Goal: Task Accomplishment & Management: Manage account settings

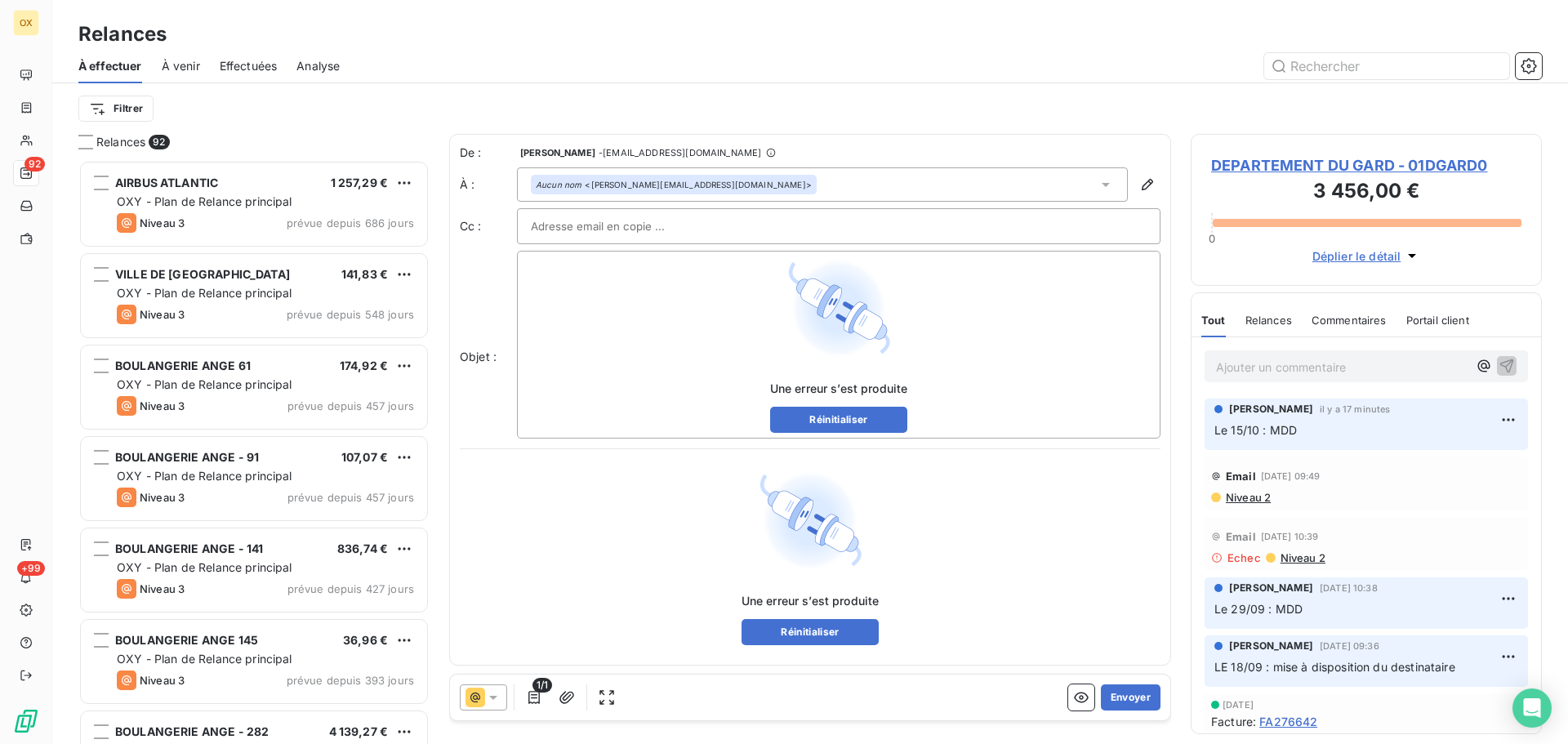
scroll to position [572, 339]
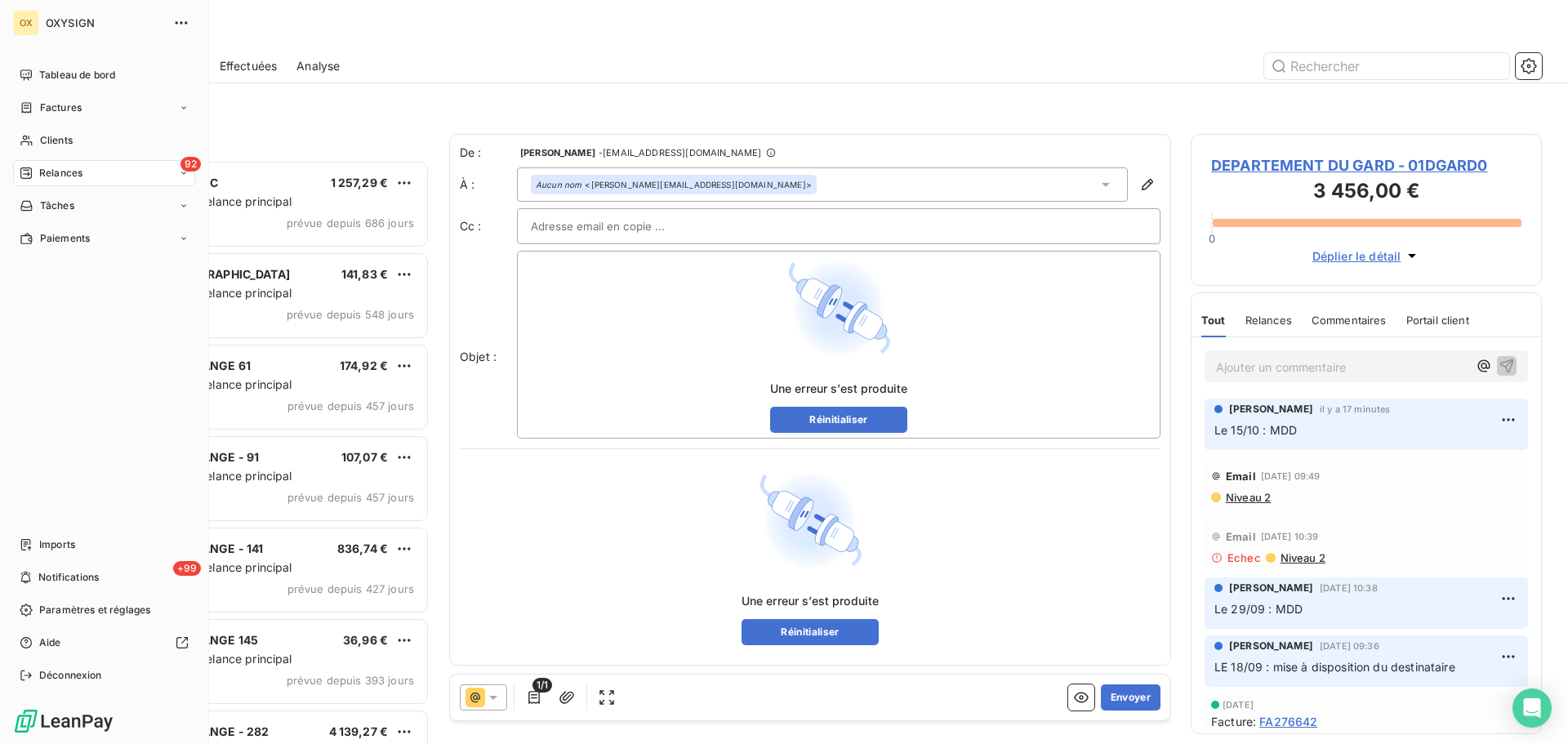
click at [40, 170] on span "Relances" at bounding box center [61, 173] width 43 height 15
click at [51, 72] on span "Tableau de bord" at bounding box center [77, 74] width 76 height 15
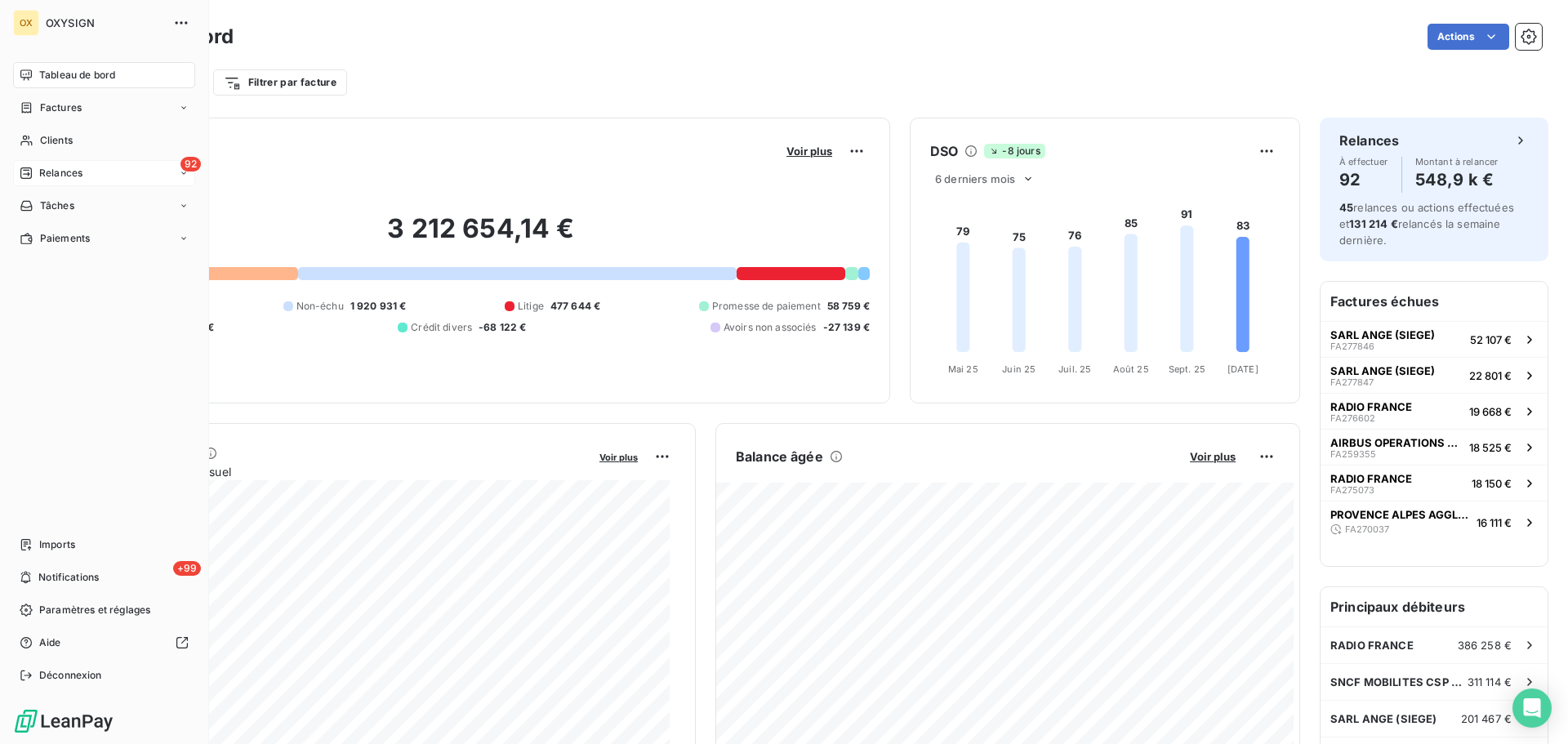
click at [38, 176] on div "Relances" at bounding box center [51, 173] width 63 height 15
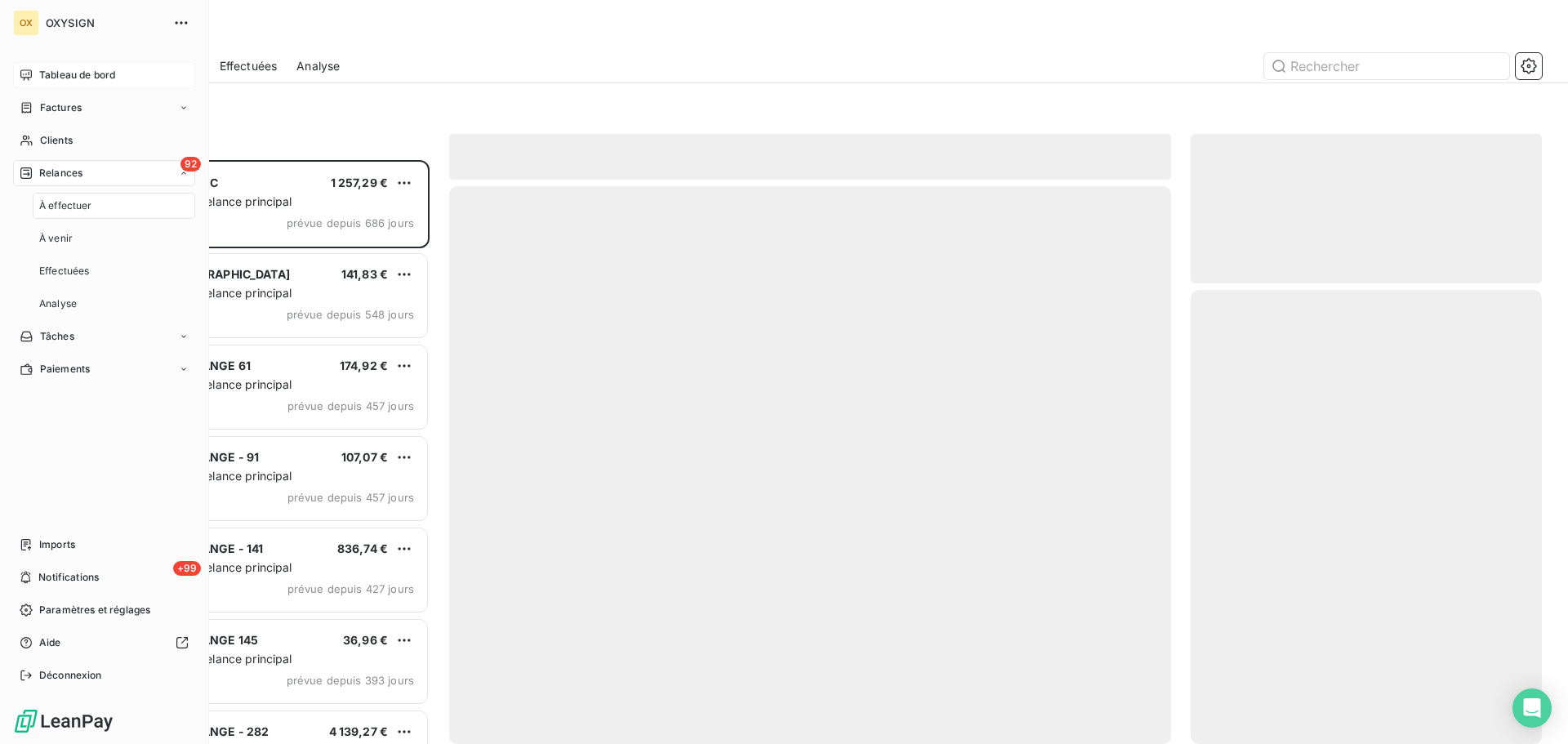
scroll to position [572, 339]
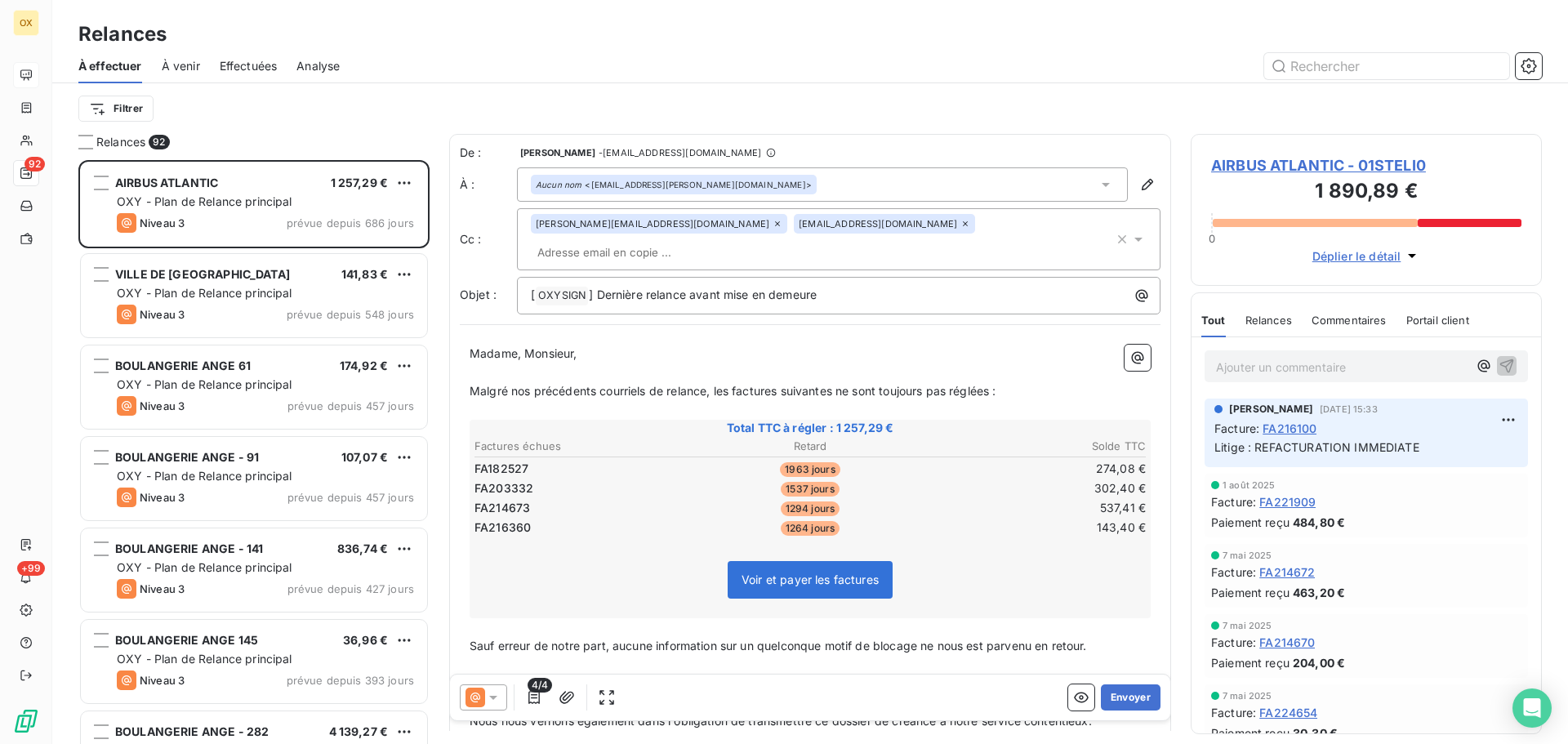
click at [237, 64] on span "Effectuées" at bounding box center [248, 66] width 58 height 16
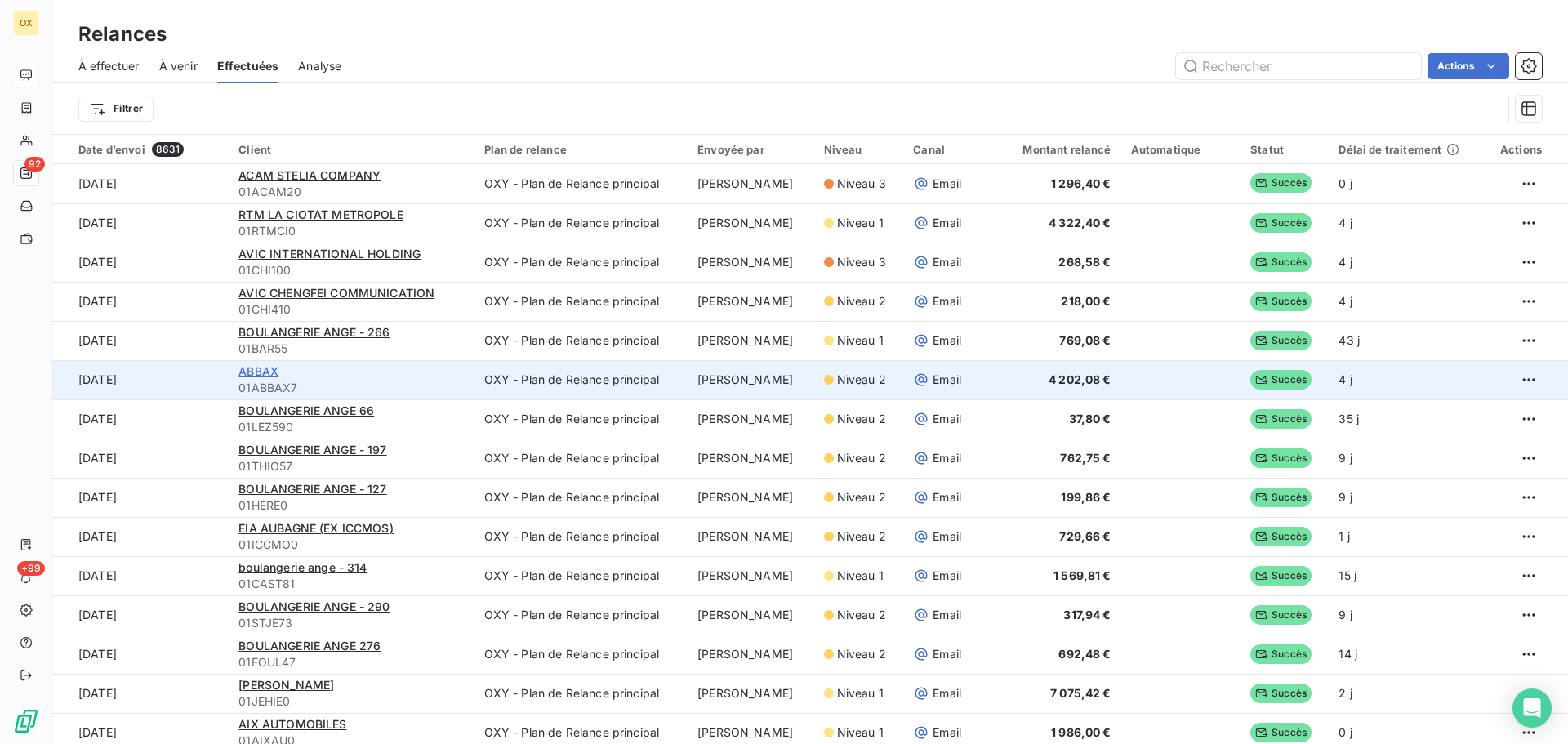
click at [270, 369] on span "ABBAX" at bounding box center [259, 371] width 40 height 14
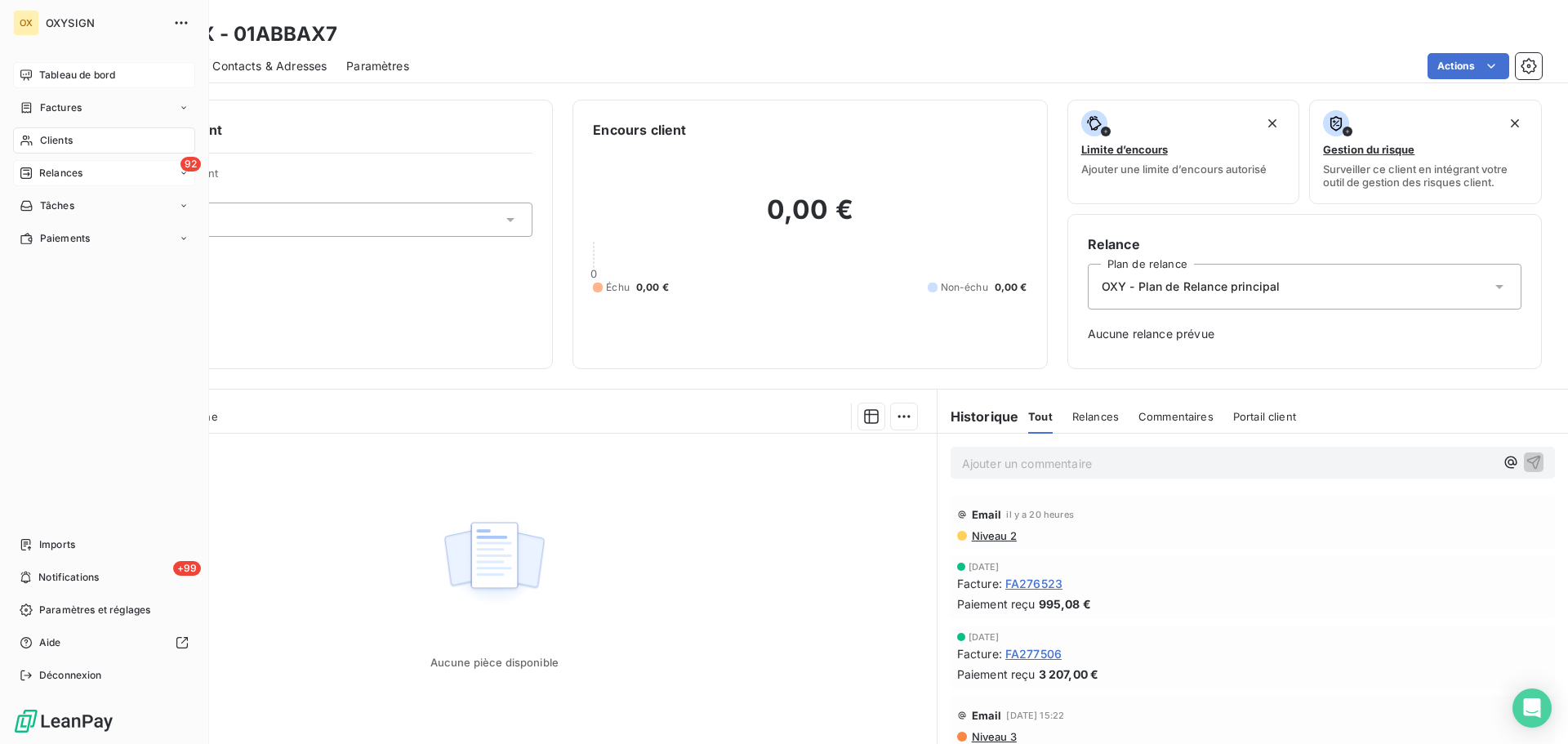
click at [47, 175] on span "Relances" at bounding box center [61, 173] width 43 height 15
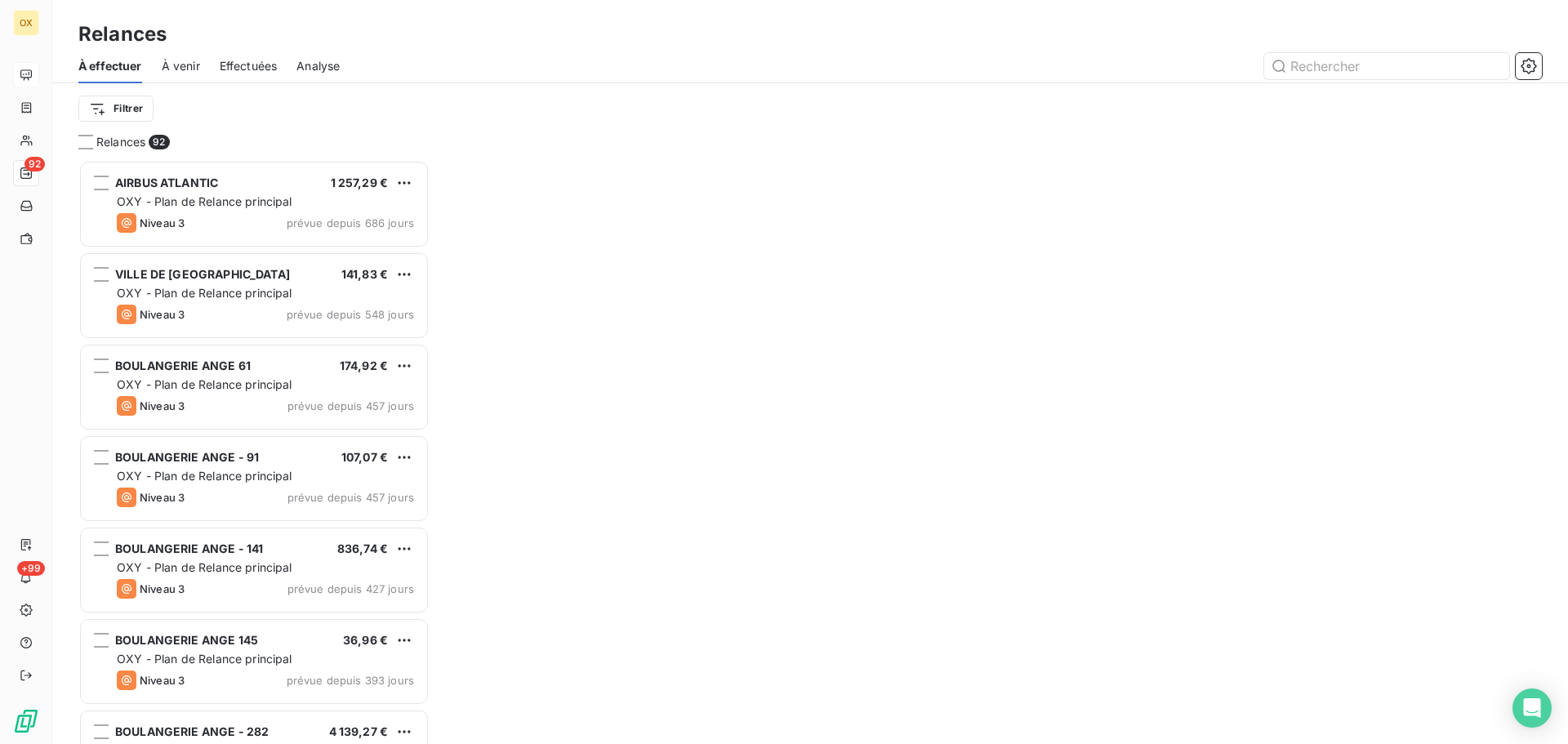
scroll to position [572, 339]
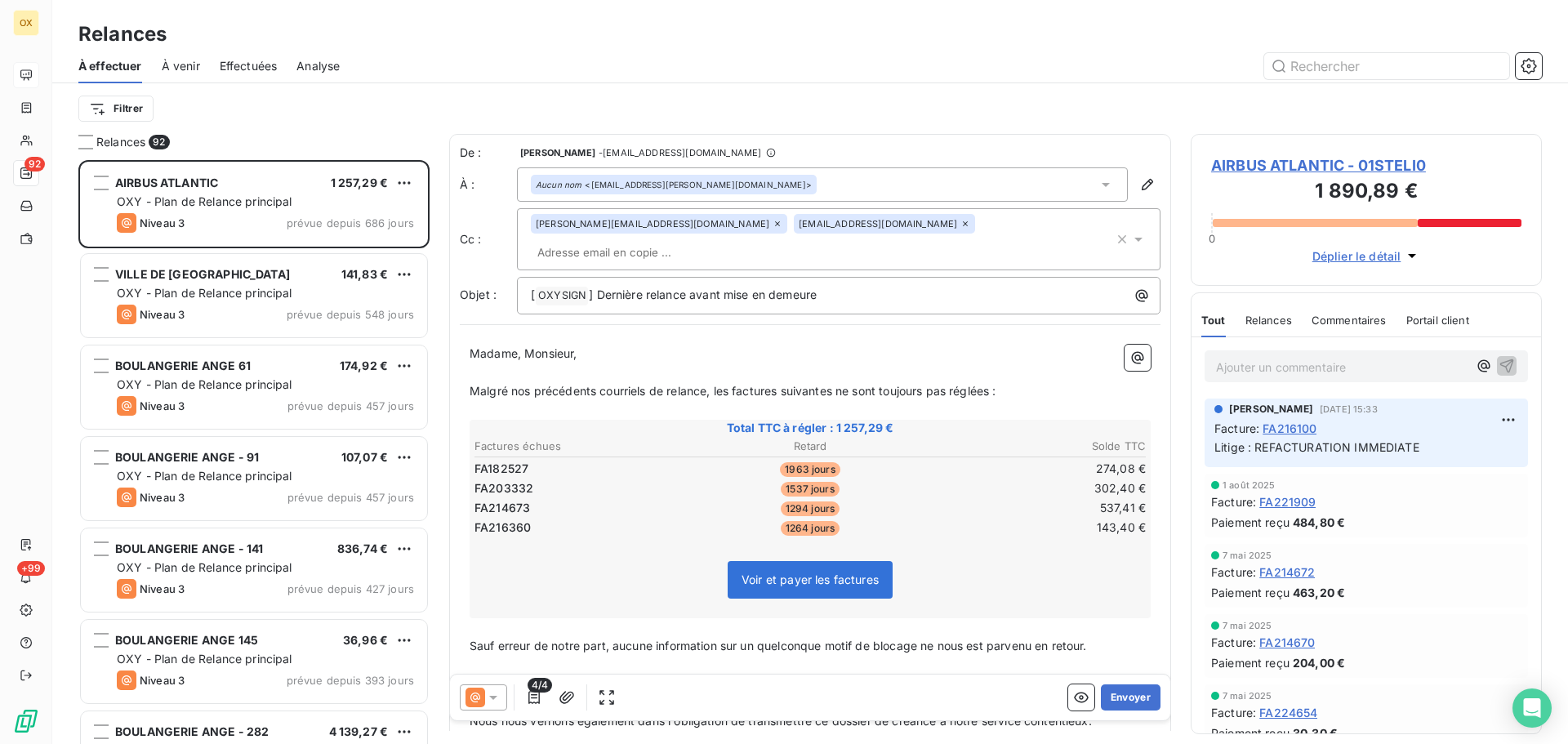
click at [260, 67] on span "Effectuées" at bounding box center [248, 66] width 58 height 16
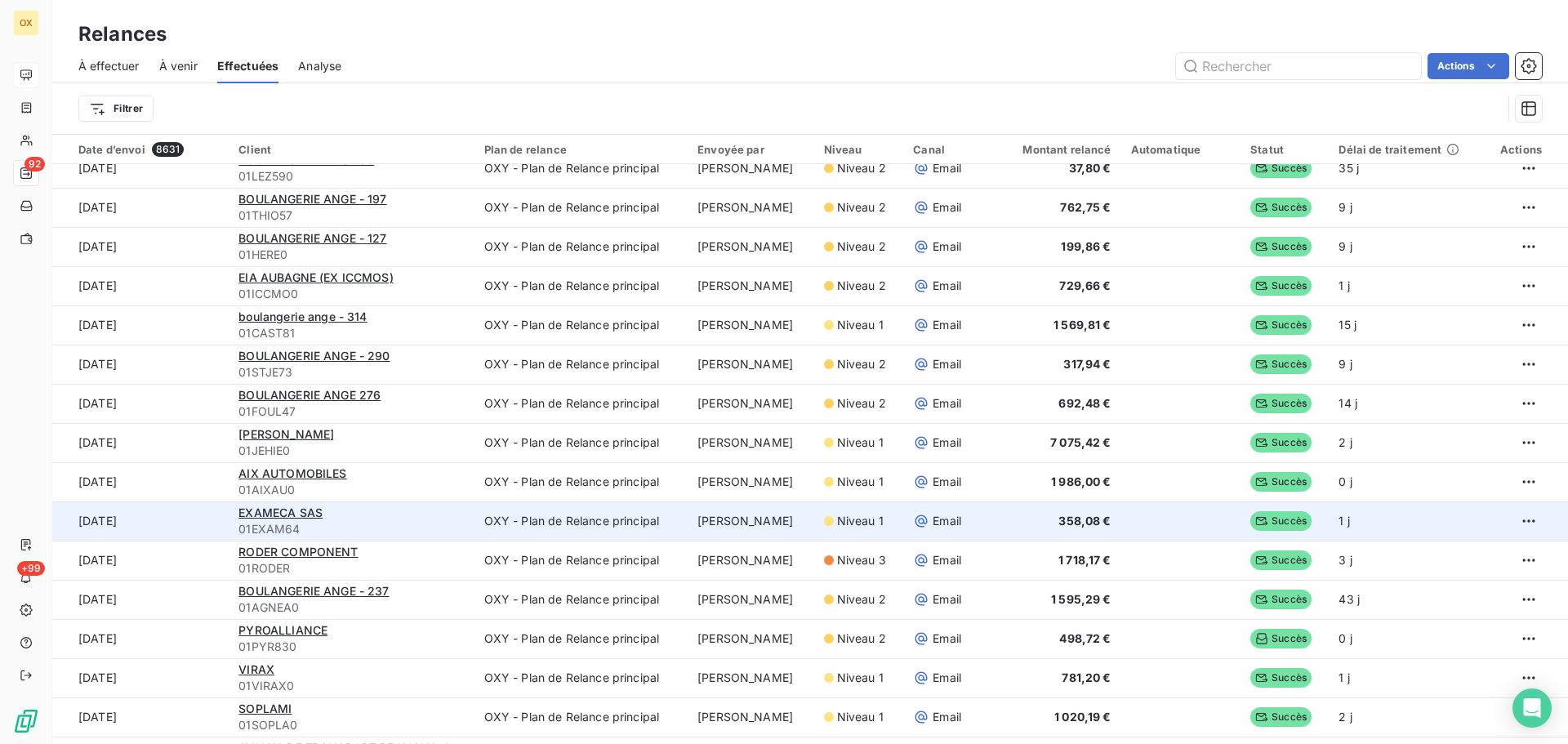
scroll to position [327, 0]
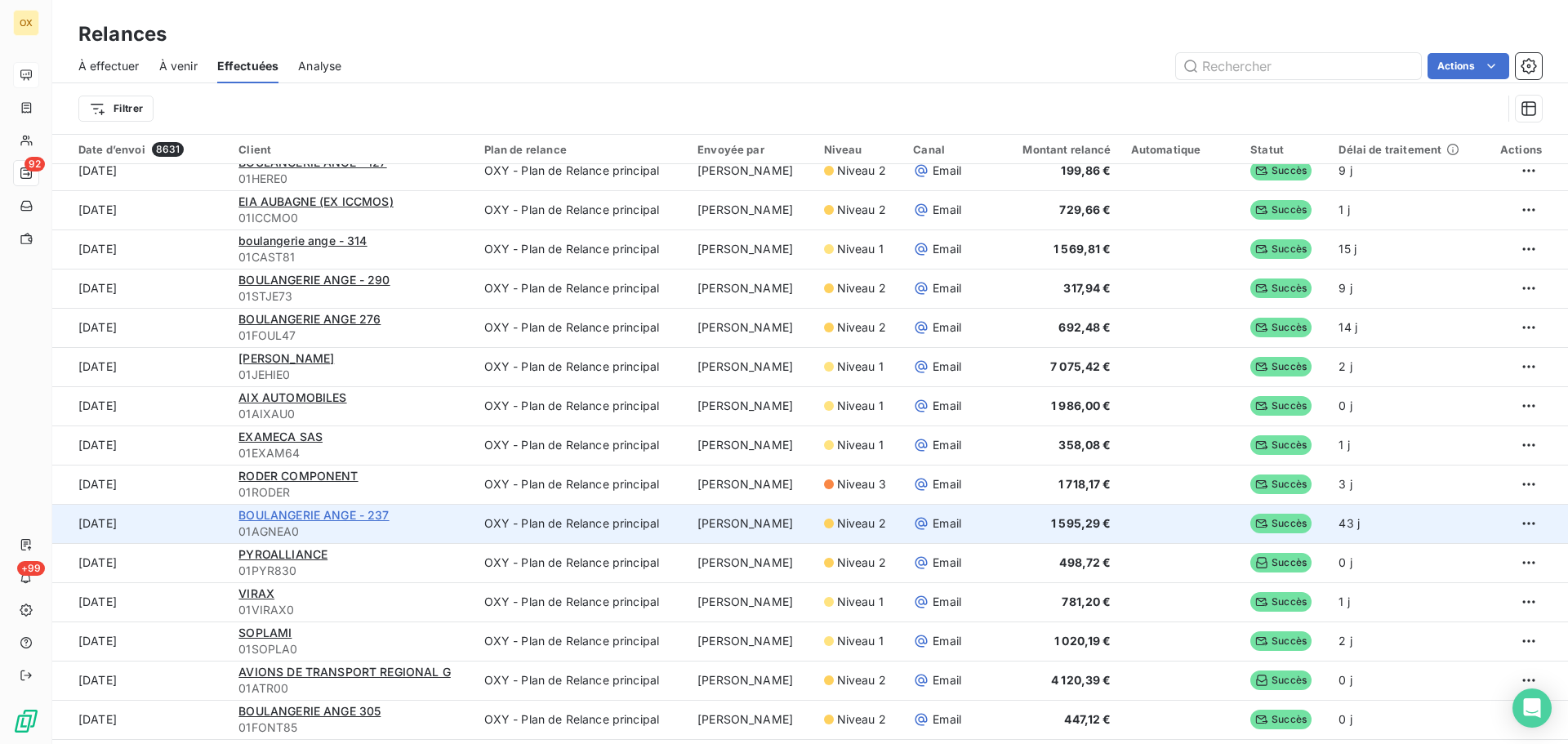
click at [294, 514] on span "BOULANGERIE ANGE - 237" at bounding box center [314, 515] width 151 height 14
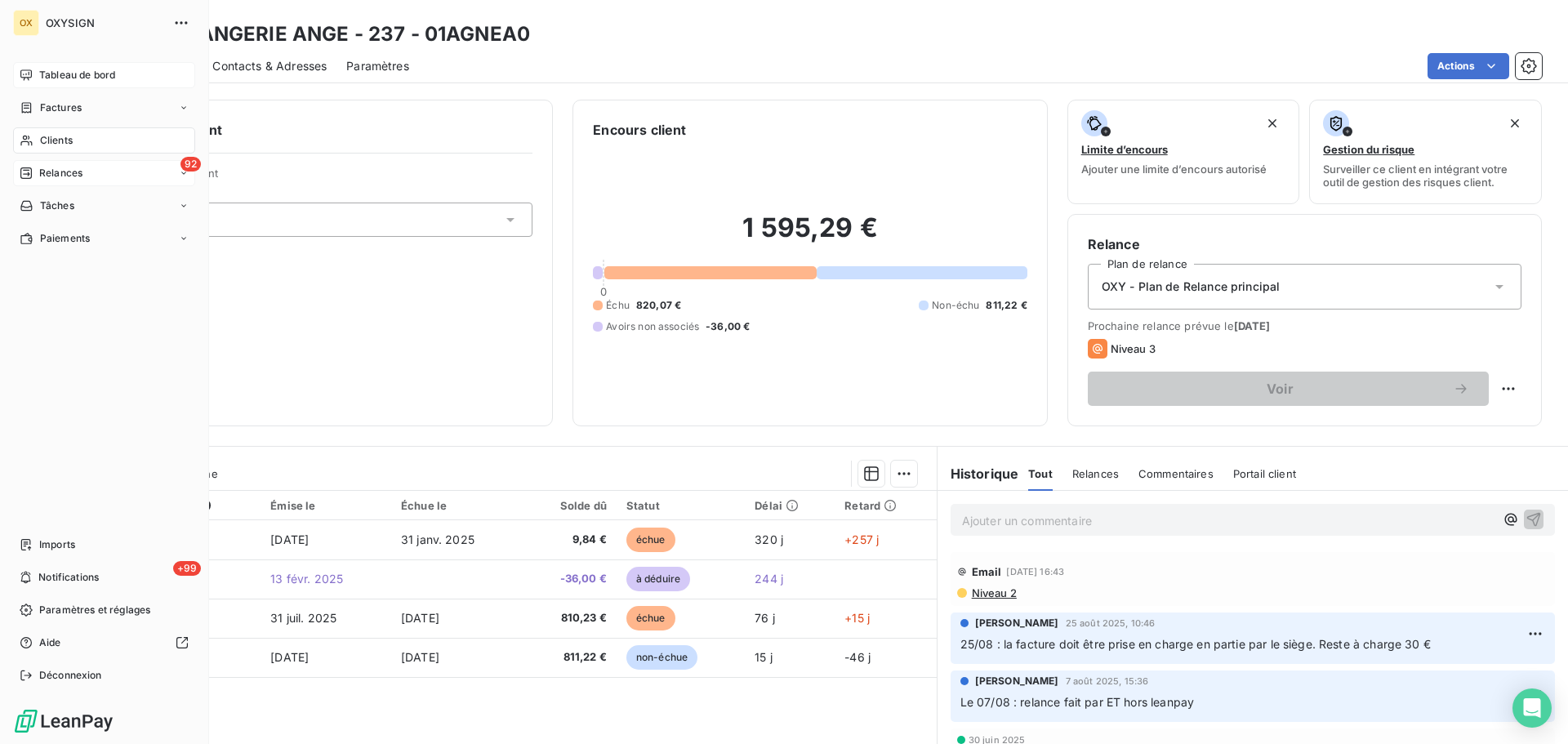
click at [44, 175] on span "Relances" at bounding box center [61, 173] width 43 height 15
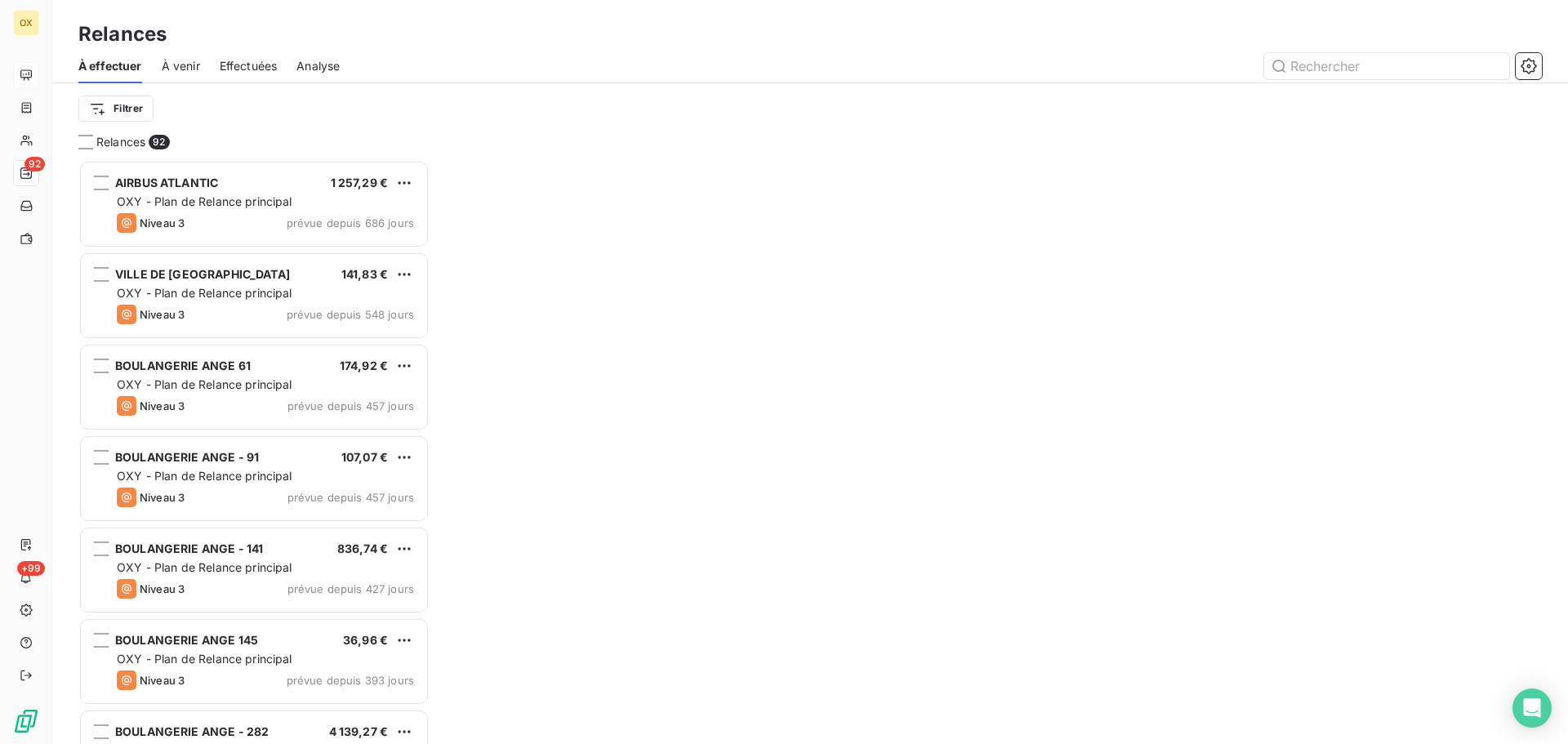
scroll to position [572, 339]
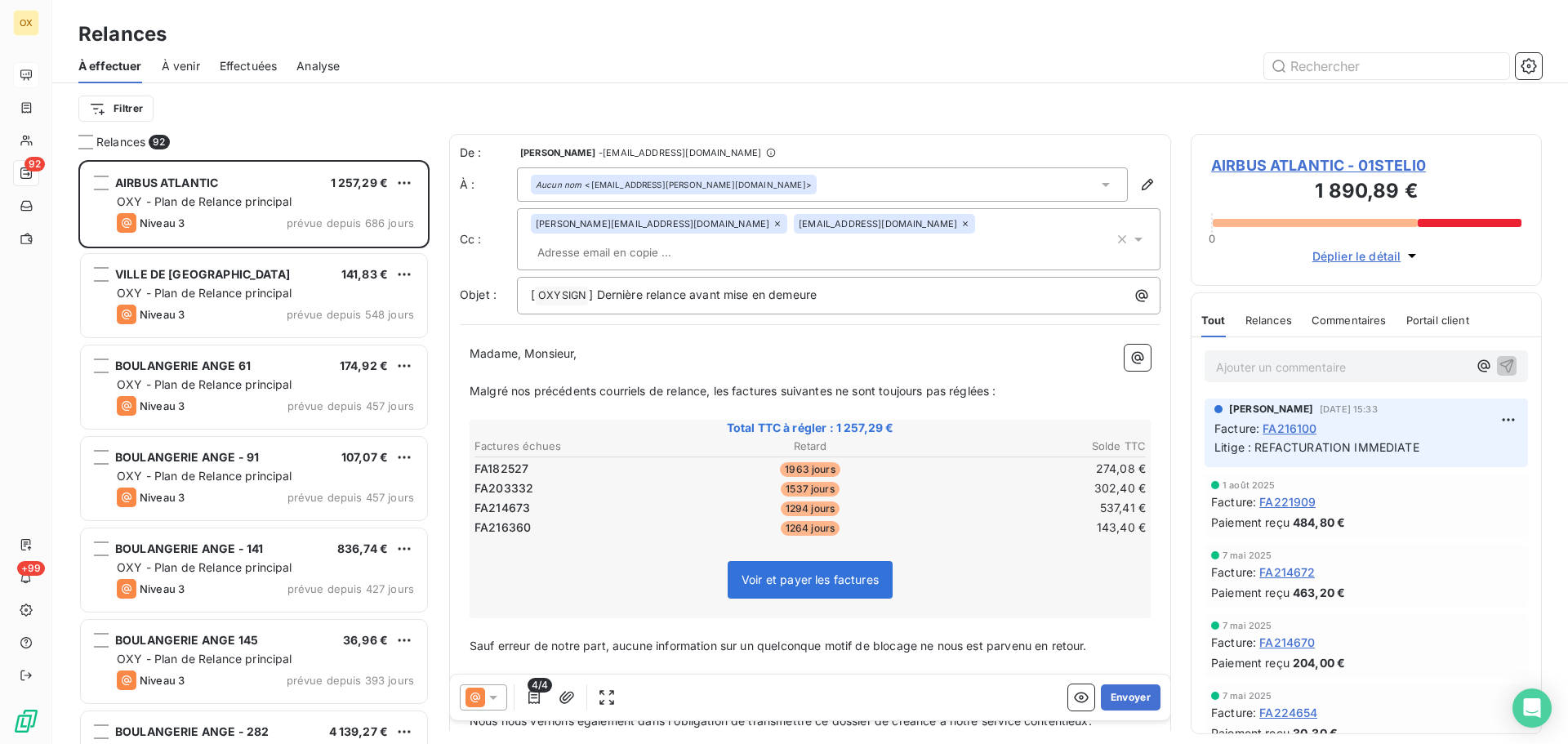
click at [274, 64] on span "Effectuées" at bounding box center [248, 66] width 58 height 16
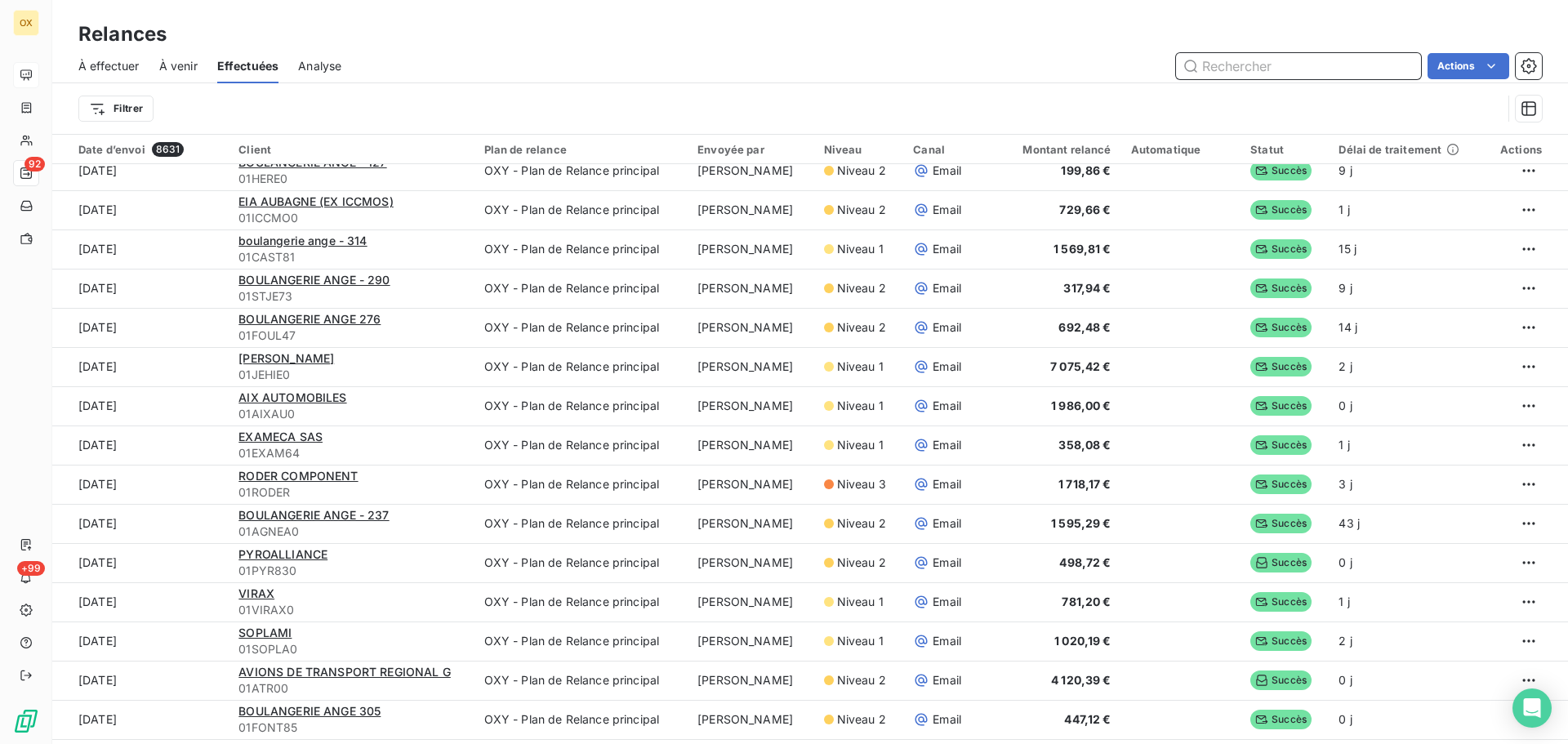
scroll to position [55, 0]
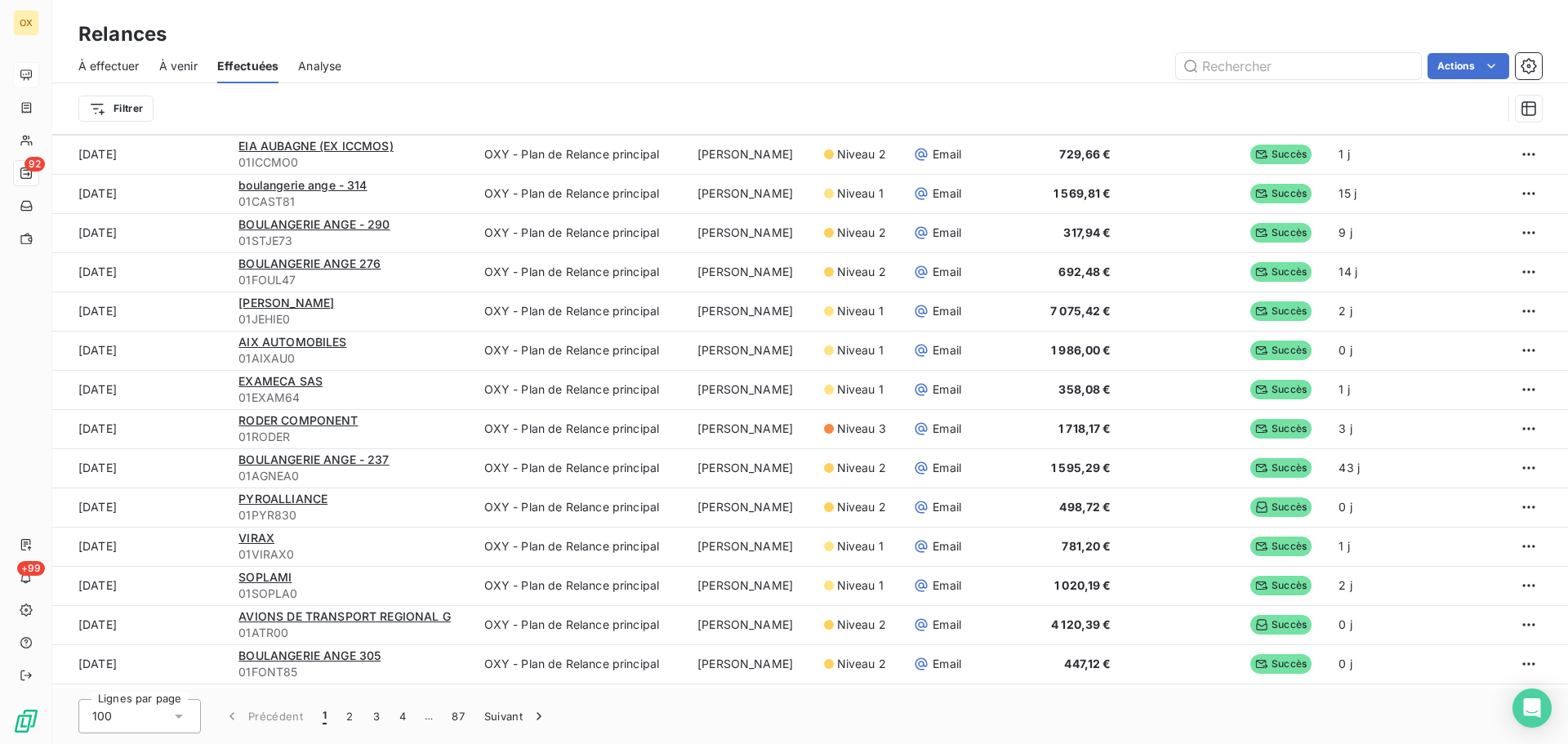
click at [180, 715] on icon at bounding box center [178, 716] width 8 height 4
click at [100, 628] on div at bounding box center [96, 622] width 16 height 16
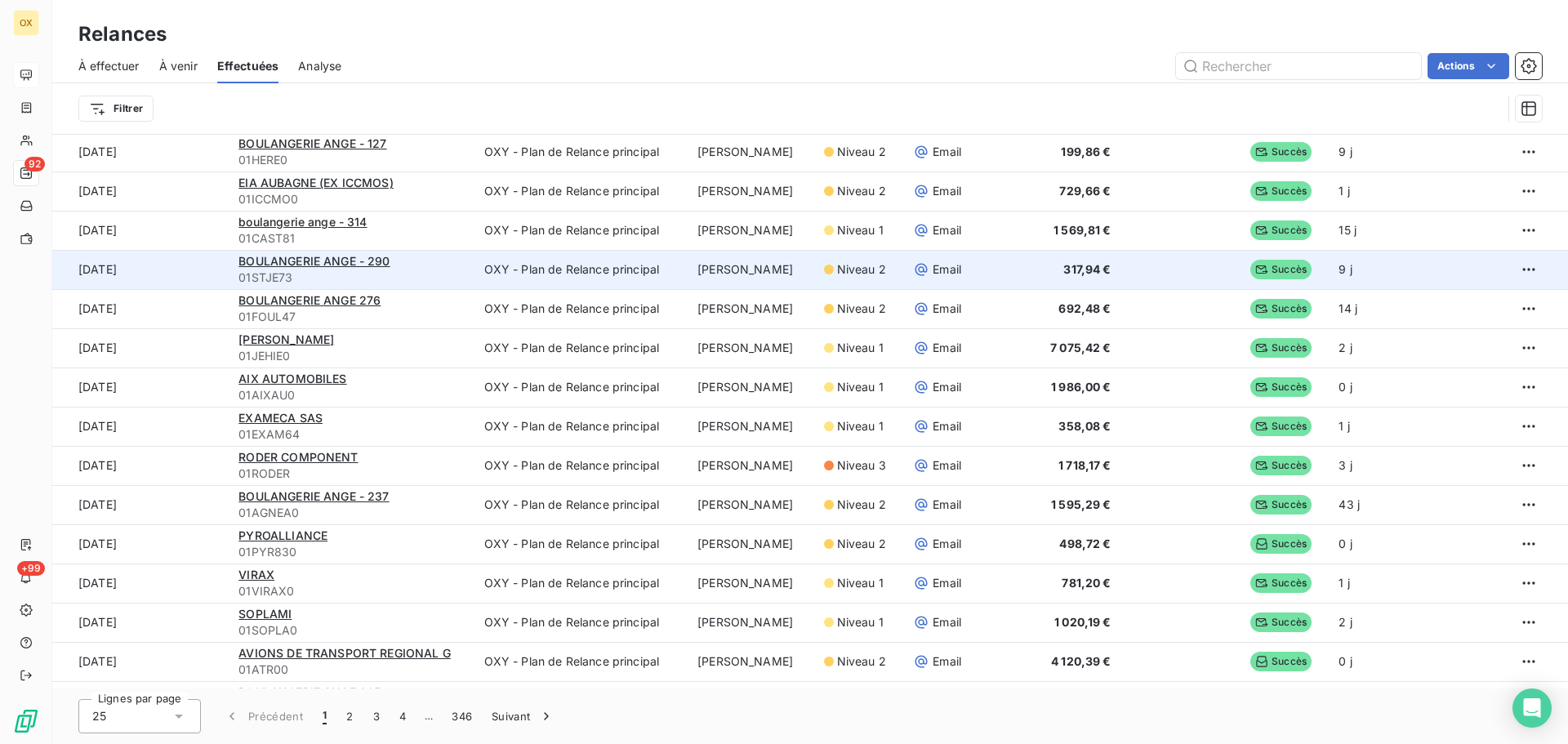
scroll to position [401, 0]
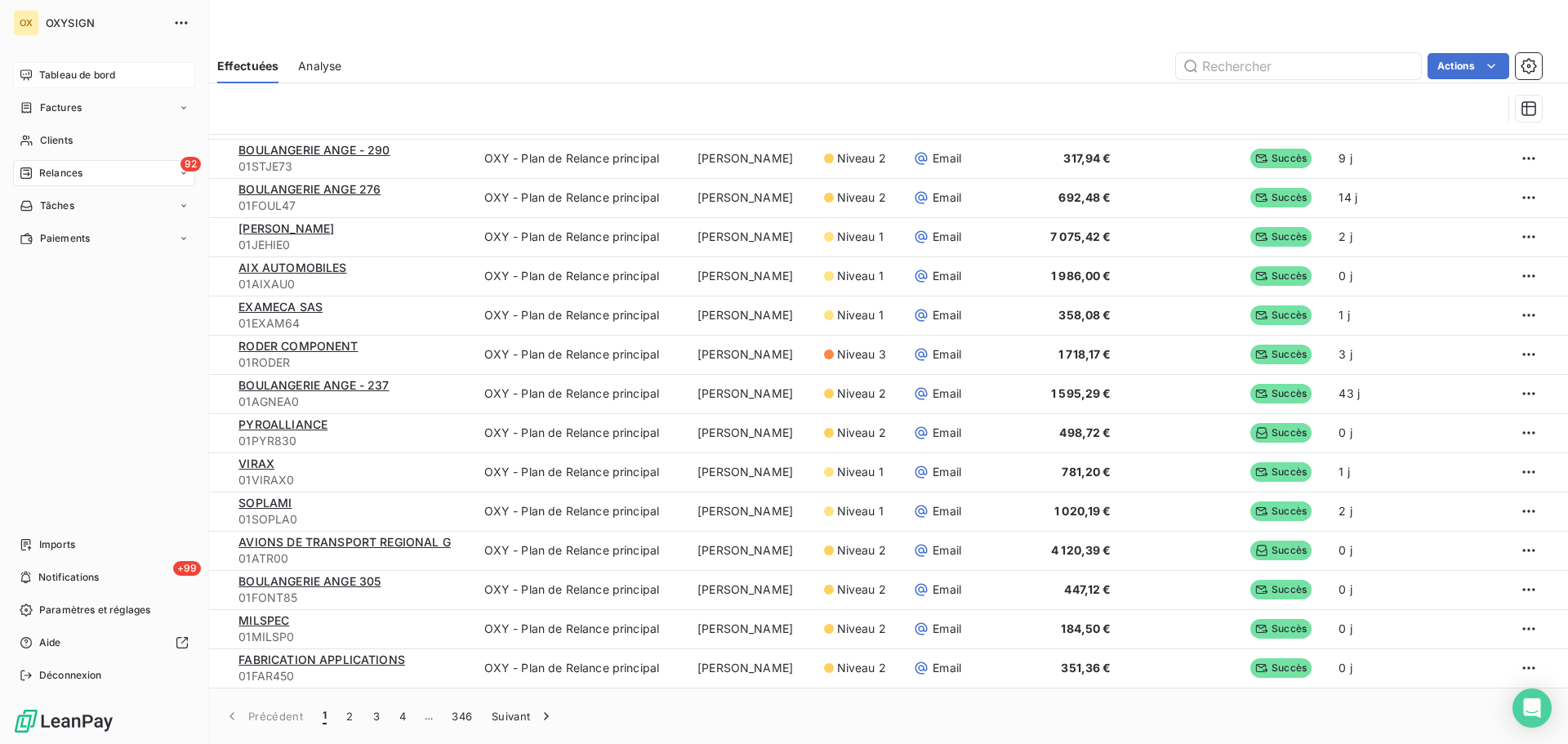
click at [53, 171] on span "Relances" at bounding box center [61, 173] width 43 height 15
click at [49, 171] on span "Relances" at bounding box center [61, 173] width 43 height 15
click at [82, 271] on span "Effectuées" at bounding box center [64, 271] width 51 height 15
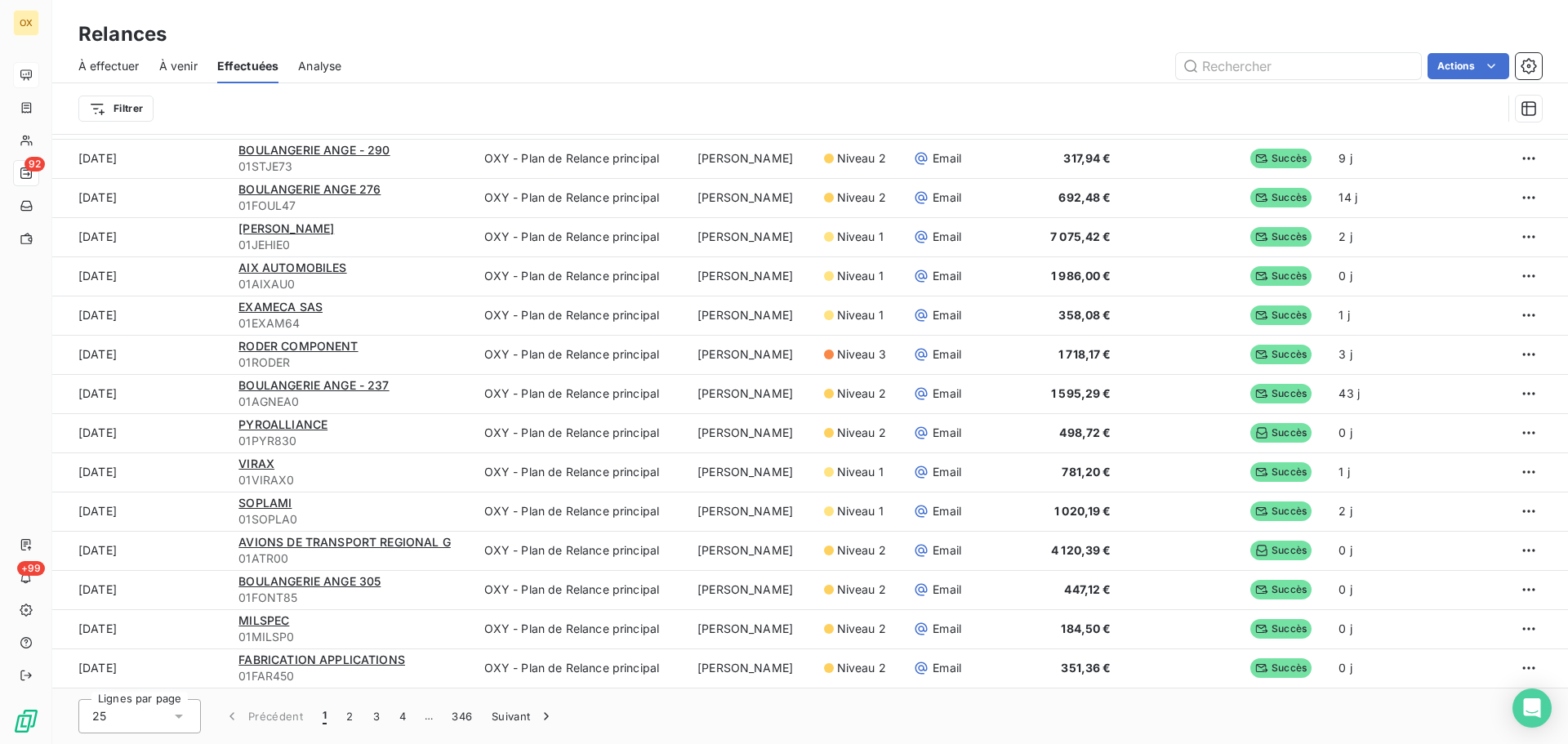
click at [124, 65] on span "À effectuer" at bounding box center [109, 66] width 61 height 16
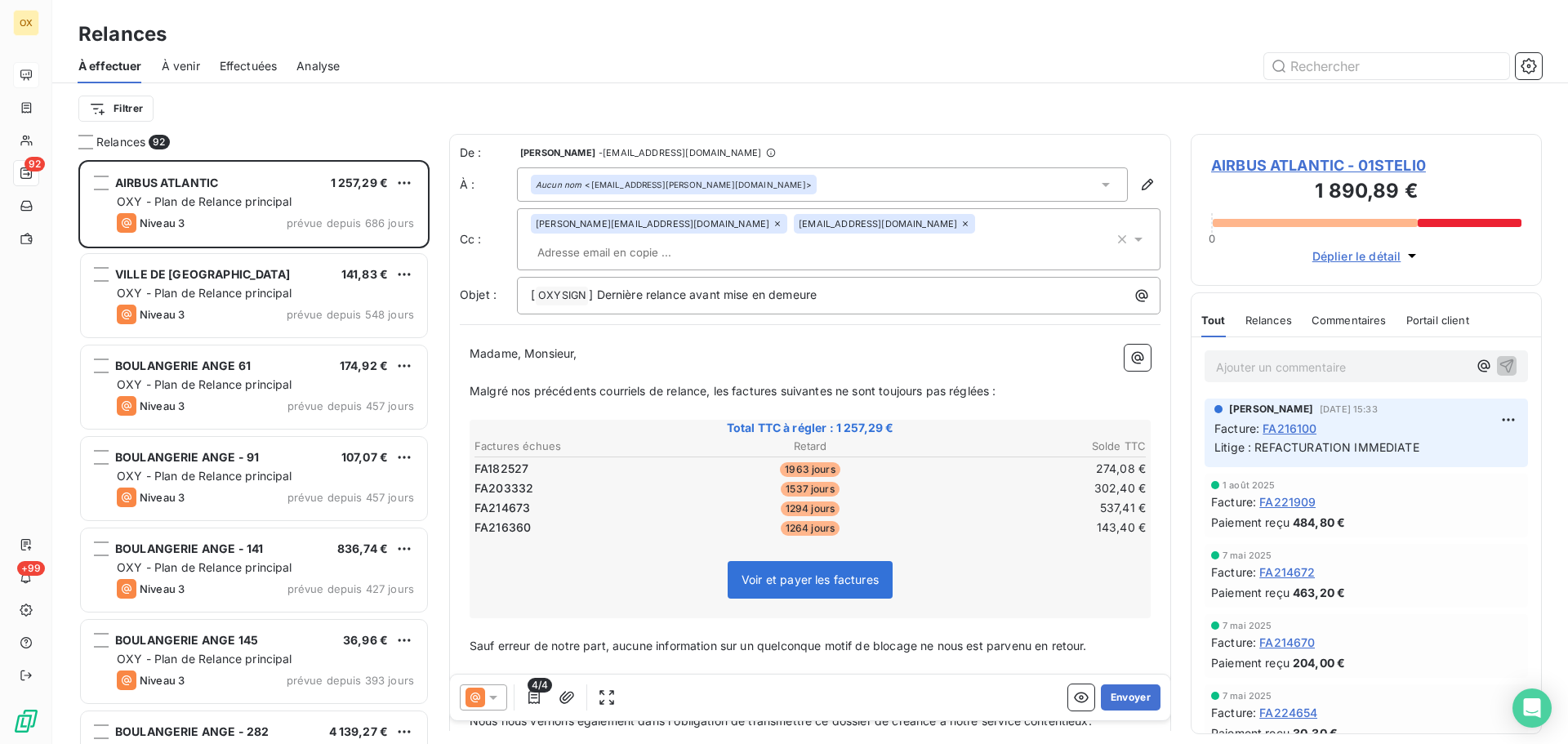
scroll to position [572, 339]
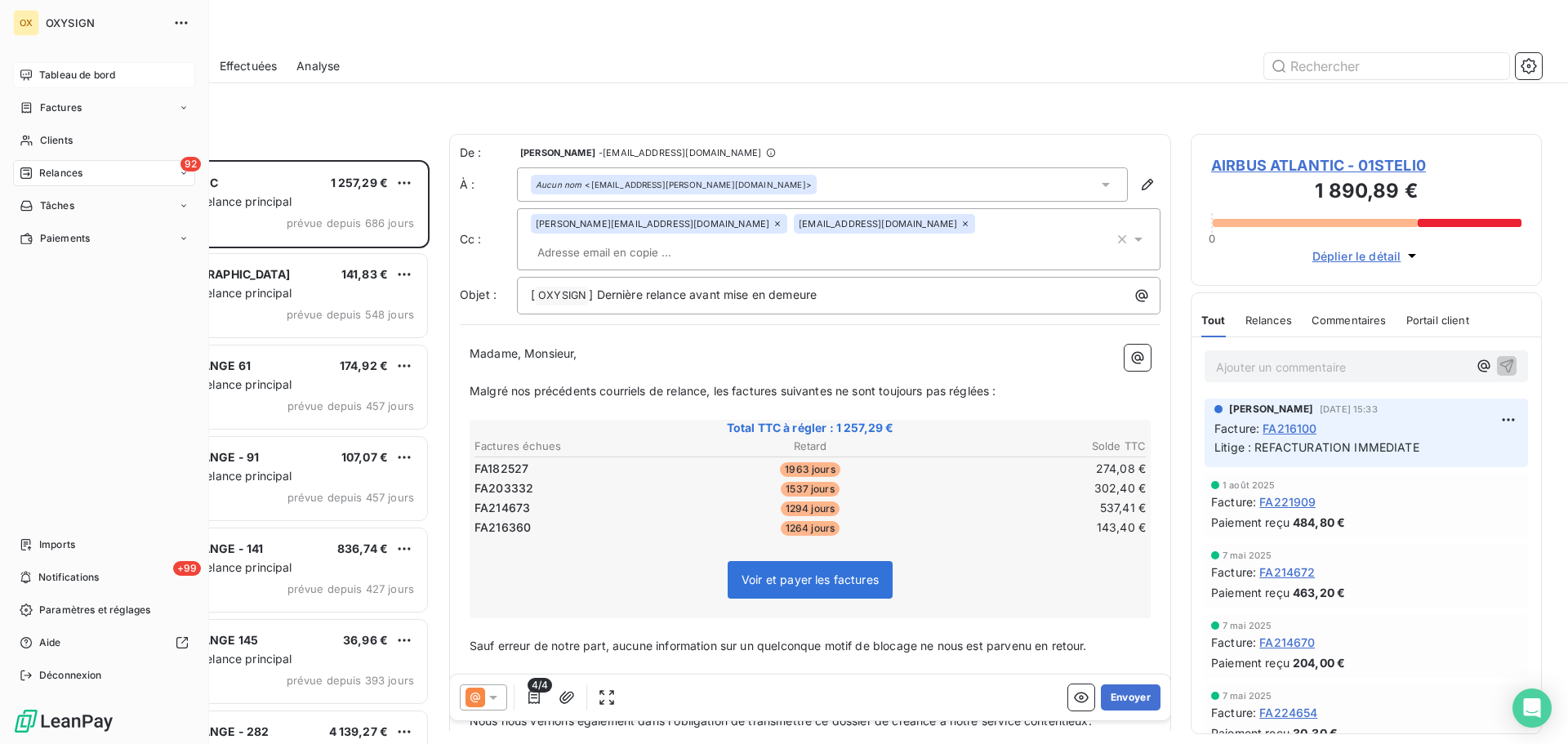
click at [36, 69] on div "Tableau de bord" at bounding box center [104, 75] width 183 height 26
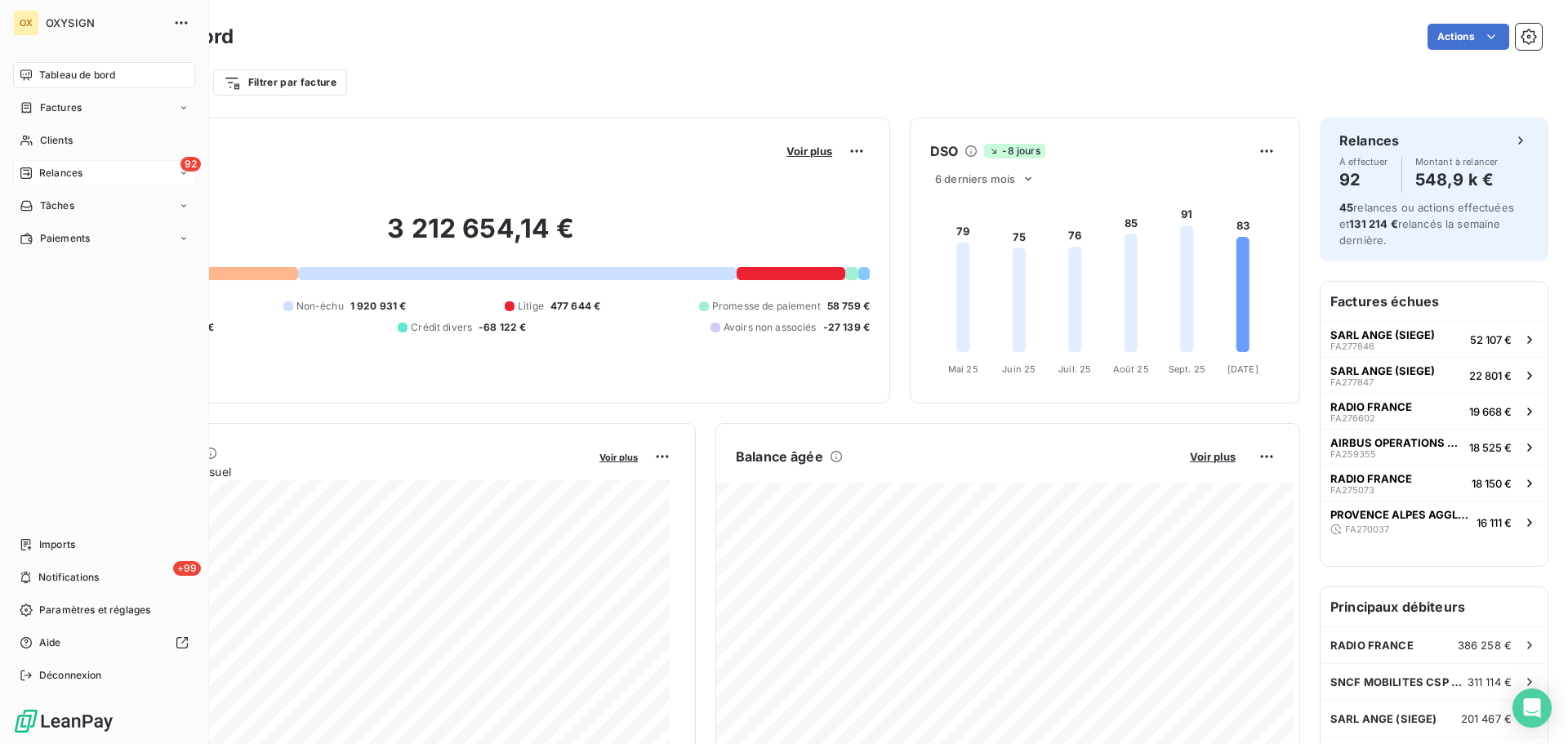
click at [50, 174] on span "Relances" at bounding box center [61, 173] width 43 height 15
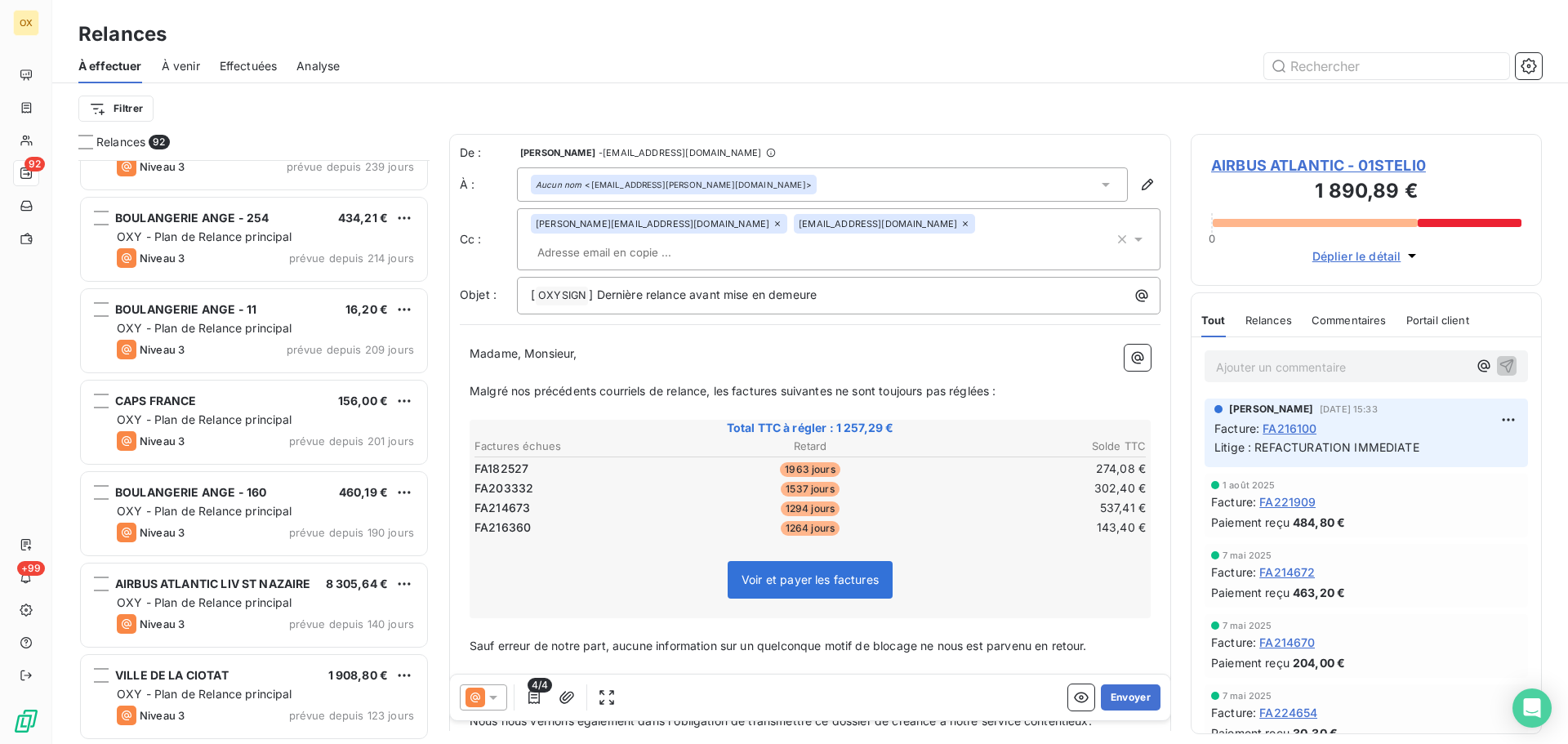
scroll to position [1307, 0]
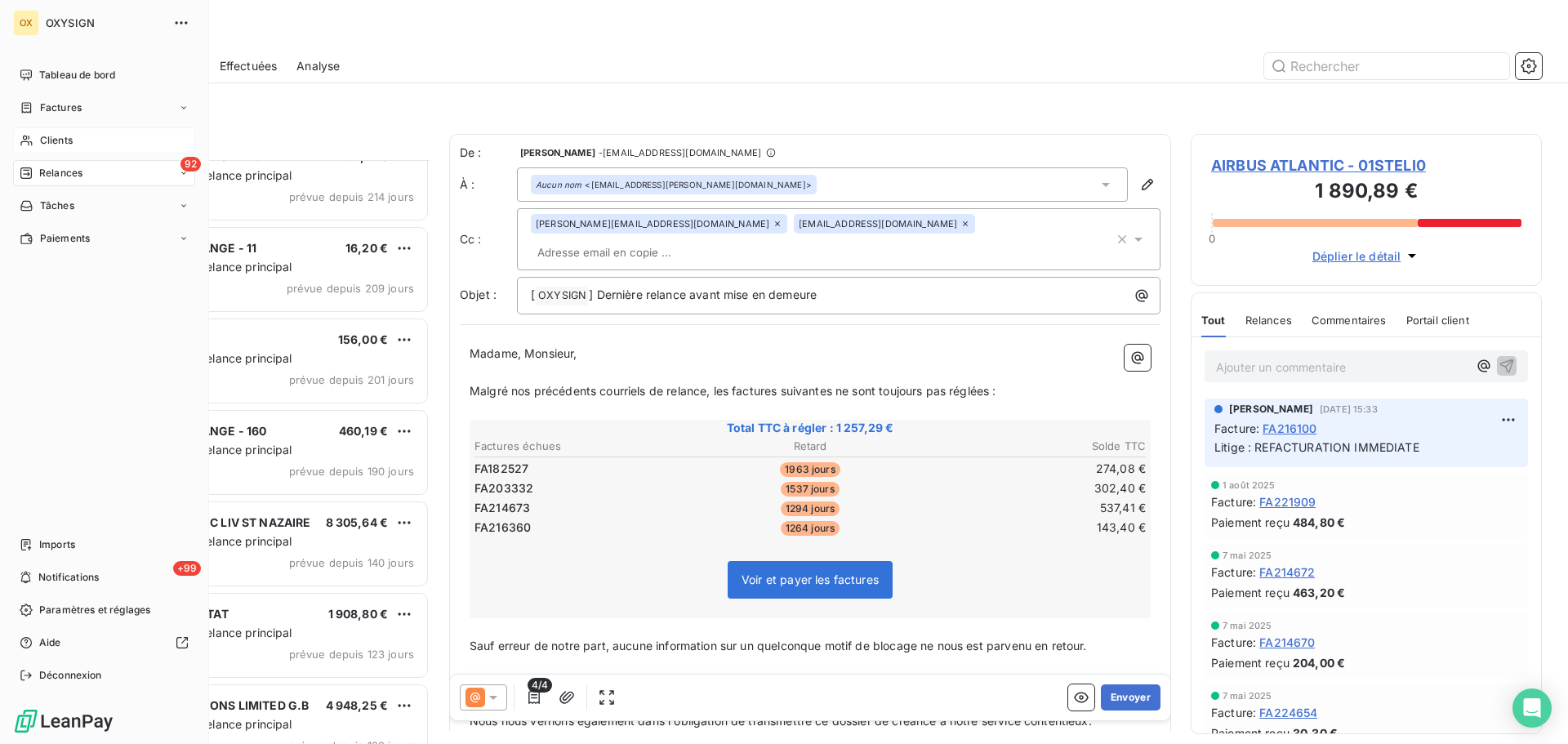
click at [56, 136] on span "Clients" at bounding box center [56, 140] width 33 height 15
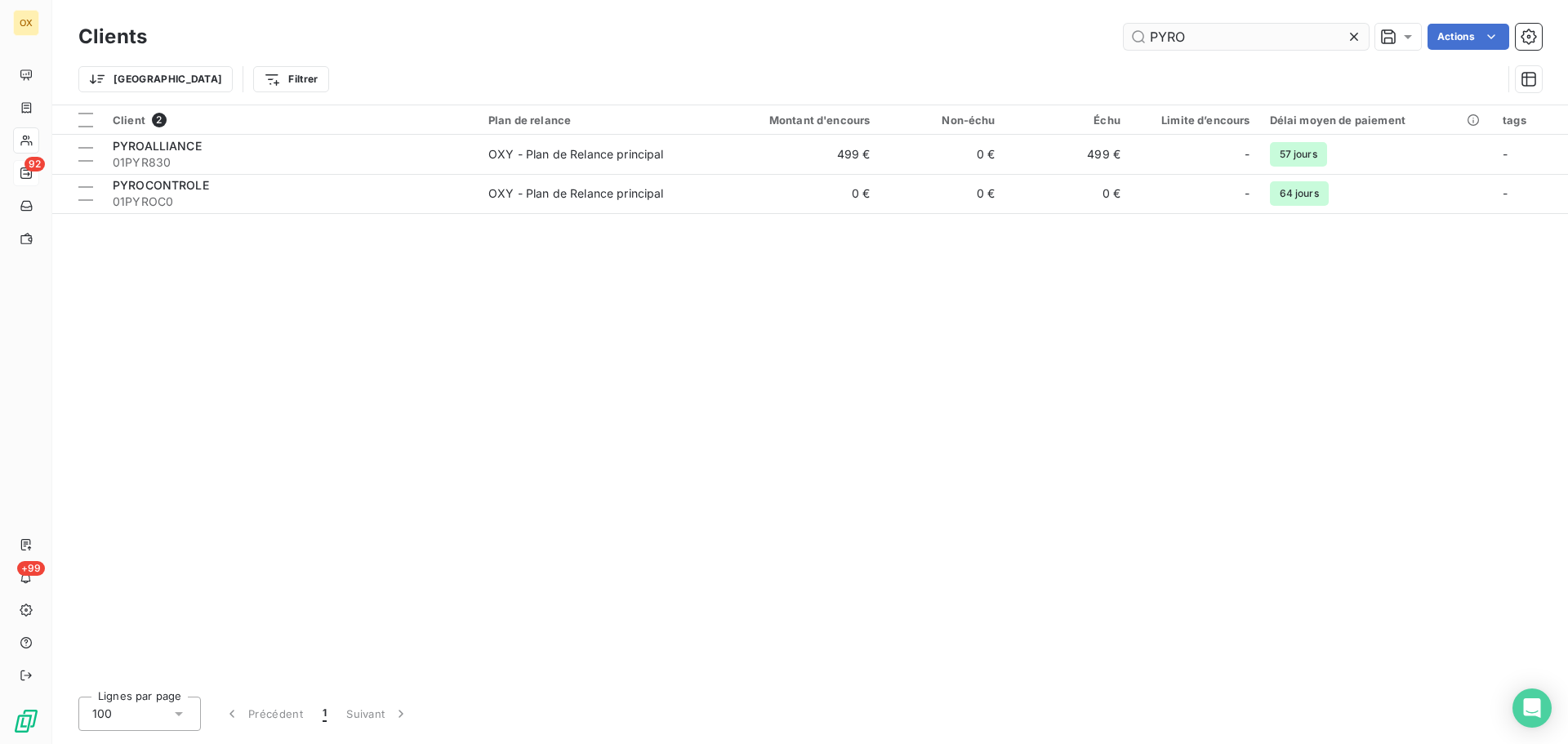
drag, startPoint x: 1206, startPoint y: 38, endPoint x: 1143, endPoint y: 33, distance: 63.2
click at [1143, 33] on input "PYRO" at bounding box center [1246, 36] width 245 height 26
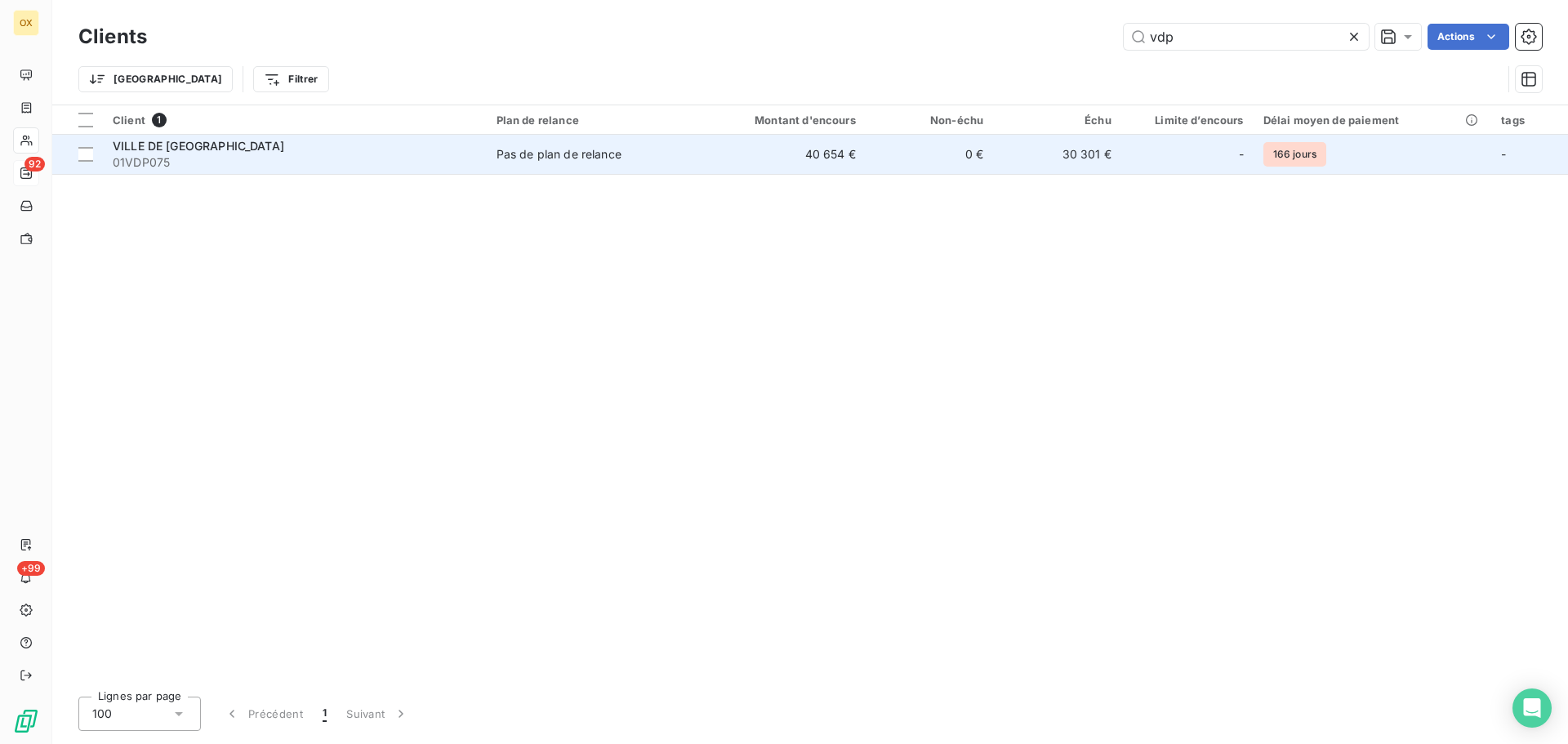
type input "vdp"
click at [212, 150] on div "VILLE DE [GEOGRAPHIC_DATA]" at bounding box center [294, 146] width 364 height 16
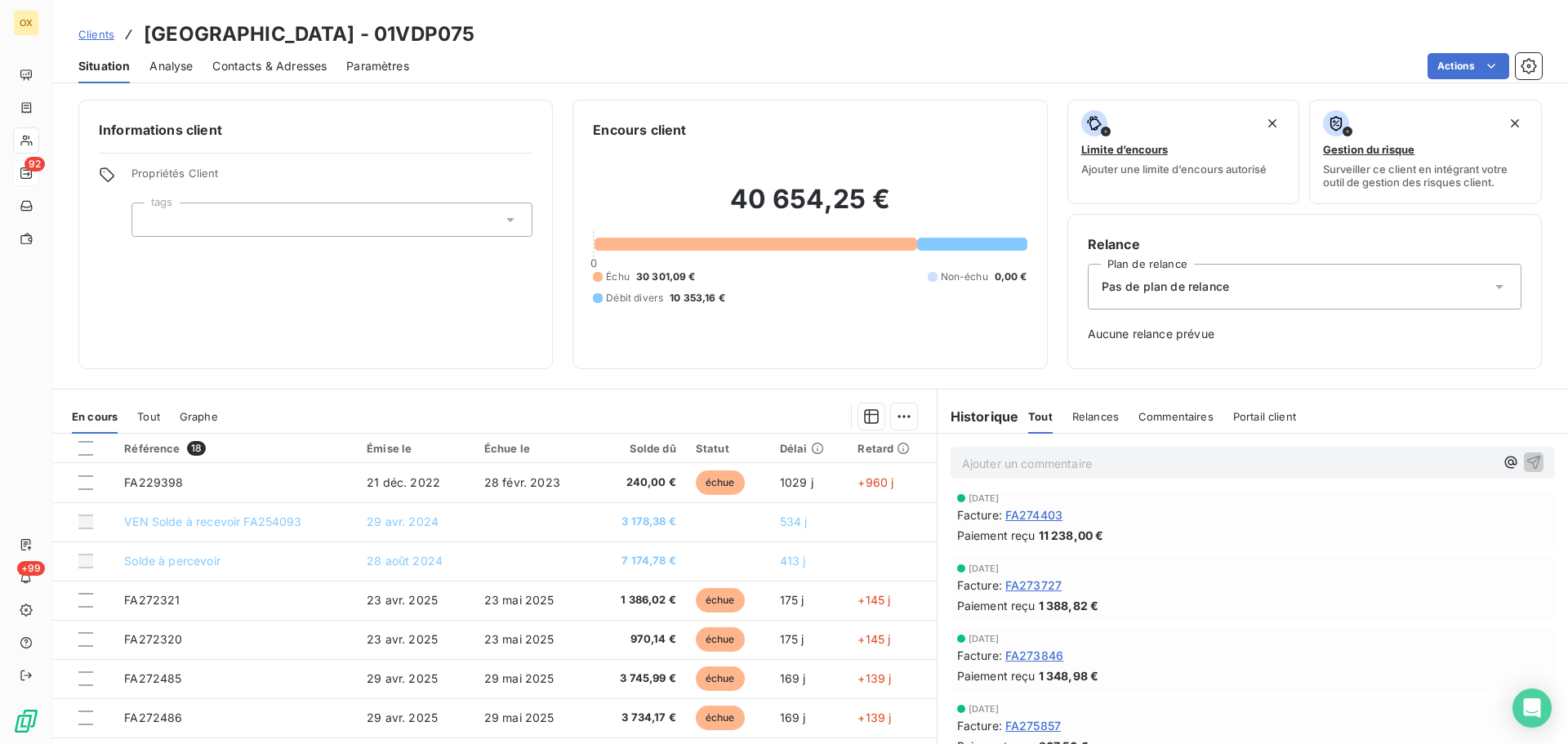
scroll to position [327, 0]
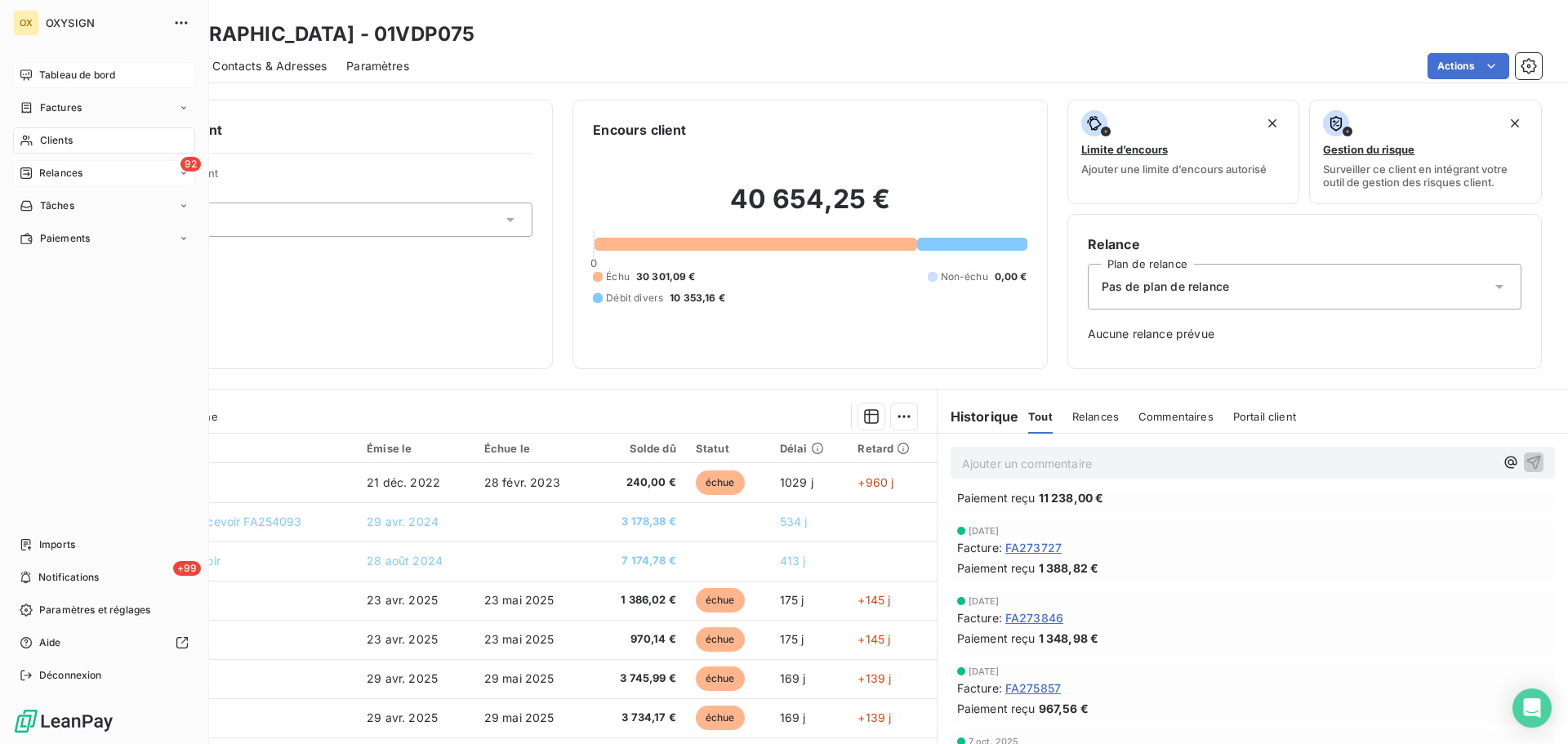
drag, startPoint x: 36, startPoint y: 108, endPoint x: 164, endPoint y: 80, distance: 131.0
click at [36, 108] on div "Factures" at bounding box center [51, 107] width 62 height 15
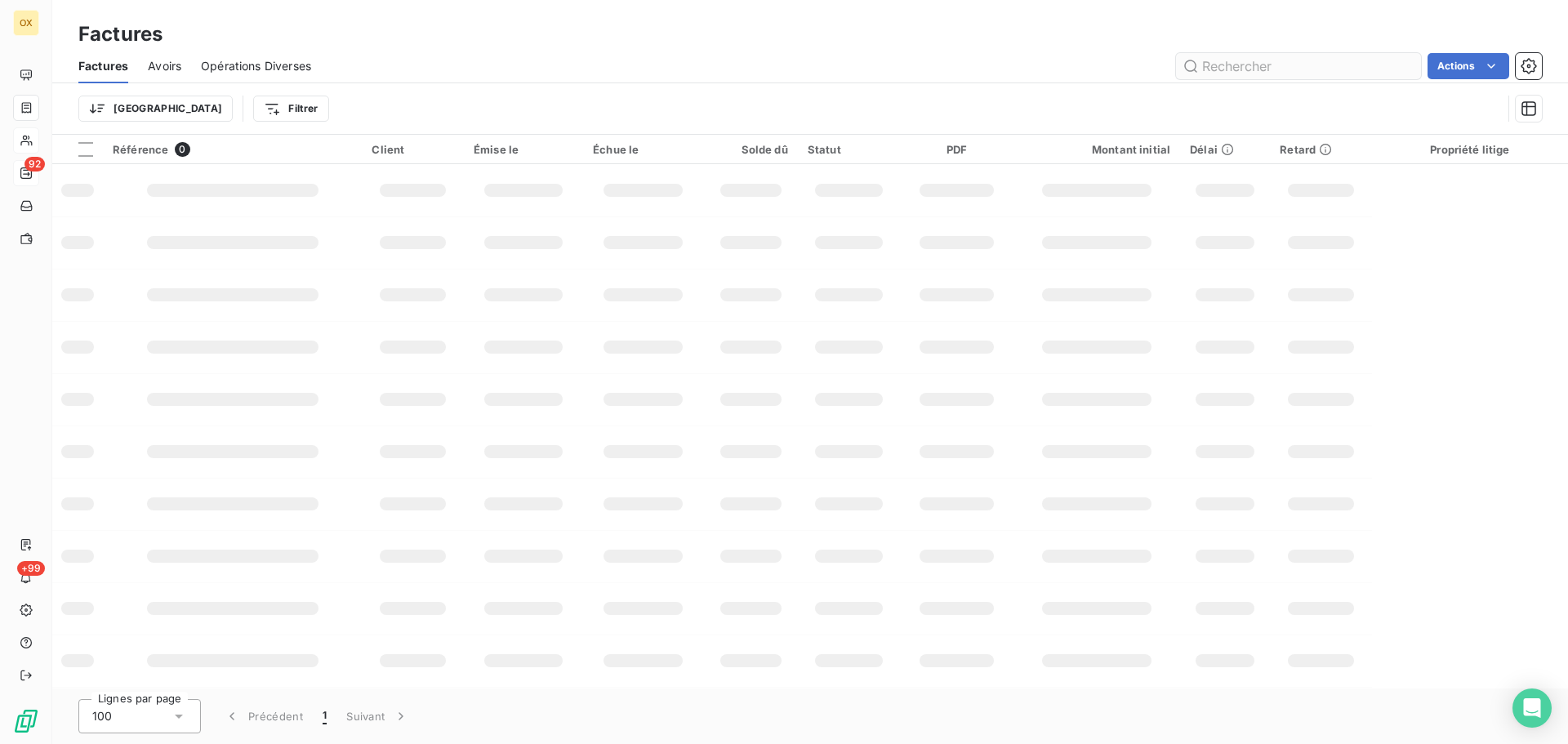
click at [1288, 71] on input "text" at bounding box center [1298, 66] width 245 height 26
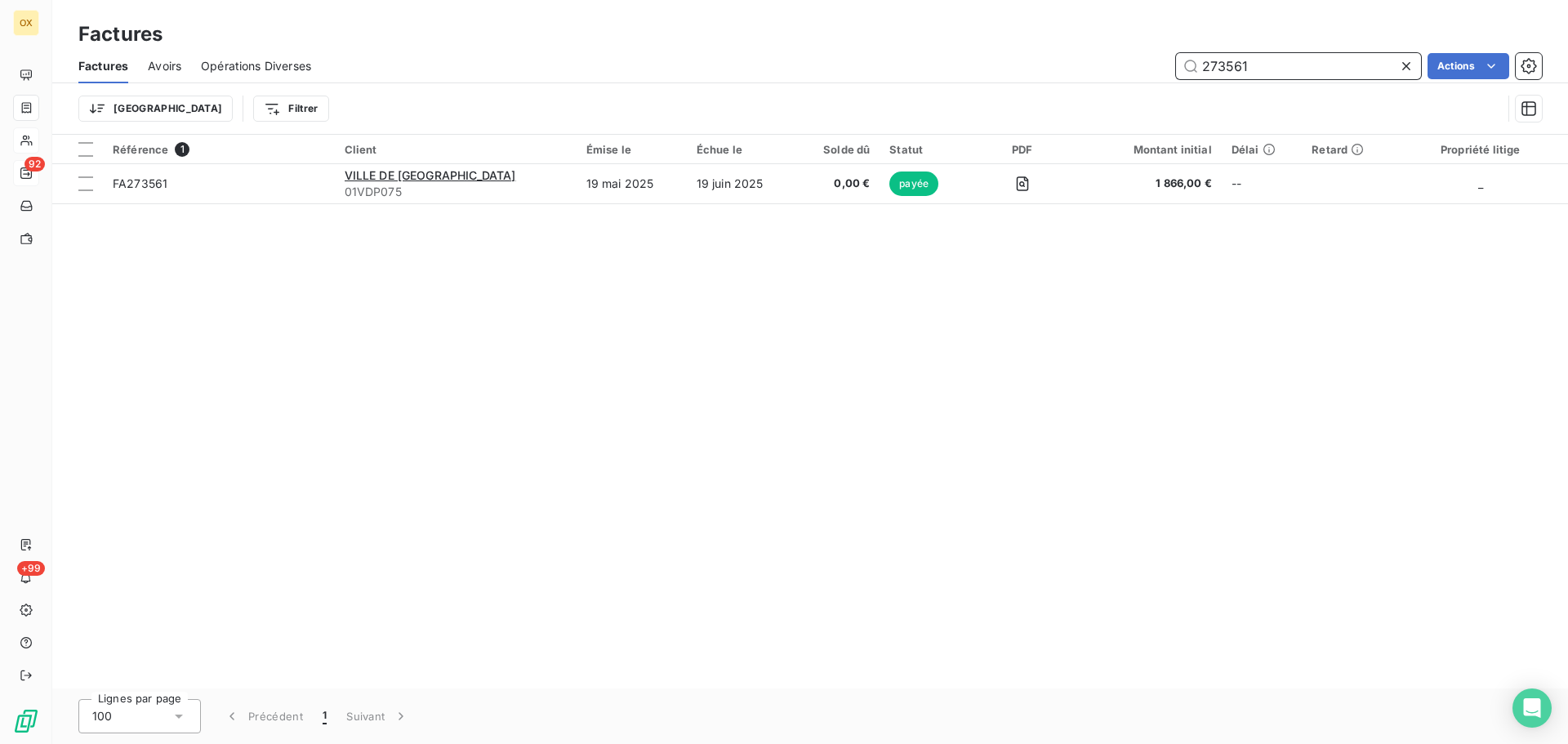
click at [1282, 67] on input "273561" at bounding box center [1298, 66] width 245 height 26
click at [1276, 72] on input "273566" at bounding box center [1298, 66] width 245 height 26
drag, startPoint x: 1254, startPoint y: 71, endPoint x: 1224, endPoint y: 66, distance: 30.4
click at [1224, 66] on input "273659" at bounding box center [1298, 66] width 245 height 26
click at [1252, 61] on input "273845" at bounding box center [1298, 66] width 245 height 26
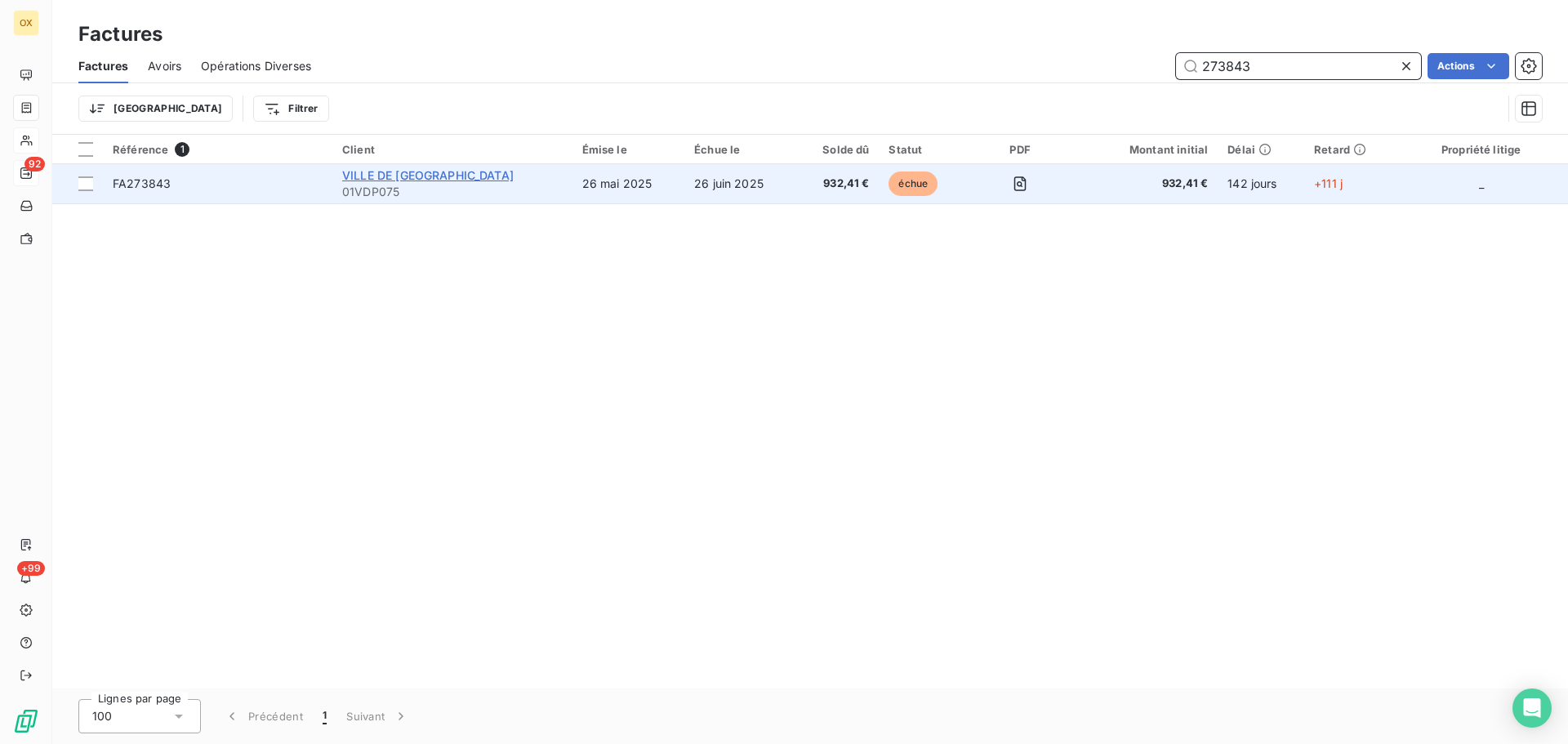
type input "273843"
click at [432, 177] on span "VILLE DE [GEOGRAPHIC_DATA]" at bounding box center [428, 175] width 171 height 14
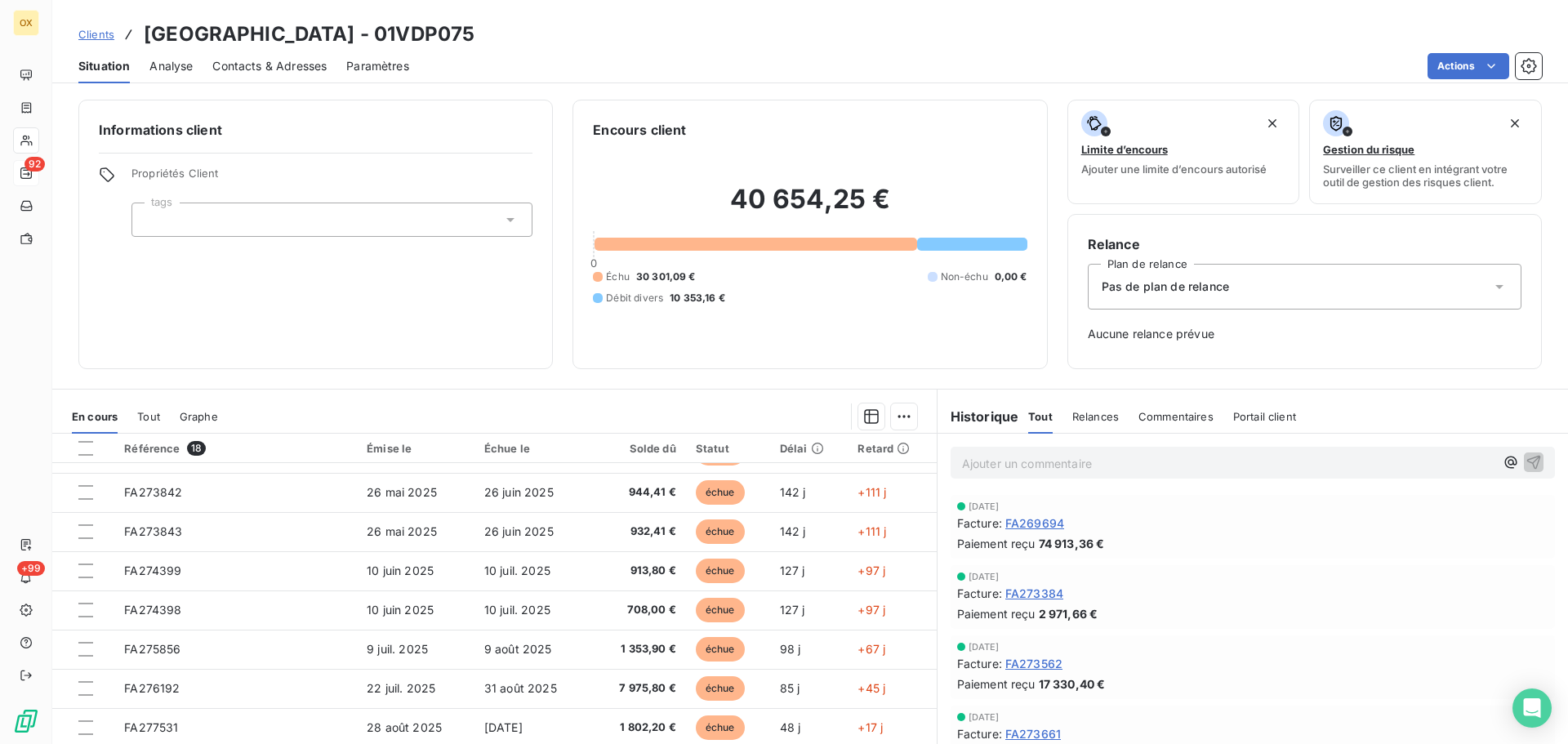
scroll to position [53, 0]
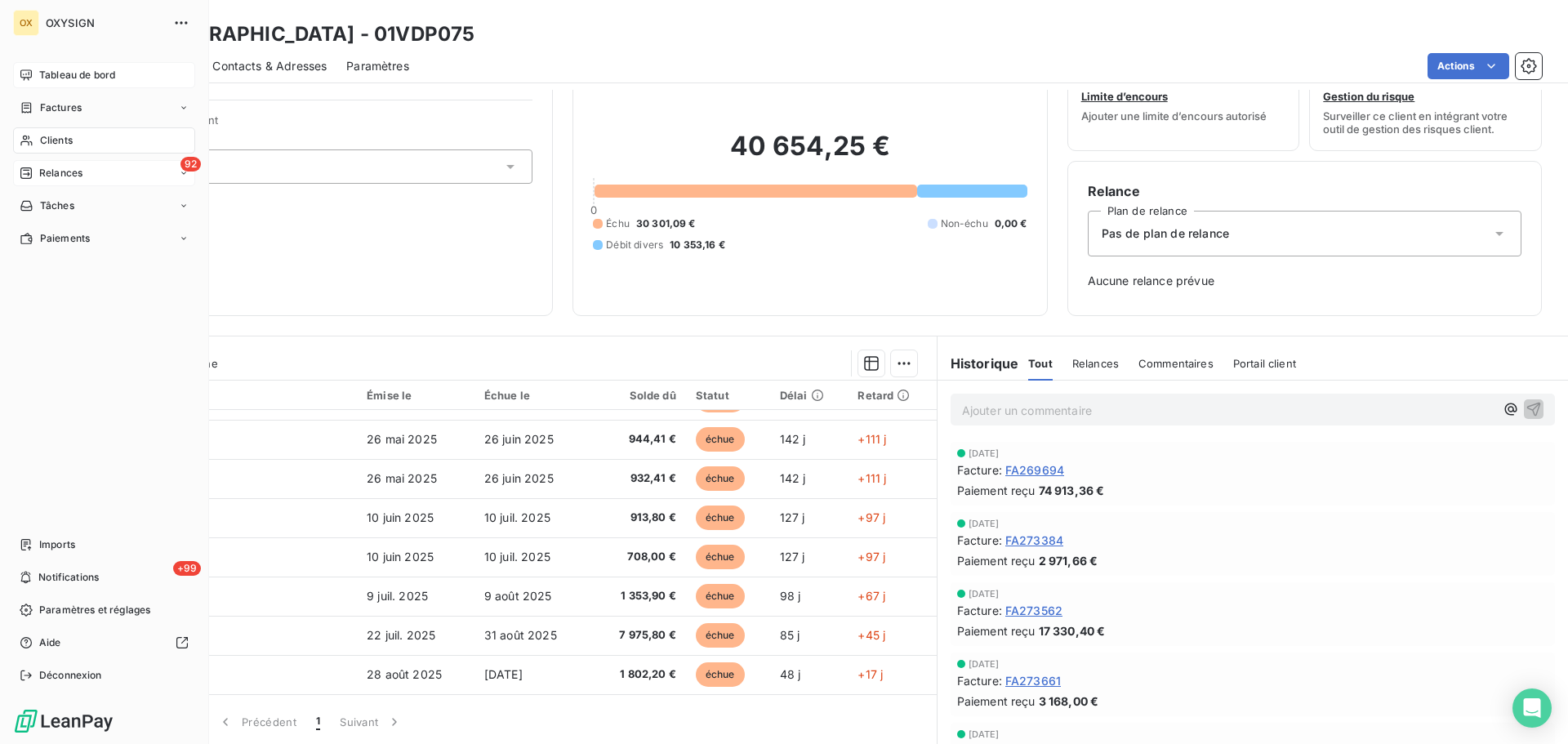
click at [42, 74] on span "Tableau de bord" at bounding box center [77, 74] width 76 height 15
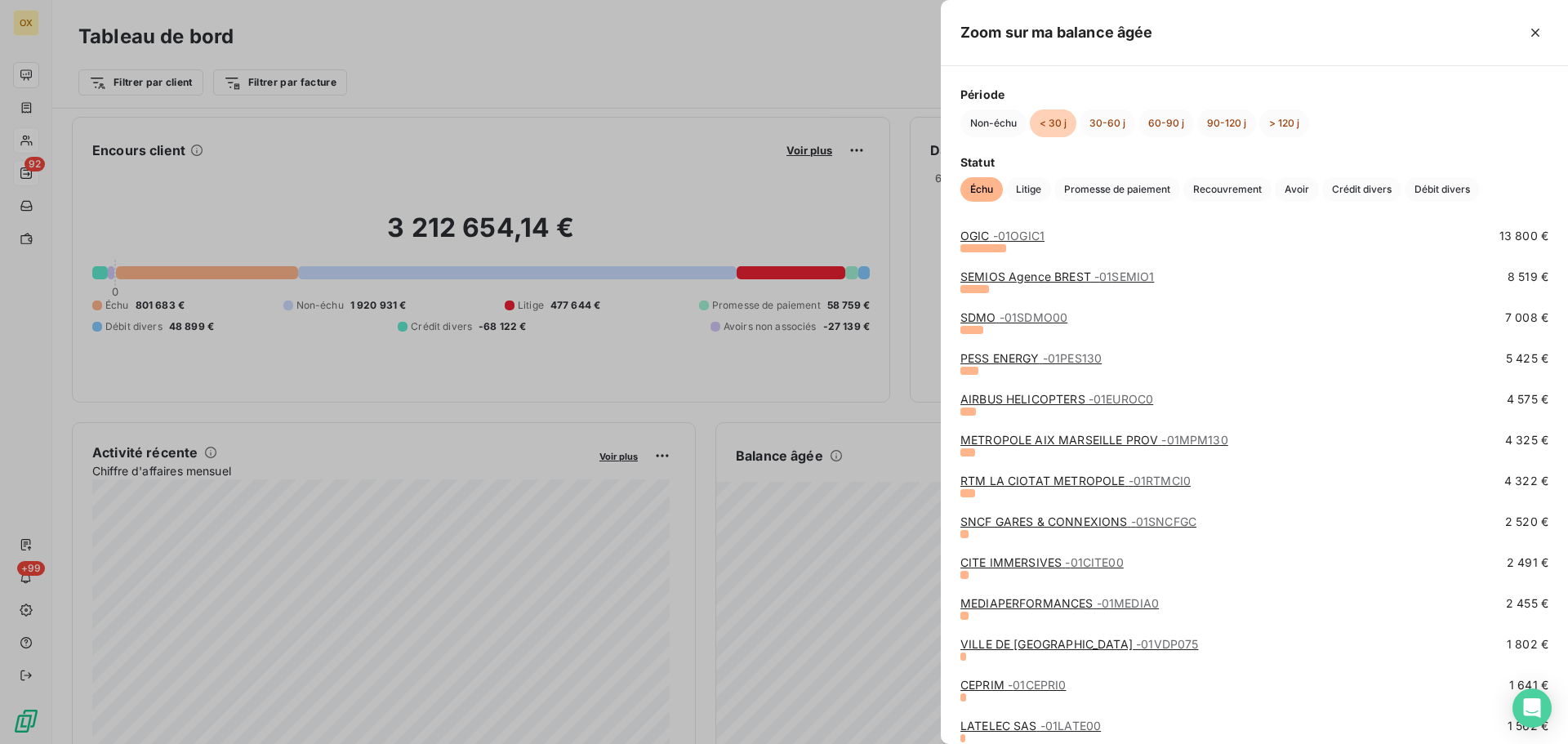
scroll to position [164, 0]
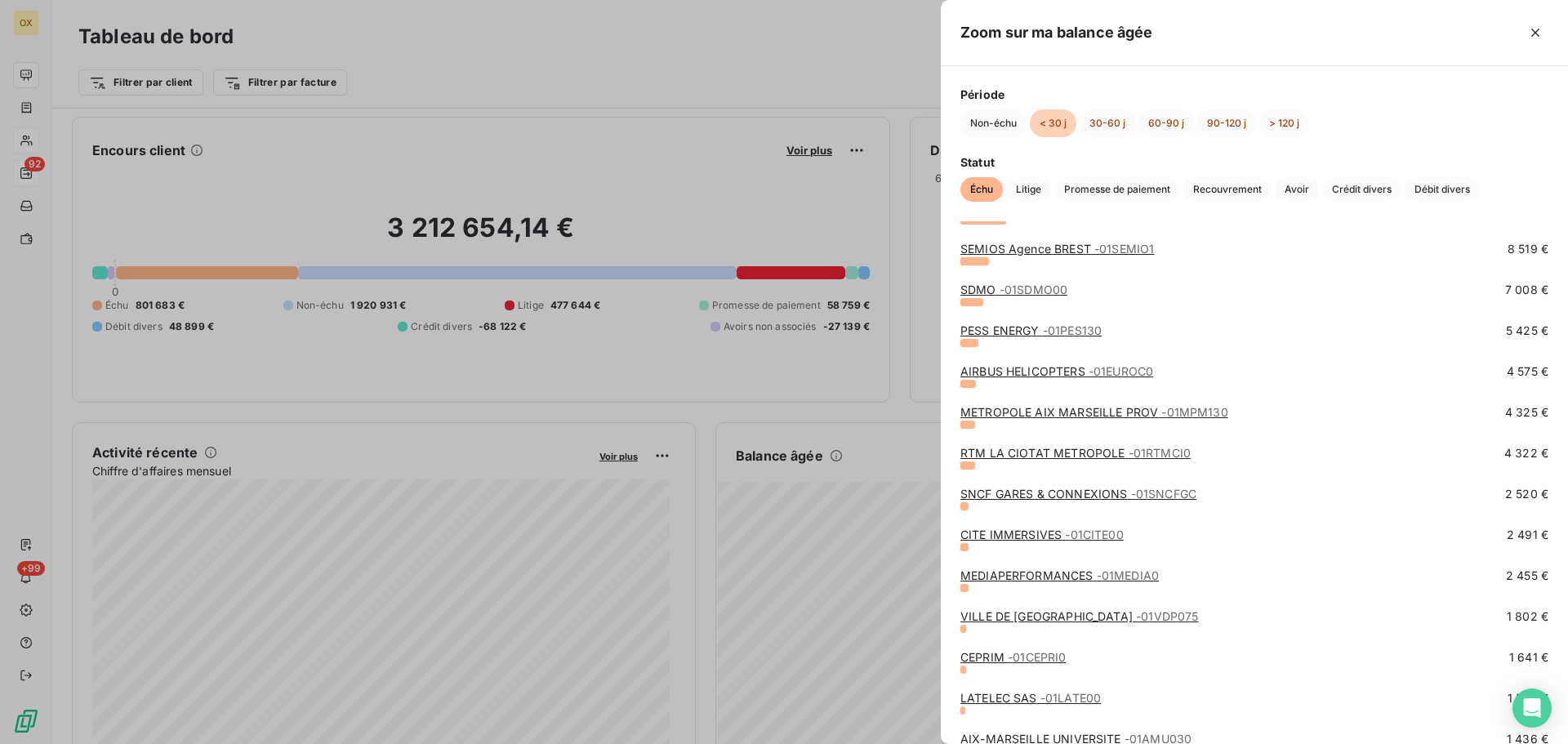
click at [1041, 574] on link "MEDIAPERFORMANCES - 01MEDIA0" at bounding box center [1059, 575] width 198 height 14
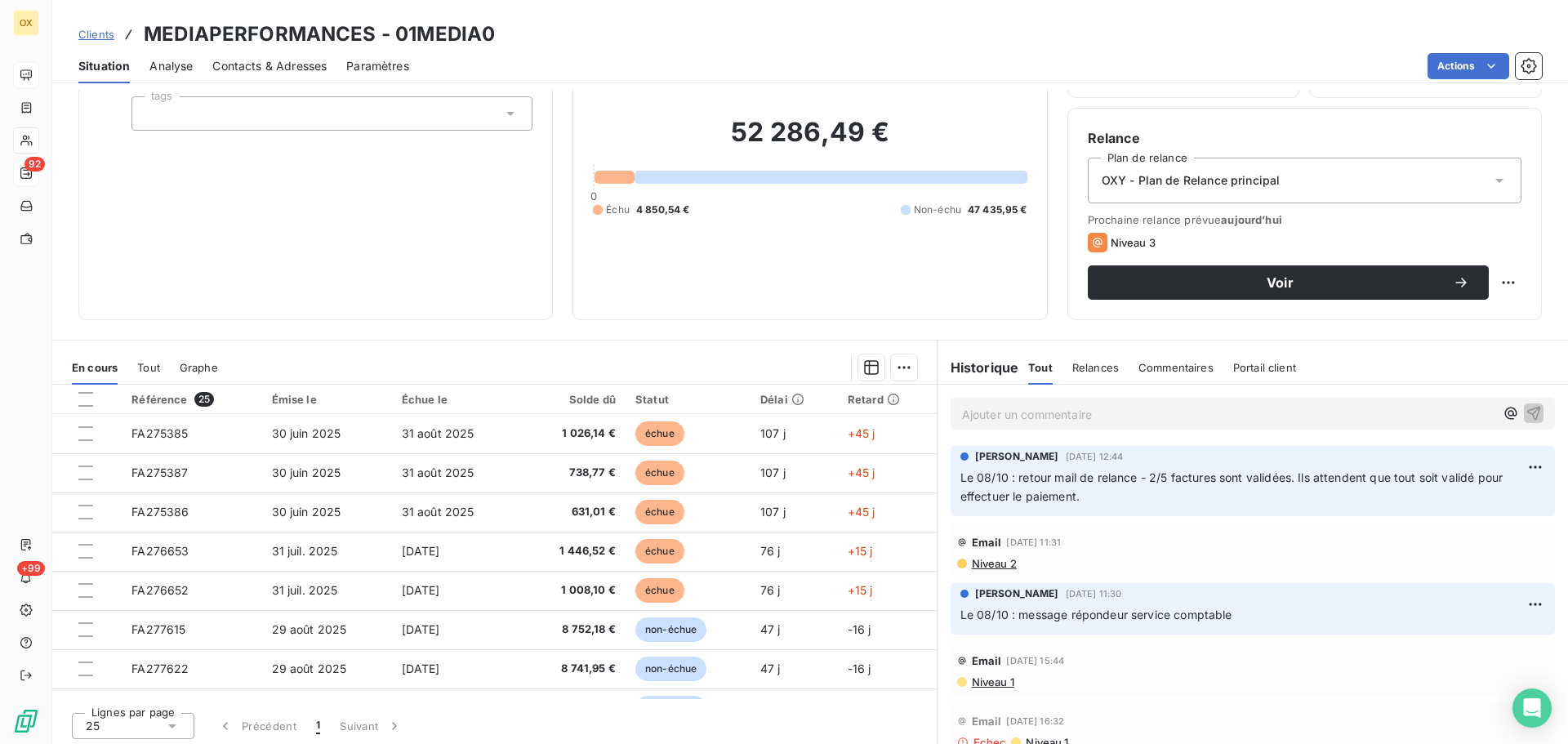
scroll to position [110, 0]
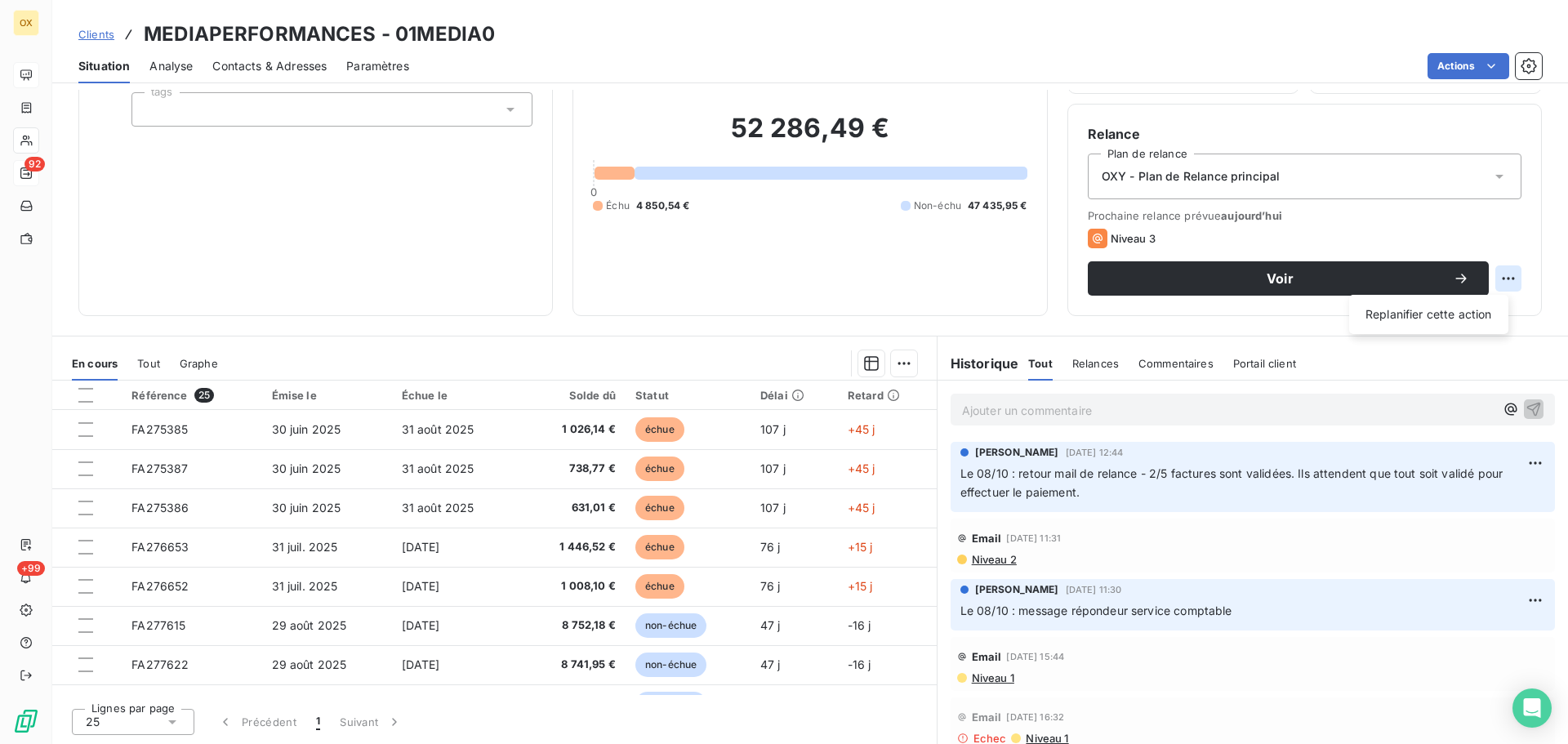
click at [1497, 275] on html "OX 92 +99 Clients MEDIAPERFORMANCES - 01MEDIA0 Situation Analyse Contacts & Adr…" at bounding box center [784, 372] width 1568 height 744
click at [1464, 317] on div "Replanifier cette action" at bounding box center [1429, 314] width 146 height 26
select select "9"
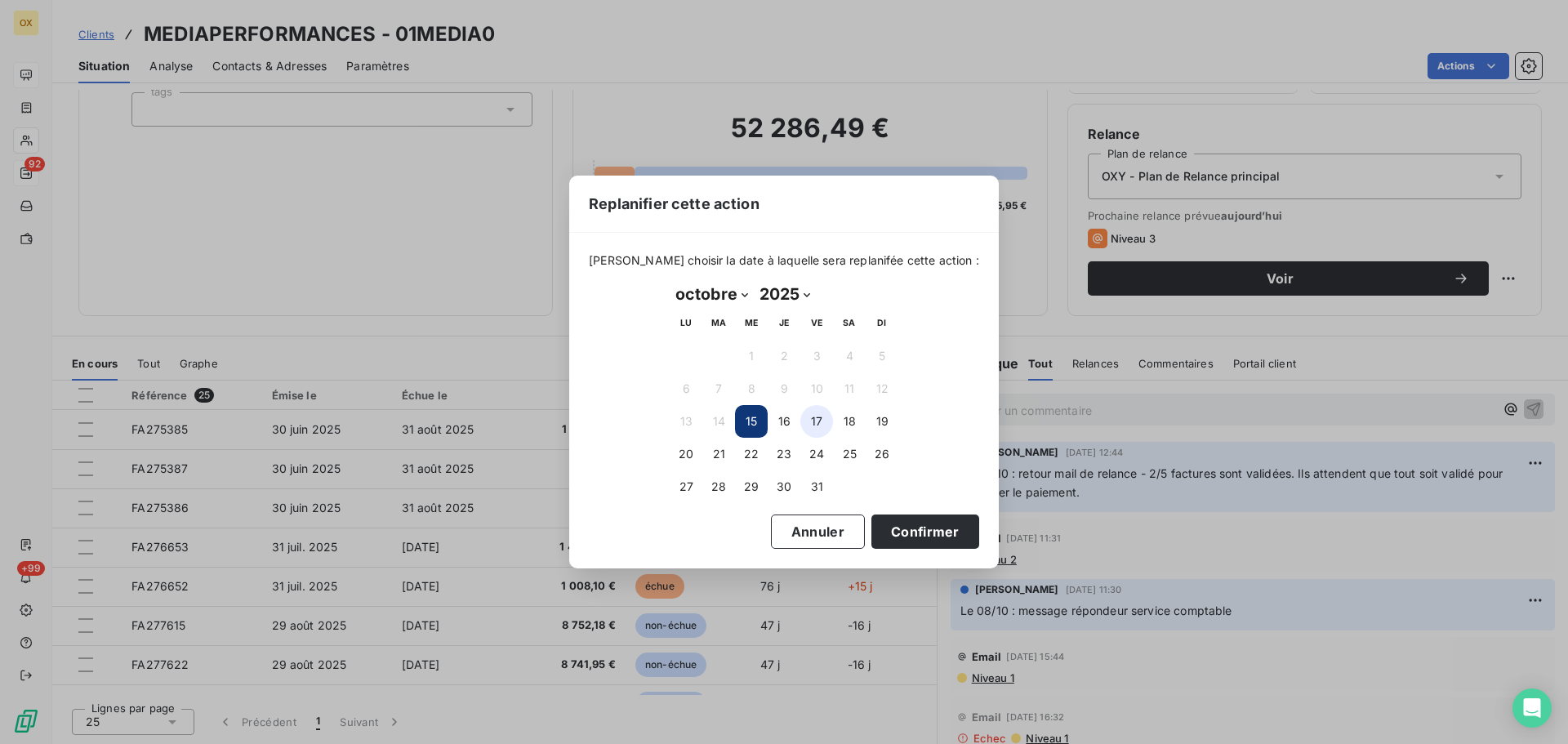
click at [819, 425] on button "17" at bounding box center [817, 421] width 33 height 33
click at [915, 529] on button "Confirmer" at bounding box center [925, 532] width 108 height 35
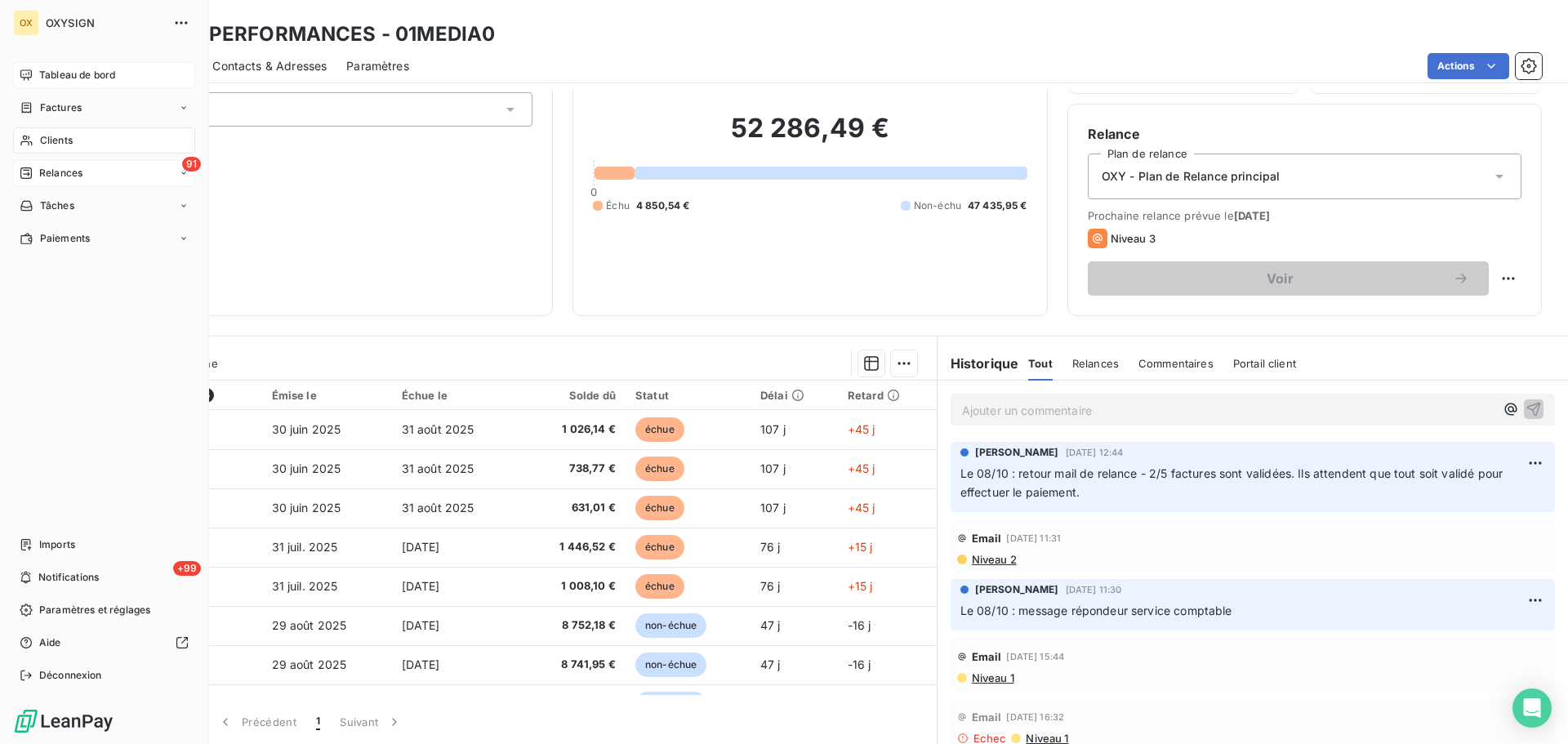
click at [66, 176] on span "Relances" at bounding box center [61, 173] width 43 height 15
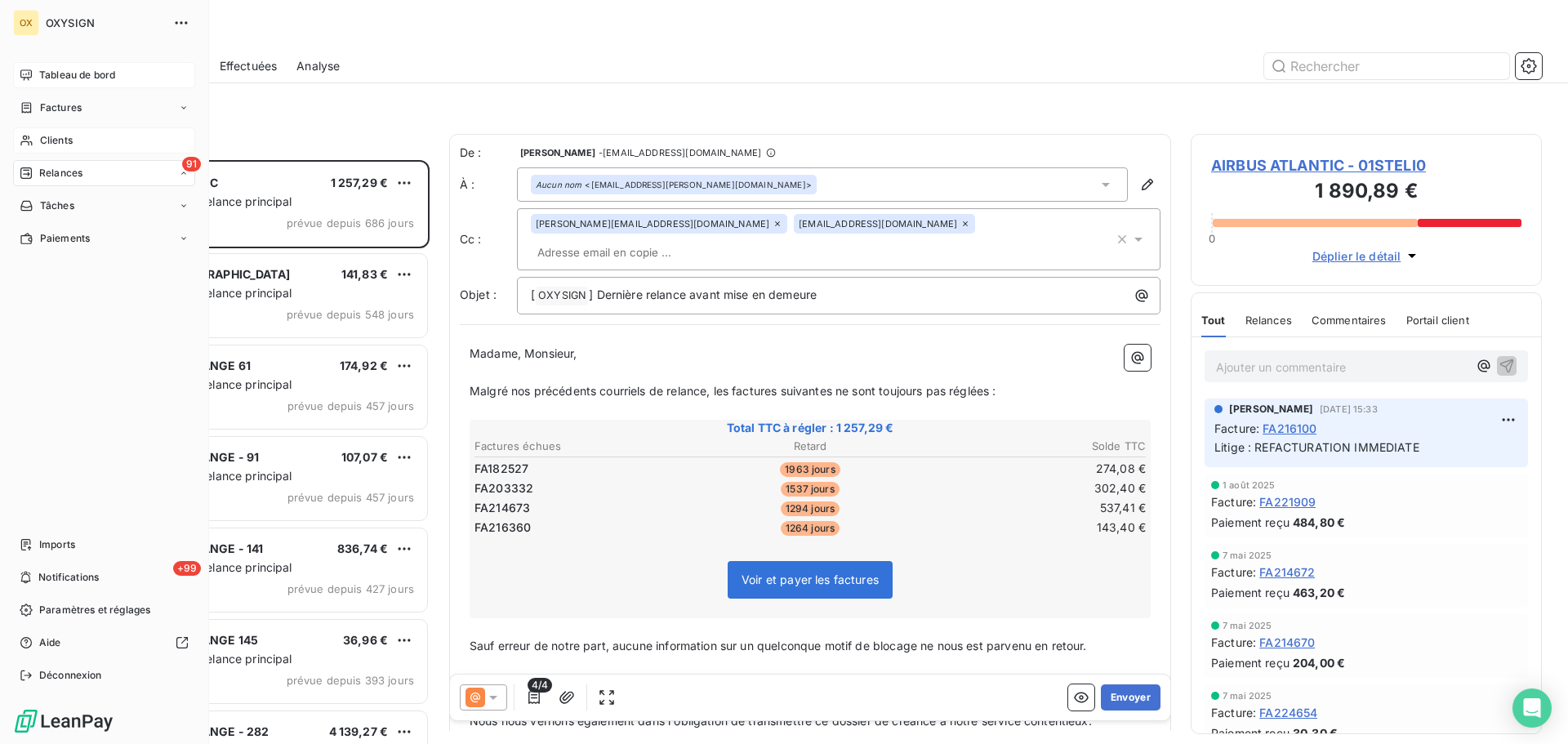
scroll to position [572, 339]
click at [33, 73] on div "Tableau de bord" at bounding box center [104, 75] width 183 height 26
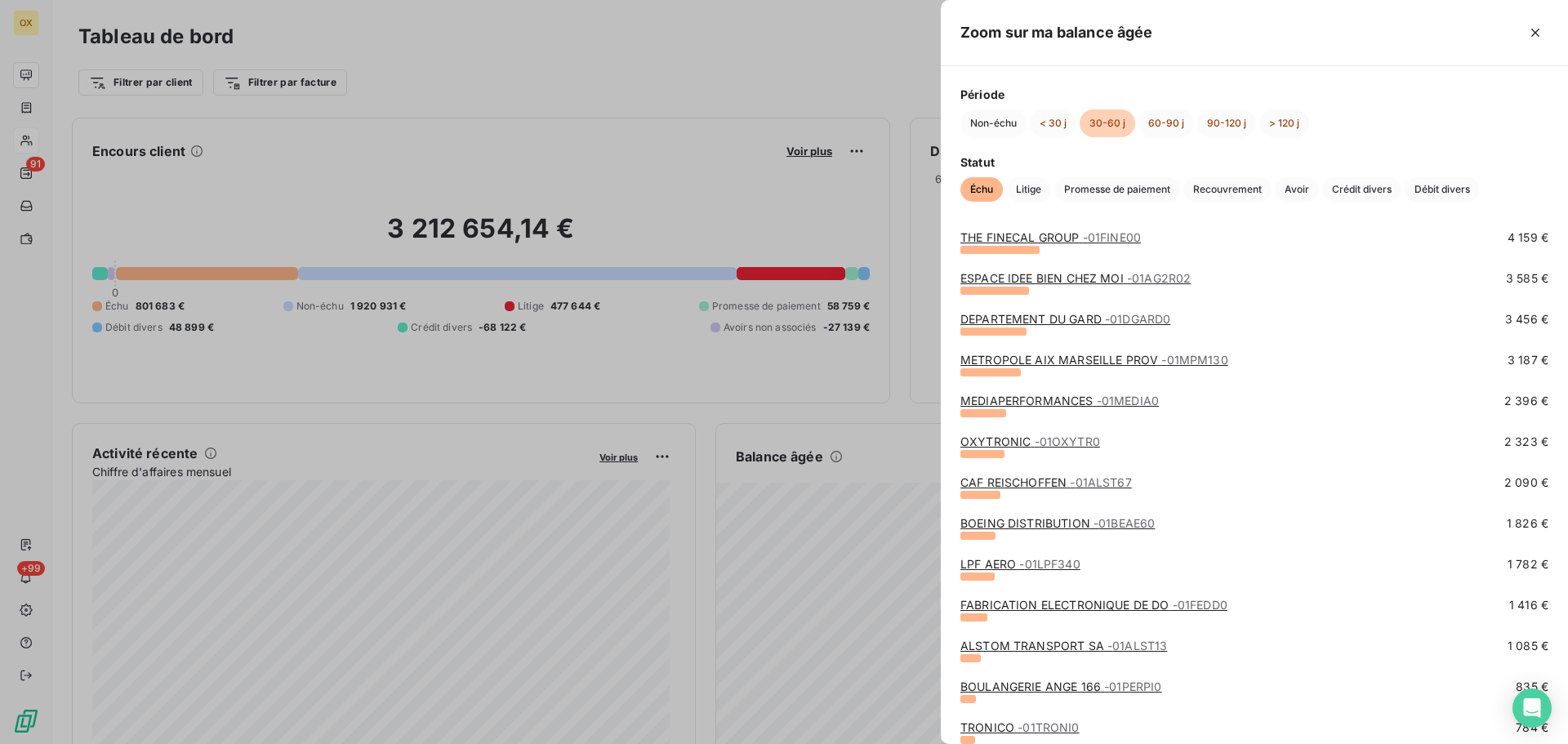
scroll to position [245, 0]
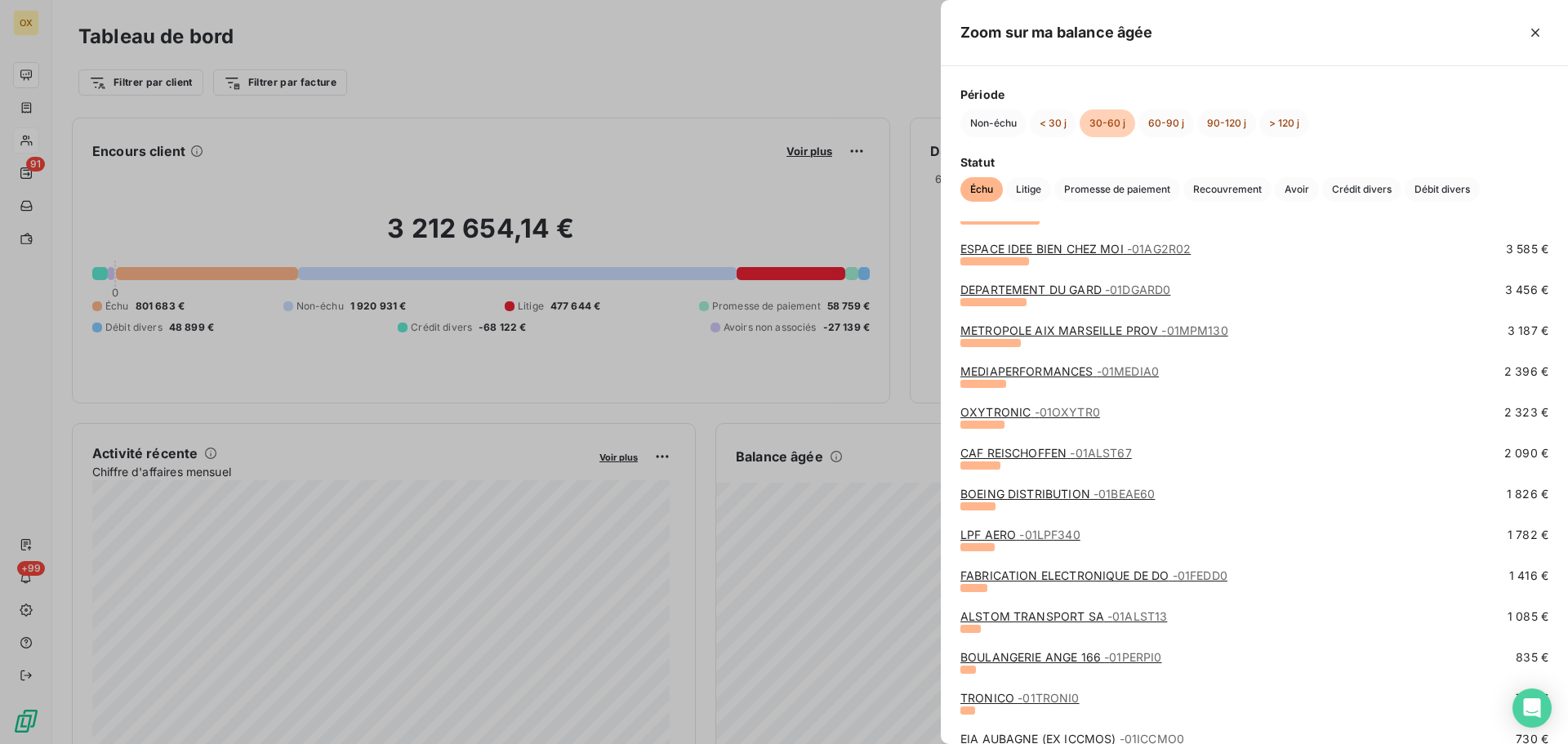
click at [1008, 534] on link "LPF AERO - 01LPF340" at bounding box center [1020, 535] width 120 height 14
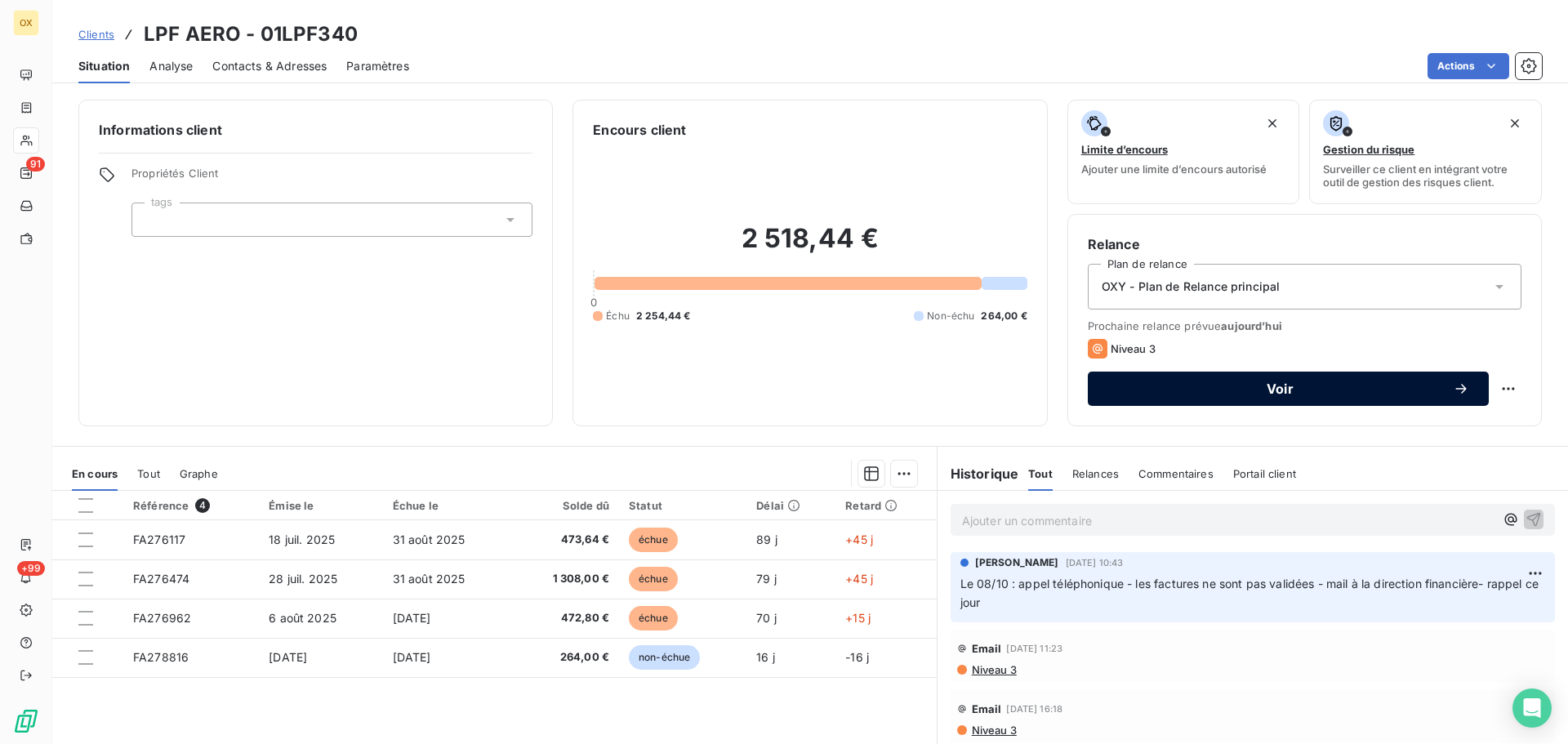
click at [1192, 384] on span "Voir" at bounding box center [1280, 388] width 345 height 13
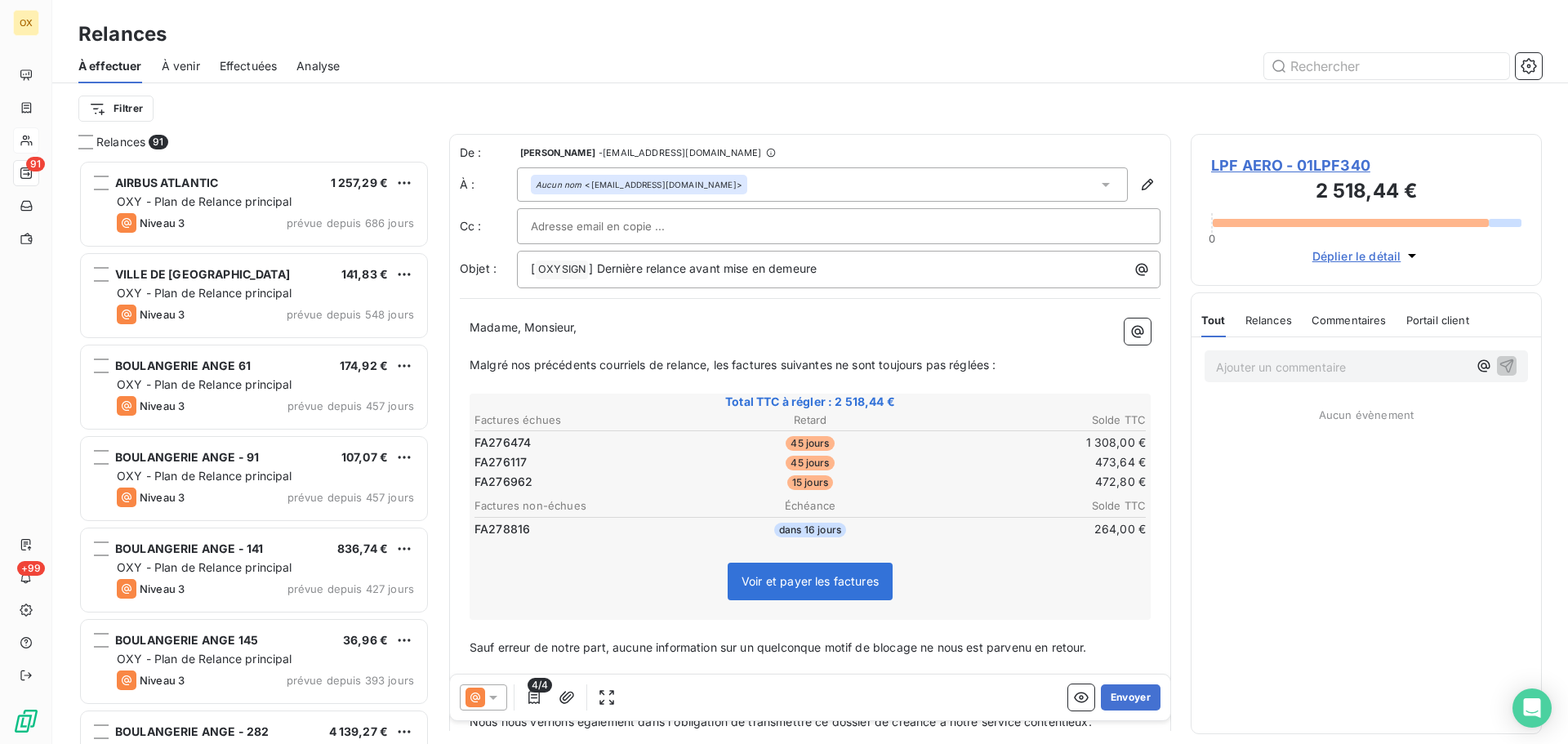
scroll to position [572, 339]
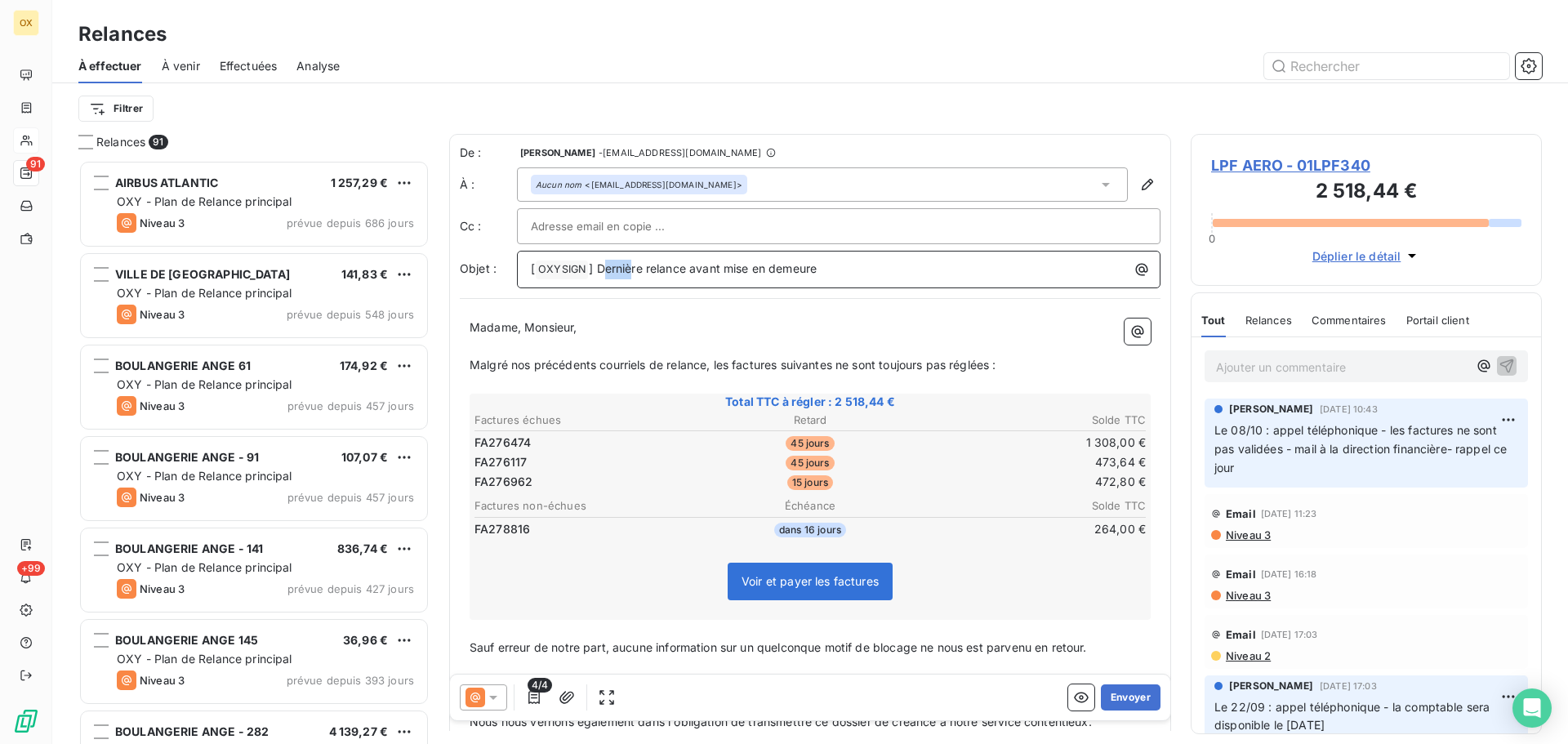
drag, startPoint x: 838, startPoint y: 270, endPoint x: 601, endPoint y: 268, distance: 237.0
click at [601, 268] on p "[ OXYSIGN ﻿ ] Dernière relance avant mise en demeure" at bounding box center [843, 269] width 624 height 20
drag, startPoint x: 826, startPoint y: 268, endPoint x: 596, endPoint y: 268, distance: 230.0
click at [596, 268] on p "[ OXYSIGN ﻿ ] Dernière relance avant mise en demeure" at bounding box center [843, 269] width 624 height 20
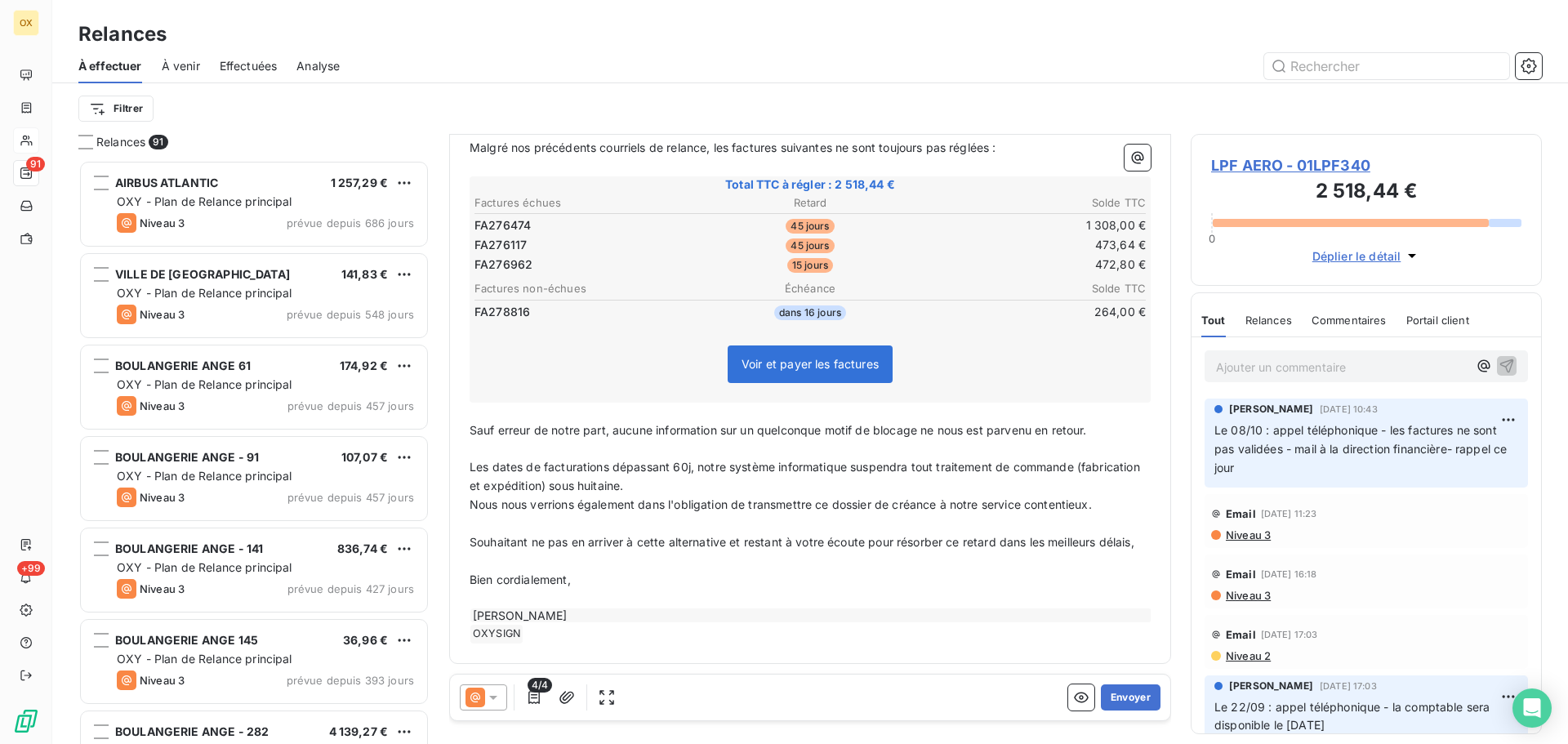
scroll to position [237, 0]
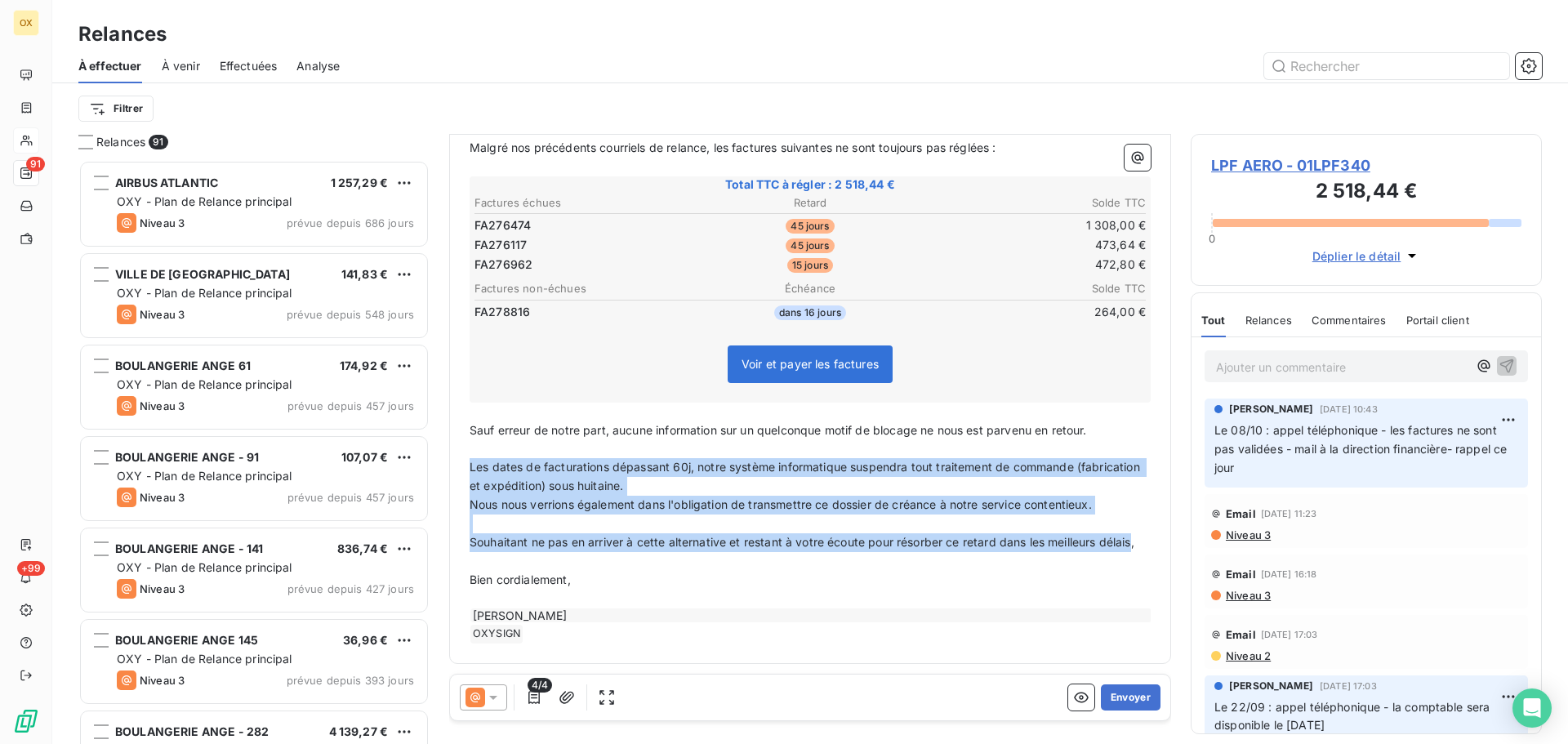
drag, startPoint x: 504, startPoint y: 542, endPoint x: 467, endPoint y: 459, distance: 90.9
click at [467, 459] on div "Madame, Monsieur, ﻿ Malgré nos précédents courriels de relance, les factures su…" at bounding box center [810, 372] width 701 height 561
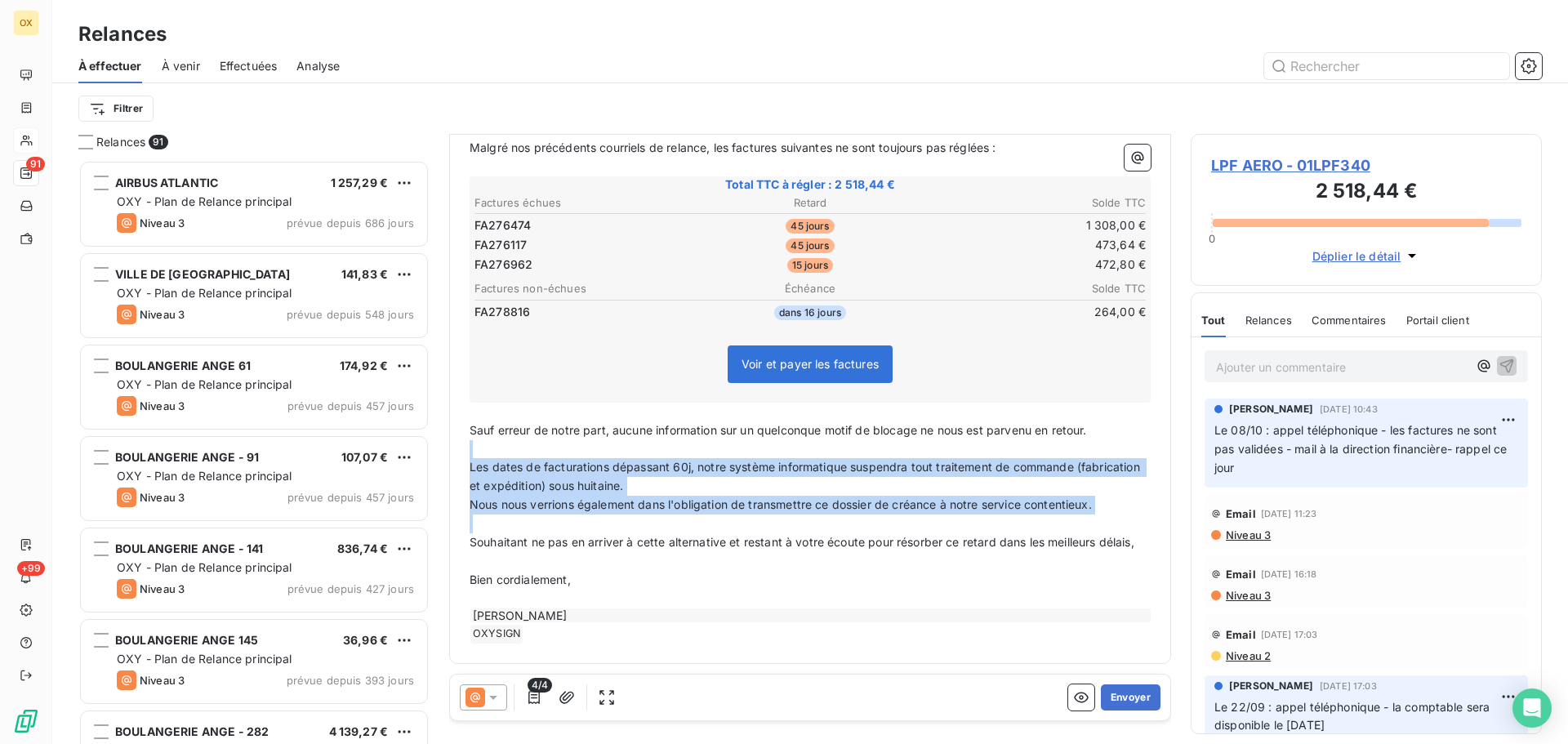
scroll to position [144, 0]
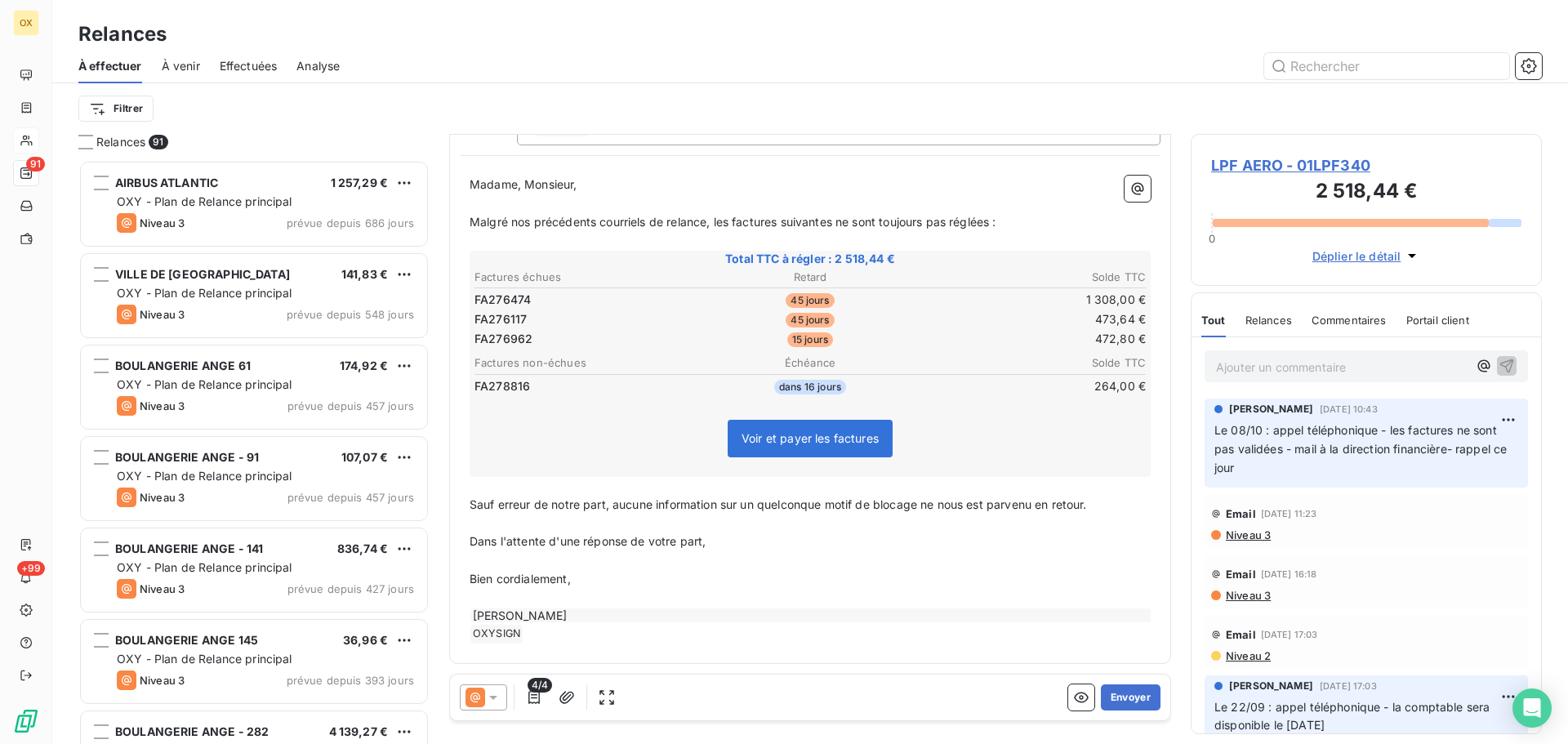
drag, startPoint x: 1037, startPoint y: 500, endPoint x: 1051, endPoint y: 500, distance: 14.0
click at [1037, 499] on span "Sauf erreur de notre part, aucune information sur un quelconque motif de blocag…" at bounding box center [779, 504] width 618 height 14
click at [1119, 688] on button "Envoyer" at bounding box center [1131, 697] width 60 height 26
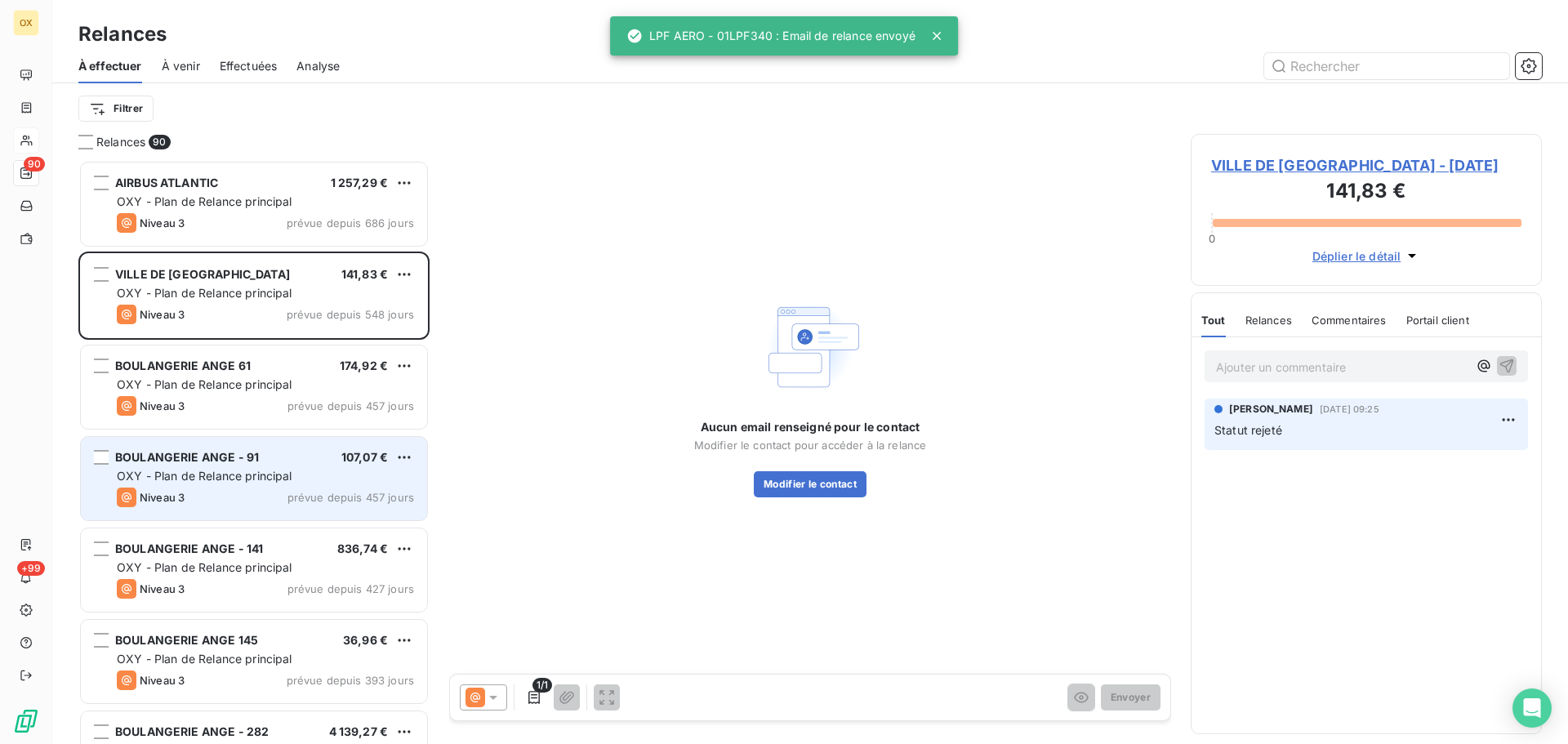
click at [282, 455] on div "BOULANGERIE ANGE - 91 107,07 €" at bounding box center [266, 457] width 298 height 15
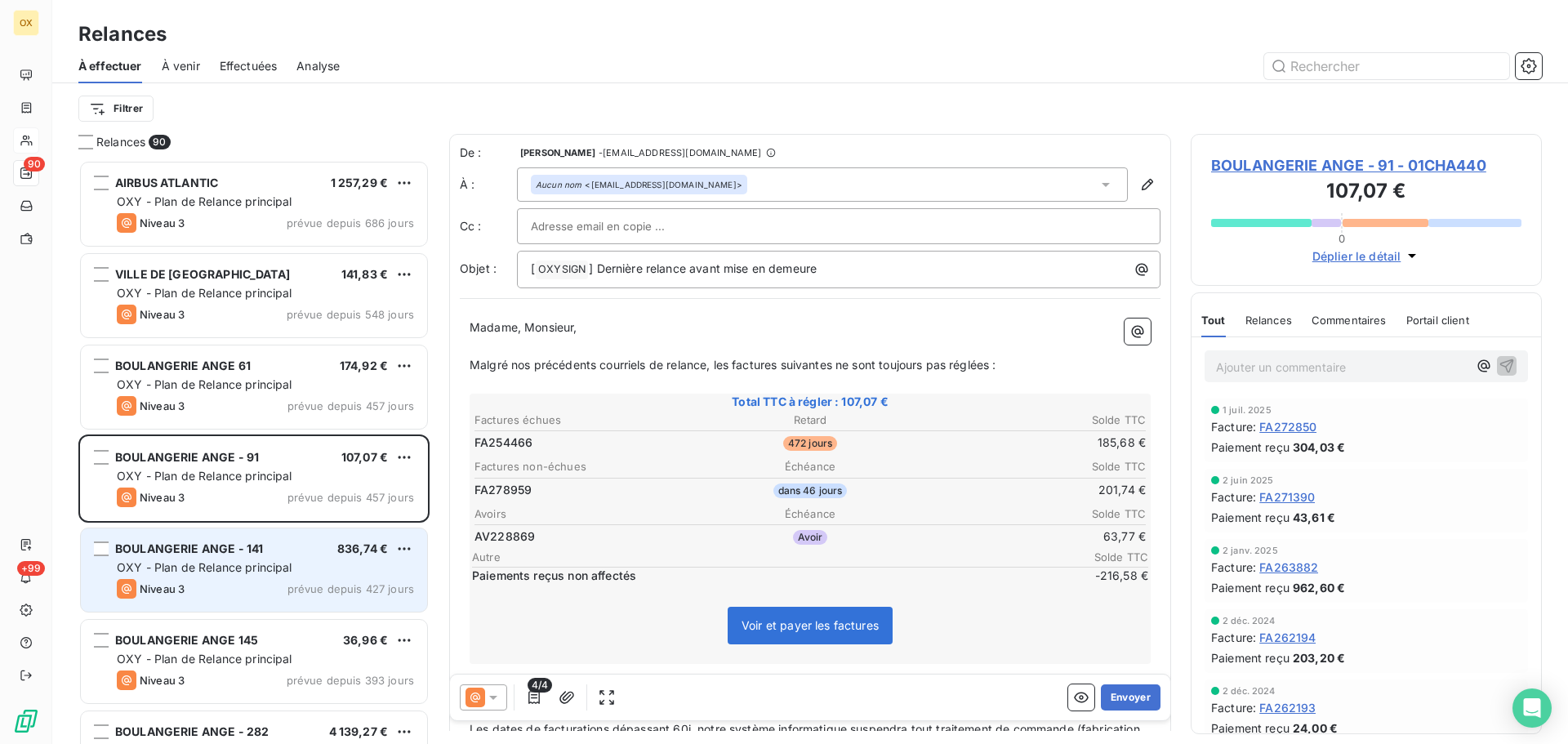
click at [215, 561] on span "OXY - Plan de Relance principal" at bounding box center [204, 568] width 176 height 14
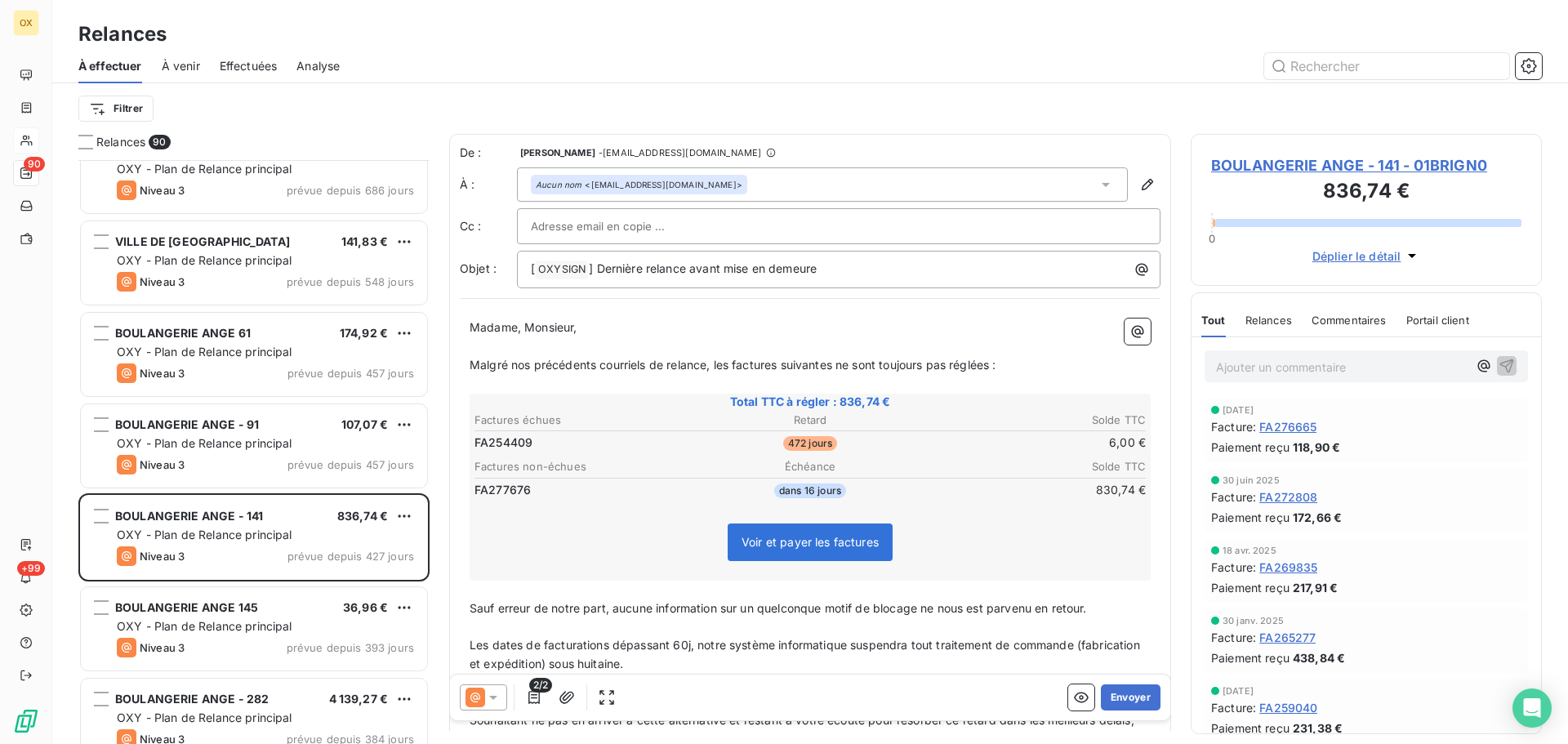
scroll to position [82, 0]
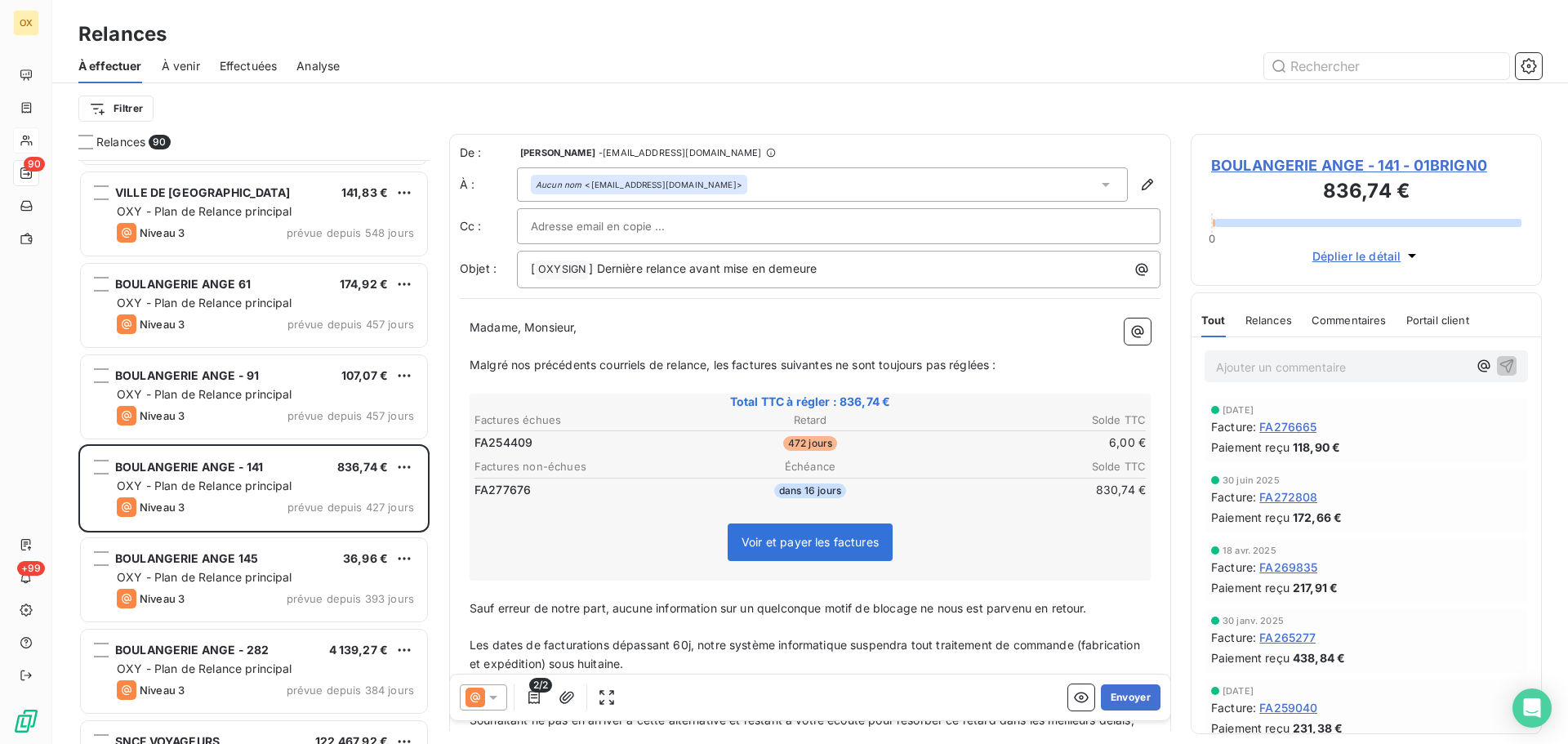
click at [235, 581] on span "OXY - Plan de Relance principal" at bounding box center [204, 577] width 176 height 14
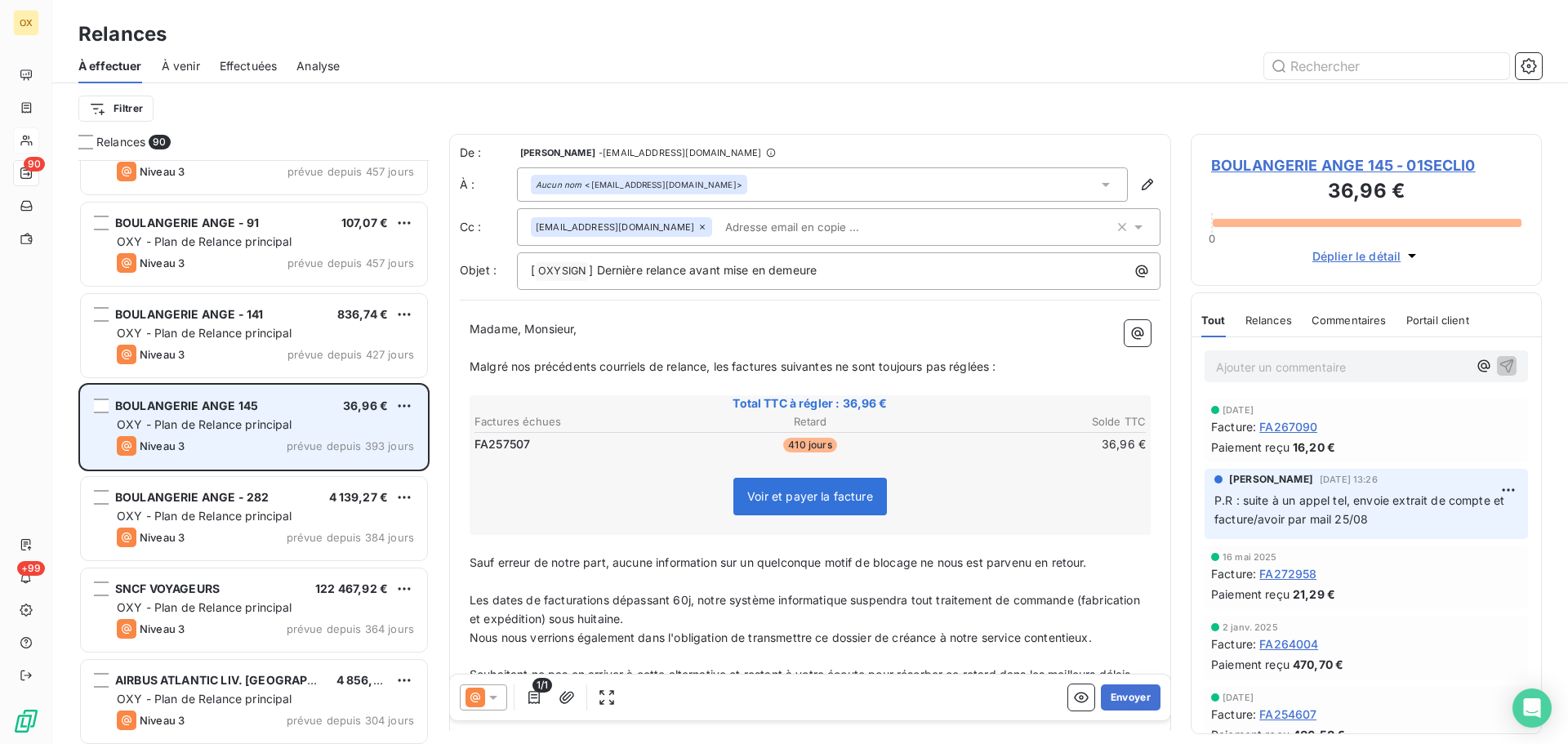
scroll to position [246, 0]
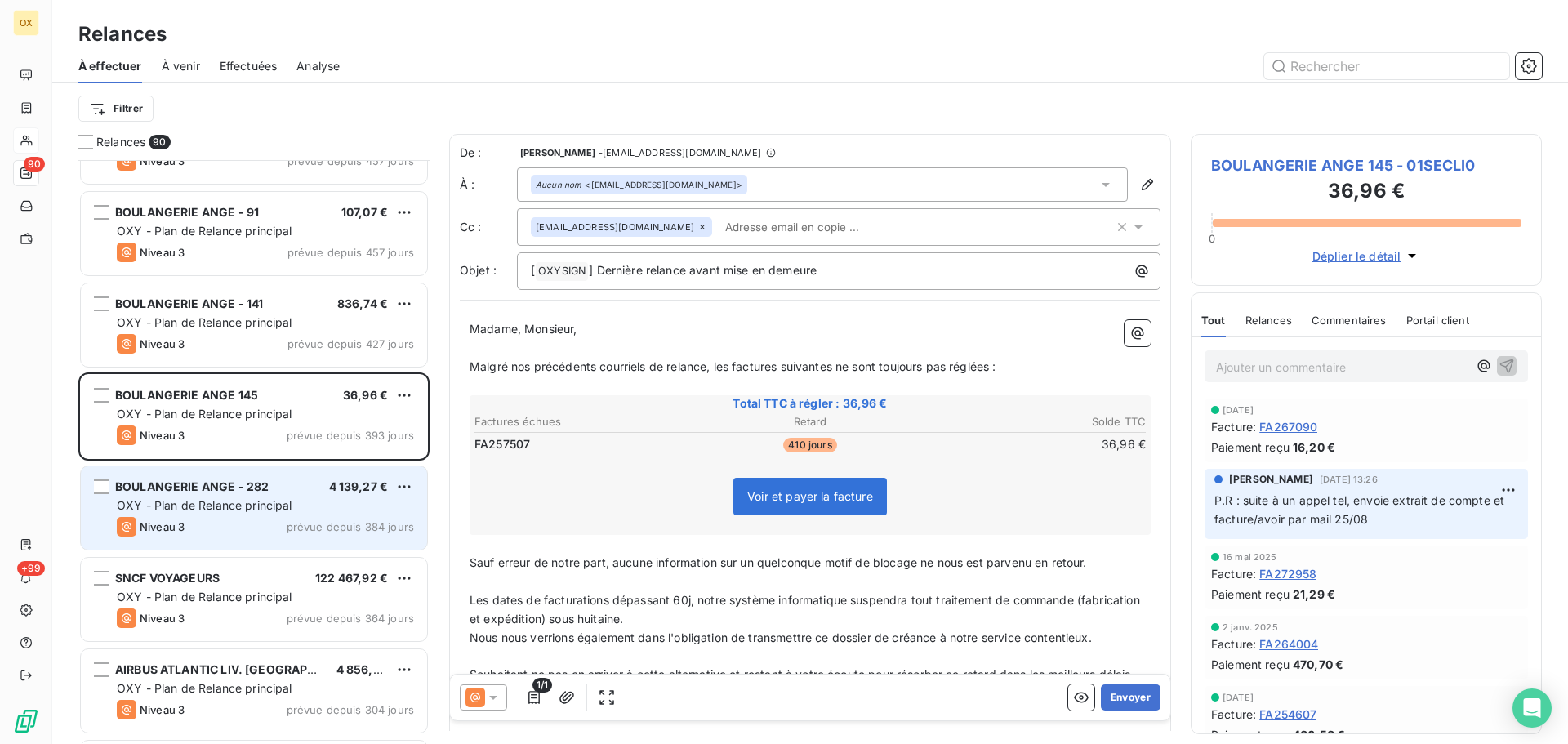
click at [268, 507] on span "OXY - Plan de Relance principal" at bounding box center [204, 505] width 176 height 14
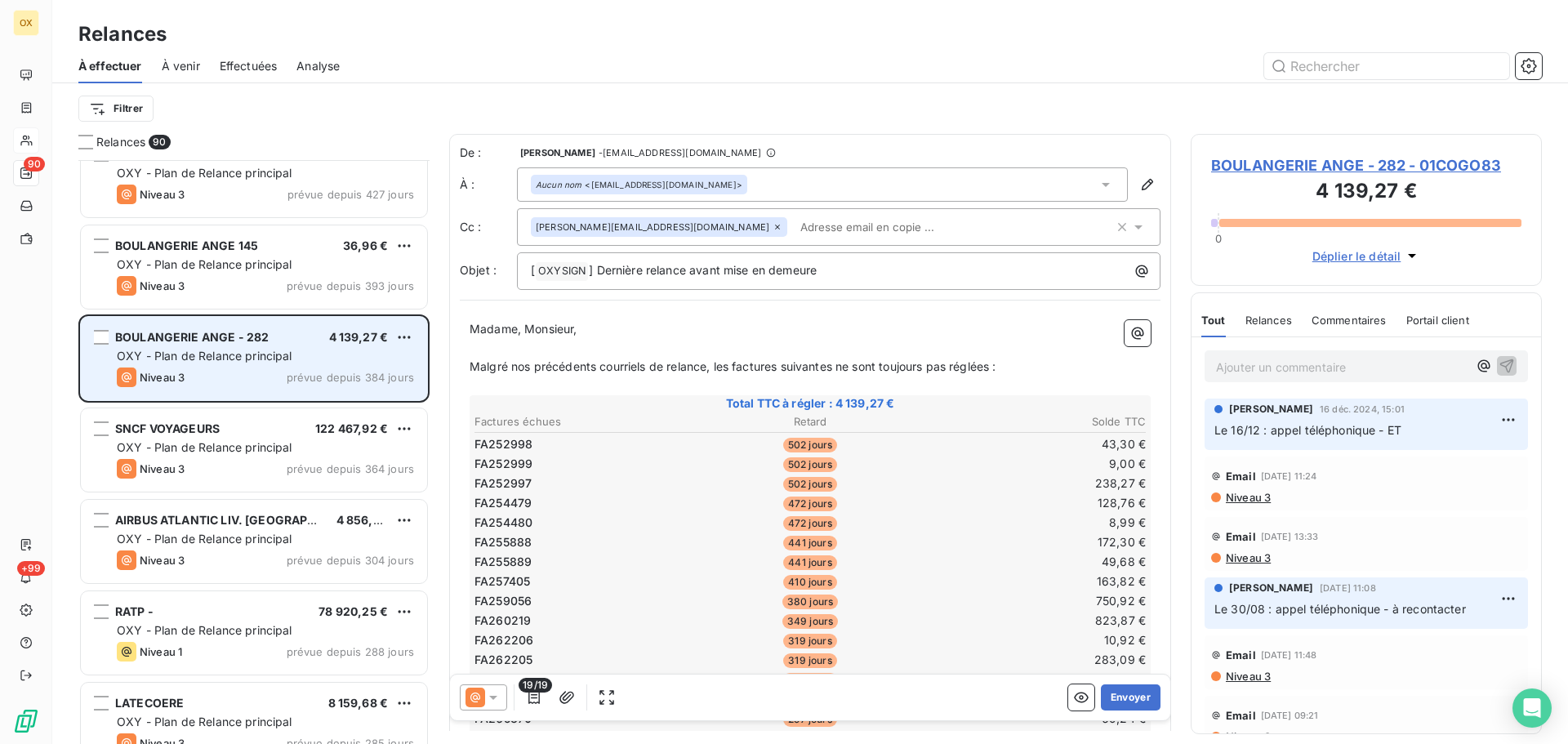
scroll to position [491, 0]
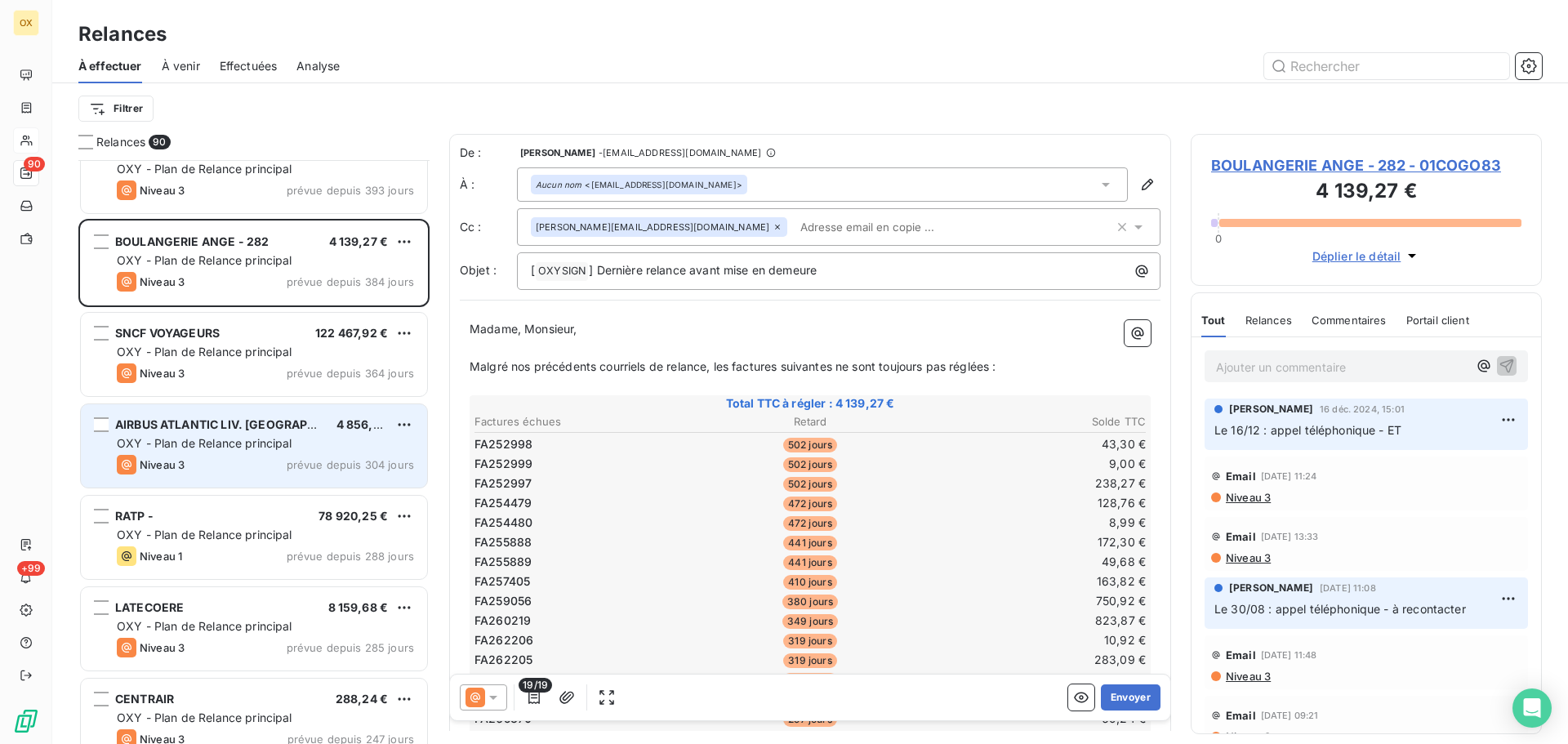
click at [267, 446] on span "OXY - Plan de Relance principal" at bounding box center [204, 443] width 176 height 14
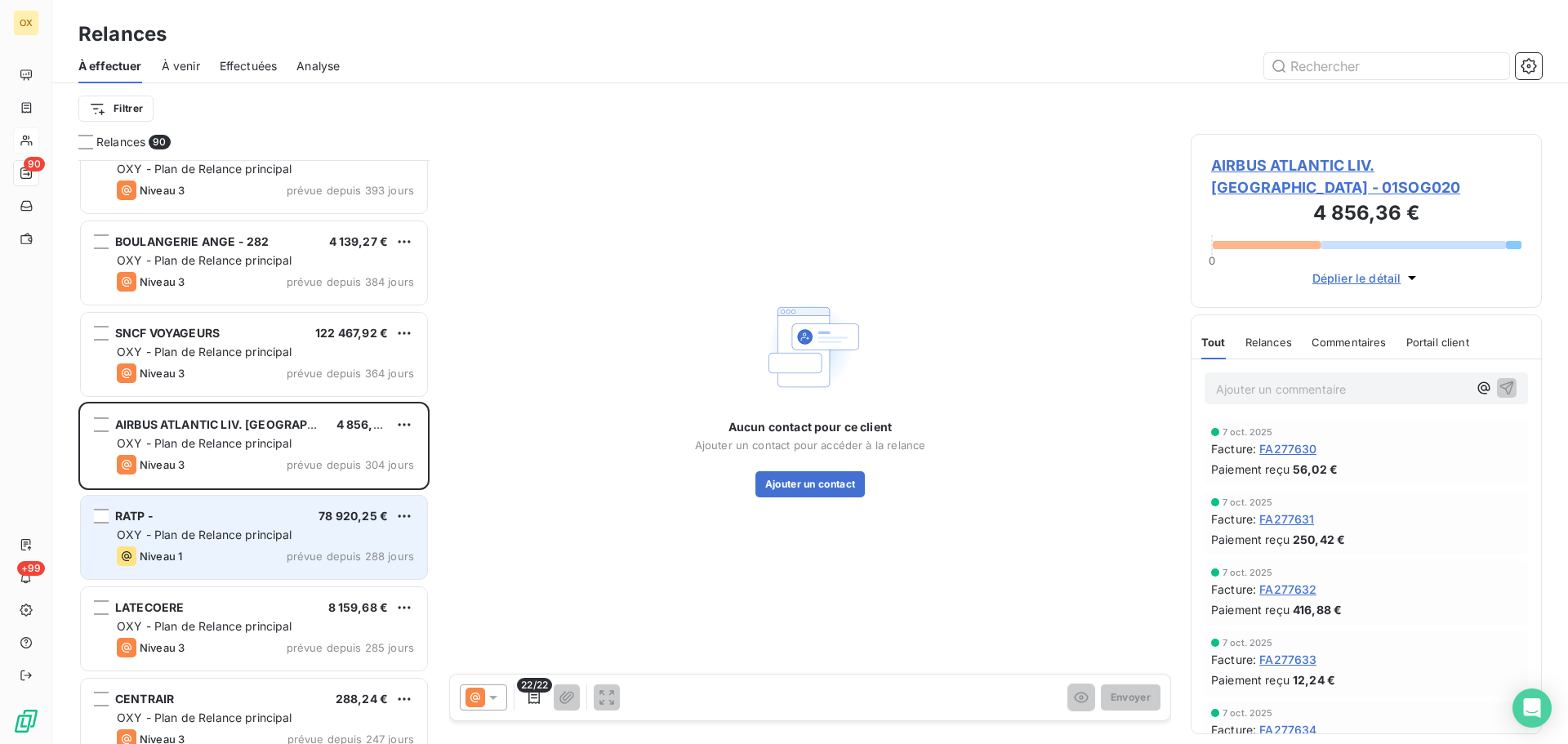
click at [241, 528] on span "OXY - Plan de Relance principal" at bounding box center [204, 535] width 176 height 14
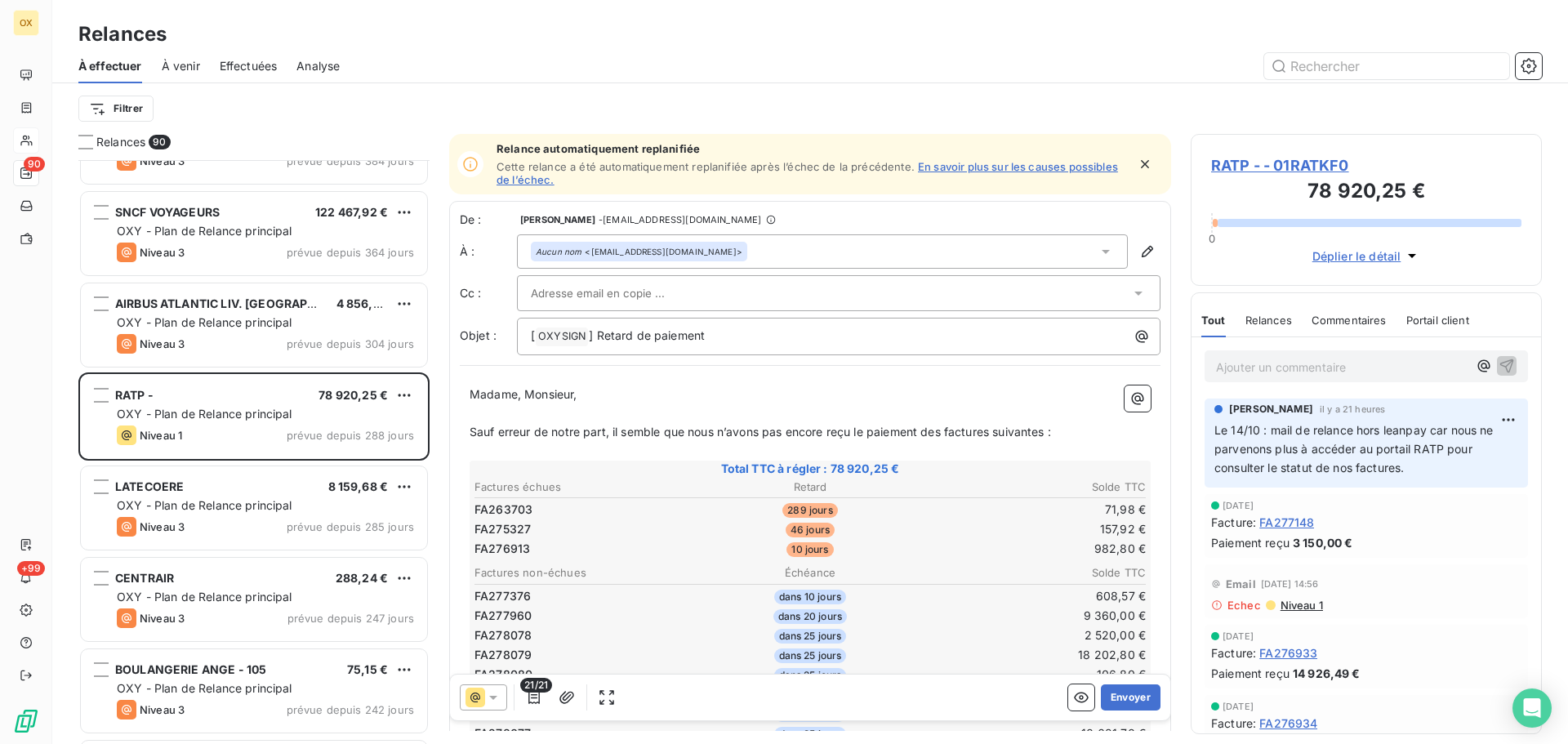
scroll to position [654, 0]
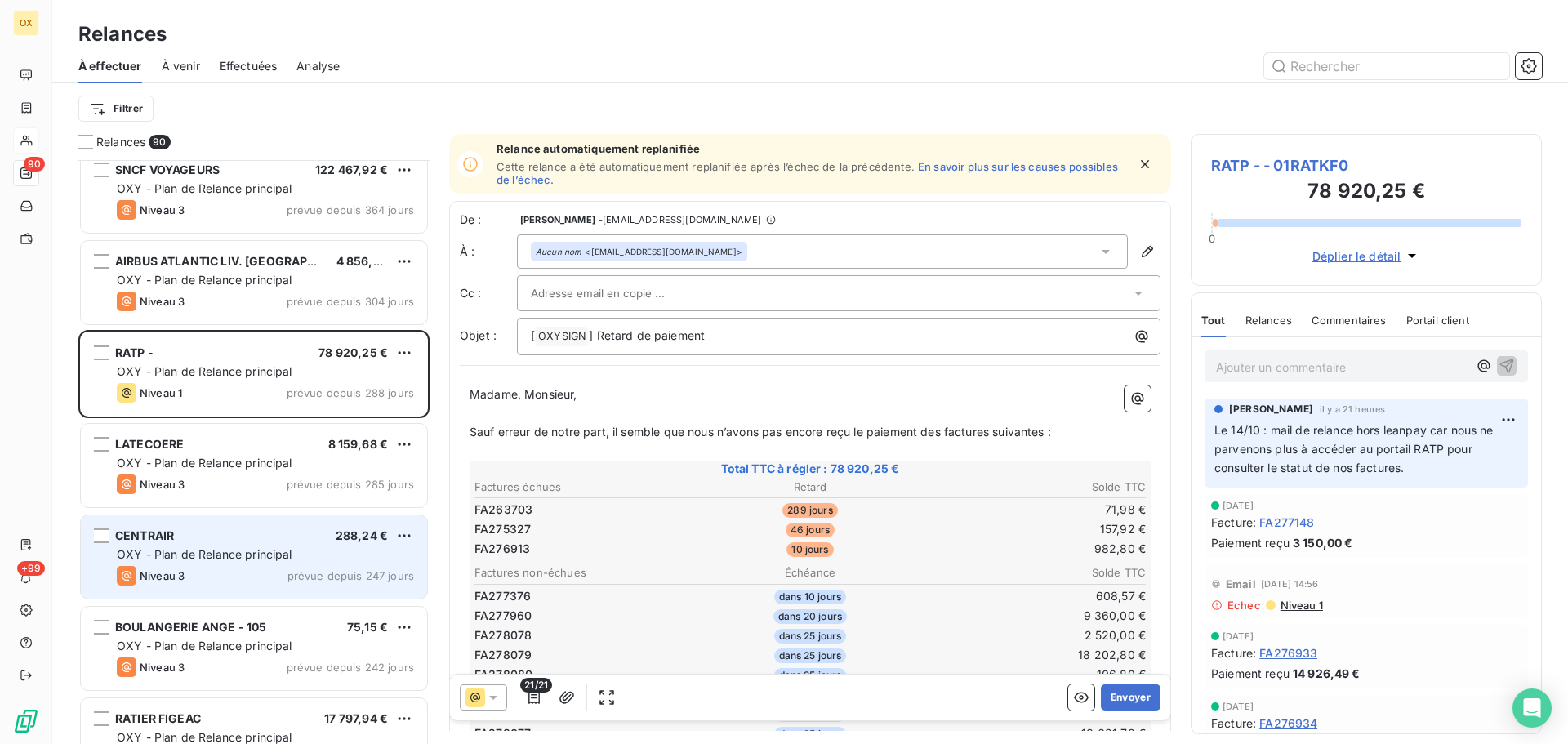
click at [241, 535] on div "CENTRAIR 288,24 €" at bounding box center [266, 536] width 298 height 15
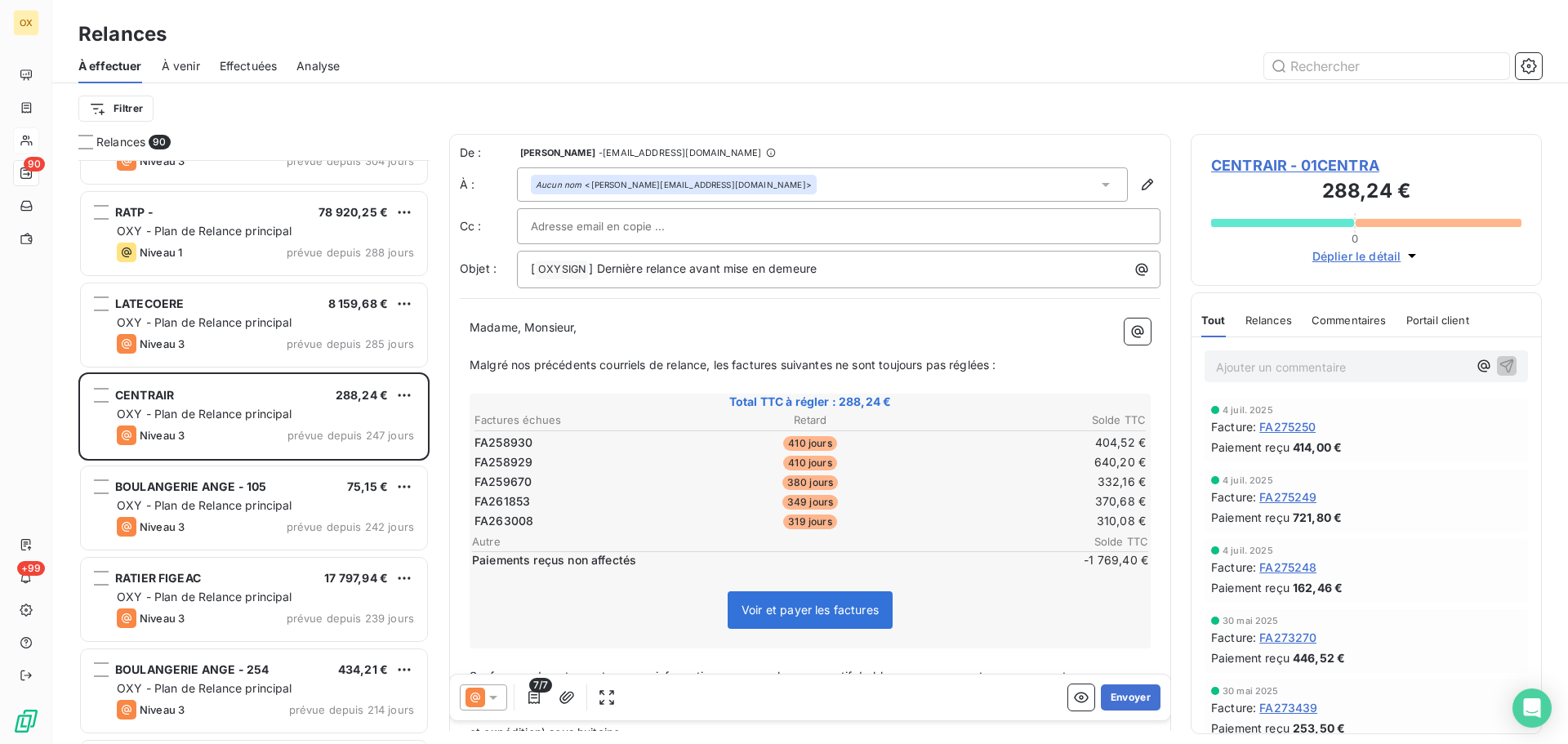
scroll to position [818, 0]
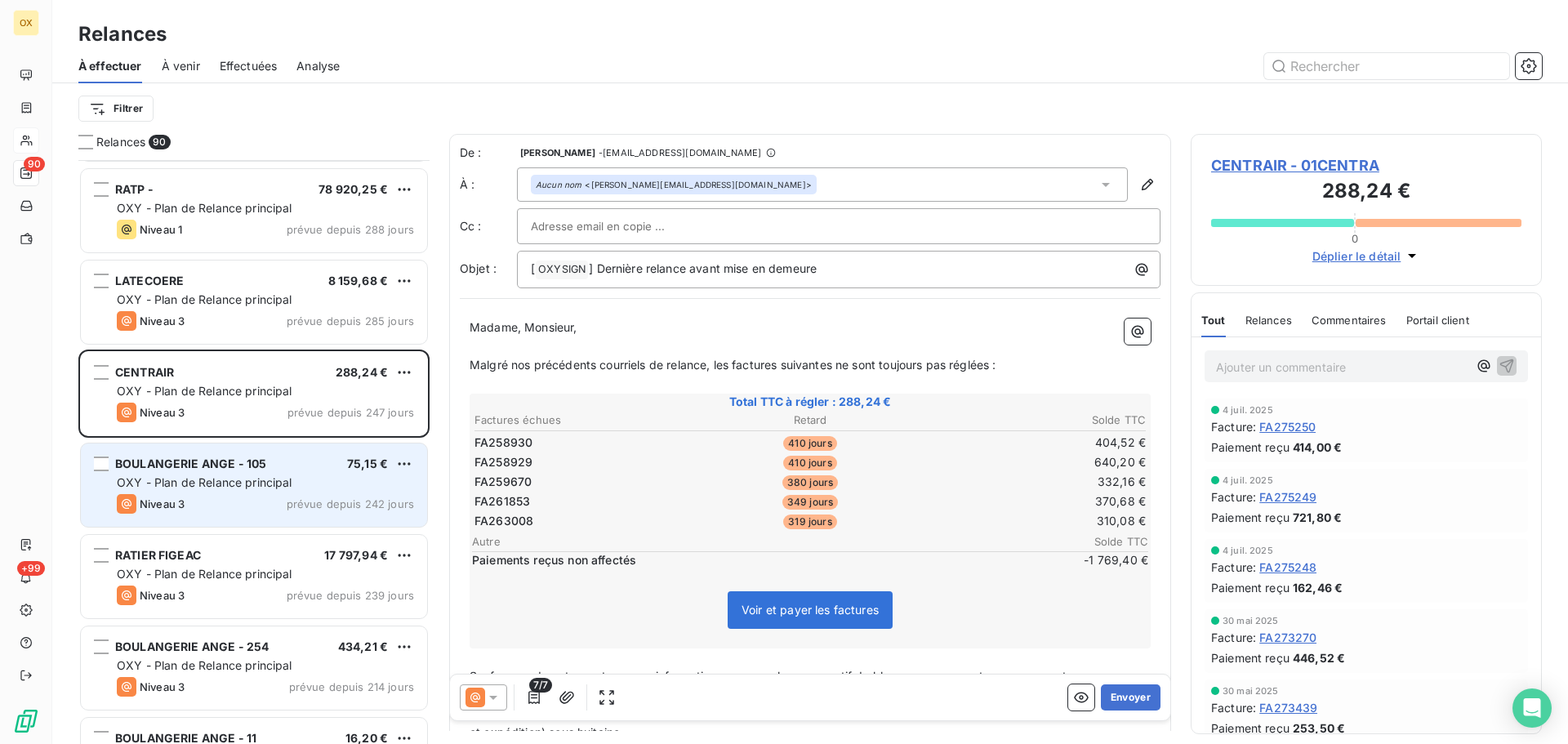
click at [262, 468] on span "BOULANGERIE ANGE - 105" at bounding box center [190, 464] width 151 height 14
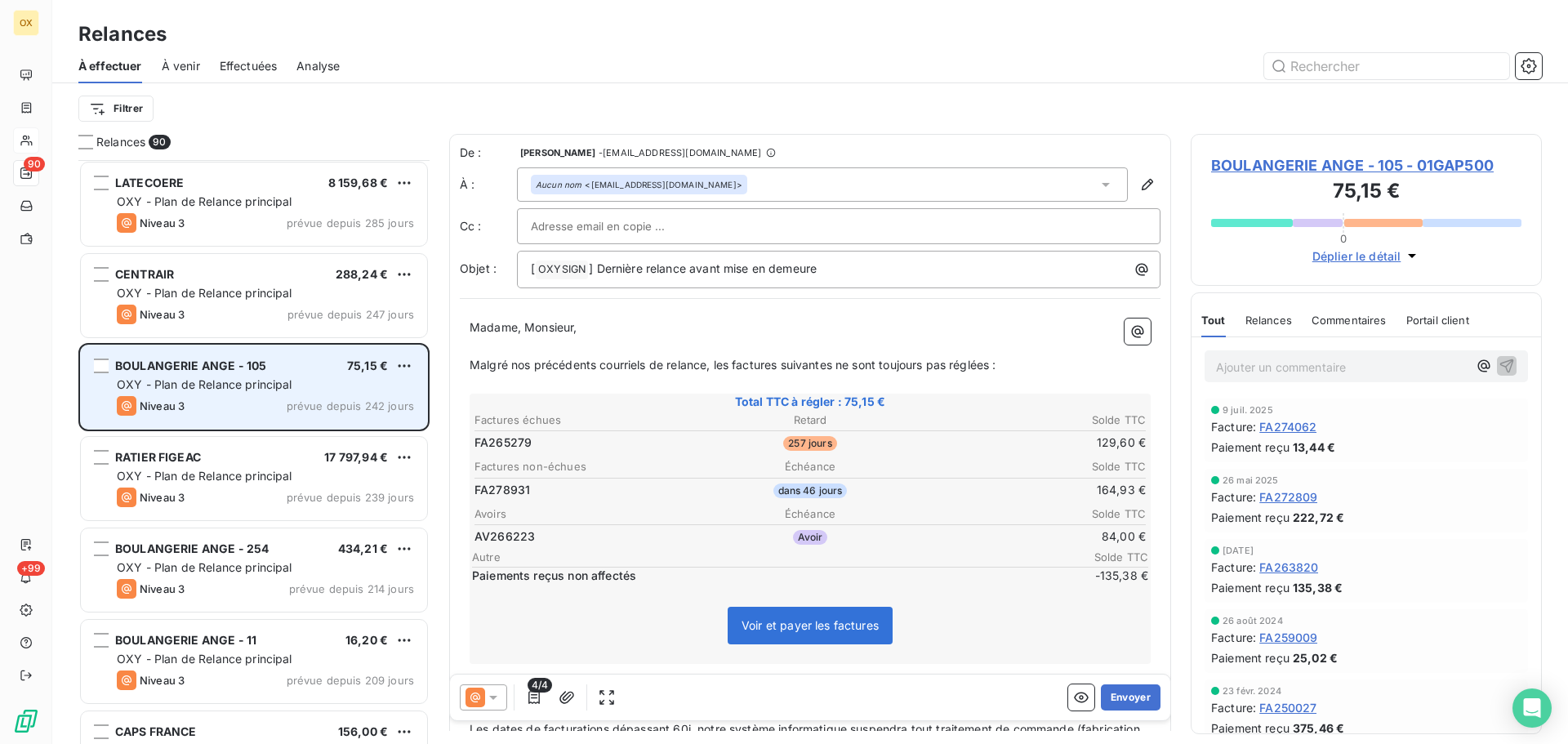
scroll to position [981, 0]
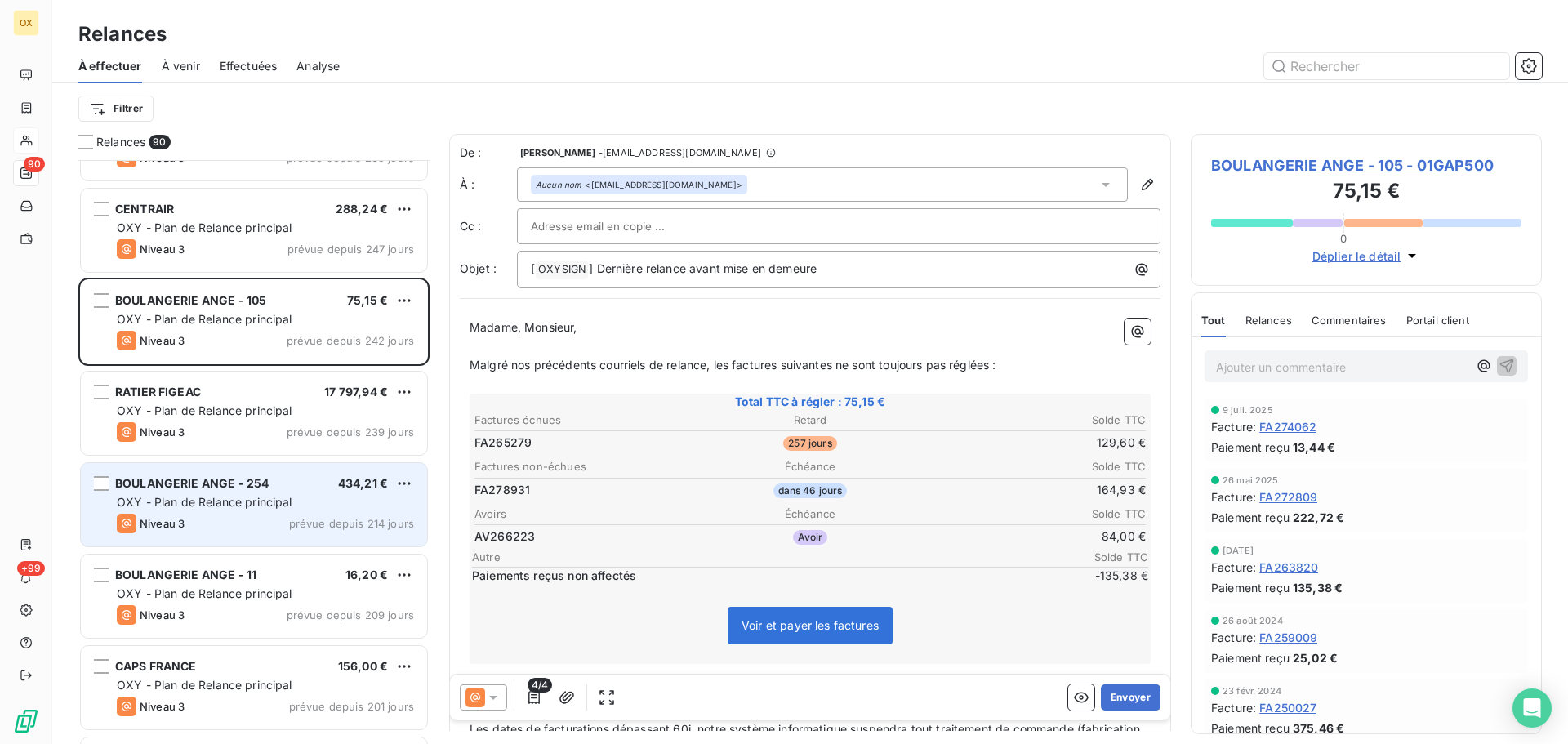
click at [250, 495] on span "OXY - Plan de Relance principal" at bounding box center [204, 502] width 176 height 14
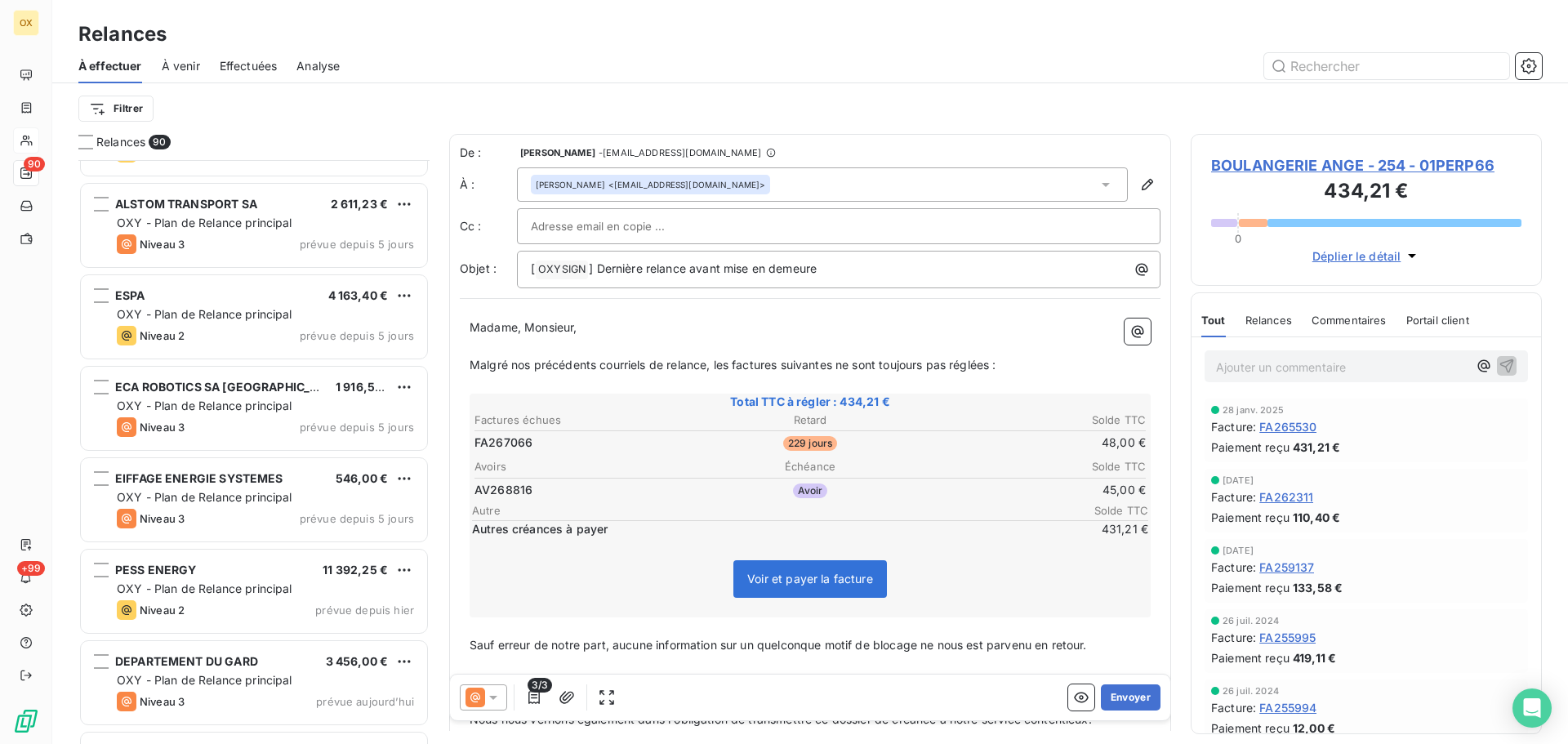
scroll to position [7432, 0]
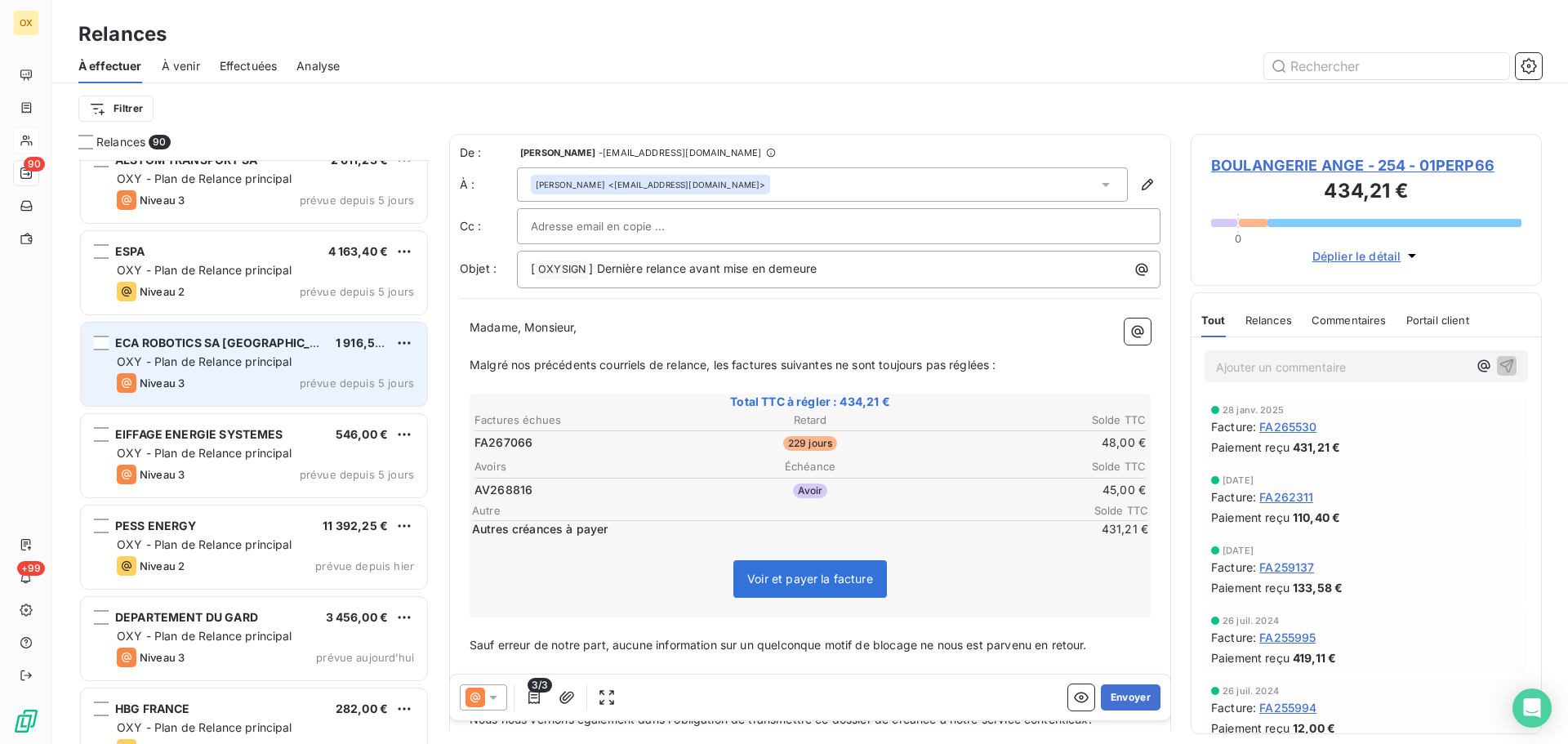
click at [222, 380] on div "Niveau 3 prévue depuis 5 jours" at bounding box center [266, 382] width 298 height 20
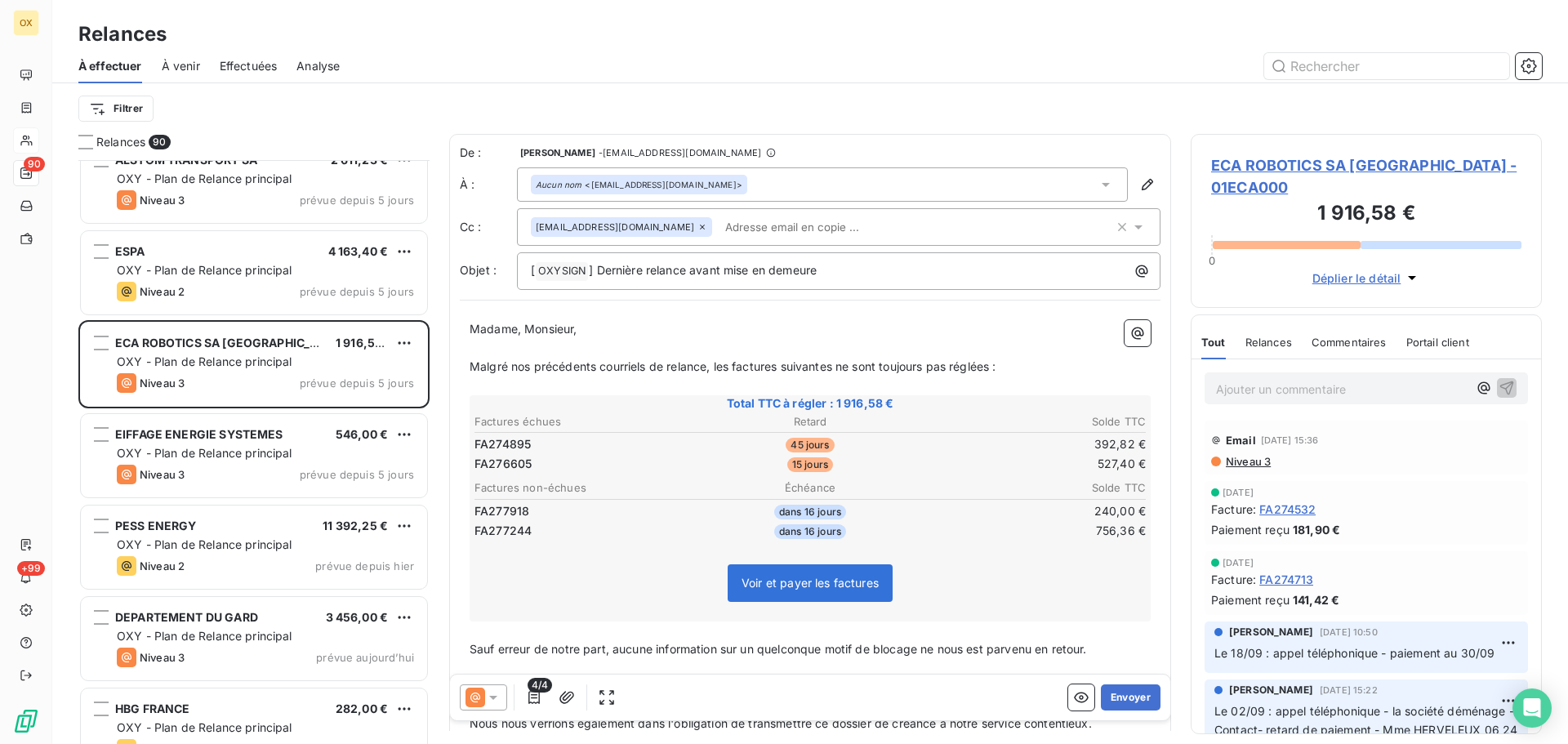
click at [755, 322] on p "Madame, Monsieur," at bounding box center [810, 330] width 681 height 19
drag, startPoint x: 838, startPoint y: 270, endPoint x: 596, endPoint y: 276, distance: 242.1
click at [596, 276] on p "[ OXYSIGN ﻿ ] Dernière relance avant mise en demeure" at bounding box center [843, 271] width 624 height 20
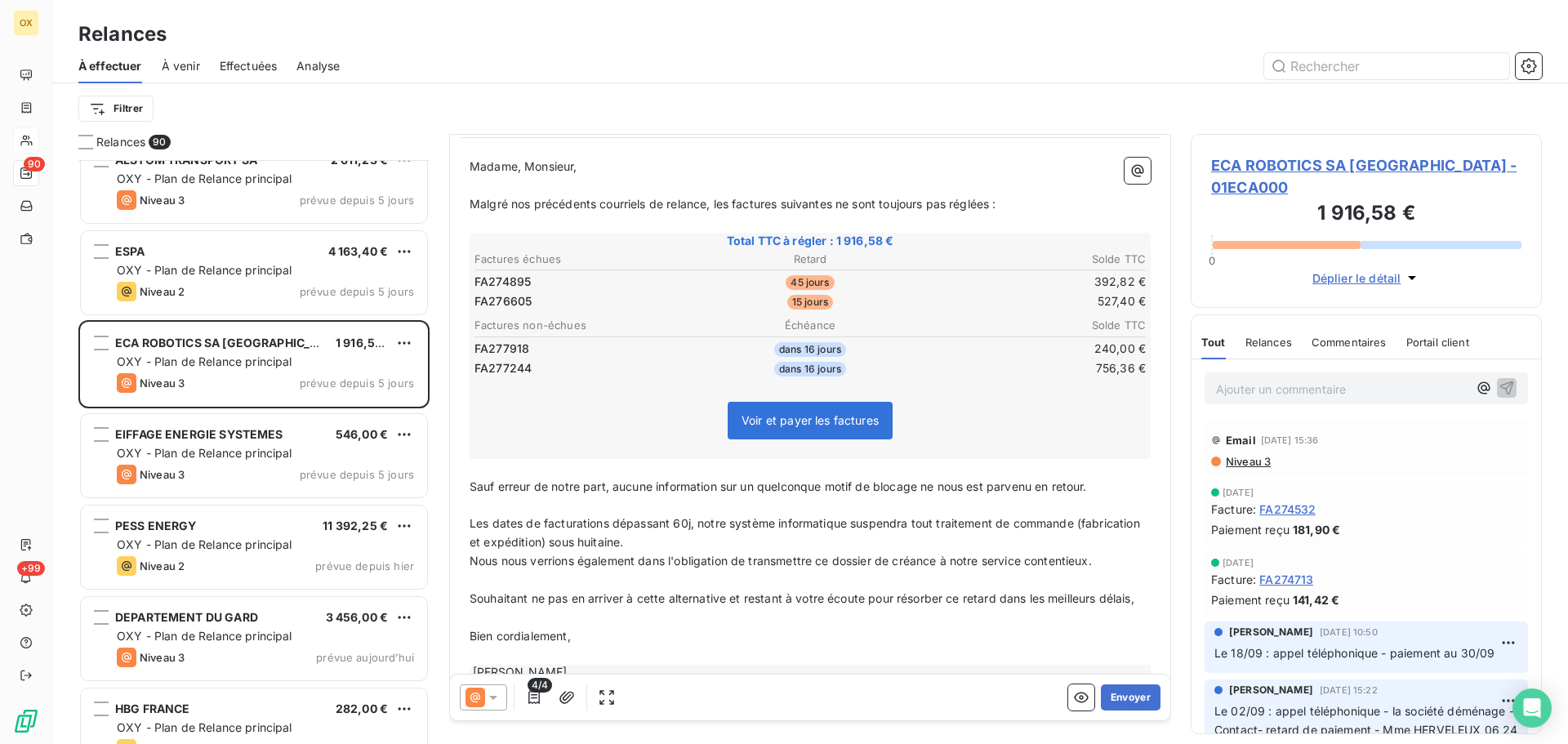
scroll to position [164, 0]
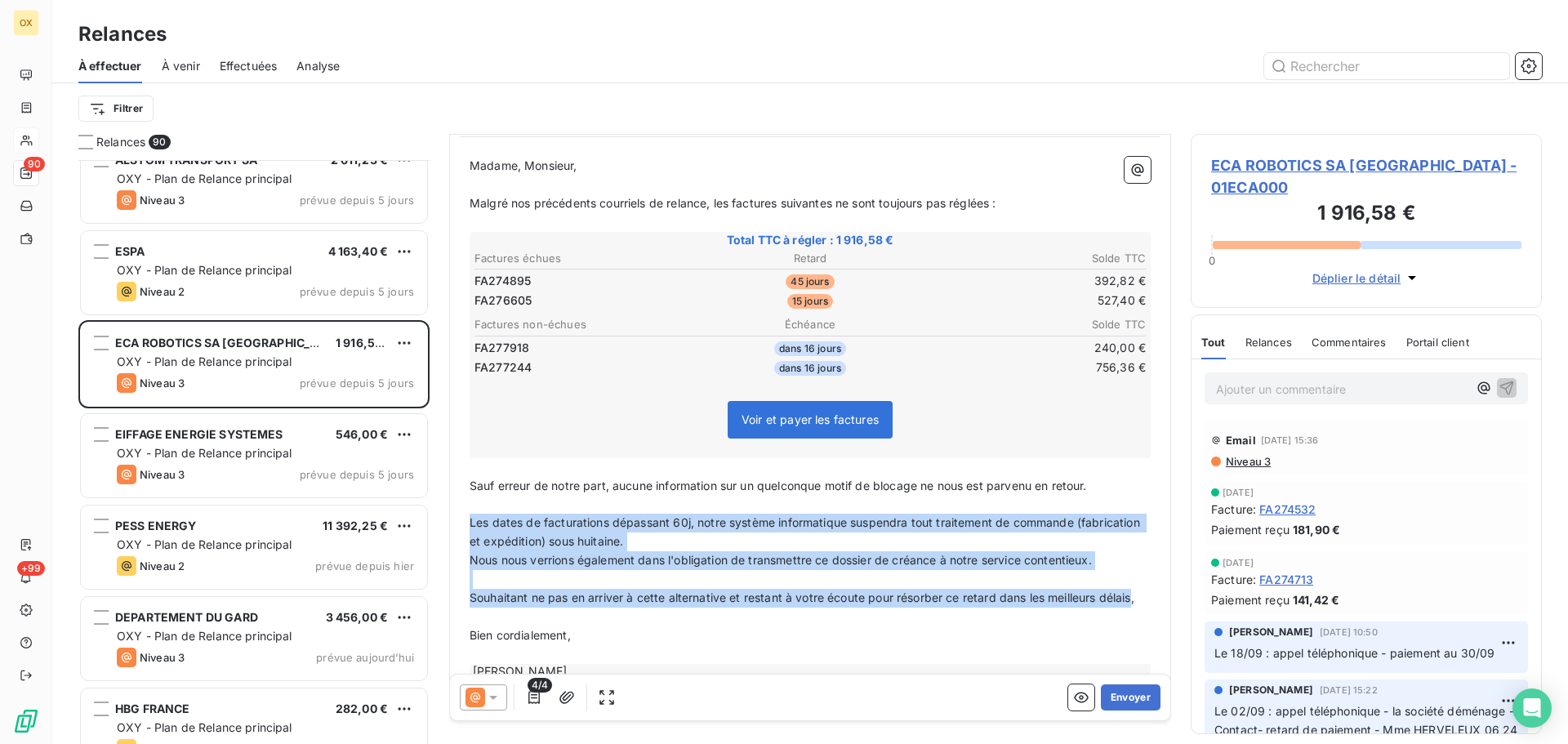
drag, startPoint x: 503, startPoint y: 618, endPoint x: 473, endPoint y: 529, distance: 93.9
click at [473, 529] on div "Madame, Monsieur, ﻿ Malgré nos précédents courriels de relance, les factures su…" at bounding box center [810, 427] width 681 height 542
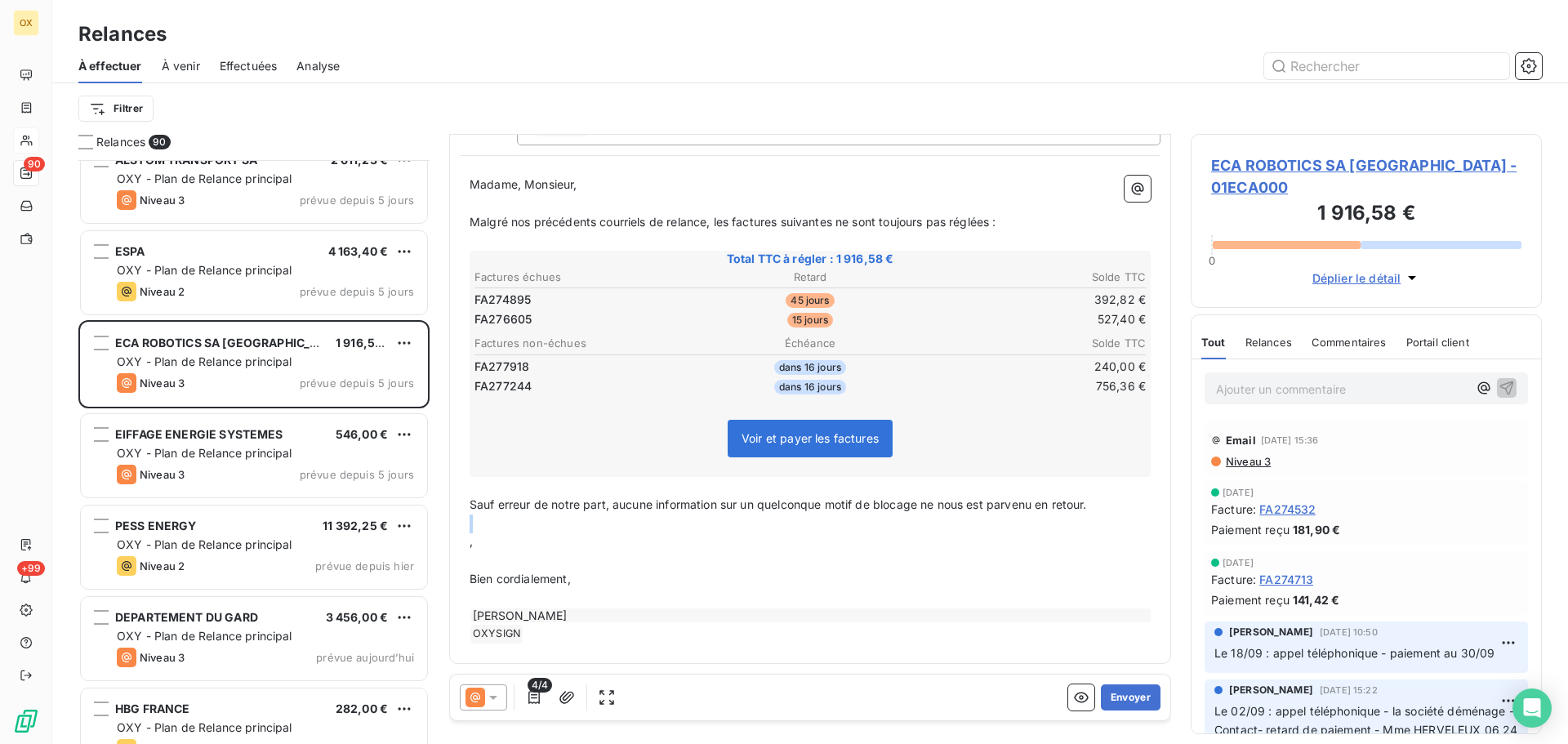
scroll to position [145, 0]
click at [1039, 503] on span "Sauf erreur de notre part, aucune information sur un quelconque motif de blocag…" at bounding box center [779, 504] width 618 height 14
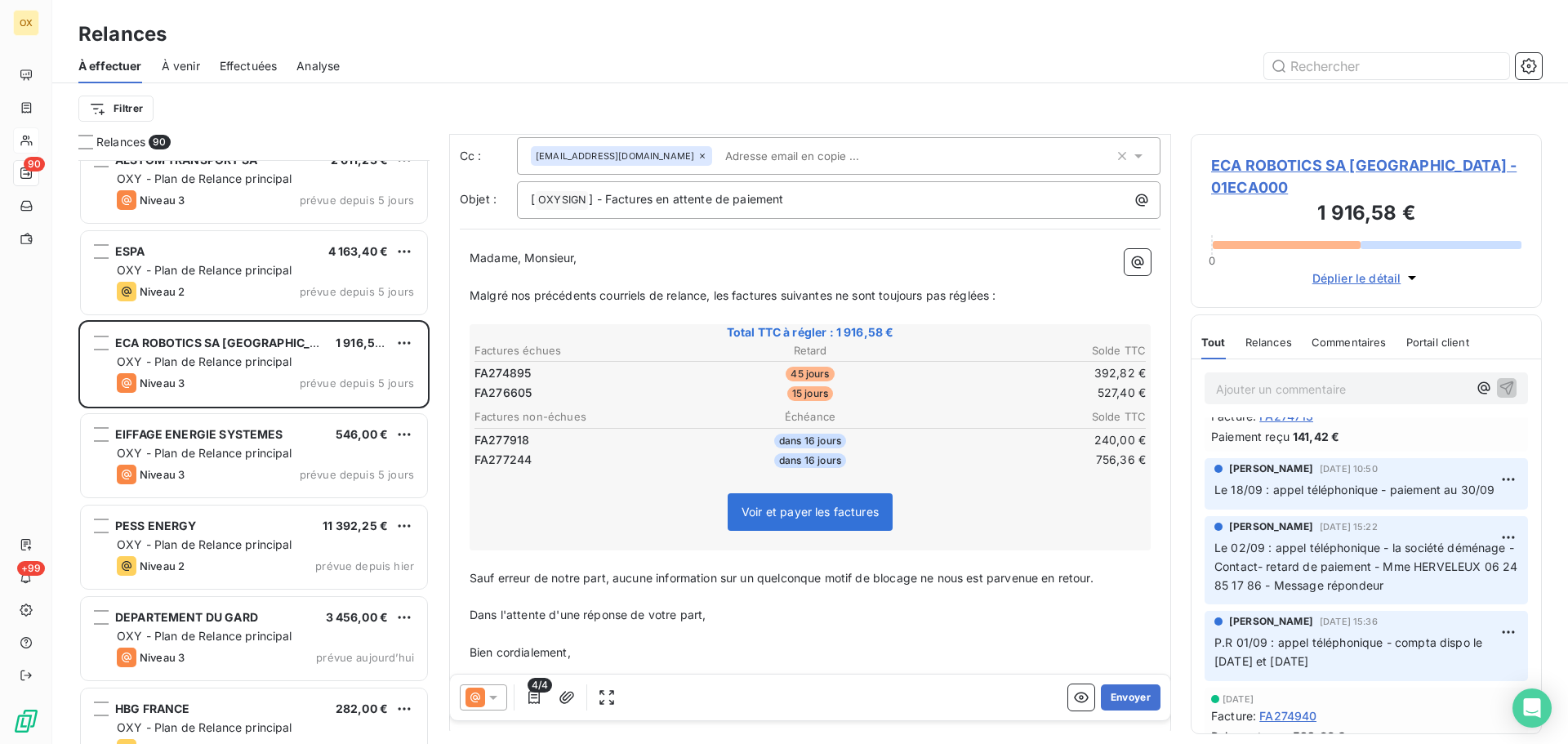
scroll to position [0, 0]
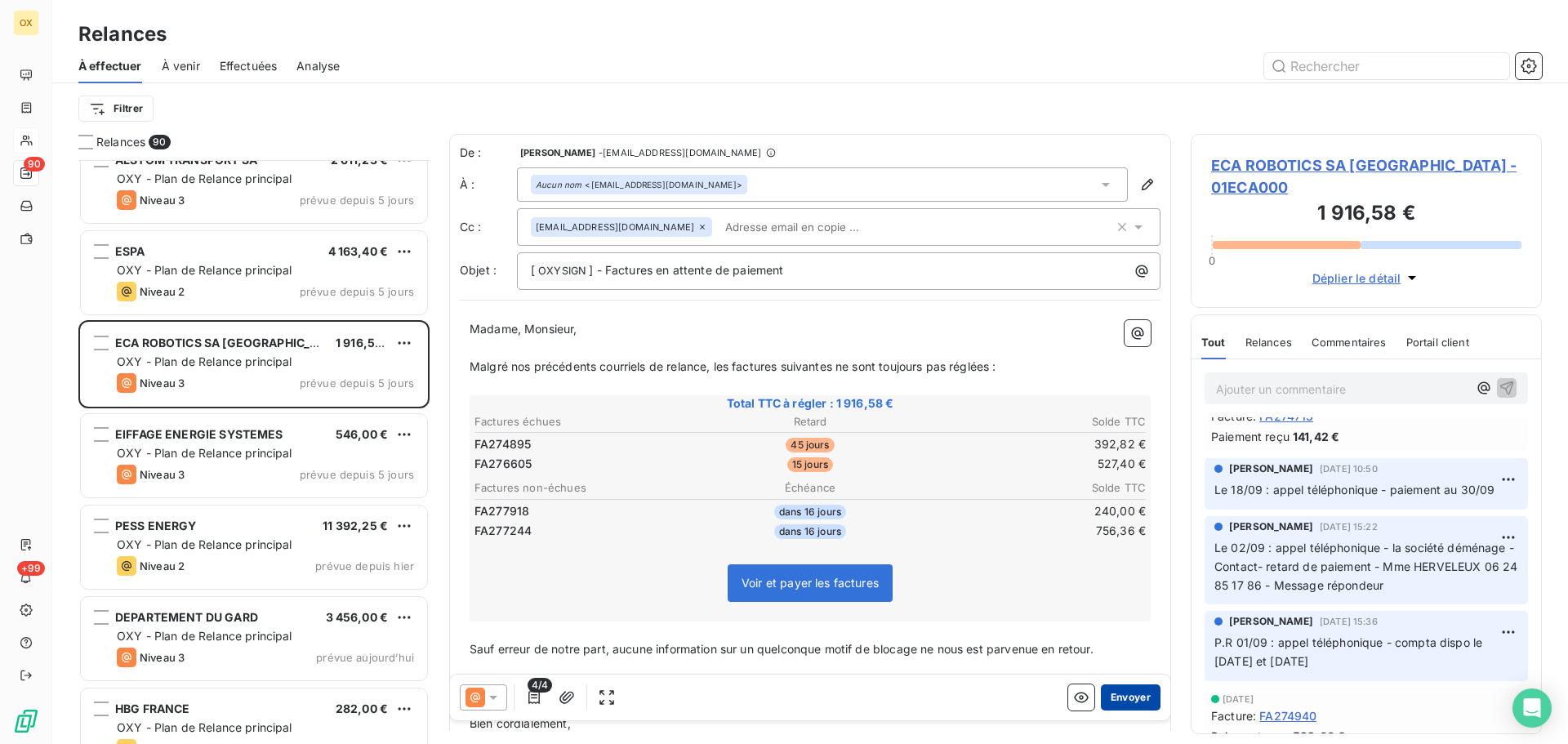
click at [1121, 693] on button "Envoyer" at bounding box center [1131, 697] width 60 height 26
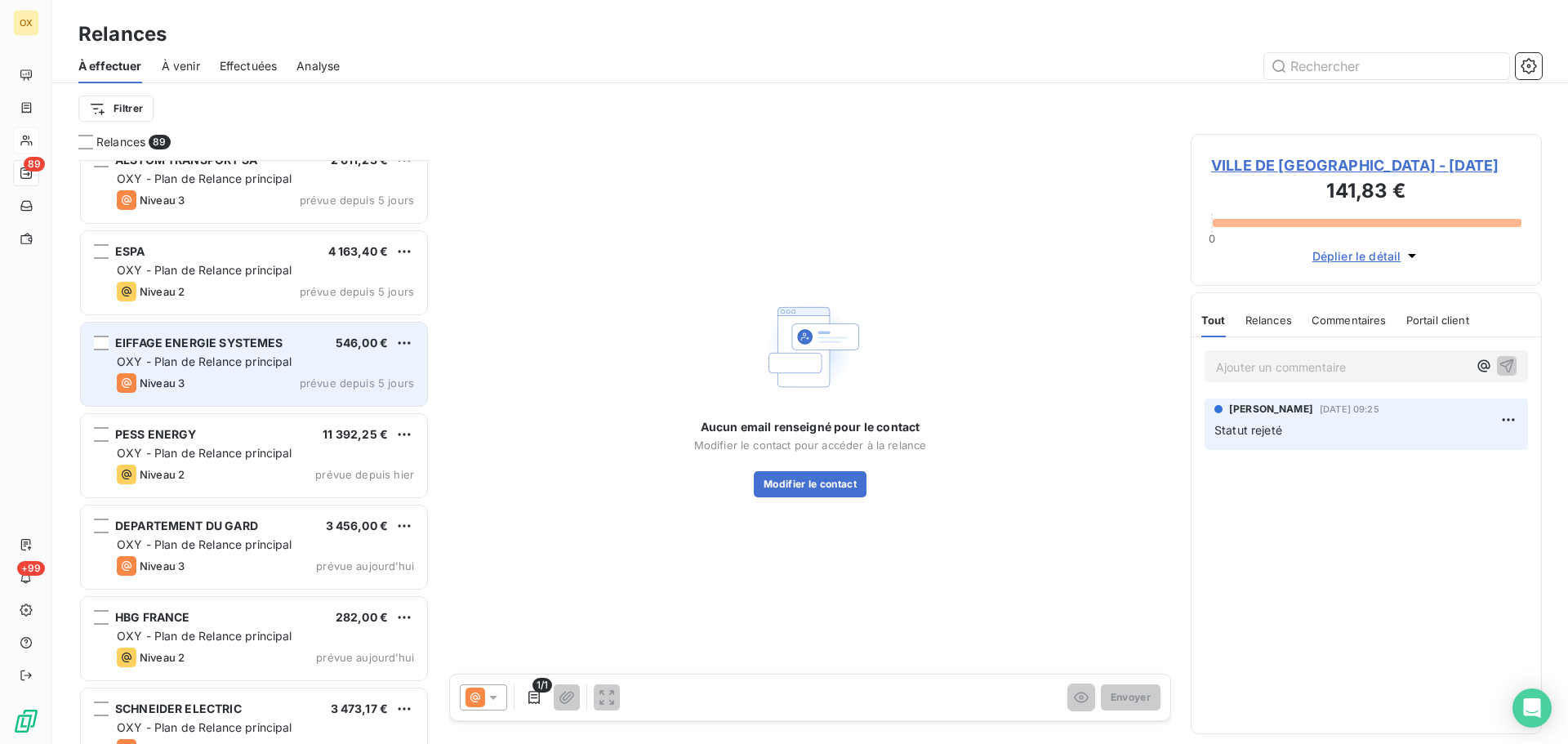
click at [240, 383] on div "Niveau 3 prévue depuis 5 jours" at bounding box center [266, 382] width 298 height 20
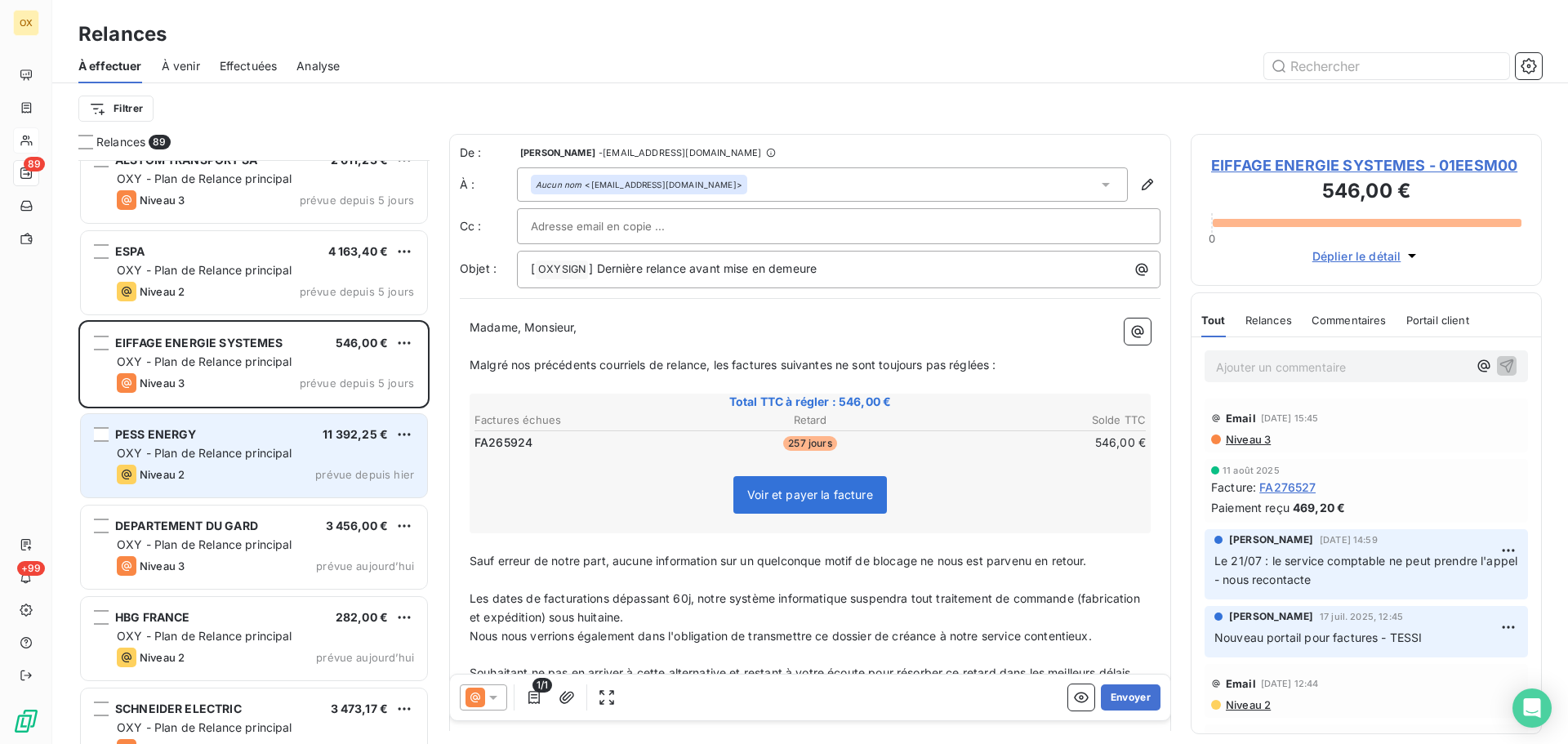
click at [215, 464] on div "PESS ENERGY 11 392,25 € OXY - Plan de Relance principal Niveau 2 prévue depuis …" at bounding box center [254, 456] width 346 height 83
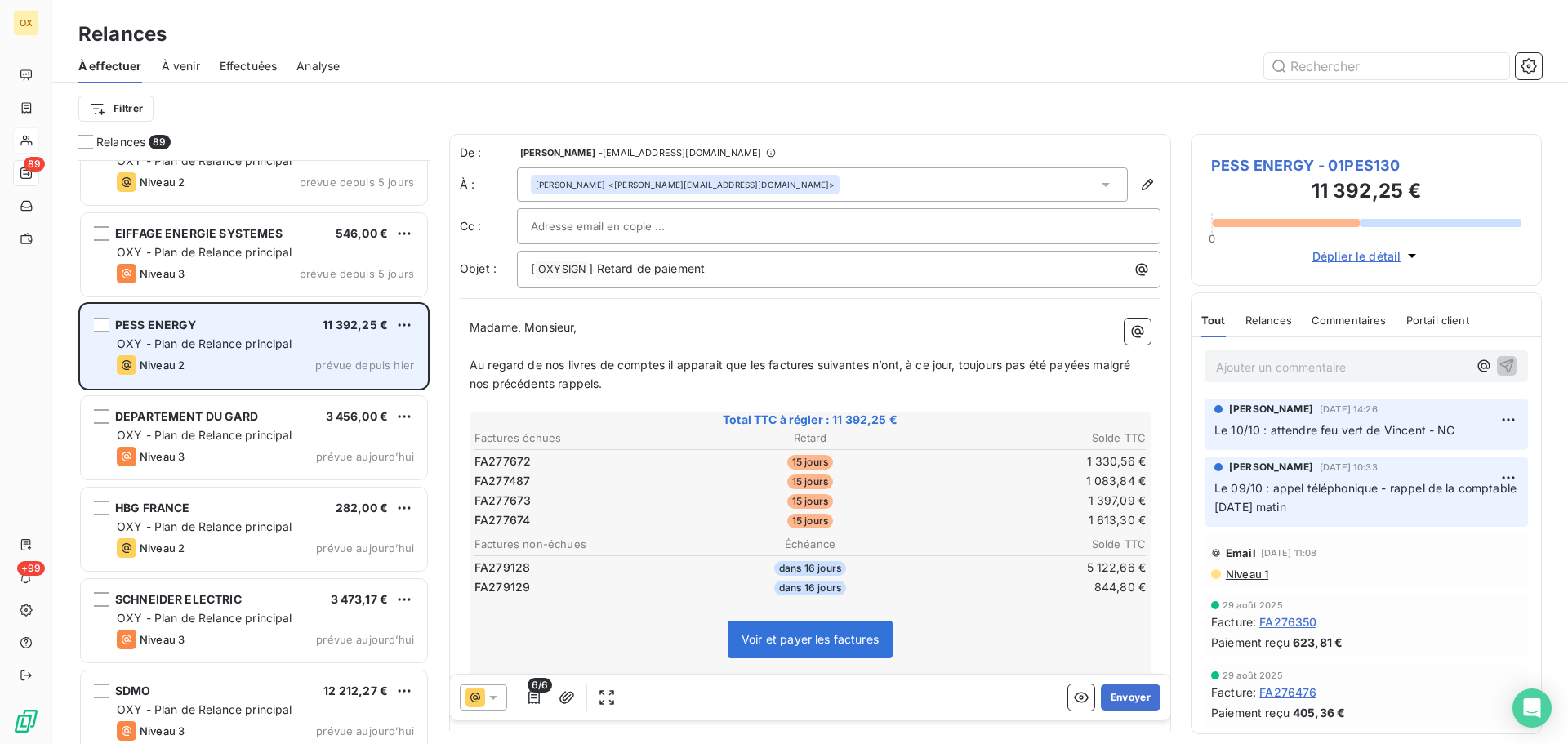
scroll to position [7558, 0]
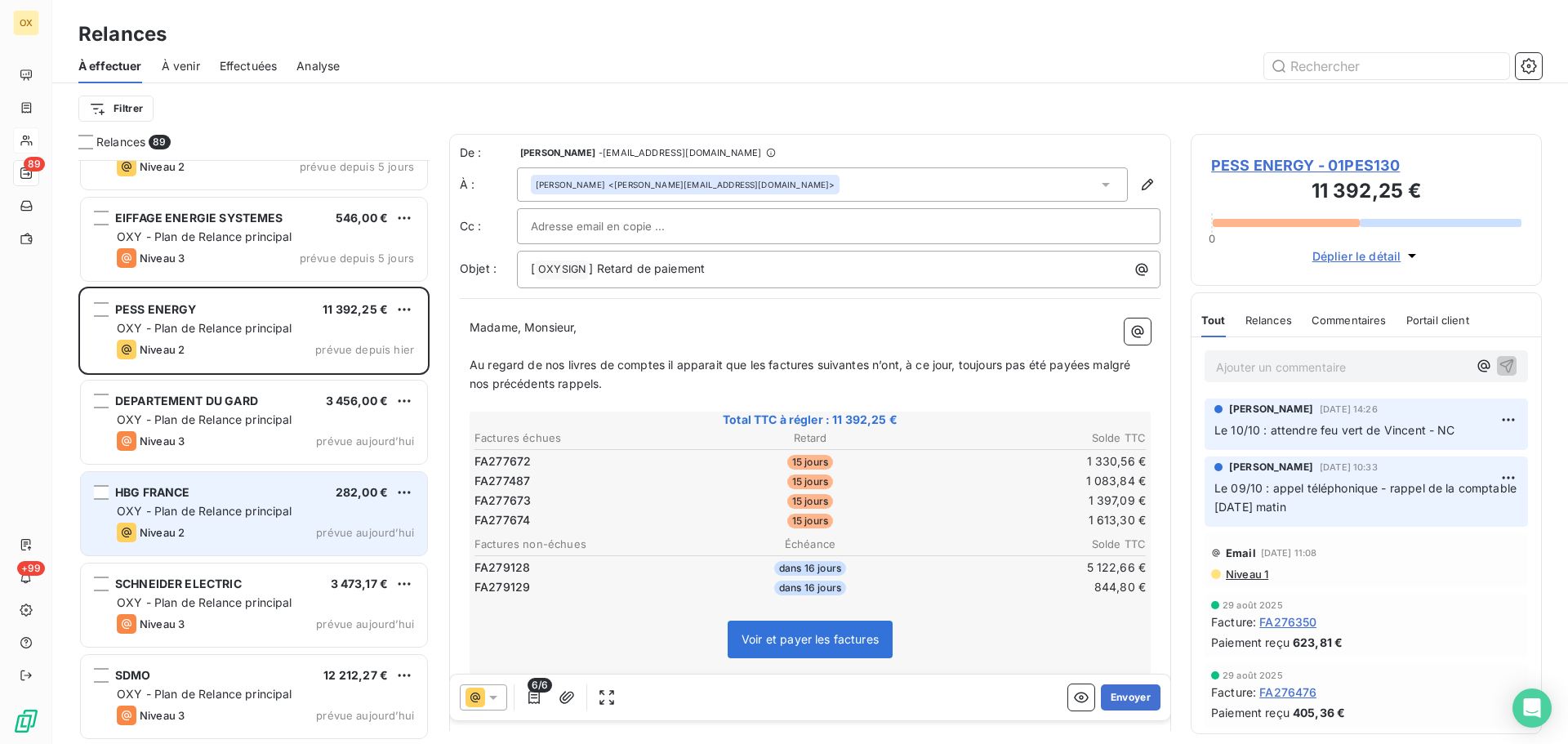
click at [226, 503] on div "HBG [GEOGRAPHIC_DATA] 282,00 € OXY - Plan de Relance principal Niveau 2 prévue …" at bounding box center [254, 514] width 346 height 83
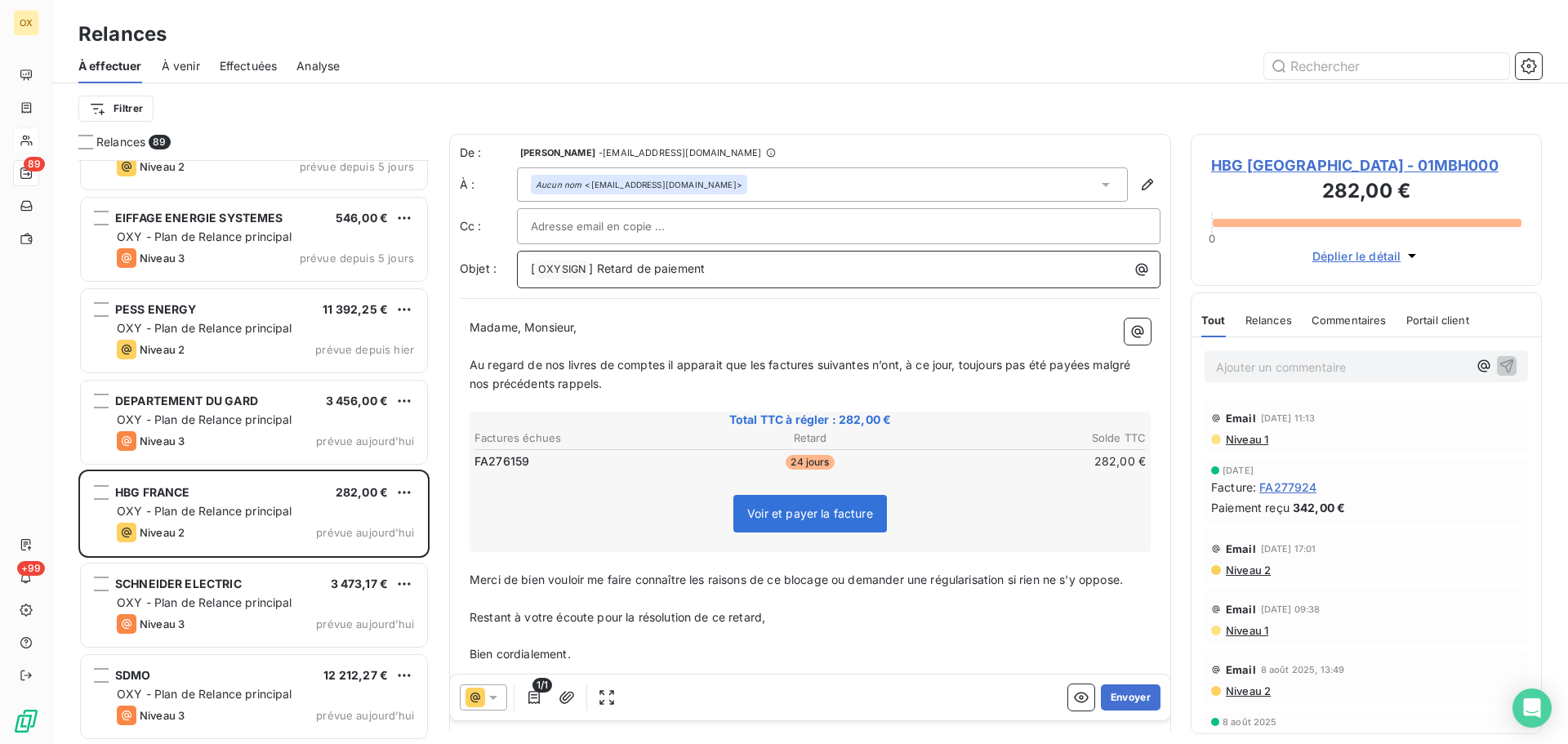
click at [716, 272] on p "[ OXYSIGN ﻿ ] Retard de paiement" at bounding box center [843, 269] width 624 height 20
drag, startPoint x: 632, startPoint y: 271, endPoint x: 601, endPoint y: 270, distance: 31.0
click at [601, 270] on span "] Retard de paiement" at bounding box center [647, 268] width 116 height 14
drag, startPoint x: 632, startPoint y: 340, endPoint x: 524, endPoint y: 329, distance: 108.6
click at [524, 329] on div "Madame, Monsieur, ﻿ Au regard de nos livres de comptes il apparait que les fact…" at bounding box center [810, 518] width 681 height 401
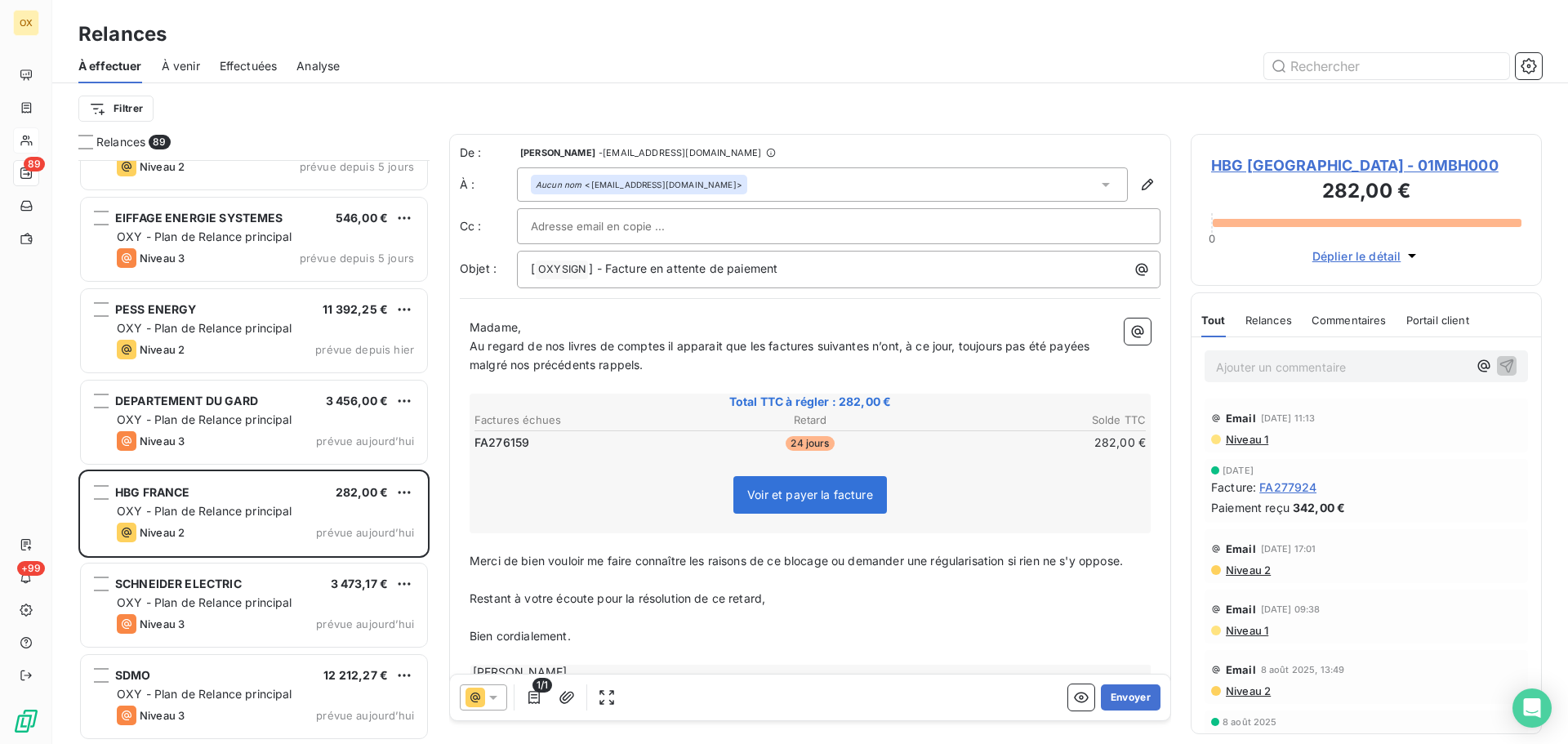
click at [513, 327] on span "Madame," at bounding box center [495, 327] width 51 height 14
click at [517, 325] on span "Madame," at bounding box center [495, 327] width 51 height 14
click at [589, 327] on p "[PERSON_NAME]," at bounding box center [810, 328] width 681 height 19
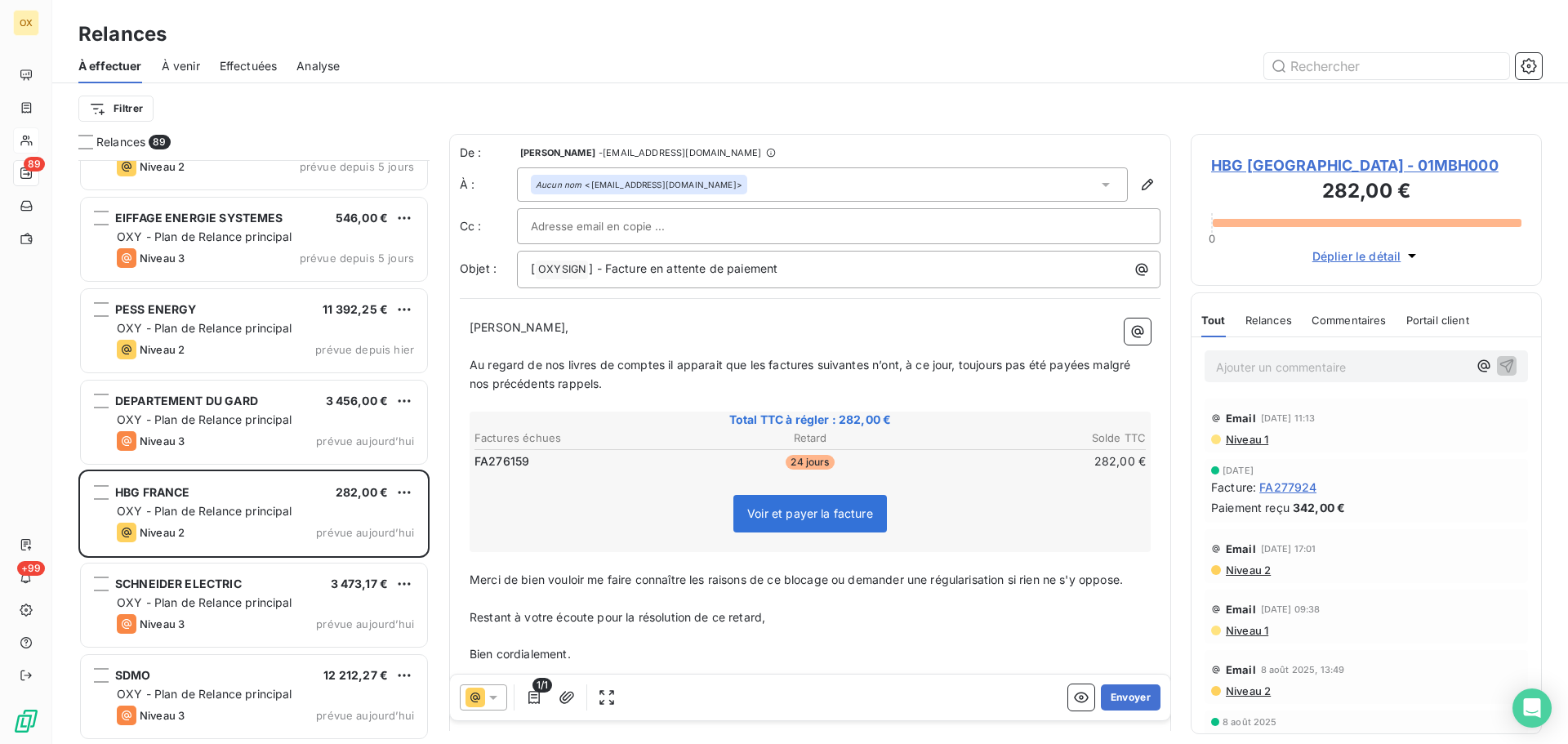
click at [766, 364] on span "Au regard de nos livres de comptes il apparait que les factures suivantes n’ont…" at bounding box center [801, 374] width 664 height 33
click at [1235, 161] on span "HBG [GEOGRAPHIC_DATA] - 01MBH000" at bounding box center [1366, 164] width 311 height 22
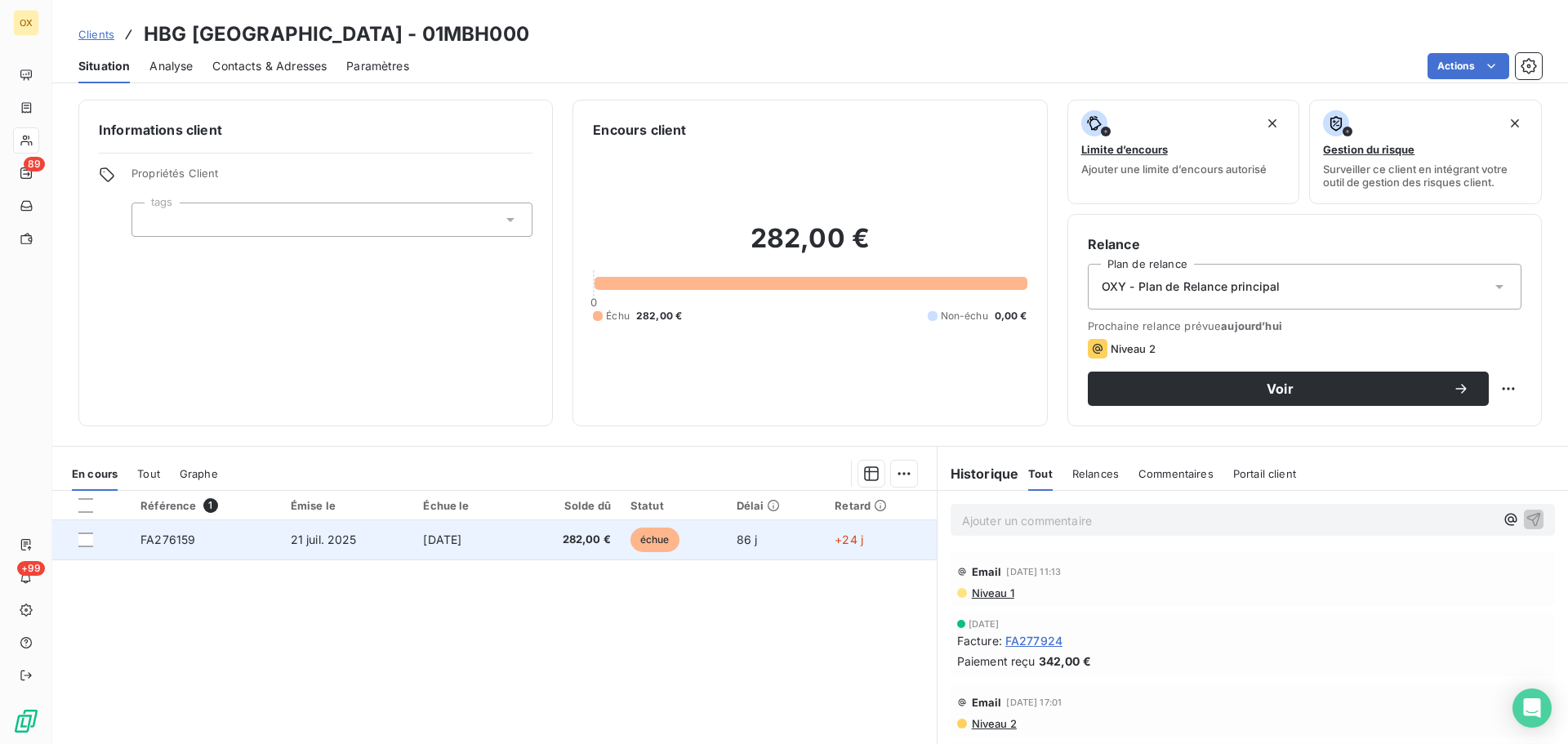
click at [371, 548] on td "21 juil. 2025" at bounding box center [348, 539] width 133 height 39
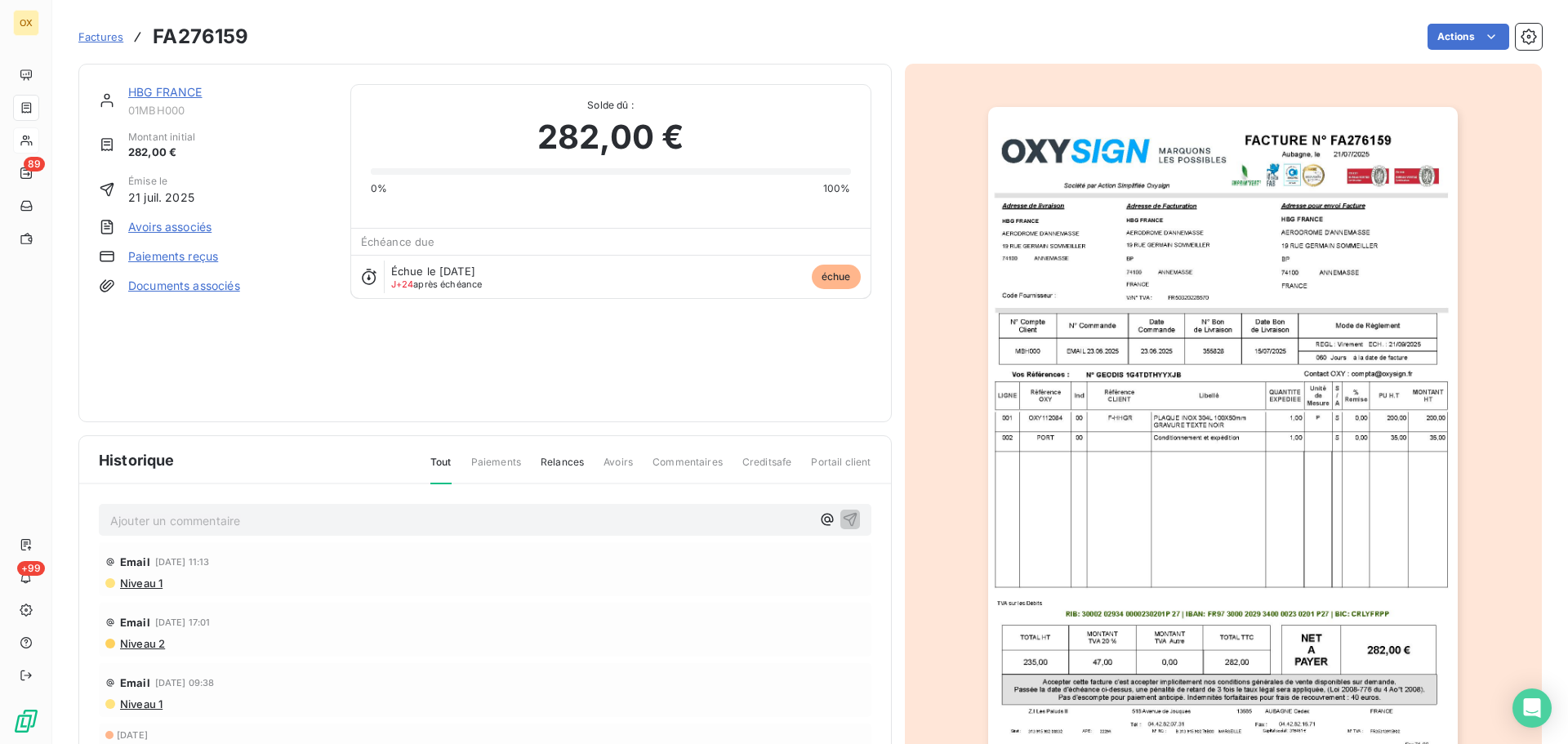
click at [177, 93] on link "HBG FRANCE" at bounding box center [165, 92] width 74 height 14
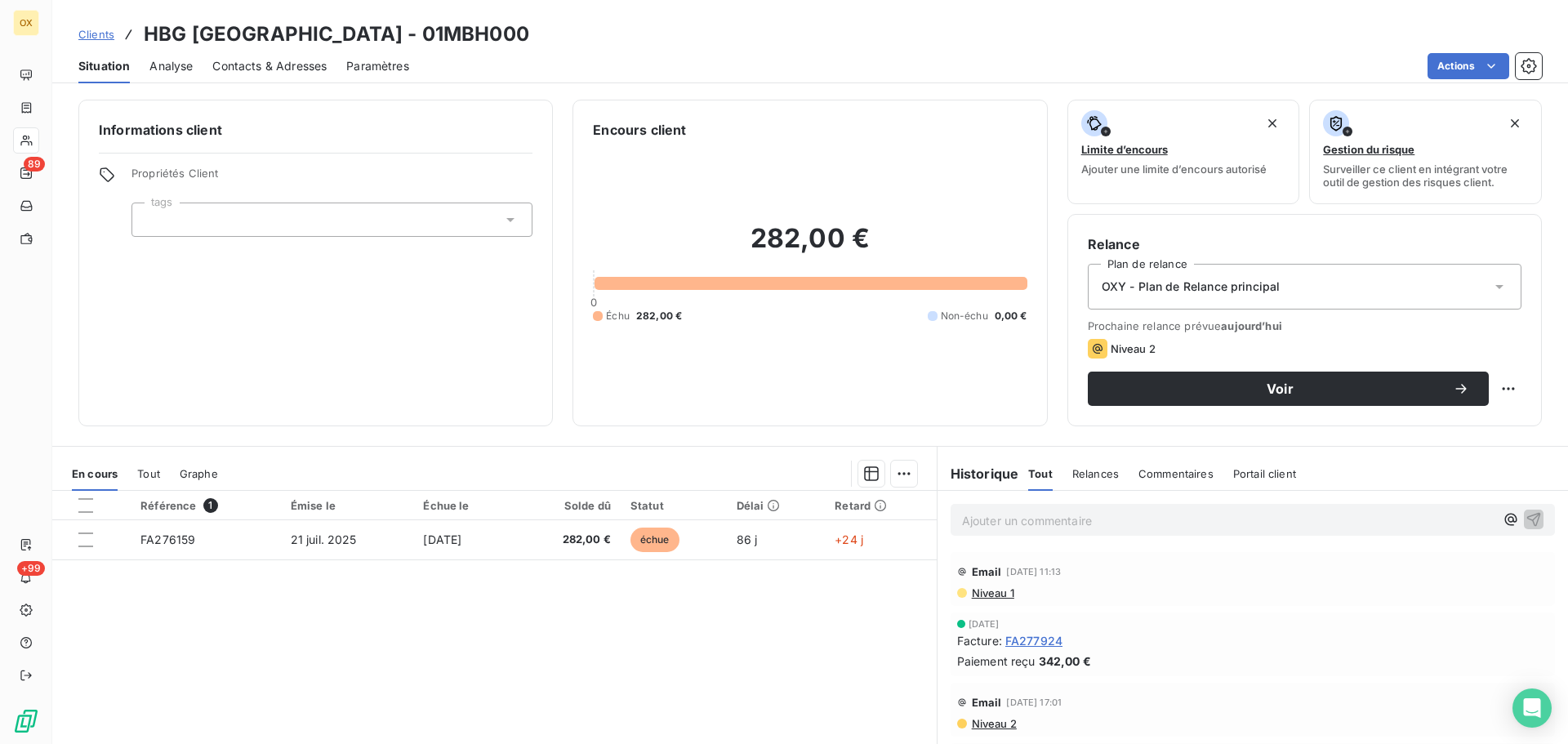
click at [1155, 367] on div "Prochaine relance prévue [DATE] Niveau 2 Voir" at bounding box center [1304, 362] width 434 height 87
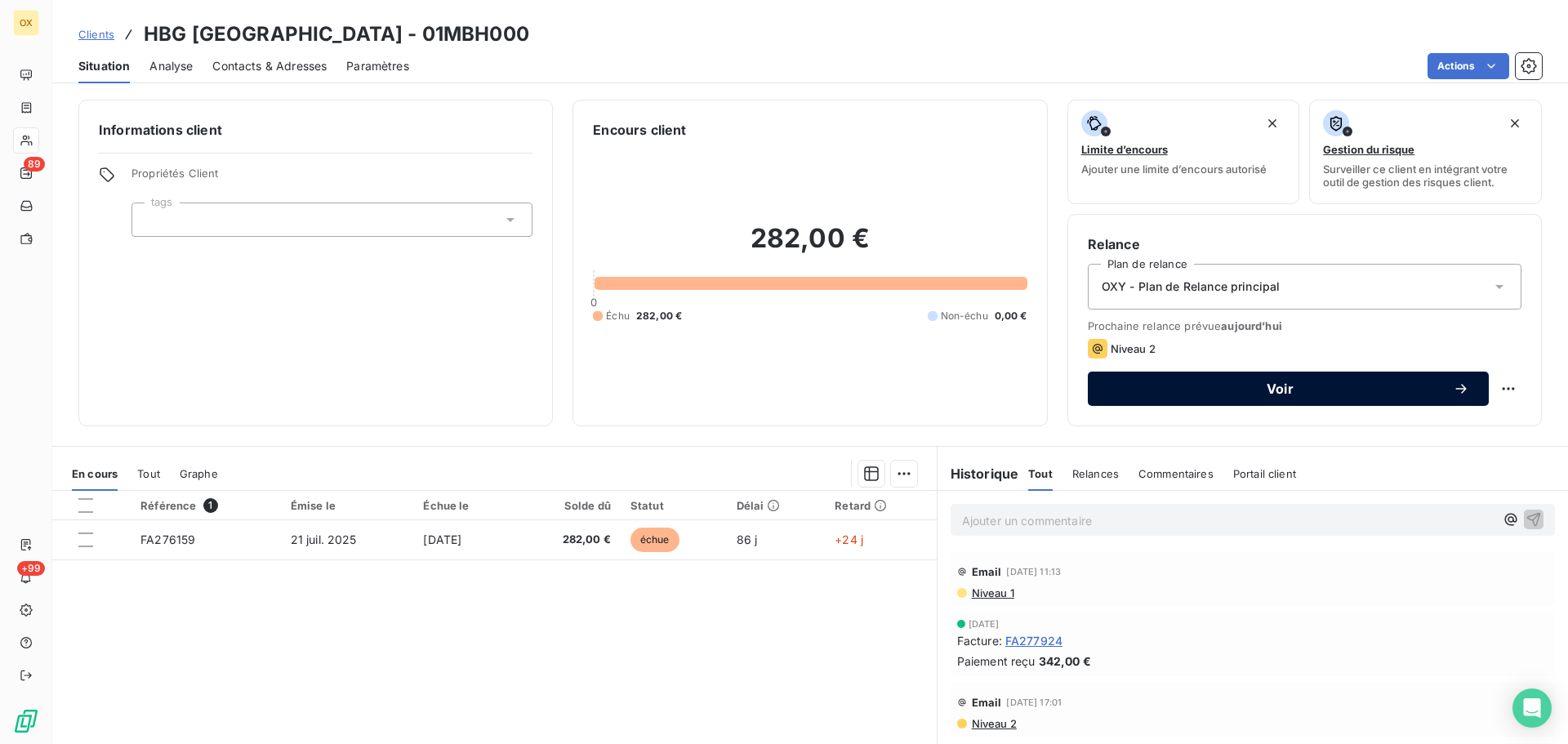
click at [1172, 398] on button "Voir" at bounding box center [1288, 389] width 402 height 35
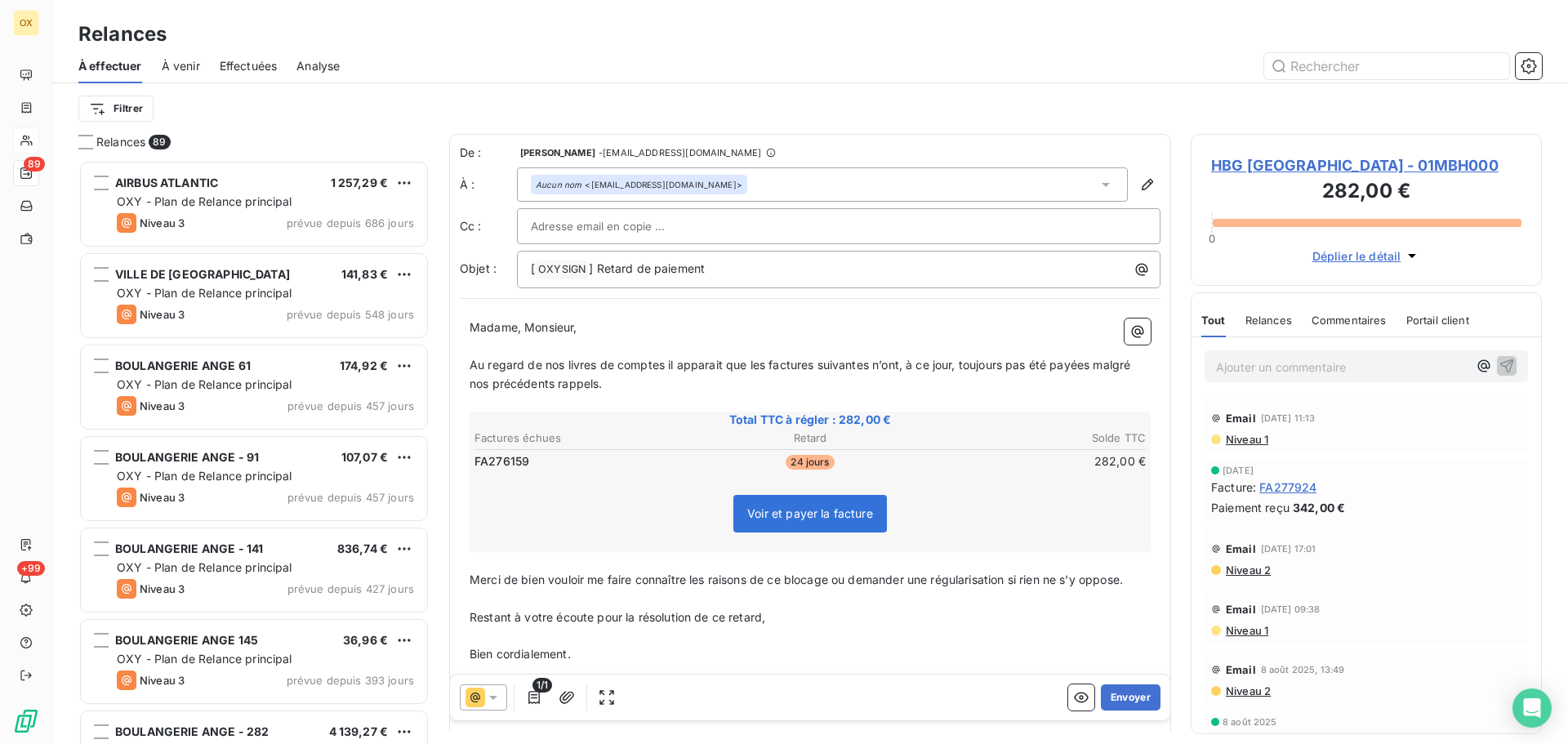
scroll to position [572, 339]
drag, startPoint x: 585, startPoint y: 330, endPoint x: 523, endPoint y: 330, distance: 62.0
click at [523, 330] on p "Madame, Monsieur," at bounding box center [810, 328] width 681 height 19
click at [517, 327] on span "Madame," at bounding box center [495, 327] width 51 height 14
click at [766, 362] on span "Au regard de nos livres de comptes il apparait que les factures suivantes n’ont…" at bounding box center [801, 374] width 664 height 33
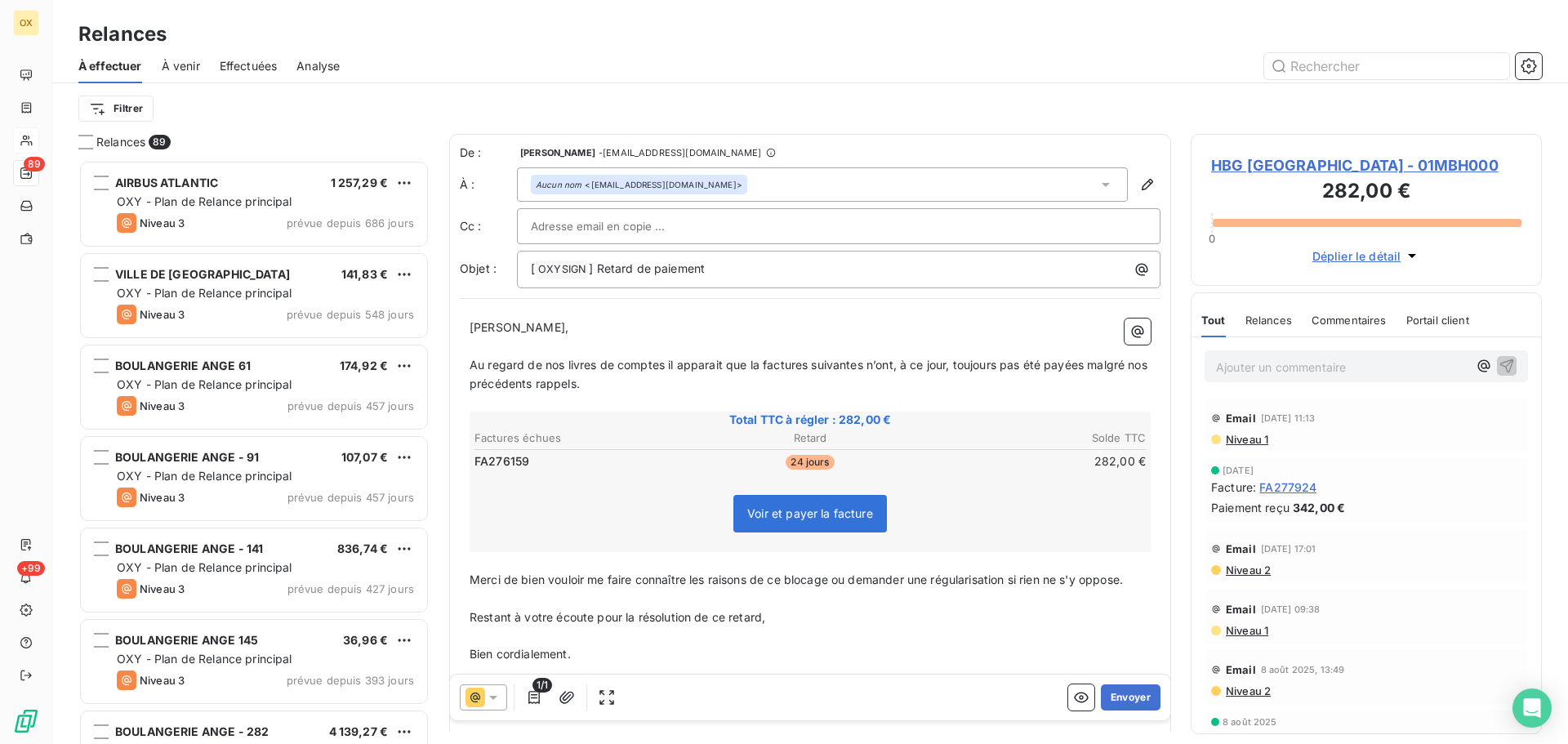
click at [809, 362] on span "Au regard de nos livres de comptes il apparait que la factures suivantes n’ont,…" at bounding box center [810, 374] width 681 height 33
click at [857, 365] on span "Au regard de nos livres de comptes il apparait que la facture suivantes n’ont, …" at bounding box center [807, 374] width 676 height 33
click at [881, 359] on span "Au regard de nos livres de comptes il apparait que la facture suivante n’ont, à…" at bounding box center [805, 374] width 670 height 33
click at [882, 363] on span "Au regard de nos livres de comptes il apparait que la facture suivante n’ont, à…" at bounding box center [805, 374] width 670 height 33
click at [1063, 369] on span "Au regard de nos livres de comptes il apparait que la facture suivante n’a, à c…" at bounding box center [799, 374] width 659 height 33
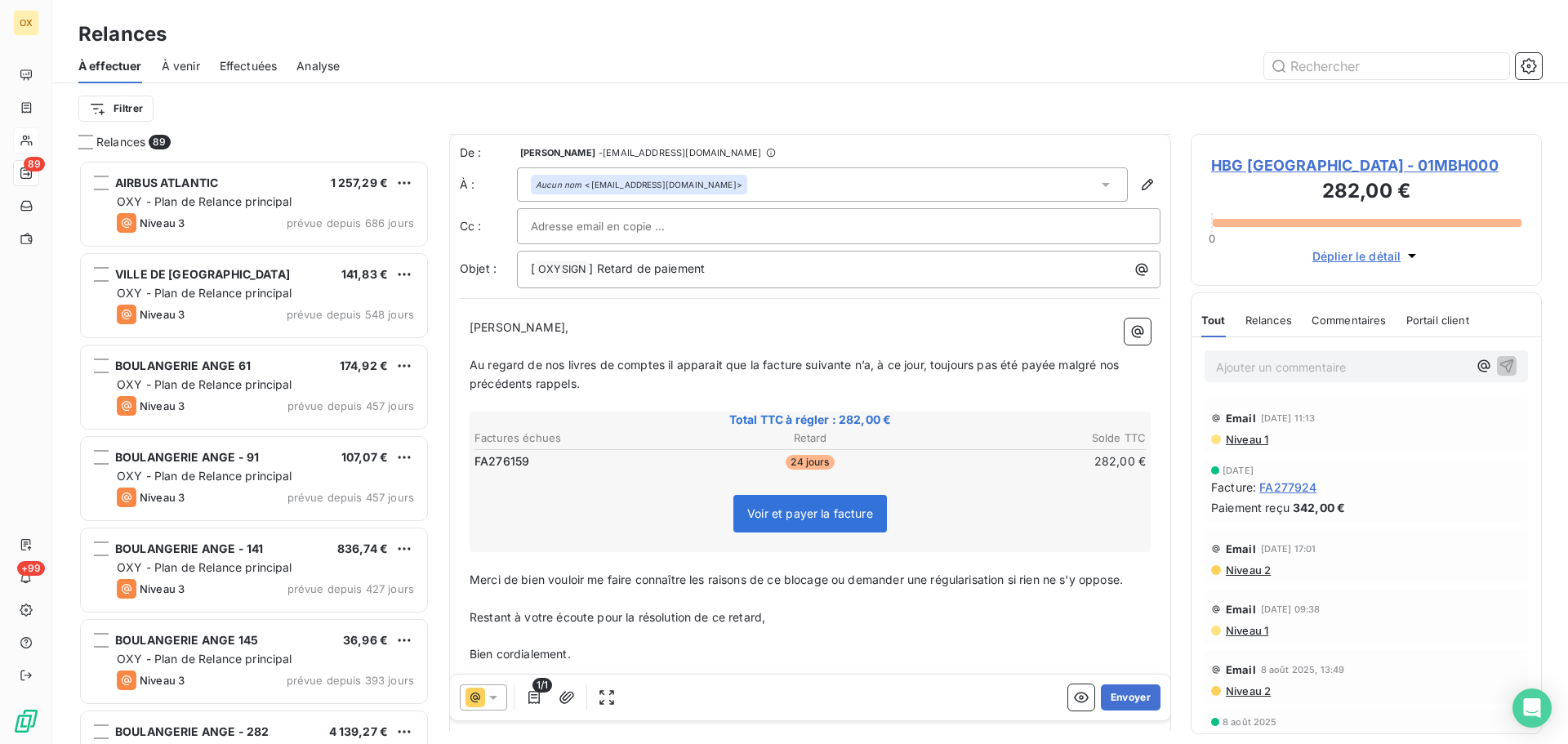
scroll to position [0, 0]
click at [1125, 697] on button "Envoyer" at bounding box center [1131, 697] width 60 height 26
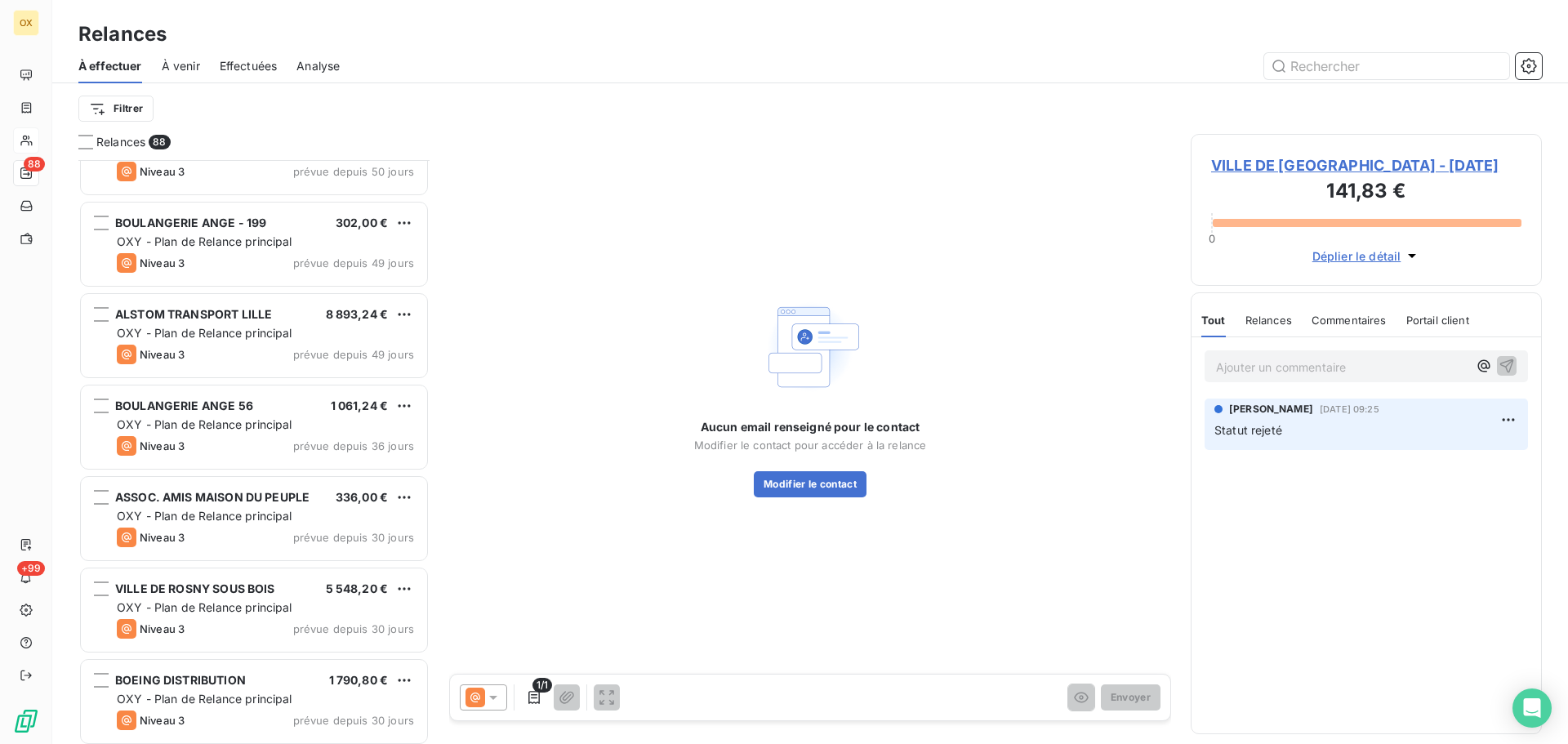
scroll to position [3268, 0]
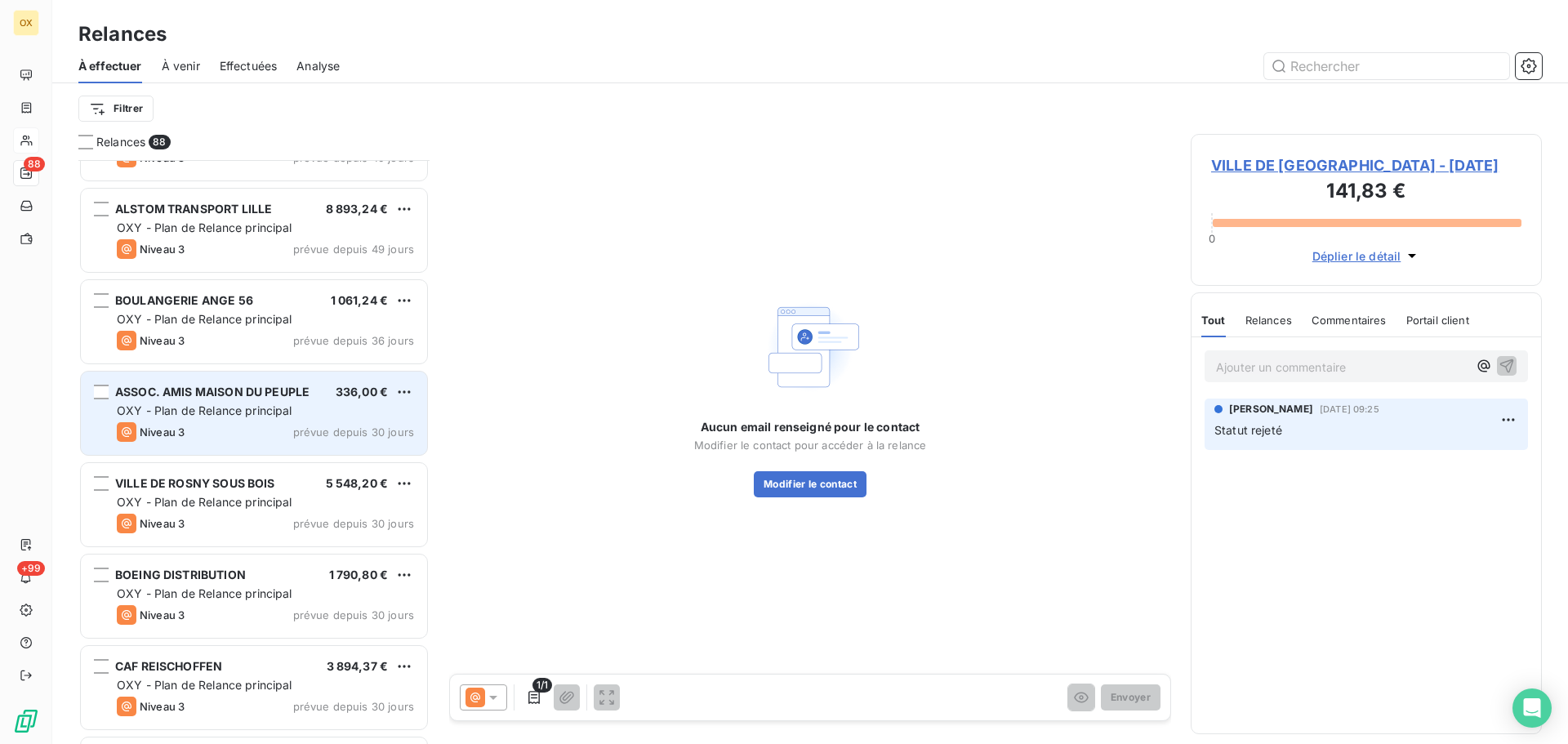
click at [282, 423] on div "Niveau 3 prévue depuis 30 jours" at bounding box center [266, 432] width 298 height 20
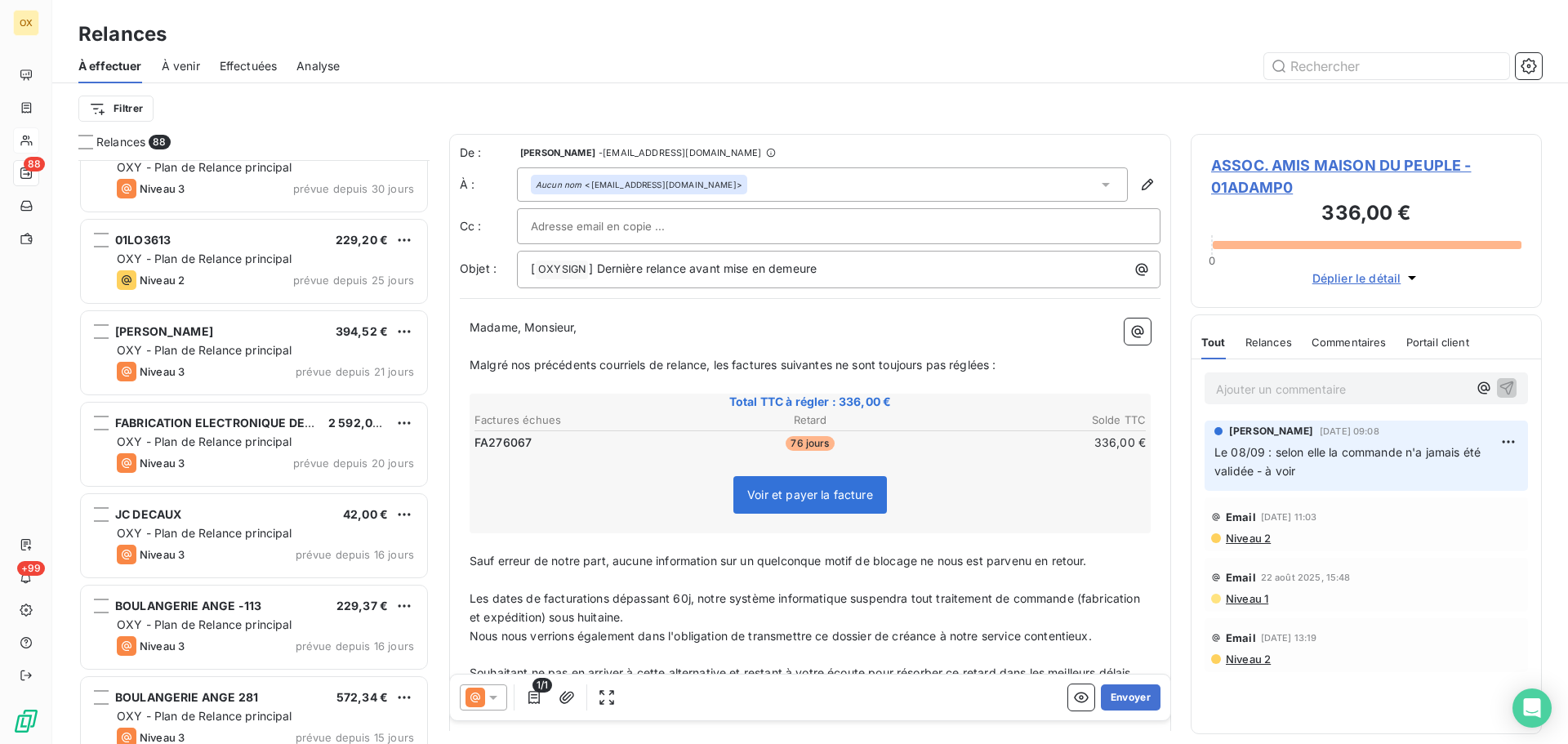
scroll to position [3839, 0]
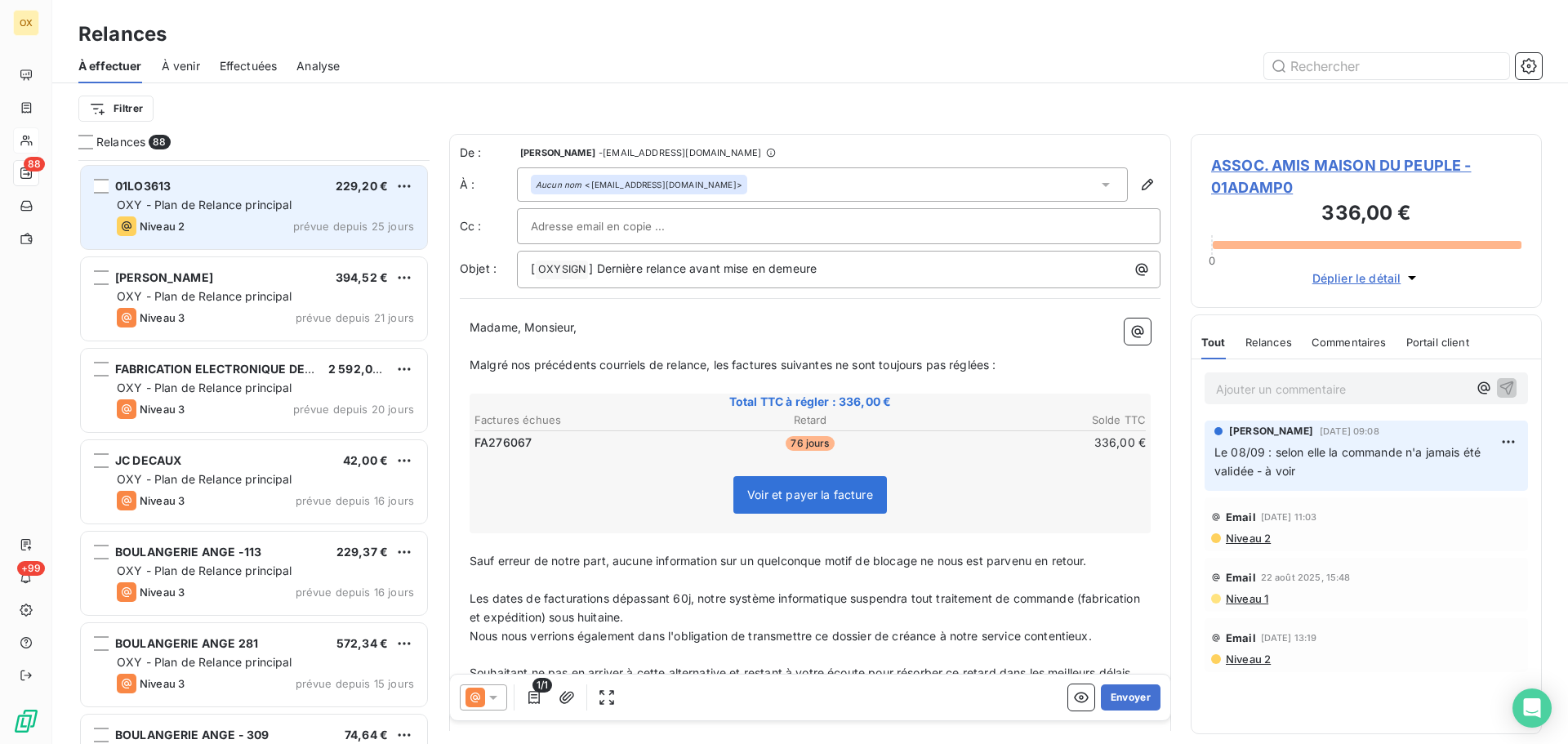
click at [232, 236] on div "01LO3613 229,20 € OXY - Plan de Relance principal Niveau 2 prévue depuis 25 jou…" at bounding box center [254, 208] width 346 height 83
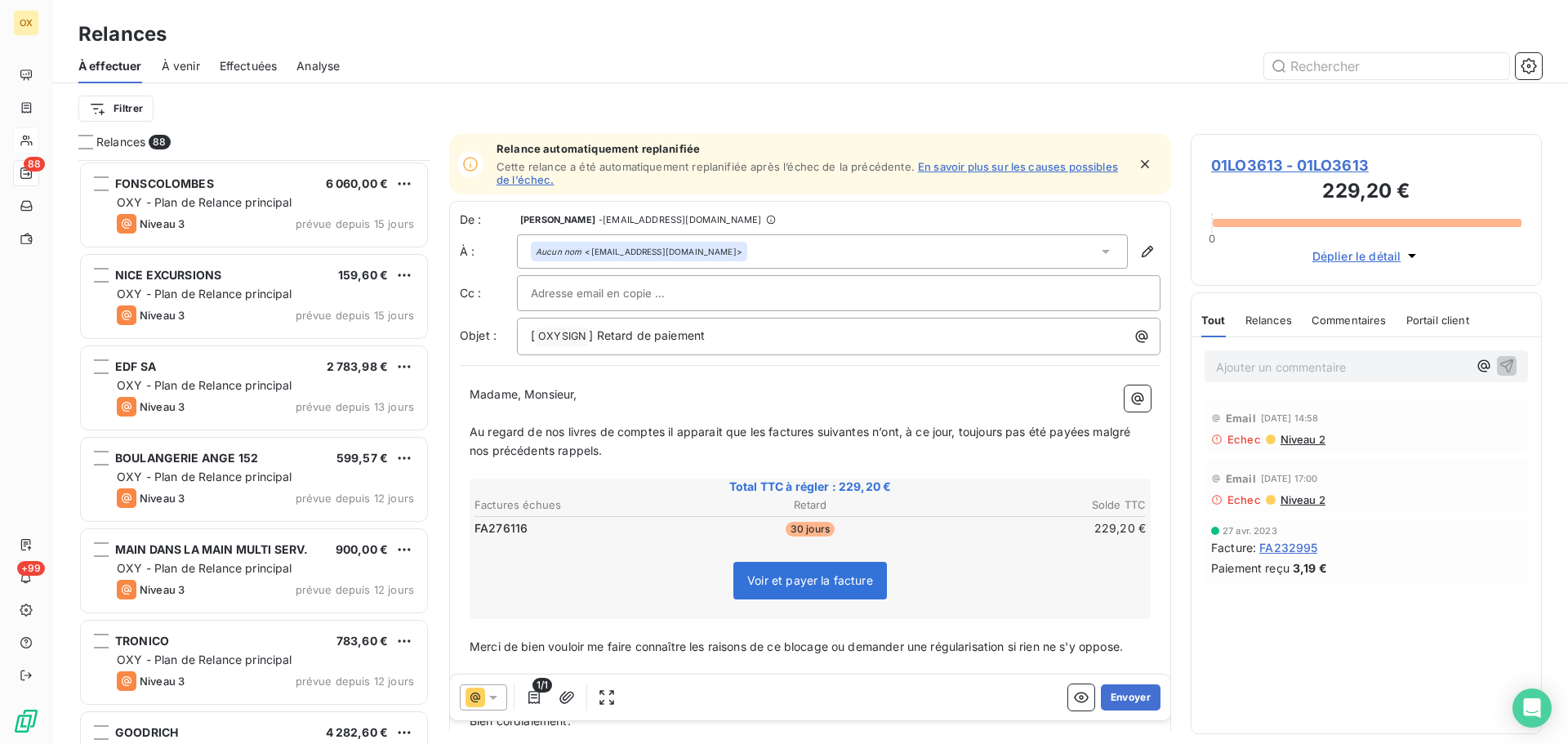
scroll to position [4982, 0]
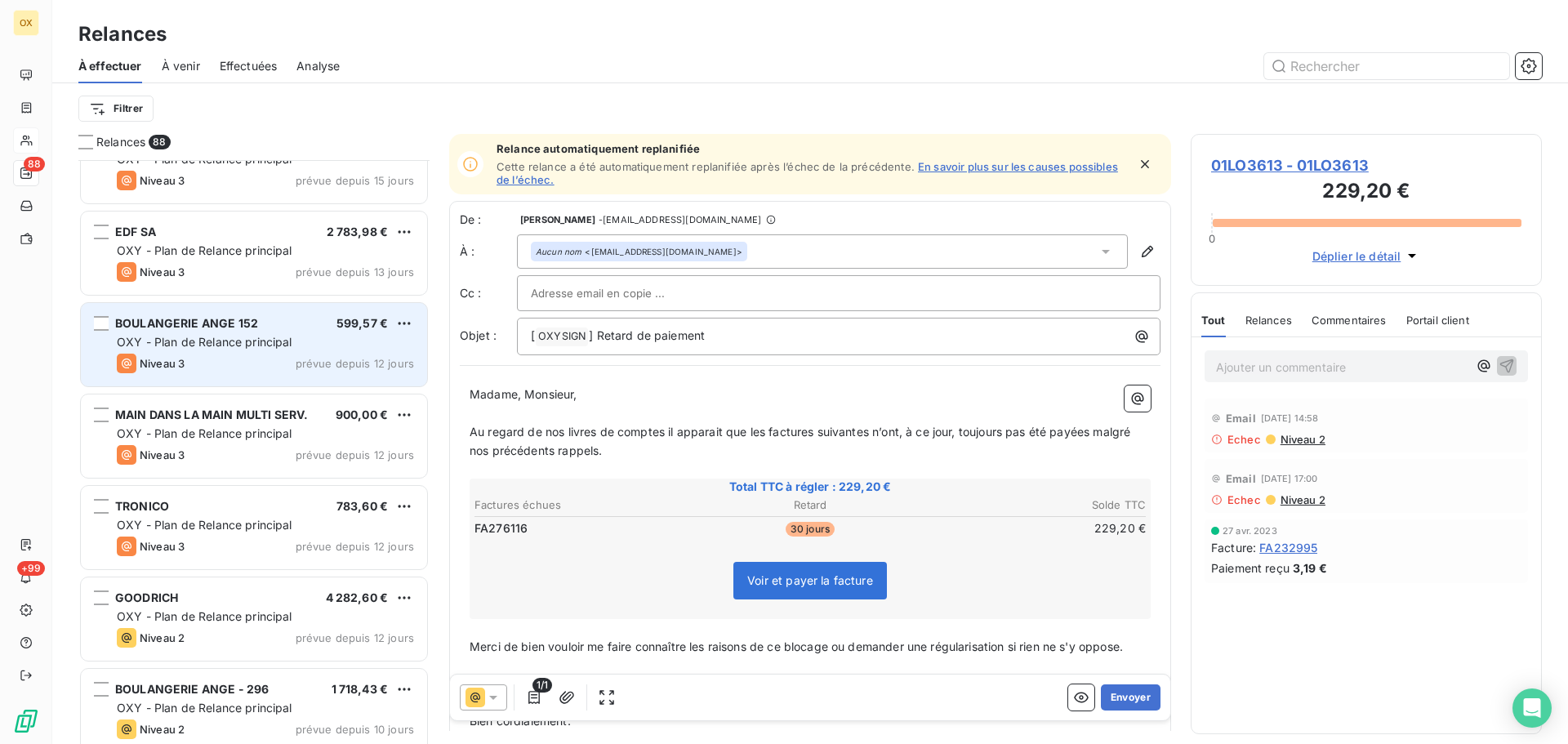
click at [284, 350] on div "BOULANGERIE ANGE 152 599,57 € OXY - Plan de Relance principal Niveau 3 prévue d…" at bounding box center [254, 344] width 346 height 83
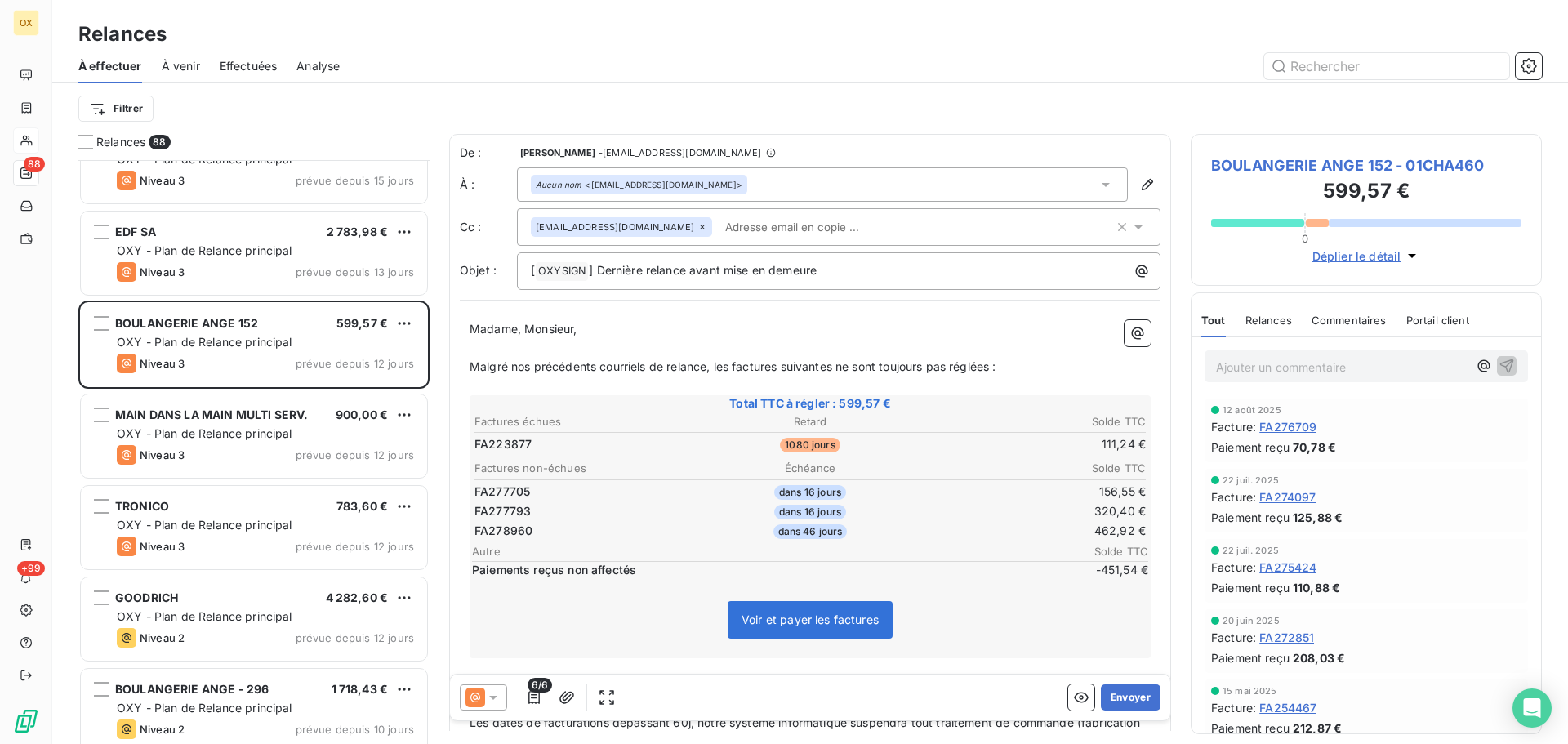
click at [1278, 165] on span "BOULANGERIE ANGE 152 - 01CHA460" at bounding box center [1366, 164] width 311 height 22
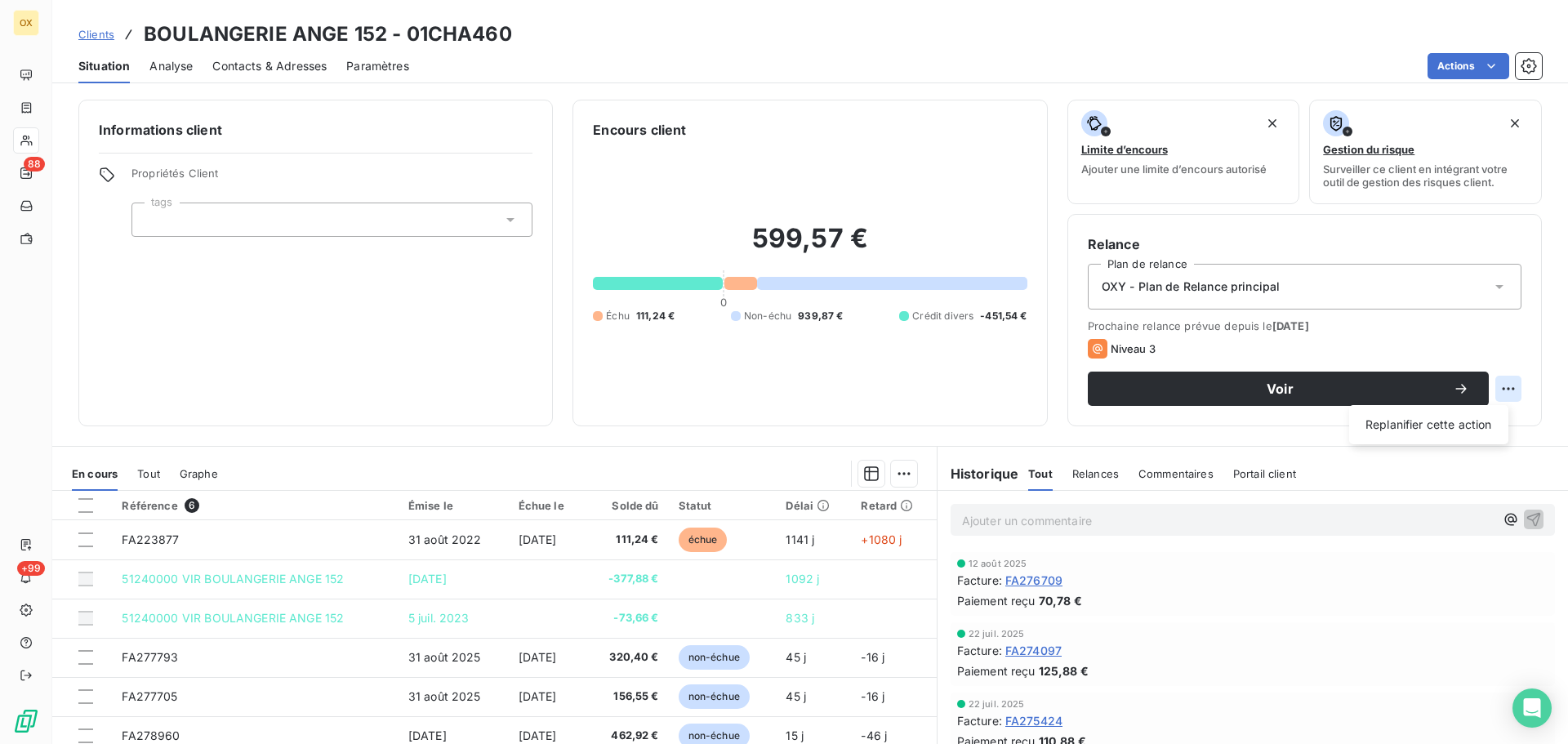
click at [1493, 387] on html "OX 88 +99 Clients BOULANGERIE ANGE 152 - 01CHA460 Situation Analyse Contacts & …" at bounding box center [784, 372] width 1568 height 744
click at [1453, 429] on div "Replanifier cette action" at bounding box center [1429, 425] width 146 height 26
select select "9"
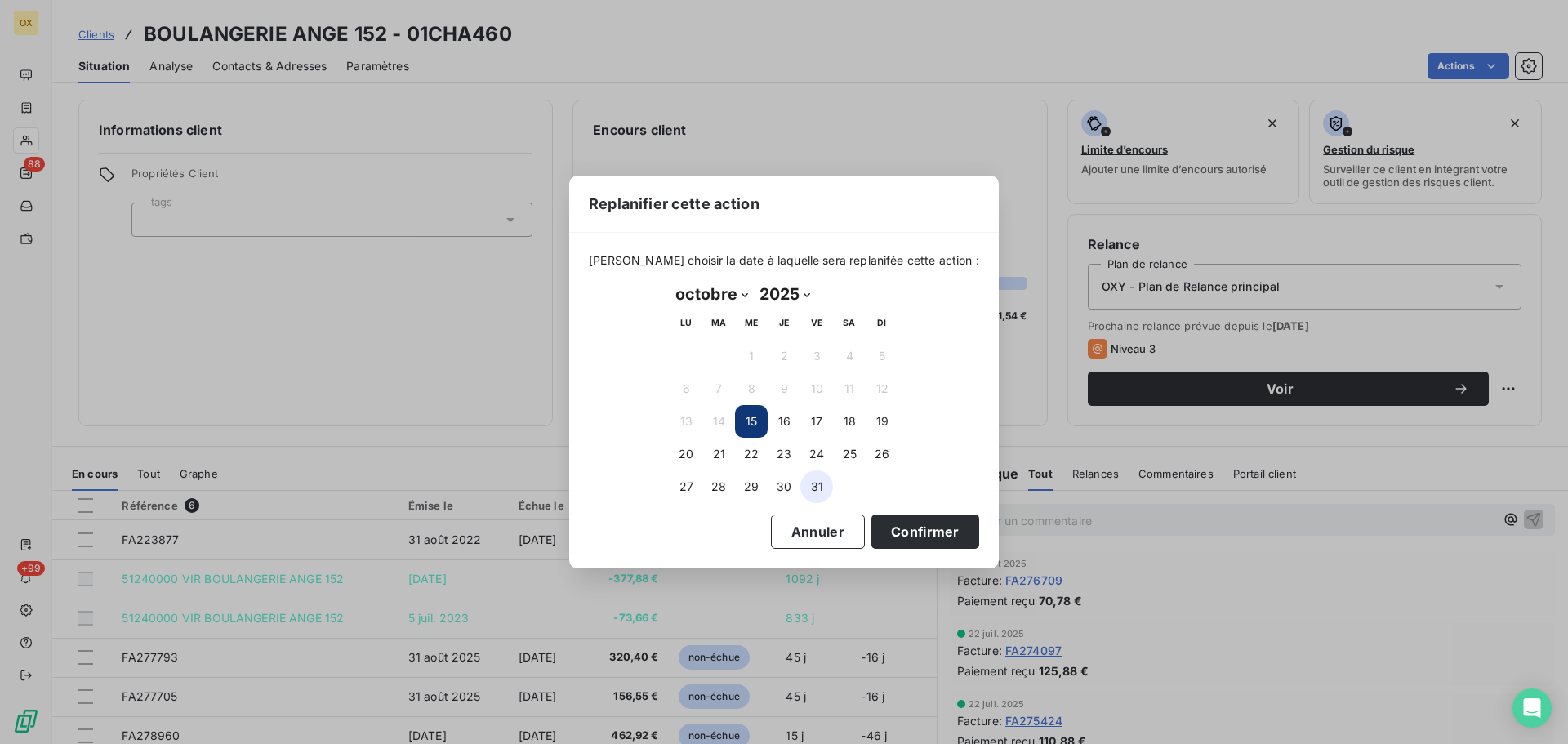
click at [813, 490] on button "31" at bounding box center [817, 487] width 33 height 33
drag, startPoint x: 902, startPoint y: 518, endPoint x: 912, endPoint y: 521, distance: 10.4
click at [903, 519] on button "Confirmer" at bounding box center [925, 532] width 108 height 35
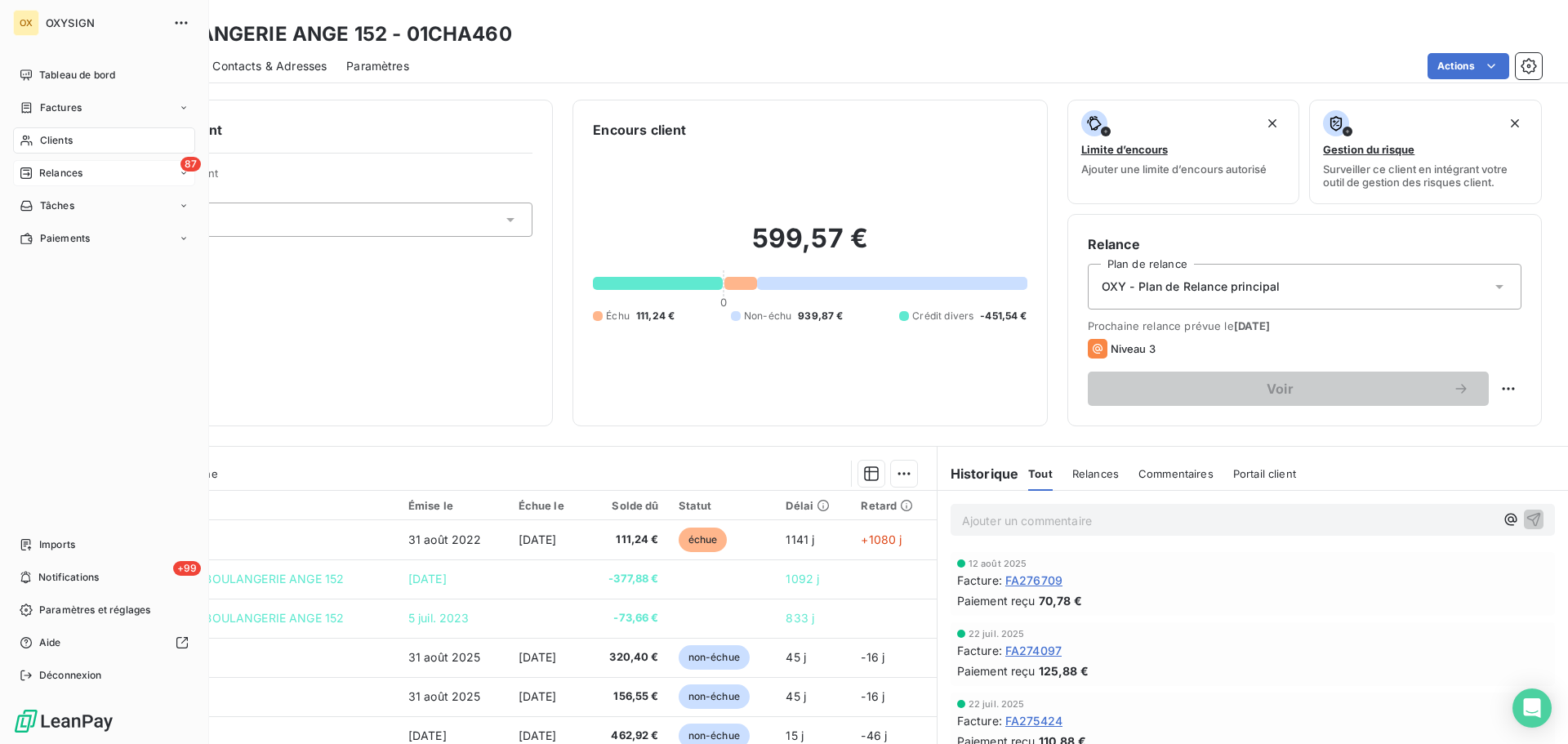
click at [57, 169] on span "Relances" at bounding box center [61, 173] width 43 height 15
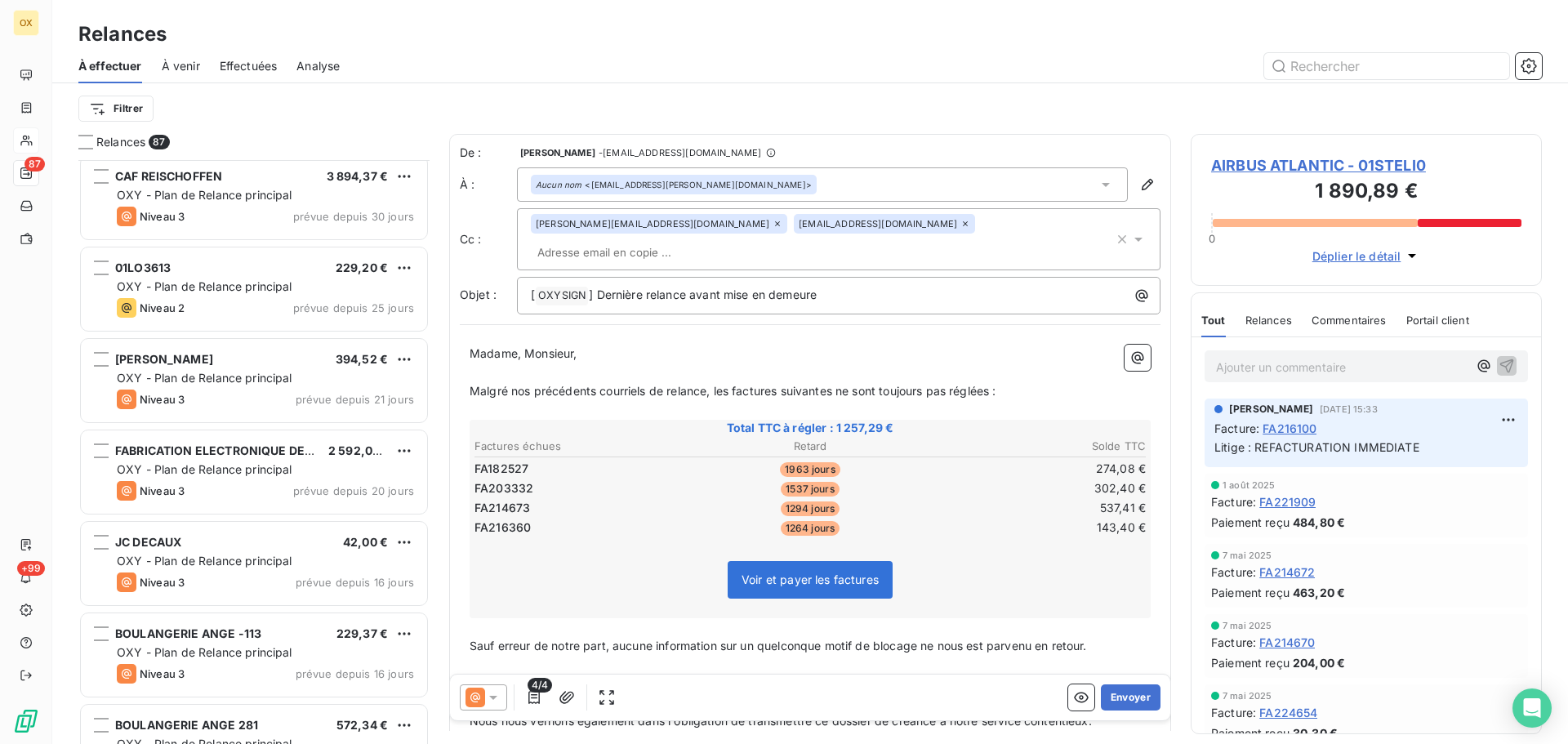
scroll to position [4411, 0]
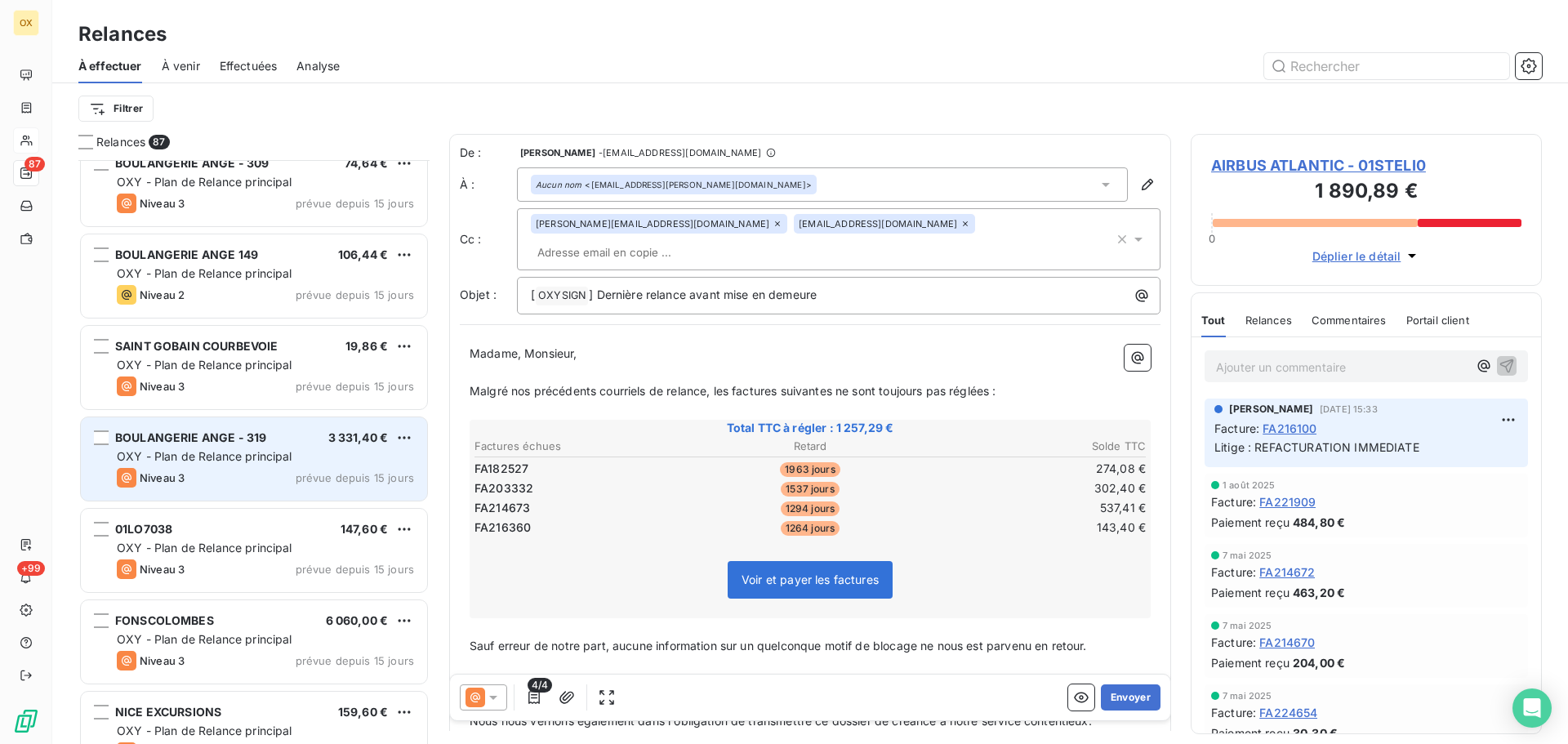
click at [211, 490] on div "BOULANGERIE ANGE - 319 3 331,40 € OXY - Plan de Relance principal Niveau 3 prév…" at bounding box center [254, 459] width 346 height 83
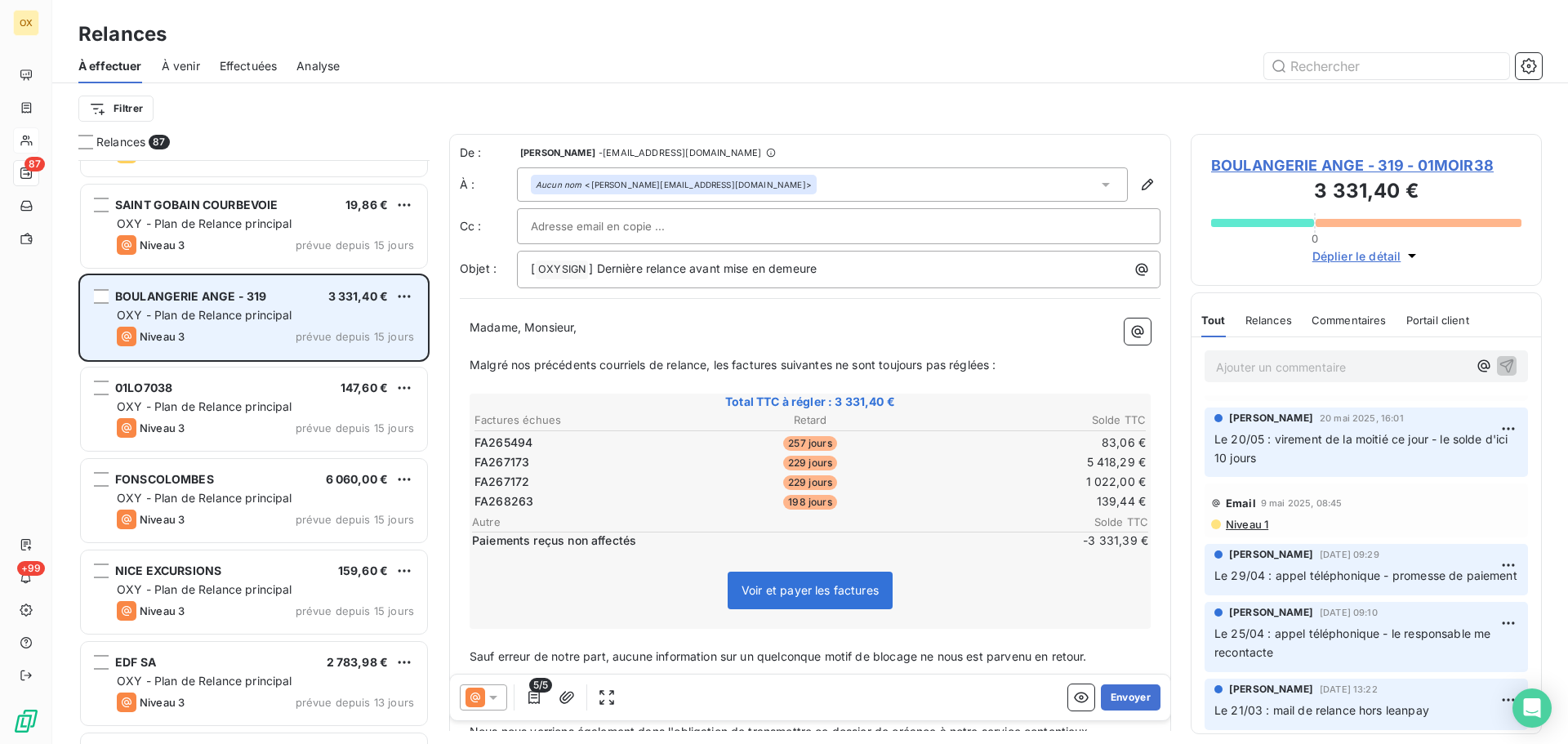
scroll to position [4574, 0]
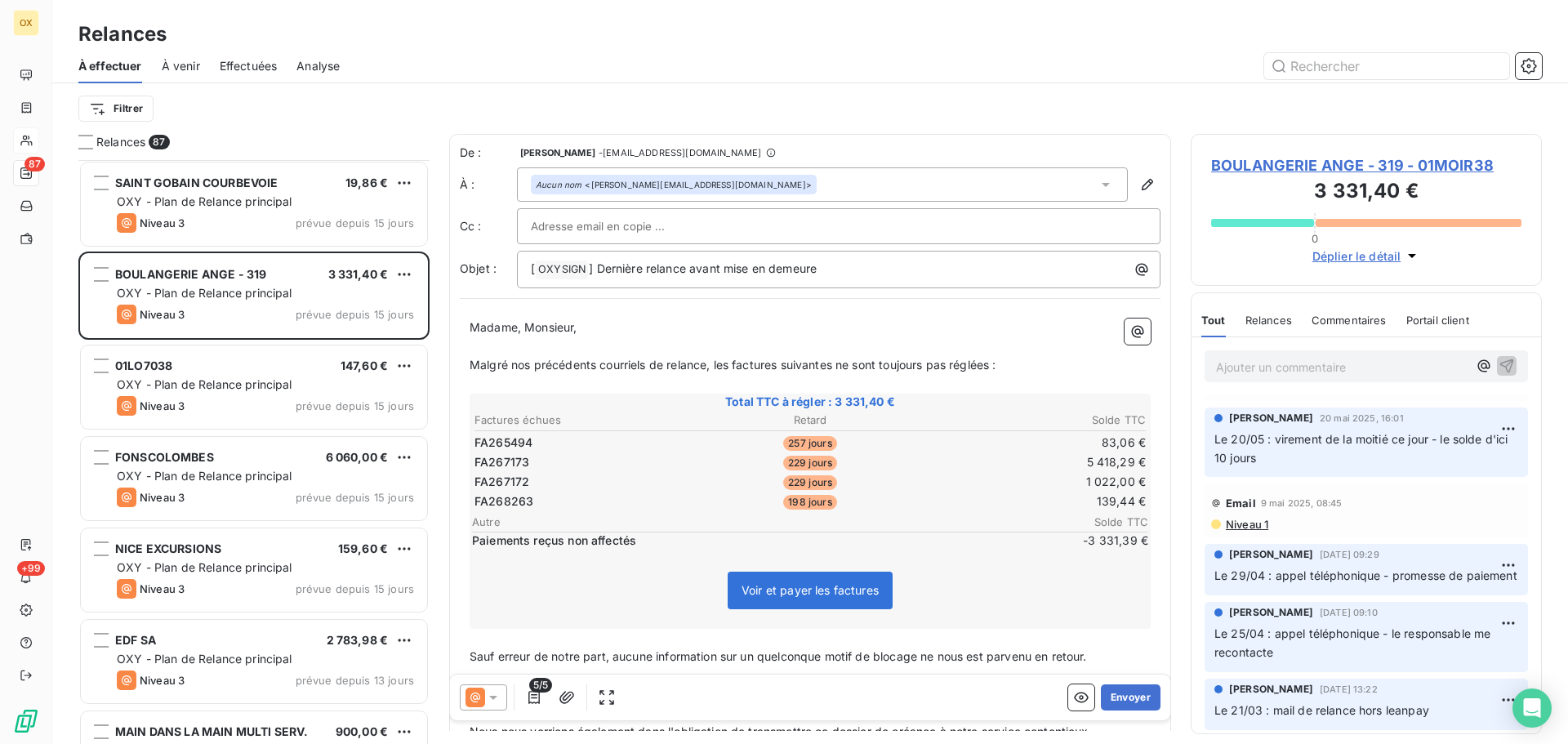
click at [1277, 166] on span "BOULANGERIE ANGE - 319 - 01MOIR38" at bounding box center [1366, 164] width 311 height 22
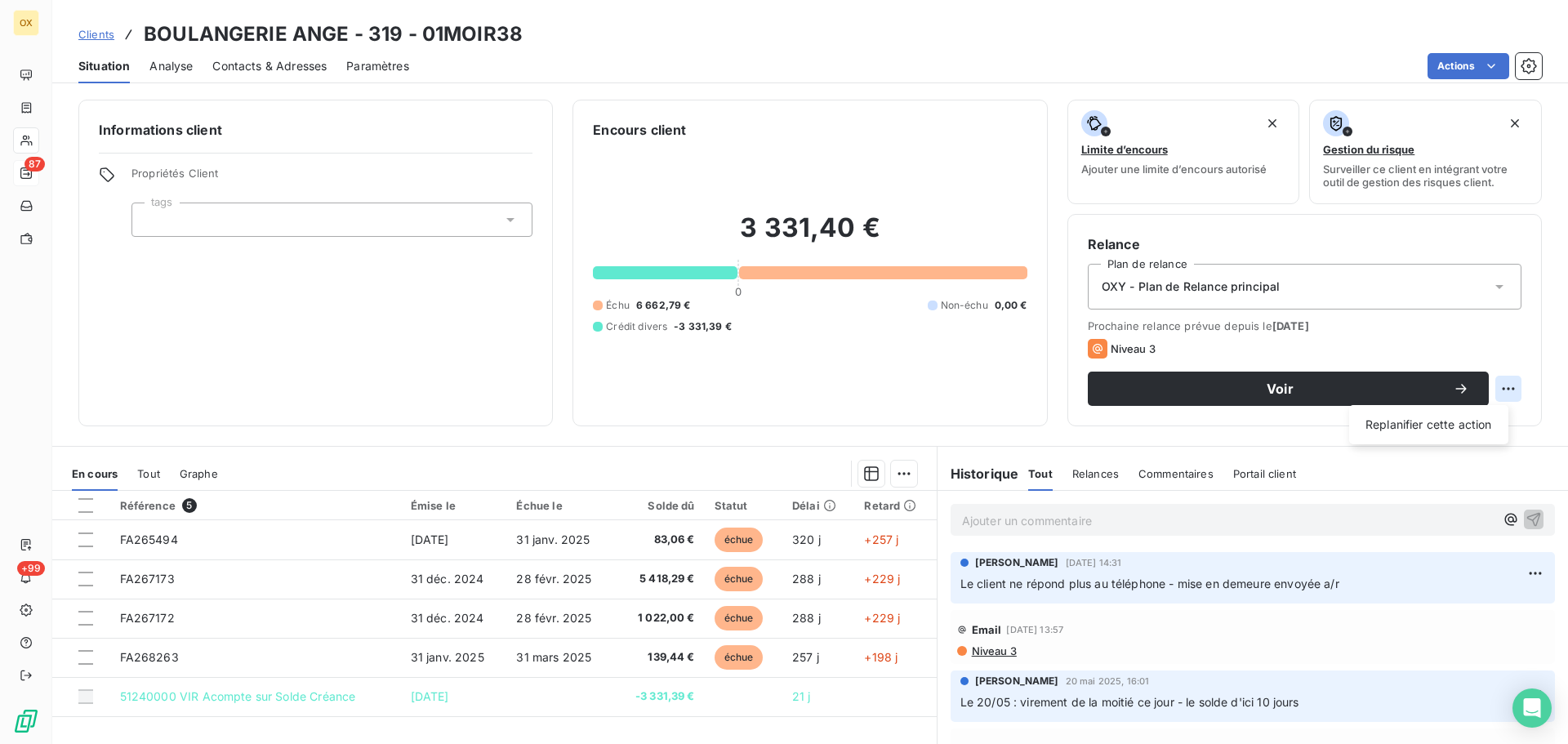
click at [1505, 389] on html "OX 87 +99 Clients BOULANGERIE ANGE - 319 - 01MOIR38 Situation Analyse Contacts …" at bounding box center [784, 372] width 1568 height 744
click at [1430, 424] on div "Replanifier cette action" at bounding box center [1429, 425] width 146 height 26
select select "9"
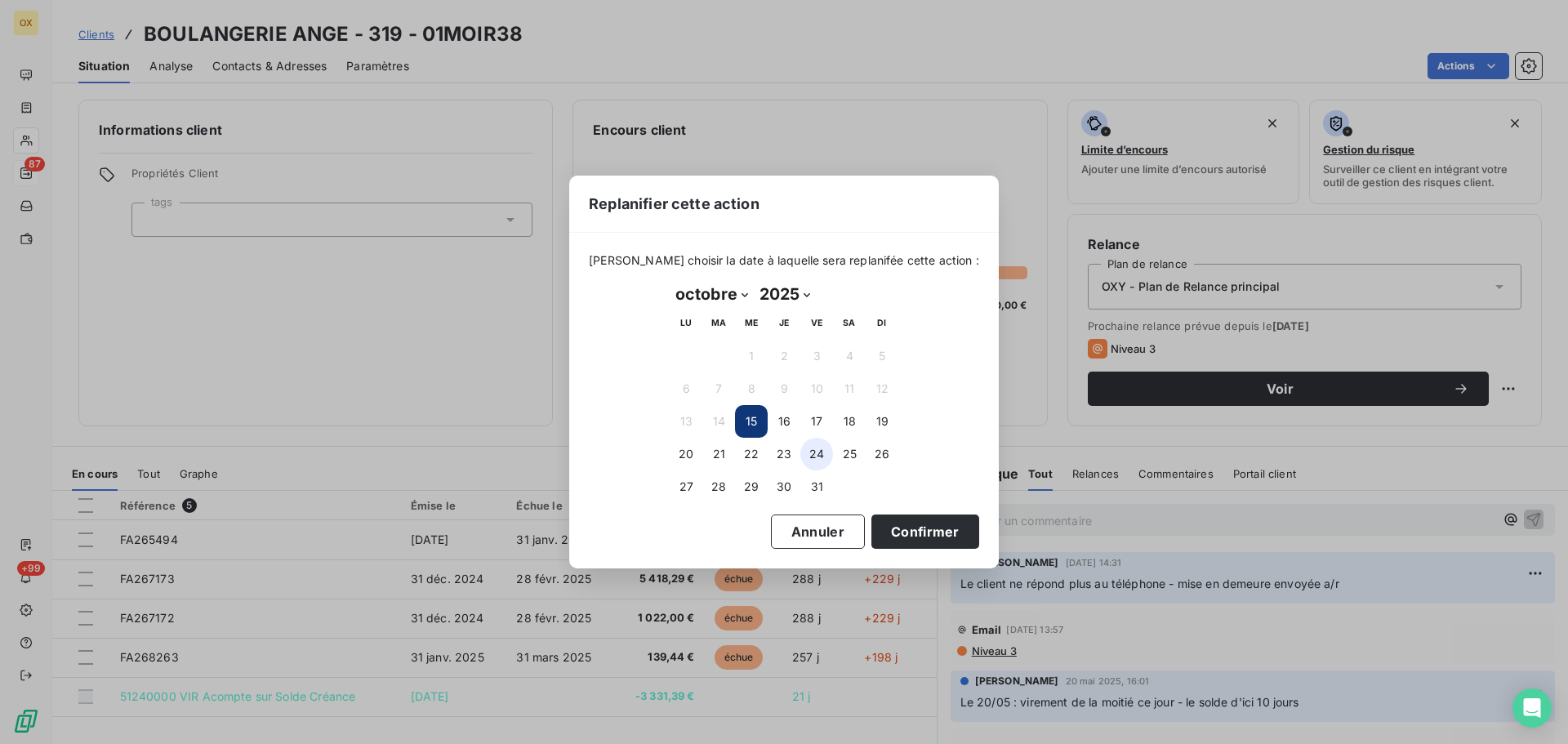
click at [813, 450] on button "24" at bounding box center [817, 454] width 33 height 33
click at [918, 532] on button "Confirmer" at bounding box center [925, 532] width 108 height 35
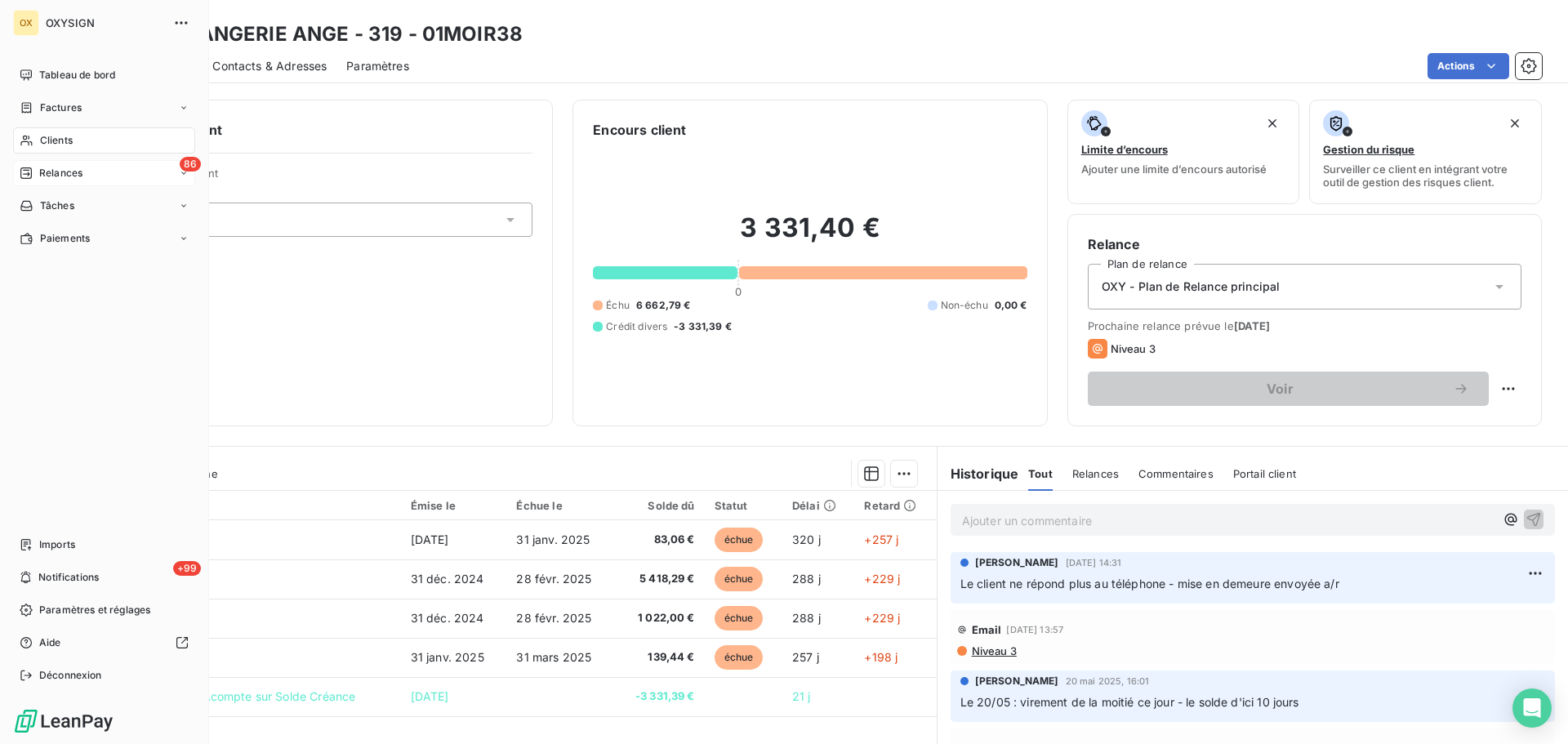
click at [45, 175] on span "Relances" at bounding box center [61, 173] width 43 height 15
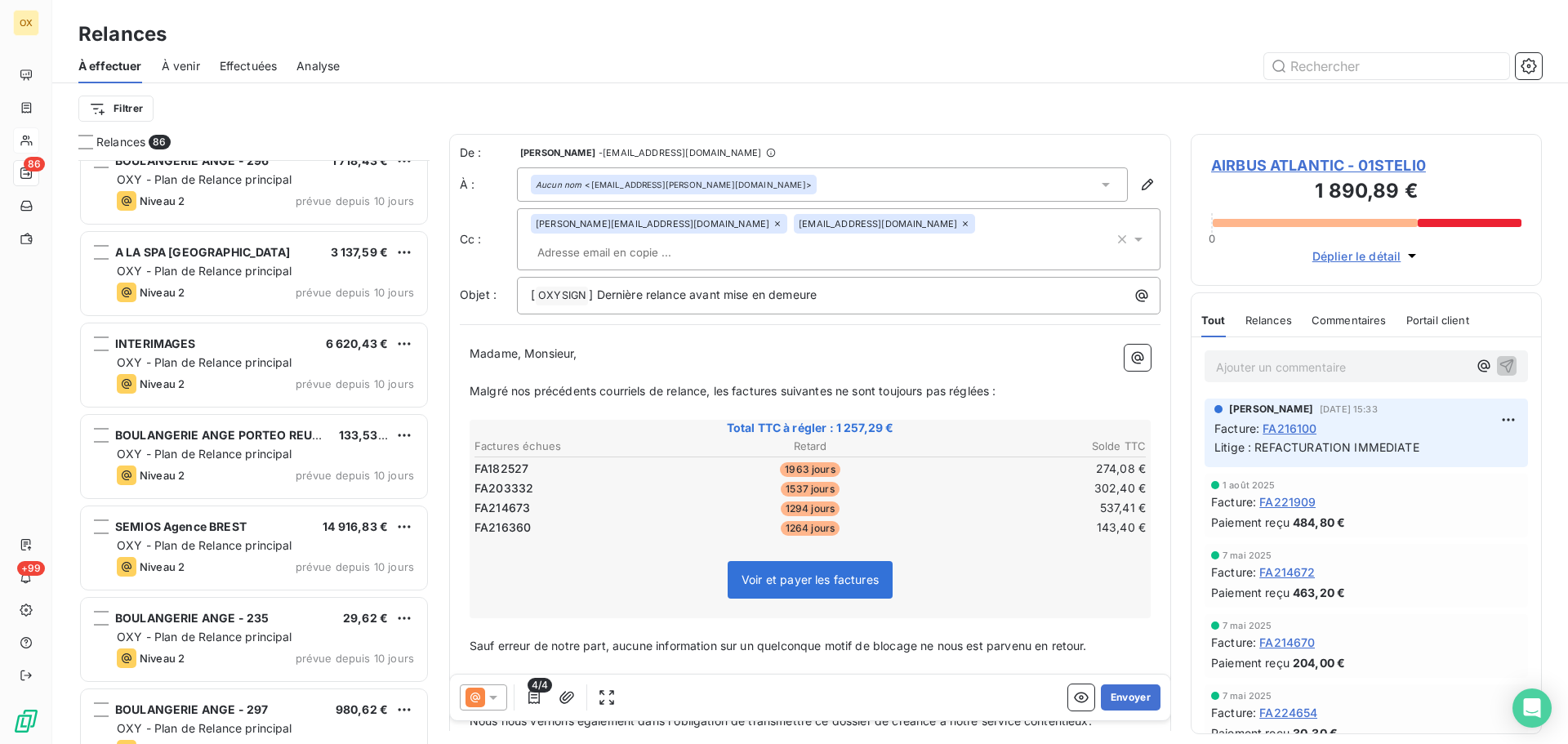
scroll to position [5473, 0]
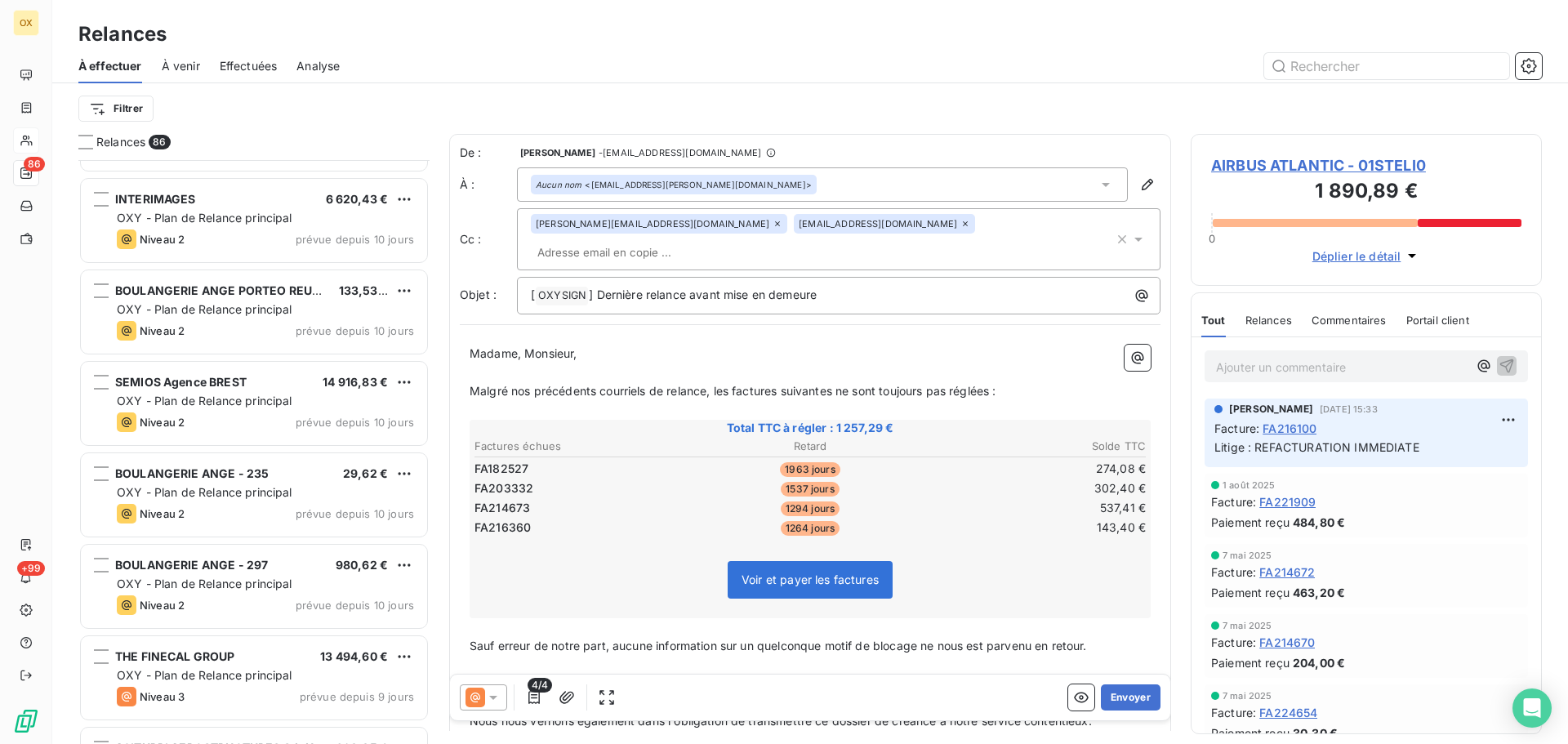
click at [263, 394] on span "OXY - Plan de Relance principal" at bounding box center [204, 401] width 176 height 14
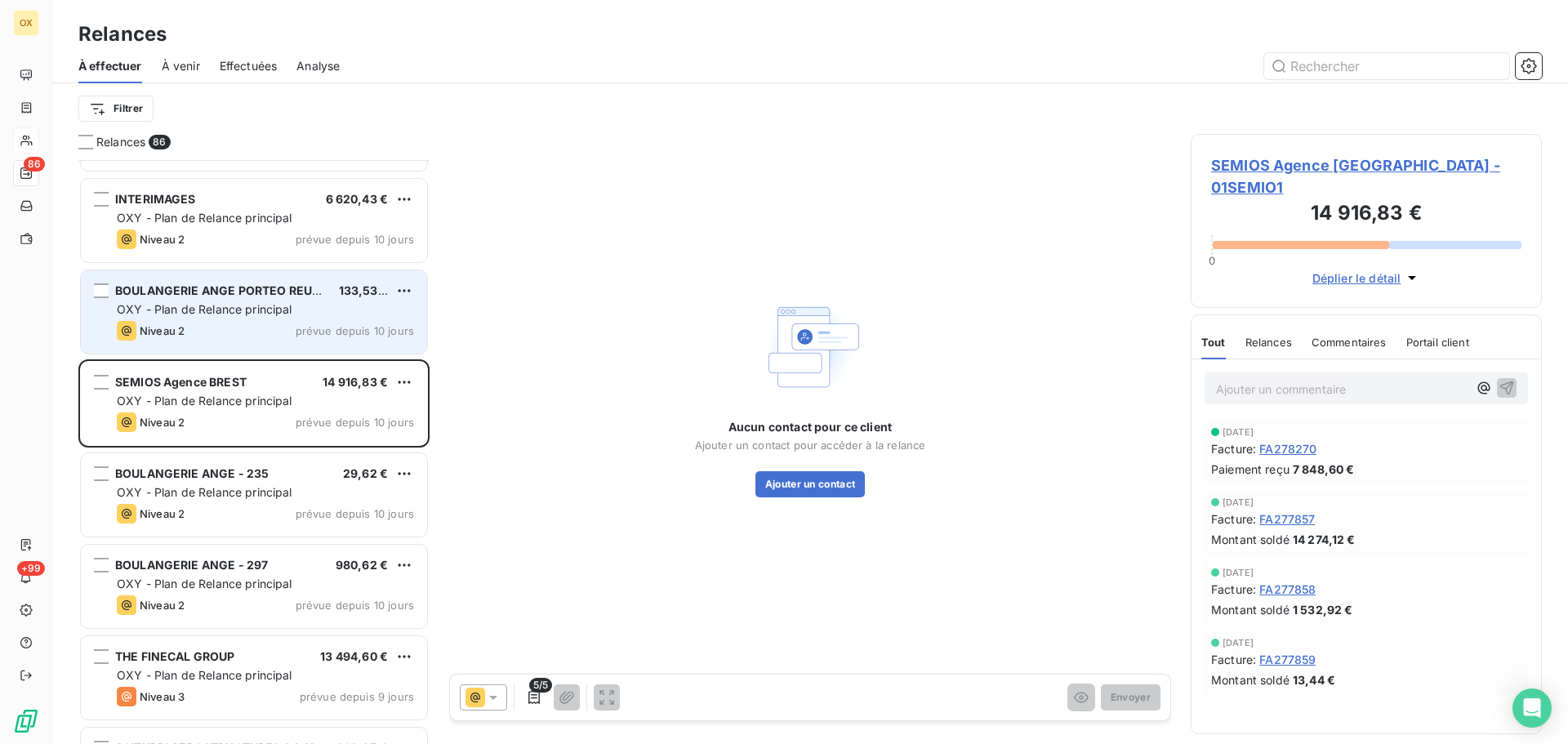
click at [235, 309] on span "OXY - Plan de Relance principal" at bounding box center [204, 309] width 176 height 14
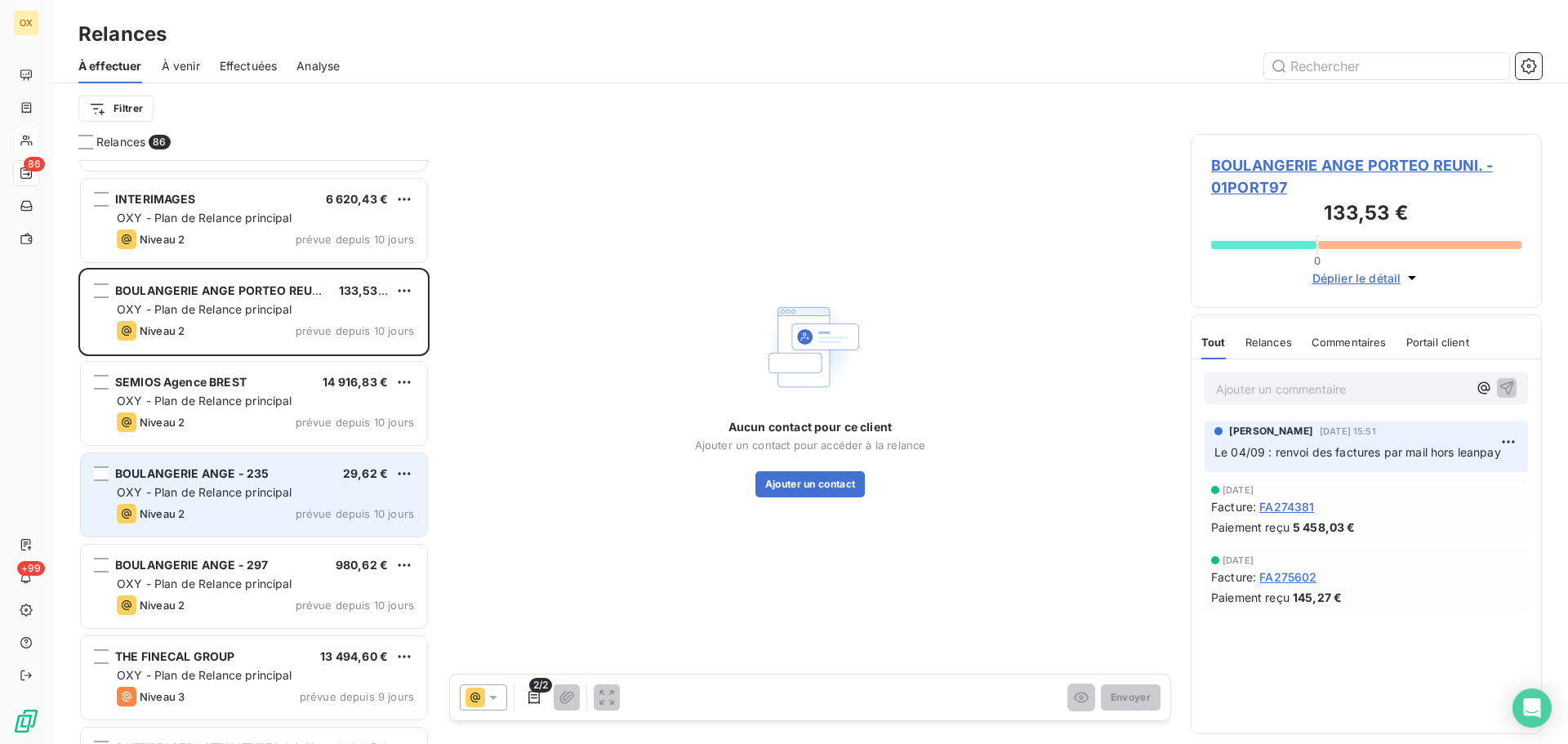
click at [241, 477] on span "BOULANGERIE ANGE - 235" at bounding box center [191, 473] width 153 height 14
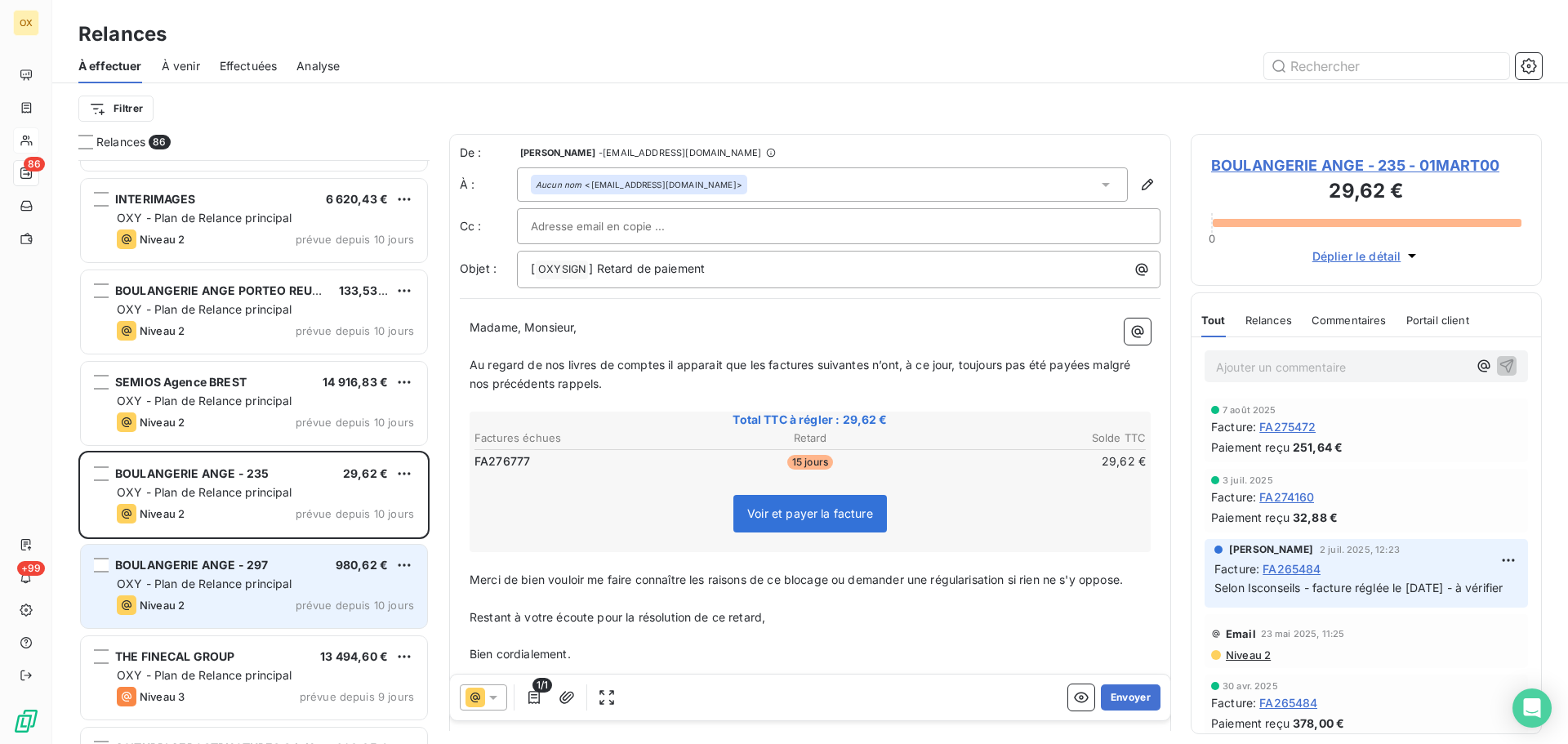
click at [241, 563] on span "BOULANGERIE ANGE - 297" at bounding box center [191, 565] width 153 height 14
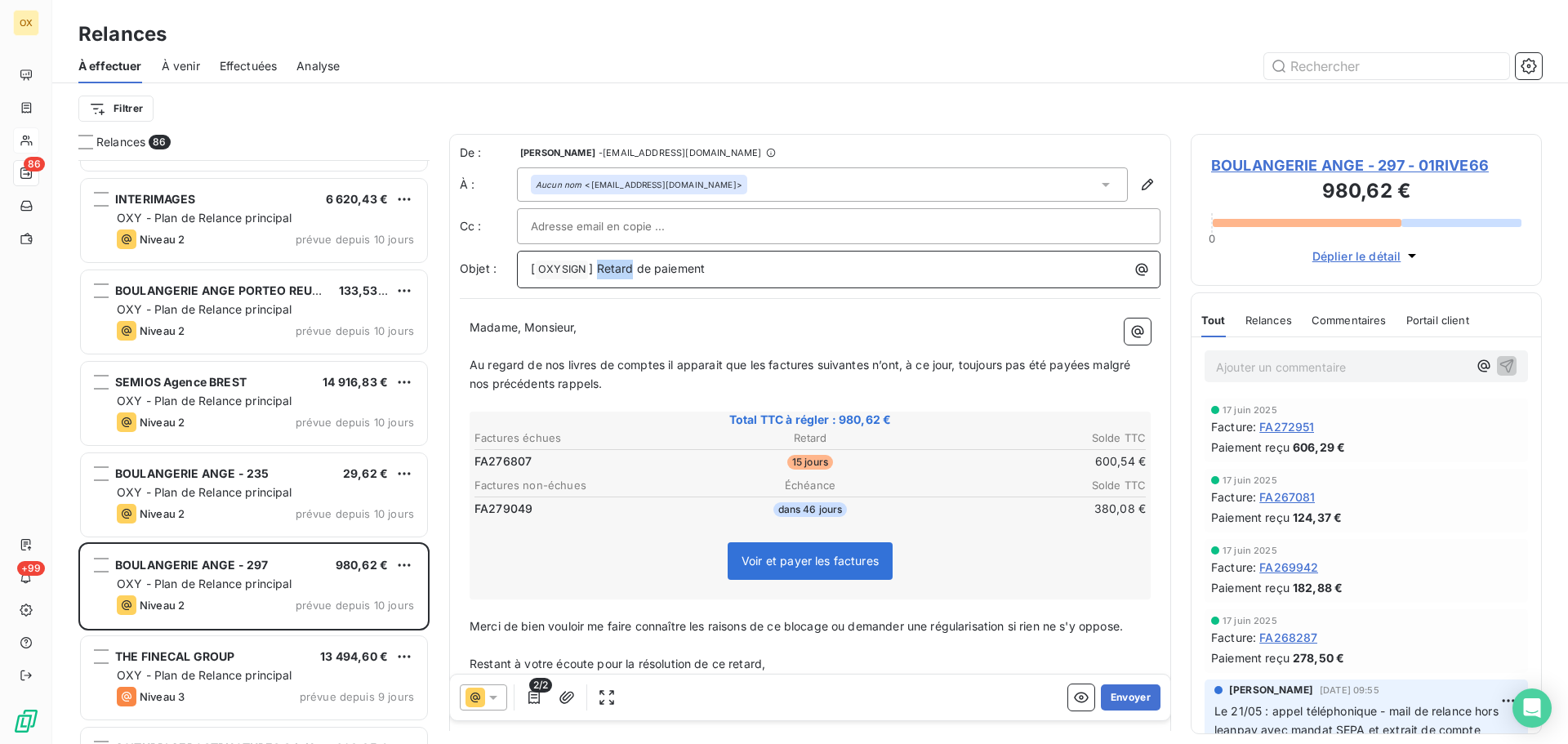
drag, startPoint x: 633, startPoint y: 270, endPoint x: 600, endPoint y: 268, distance: 33.1
click at [600, 268] on span "] Retard de paiement" at bounding box center [647, 268] width 116 height 14
click at [653, 341] on p "﻿" at bounding box center [810, 347] width 681 height 19
click at [1257, 166] on span "BOULANGERIE ANGE - 297 - 01RIVE66" at bounding box center [1366, 164] width 311 height 22
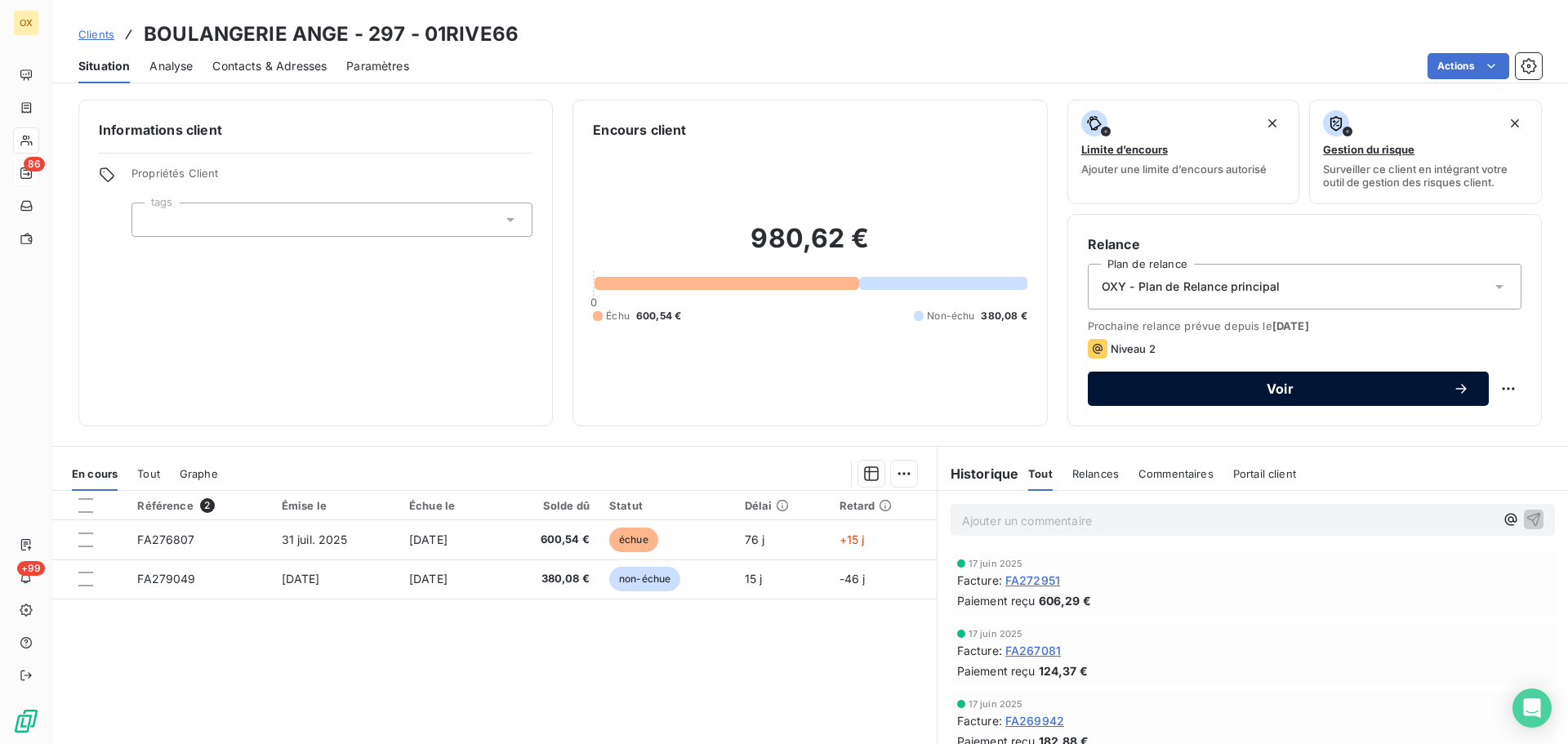
click at [1186, 396] on div "Voir" at bounding box center [1288, 388] width 362 height 16
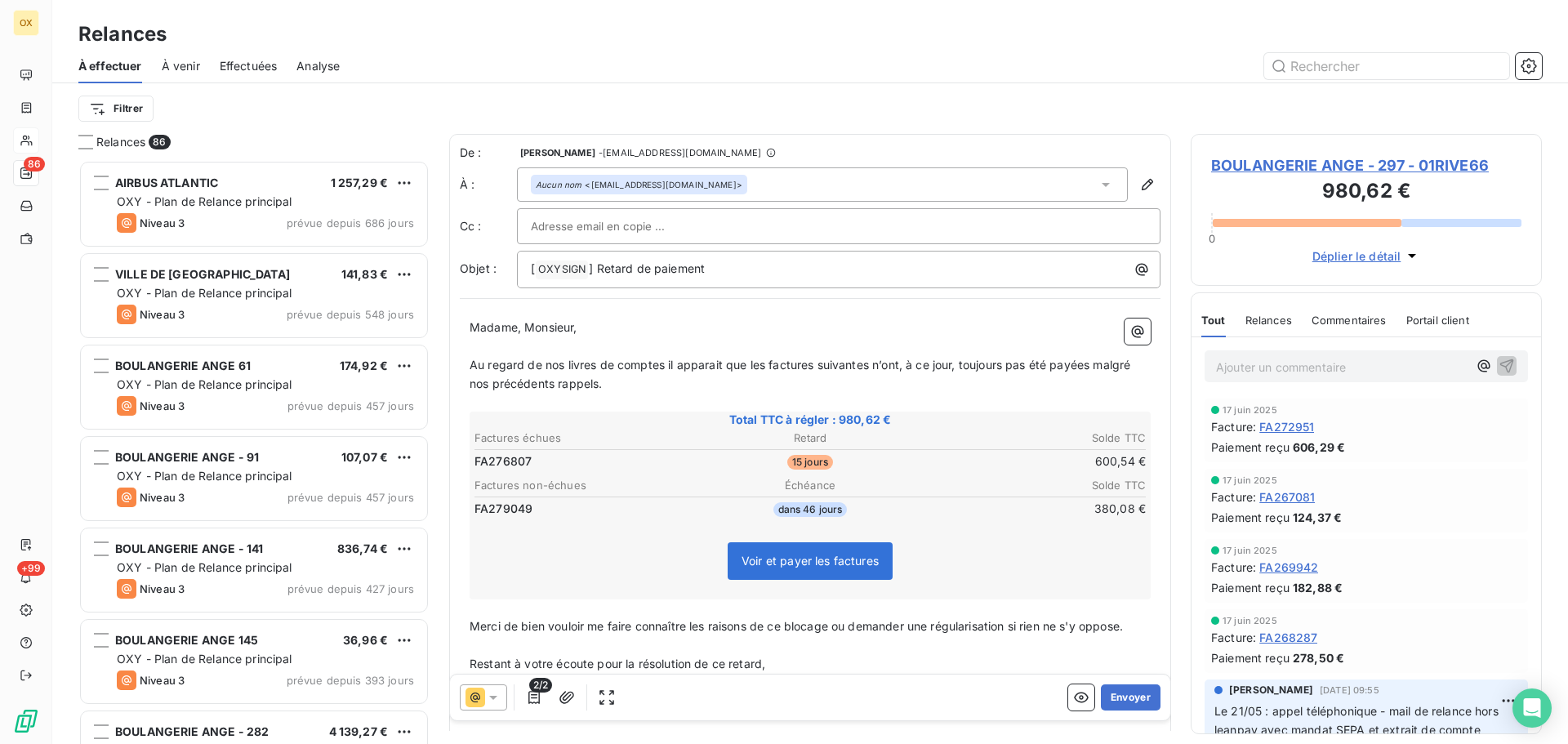
scroll to position [572, 339]
click at [1288, 168] on span "BOULANGERIE ANGE - 297 - 01RIVE66" at bounding box center [1366, 164] width 311 height 22
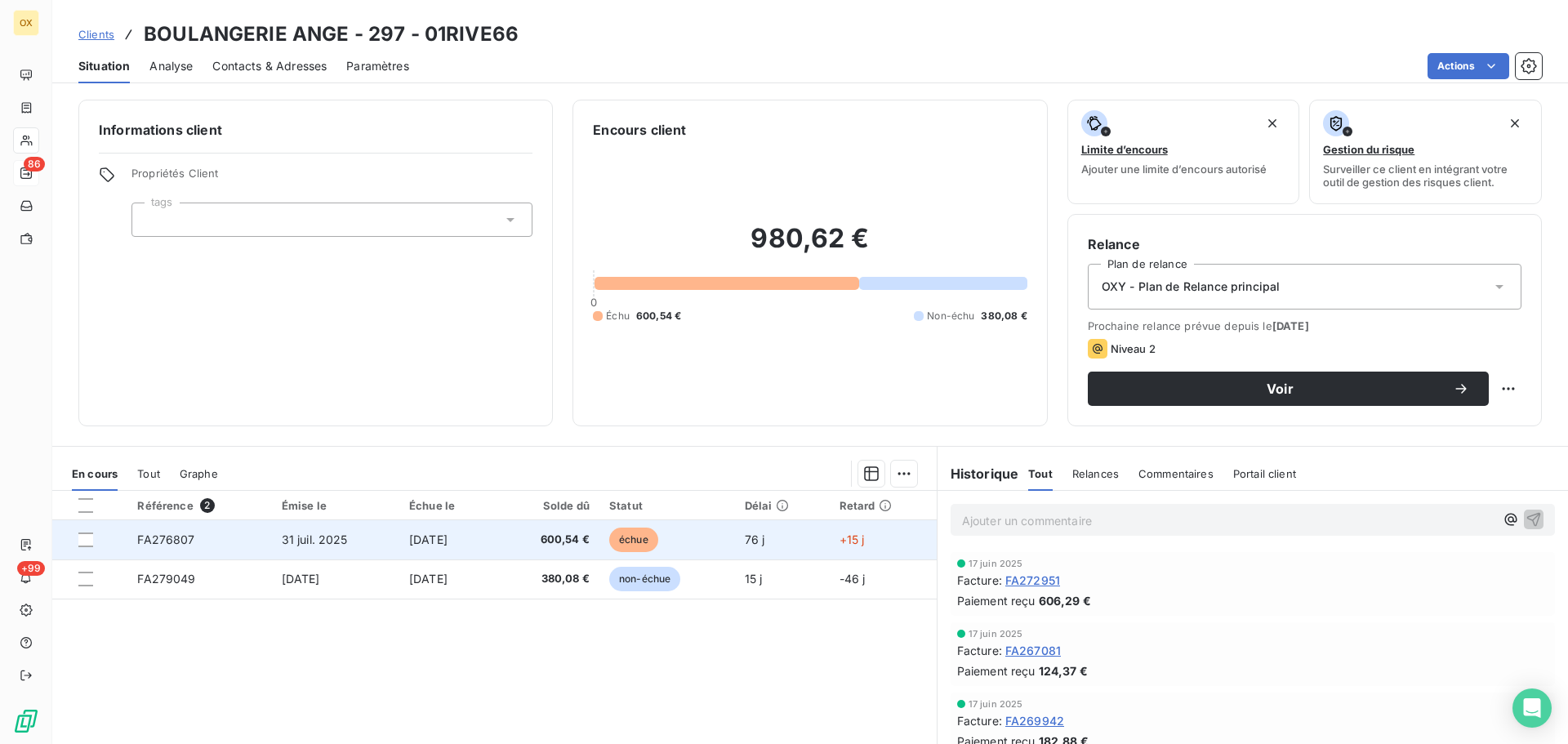
click at [497, 554] on td "[DATE]" at bounding box center [448, 539] width 97 height 39
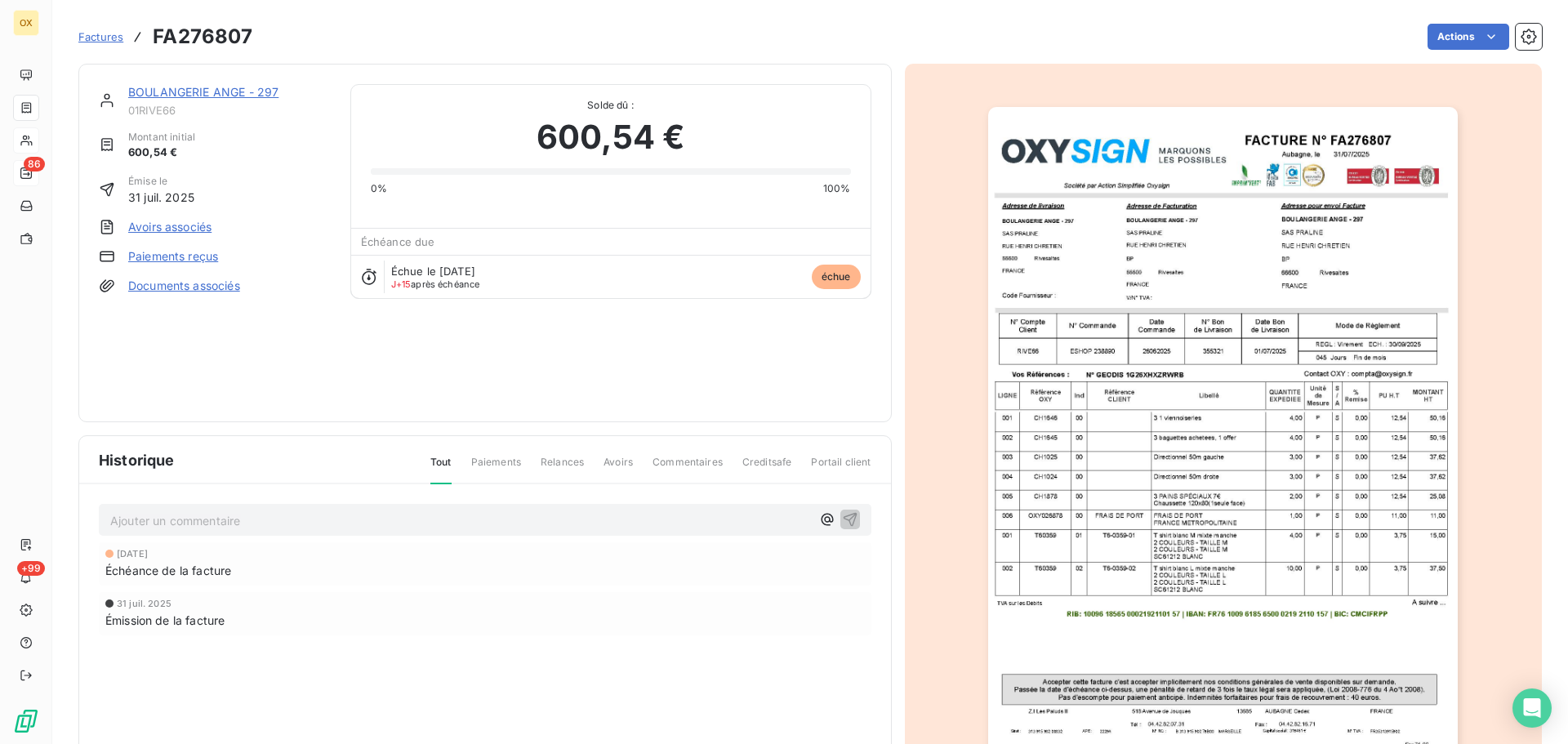
click at [205, 92] on link "BOULANGERIE ANGE - 297" at bounding box center [203, 92] width 151 height 14
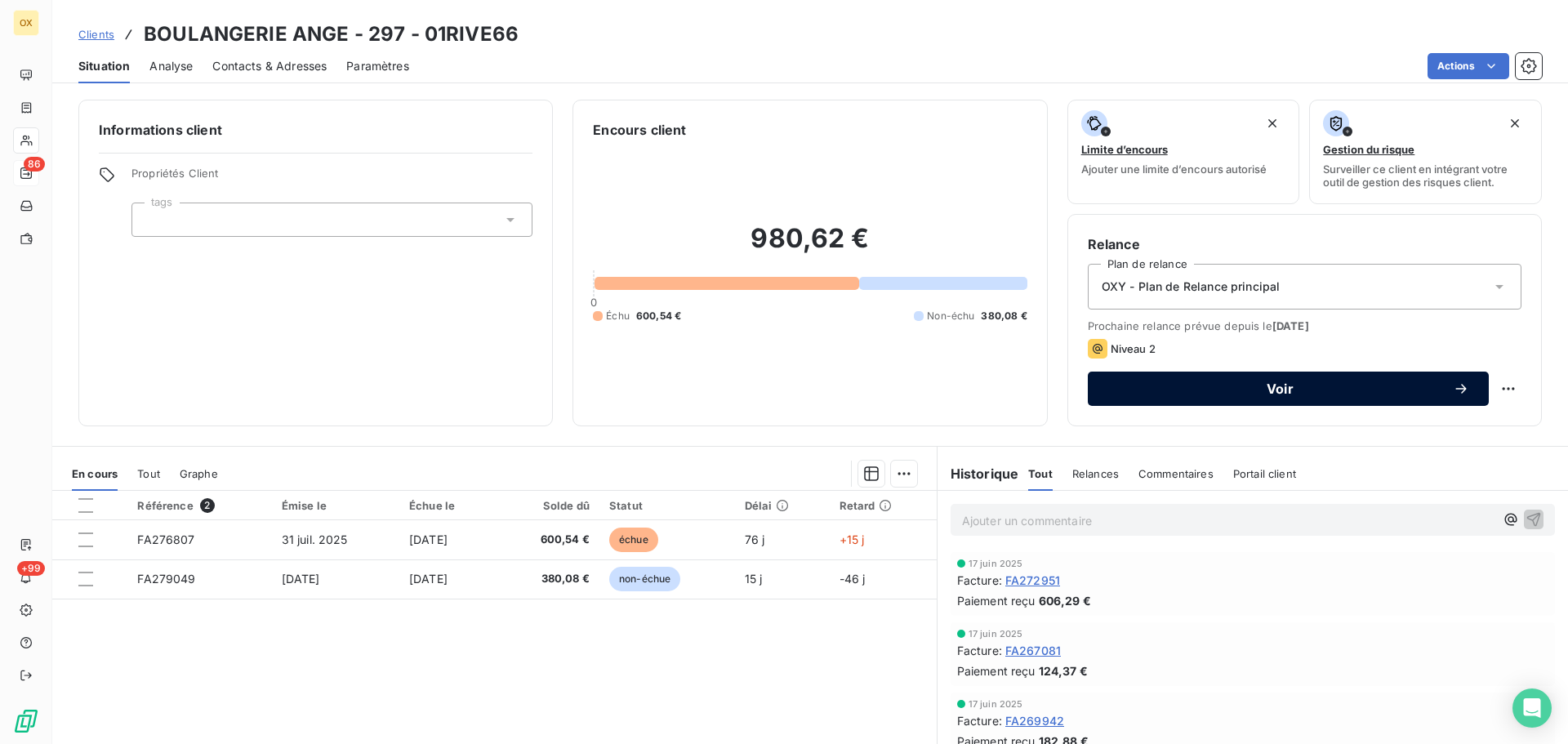
click at [1168, 394] on span "Voir" at bounding box center [1280, 388] width 345 height 13
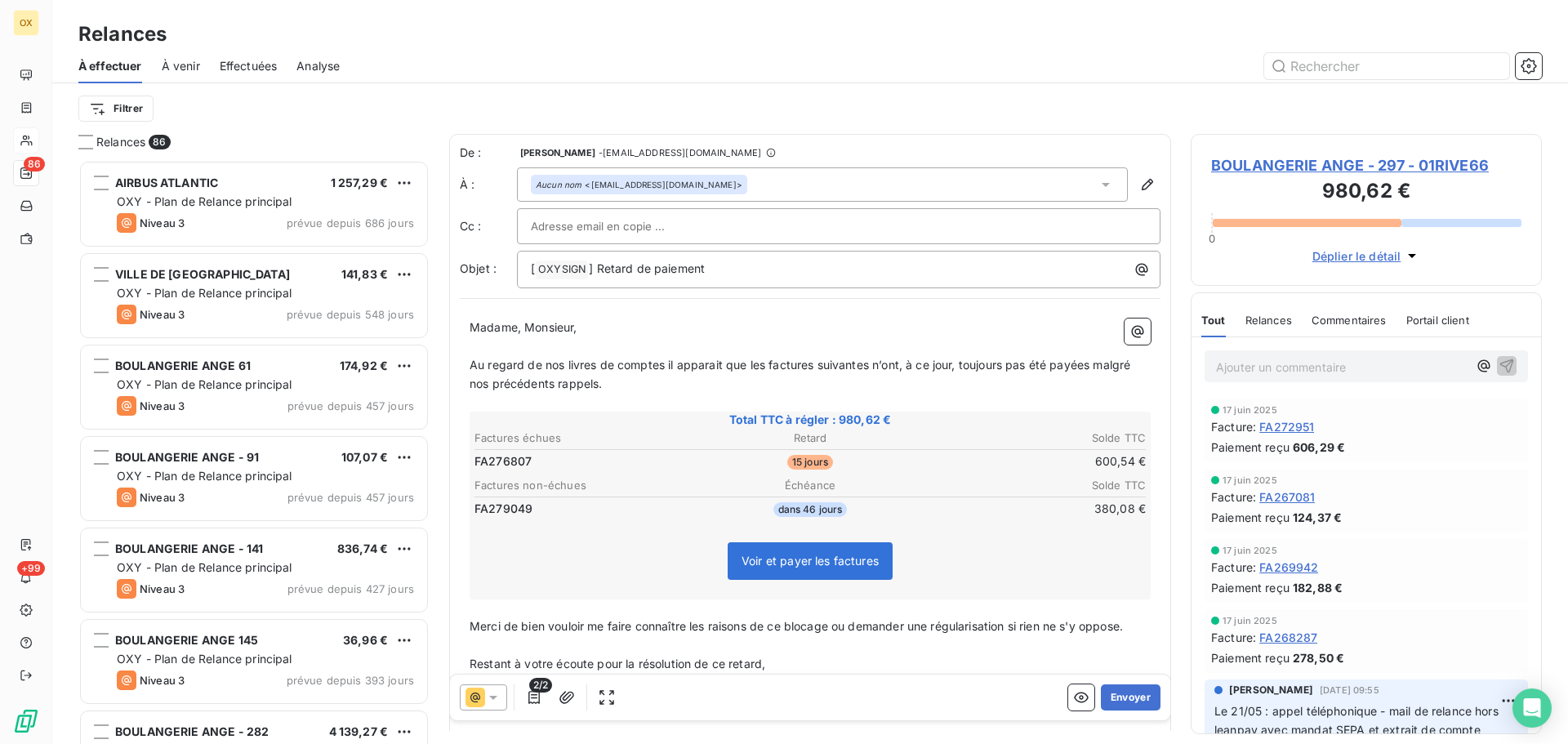
scroll to position [572, 339]
click at [498, 700] on icon at bounding box center [493, 697] width 16 height 16
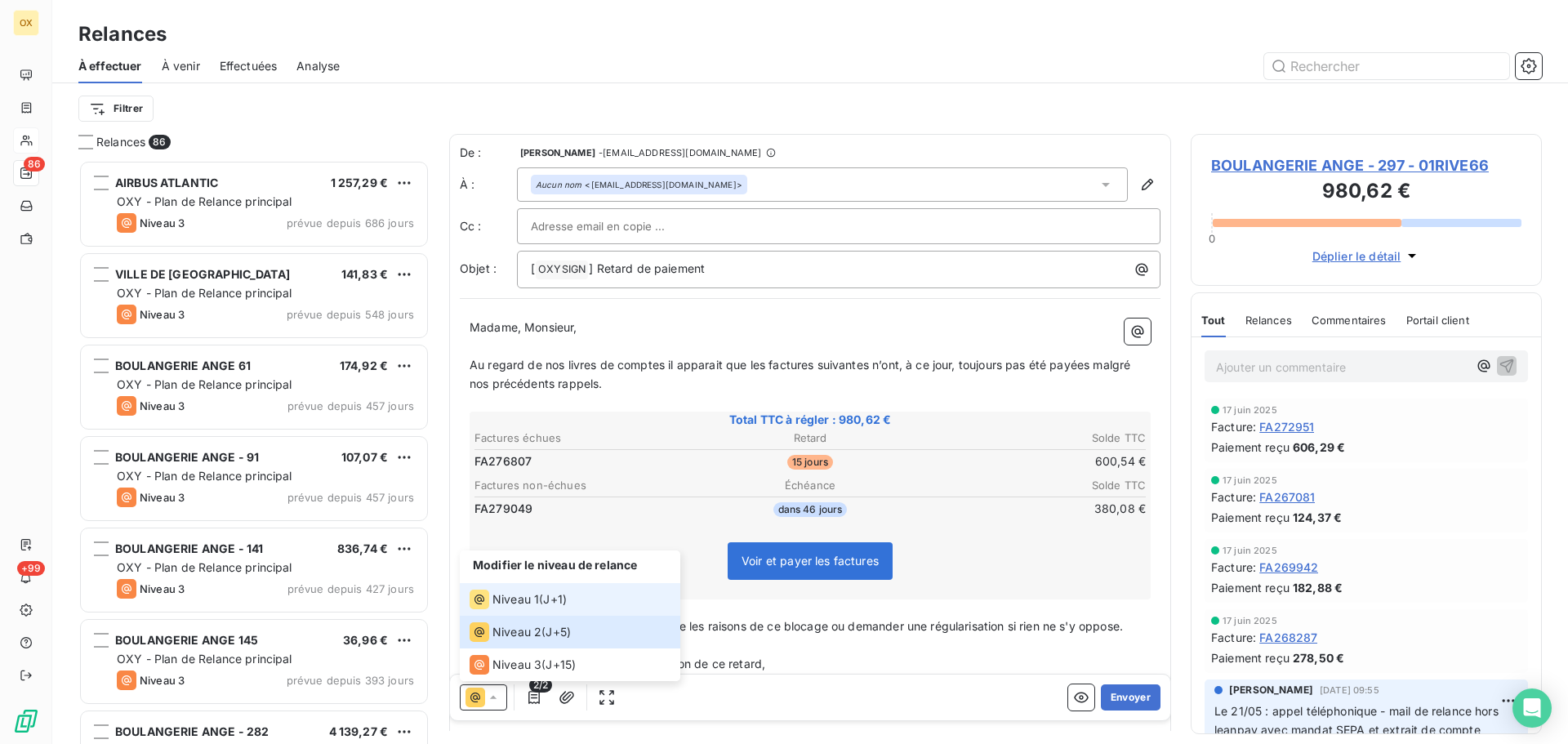
click at [525, 601] on span "Niveau 1" at bounding box center [516, 599] width 47 height 16
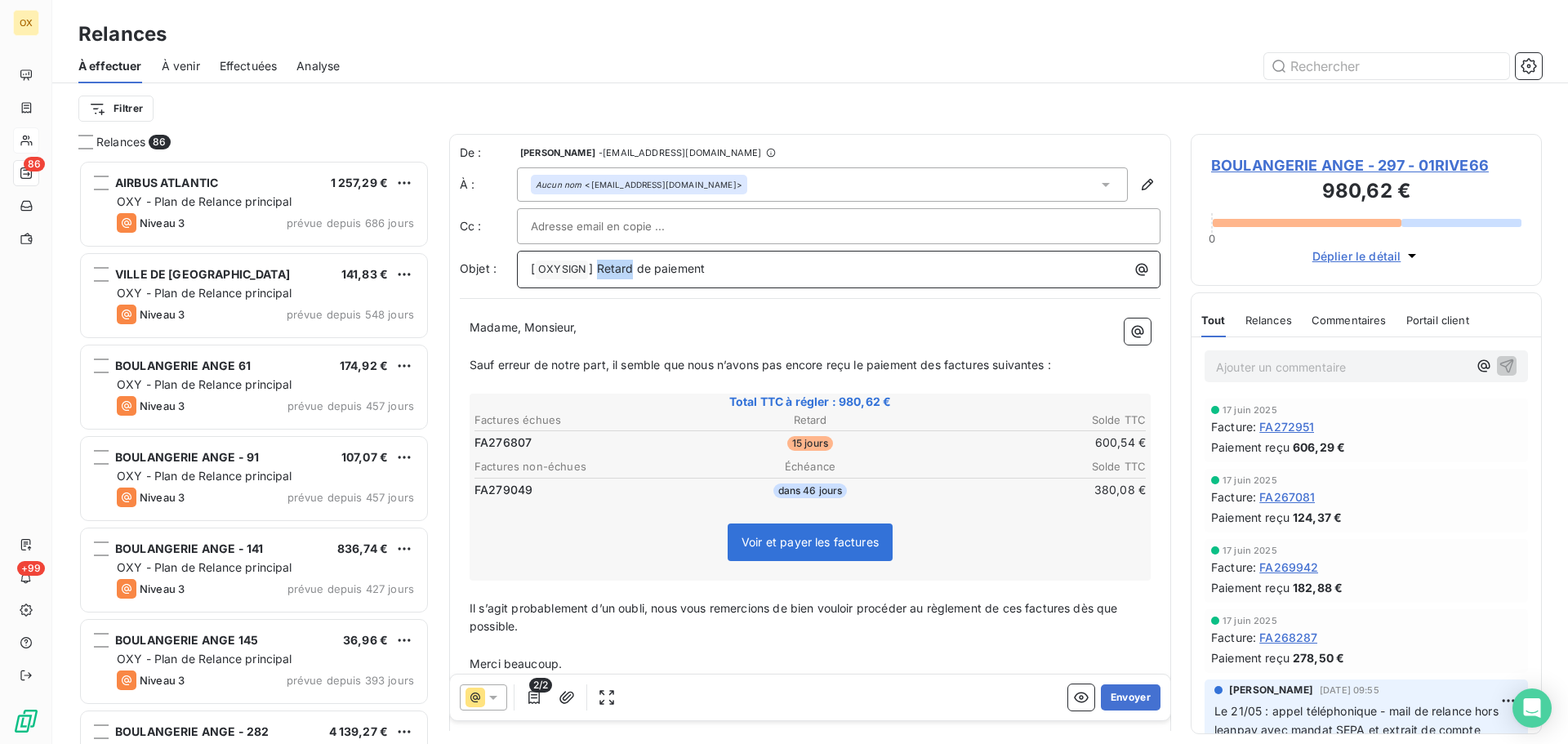
drag, startPoint x: 633, startPoint y: 266, endPoint x: 598, endPoint y: 275, distance: 36.1
click at [598, 275] on p "[ OXYSIGN ﻿ ] Retard de paiement" at bounding box center [843, 269] width 624 height 20
click at [947, 362] on span "Sauf erreur de notre part, il semble que nous n’avons pas encore reçu le paieme…" at bounding box center [761, 364] width 582 height 14
click at [999, 366] on span "Sauf erreur de notre part, il semble que nous n’avons pas encore reçu le paieme…" at bounding box center [764, 364] width 588 height 14
click at [1050, 362] on span "Sauf erreur de notre part, il semble que nous n’avons pas encore reçu le paieme…" at bounding box center [761, 364] width 582 height 14
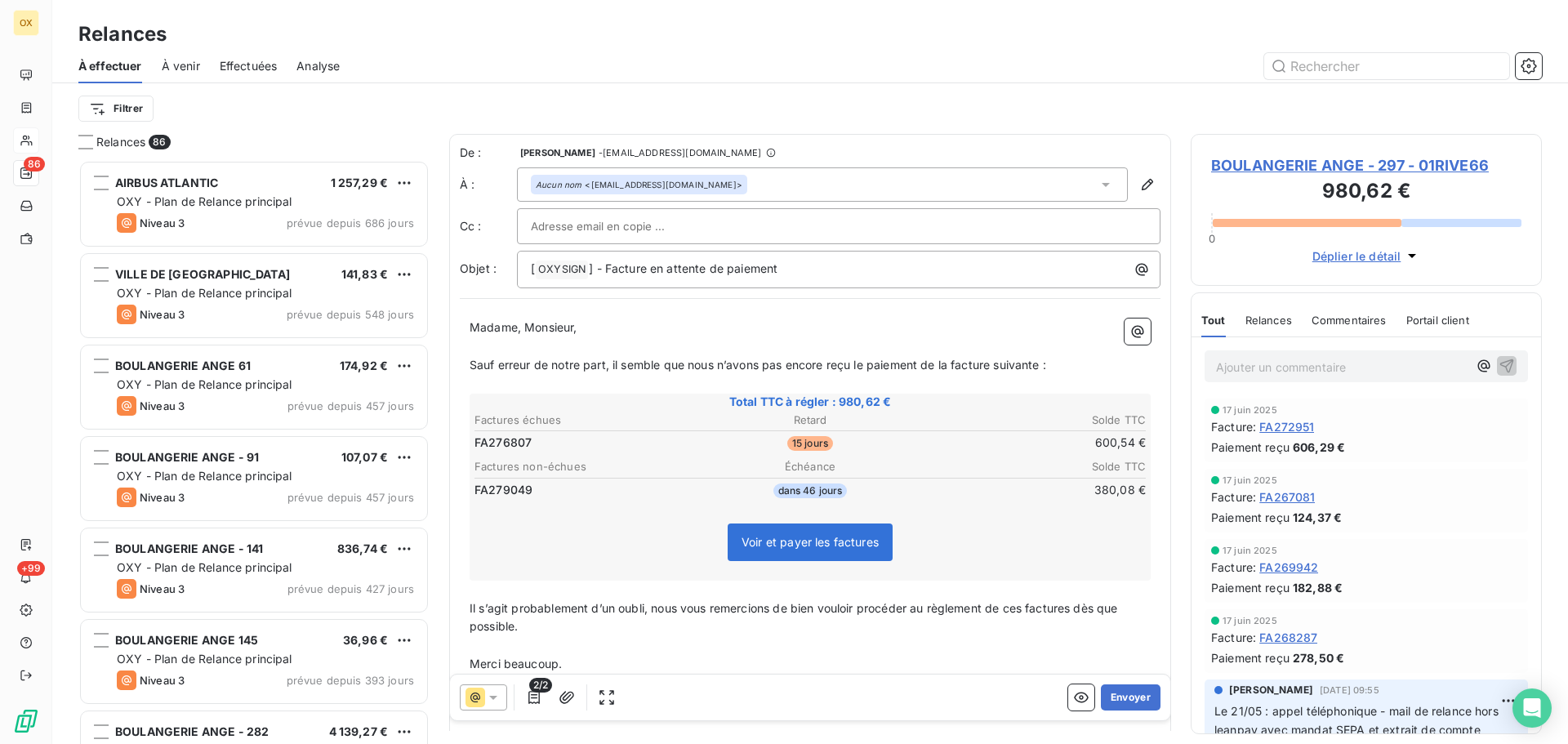
click at [1073, 609] on span "Il s’agit probablement d’un oubli, nous vous remercions de bien vouloir procéde…" at bounding box center [795, 618] width 652 height 33
click at [1077, 606] on span "Il s’agit probablement d’un oubli, nous vous remercions de bien vouloir procéde…" at bounding box center [795, 618] width 652 height 33
click at [1028, 606] on span "Il s’agit probablement d’un oubli, nous vous remercions de bien vouloir procéde…" at bounding box center [793, 618] width 646 height 33
click at [1025, 649] on p "﻿" at bounding box center [810, 645] width 681 height 19
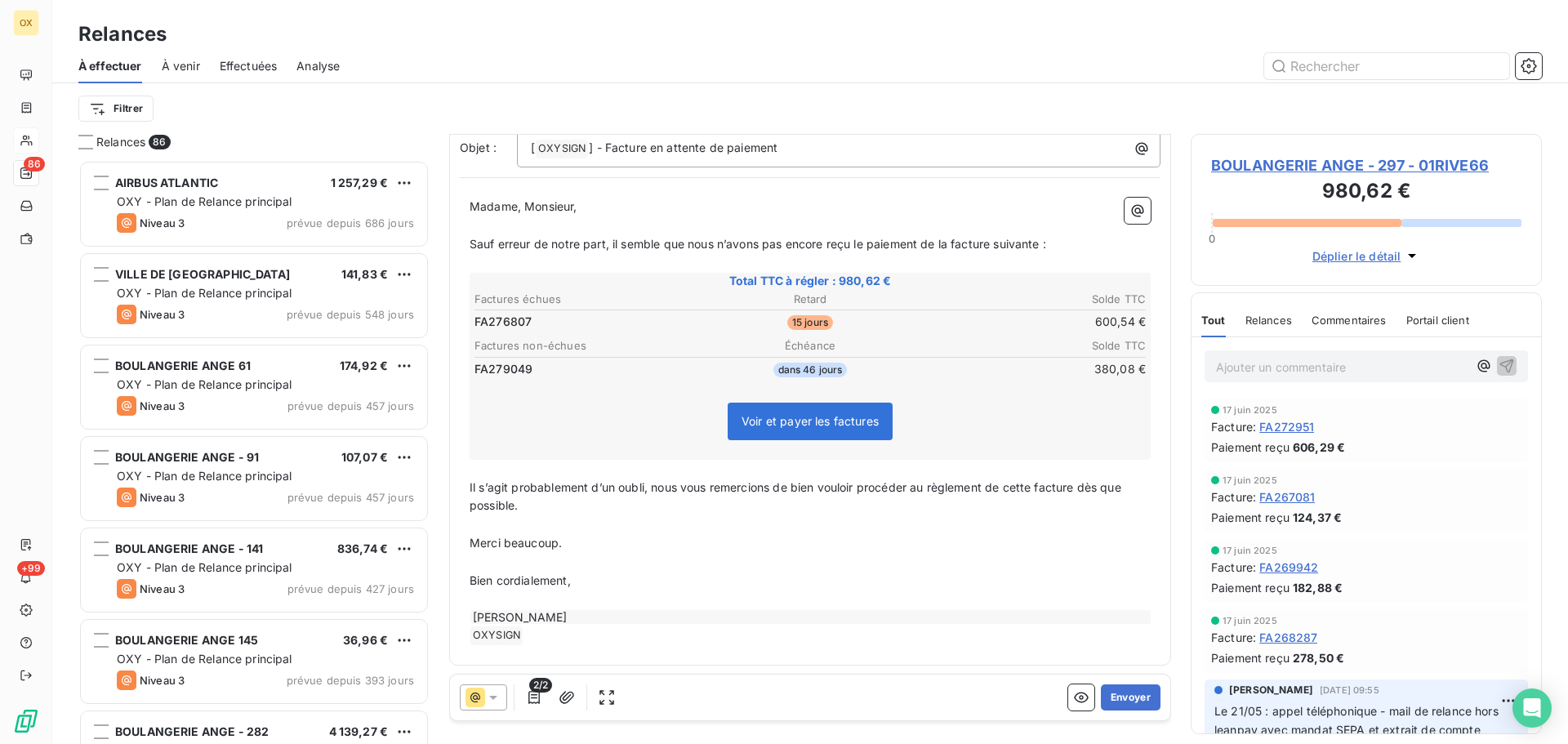
scroll to position [124, 0]
click at [1120, 695] on button "Envoyer" at bounding box center [1131, 697] width 60 height 26
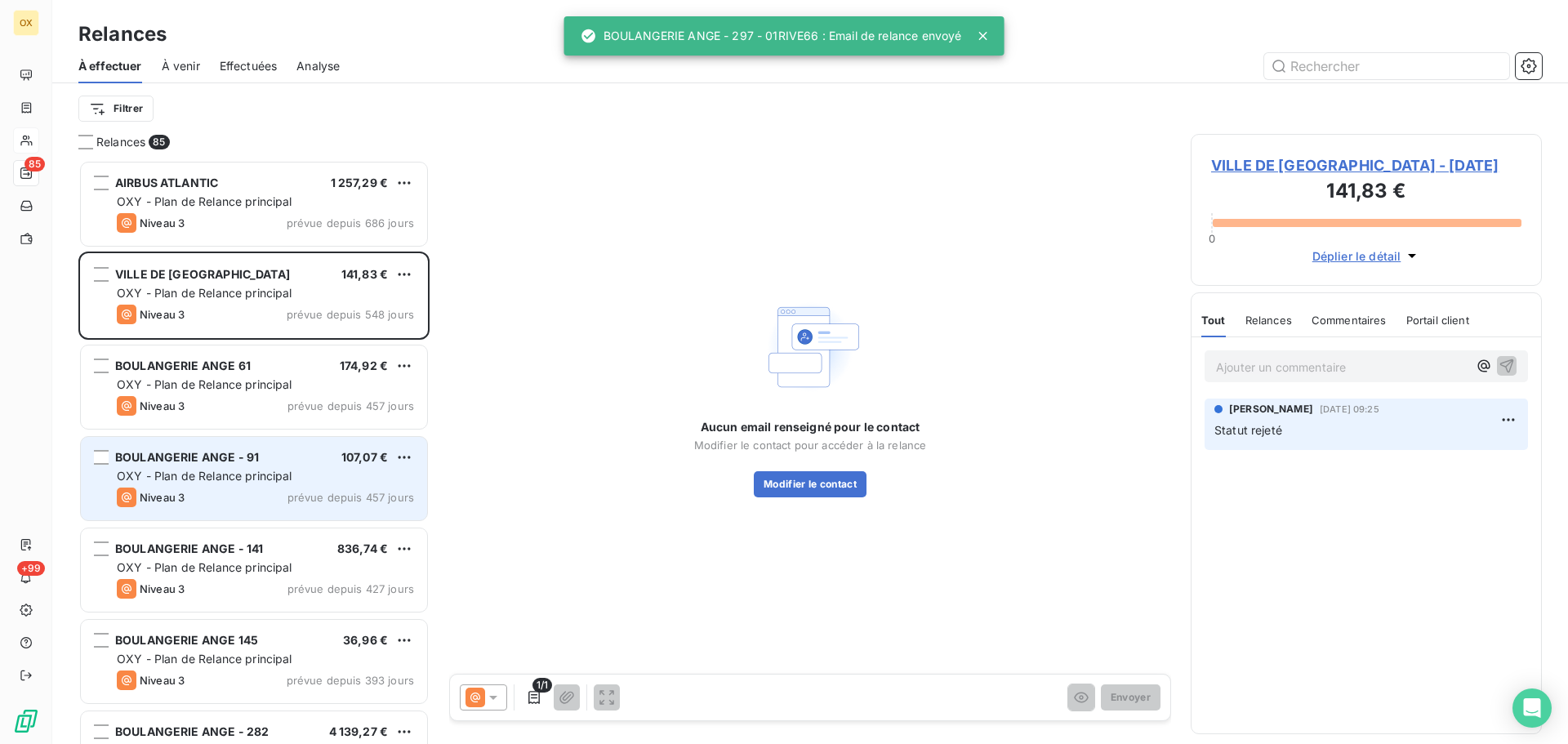
click at [264, 450] on div "BOULANGERIE ANGE - 91 107,07 €" at bounding box center [266, 457] width 298 height 15
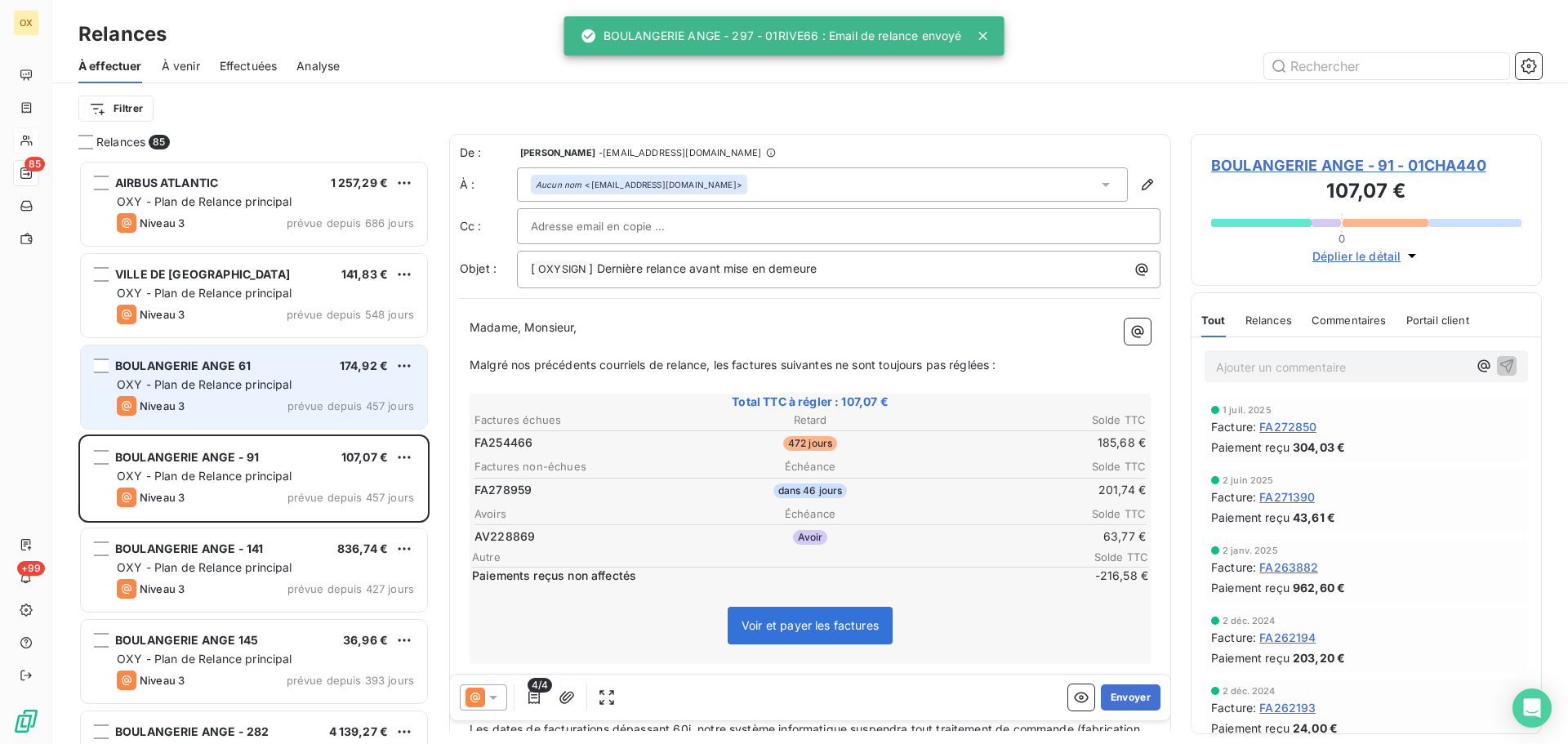
click at [250, 414] on div "Niveau 3 prévue depuis 457 jours" at bounding box center [266, 406] width 298 height 20
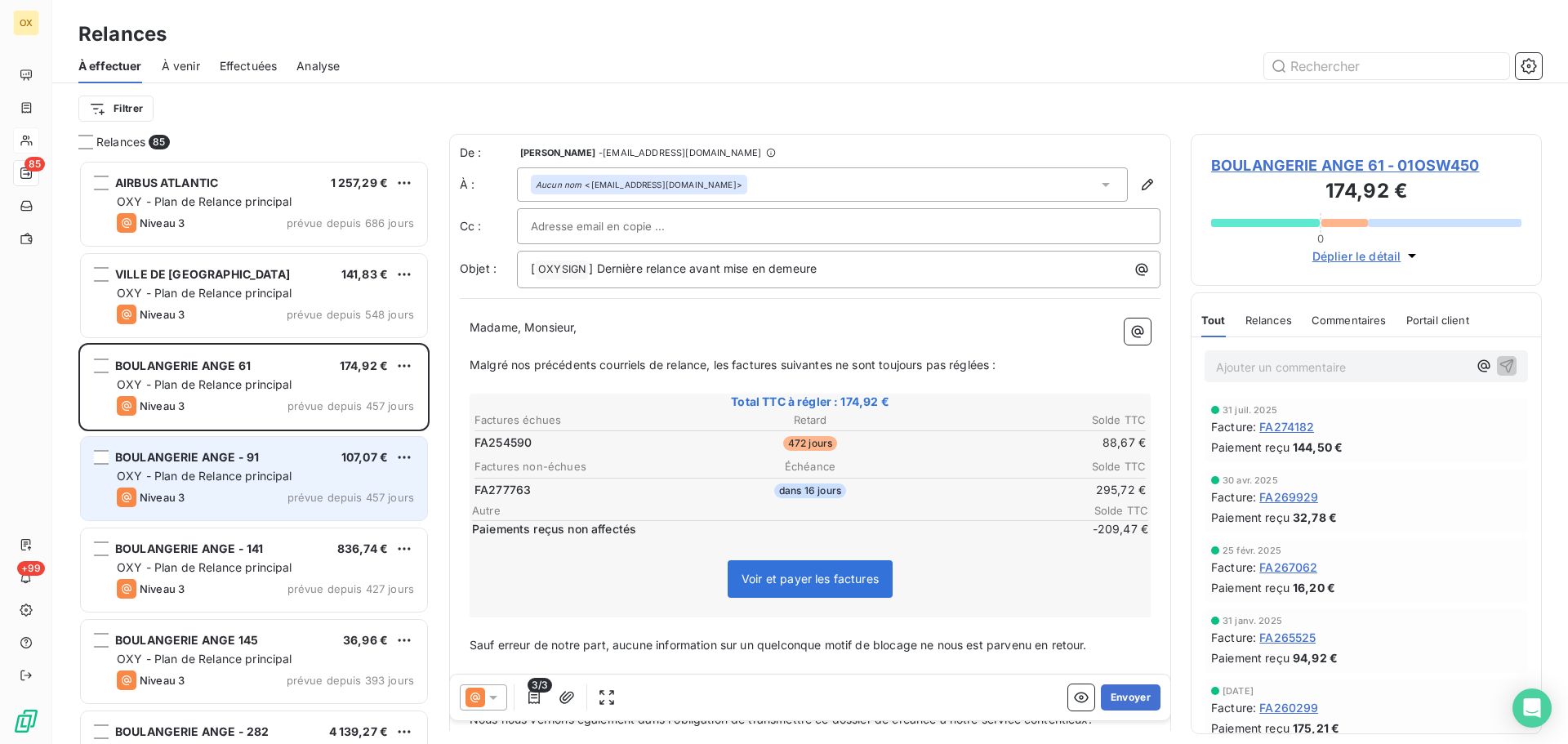
click at [304, 472] on div "OXY - Plan de Relance principal" at bounding box center [266, 476] width 298 height 16
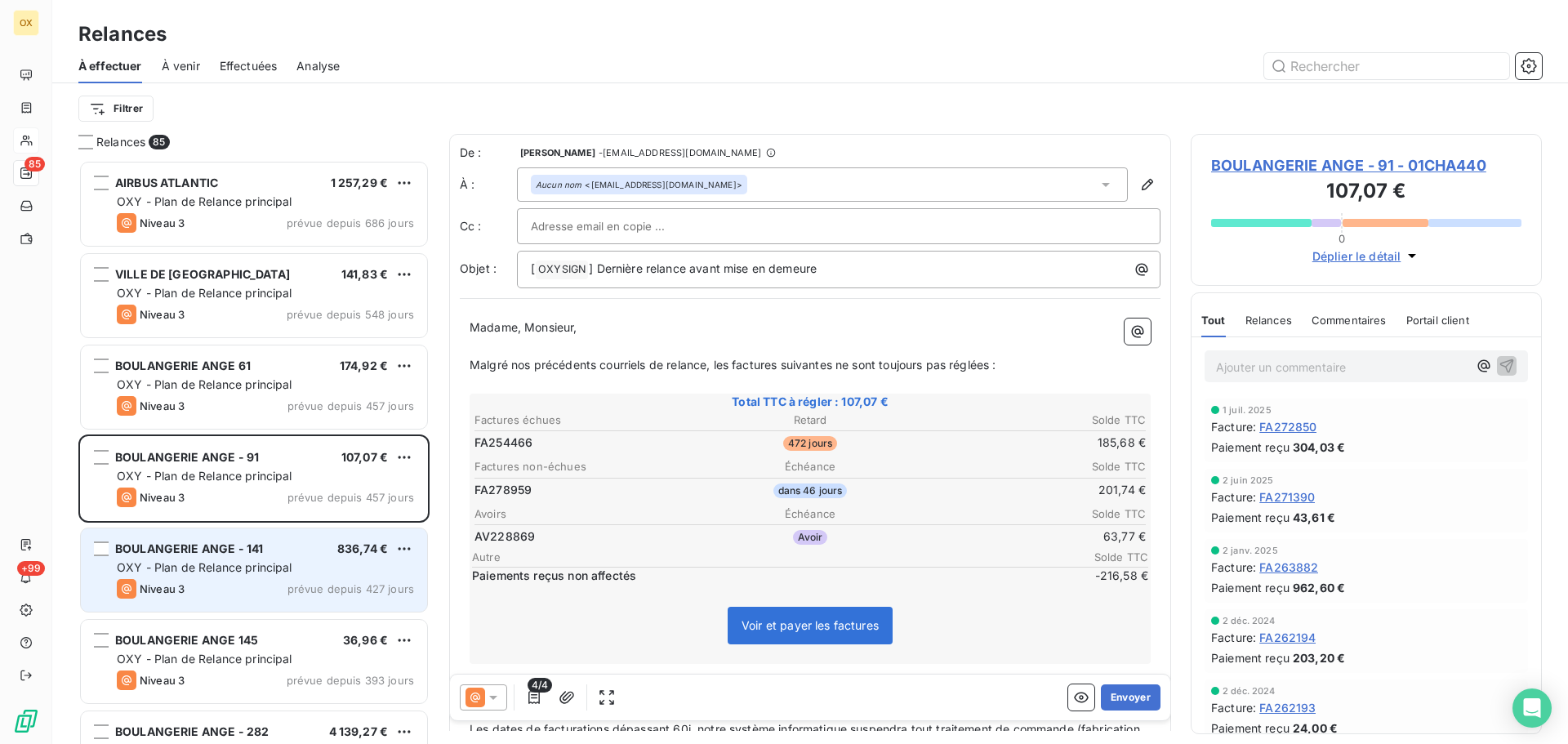
click at [306, 561] on div "OXY - Plan de Relance principal" at bounding box center [266, 568] width 298 height 16
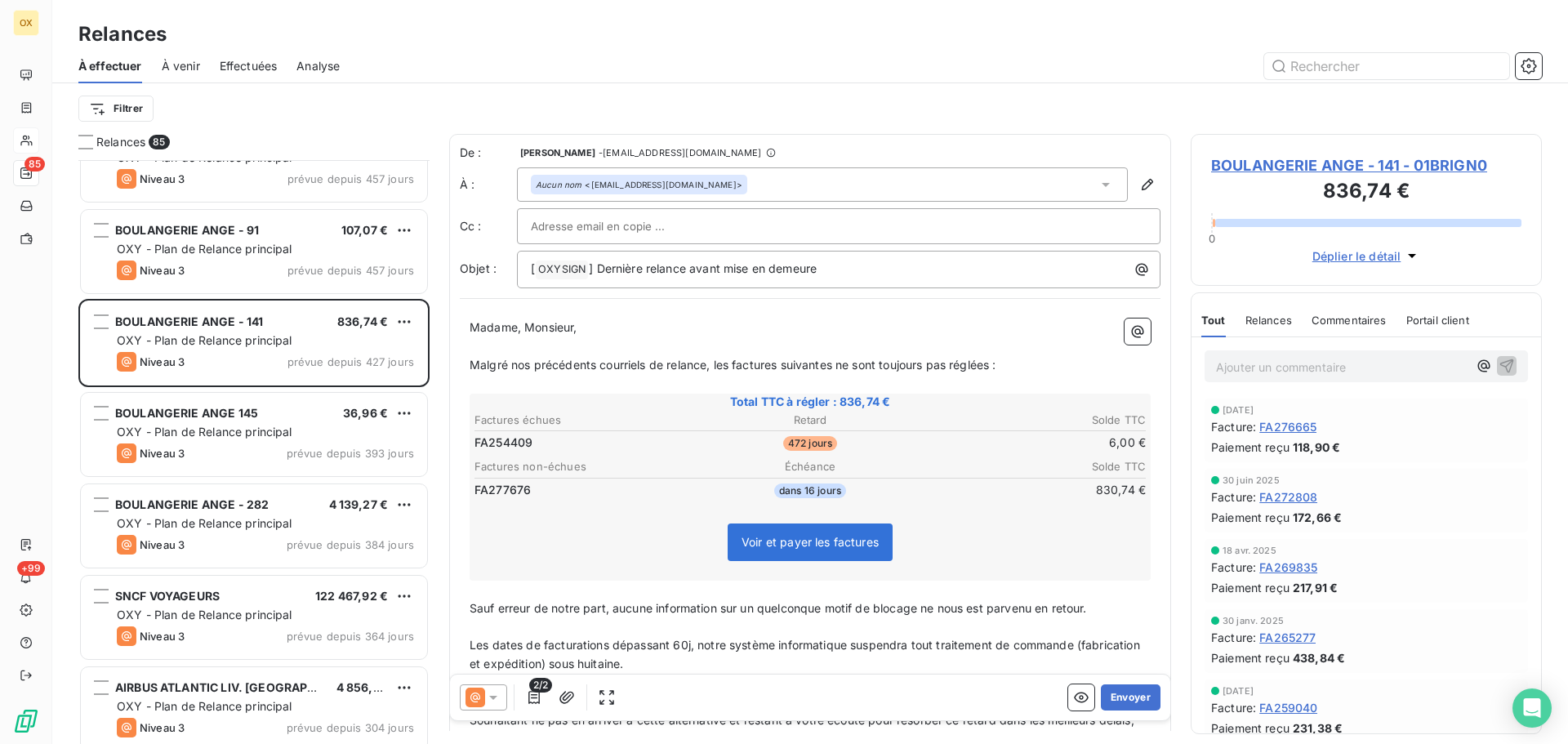
scroll to position [246, 0]
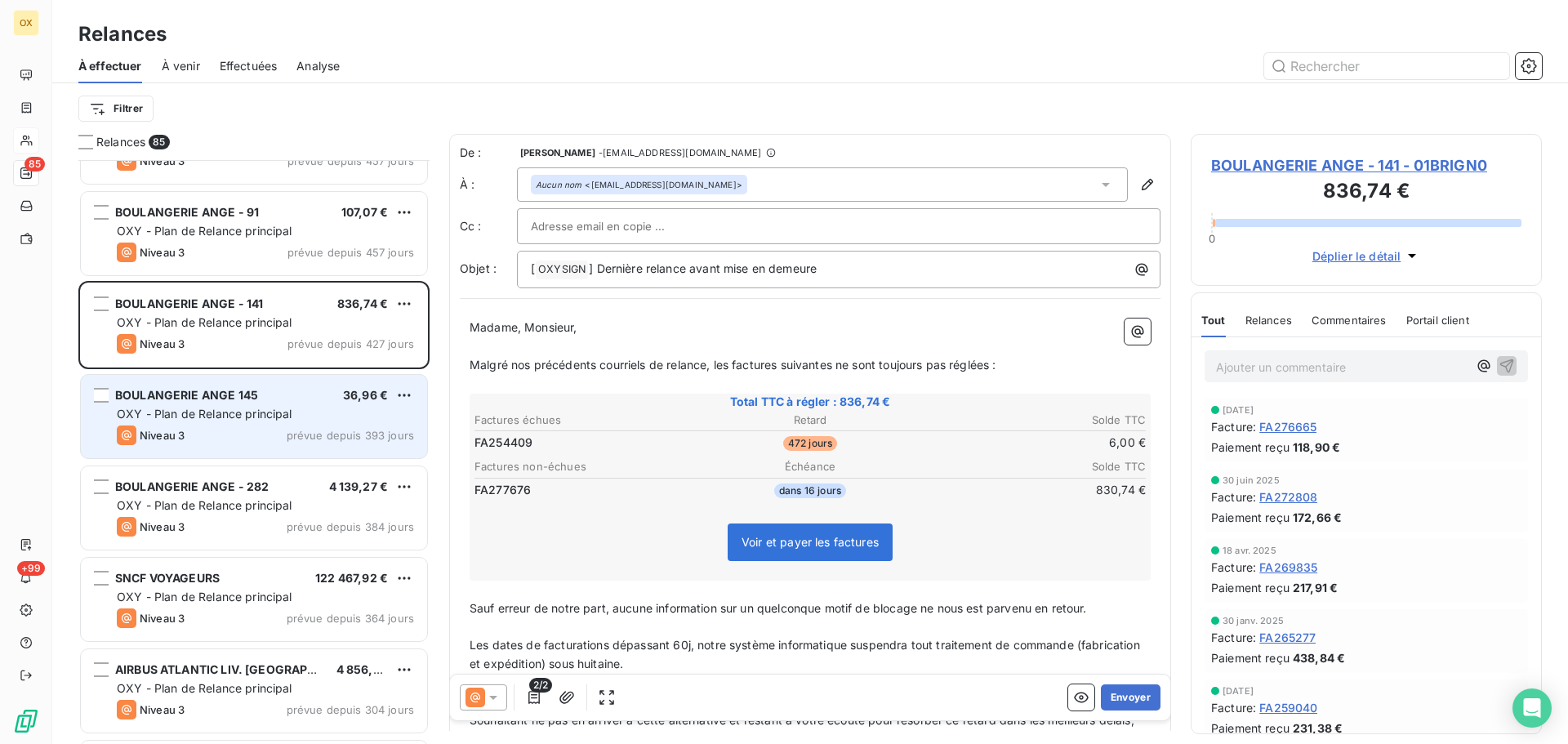
click at [250, 438] on div "Niveau 3 prévue depuis 393 jours" at bounding box center [266, 435] width 298 height 20
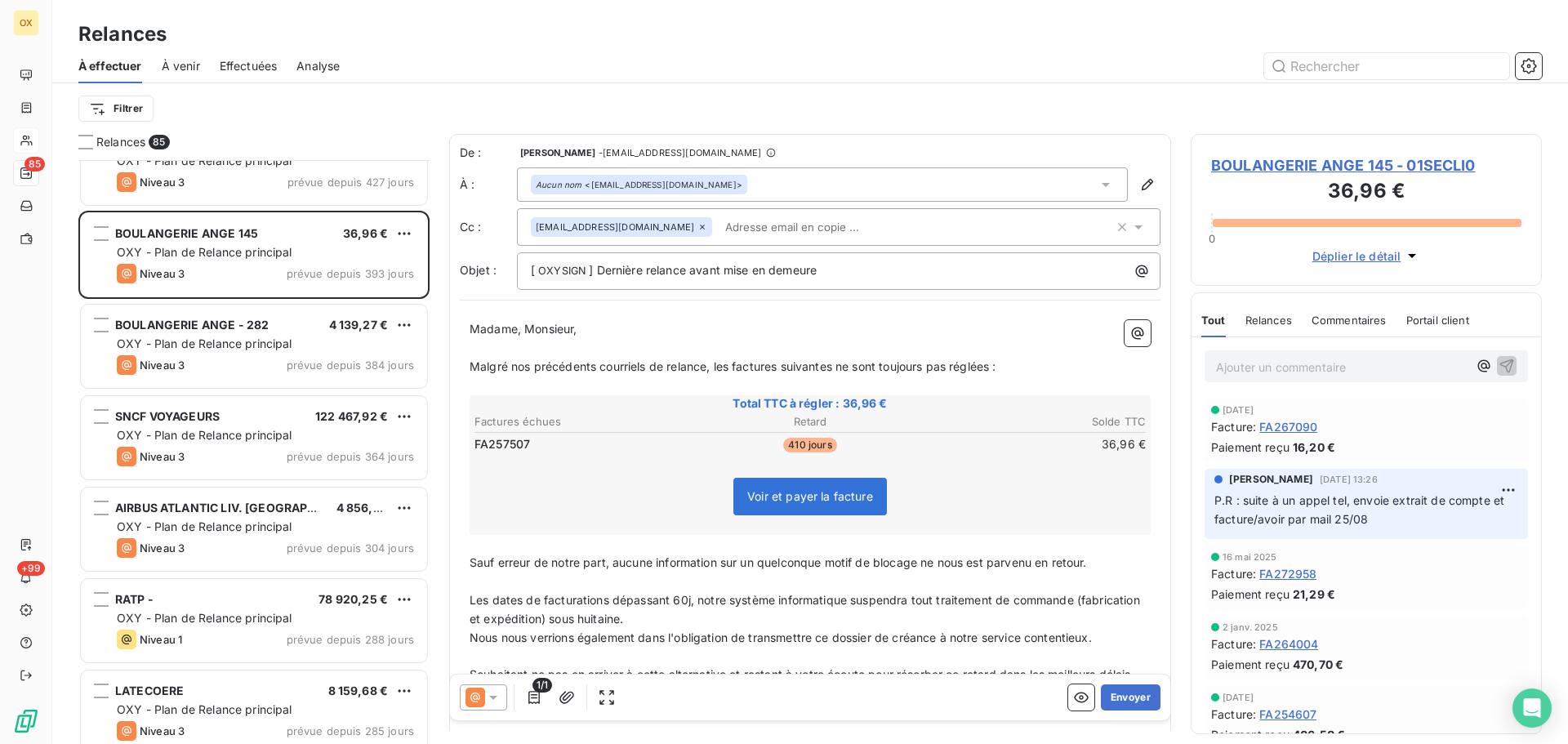
scroll to position [409, 0]
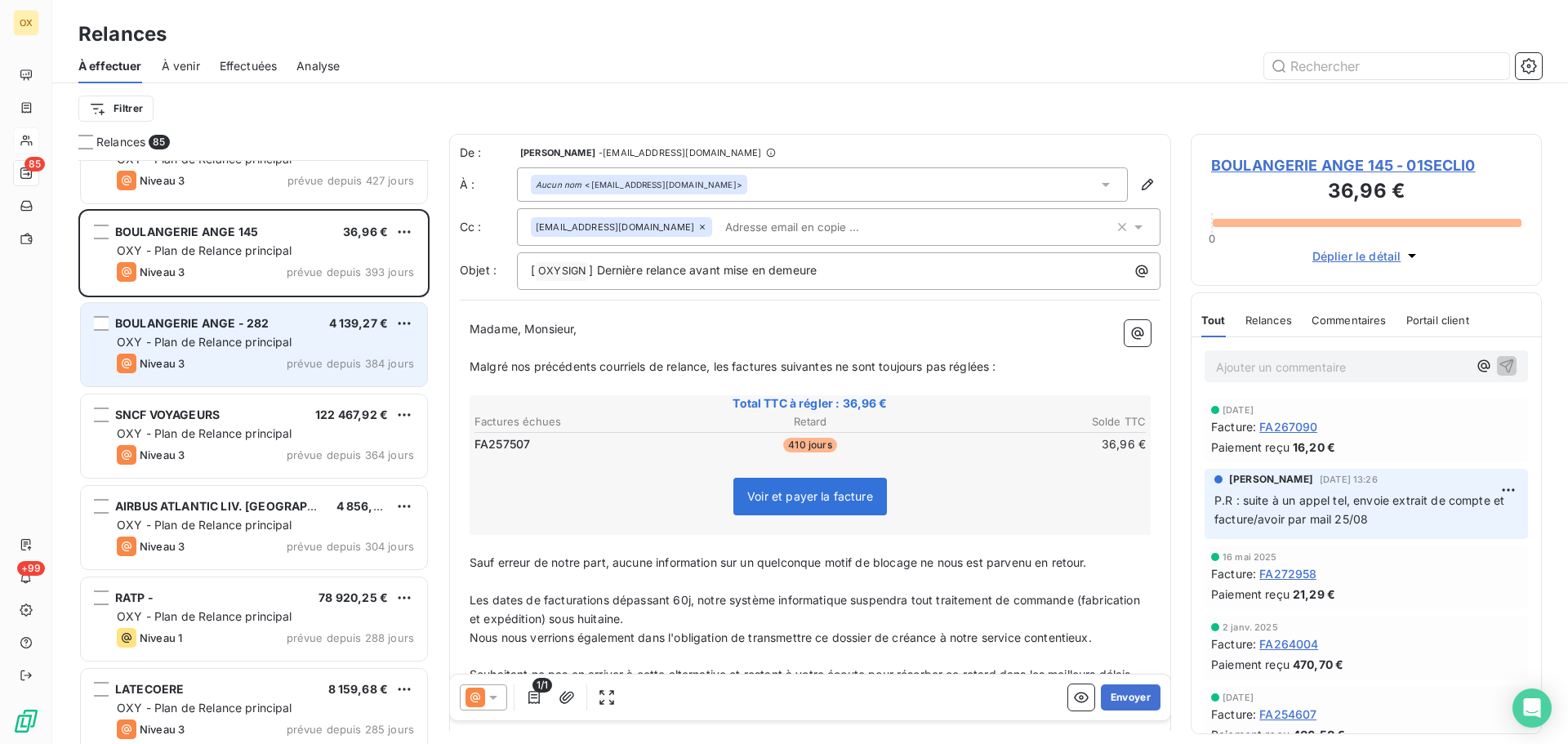
click at [218, 355] on div "Niveau 3 prévue depuis 384 jours" at bounding box center [266, 363] width 298 height 20
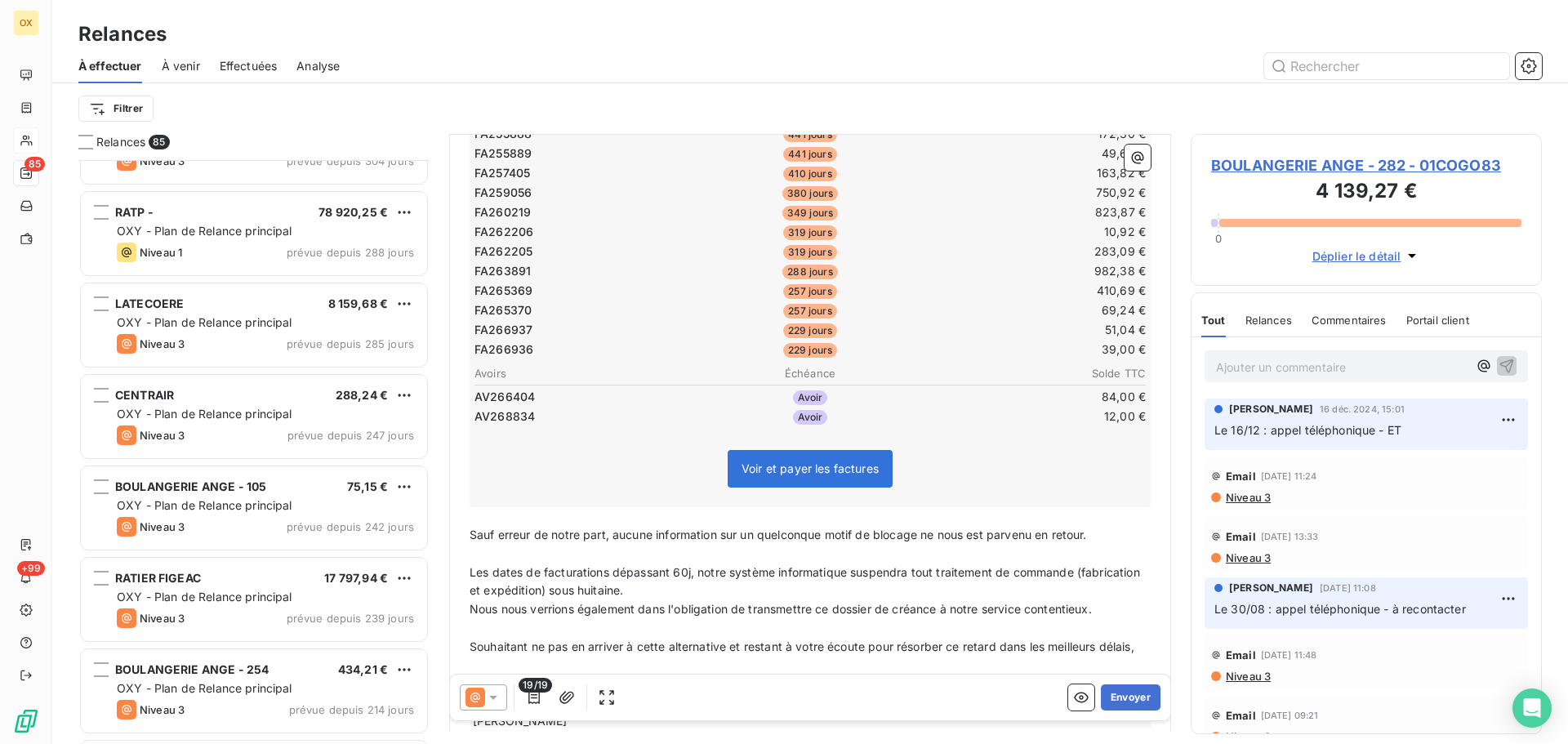
scroll to position [818, 0]
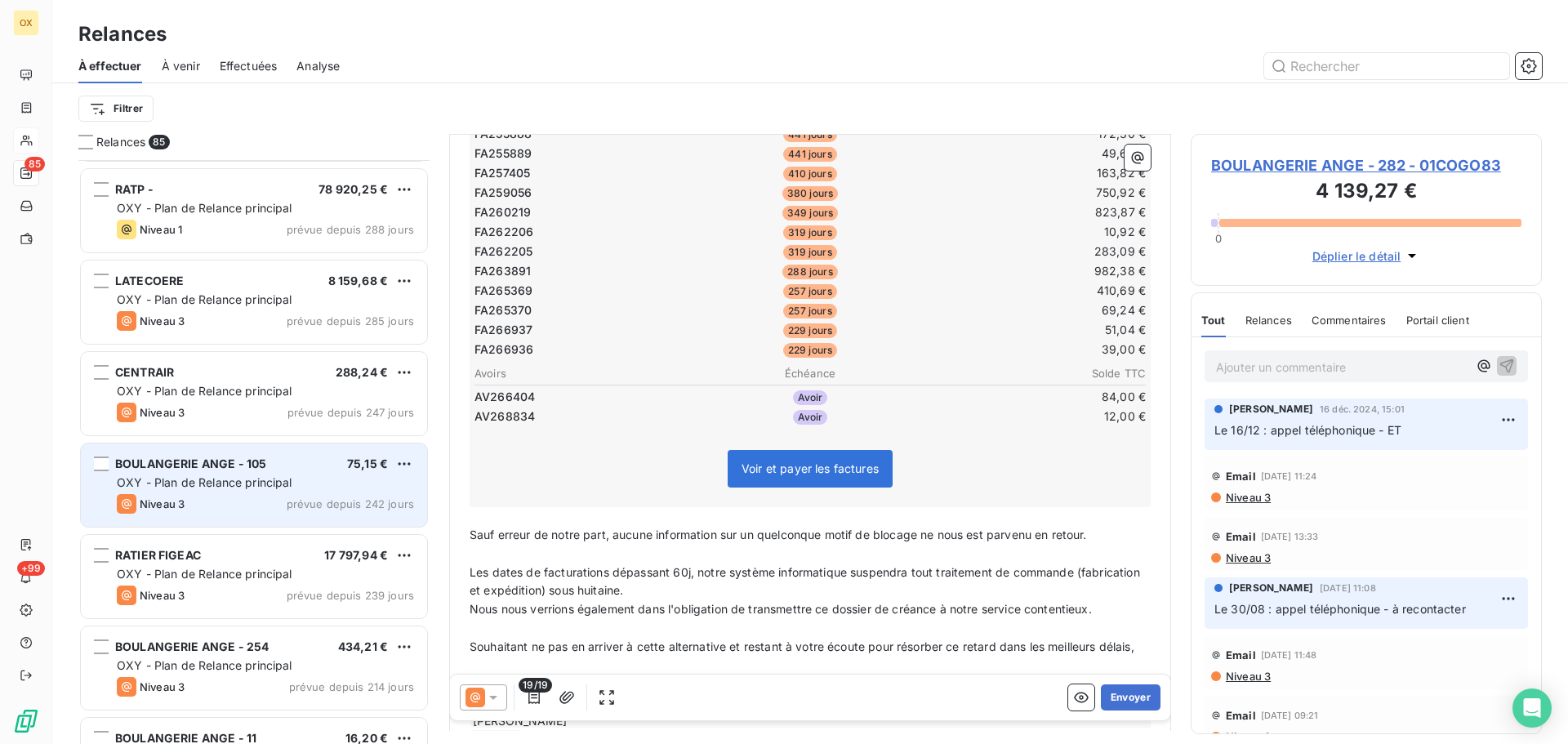
click at [262, 502] on div "Niveau 3 prévue depuis 242 jours" at bounding box center [266, 503] width 298 height 20
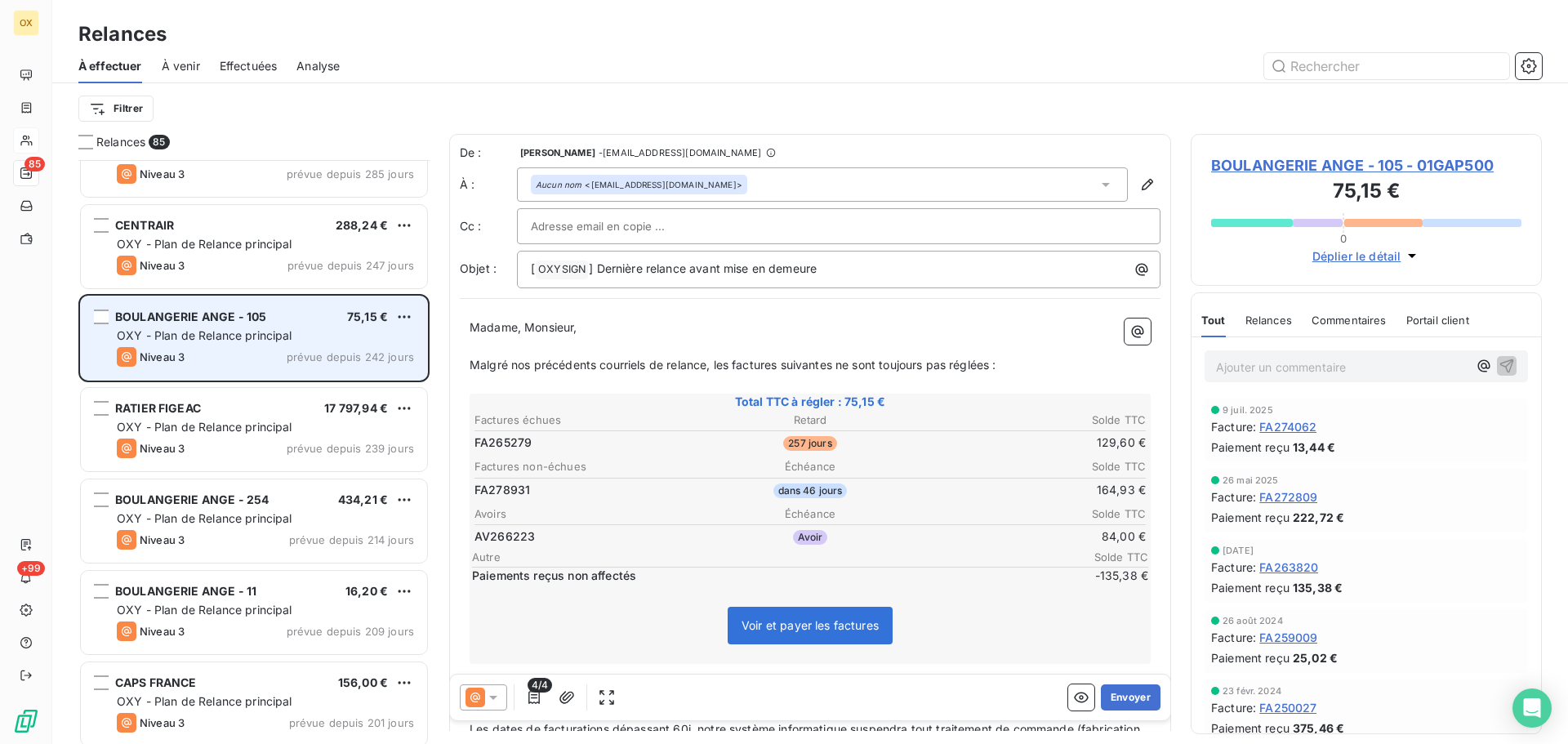
scroll to position [981, 0]
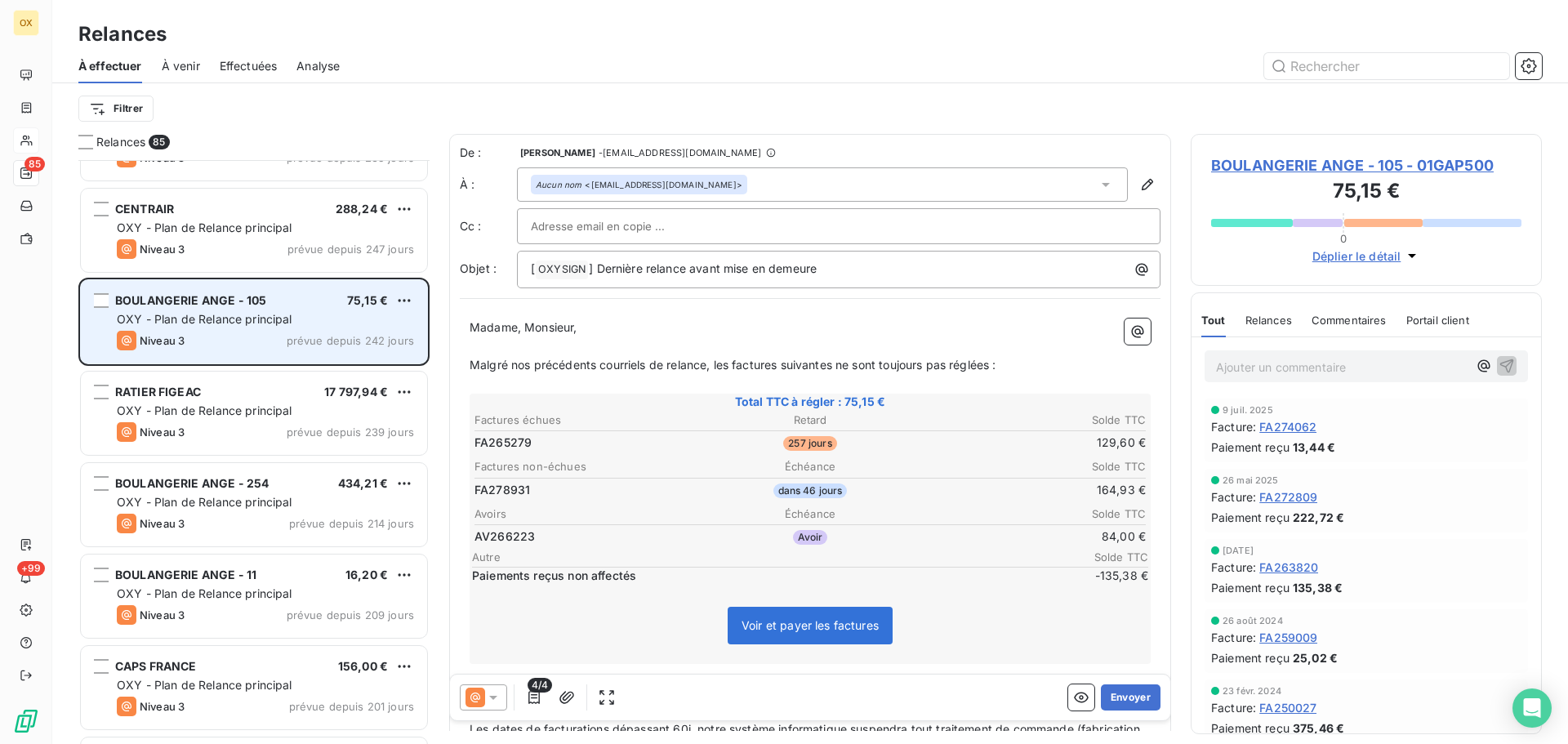
click at [262, 502] on span "OXY - Plan de Relance principal" at bounding box center [204, 502] width 176 height 14
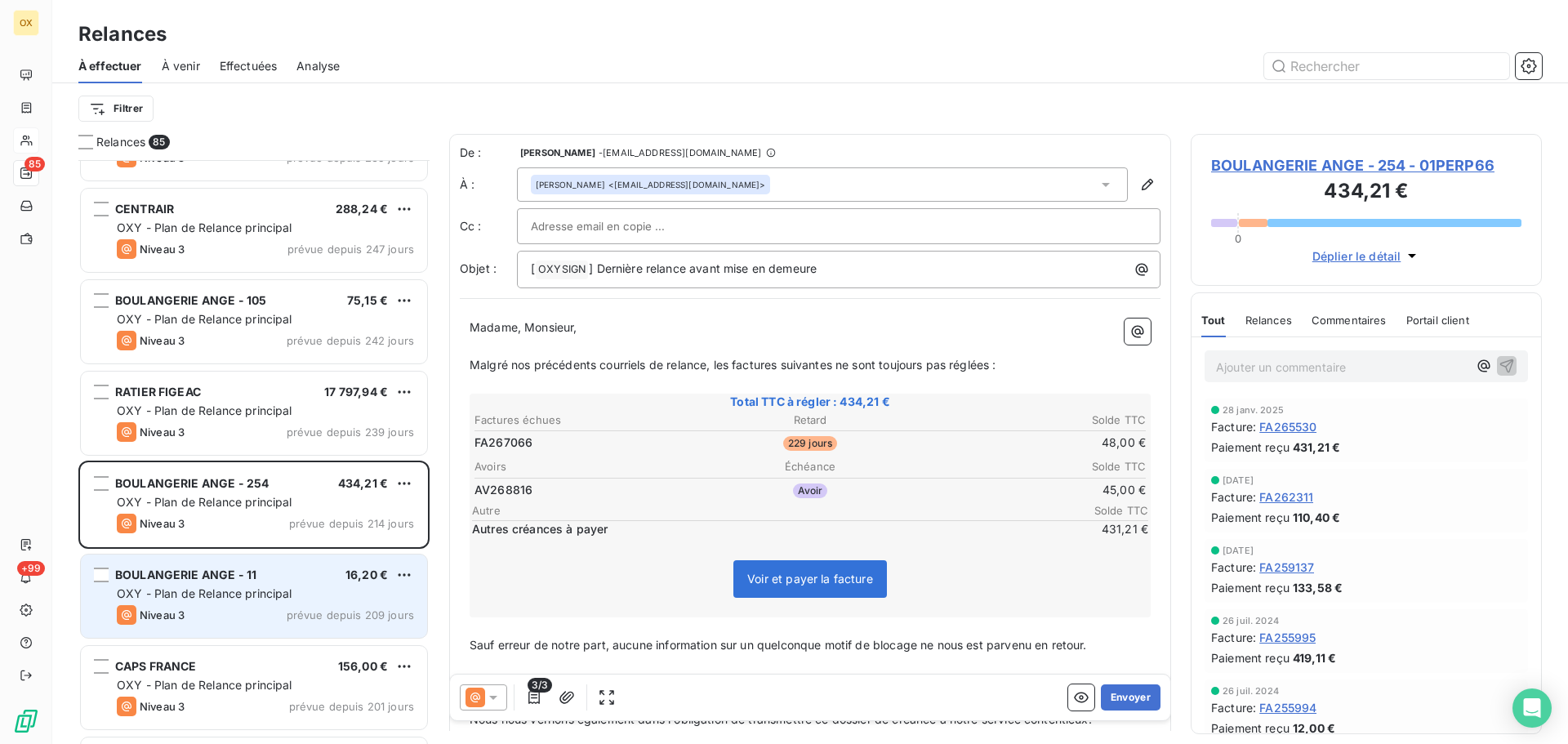
click at [251, 593] on span "OXY - Plan de Relance principal" at bounding box center [204, 593] width 176 height 14
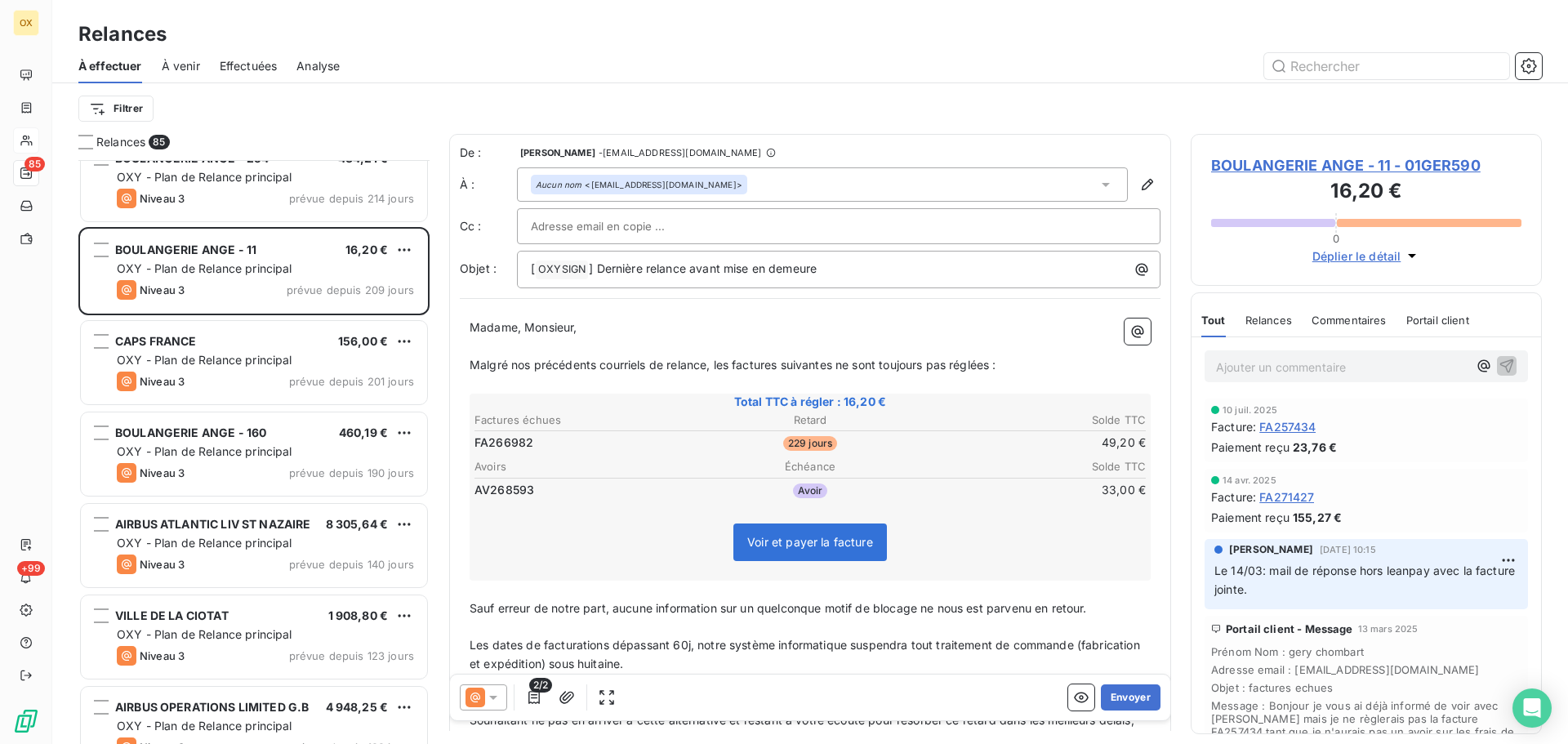
scroll to position [1307, 0]
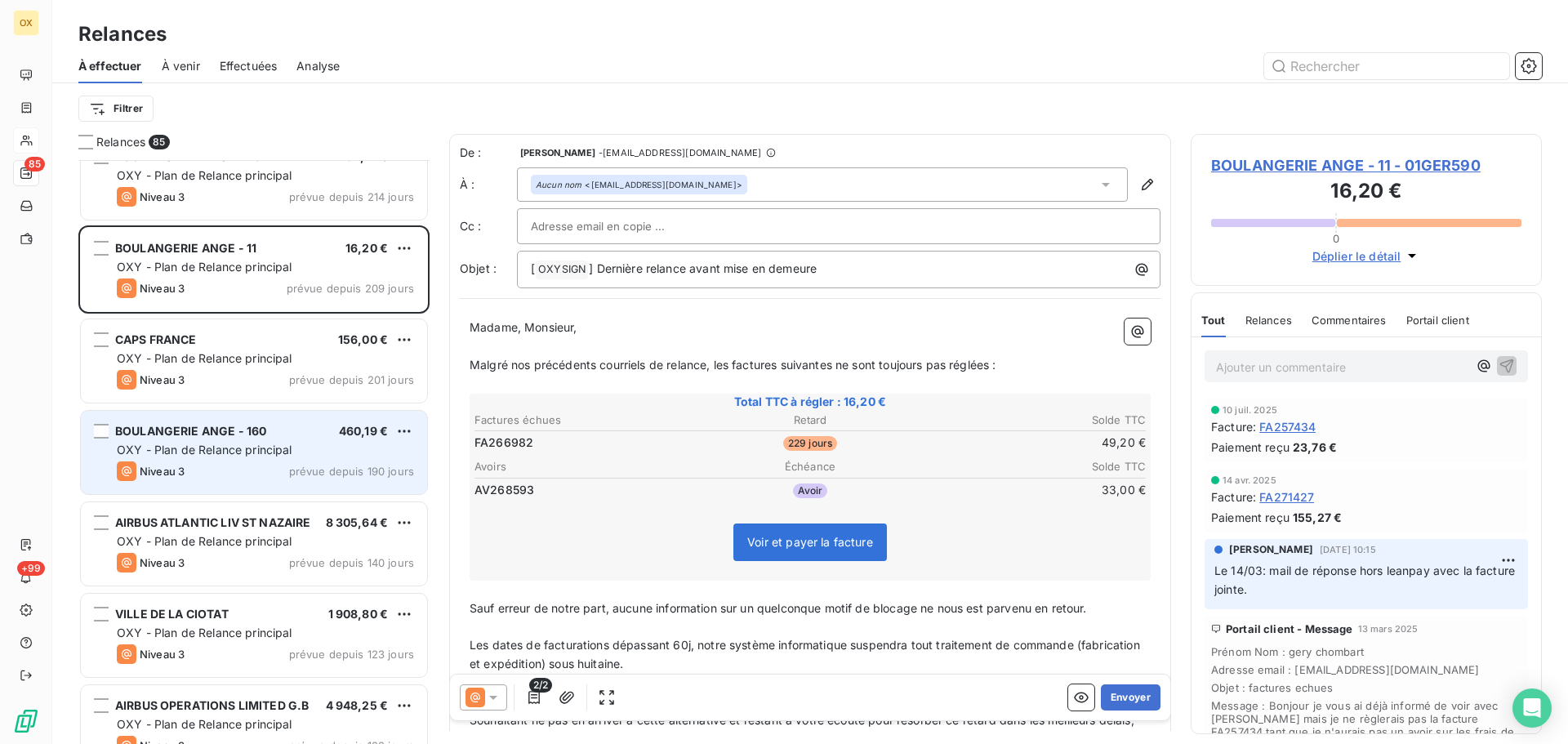
click at [262, 474] on div "Niveau 3 prévue depuis 190 jours" at bounding box center [266, 471] width 298 height 20
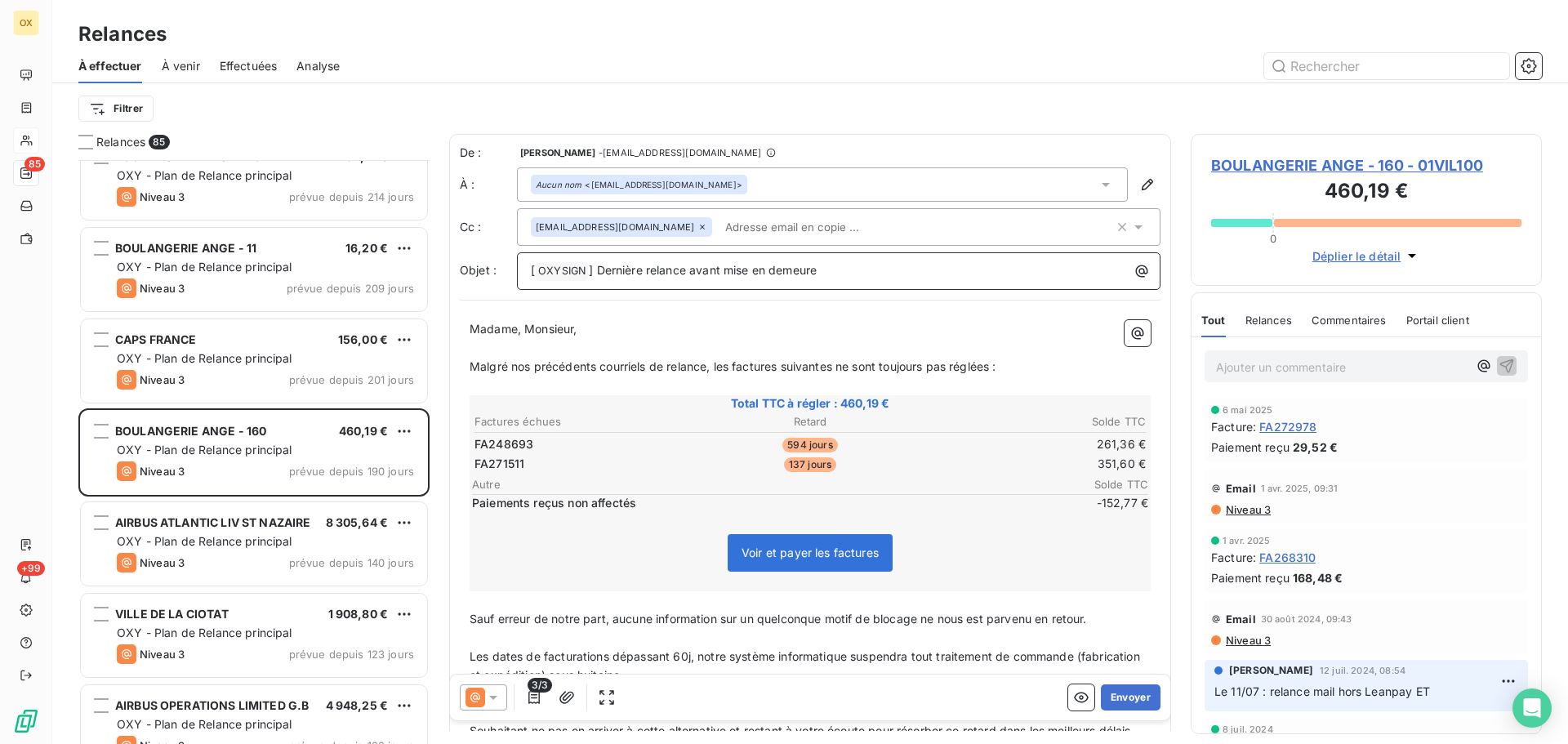
drag, startPoint x: 839, startPoint y: 270, endPoint x: 601, endPoint y: 264, distance: 238.1
click at [601, 264] on p "[ OXYSIGN ﻿ ] Dernière relance avant mise en demeure" at bounding box center [843, 271] width 624 height 20
click at [645, 343] on p "﻿" at bounding box center [810, 349] width 681 height 19
click at [697, 224] on icon at bounding box center [702, 227] width 10 height 10
click at [623, 330] on p "Madame, Monsieur," at bounding box center [810, 328] width 681 height 19
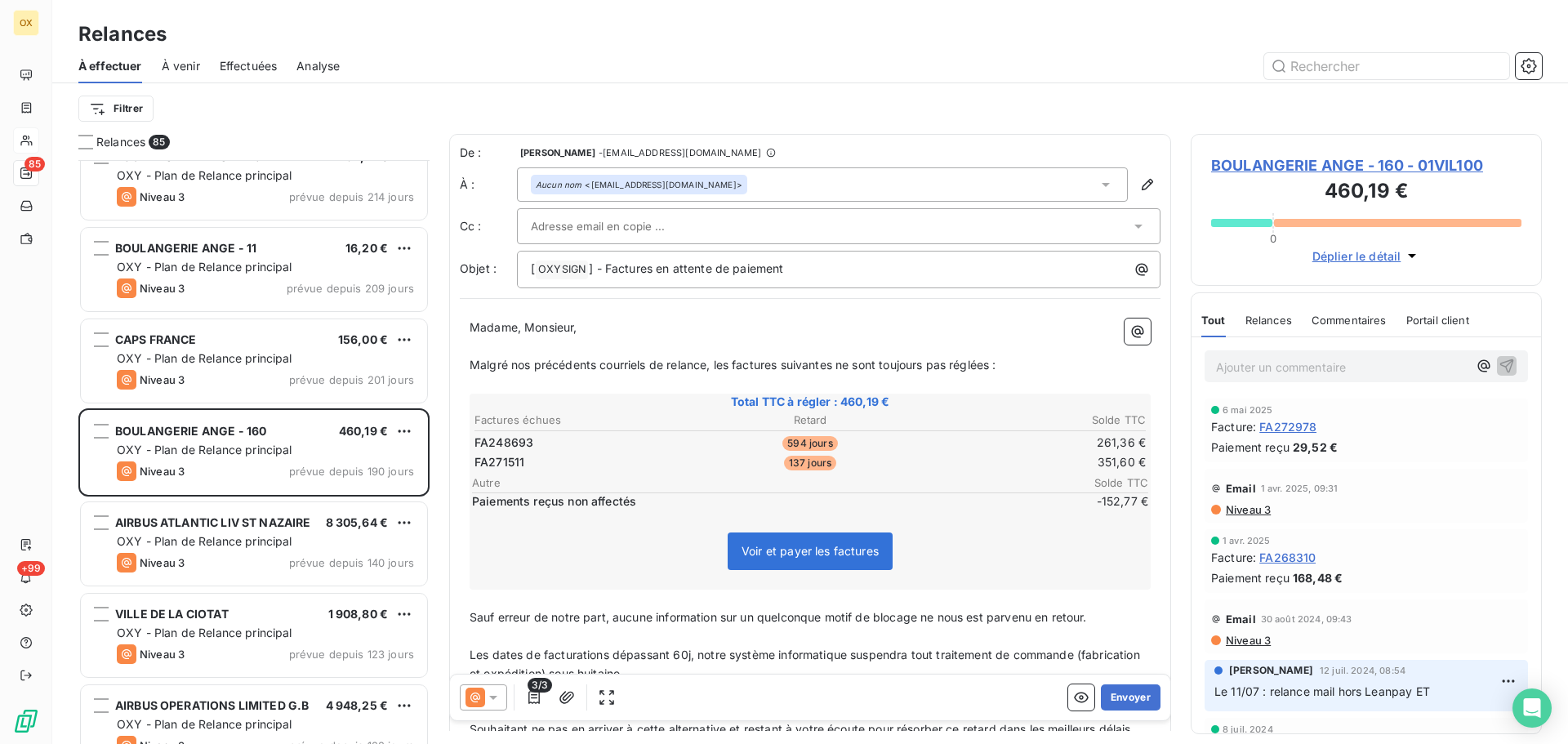
click at [731, 362] on span "Malgré nos précédents courriels de relance, les factures suivantes ne sont touj…" at bounding box center [733, 364] width 527 height 14
click at [926, 365] on span "Malgré nos précédents courriels de relance, le solde des factures suivantes ne …" at bounding box center [758, 364] width 576 height 14
drag, startPoint x: 1033, startPoint y: 361, endPoint x: 1053, endPoint y: 355, distance: 20.9
click at [1033, 360] on span "Malgré nos précédents courriels de relance, le solde des factures suivantes n'e…" at bounding box center [754, 364] width 568 height 14
click at [1044, 361] on p "Malgré nos précédents courriels de relance, le solde des factures suivantes n'e…" at bounding box center [810, 366] width 681 height 19
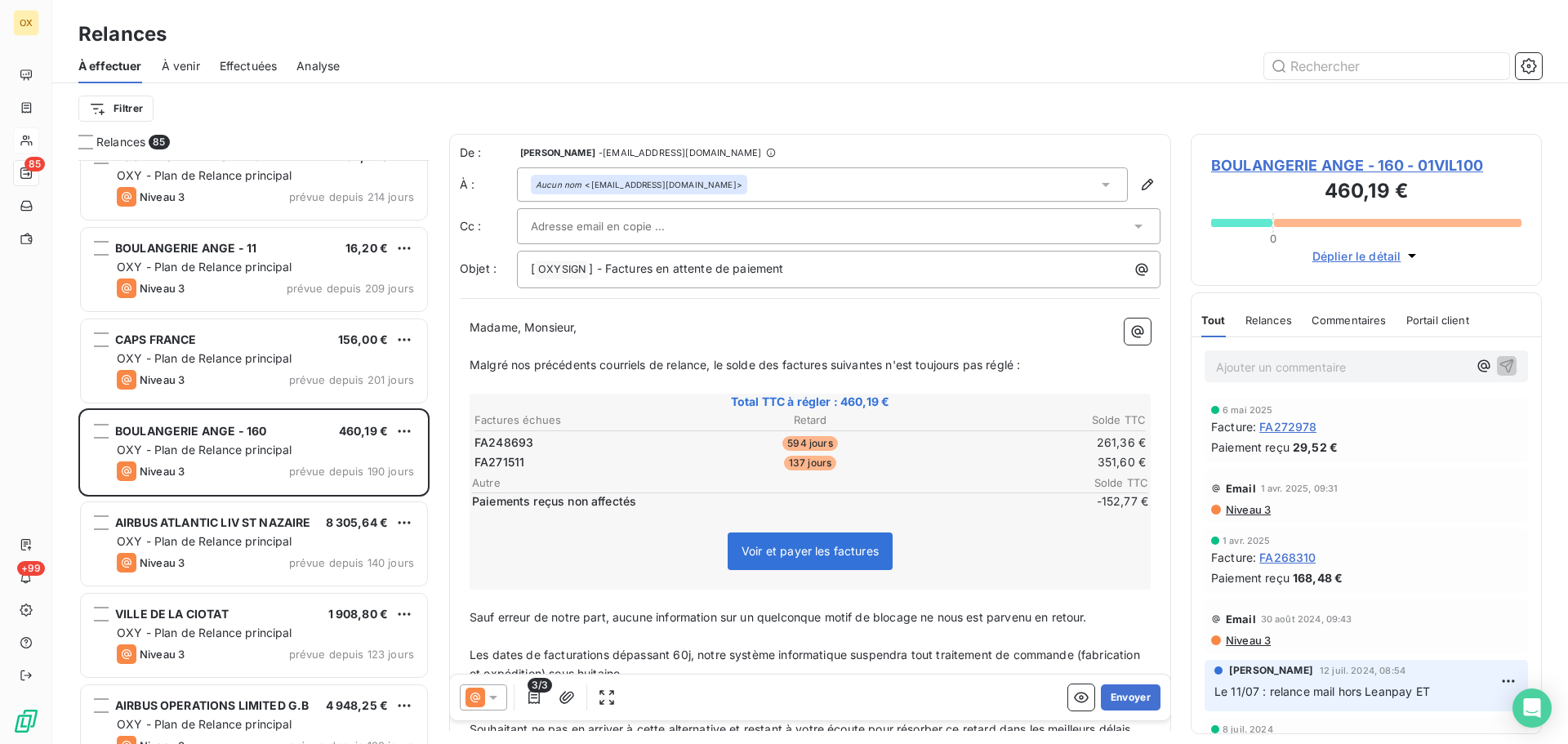
click at [1043, 358] on p "Malgré nos précédents courriels de relance, le solde des factures suivantes n'e…" at bounding box center [810, 366] width 681 height 19
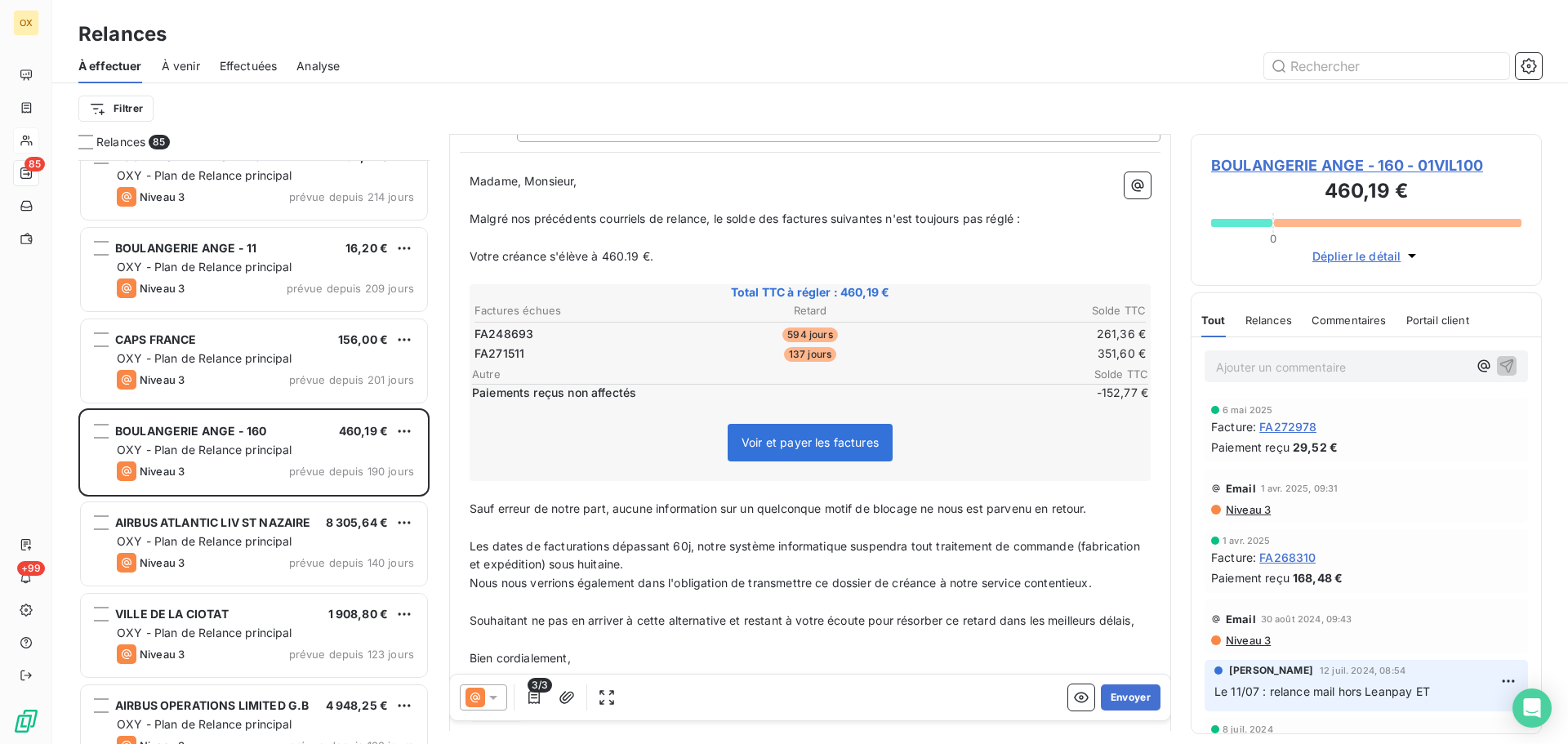
scroll to position [244, 0]
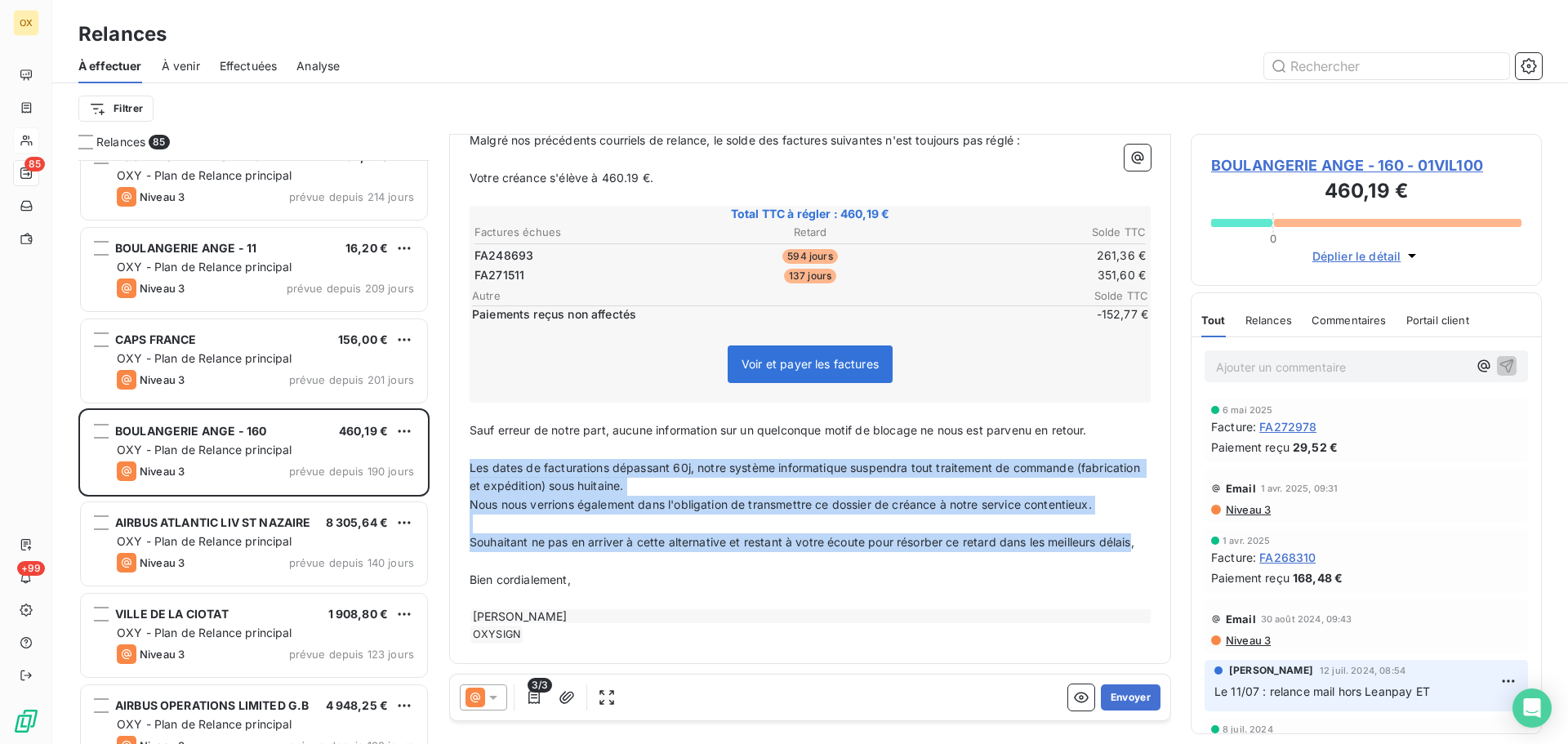
drag, startPoint x: 502, startPoint y: 548, endPoint x: 466, endPoint y: 454, distance: 100.7
click at [466, 454] on div "Madame, Monsieur, ﻿ Malgré nos précédents courriels de relance, le solde des fa…" at bounding box center [810, 369] width 701 height 569
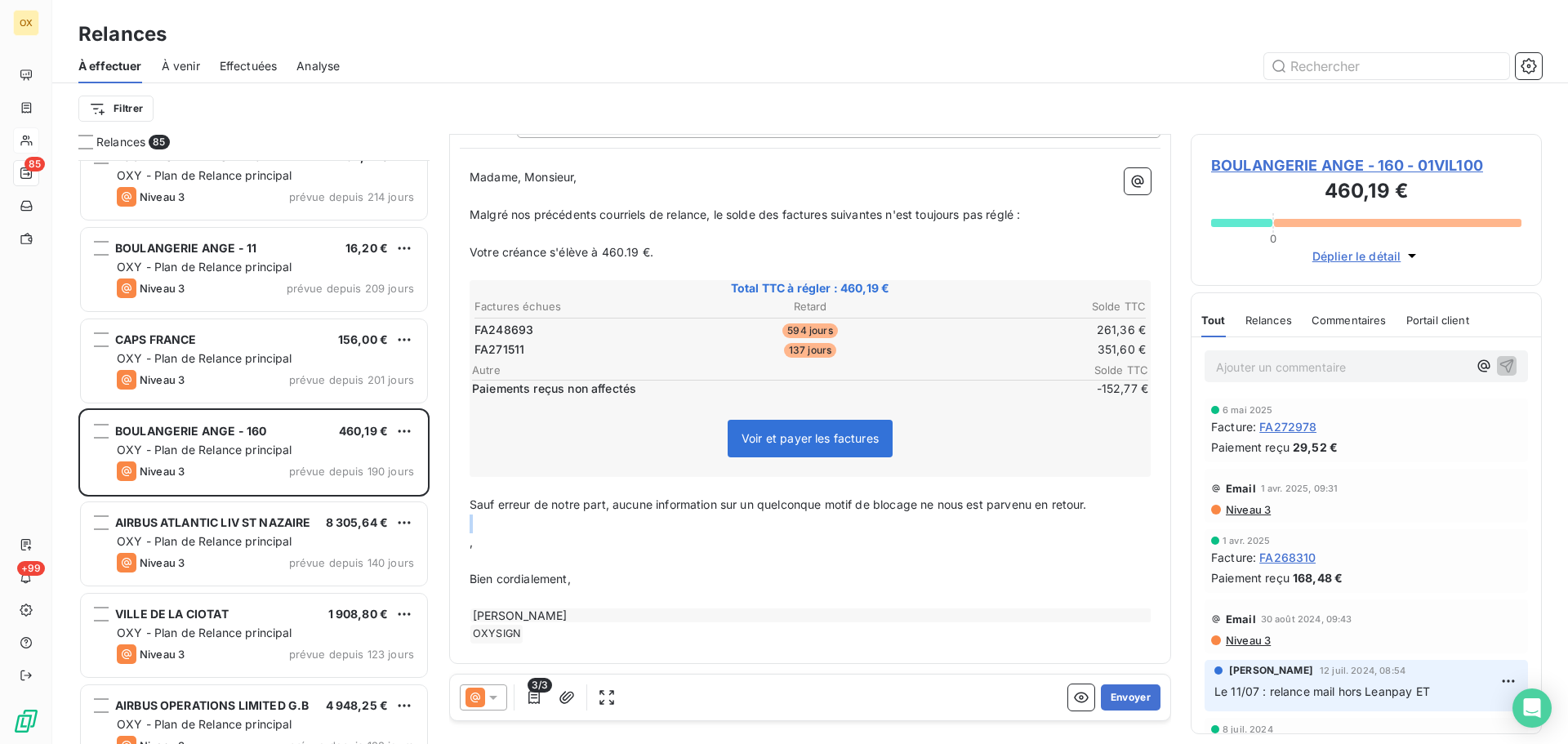
scroll to position [151, 0]
drag, startPoint x: 1037, startPoint y: 497, endPoint x: 1051, endPoint y: 496, distance: 14.0
click at [1037, 496] on p "Sauf erreur de notre part, aucune information sur un quelconque motif de blocag…" at bounding box center [810, 505] width 681 height 19
drag, startPoint x: 899, startPoint y: 589, endPoint x: 1488, endPoint y: 436, distance: 608.5
click at [898, 588] on div "Madame, Monsieur, ﻿ Malgré nos précédents courriels de relance, le solde des fa…" at bounding box center [810, 405] width 681 height 475
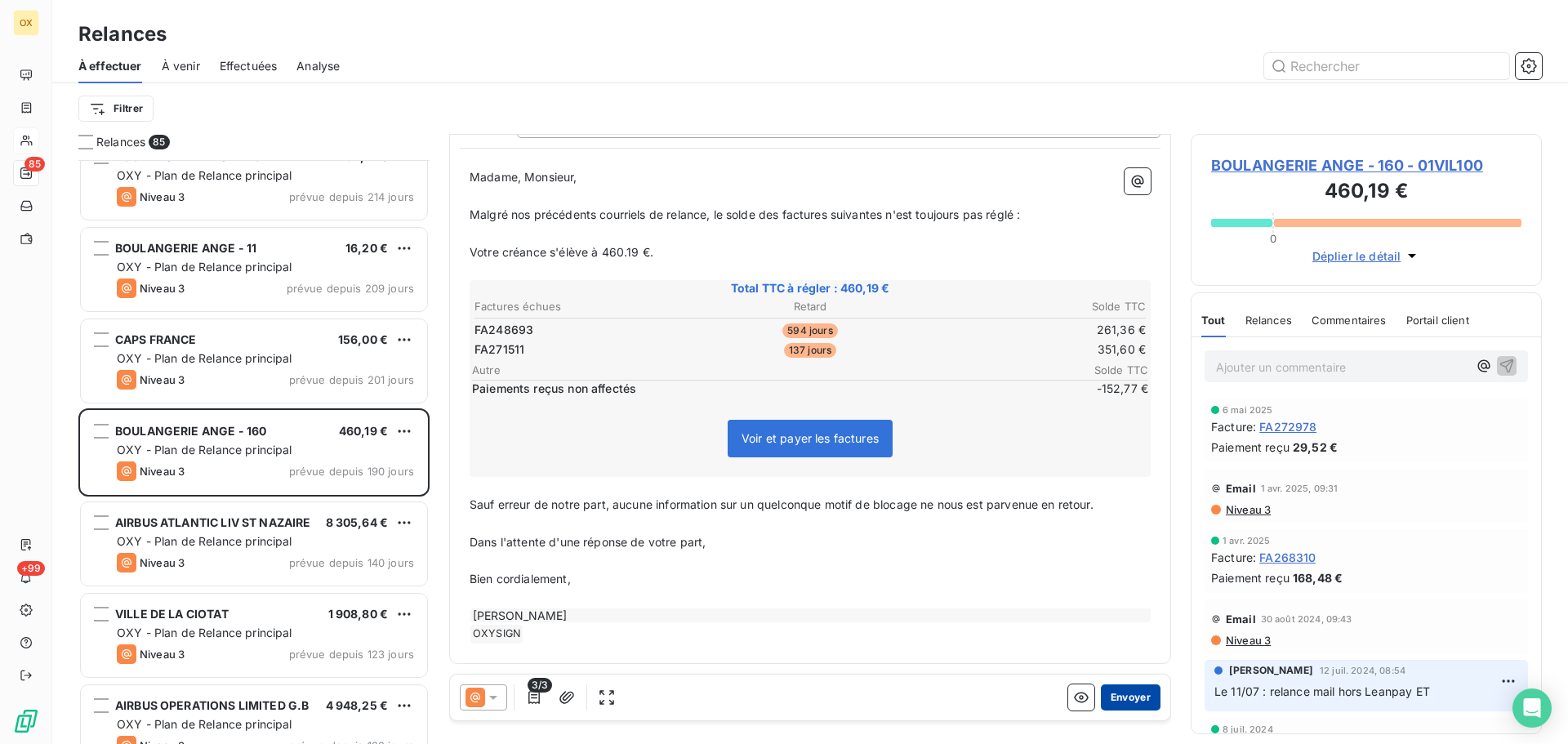
click at [1129, 693] on button "Envoyer" at bounding box center [1131, 697] width 60 height 26
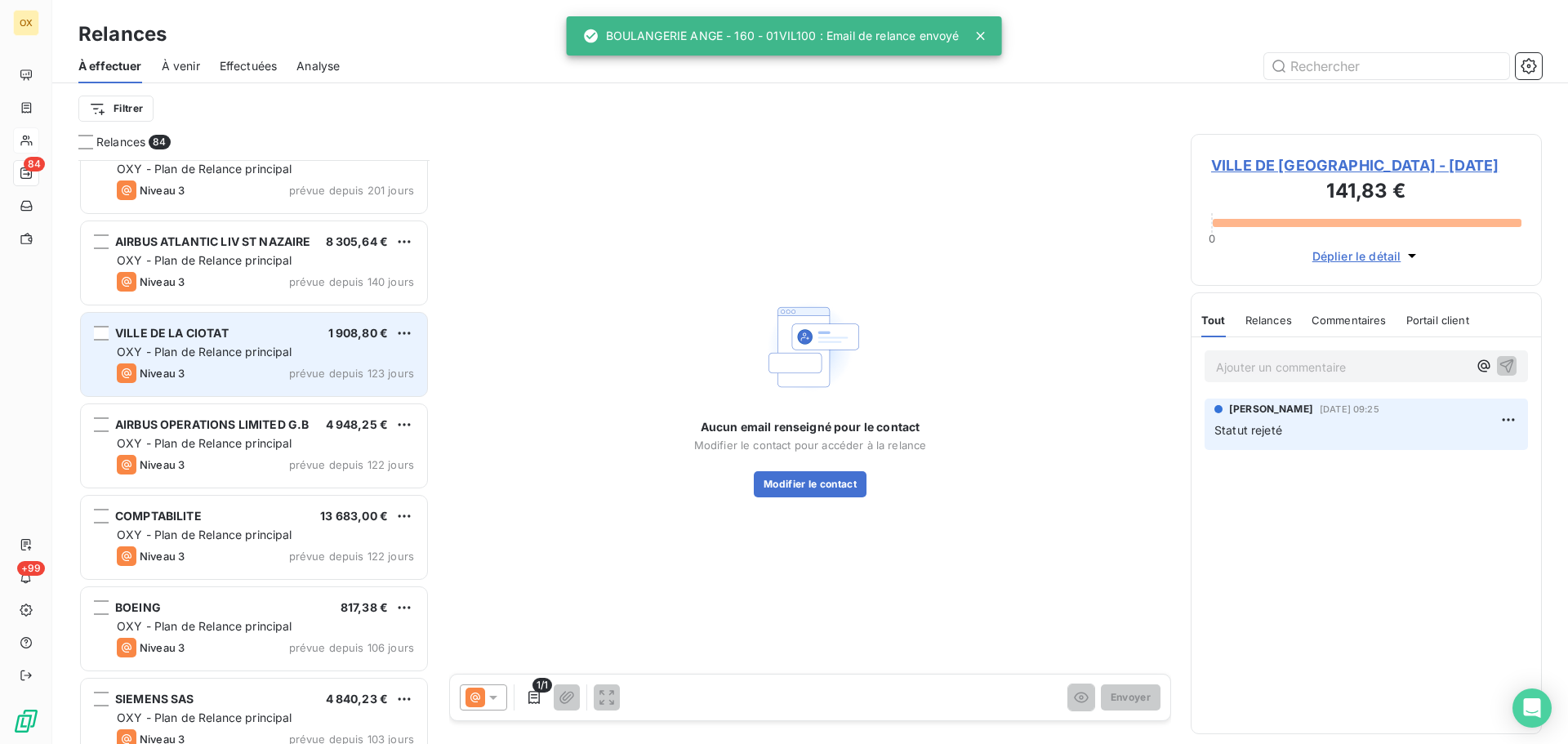
scroll to position [1553, 0]
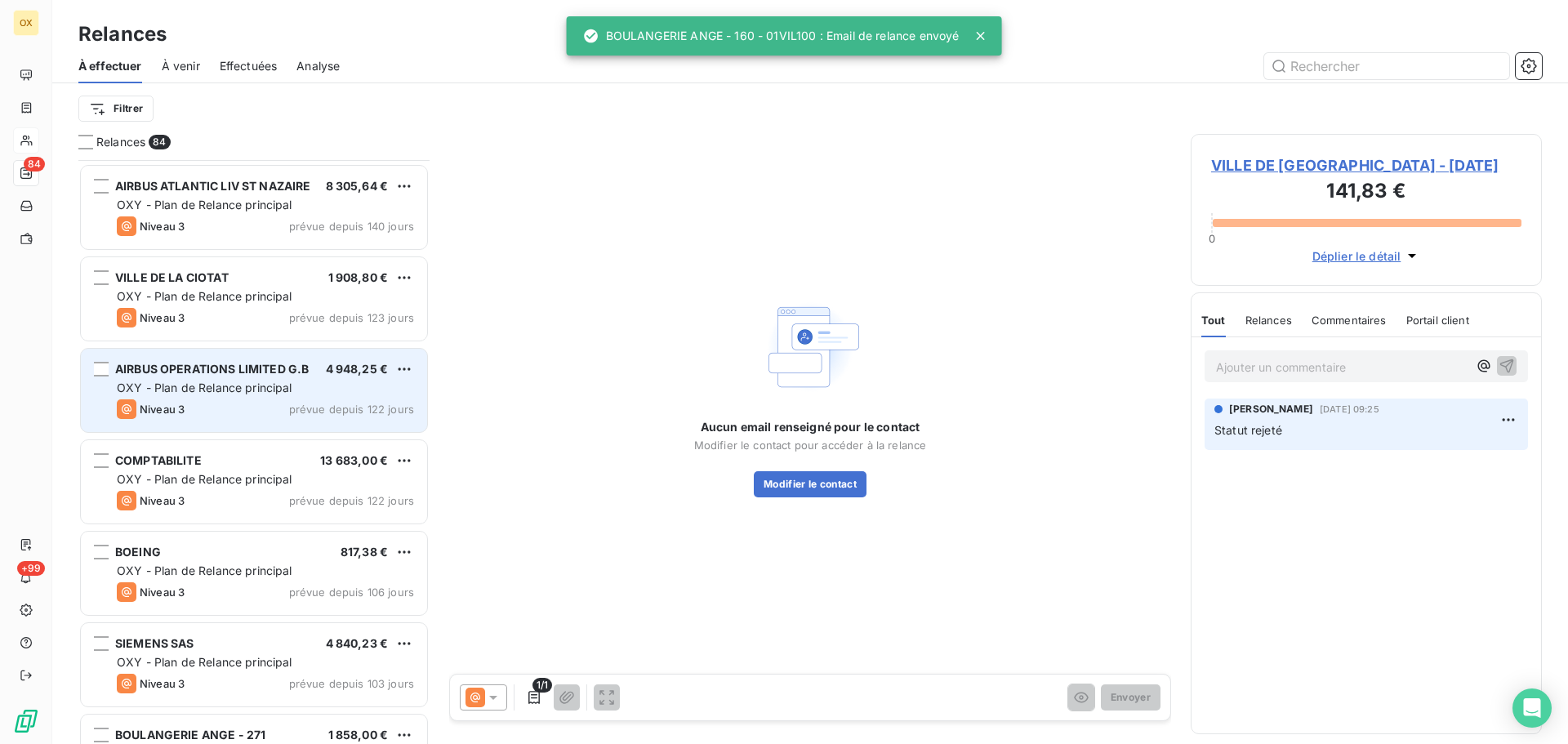
click at [277, 386] on span "OXY - Plan de Relance principal" at bounding box center [204, 388] width 176 height 14
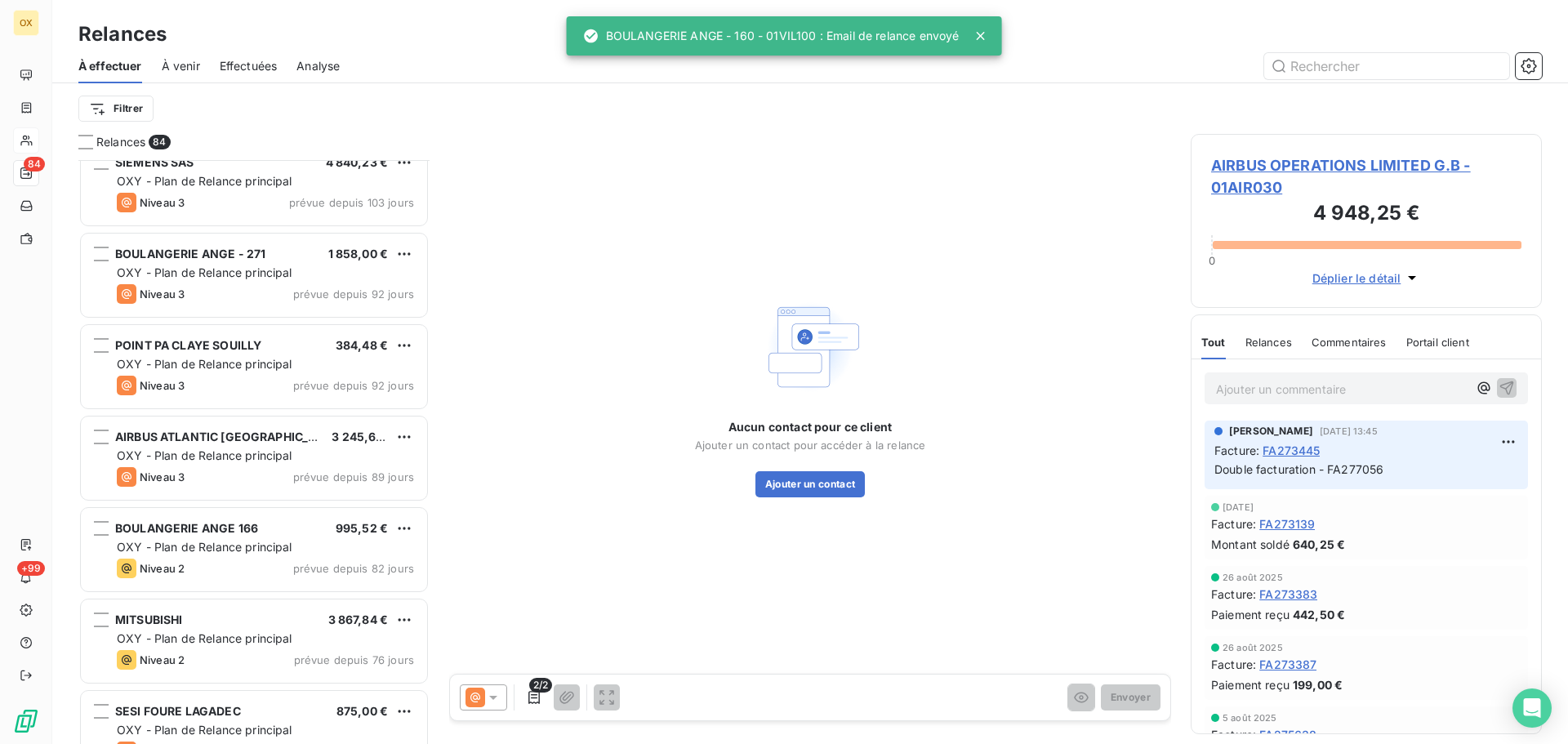
scroll to position [2043, 0]
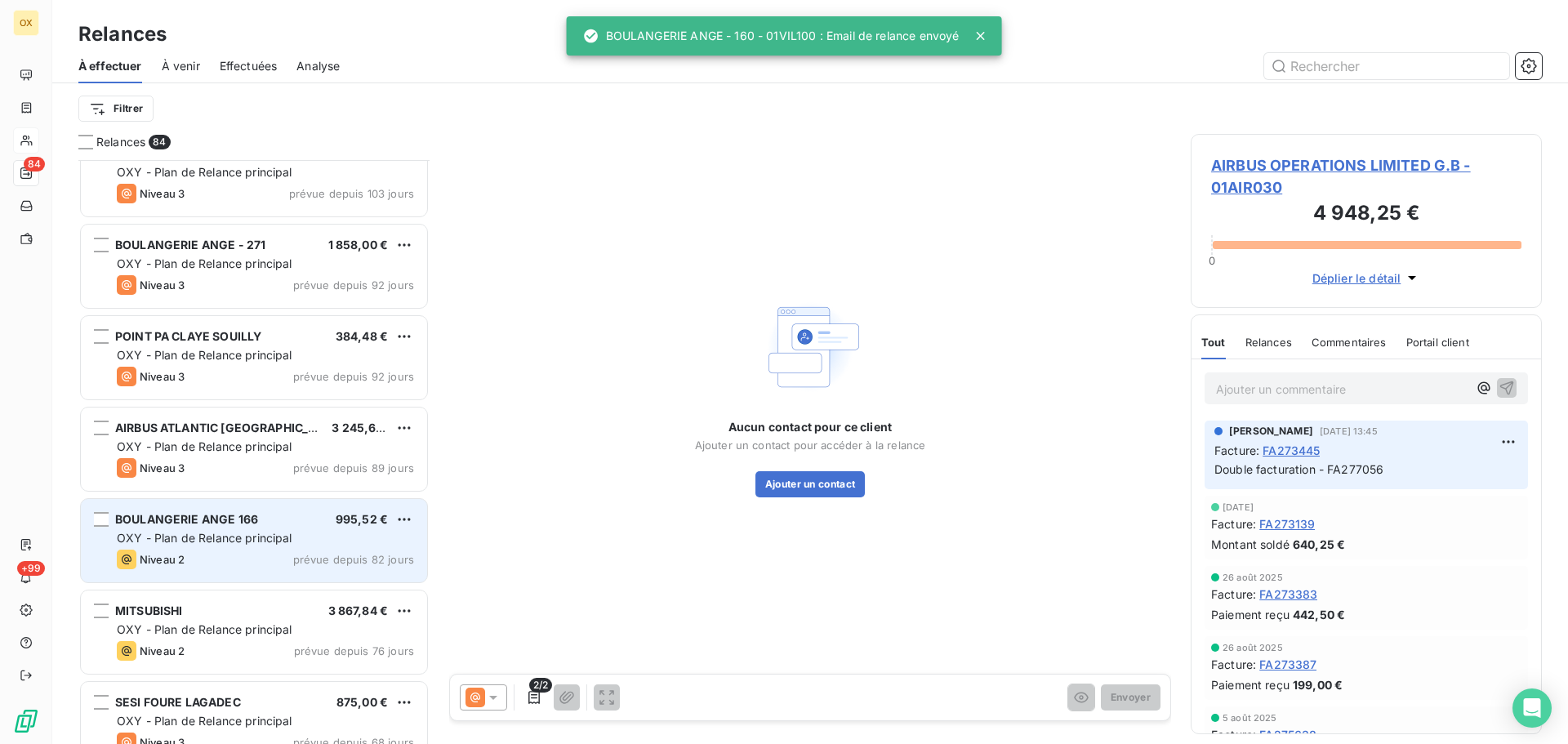
click at [267, 521] on div "BOULANGERIE ANGE 166 995,52 €" at bounding box center [266, 519] width 298 height 15
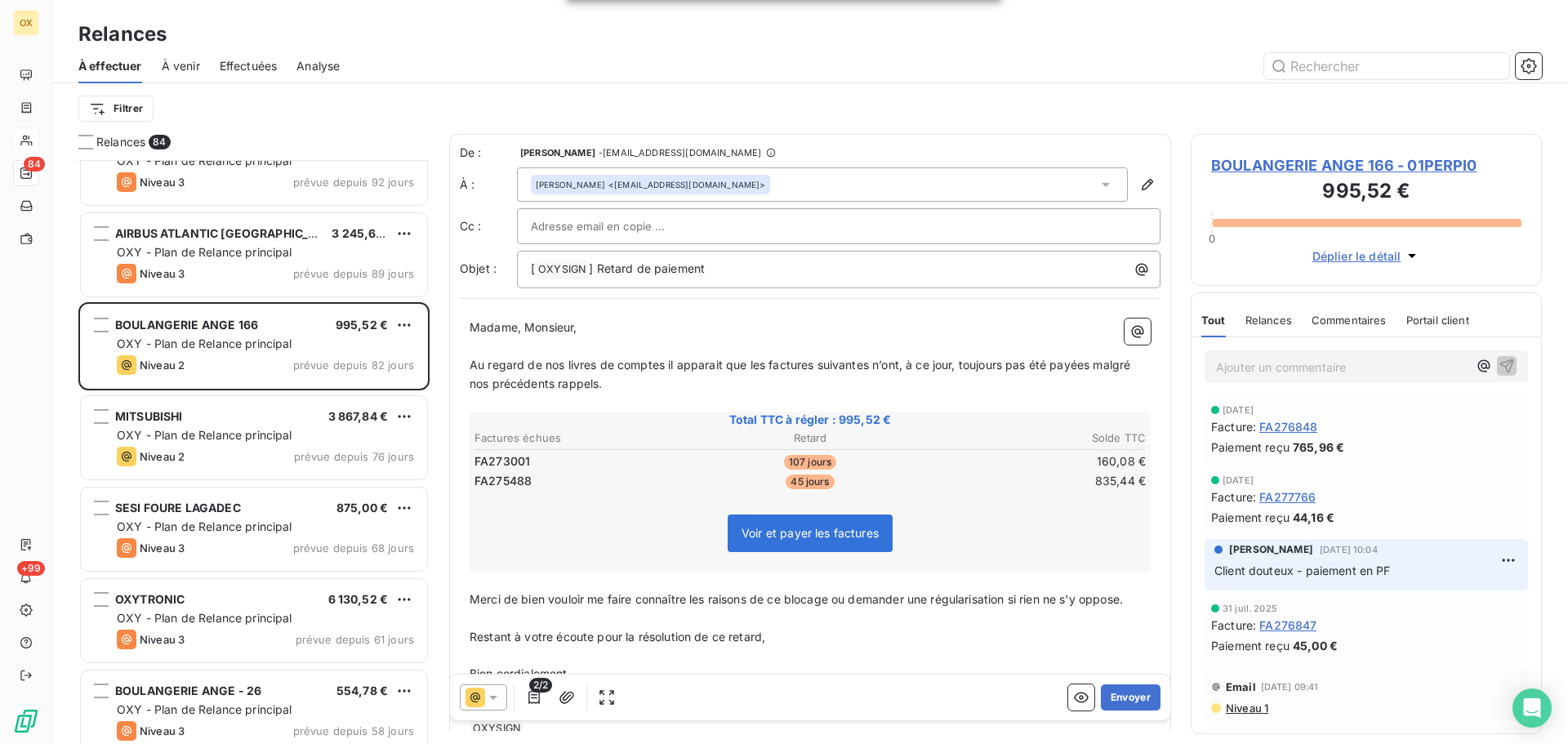
scroll to position [2287, 0]
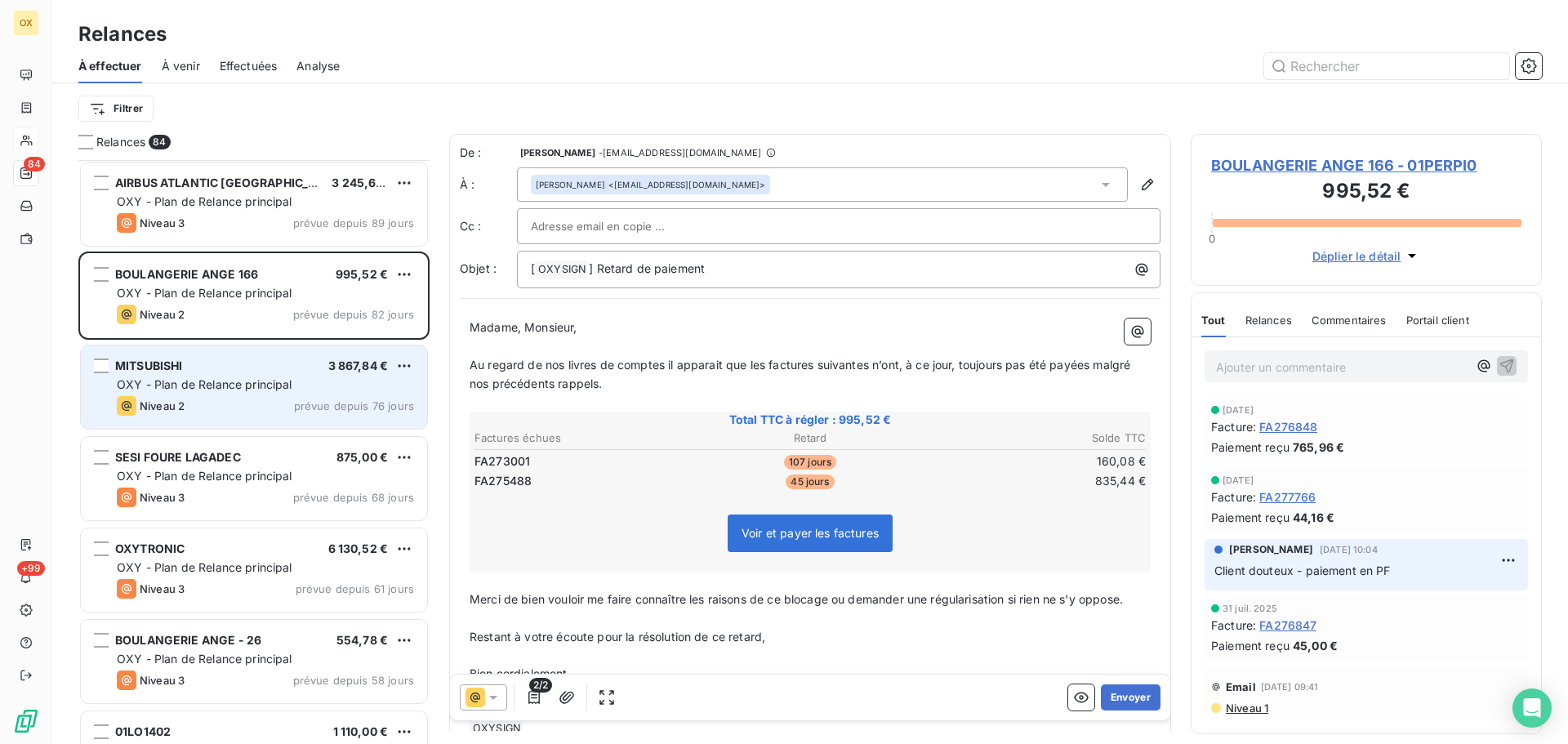
click at [263, 391] on div "OXY - Plan de Relance principal" at bounding box center [266, 384] width 298 height 16
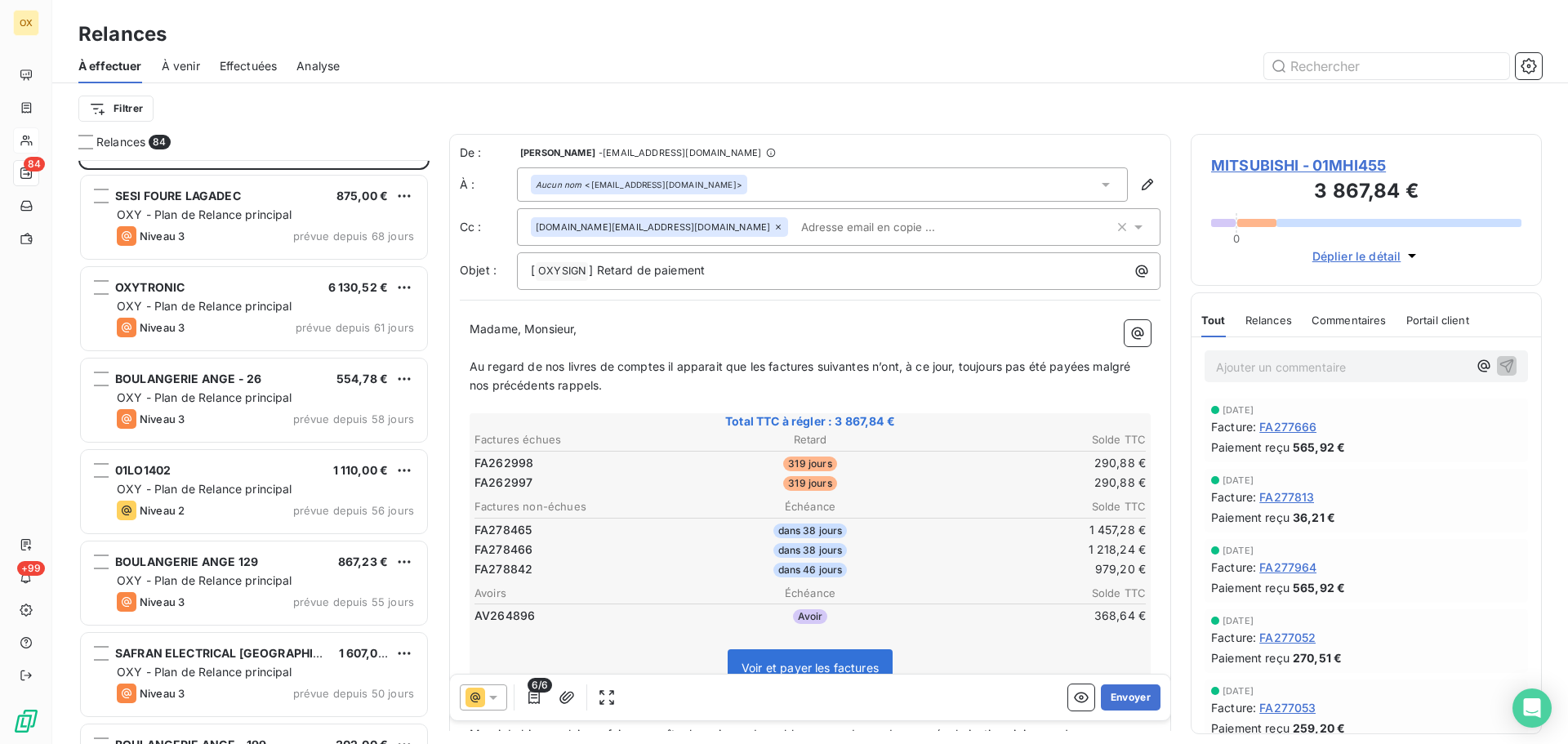
scroll to position [2614, 0]
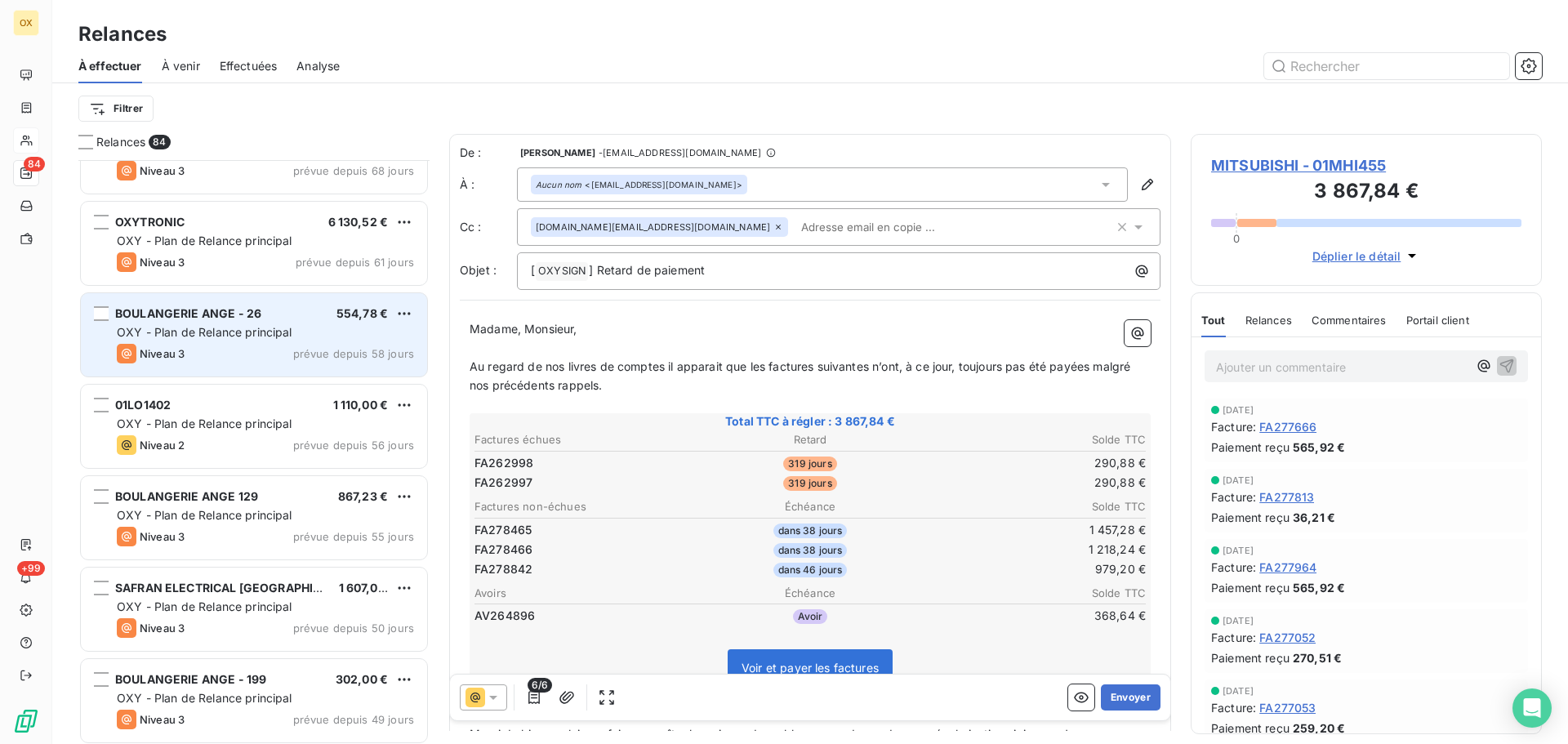
click at [275, 332] on span "OXY - Plan de Relance principal" at bounding box center [204, 332] width 176 height 14
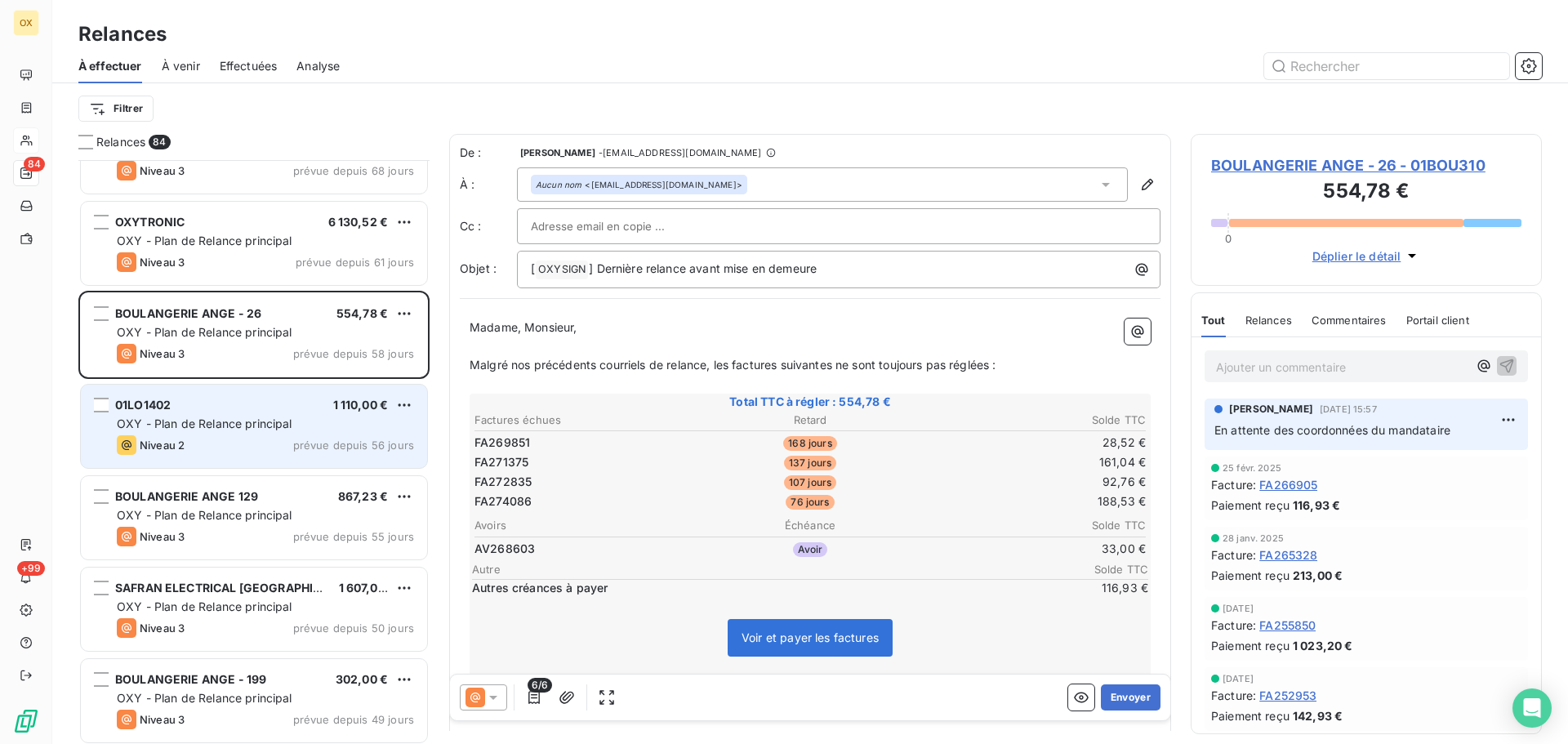
click at [260, 445] on div "Niveau 2 prévue depuis 56 jours" at bounding box center [266, 445] width 298 height 20
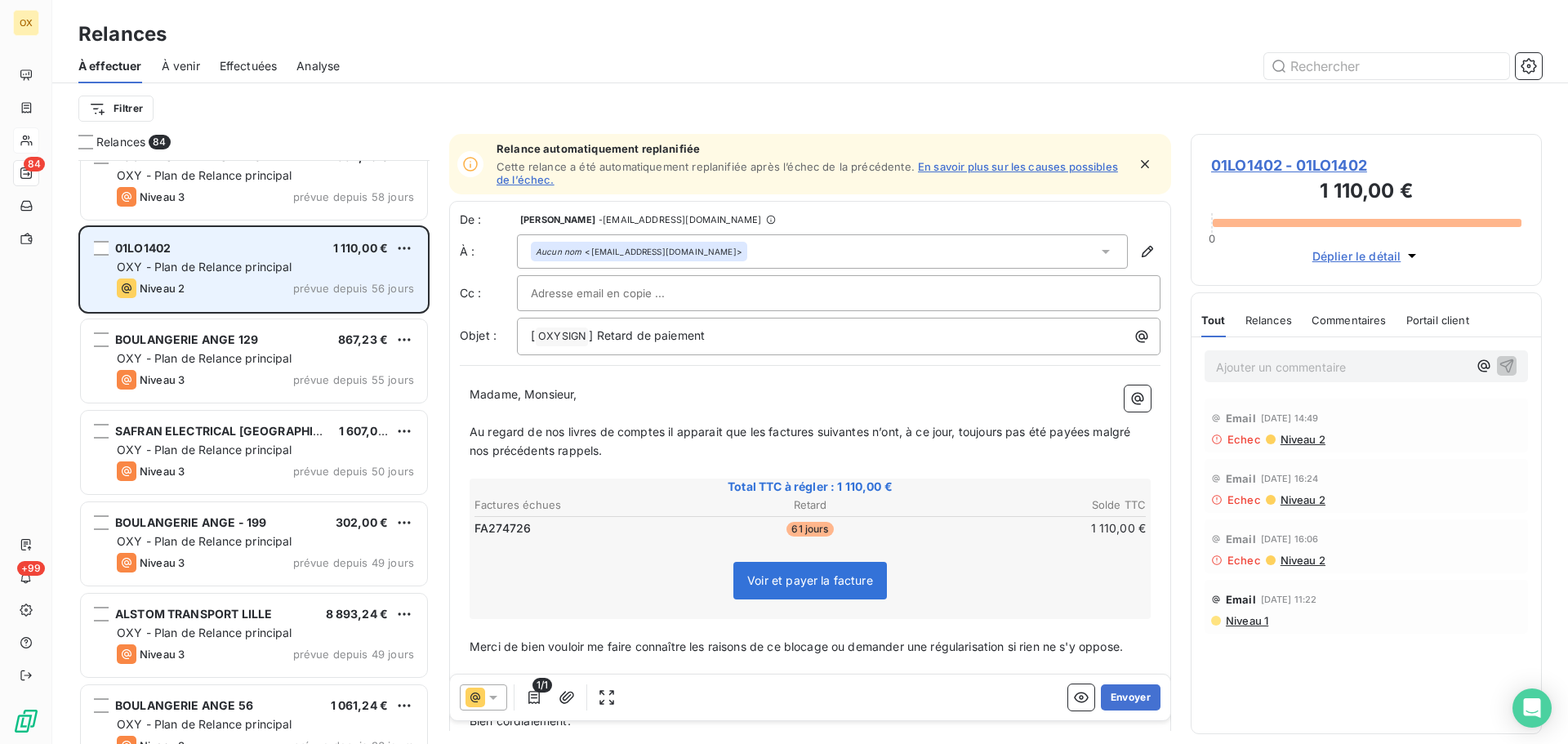
scroll to position [2778, 0]
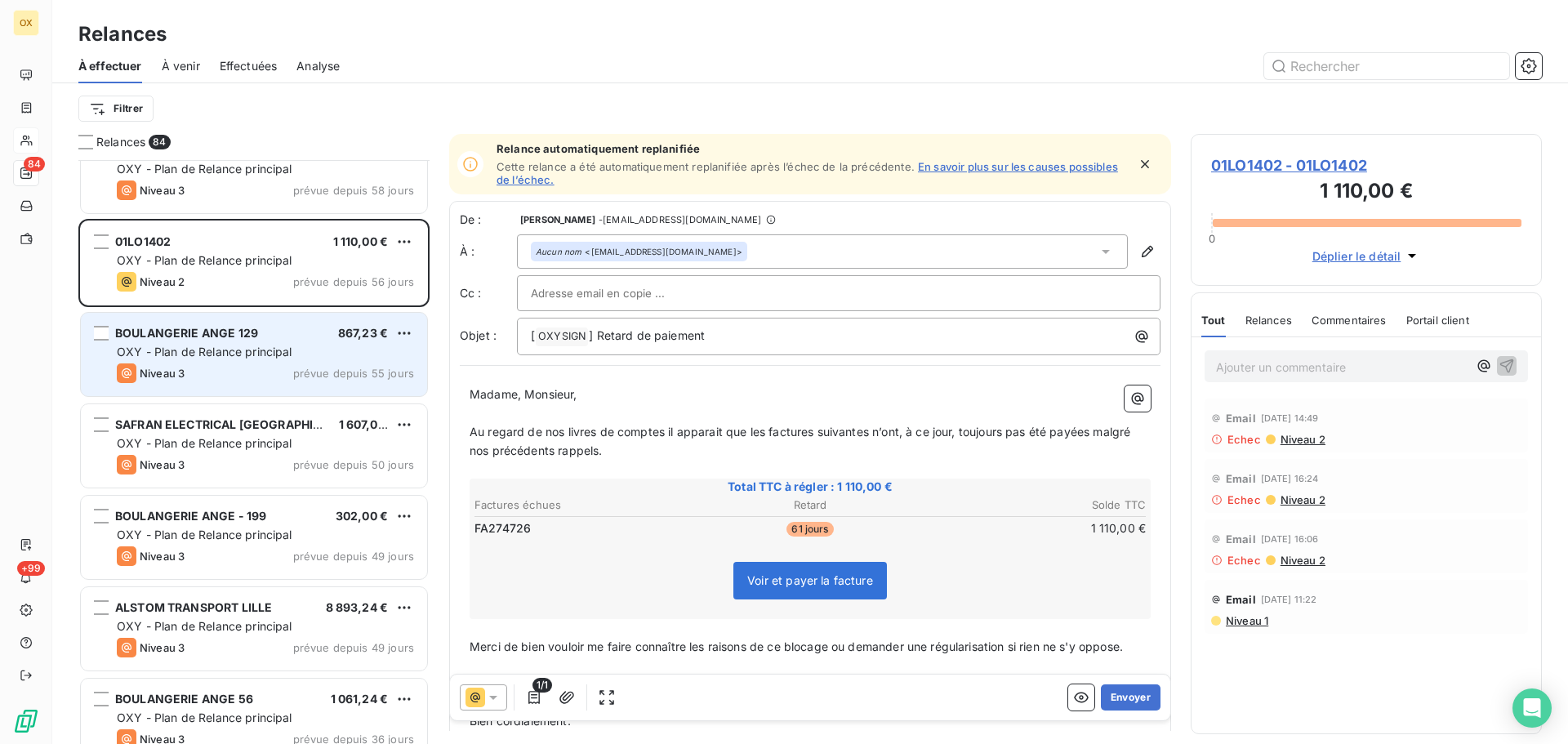
click at [234, 371] on div "Niveau 3 prévue depuis 55 jours" at bounding box center [266, 373] width 298 height 20
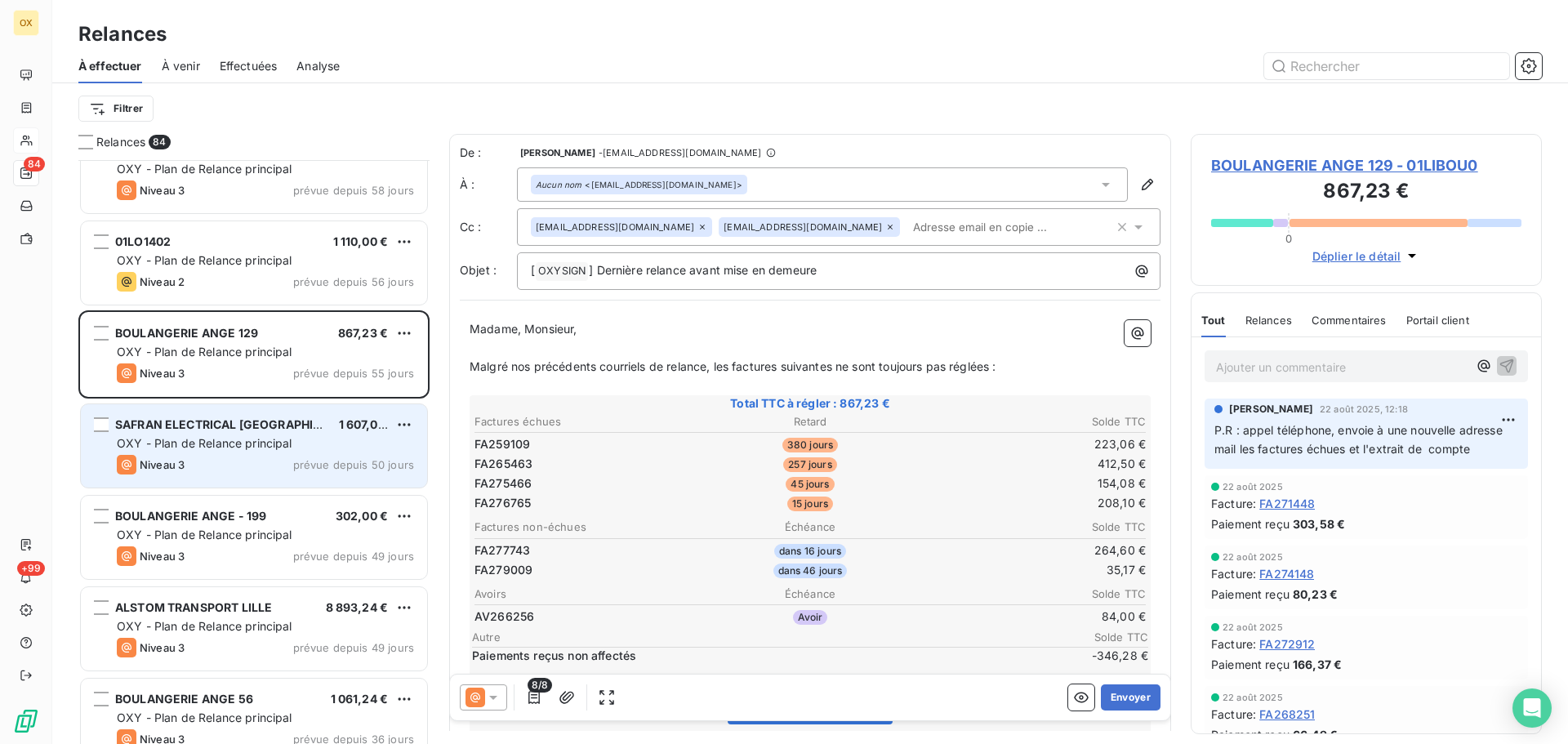
click at [255, 439] on span "OXY - Plan de Relance principal" at bounding box center [204, 443] width 176 height 14
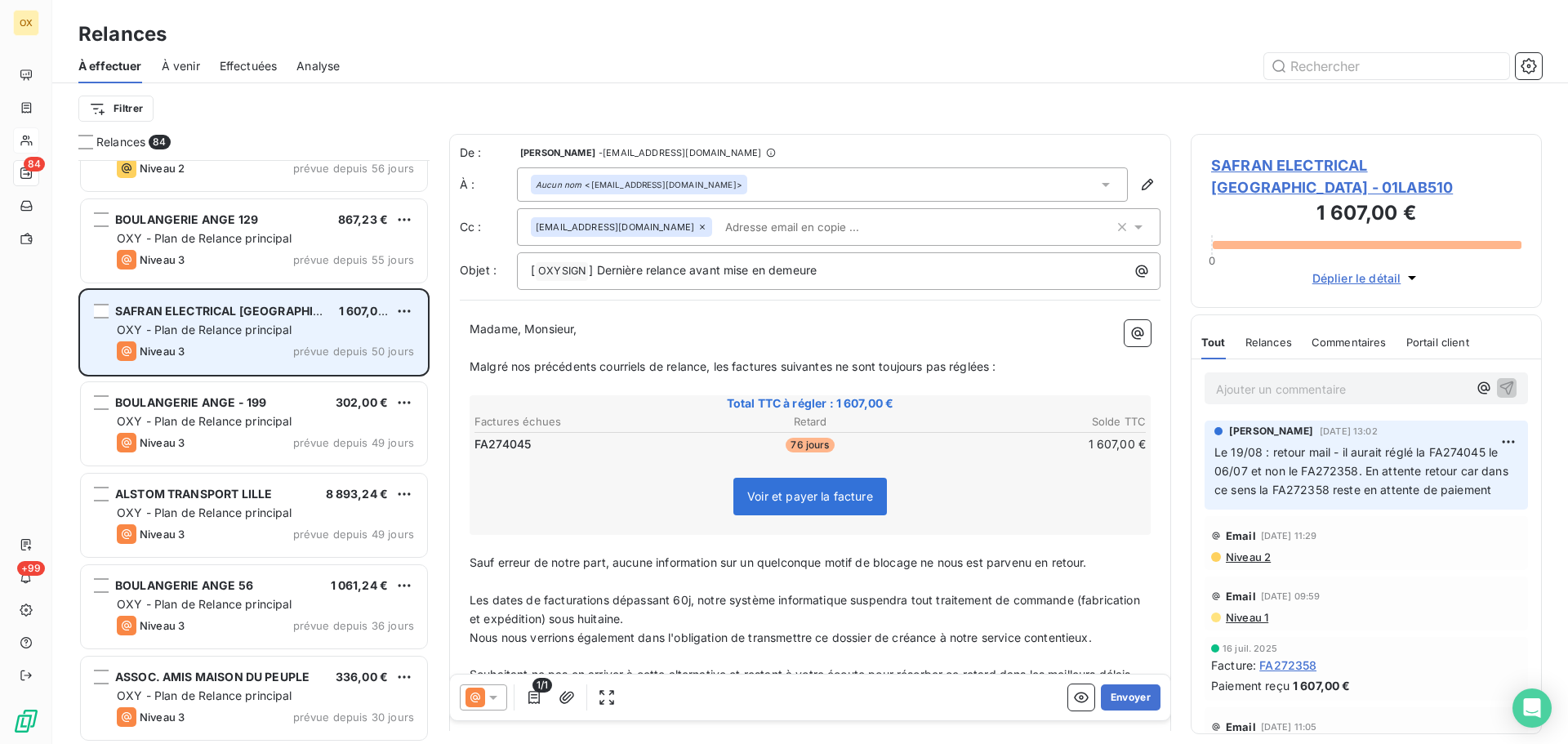
scroll to position [2941, 0]
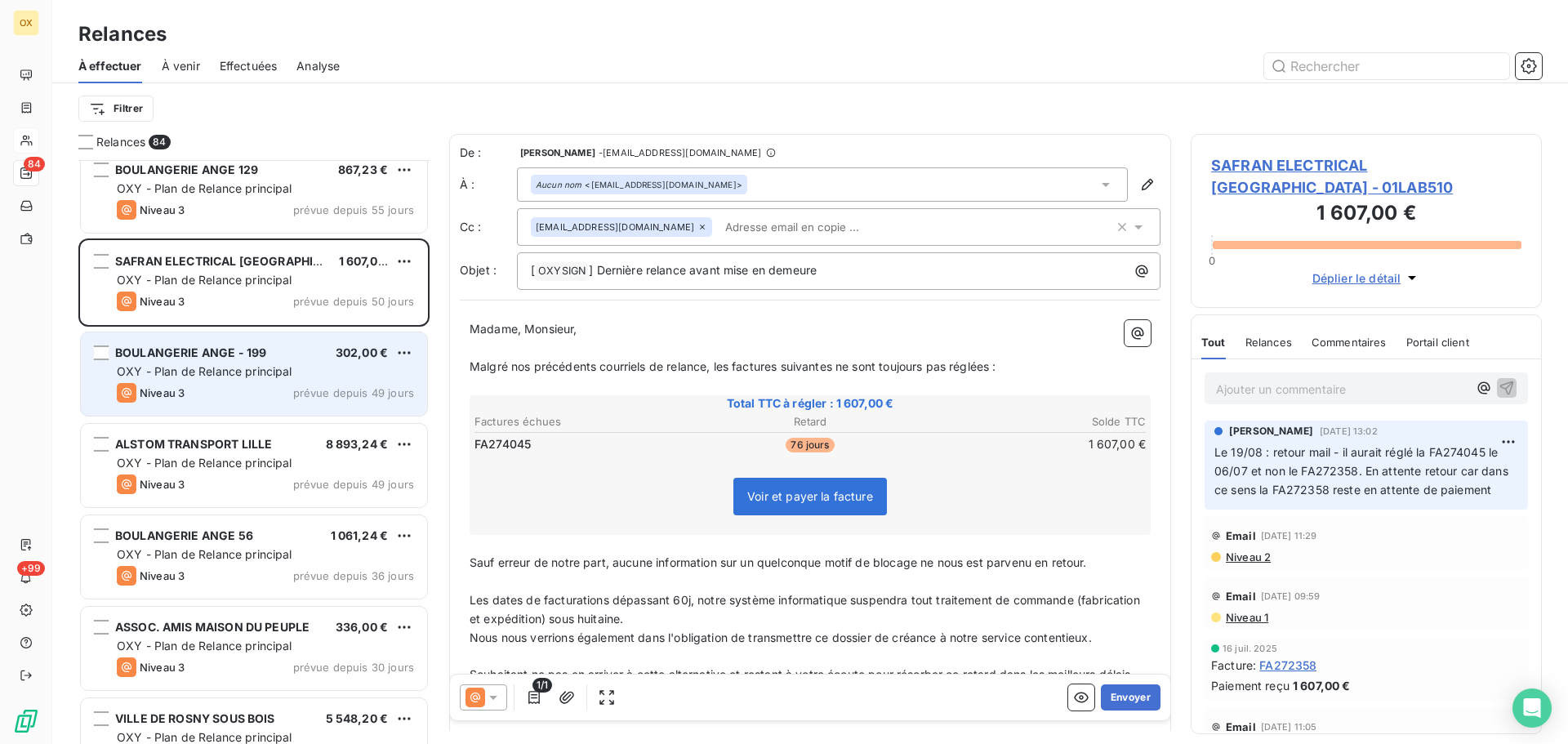
click at [241, 390] on div "Niveau 3 prévue depuis 49 jours" at bounding box center [266, 393] width 298 height 20
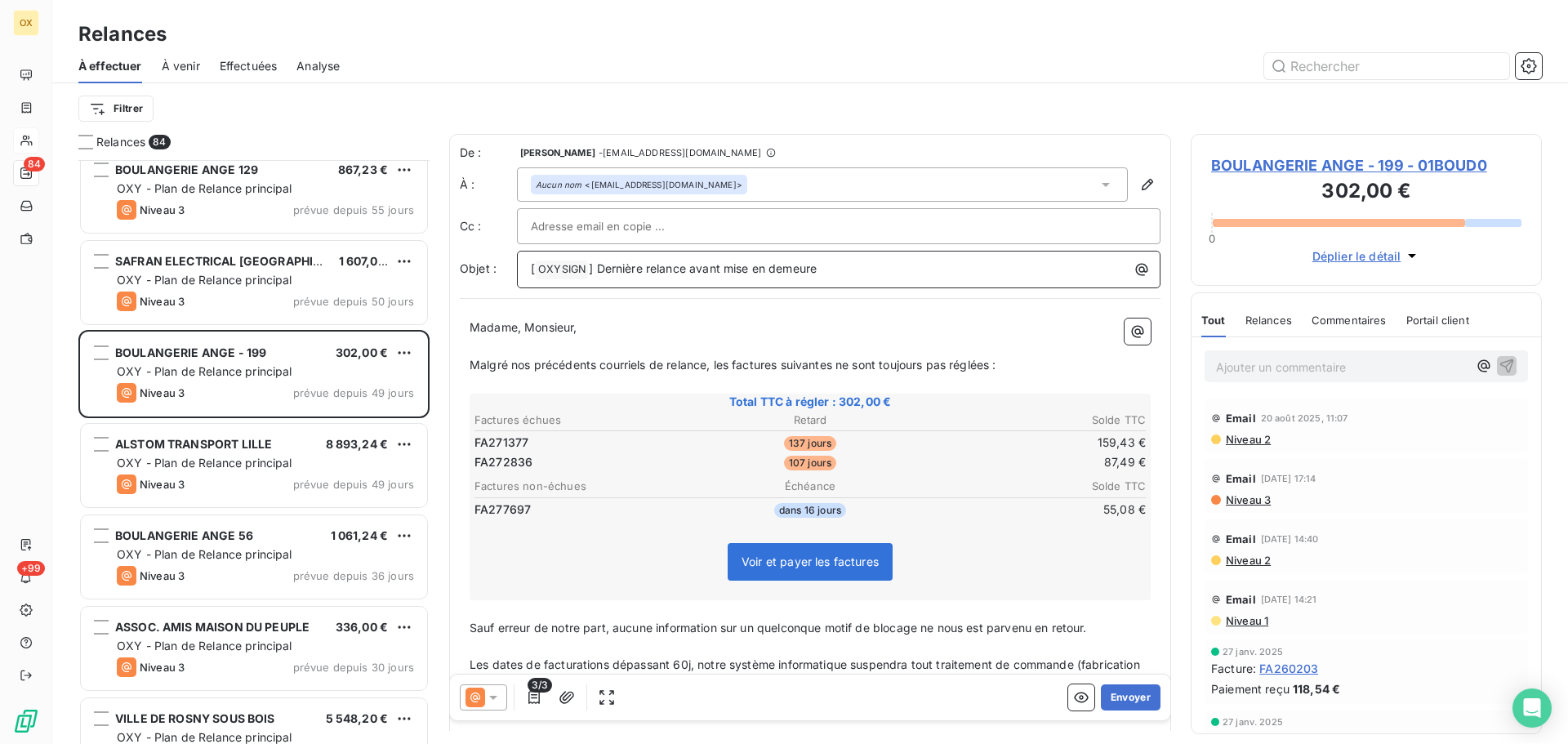
drag, startPoint x: 843, startPoint y: 266, endPoint x: 600, endPoint y: 282, distance: 243.5
click at [600, 282] on div "[ OXYSIGN ﻿ ] Dernière relance avant mise en demeure" at bounding box center [839, 269] width 644 height 37
drag, startPoint x: 737, startPoint y: 261, endPoint x: 606, endPoint y: 278, distance: 132.1
click at [606, 278] on p "[ OXYSIGN ﻿ ] - Facture en attente de paiement" at bounding box center [843, 269] width 624 height 20
drag, startPoint x: 576, startPoint y: 343, endPoint x: 696, endPoint y: 285, distance: 133.3
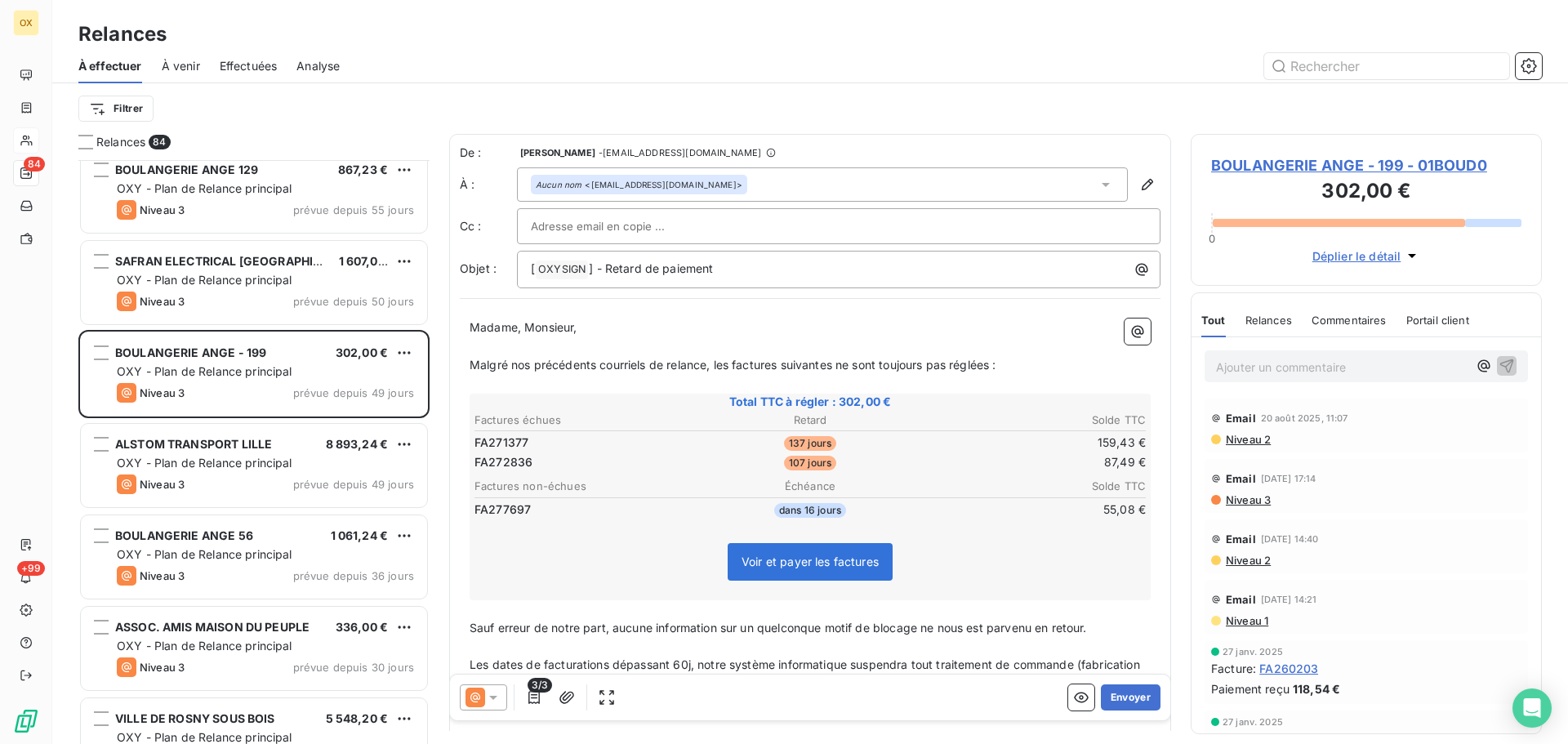
click at [576, 343] on p "﻿" at bounding box center [810, 347] width 681 height 19
click at [846, 337] on p "﻿" at bounding box center [810, 347] width 681 height 19
click at [826, 351] on p "﻿" at bounding box center [810, 347] width 681 height 19
drag, startPoint x: 588, startPoint y: 323, endPoint x: 526, endPoint y: 326, distance: 62.1
click at [526, 326] on p "Madame, Monsieur," at bounding box center [810, 328] width 681 height 19
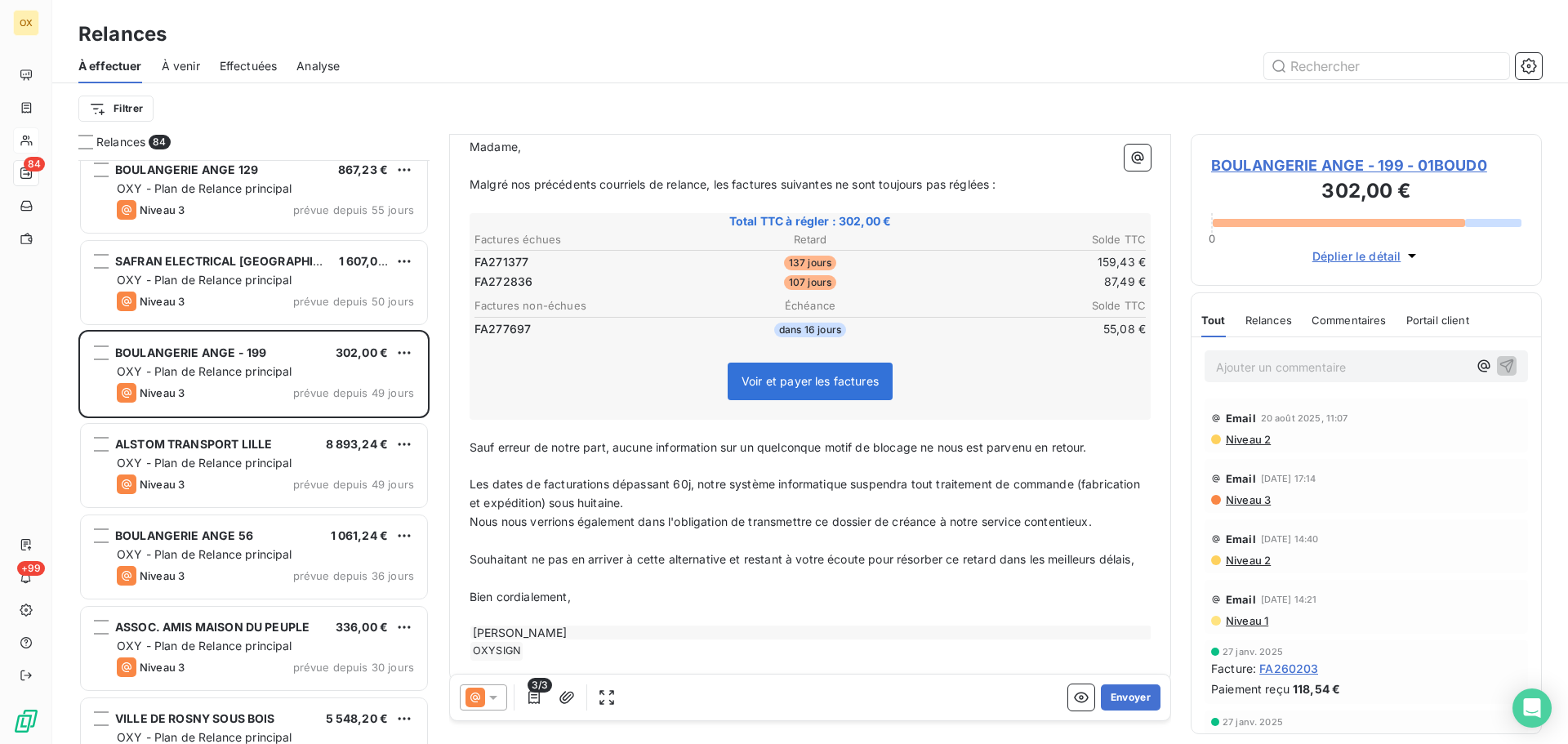
scroll to position [217, 0]
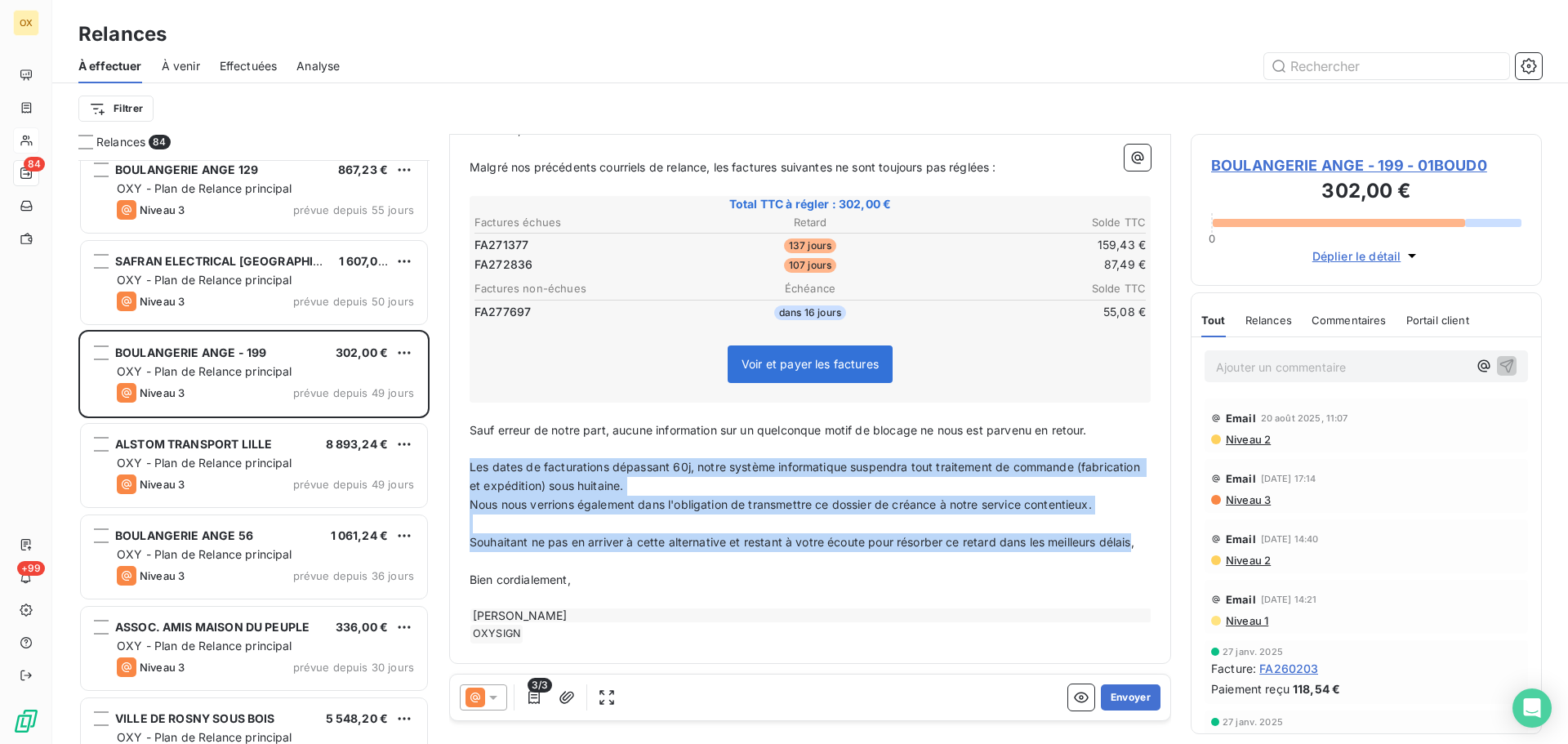
drag, startPoint x: 502, startPoint y: 545, endPoint x: 462, endPoint y: 454, distance: 99.4
click at [462, 454] on div "Madame, ﻿ Malgré nos précédents courriels de relance, les factures suivantes ne…" at bounding box center [810, 382] width 701 height 542
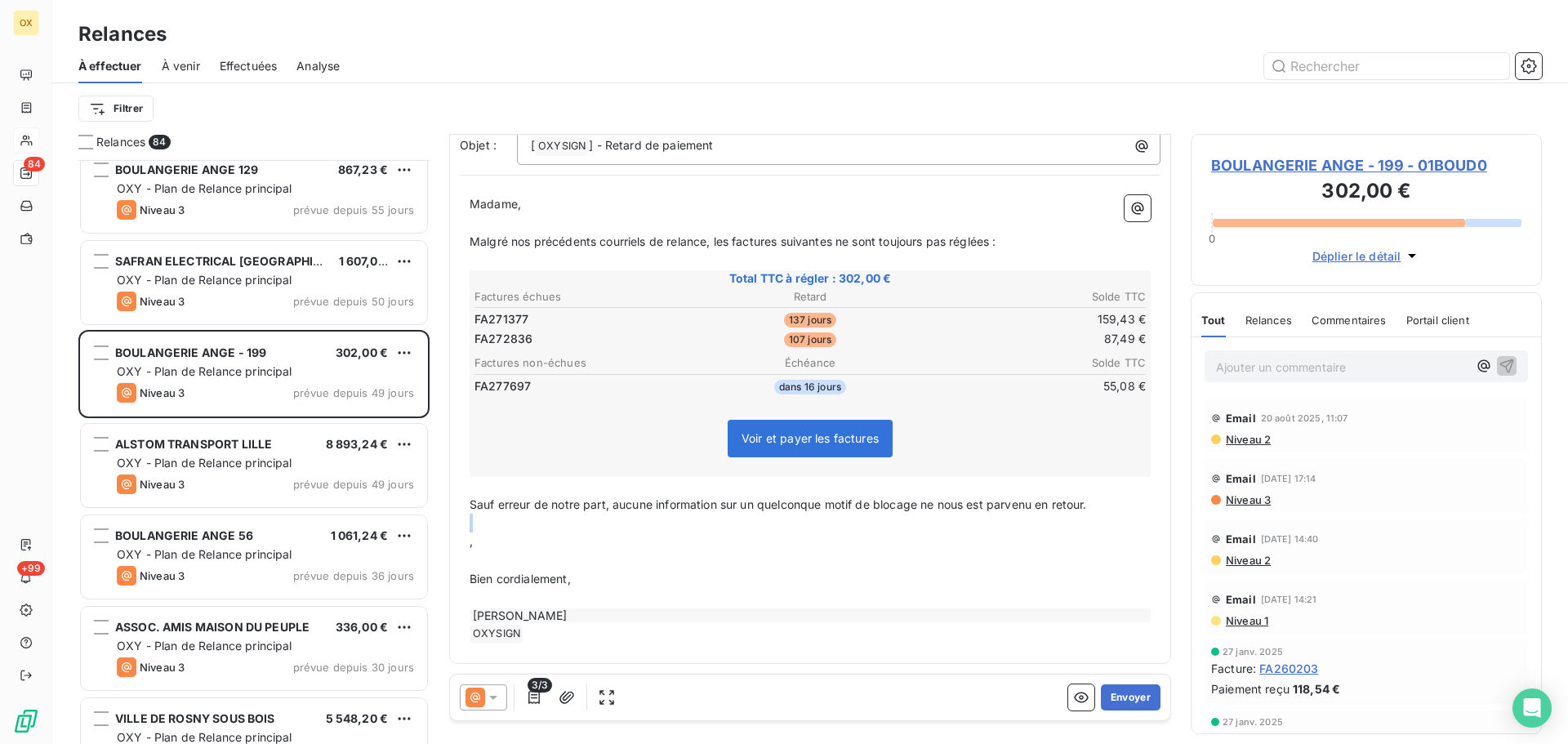
scroll to position [124, 0]
click at [1038, 507] on span "Sauf erreur de notre part, aucune information sur un quelconque motif de blocag…" at bounding box center [779, 504] width 618 height 14
drag, startPoint x: 994, startPoint y: 586, endPoint x: 1006, endPoint y: 558, distance: 30.5
click at [993, 585] on p "Bien cordialement," at bounding box center [810, 580] width 681 height 19
click at [1128, 694] on button "Envoyer" at bounding box center [1131, 697] width 60 height 26
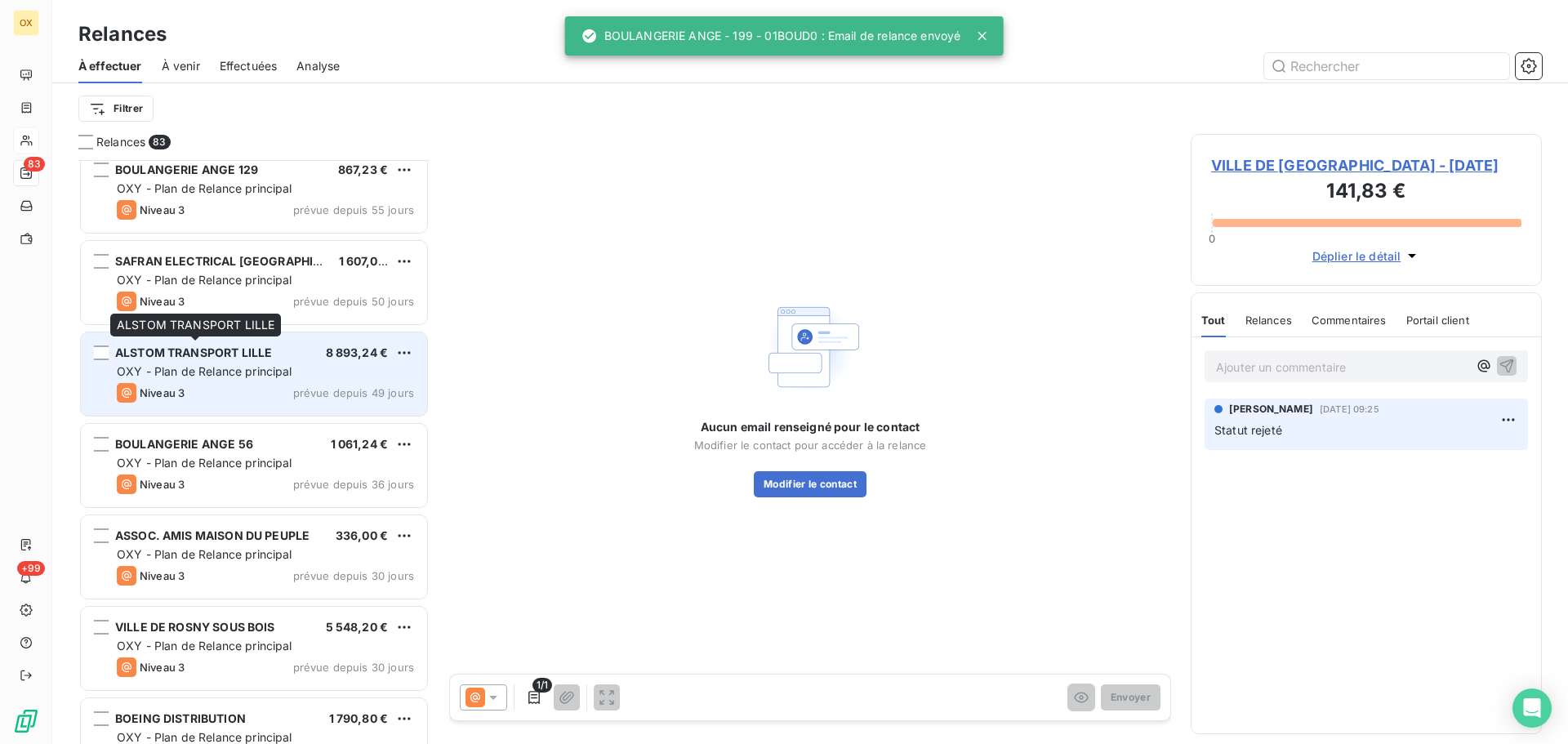
click at [224, 357] on span "ALSTOM TRANSPORT LILLE" at bounding box center [193, 352] width 157 height 14
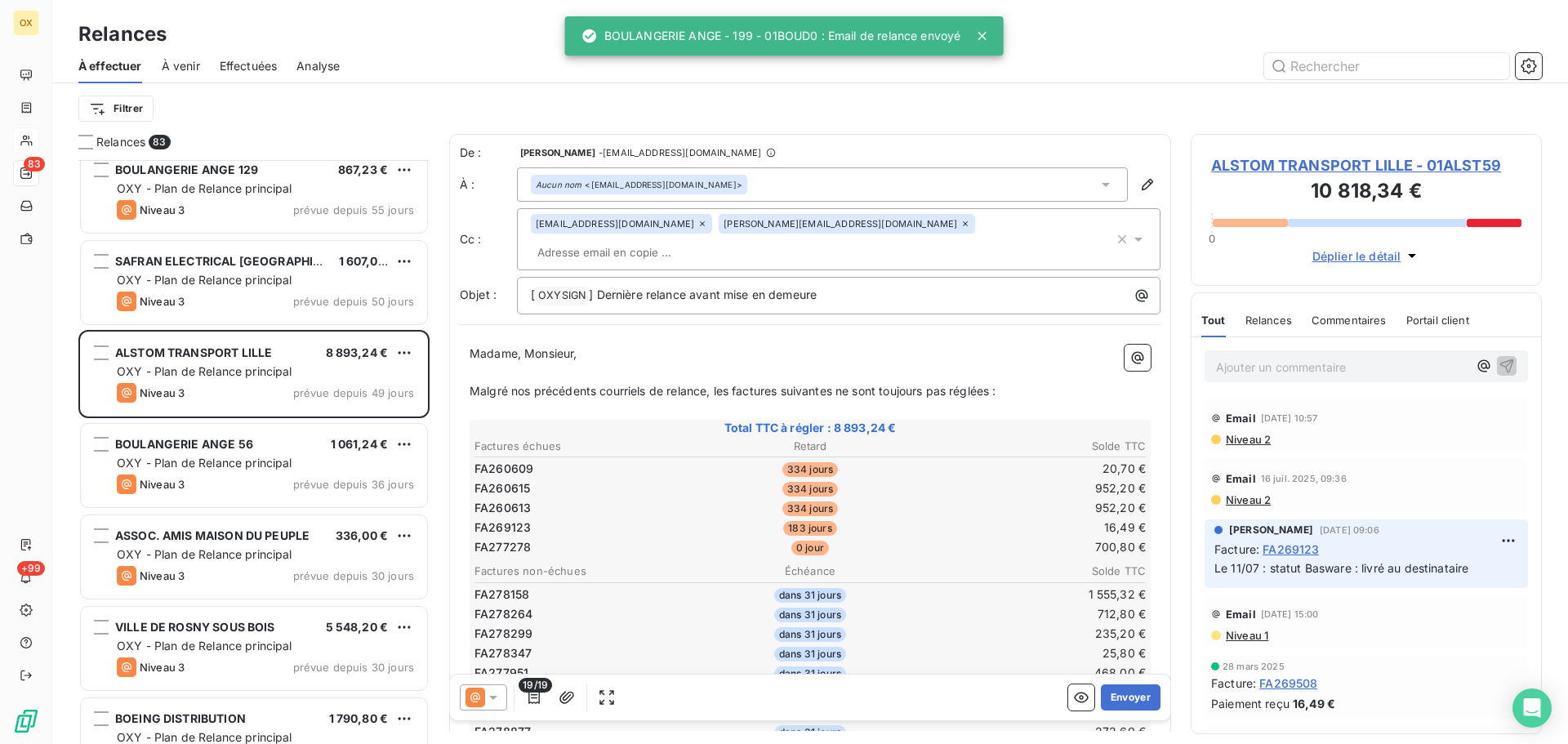
click at [1556, 424] on div "Relances 83 01LO1402 1 110,00 € OXY - Plan de Relance principal Niveau 2 prévue…" at bounding box center [810, 439] width 1516 height 610
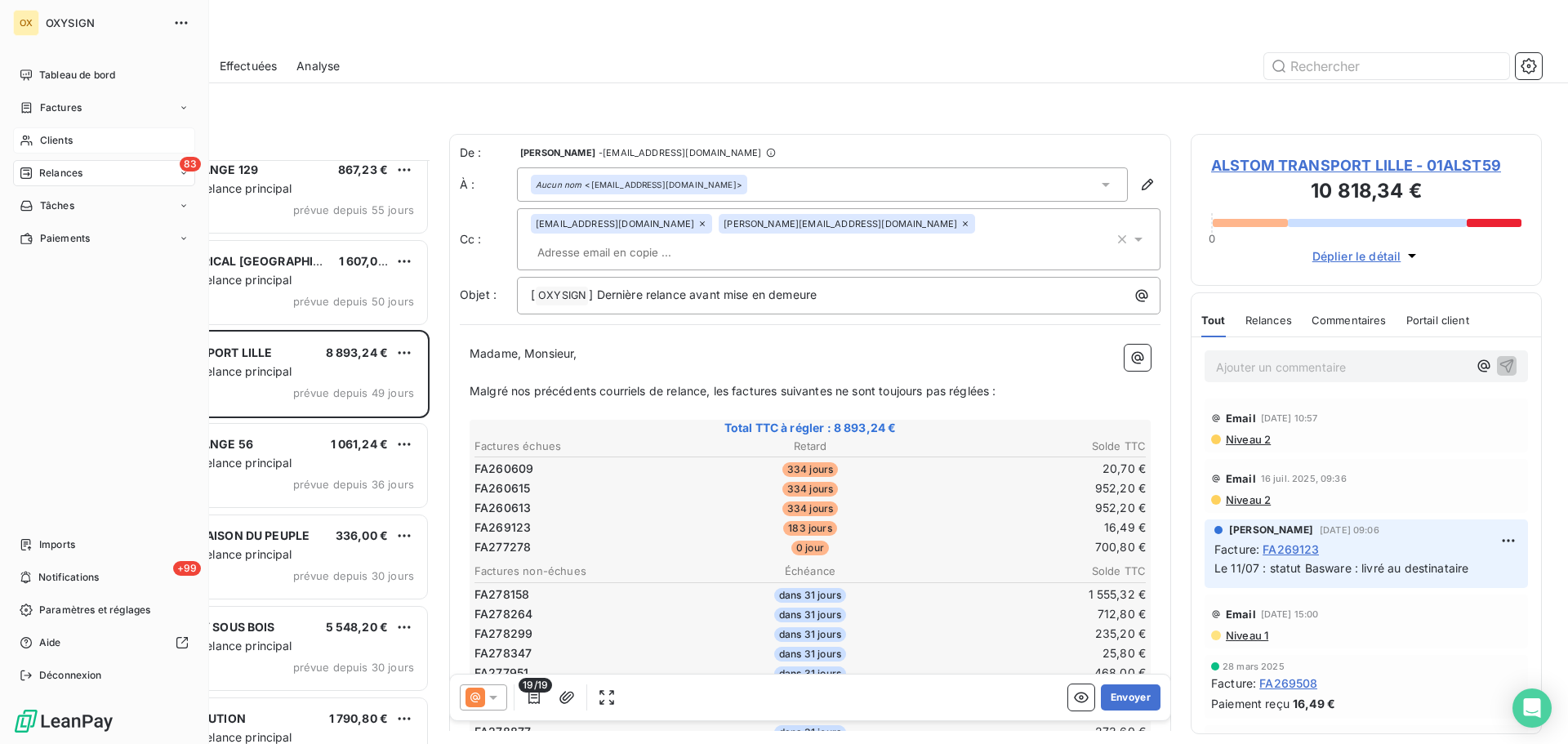
click at [67, 142] on span "Clients" at bounding box center [56, 140] width 33 height 15
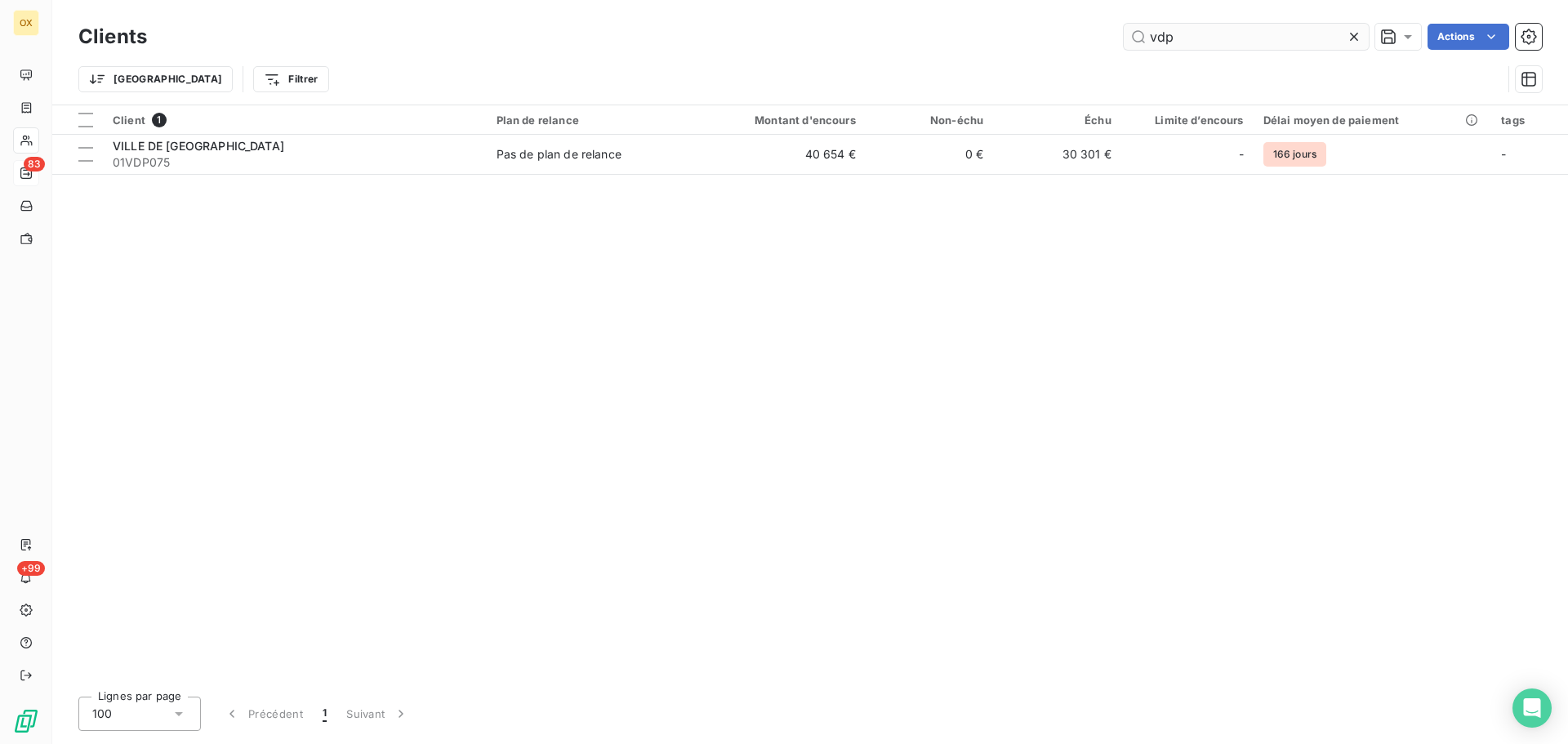
click at [1224, 30] on input "vdp" at bounding box center [1246, 36] width 245 height 26
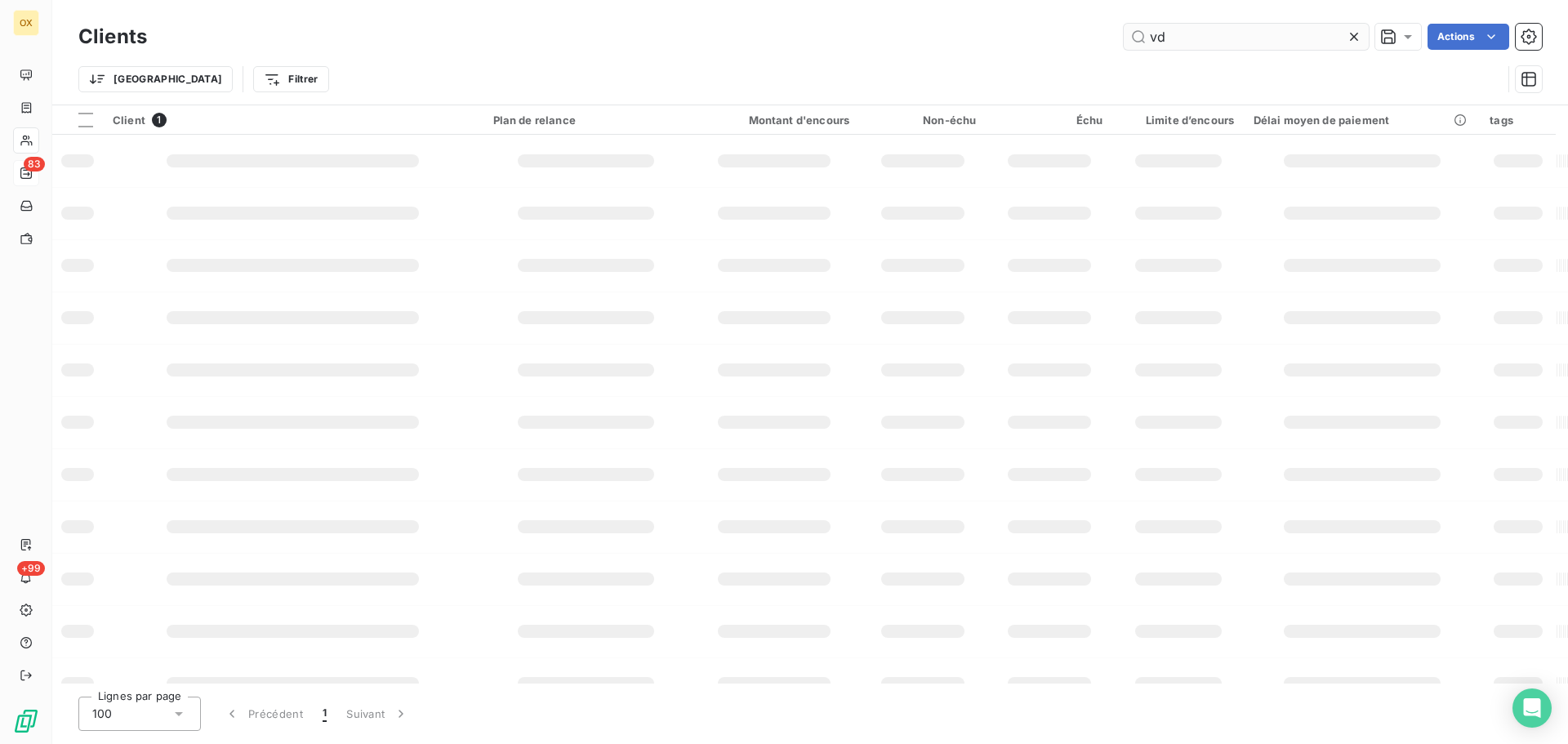
type input "v"
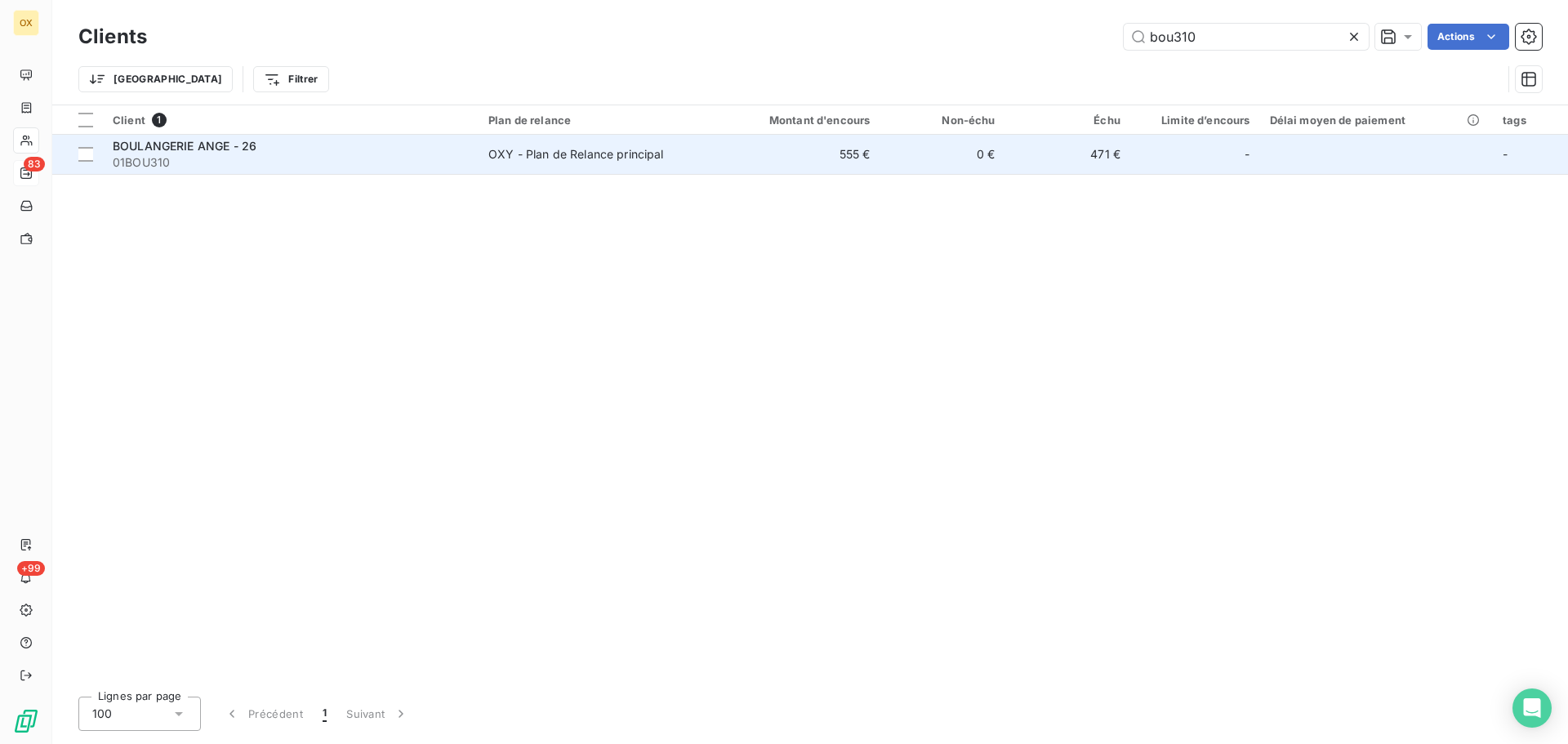
type input "bou310"
click at [208, 155] on span "01BOU310" at bounding box center [291, 162] width 357 height 16
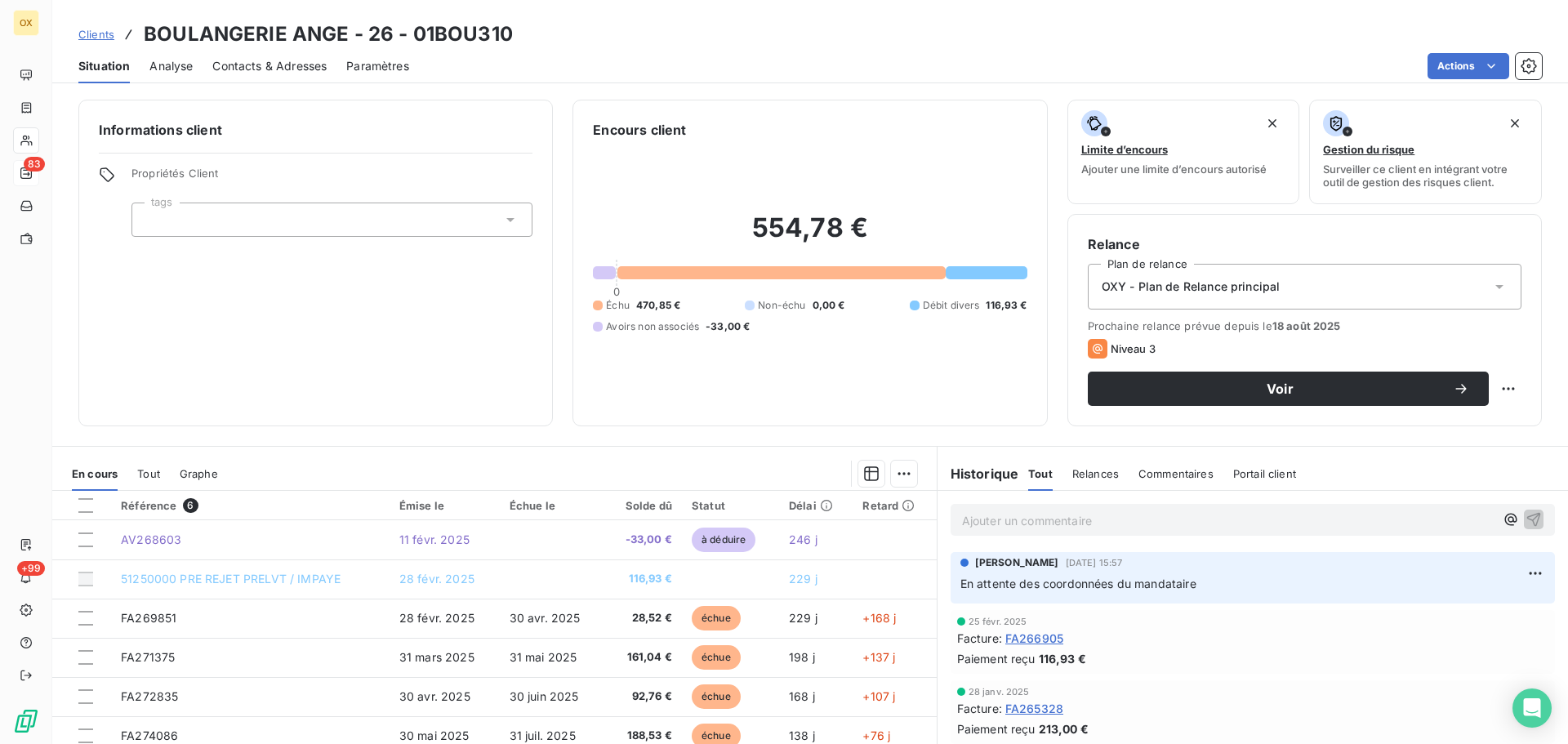
click at [269, 67] on span "Contacts & Adresses" at bounding box center [269, 66] width 114 height 16
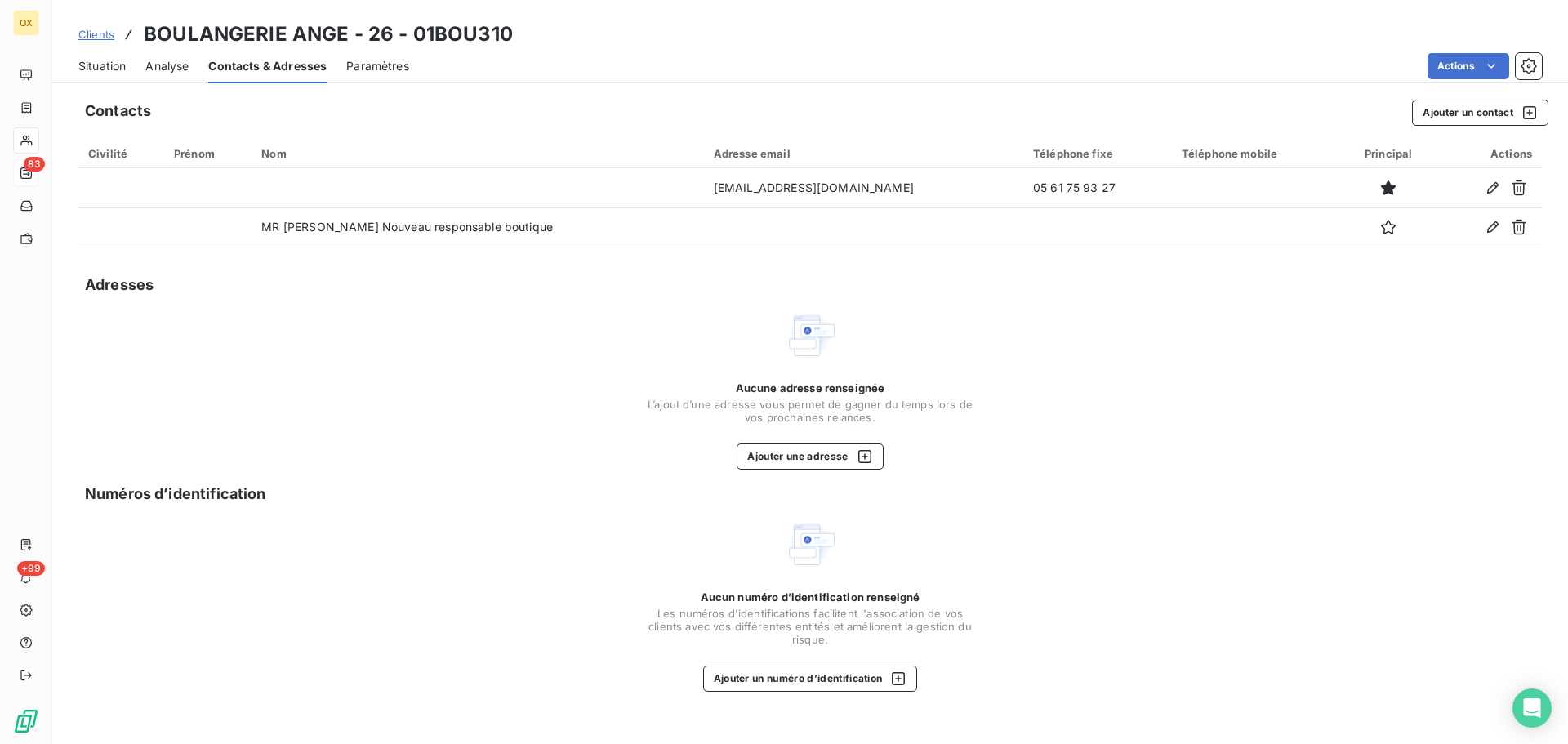
click at [99, 68] on span "Situation" at bounding box center [102, 66] width 48 height 16
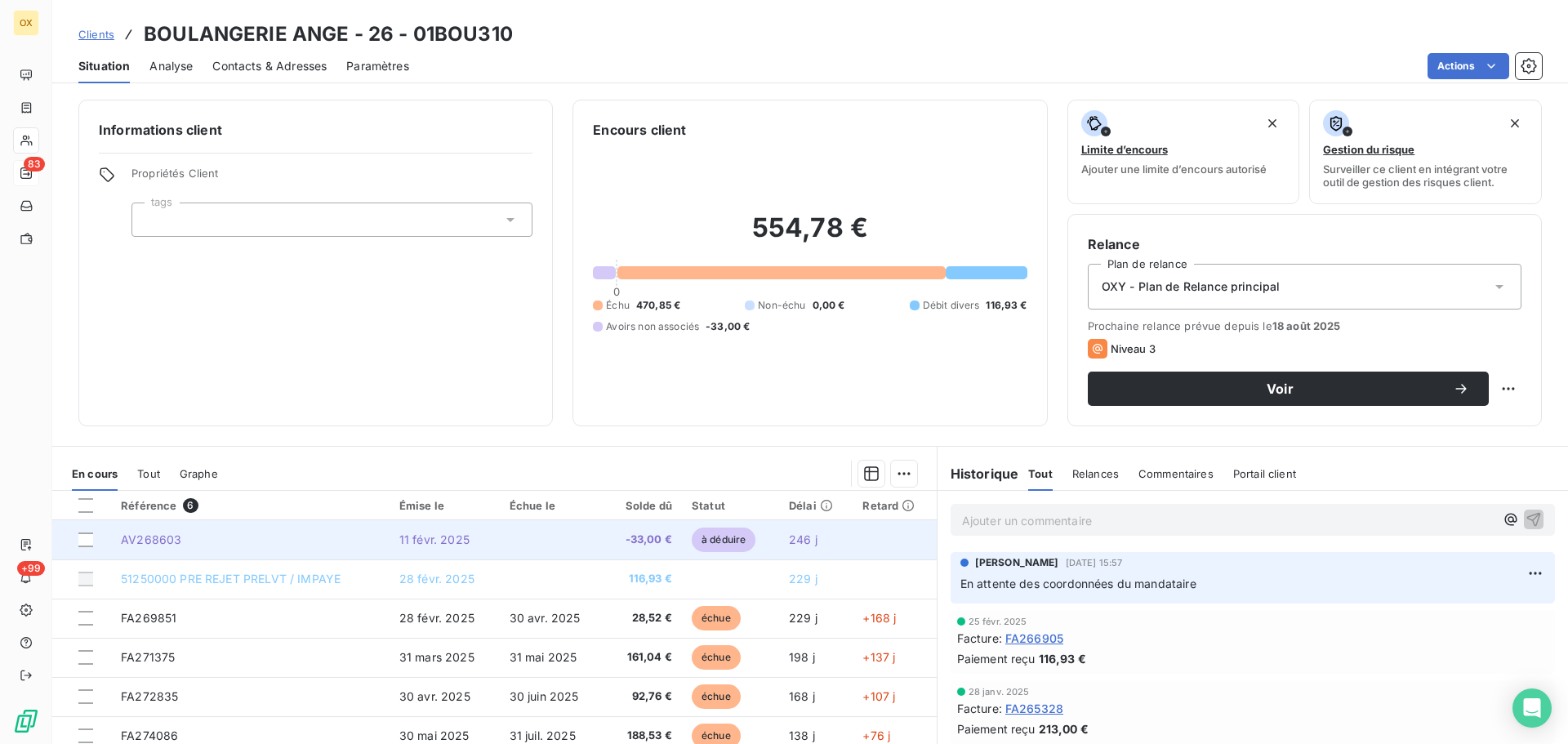
scroll to position [81, 0]
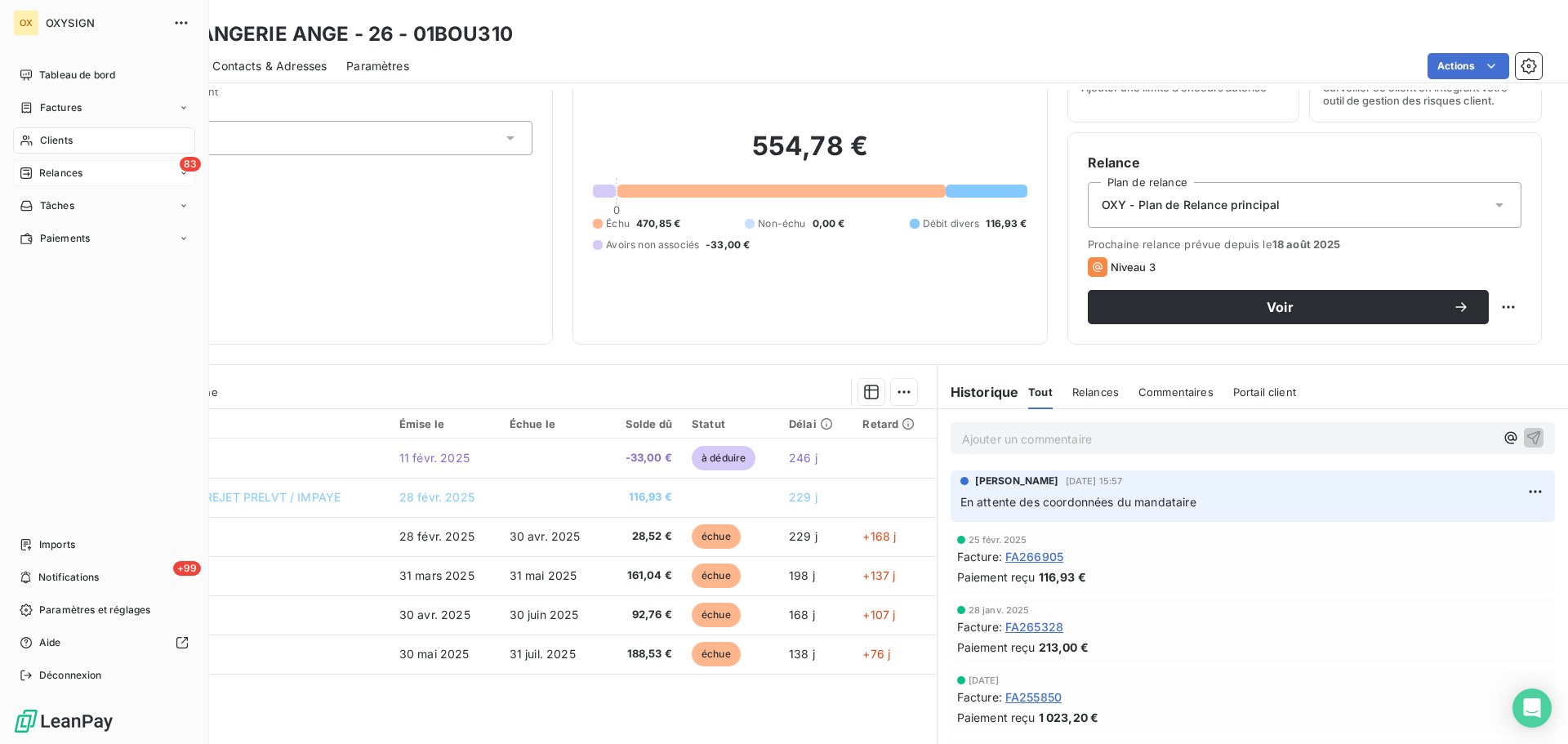
click at [43, 174] on span "Relances" at bounding box center [61, 173] width 43 height 15
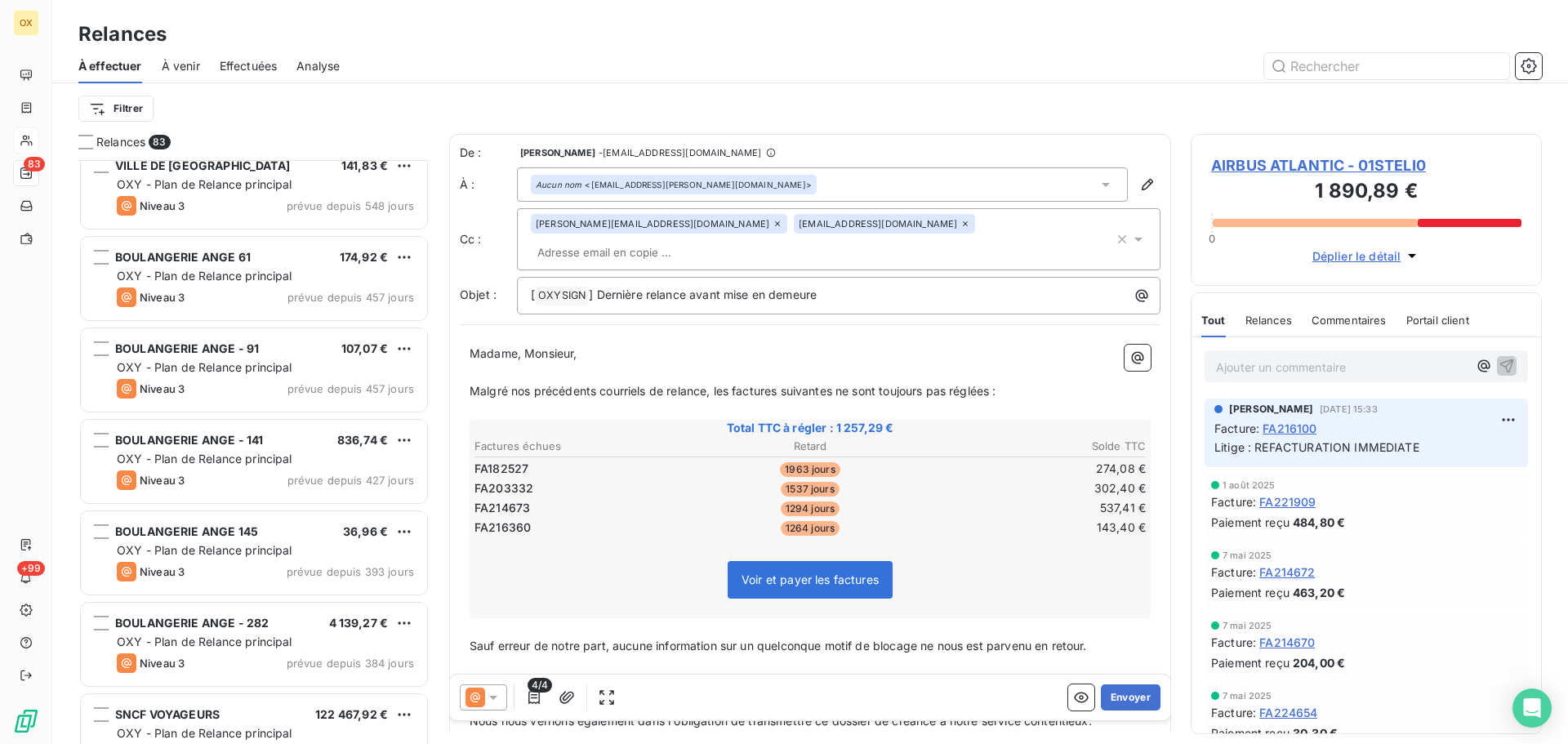
scroll to position [164, 0]
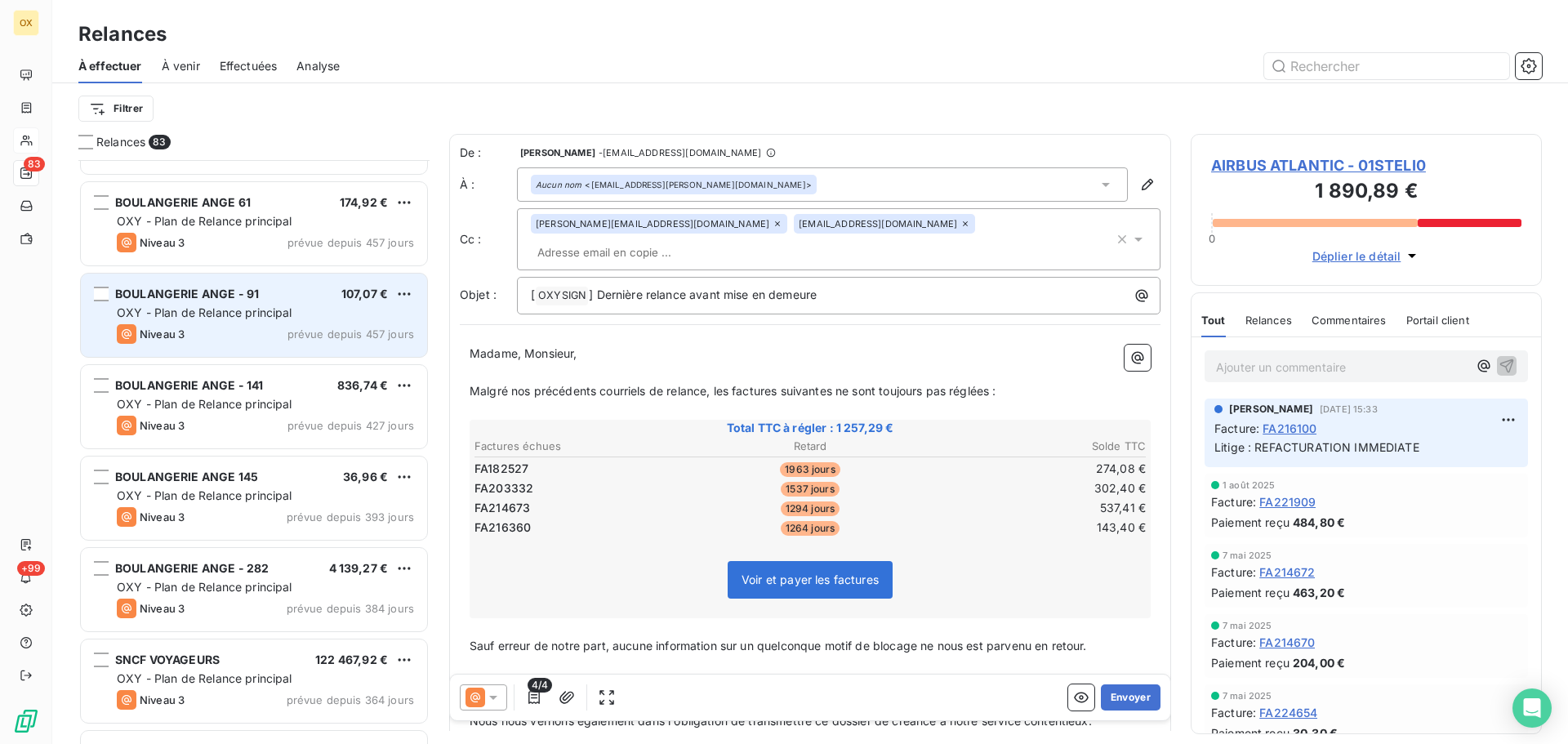
click at [214, 313] on span "OXY - Plan de Relance principal" at bounding box center [204, 312] width 176 height 14
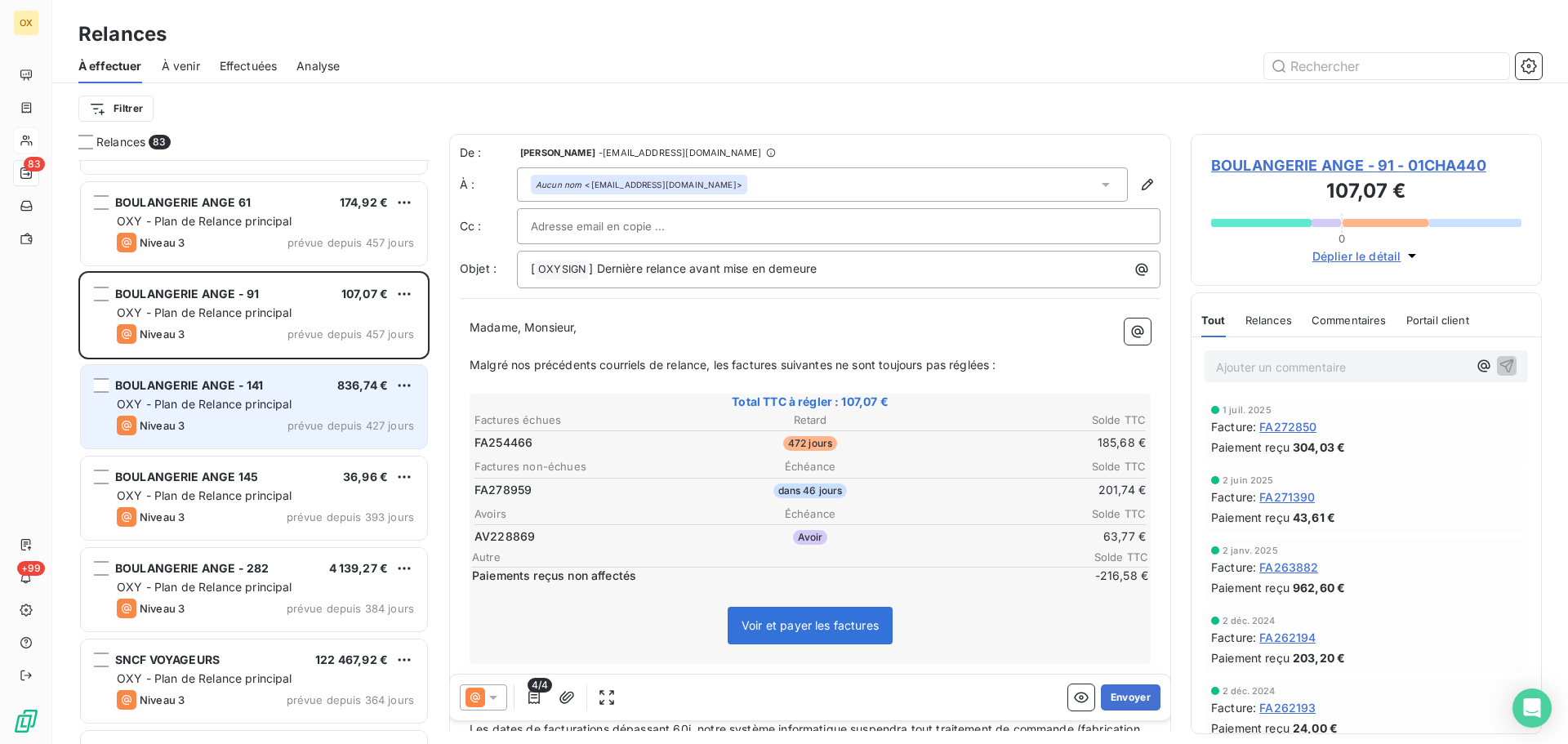
click at [277, 415] on div "Niveau 3 prévue depuis 427 jours" at bounding box center [266, 425] width 298 height 20
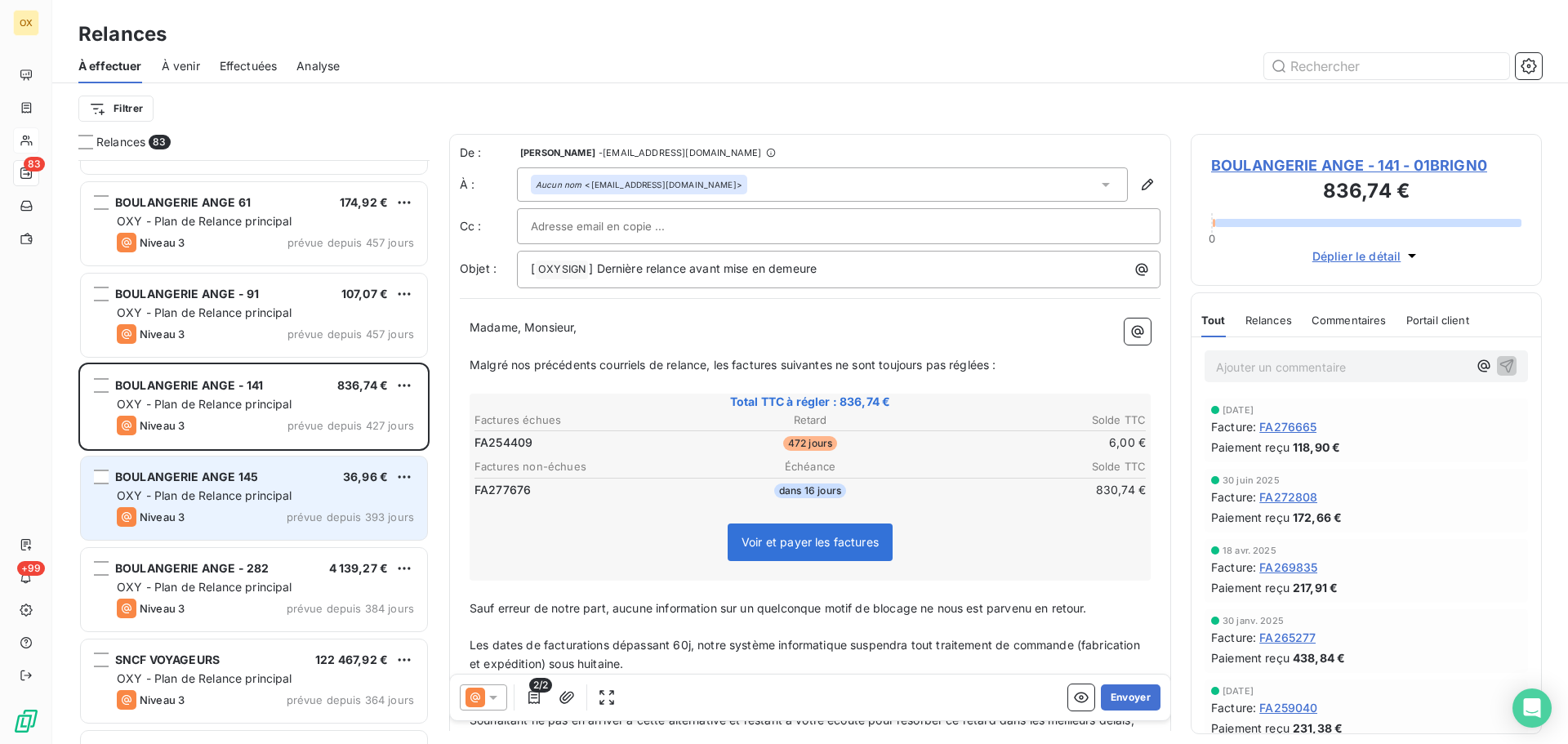
click at [294, 486] on div "BOULANGERIE ANGE 145 36,96 € OXY - Plan de Relance principal Niveau 3 prévue de…" at bounding box center [254, 498] width 346 height 83
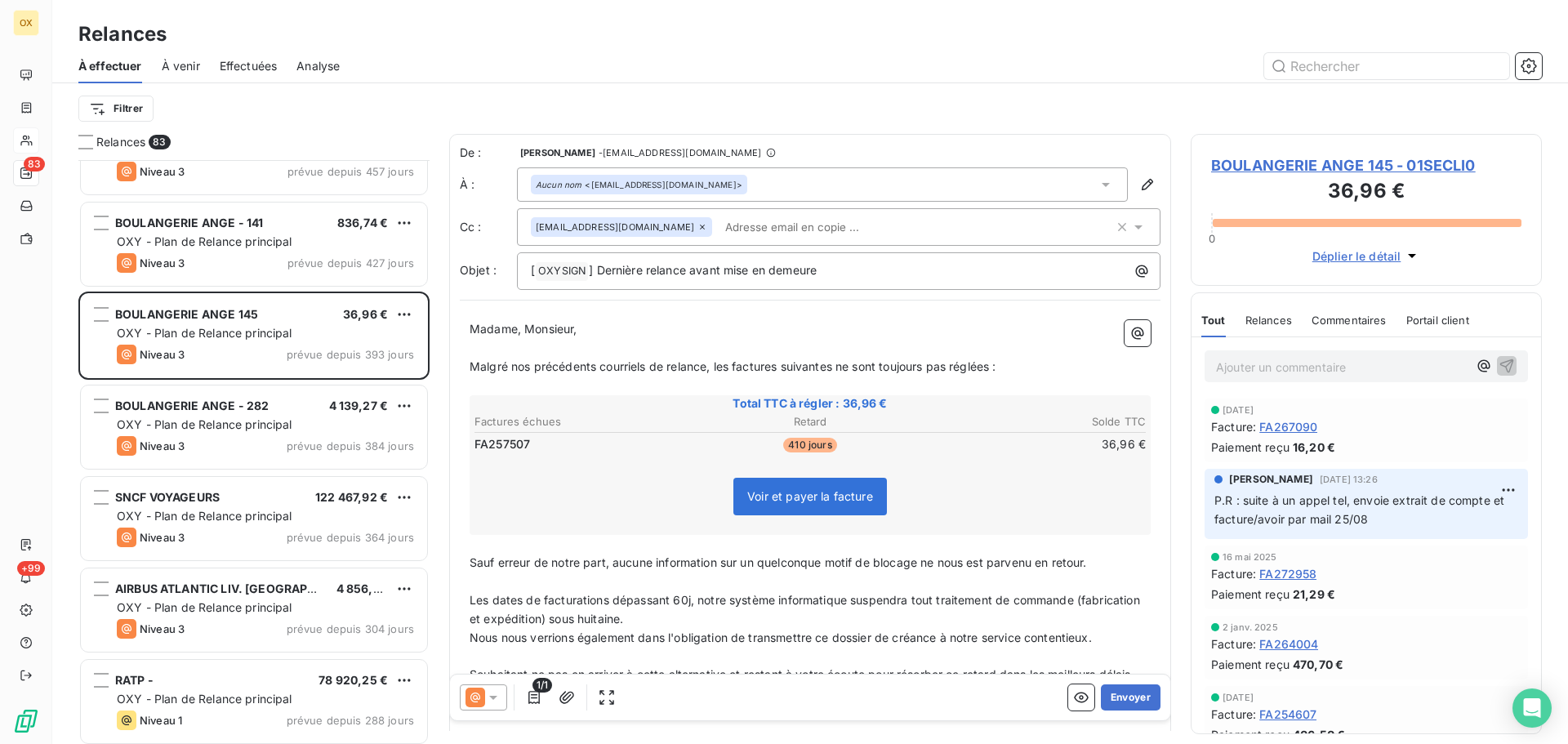
scroll to position [328, 0]
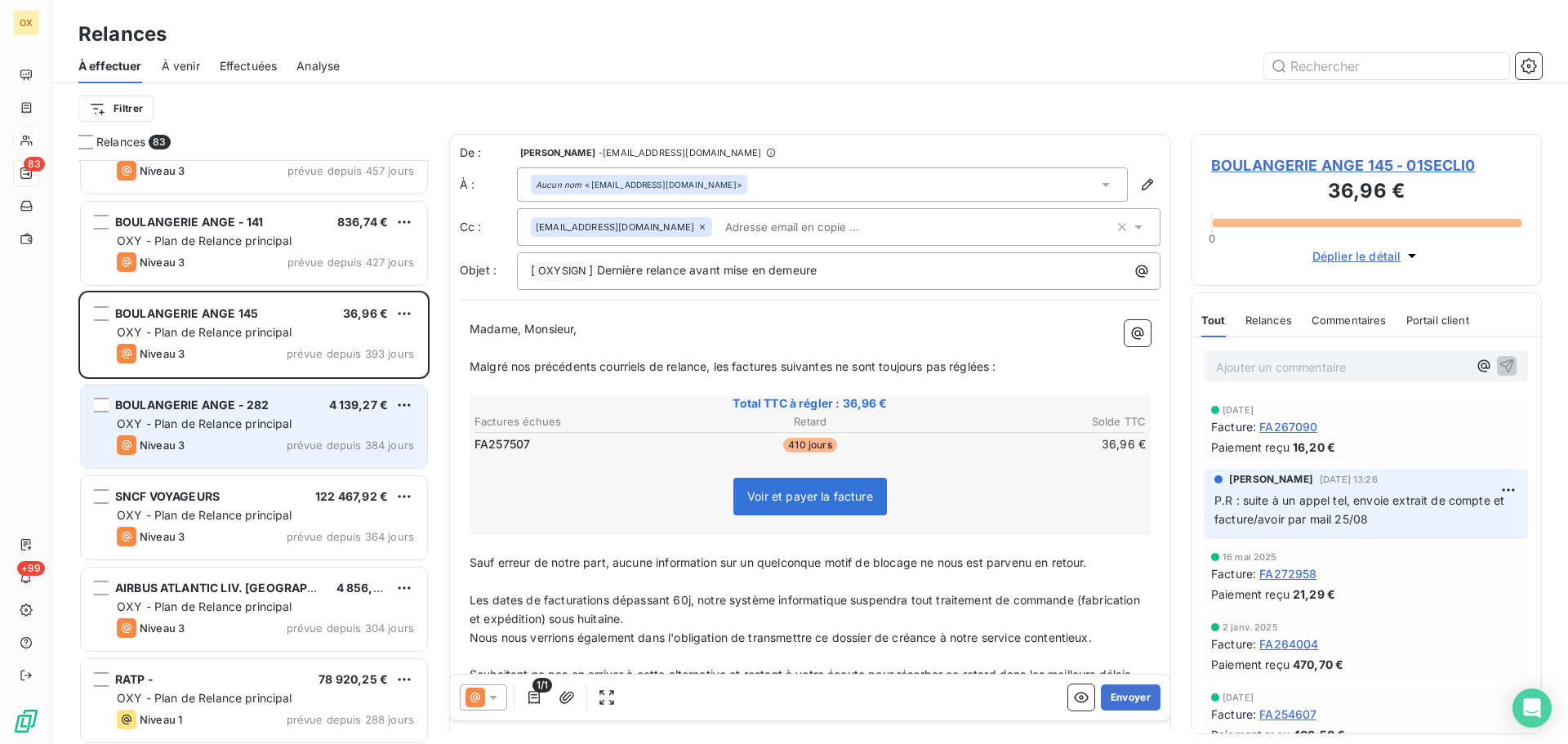
click at [264, 437] on div "Niveau 3 prévue depuis 384 jours" at bounding box center [266, 445] width 298 height 20
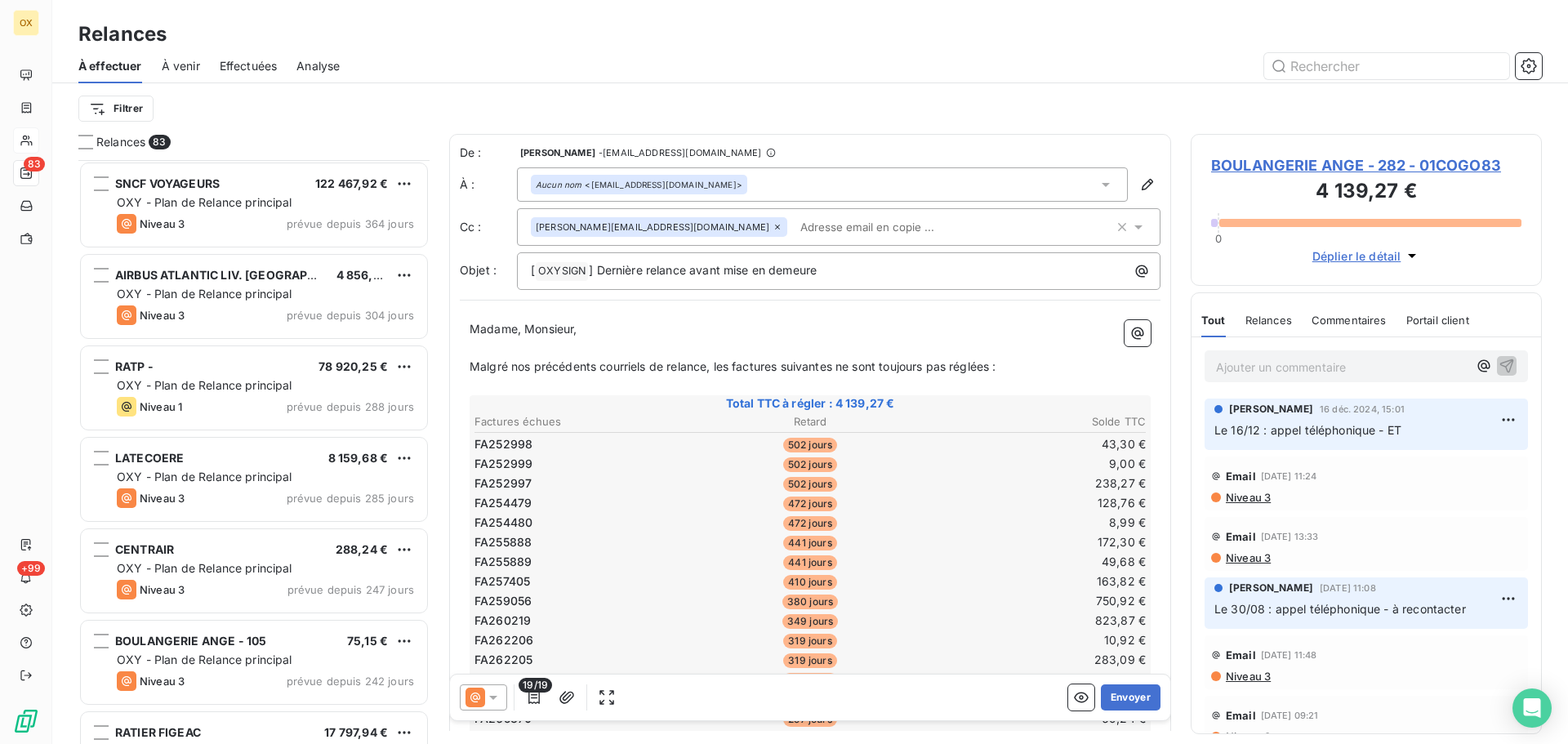
scroll to position [654, 0]
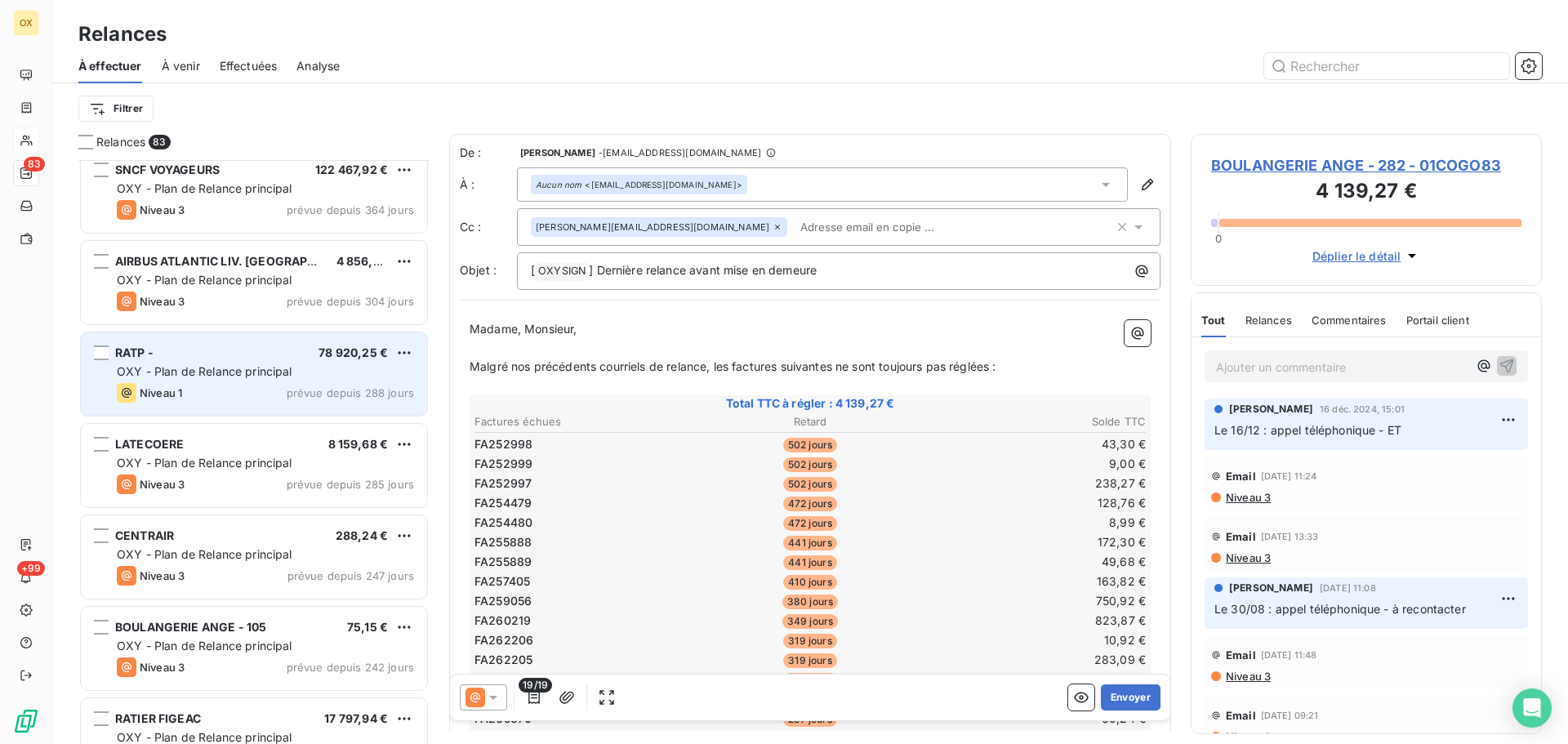
click at [272, 394] on div "Niveau 1 prévue depuis 288 jours" at bounding box center [266, 393] width 298 height 20
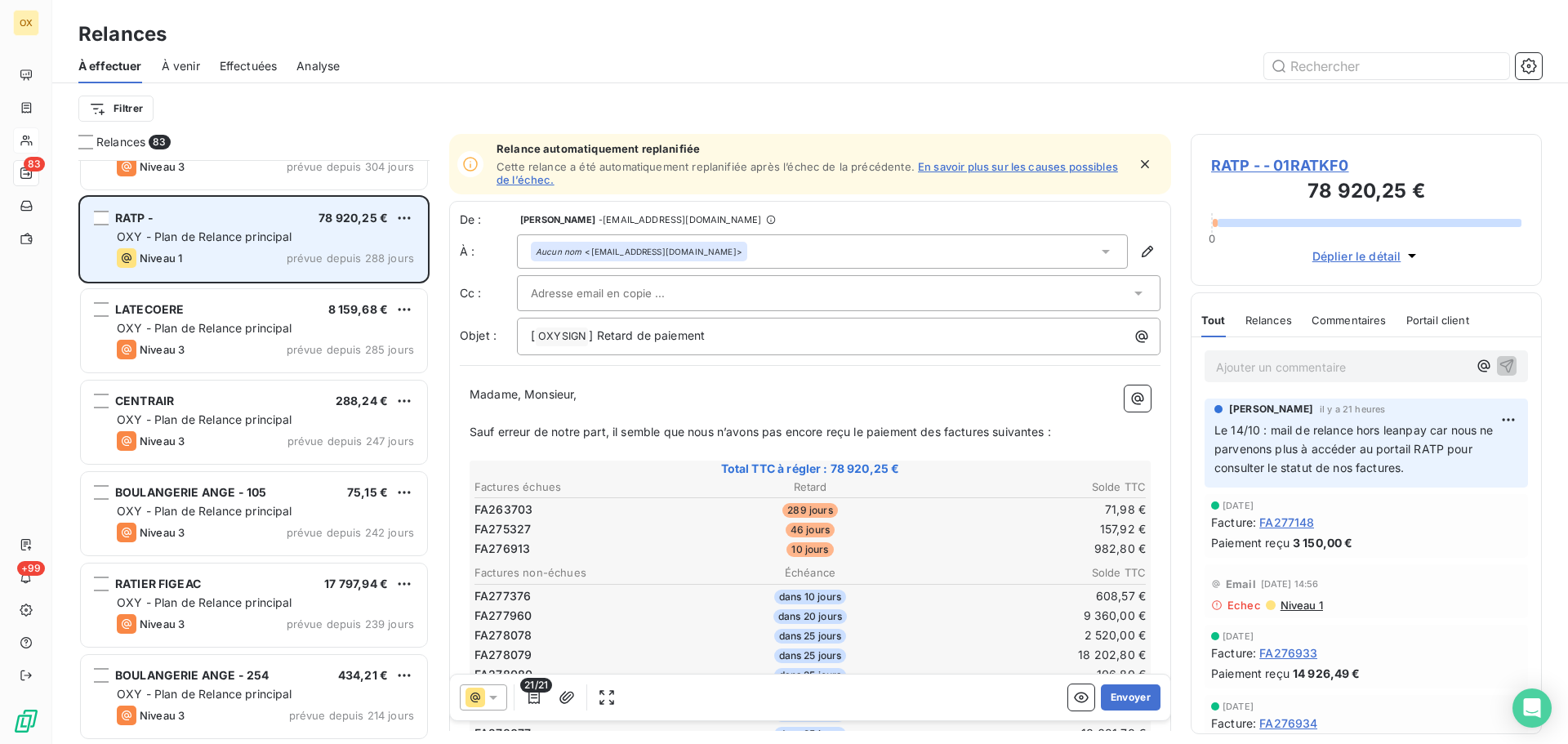
scroll to position [818, 0]
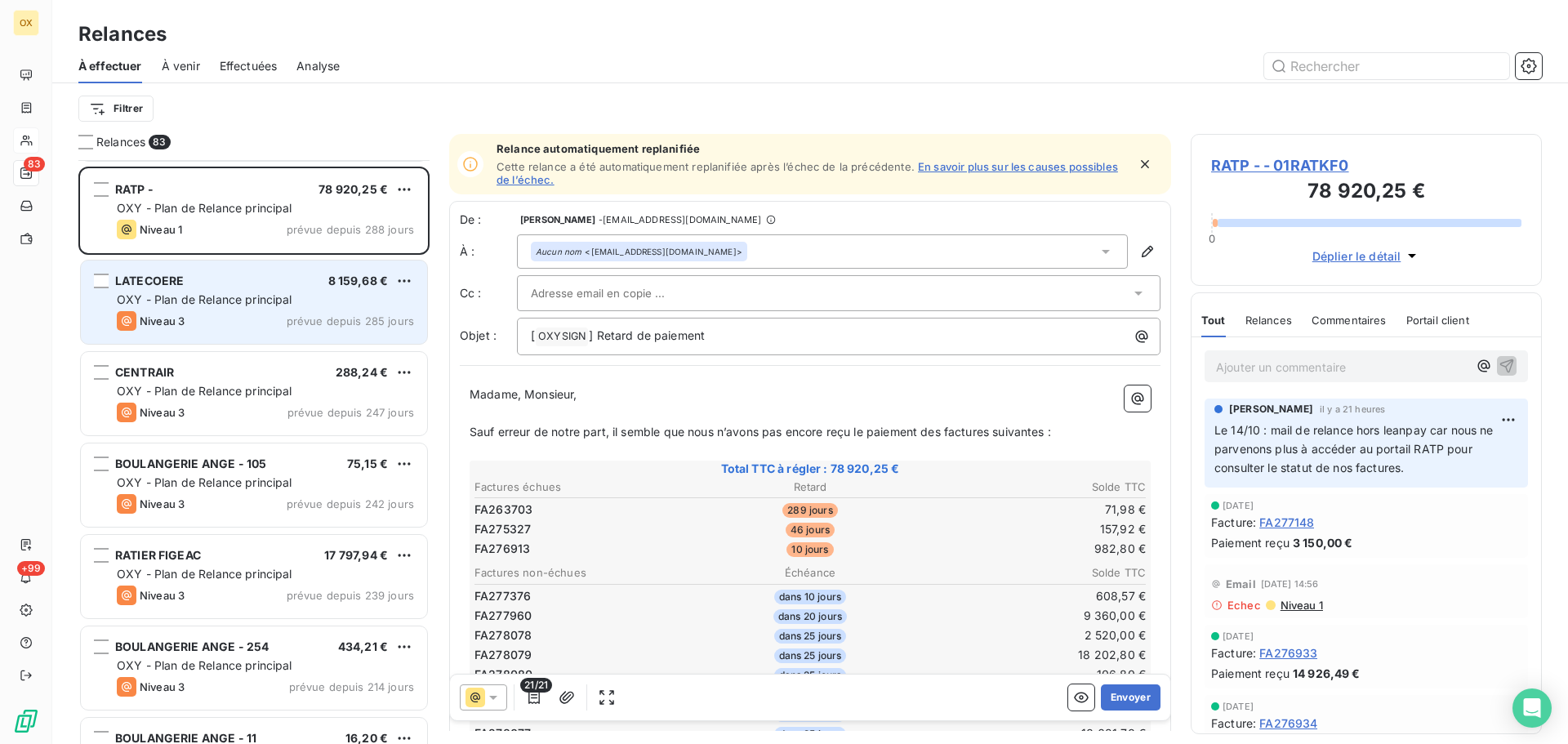
click at [250, 313] on div "Niveau 3 prévue depuis 285 jours" at bounding box center [266, 321] width 298 height 20
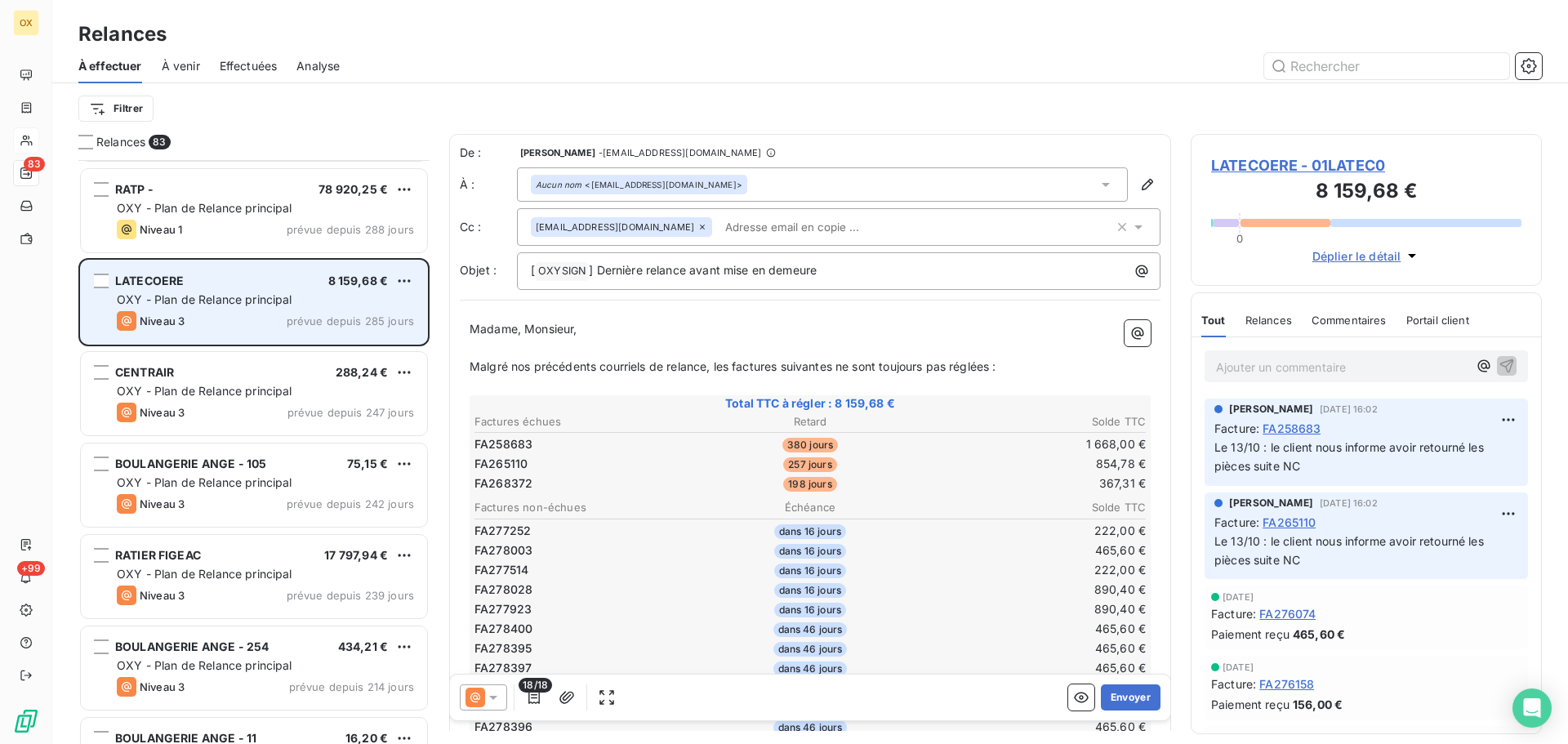
scroll to position [899, 0]
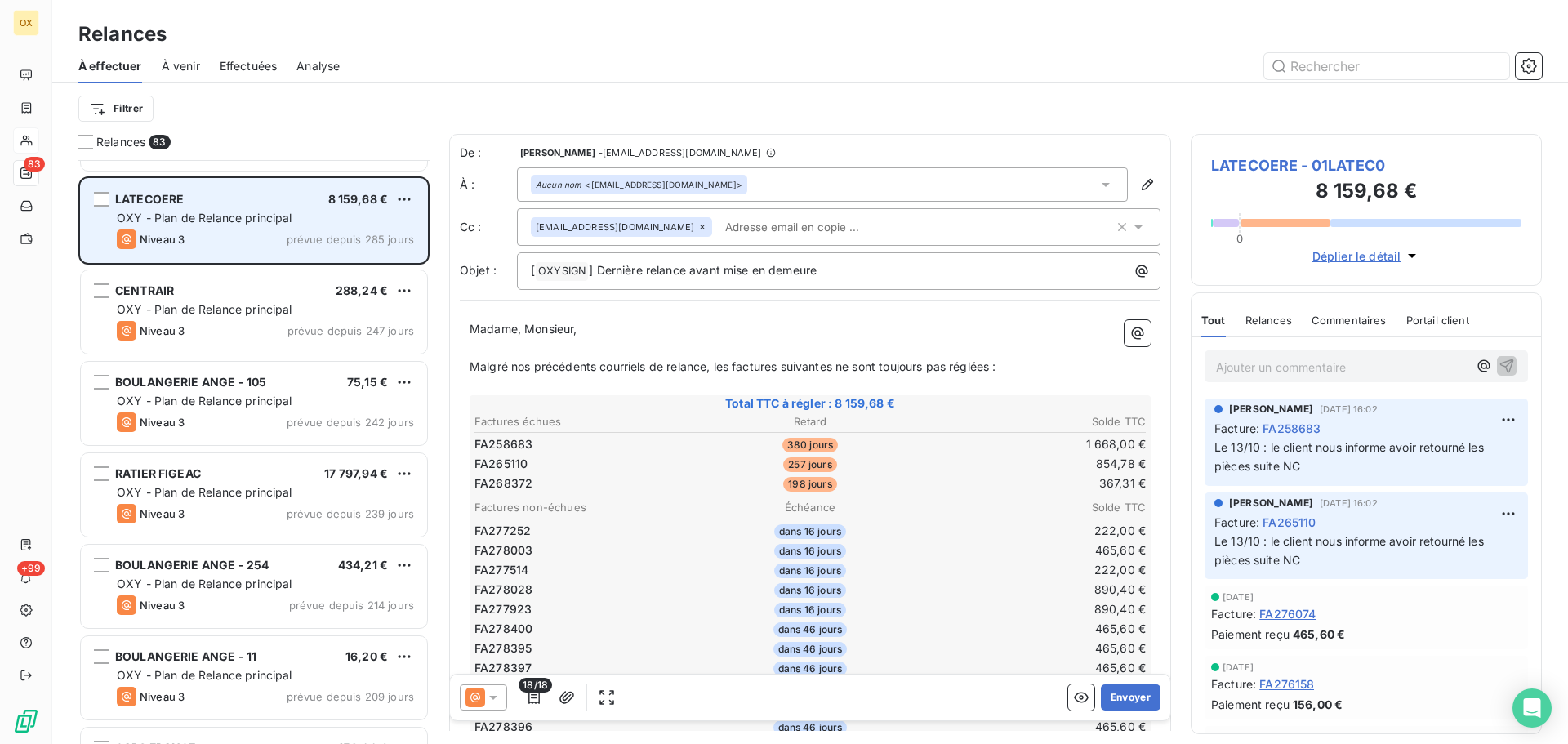
click at [257, 305] on span "OXY - Plan de Relance principal" at bounding box center [204, 309] width 176 height 14
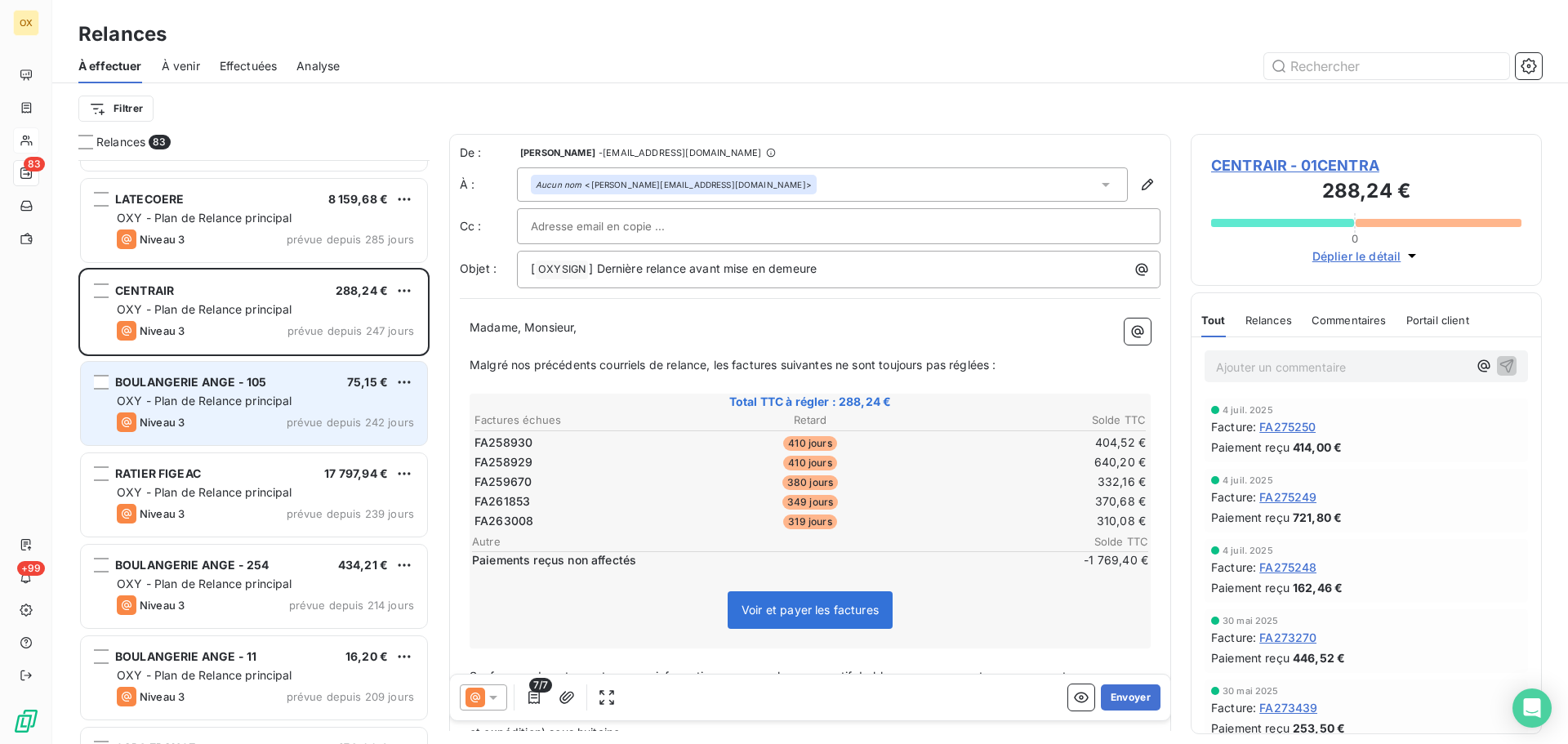
click at [226, 404] on span "OXY - Plan de Relance principal" at bounding box center [204, 401] width 176 height 14
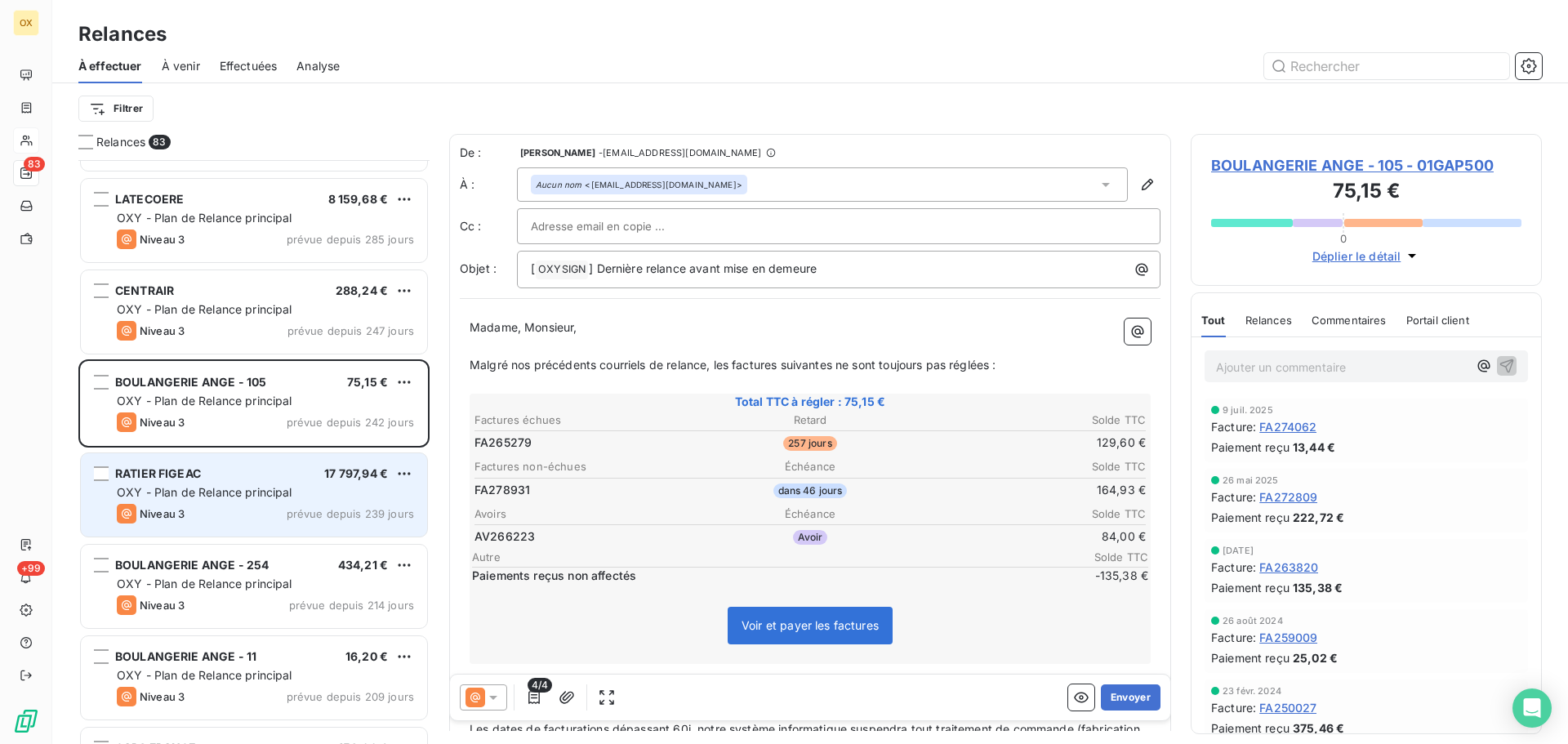
click at [257, 503] on div "RATIER FIGEAC 17 797,94 € OXY - Plan de Relance principal Niveau 3 prévue depui…" at bounding box center [254, 495] width 346 height 83
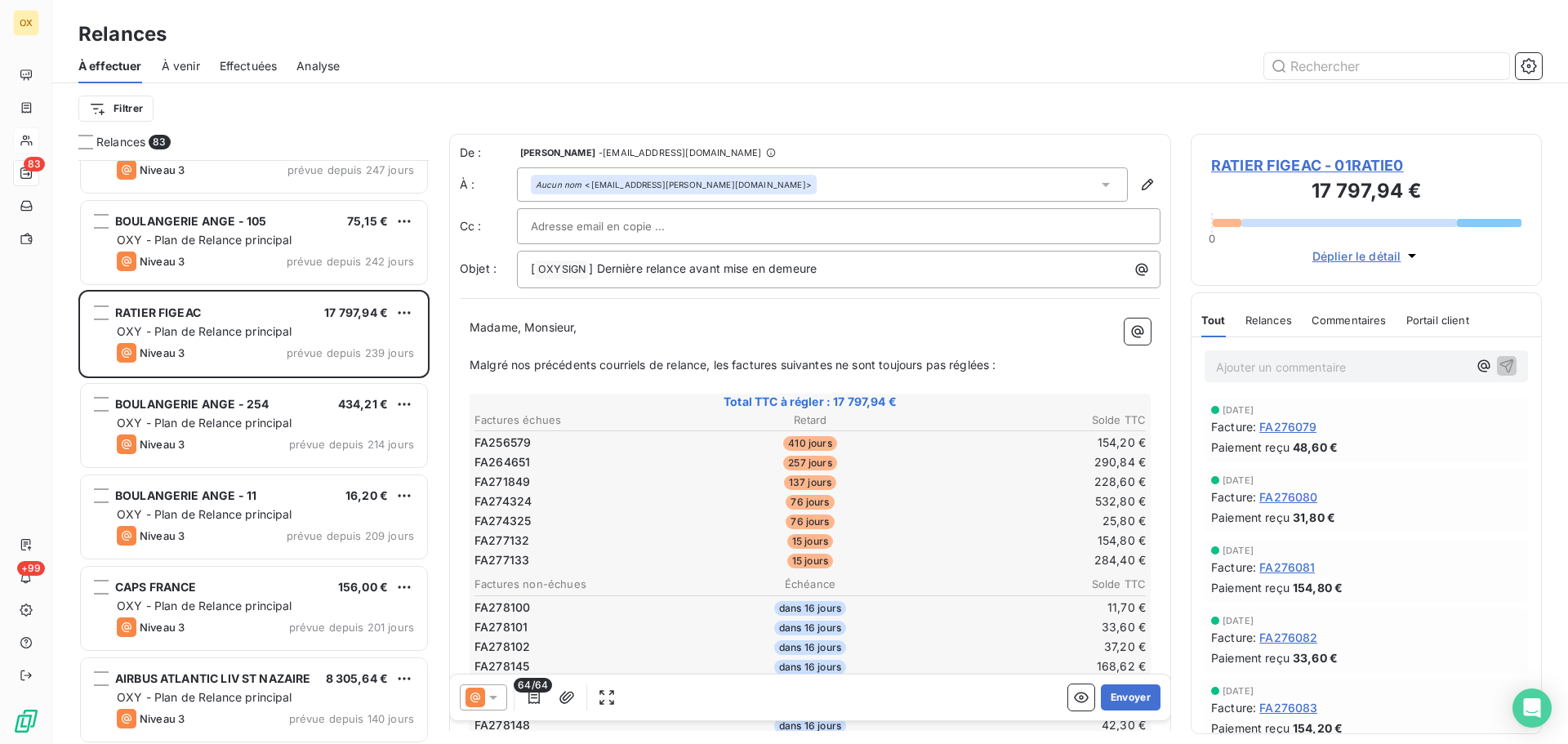
scroll to position [1062, 0]
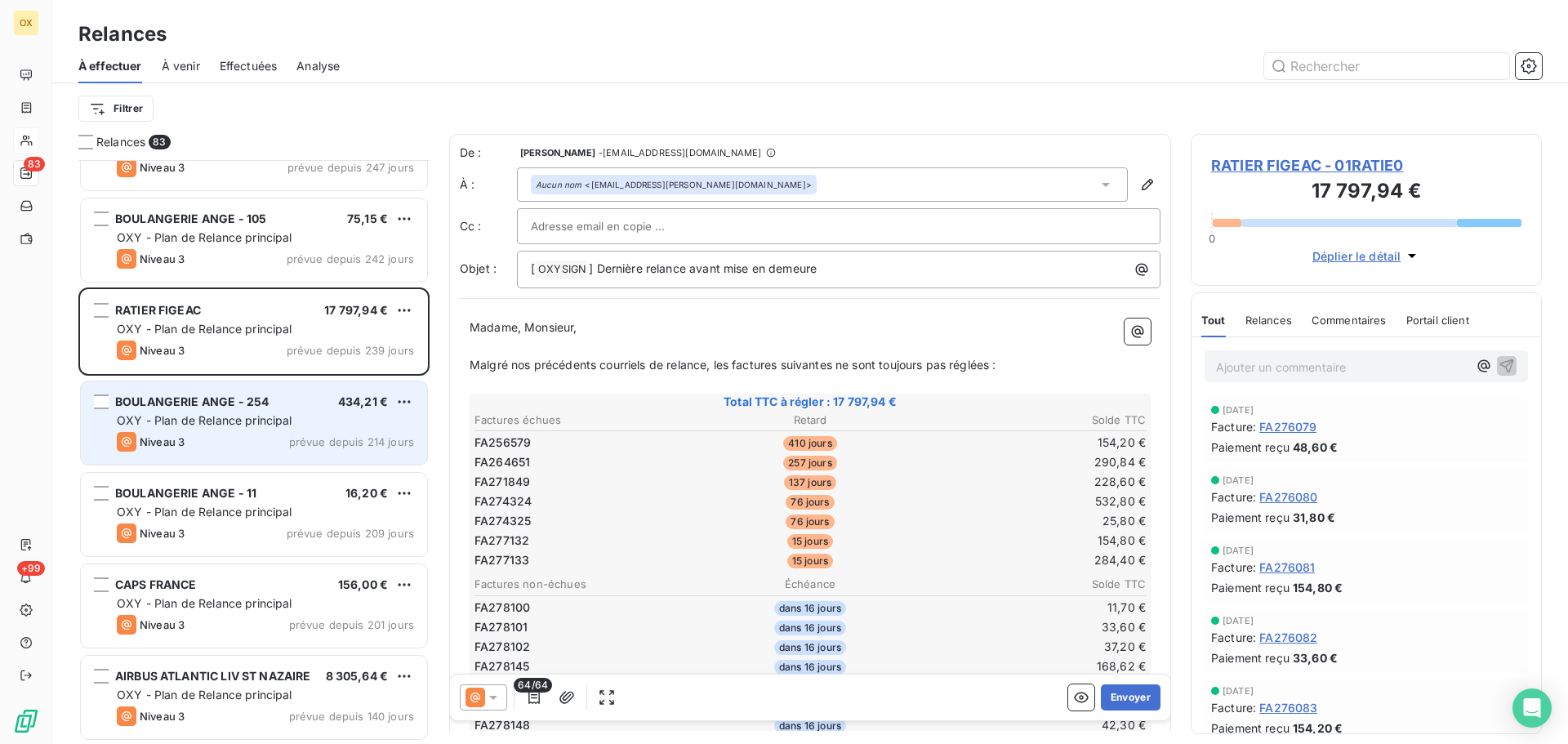
click at [217, 433] on div "Niveau 3 prévue depuis 214 jours" at bounding box center [266, 441] width 298 height 20
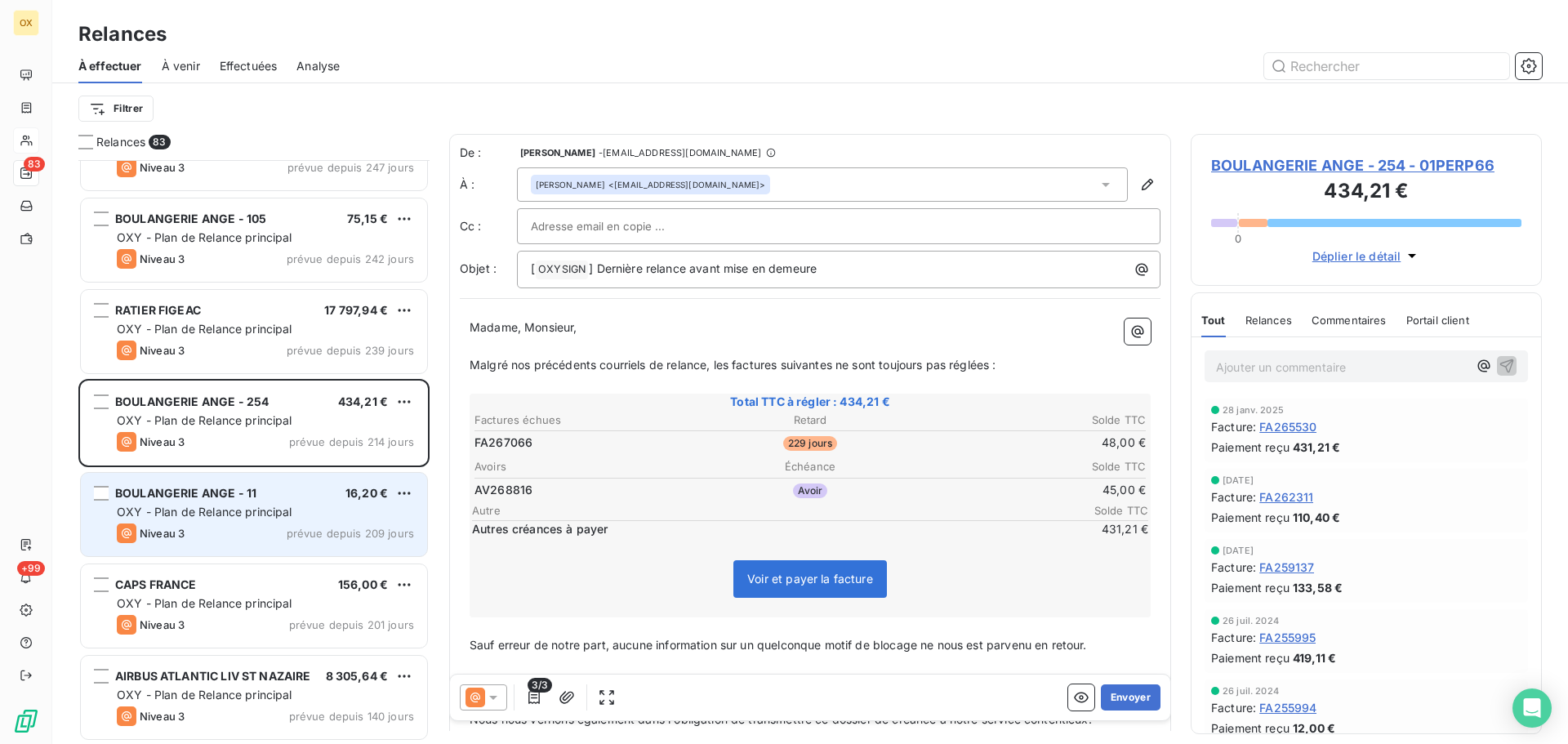
click at [294, 509] on div "OXY - Plan de Relance principal" at bounding box center [266, 511] width 298 height 16
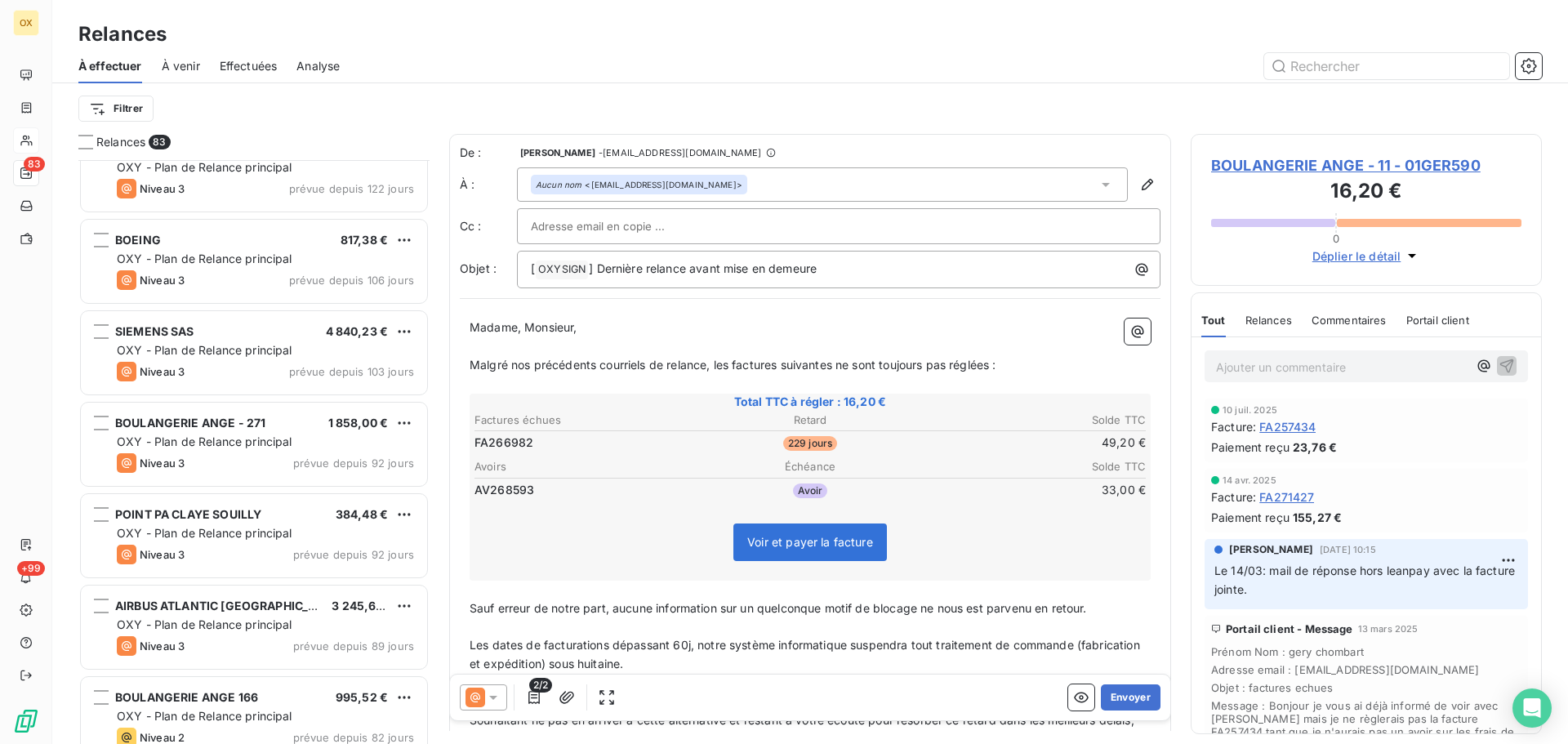
scroll to position [1961, 0]
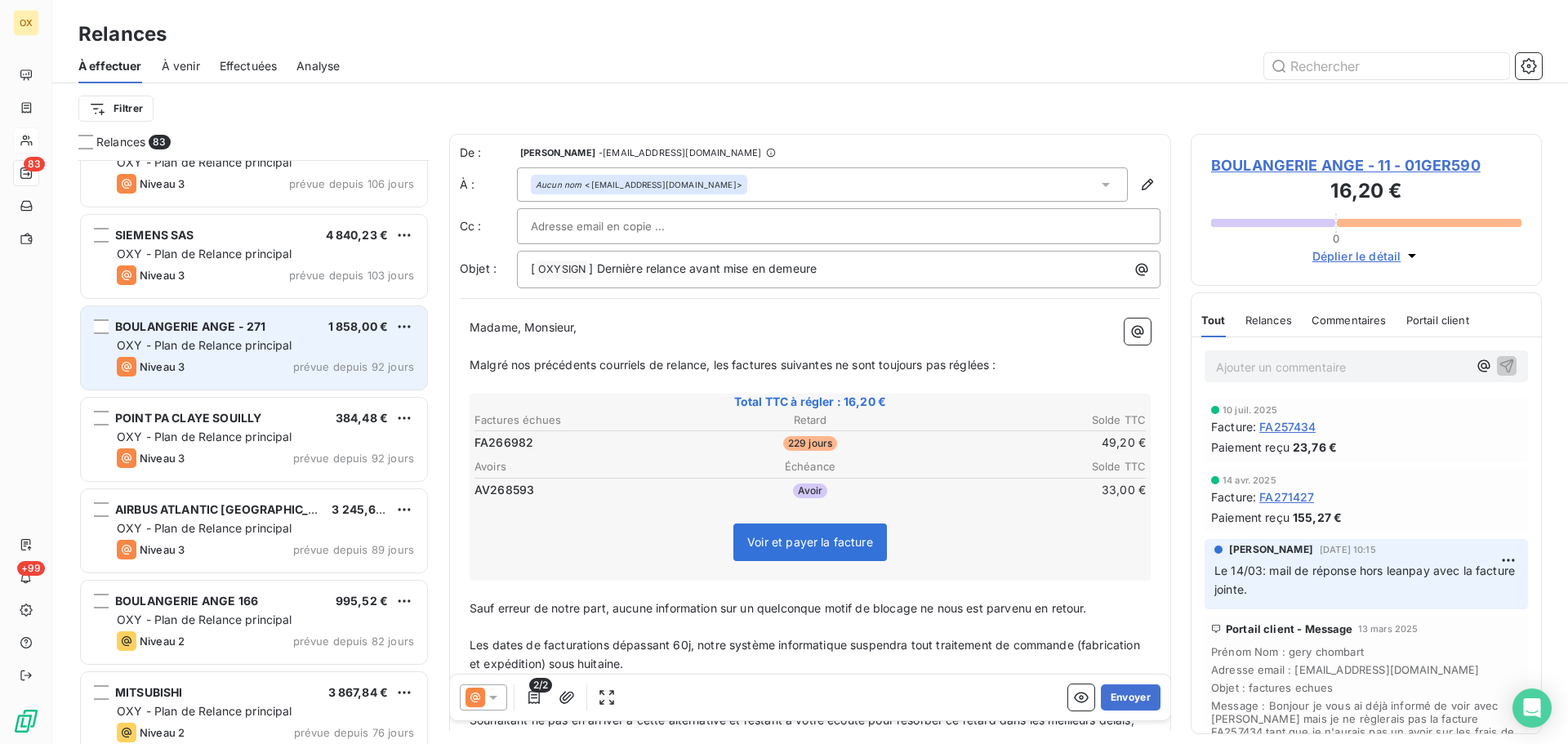
click at [267, 325] on div "BOULANGERIE ANGE - 271 1 858,00 €" at bounding box center [266, 326] width 298 height 15
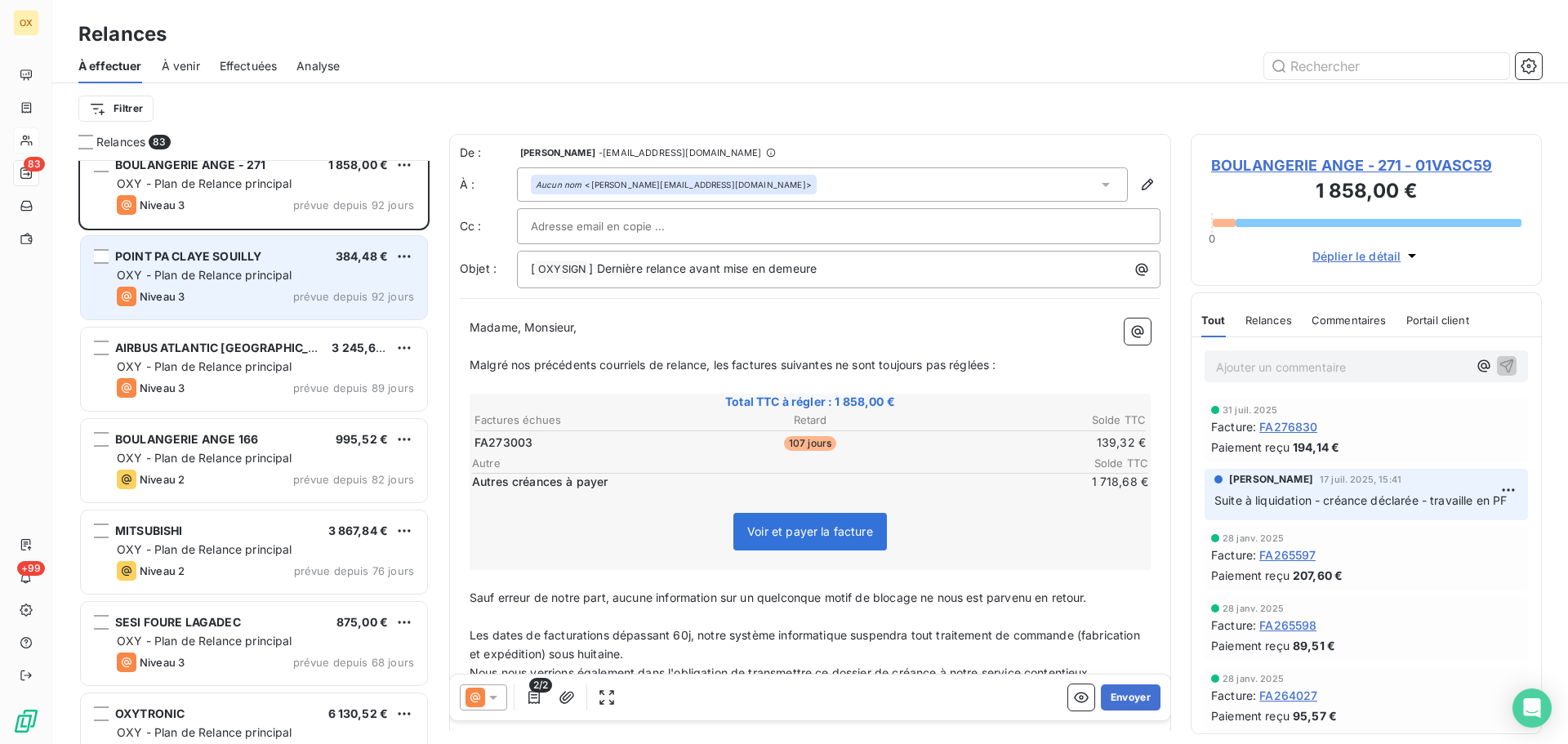
scroll to position [2124, 0]
click at [267, 445] on div "BOULANGERIE ANGE 166 995,52 € OXY - Plan de Relance principal Niveau 2 prévue d…" at bounding box center [254, 459] width 346 height 83
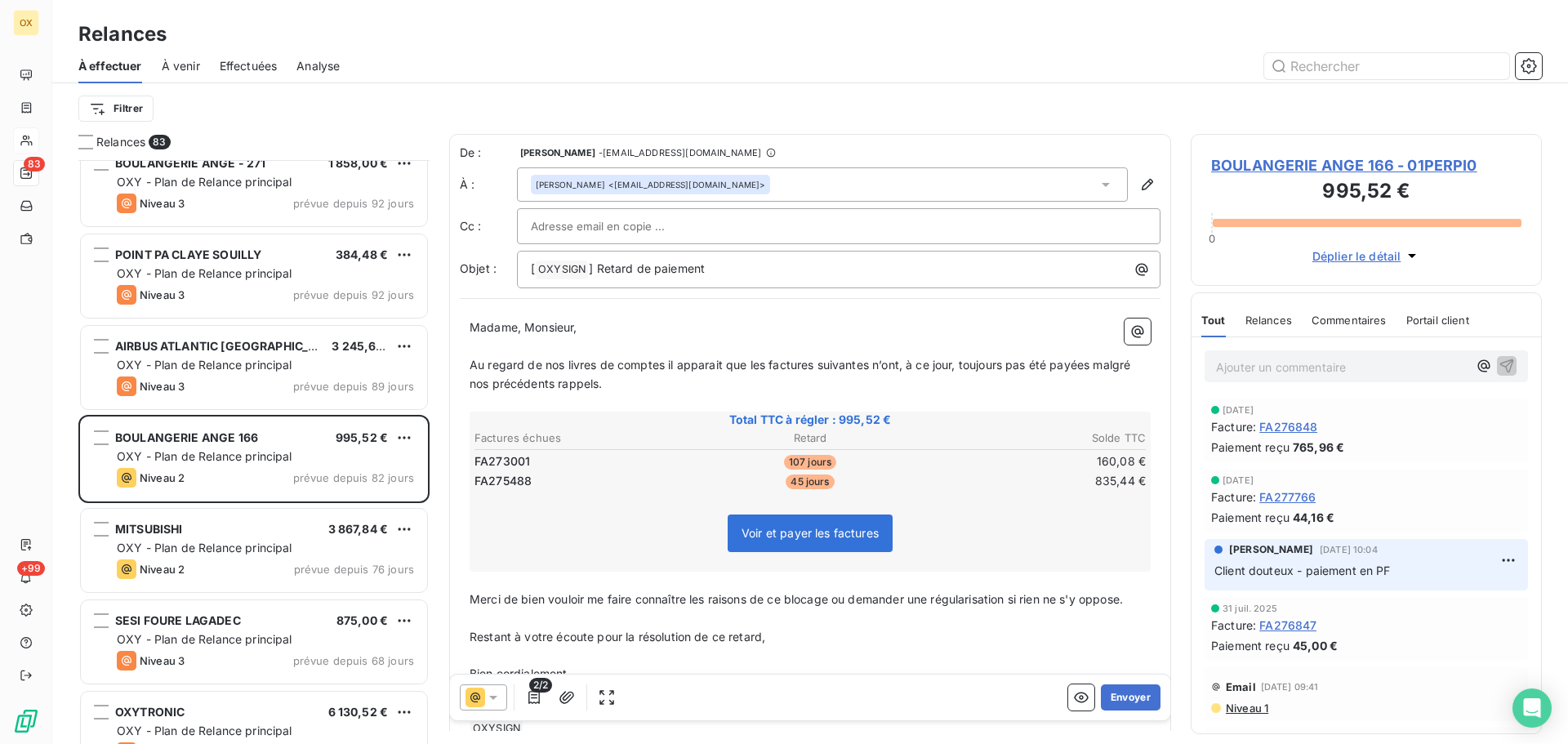
click at [715, 342] on p "﻿" at bounding box center [810, 347] width 681 height 19
drag, startPoint x: 525, startPoint y: 329, endPoint x: 459, endPoint y: 336, distance: 66.4
click at [459, 336] on div "De : [PERSON_NAME] - [EMAIL_ADDRESS][DOMAIN_NAME] À : [PERSON_NAME] <[EMAIL_ADD…" at bounding box center [810, 446] width 722 height 625
drag, startPoint x: 1092, startPoint y: 365, endPoint x: 1096, endPoint y: 382, distance: 17.5
click at [1096, 382] on p "Au regard de nos livres de comptes il apparait que les factures suivantes n’ont…" at bounding box center [810, 375] width 681 height 37
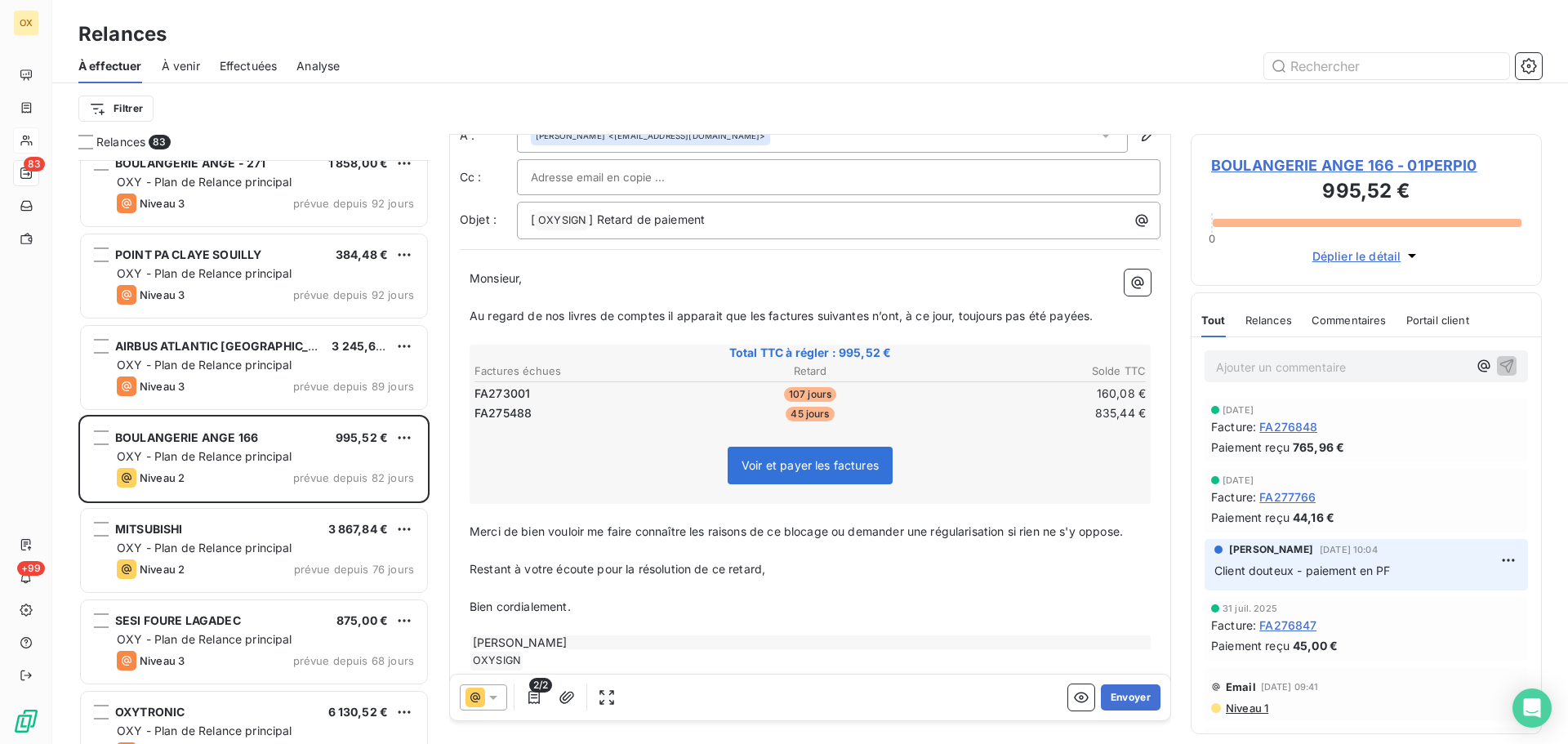
scroll to position [77, 0]
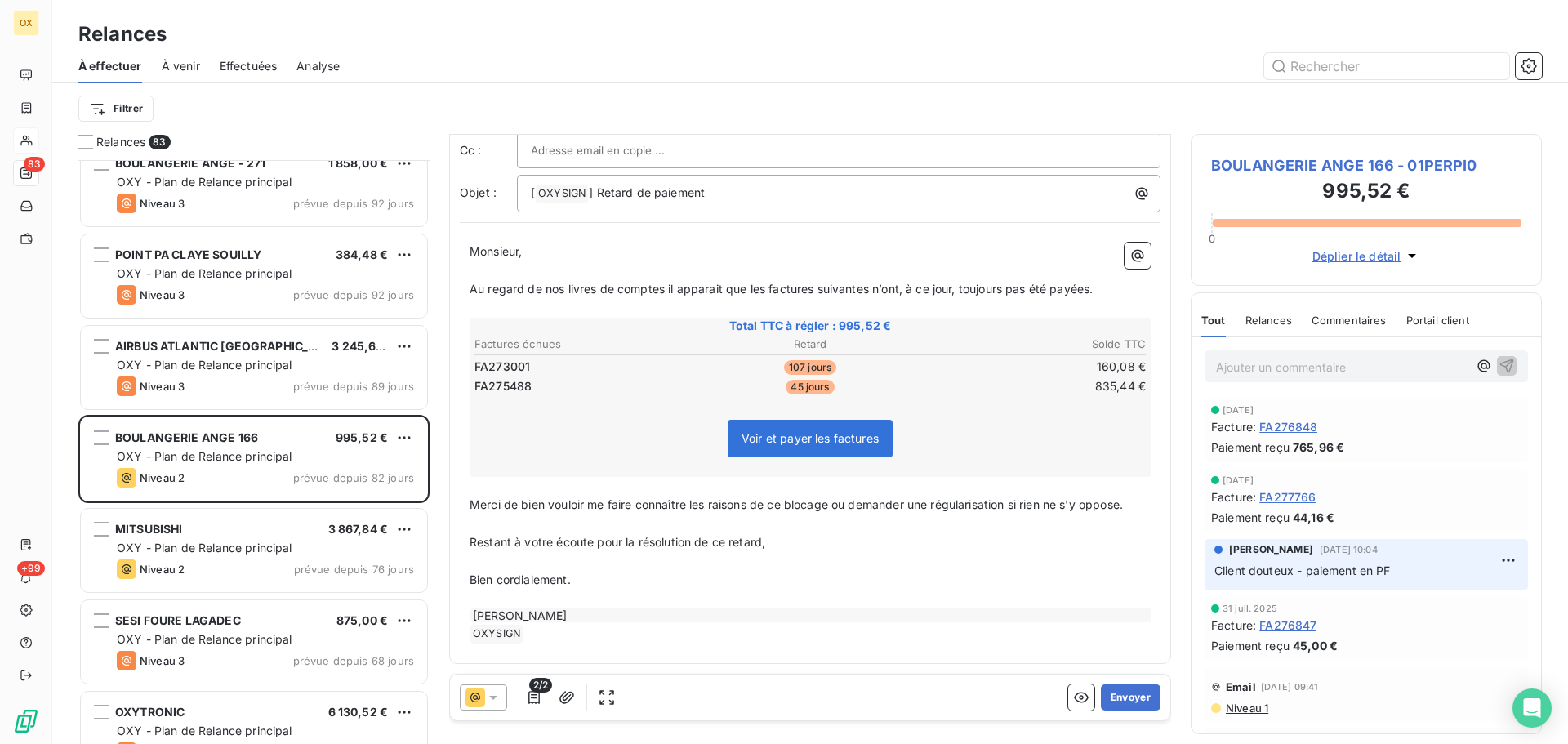
click at [1243, 165] on span "BOULANGERIE ANGE 166 - 01PERPI0" at bounding box center [1366, 164] width 311 height 22
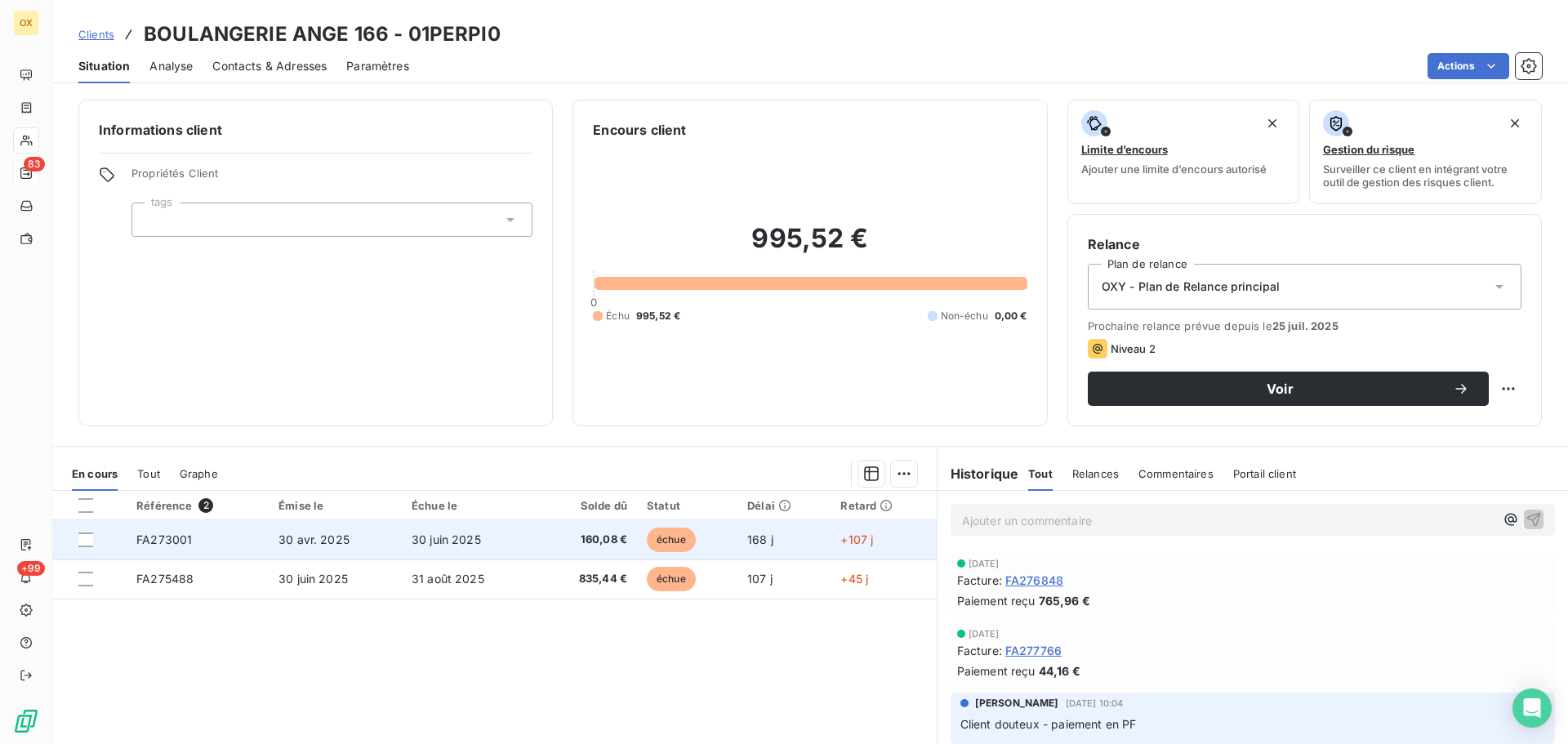
click at [611, 537] on span "160,08 €" at bounding box center [587, 540] width 80 height 16
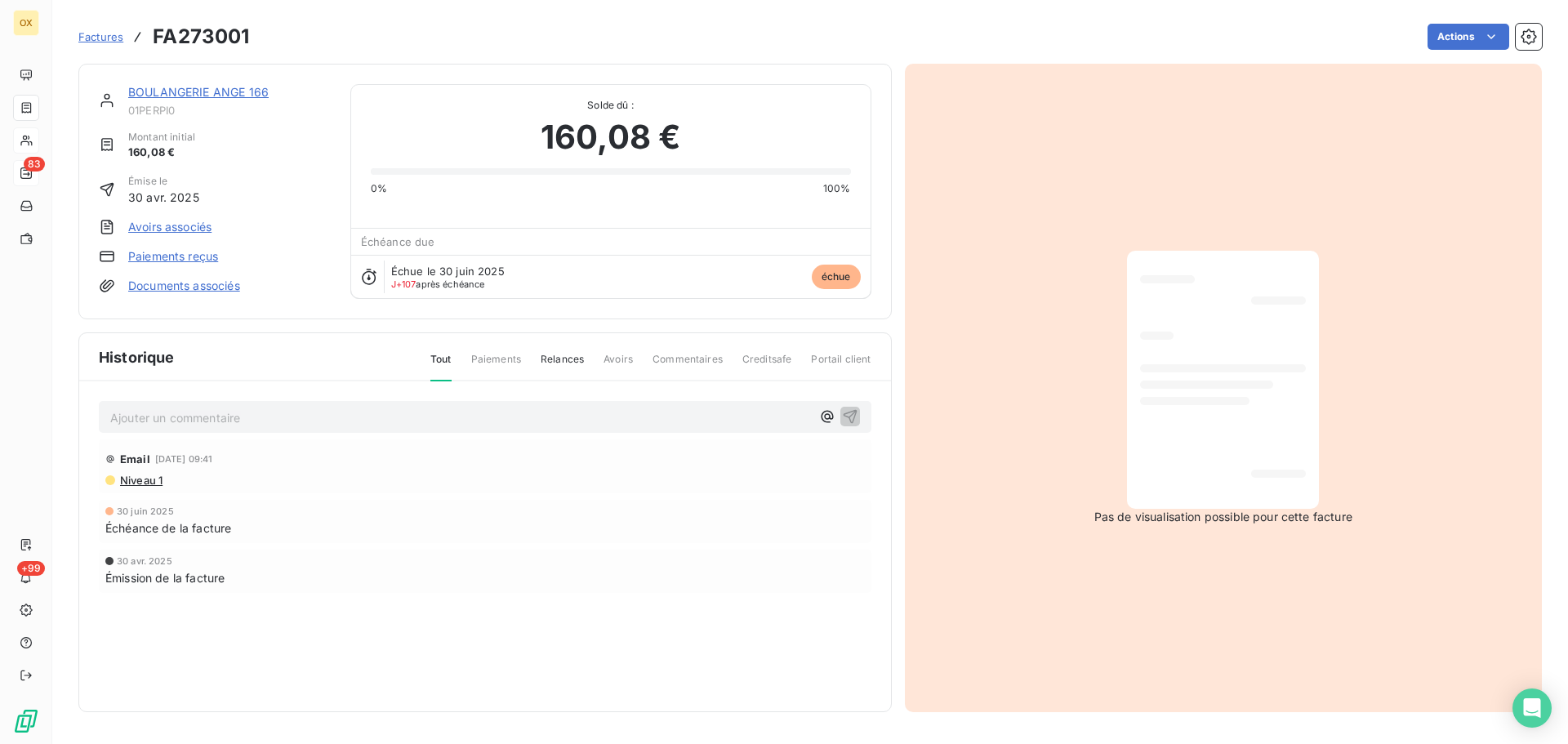
click at [241, 98] on link "BOULANGERIE ANGE 166" at bounding box center [198, 92] width 140 height 14
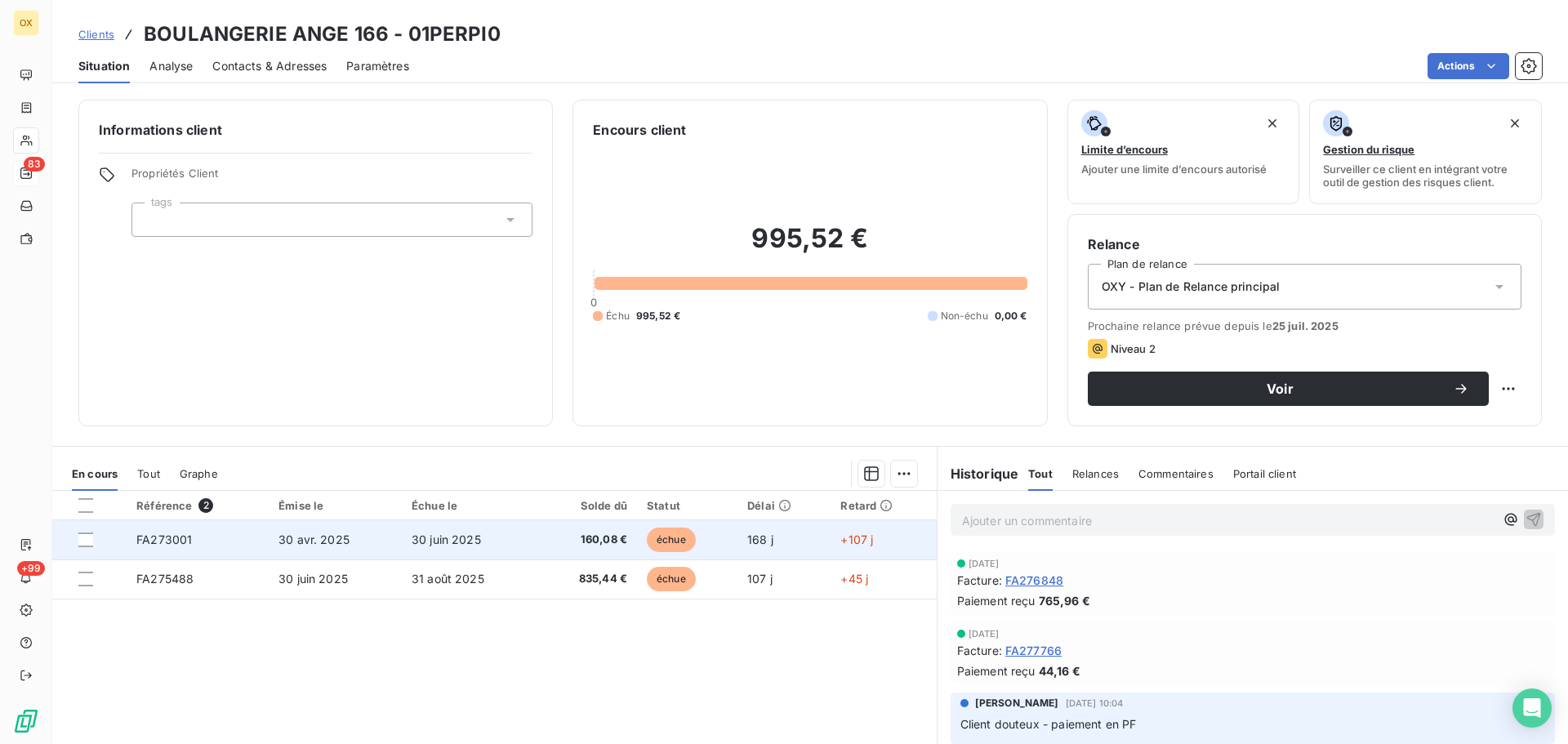
click at [569, 547] on span "160,08 €" at bounding box center [587, 540] width 80 height 16
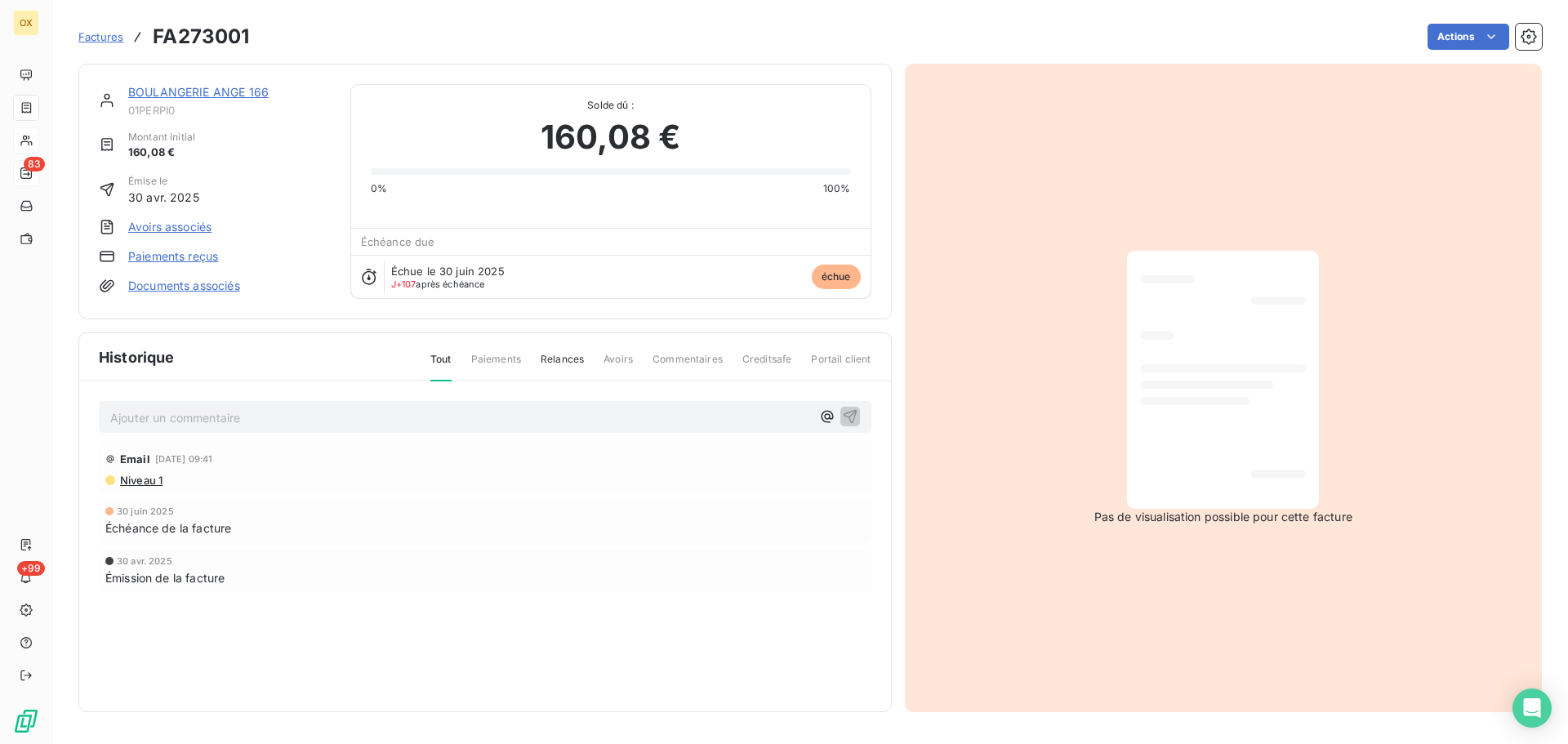
click at [232, 98] on link "BOULANGERIE ANGE 166" at bounding box center [198, 92] width 140 height 14
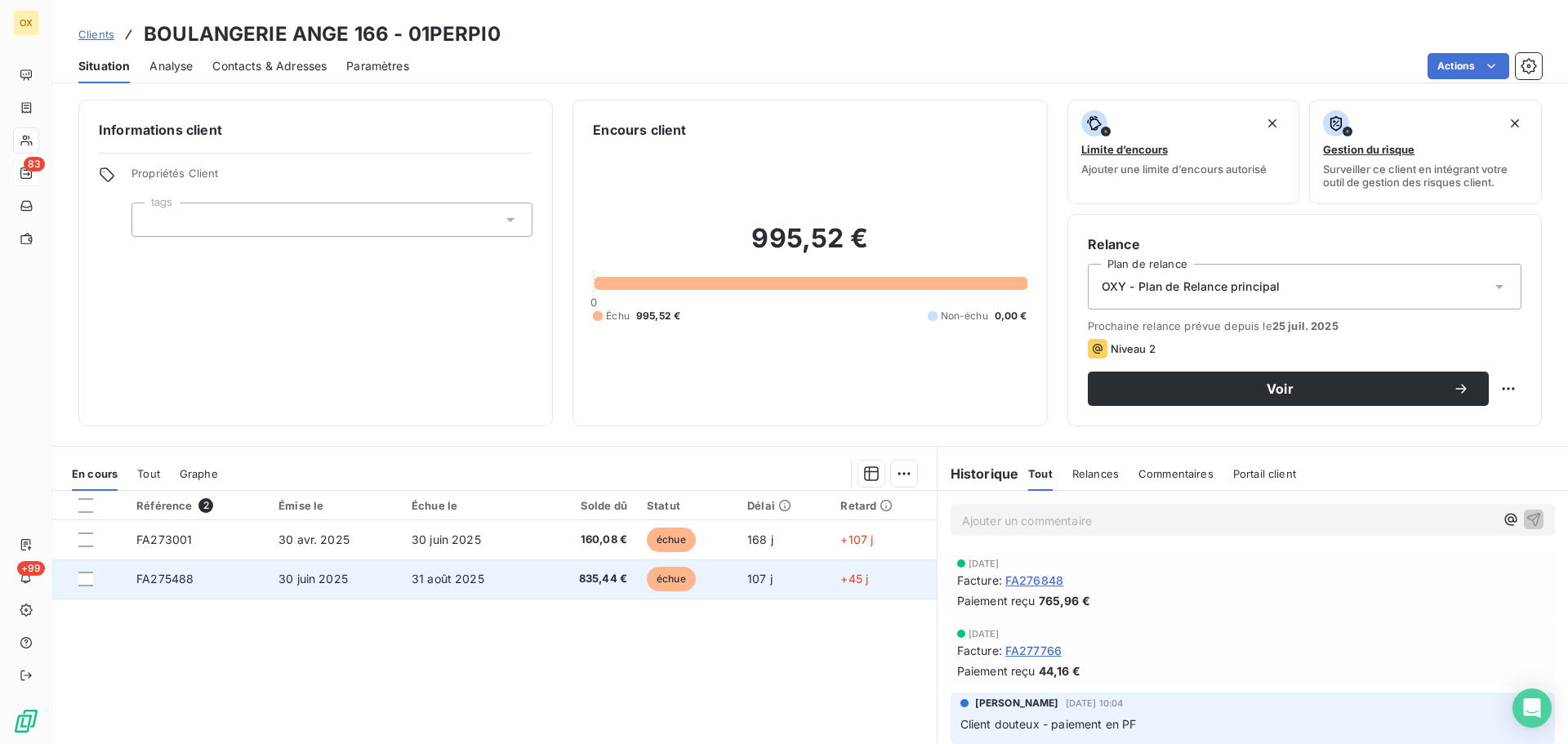
click at [470, 580] on span "31 août 2025" at bounding box center [448, 579] width 73 height 14
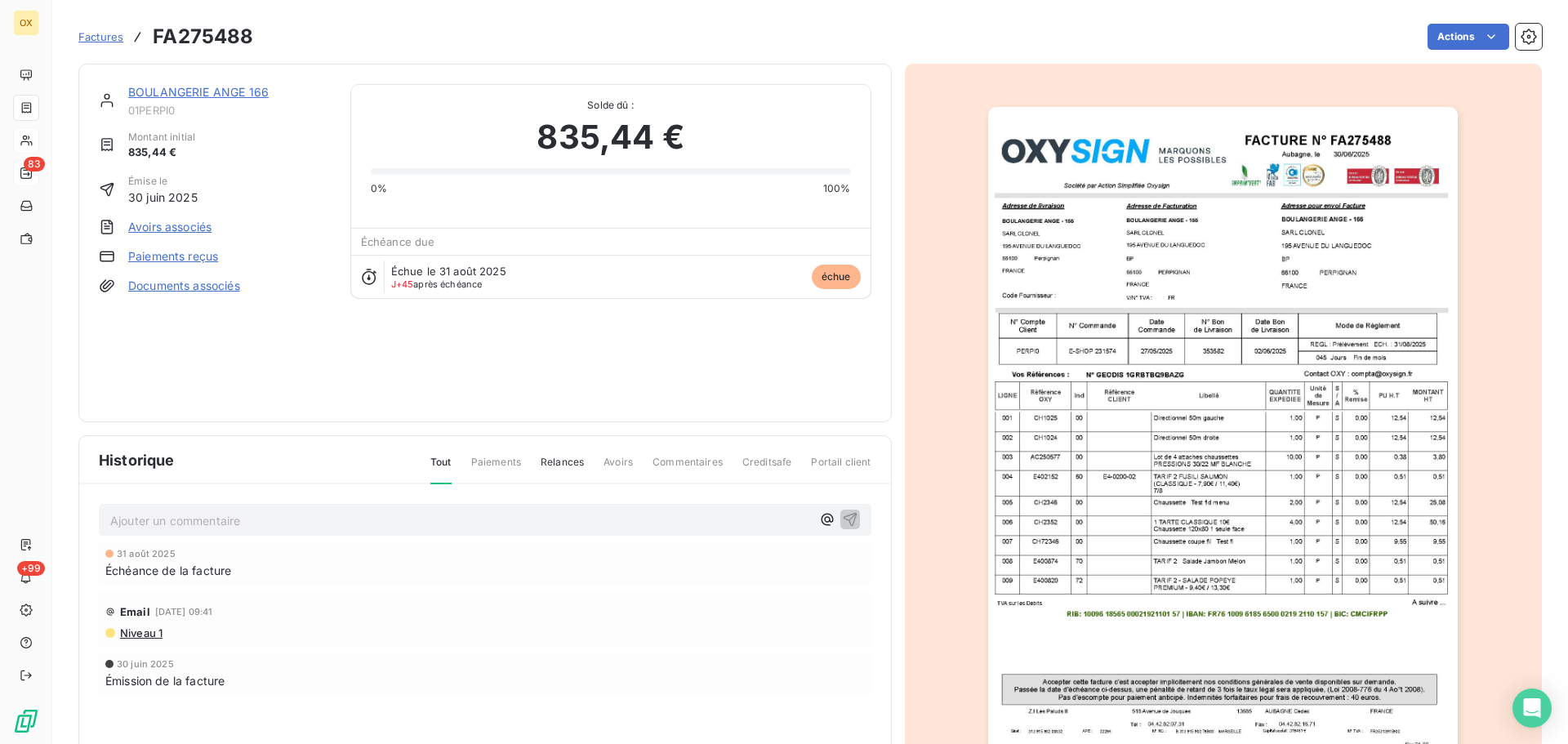
click at [239, 93] on link "BOULANGERIE ANGE 166" at bounding box center [198, 92] width 140 height 14
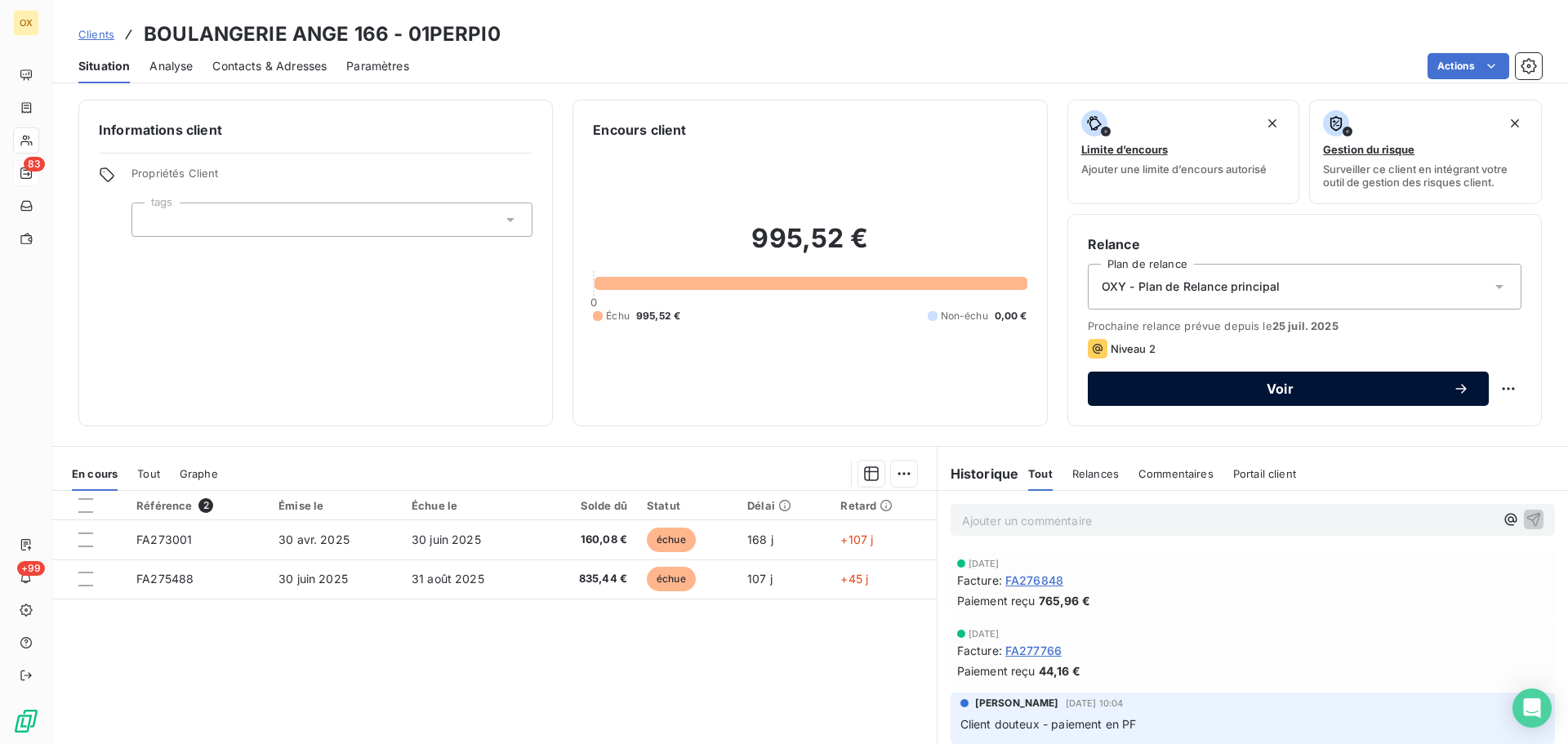
click at [1187, 385] on span "Voir" at bounding box center [1280, 388] width 345 height 13
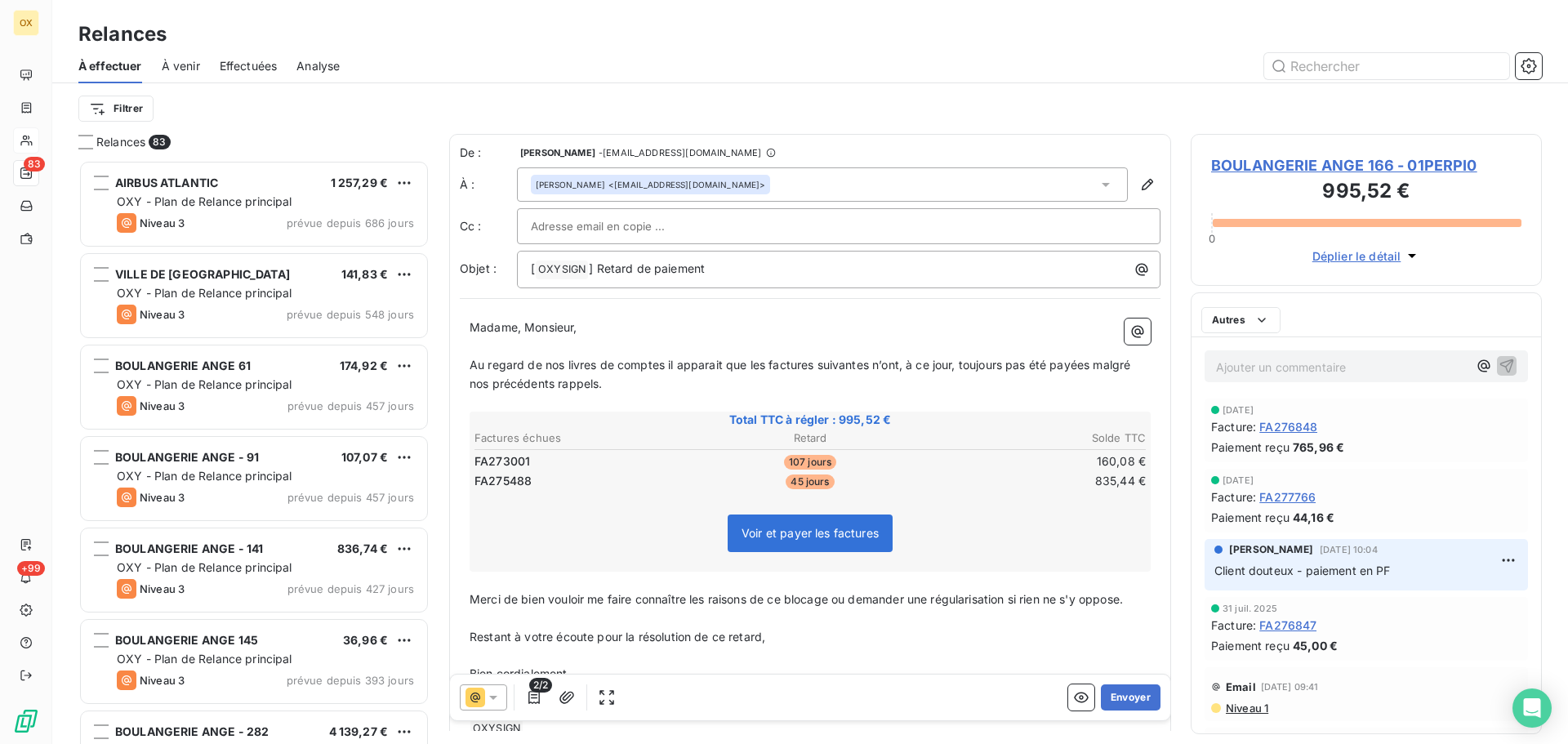
scroll to position [572, 339]
click at [568, 698] on icon "button" at bounding box center [567, 697] width 15 height 12
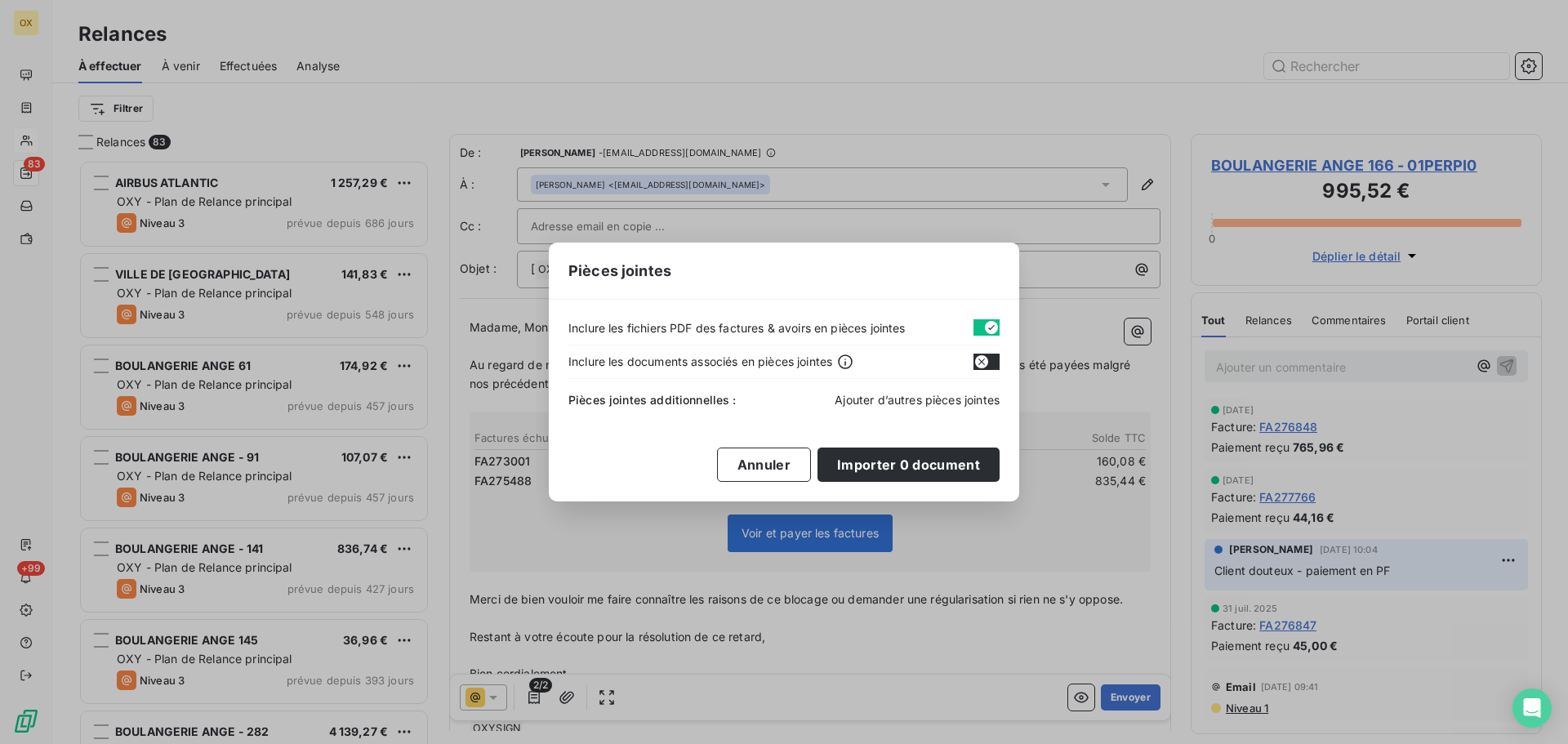
click at [893, 399] on span "Ajouter d’autres pièces jointes" at bounding box center [917, 400] width 165 height 14
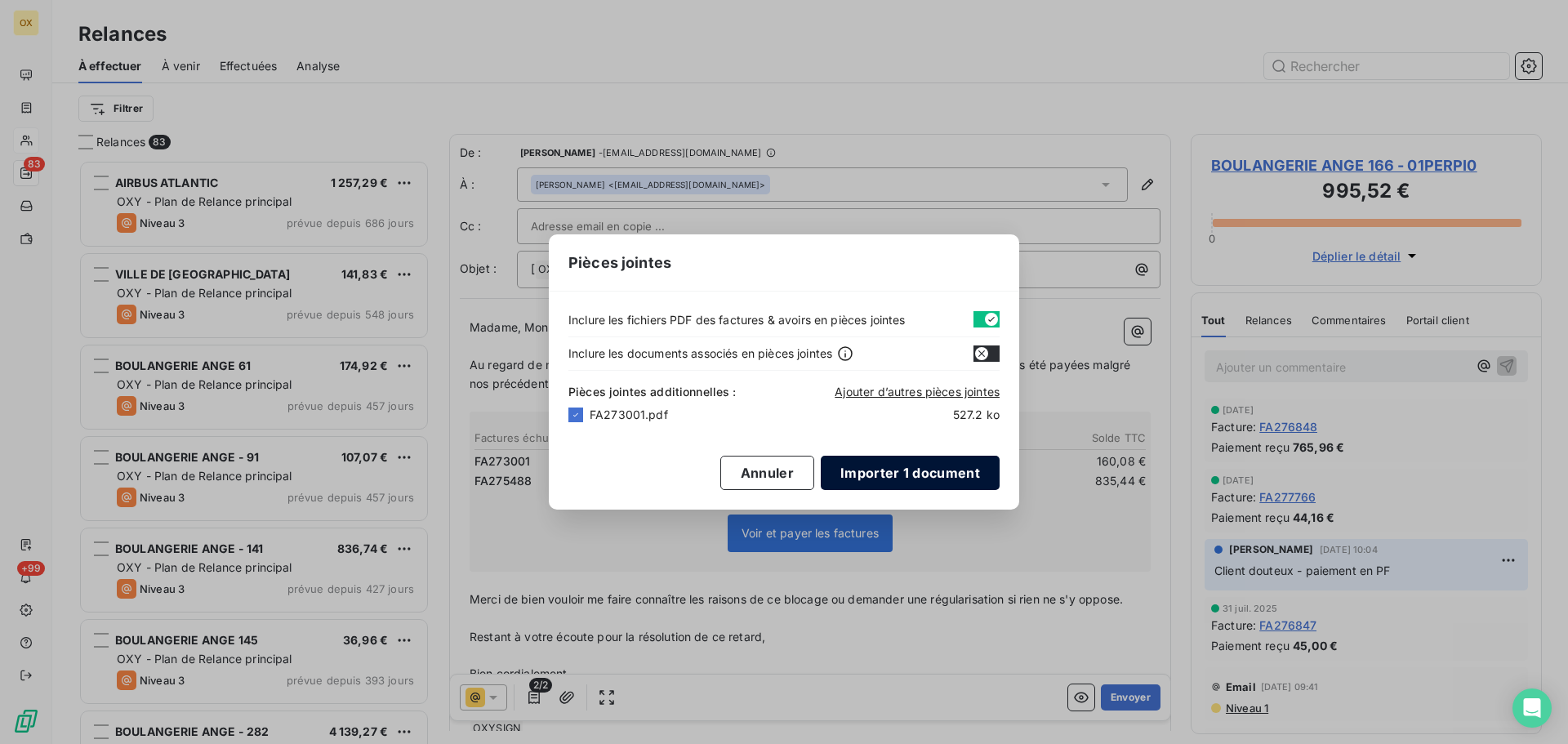
click at [884, 476] on button "Importer 1 document" at bounding box center [910, 473] width 179 height 35
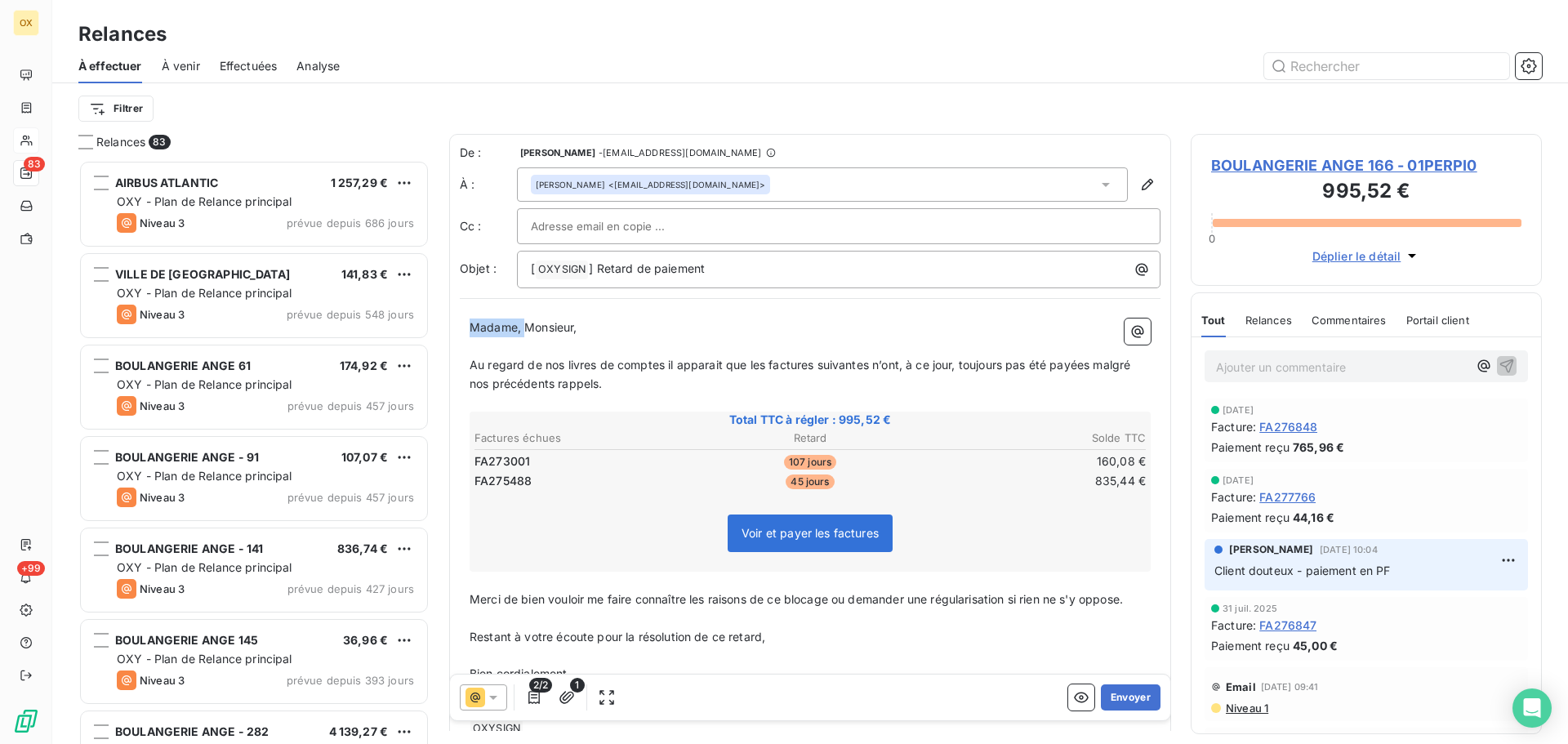
drag, startPoint x: 524, startPoint y: 326, endPoint x: 450, endPoint y: 328, distance: 74.0
click at [450, 328] on div "De : [PERSON_NAME] - [EMAIL_ADDRESS][DOMAIN_NAME] À : [PERSON_NAME] <[EMAIL_ADD…" at bounding box center [810, 446] width 722 height 625
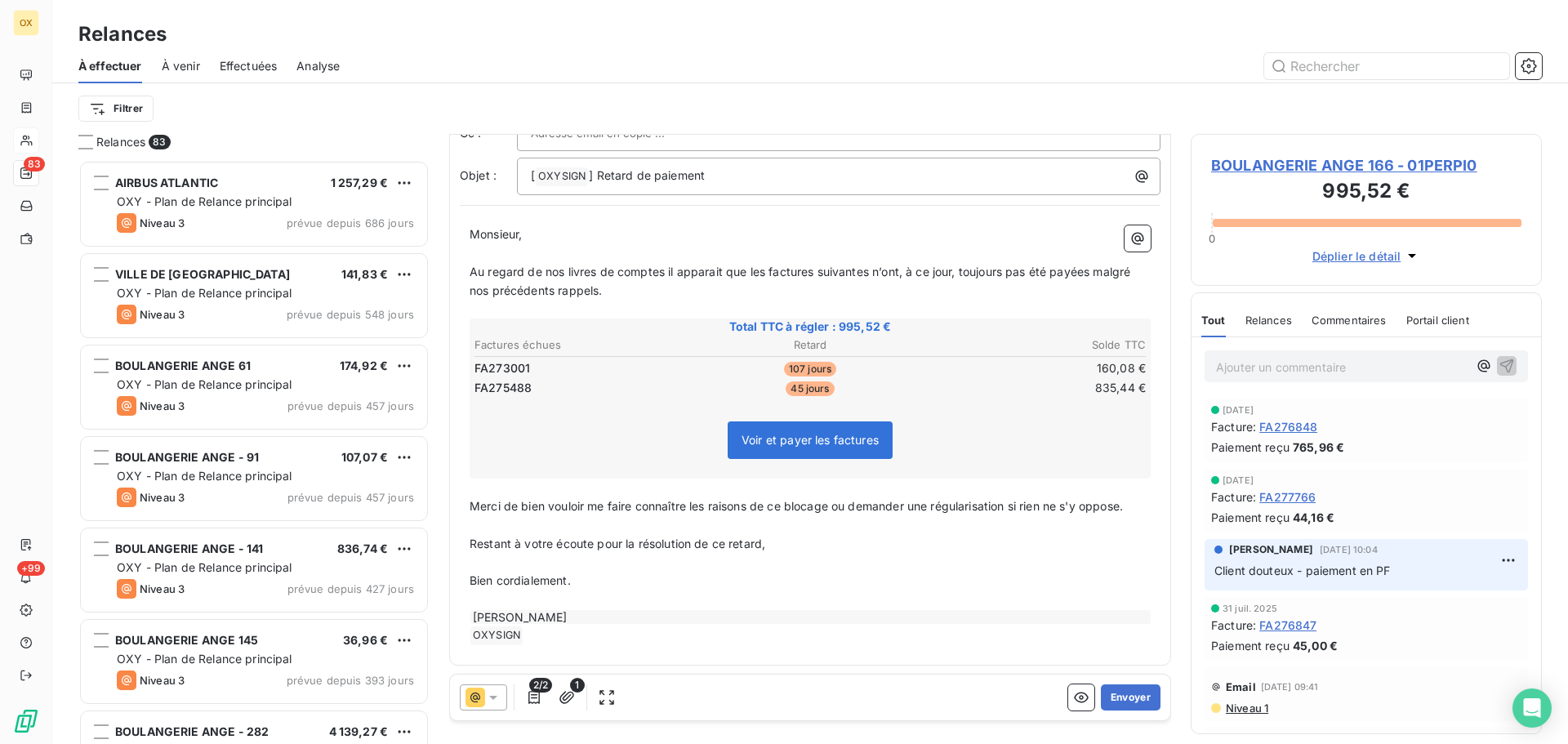
scroll to position [95, 0]
click at [1121, 696] on button "Envoyer" at bounding box center [1131, 697] width 60 height 26
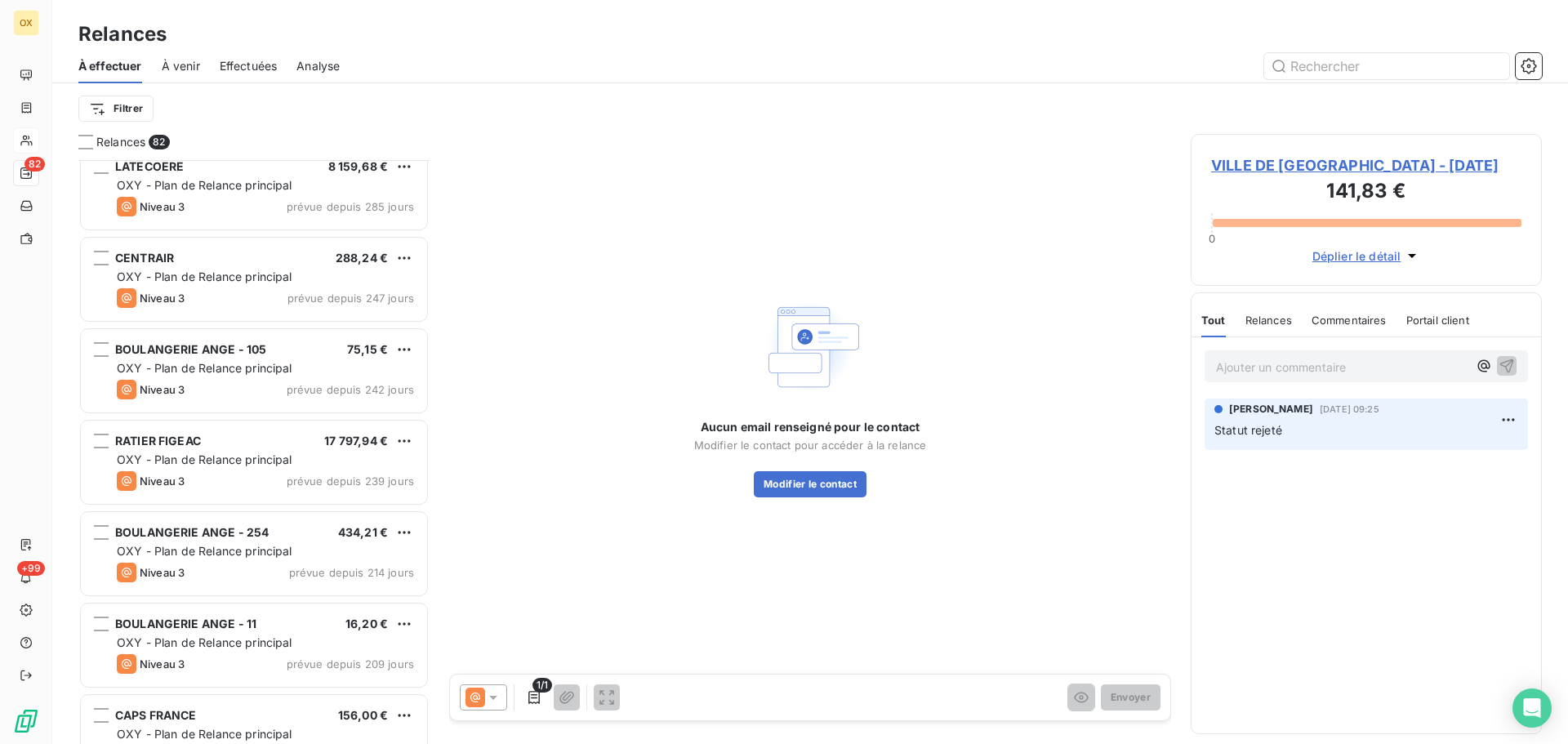
scroll to position [981, 0]
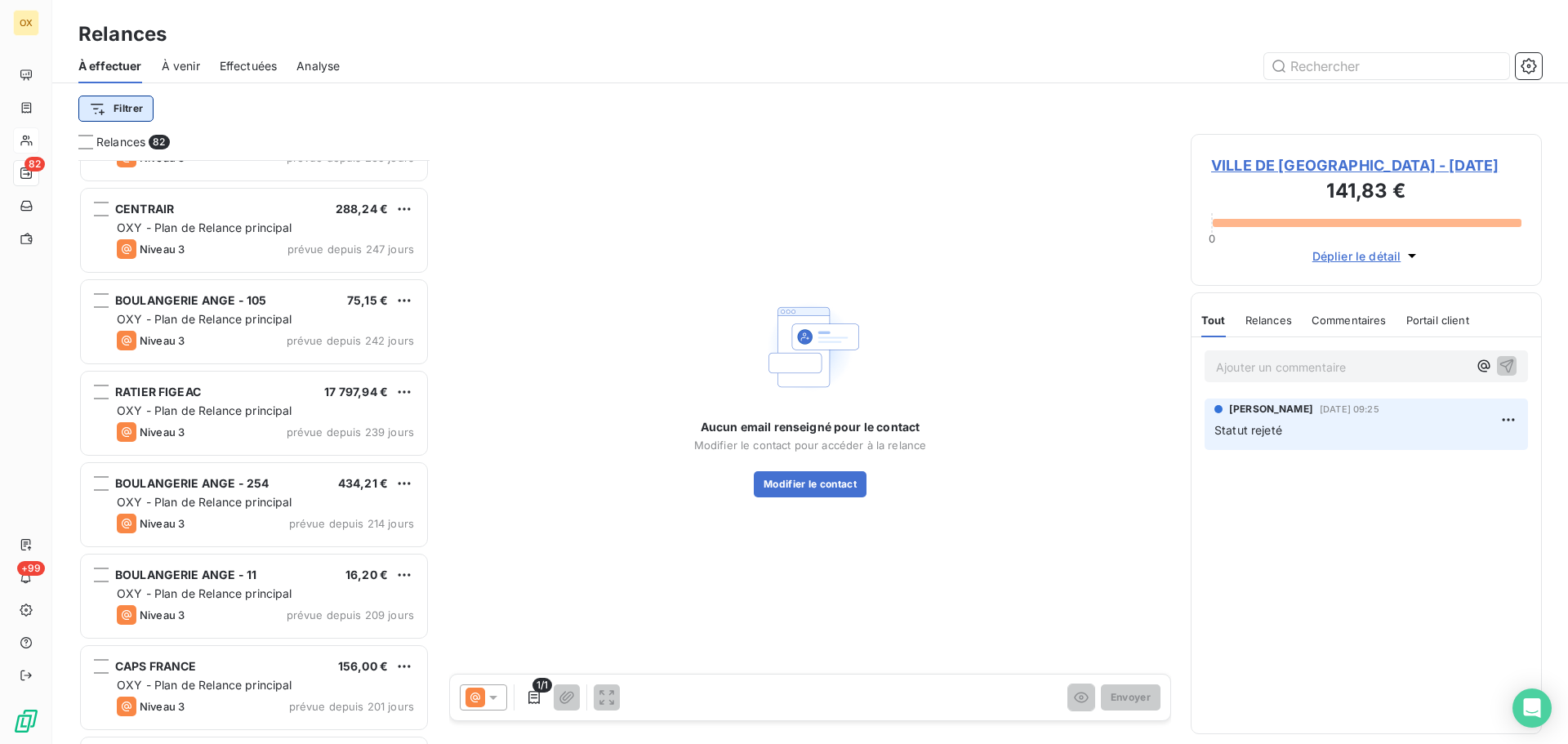
click at [102, 106] on html "OX 82 +99 Relances À effectuer À venir Effectuées Analyse Filtrer Relances 82 R…" at bounding box center [784, 372] width 1568 height 744
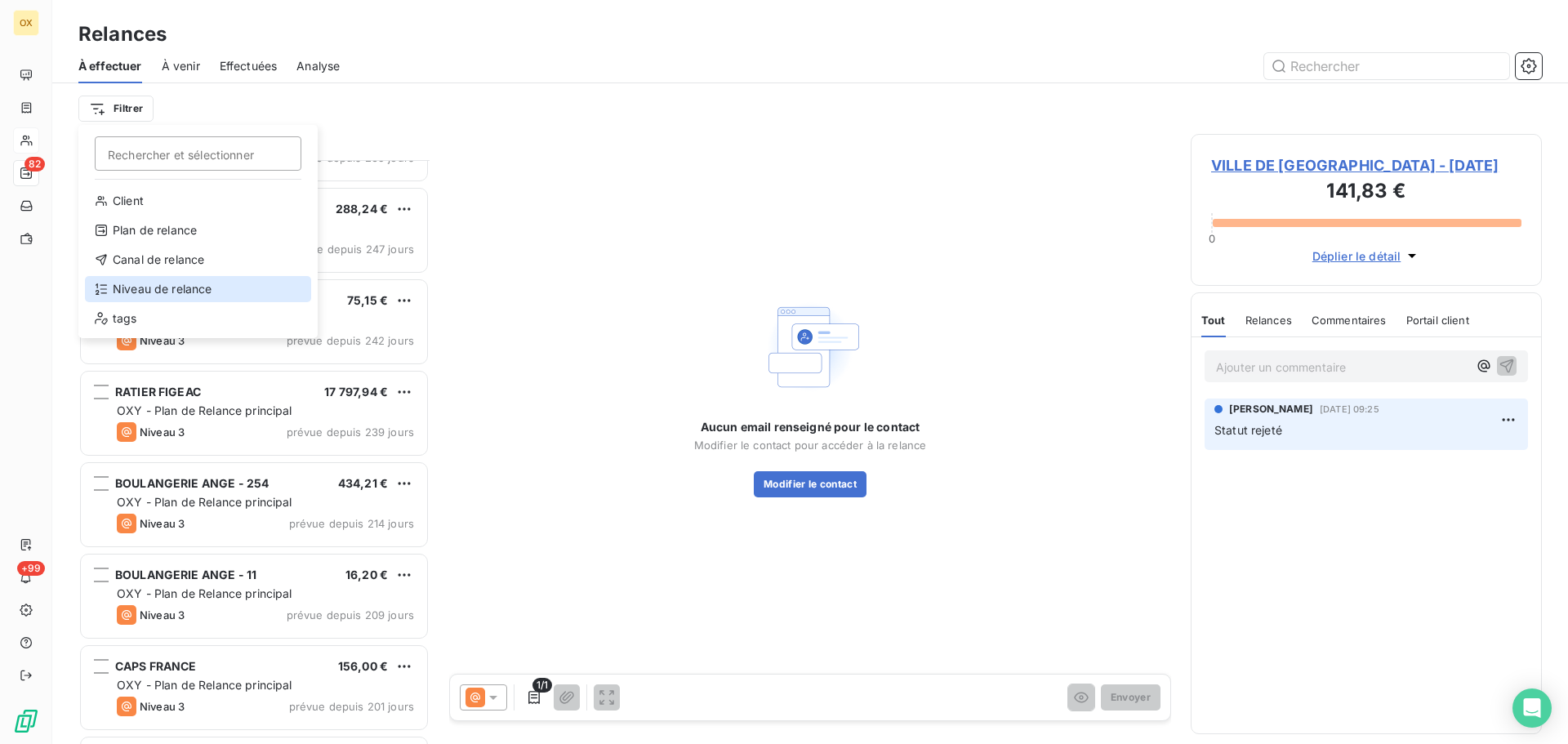
click at [151, 292] on div "Niveau de relance" at bounding box center [197, 289] width 226 height 26
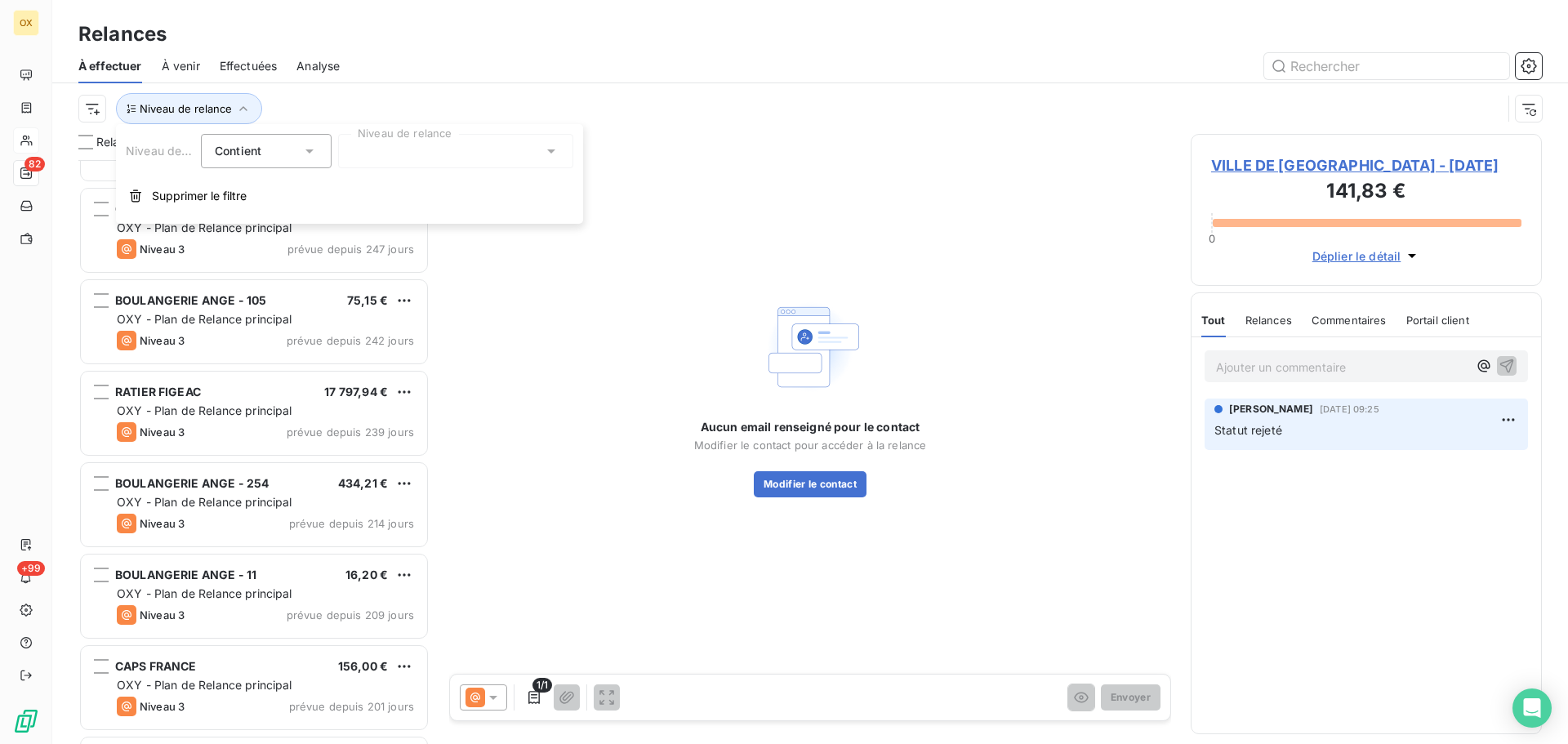
drag, startPoint x: 357, startPoint y: 151, endPoint x: 385, endPoint y: 160, distance: 29.4
click at [358, 151] on div at bounding box center [456, 151] width 235 height 35
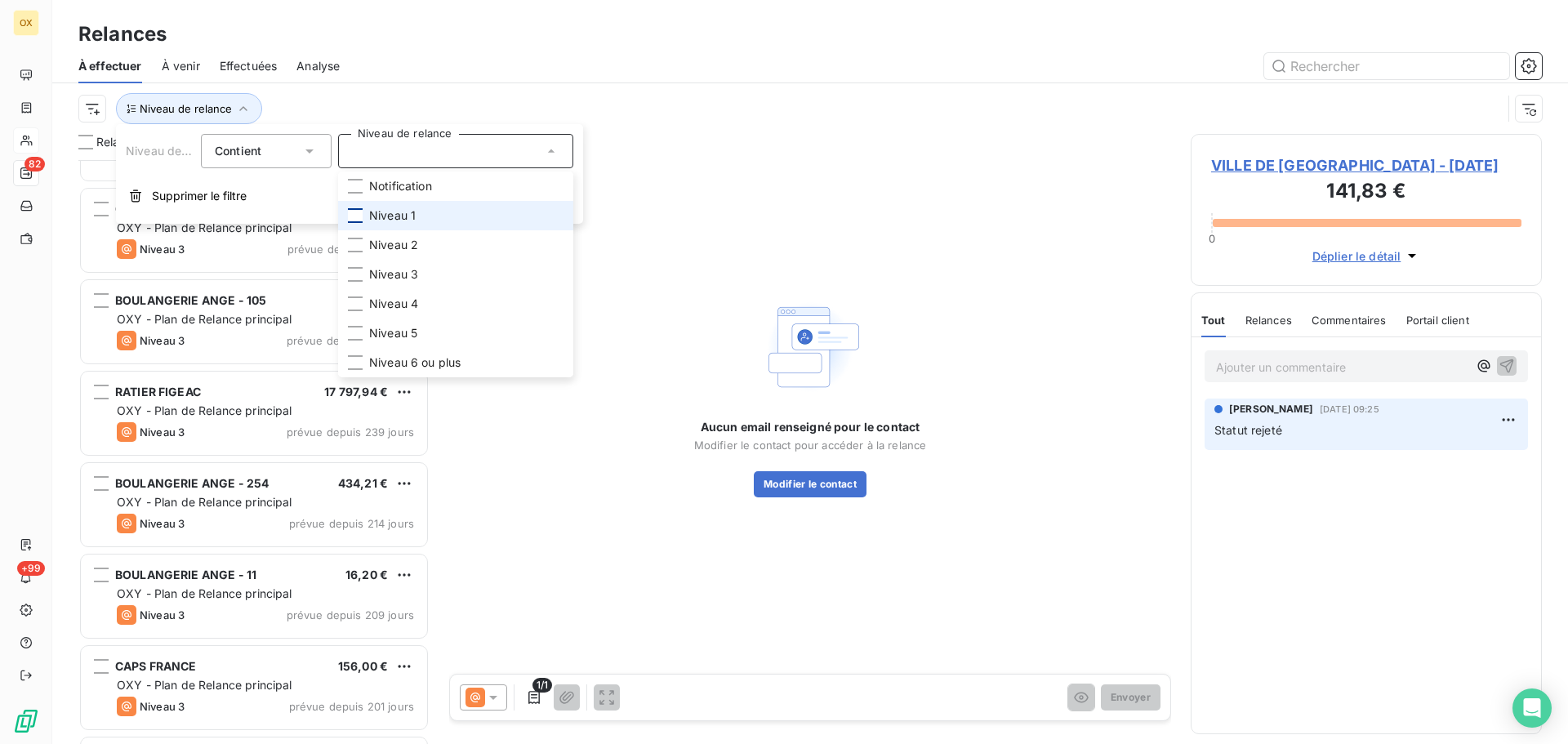
click at [357, 212] on div at bounding box center [355, 215] width 15 height 15
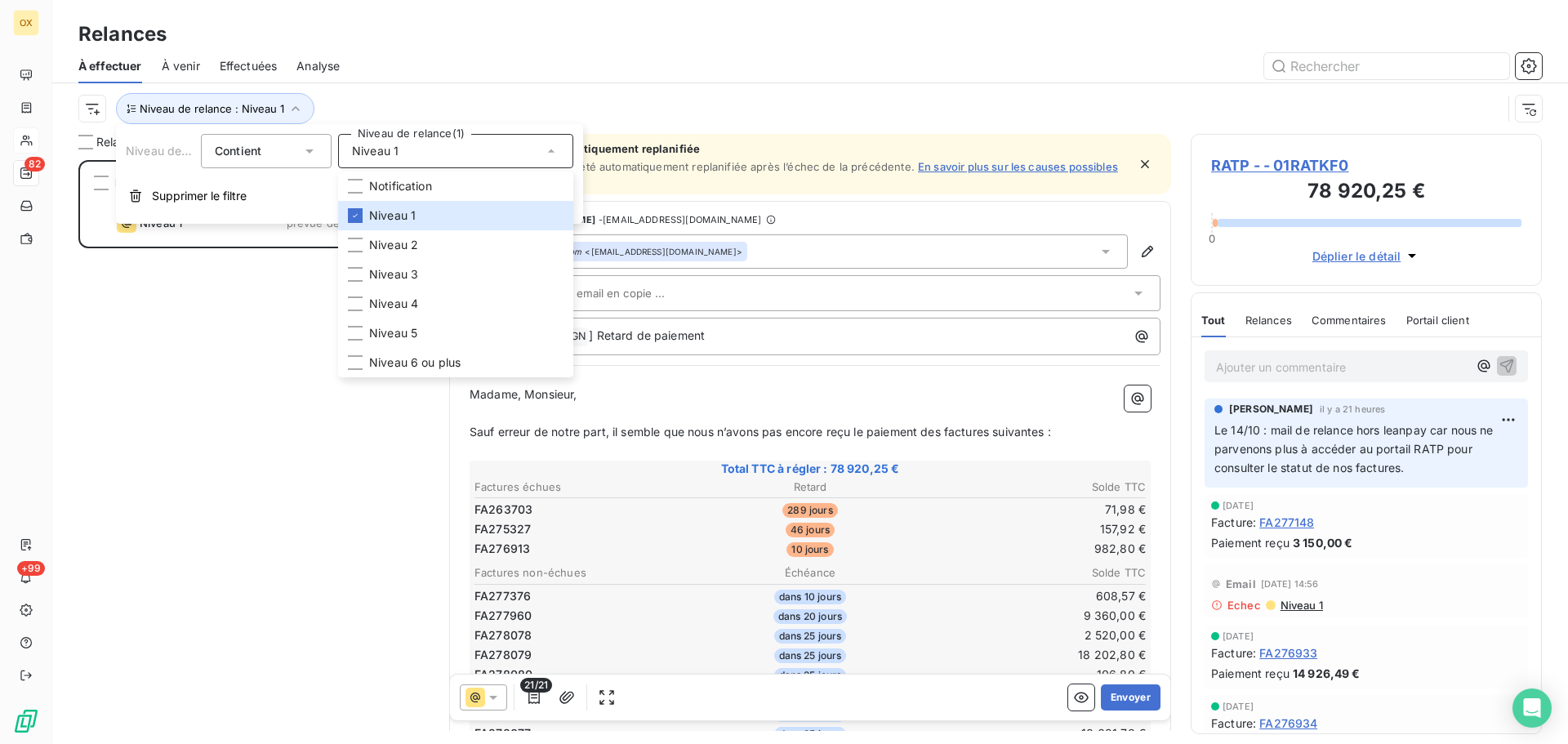
scroll to position [572, 339]
click at [421, 74] on div at bounding box center [950, 66] width 1183 height 26
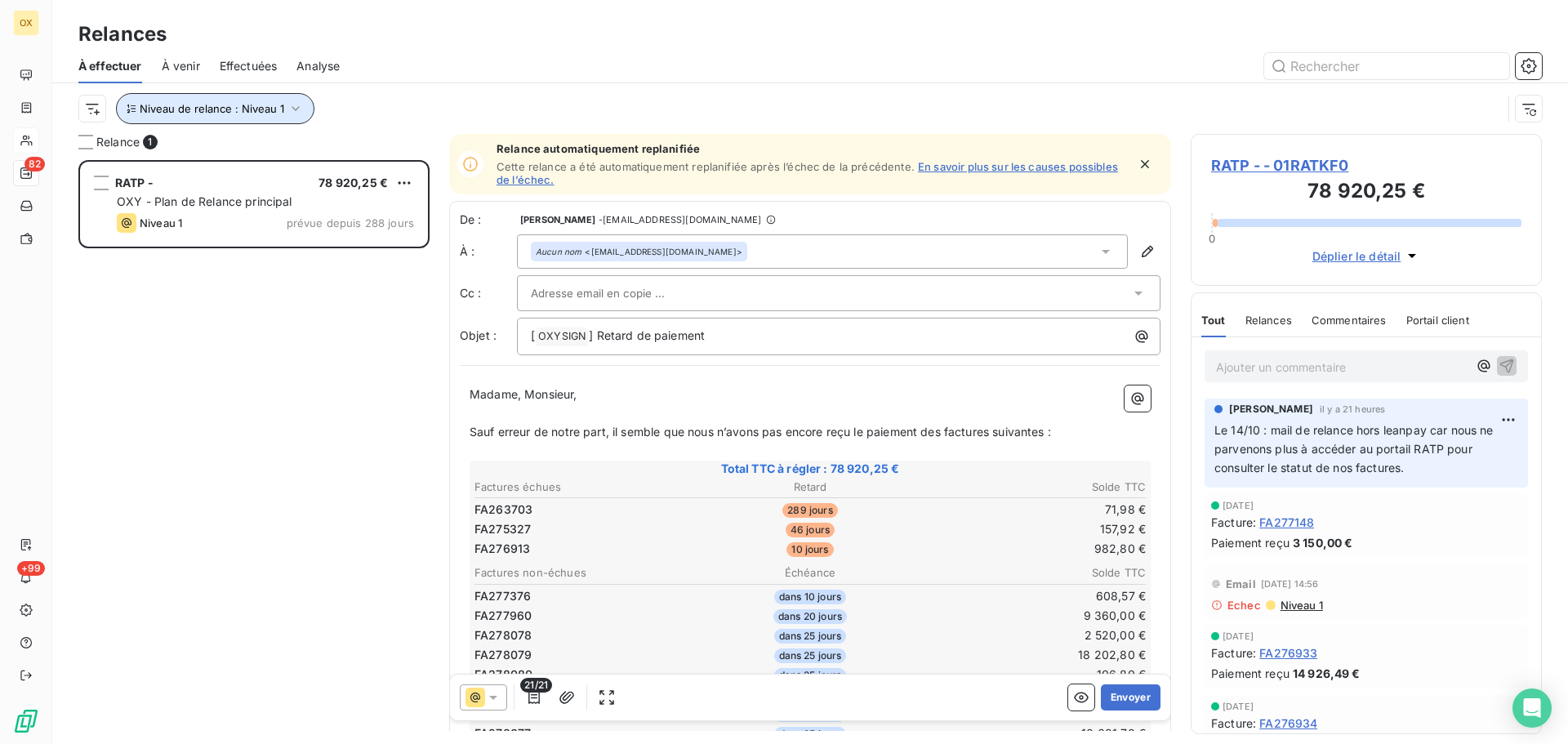
click at [287, 105] on icon "button" at bounding box center [295, 108] width 16 height 16
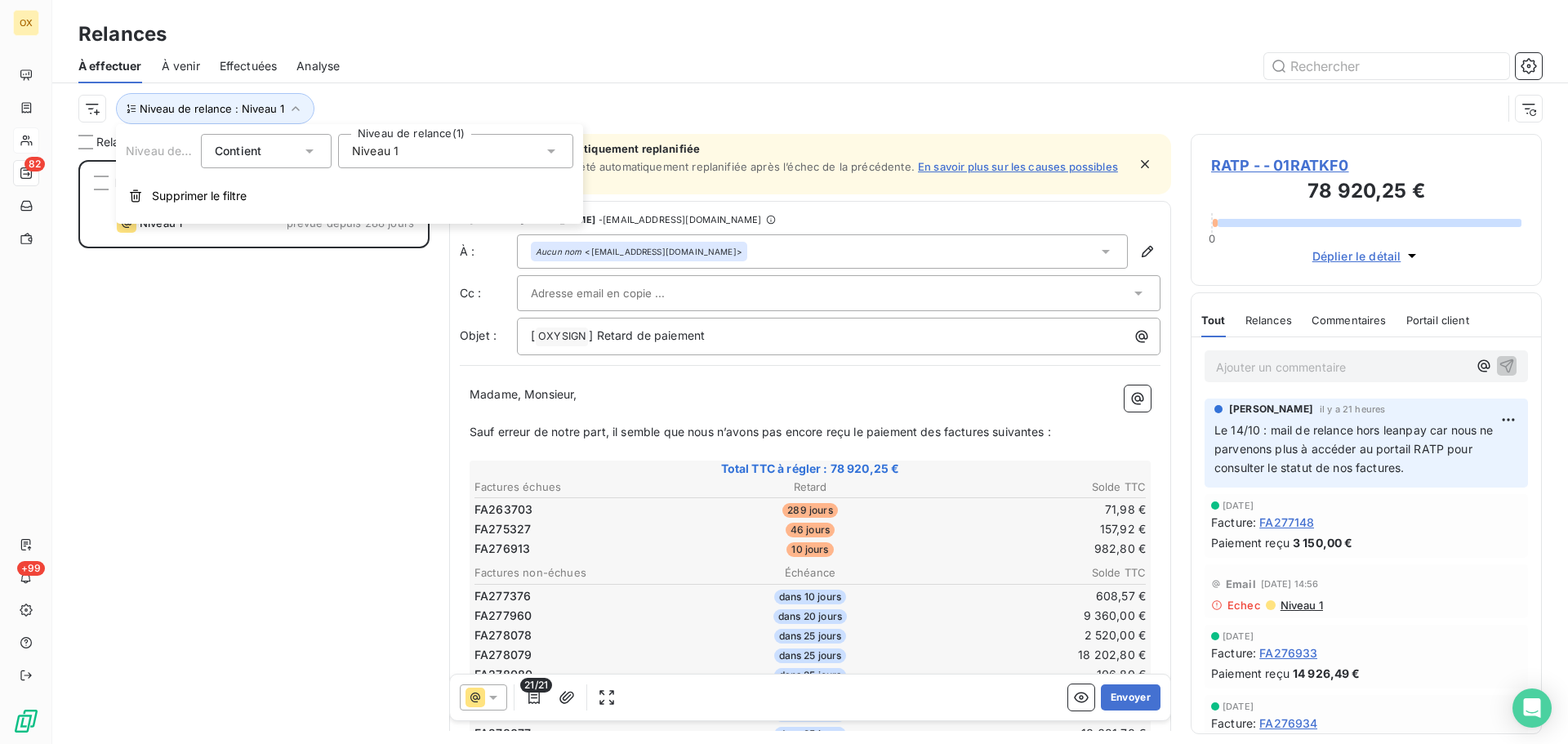
click at [384, 152] on span "Niveau 1" at bounding box center [376, 151] width 47 height 16
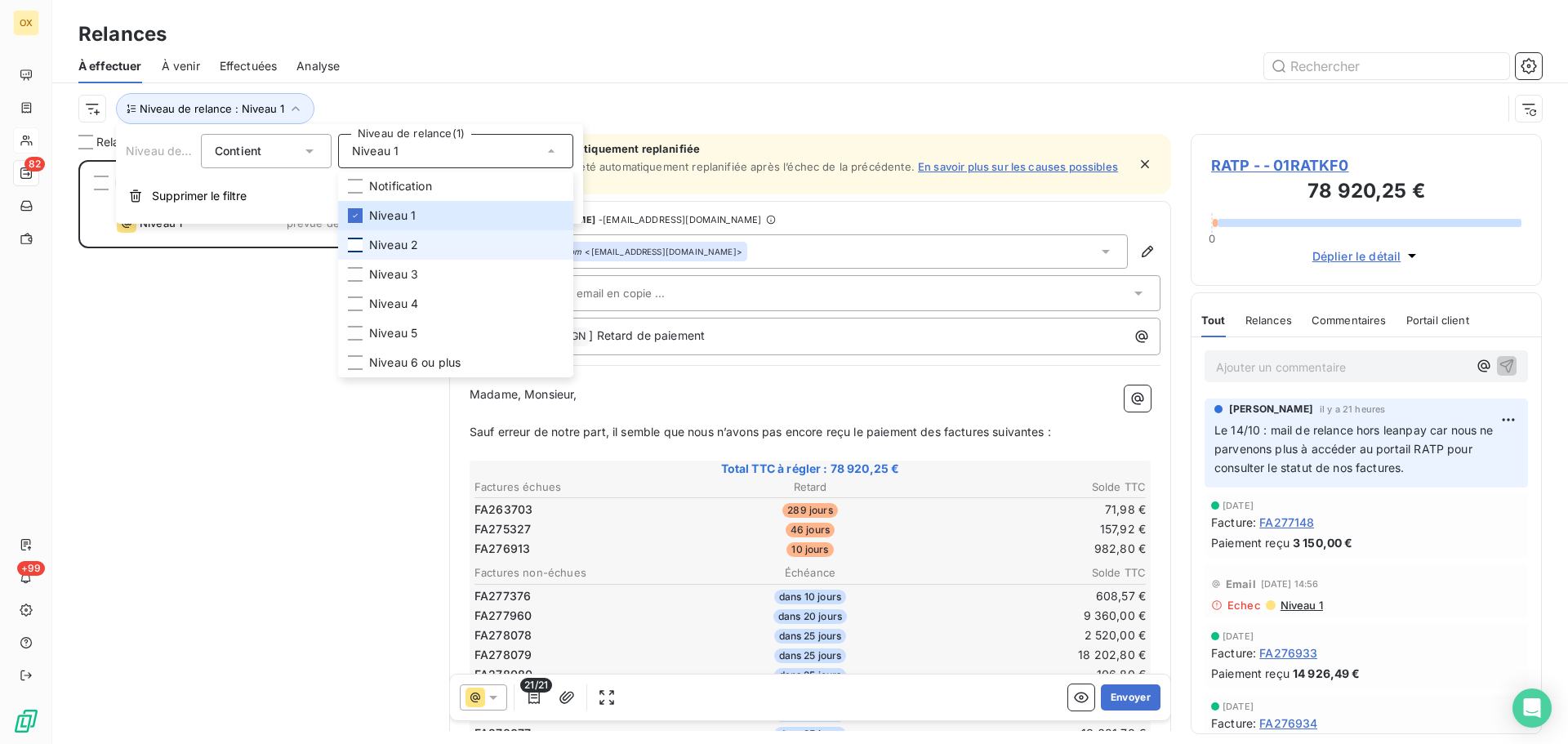
click at [355, 244] on div at bounding box center [355, 245] width 15 height 15
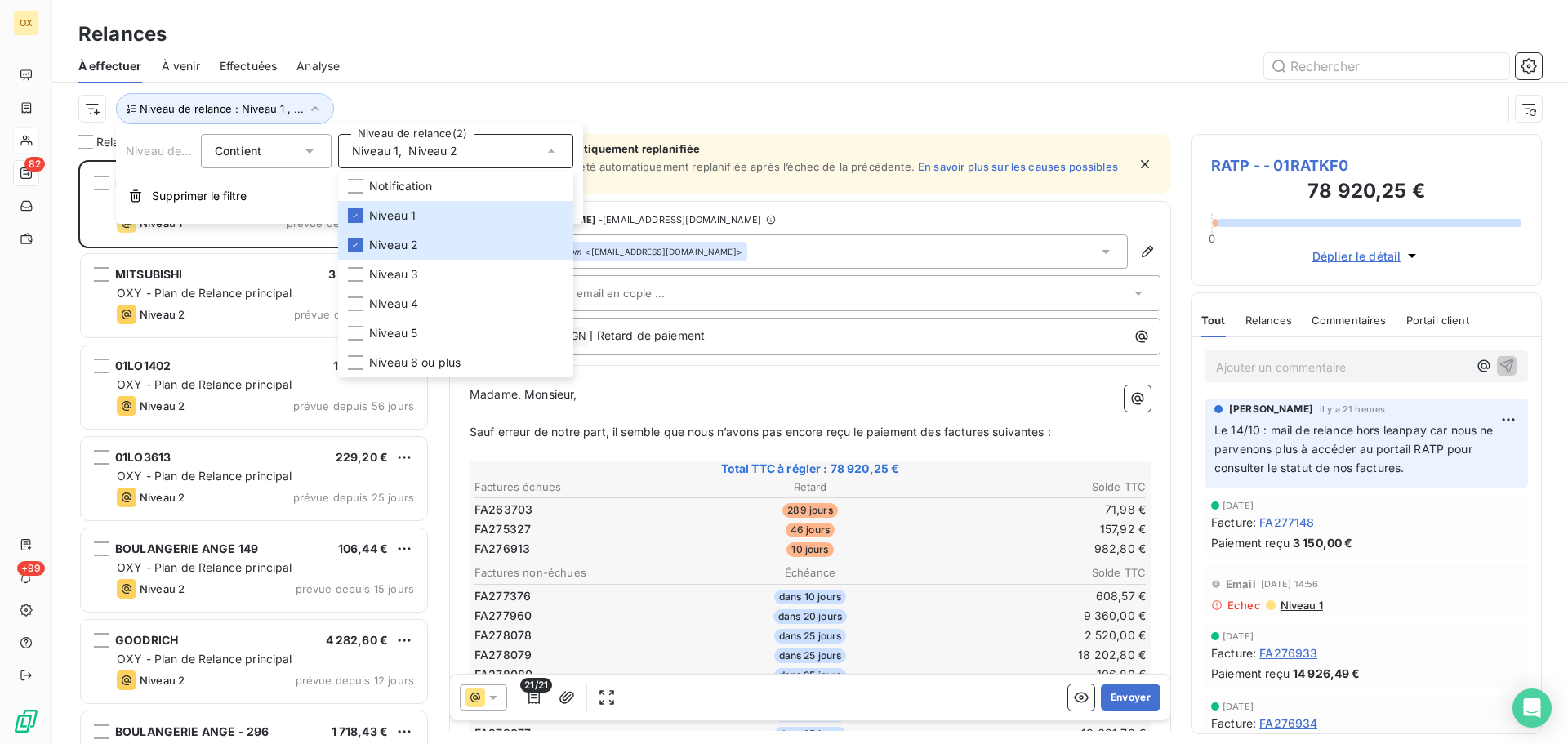
click at [454, 67] on div at bounding box center [950, 66] width 1183 height 26
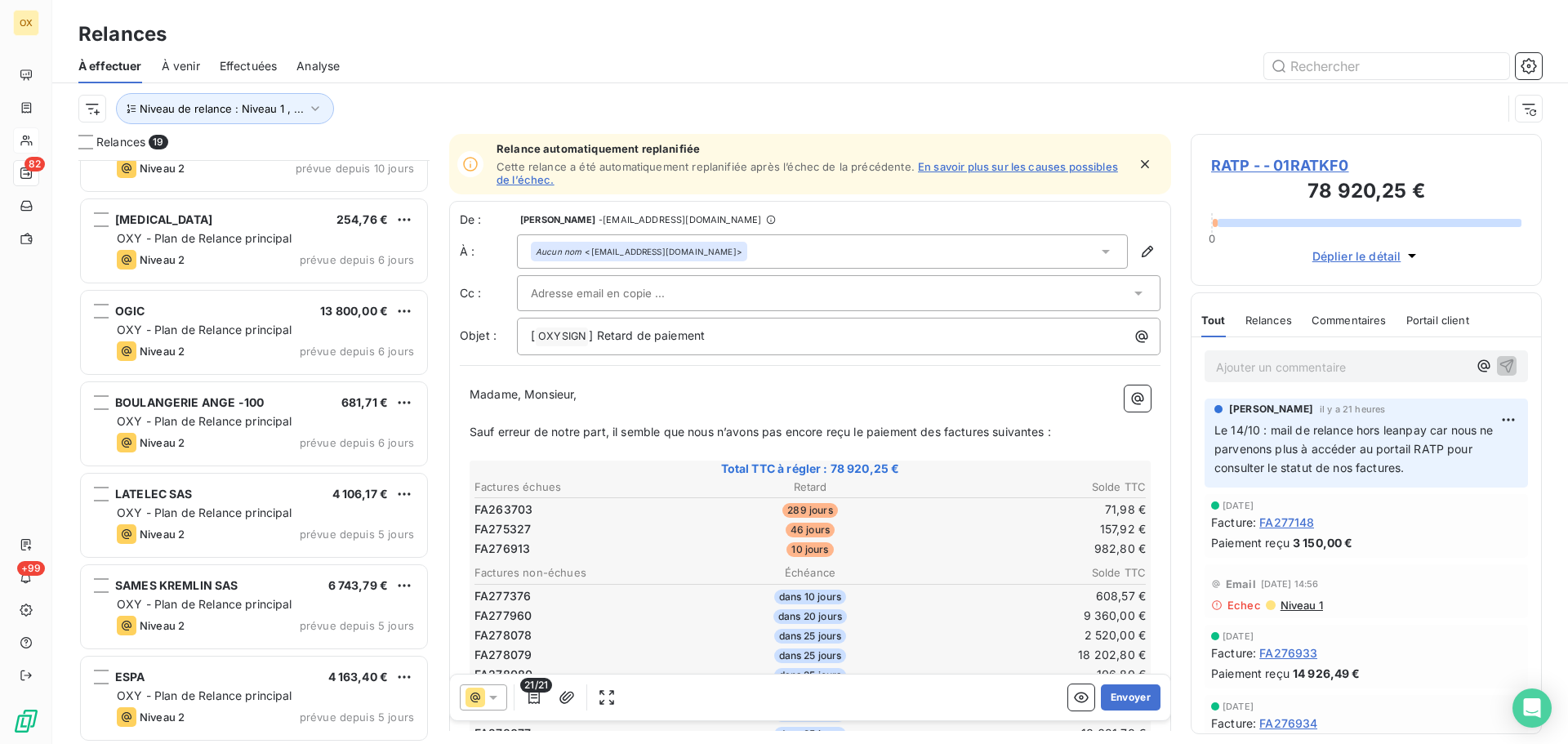
scroll to position [1062, 0]
click at [291, 247] on div "[MEDICAL_DATA] 254,76 € OXY - Plan de Relance principal Niveau 2 prévue depuis …" at bounding box center [254, 240] width 346 height 83
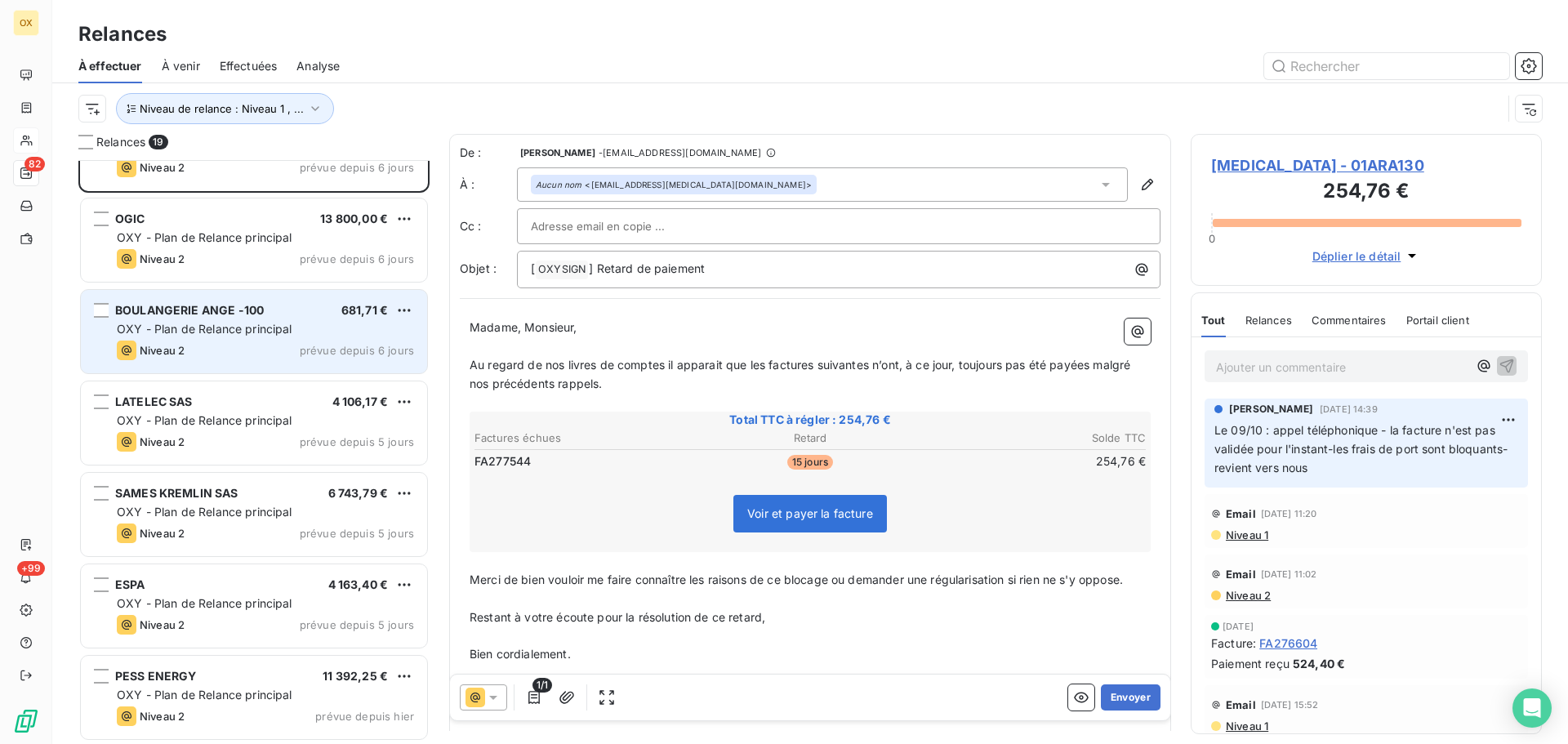
scroll to position [1155, 0]
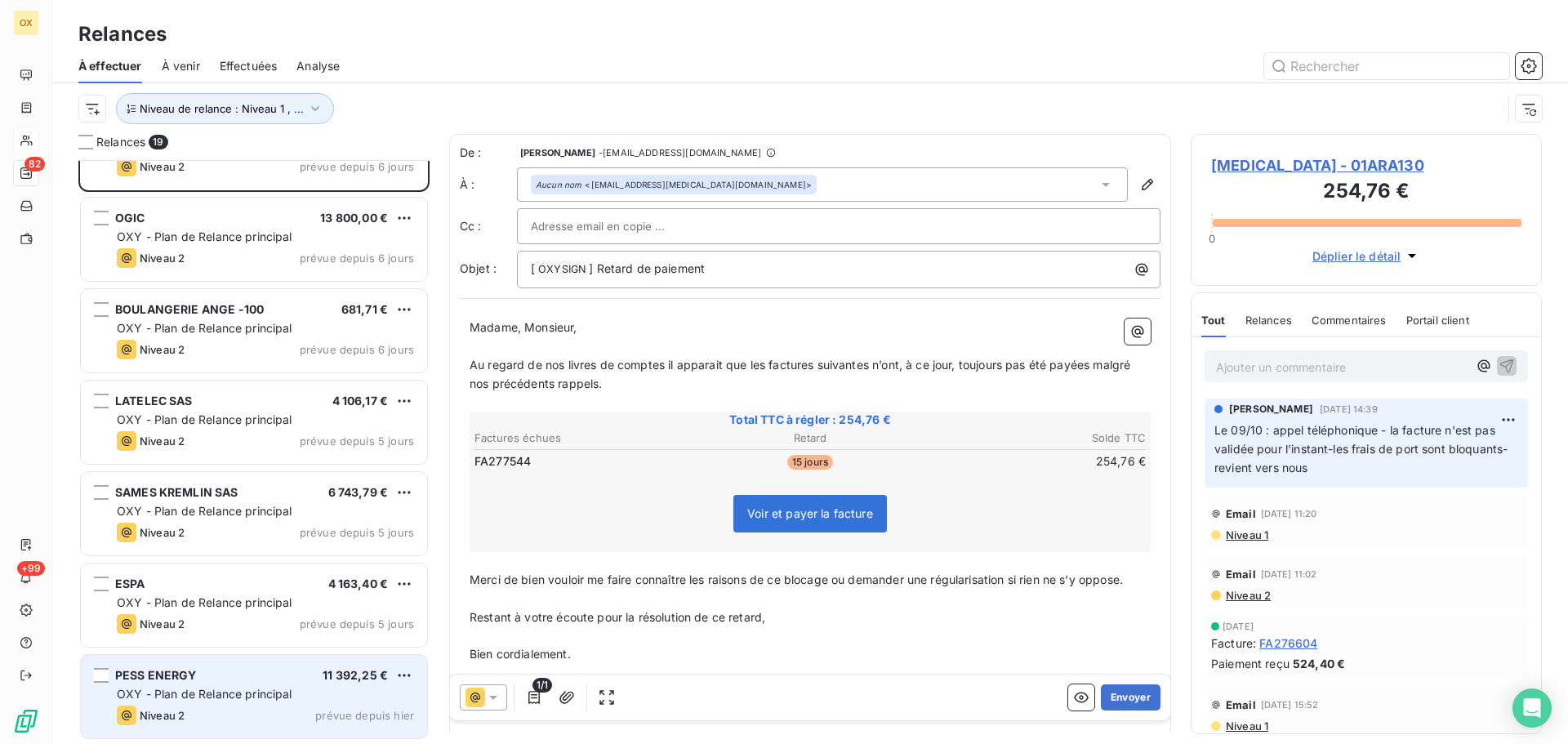
click at [241, 687] on span "OXY - Plan de Relance principal" at bounding box center [204, 694] width 176 height 14
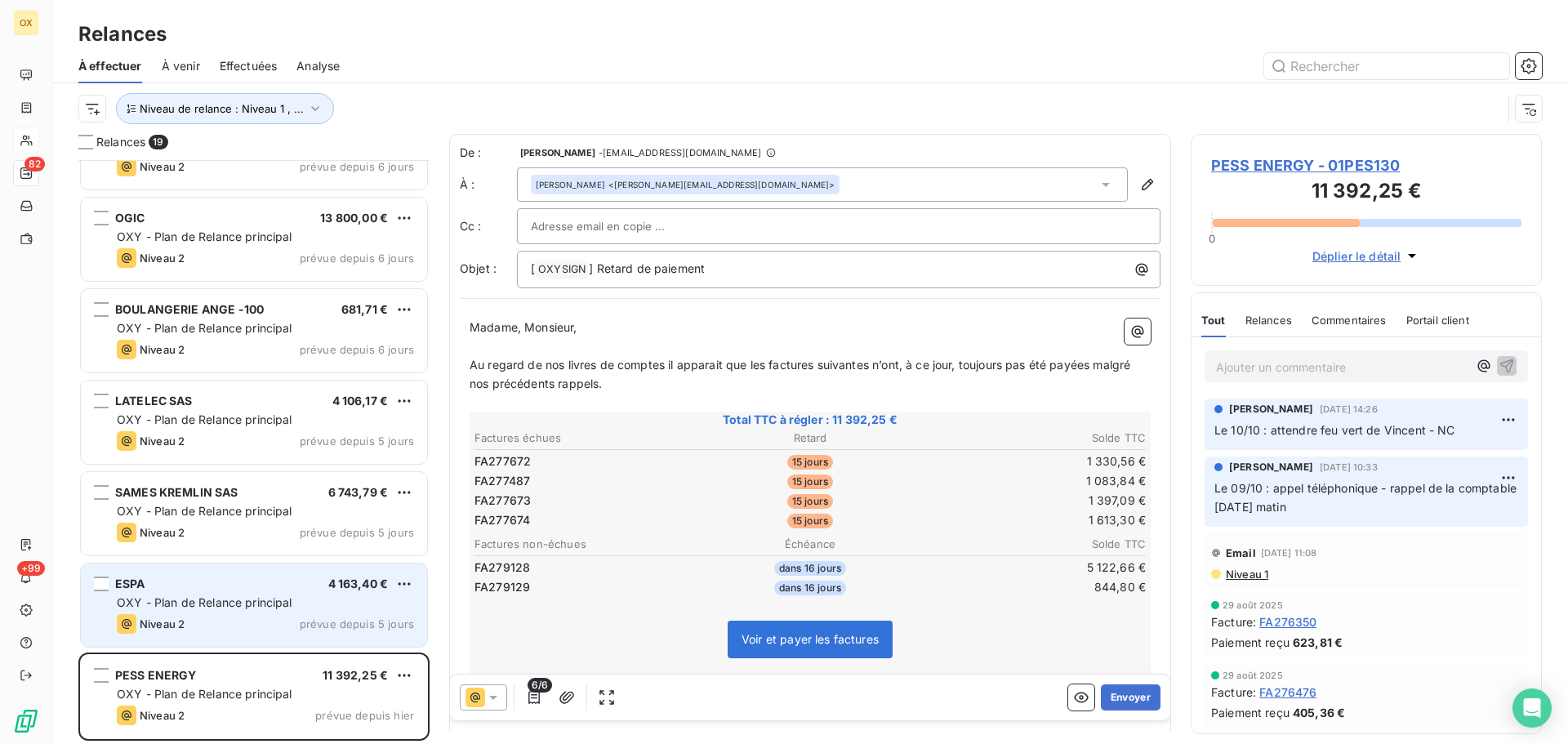
click at [238, 605] on span "OXY - Plan de Relance principal" at bounding box center [204, 602] width 176 height 14
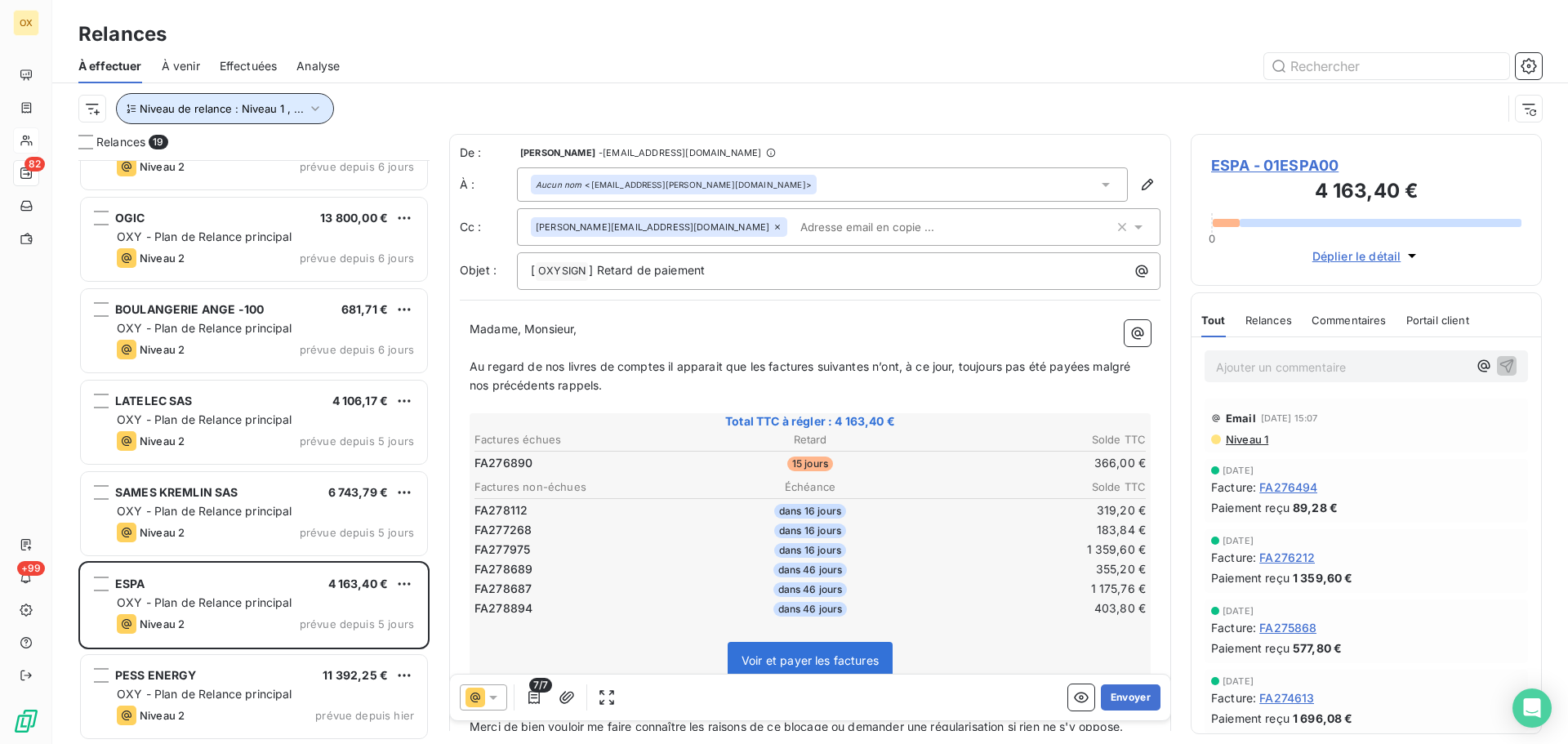
click at [239, 120] on button "Niveau de relance : Niveau 1 , ..." at bounding box center [225, 109] width 218 height 31
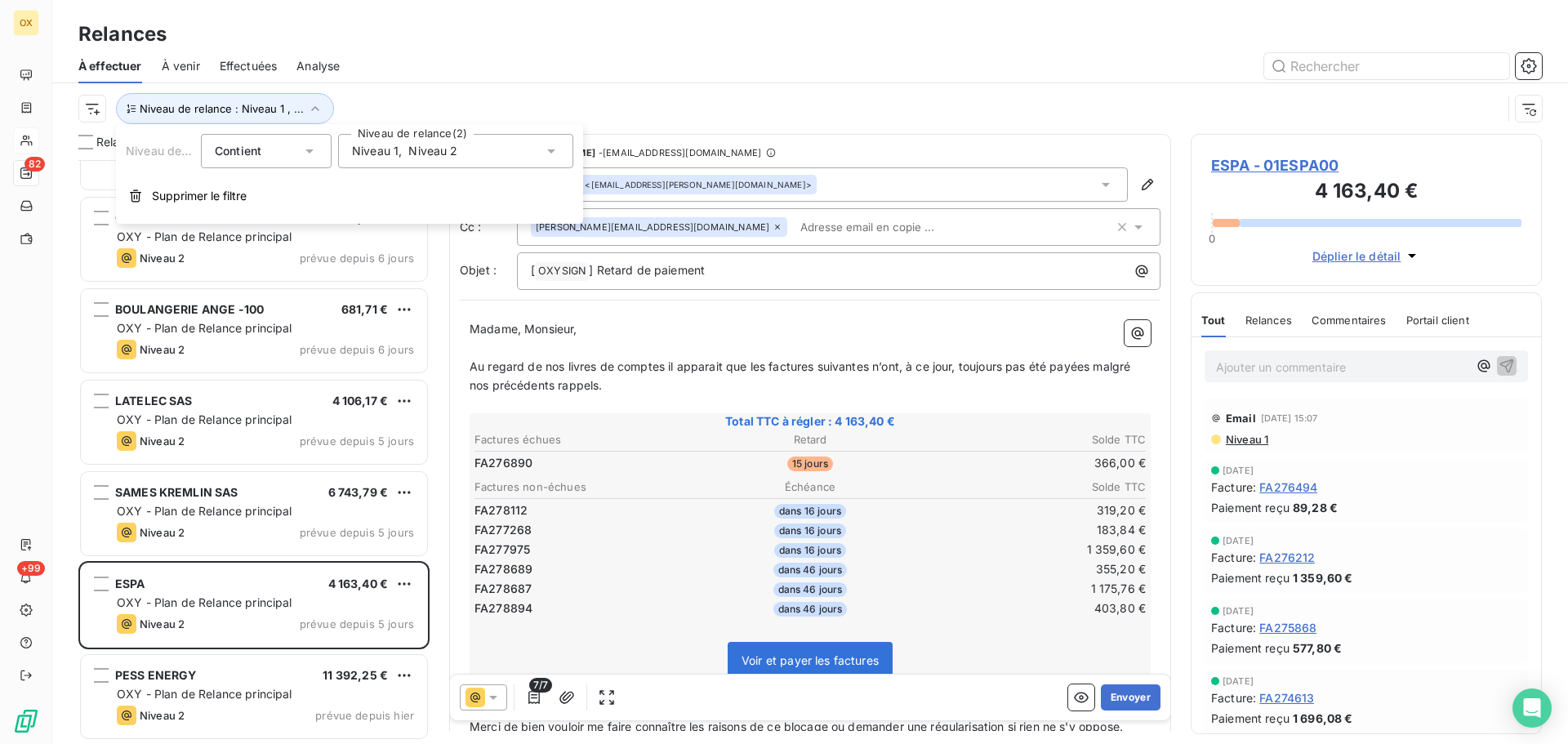
click at [384, 151] on span "Niveau 1" at bounding box center [376, 151] width 47 height 16
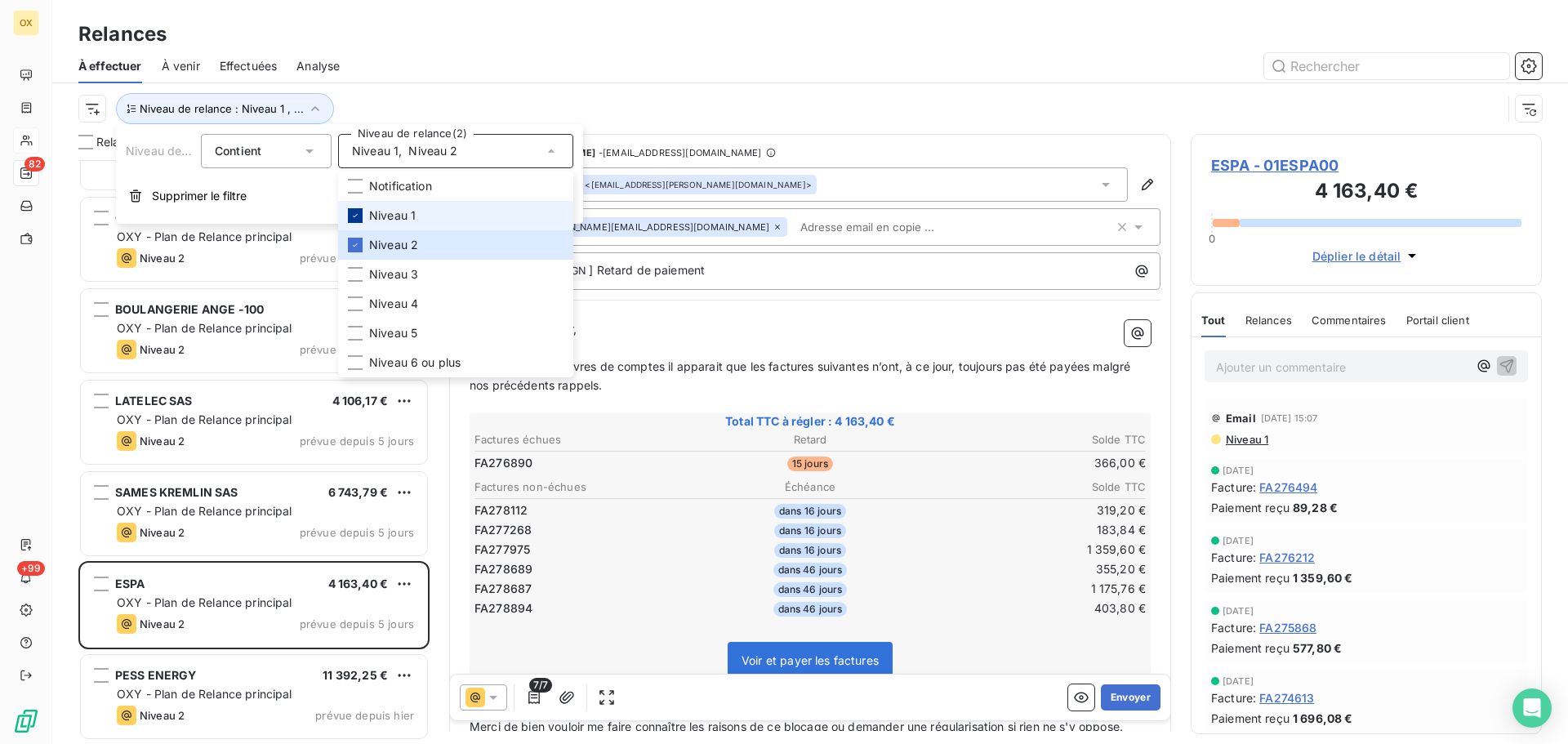
click at [358, 211] on icon at bounding box center [355, 215] width 10 height 10
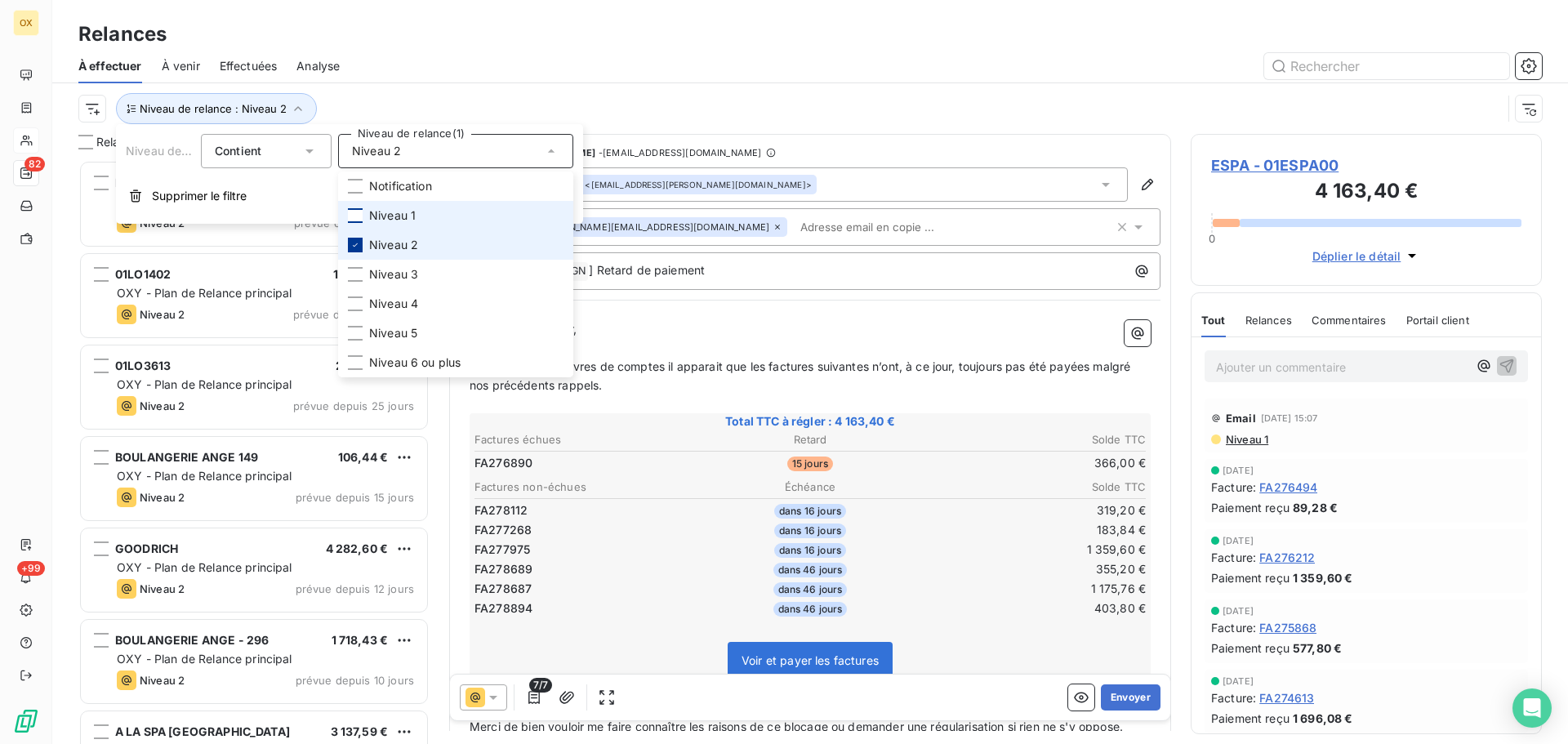
scroll to position [572, 339]
click at [359, 244] on icon at bounding box center [355, 245] width 10 height 10
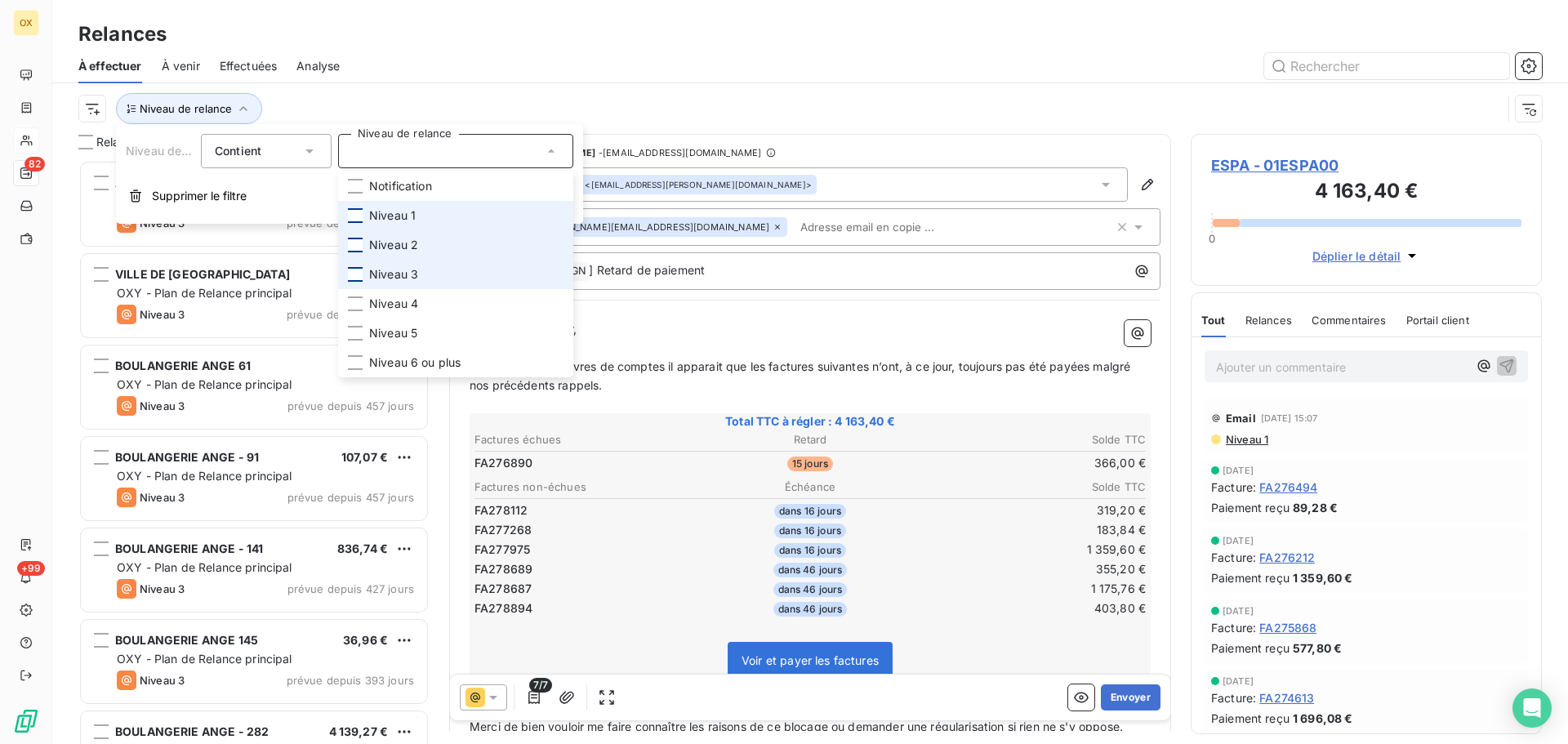
click at [358, 273] on div at bounding box center [355, 274] width 15 height 15
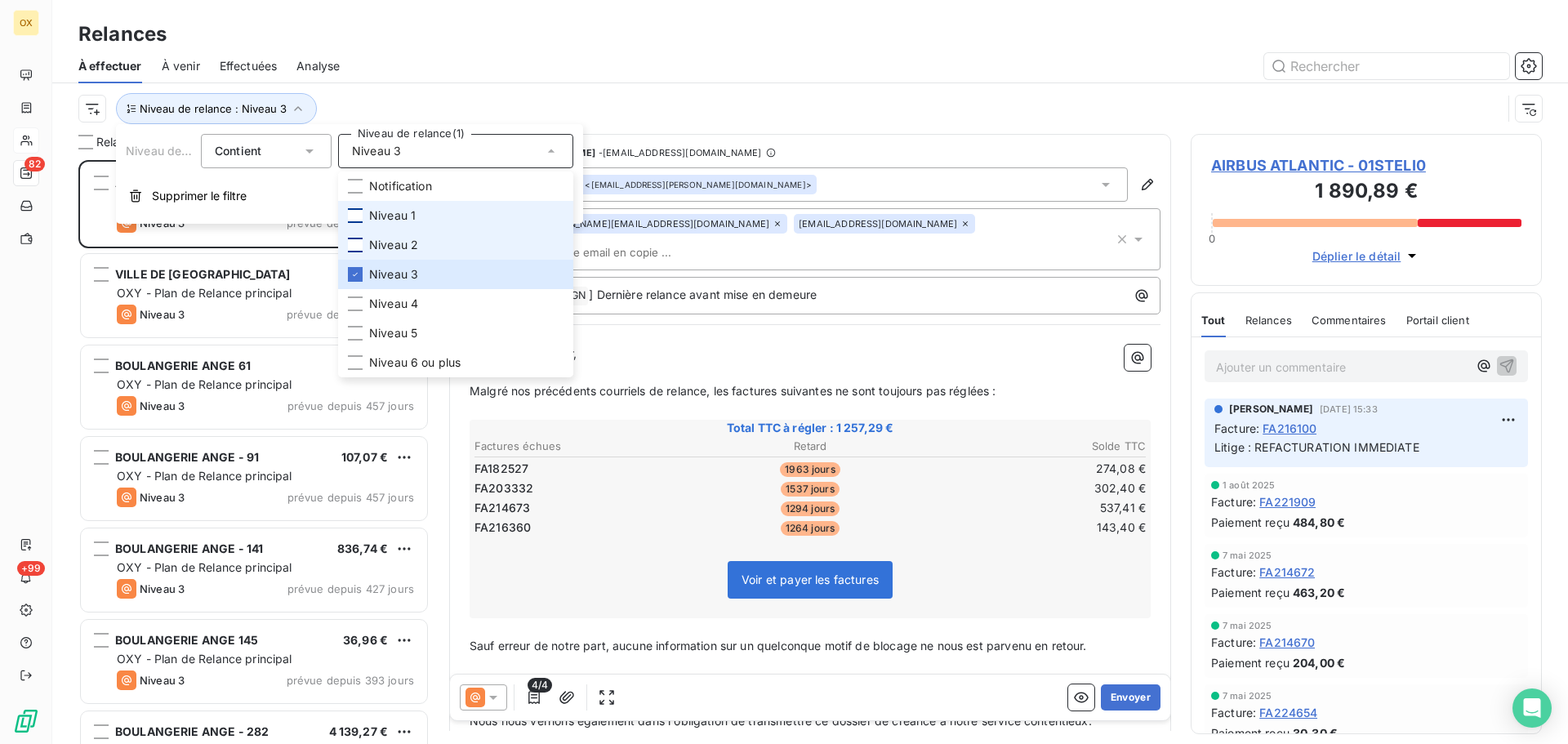
scroll to position [572, 339]
click at [453, 79] on div at bounding box center [950, 66] width 1183 height 26
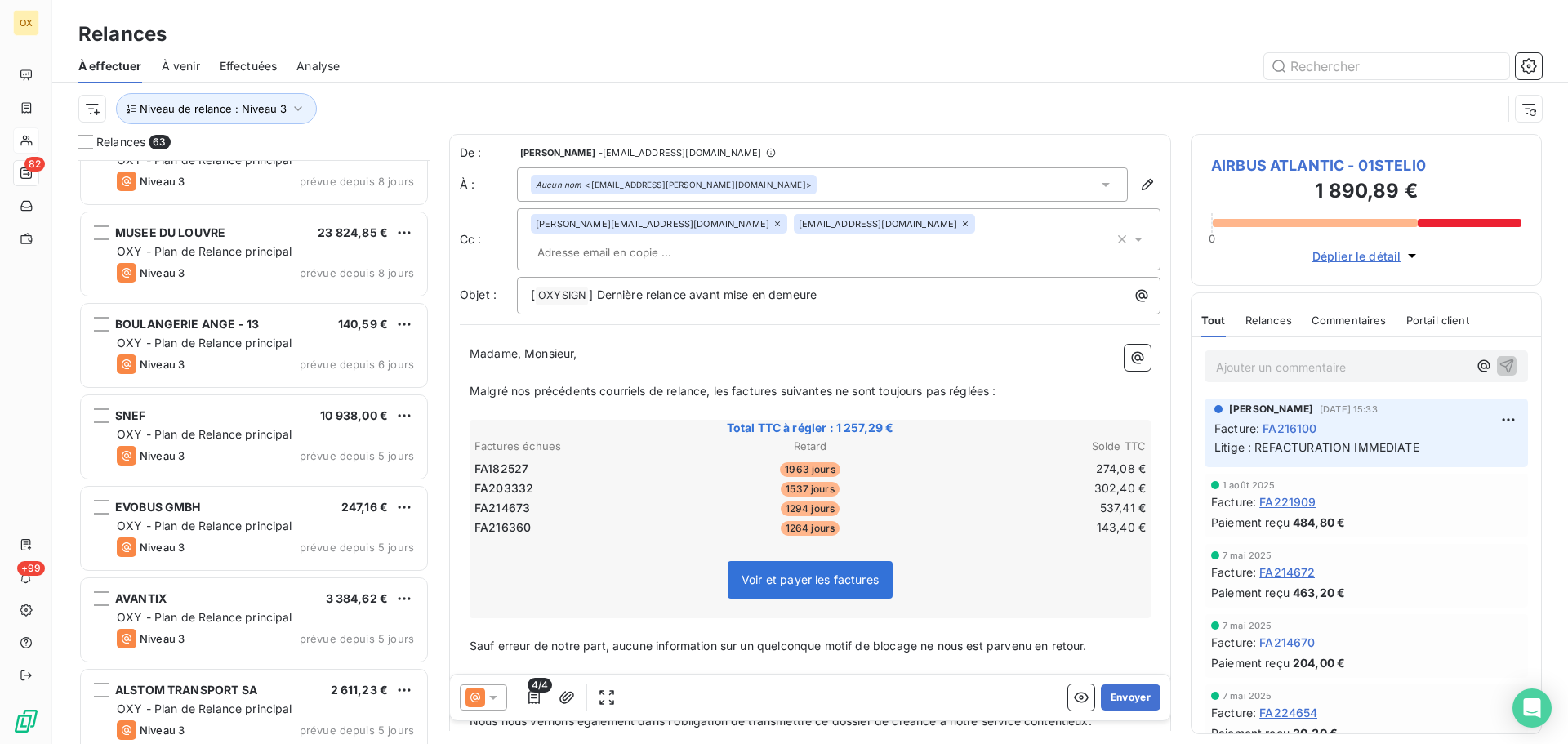
scroll to position [5179, 0]
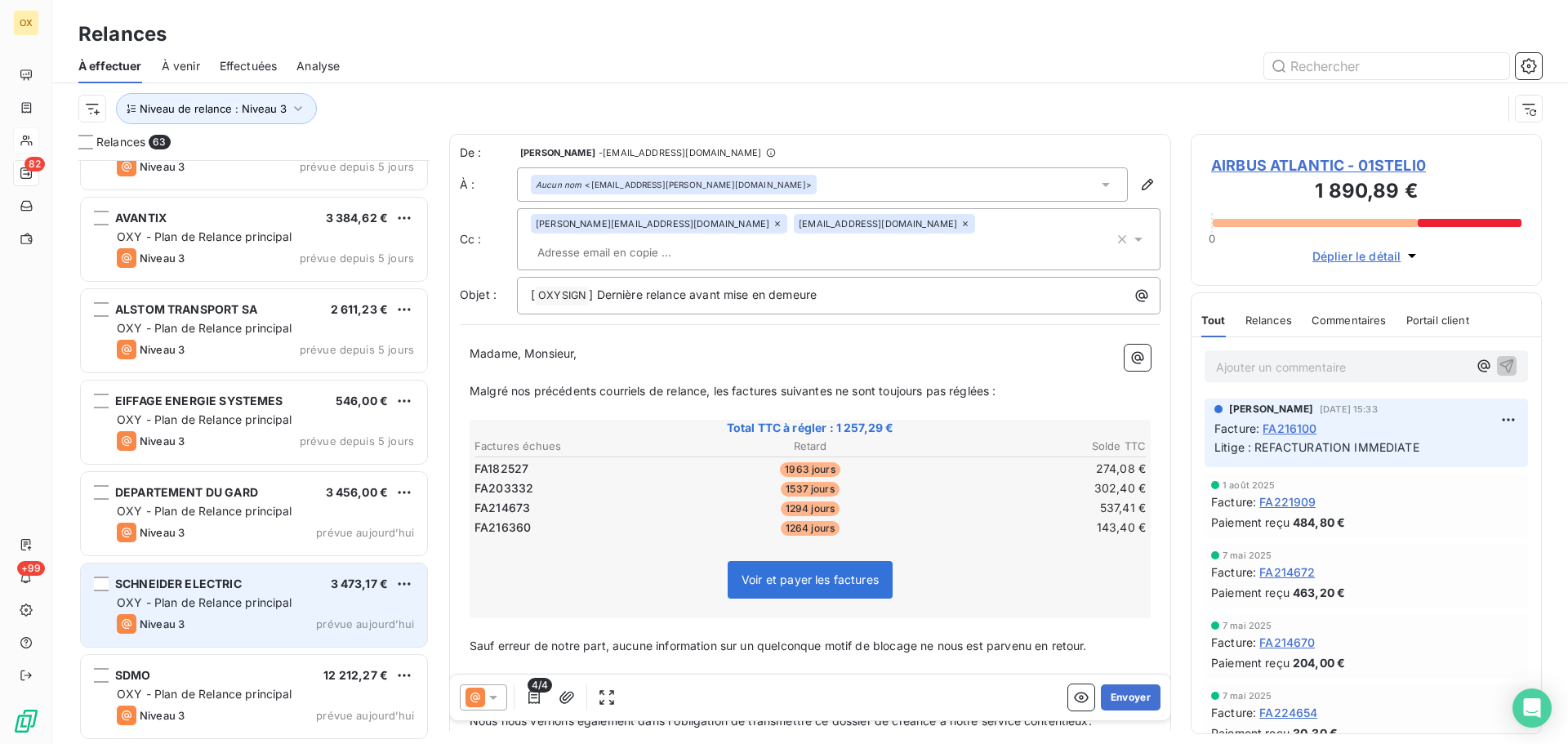
click at [215, 613] on div "SCHNEIDER ELECTRIC 3 473,17 € OXY - Plan de Relance principal Niveau 3 prévue […" at bounding box center [254, 605] width 346 height 83
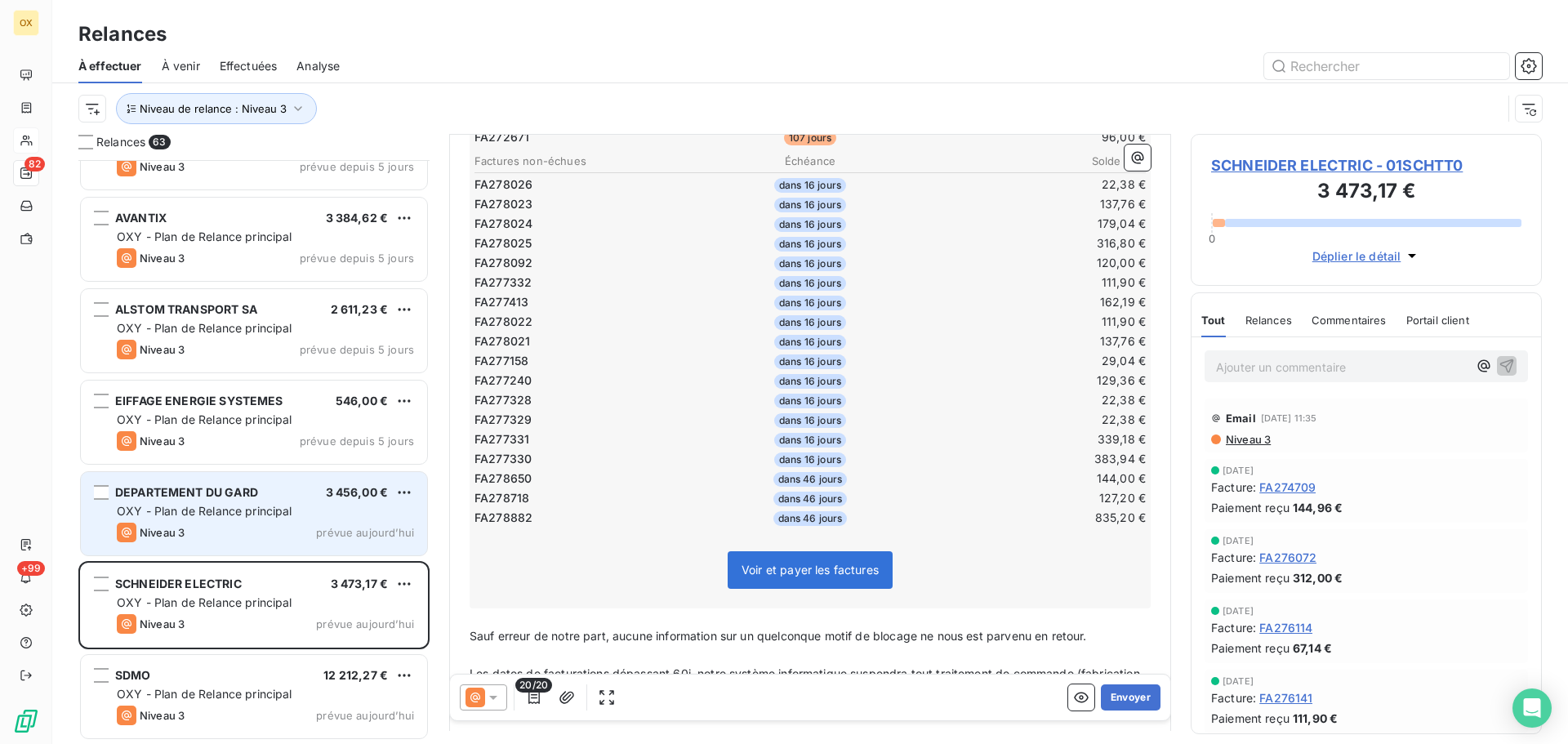
click at [215, 522] on div "DEPARTEMENT DU GARD 3 456,00 € OXY - Plan de Relance principal Niveau 3 prévue …" at bounding box center [254, 514] width 346 height 83
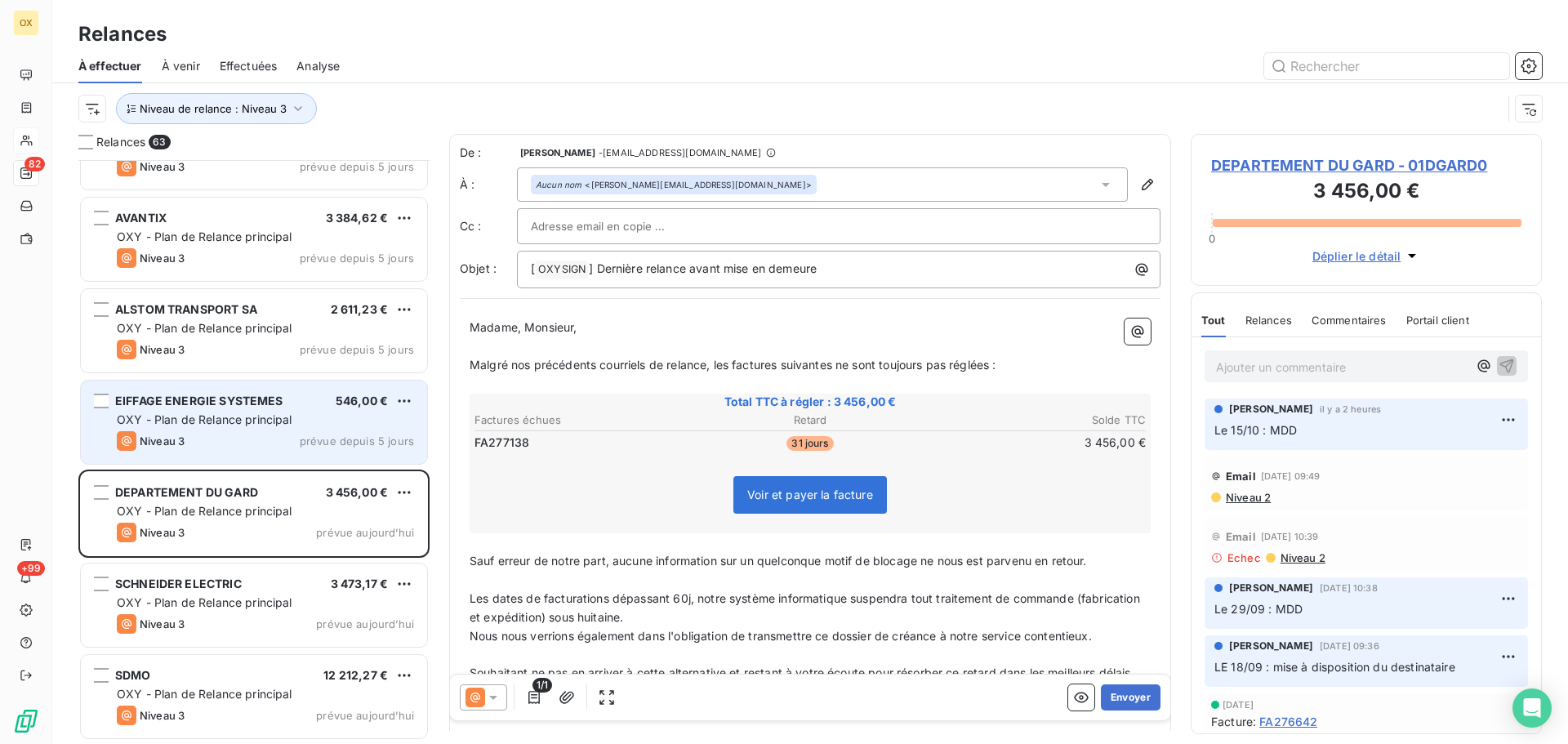
click at [225, 437] on div "Niveau 3 prévue depuis 5 jours" at bounding box center [266, 440] width 298 height 20
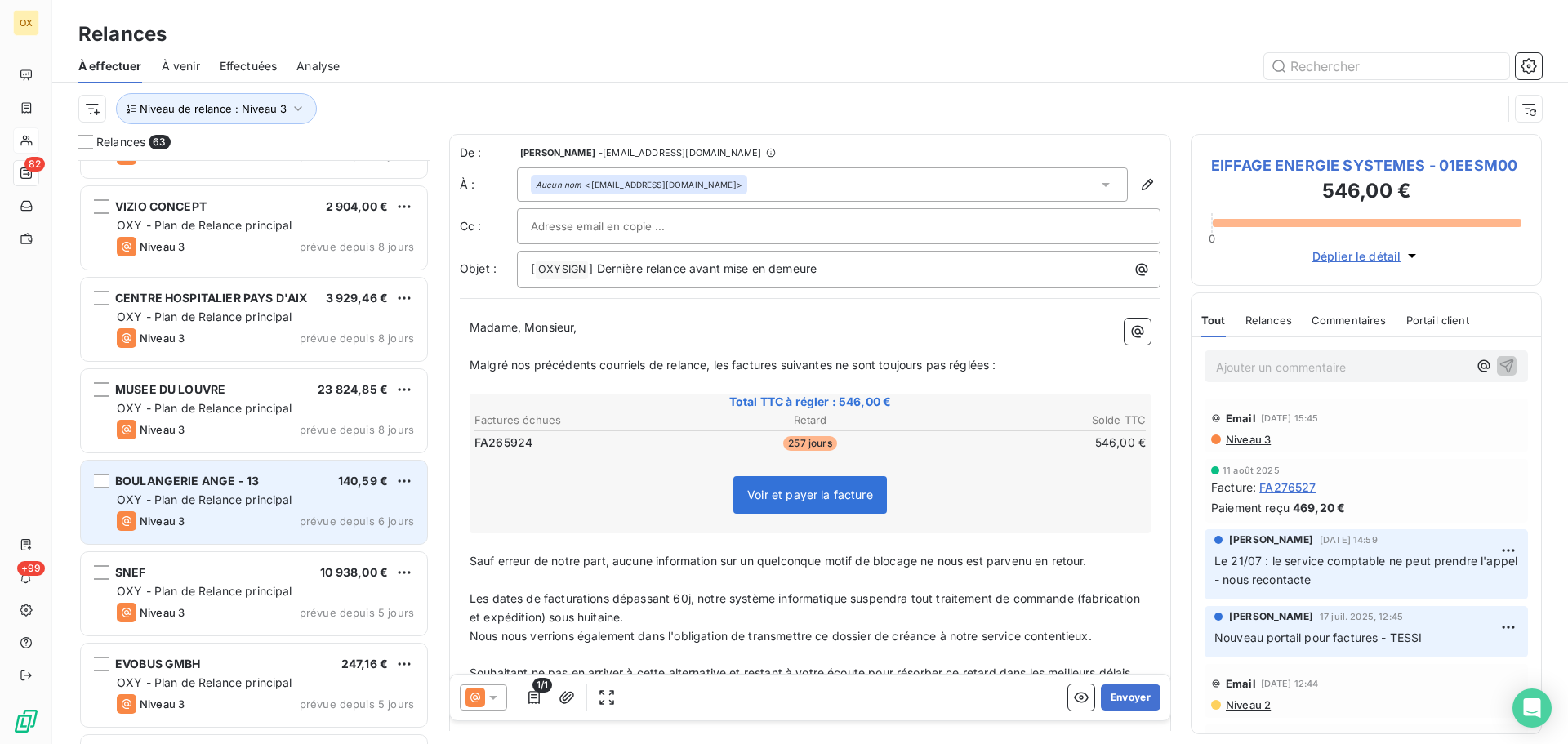
scroll to position [4526, 0]
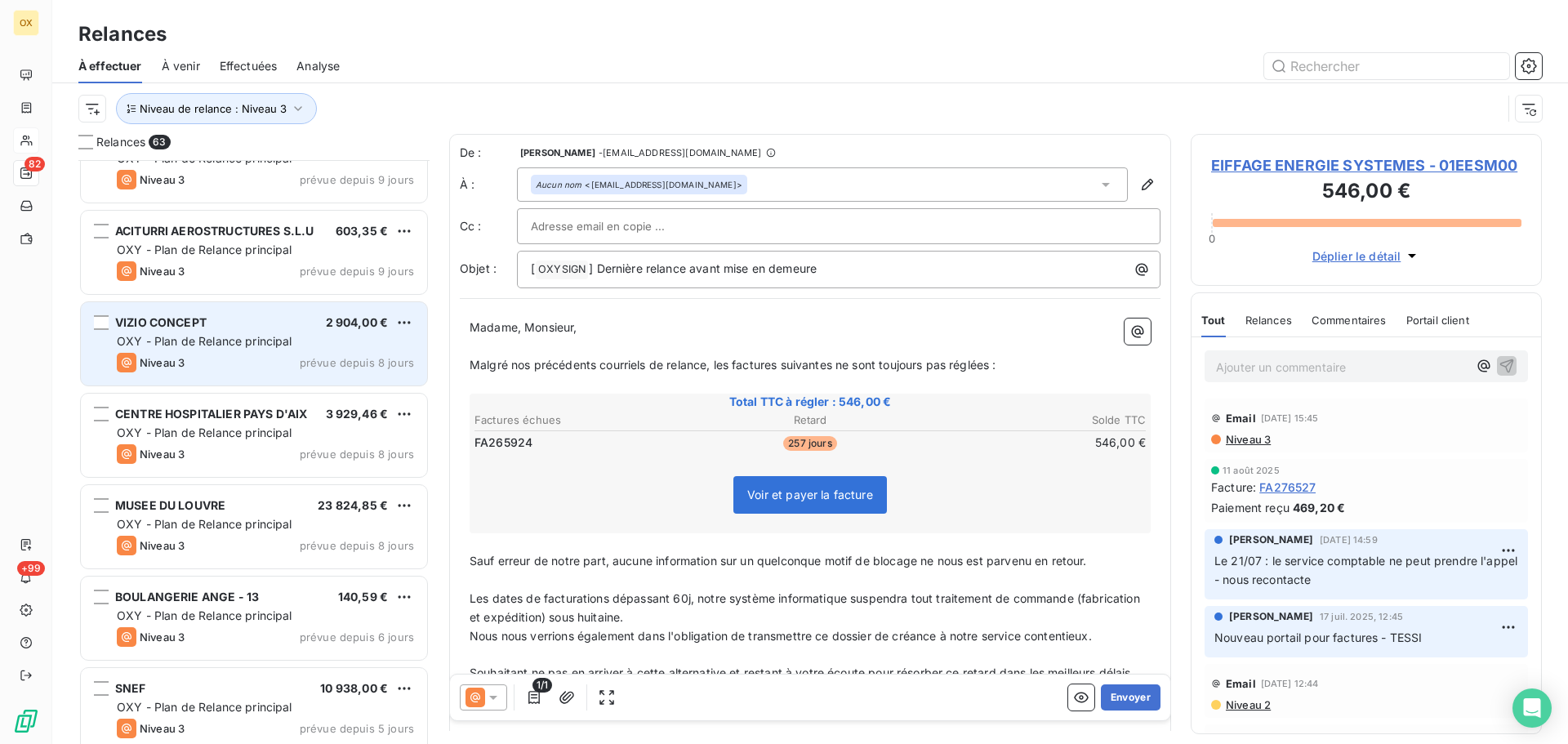
click at [240, 374] on div "VIZIO CONCEPT 2 904,00 € OXY - Plan de Relance principal Niveau 3 prévue depuis…" at bounding box center [254, 343] width 346 height 83
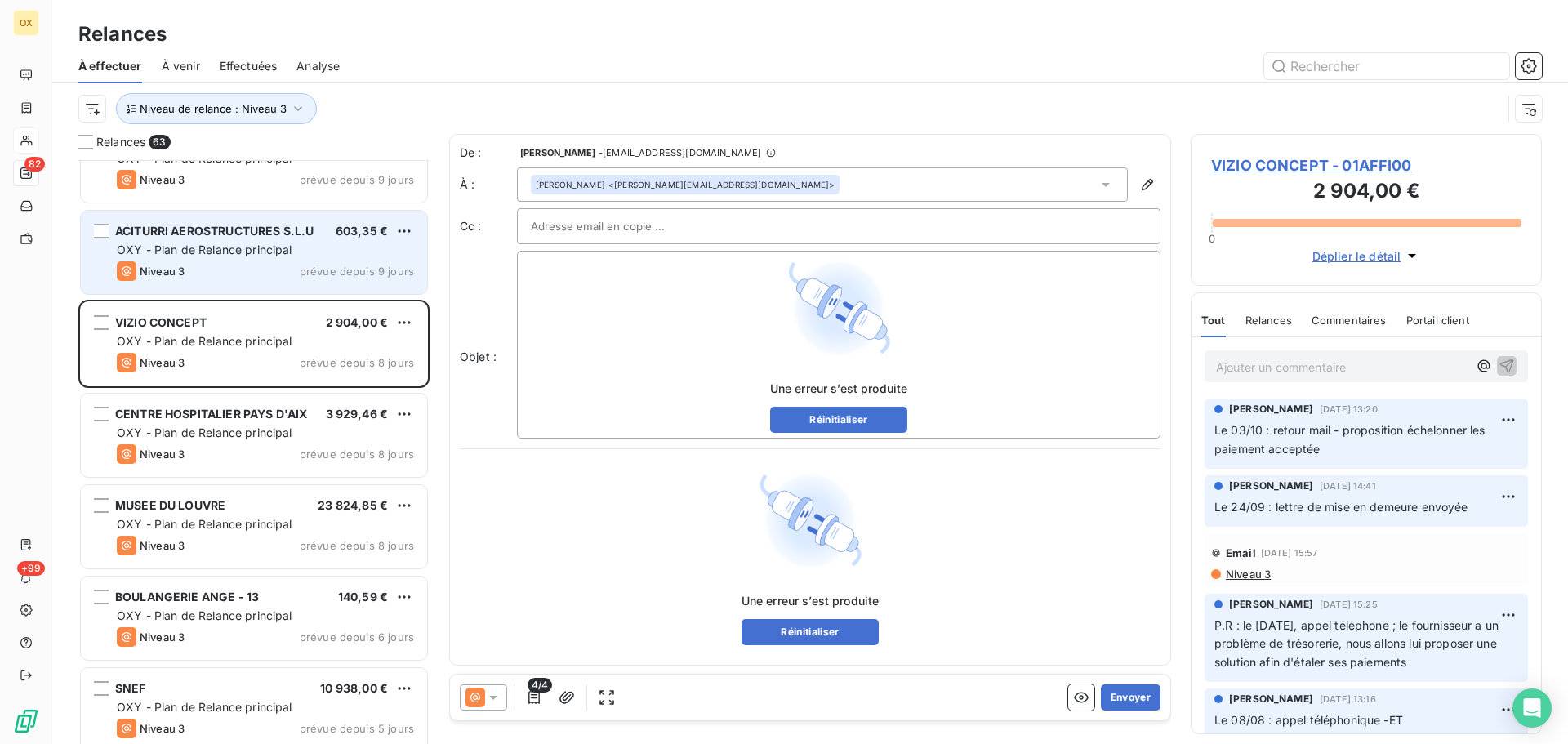
click at [261, 271] on div "Niveau 3 prévue depuis 9 jours" at bounding box center [266, 271] width 298 height 20
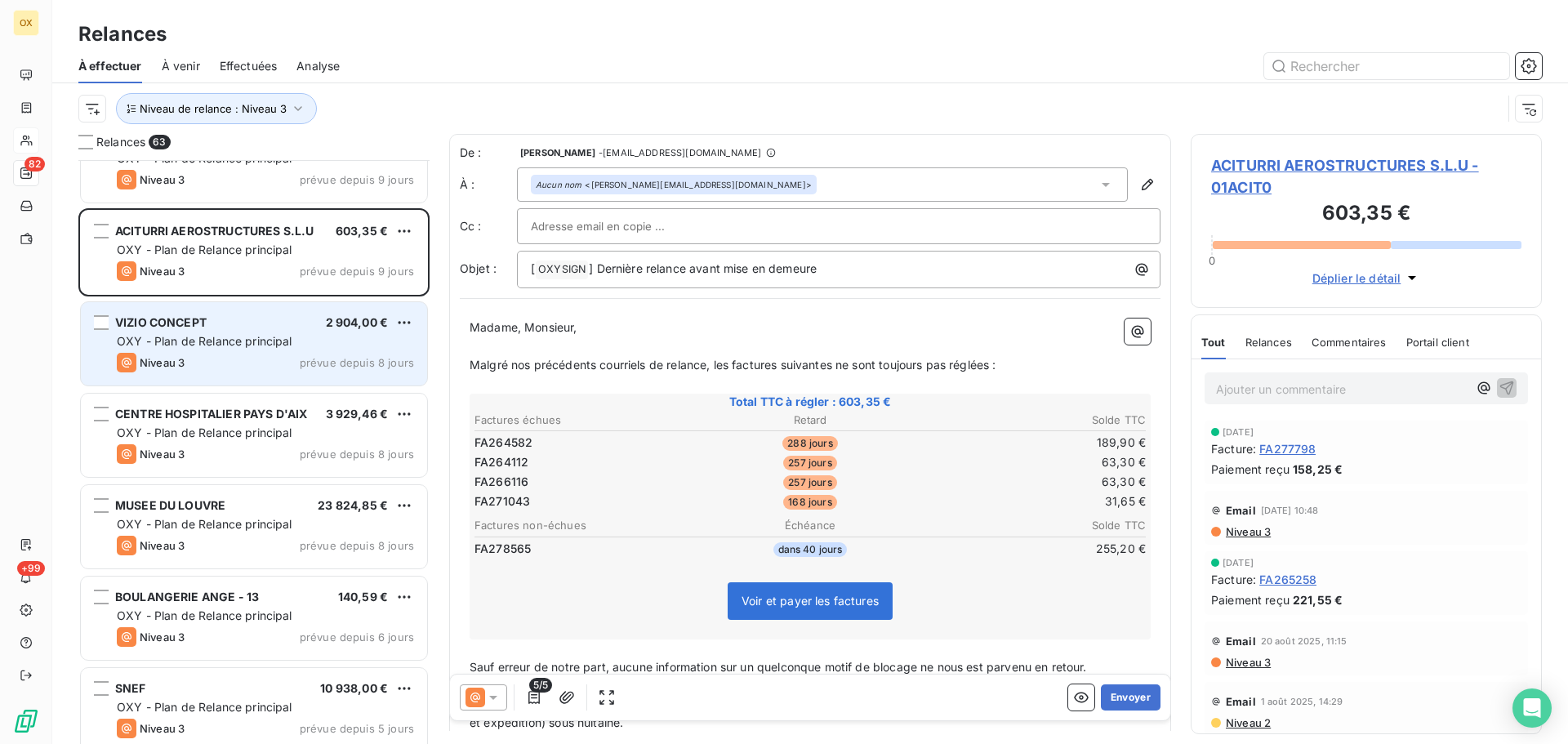
click at [280, 326] on div "VIZIO CONCEPT 2 904,00 €" at bounding box center [266, 322] width 298 height 15
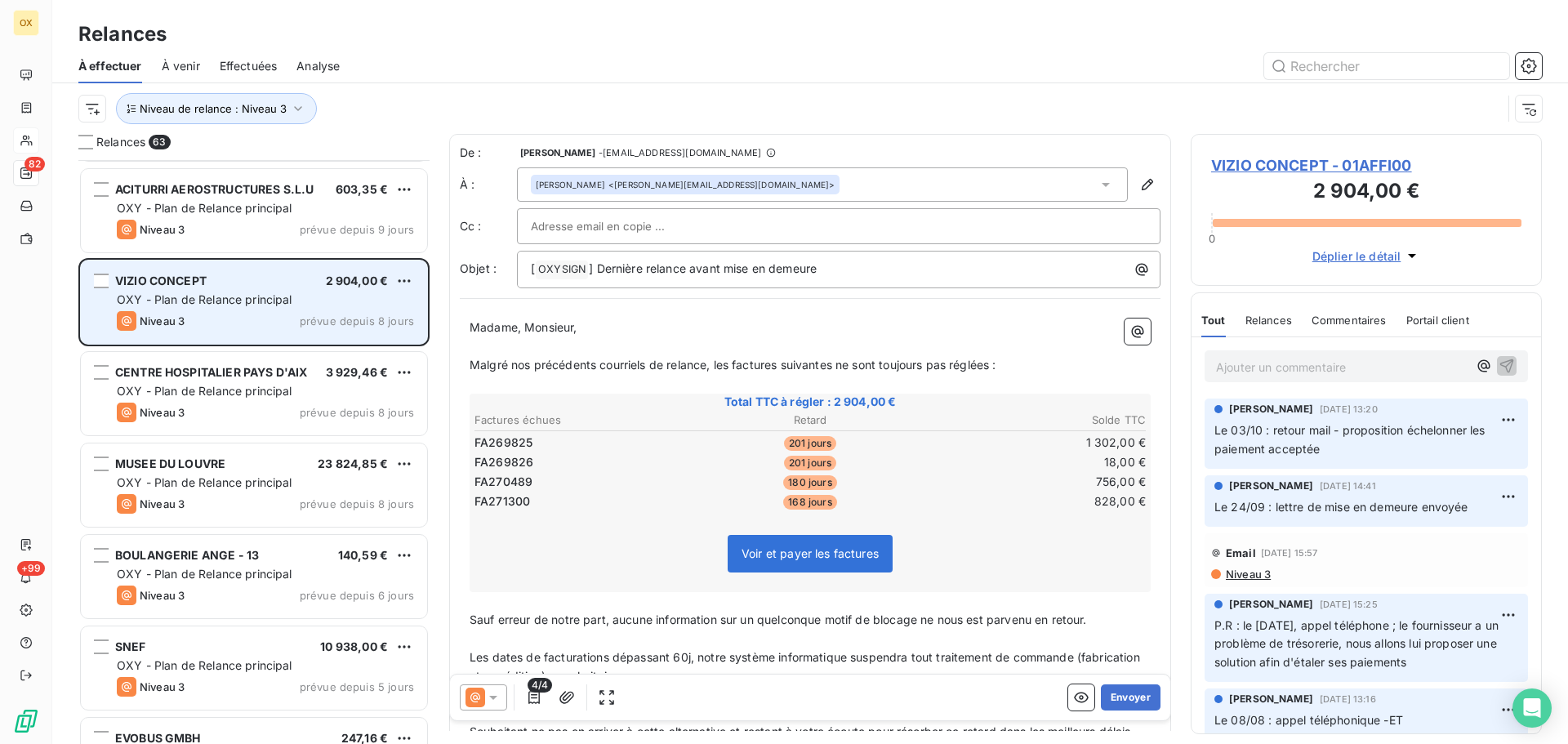
scroll to position [4608, 0]
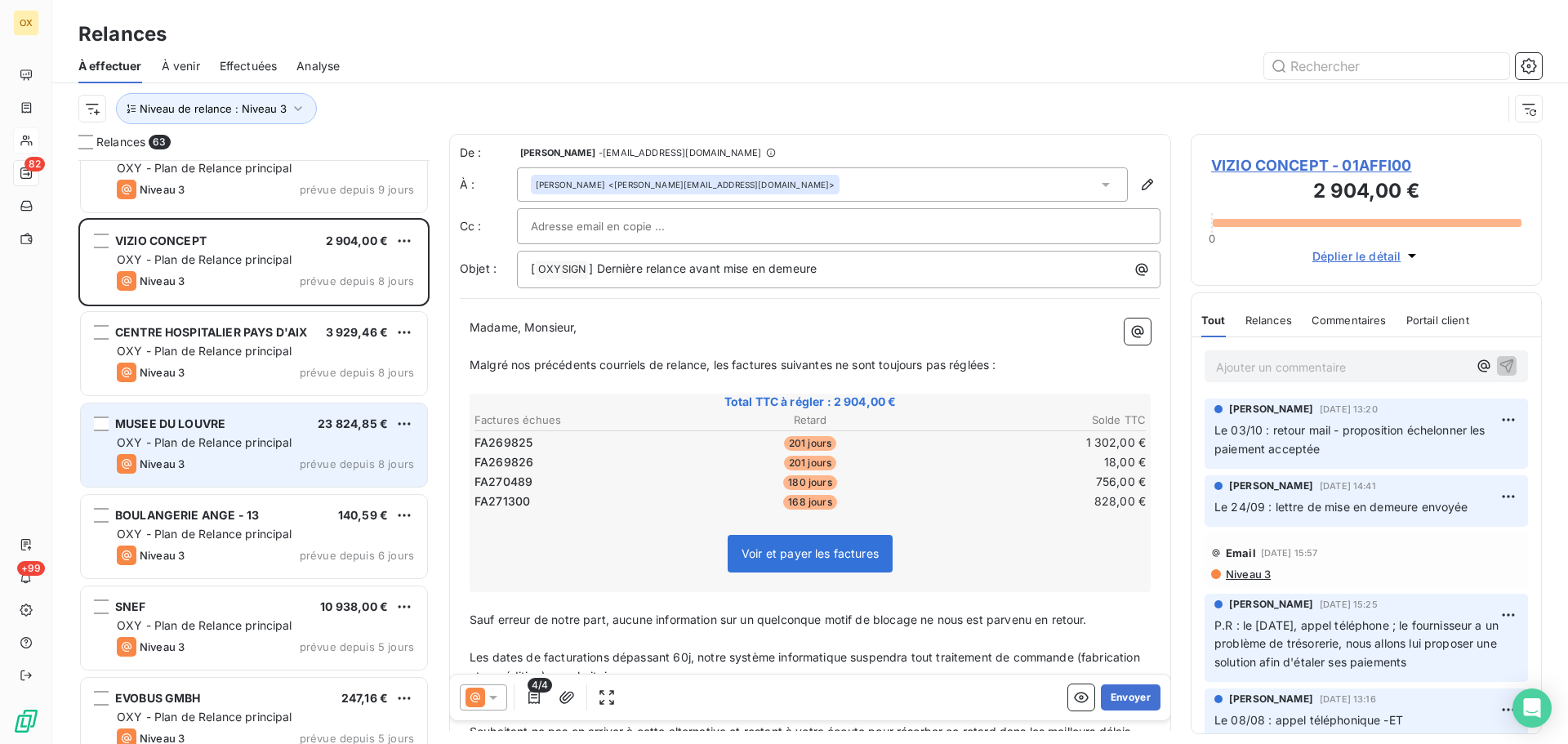
click at [211, 460] on div "Niveau 3 prévue depuis 8 jours" at bounding box center [266, 464] width 298 height 20
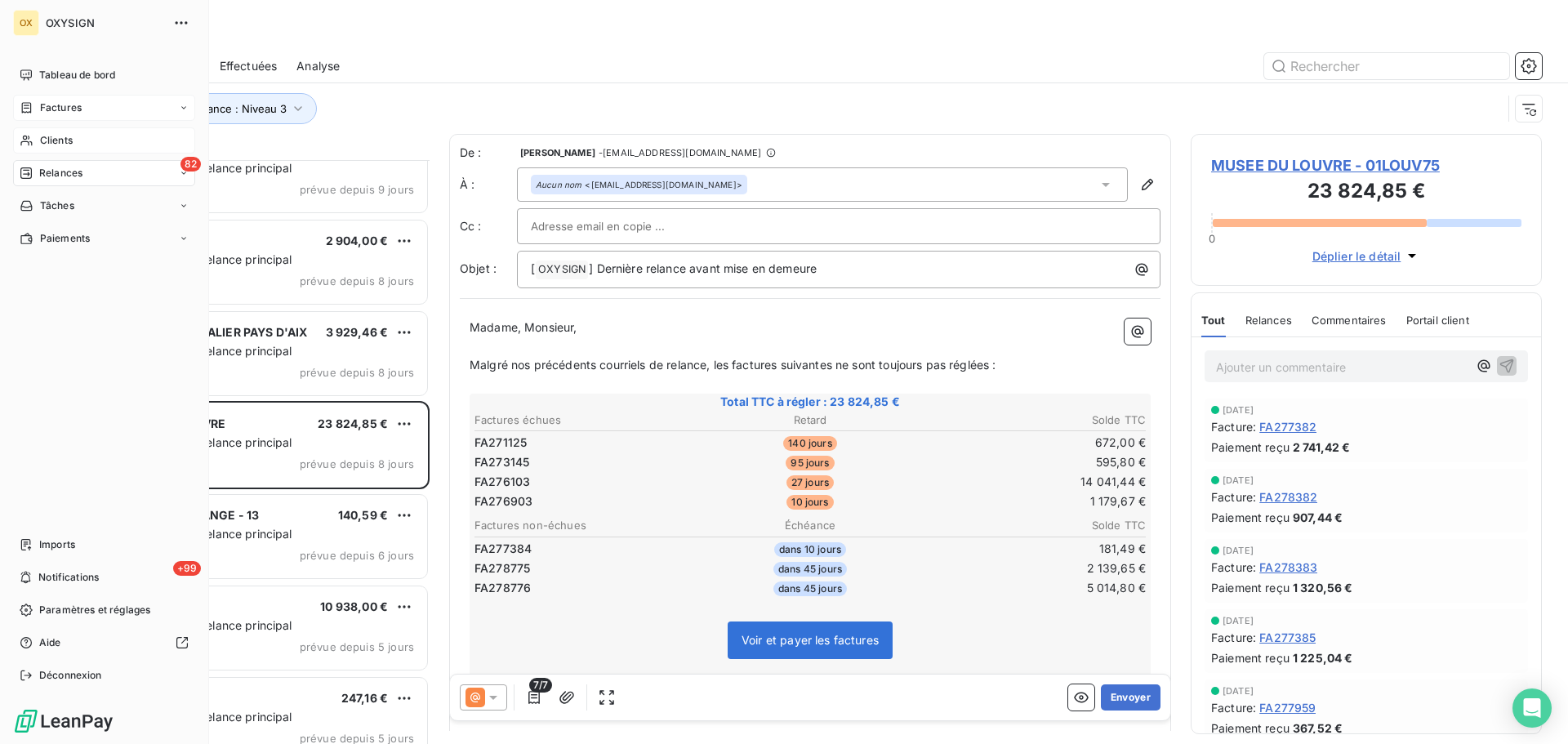
click at [45, 106] on span "Factures" at bounding box center [61, 107] width 42 height 15
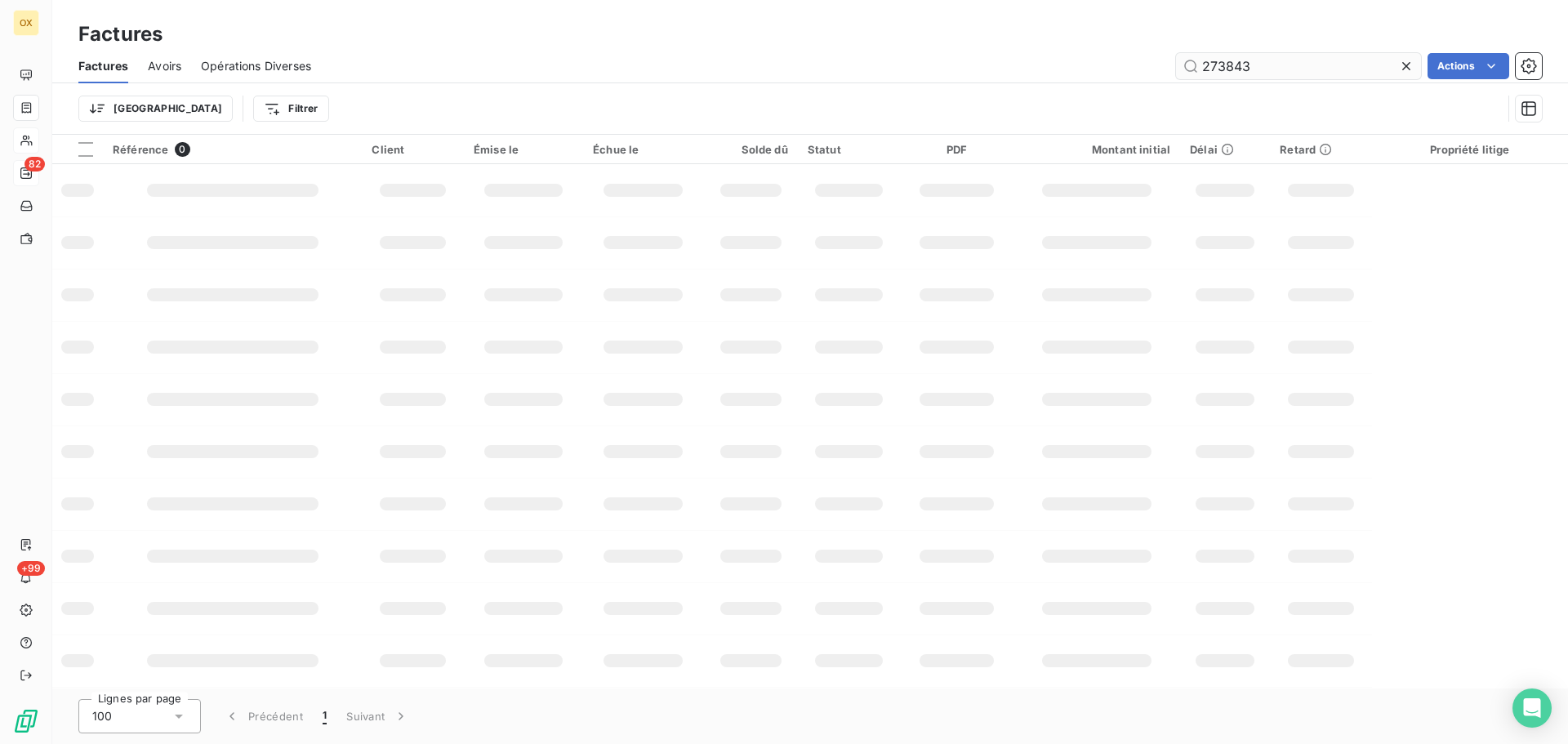
drag, startPoint x: 1266, startPoint y: 62, endPoint x: 1175, endPoint y: 63, distance: 91.0
click at [1176, 63] on input "273843" at bounding box center [1298, 66] width 245 height 26
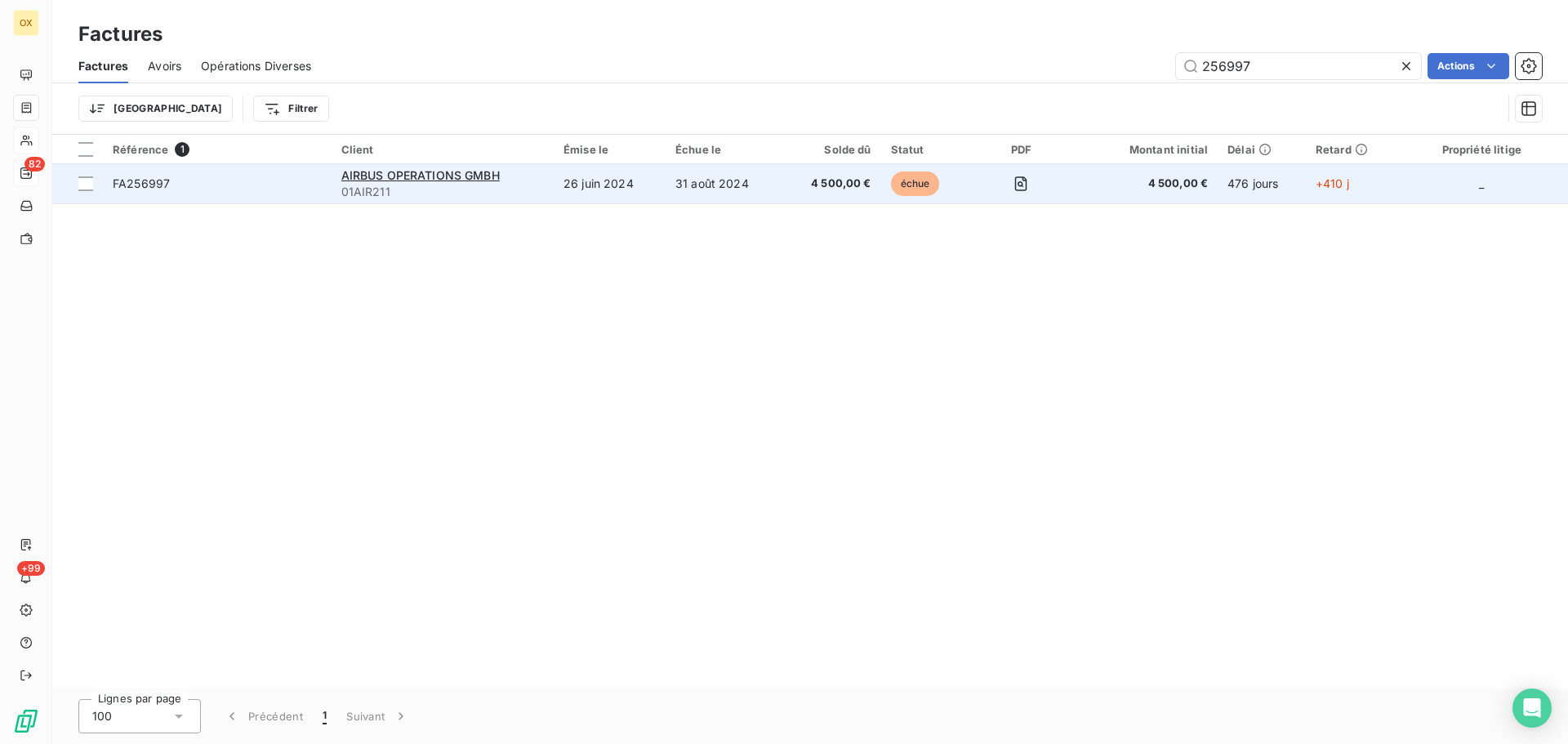
type input "256997"
click at [168, 186] on span "FA256997" at bounding box center [141, 183] width 57 height 14
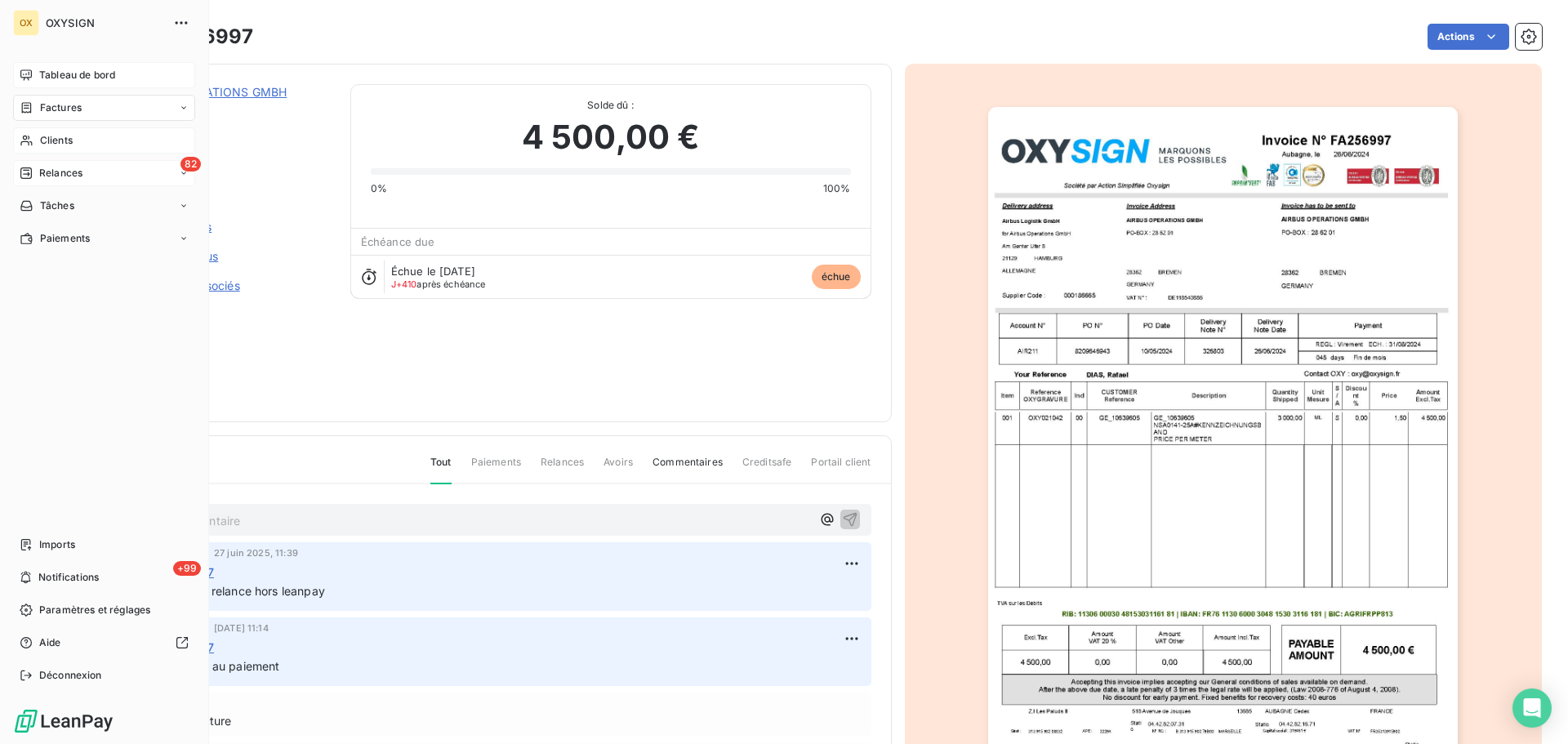
click at [51, 77] on span "Tableau de bord" at bounding box center [77, 74] width 76 height 15
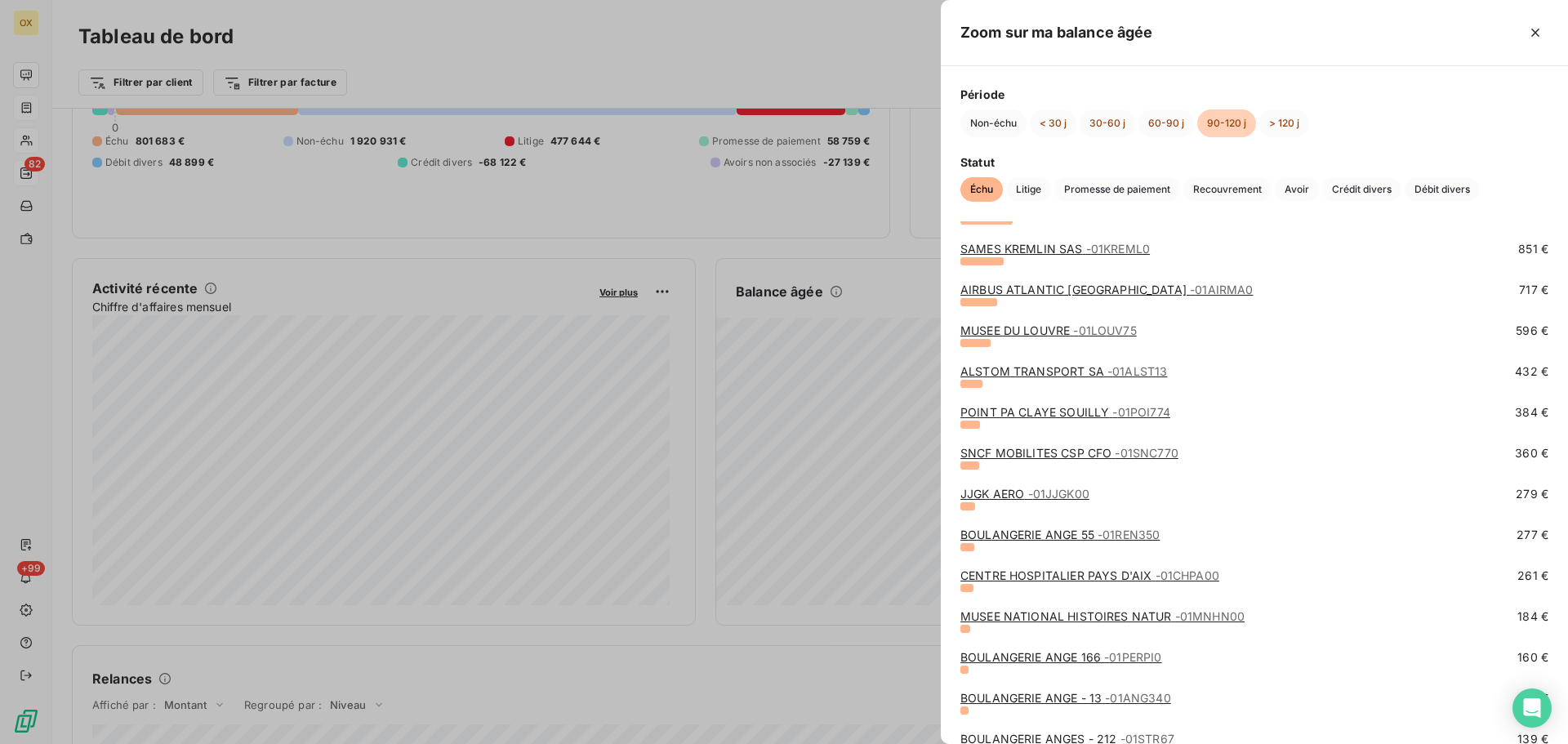
scroll to position [327, 0]
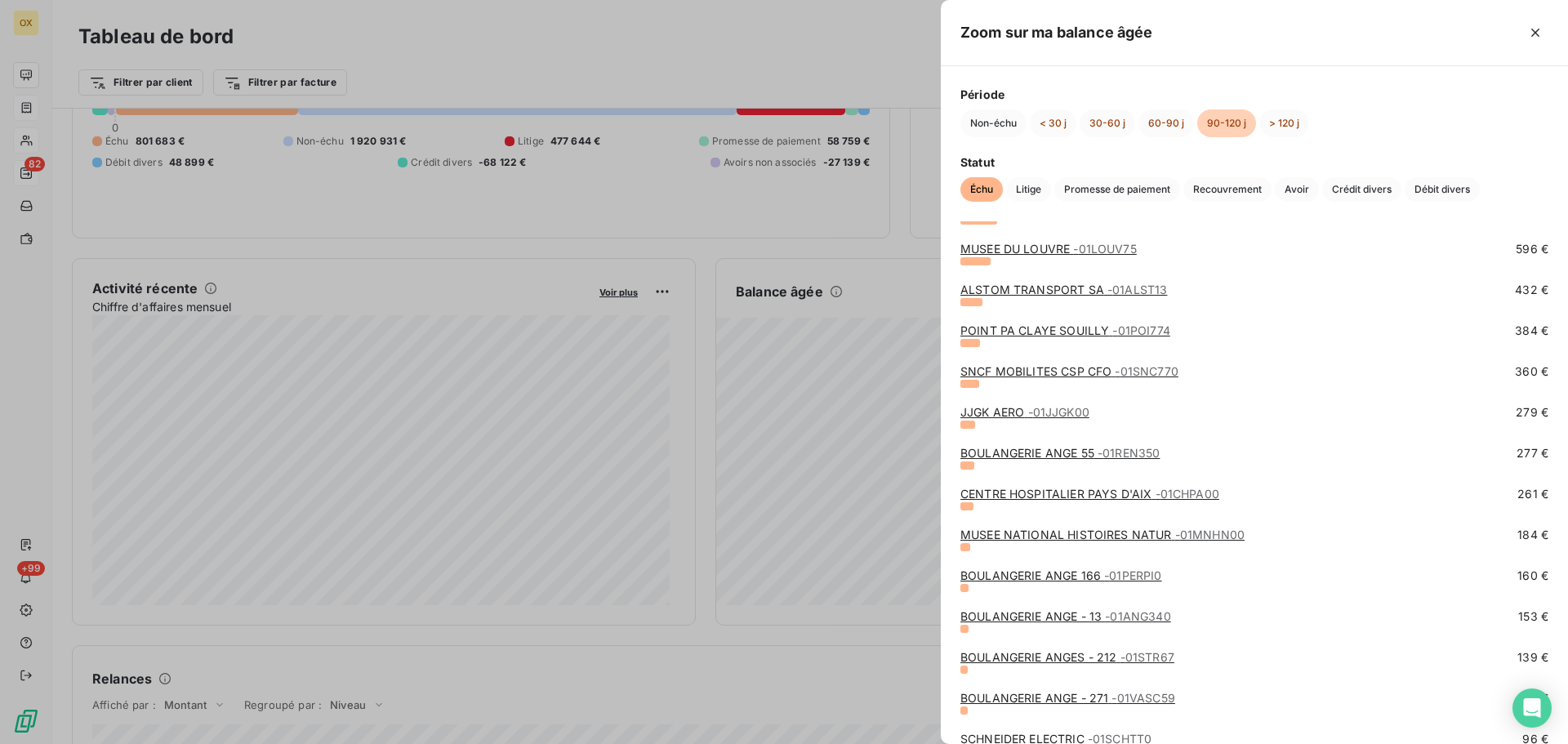
click at [879, 241] on div at bounding box center [784, 372] width 1568 height 744
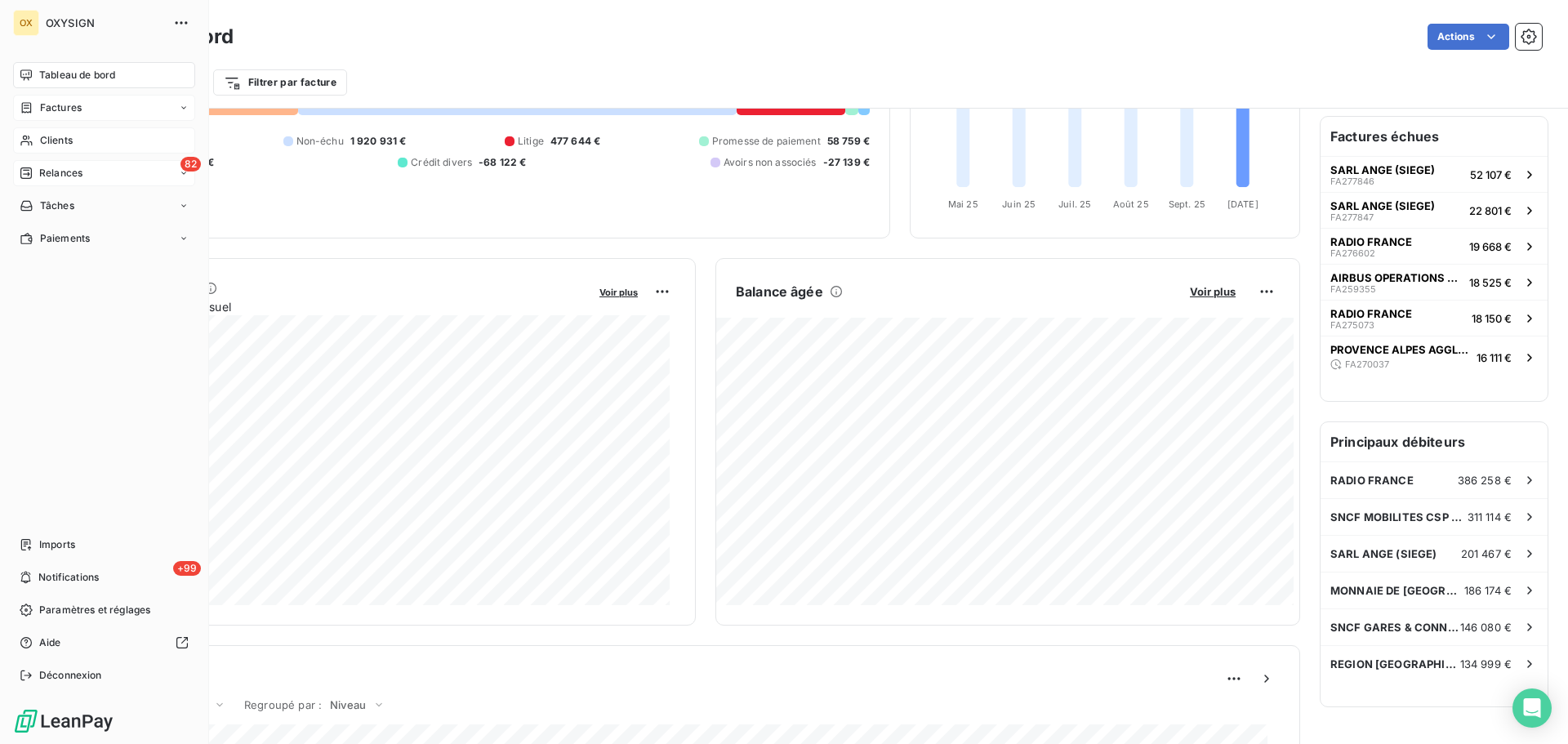
click at [51, 137] on span "Clients" at bounding box center [56, 140] width 33 height 15
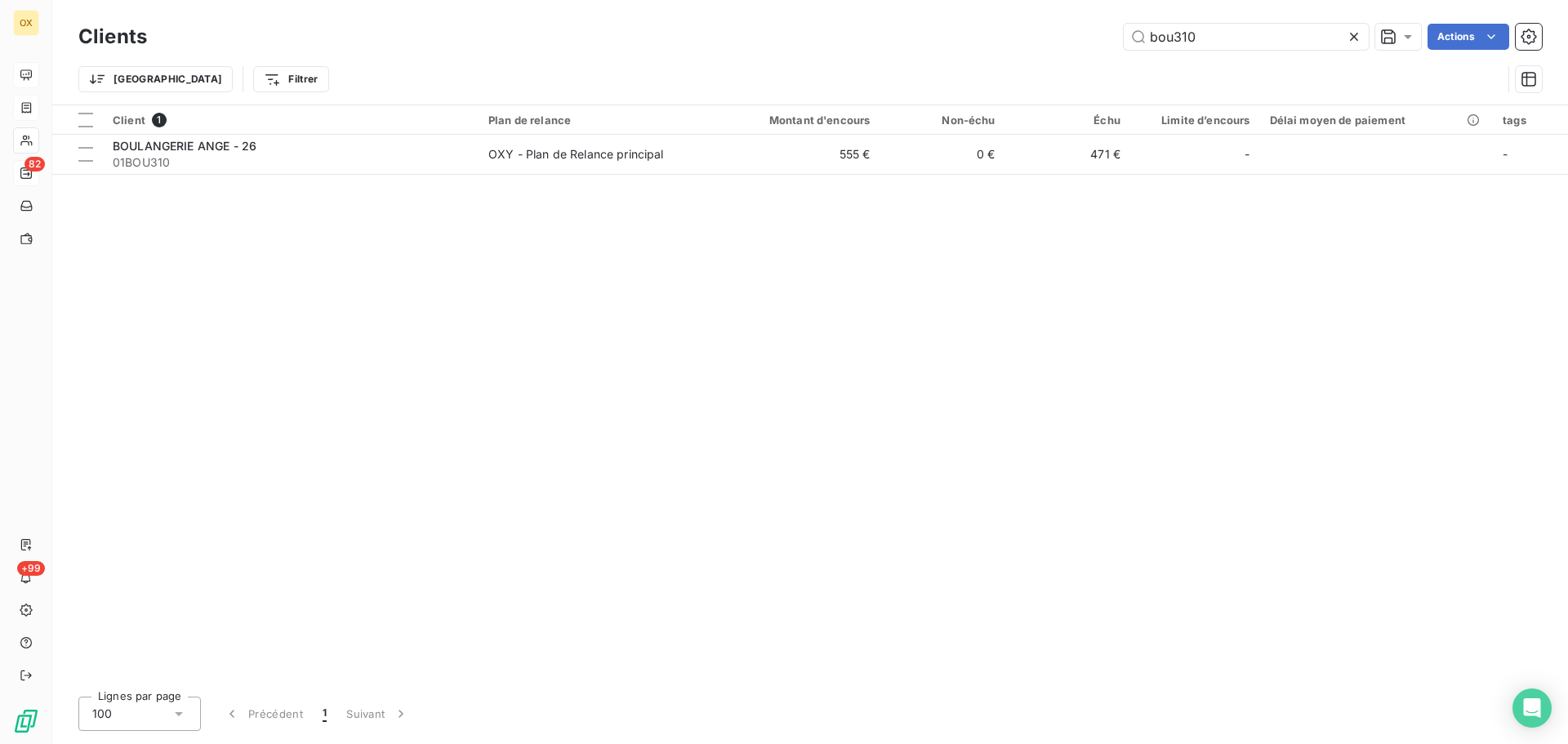
drag, startPoint x: 1206, startPoint y: 39, endPoint x: 1064, endPoint y: 42, distance: 142.0
click at [1064, 42] on div "bou310 Actions" at bounding box center [855, 36] width 1376 height 26
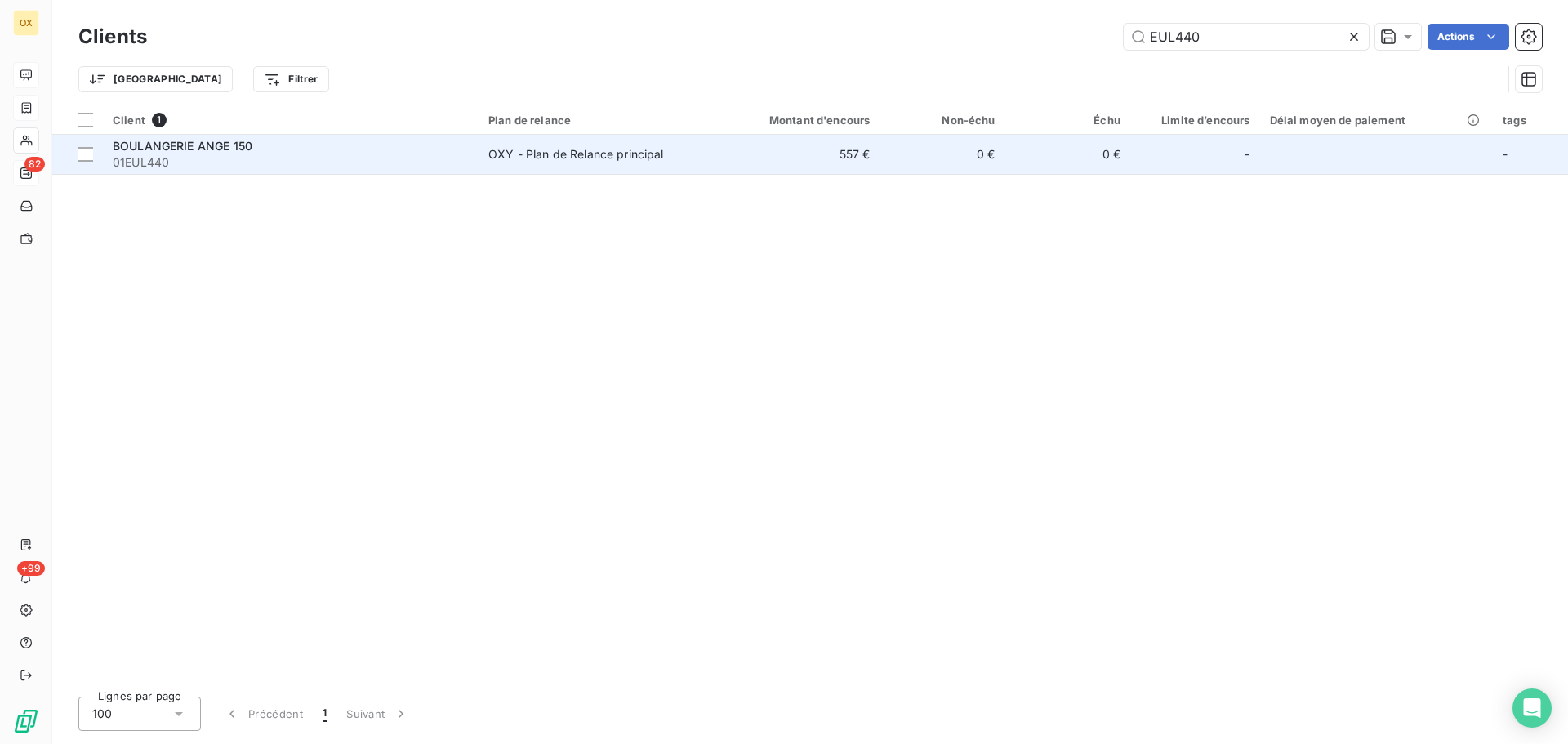
type input "EUL440"
click at [214, 158] on span "01EUL440" at bounding box center [291, 162] width 357 height 16
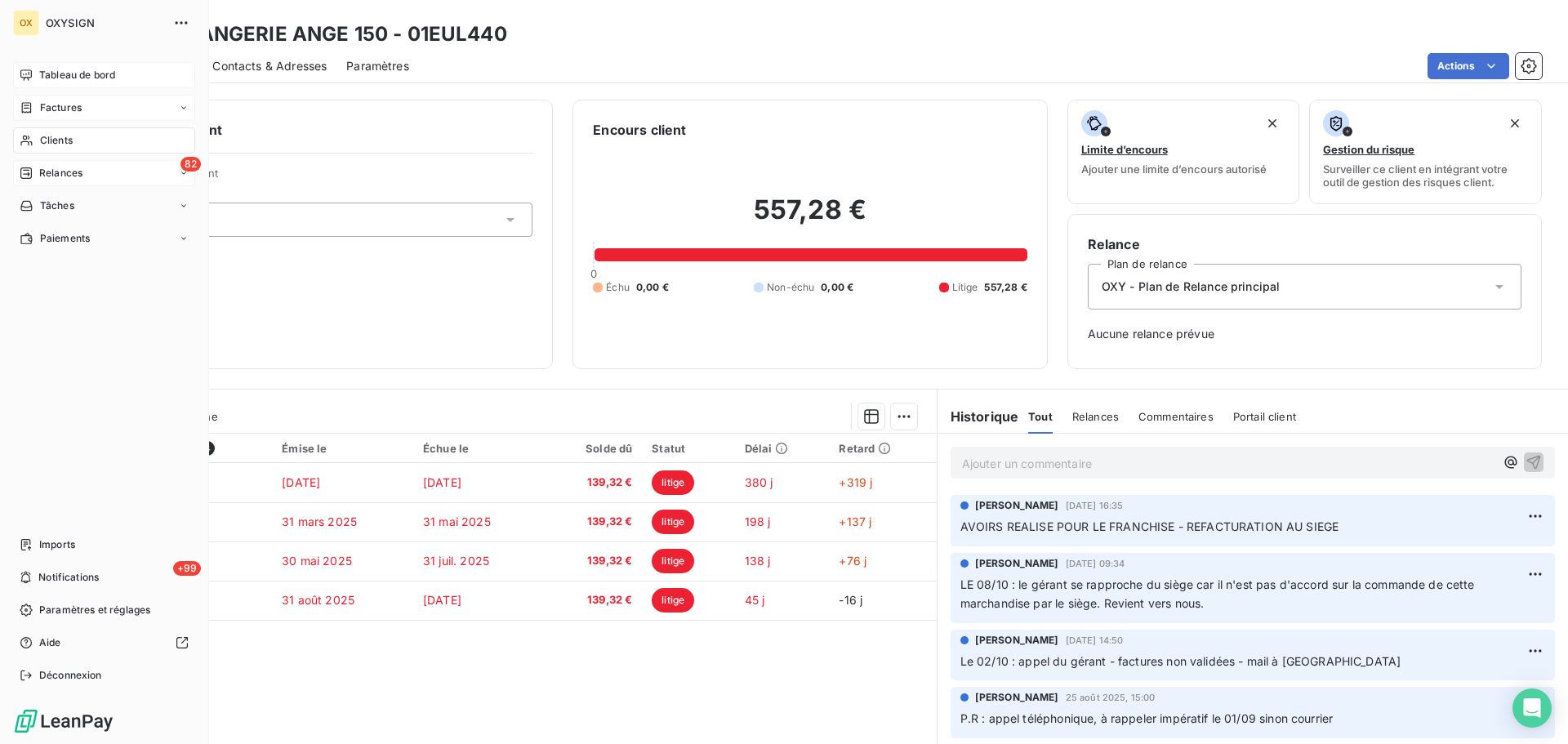
click at [61, 171] on span "Relances" at bounding box center [61, 173] width 43 height 15
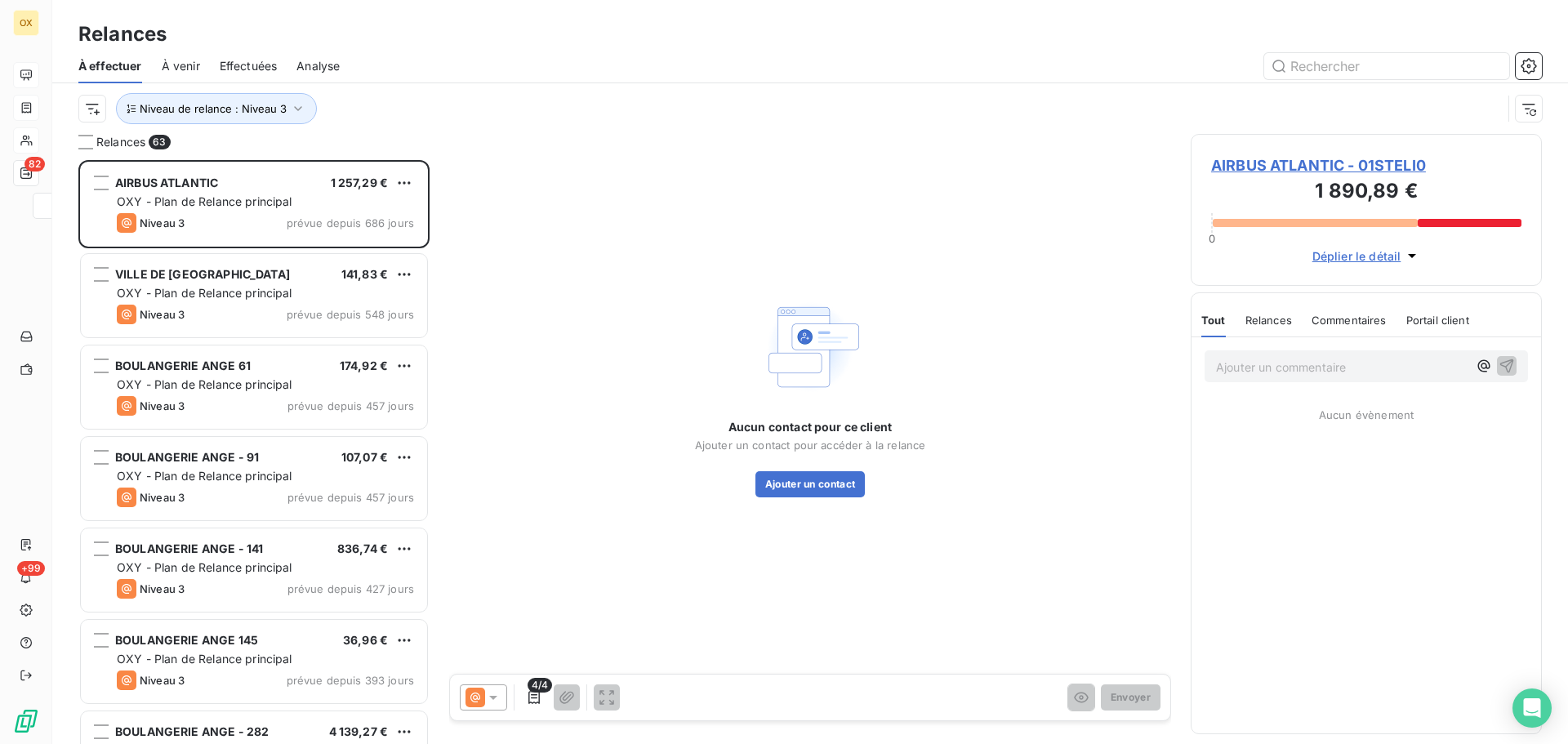
scroll to position [572, 339]
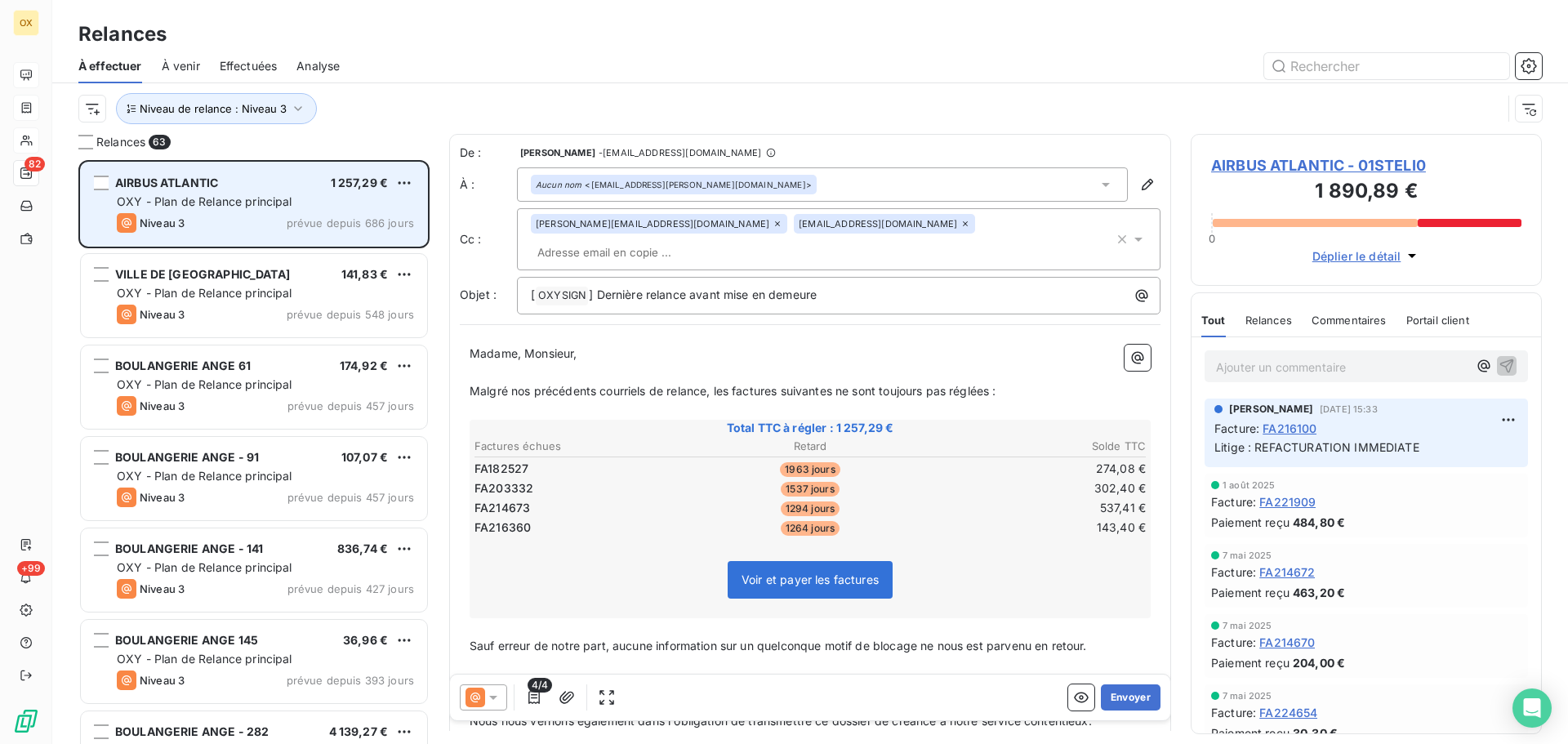
click at [220, 202] on span "OXY - Plan de Relance principal" at bounding box center [204, 202] width 176 height 14
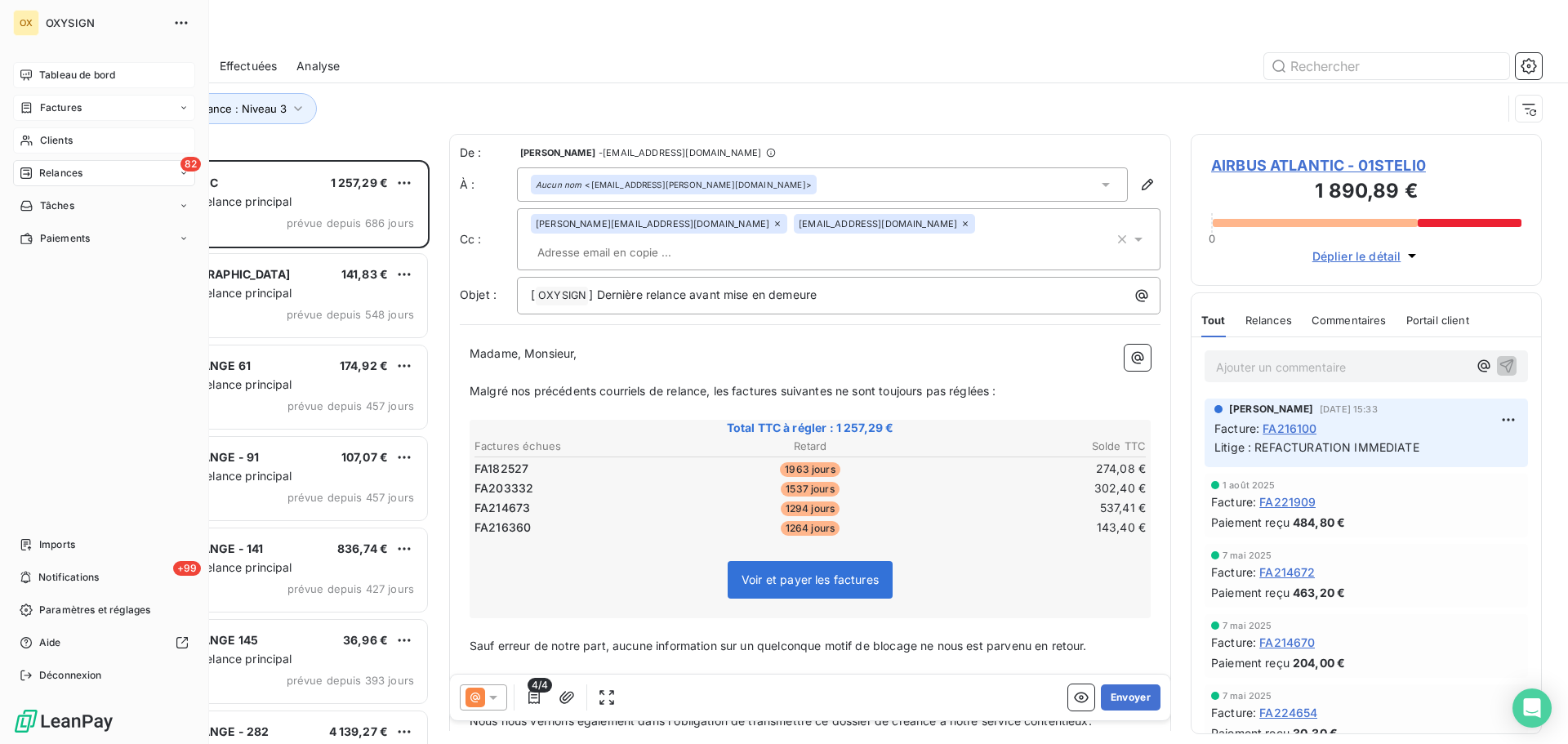
click at [51, 139] on span "Clients" at bounding box center [56, 140] width 33 height 15
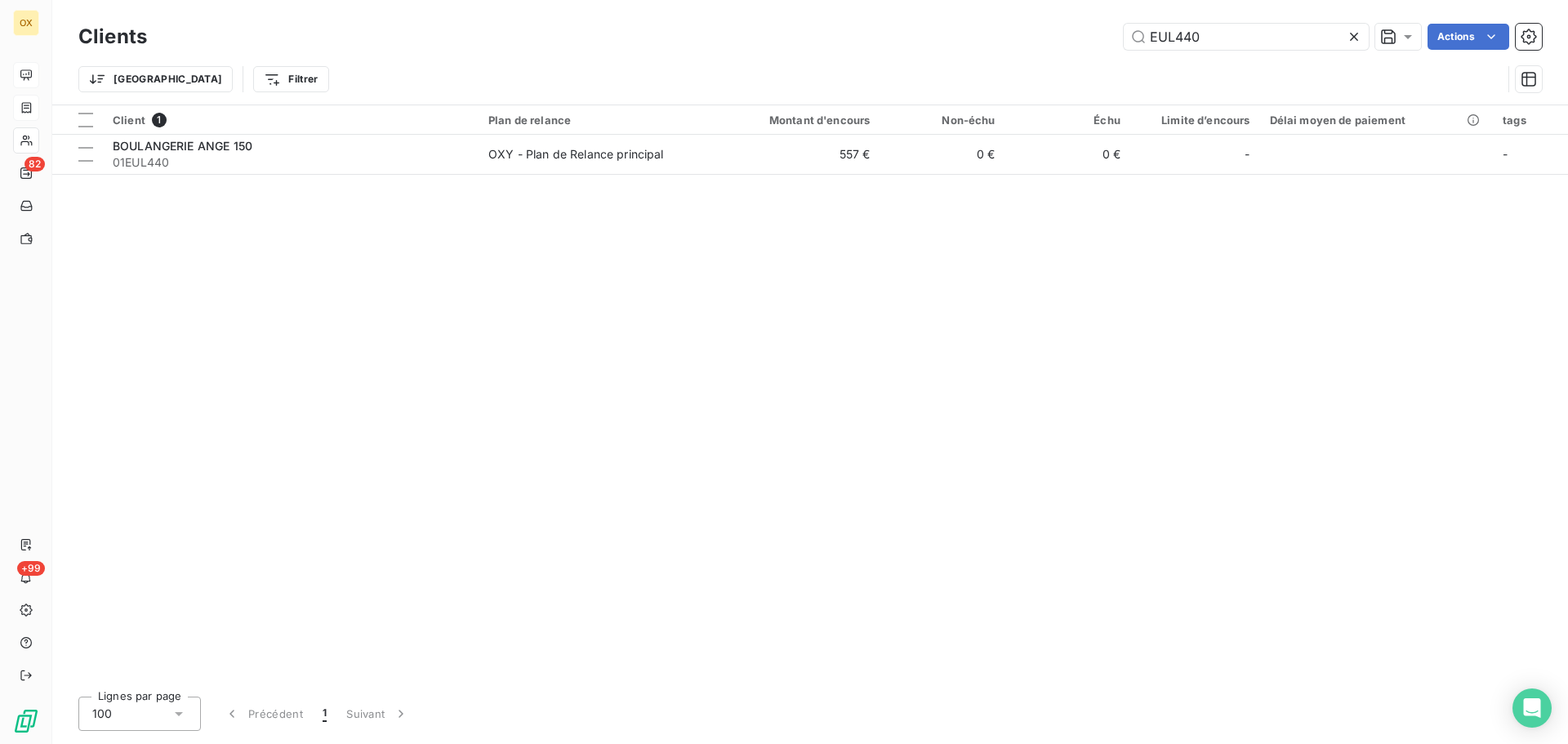
drag, startPoint x: 1192, startPoint y: 36, endPoint x: 1070, endPoint y: 46, distance: 122.4
click at [1070, 46] on div "EUL440 Actions" at bounding box center [855, 36] width 1376 height 26
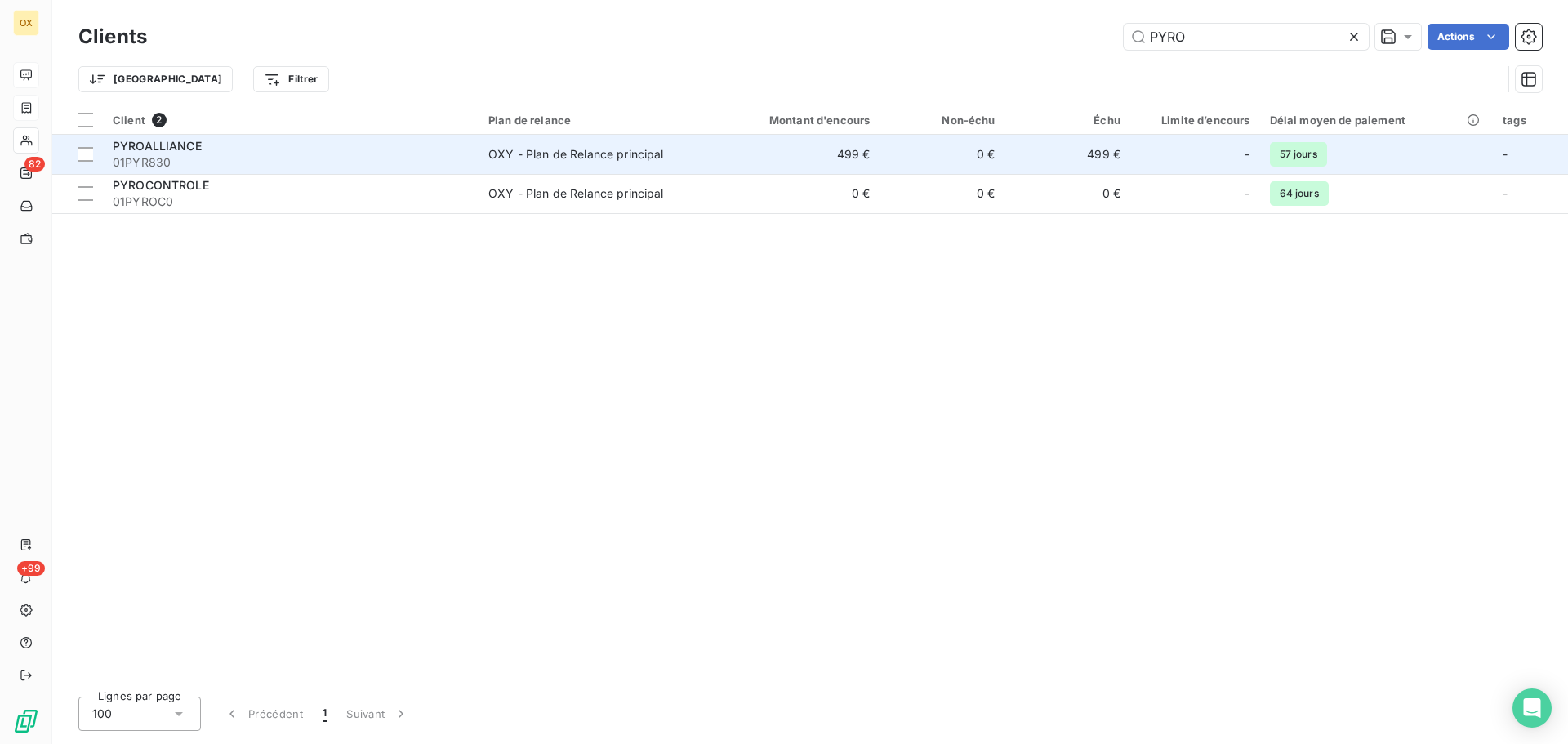
type input "PYRO"
click at [313, 145] on div "PYROALLIANCE" at bounding box center [291, 146] width 357 height 16
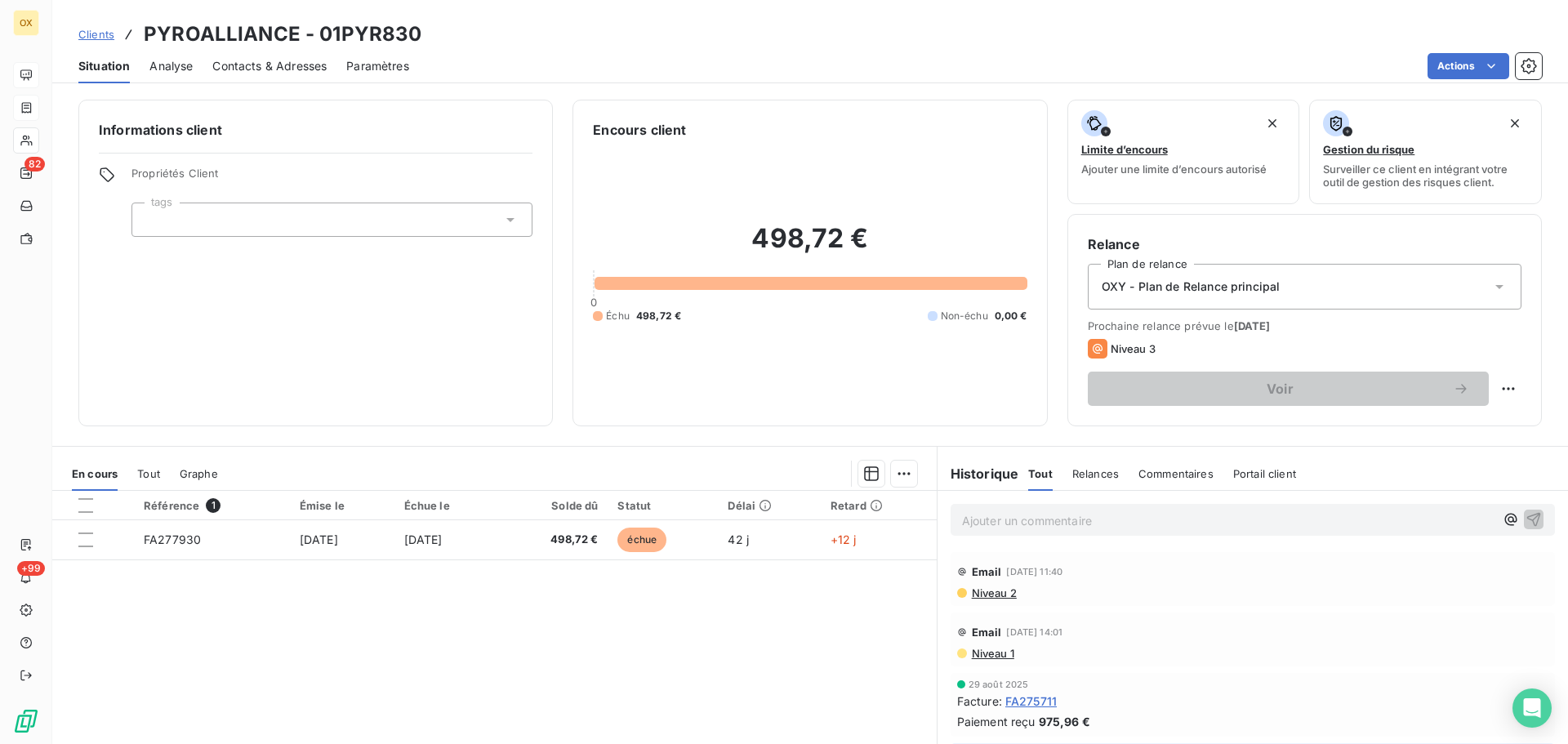
click at [246, 67] on span "Contacts & Adresses" at bounding box center [269, 66] width 114 height 16
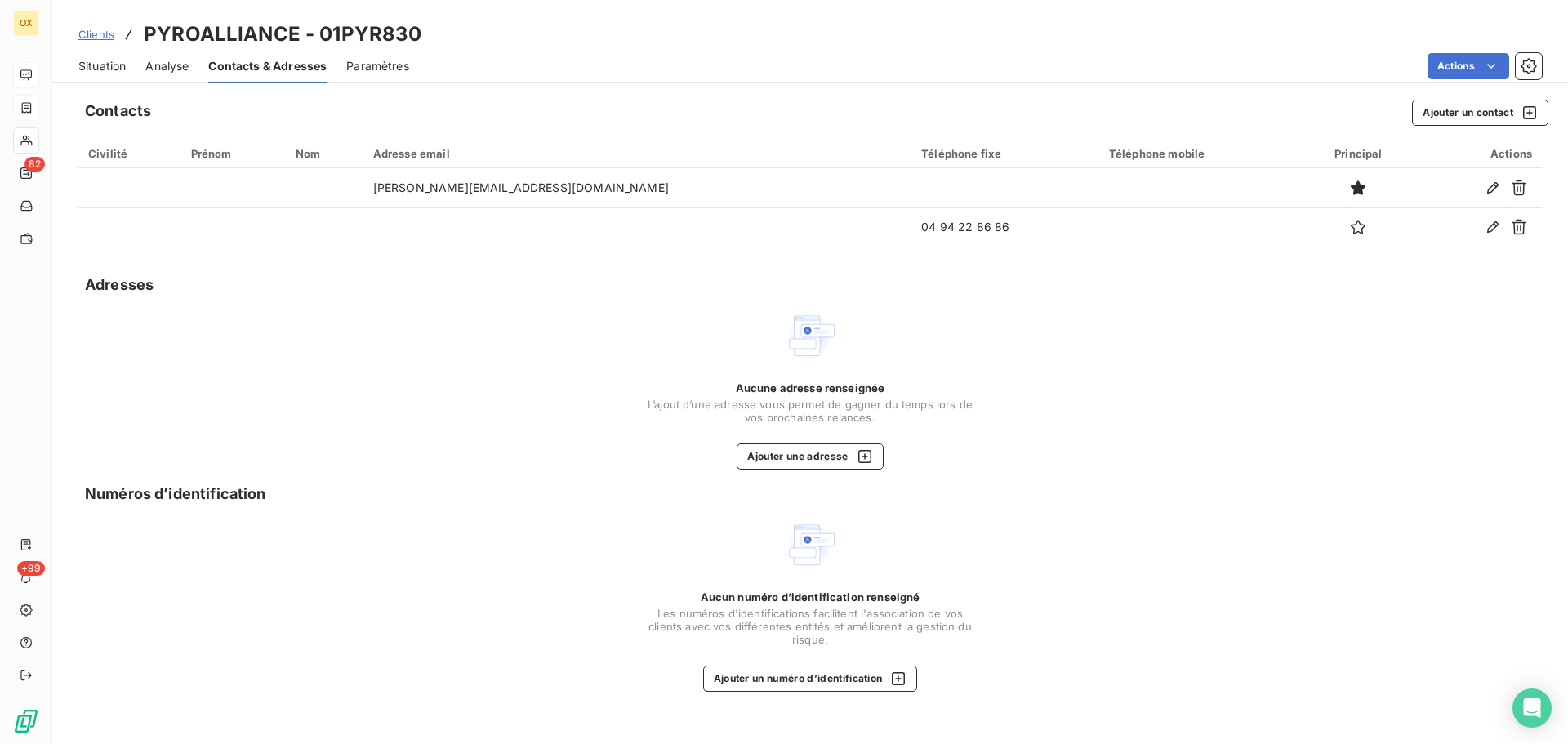
click at [109, 71] on span "Situation" at bounding box center [102, 66] width 48 height 16
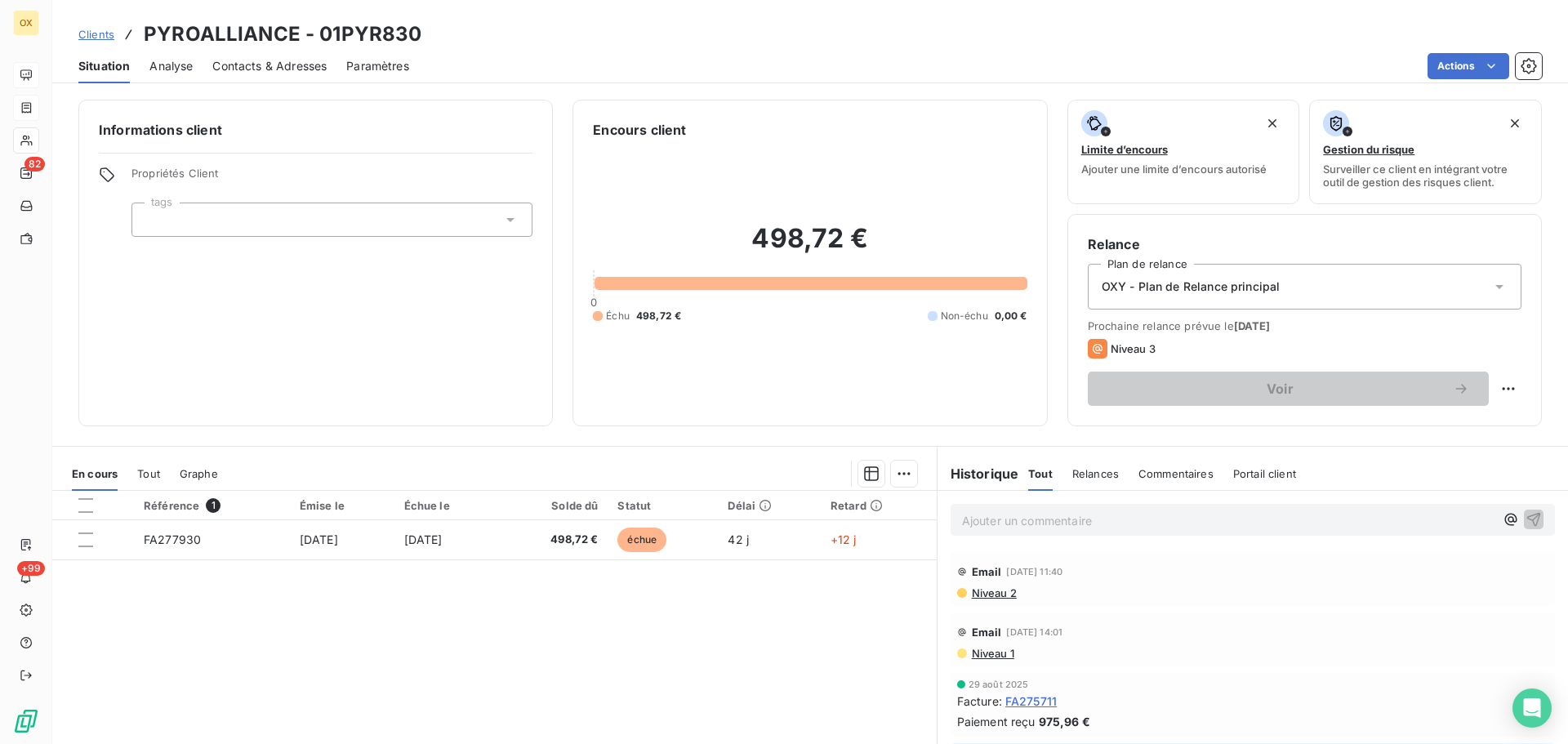
click at [1177, 523] on p "Ajouter un commentaire ﻿" at bounding box center [1228, 521] width 532 height 21
click at [1046, 517] on p "45 FDM" at bounding box center [1228, 520] width 532 height 19
click at [1526, 520] on icon "button" at bounding box center [1533, 518] width 16 height 16
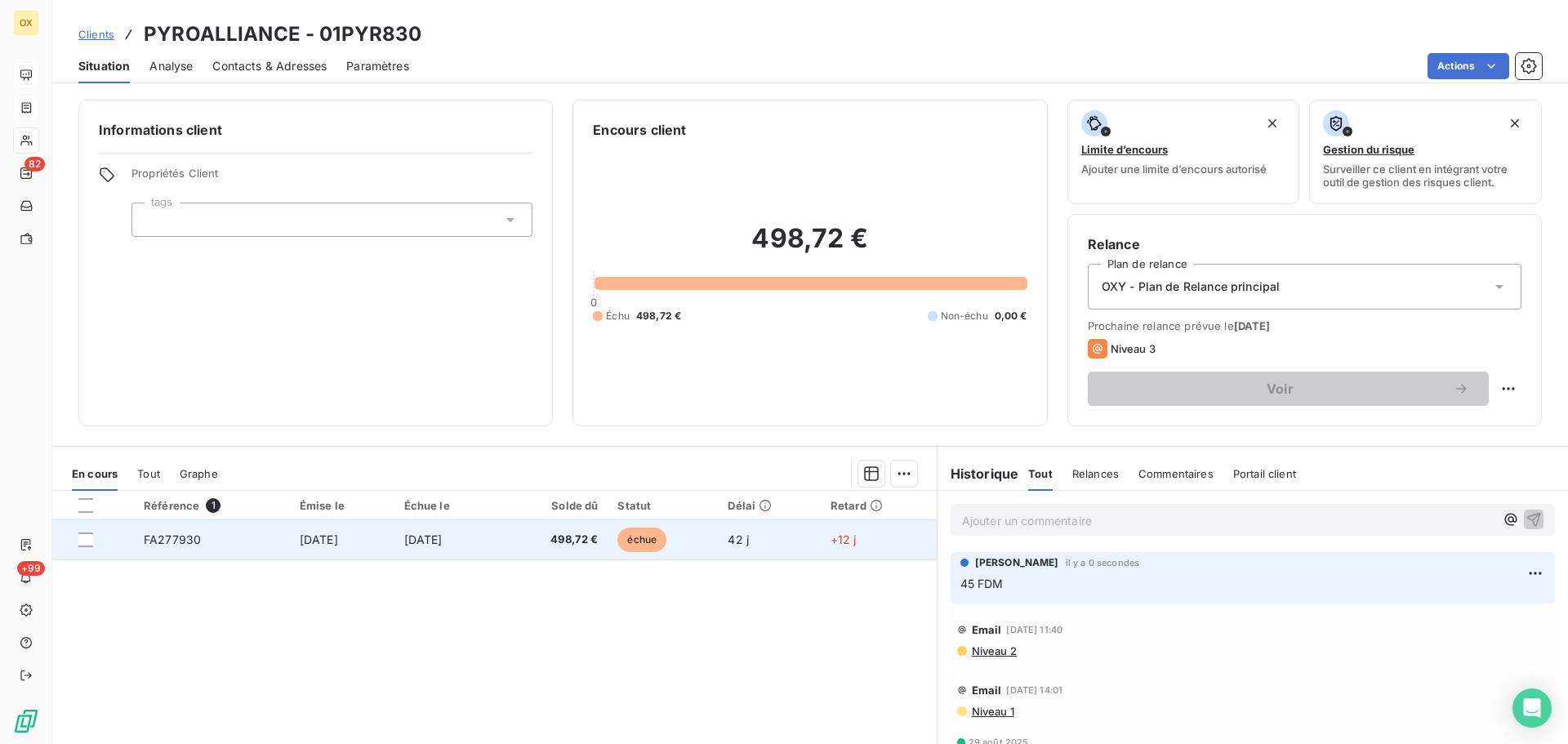
click at [530, 541] on td "498,72 €" at bounding box center [555, 539] width 109 height 39
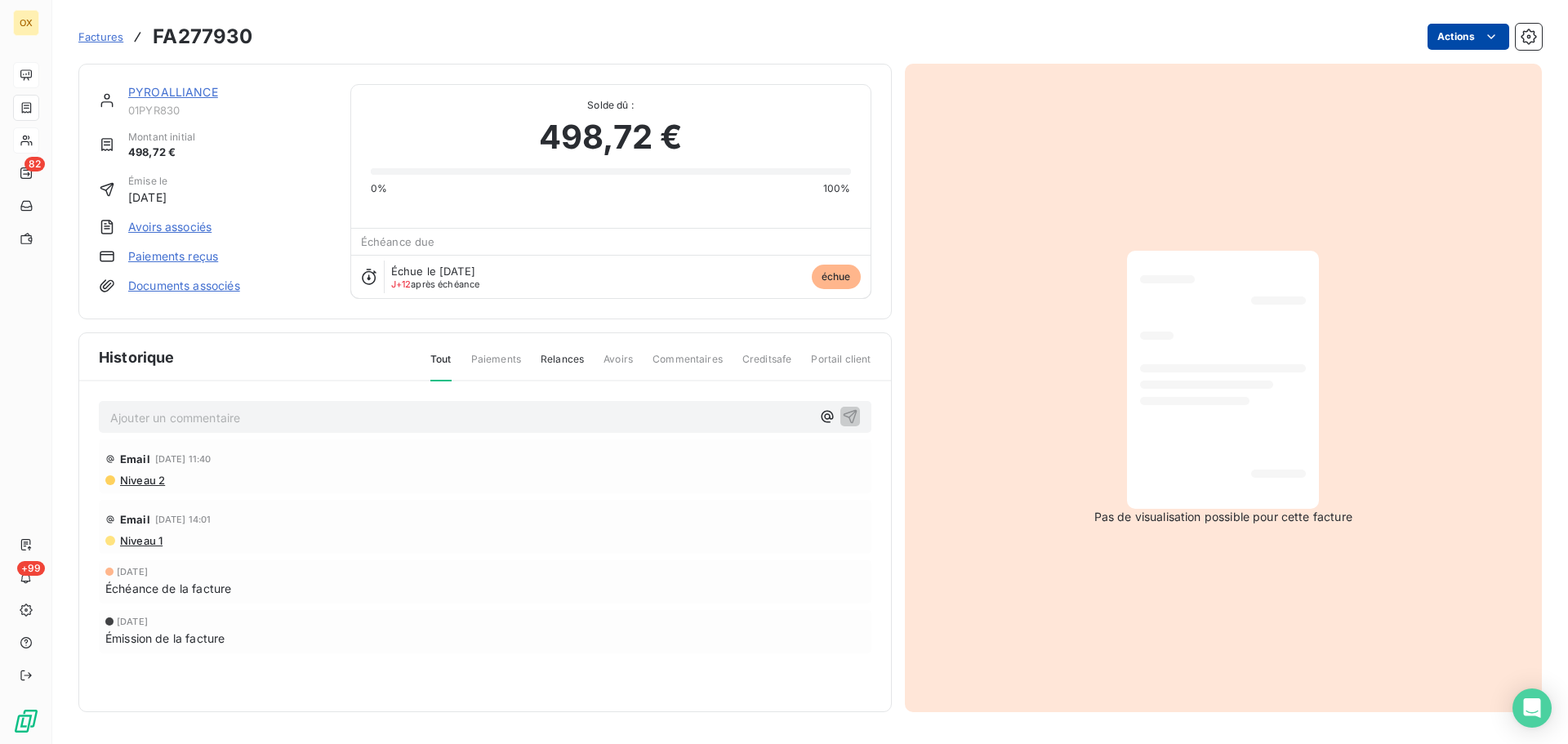
click at [1456, 34] on html "OX 82 +99 Factures FA277930 Actions PYROALLIANCE 01PYR830 Montant initial 498,7…" at bounding box center [784, 372] width 1568 height 744
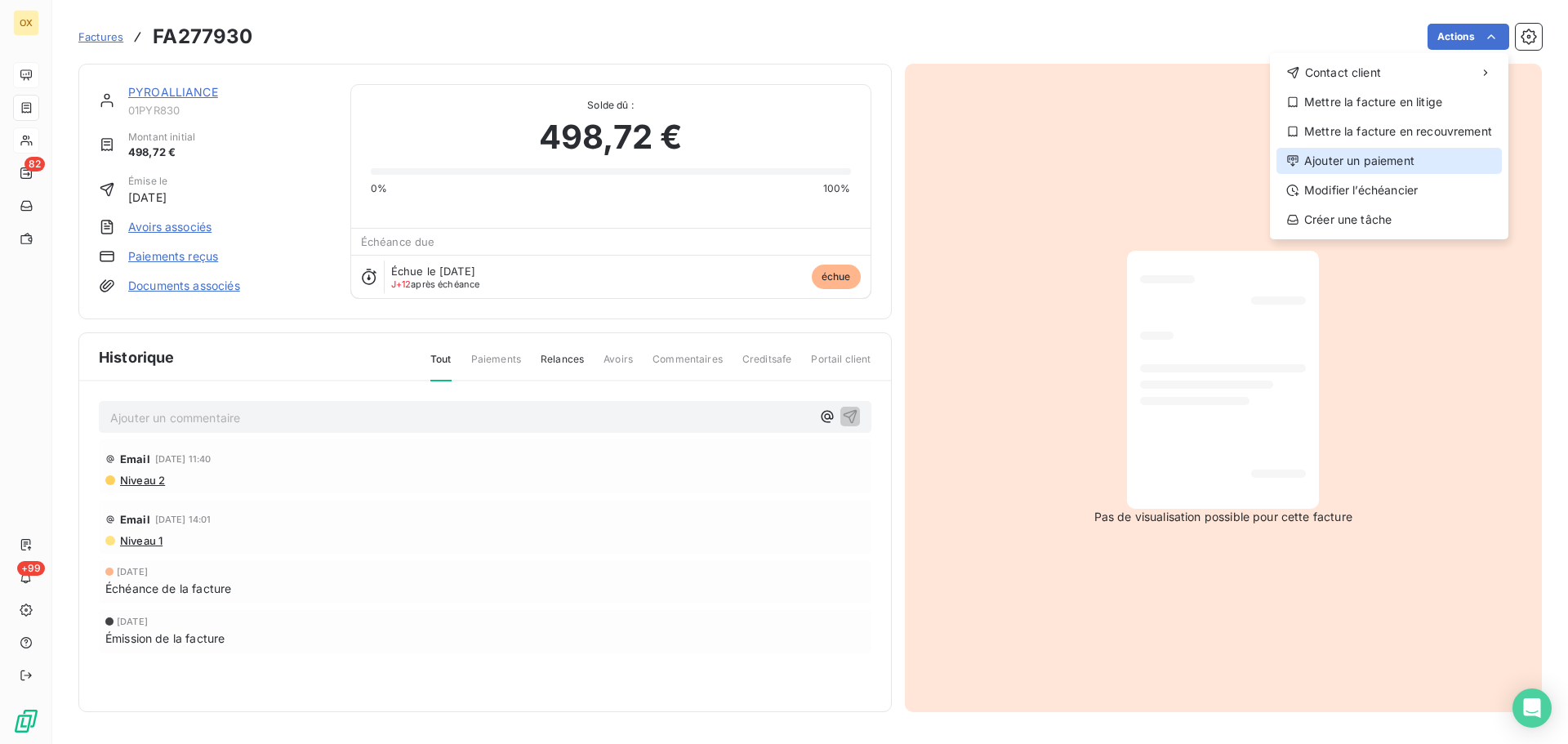
click at [1383, 164] on div "Ajouter un paiement" at bounding box center [1389, 161] width 226 height 26
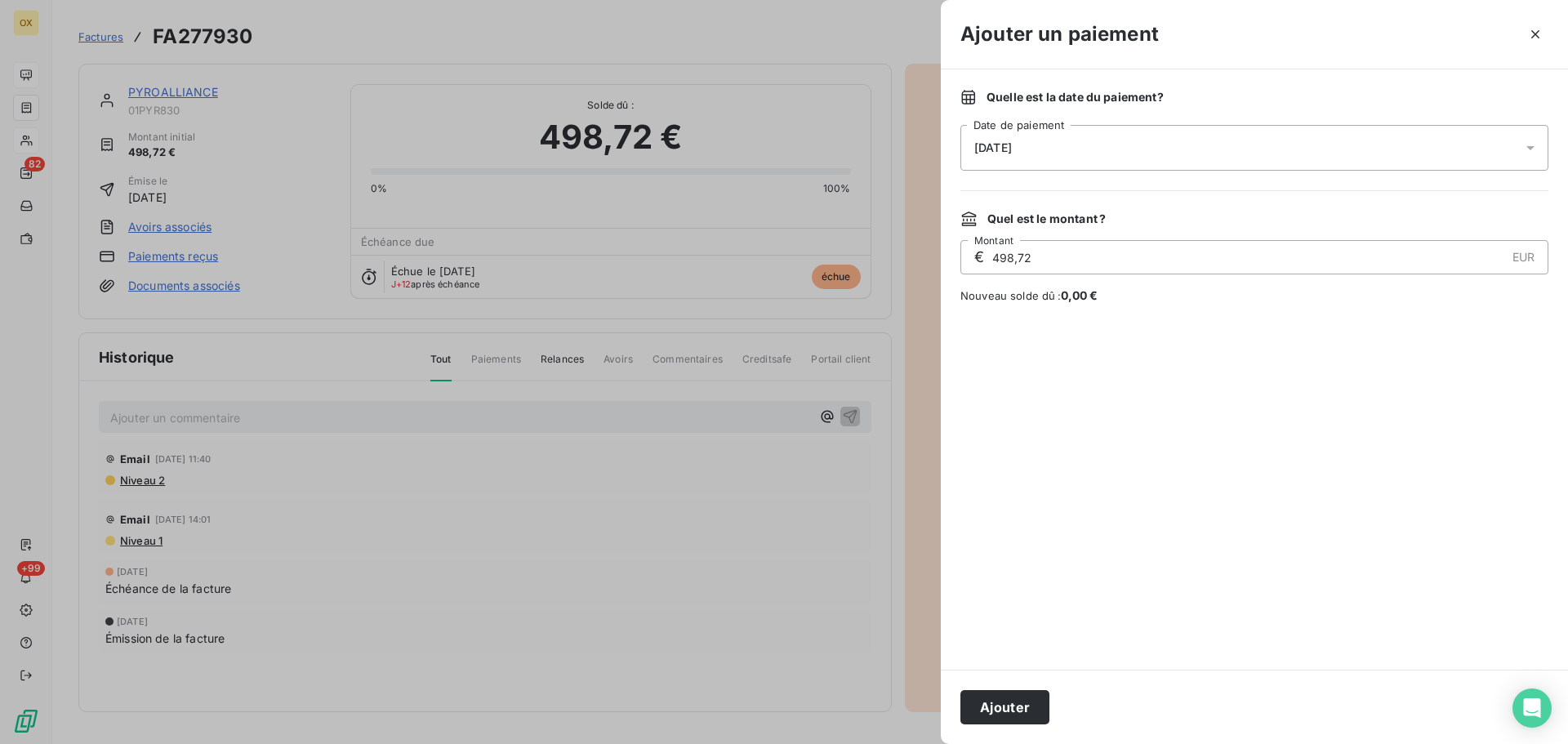
click at [1153, 156] on div "[DATE]" at bounding box center [1255, 147] width 588 height 46
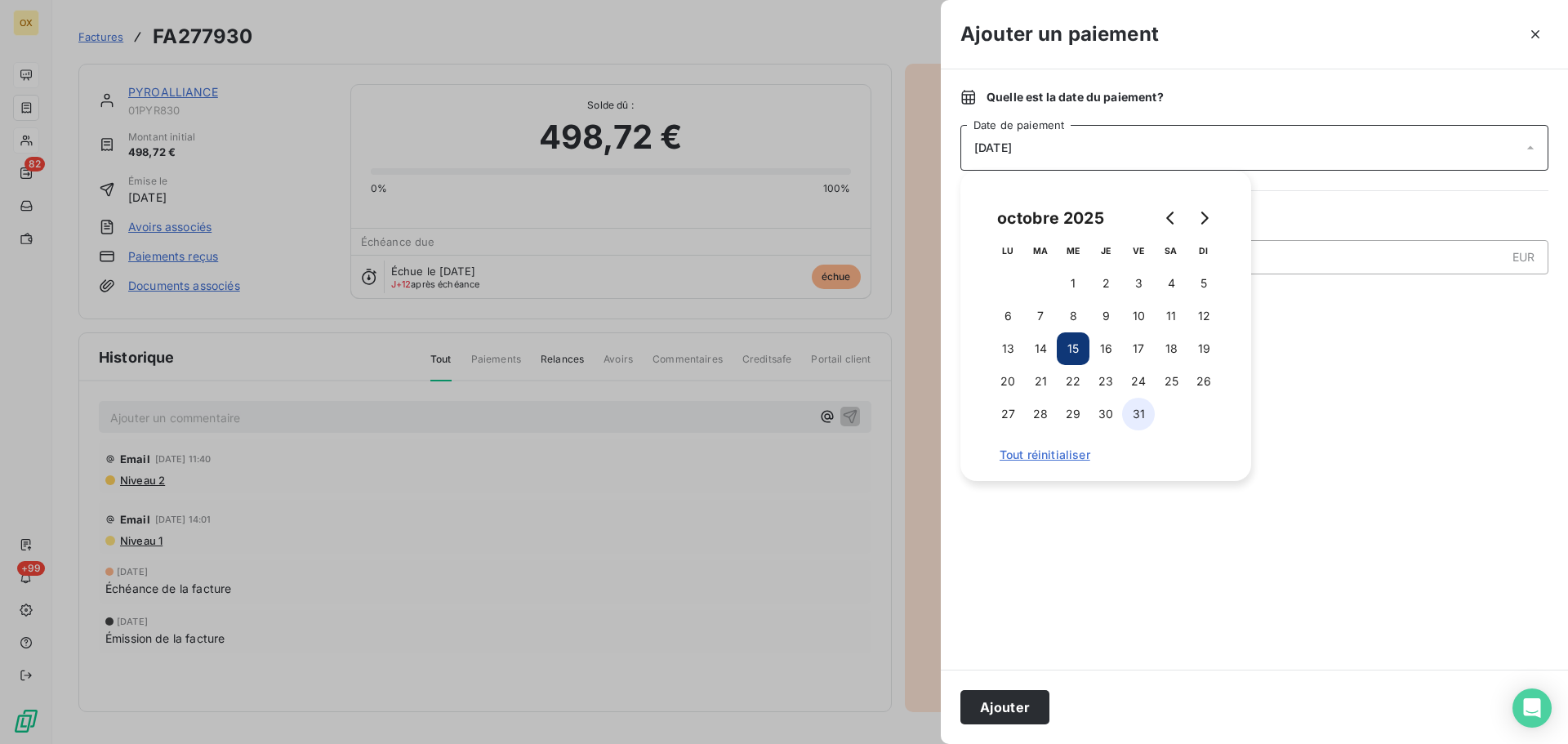
click at [1145, 407] on button "31" at bounding box center [1139, 414] width 33 height 33
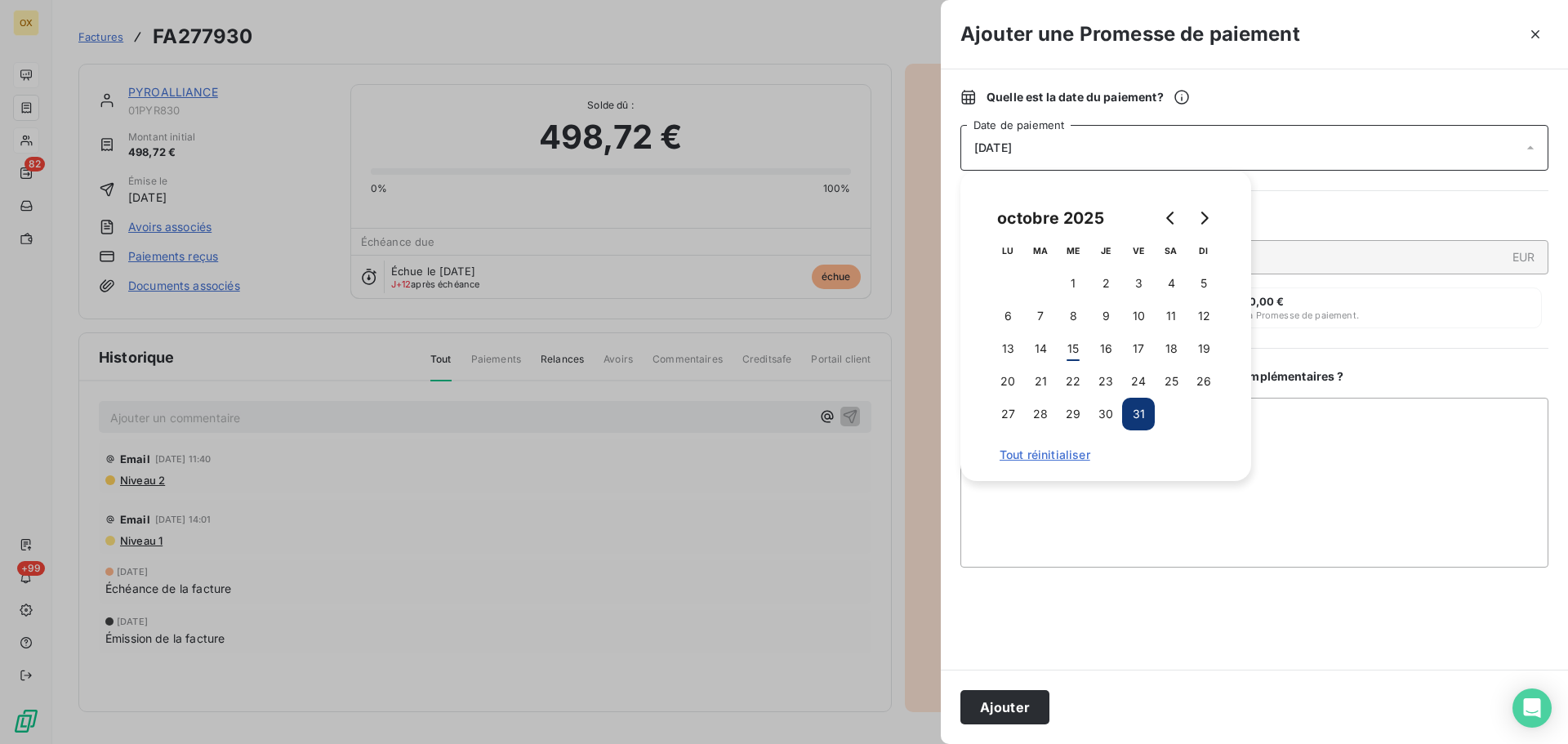
click at [1030, 706] on button "Ajouter" at bounding box center [1005, 708] width 89 height 35
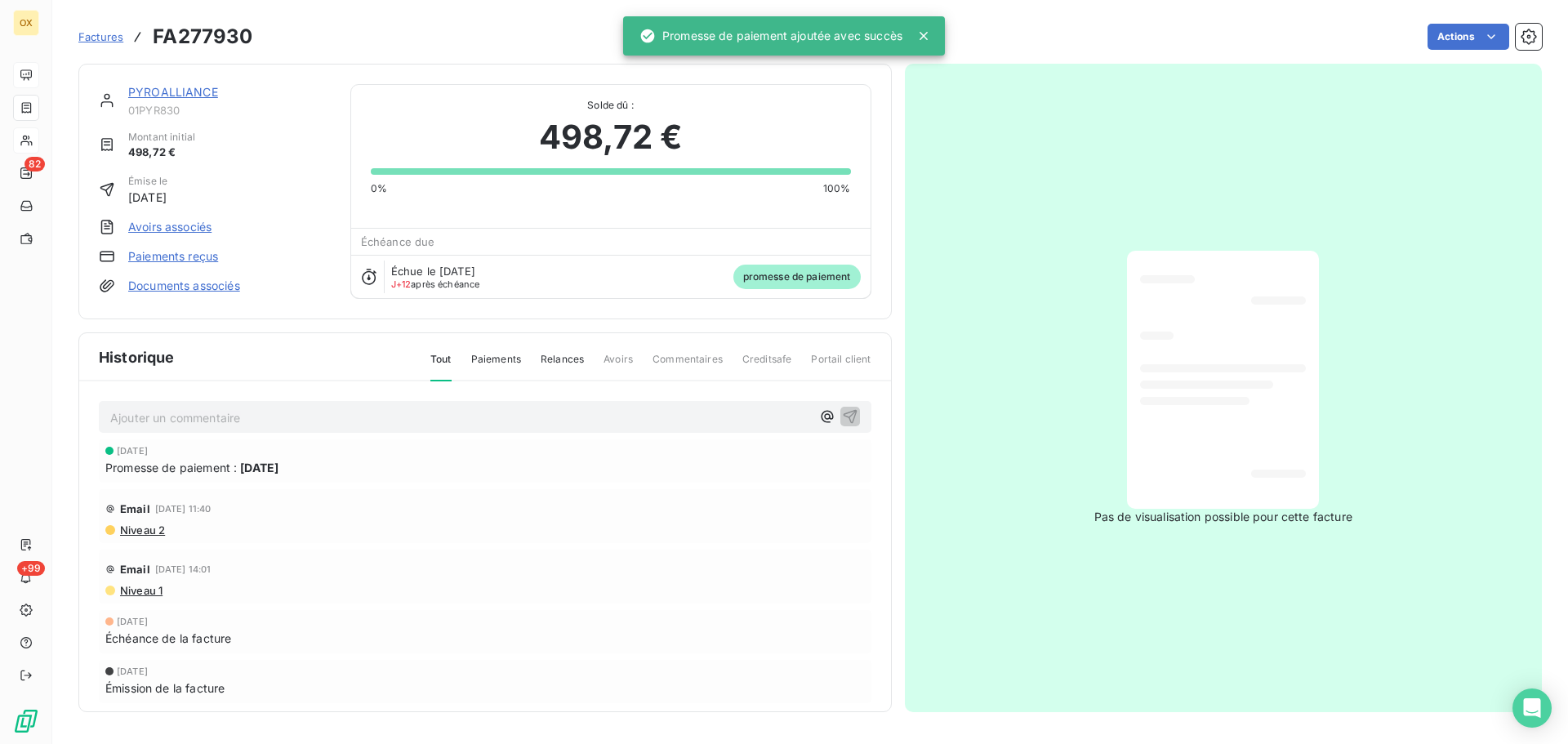
click at [189, 92] on link "PYROALLIANCE" at bounding box center [173, 92] width 90 height 14
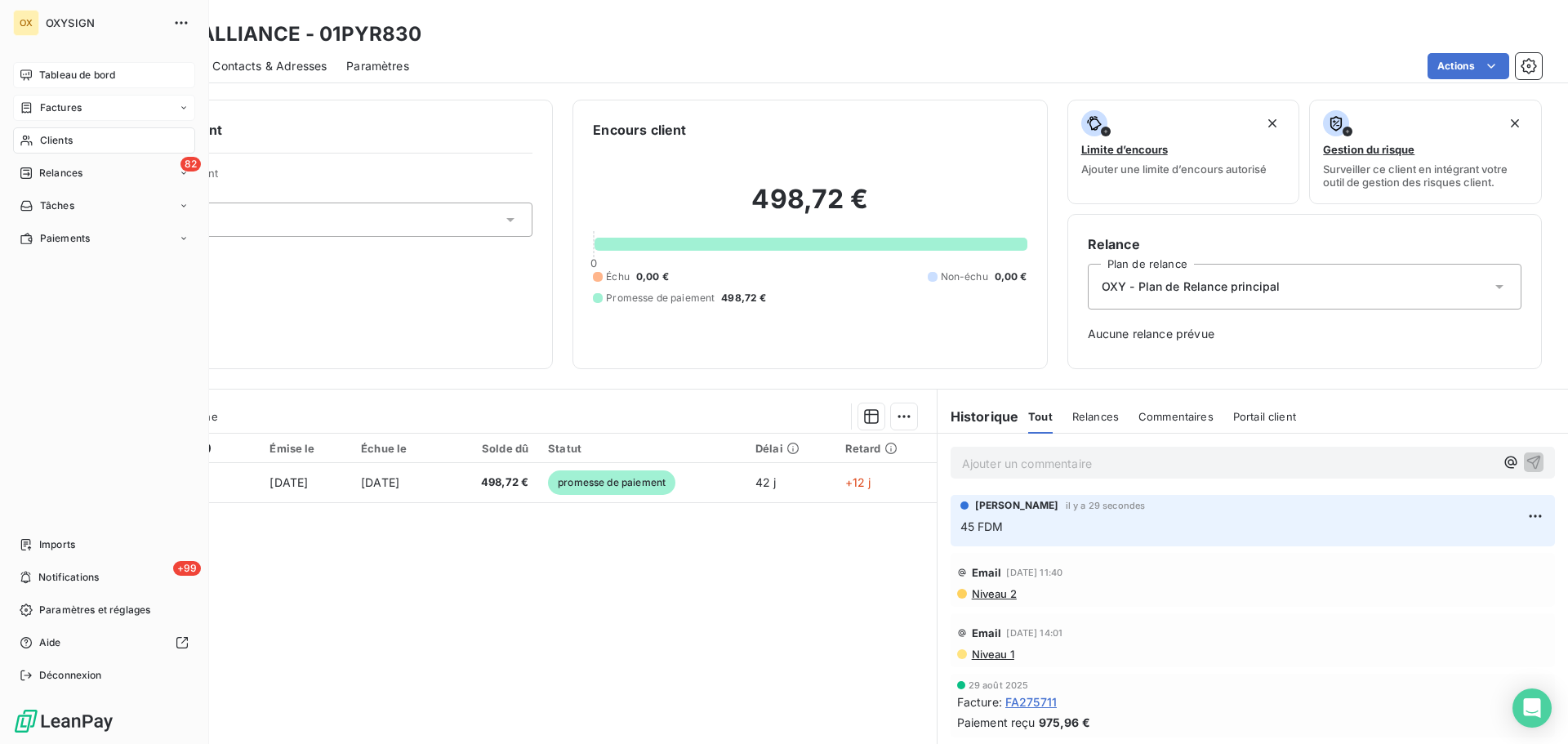
click at [76, 139] on div "Clients" at bounding box center [104, 140] width 183 height 26
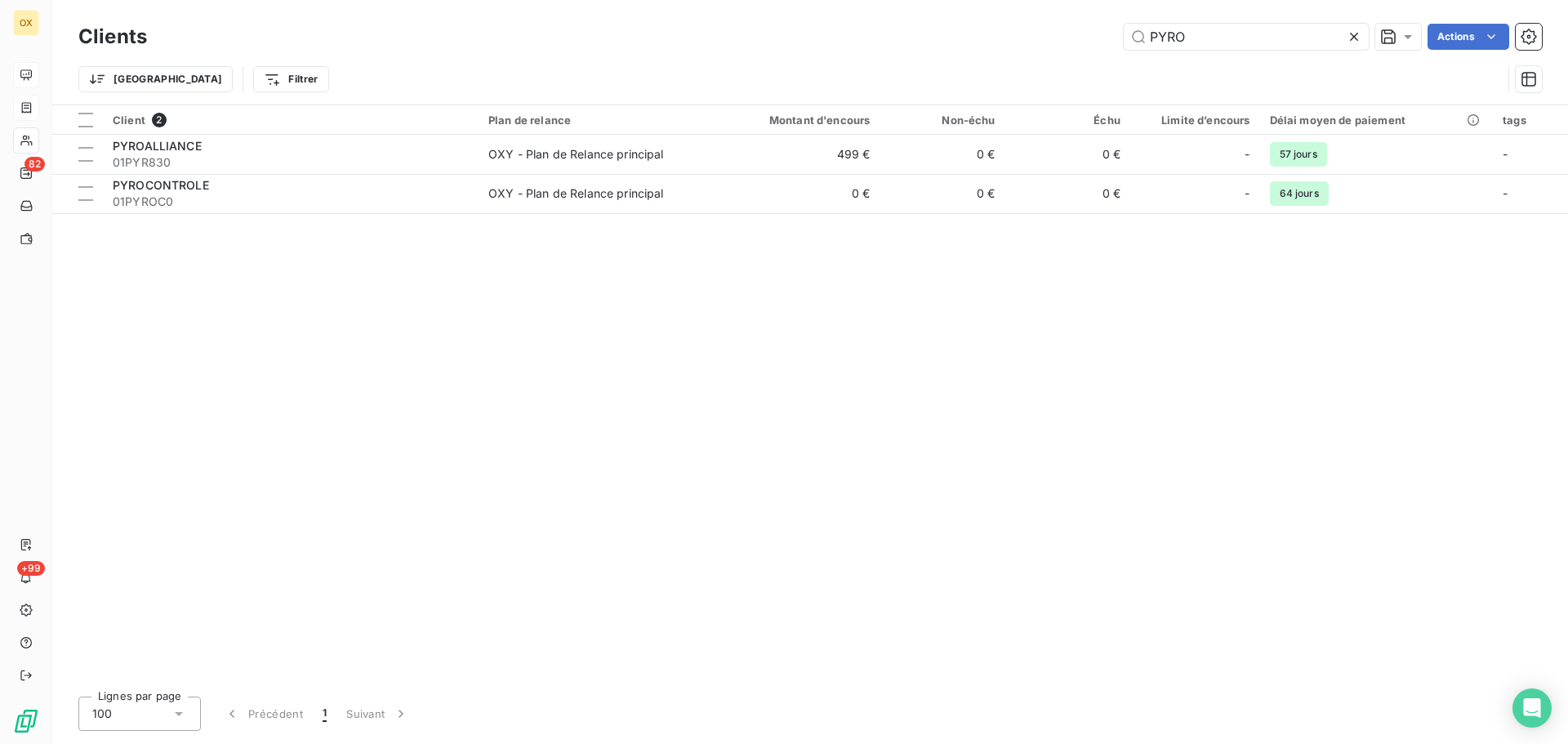
drag, startPoint x: 1211, startPoint y: 40, endPoint x: 1109, endPoint y: 43, distance: 102.0
click at [1109, 43] on div "PYRO Actions" at bounding box center [855, 36] width 1376 height 26
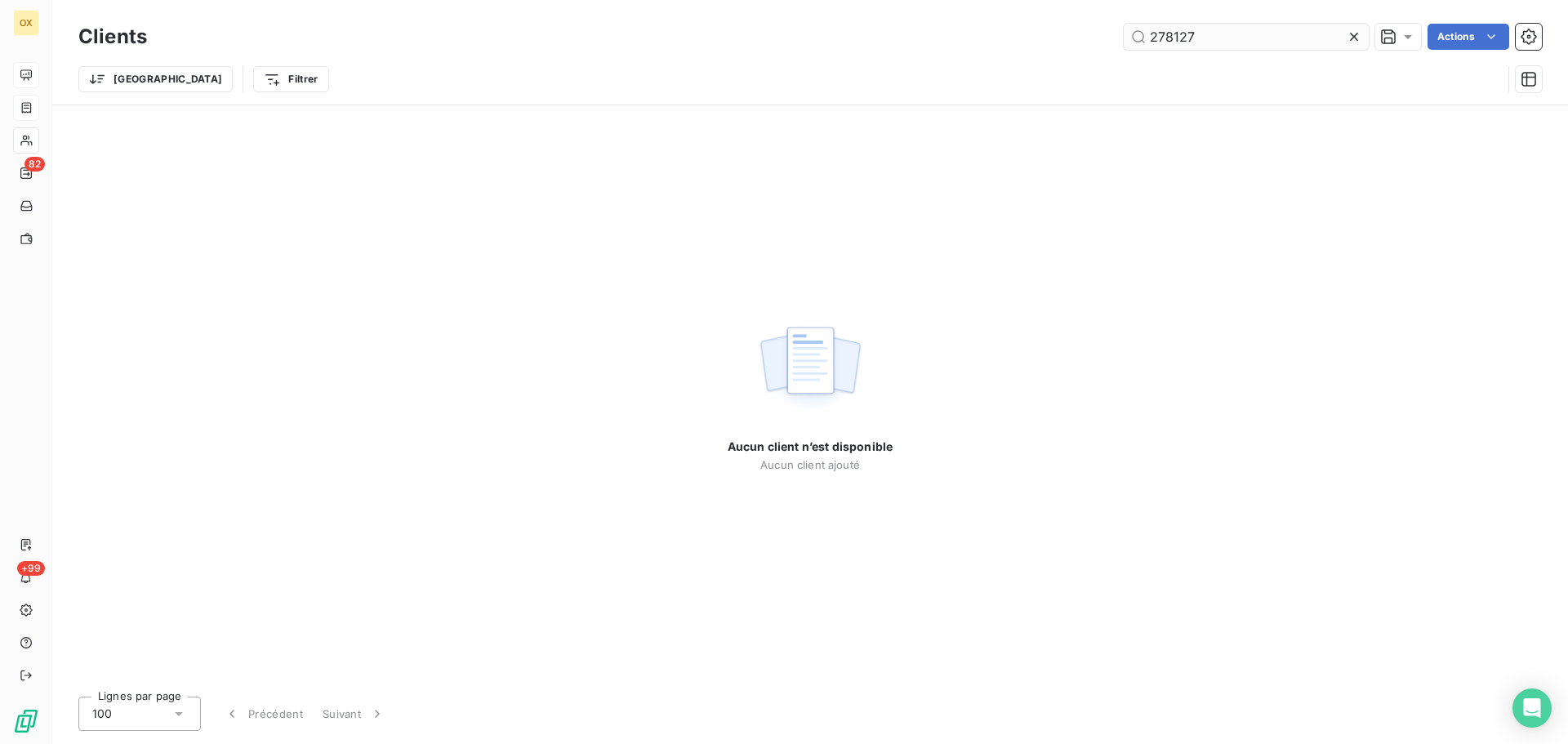
type input "278127"
drag, startPoint x: 1220, startPoint y: 40, endPoint x: 1128, endPoint y: 44, distance: 92.1
click at [1128, 44] on input "278127" at bounding box center [1246, 36] width 245 height 26
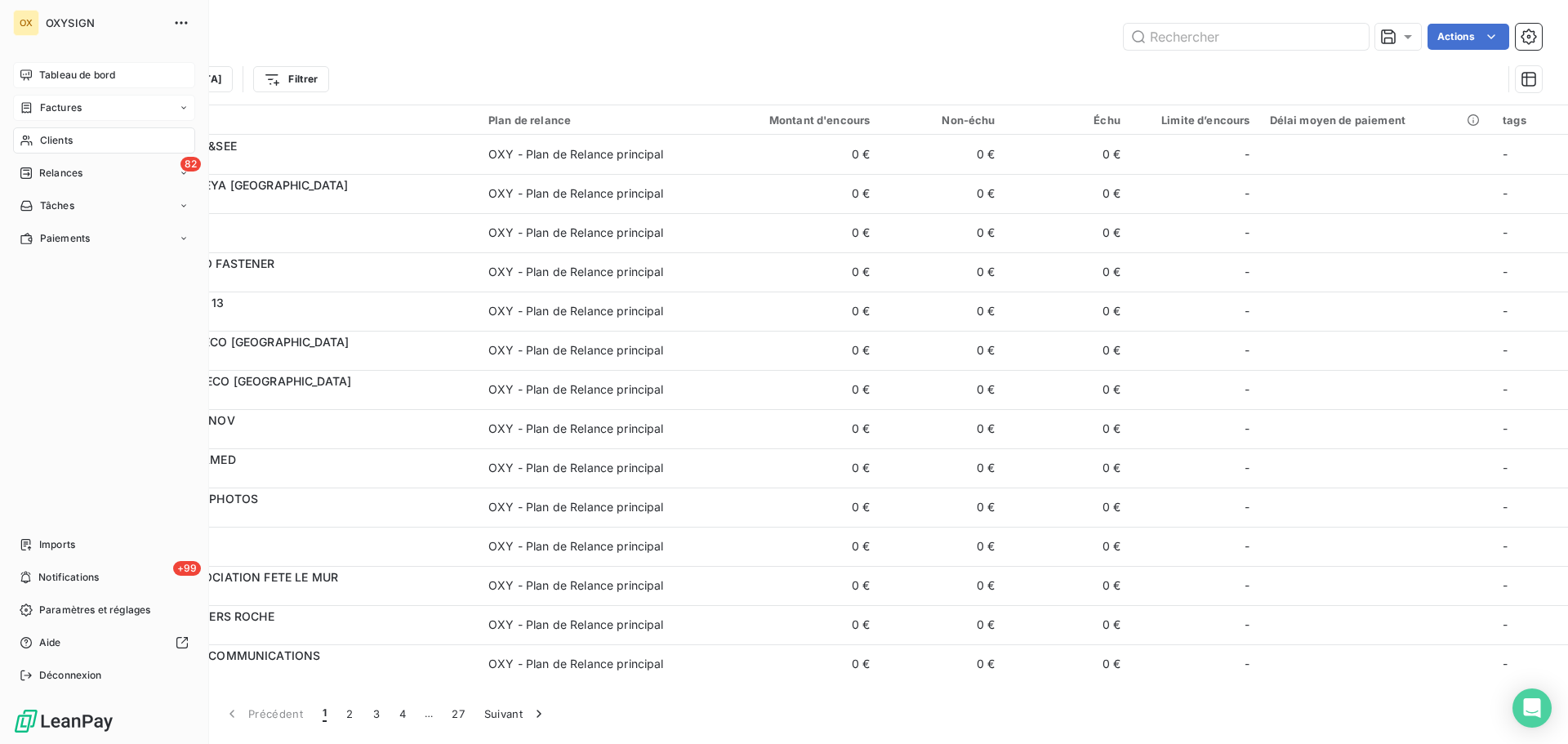
click at [43, 106] on span "Factures" at bounding box center [61, 107] width 42 height 15
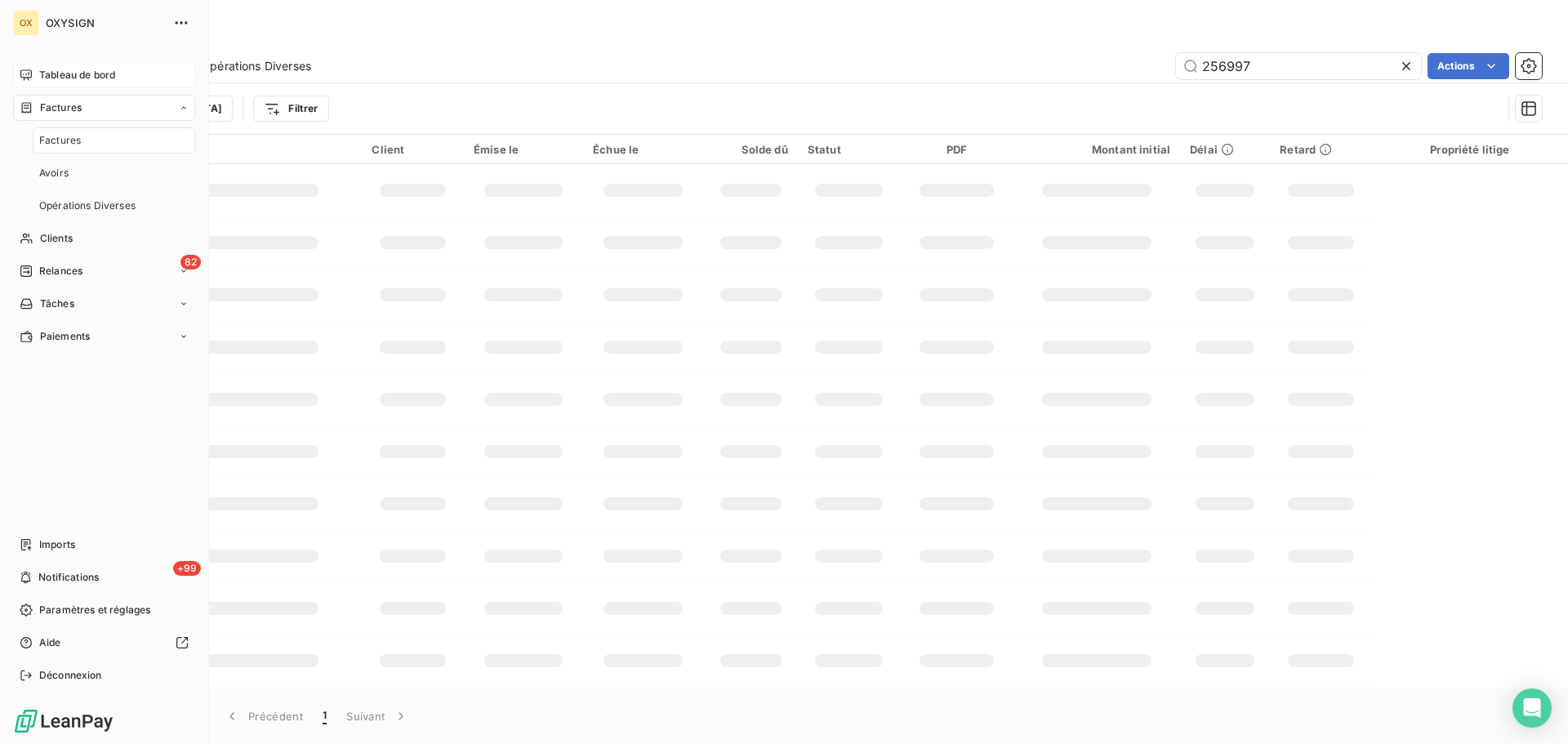
click at [69, 140] on span "Factures" at bounding box center [60, 140] width 42 height 15
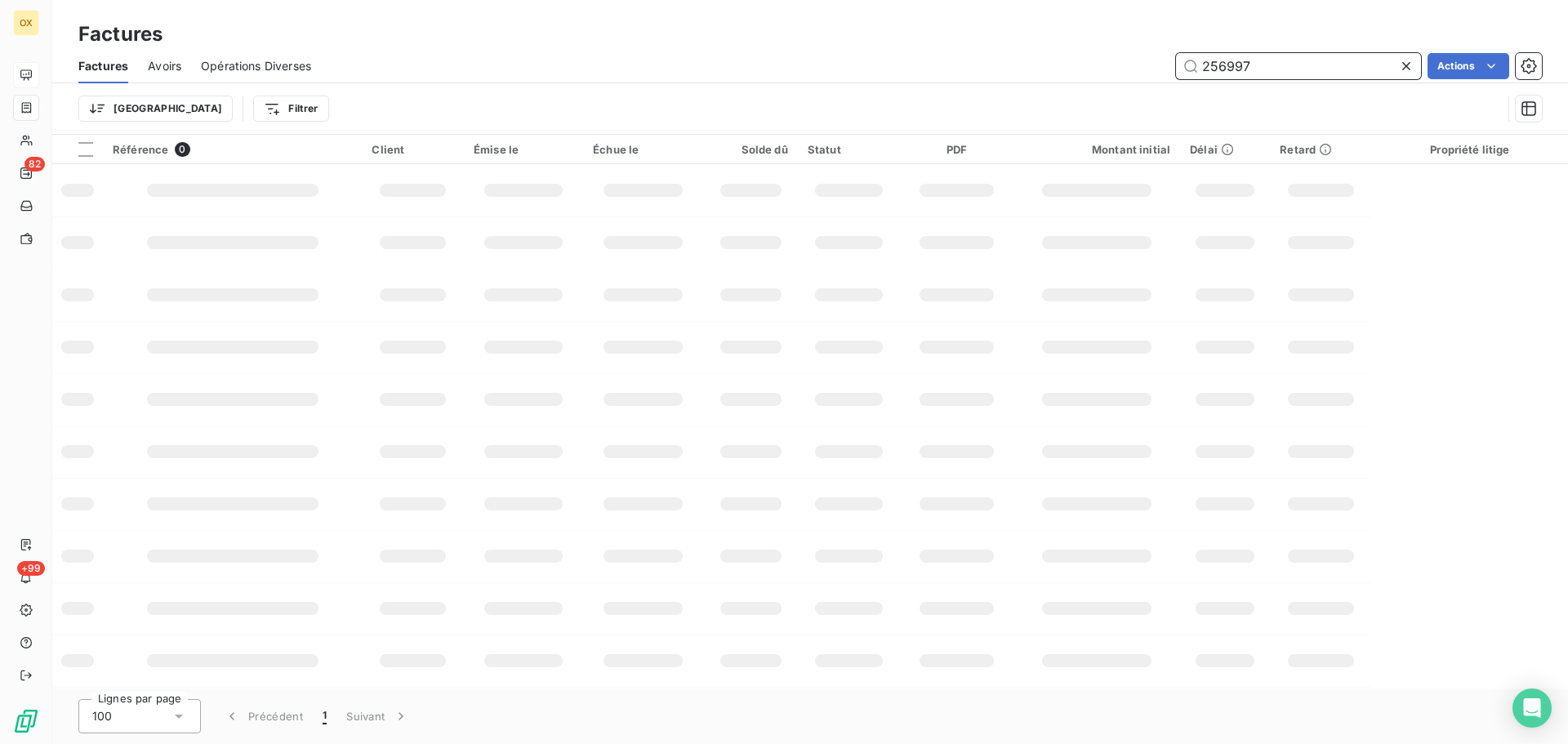
drag, startPoint x: 1224, startPoint y: 72, endPoint x: 1166, endPoint y: 74, distance: 58.0
click at [1166, 72] on div "256997 Actions" at bounding box center [936, 66] width 1211 height 26
paste input "278127"
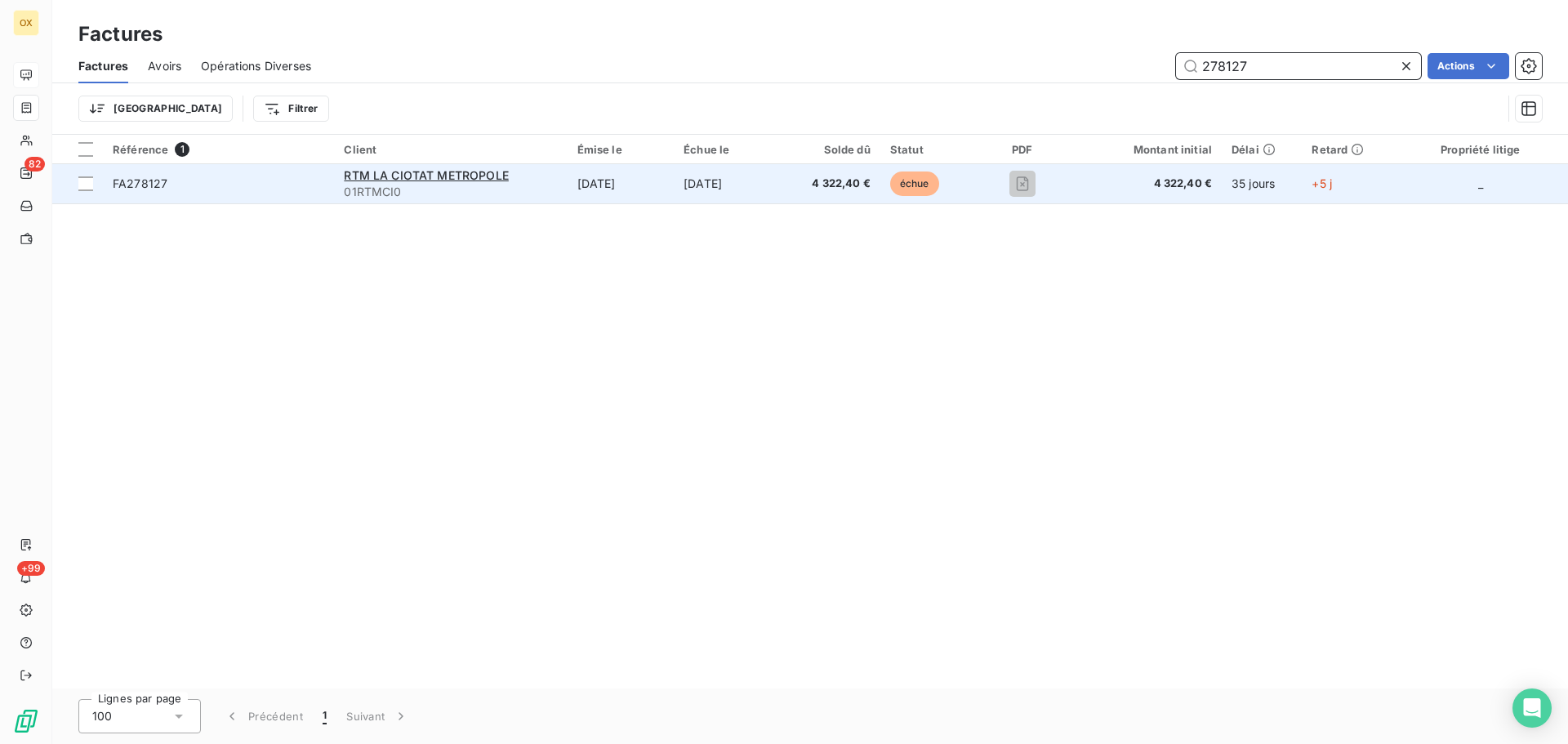
type input "278127"
click at [157, 185] on span "FA278127" at bounding box center [139, 183] width 55 height 14
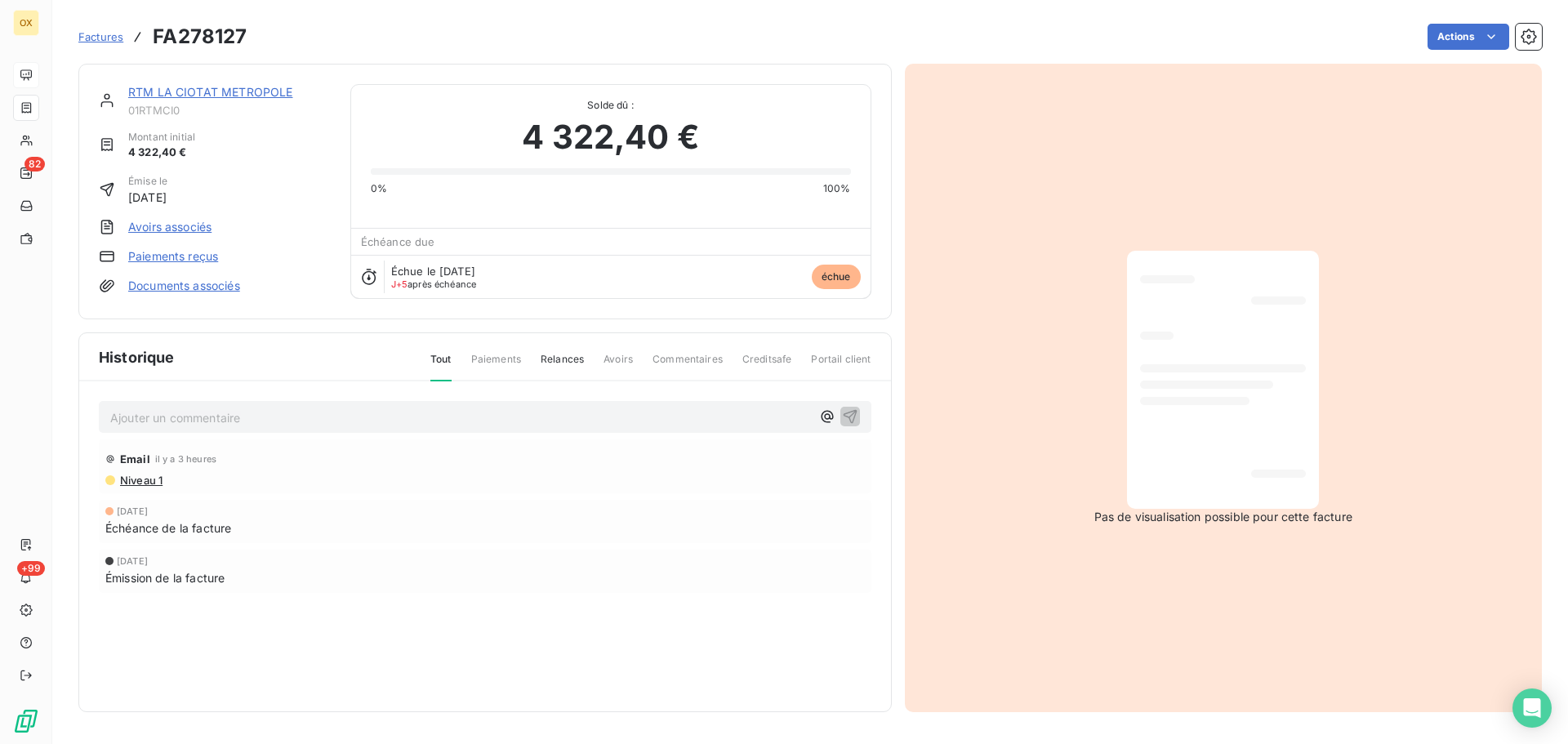
click at [241, 93] on link "RTM LA CIOTAT METROPOLE" at bounding box center [210, 92] width 164 height 14
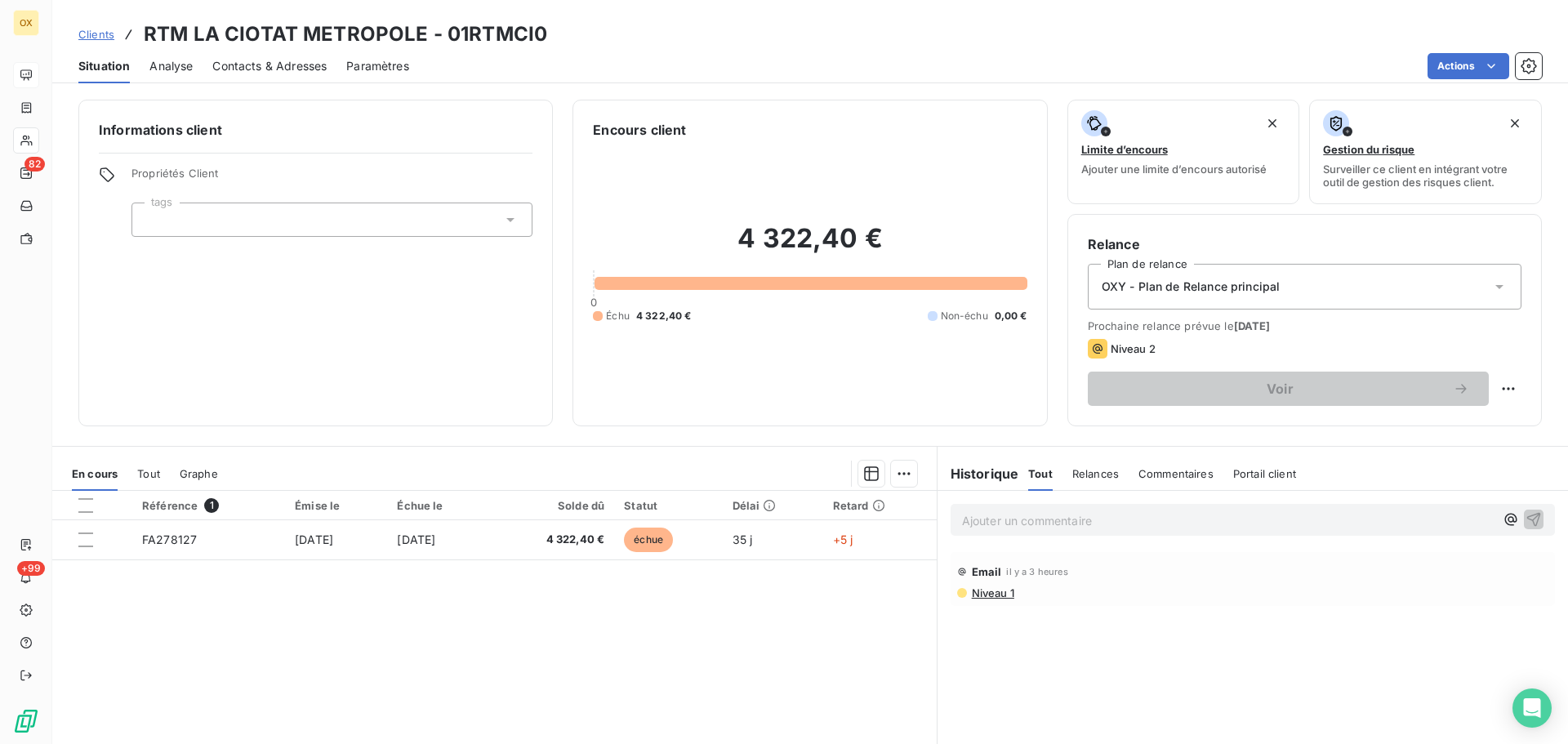
click at [1042, 519] on p "Ajouter un commentaire ﻿" at bounding box center [1228, 521] width 532 height 21
click at [1042, 518] on p "Le 15/10 :" at bounding box center [1228, 520] width 532 height 19
click at [1525, 510] on button "button" at bounding box center [1534, 518] width 20 height 20
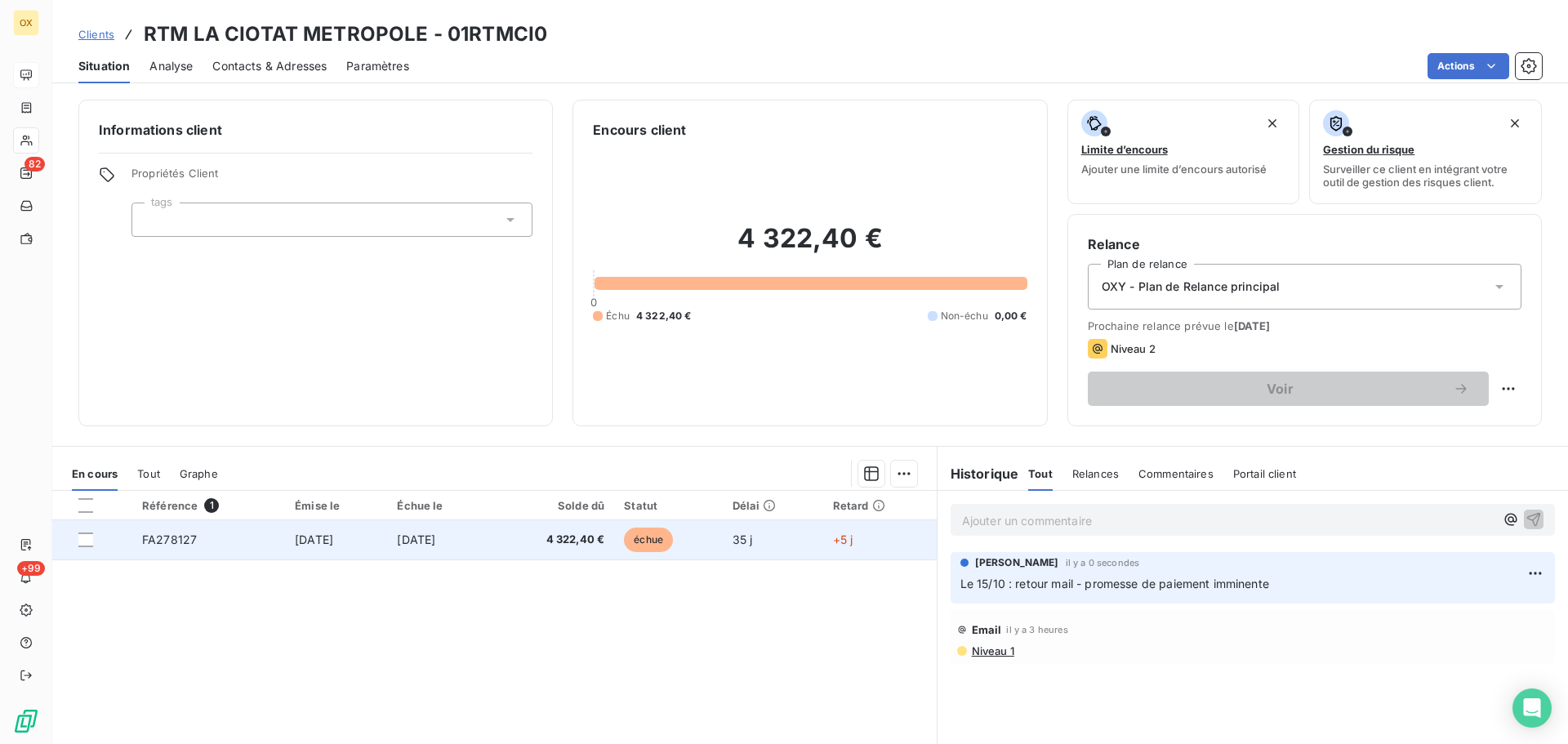
click at [614, 531] on td "4 322,40 €" at bounding box center [552, 539] width 124 height 39
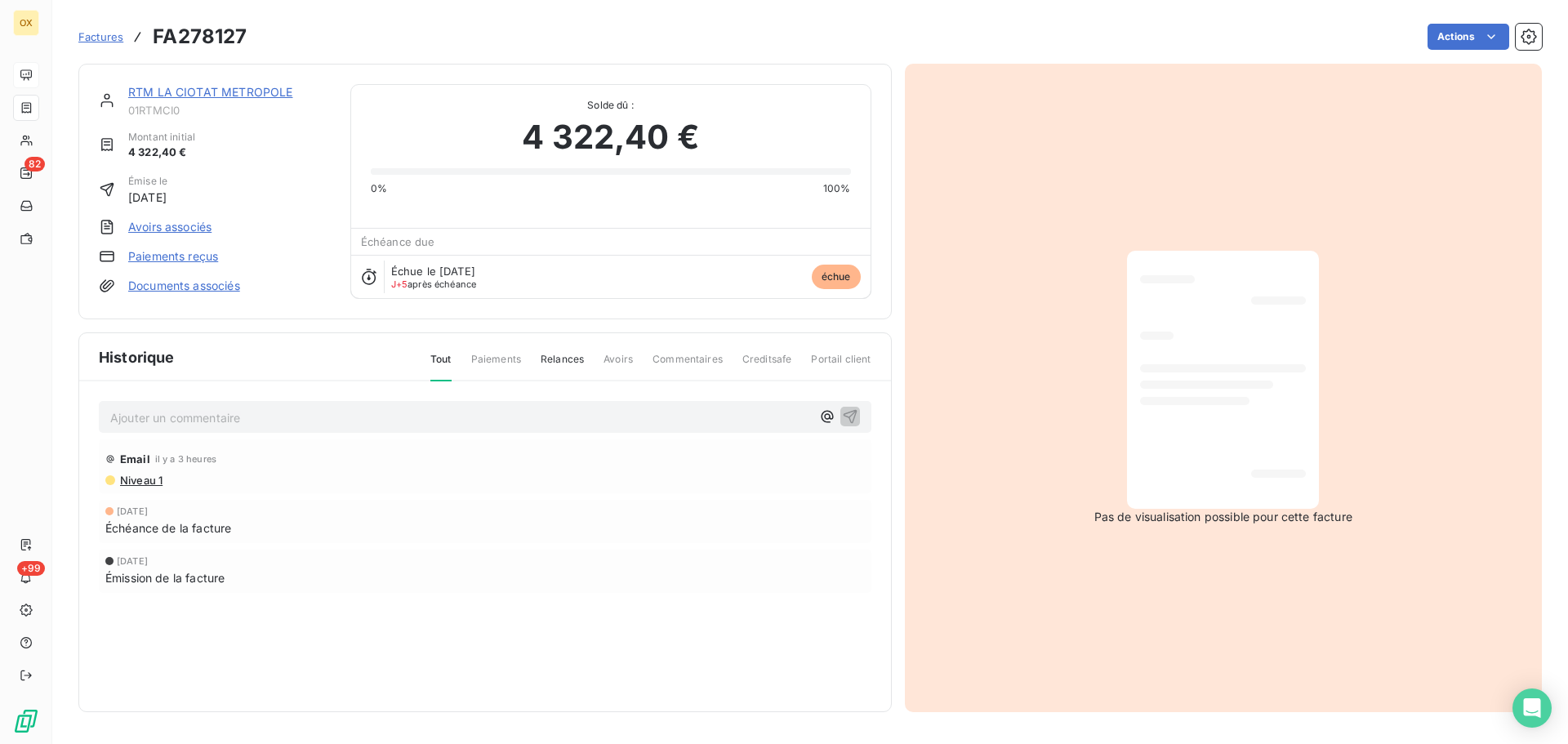
click at [1451, 37] on html "OX 82 +99 Factures FA278127 Actions RTM LA CIOTAT METROPOLE 01RTMCI0 Montant in…" at bounding box center [784, 372] width 1568 height 744
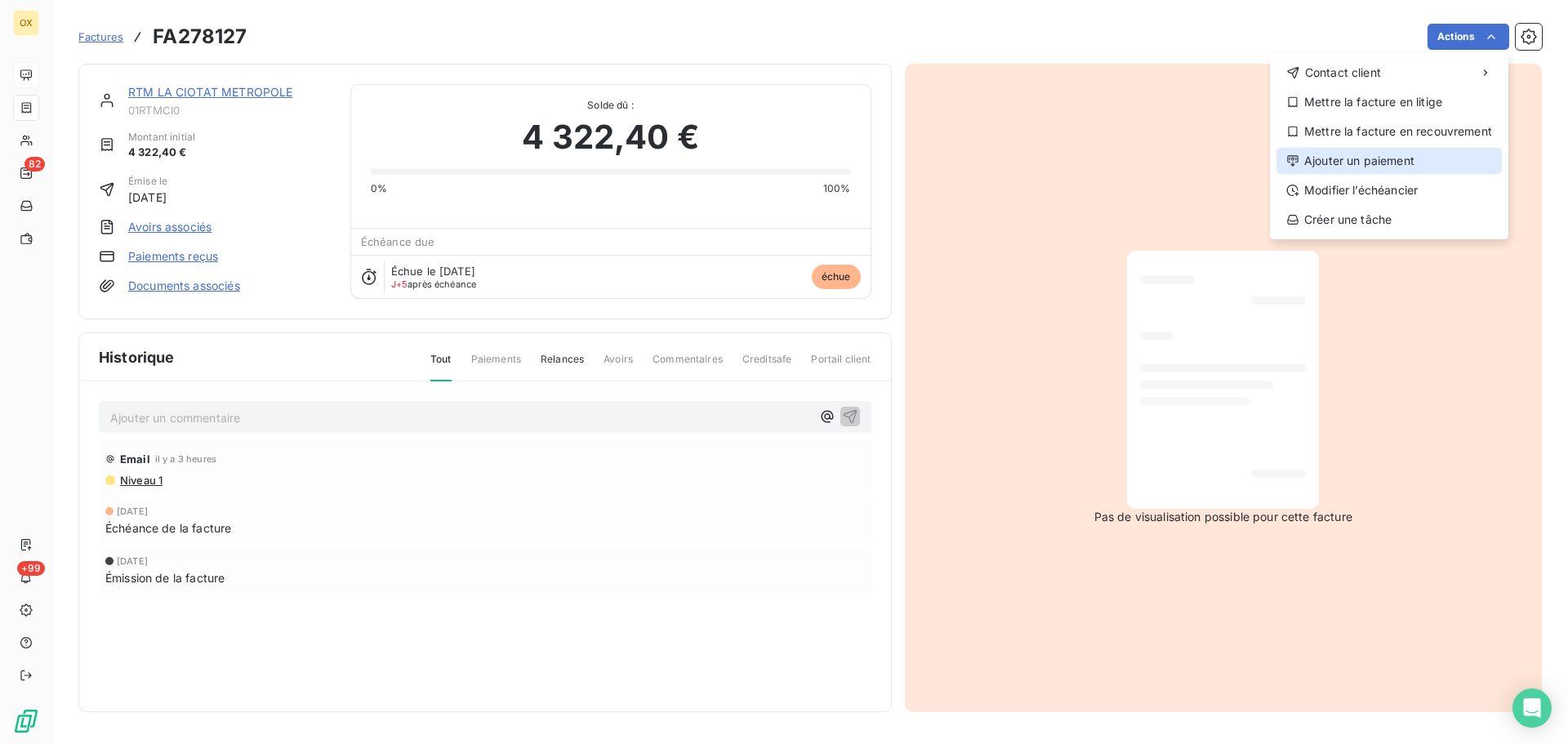
click at [1397, 153] on div "Ajouter un paiement" at bounding box center [1389, 161] width 226 height 26
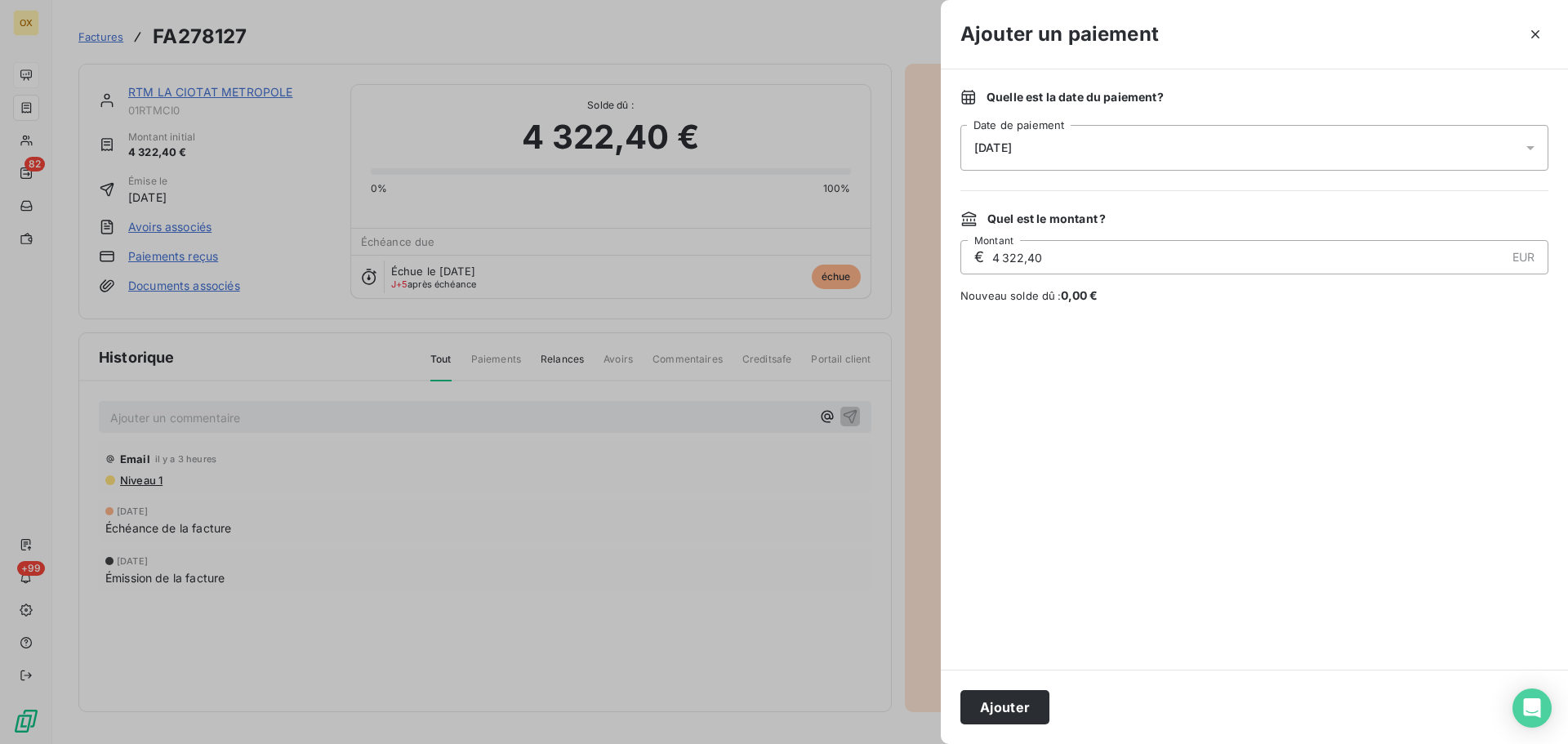
click at [1012, 141] on span "[DATE]" at bounding box center [993, 147] width 37 height 13
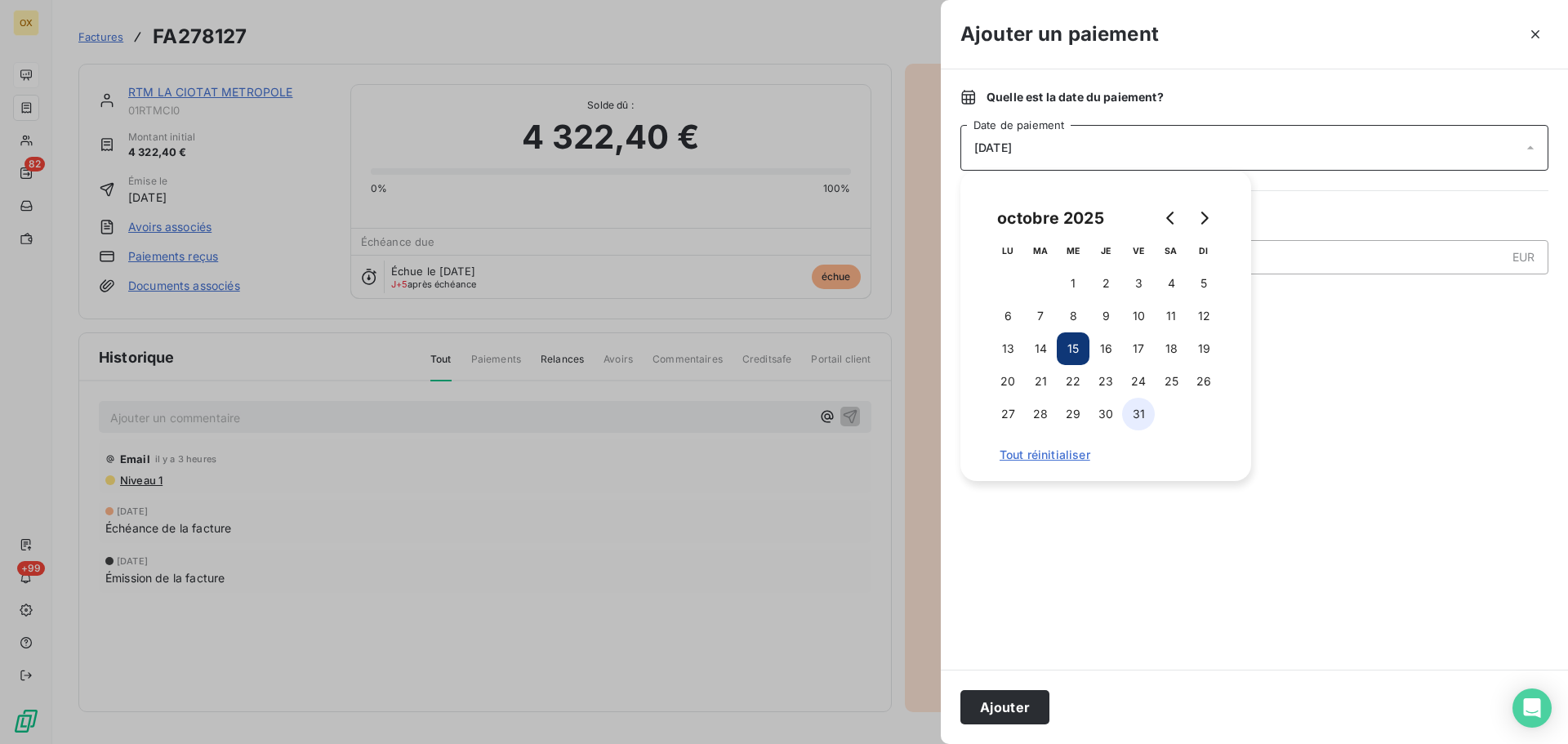
click at [1142, 415] on button "31" at bounding box center [1139, 414] width 33 height 33
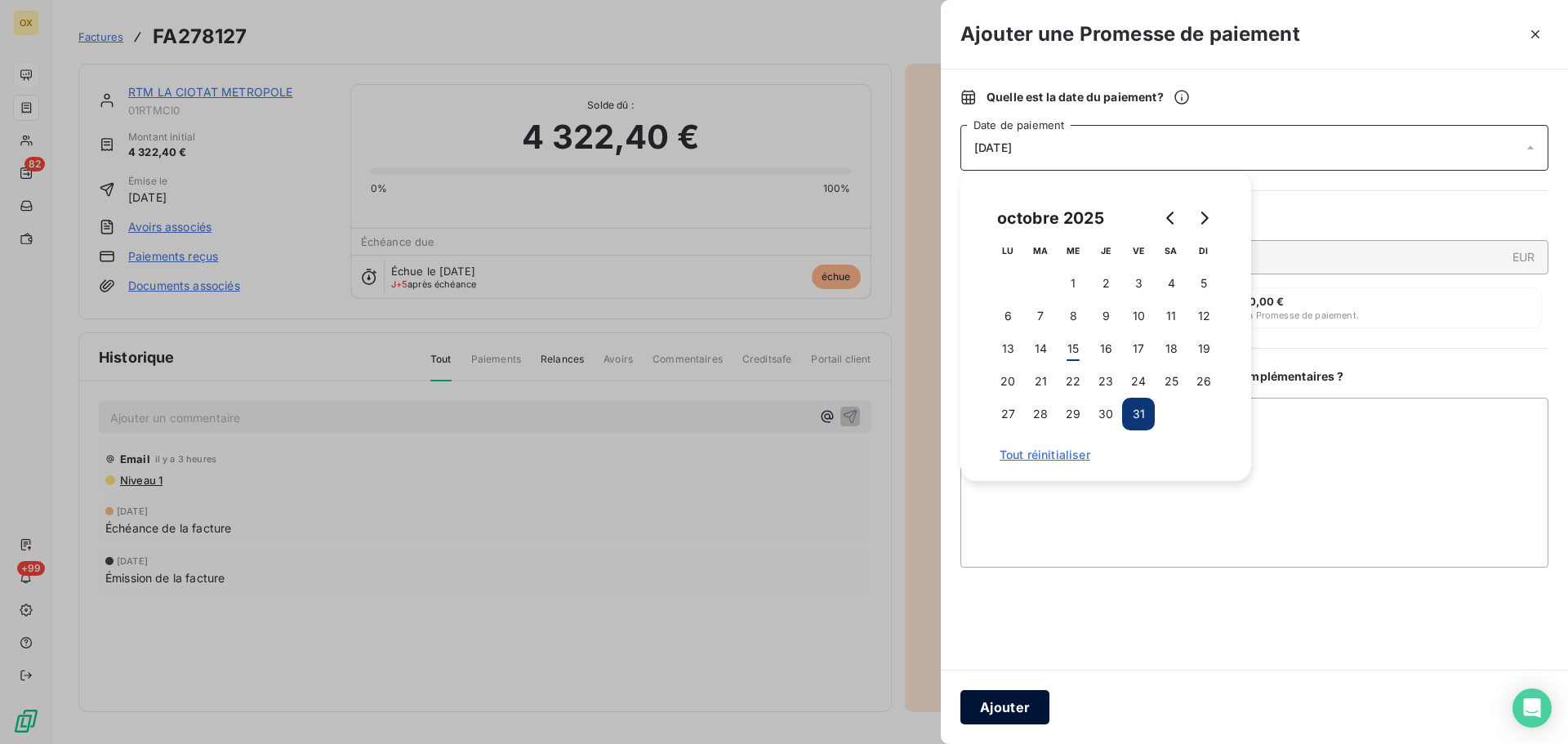
click at [1015, 699] on button "Ajouter" at bounding box center [1005, 708] width 89 height 35
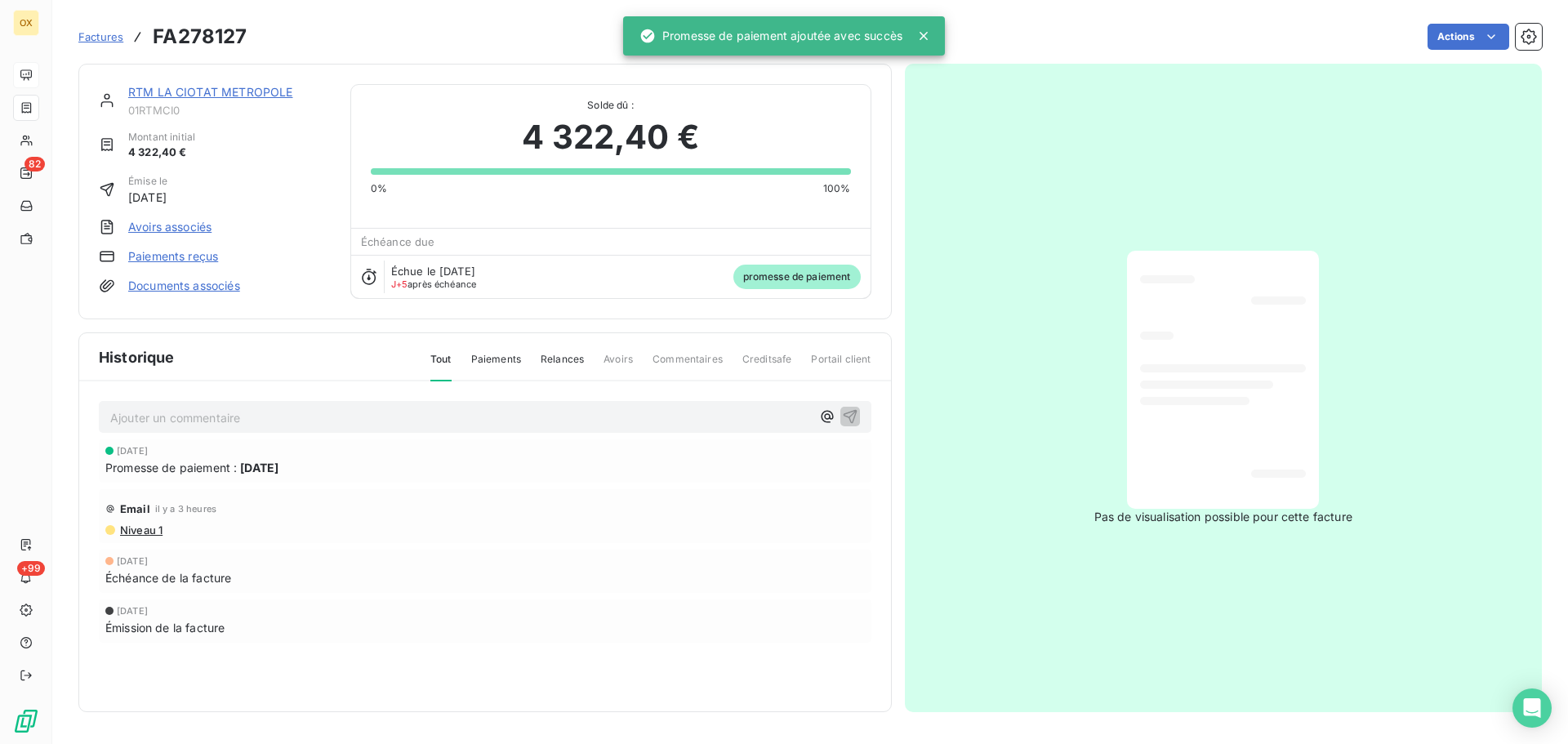
click at [188, 93] on link "RTM LA CIOTAT METROPOLE" at bounding box center [210, 92] width 164 height 14
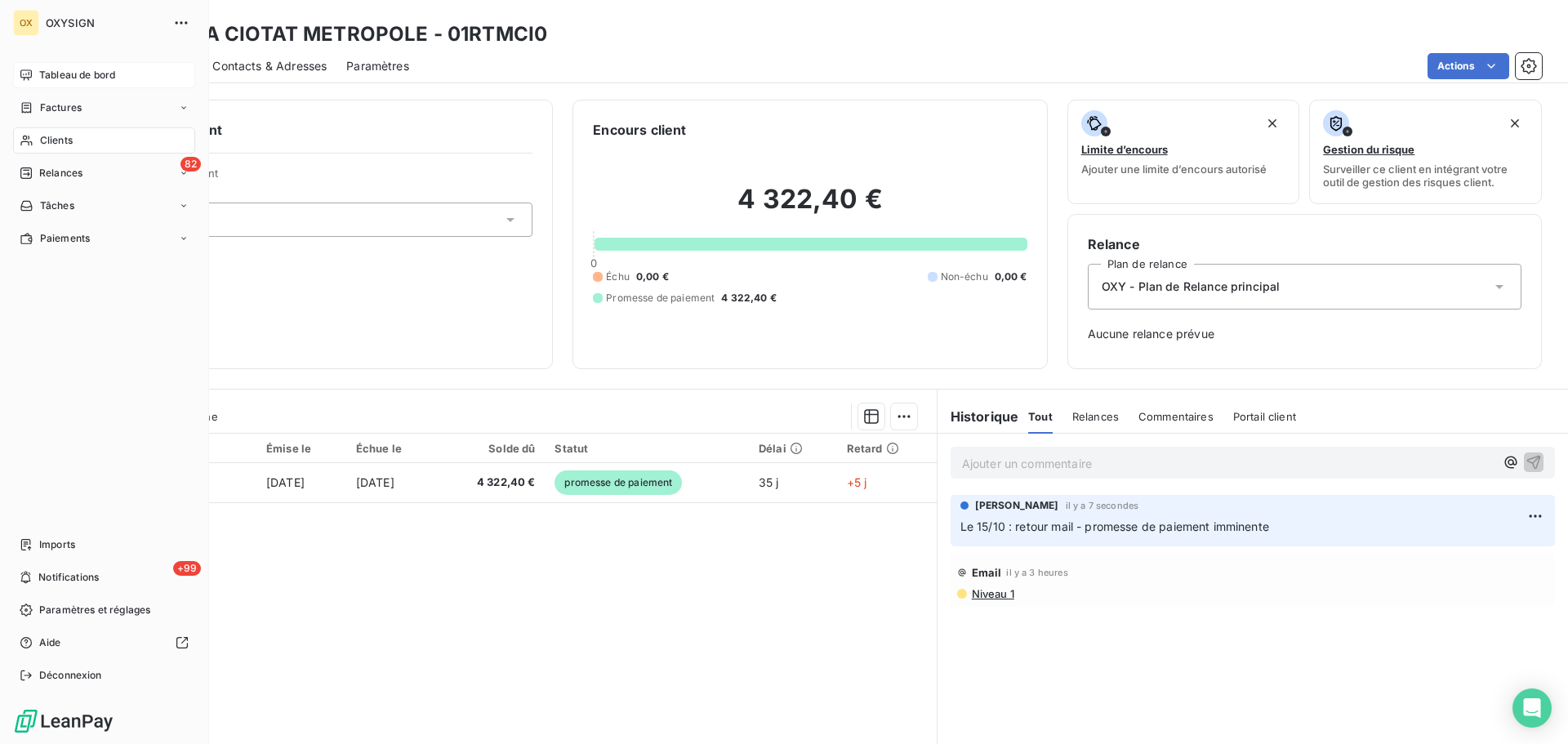
click at [46, 72] on span "Tableau de bord" at bounding box center [77, 74] width 76 height 15
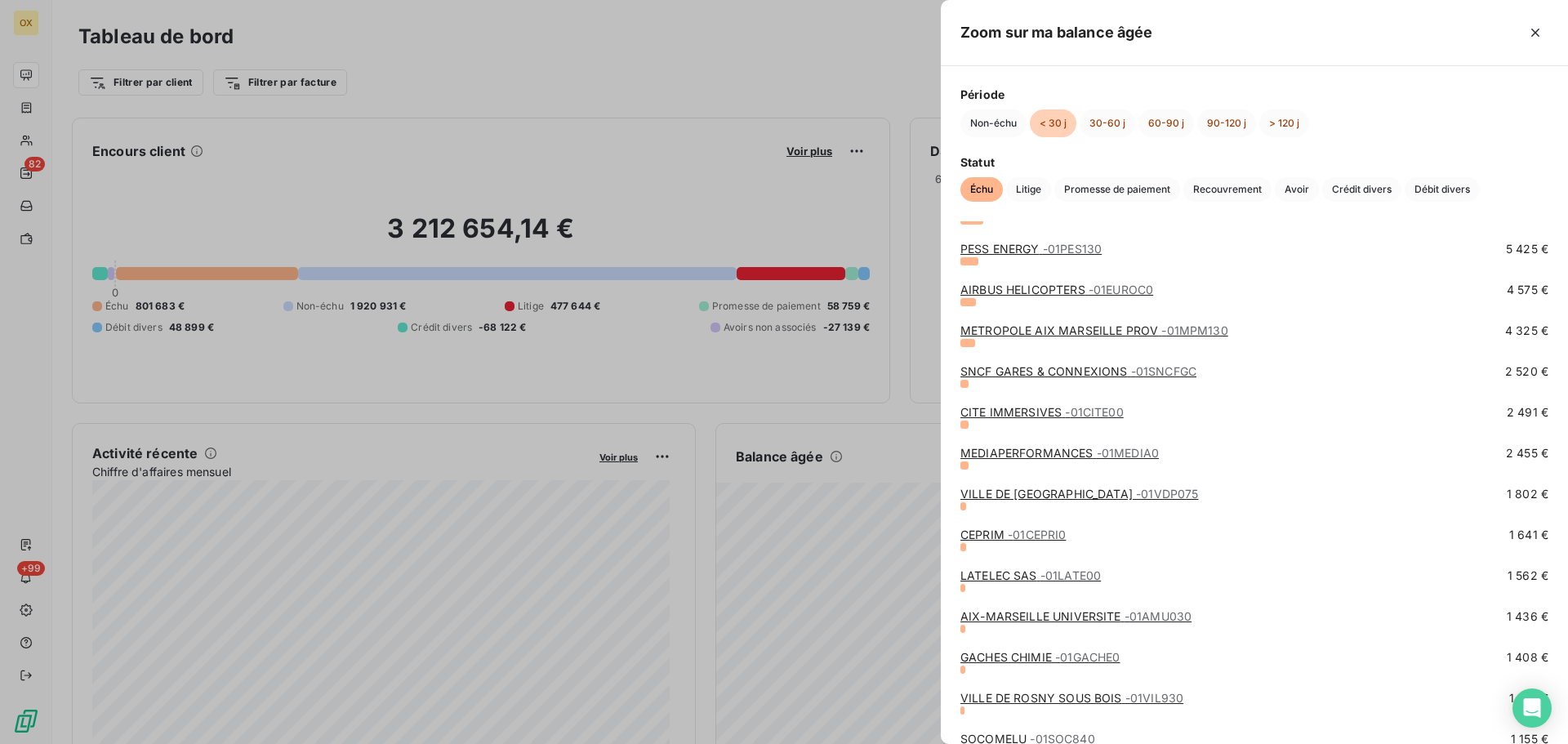
scroll to position [327, 0]
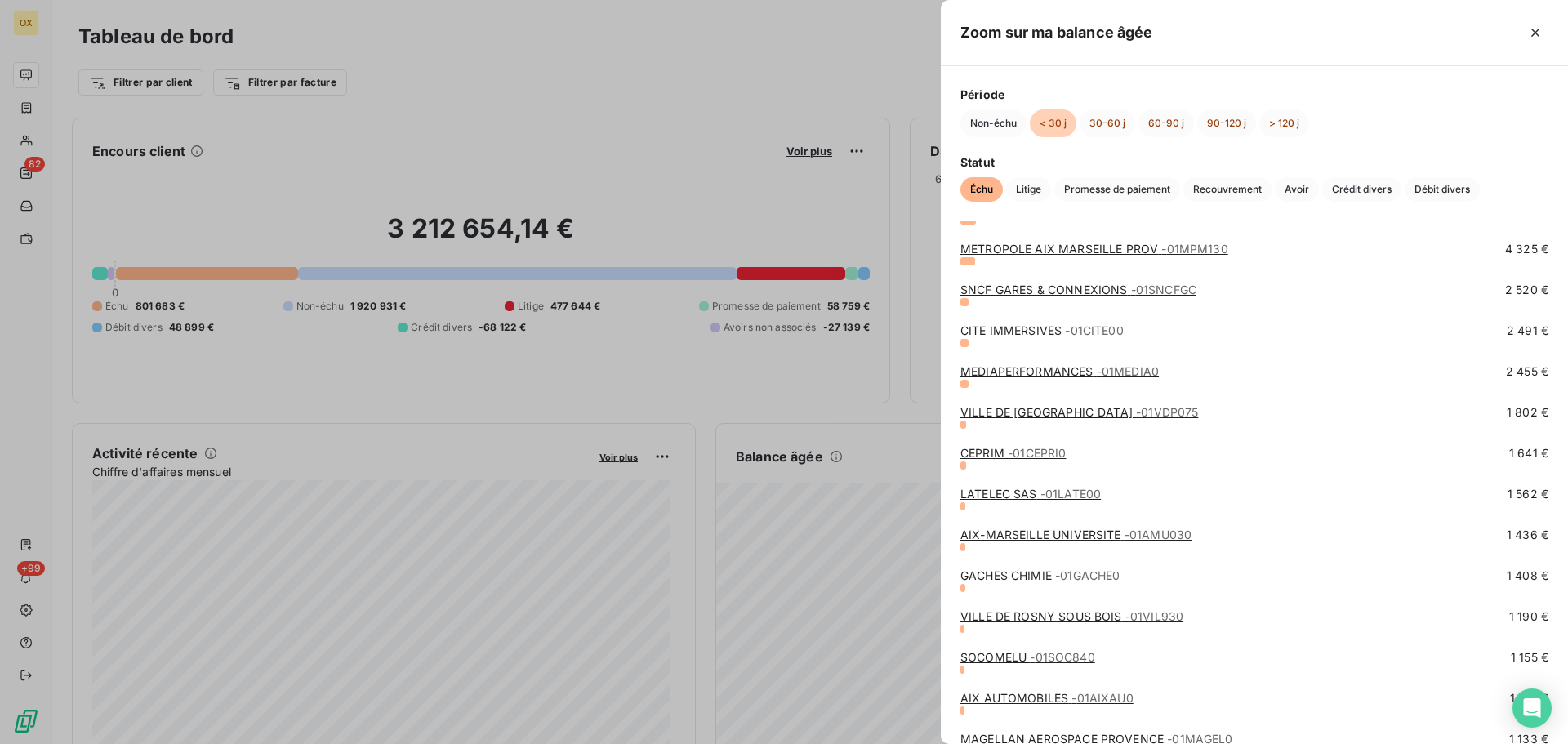
click at [978, 453] on link "CEPRIM - 01CEPRI0" at bounding box center [1013, 452] width 106 height 14
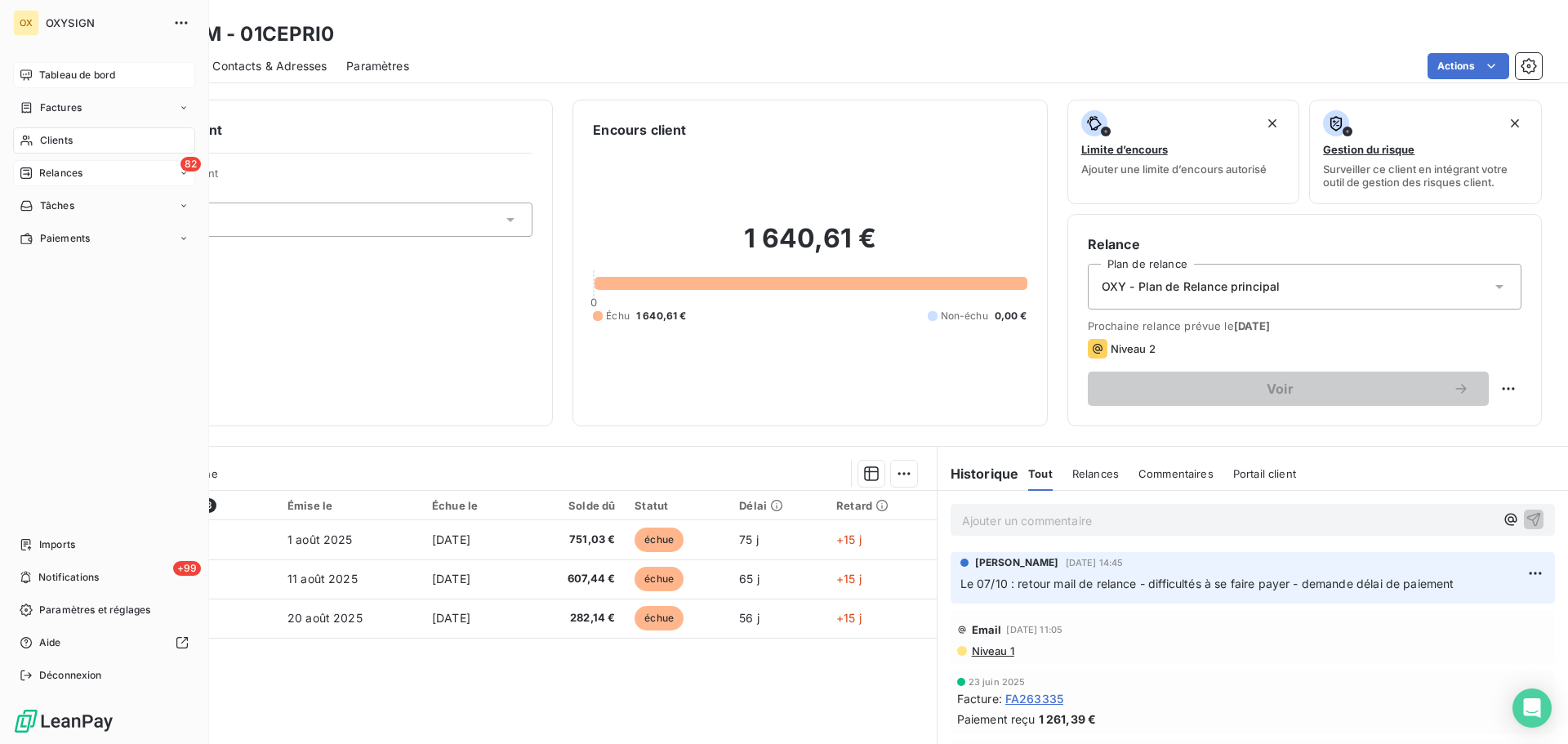
click at [86, 170] on div "82 Relances" at bounding box center [104, 173] width 183 height 26
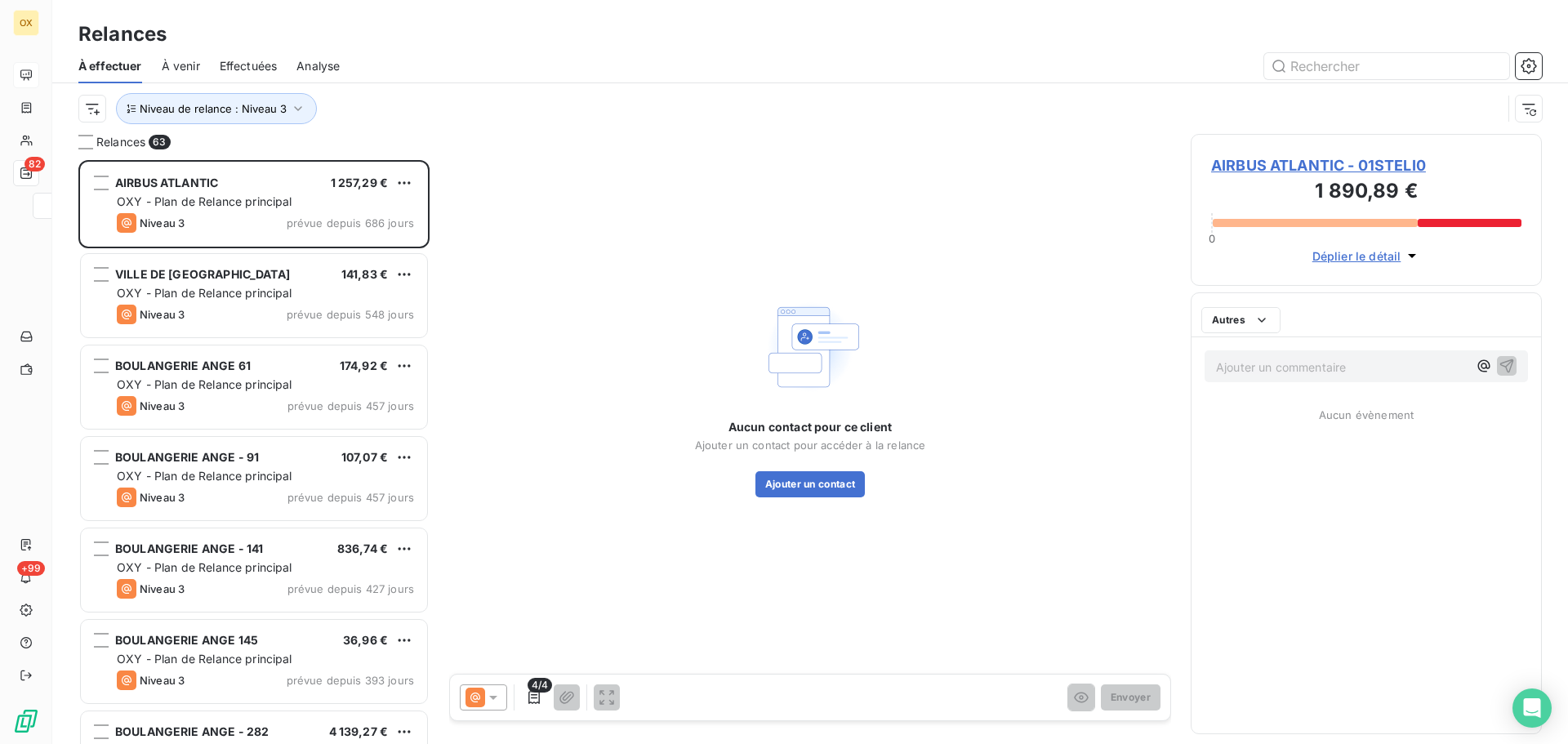
scroll to position [572, 339]
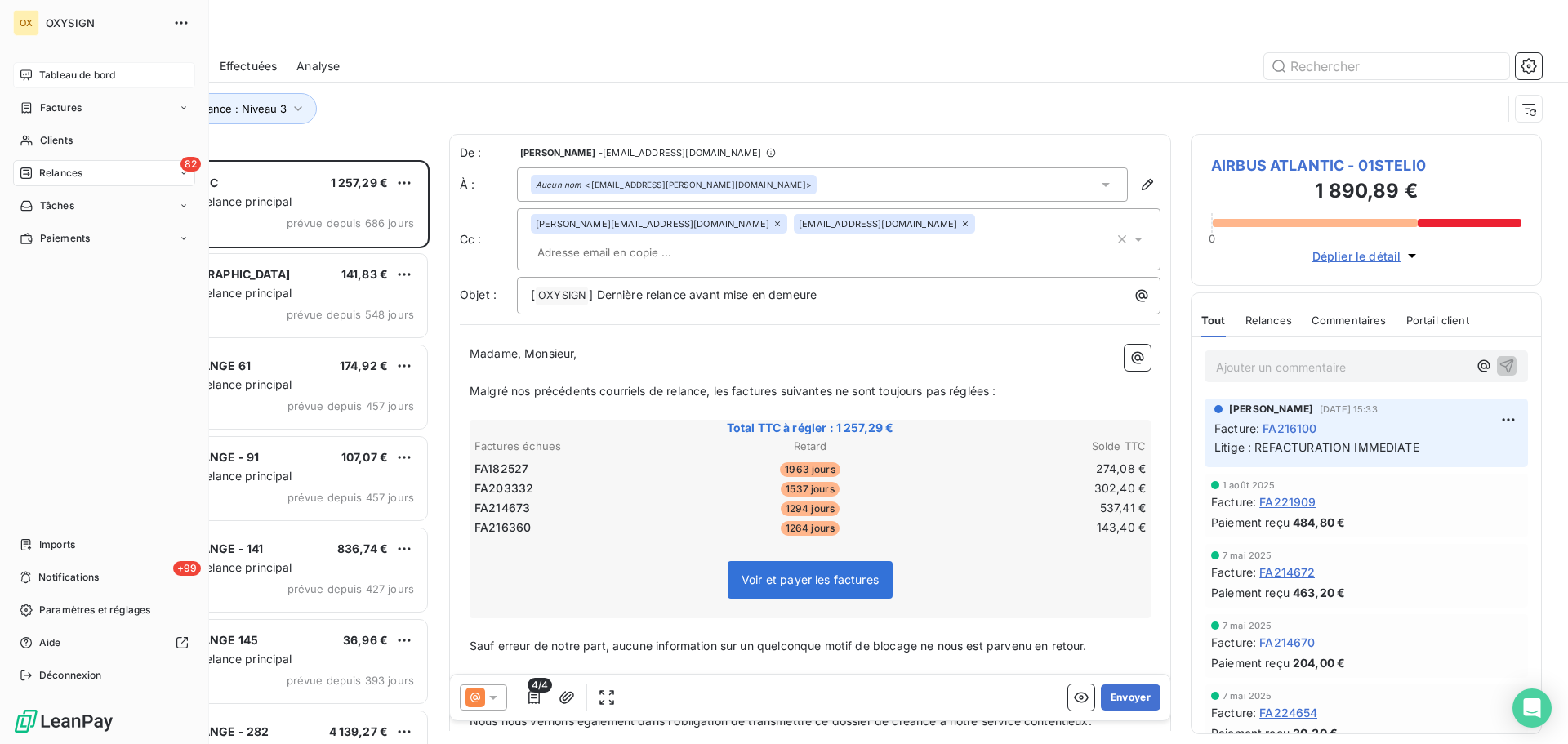
click at [66, 174] on span "Relances" at bounding box center [61, 173] width 43 height 15
click at [47, 170] on span "Relances" at bounding box center [61, 173] width 43 height 15
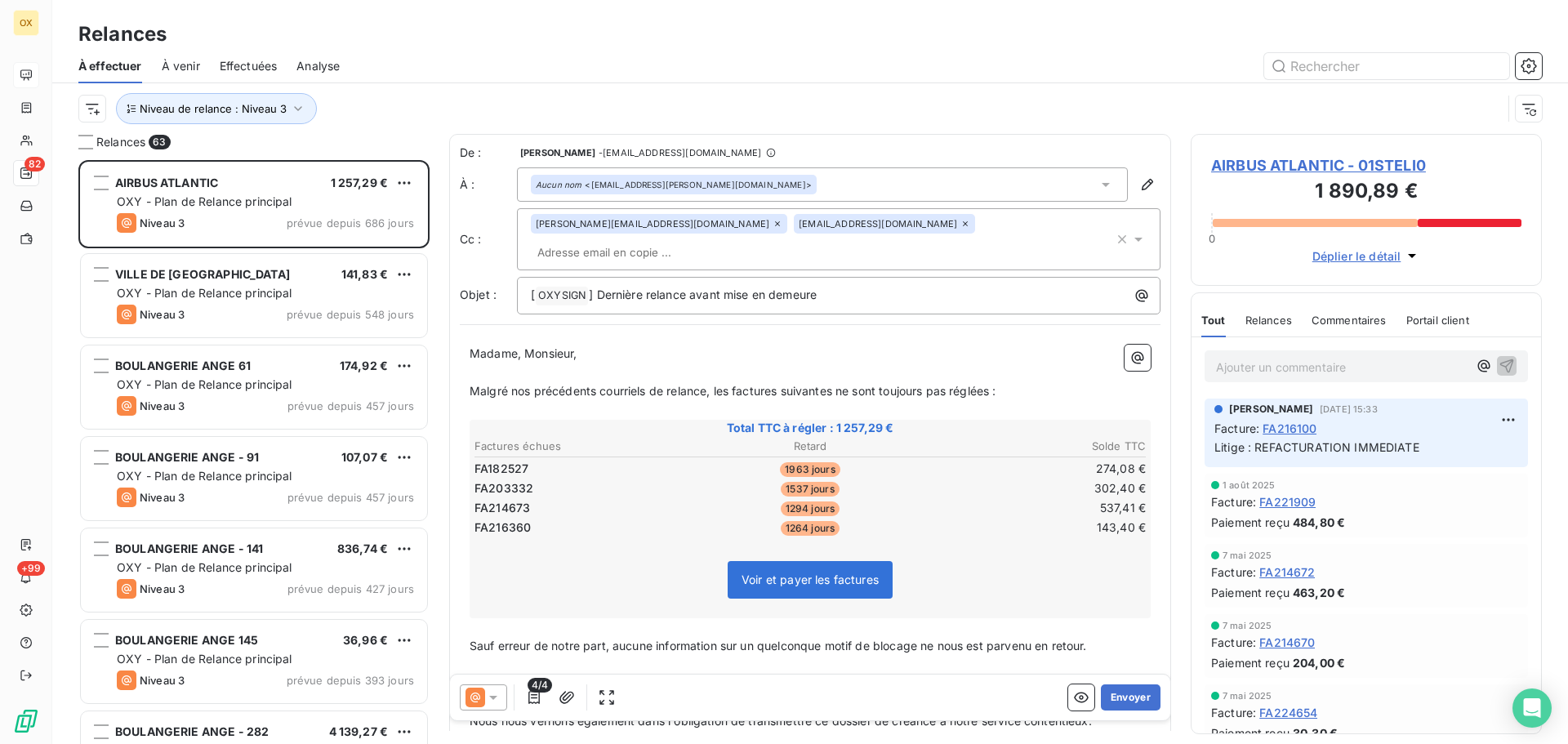
click at [529, 54] on div at bounding box center [950, 66] width 1183 height 26
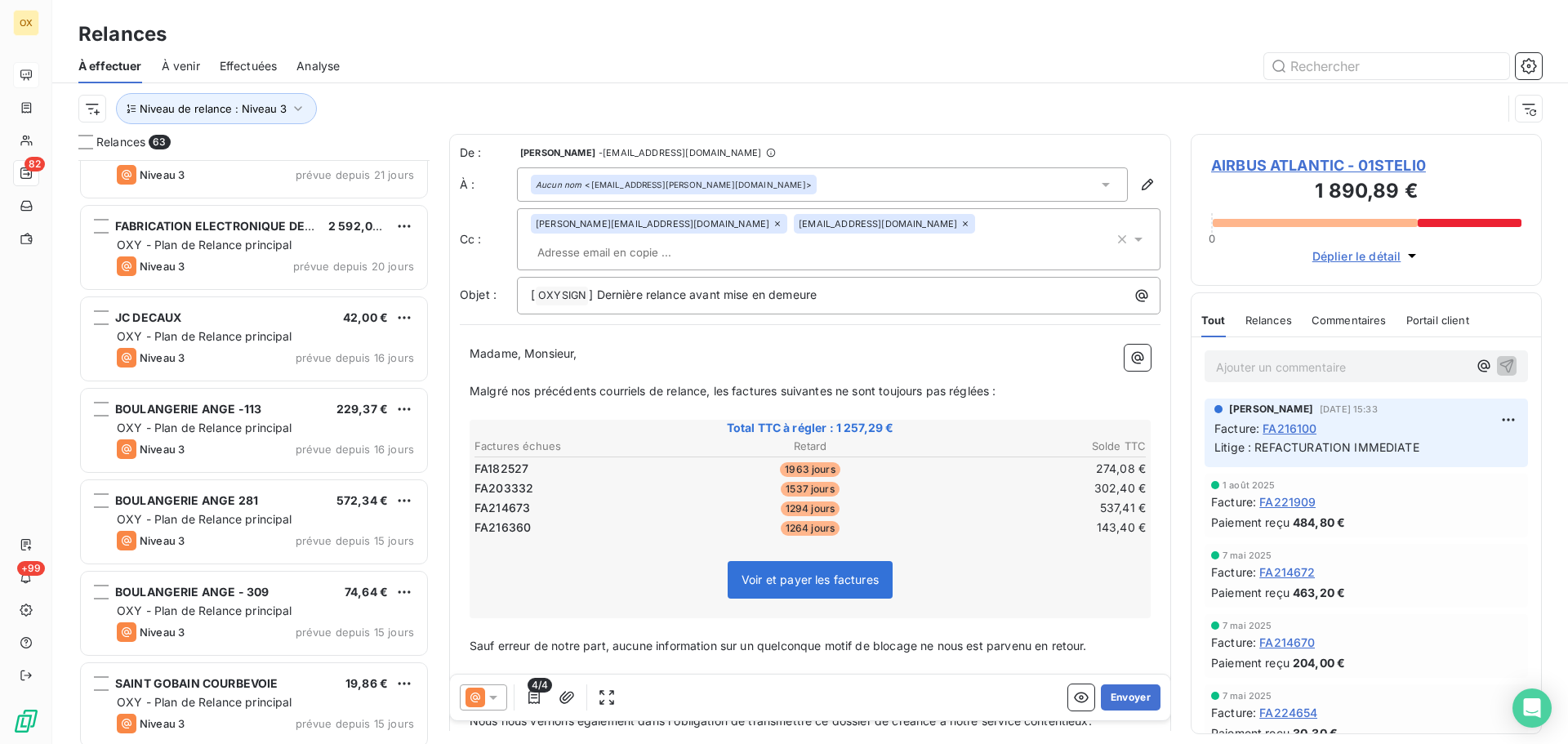
scroll to position [3349, 0]
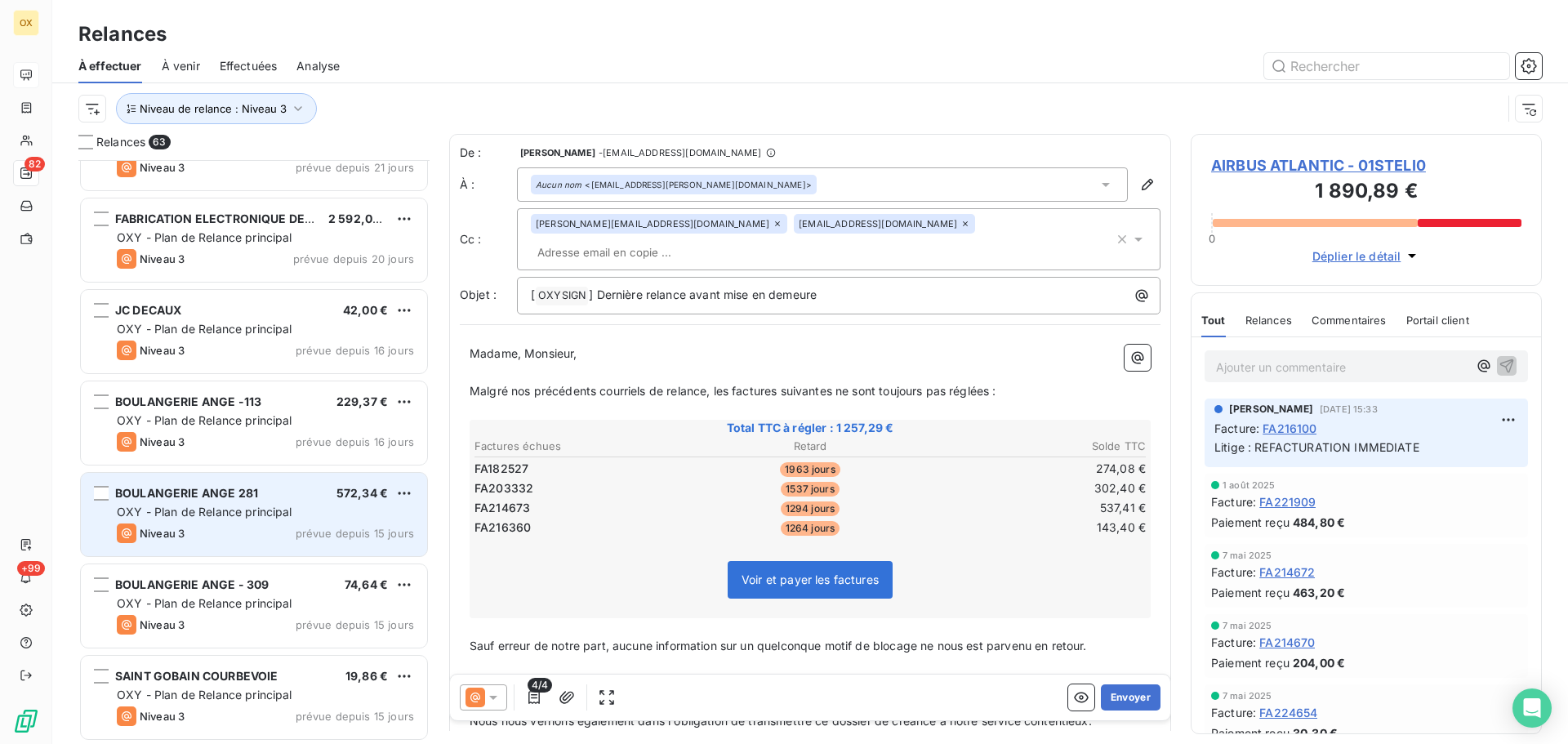
click at [305, 505] on div "OXY - Plan de Relance principal" at bounding box center [266, 511] width 298 height 16
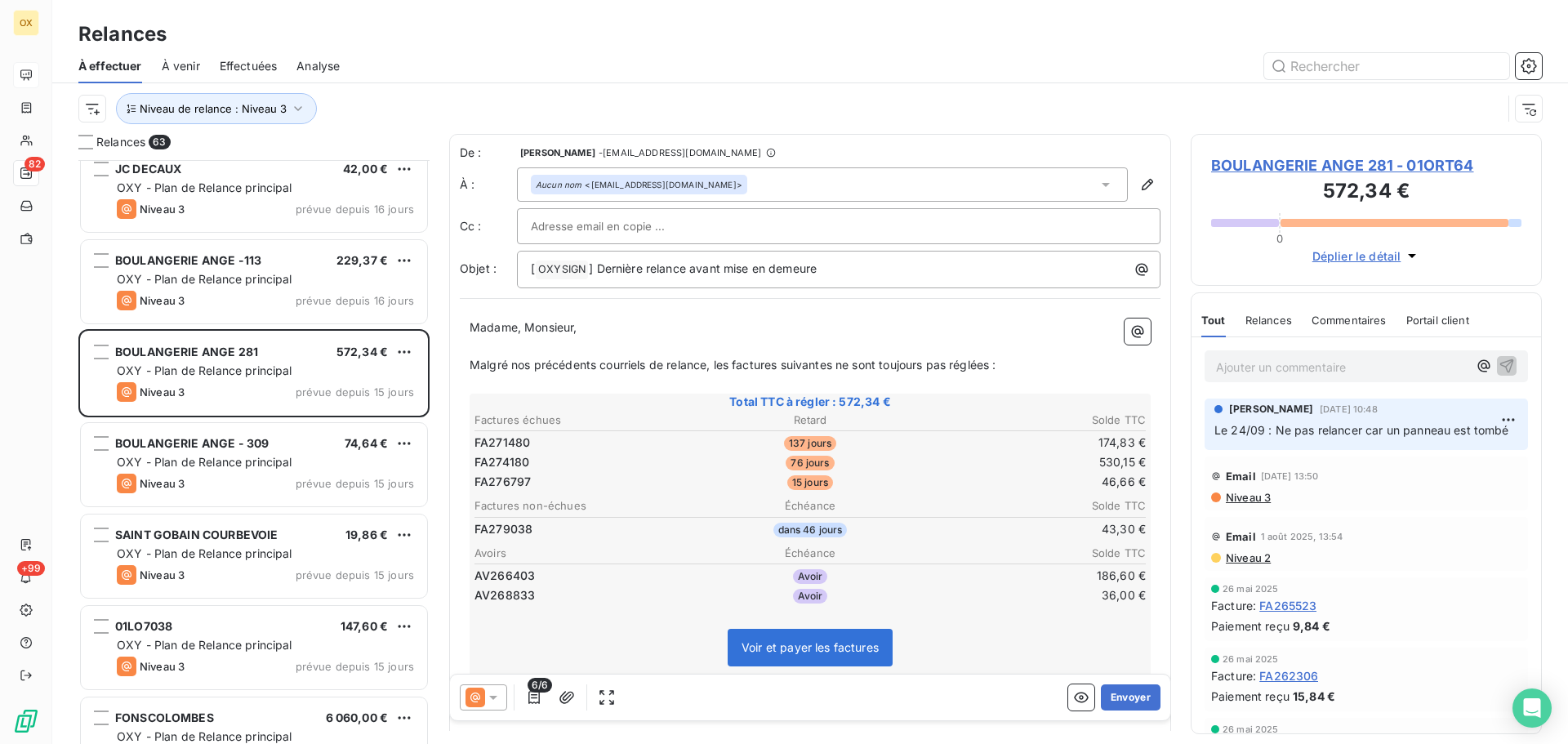
scroll to position [3512, 0]
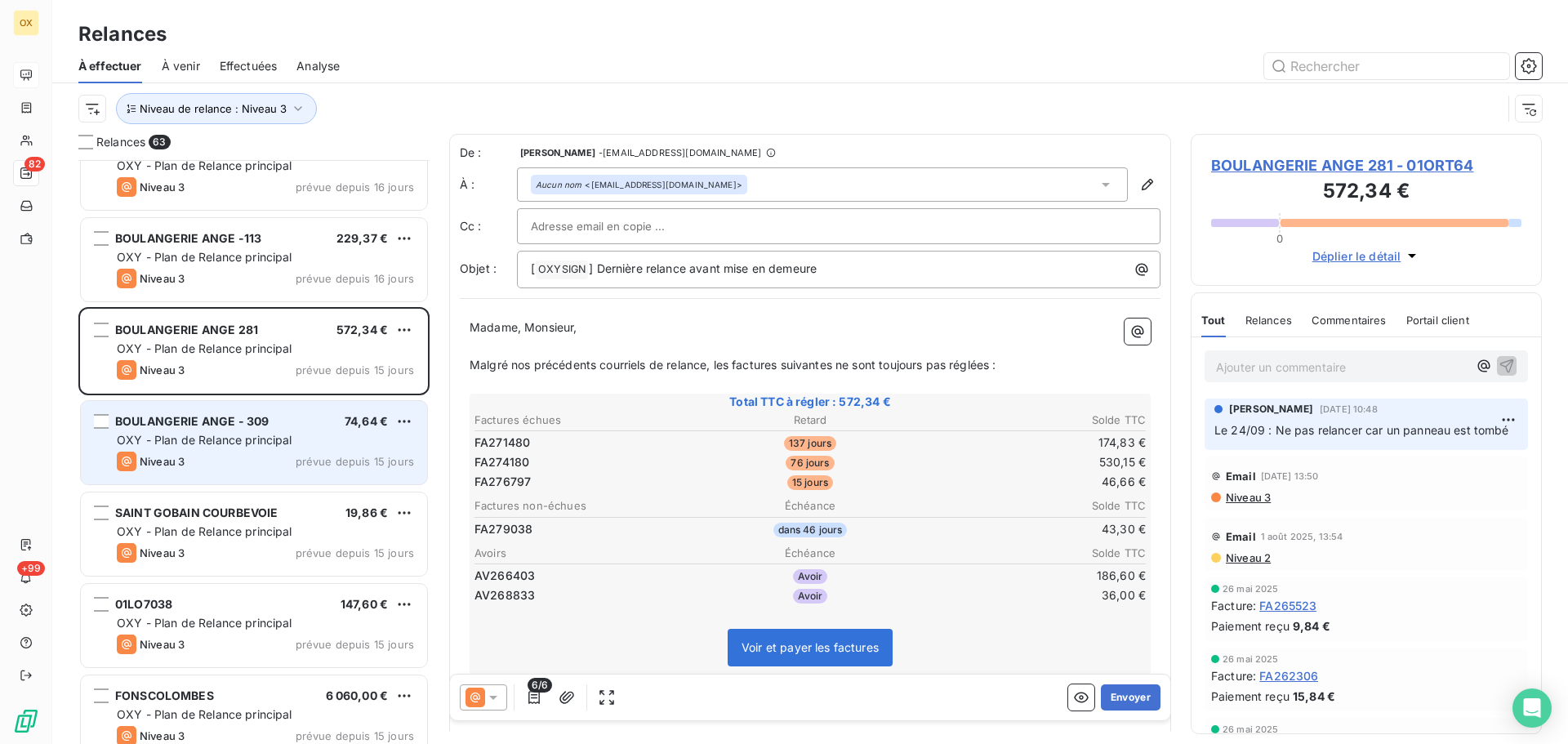
click at [271, 450] on div "BOULANGERIE ANGE - 309 74,64 € OXY - Plan de Relance principal Niveau 3 prévue …" at bounding box center [254, 443] width 346 height 83
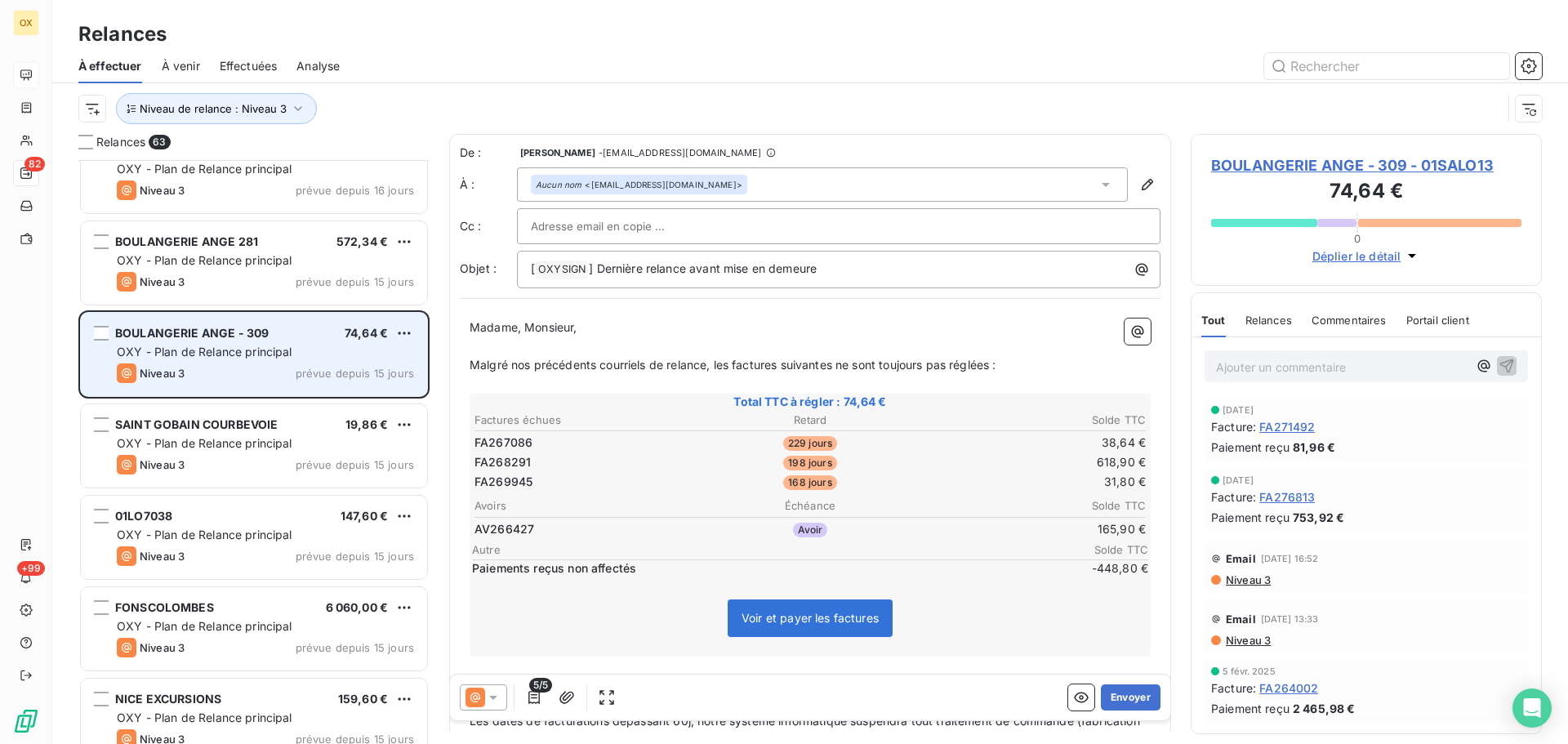
scroll to position [3676, 0]
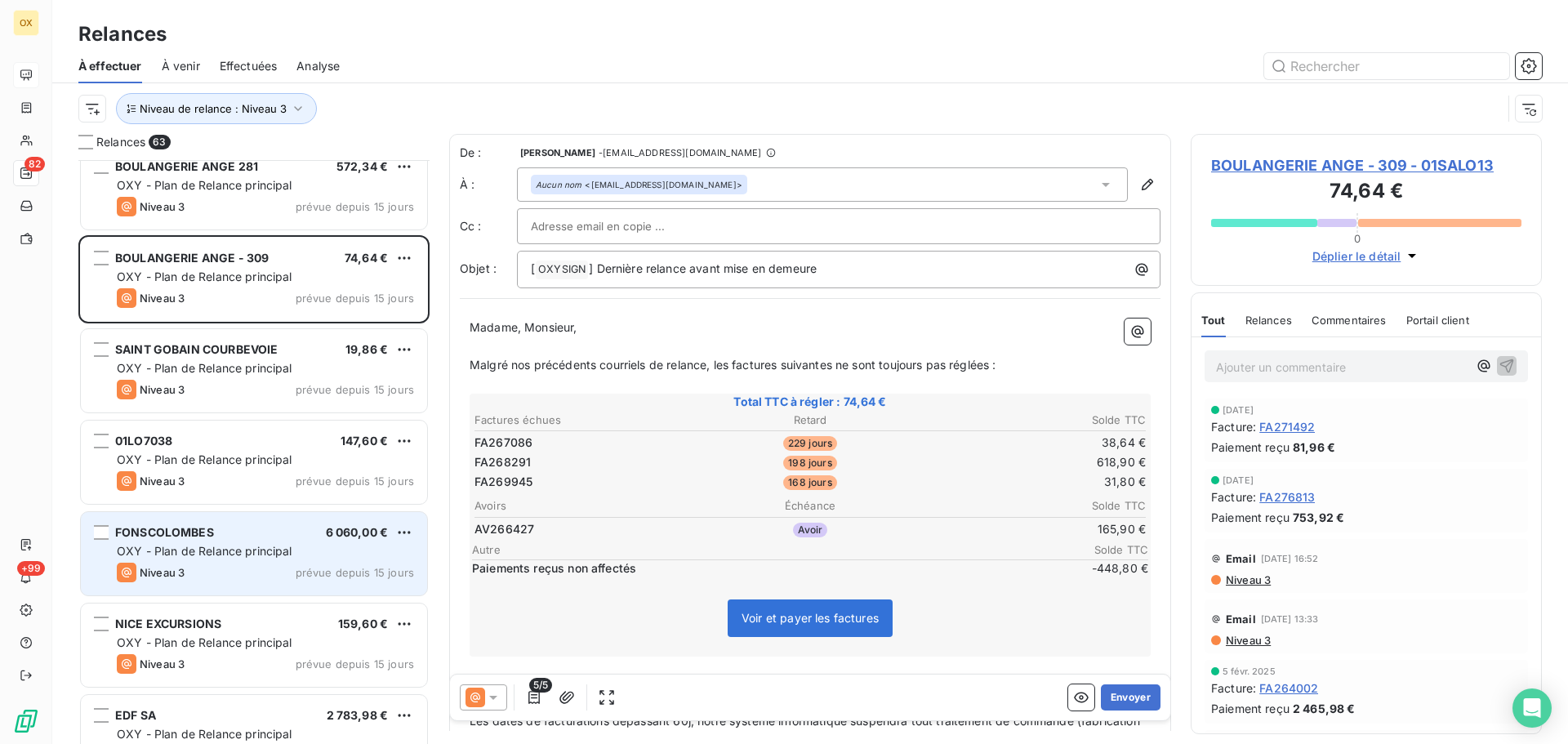
click at [265, 536] on div "FONSCOLOMBES 6 060,00 €" at bounding box center [266, 532] width 298 height 15
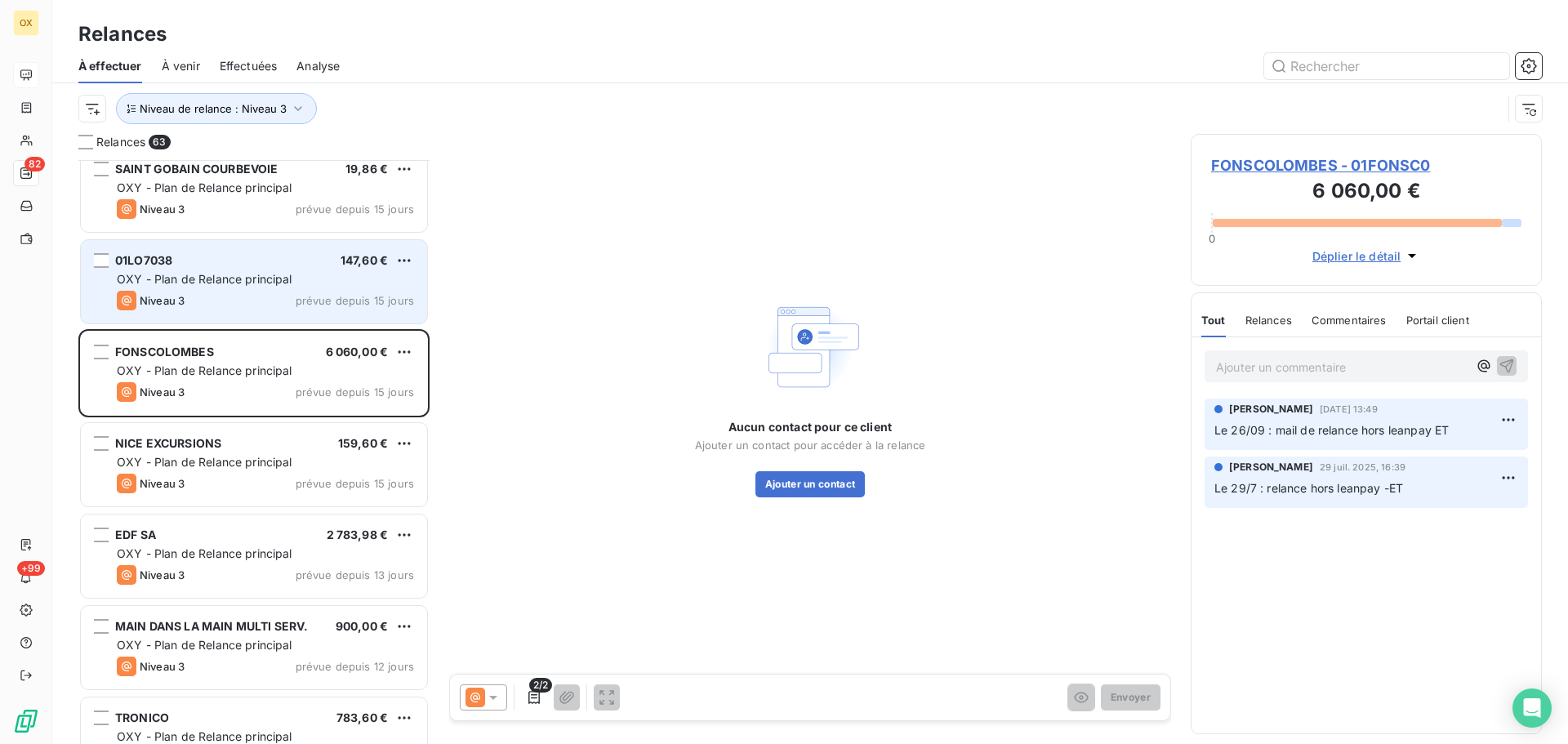
scroll to position [4084, 0]
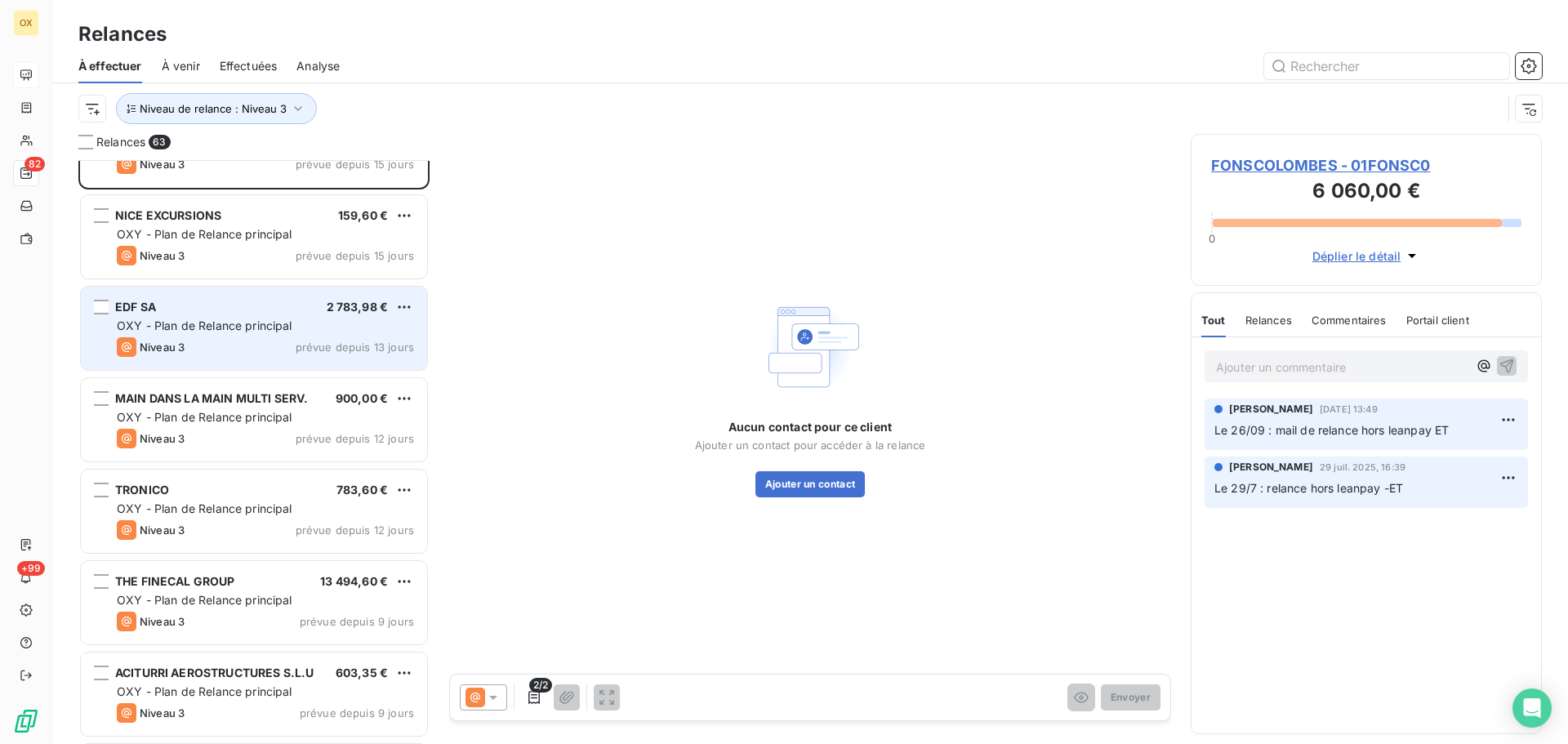
click at [261, 349] on div "Niveau 3 prévue depuis 13 jours" at bounding box center [266, 347] width 298 height 20
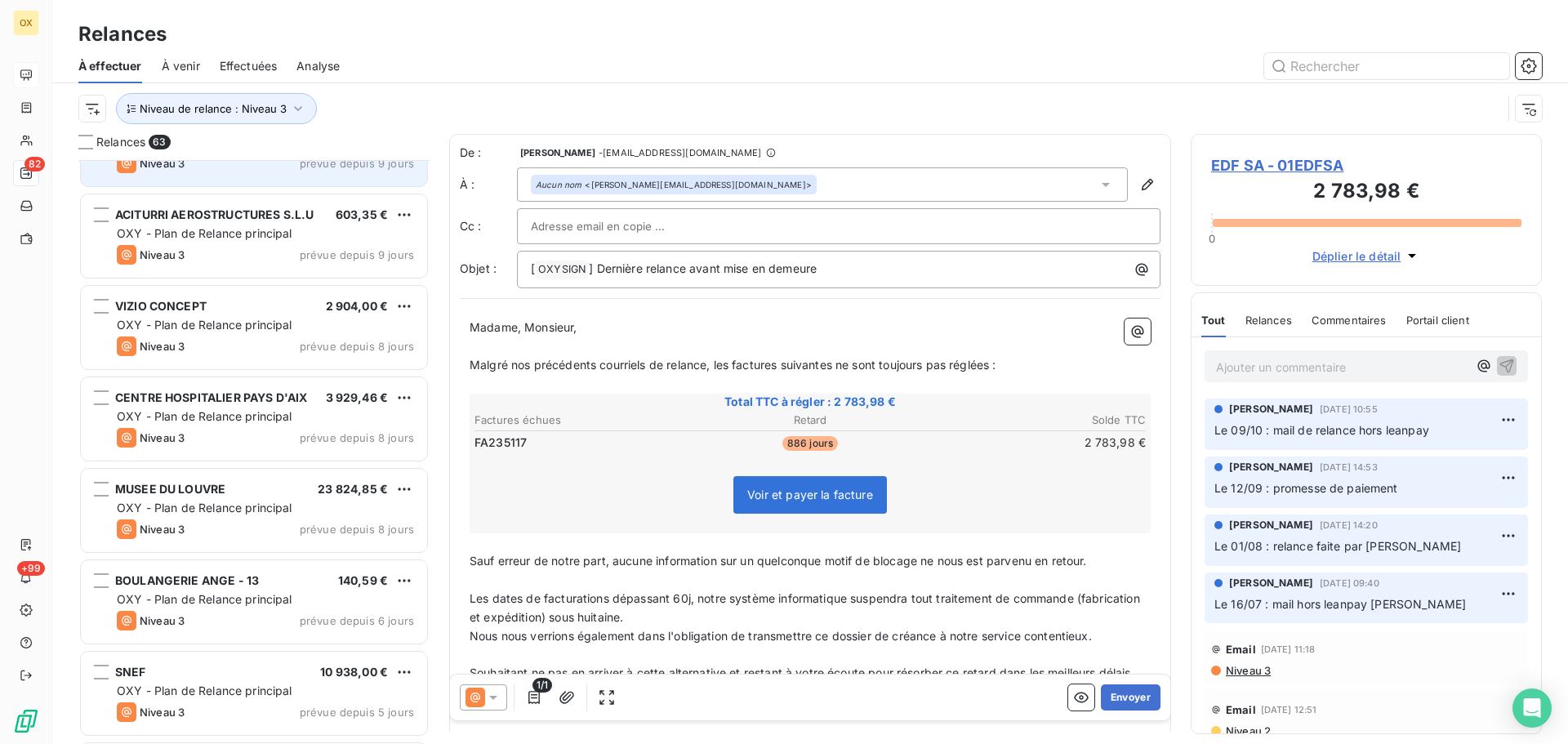
scroll to position [4574, 0]
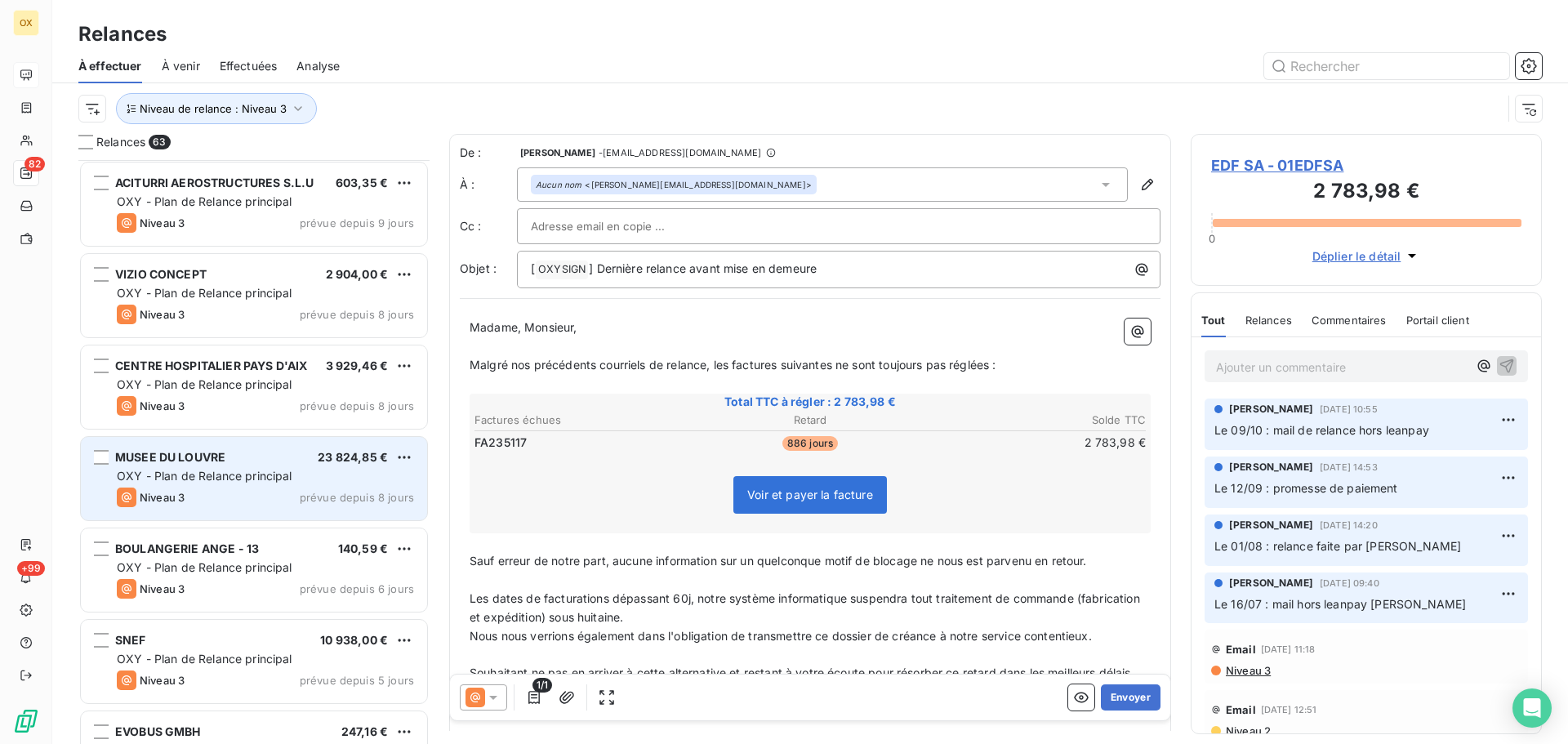
click at [281, 503] on div "Niveau 3 prévue depuis 8 jours" at bounding box center [266, 497] width 298 height 20
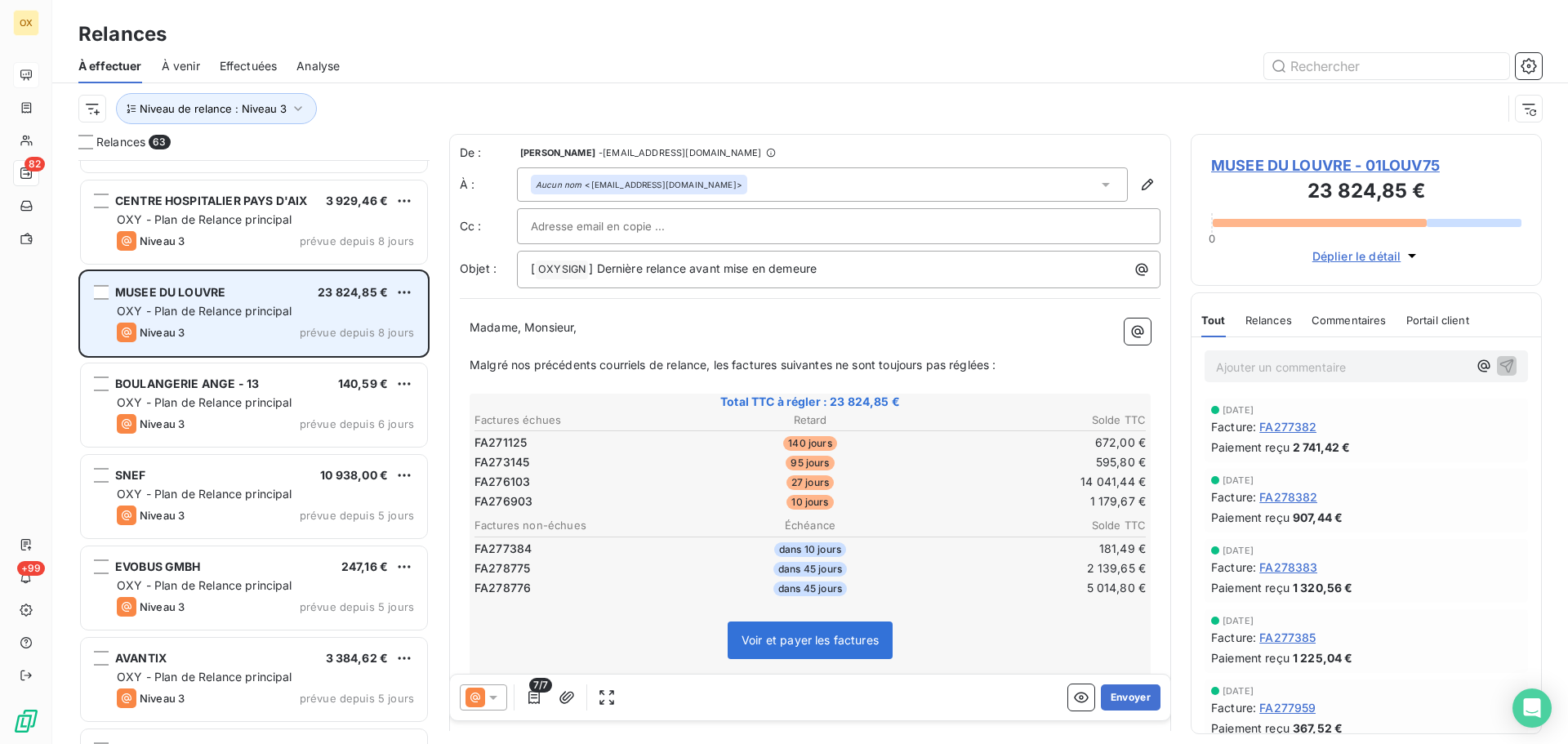
scroll to position [4820, 0]
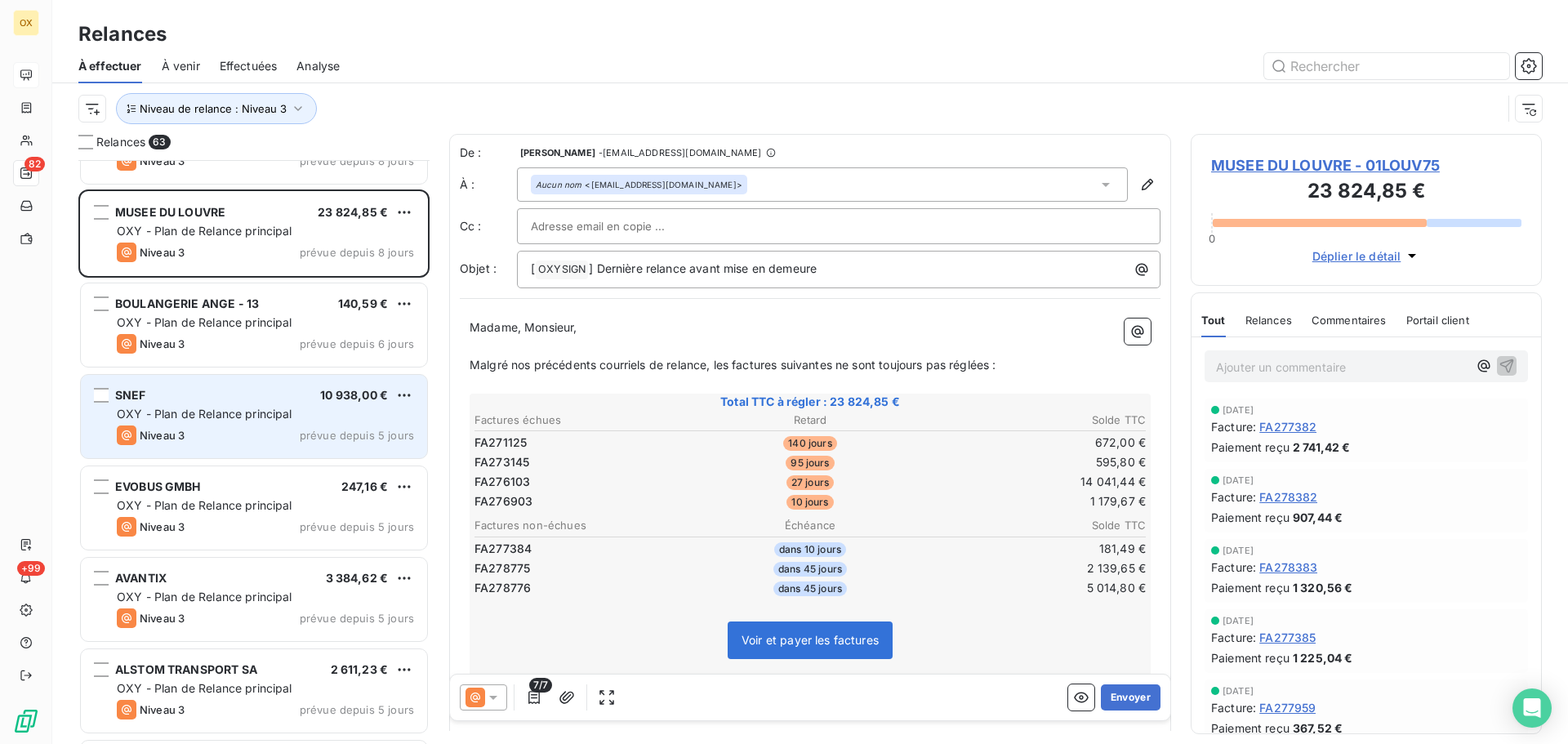
click at [256, 431] on div "Niveau 3 prévue depuis 5 jours" at bounding box center [266, 435] width 298 height 20
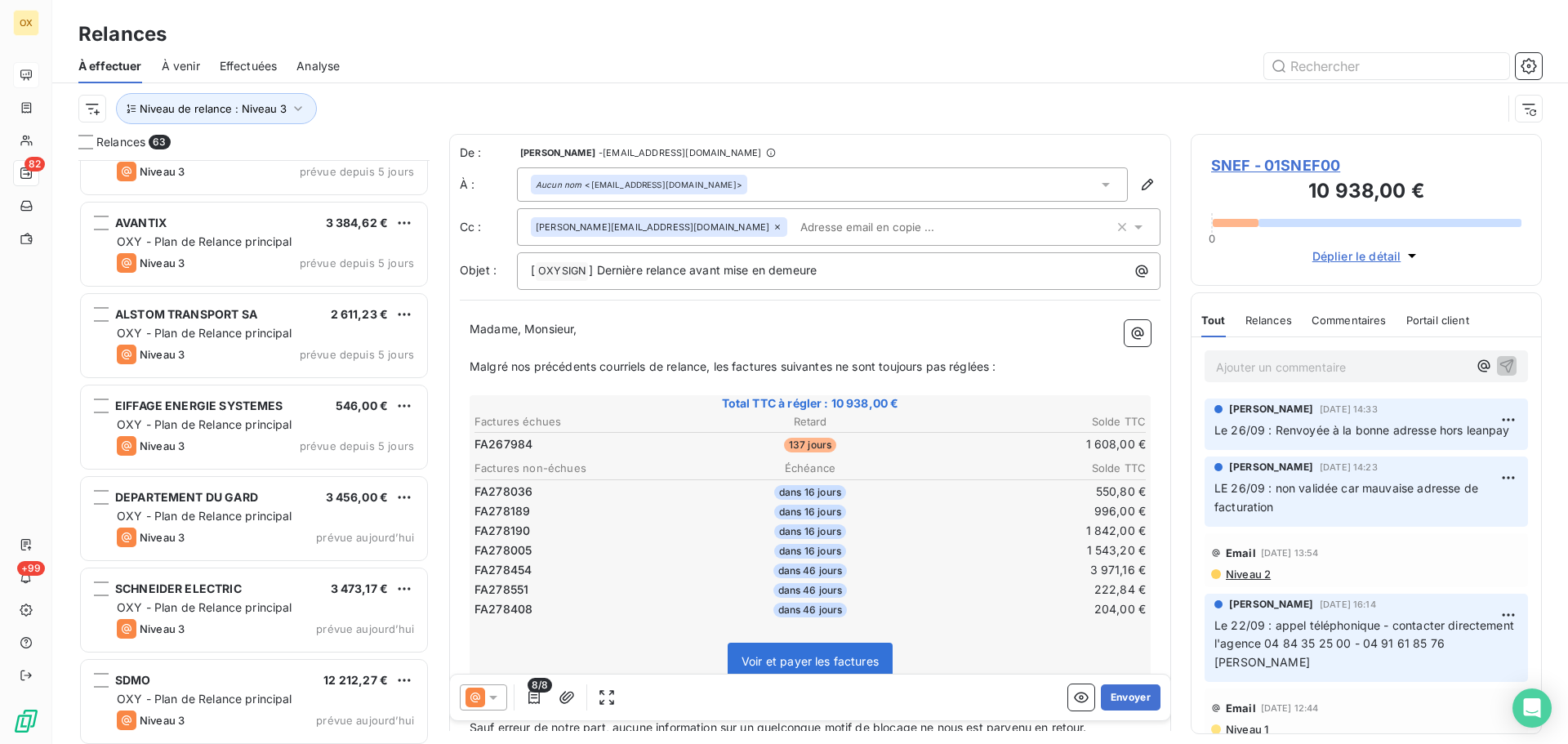
scroll to position [5179, 0]
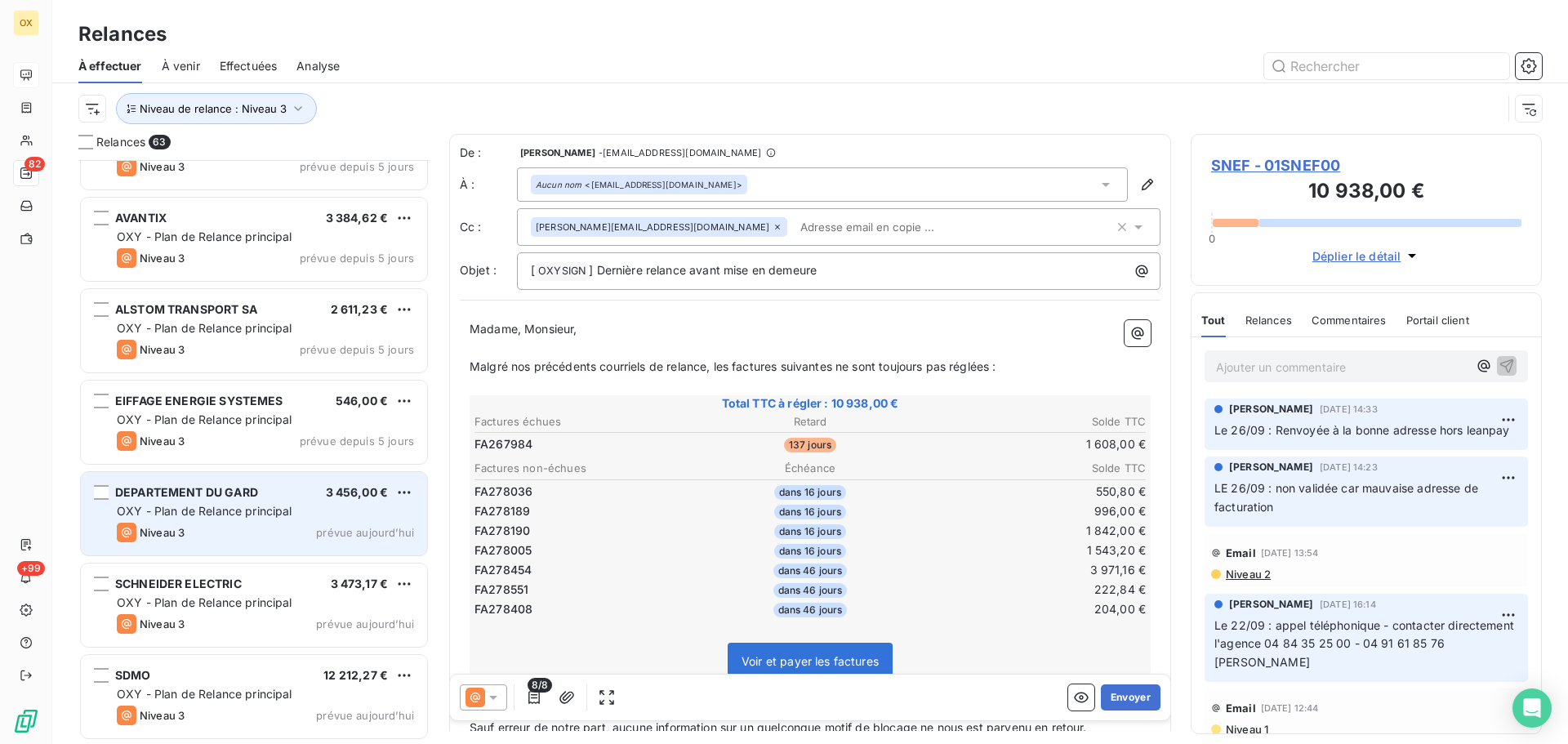
click at [257, 512] on span "OXY - Plan de Relance principal" at bounding box center [204, 510] width 176 height 14
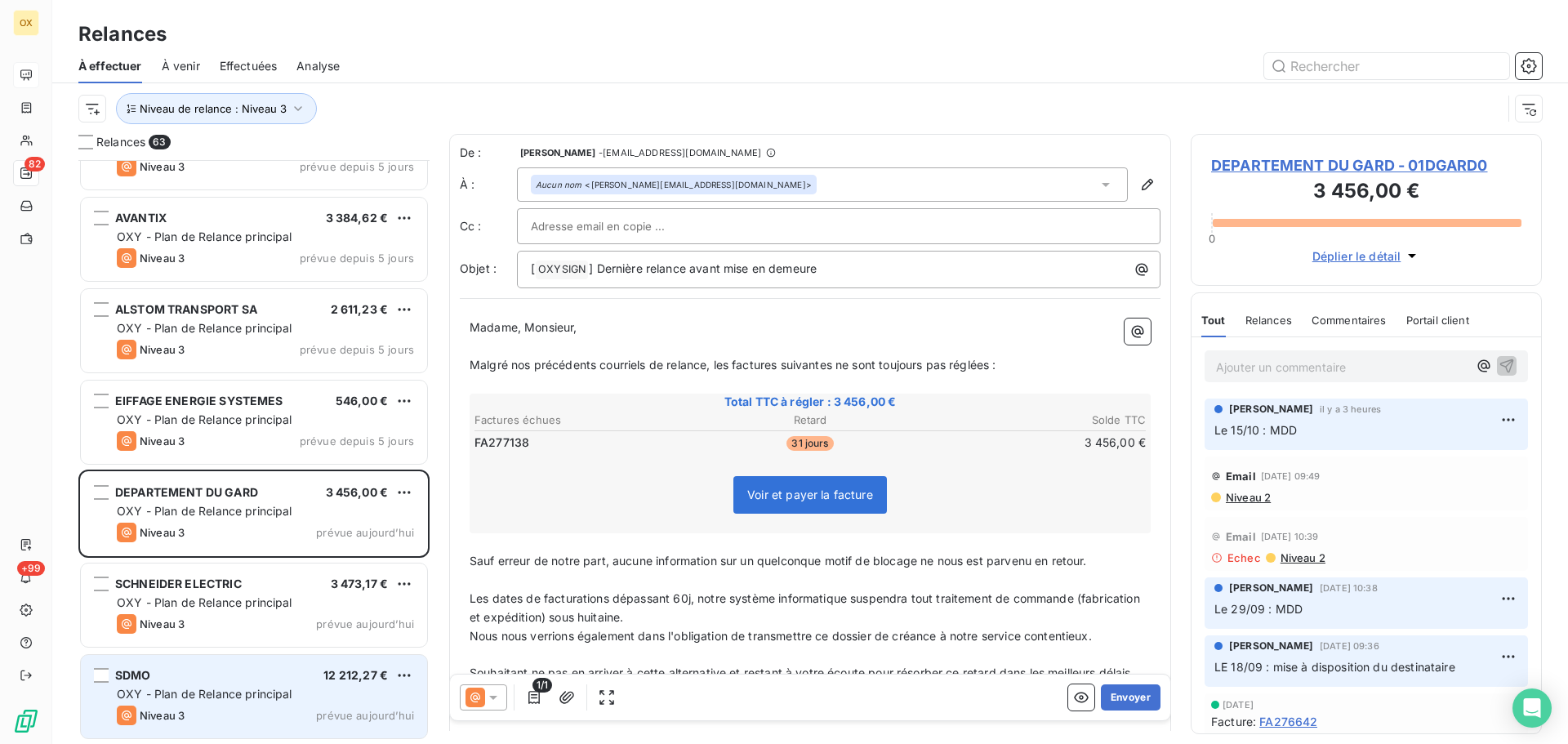
click at [226, 687] on span "OXY - Plan de Relance principal" at bounding box center [204, 694] width 176 height 14
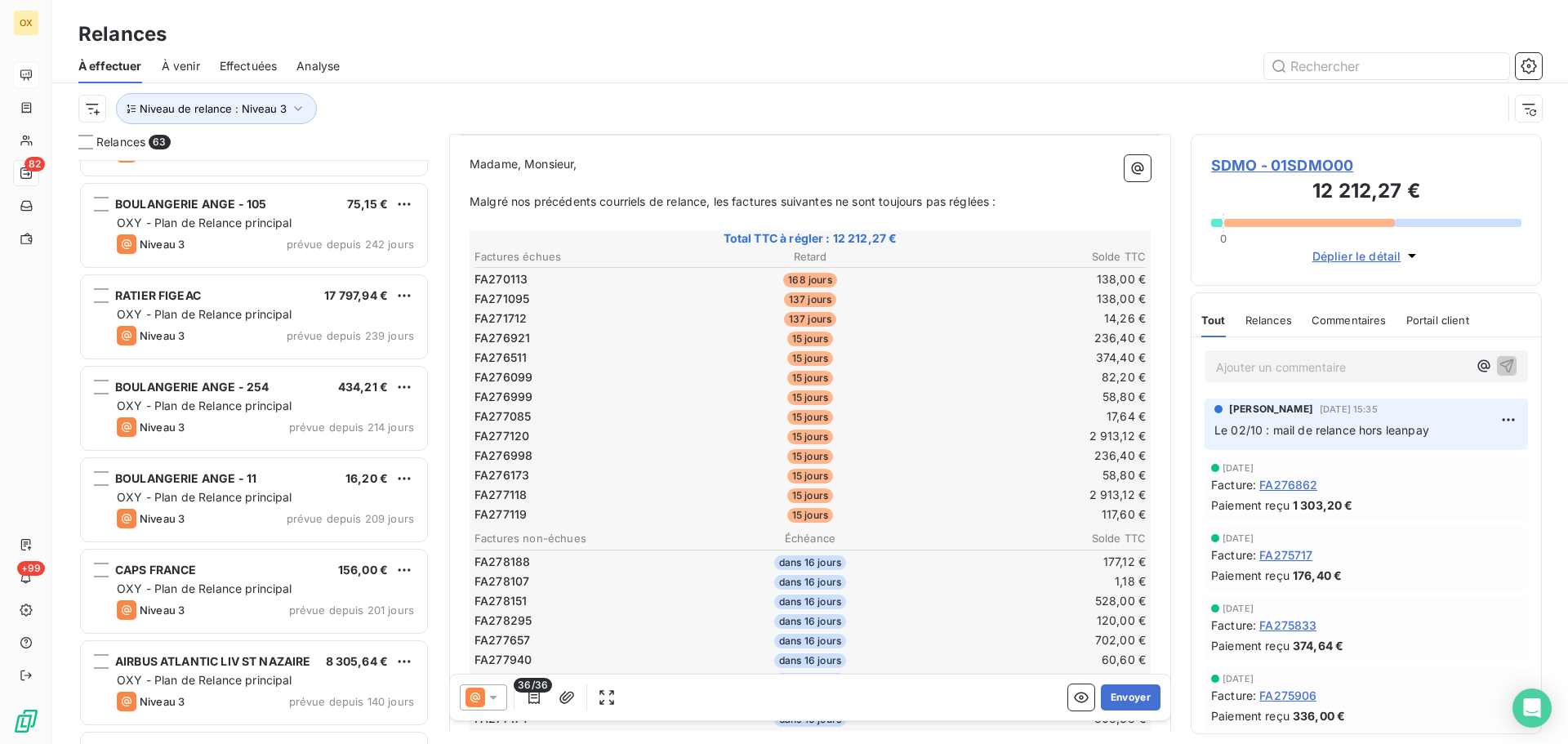
scroll to position [279, 0]
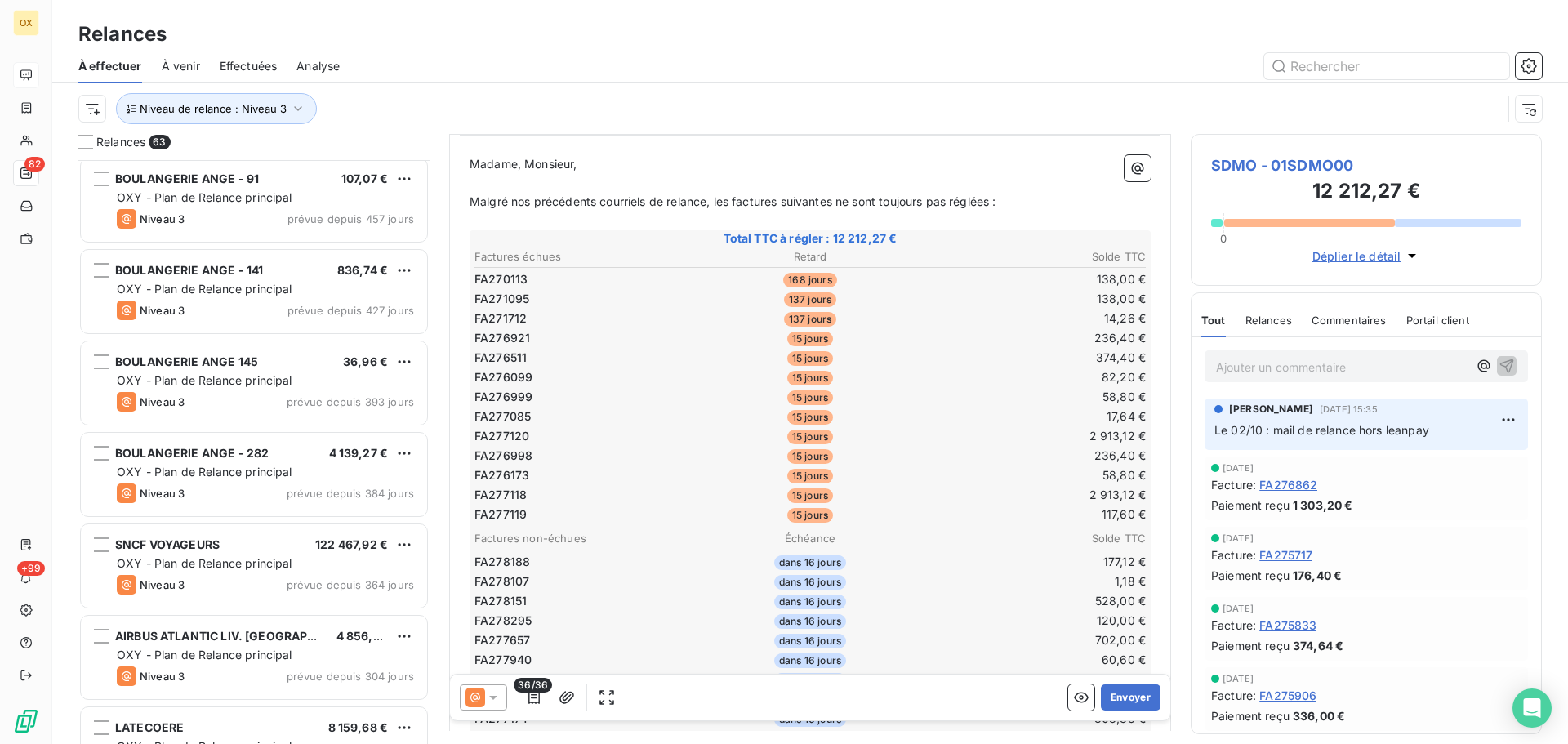
click at [369, 102] on div "Niveau de relance : Niveau 3" at bounding box center [790, 109] width 1423 height 31
click at [270, 115] on button "Niveau de relance : Niveau 3" at bounding box center [216, 109] width 201 height 31
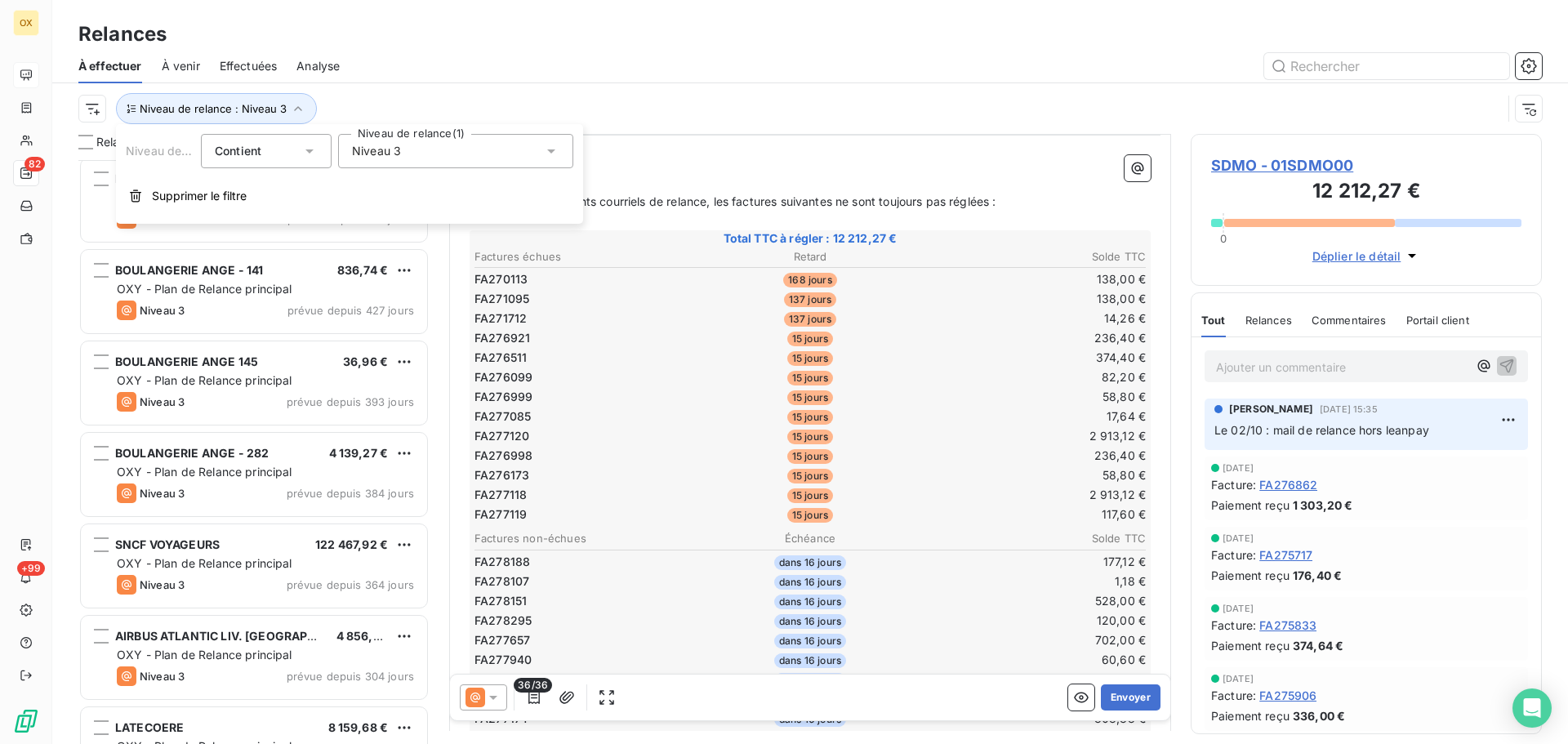
click at [382, 161] on div "Niveau 3" at bounding box center [456, 151] width 235 height 35
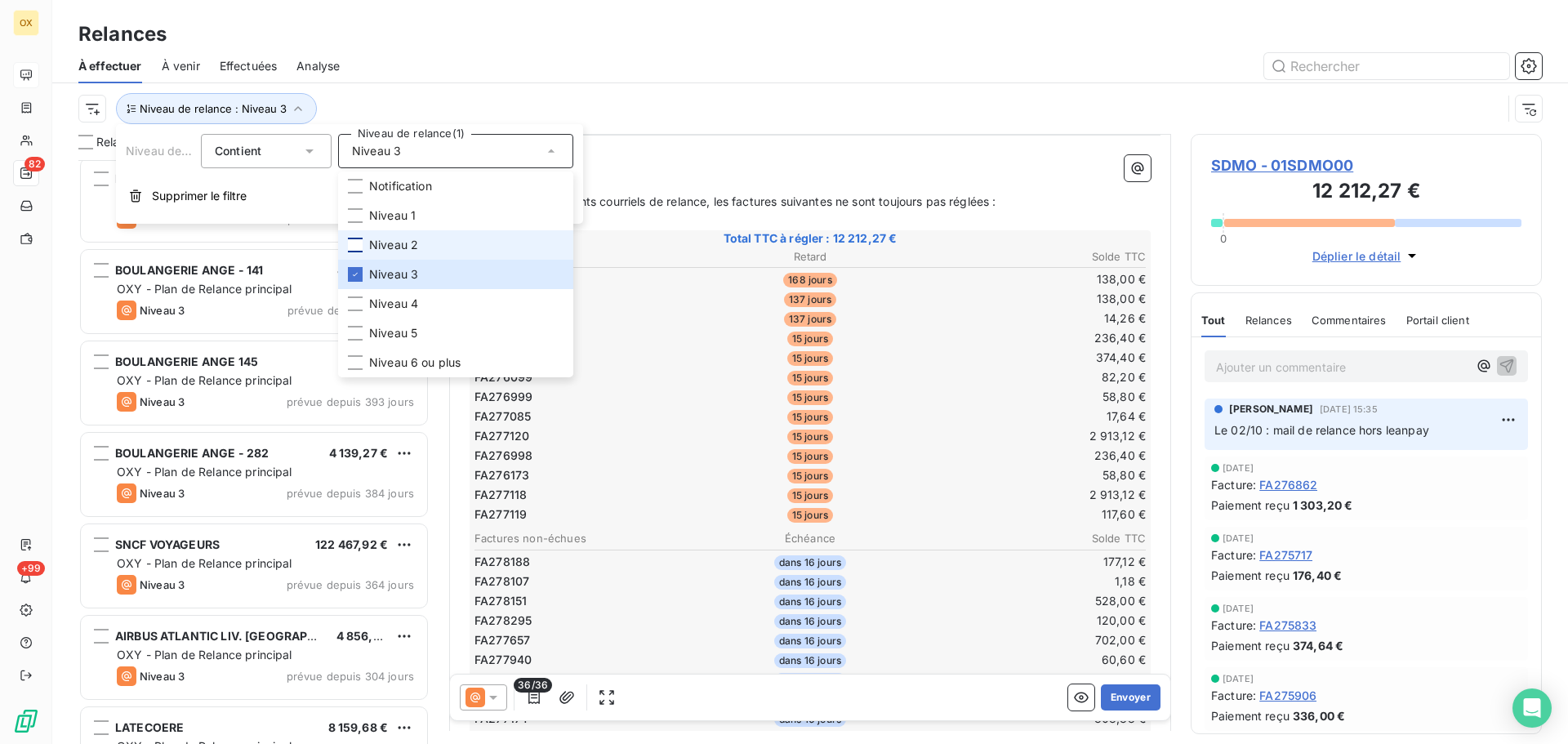
click at [357, 249] on div at bounding box center [355, 245] width 15 height 15
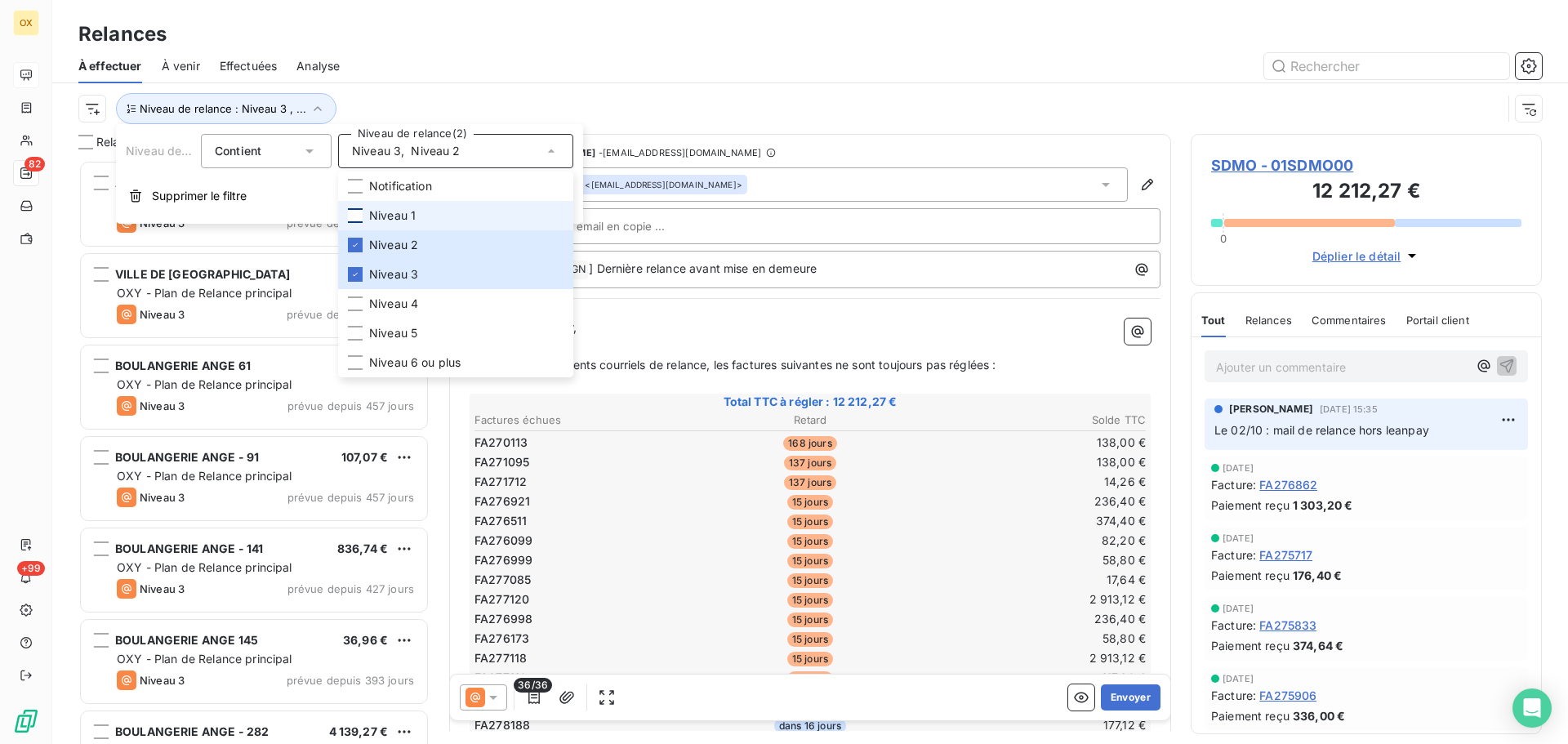
scroll to position [572, 339]
click at [358, 219] on div at bounding box center [355, 215] width 15 height 15
click at [428, 102] on div "Niveau de relance : Niveau 3 , ..." at bounding box center [790, 109] width 1423 height 31
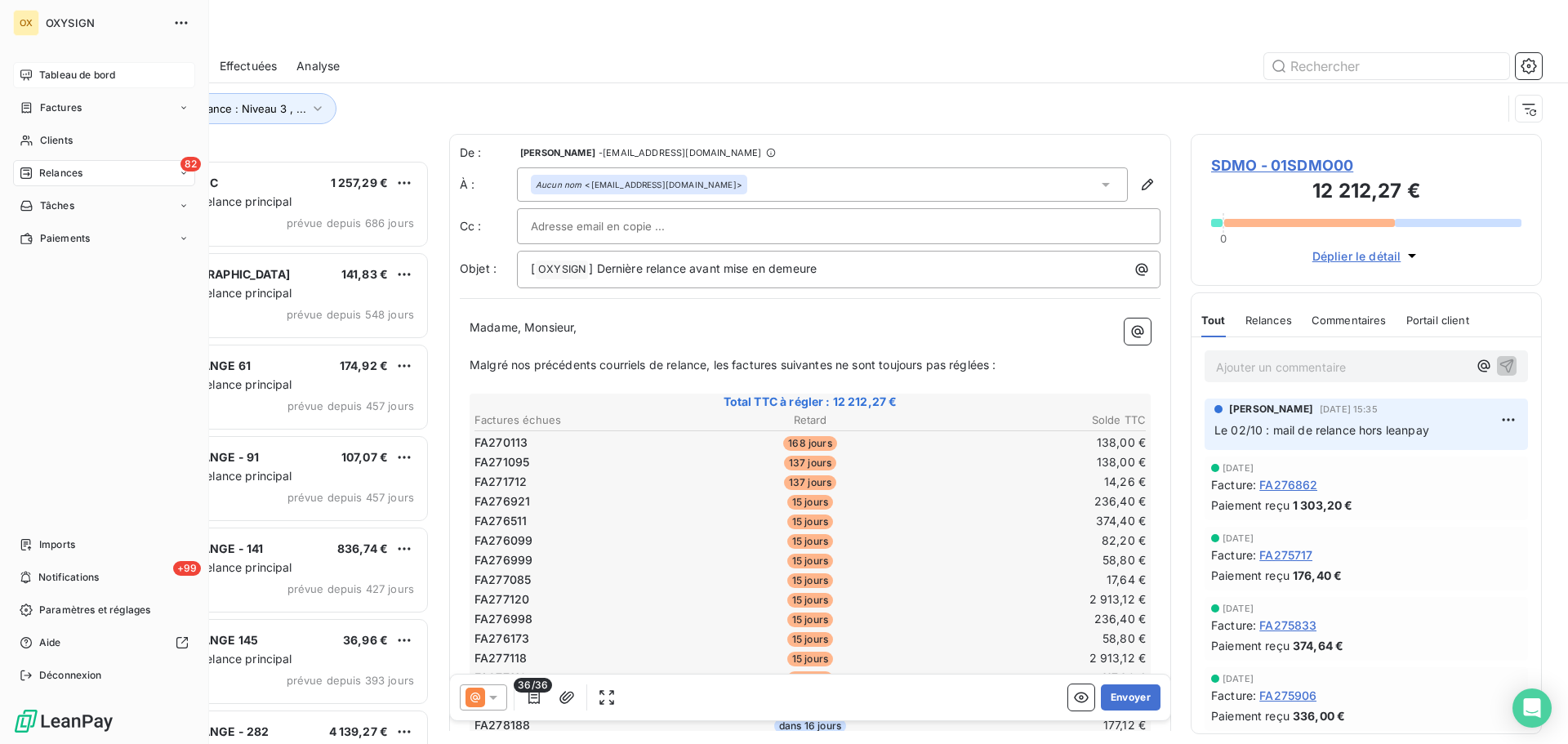
click at [50, 73] on span "Tableau de bord" at bounding box center [77, 74] width 76 height 15
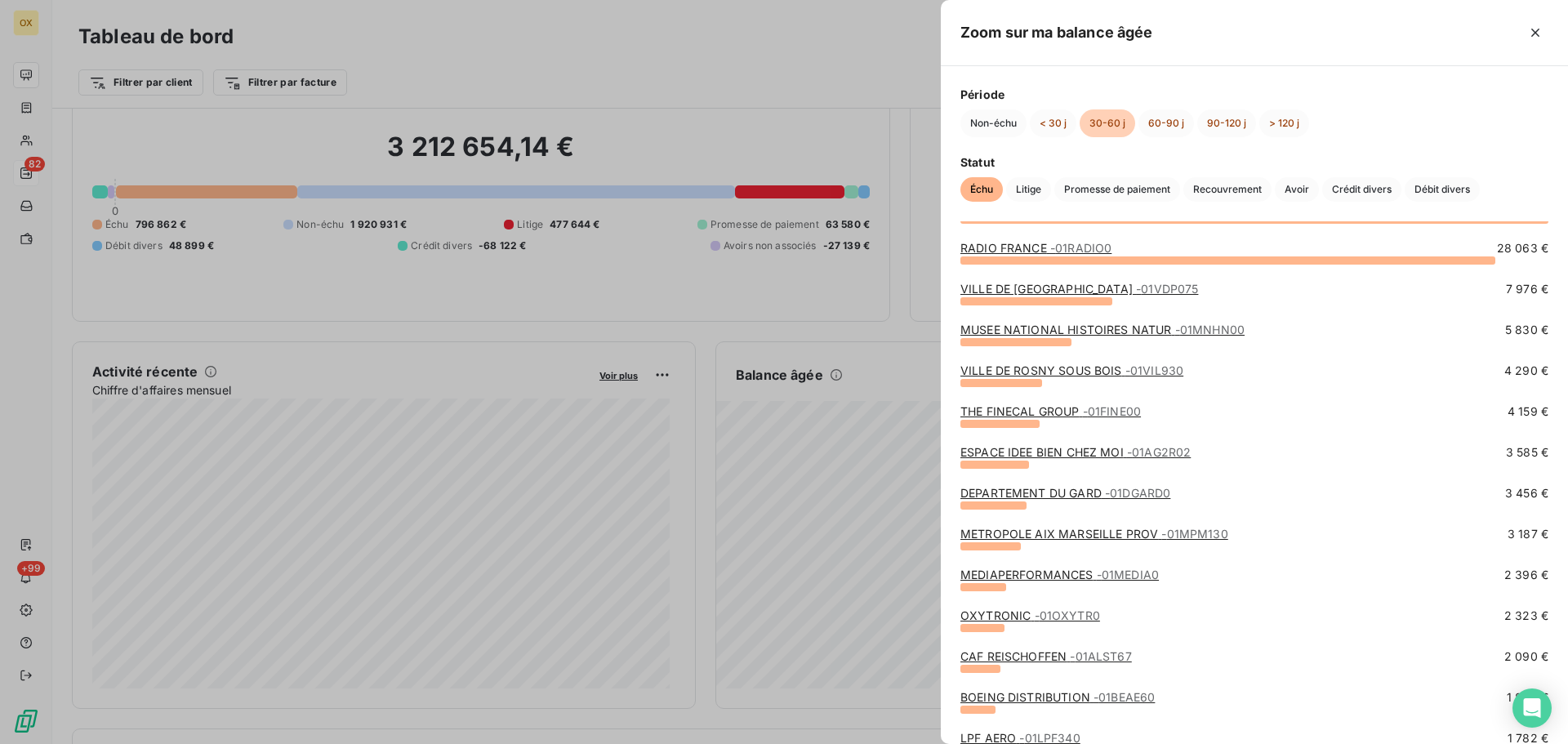
scroll to position [81, 0]
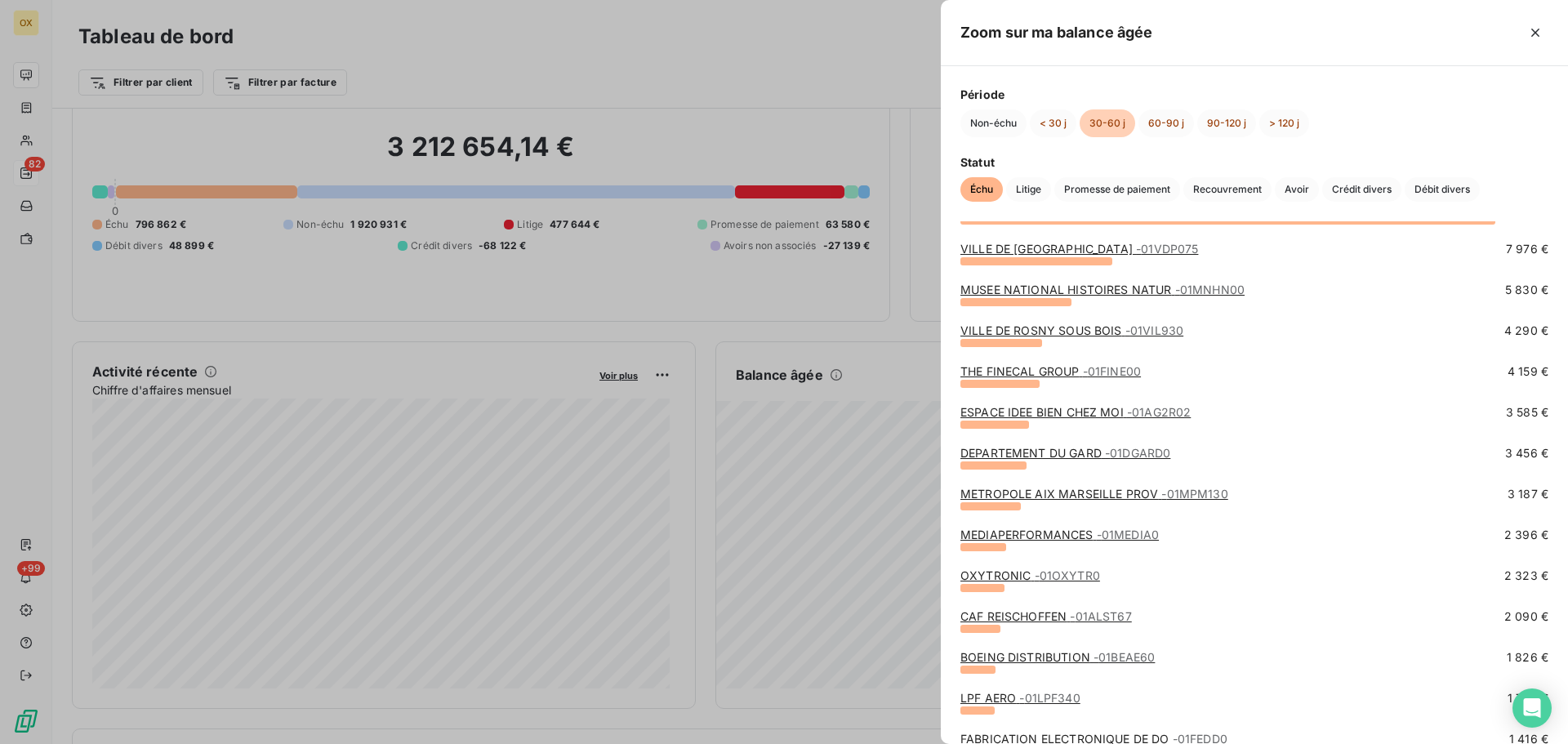
click at [1007, 291] on link "MUSEE NATIONAL HISTOIRES NATUR - 01MNHN00" at bounding box center [1102, 290] width 285 height 14
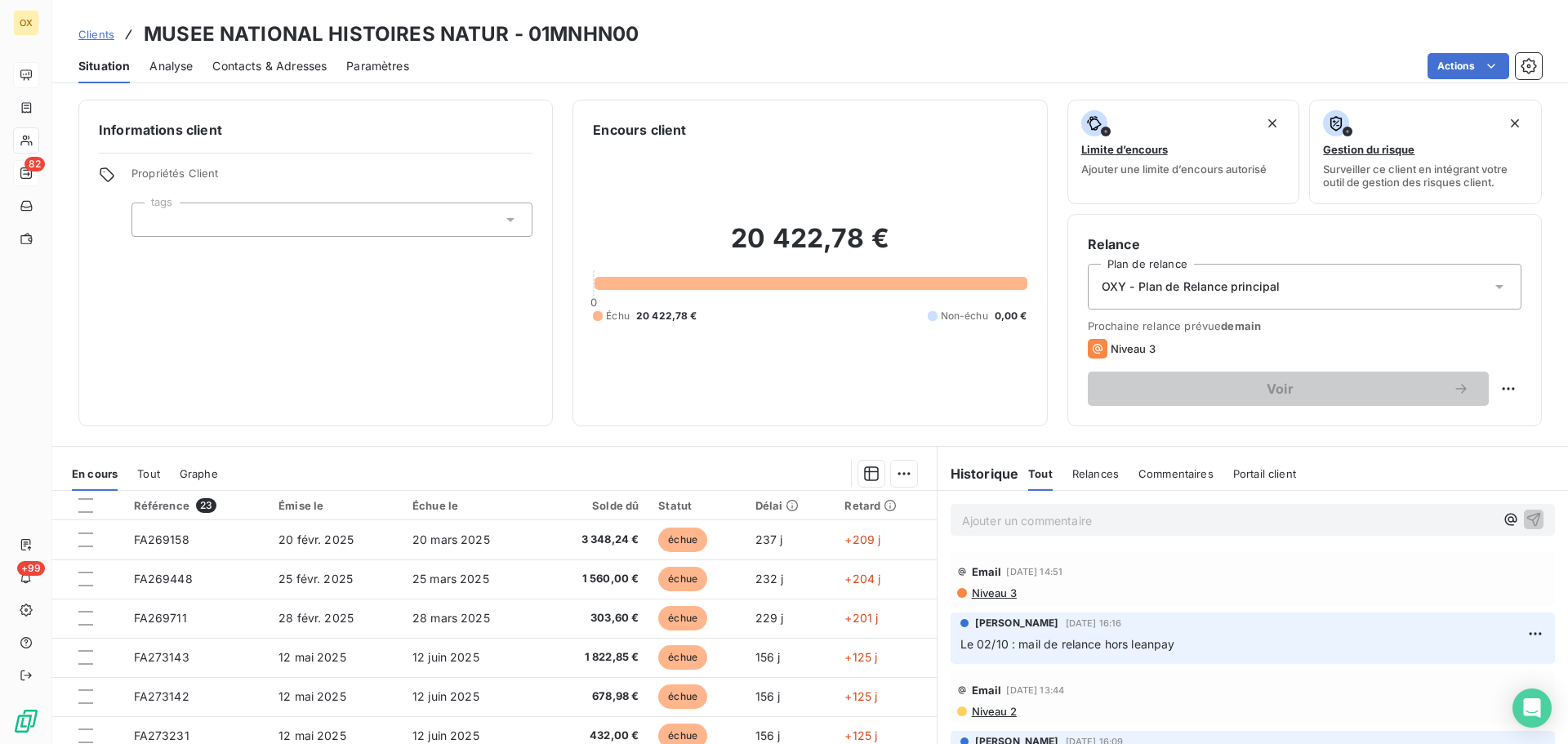
click at [1134, 523] on p "Ajouter un commentaire ﻿" at bounding box center [1228, 521] width 532 height 21
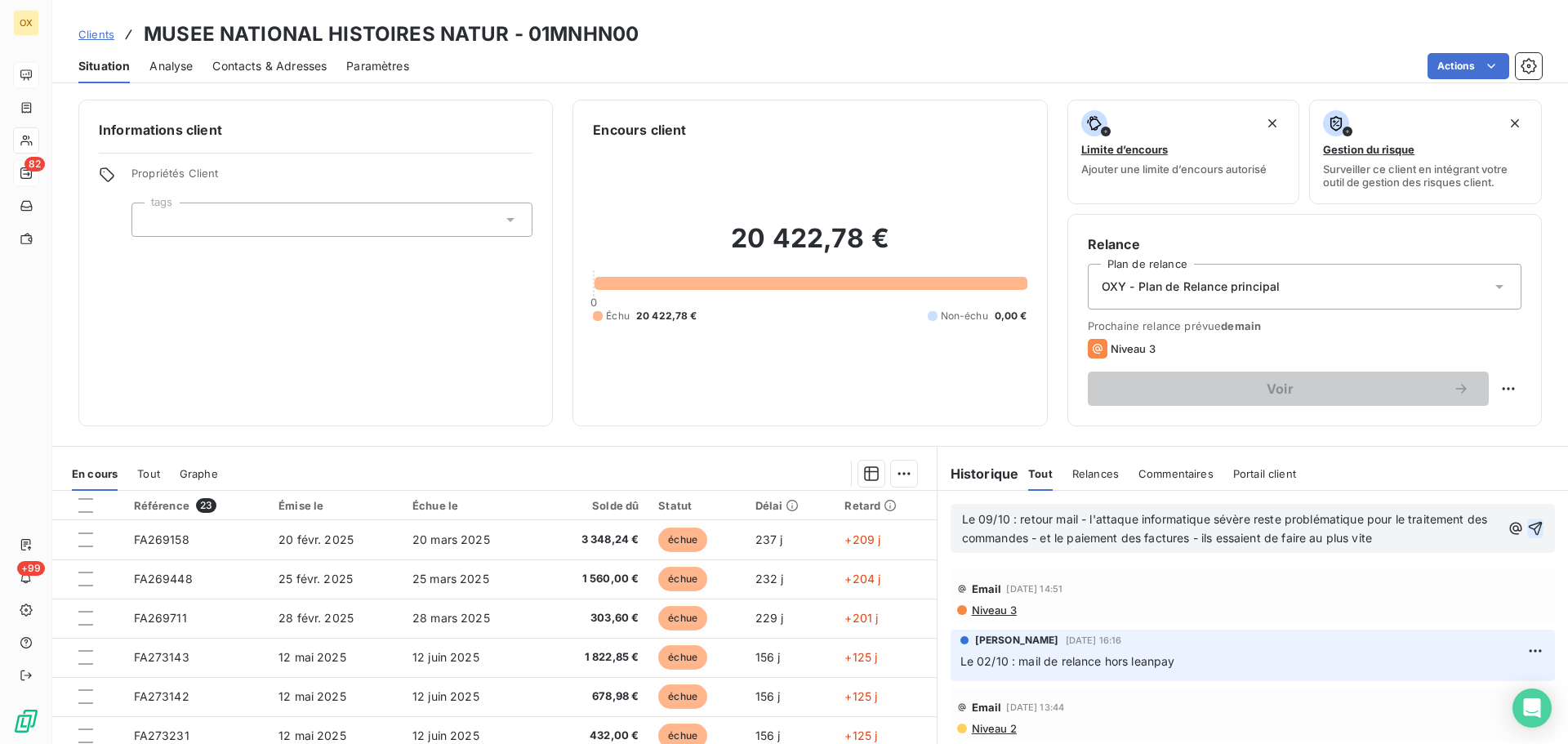
click at [1527, 523] on icon "button" at bounding box center [1535, 528] width 16 height 16
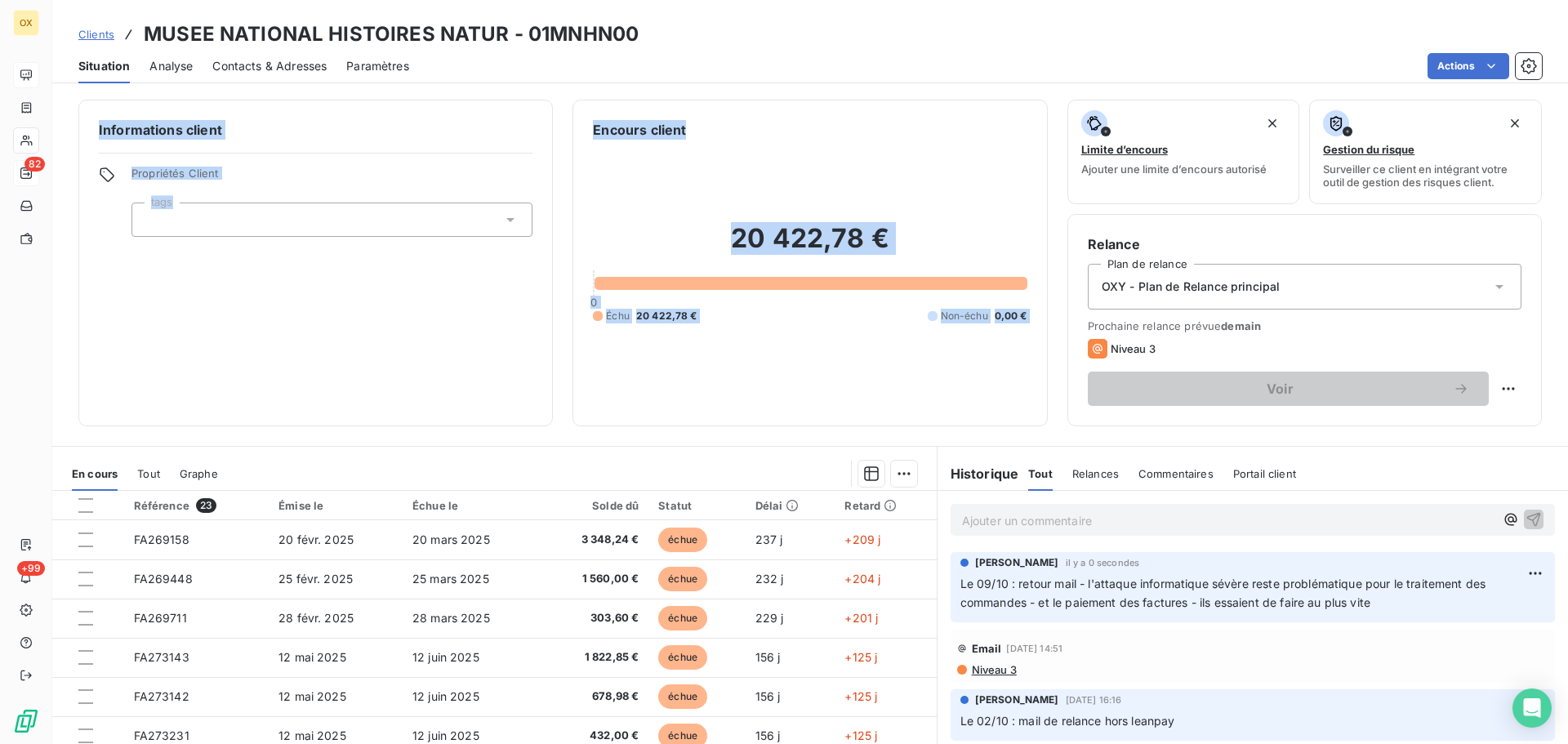
click at [1053, 86] on div "Clients MUSEE NATIONAL HISTOIRES NATUR - 01MNHN00 Situation Analyse Contacts & …" at bounding box center [810, 372] width 1516 height 744
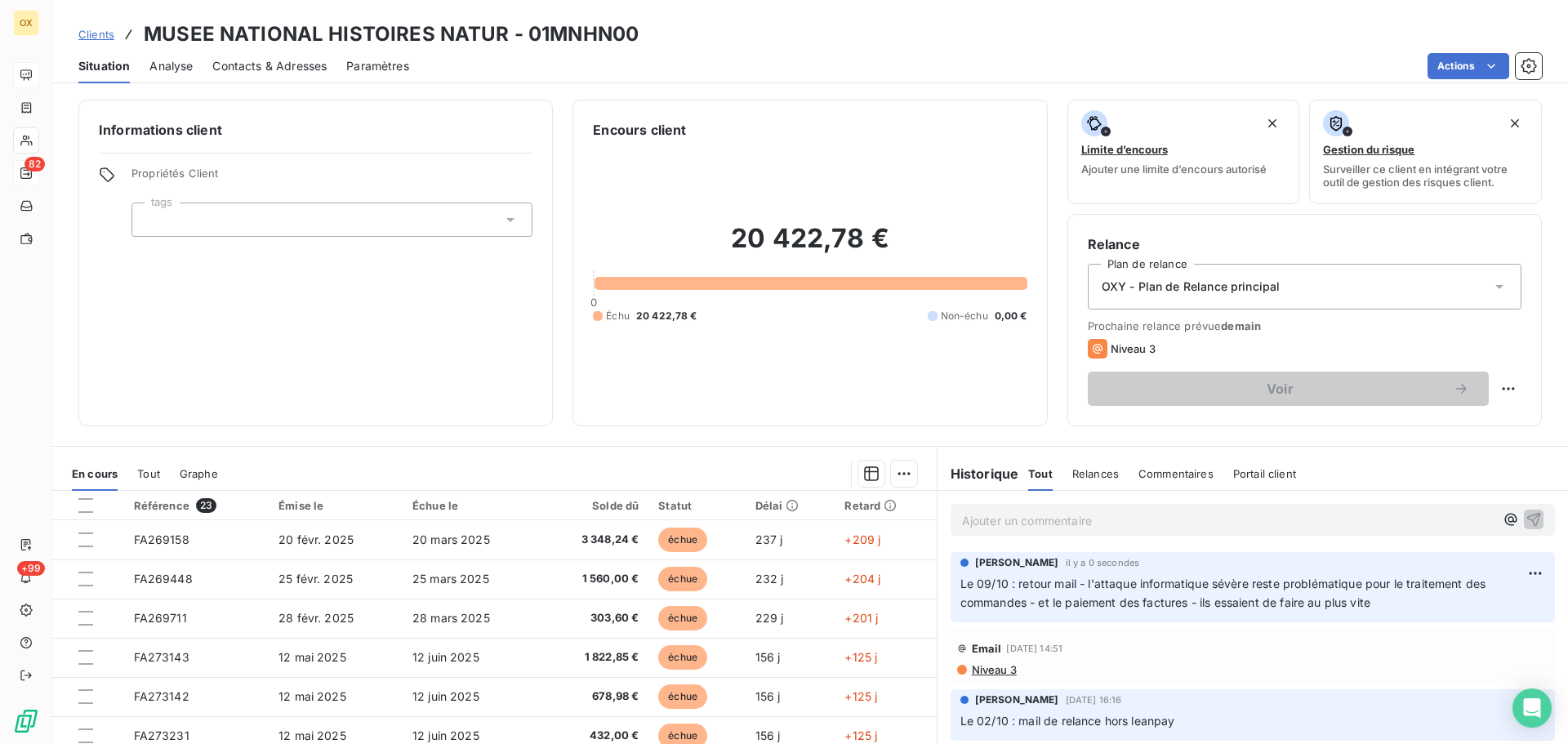
click at [648, 85] on div "Clients MUSEE NATIONAL HISTOIRES NATUR - 01MNHN00 Situation Analyse Contacts & …" at bounding box center [810, 372] width 1516 height 744
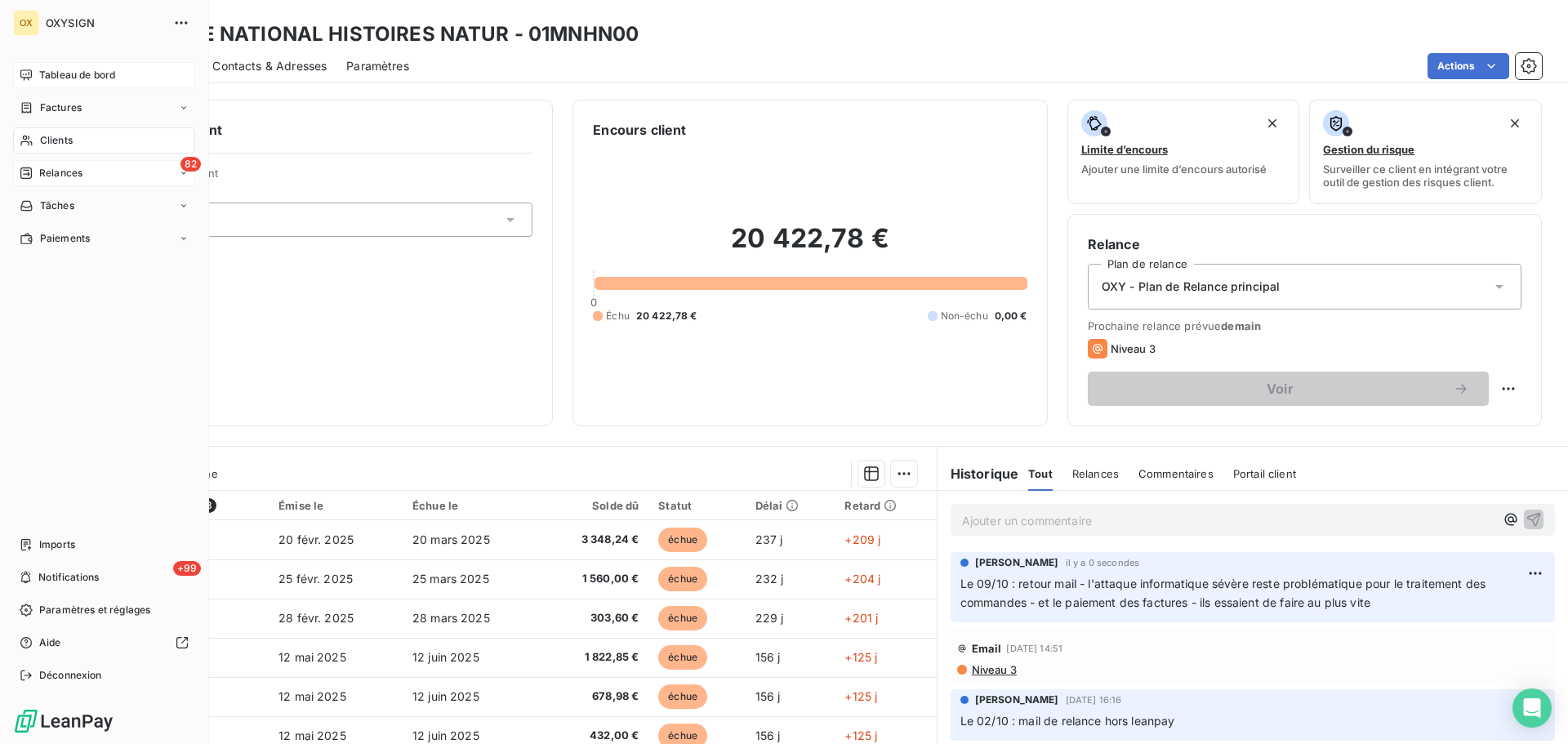
click at [48, 74] on span "Tableau de bord" at bounding box center [77, 74] width 76 height 15
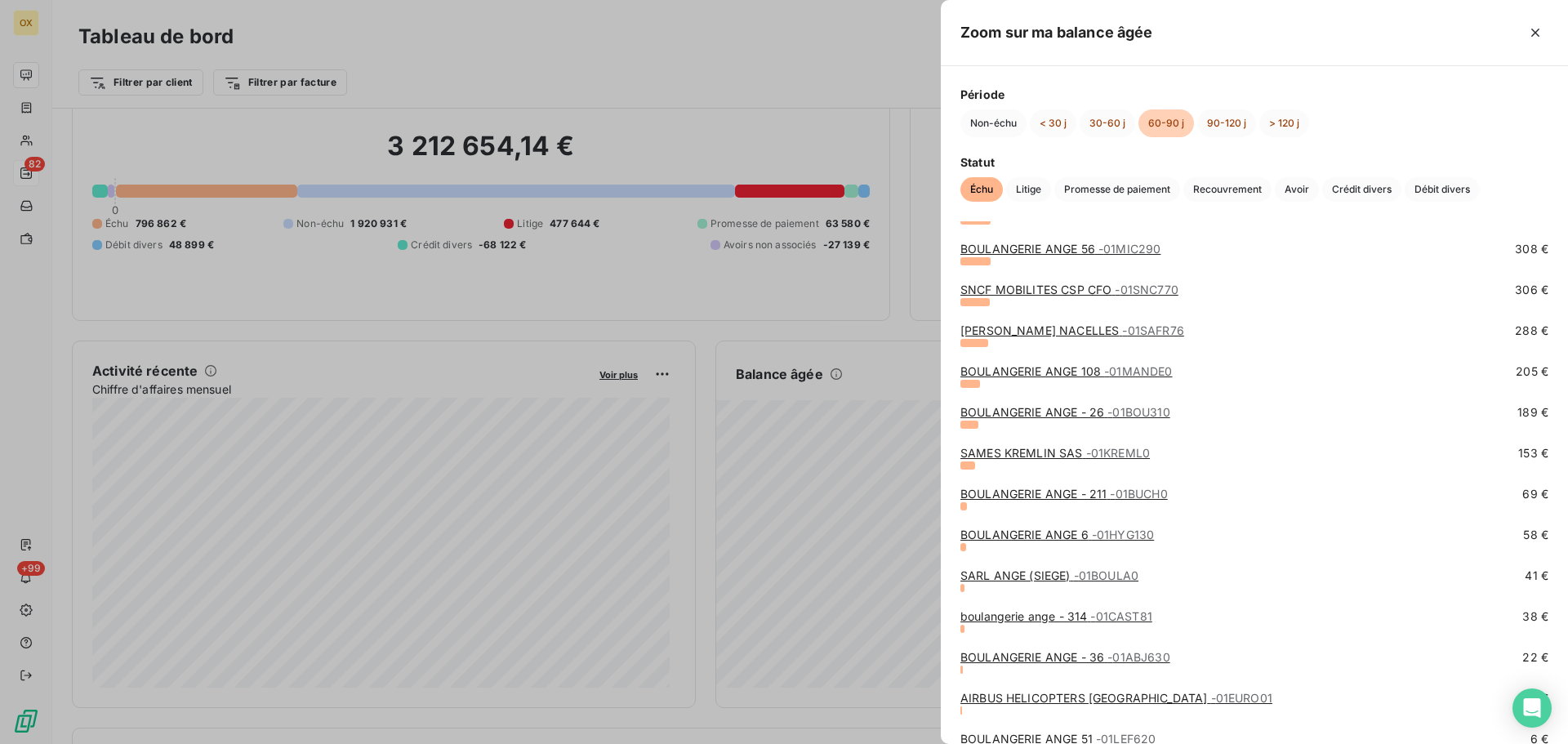
scroll to position [721, 0]
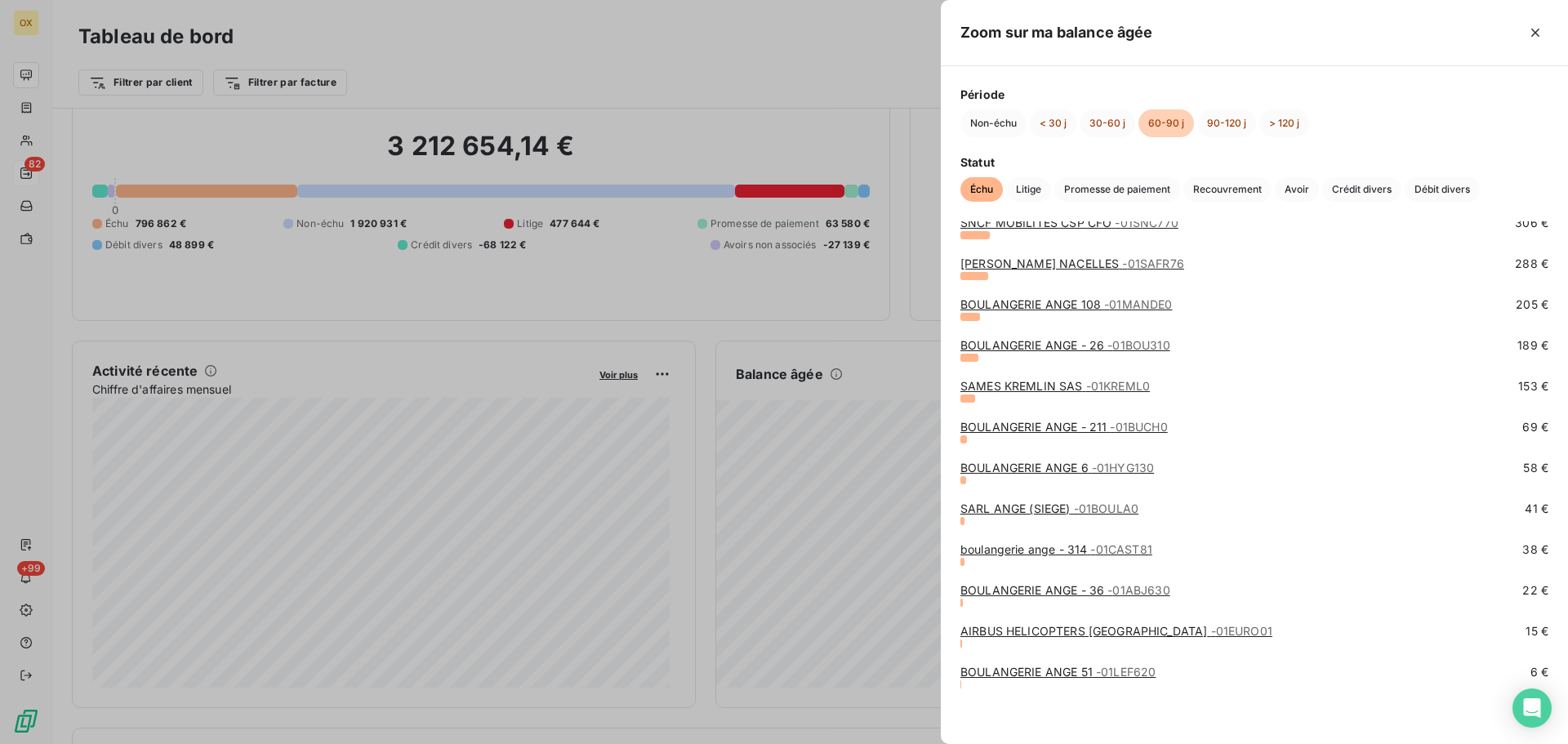
click at [1032, 590] on link "BOULANGERIE ANGE - 36 - 01ABJ630" at bounding box center [1065, 590] width 210 height 14
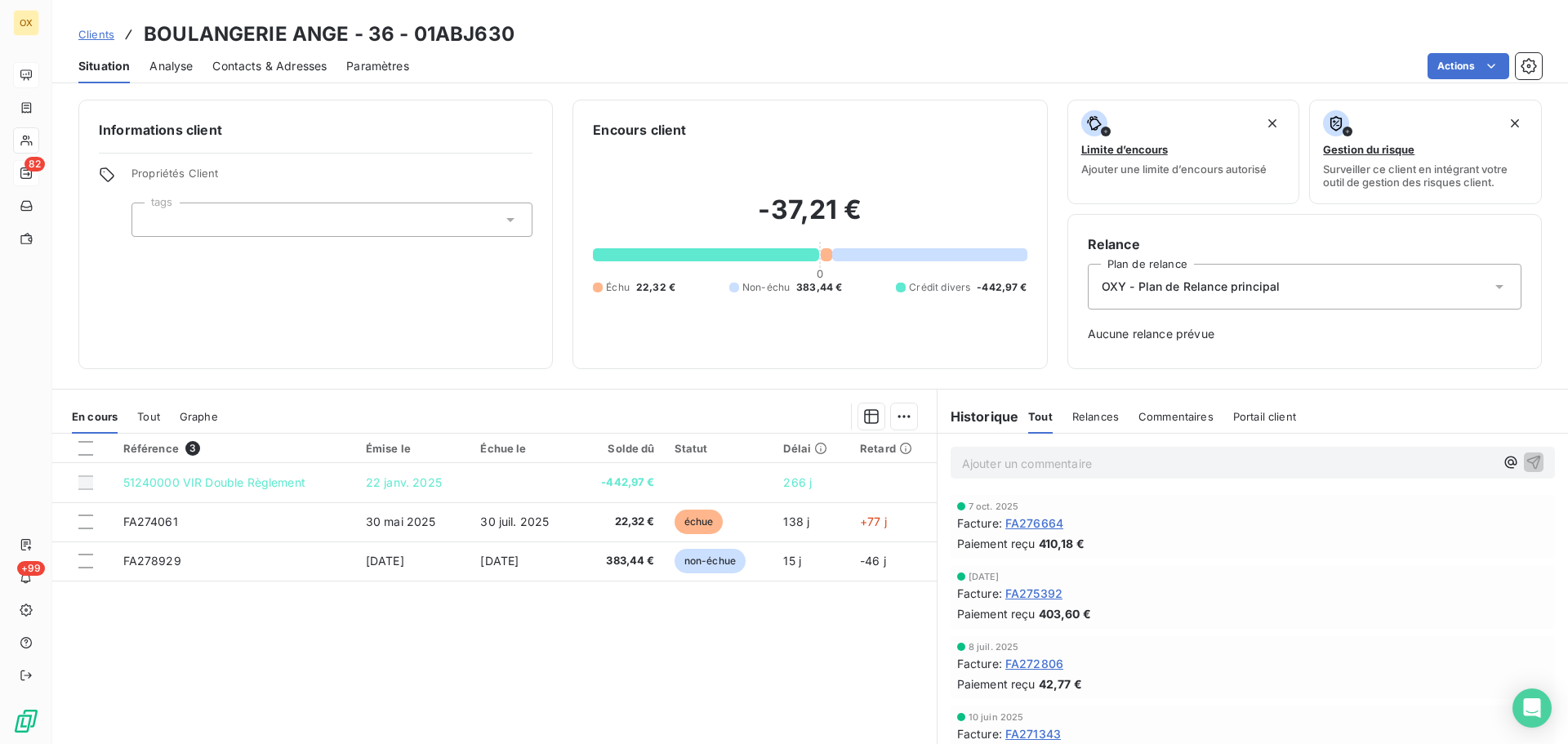
drag, startPoint x: 1006, startPoint y: 468, endPoint x: 1044, endPoint y: 463, distance: 38.3
click at [1006, 467] on p "Ajouter un commentaire ﻿" at bounding box center [1228, 464] width 532 height 21
click at [1526, 459] on icon "button" at bounding box center [1533, 461] width 16 height 16
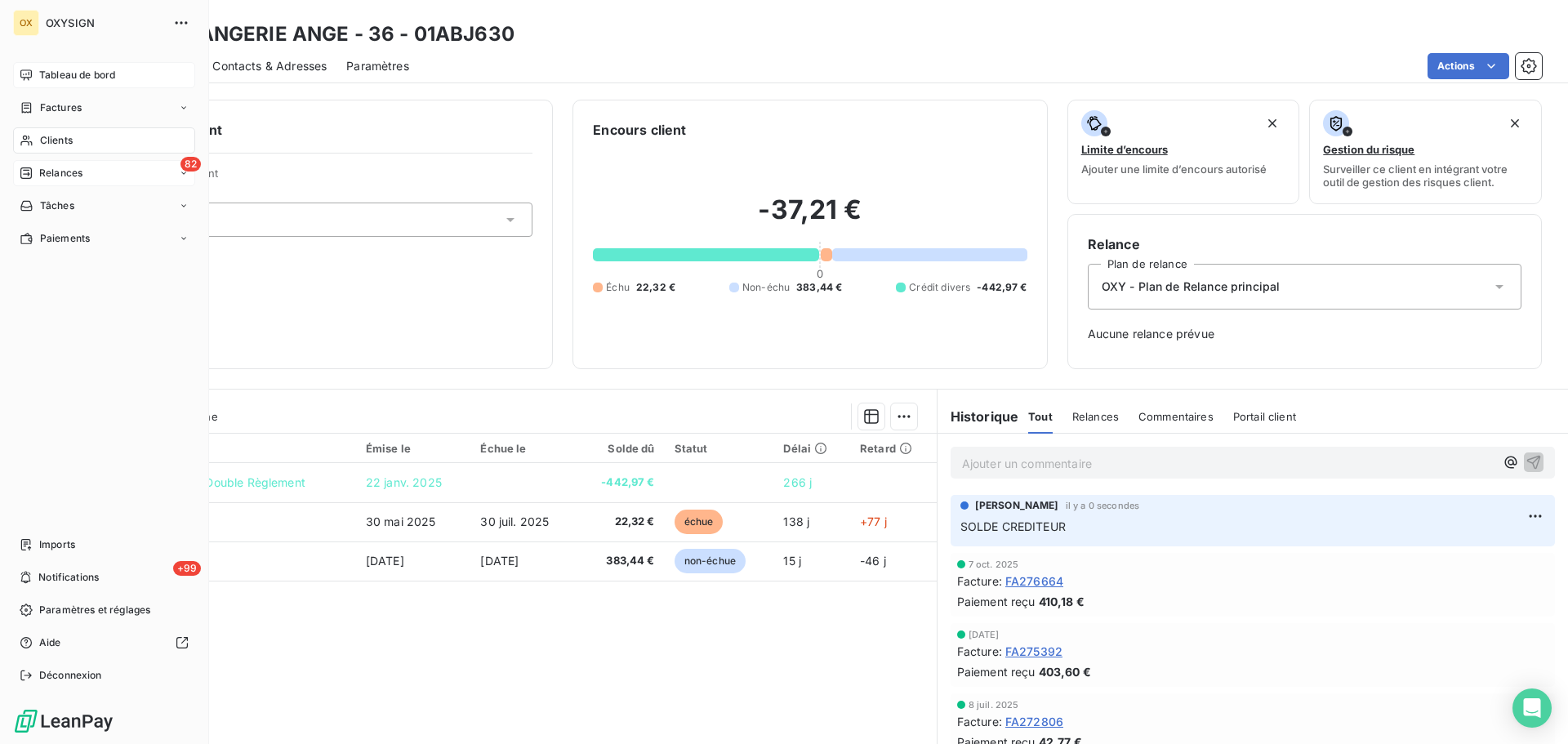
click at [54, 67] on div "Tableau de bord" at bounding box center [104, 75] width 183 height 26
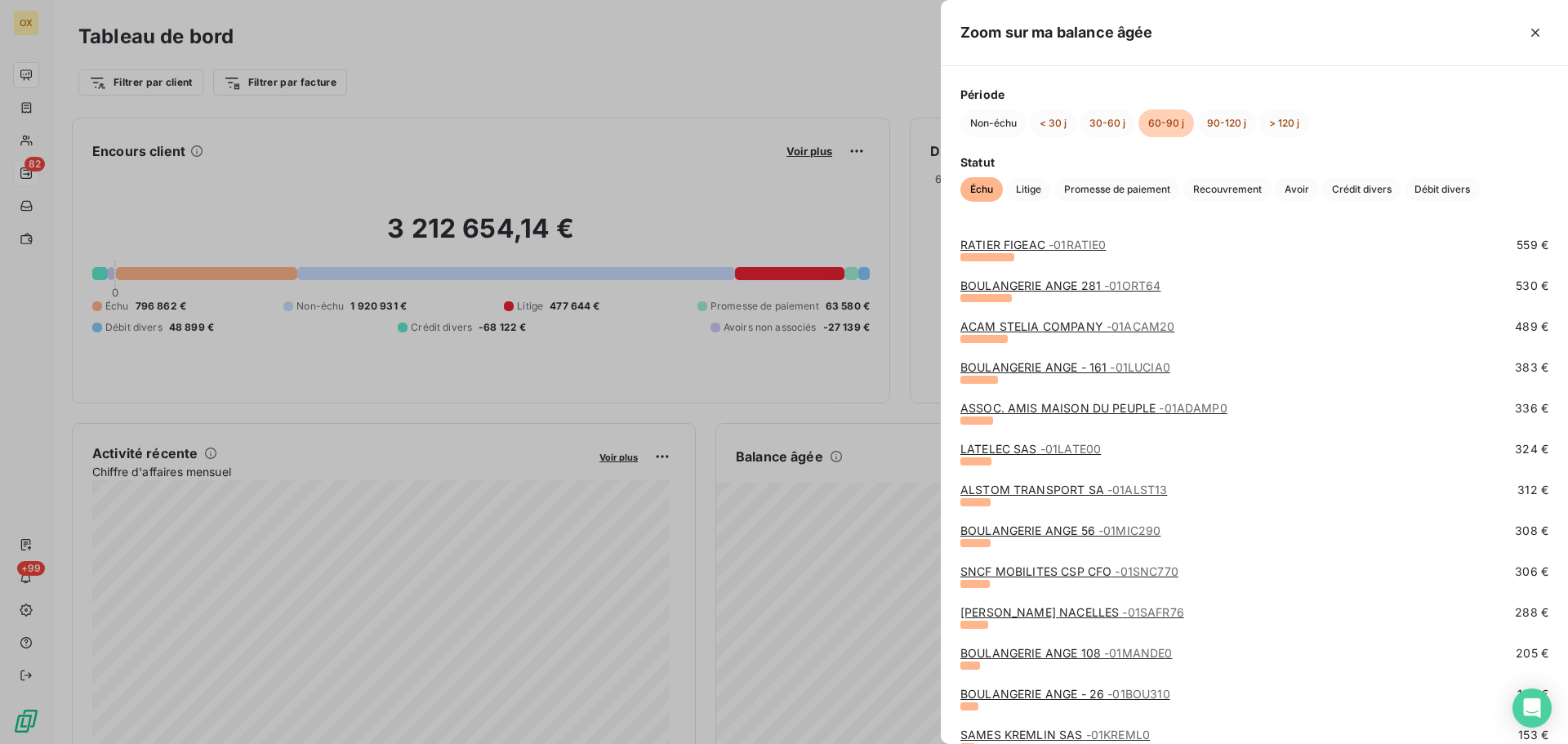
scroll to position [408, 0]
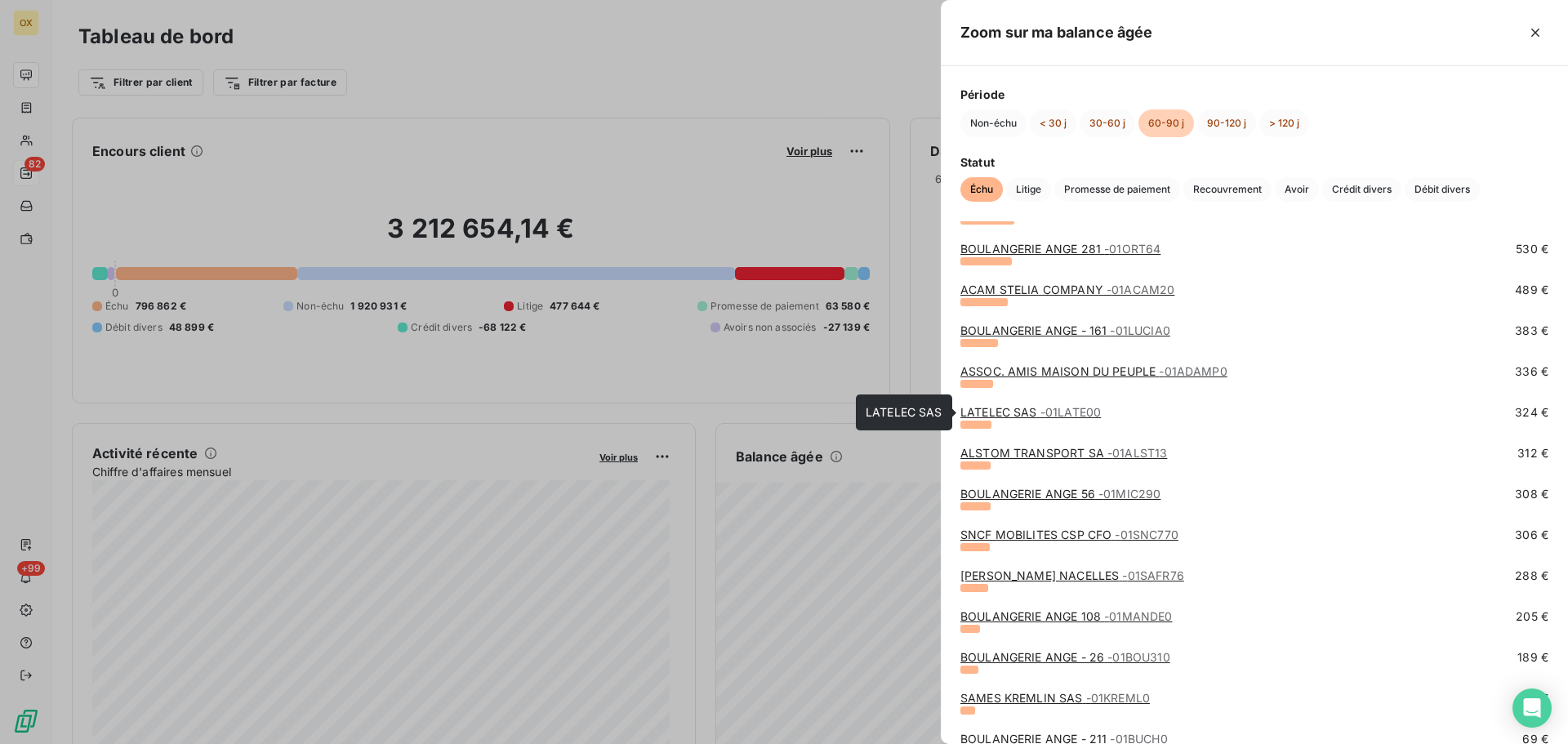
click at [1016, 413] on link "LATELEC SAS - 01LATE00" at bounding box center [1031, 412] width 140 height 14
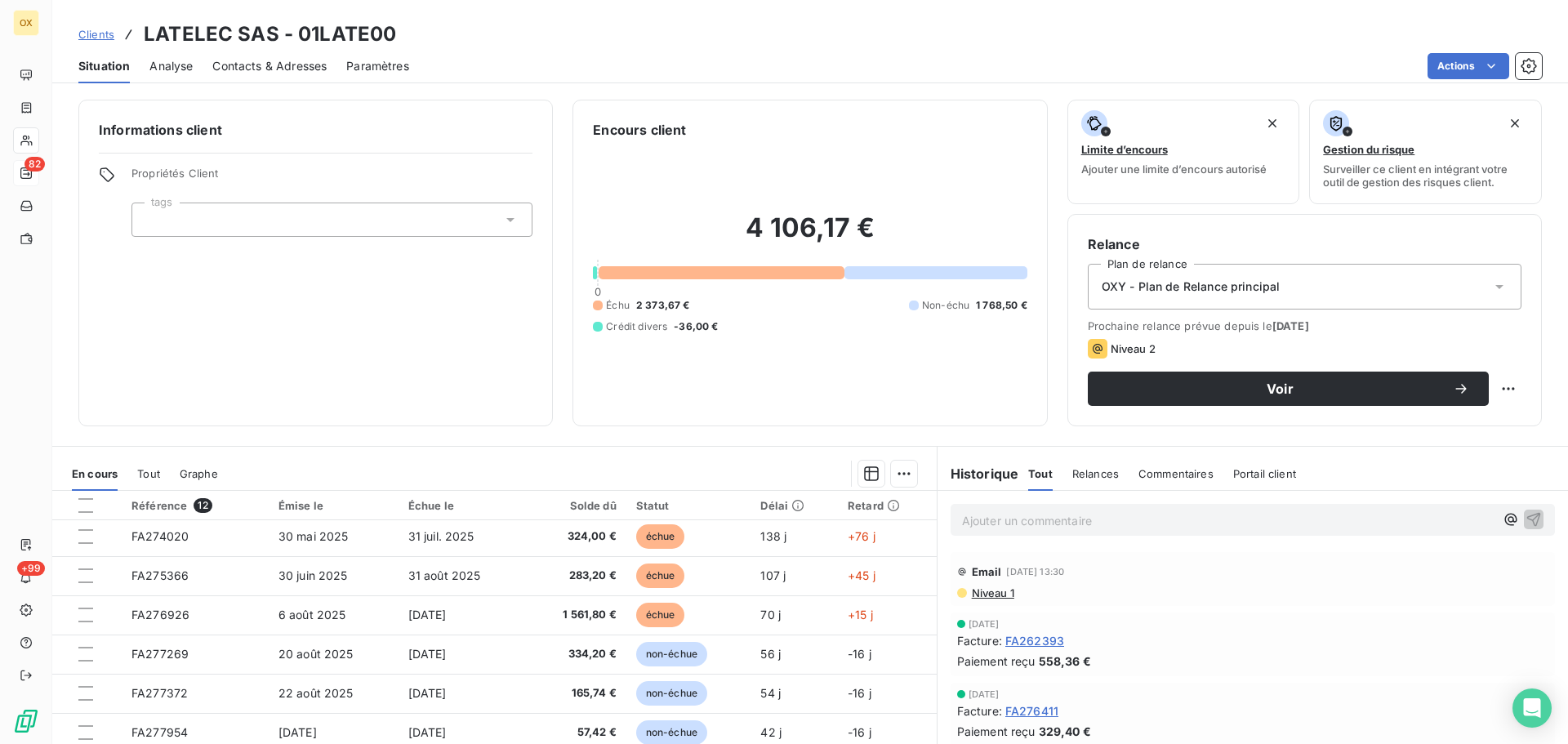
scroll to position [164, 0]
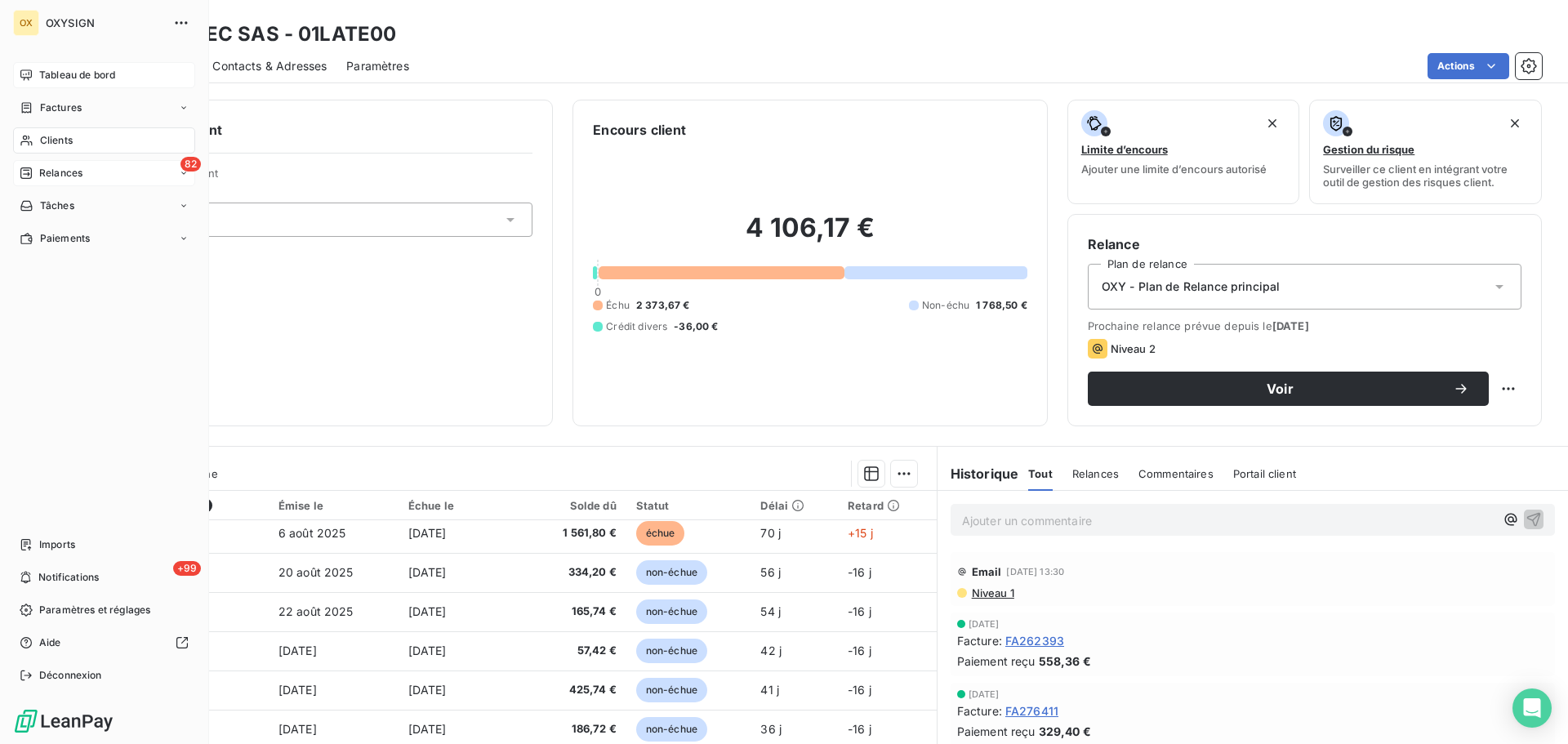
click at [44, 73] on span "Tableau de bord" at bounding box center [77, 74] width 76 height 15
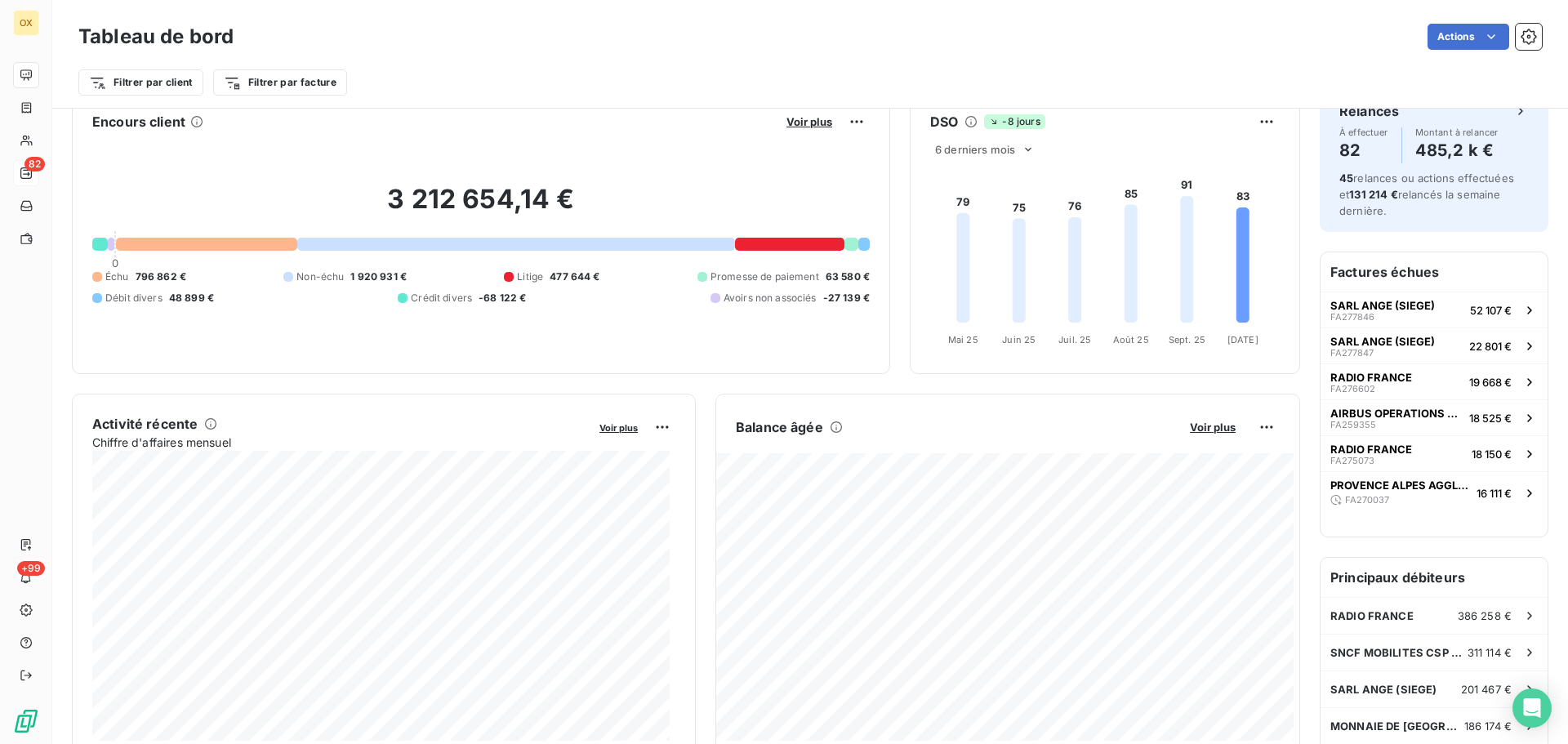
scroll to position [82, 0]
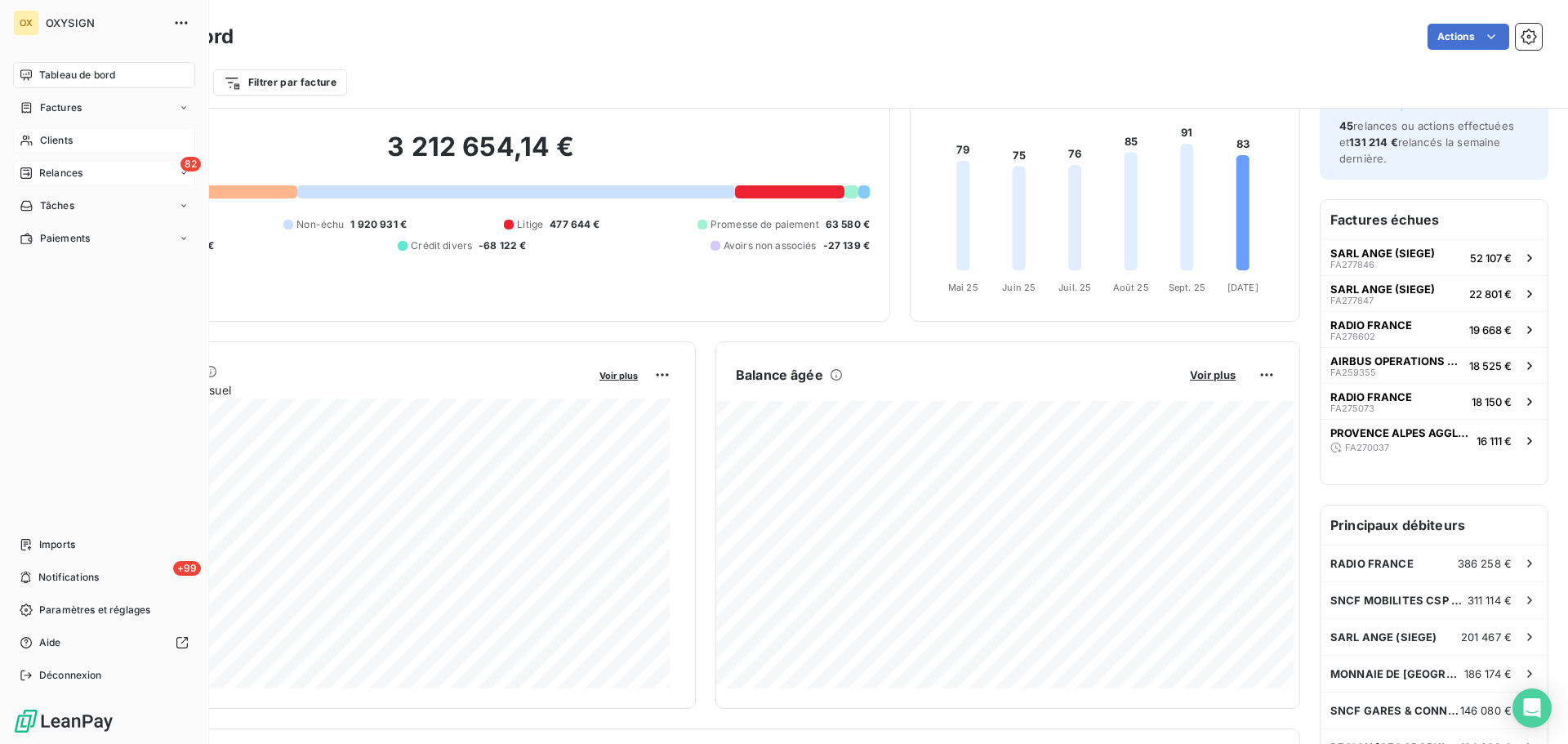
click at [57, 141] on span "Clients" at bounding box center [56, 140] width 33 height 15
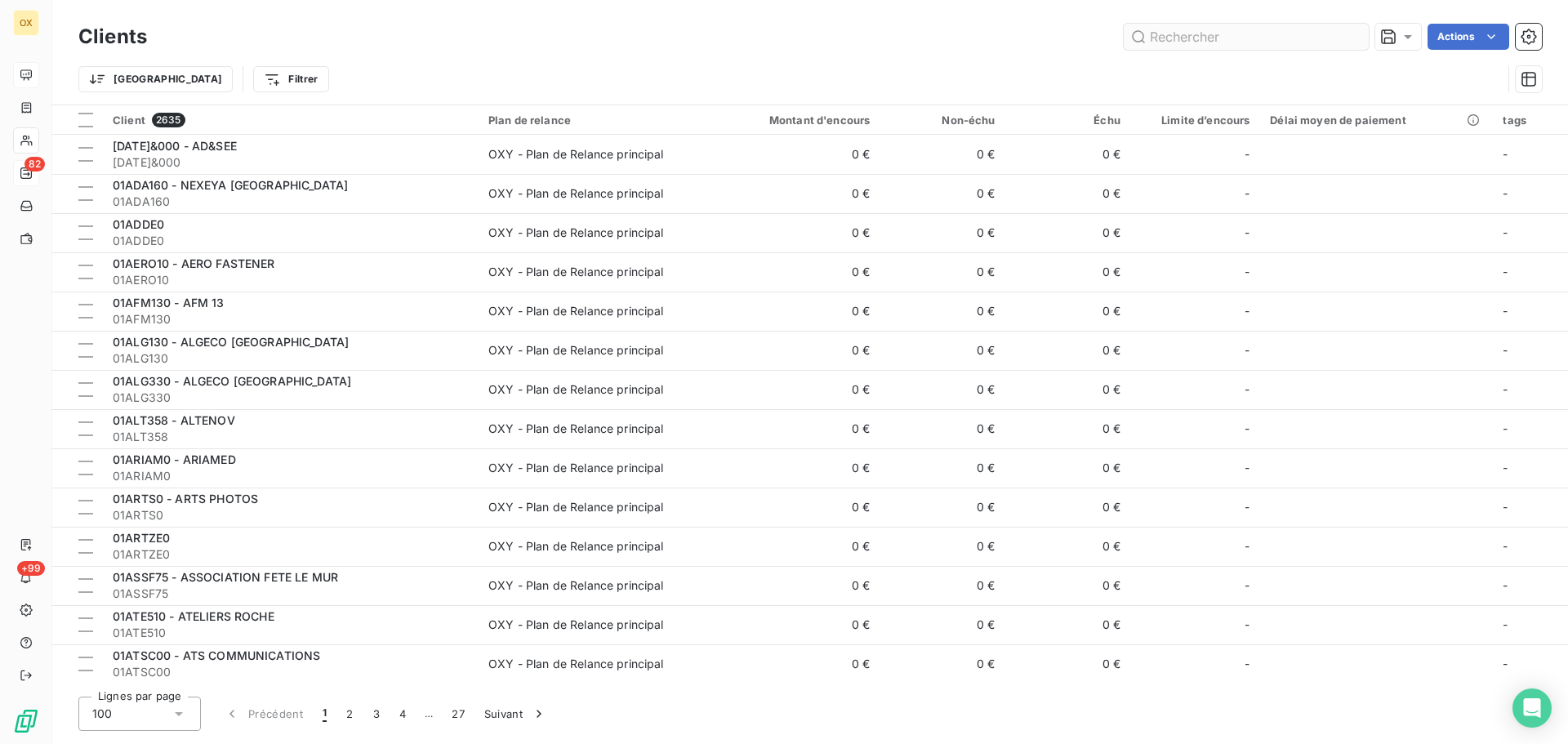
click at [1272, 39] on input "text" at bounding box center [1246, 36] width 245 height 26
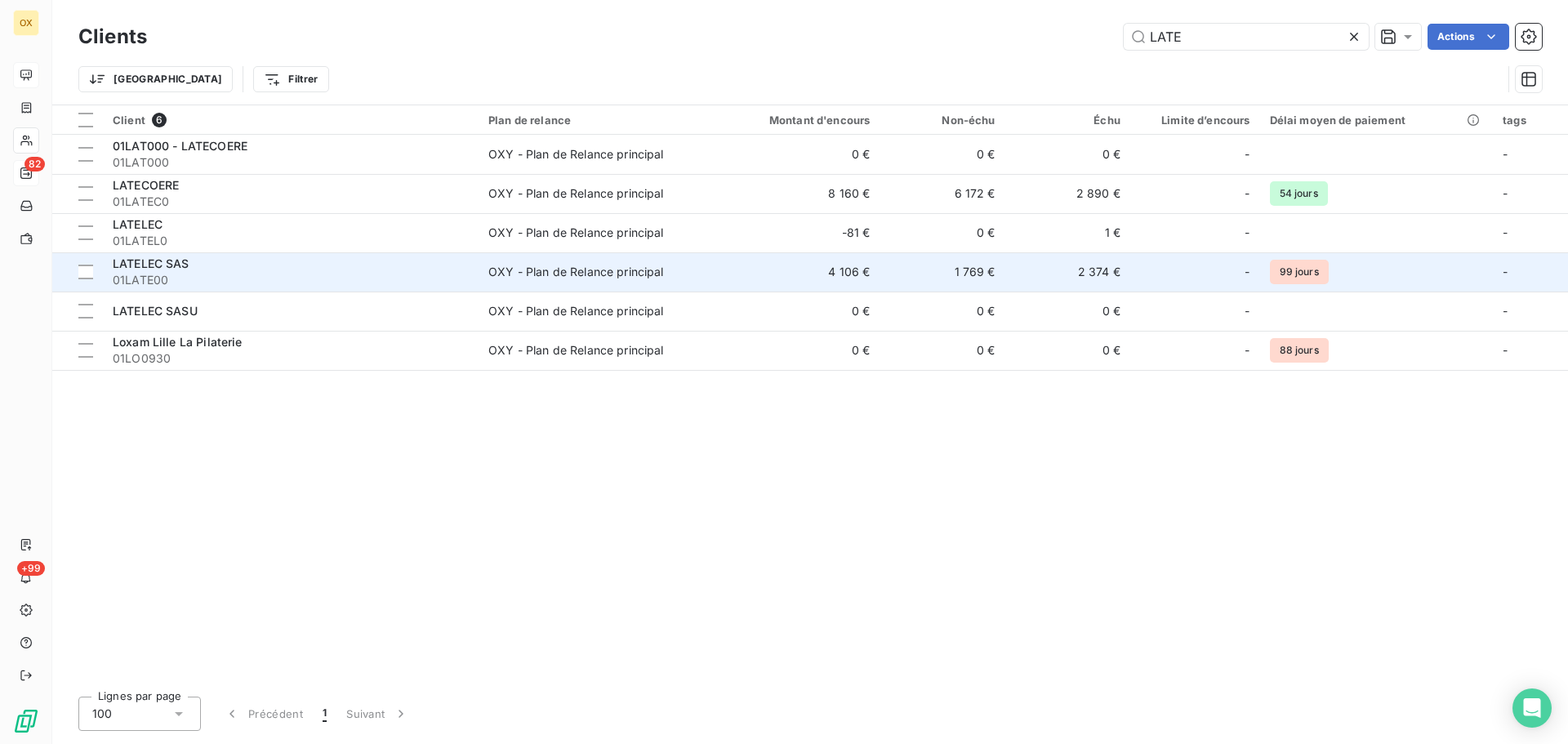
type input "LATE"
click at [241, 269] on div "LATELEC SAS" at bounding box center [291, 263] width 357 height 16
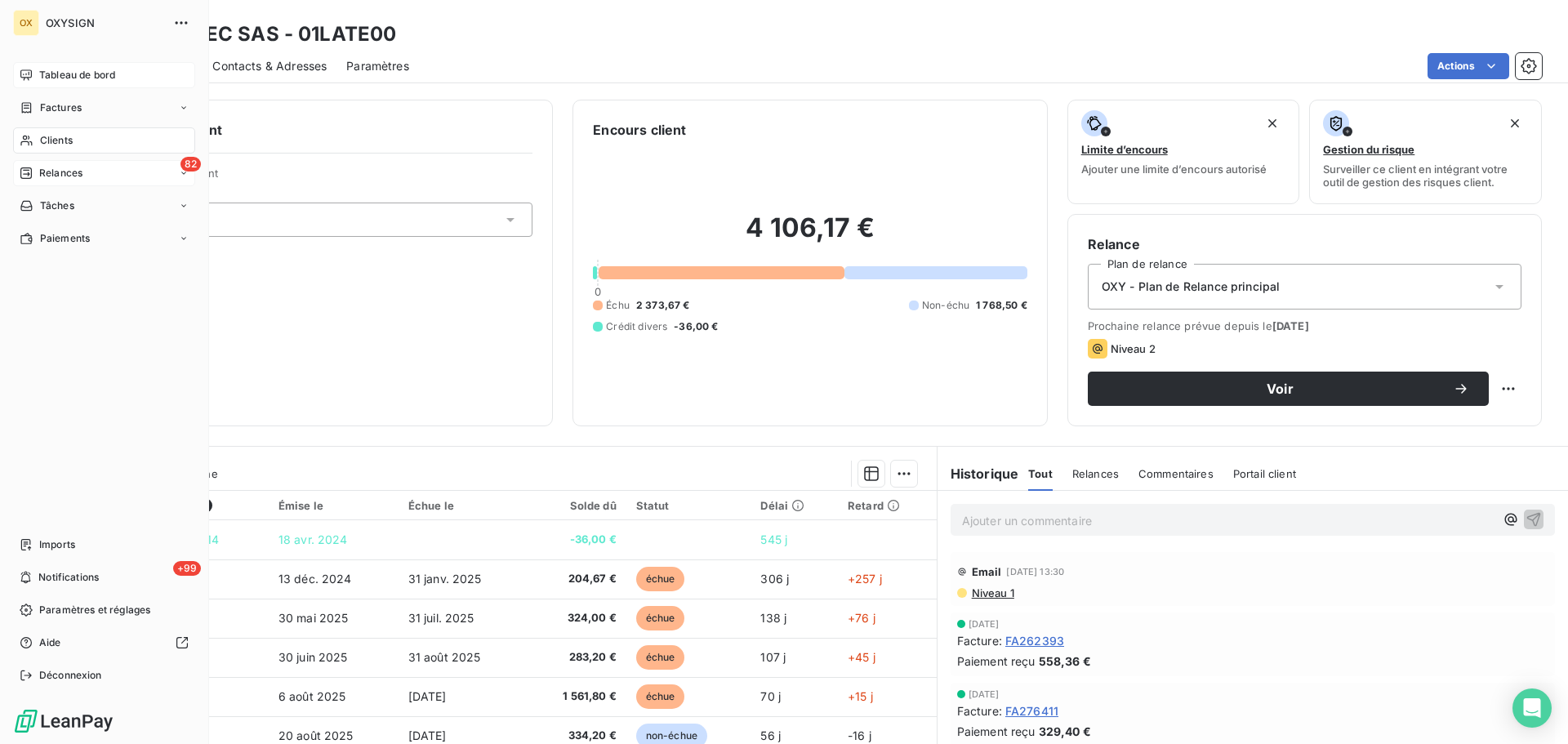
click at [54, 140] on span "Clients" at bounding box center [56, 140] width 33 height 15
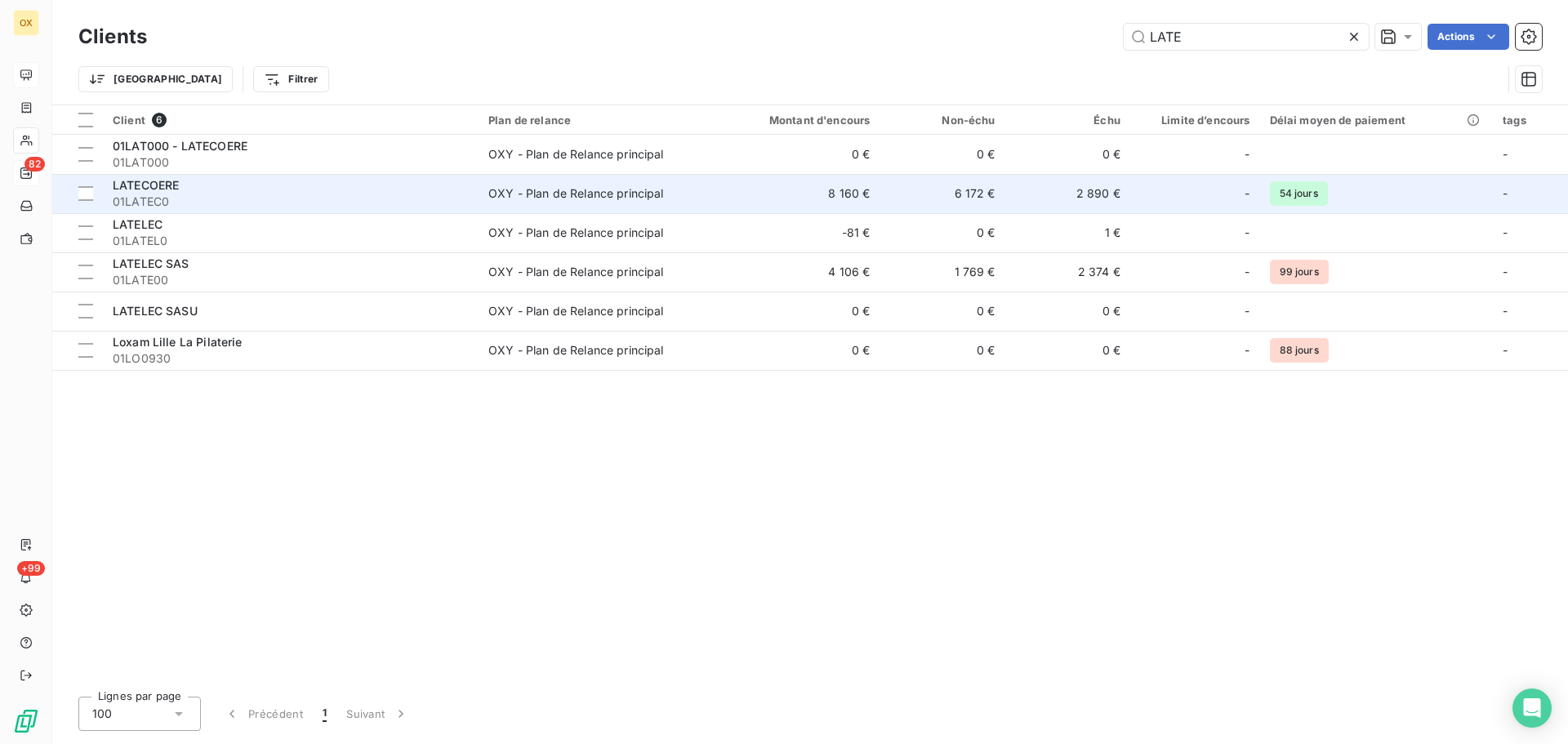
click at [354, 195] on span "01LATEC0" at bounding box center [291, 202] width 357 height 16
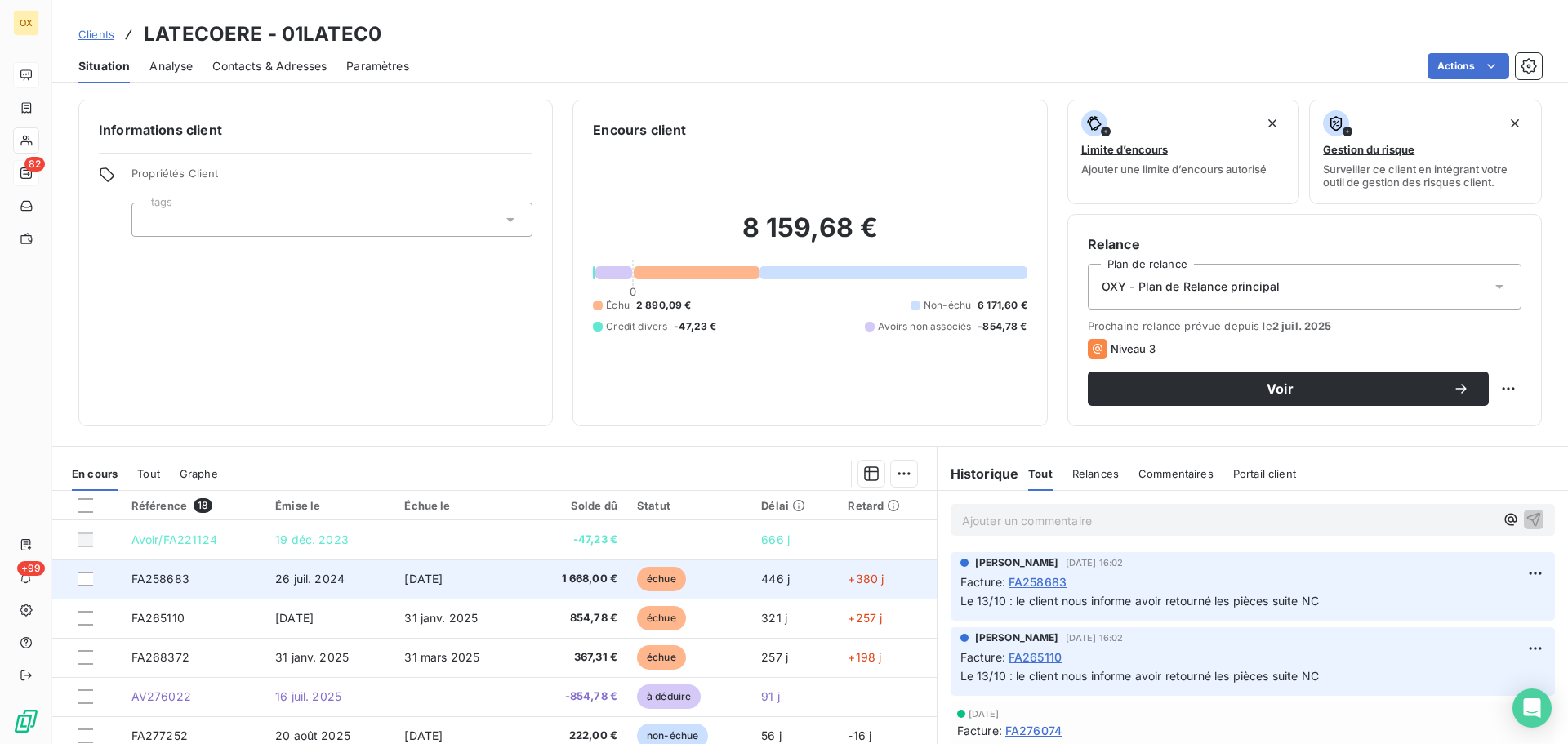
click at [627, 580] on td "échue" at bounding box center [689, 579] width 124 height 39
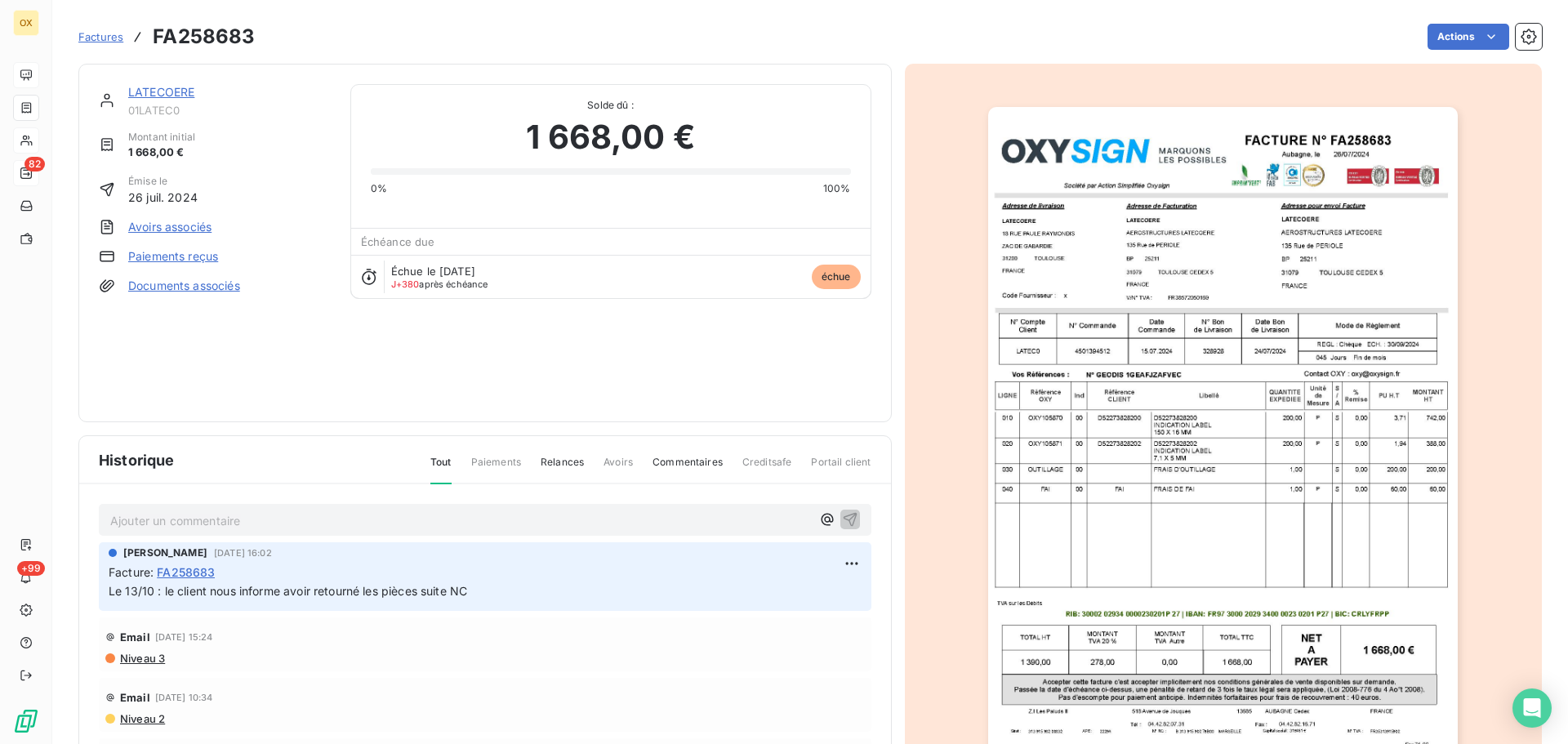
click at [168, 94] on link "LATECOERE" at bounding box center [161, 92] width 66 height 14
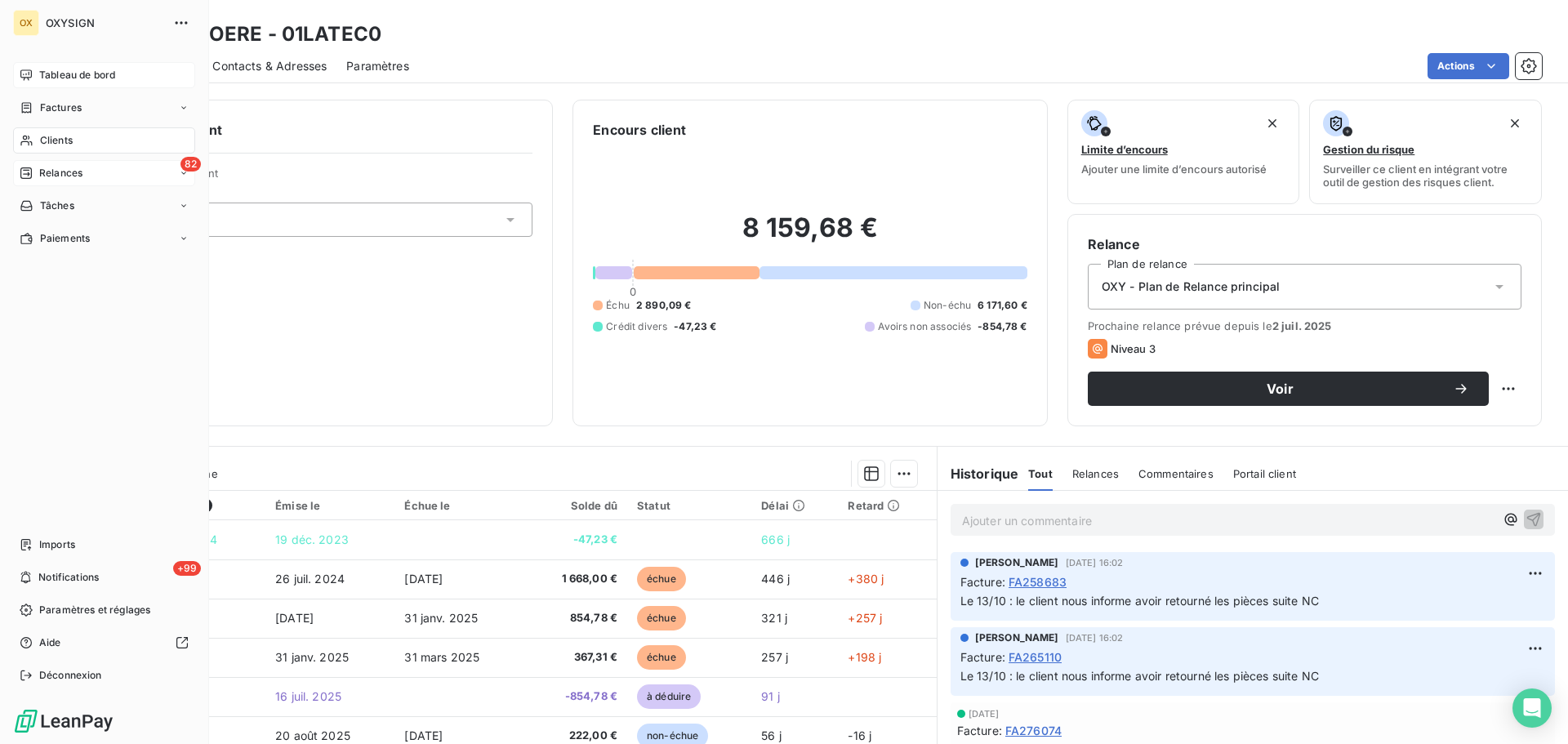
click at [46, 76] on span "Tableau de bord" at bounding box center [77, 74] width 76 height 15
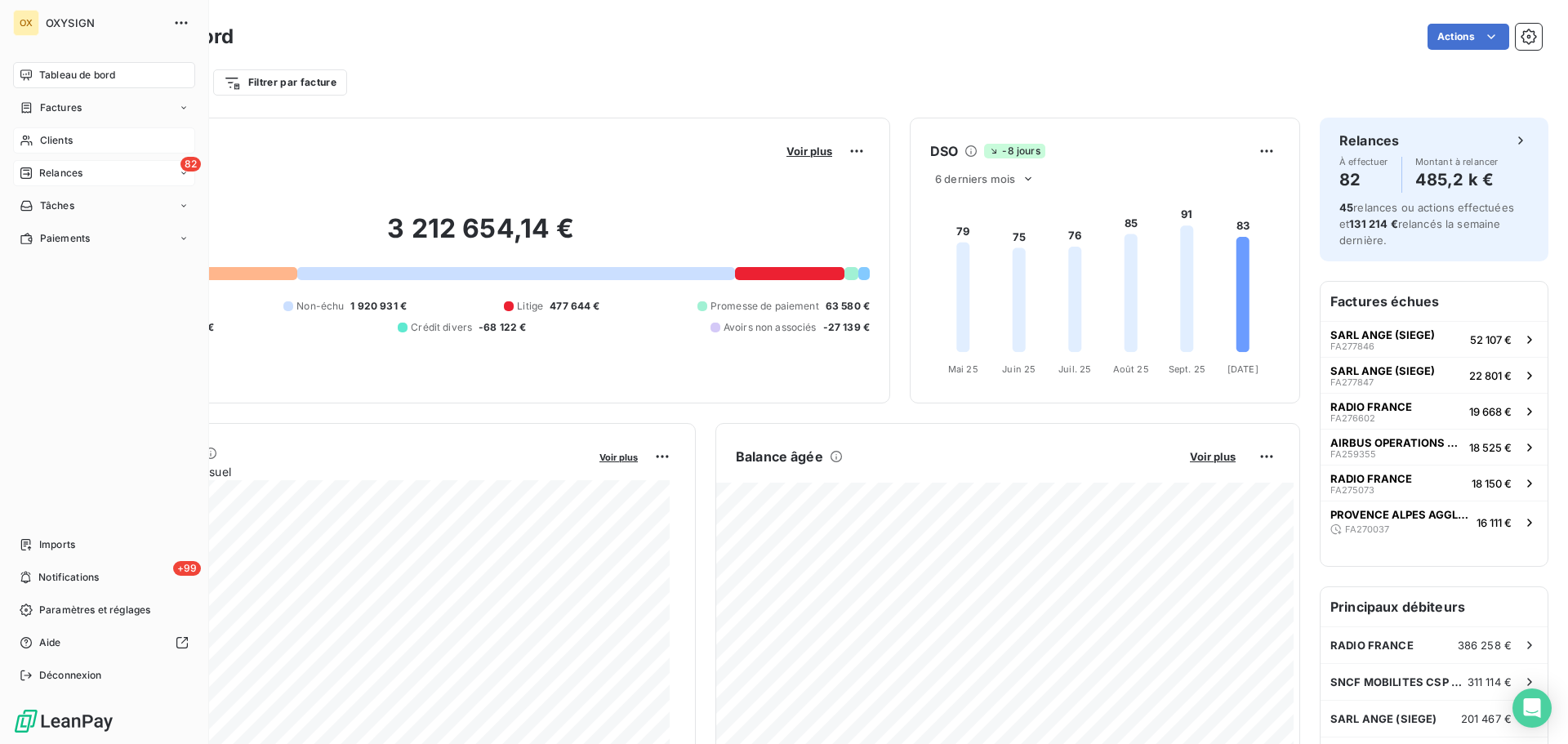
click at [39, 172] on span "Relances" at bounding box center [61, 173] width 43 height 15
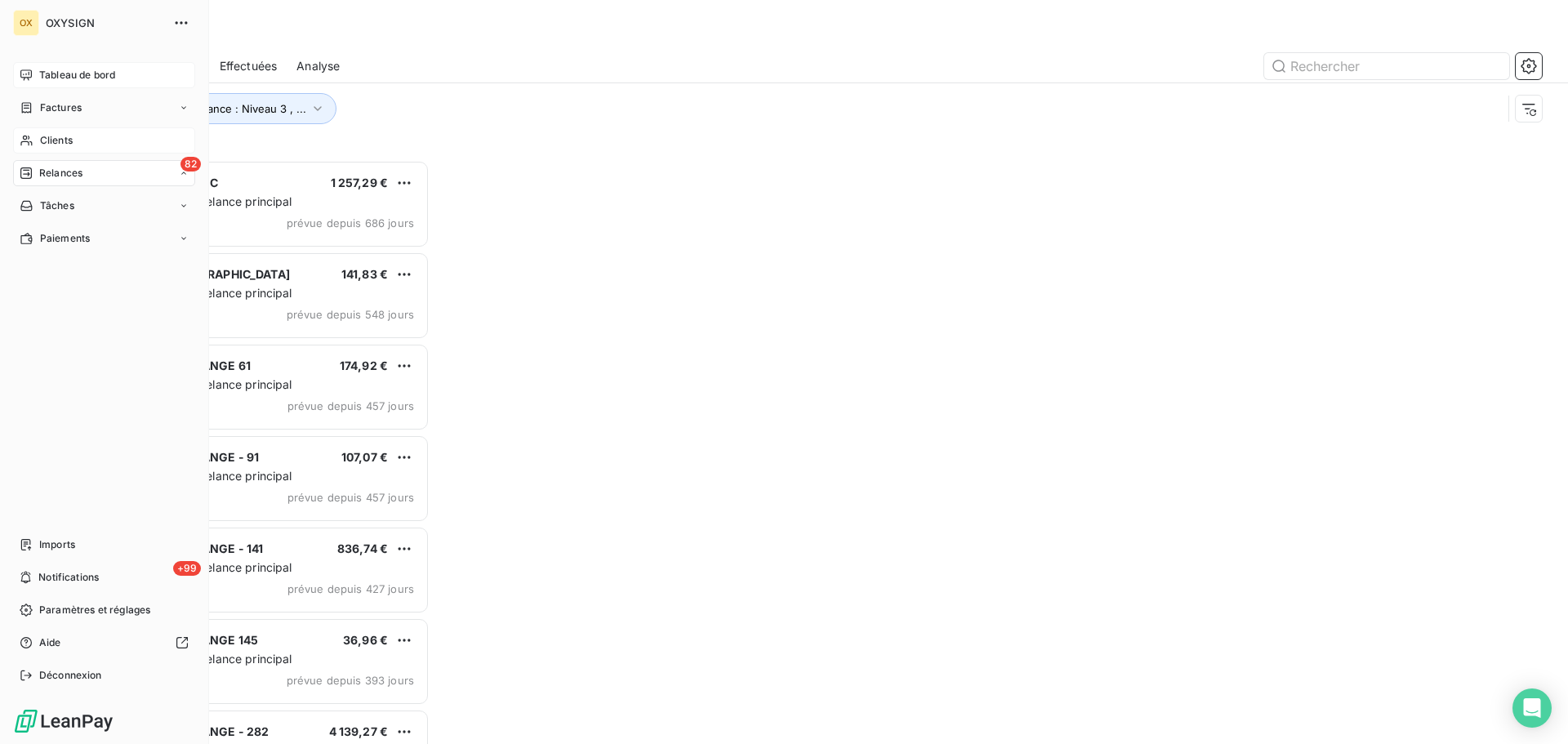
scroll to position [572, 339]
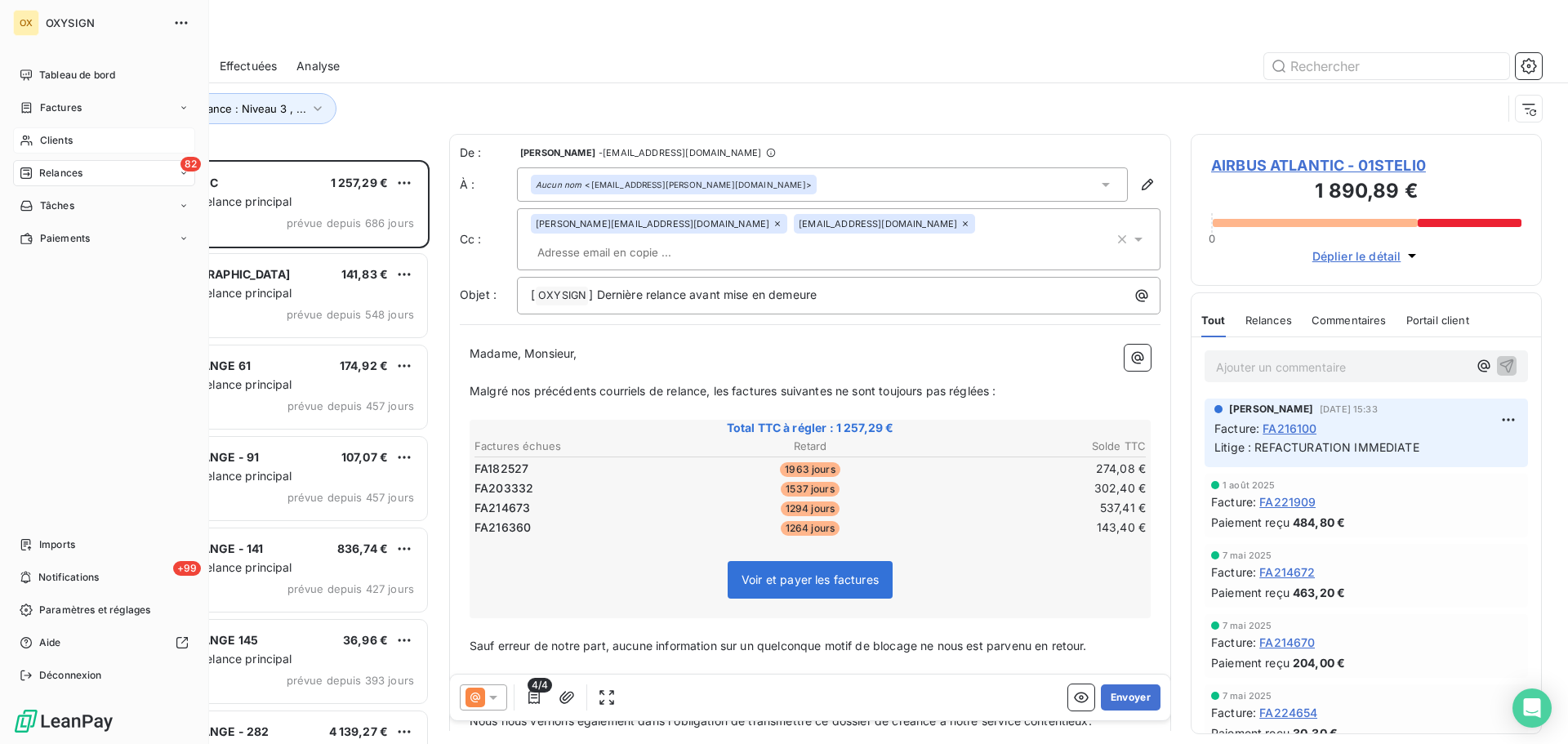
click at [89, 66] on div "Tableau de bord" at bounding box center [104, 75] width 183 height 26
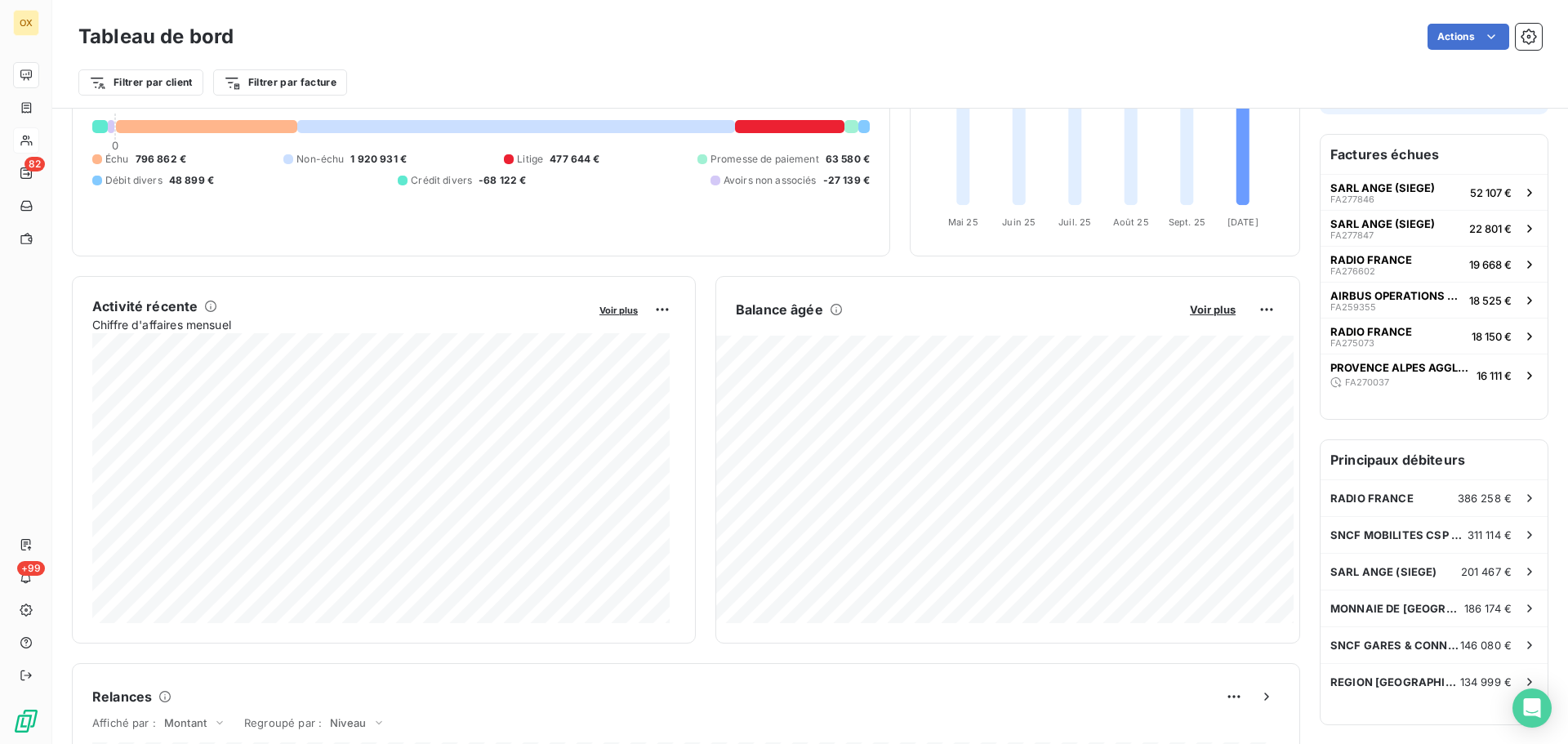
scroll to position [164, 0]
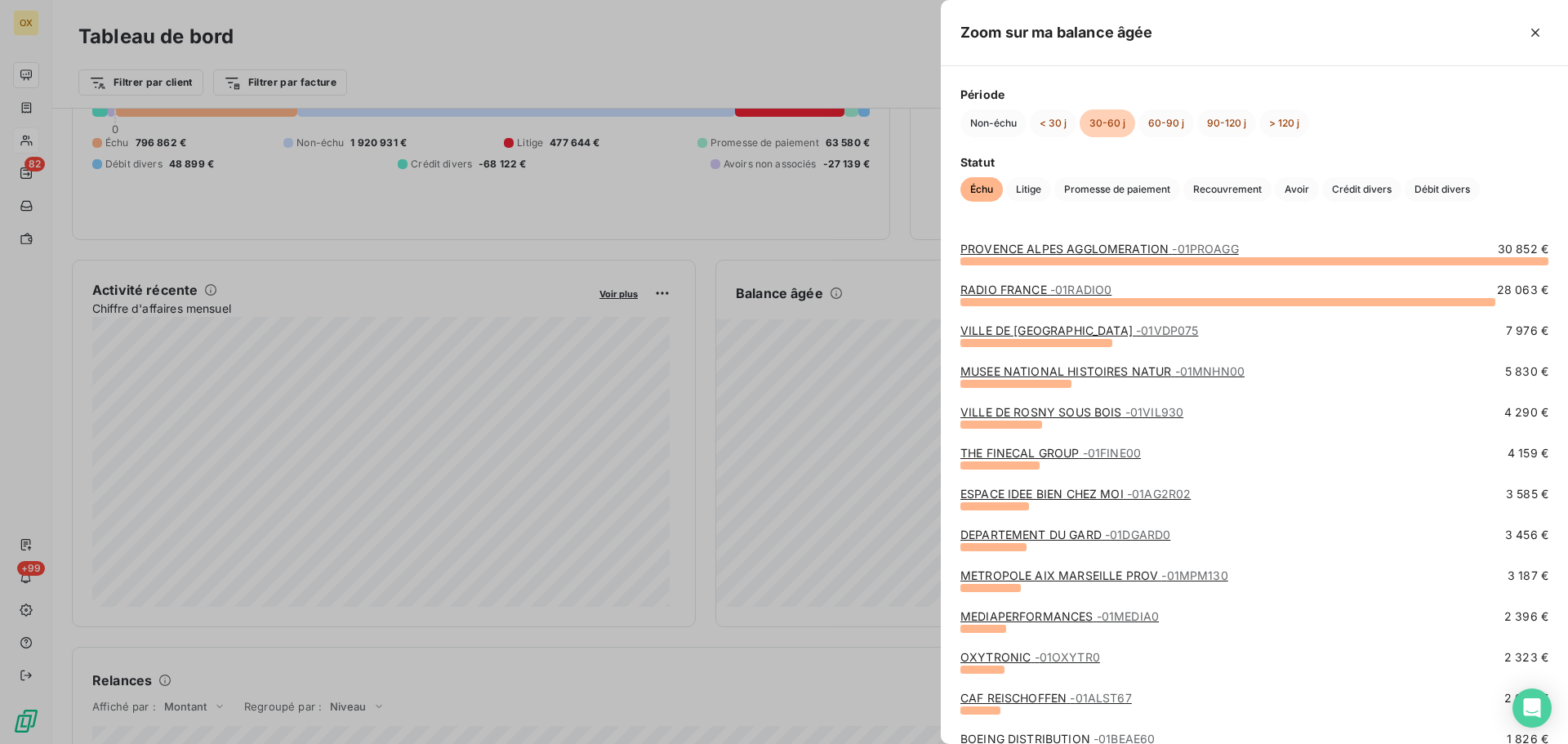
click at [1096, 241] on div "PROVENCE ALPES AGGLOMERATION - 01PROAGG" at bounding box center [1100, 248] width 279 height 16
click at [1099, 244] on link "PROVENCE ALPES AGGLOMERATION - 01PROAGG" at bounding box center [1100, 248] width 279 height 14
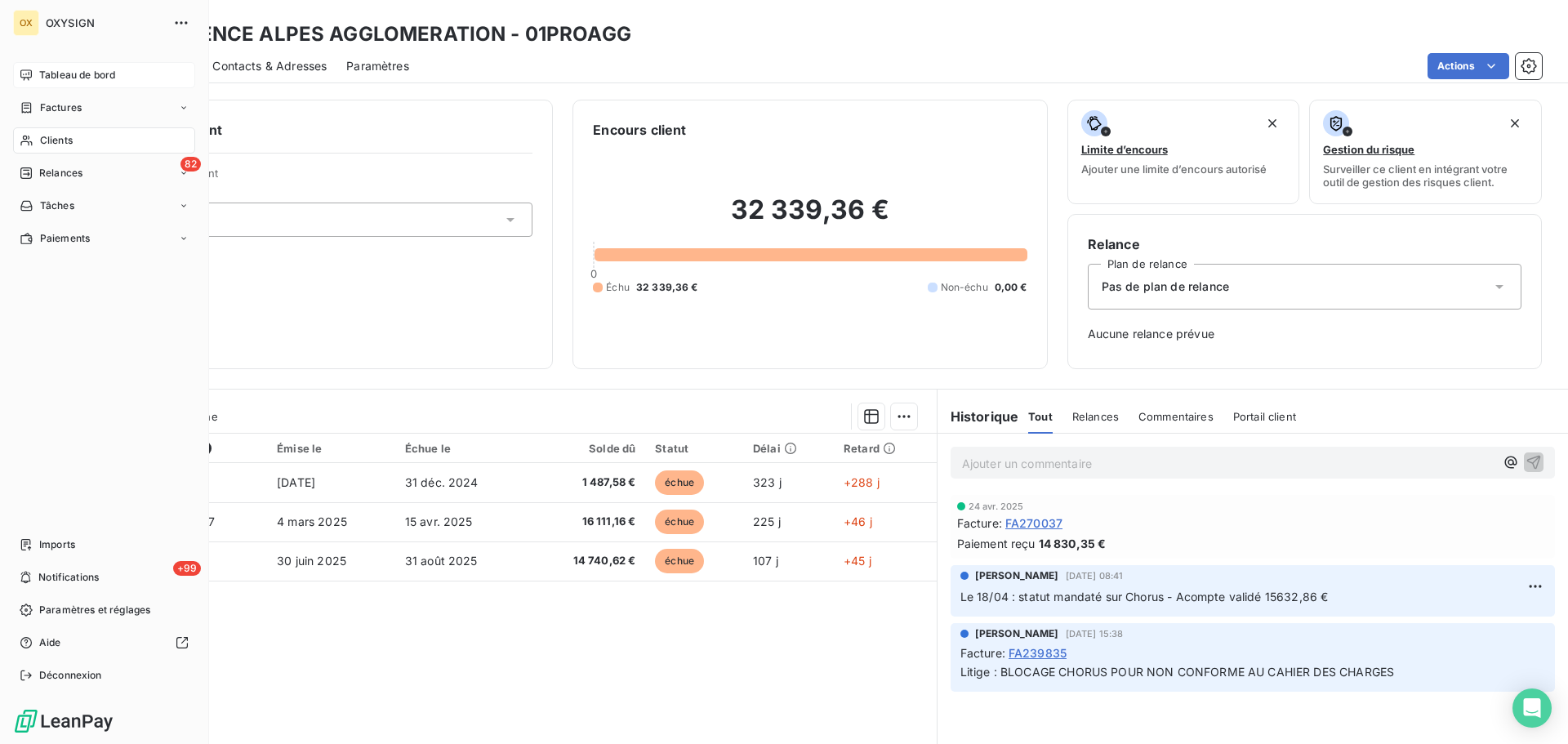
click at [42, 70] on span "Tableau de bord" at bounding box center [77, 74] width 76 height 15
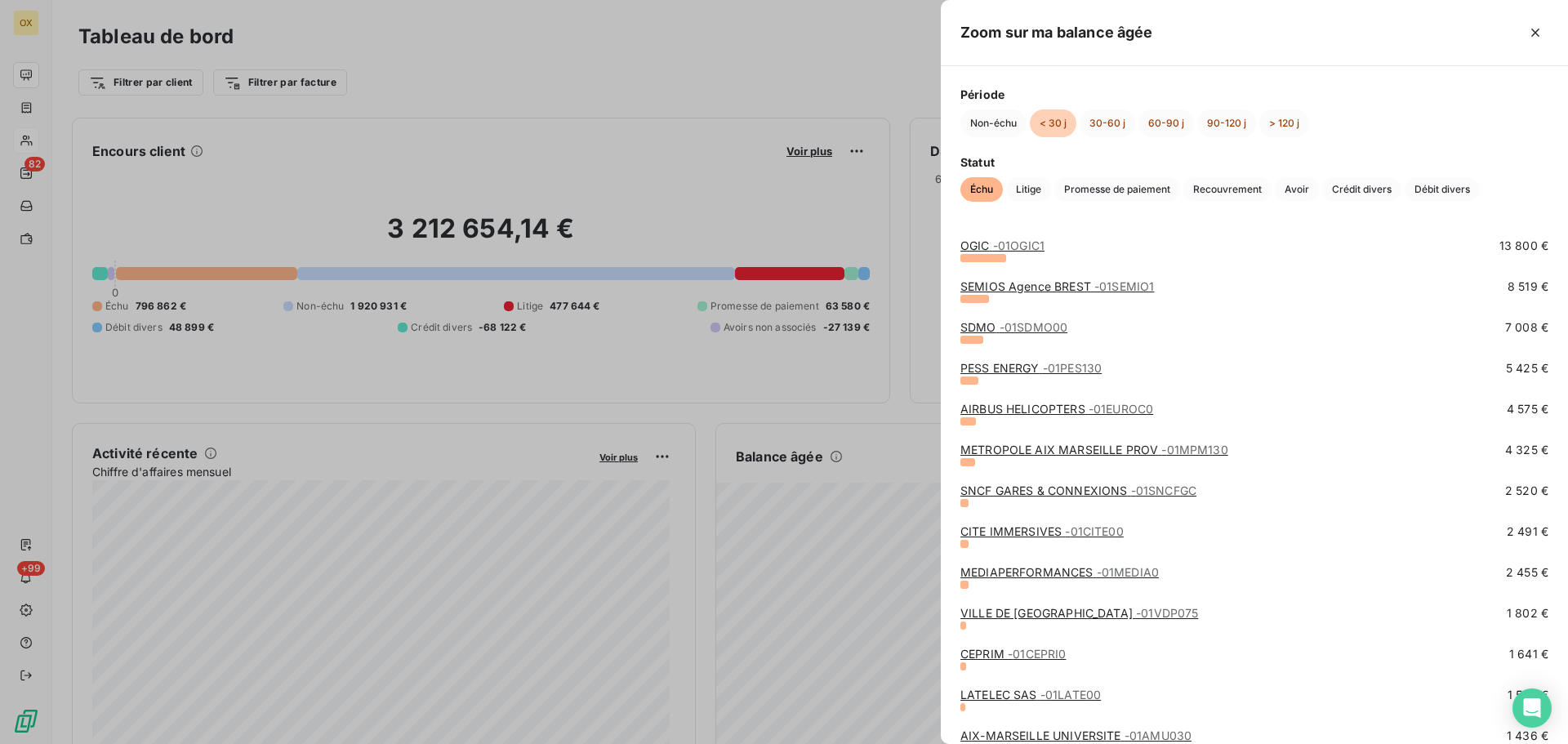
scroll to position [164, 0]
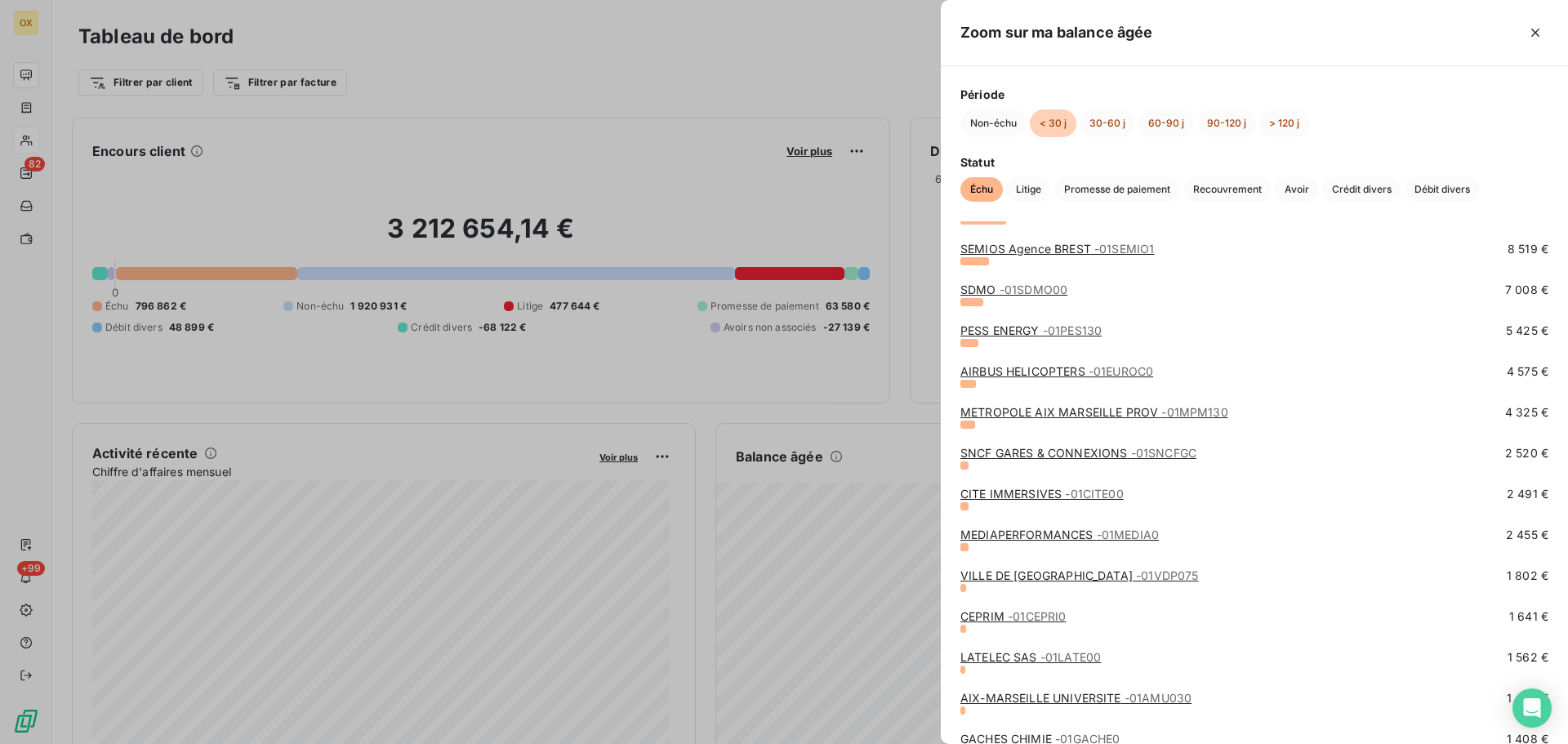
drag, startPoint x: 1532, startPoint y: 26, endPoint x: 1314, endPoint y: 152, distance: 251.8
click at [1533, 25] on icon "button" at bounding box center [1535, 32] width 16 height 16
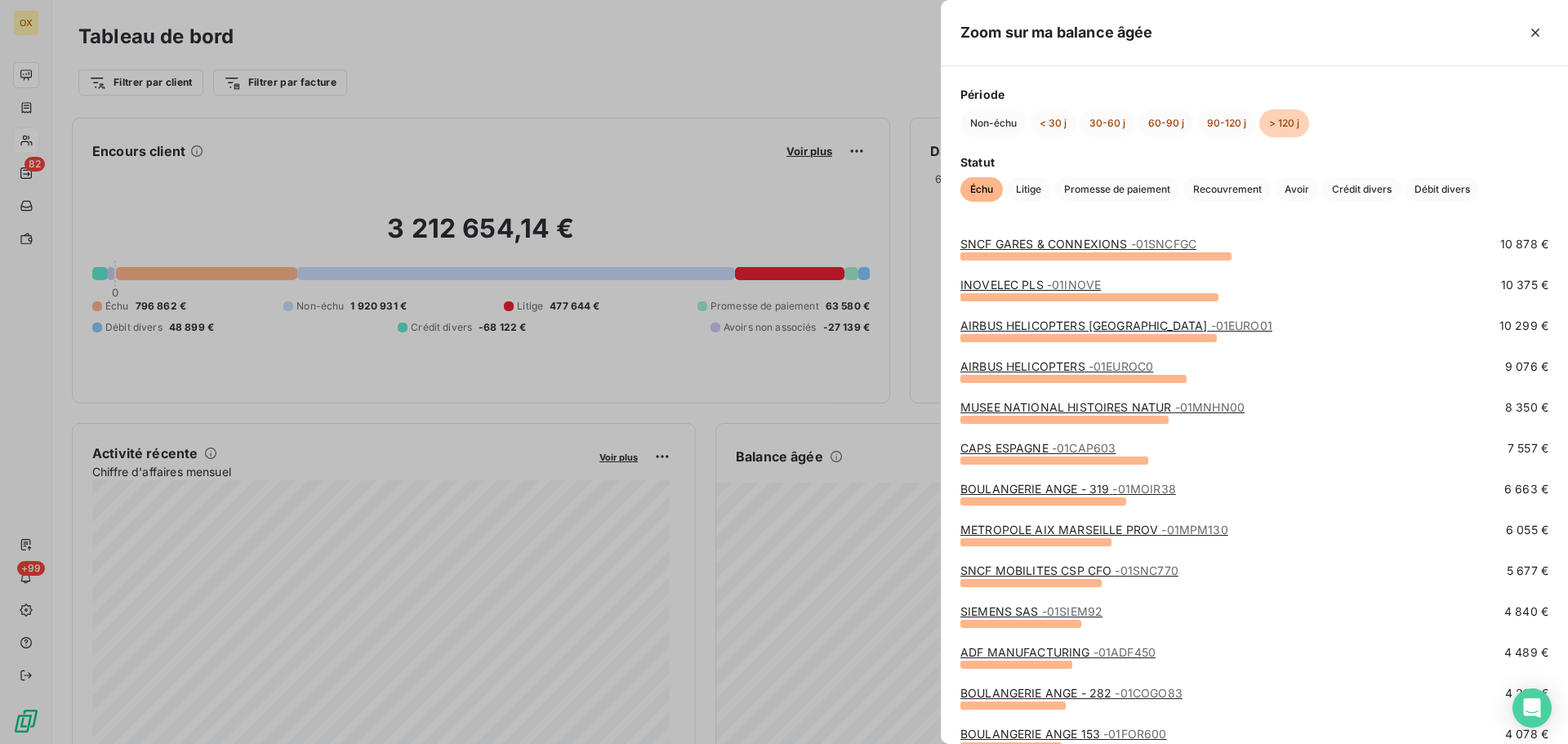
scroll to position [327, 0]
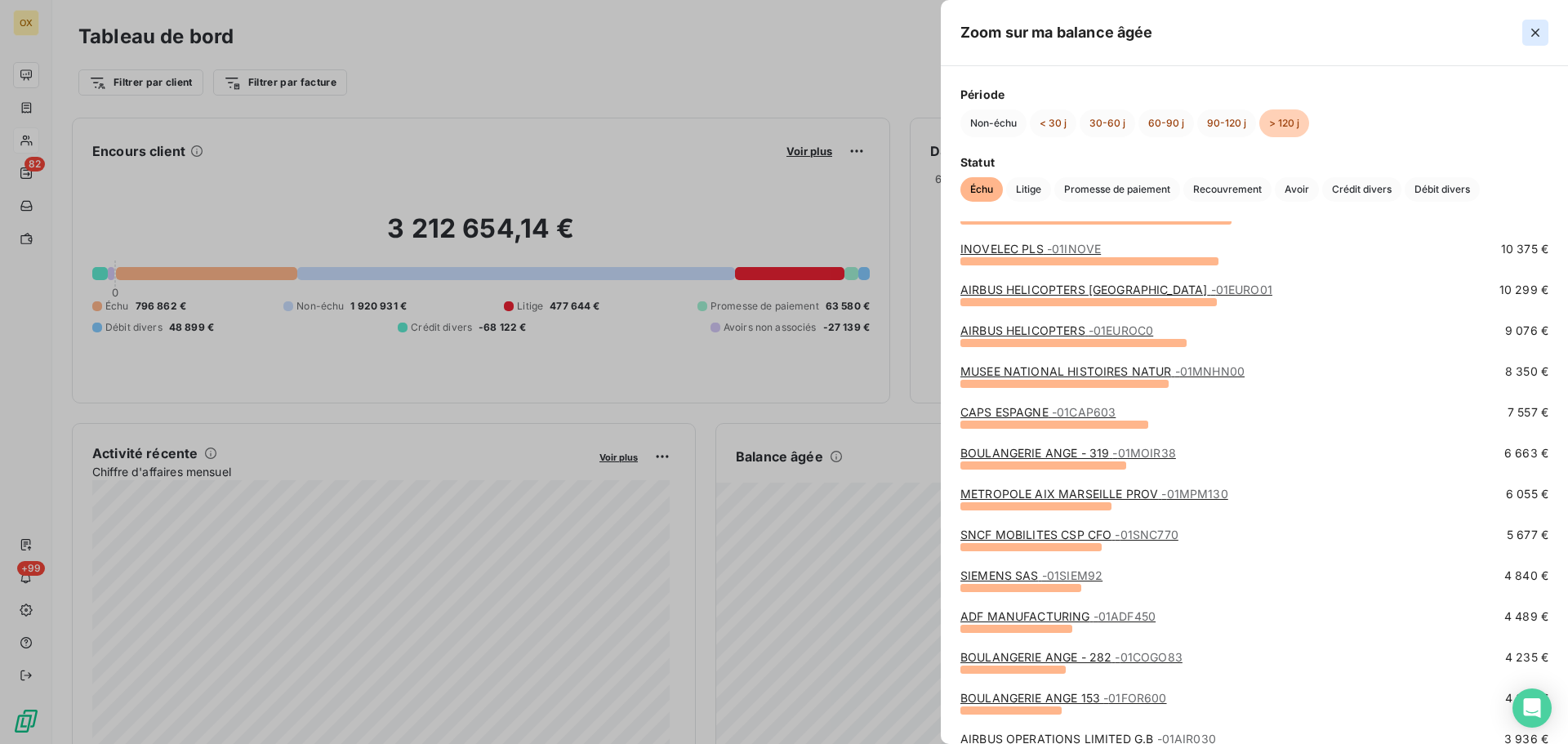
click at [1537, 29] on icon "button" at bounding box center [1535, 32] width 16 height 16
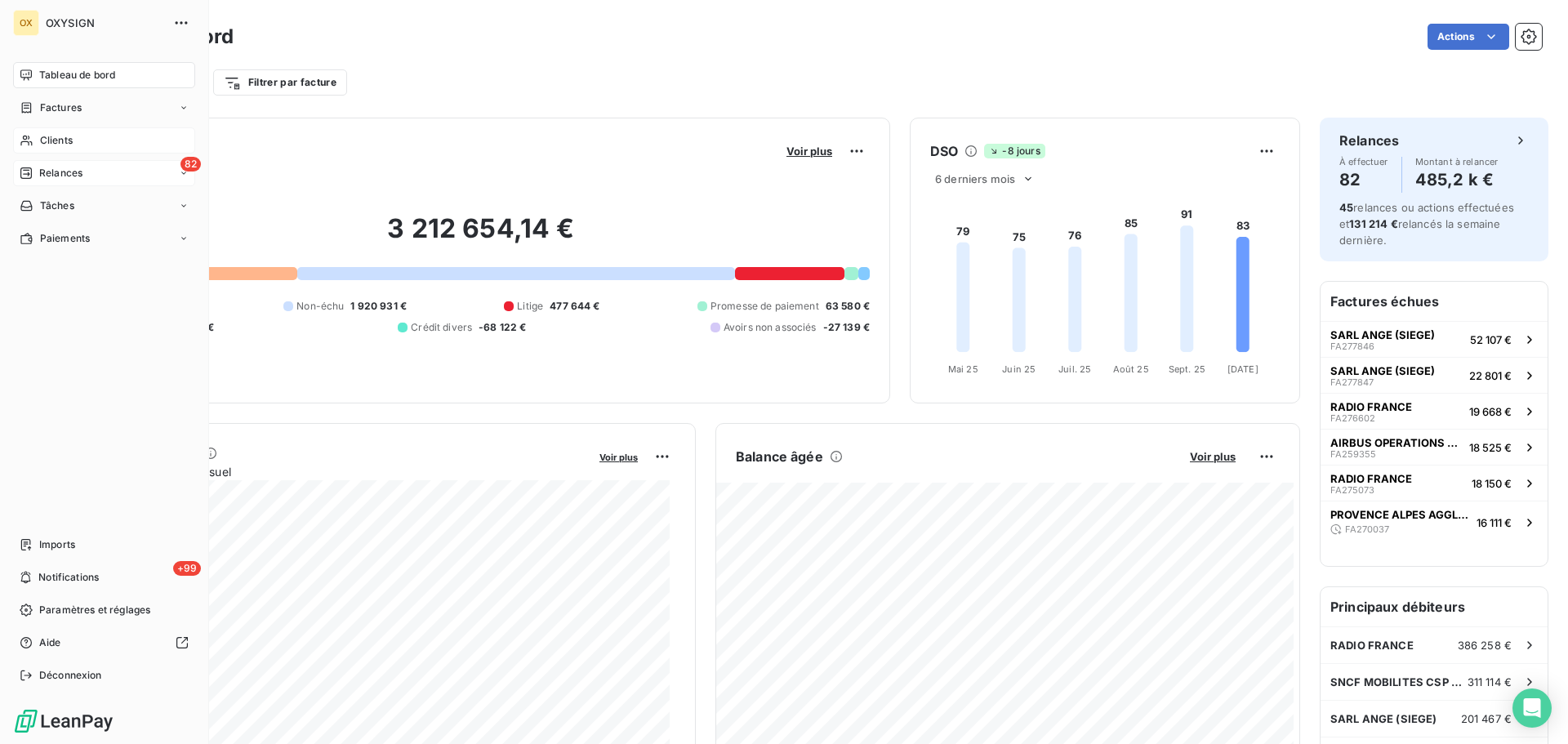
click at [72, 175] on span "Relances" at bounding box center [61, 173] width 43 height 15
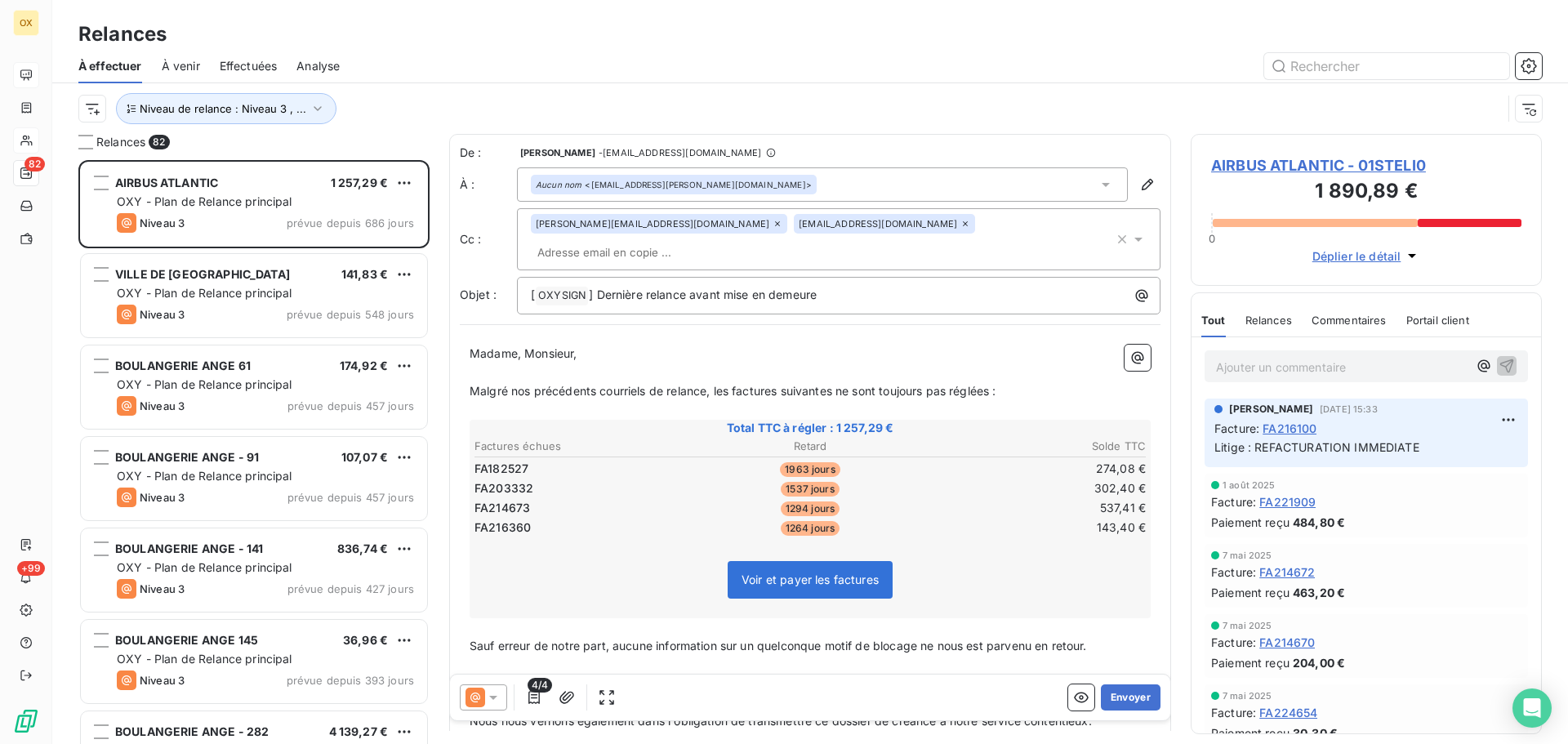
scroll to position [572, 339]
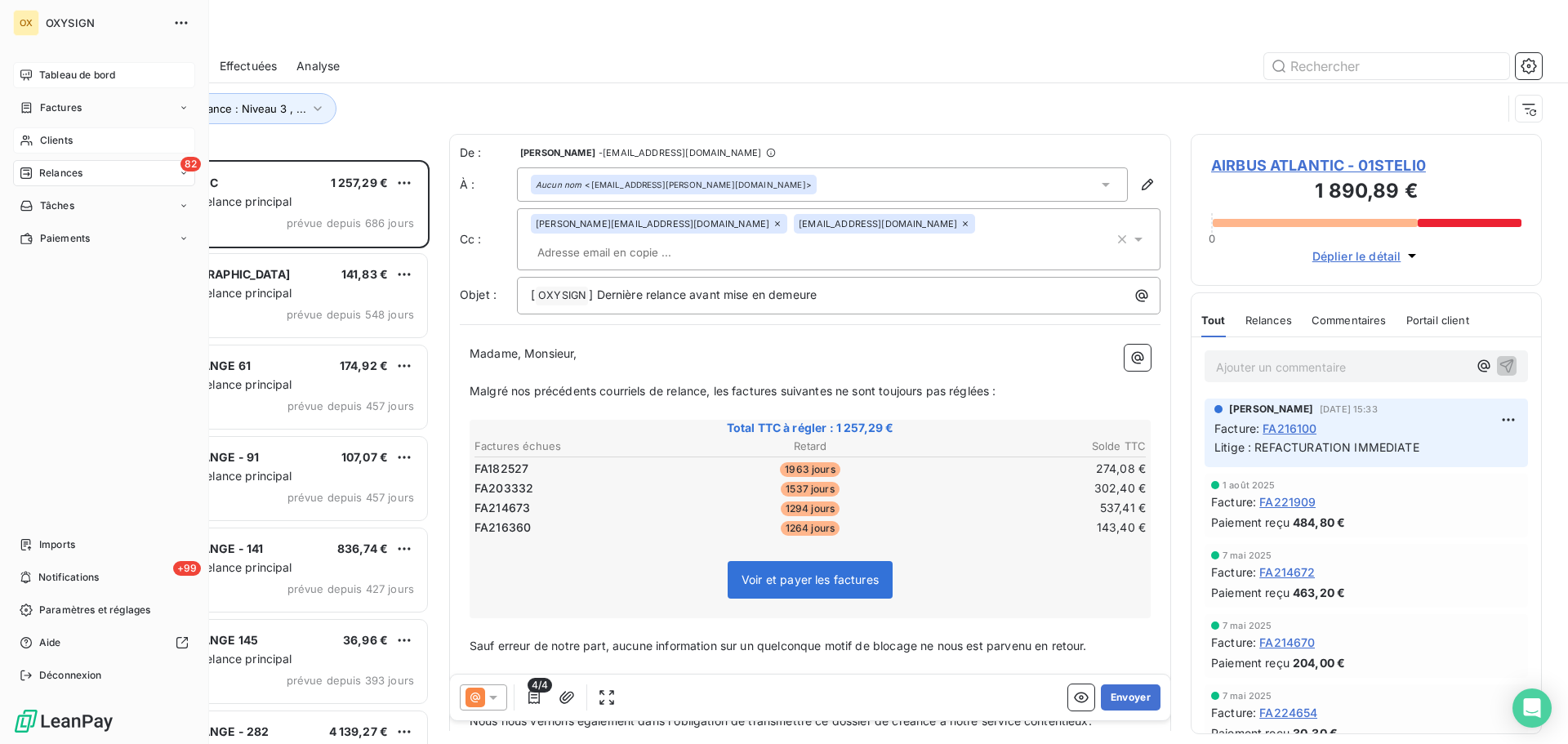
click at [38, 73] on div "Tableau de bord" at bounding box center [104, 75] width 183 height 26
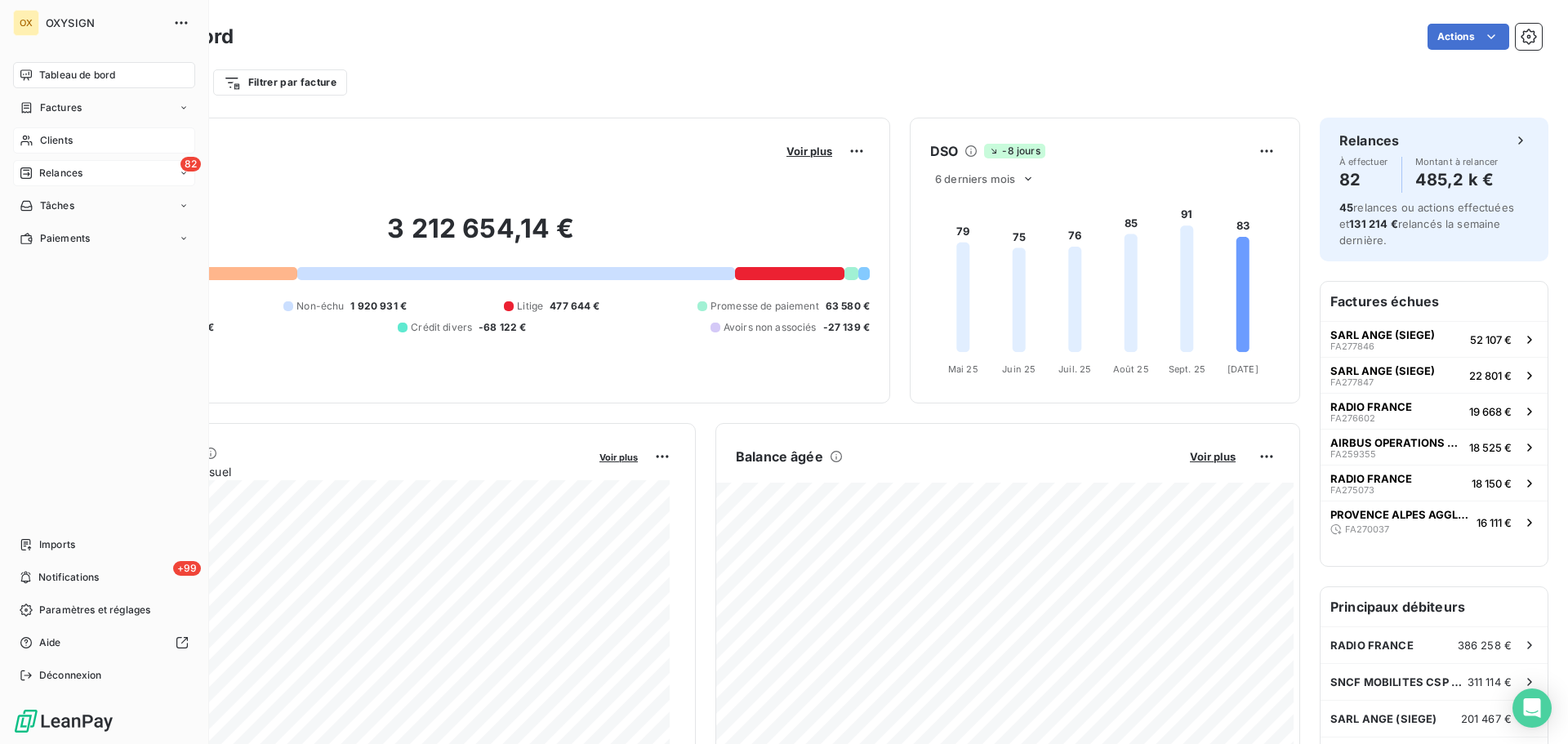
click at [61, 173] on span "Relances" at bounding box center [61, 173] width 43 height 15
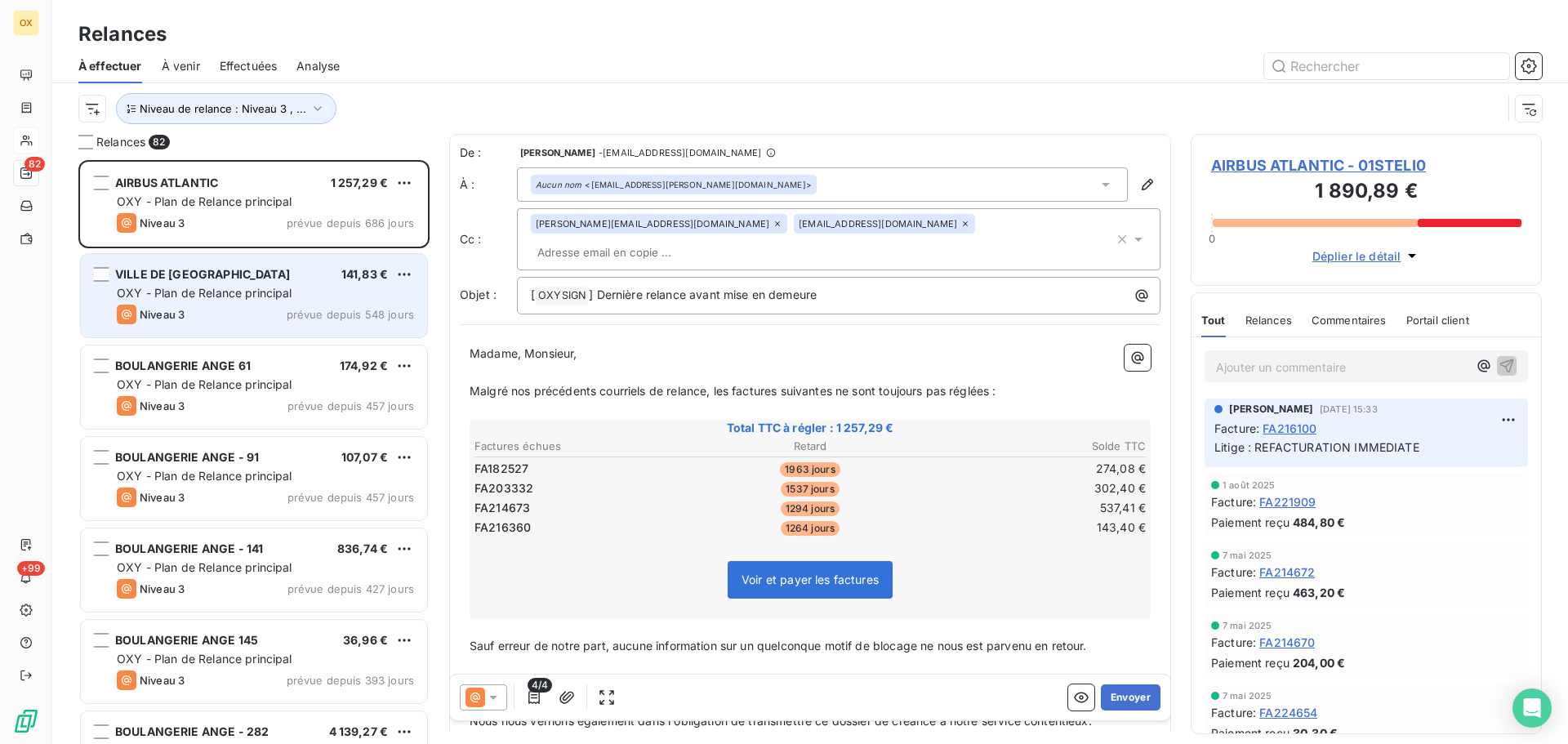
scroll to position [572, 339]
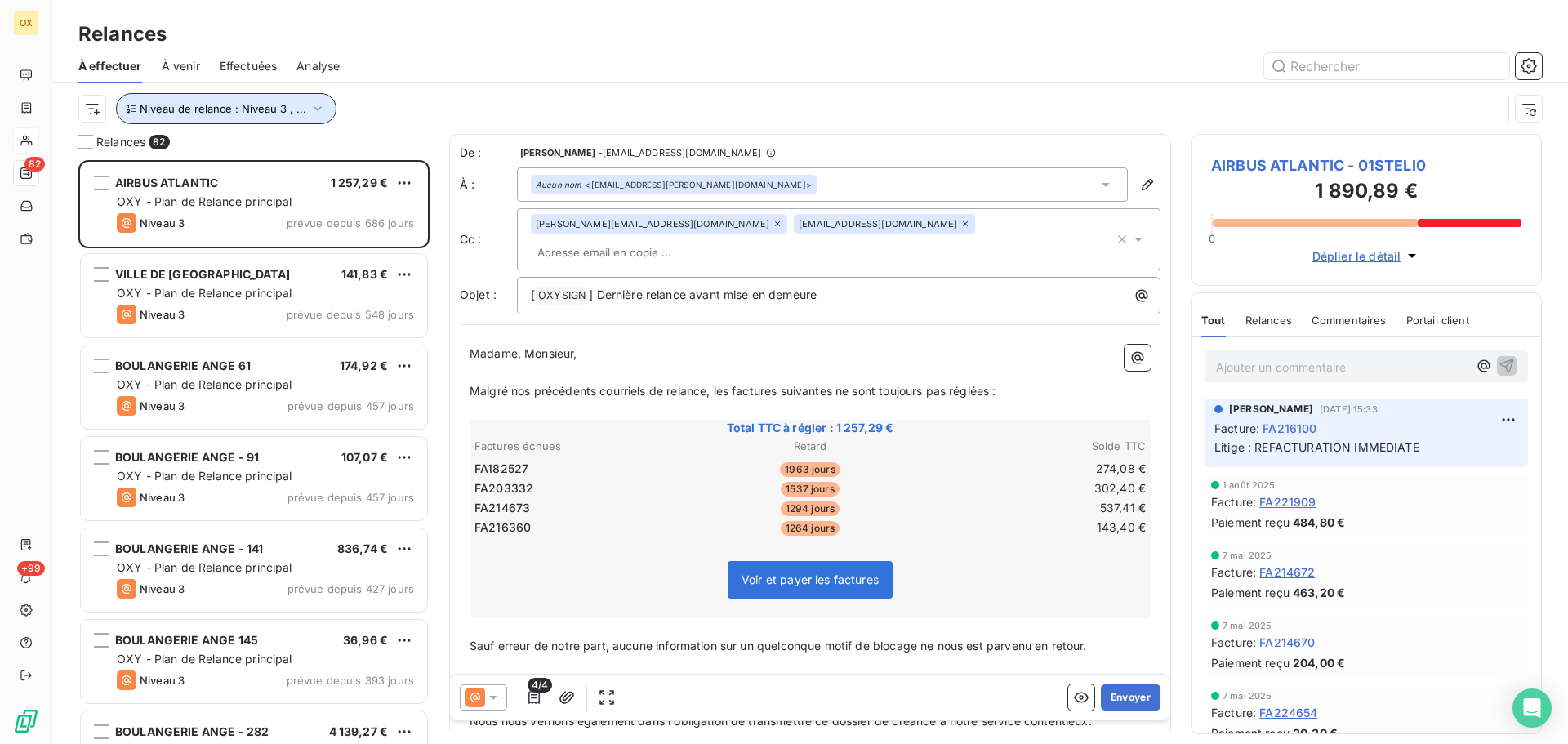
click at [291, 112] on span "Niveau de relance : Niveau 3 , ..." at bounding box center [222, 108] width 167 height 13
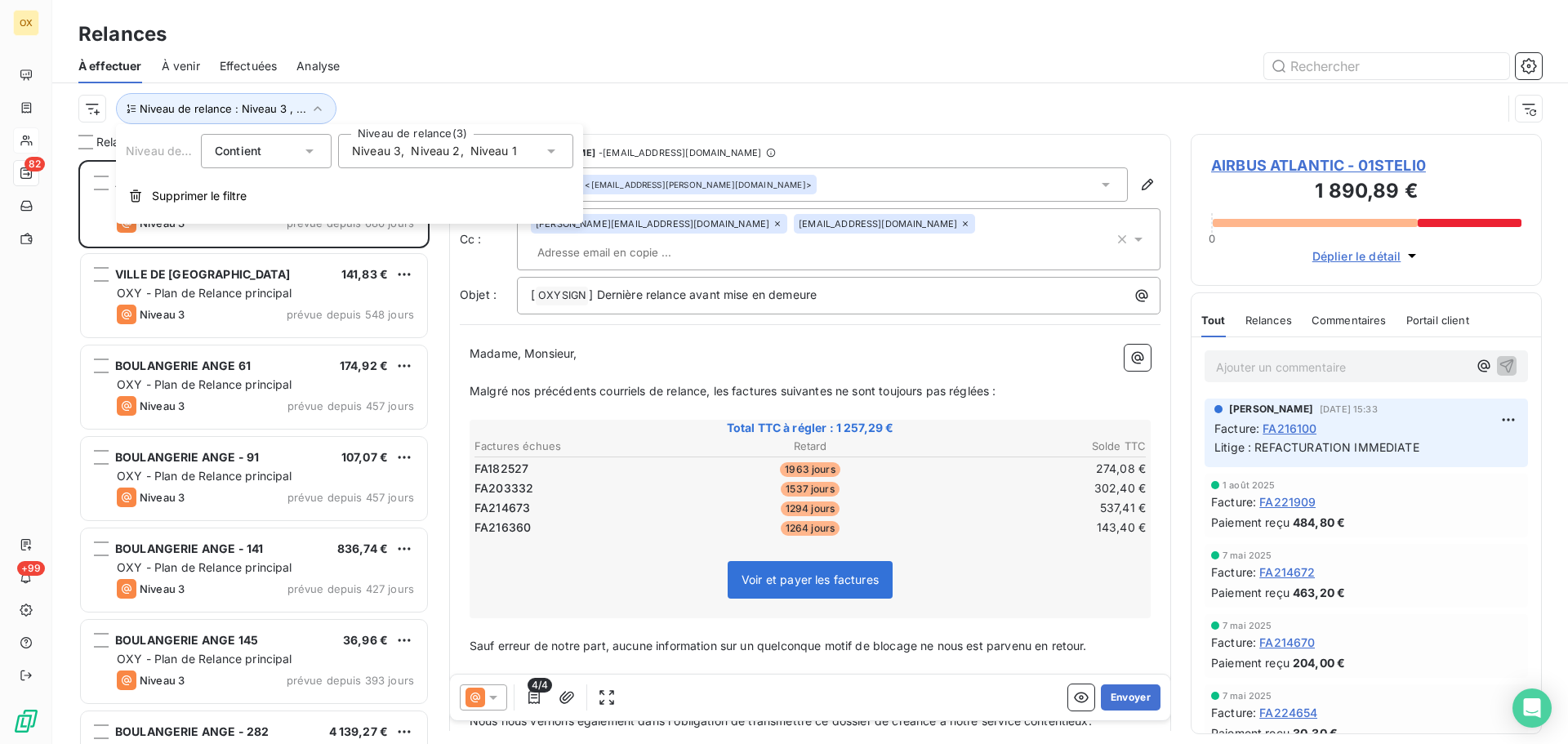
click at [421, 163] on div "Niveau 3 , Niveau 2 , Niveau 1" at bounding box center [456, 151] width 235 height 35
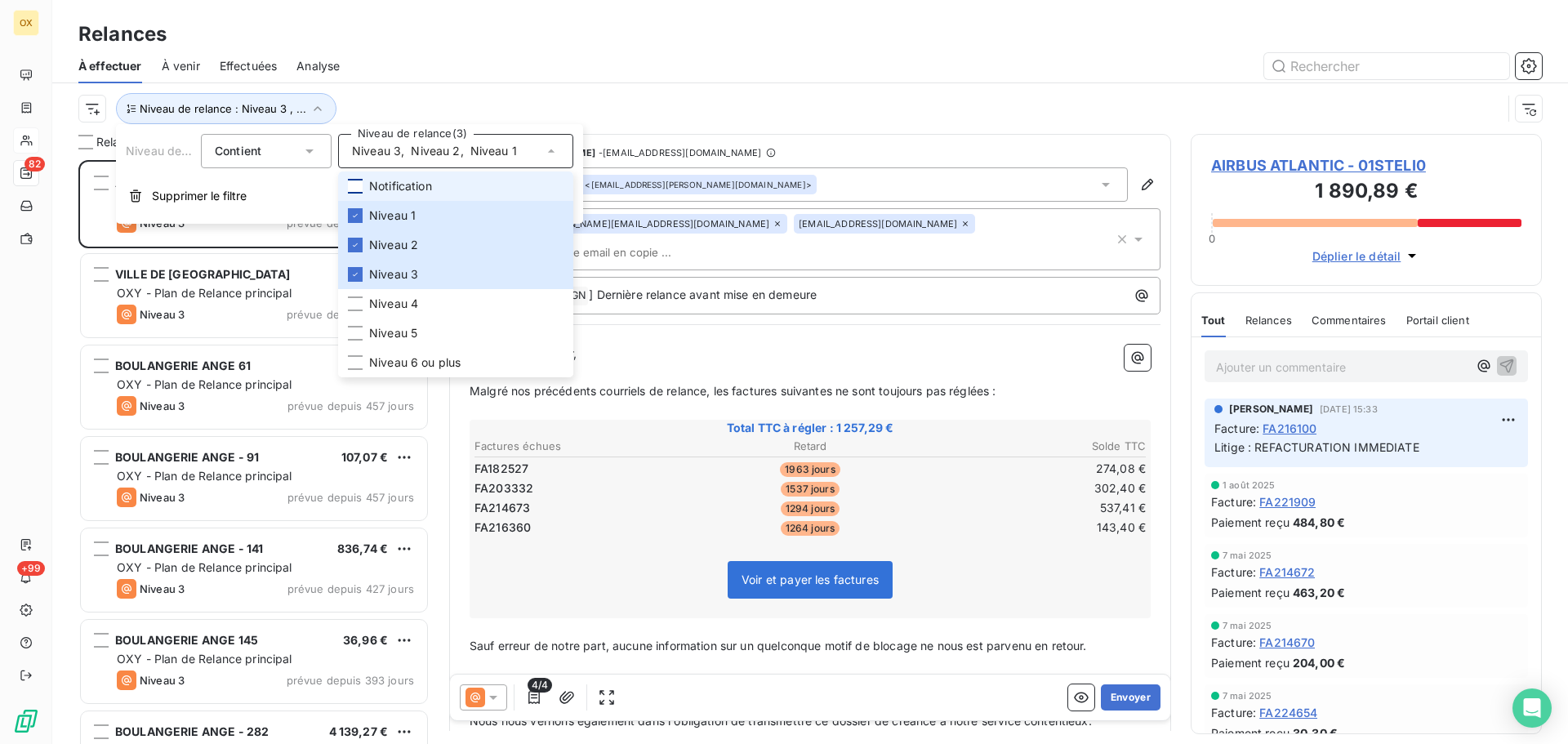
click at [360, 182] on div at bounding box center [355, 186] width 15 height 15
drag, startPoint x: 358, startPoint y: 180, endPoint x: 360, endPoint y: 196, distance: 16.1
click at [358, 179] on div at bounding box center [355, 186] width 15 height 15
click at [358, 208] on li "Niveau 1" at bounding box center [456, 215] width 235 height 29
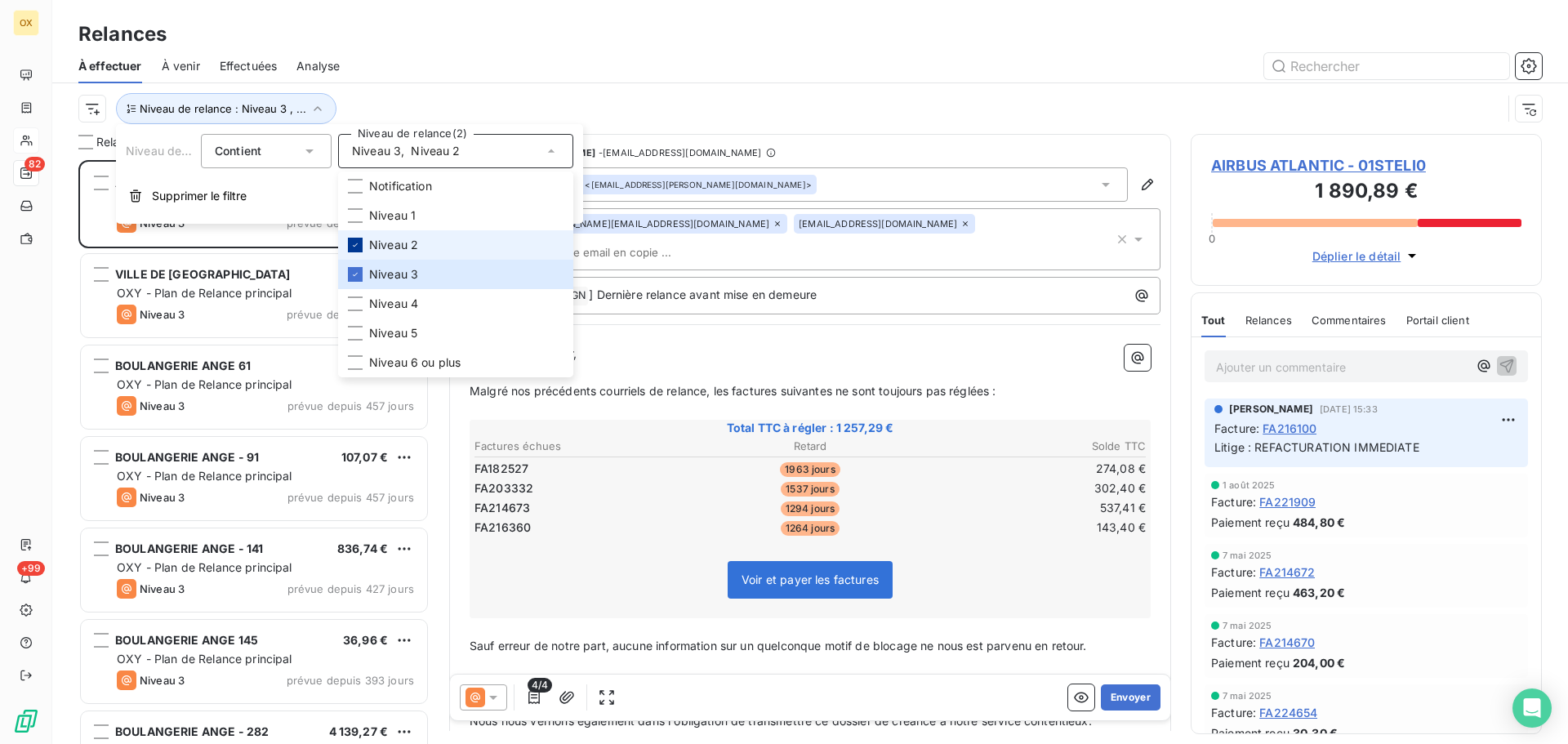
click at [362, 247] on div at bounding box center [355, 245] width 15 height 15
click at [358, 271] on icon at bounding box center [355, 274] width 10 height 10
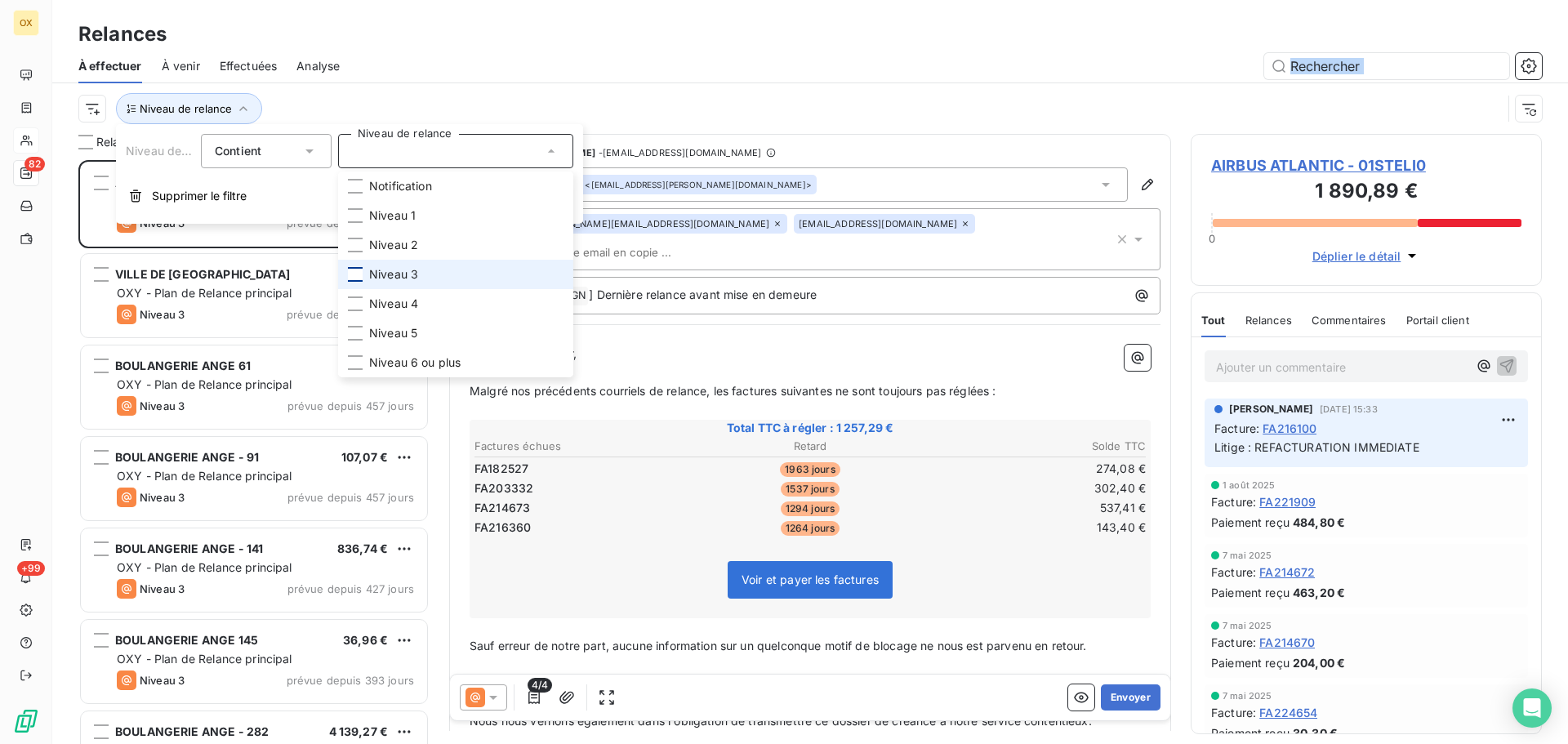
click at [468, 82] on div "À effectuer À venir Effectuées Analyse Niveau de relance" at bounding box center [810, 92] width 1516 height 85
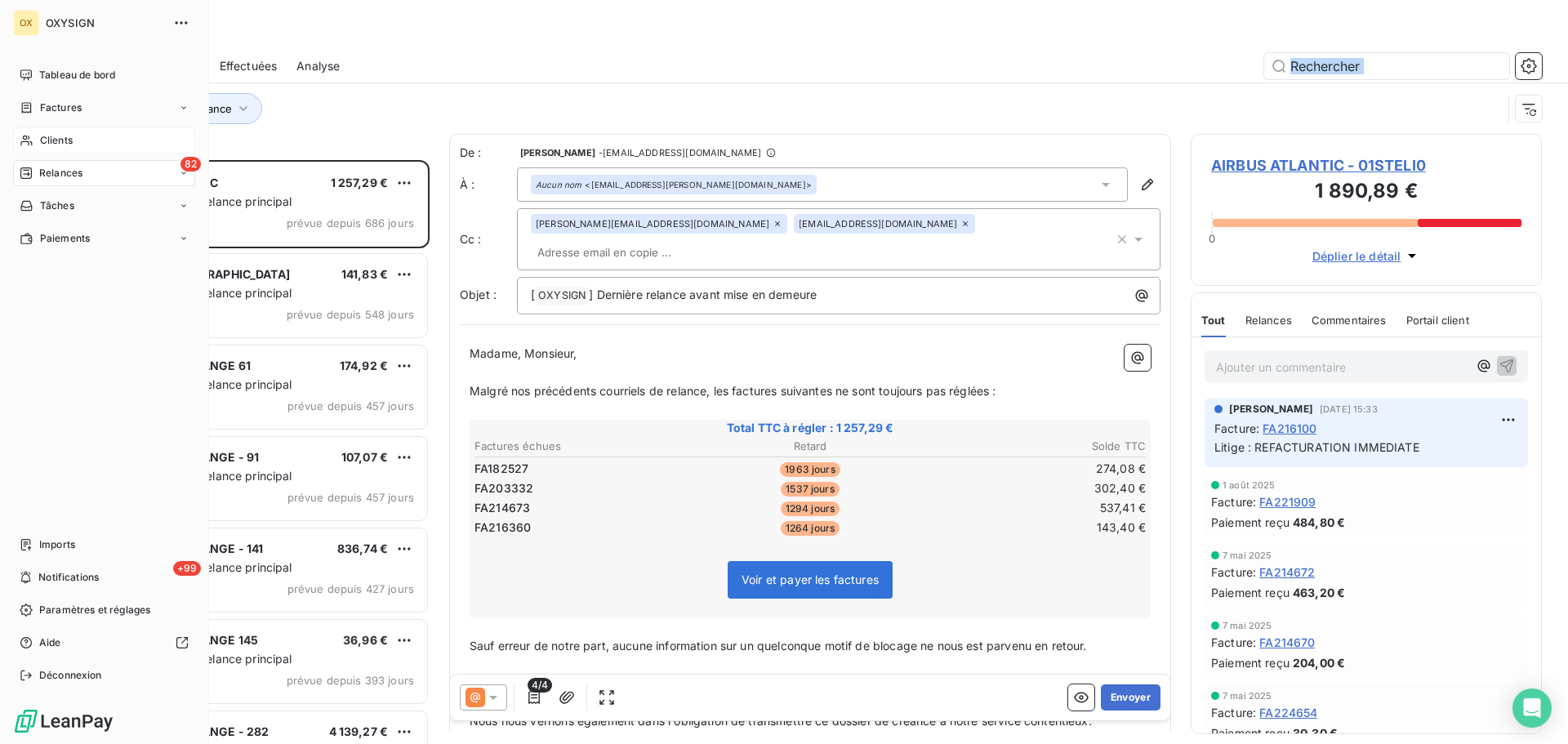
click at [70, 141] on span "Clients" at bounding box center [56, 140] width 33 height 15
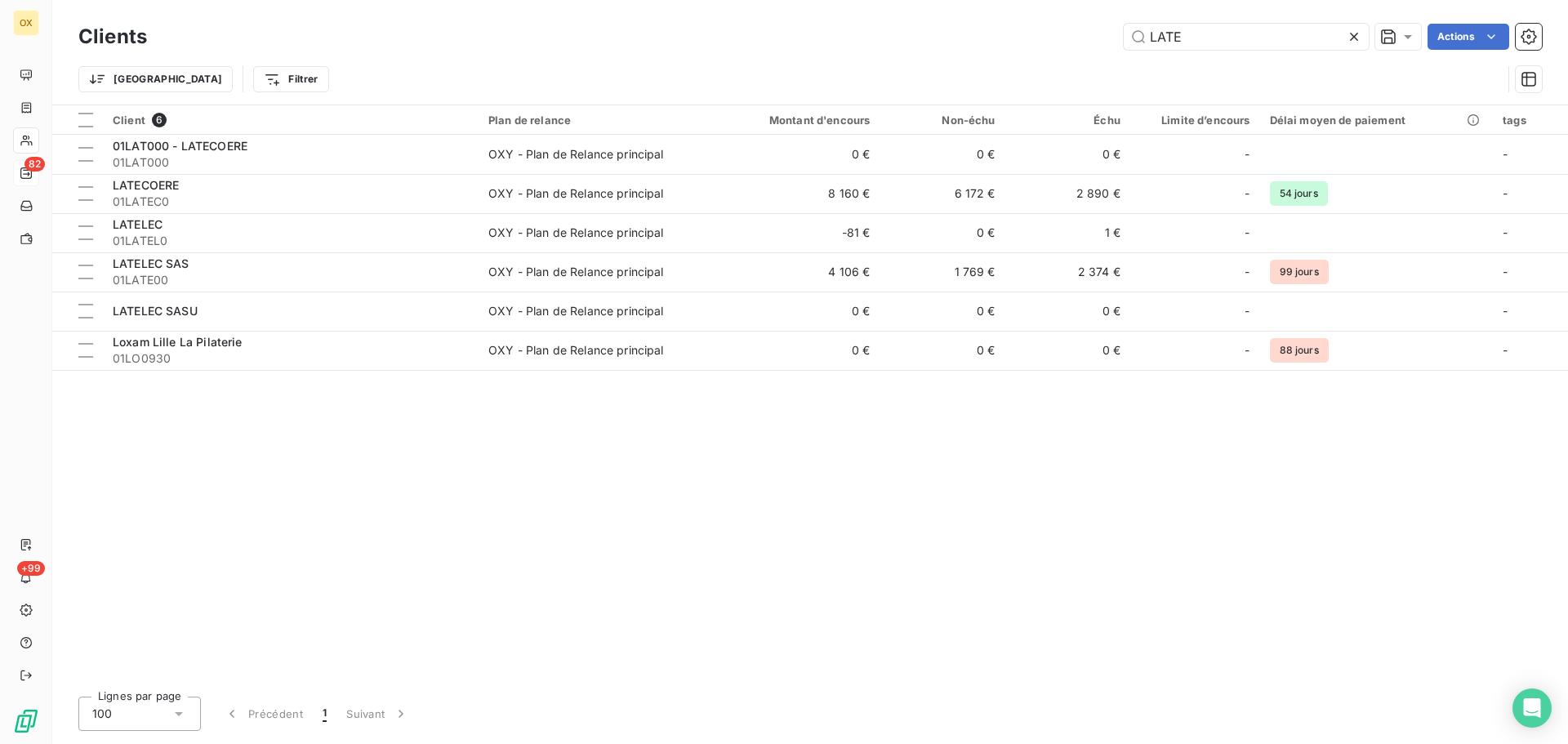
drag, startPoint x: 1129, startPoint y: 23, endPoint x: 1074, endPoint y: 20, distance: 55.1
click at [1074, 20] on div "Clients LATE Actions" at bounding box center [811, 37] width 1464 height 35
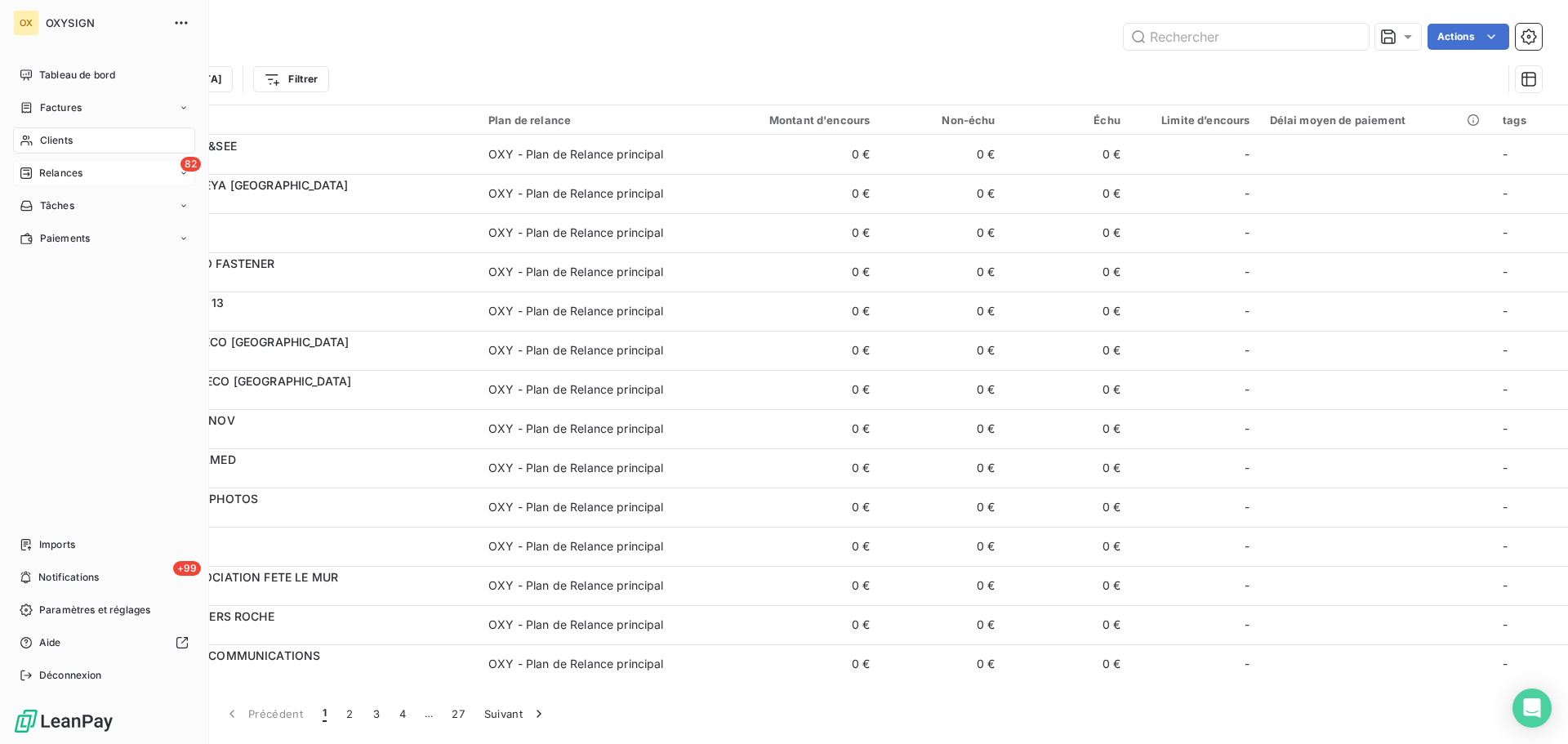
click at [67, 174] on span "Relances" at bounding box center [61, 173] width 43 height 15
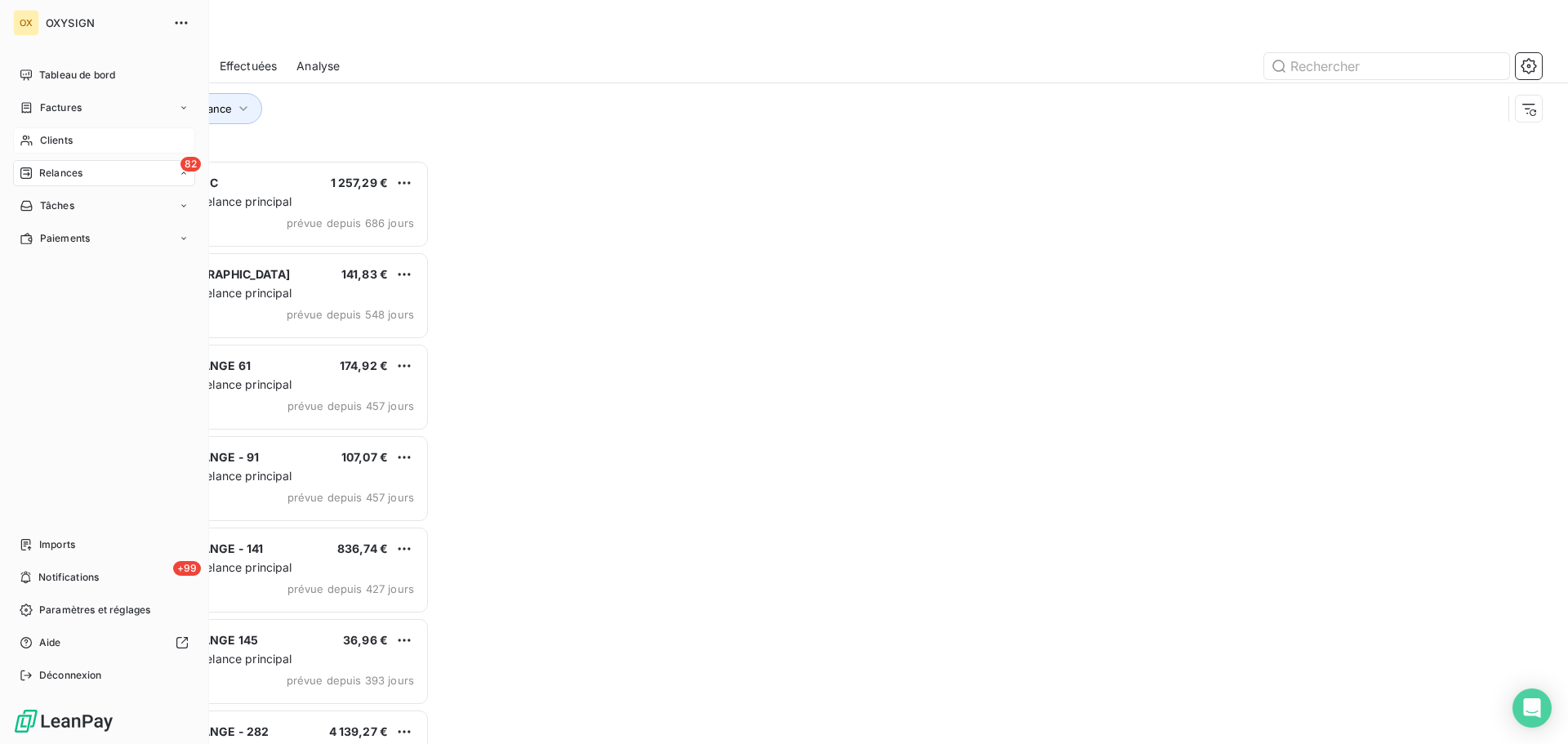
scroll to position [572, 339]
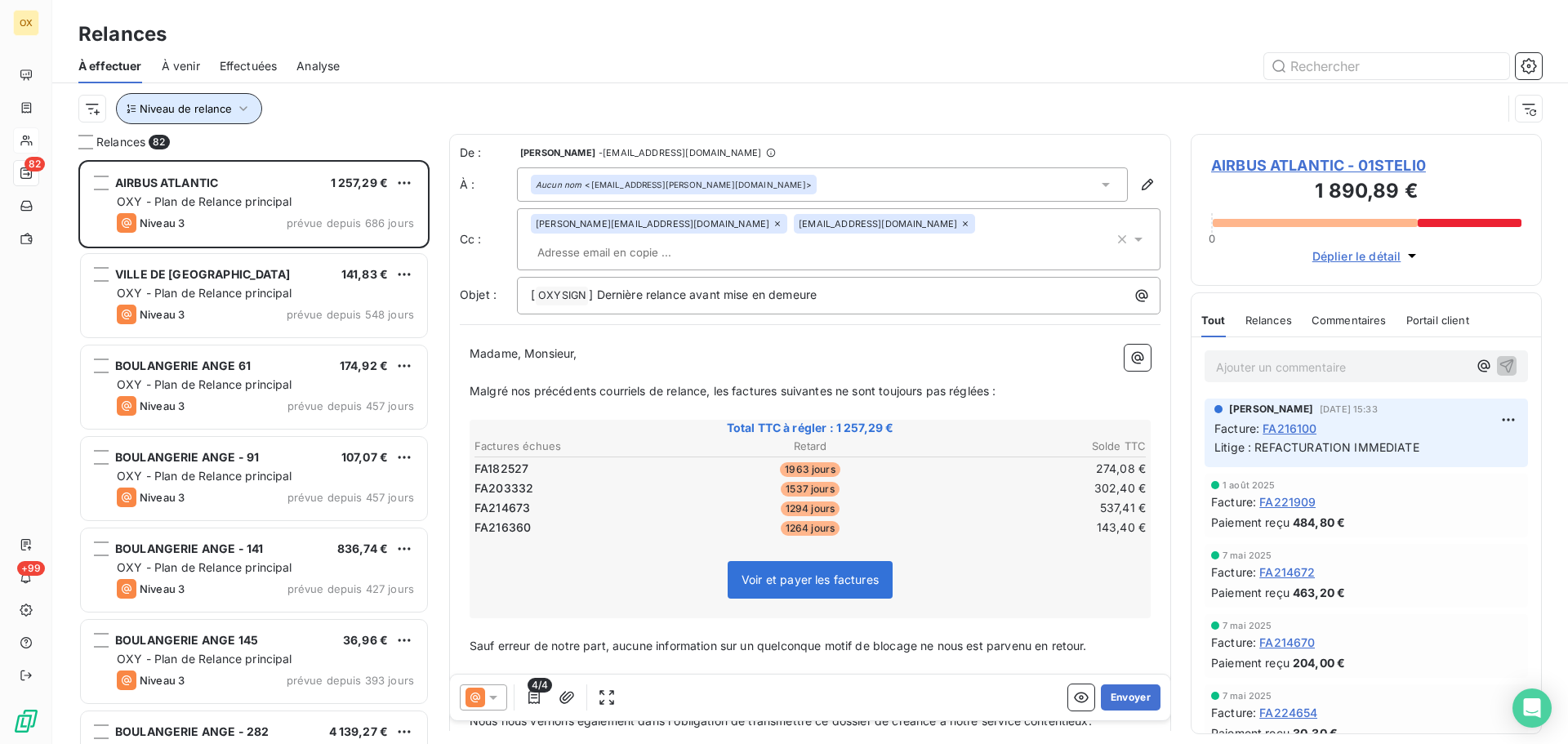
click at [207, 115] on button "Niveau de relance" at bounding box center [189, 109] width 146 height 31
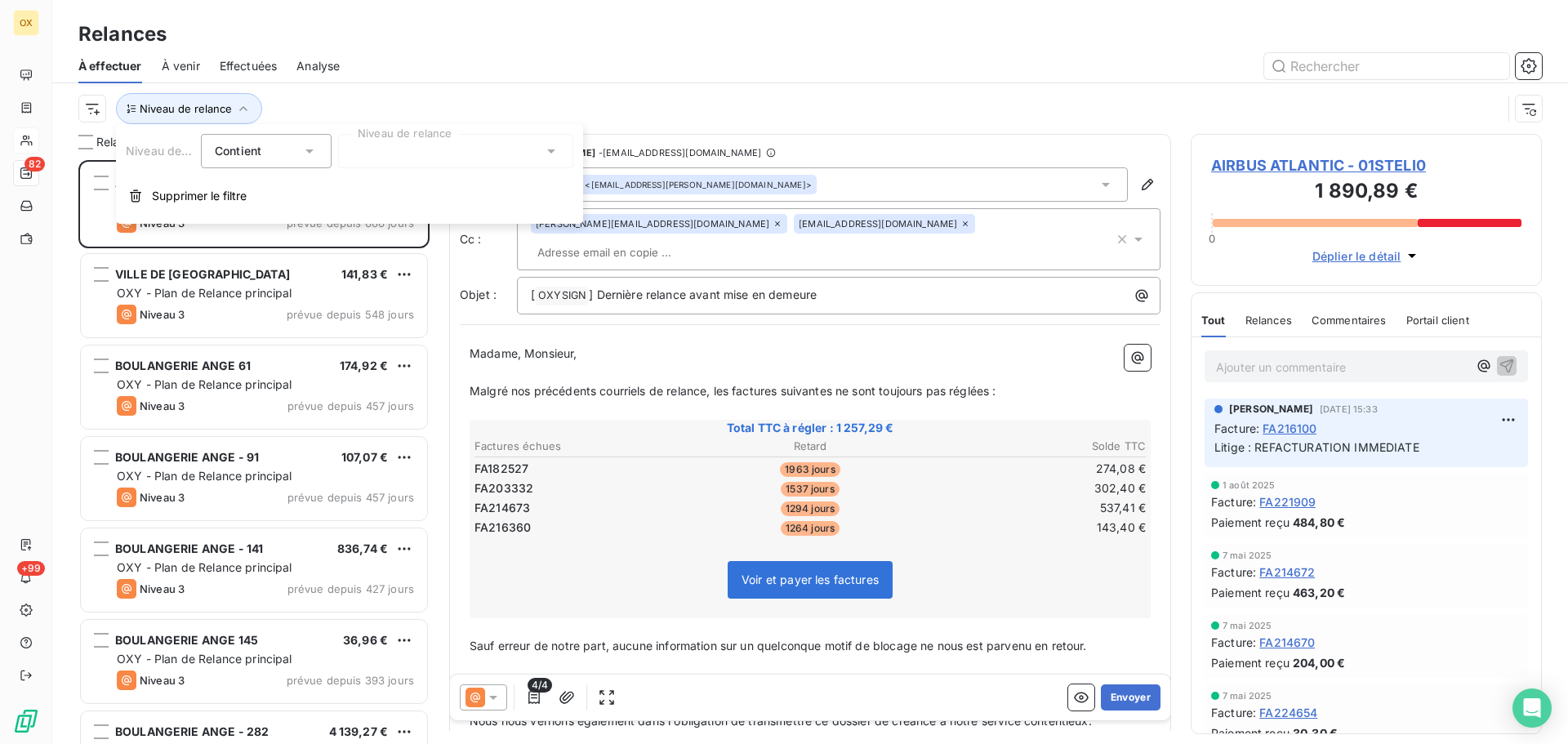
click at [370, 156] on div at bounding box center [456, 151] width 235 height 35
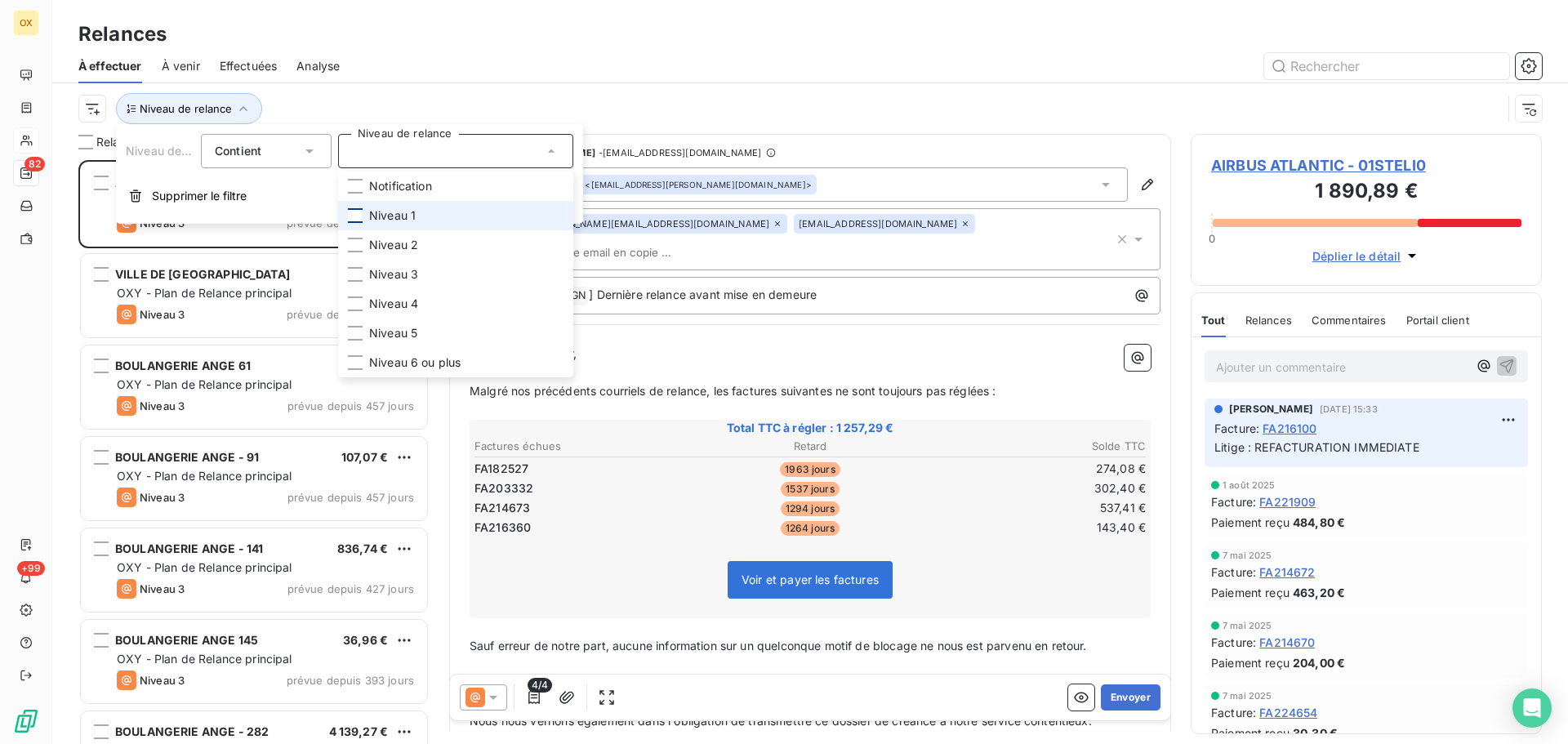
click at [354, 209] on div at bounding box center [355, 215] width 15 height 15
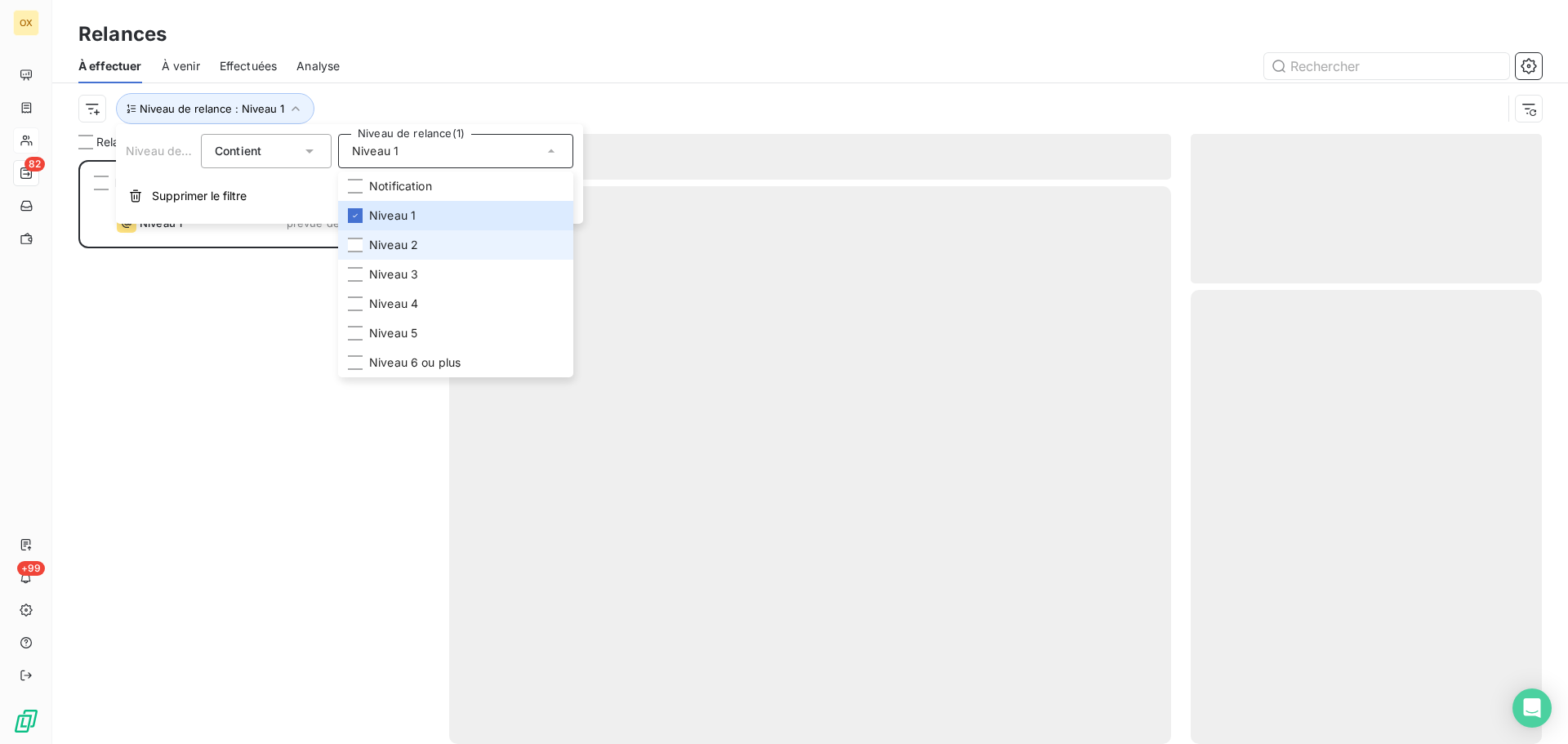
scroll to position [572, 339]
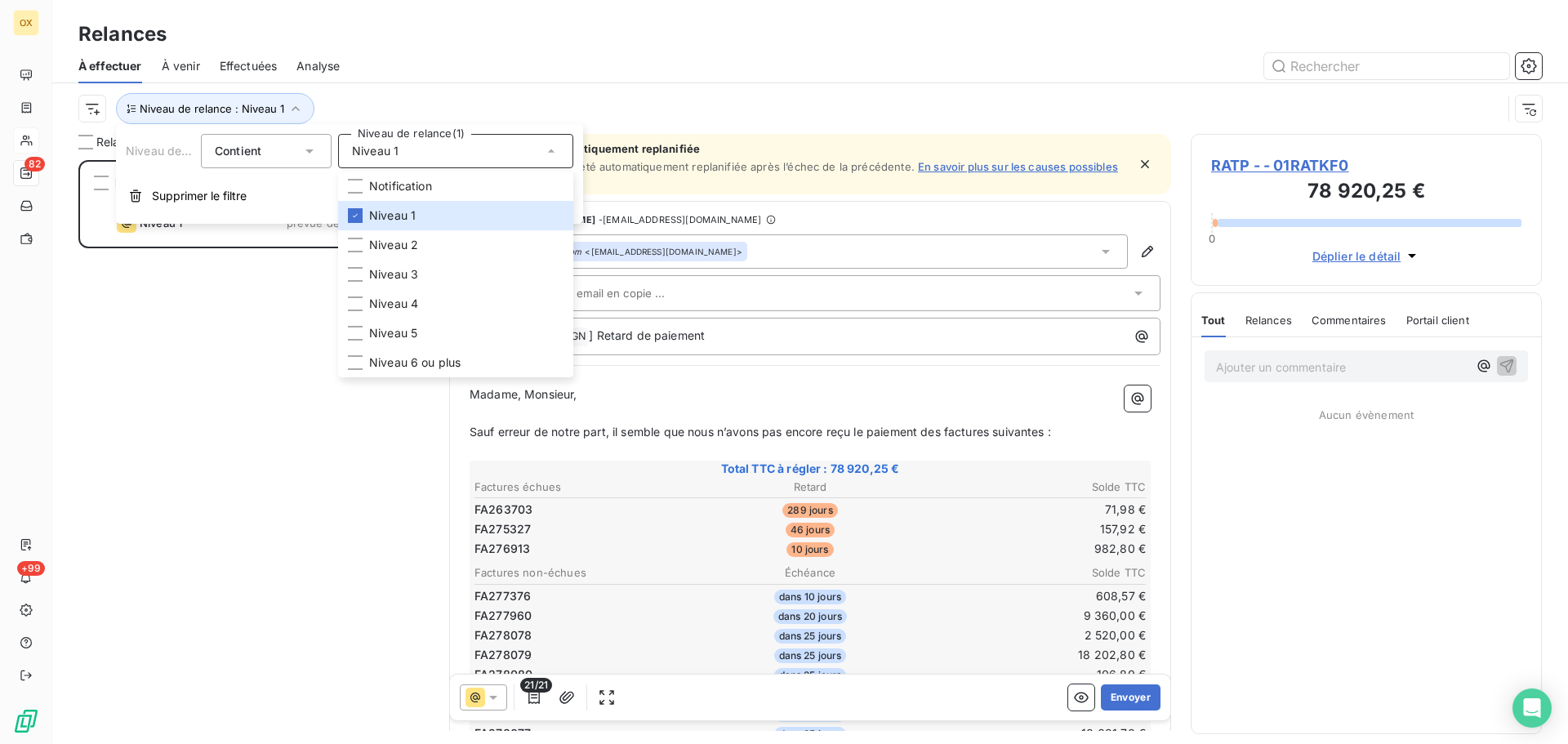
click at [372, 60] on div at bounding box center [950, 66] width 1183 height 26
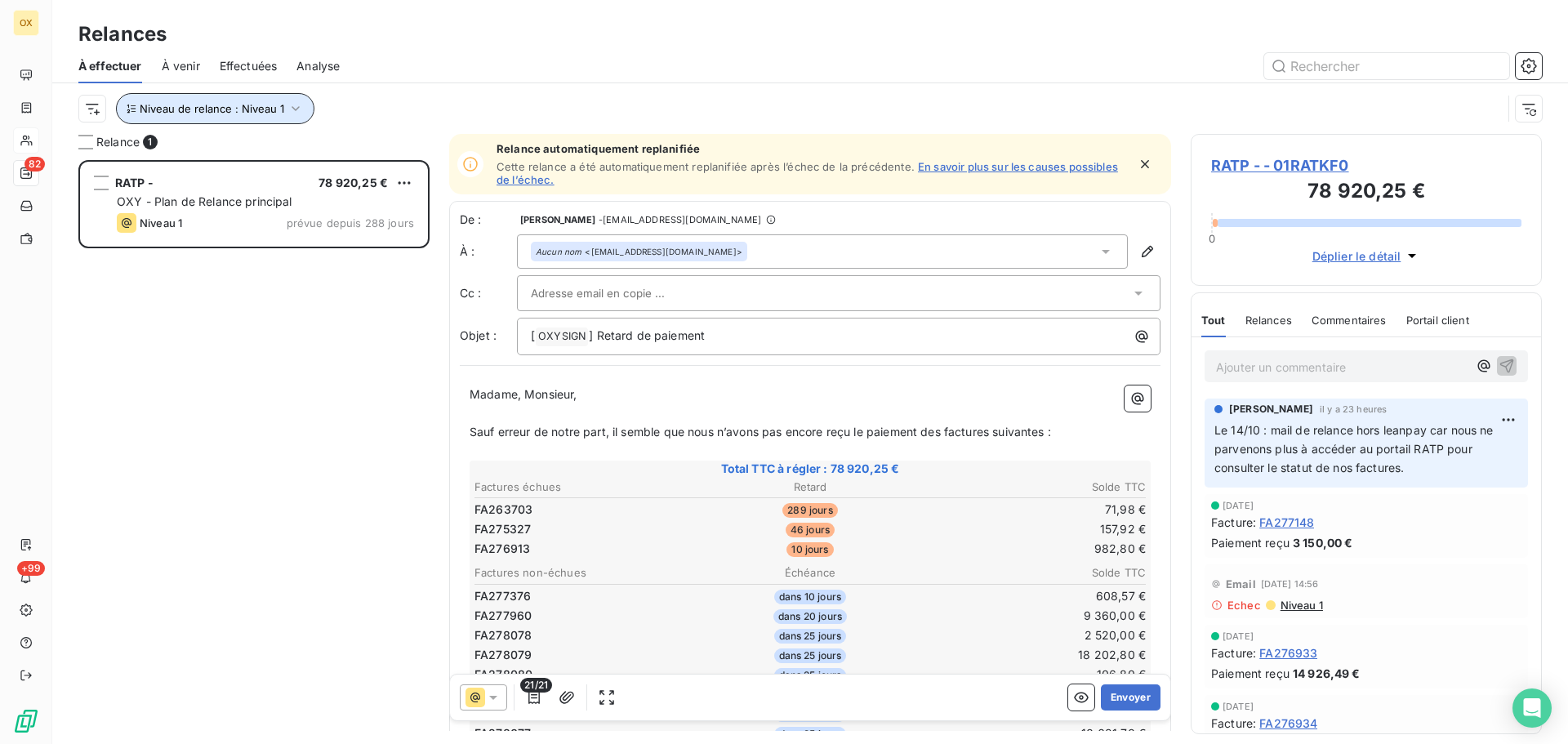
click at [272, 112] on span "Niveau de relance : Niveau 1" at bounding box center [211, 108] width 145 height 13
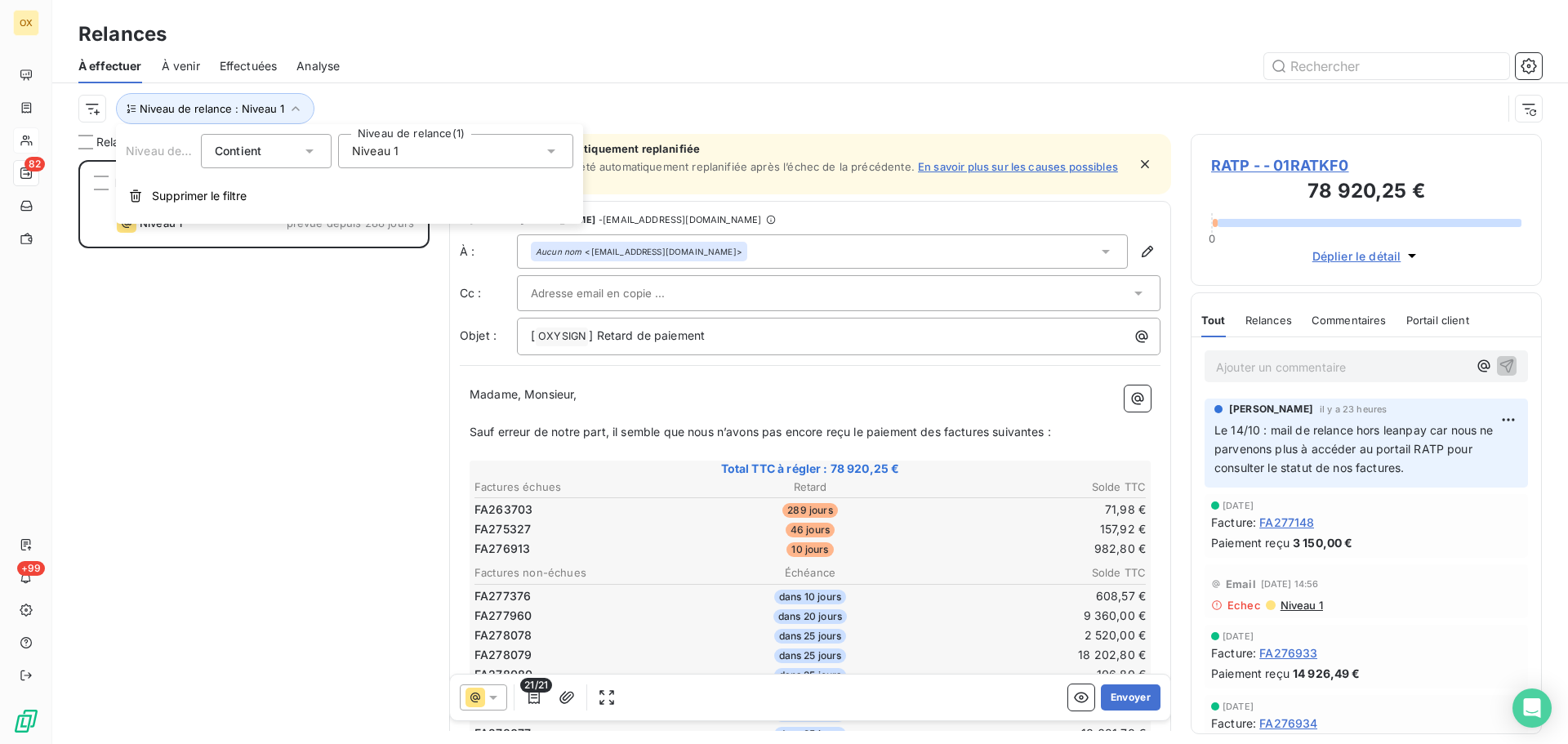
drag, startPoint x: 461, startPoint y: 155, endPoint x: 395, endPoint y: 170, distance: 67.7
click at [461, 154] on div "Niveau 1" at bounding box center [456, 151] width 235 height 35
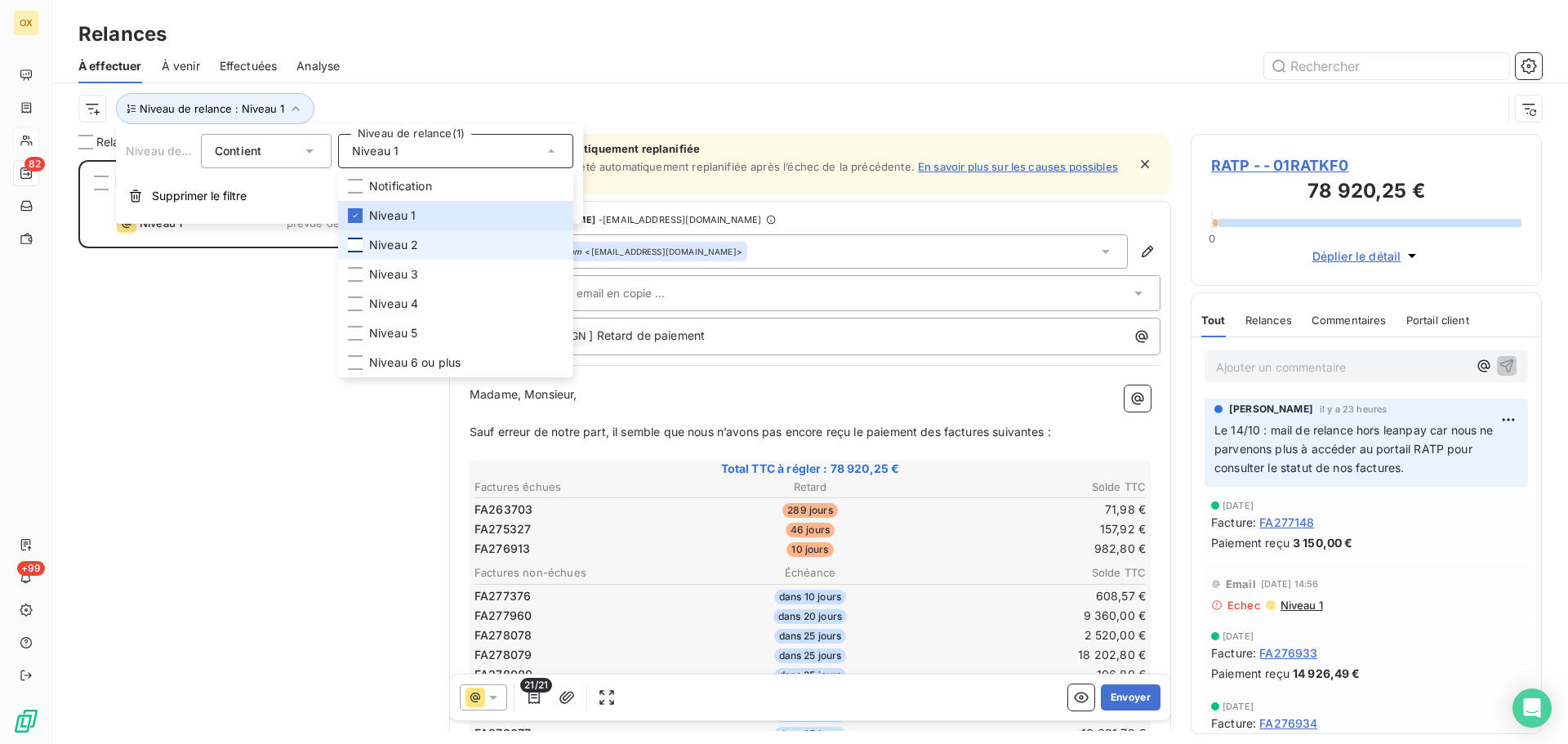
click at [357, 241] on div at bounding box center [355, 245] width 15 height 15
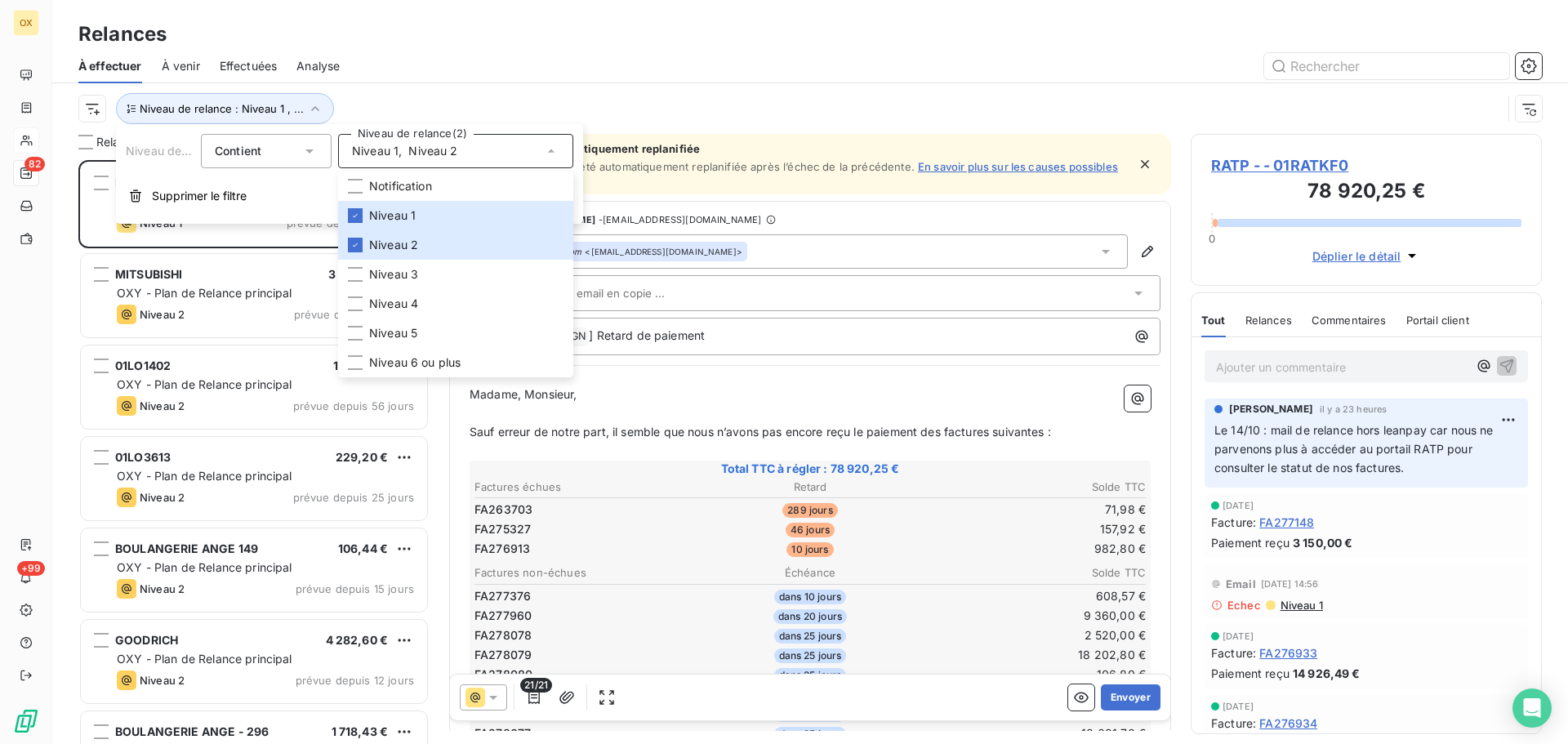
click at [434, 57] on div at bounding box center [950, 66] width 1183 height 26
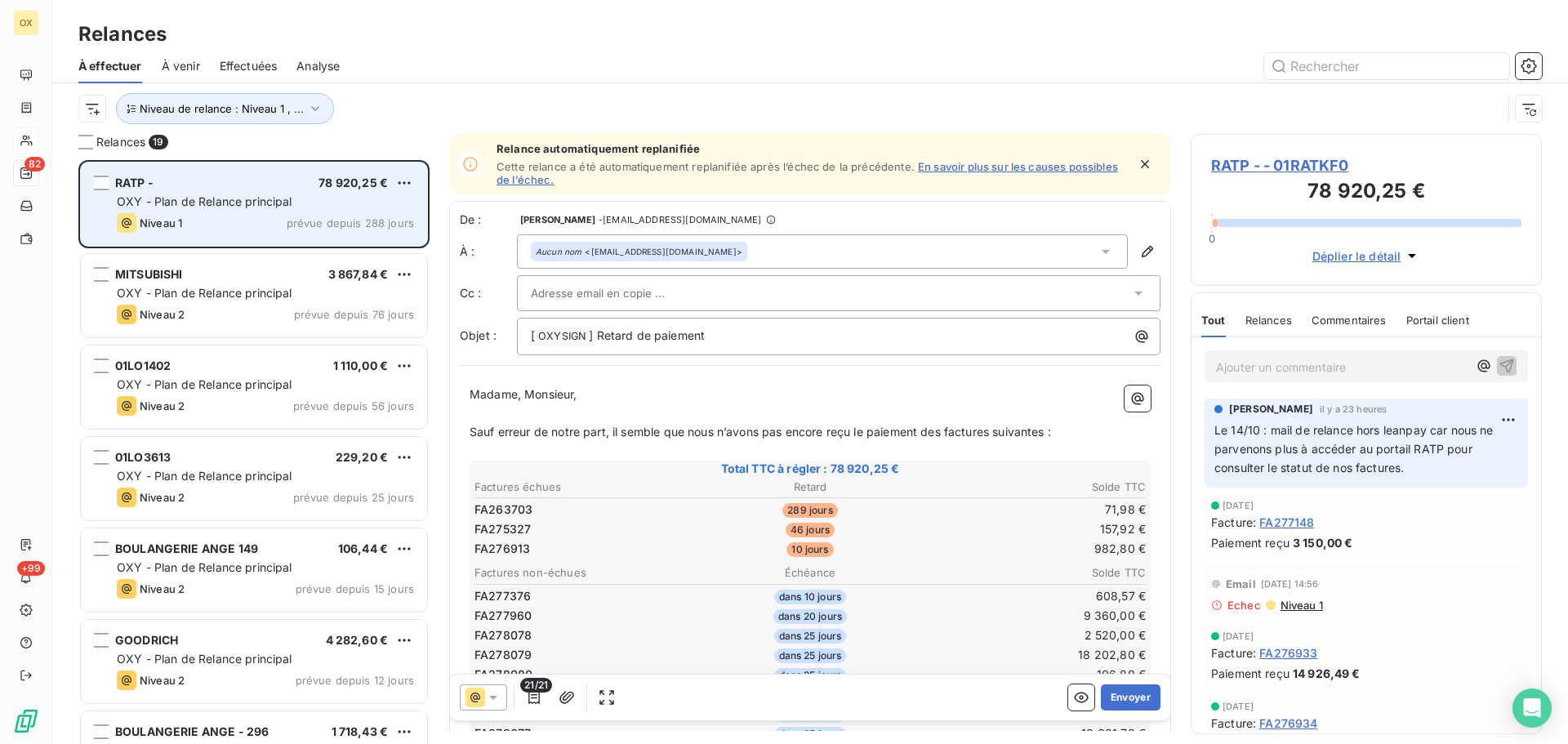
click at [197, 183] on div "RATP - 78 920,25 €" at bounding box center [266, 183] width 298 height 15
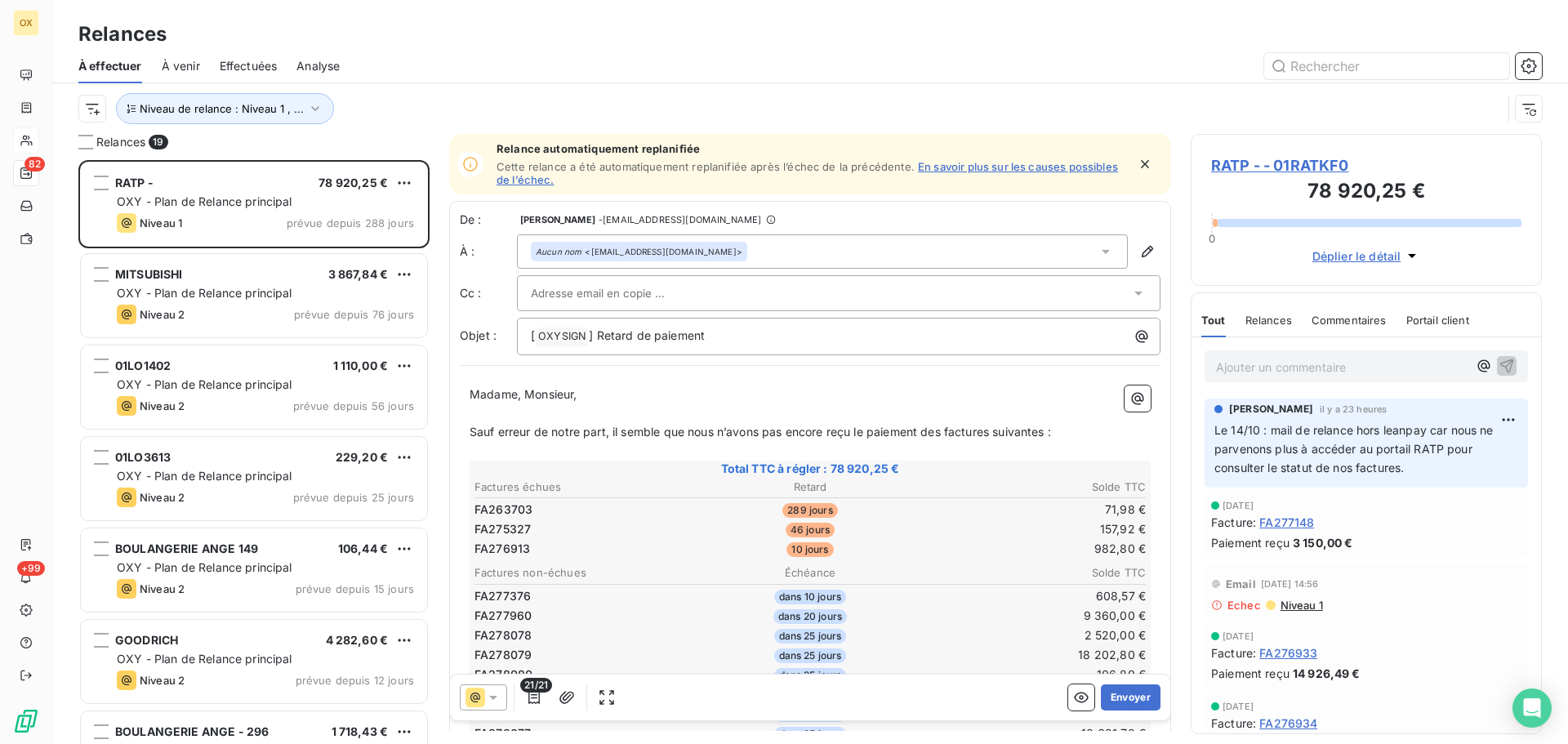
click at [496, 695] on icon at bounding box center [493, 697] width 16 height 16
click at [530, 602] on span "Niveau 1" at bounding box center [516, 599] width 47 height 16
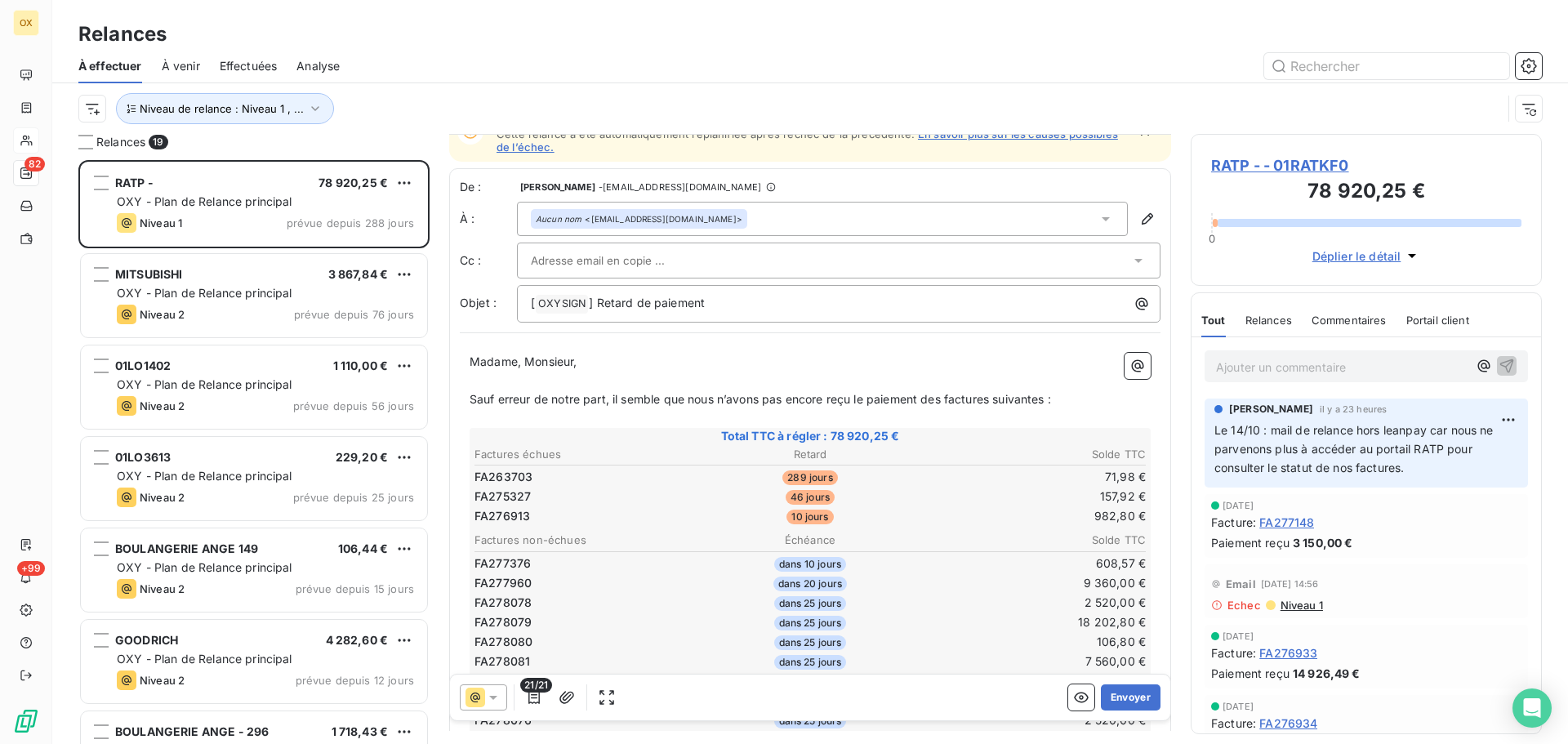
scroll to position [82, 0]
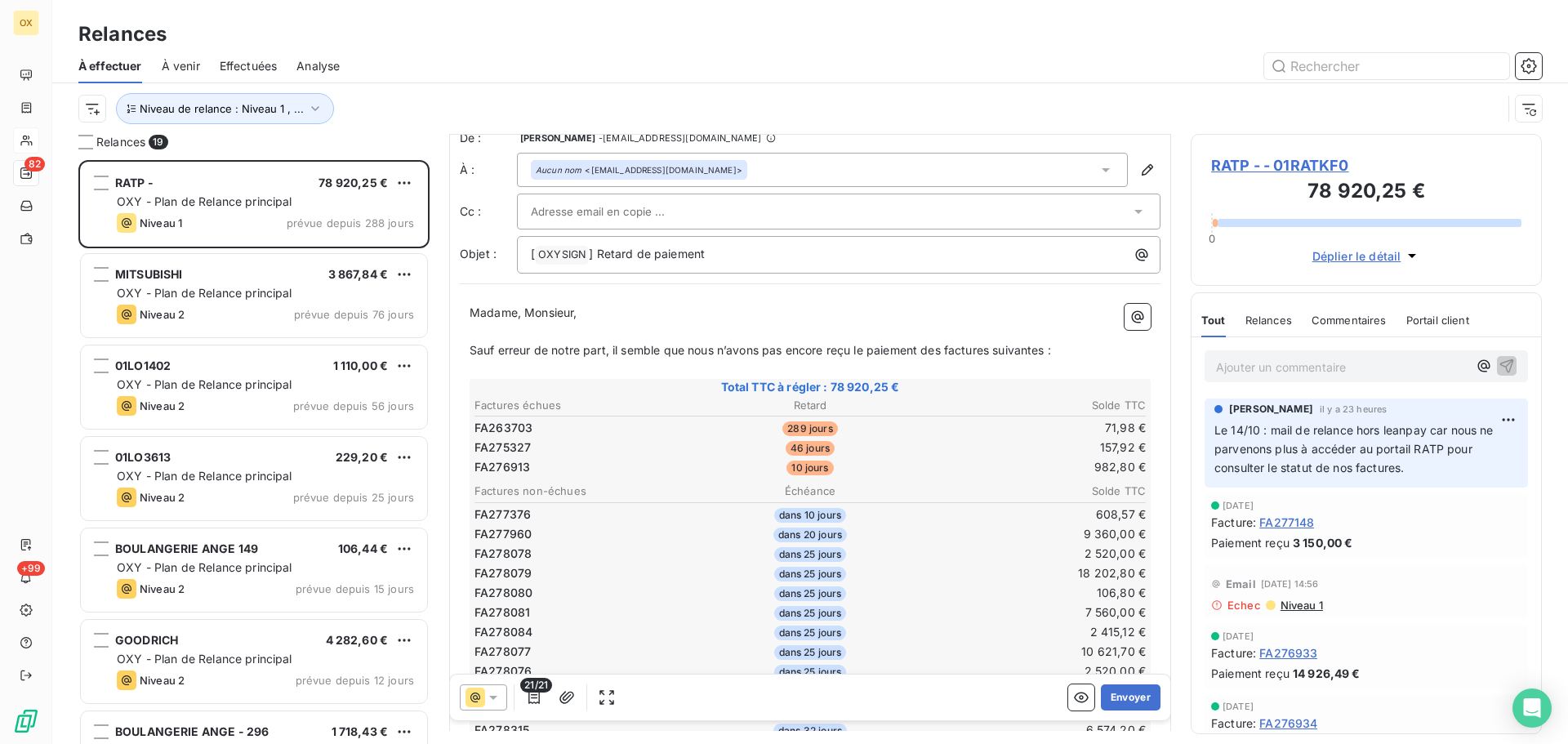
click at [1233, 165] on span "RATP - - 01RATKF0" at bounding box center [1366, 164] width 311 height 22
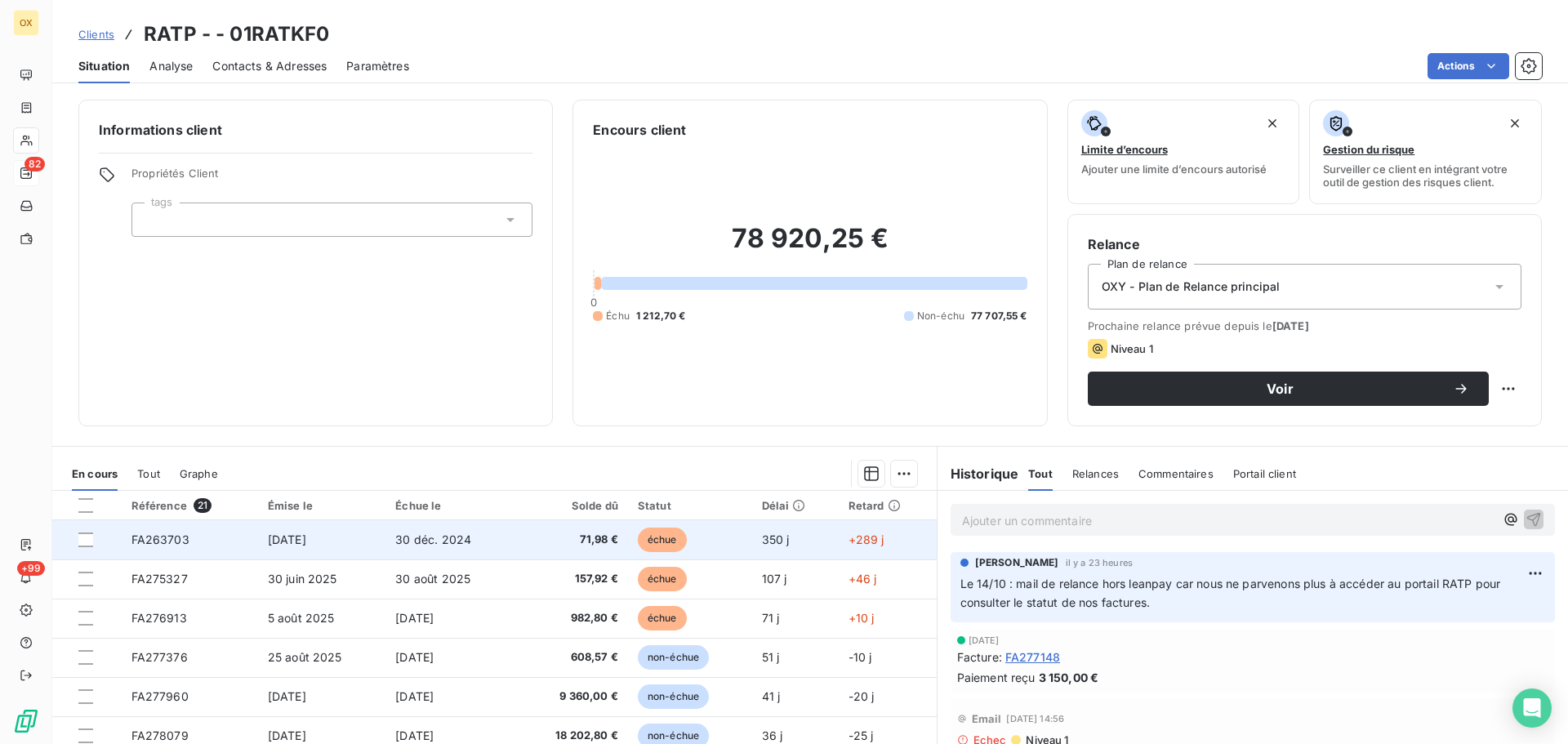
click at [460, 536] on span "30 déc. 2024" at bounding box center [434, 539] width 76 height 14
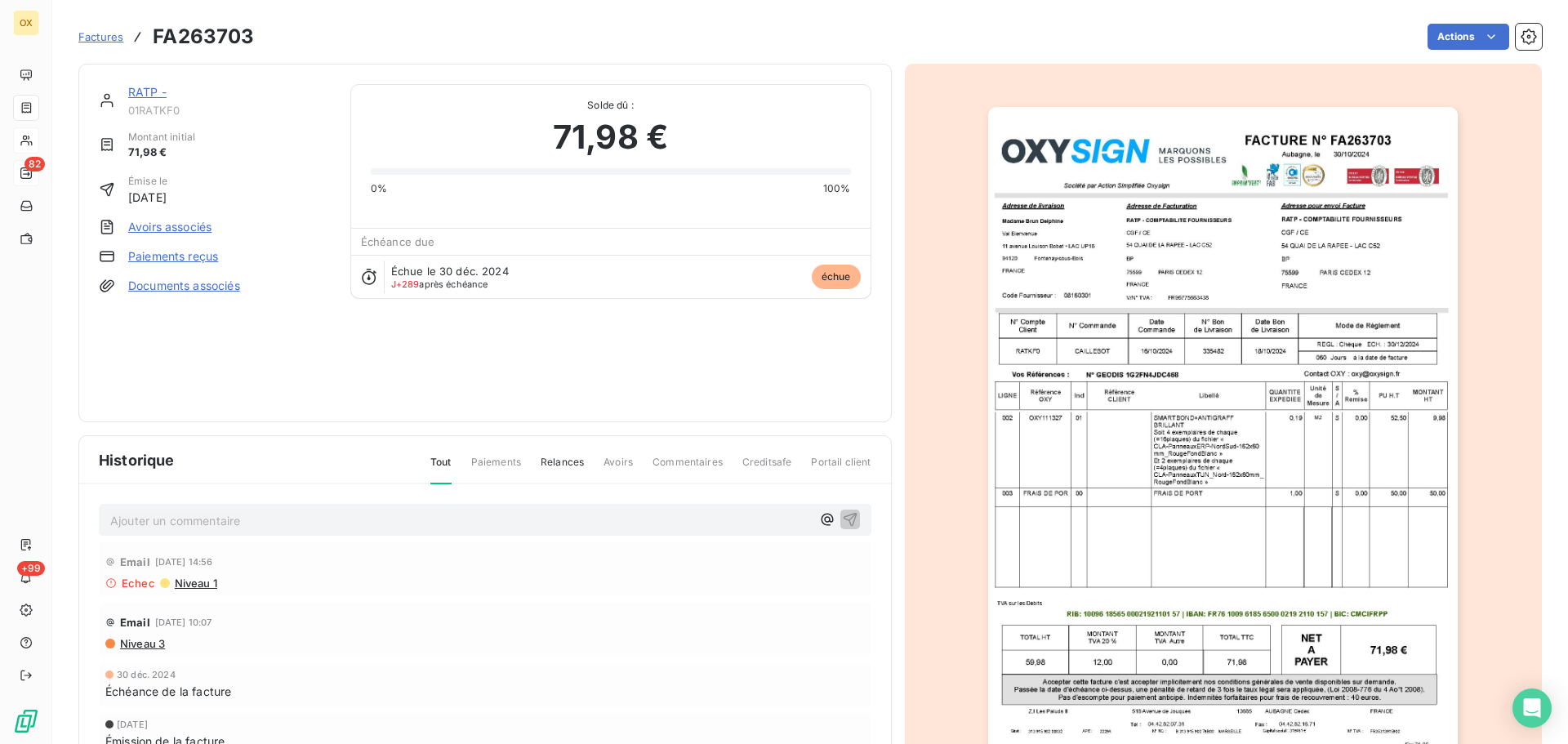
click at [145, 92] on link "RATP -" at bounding box center [147, 92] width 38 height 14
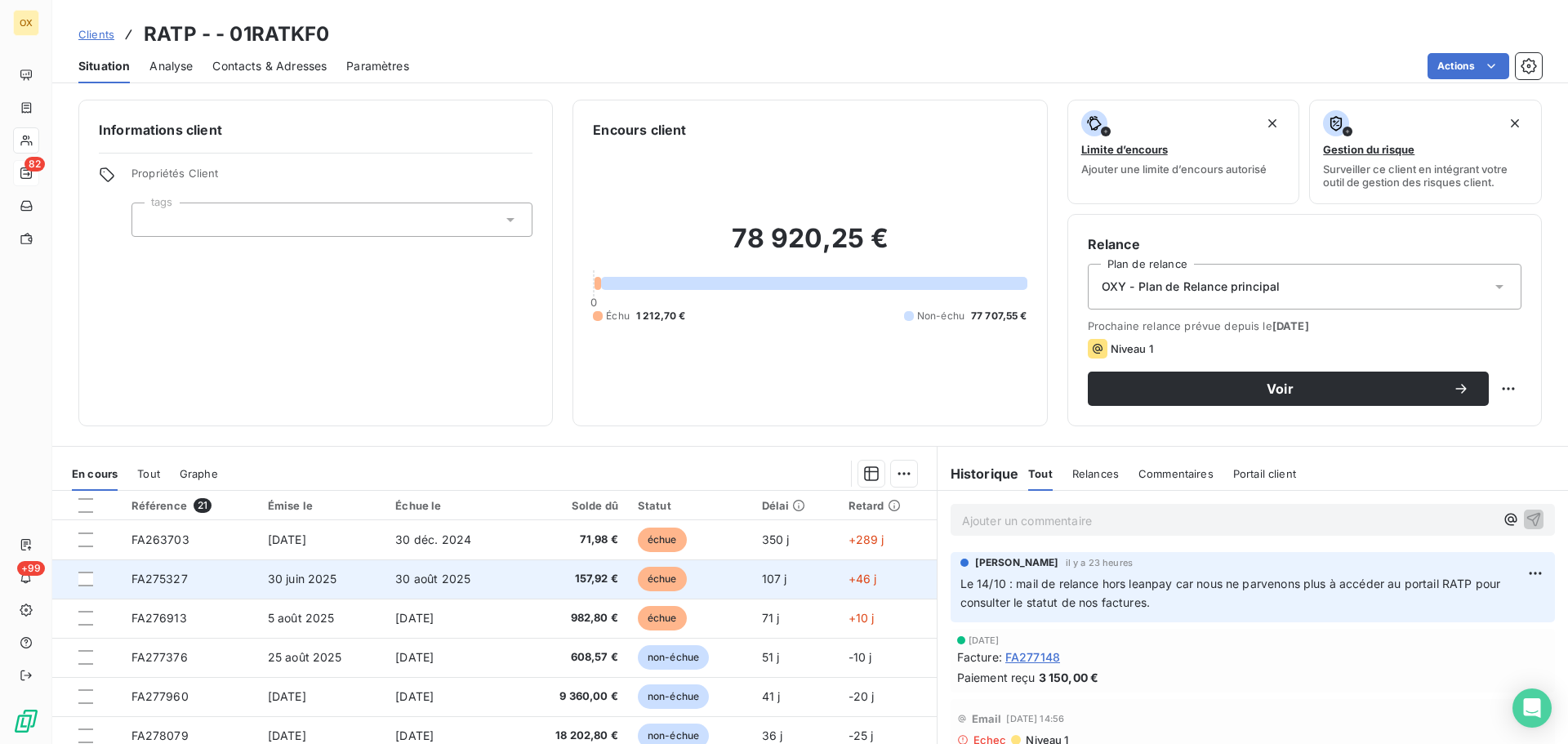
click at [468, 580] on td "30 août 2025" at bounding box center [451, 579] width 130 height 39
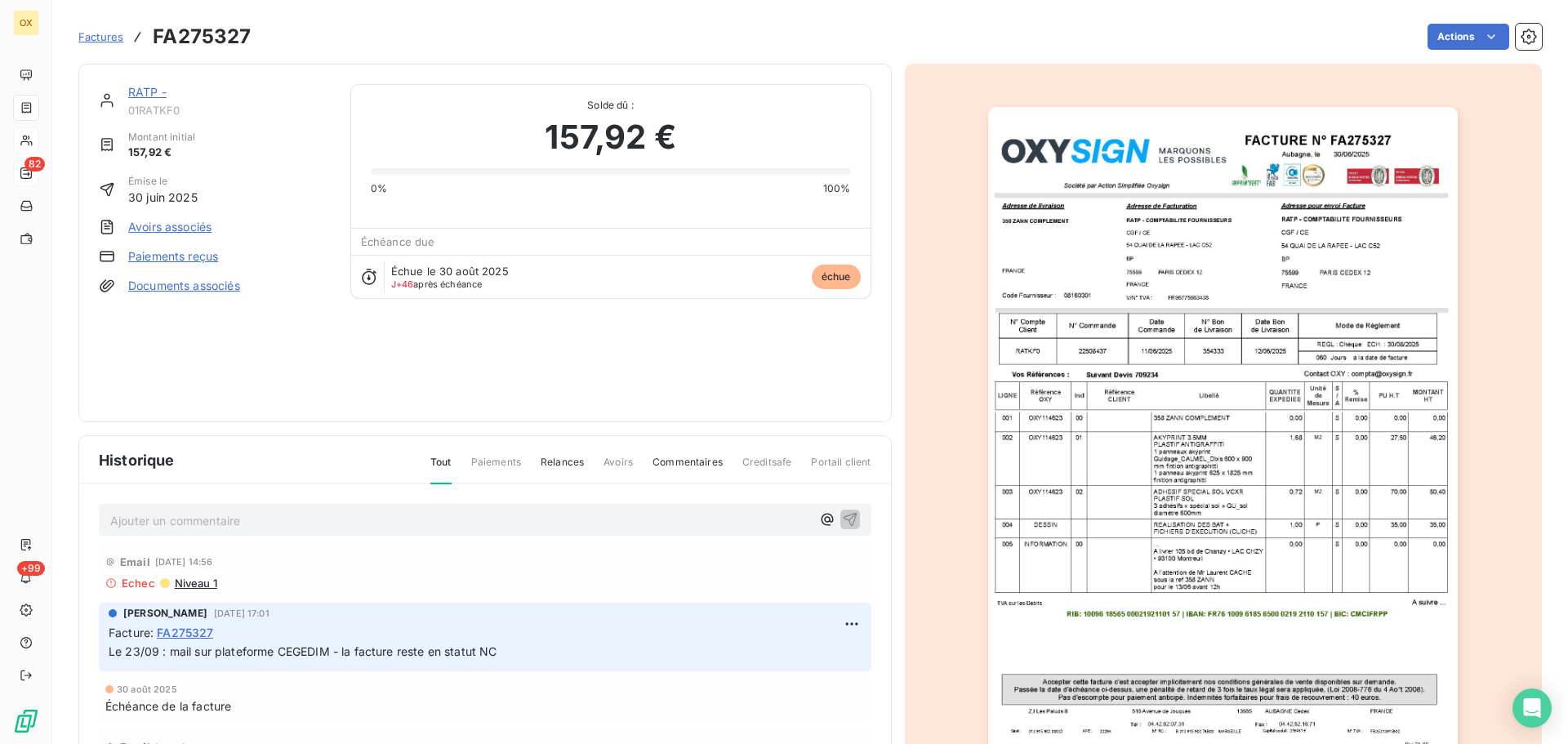
drag, startPoint x: 140, startPoint y: 91, endPoint x: 291, endPoint y: 169, distance: 170.0
click at [140, 90] on link "RATP -" at bounding box center [147, 92] width 38 height 14
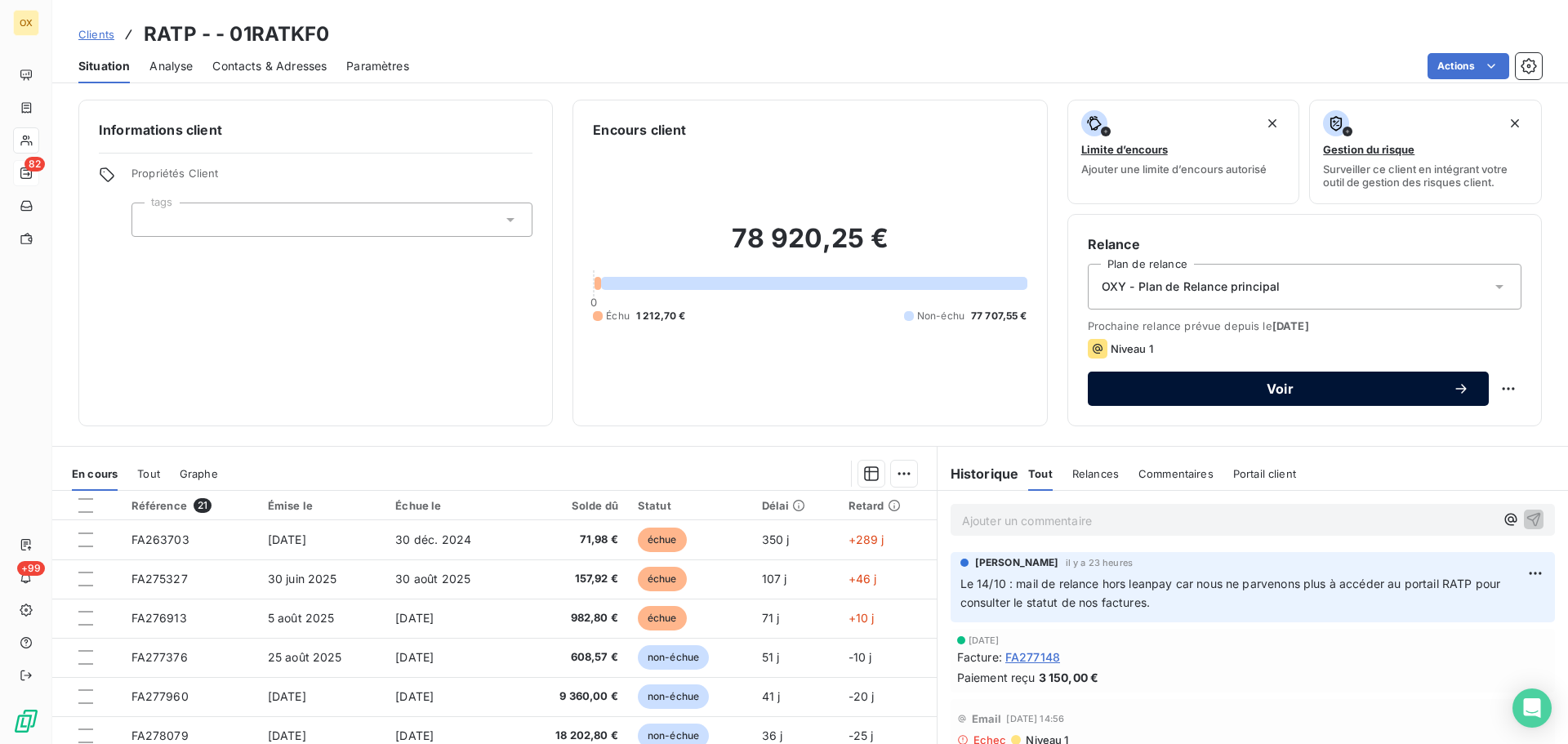
click at [1139, 385] on span "Voir" at bounding box center [1280, 388] width 345 height 13
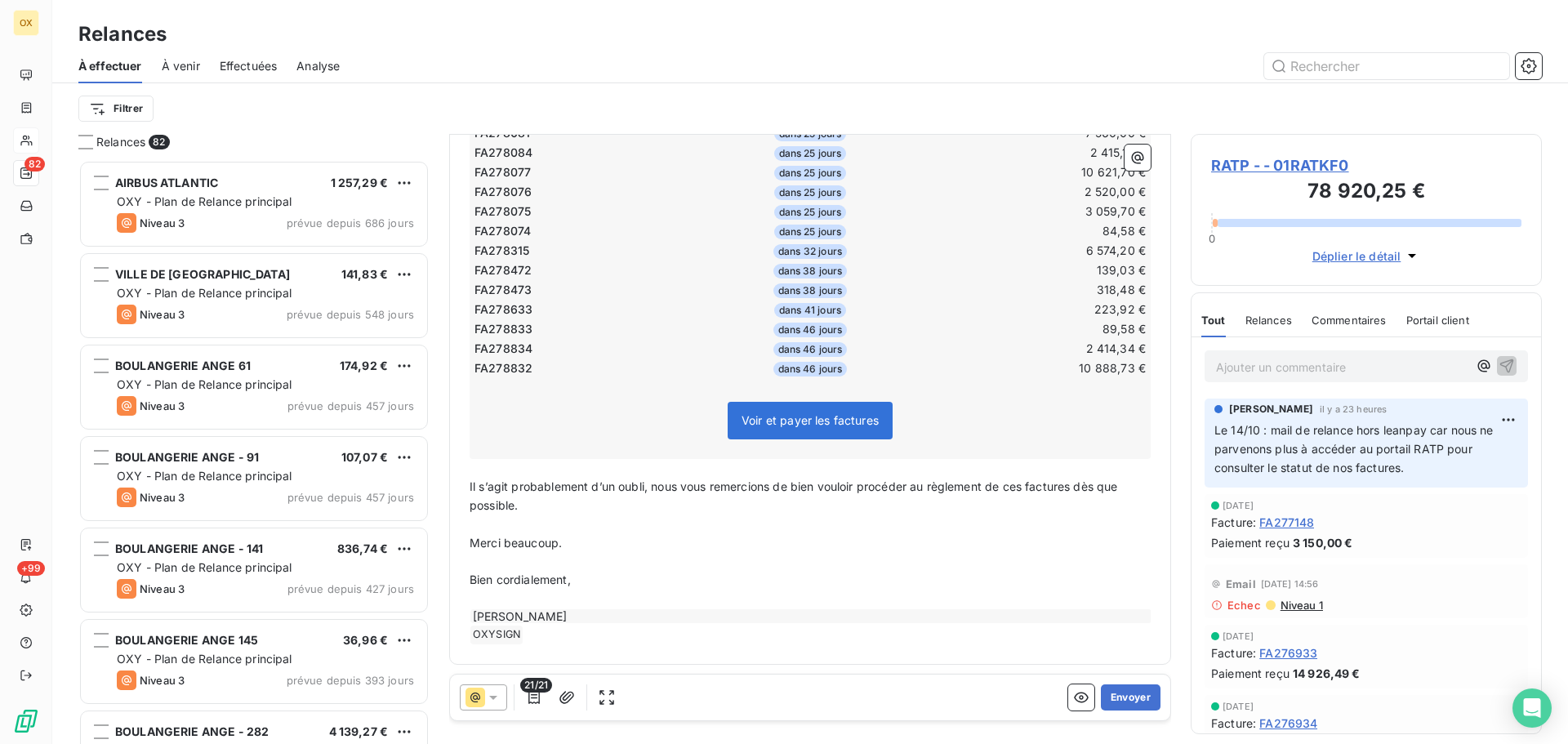
scroll to position [562, 0]
click at [487, 700] on icon at bounding box center [493, 697] width 16 height 16
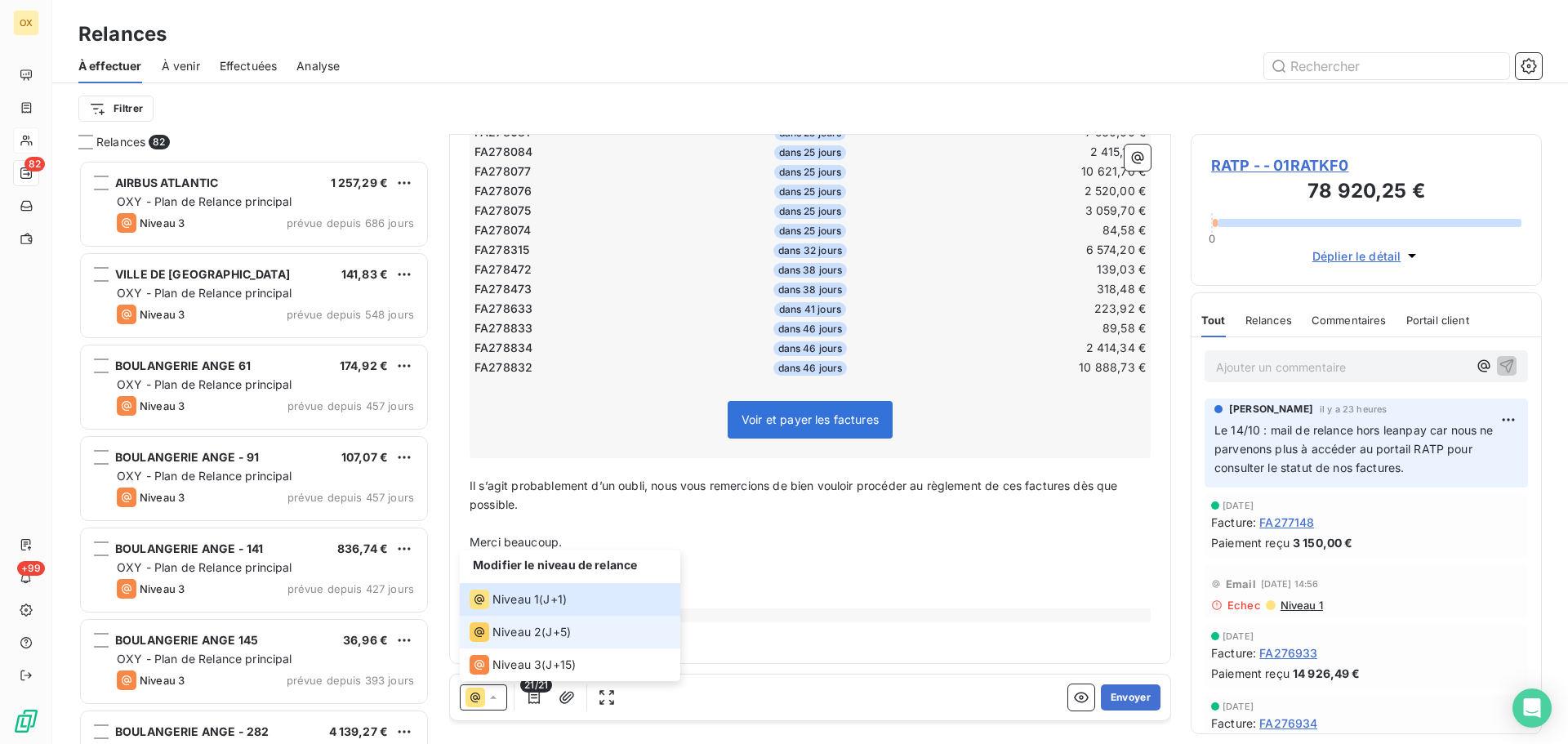
click at [508, 633] on span "Niveau 2" at bounding box center [517, 632] width 49 height 16
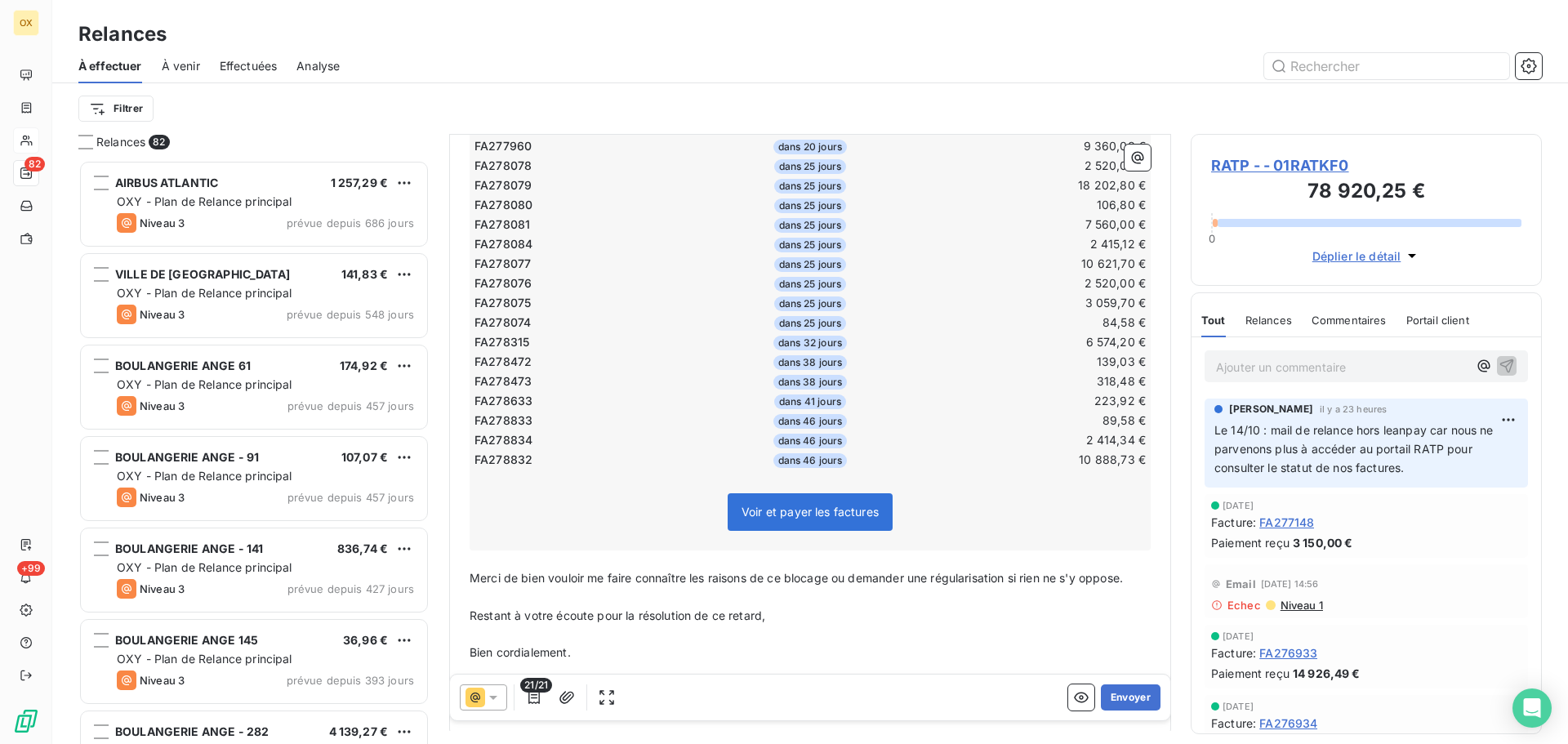
scroll to position [564, 0]
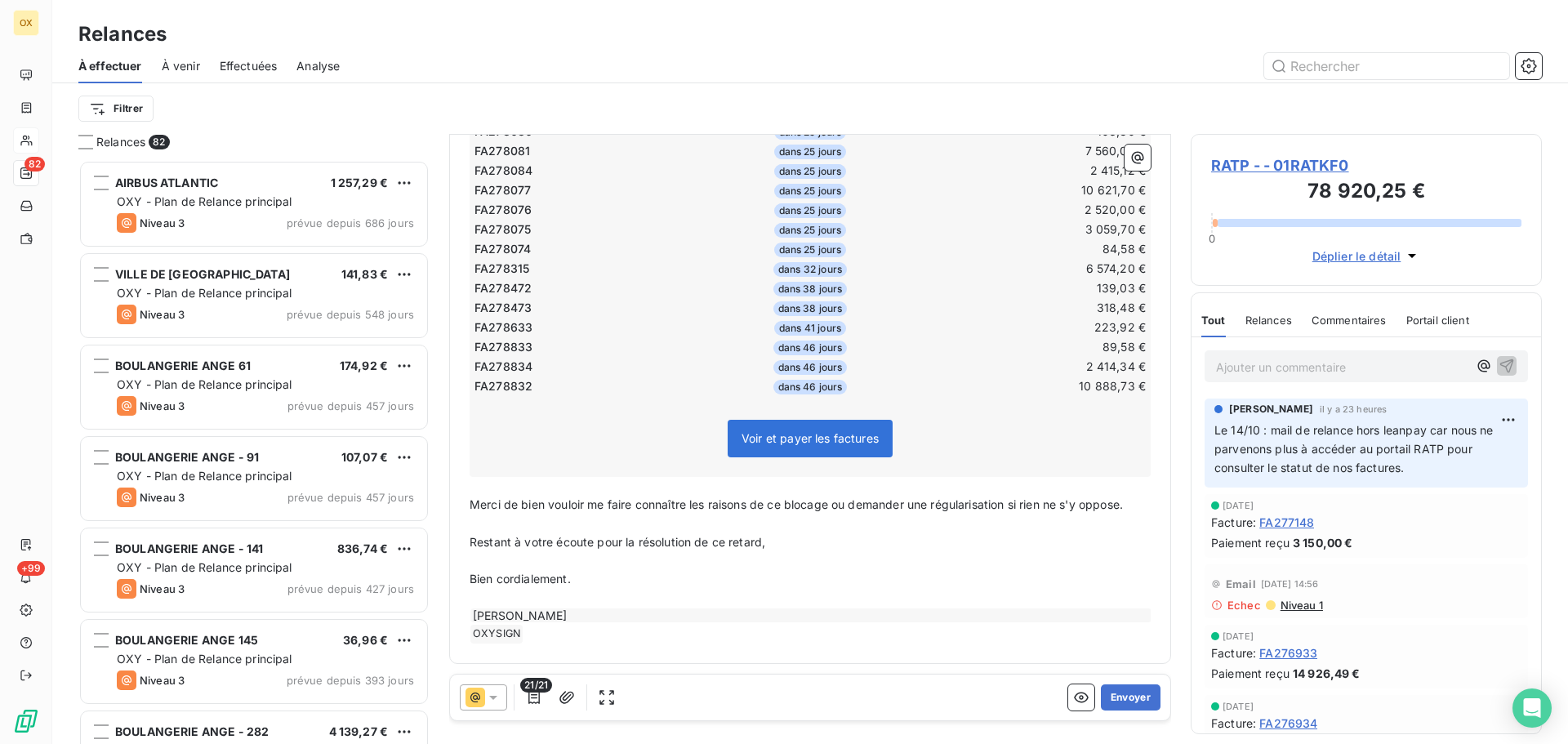
click at [497, 691] on icon at bounding box center [493, 697] width 16 height 16
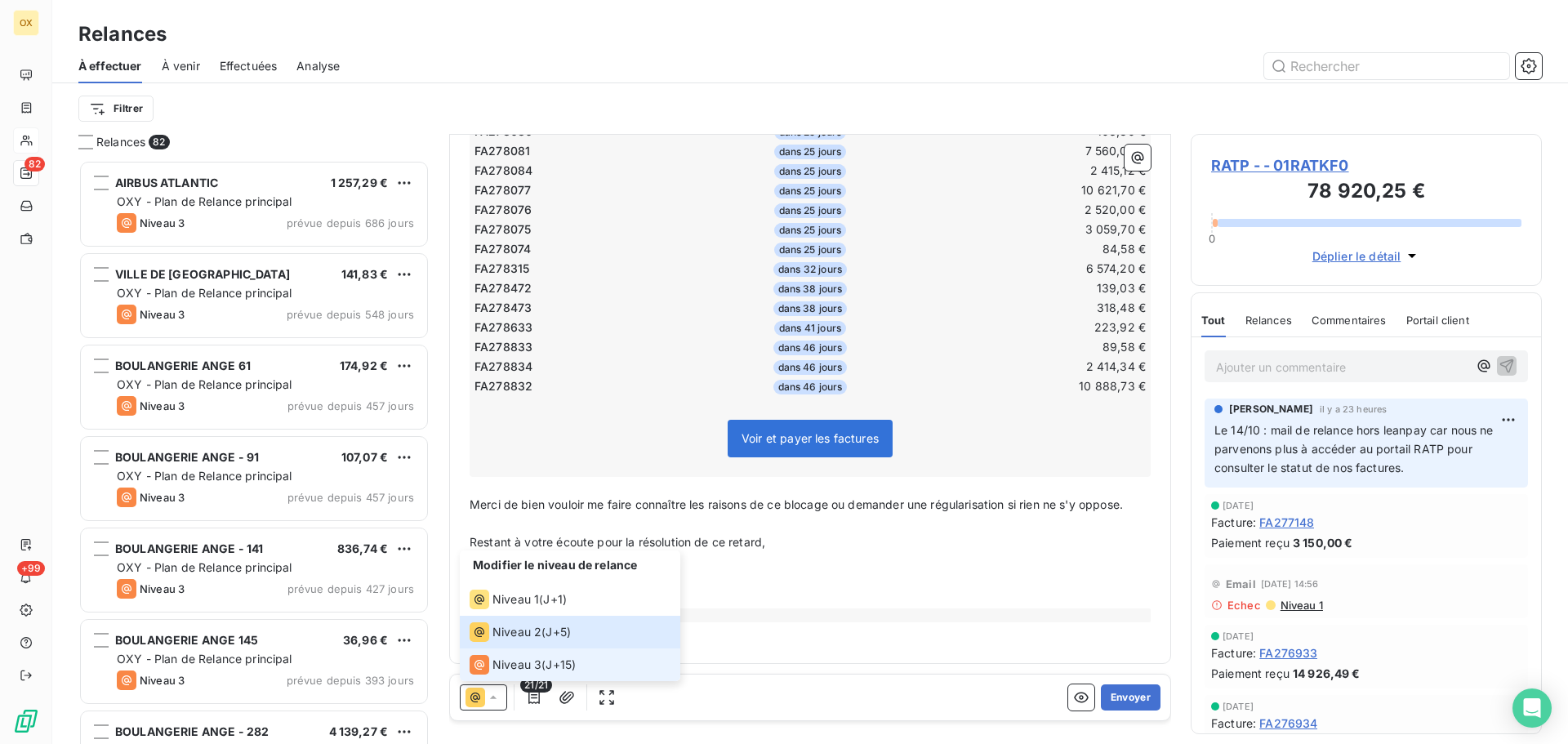
click at [518, 662] on span "Niveau 3" at bounding box center [517, 664] width 49 height 16
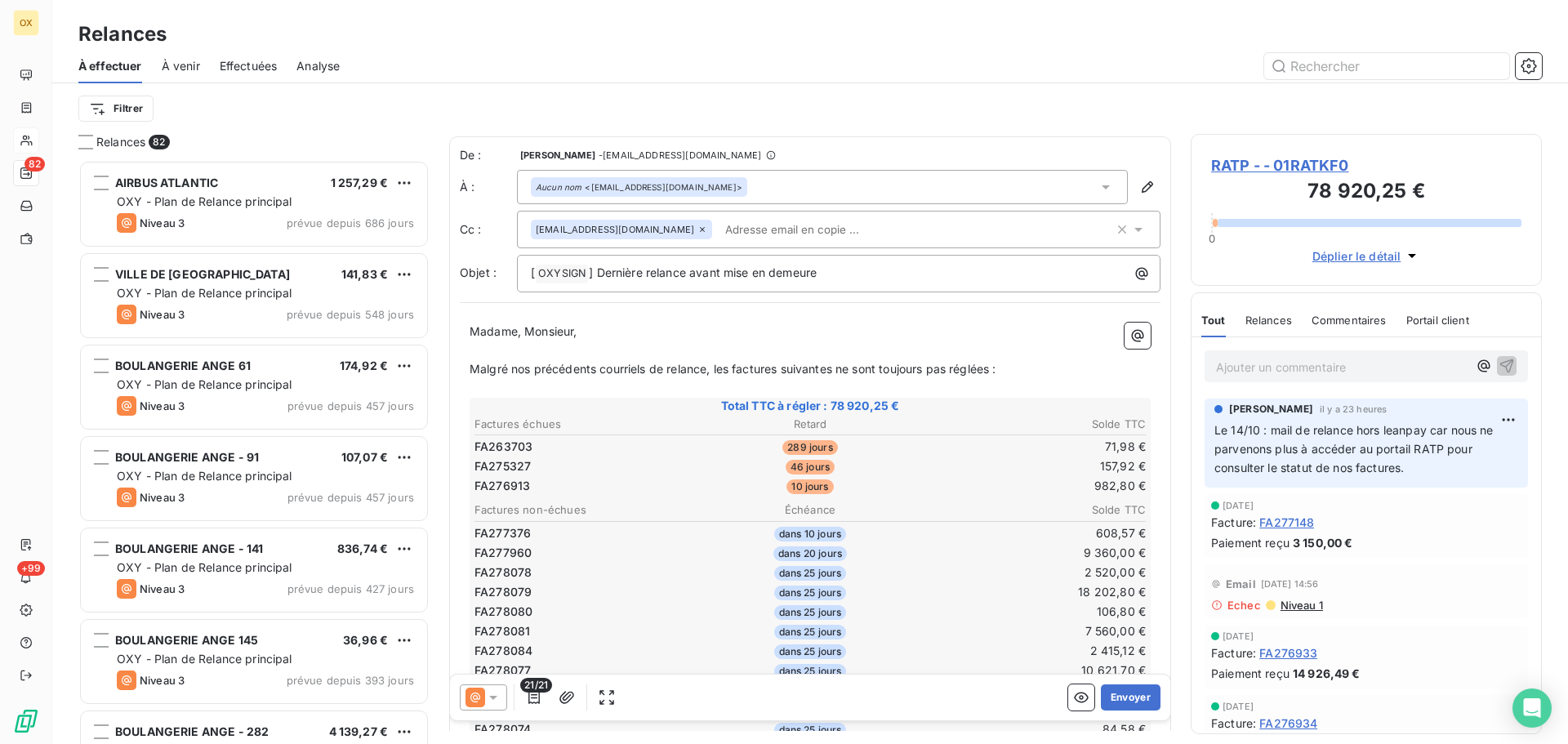
scroll to position [0, 0]
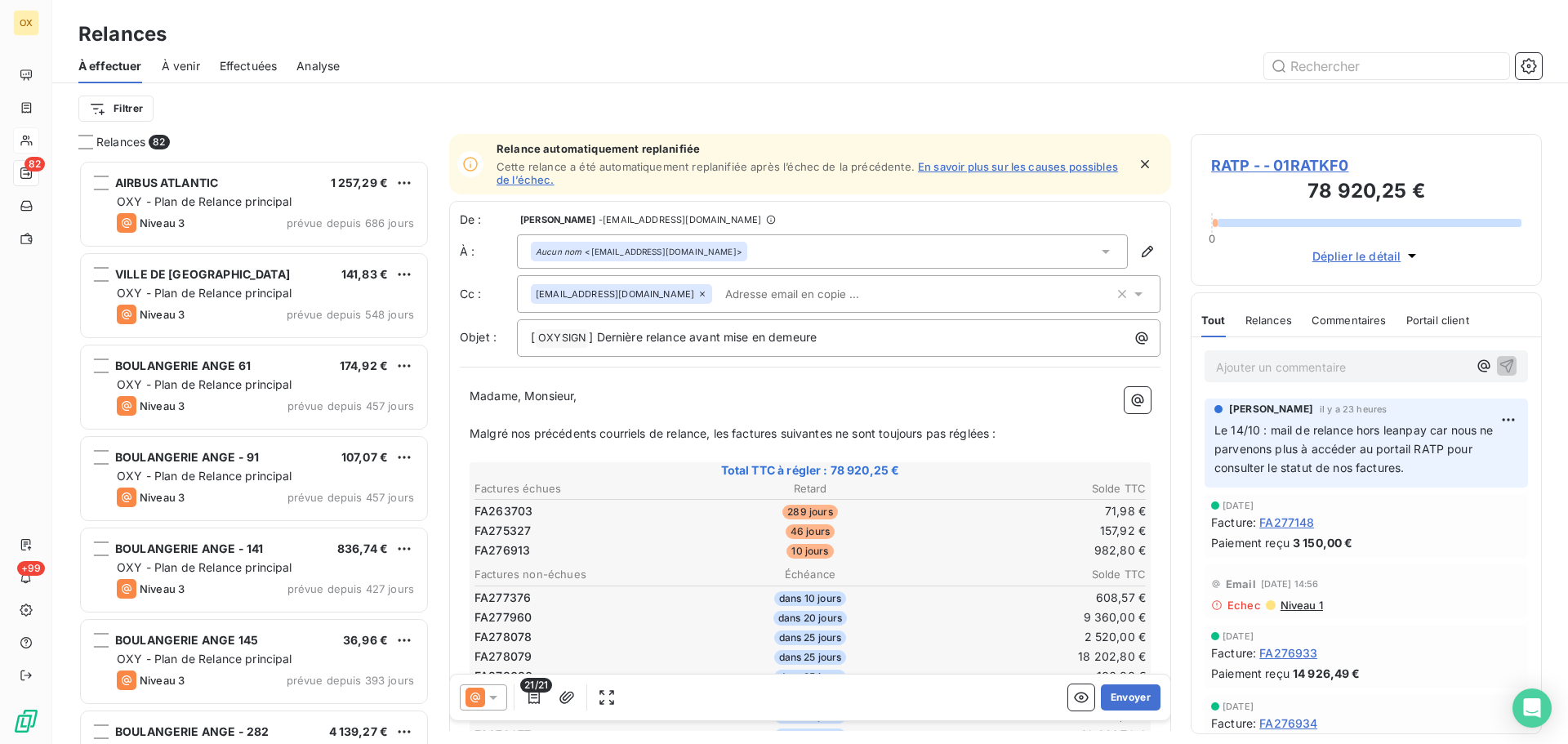
click at [212, 249] on div "AIRBUS ATLANTIC 1 257,29 € OXY - Plan de Relance principal Niveau 3 prévue depu…" at bounding box center [254, 206] width 351 height 92
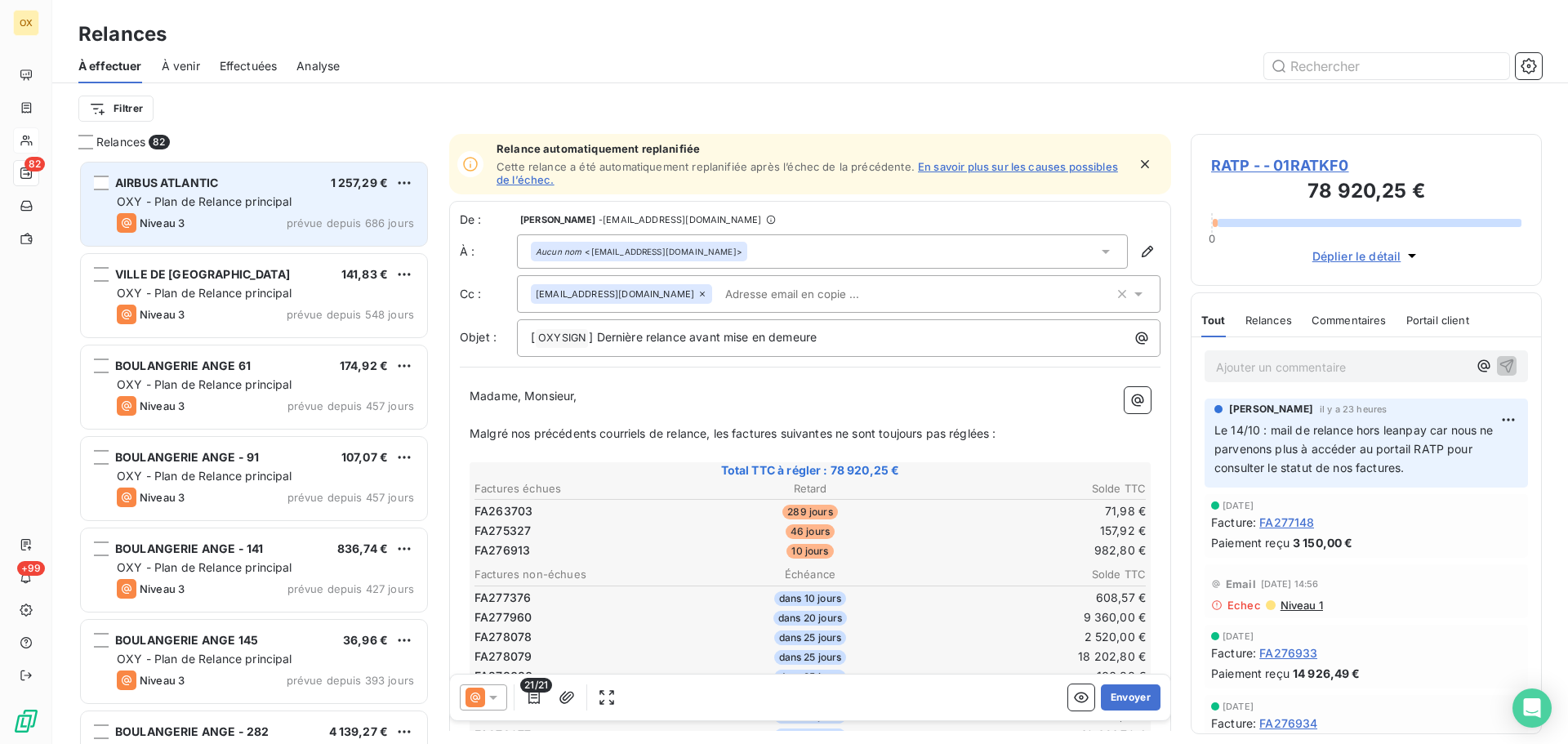
click at [217, 222] on div "Niveau 3 prévue depuis 686 jours" at bounding box center [266, 222] width 298 height 20
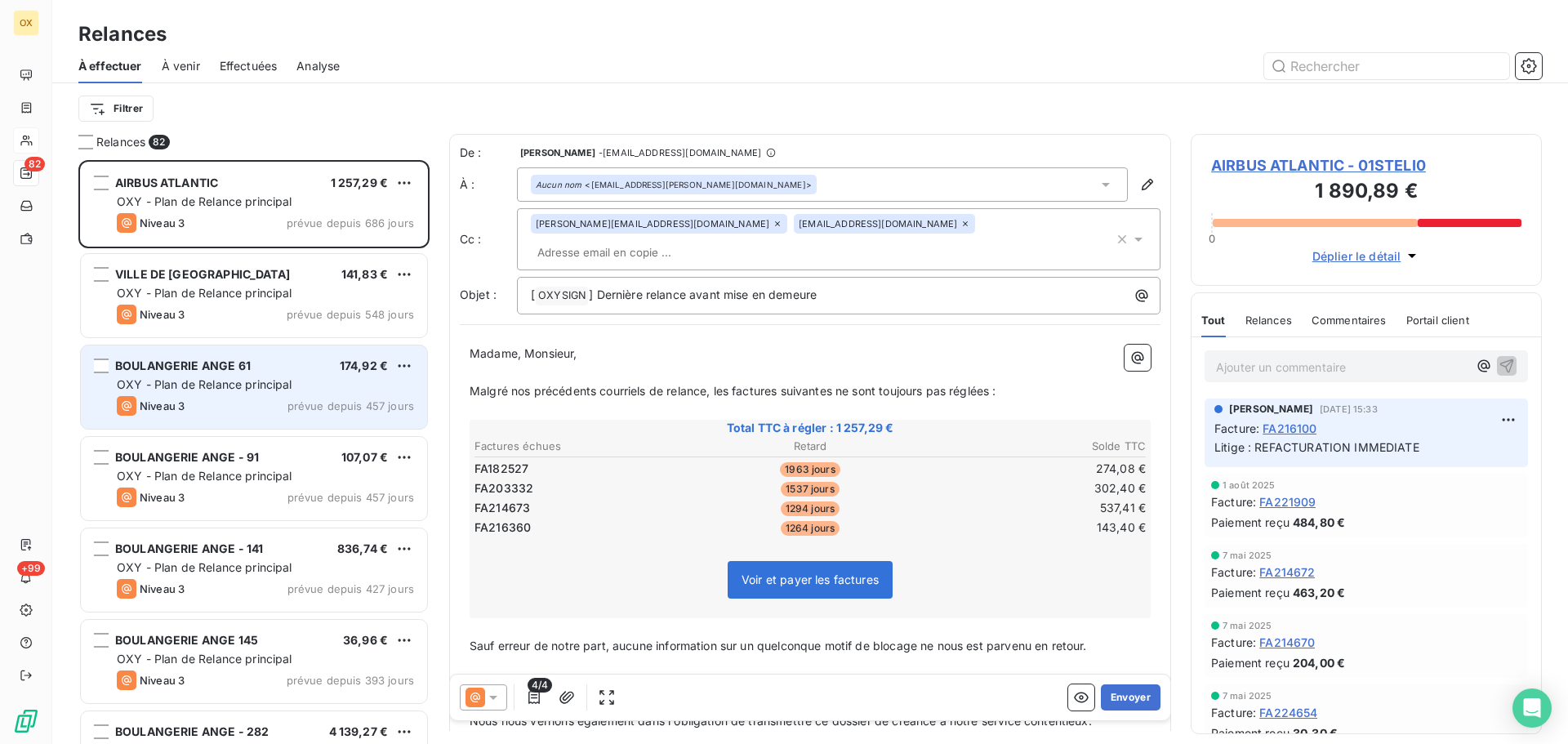
click at [228, 422] on div "BOULANGERIE ANGE 61 174,92 € OXY - Plan de Relance principal Niveau 3 prévue de…" at bounding box center [254, 387] width 346 height 83
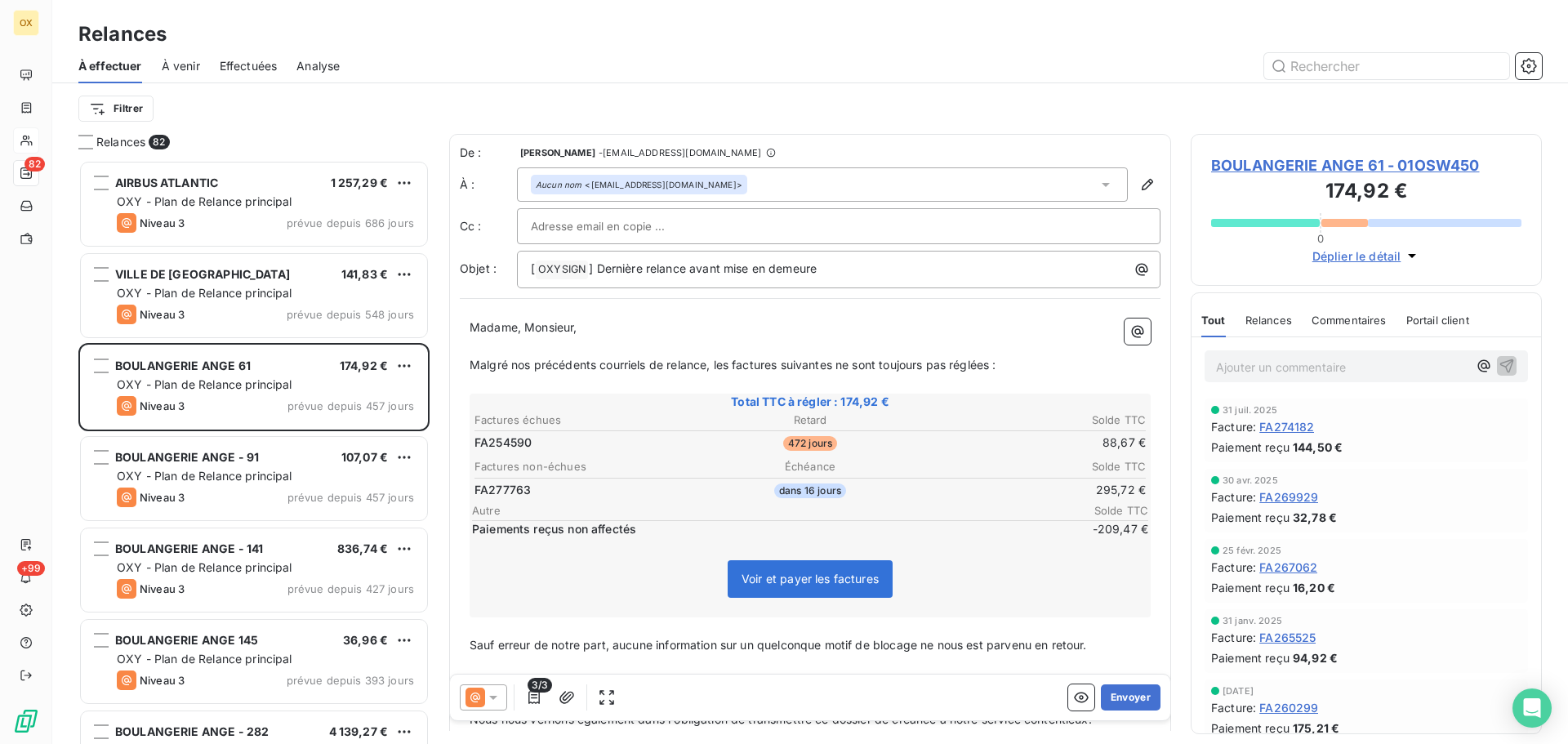
click at [1376, 164] on span "BOULANGERIE ANGE 61 - 01OSW450" at bounding box center [1366, 164] width 311 height 22
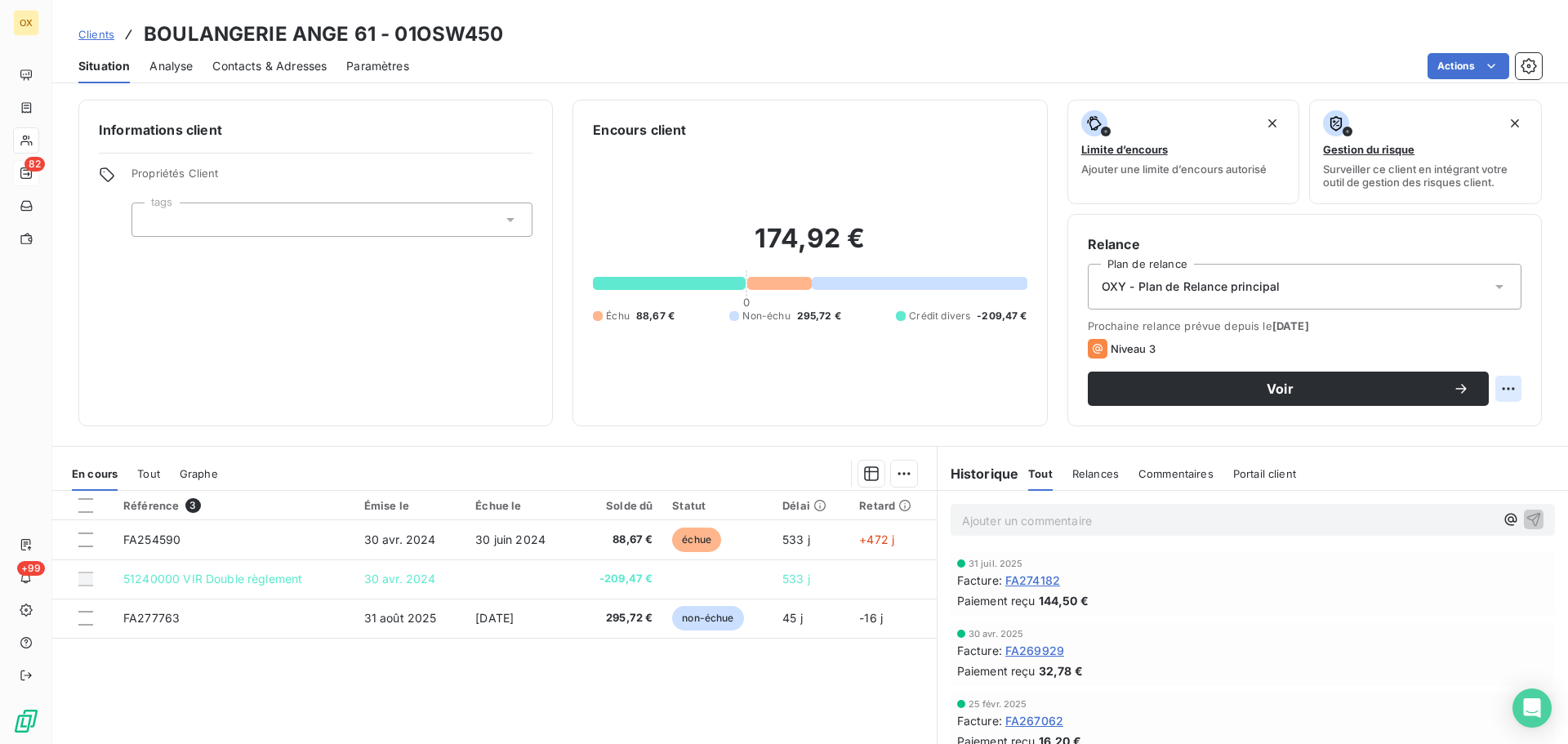
click at [1497, 391] on html "OX 82 +99 Clients BOULANGERIE ANGE 61 - 01OSW450 Situation Analyse Contacts & A…" at bounding box center [784, 372] width 1568 height 744
click at [1447, 426] on div "Replanifier cette action" at bounding box center [1429, 425] width 146 height 26
select select "9"
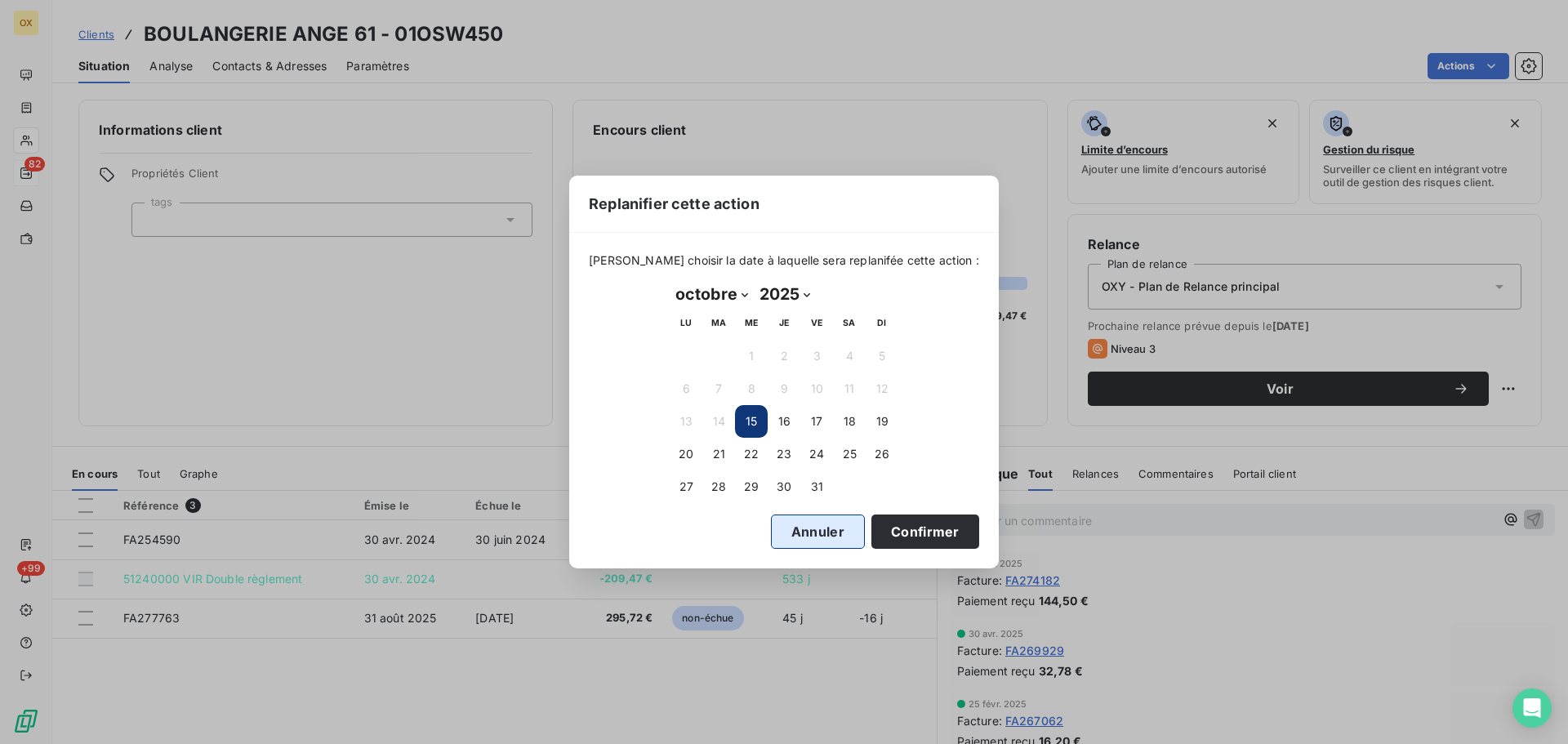
click at [802, 532] on button "Annuler" at bounding box center [818, 532] width 94 height 35
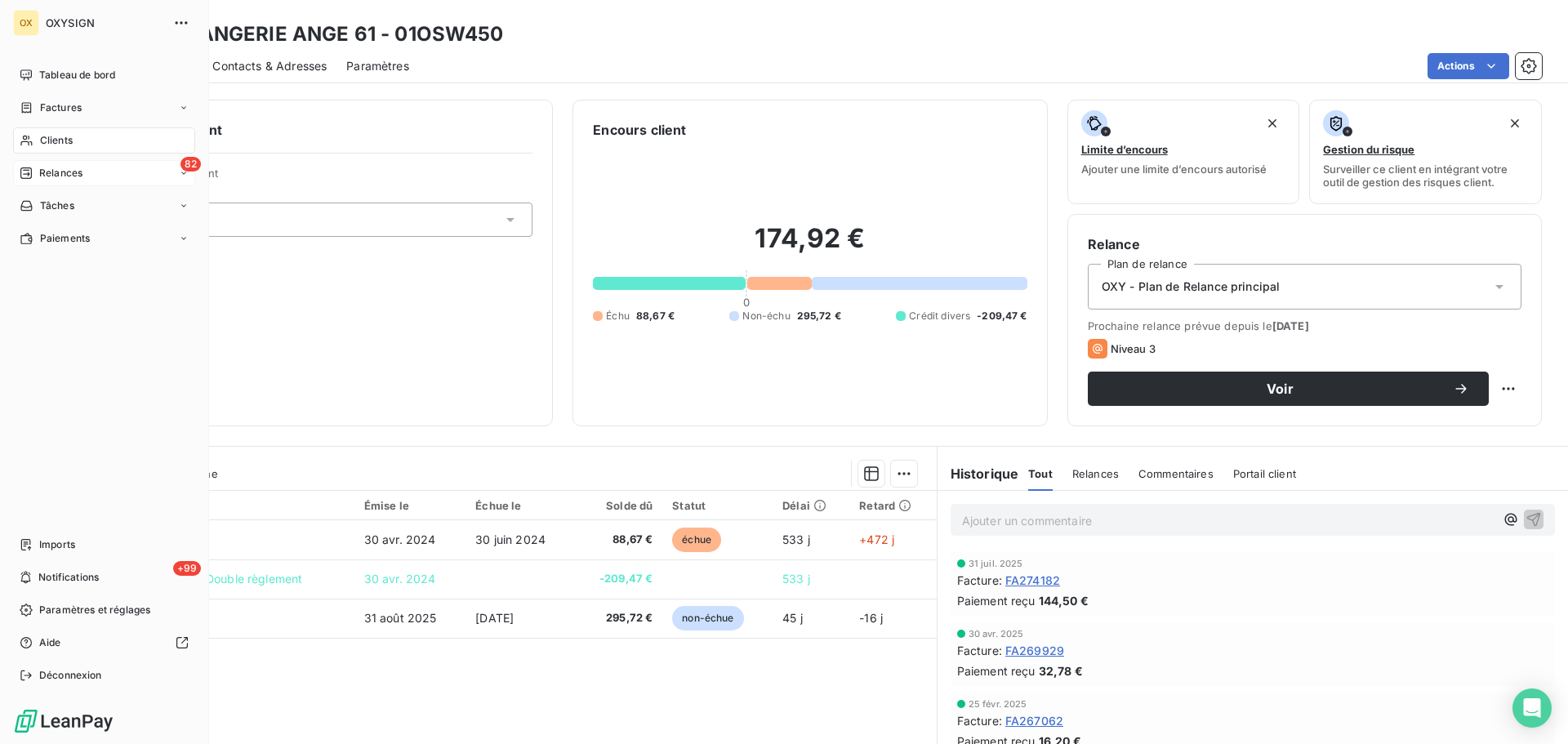
click at [55, 174] on span "Relances" at bounding box center [61, 173] width 43 height 15
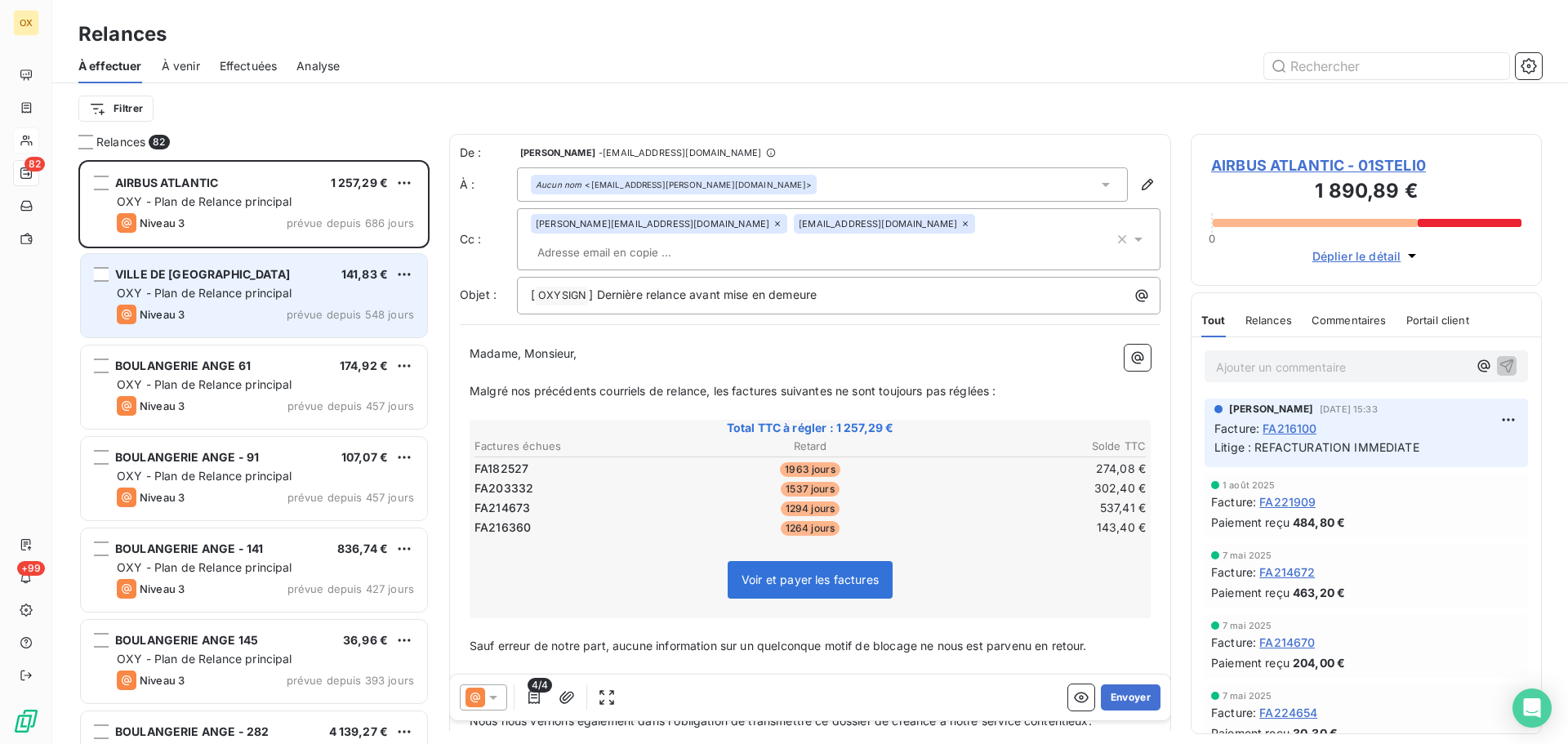
scroll to position [572, 339]
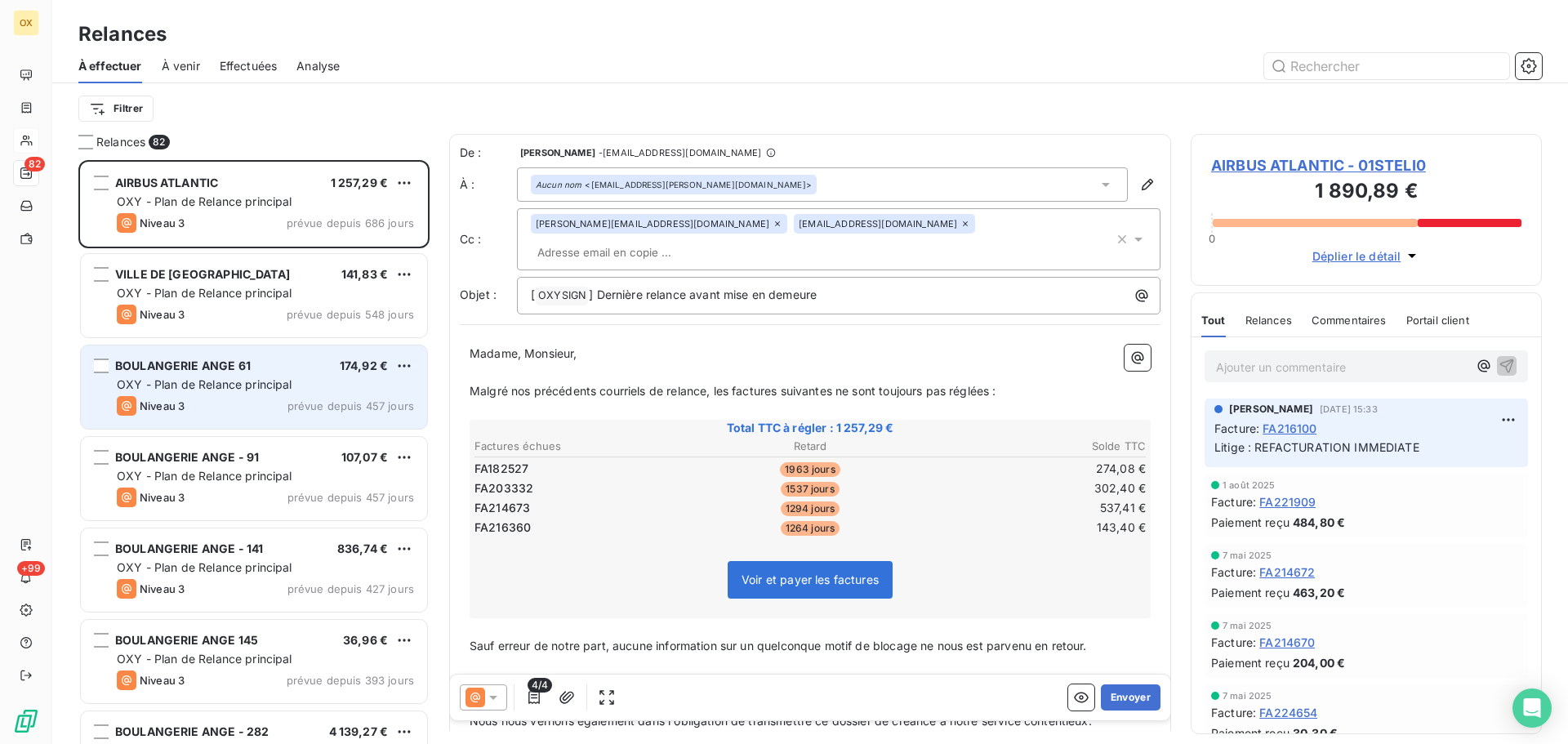
click at [295, 401] on span "prévue depuis 457 jours" at bounding box center [350, 406] width 126 height 13
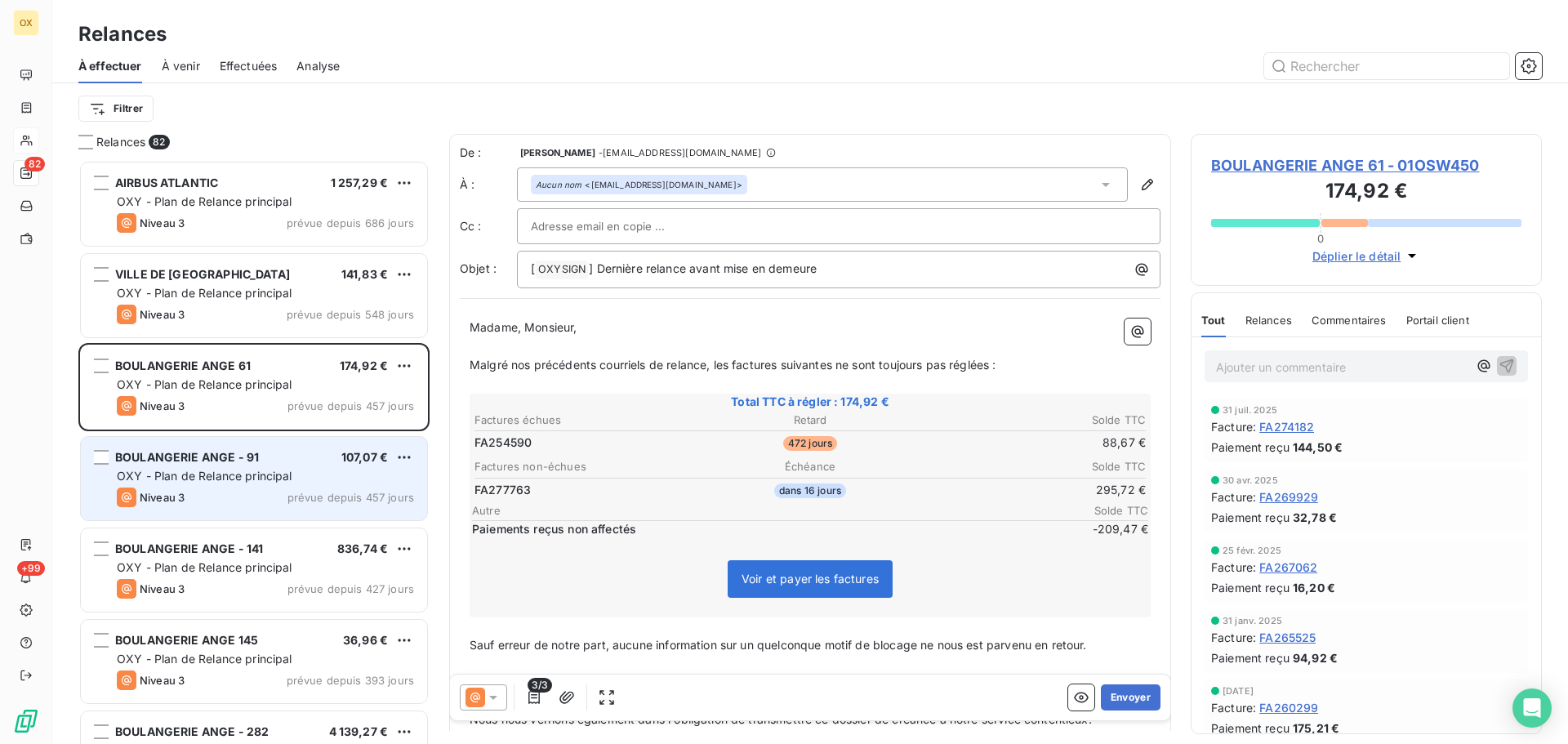
drag, startPoint x: 290, startPoint y: 457, endPoint x: 299, endPoint y: 461, distance: 9.8
click at [289, 457] on div "BOULANGERIE ANGE - 91 107,07 €" at bounding box center [266, 457] width 298 height 15
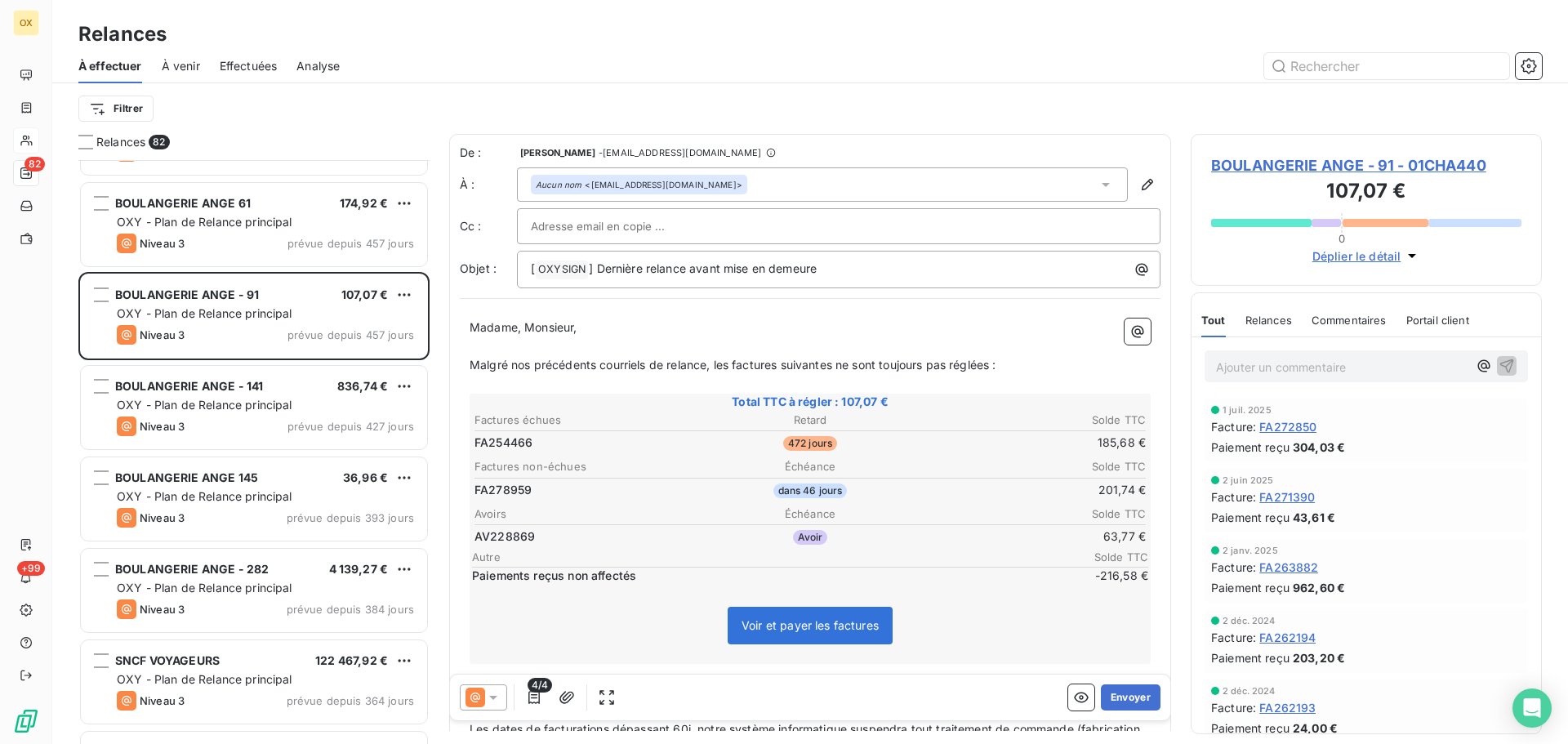
scroll to position [164, 0]
click at [1257, 166] on span "BOULANGERIE ANGE - 91 - 01CHA440" at bounding box center [1366, 164] width 311 height 22
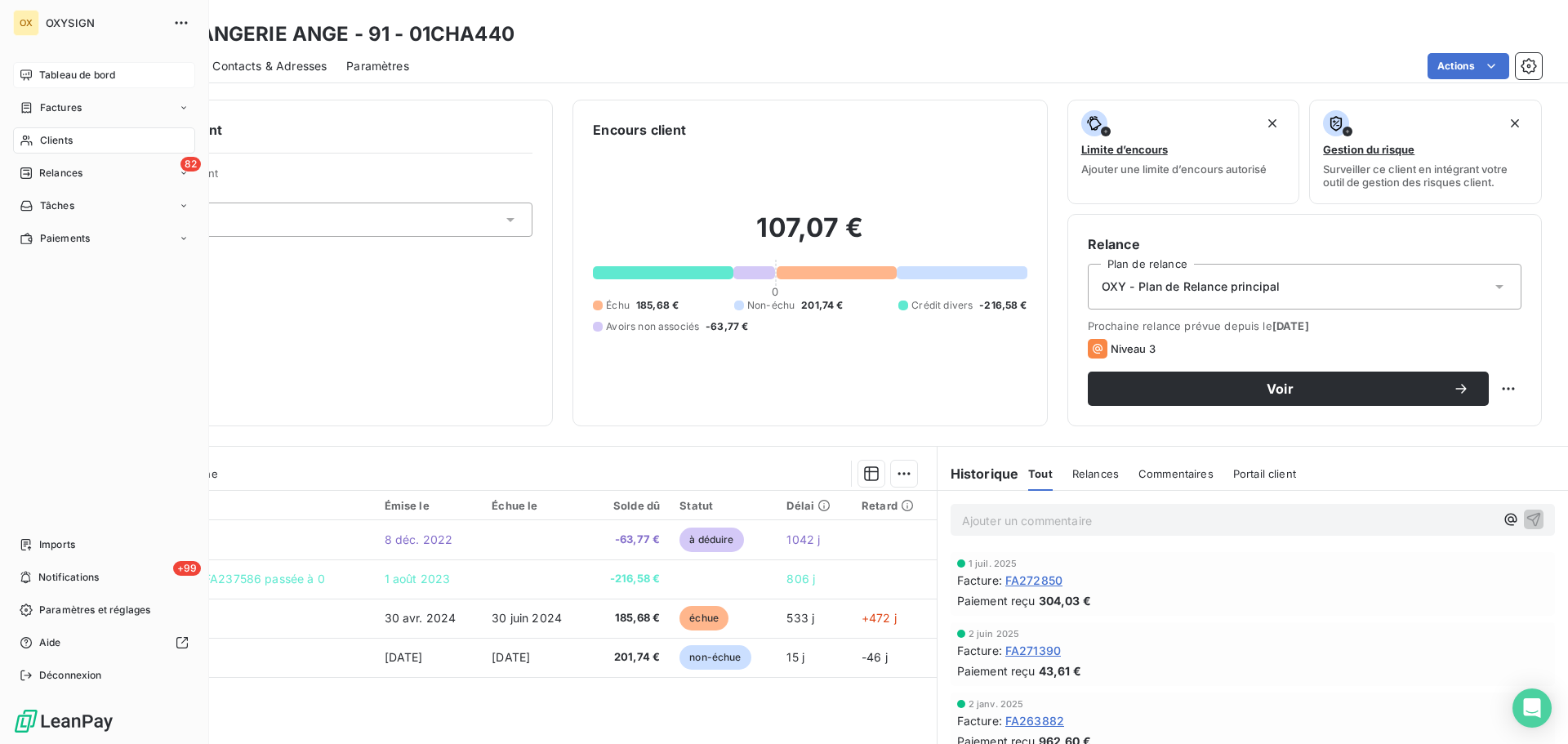
click at [51, 71] on span "Tableau de bord" at bounding box center [77, 74] width 76 height 15
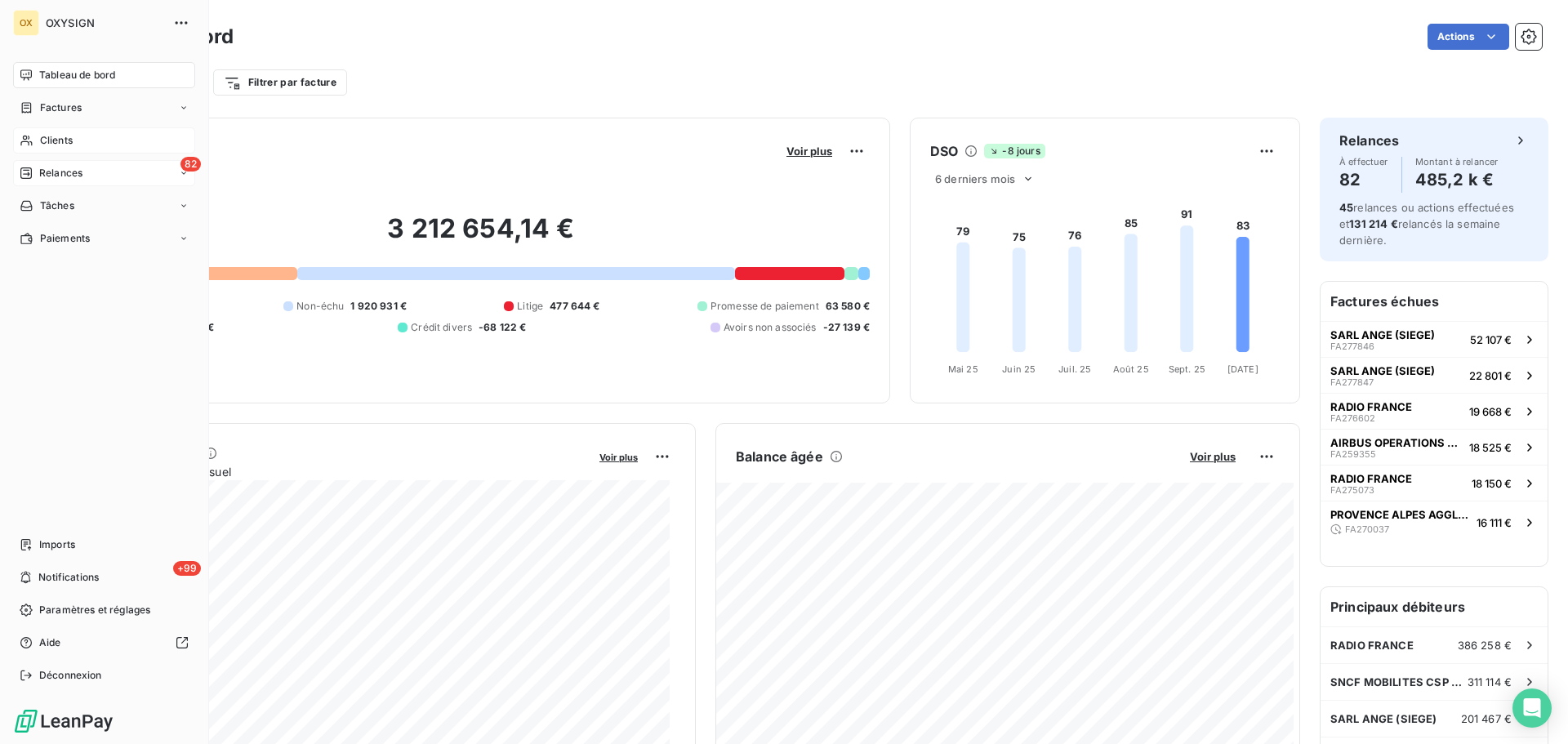
click at [65, 173] on span "Relances" at bounding box center [61, 173] width 43 height 15
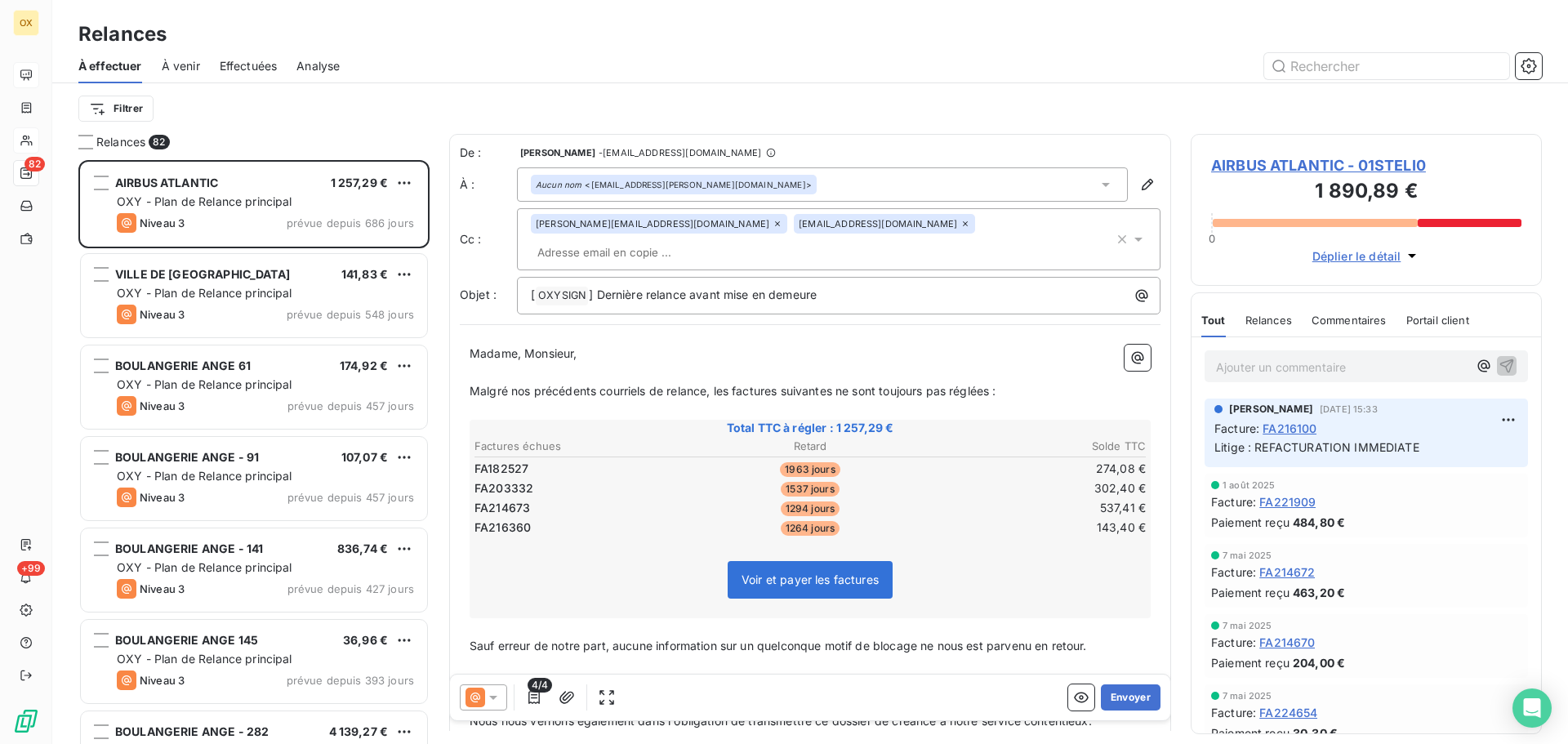
scroll to position [572, 339]
click at [242, 66] on span "Effectuées" at bounding box center [248, 66] width 58 height 16
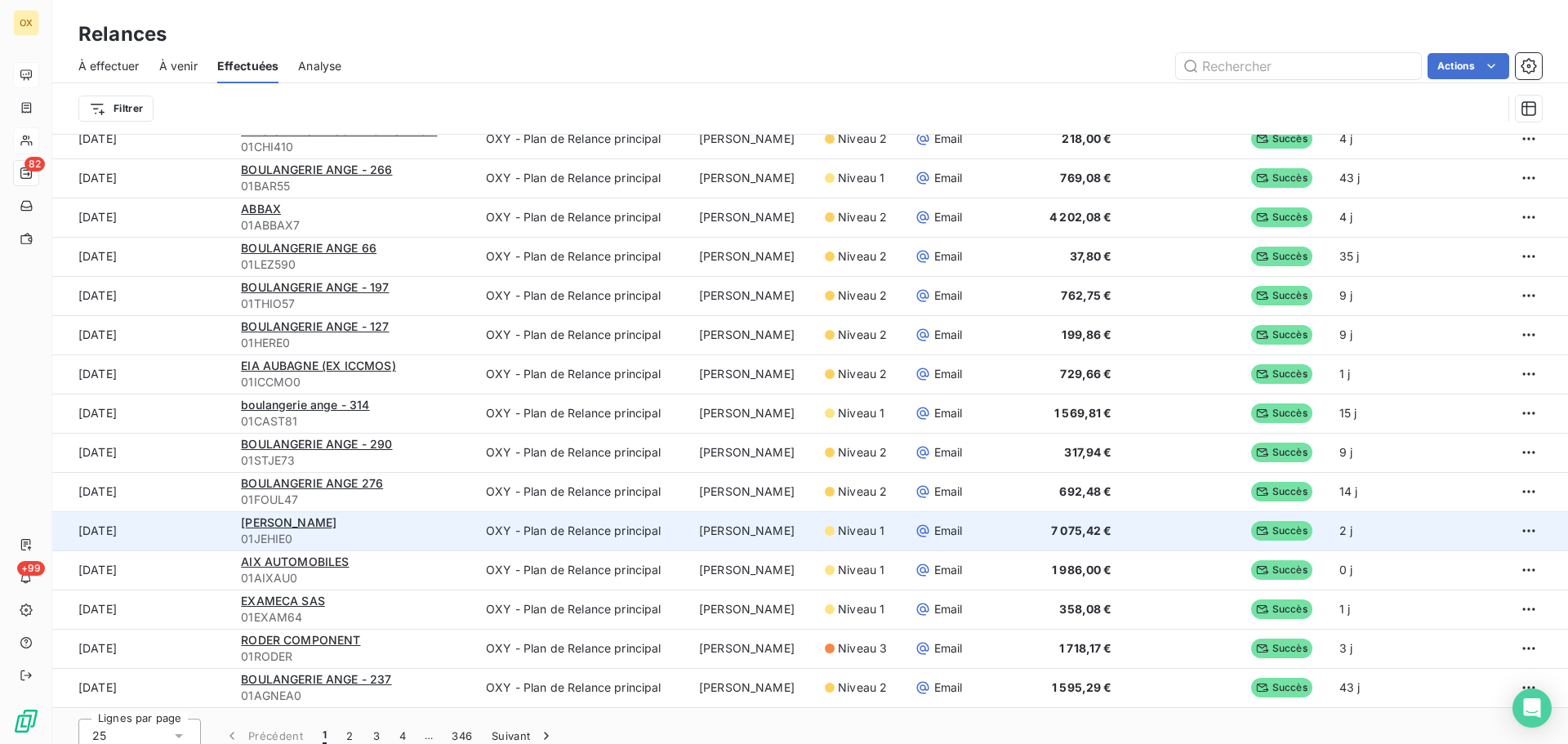
scroll to position [55, 0]
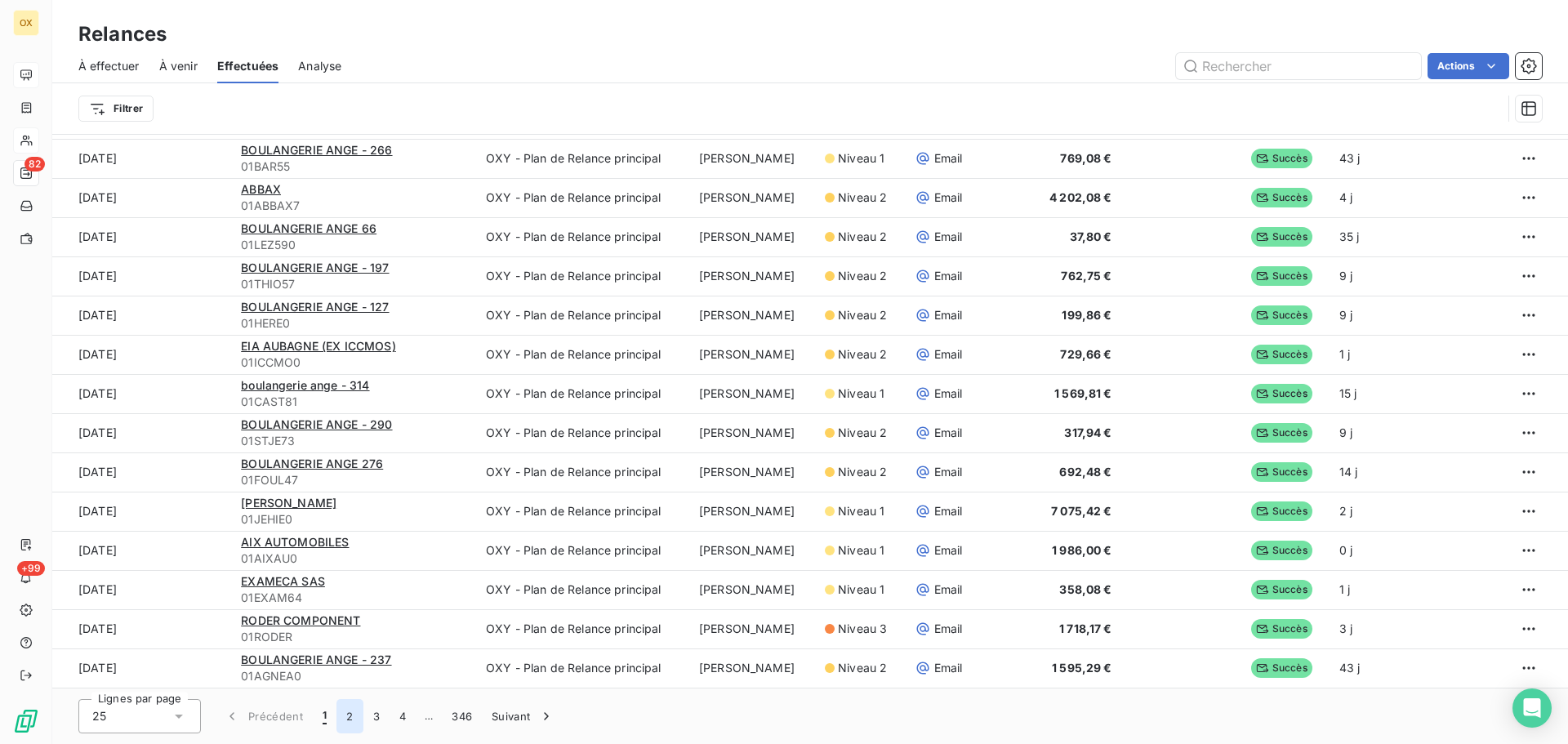
click at [351, 719] on button "2" at bounding box center [350, 716] width 26 height 35
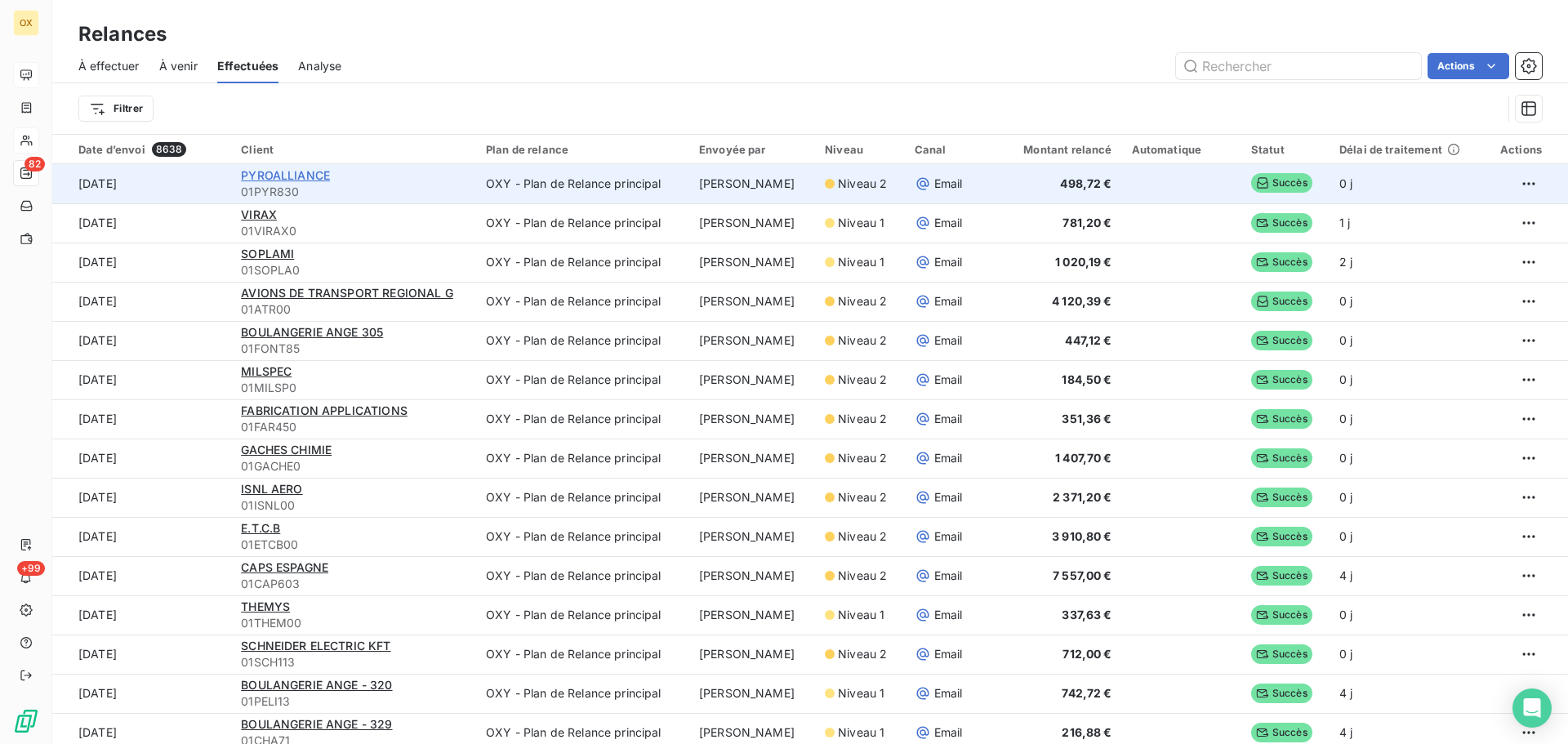
scroll to position [81, 0]
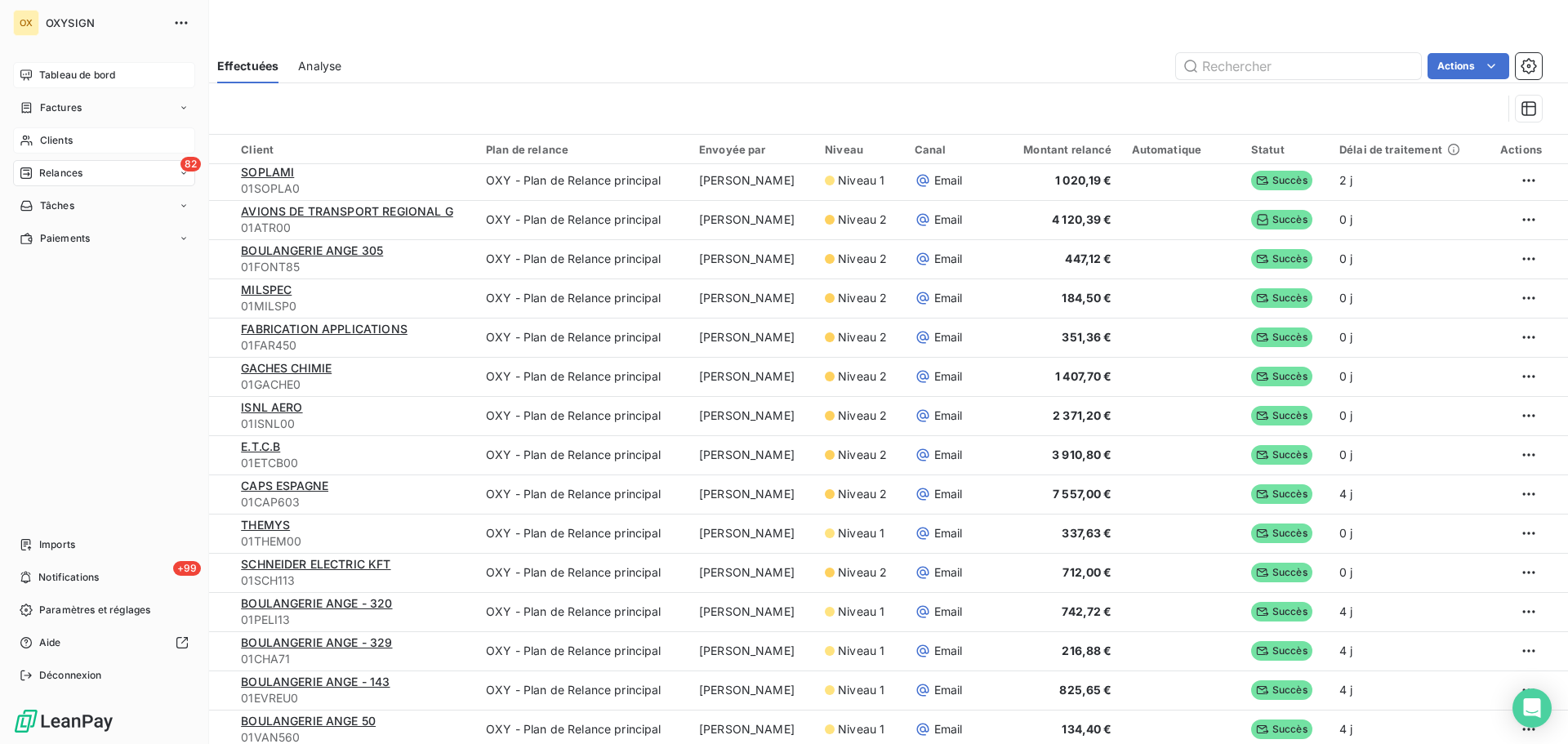
drag, startPoint x: 71, startPoint y: 168, endPoint x: 206, endPoint y: 187, distance: 136.3
click at [70, 167] on span "Relances" at bounding box center [61, 173] width 43 height 15
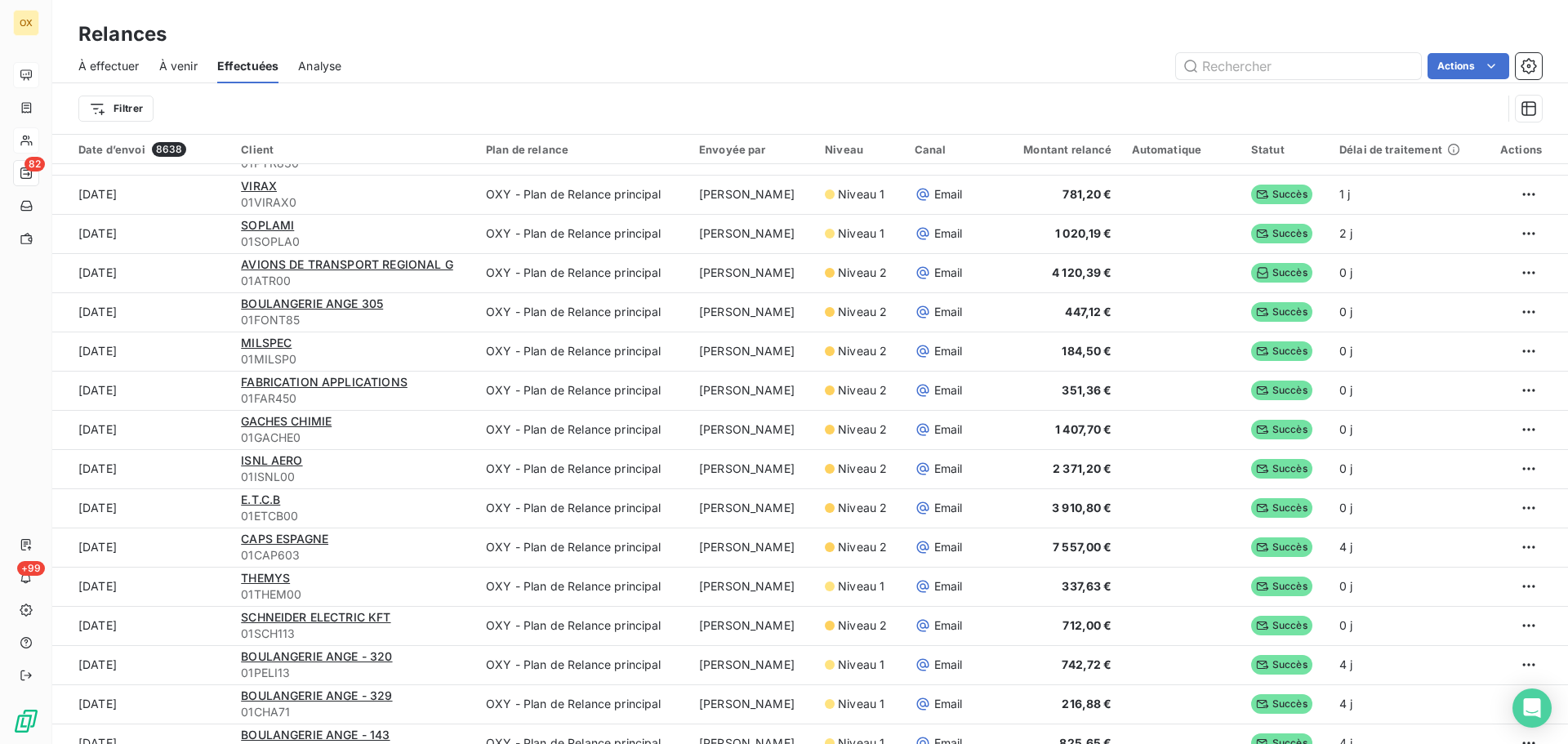
scroll to position [0, 0]
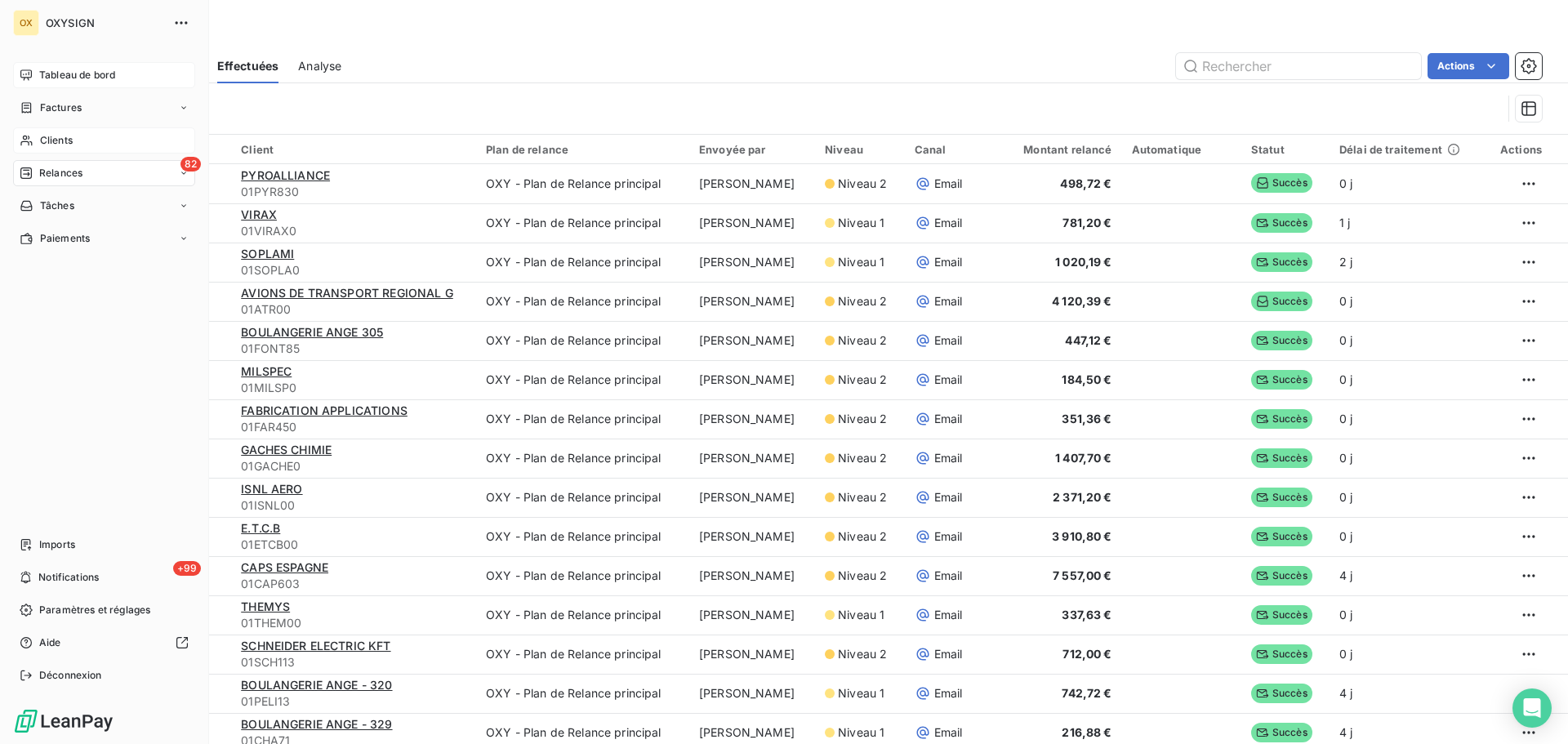
click at [67, 169] on span "Relances" at bounding box center [61, 173] width 43 height 15
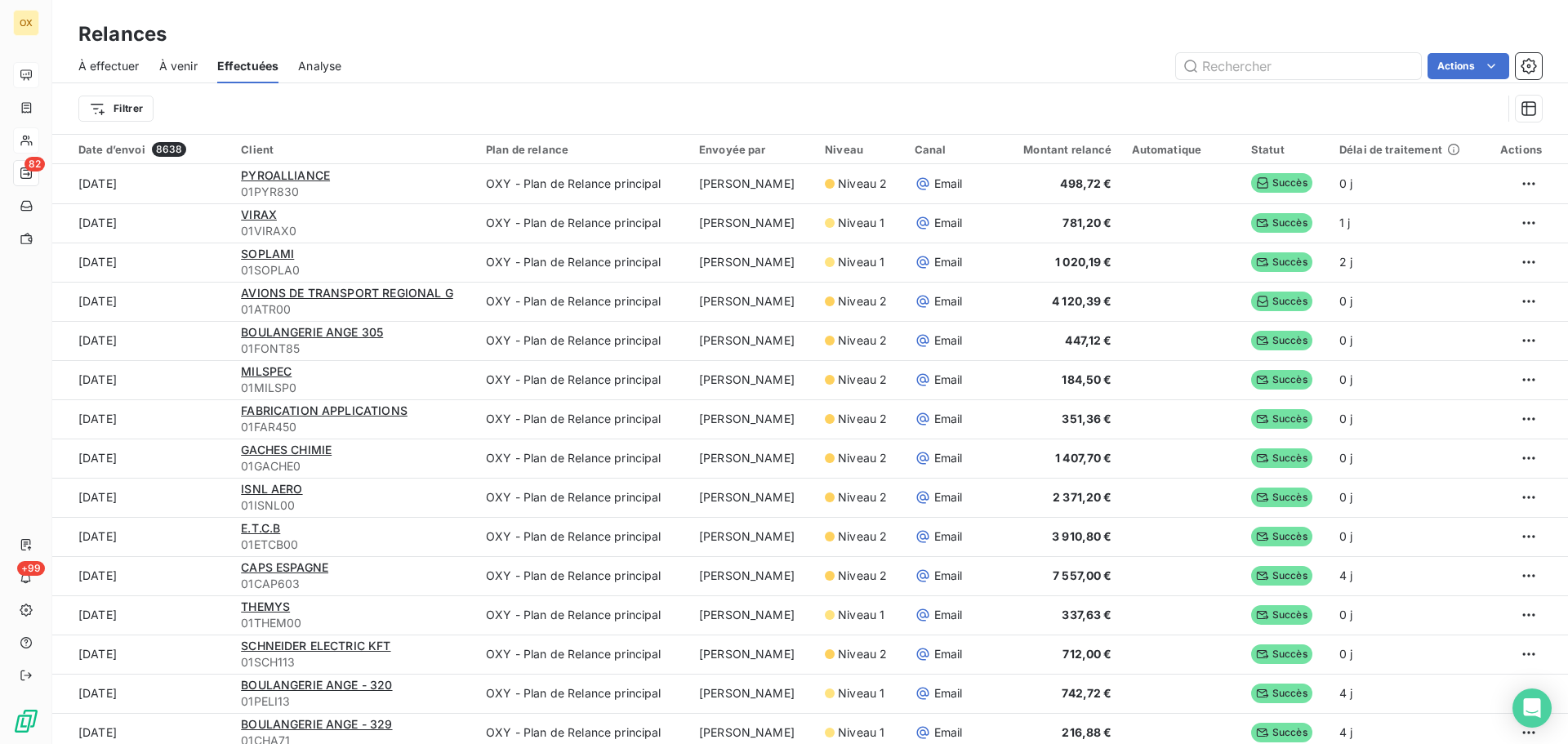
click at [540, 63] on div "Actions" at bounding box center [951, 66] width 1181 height 26
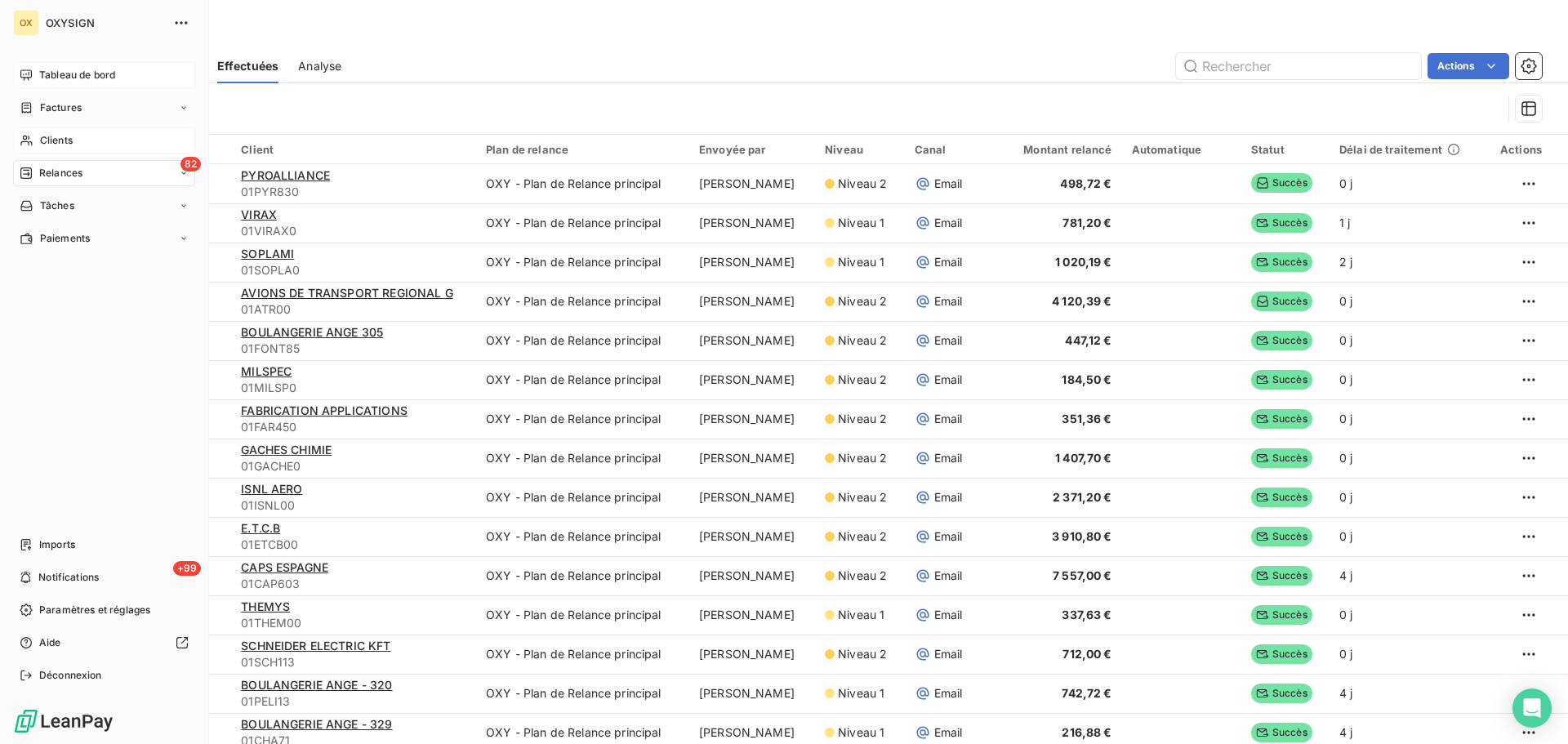
click at [54, 169] on span "Relances" at bounding box center [61, 173] width 43 height 15
click at [45, 138] on span "Clients" at bounding box center [56, 140] width 33 height 15
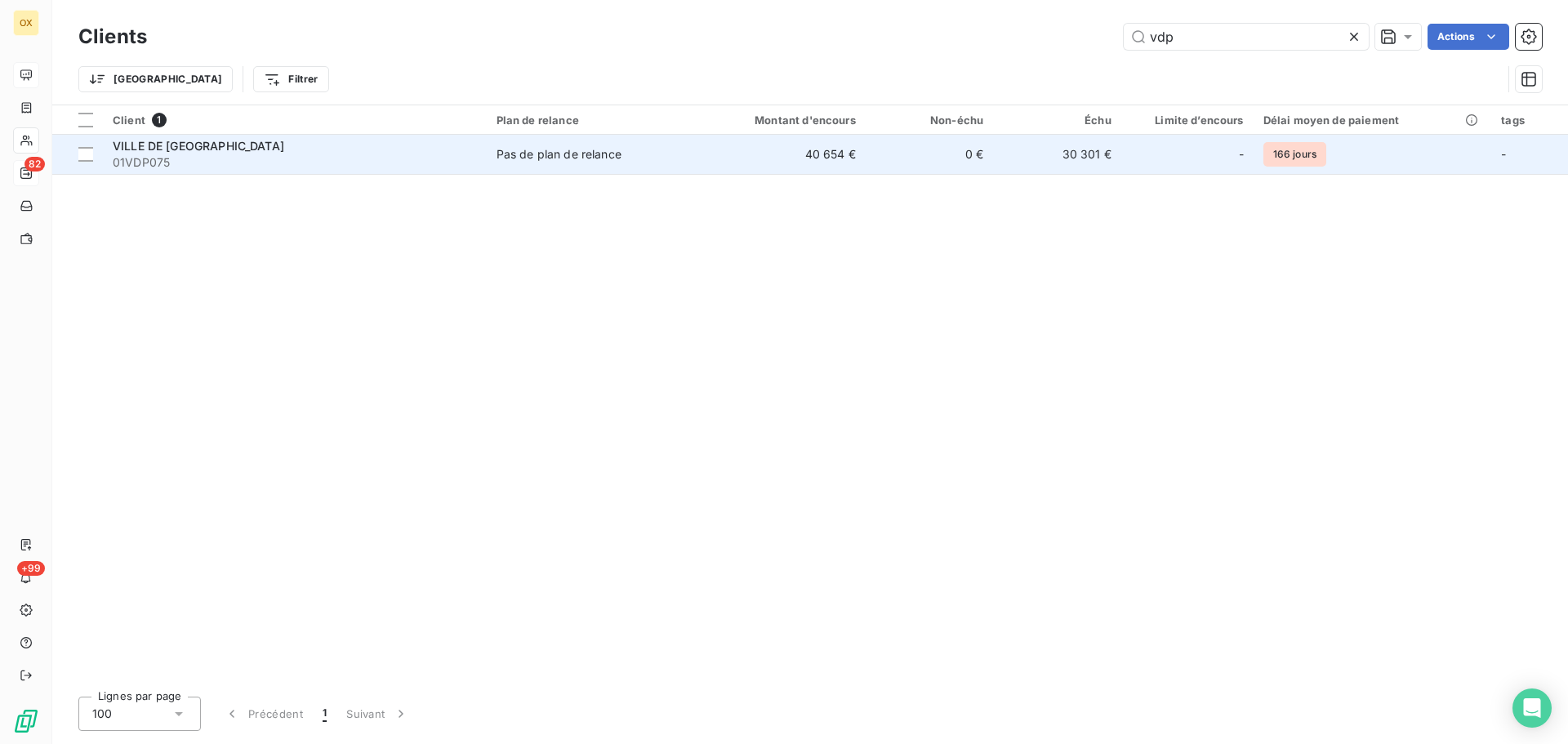
type input "vdp"
click at [151, 150] on span "VILLE DE [GEOGRAPHIC_DATA]" at bounding box center [198, 145] width 171 height 14
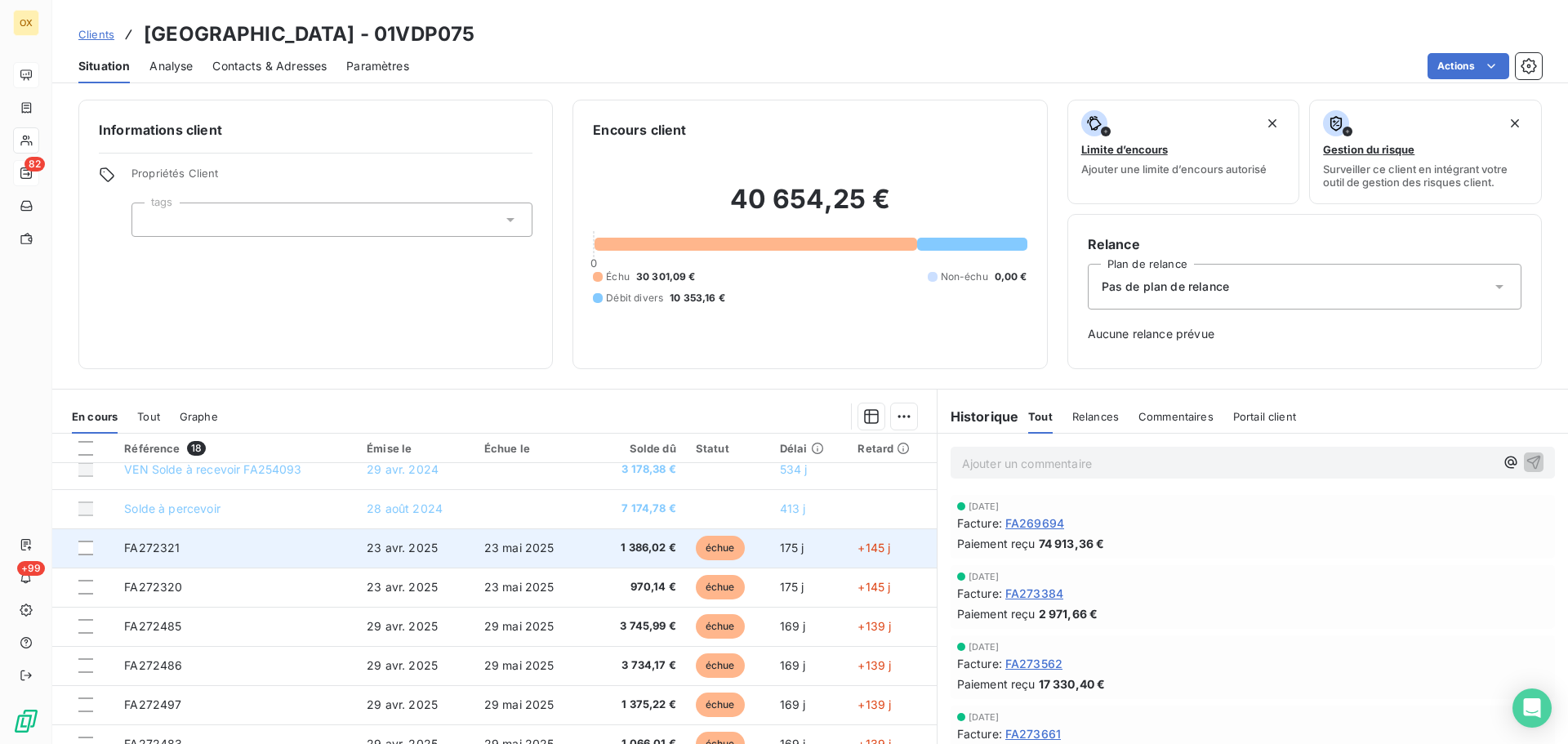
scroll to position [81, 0]
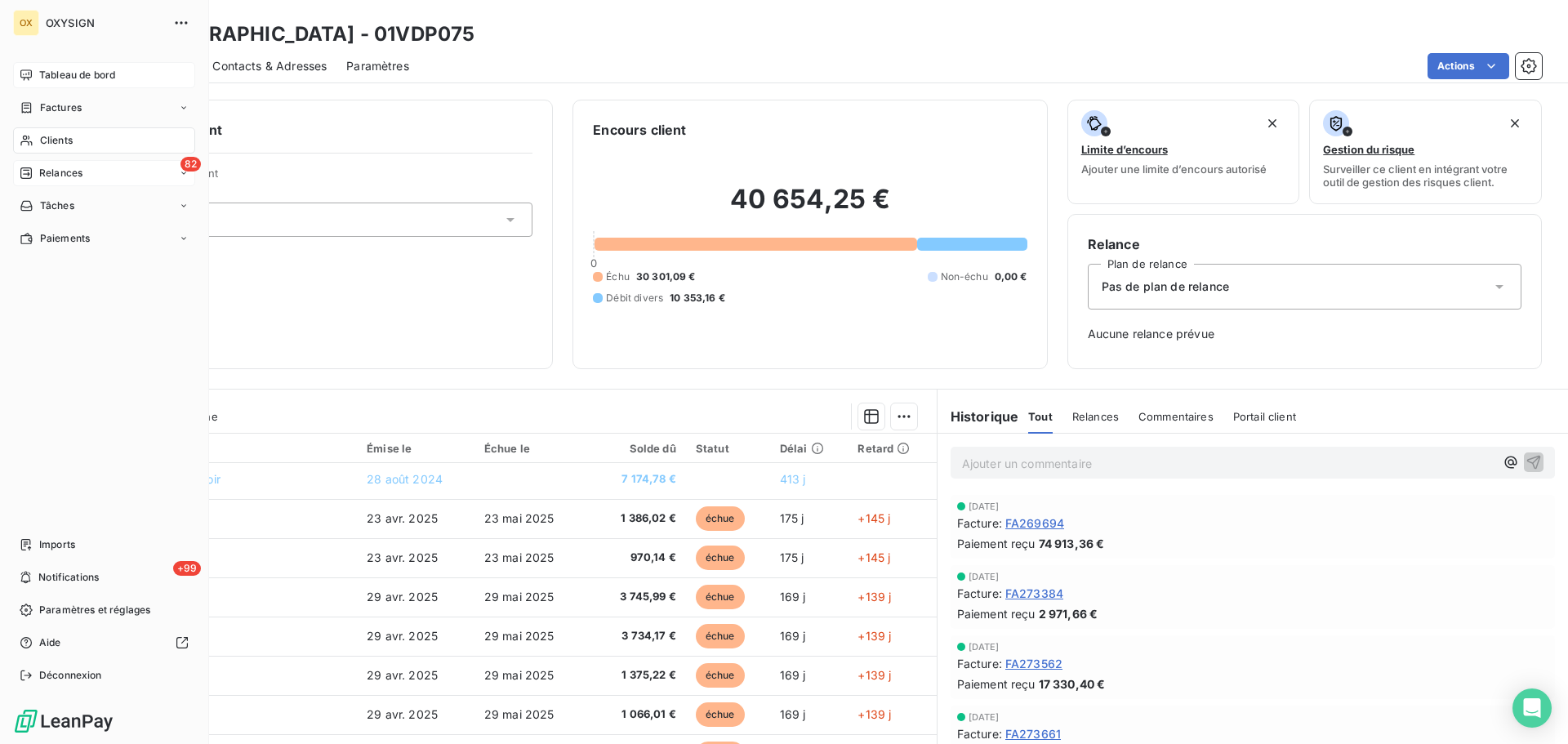
click at [52, 172] on span "Relances" at bounding box center [61, 173] width 43 height 15
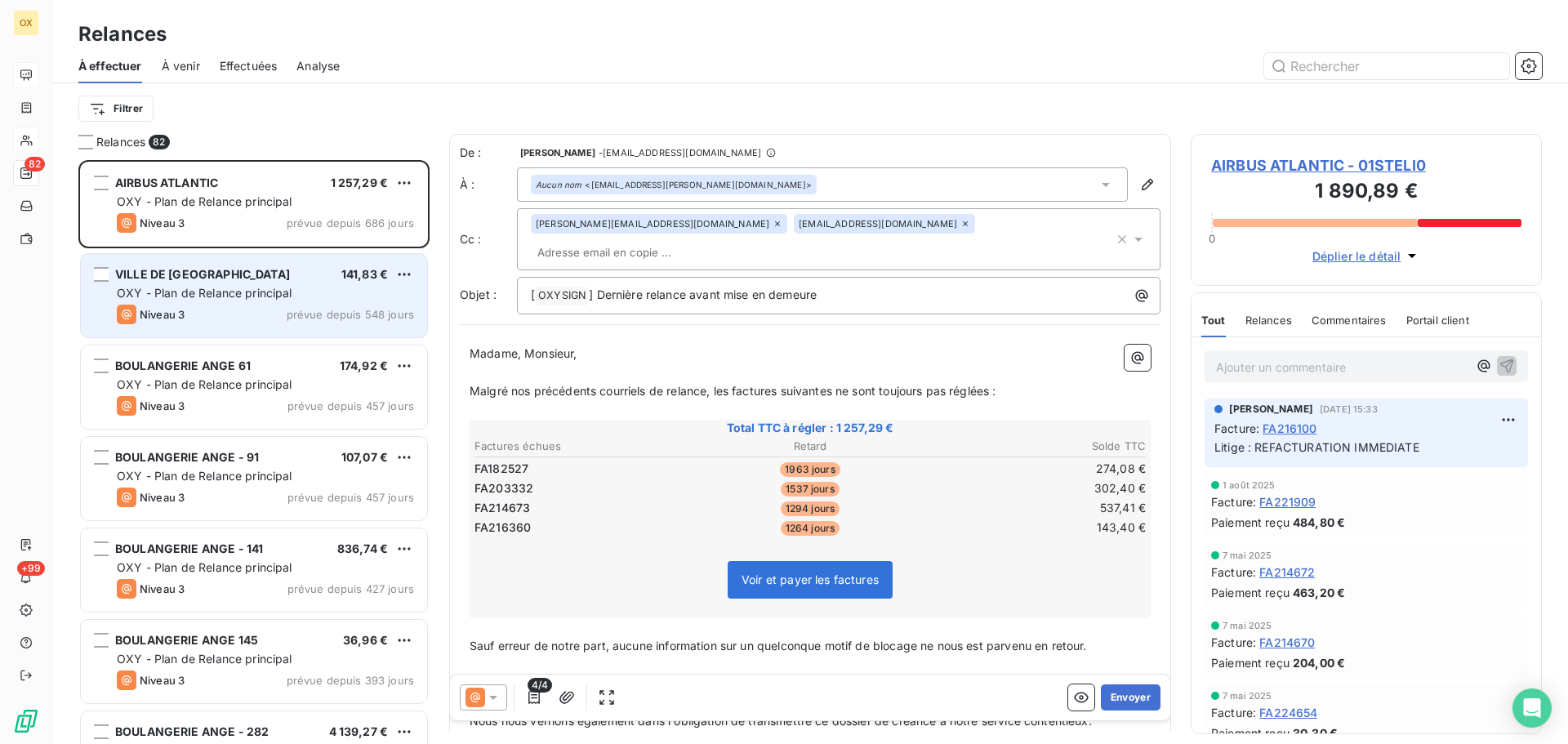
scroll to position [572, 339]
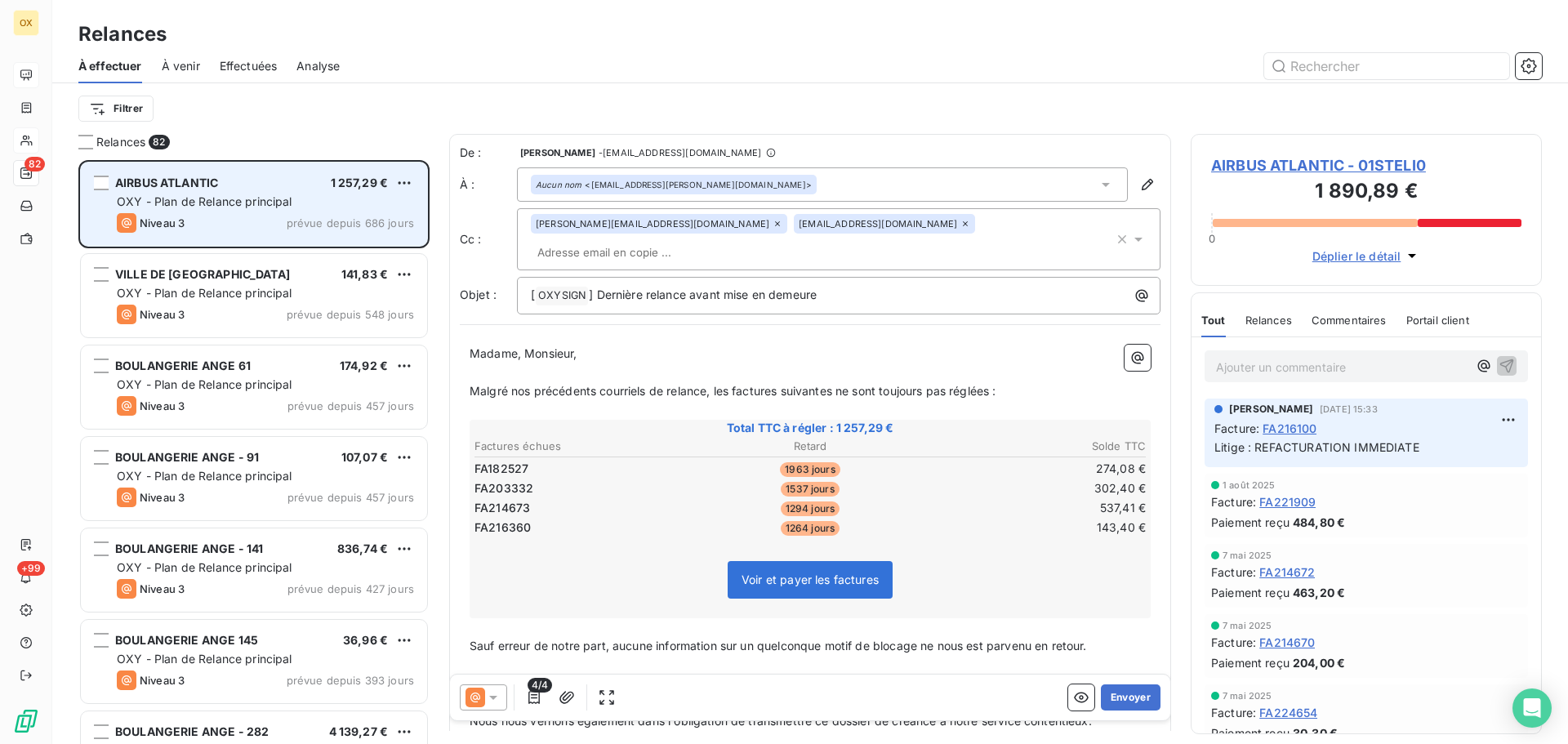
click at [258, 211] on div "AIRBUS ATLANTIC 1 257,29 € OXY - Plan de Relance principal Niveau 3 prévue depu…" at bounding box center [254, 204] width 346 height 83
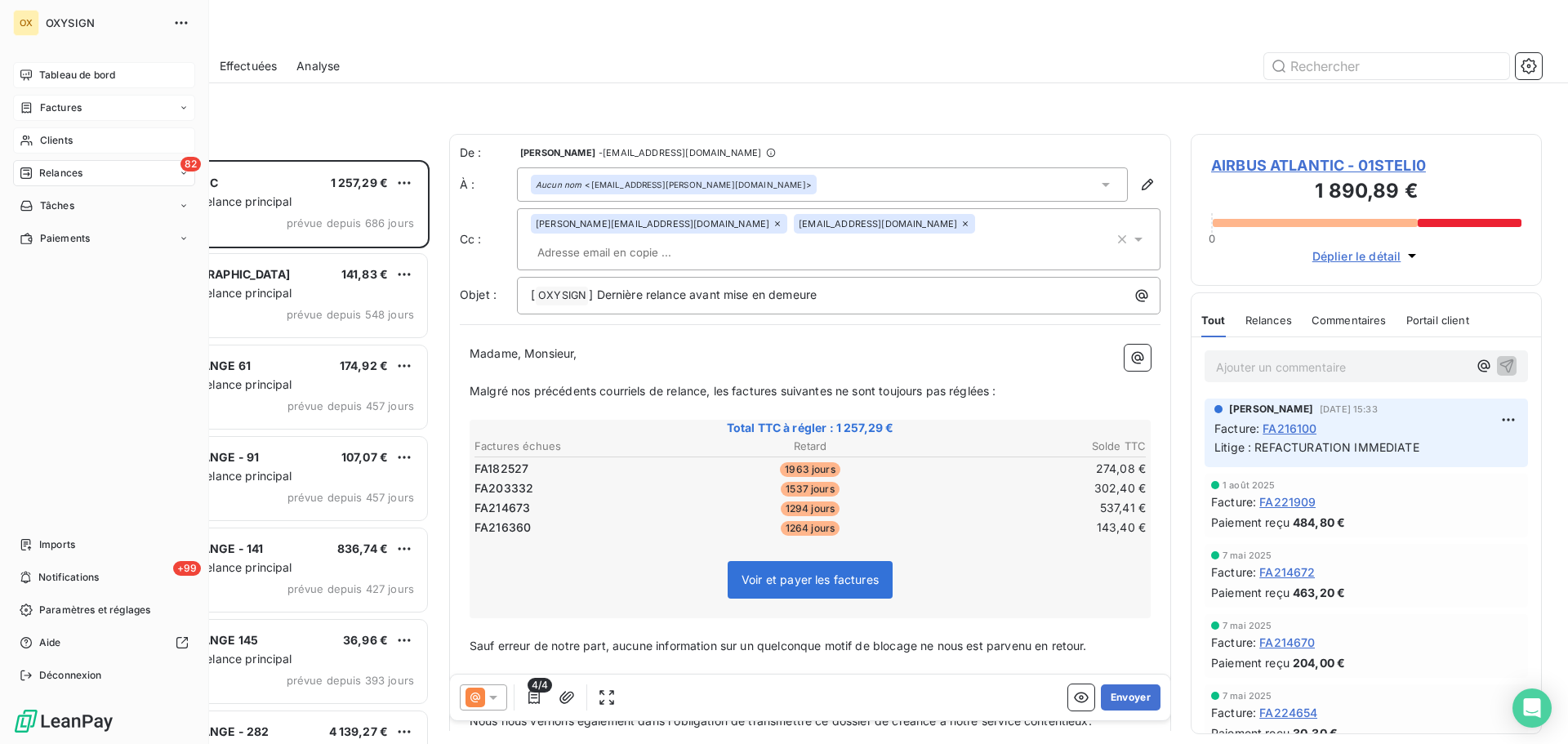
click at [55, 105] on span "Factures" at bounding box center [61, 107] width 42 height 15
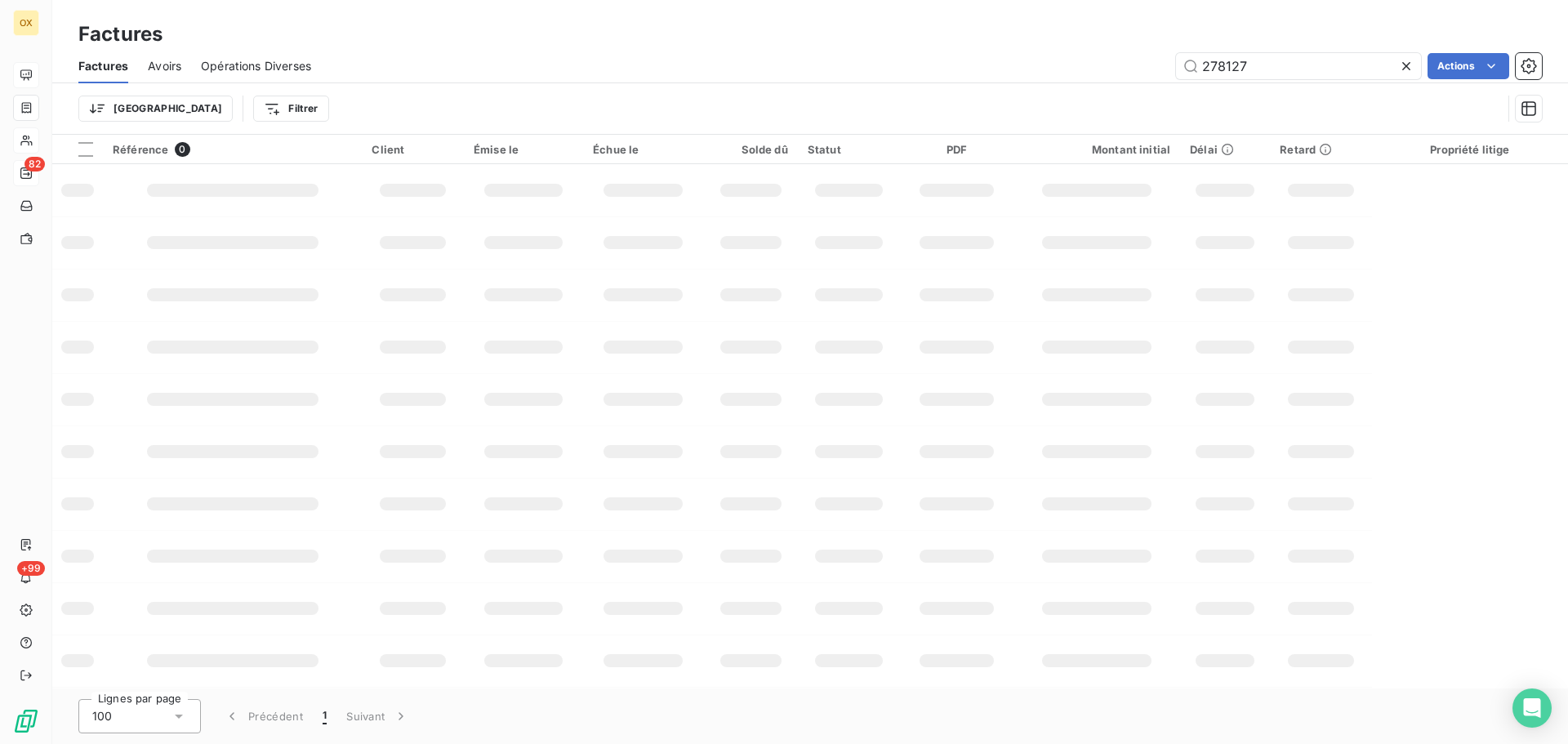
drag, startPoint x: 1265, startPoint y: 74, endPoint x: 1115, endPoint y: 54, distance: 151.3
click at [1115, 54] on div "278127 Actions" at bounding box center [936, 66] width 1211 height 26
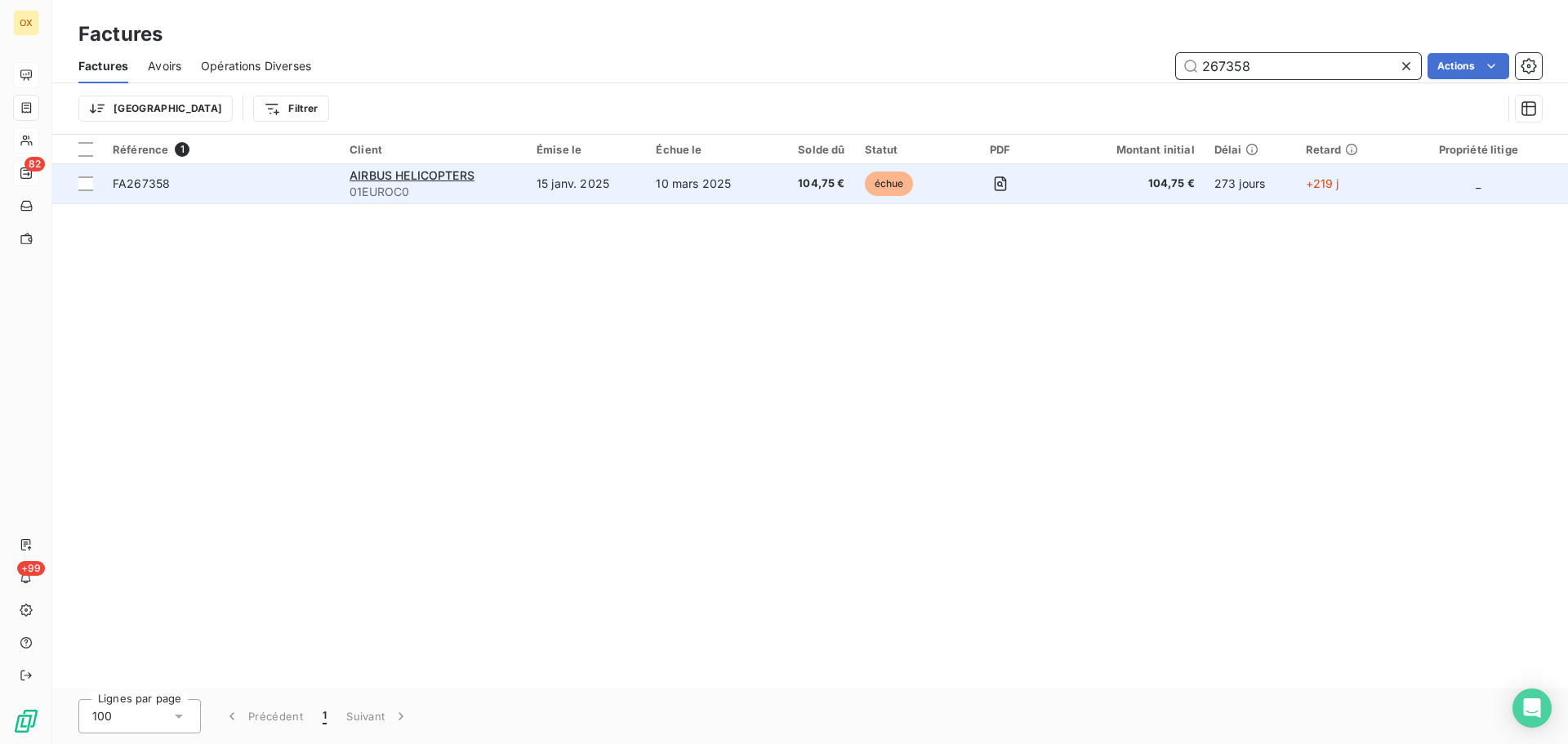
type input "267358"
click at [168, 191] on div "FA267358" at bounding box center [141, 183] width 57 height 16
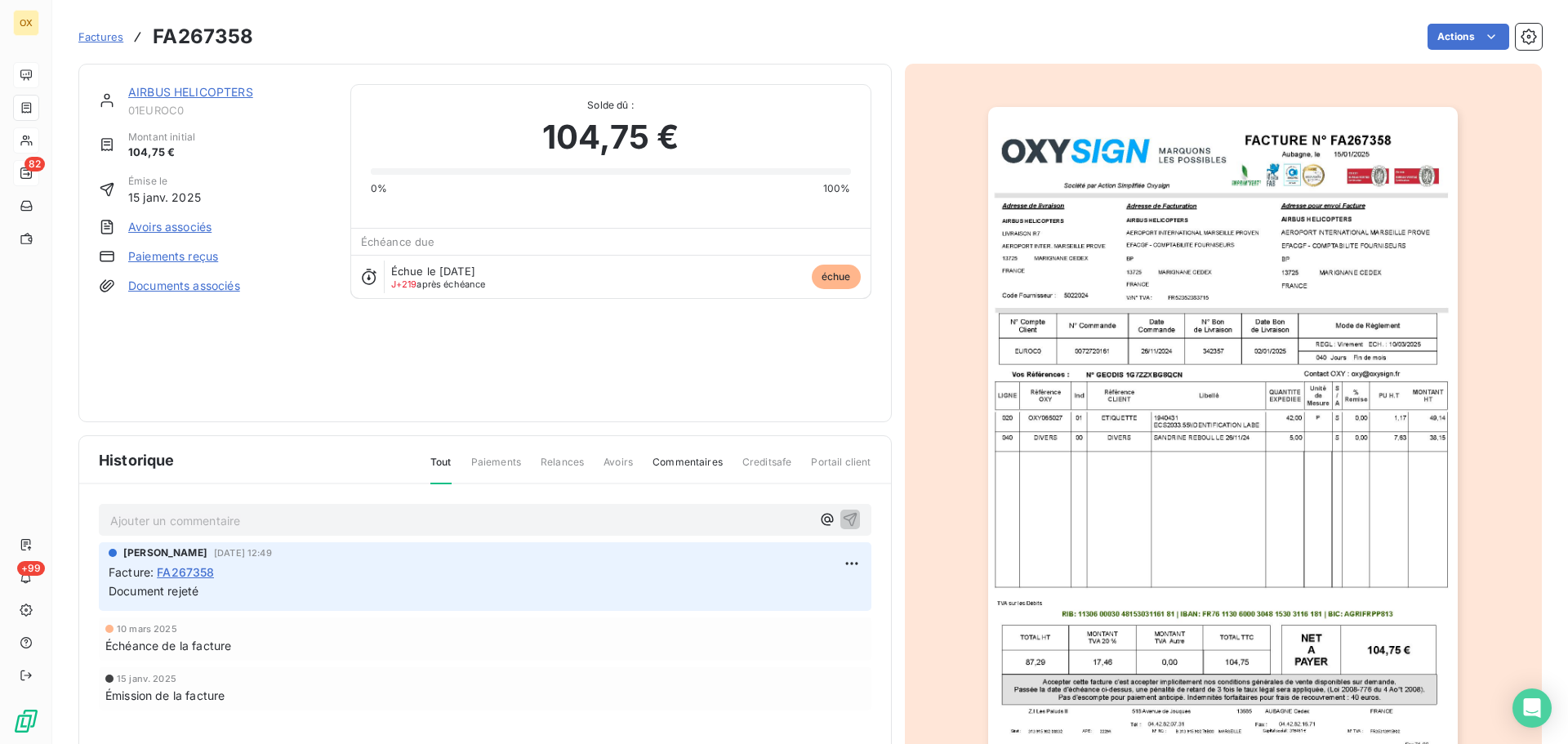
click at [1133, 337] on img "button" at bounding box center [1223, 439] width 470 height 664
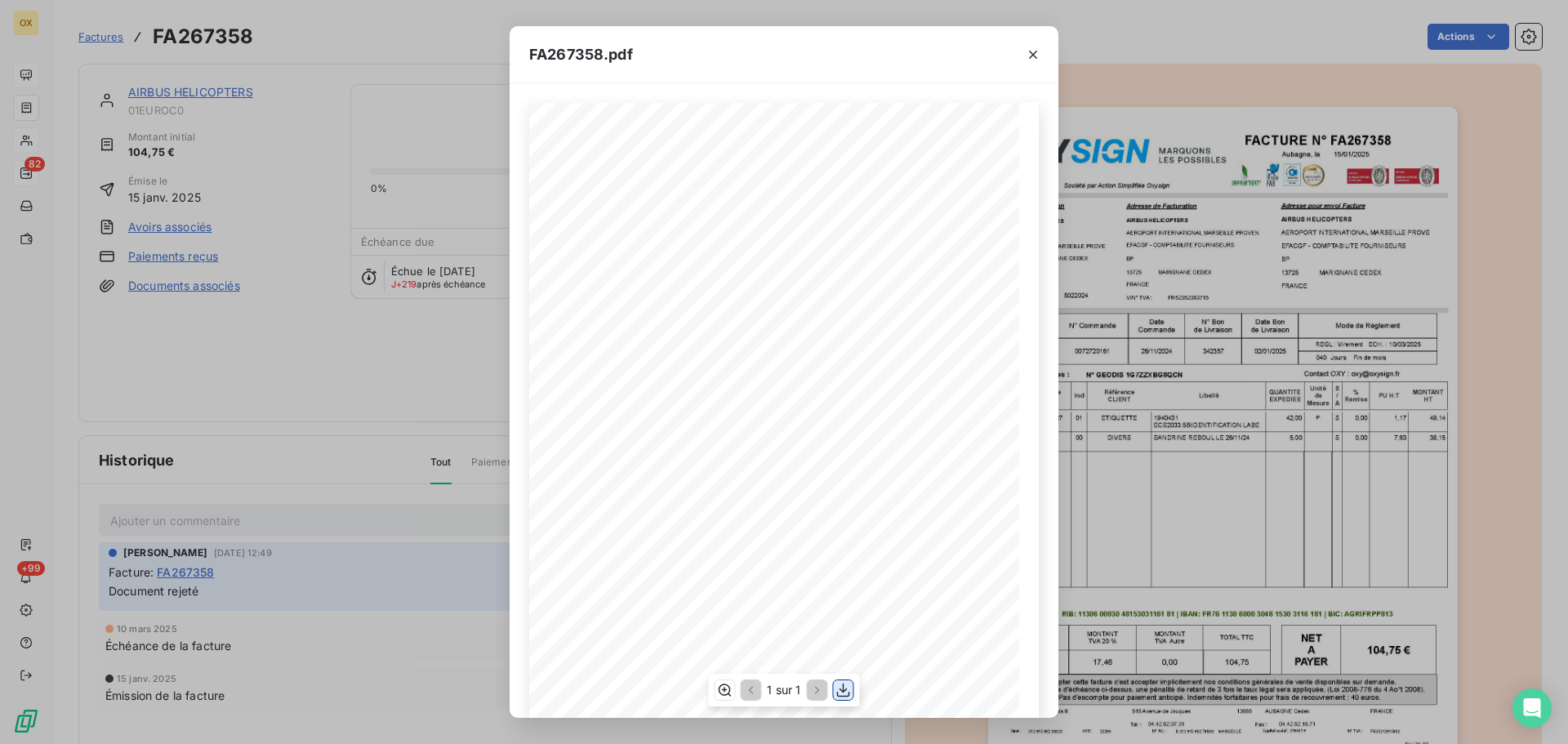
click at [841, 691] on icon "button" at bounding box center [844, 689] width 16 height 16
click at [1034, 55] on icon "button" at bounding box center [1033, 55] width 16 height 16
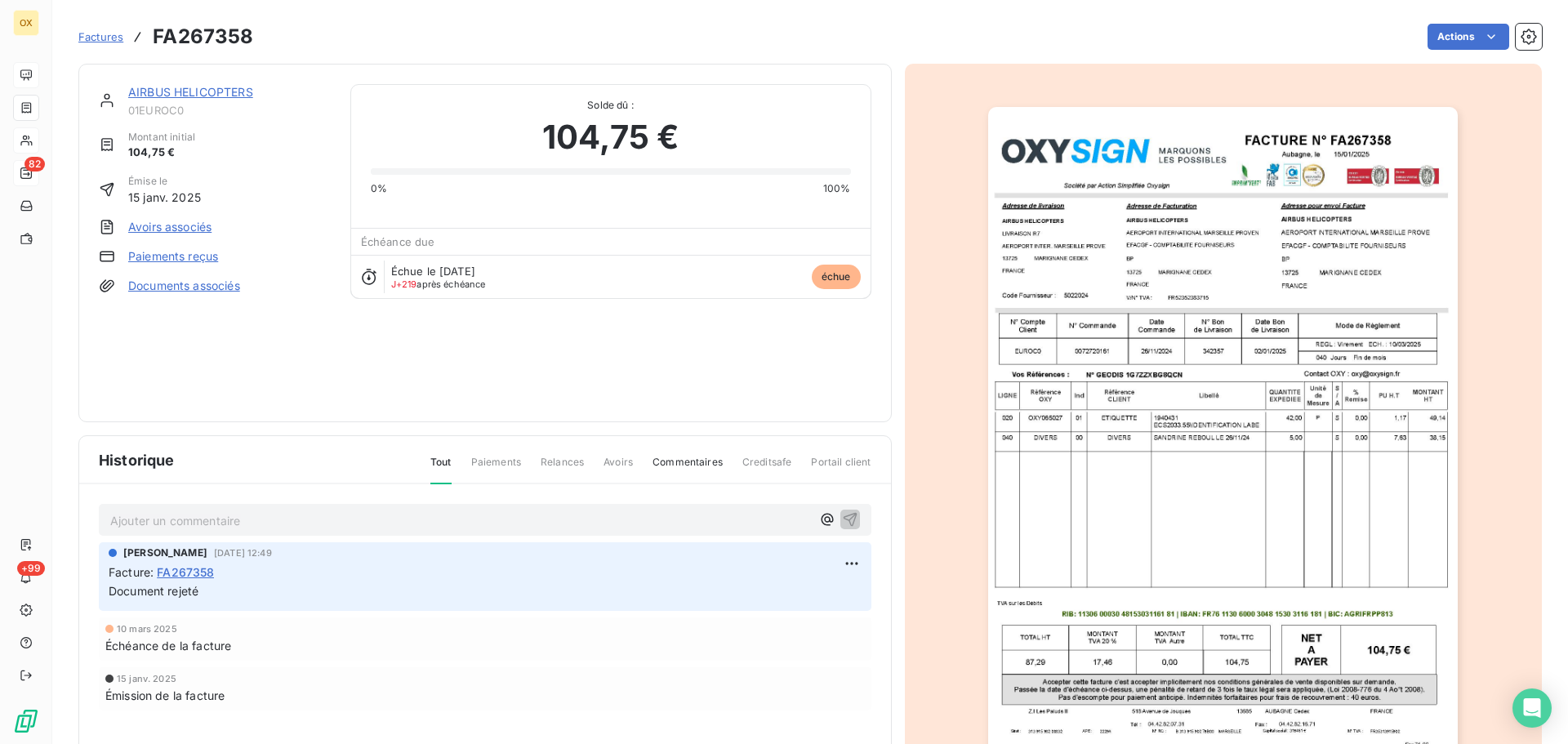
drag, startPoint x: 109, startPoint y: 498, endPoint x: 151, endPoint y: 626, distance: 134.7
click at [218, 93] on link "AIRBUS HELICOPTERS" at bounding box center [190, 92] width 125 height 14
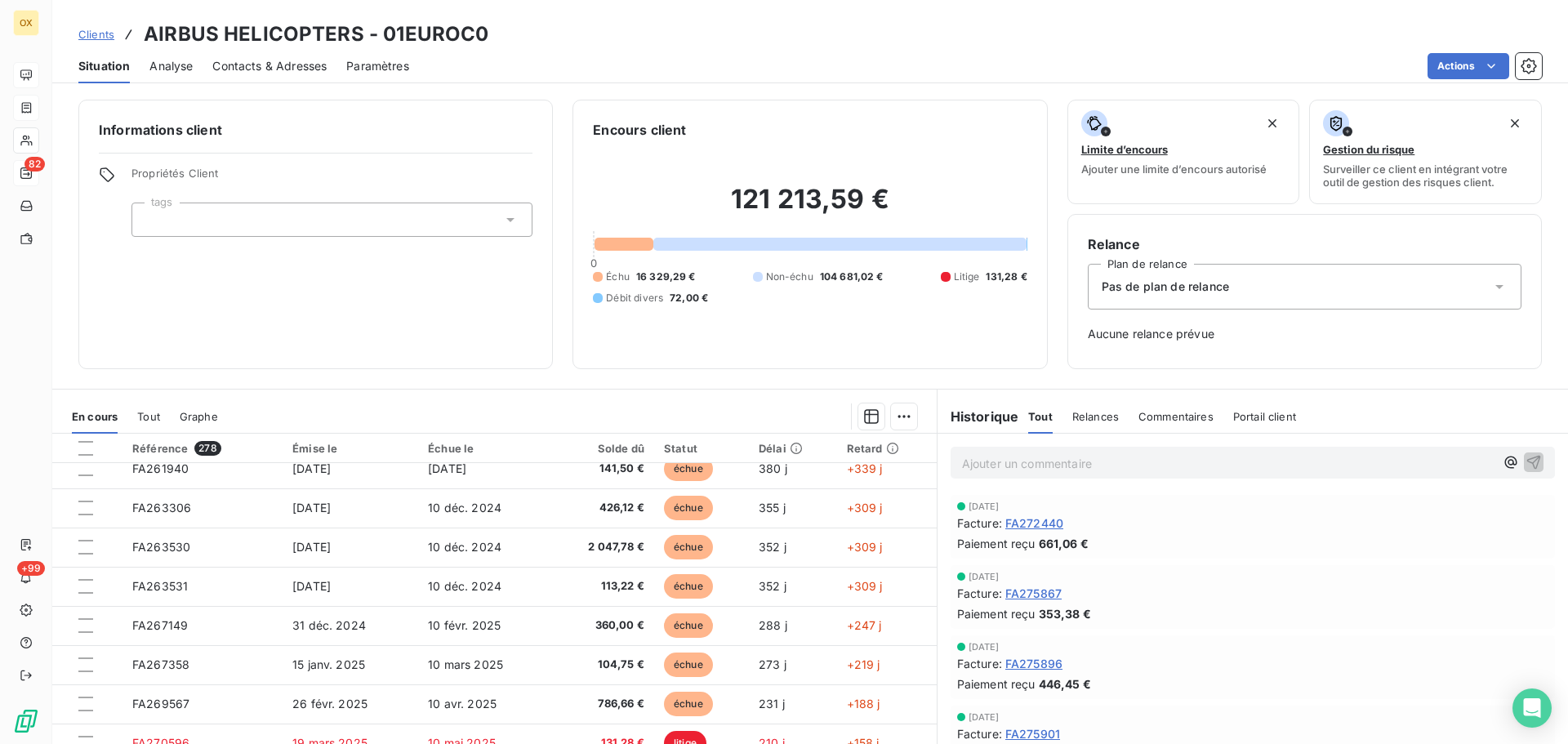
scroll to position [408, 0]
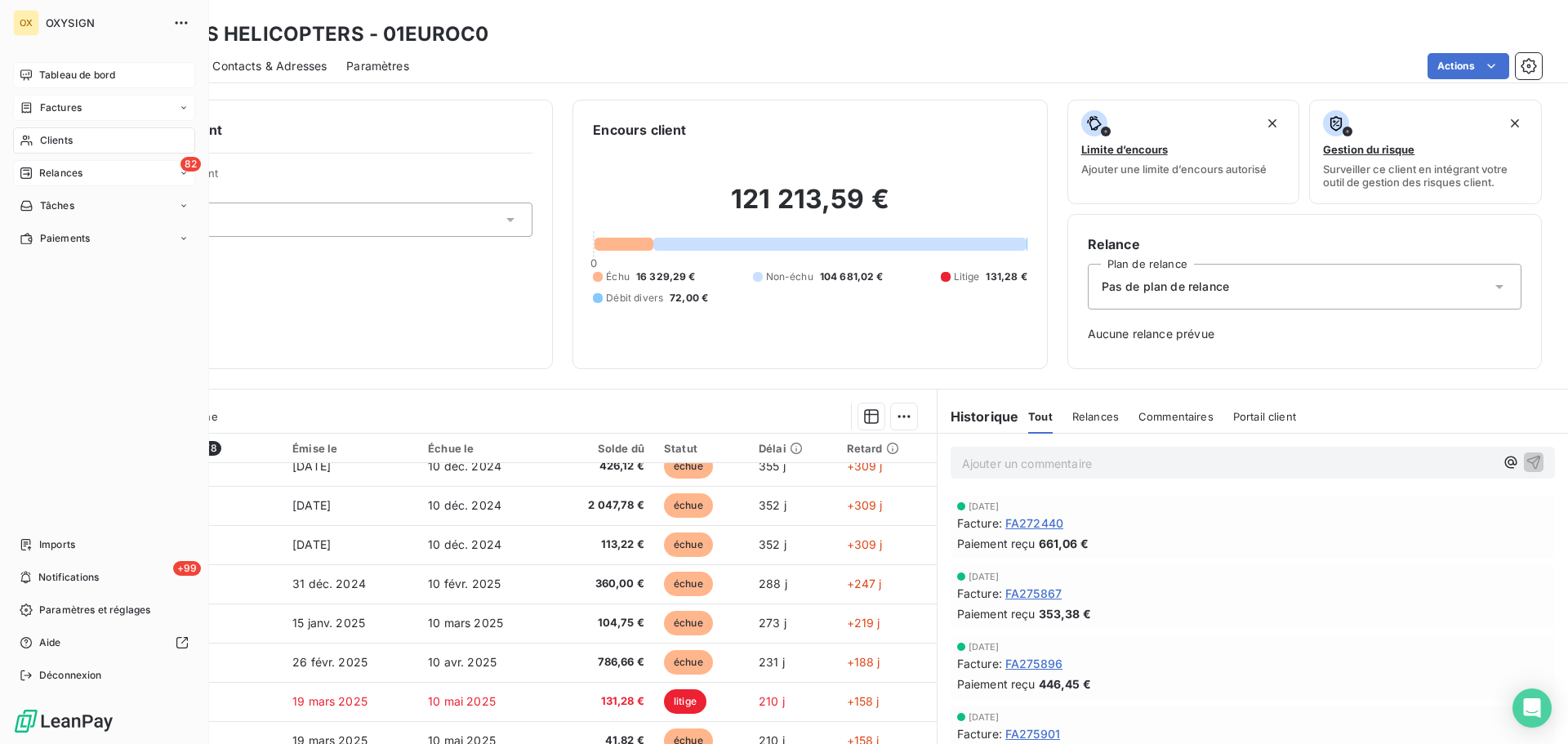
click at [64, 175] on span "Relances" at bounding box center [61, 173] width 43 height 15
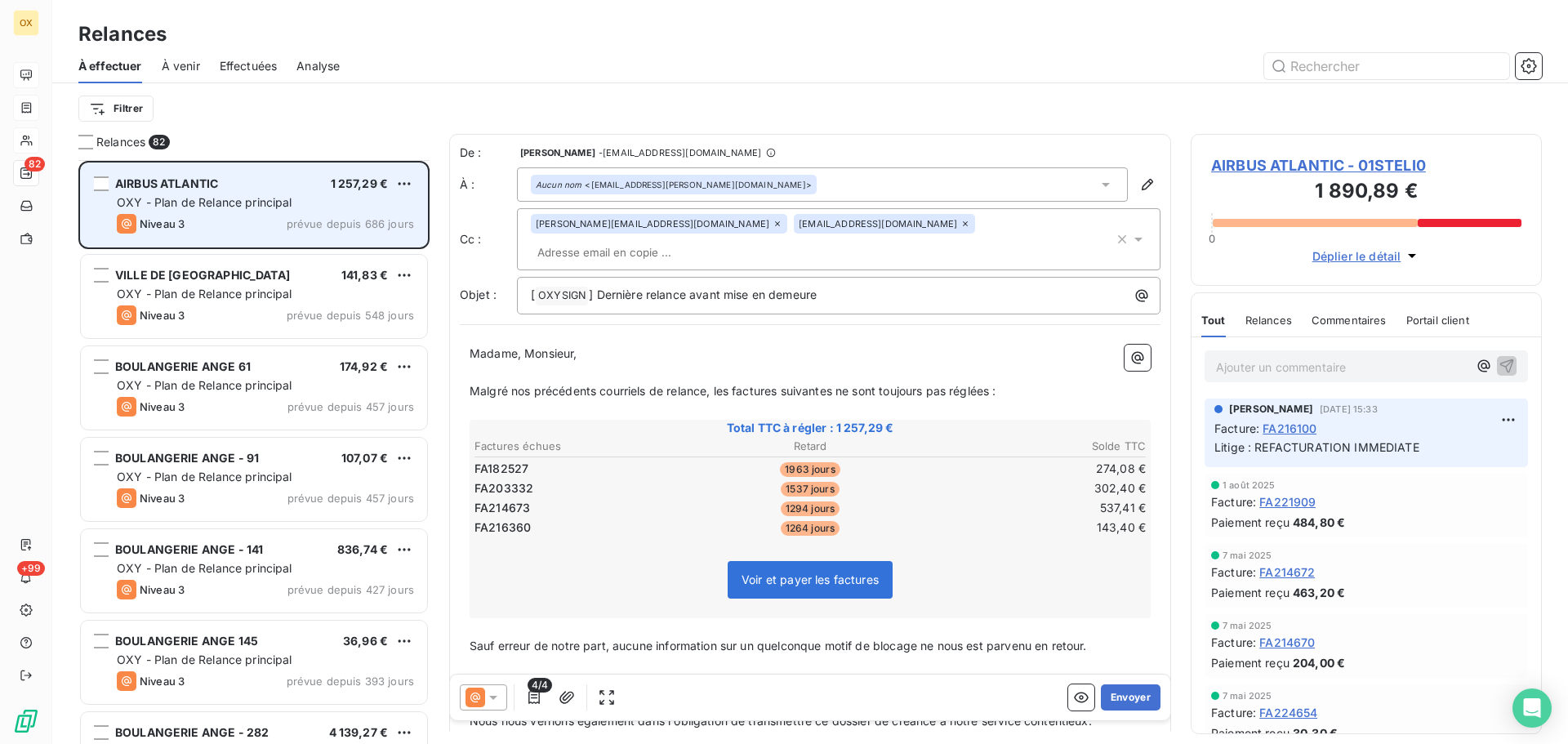
scroll to position [82, 0]
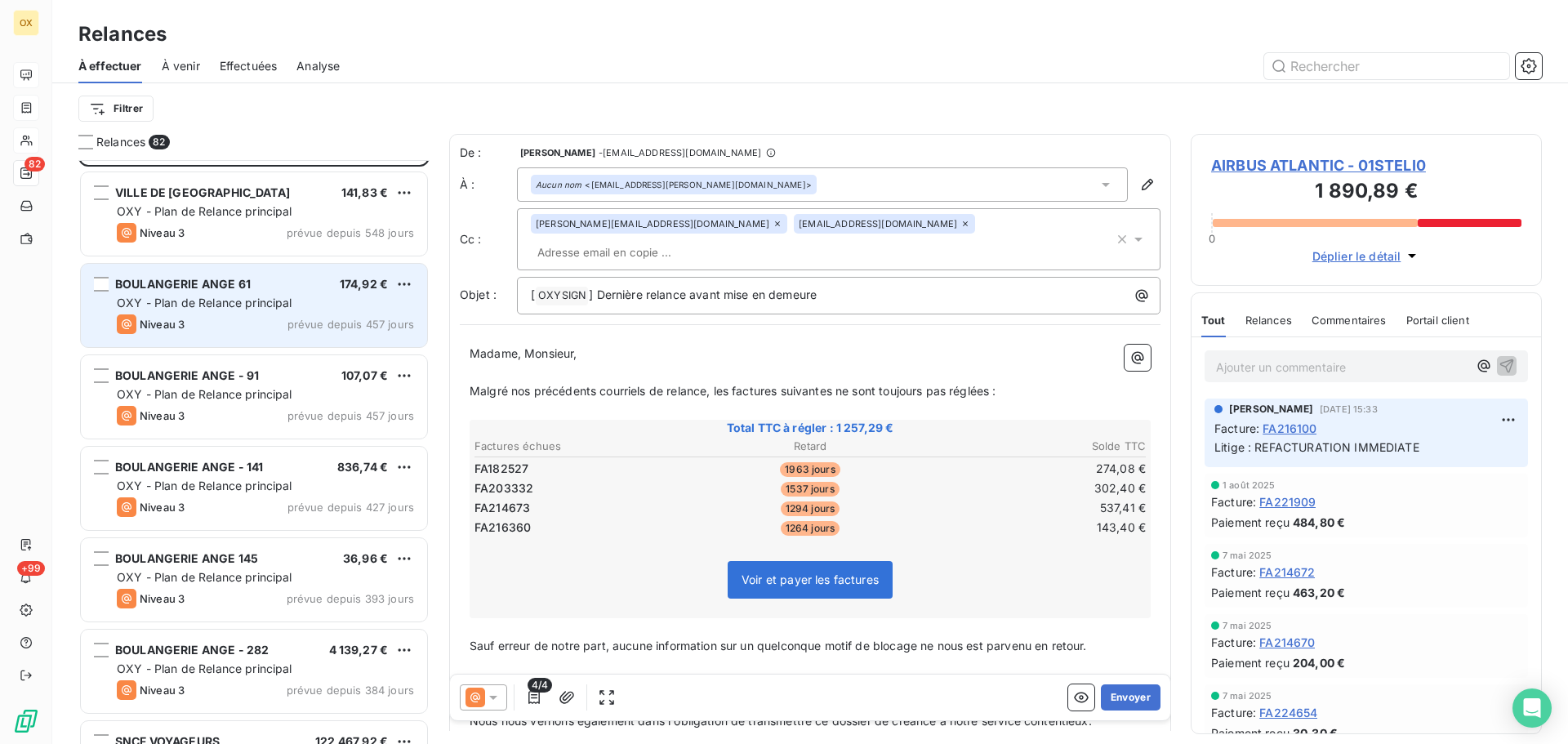
click at [321, 273] on div "BOULANGERIE ANGE 61 174,92 € OXY - Plan de Relance principal Niveau 3 prévue de…" at bounding box center [254, 305] width 346 height 83
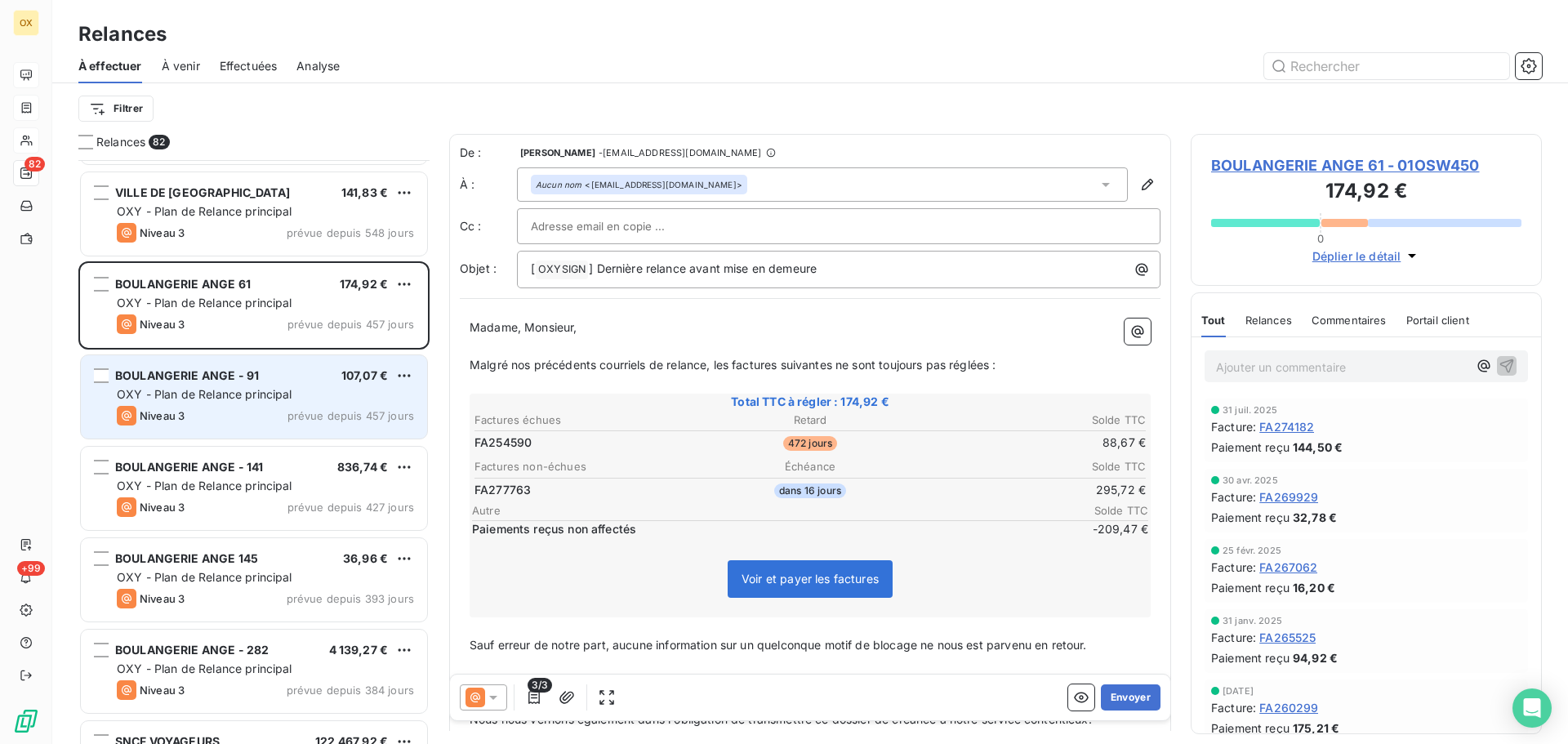
click at [316, 365] on div "BOULANGERIE ANGE - 91 107,07 € OXY - Plan de Relance principal Niveau 3 prévue …" at bounding box center [254, 397] width 346 height 83
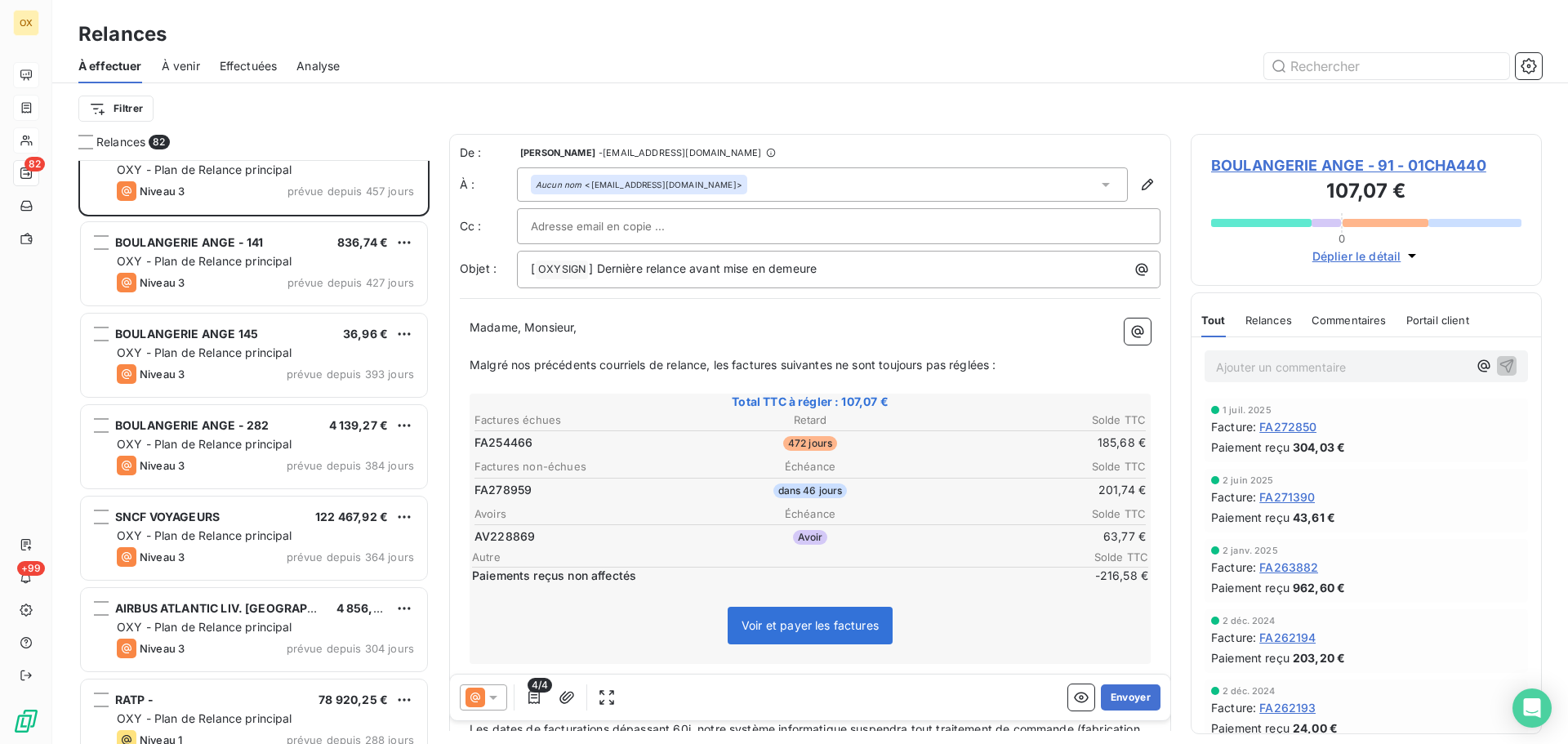
scroll to position [328, 0]
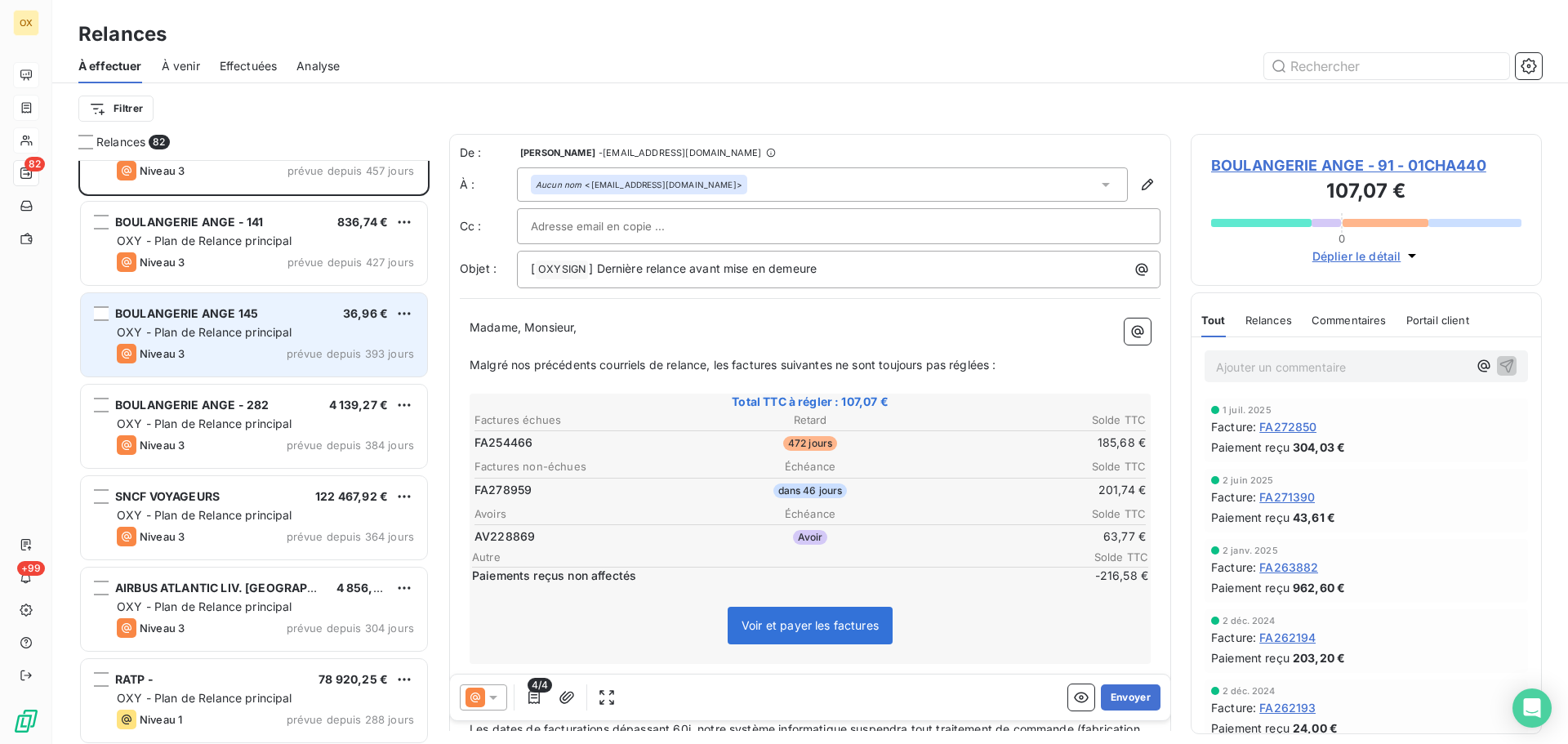
click at [267, 329] on span "OXY - Plan de Relance principal" at bounding box center [204, 332] width 176 height 14
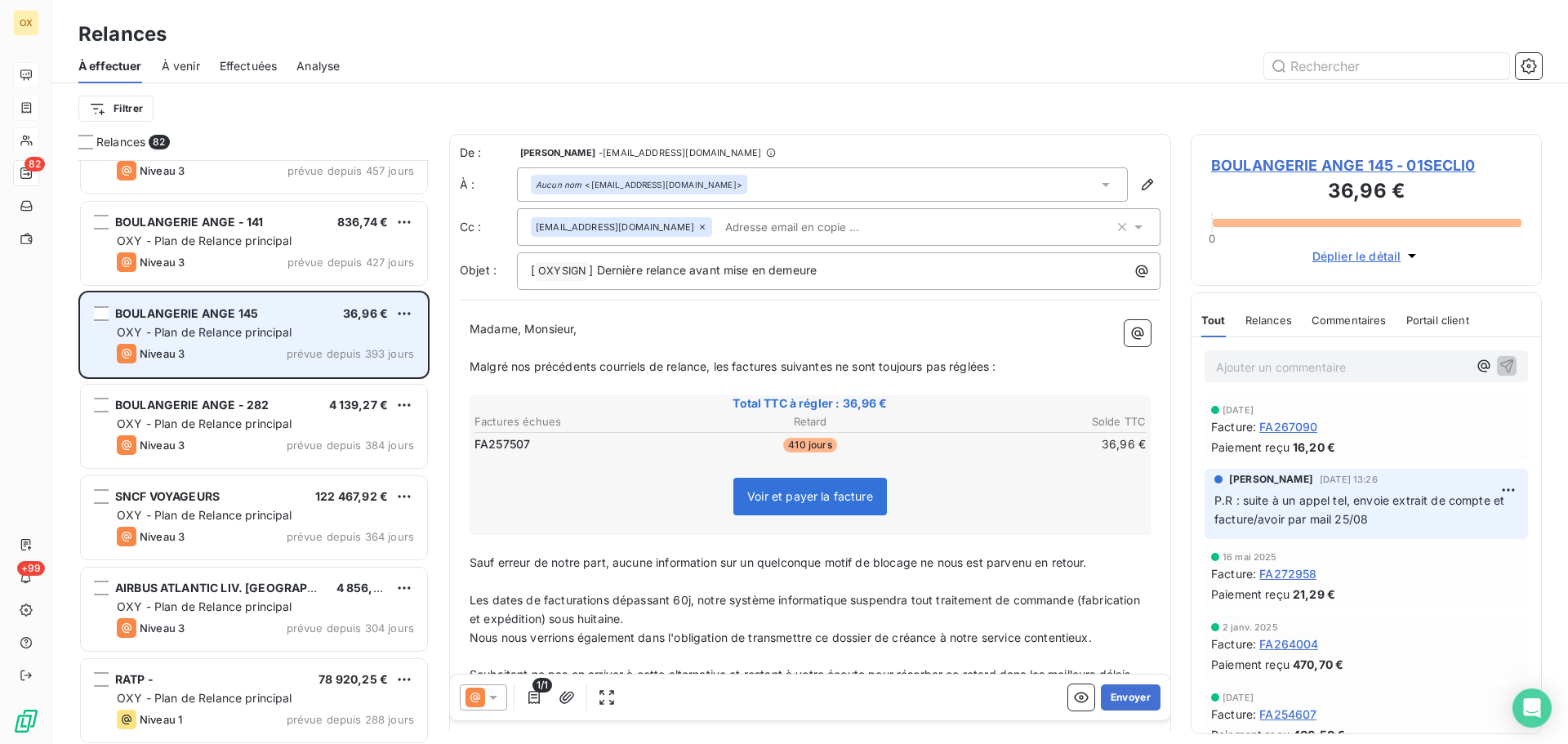
scroll to position [409, 0]
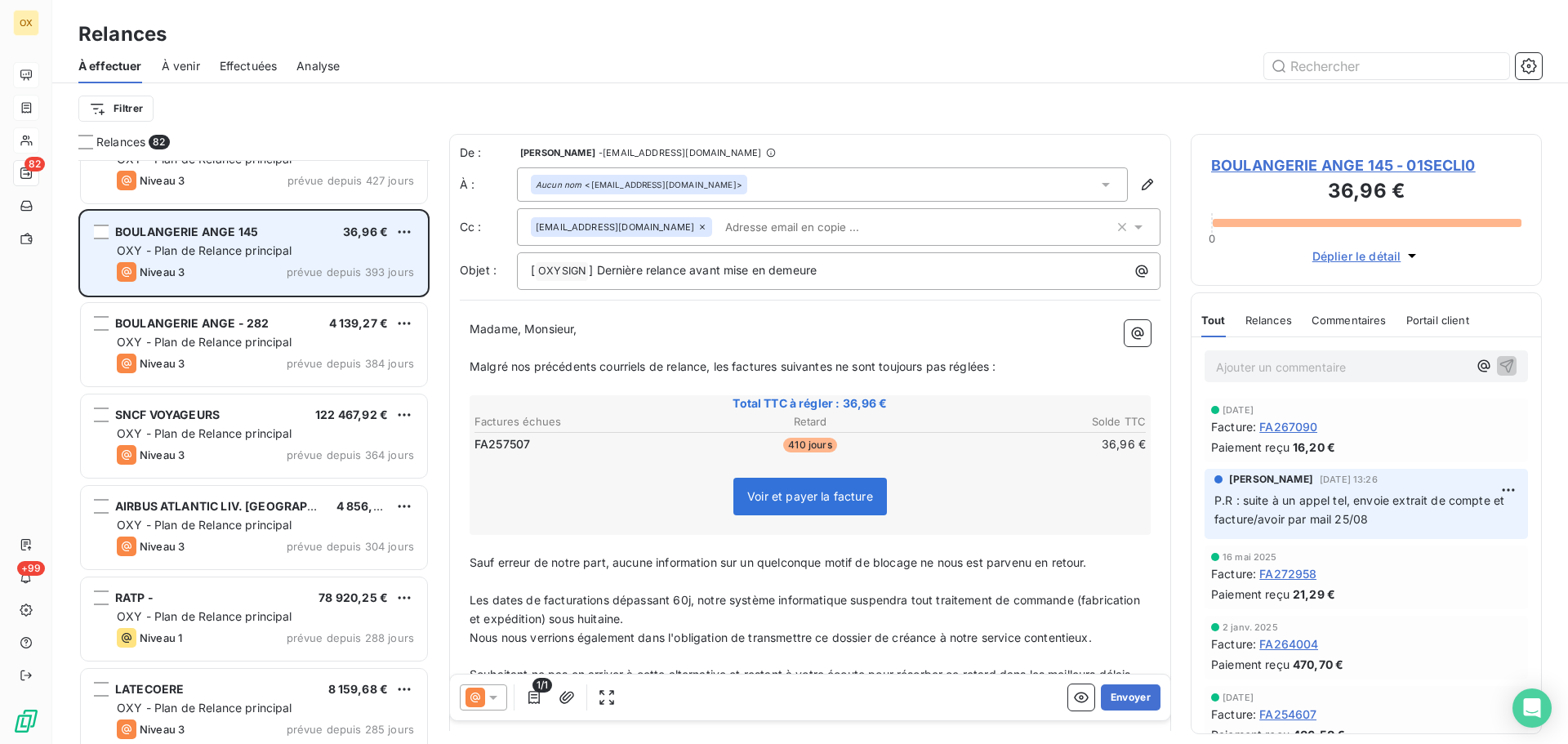
click at [267, 329] on span "BOULANGERIE ANGE - 282" at bounding box center [191, 323] width 153 height 14
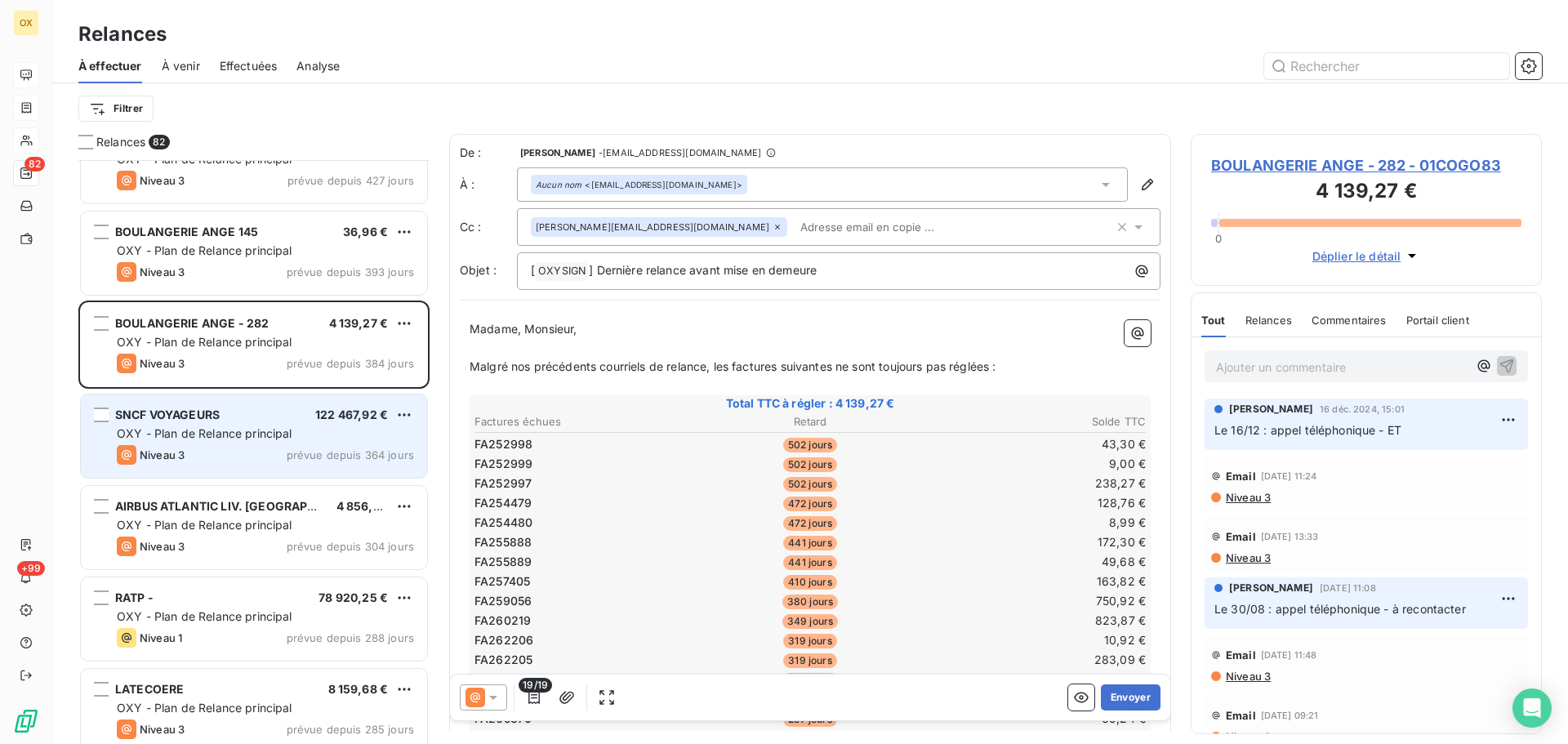
click at [255, 420] on div "SNCF VOYAGEURS 122 467,92 €" at bounding box center [266, 414] width 298 height 15
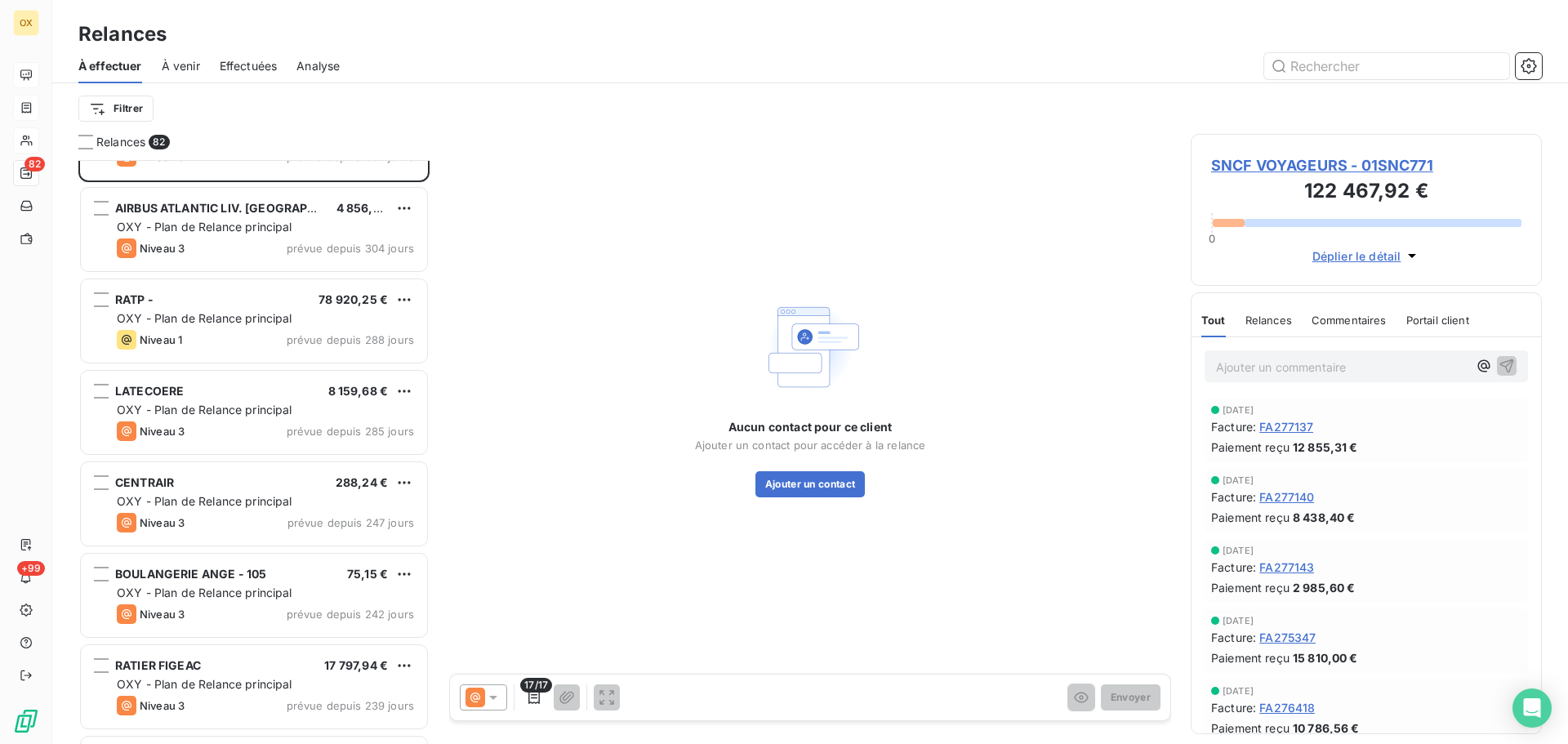
scroll to position [736, 0]
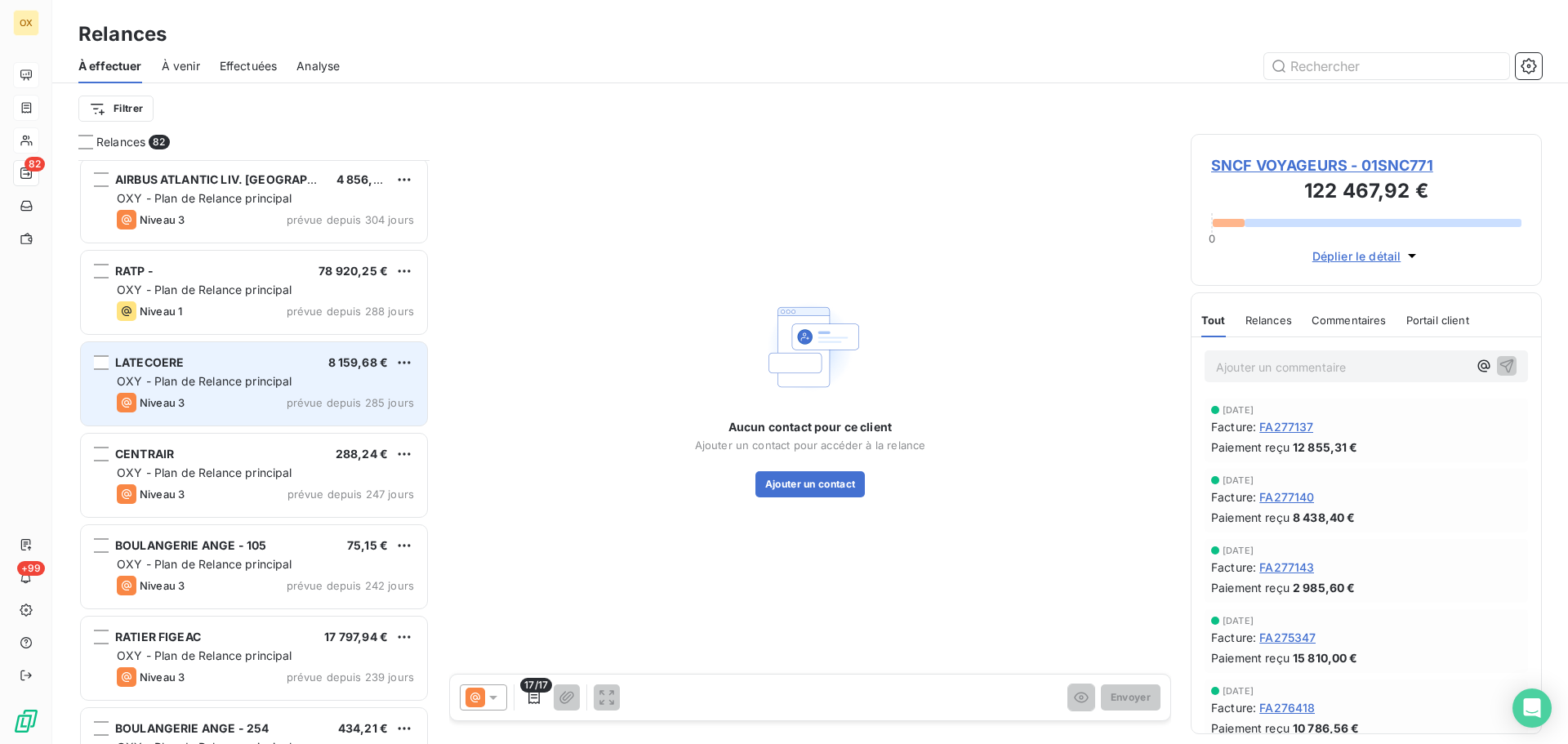
click at [207, 373] on div "OXY - Plan de Relance principal" at bounding box center [266, 381] width 298 height 16
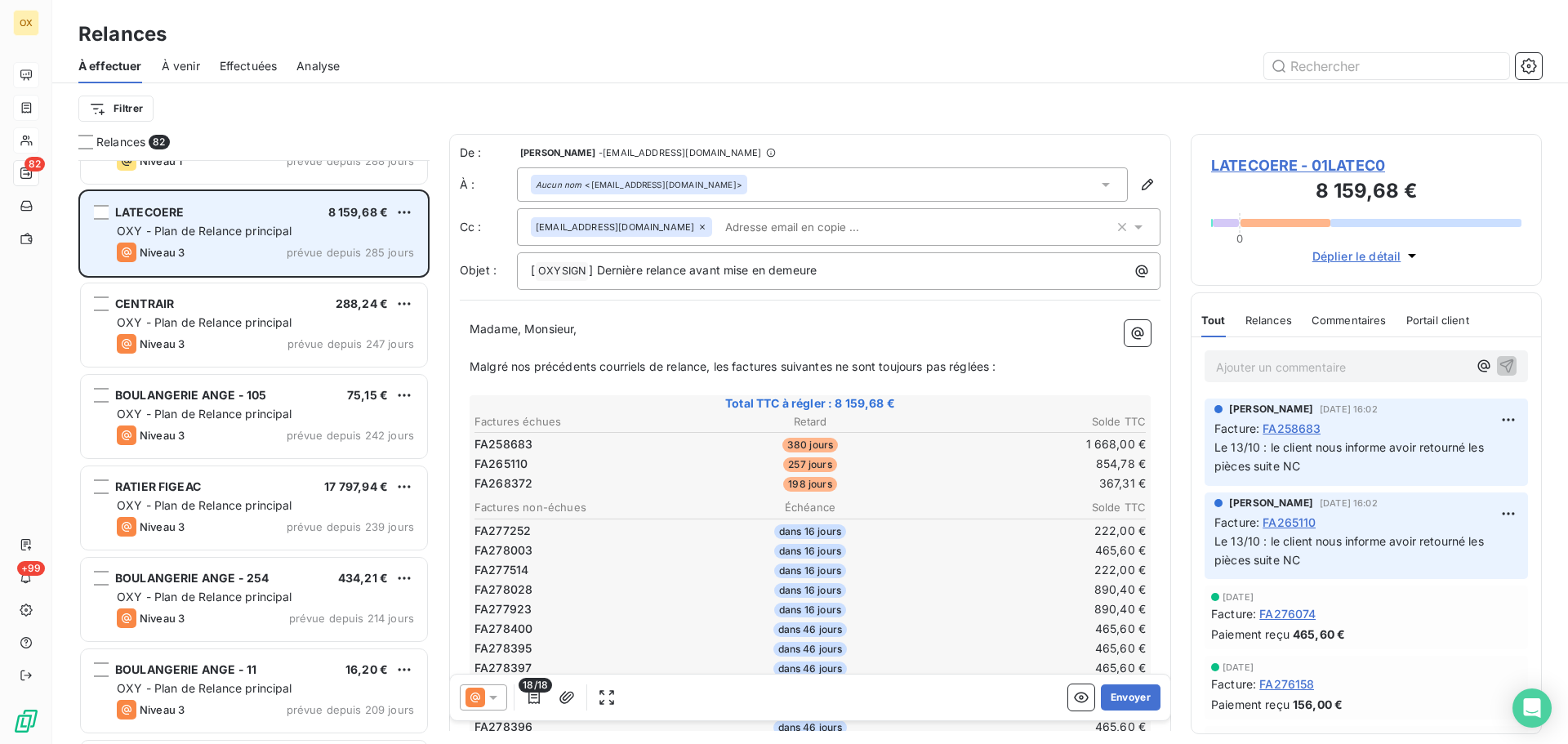
scroll to position [899, 0]
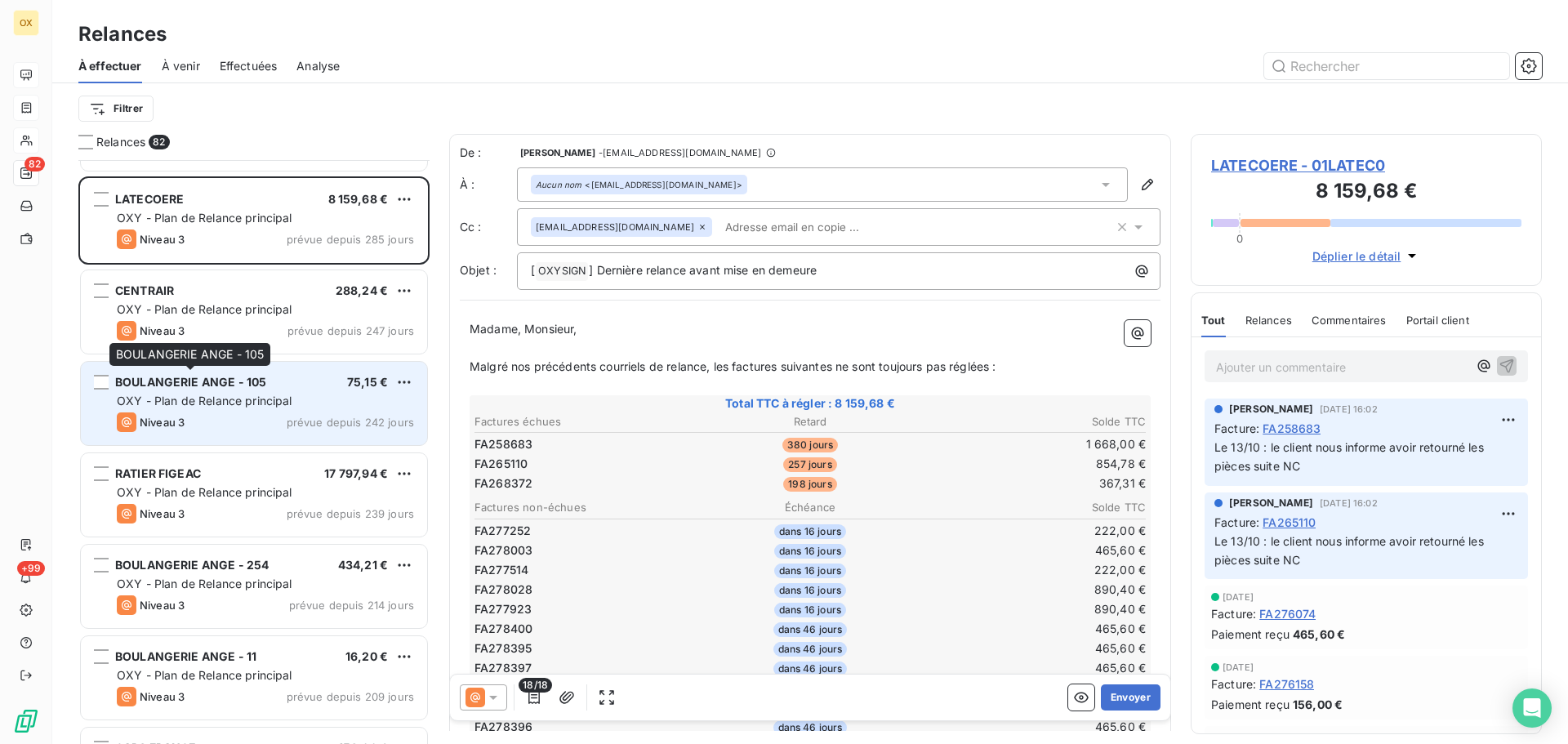
click at [208, 378] on span "BOULANGERIE ANGE - 105" at bounding box center [190, 382] width 151 height 14
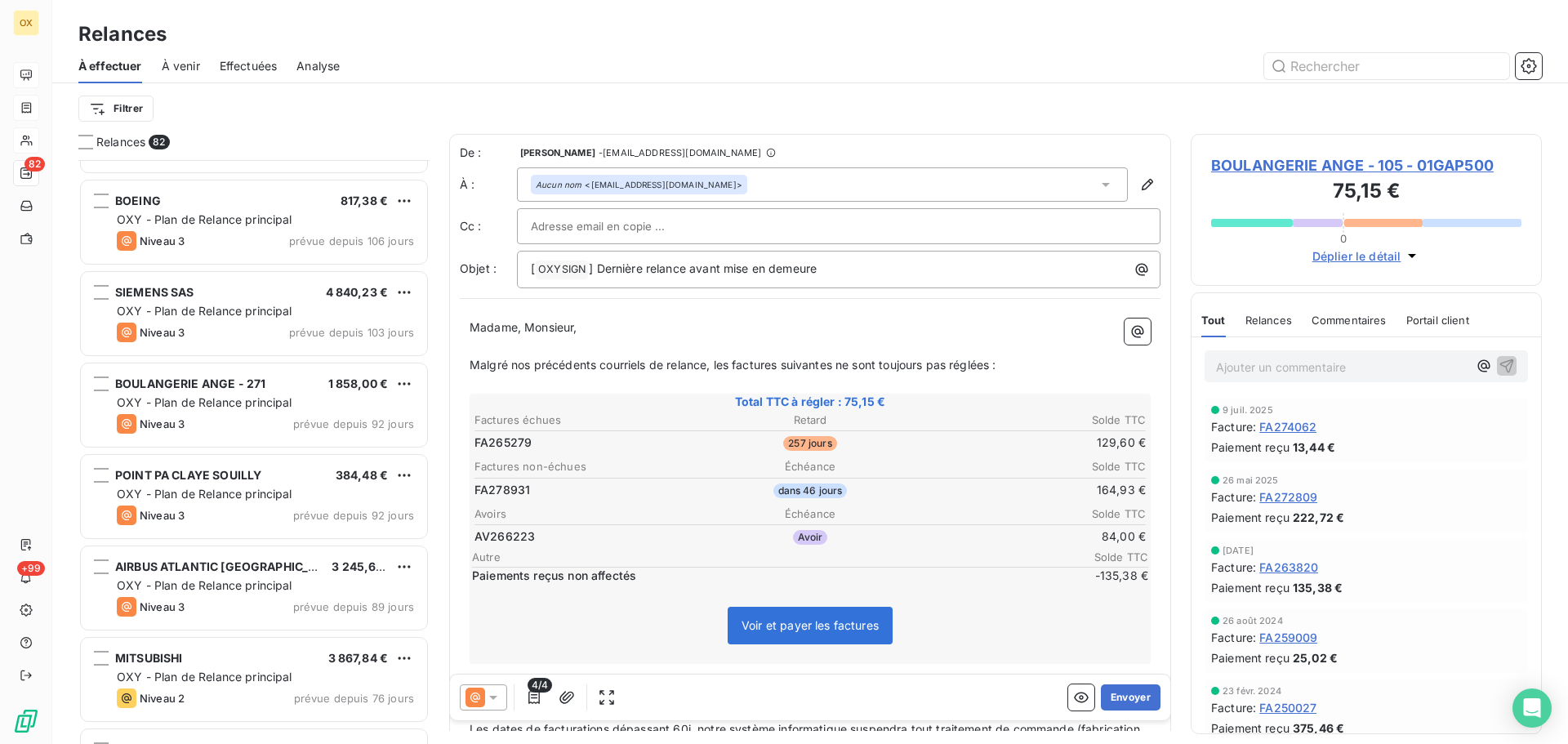
scroll to position [1961, 0]
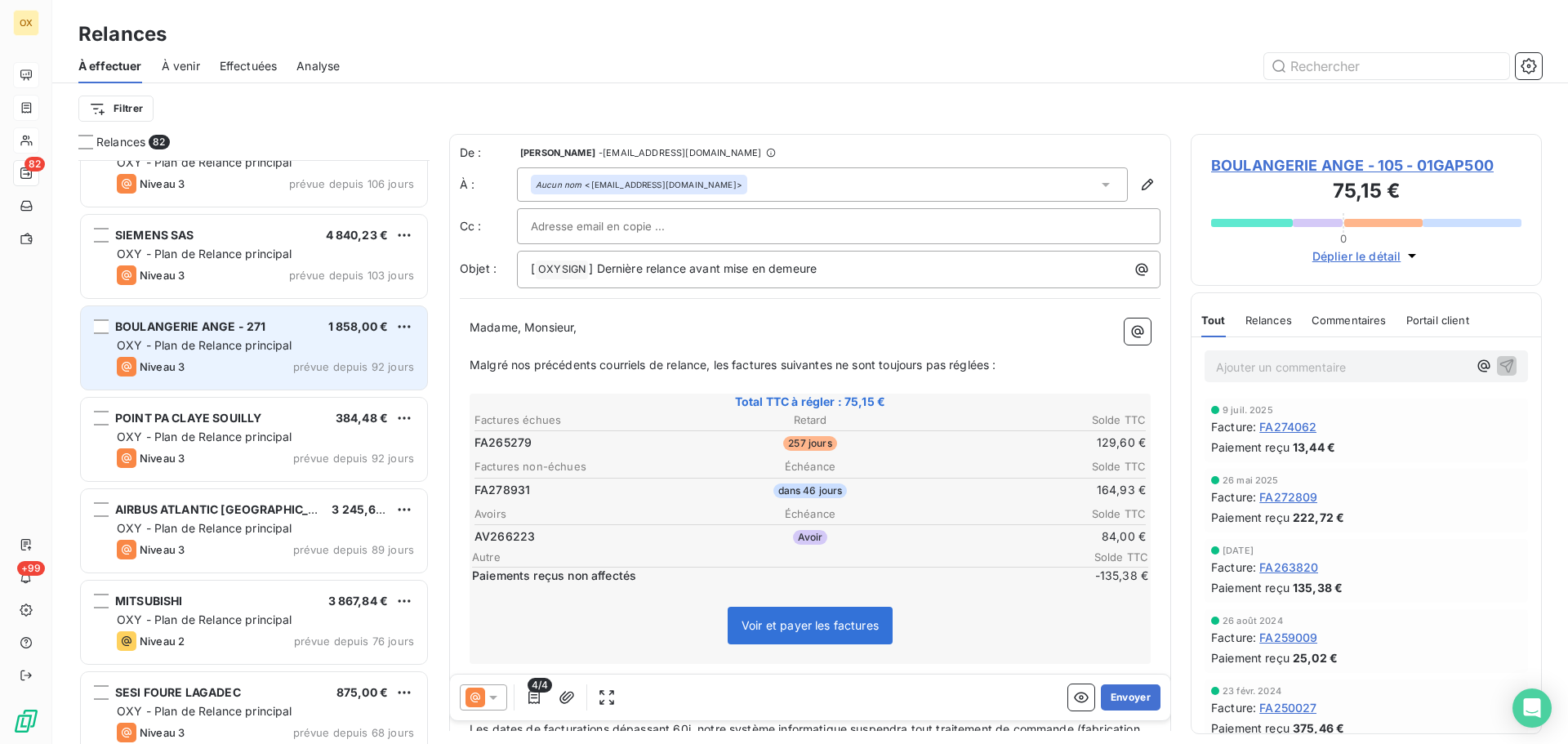
click at [295, 332] on div "BOULANGERIE ANGE - 271 1 858,00 €" at bounding box center [266, 326] width 298 height 15
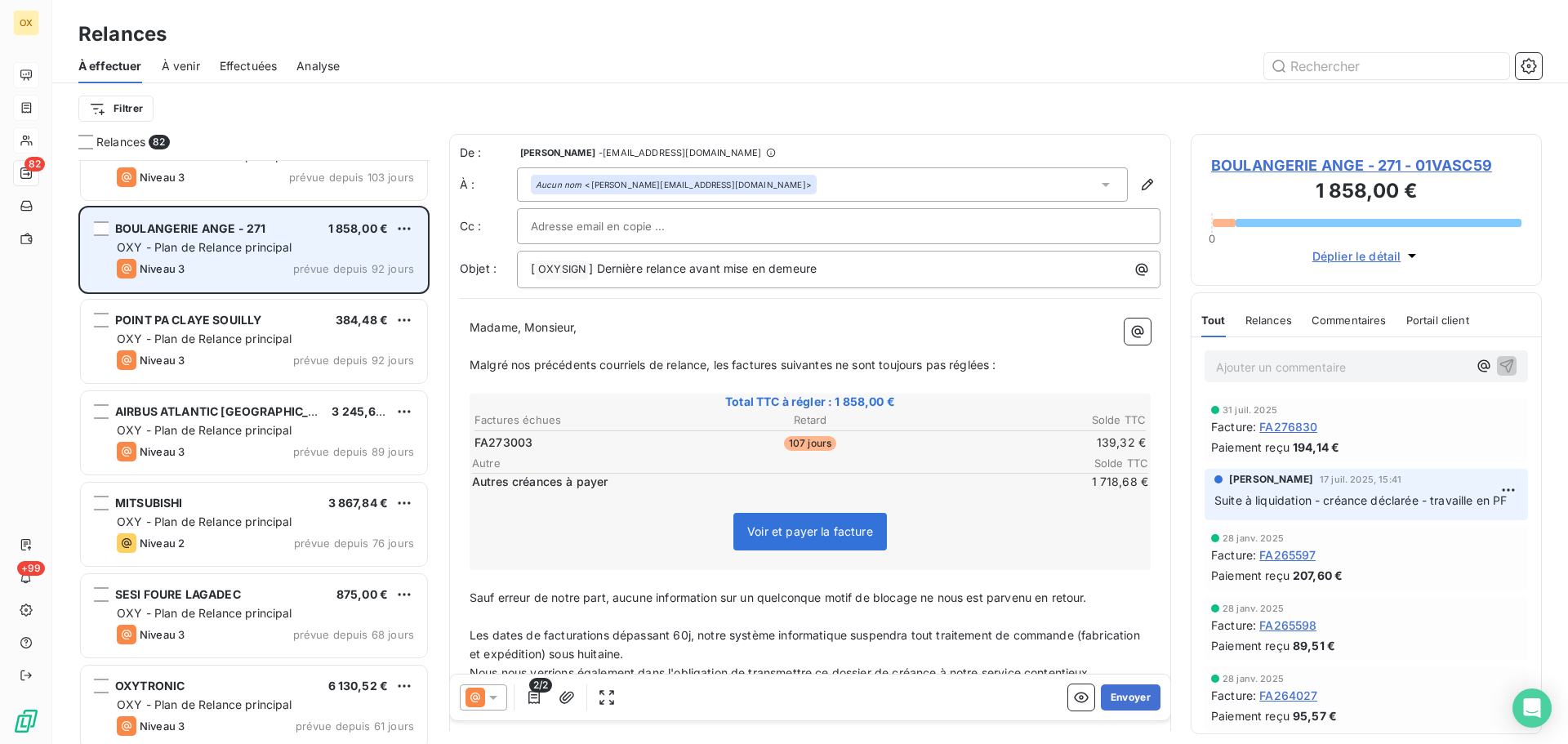
scroll to position [2124, 0]
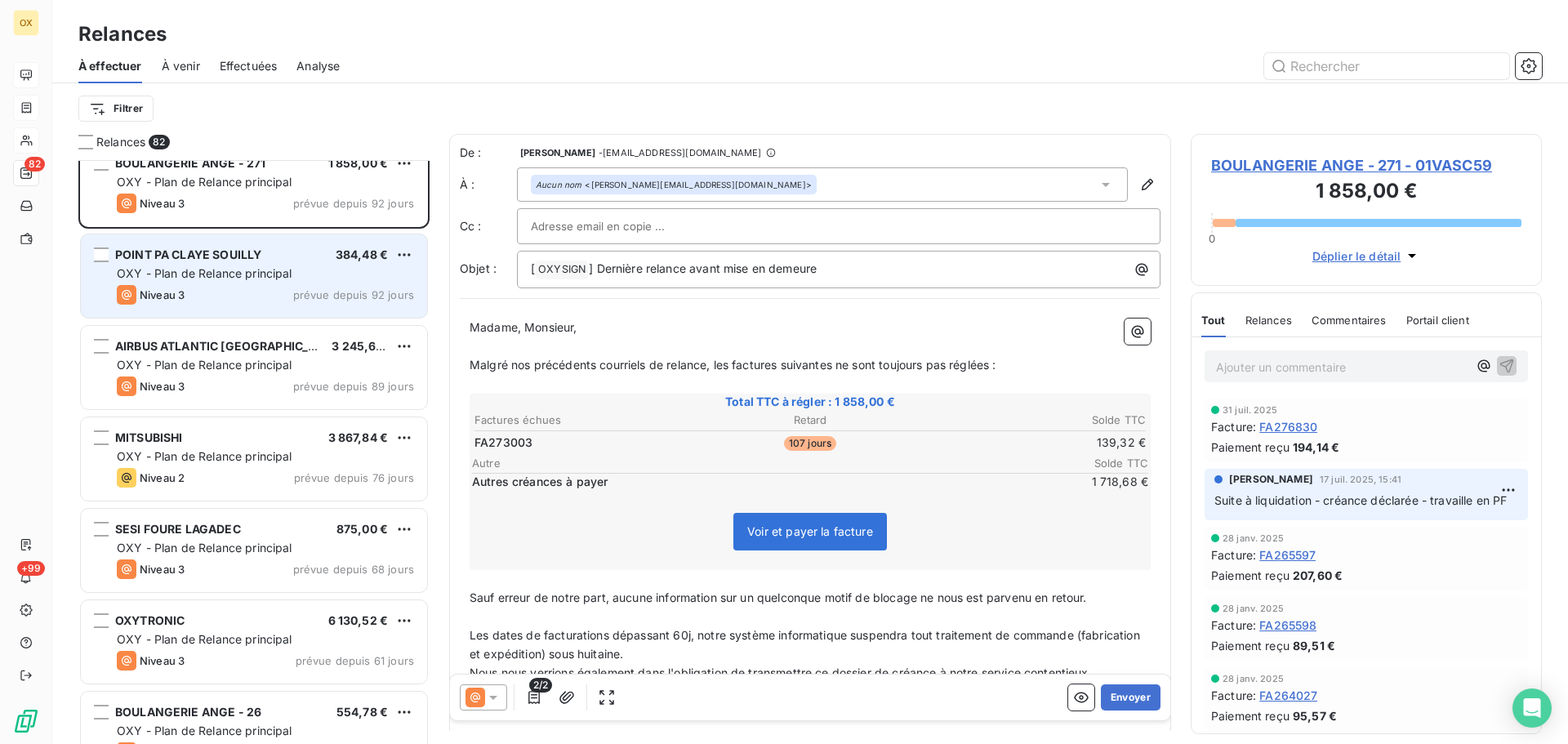
click at [274, 287] on div "Niveau 3 prévue depuis 92 jours" at bounding box center [266, 294] width 298 height 20
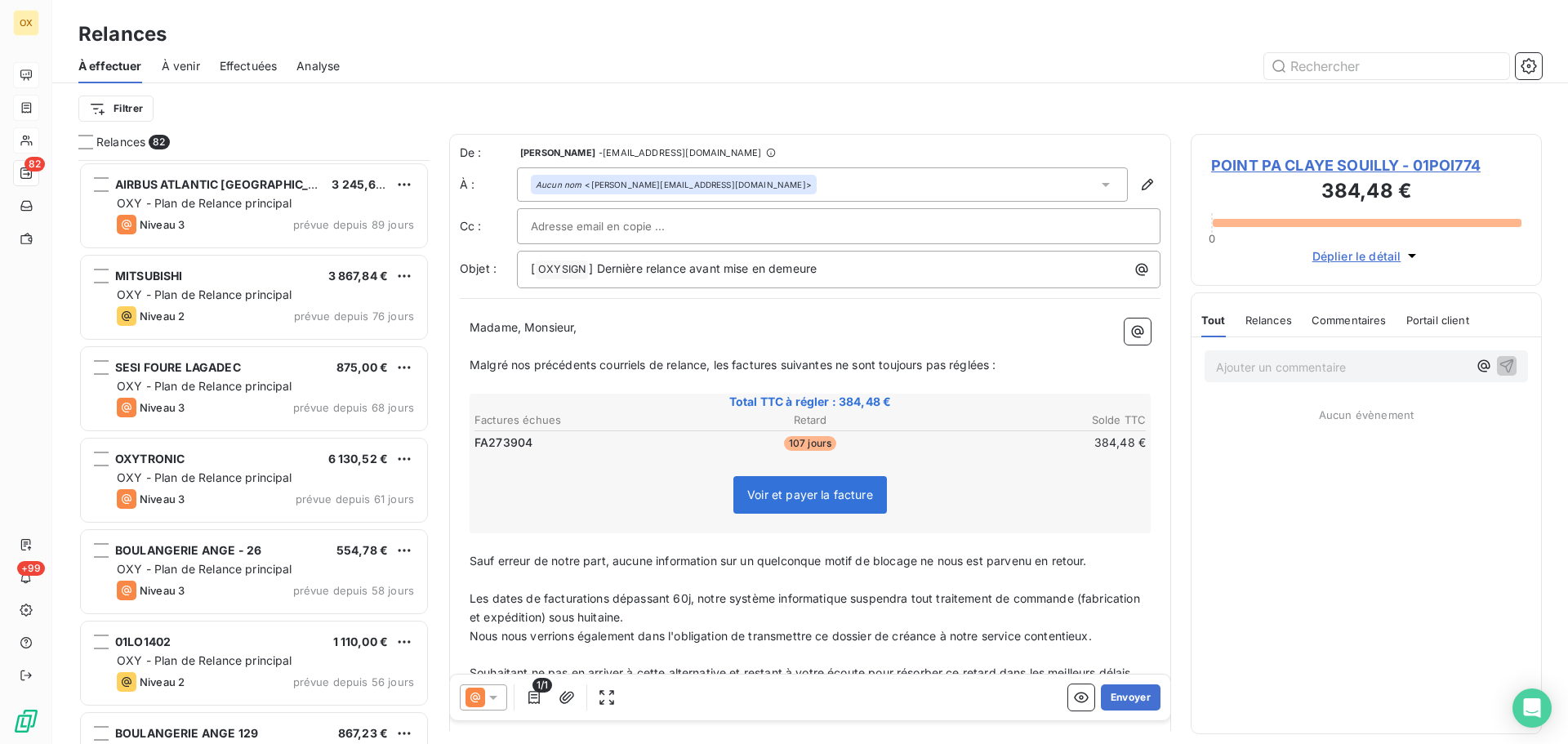
scroll to position [2287, 0]
click at [267, 296] on span "OXY - Plan de Relance principal" at bounding box center [204, 292] width 176 height 14
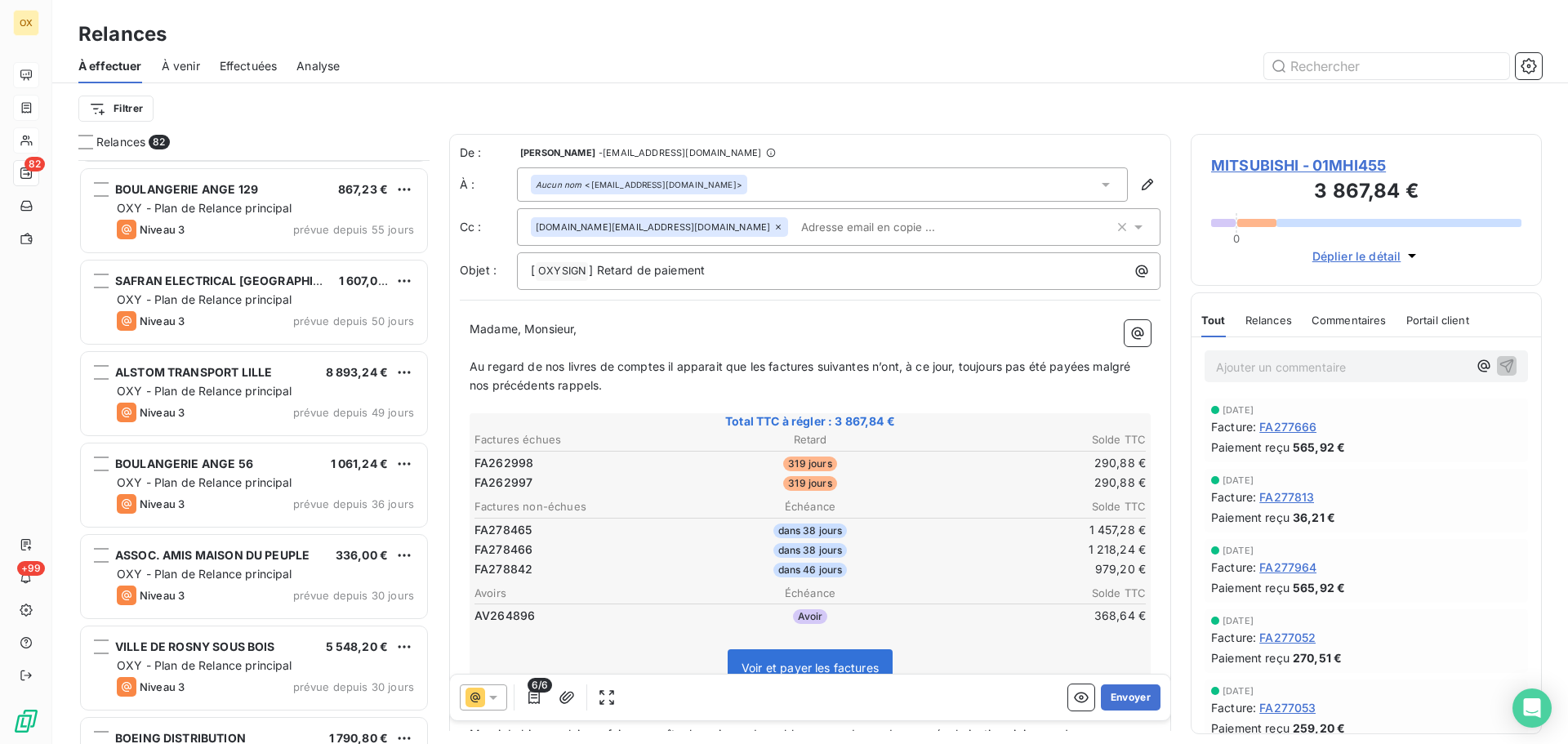
scroll to position [2859, 0]
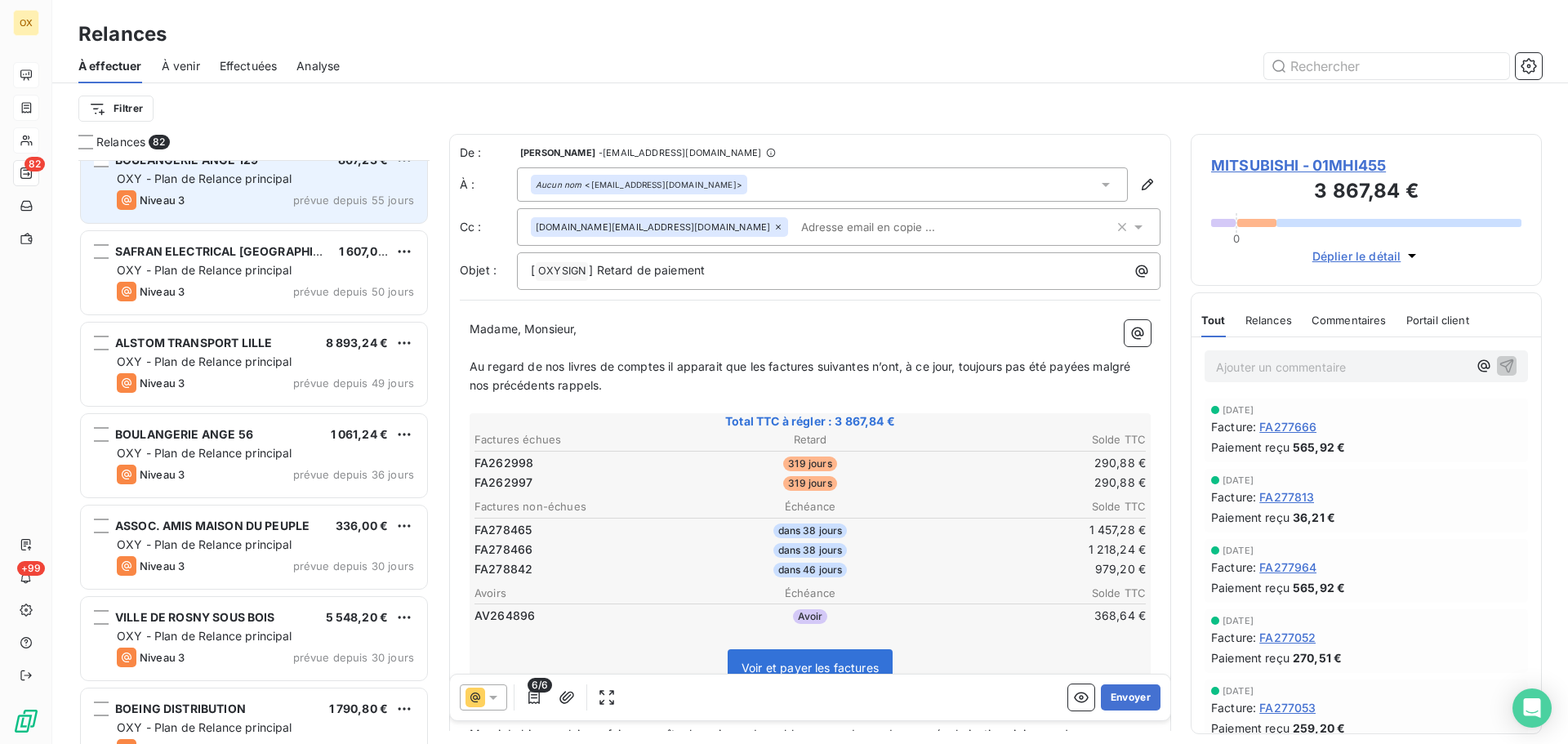
click at [255, 205] on div "Niveau 3 prévue depuis 55 jours" at bounding box center [266, 200] width 298 height 20
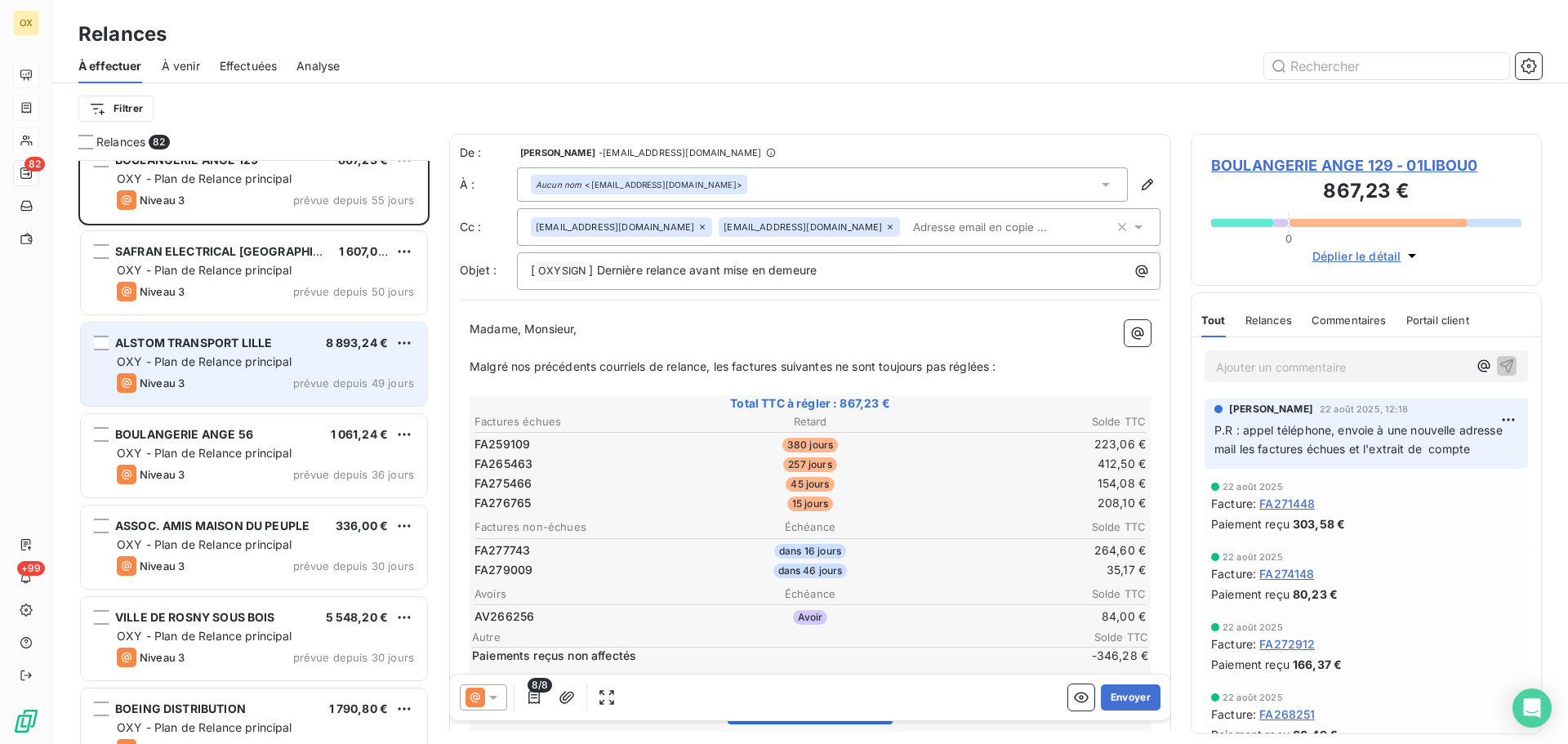
click at [253, 344] on span "ALSTOM TRANSPORT LILLE" at bounding box center [193, 343] width 157 height 14
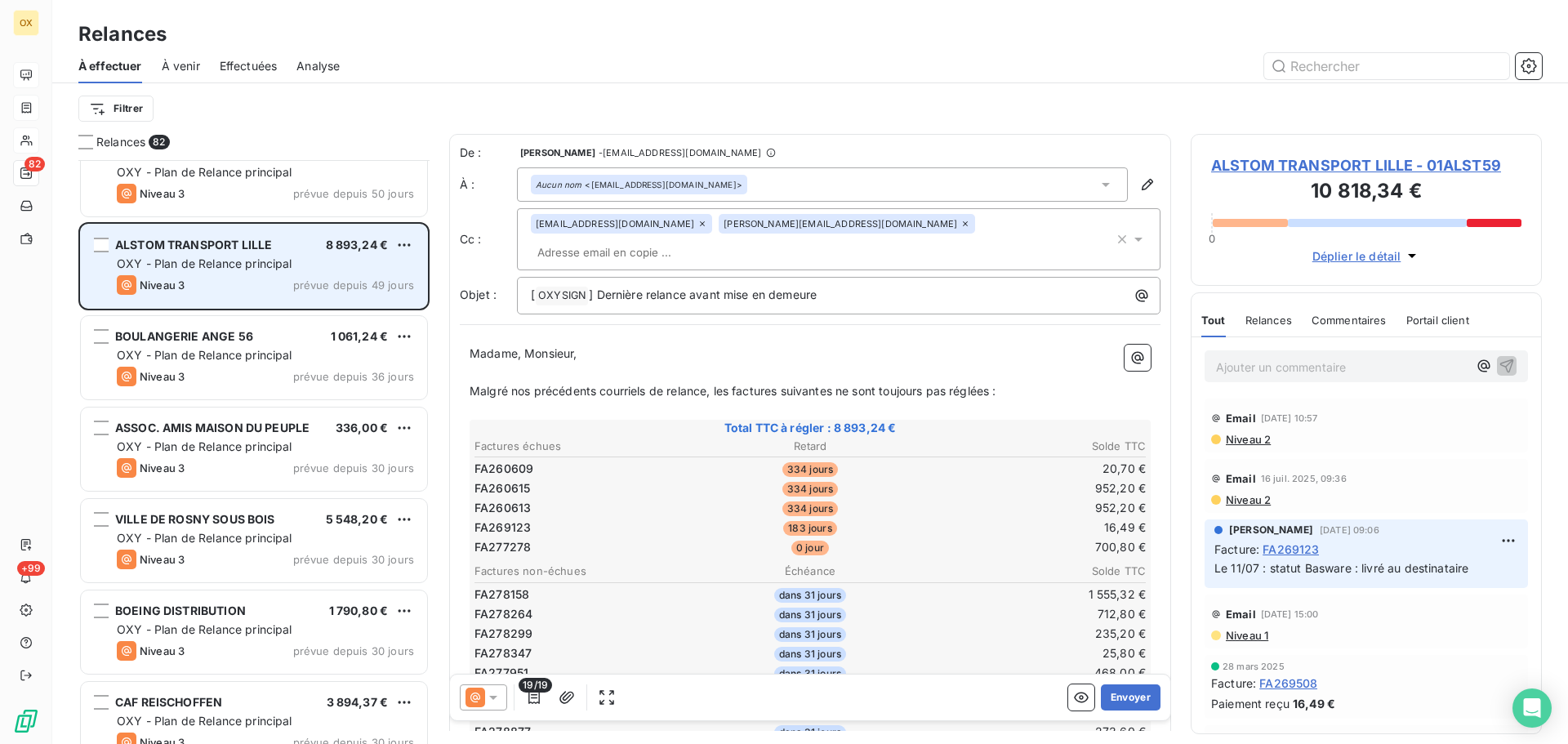
scroll to position [3023, 0]
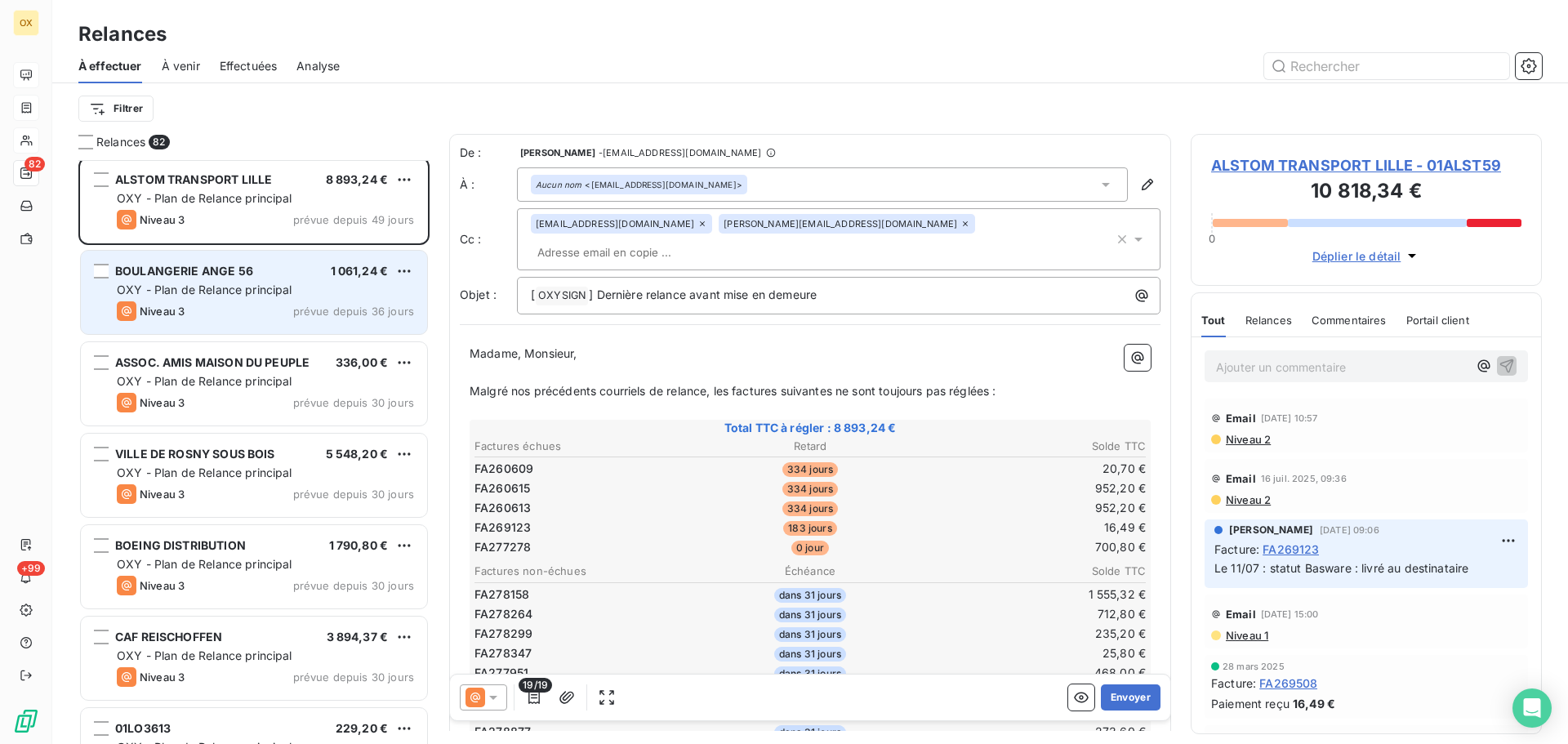
click at [236, 288] on span "OXY - Plan de Relance principal" at bounding box center [204, 290] width 176 height 14
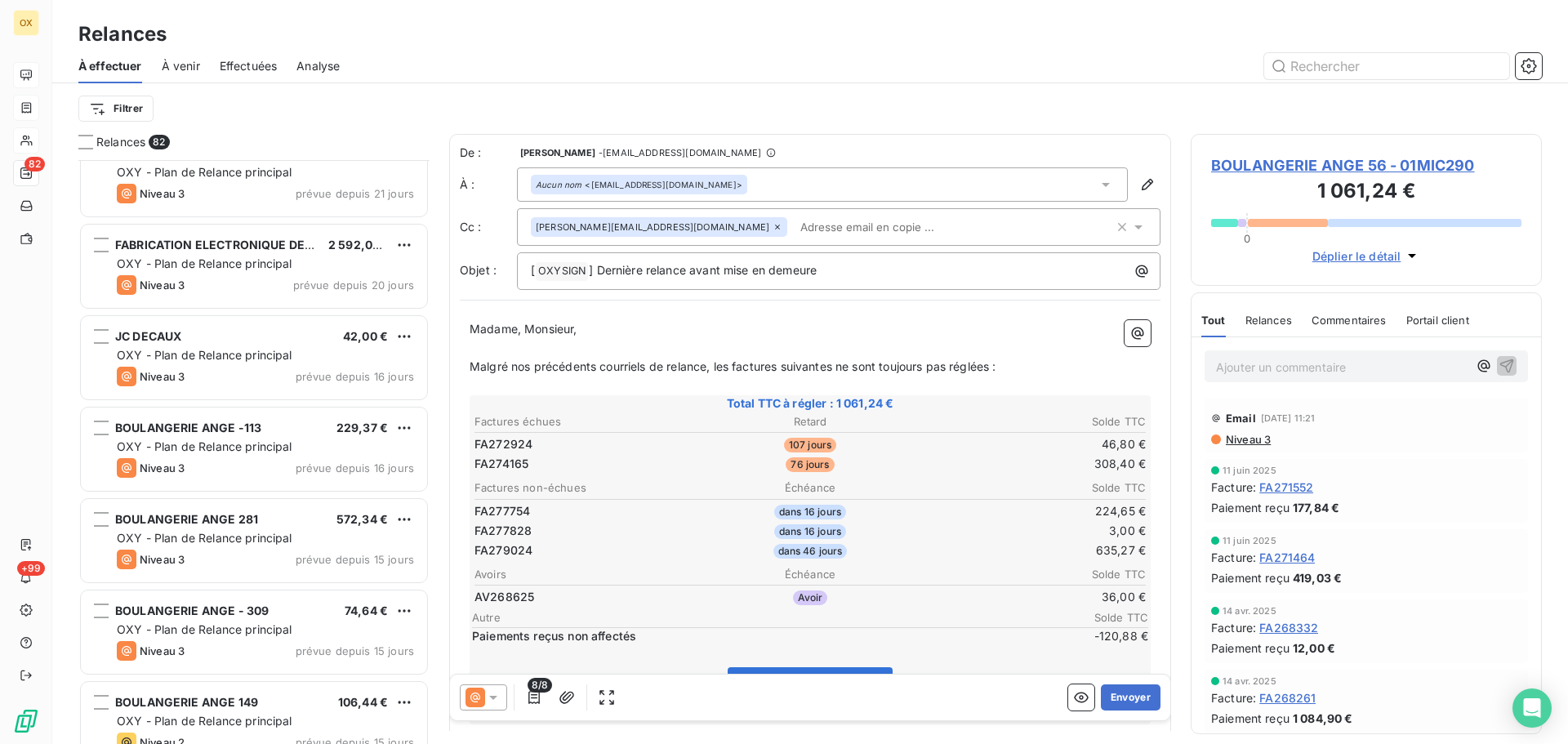
scroll to position [3757, 0]
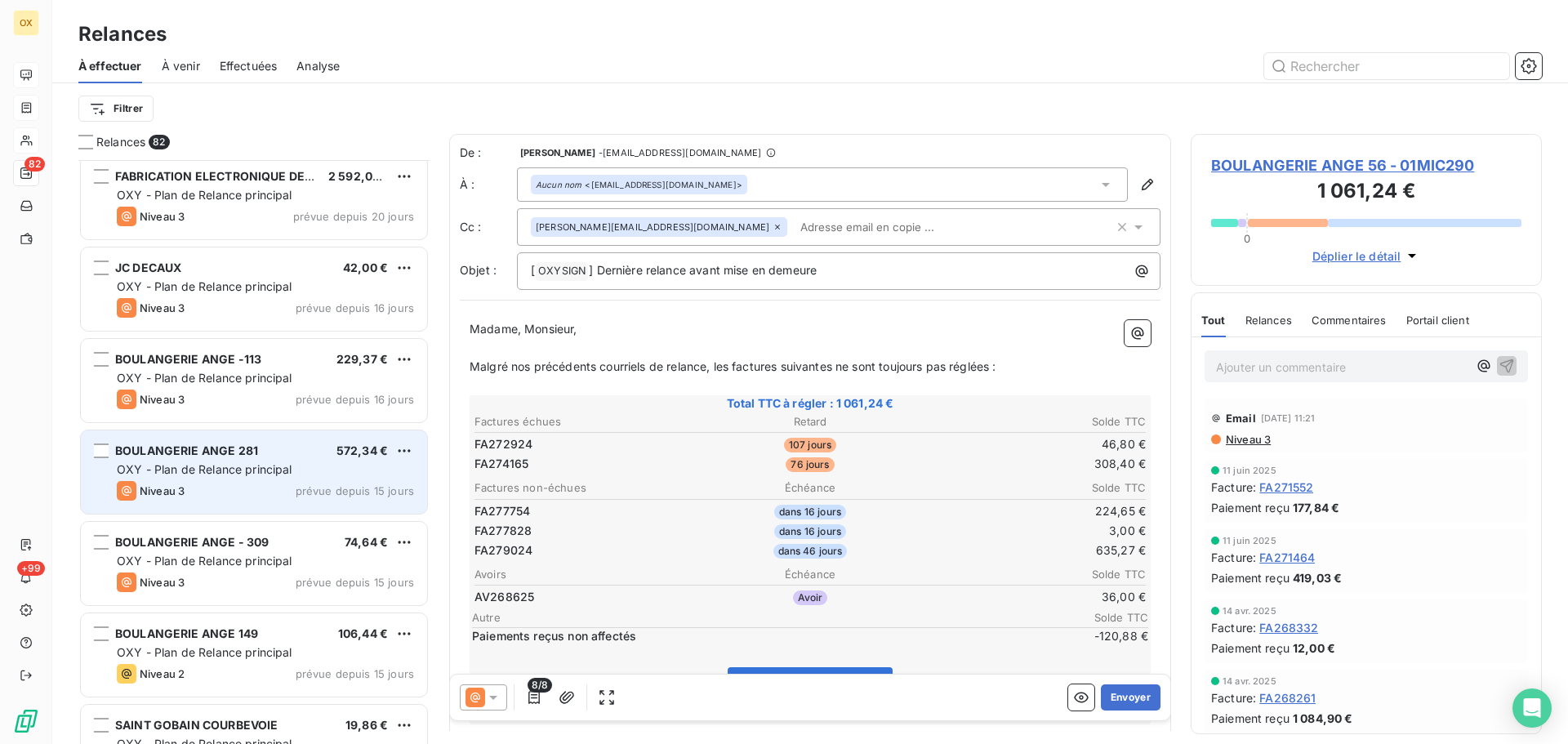
click at [269, 454] on div "BOULANGERIE ANGE 281 572,34 €" at bounding box center [266, 451] width 298 height 15
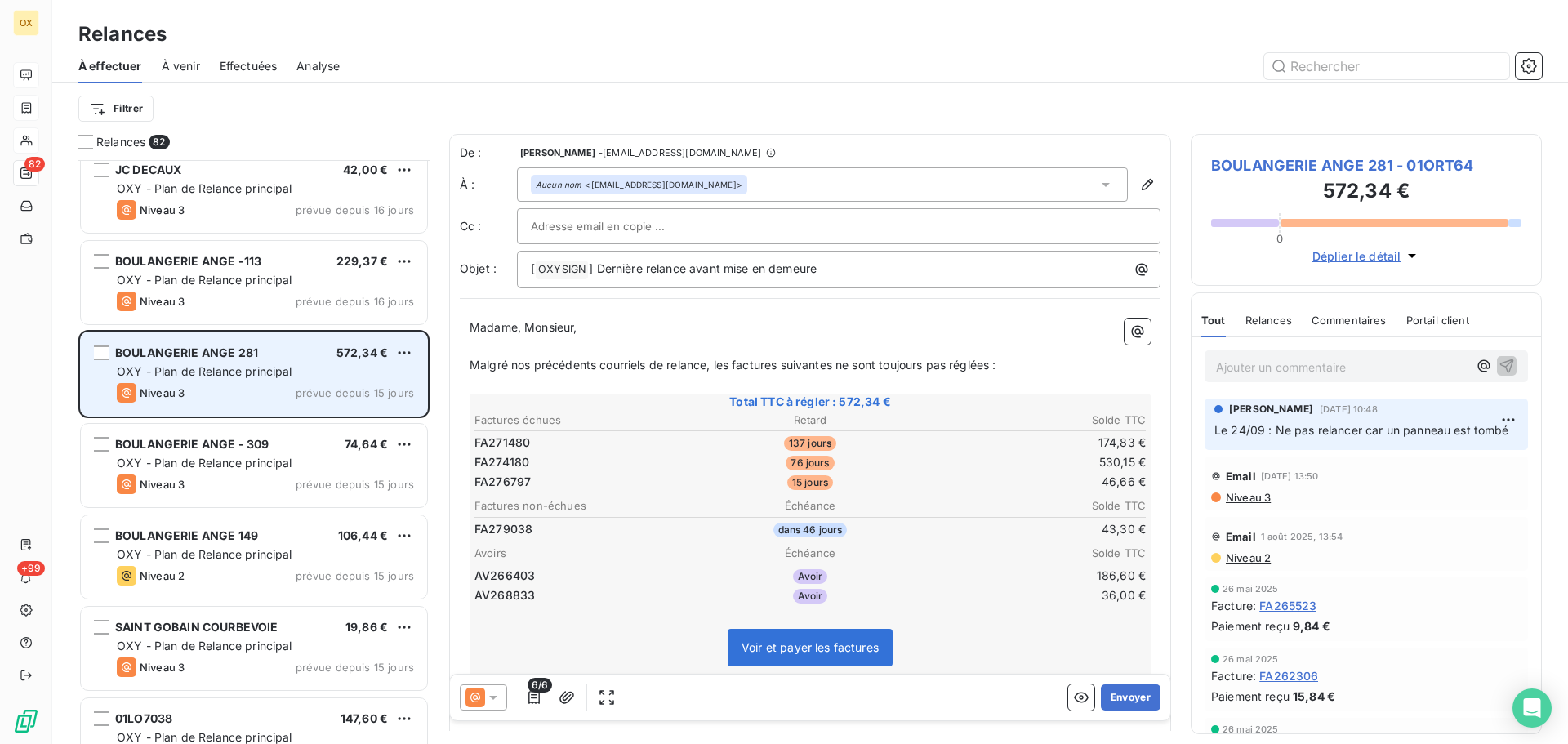
scroll to position [3921, 0]
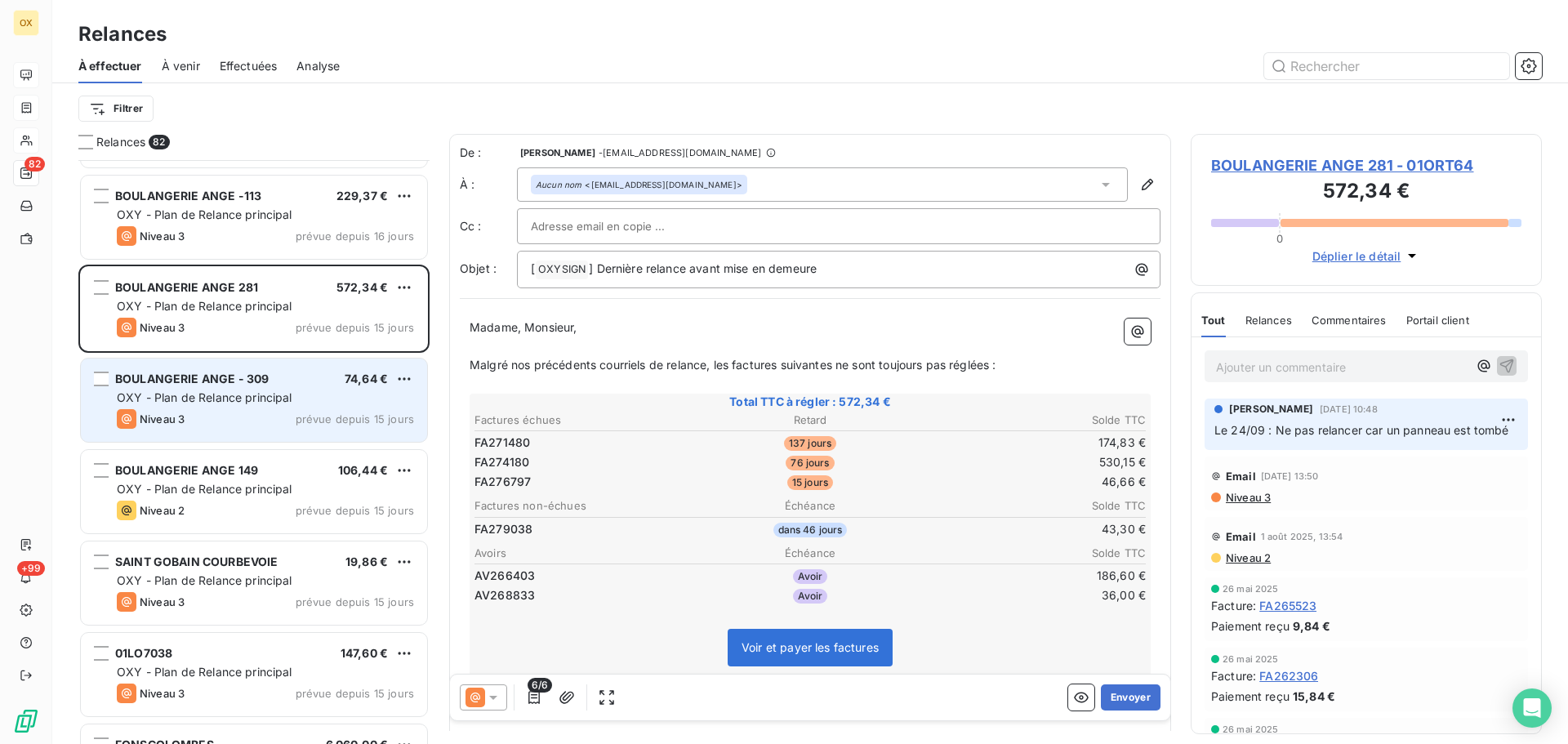
click at [256, 419] on div "Niveau 3 prévue depuis 15 jours" at bounding box center [266, 419] width 298 height 20
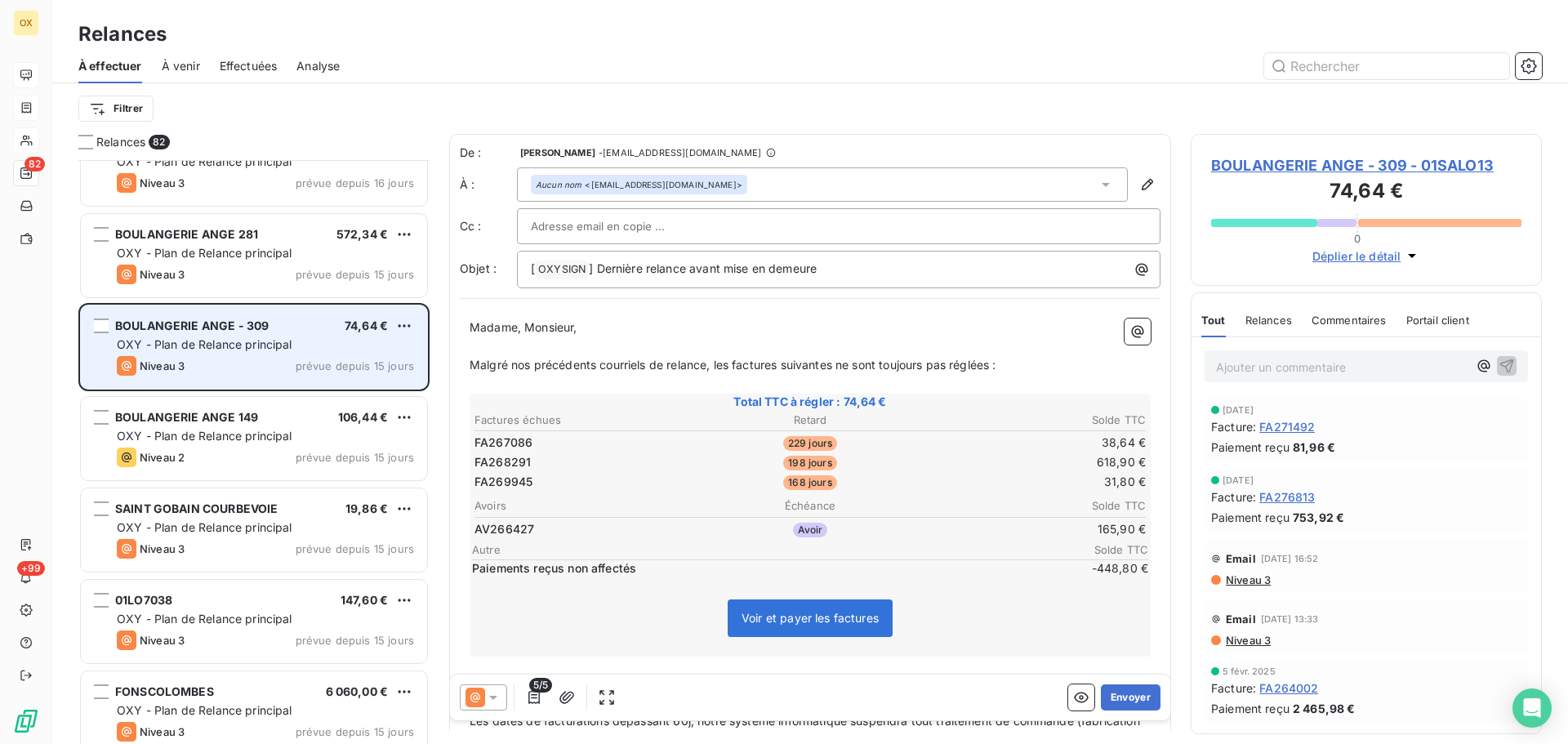
scroll to position [4003, 0]
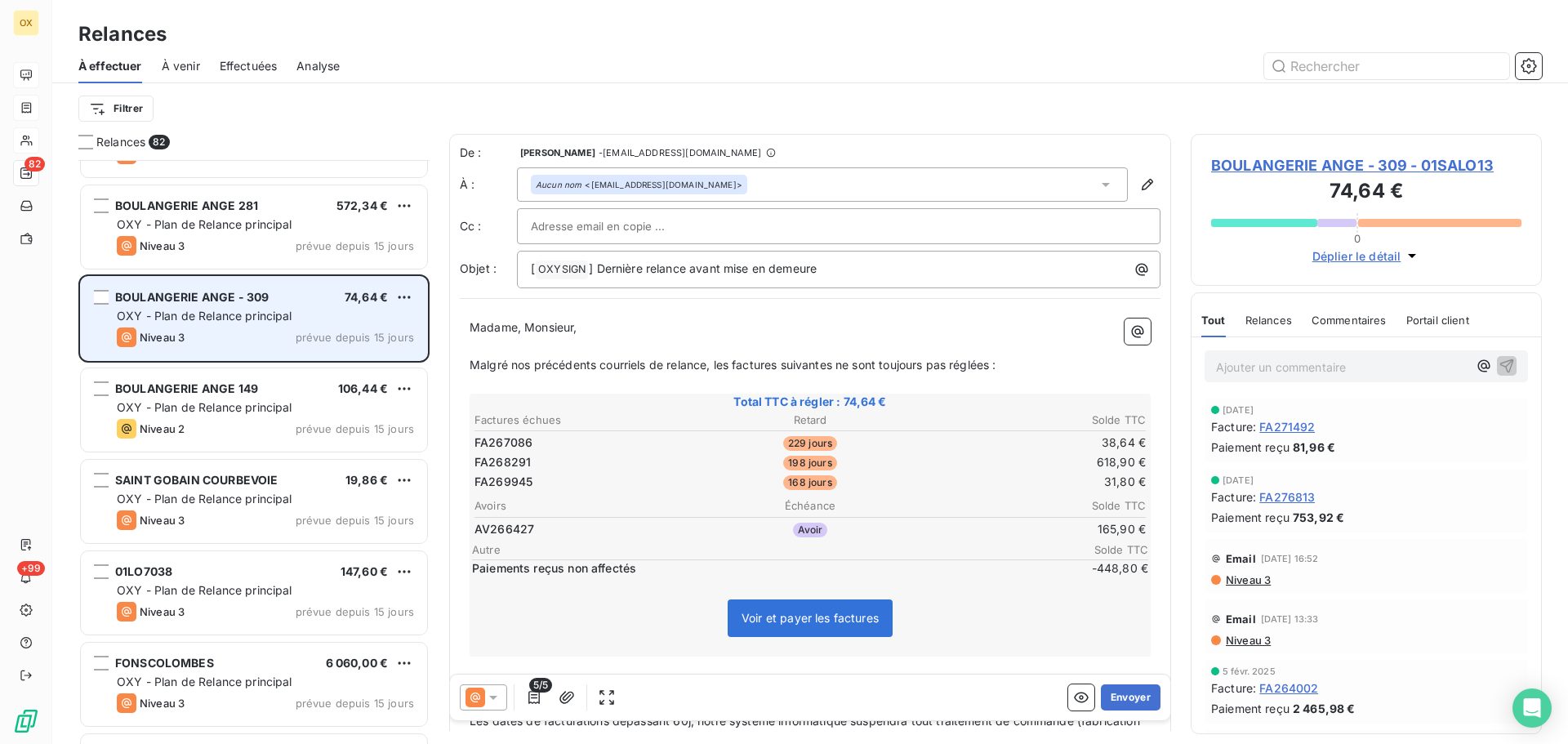
click at [256, 419] on div "Niveau 2 prévue depuis 15 jours" at bounding box center [266, 428] width 298 height 20
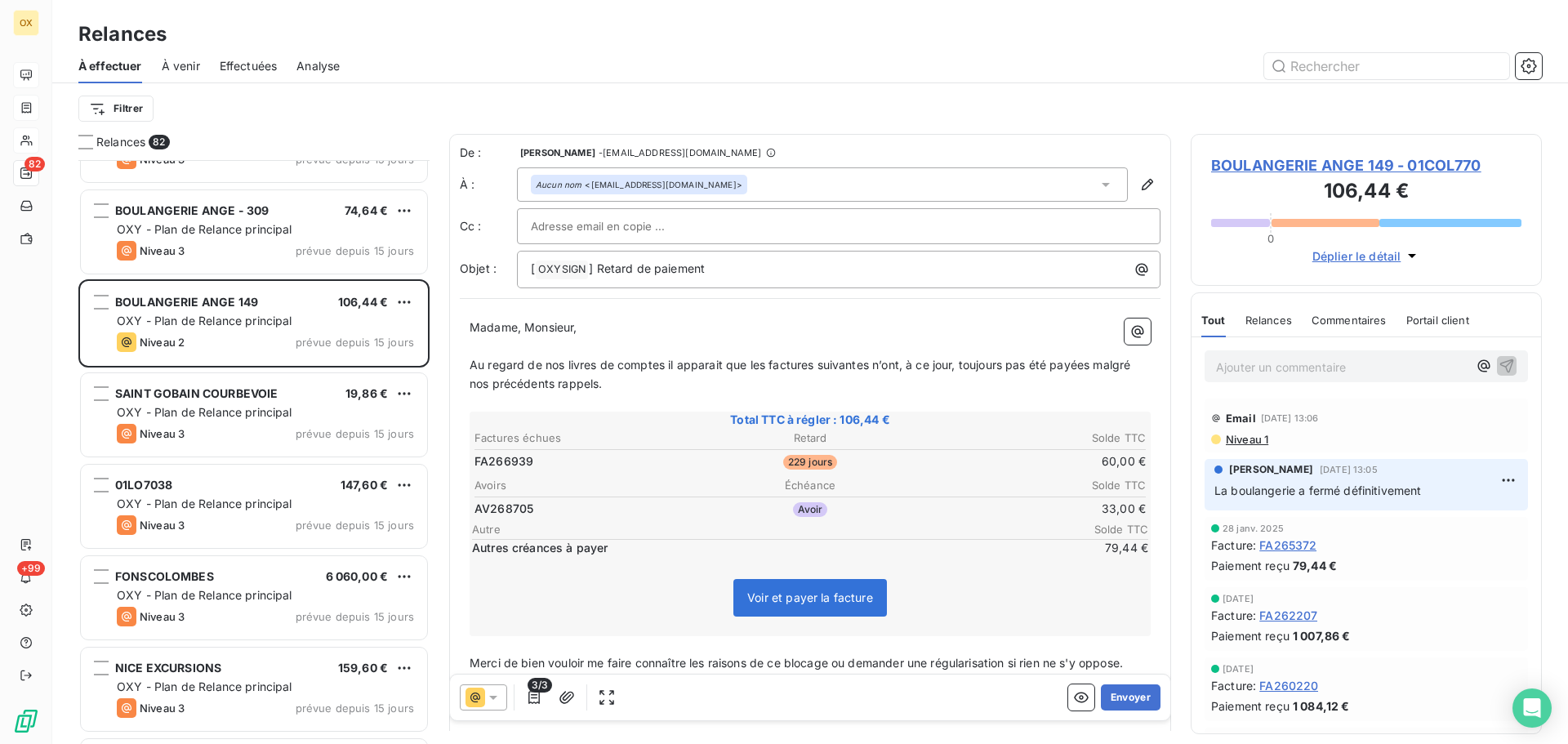
scroll to position [4084, 0]
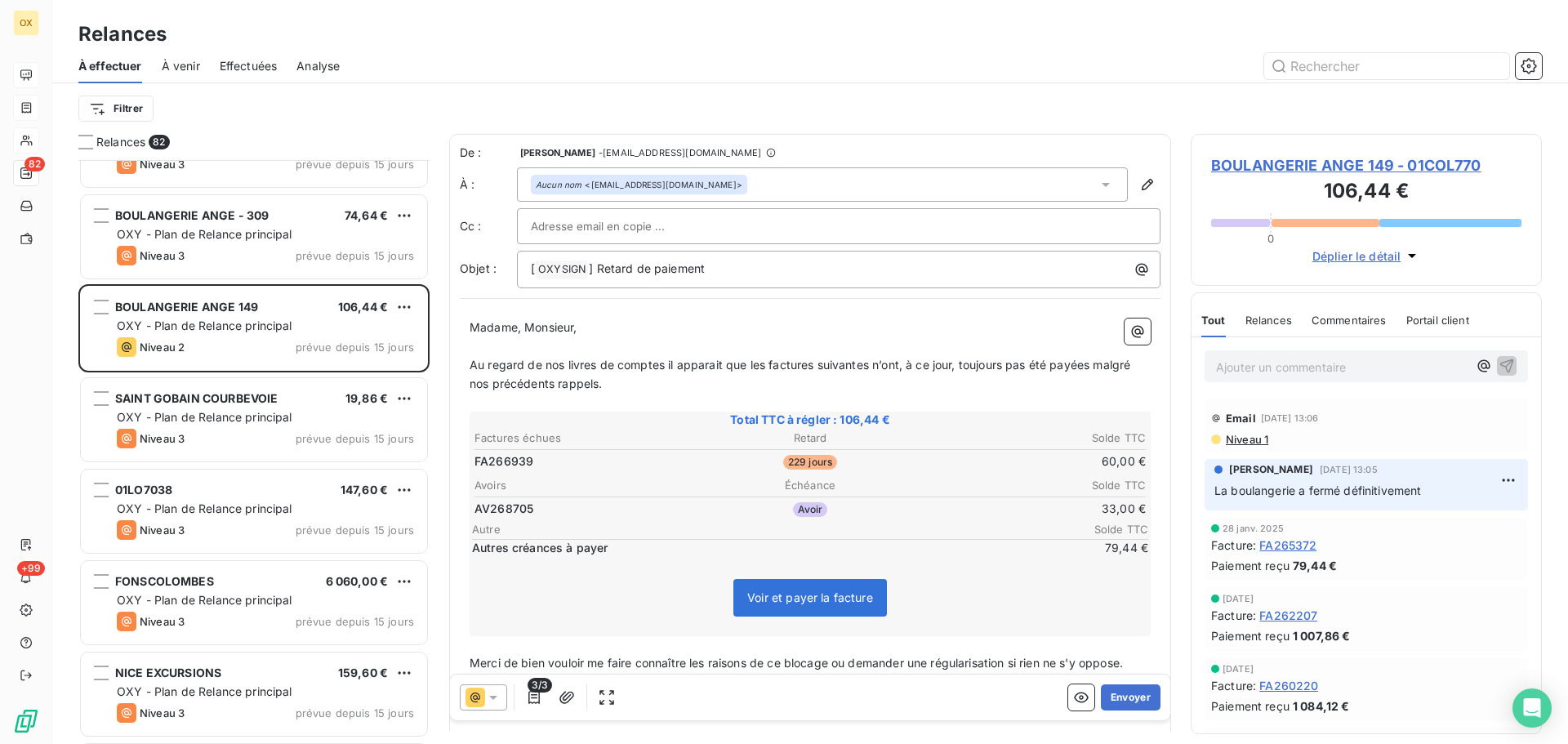
click at [1285, 165] on span "BOULANGERIE ANGE 149 - 01COL770" at bounding box center [1366, 164] width 311 height 22
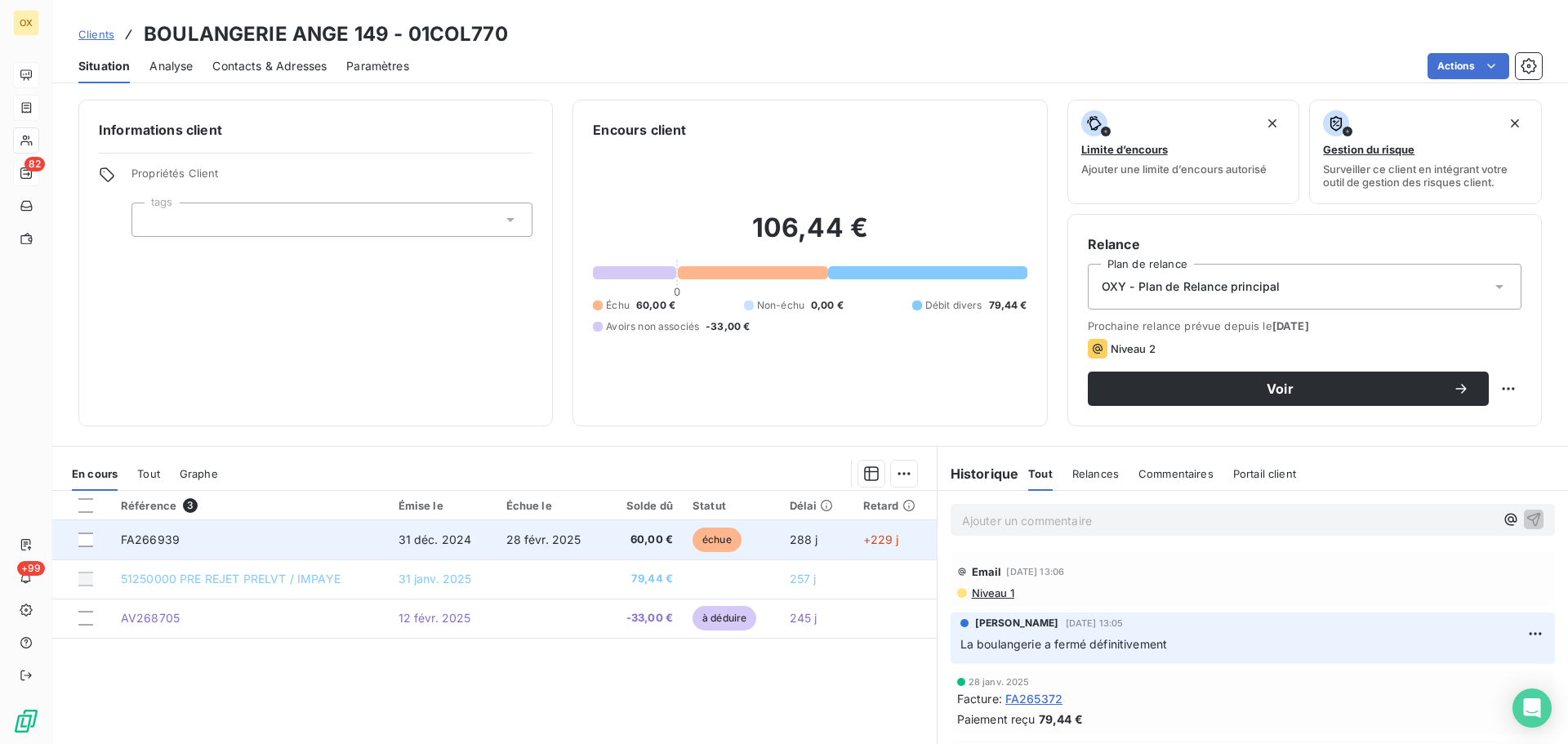
click at [537, 544] on span "28 févr. 2025" at bounding box center [543, 539] width 75 height 14
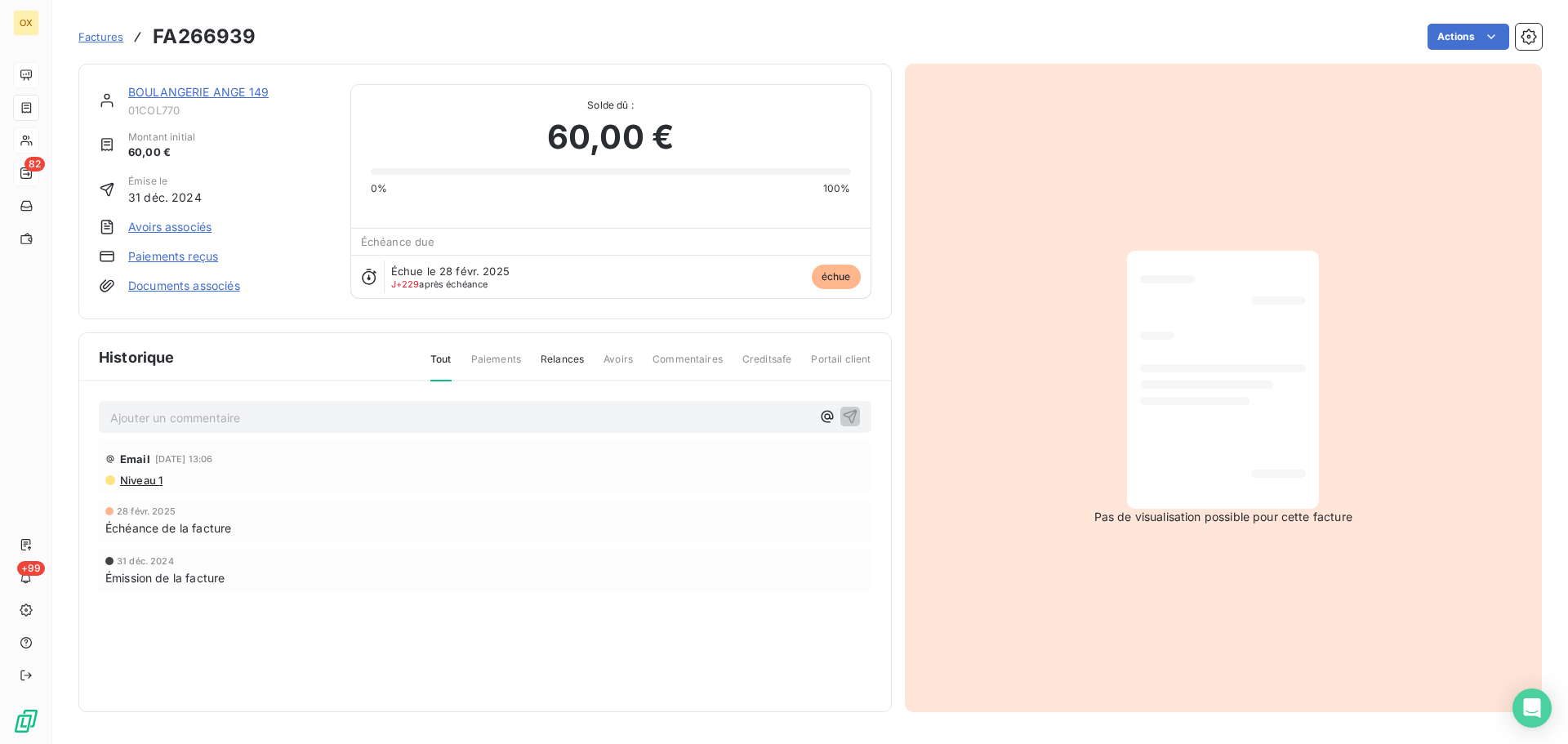
click at [215, 96] on link "BOULANGERIE ANGE 149" at bounding box center [198, 92] width 140 height 14
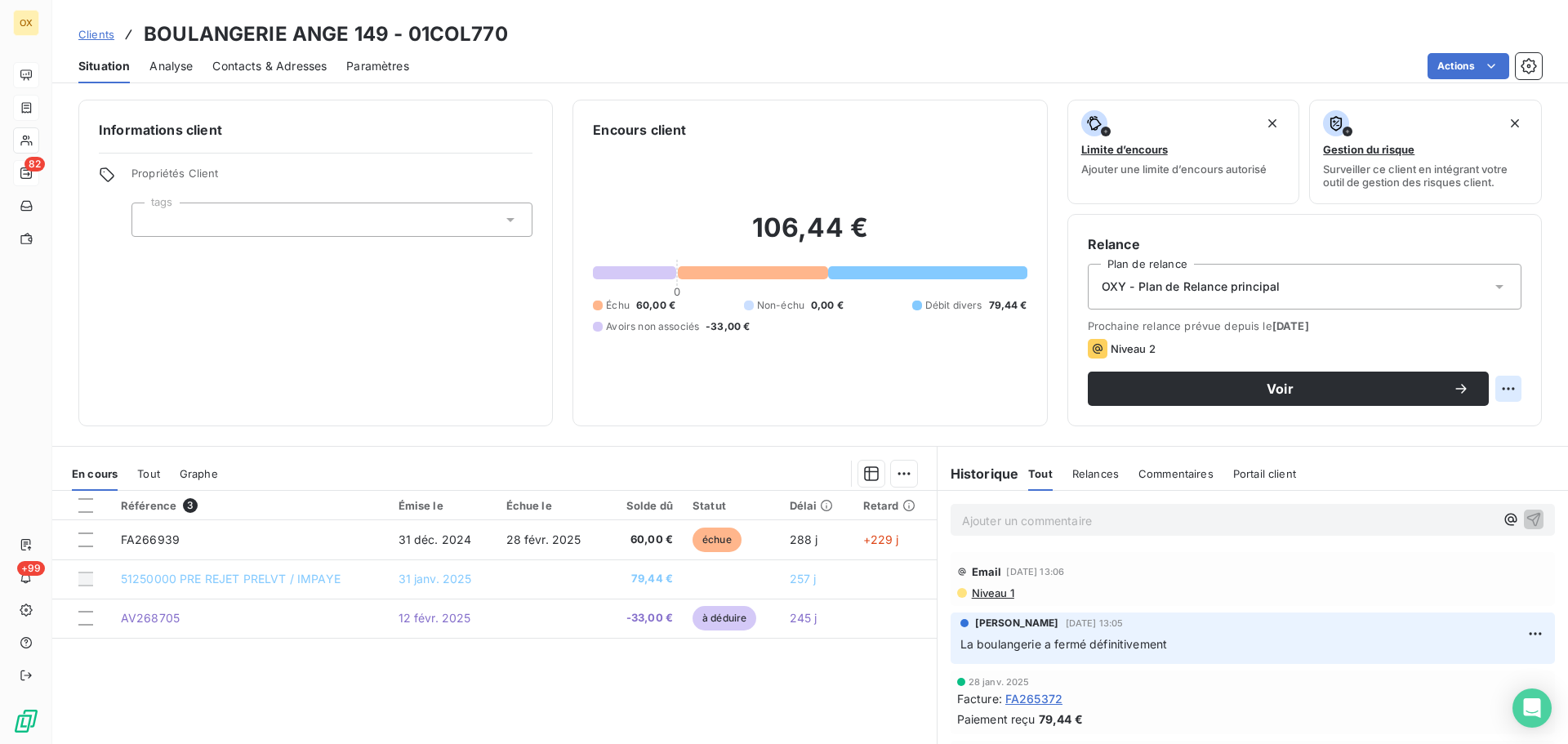
click at [1497, 387] on html "OX 82 +99 Clients BOULANGERIE ANGE 149 - 01COL770 Situation Analyse Contacts & …" at bounding box center [784, 372] width 1568 height 744
click at [1444, 426] on div "Replanifier cette action" at bounding box center [1429, 425] width 146 height 26
select select "9"
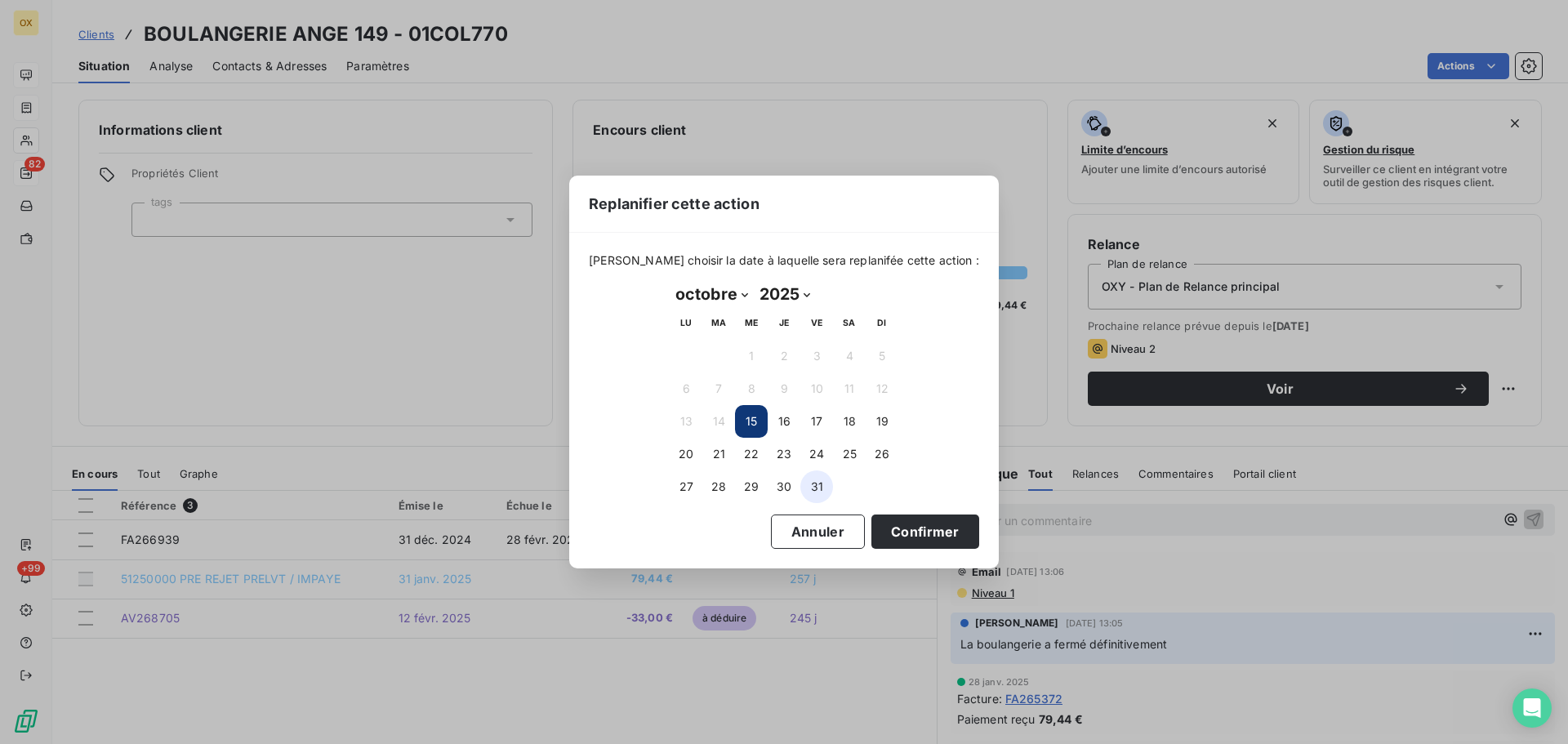
click at [819, 484] on button "31" at bounding box center [817, 487] width 33 height 33
click at [890, 525] on button "Confirmer" at bounding box center [925, 532] width 108 height 35
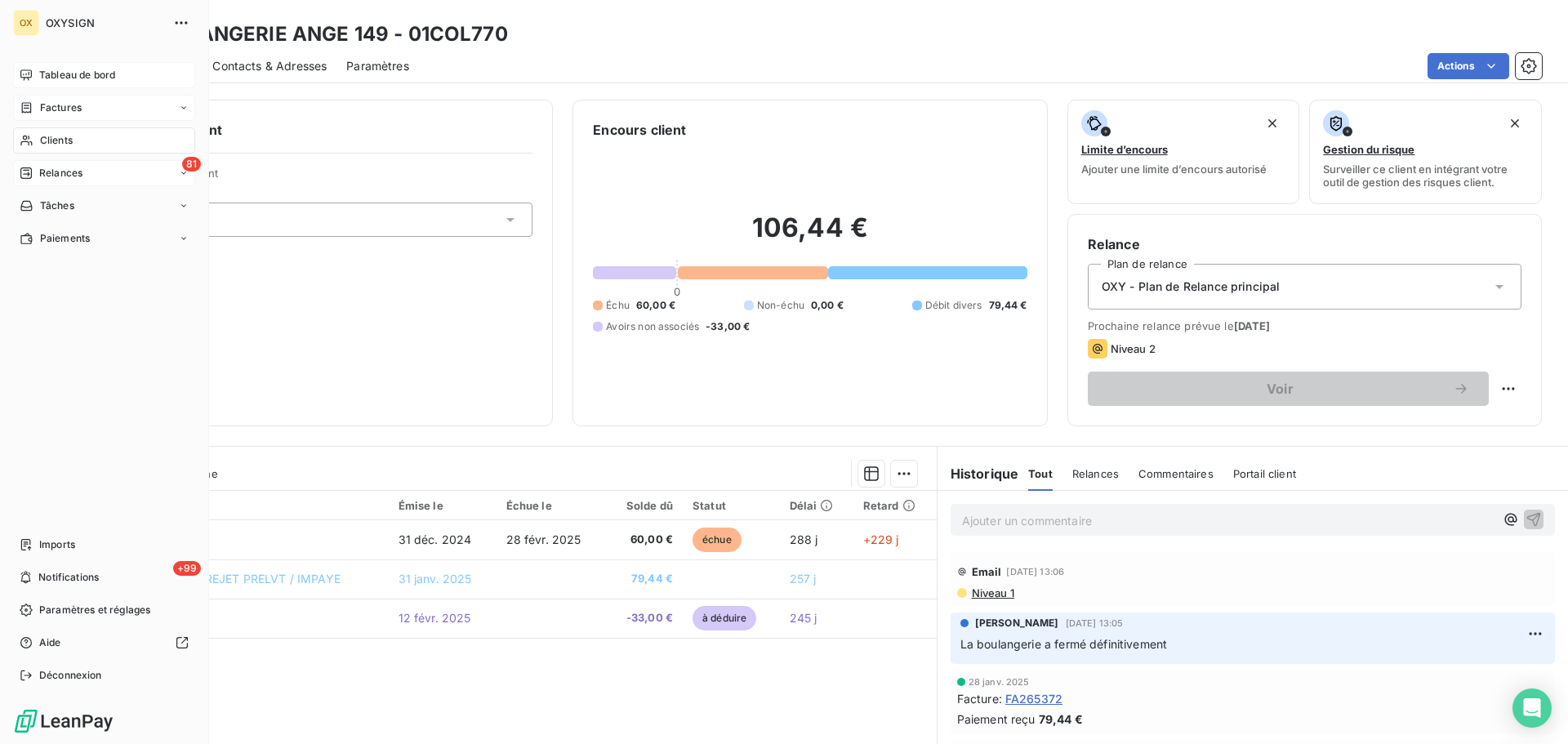
click at [44, 170] on span "Relances" at bounding box center [61, 173] width 43 height 15
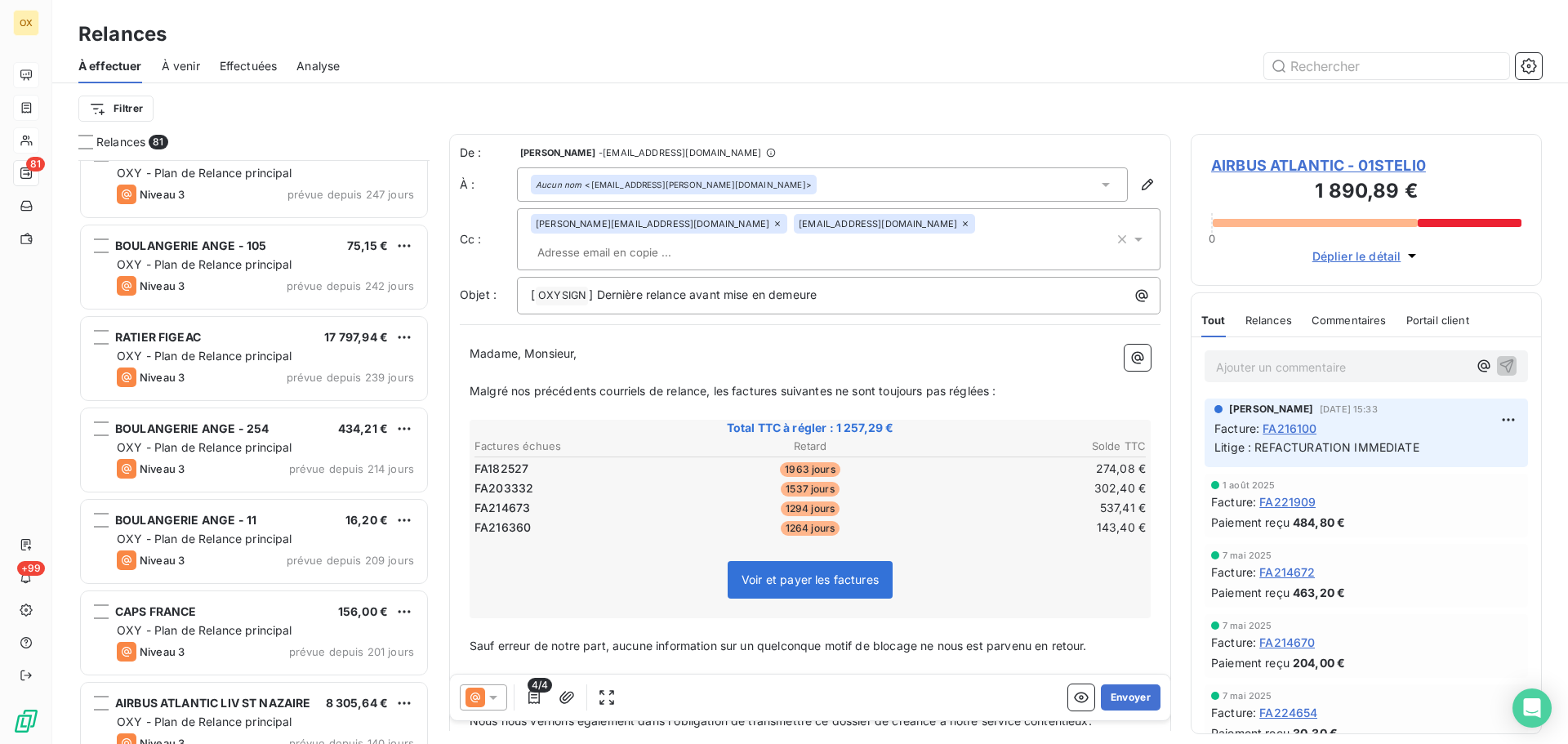
scroll to position [1062, 0]
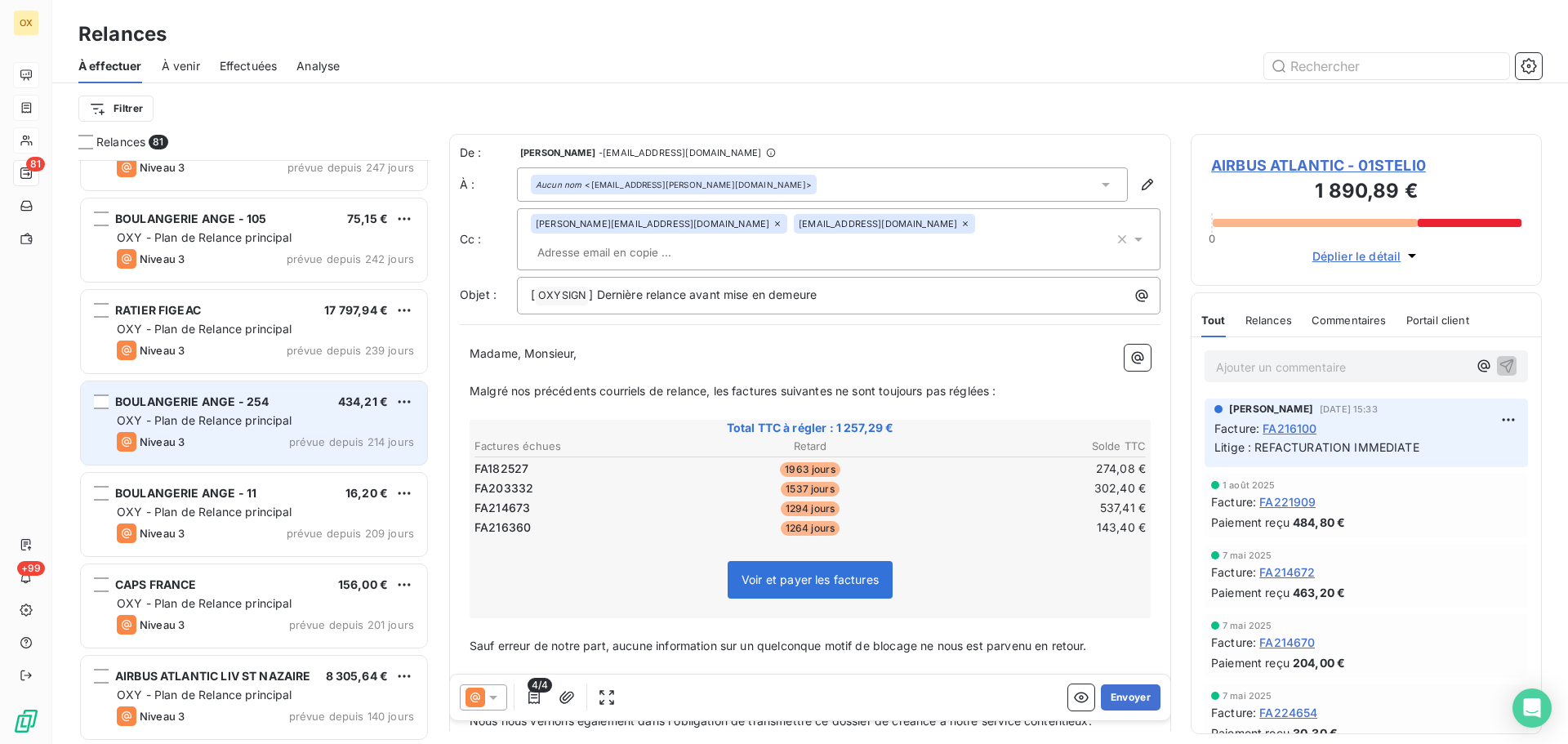
click at [229, 419] on span "OXY - Plan de Relance principal" at bounding box center [204, 420] width 176 height 14
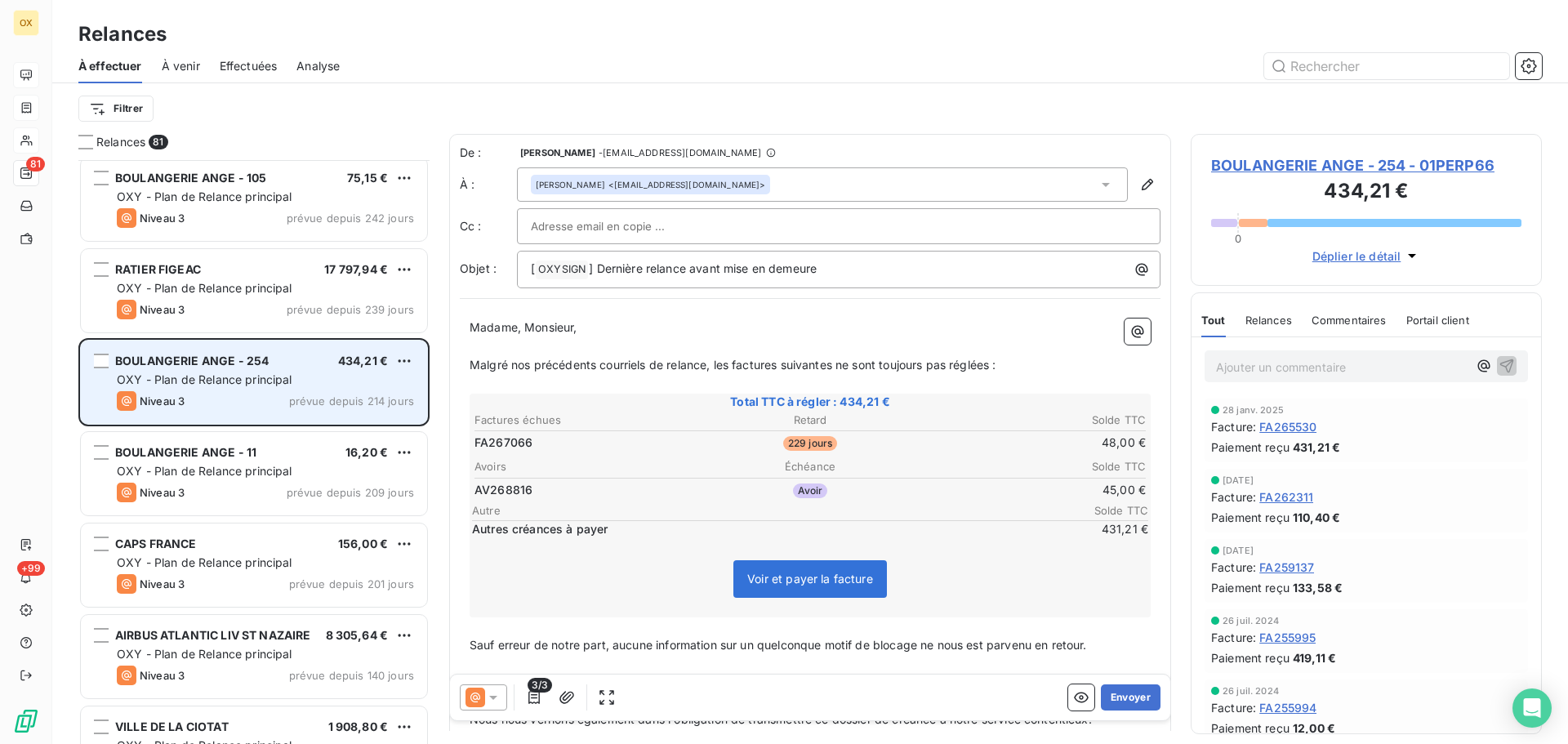
scroll to position [1145, 0]
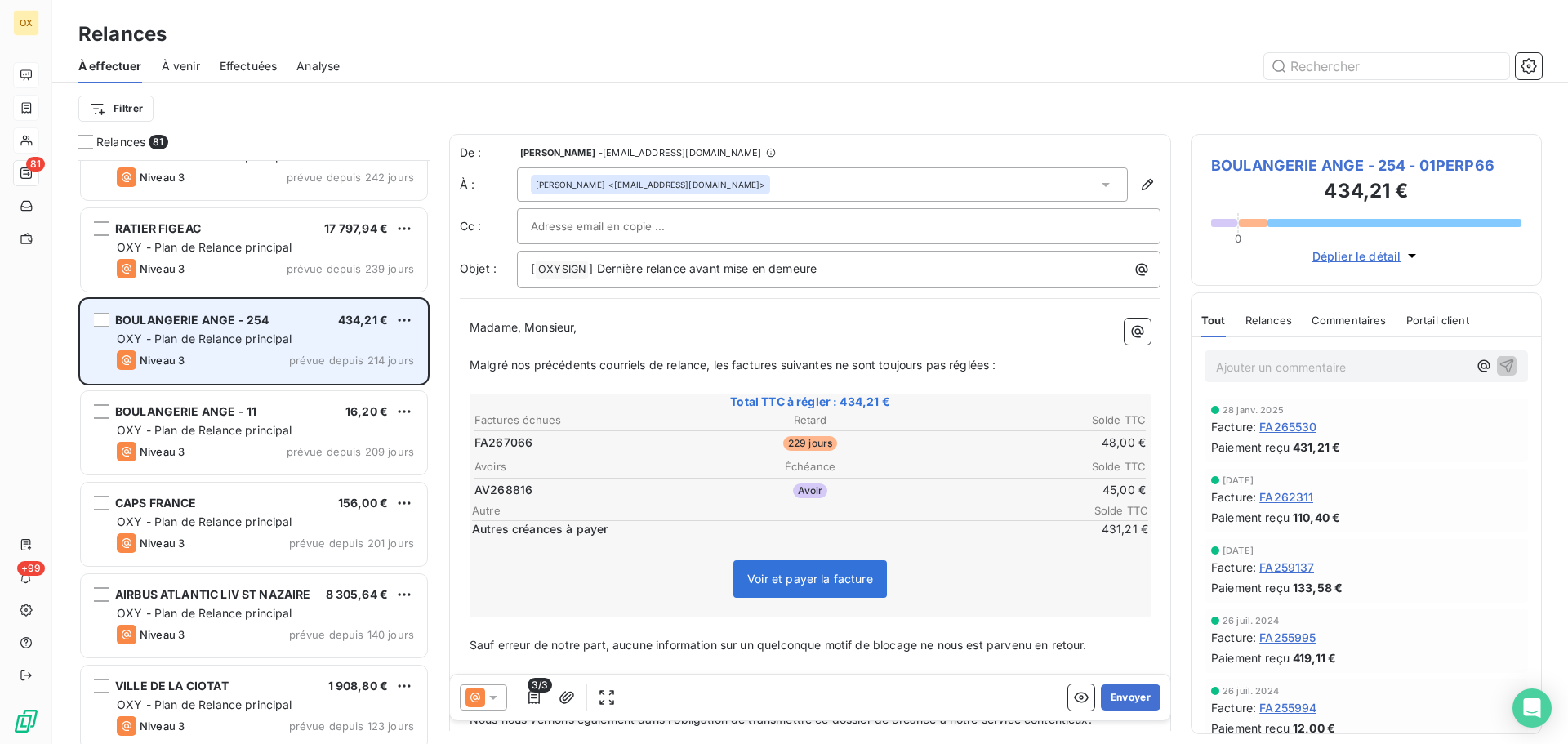
click at [229, 419] on div "BOULANGERIE ANGE - 11" at bounding box center [185, 411] width 141 height 16
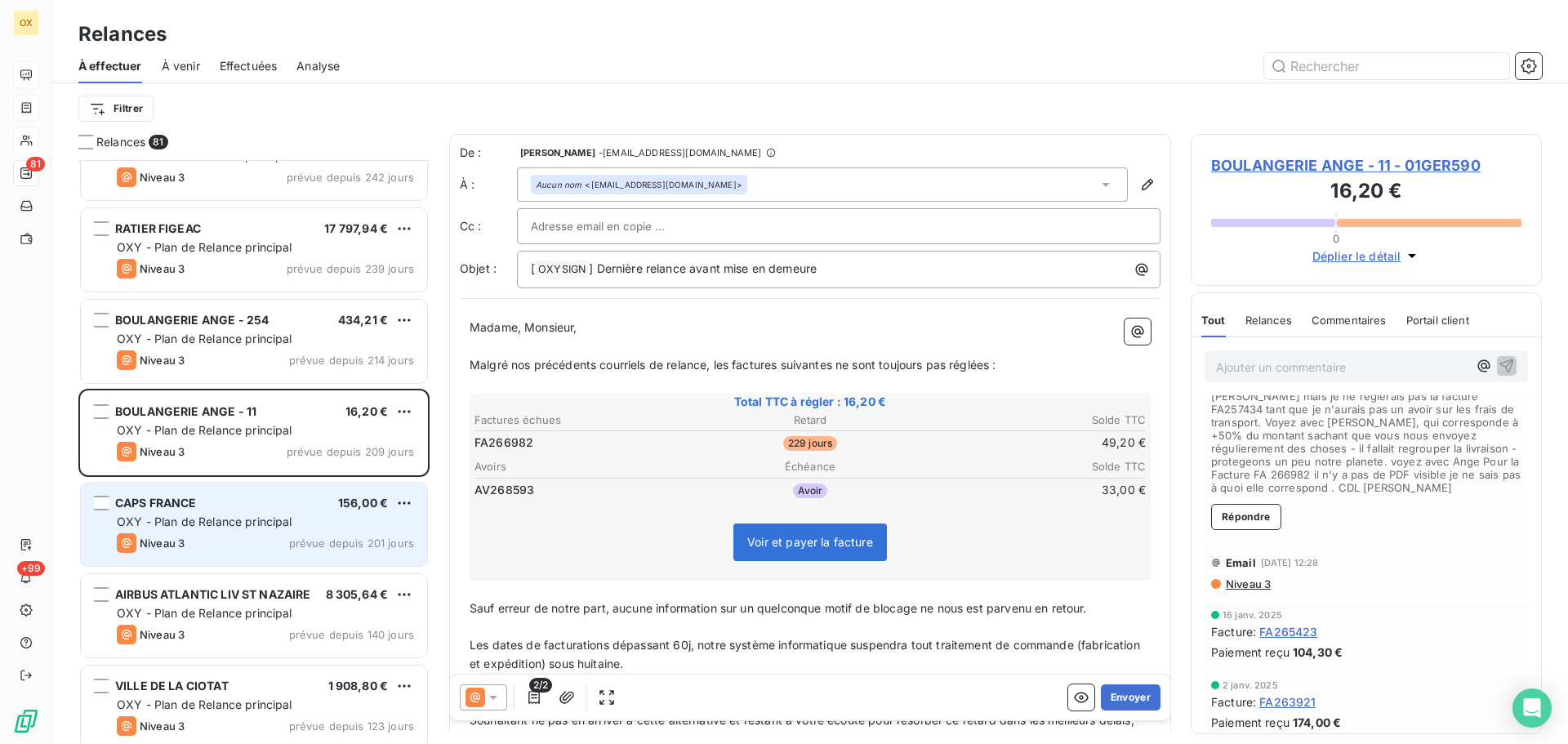
scroll to position [327, 0]
click at [280, 504] on div "CAPS FRANCE 156,00 €" at bounding box center [266, 503] width 298 height 15
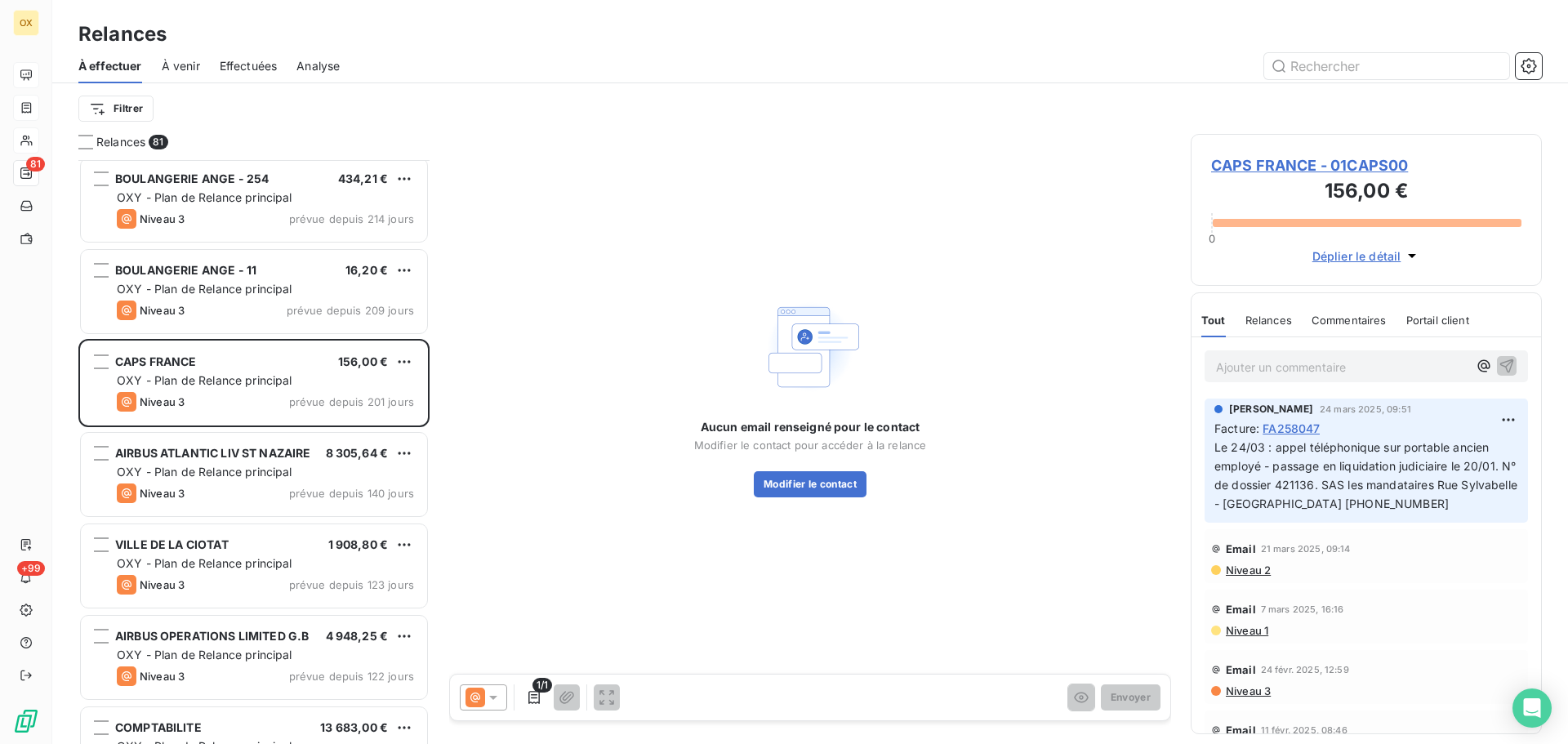
scroll to position [1307, 0]
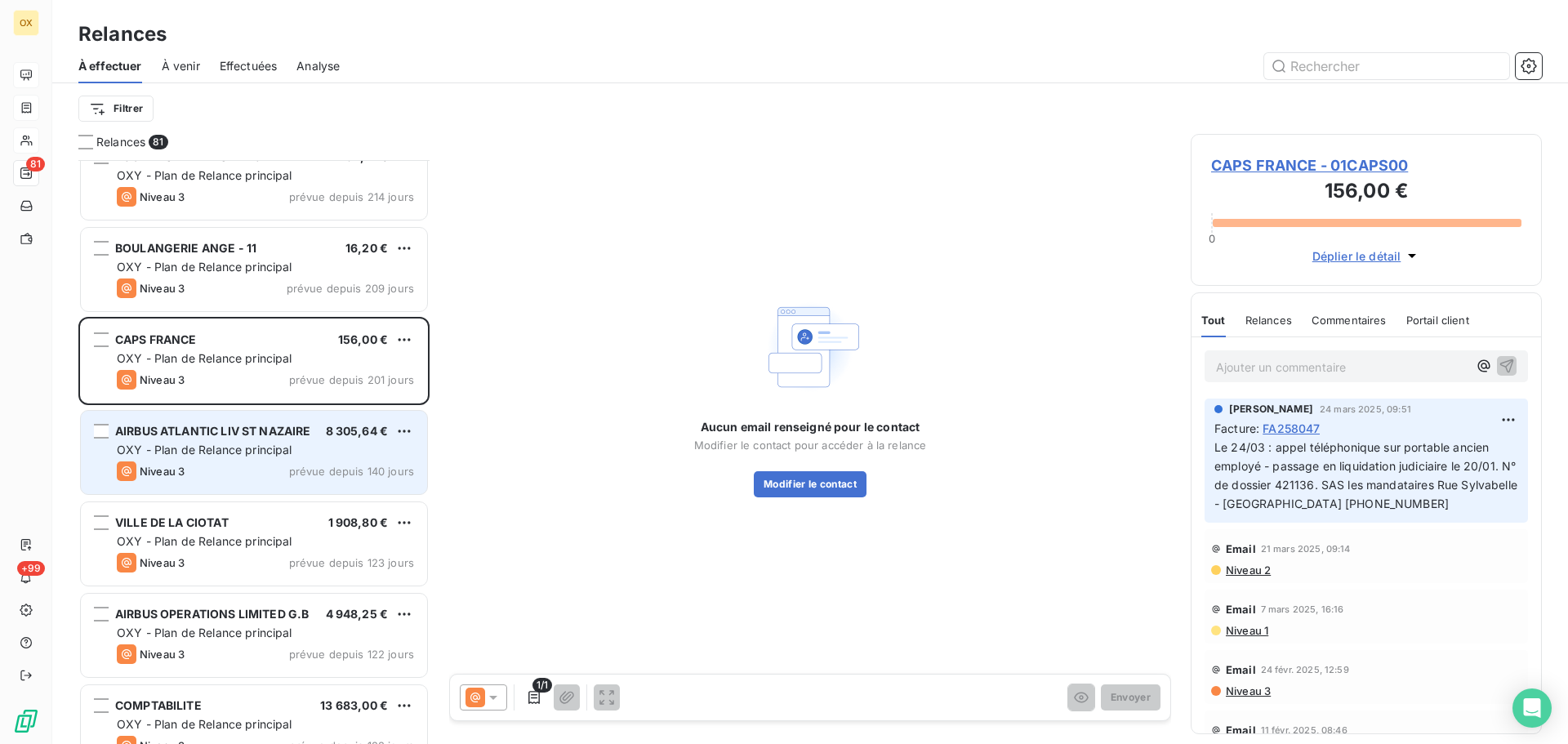
click at [248, 469] on div "Niveau 3 prévue depuis 140 jours" at bounding box center [266, 471] width 298 height 20
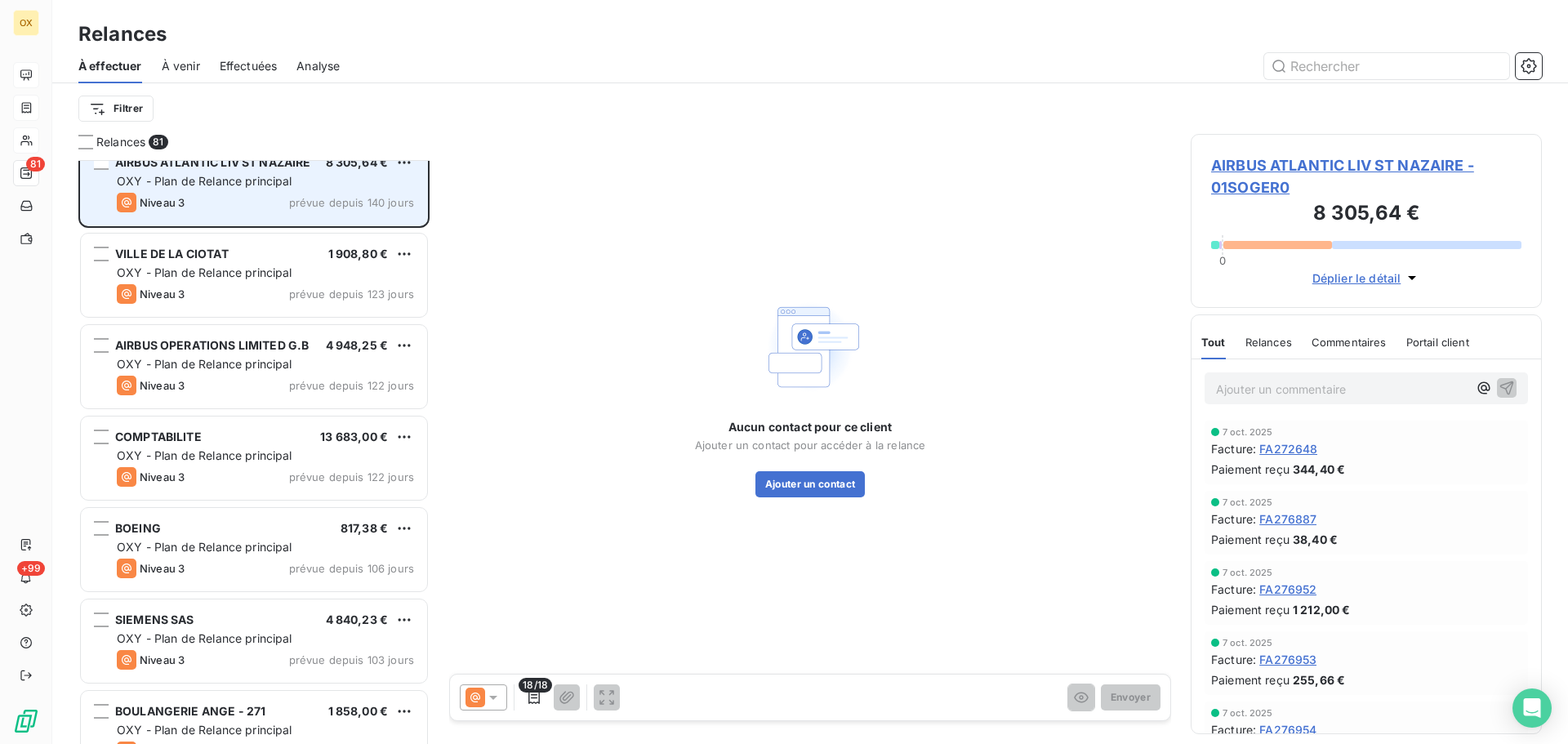
scroll to position [1634, 0]
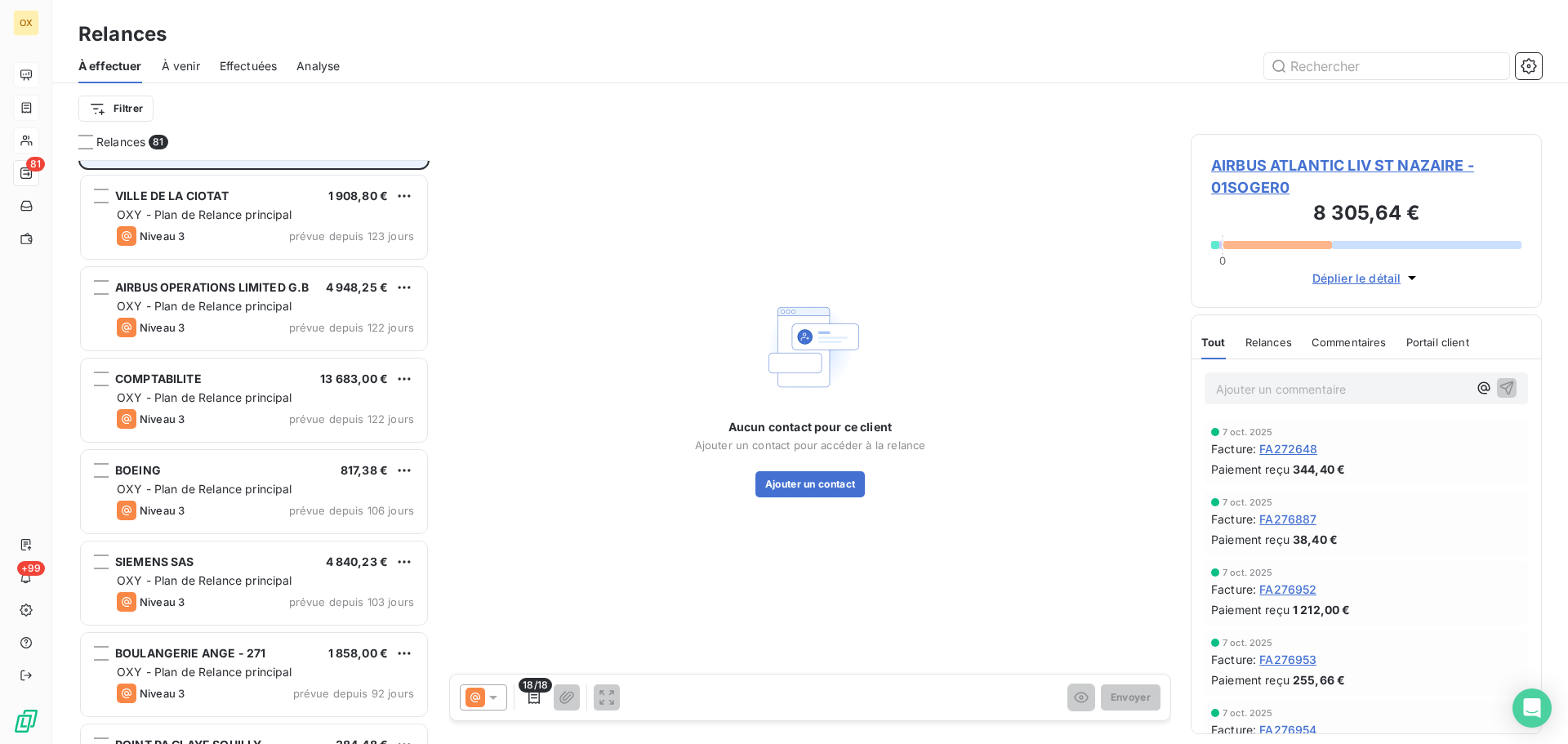
click at [248, 469] on div "BOEING 817,38 €" at bounding box center [266, 470] width 298 height 15
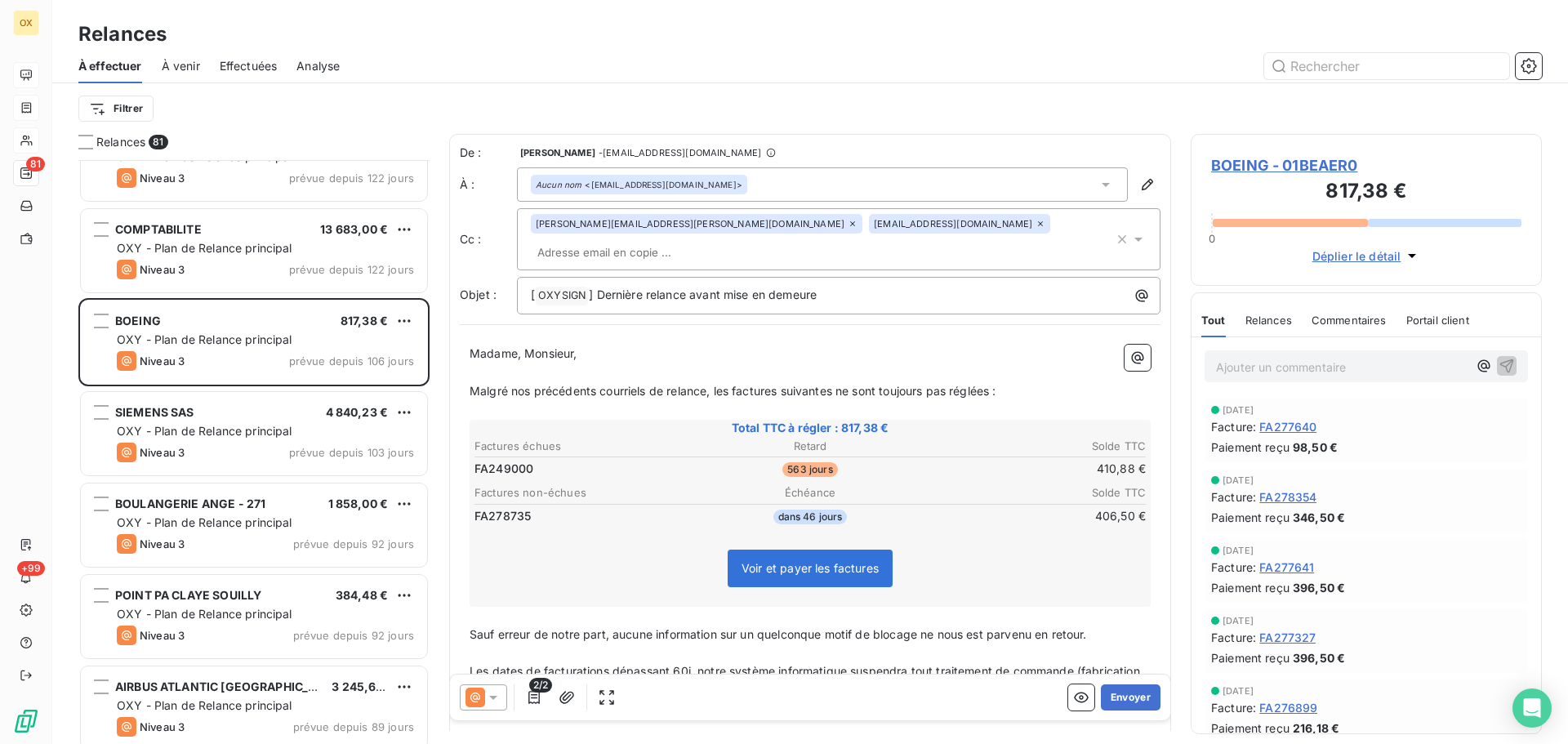
scroll to position [1798, 0]
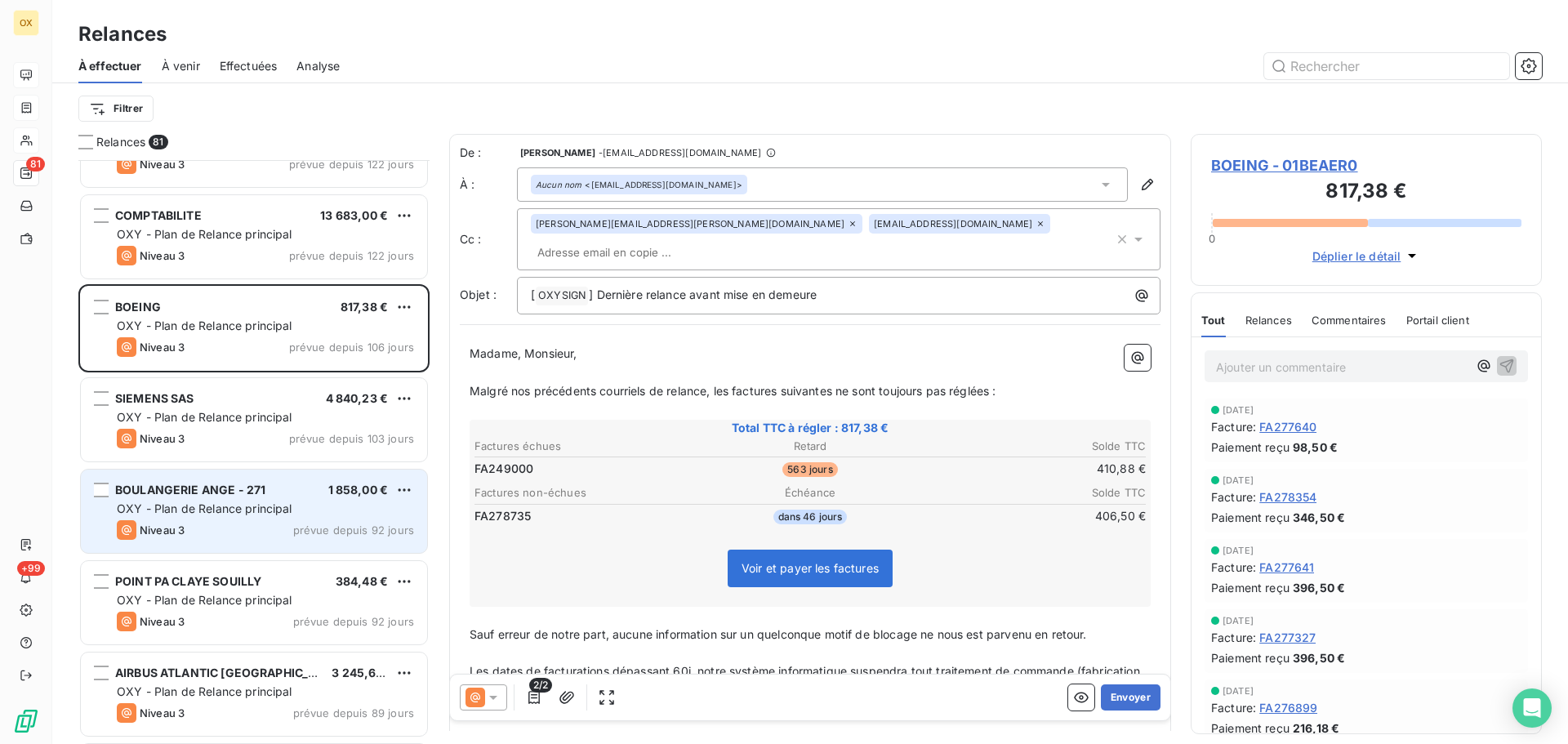
click at [253, 494] on span "BOULANGERIE ANGE - 271" at bounding box center [190, 490] width 151 height 14
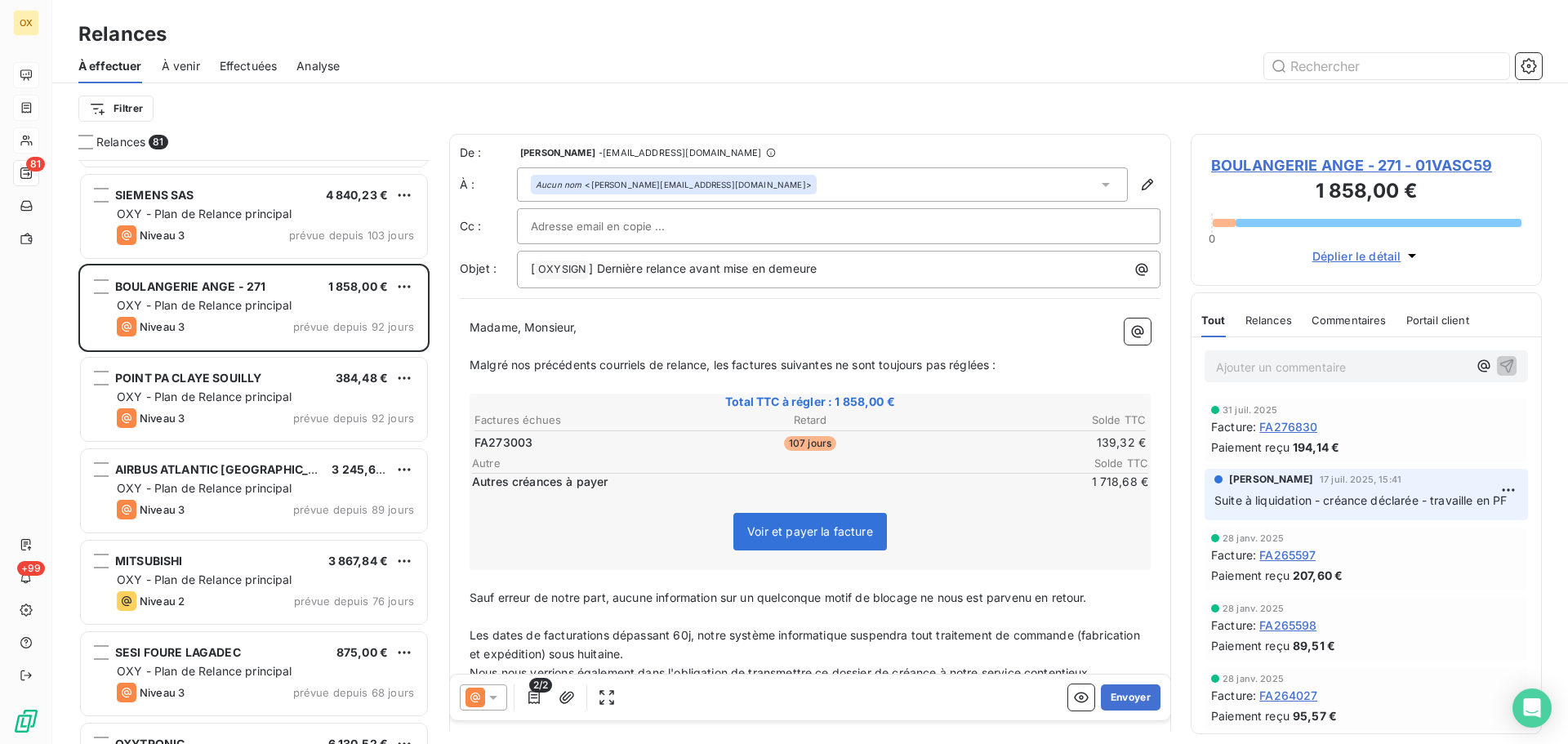
scroll to position [2043, 0]
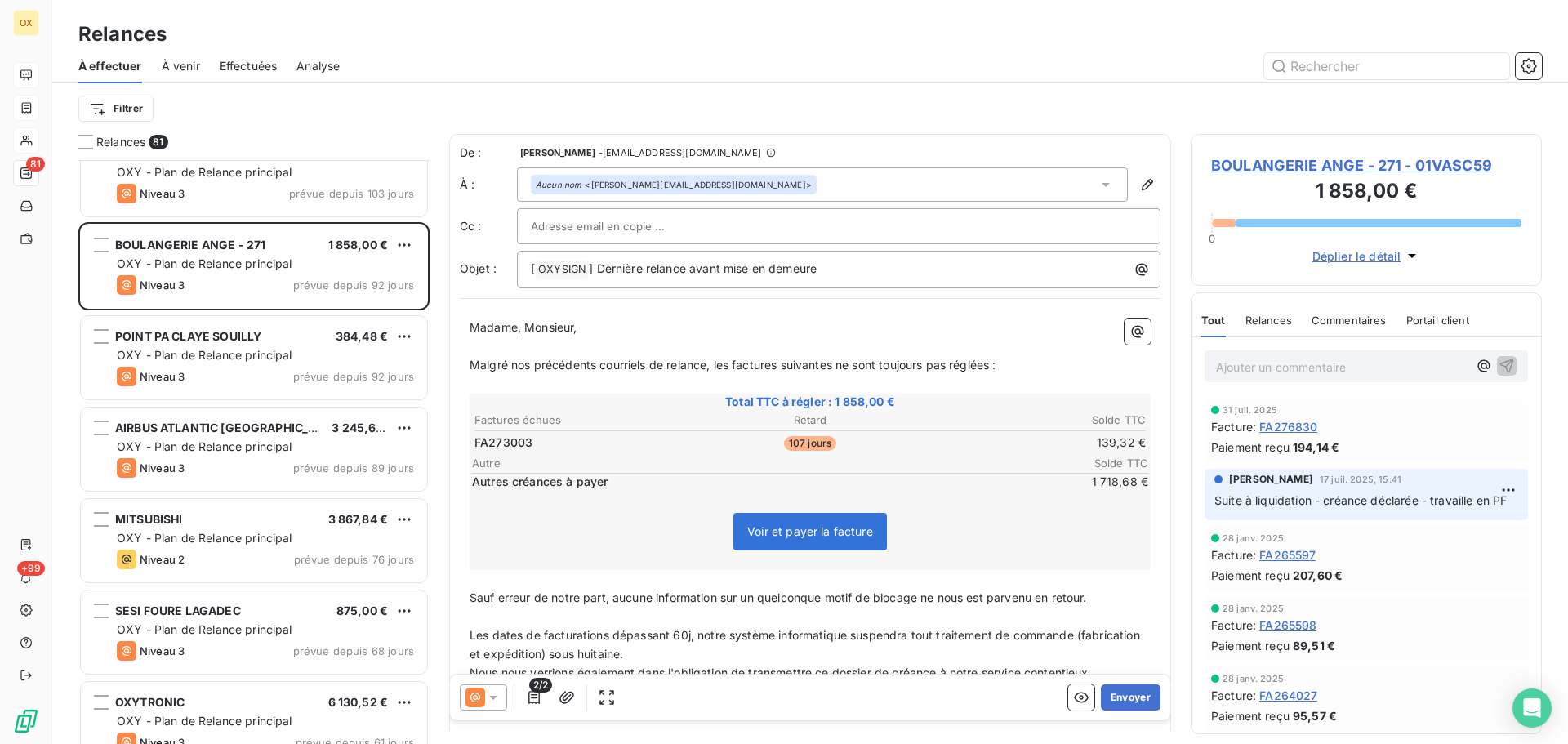
click at [1327, 169] on span "BOULANGERIE ANGE - 271 - 01VASC59" at bounding box center [1366, 164] width 311 height 22
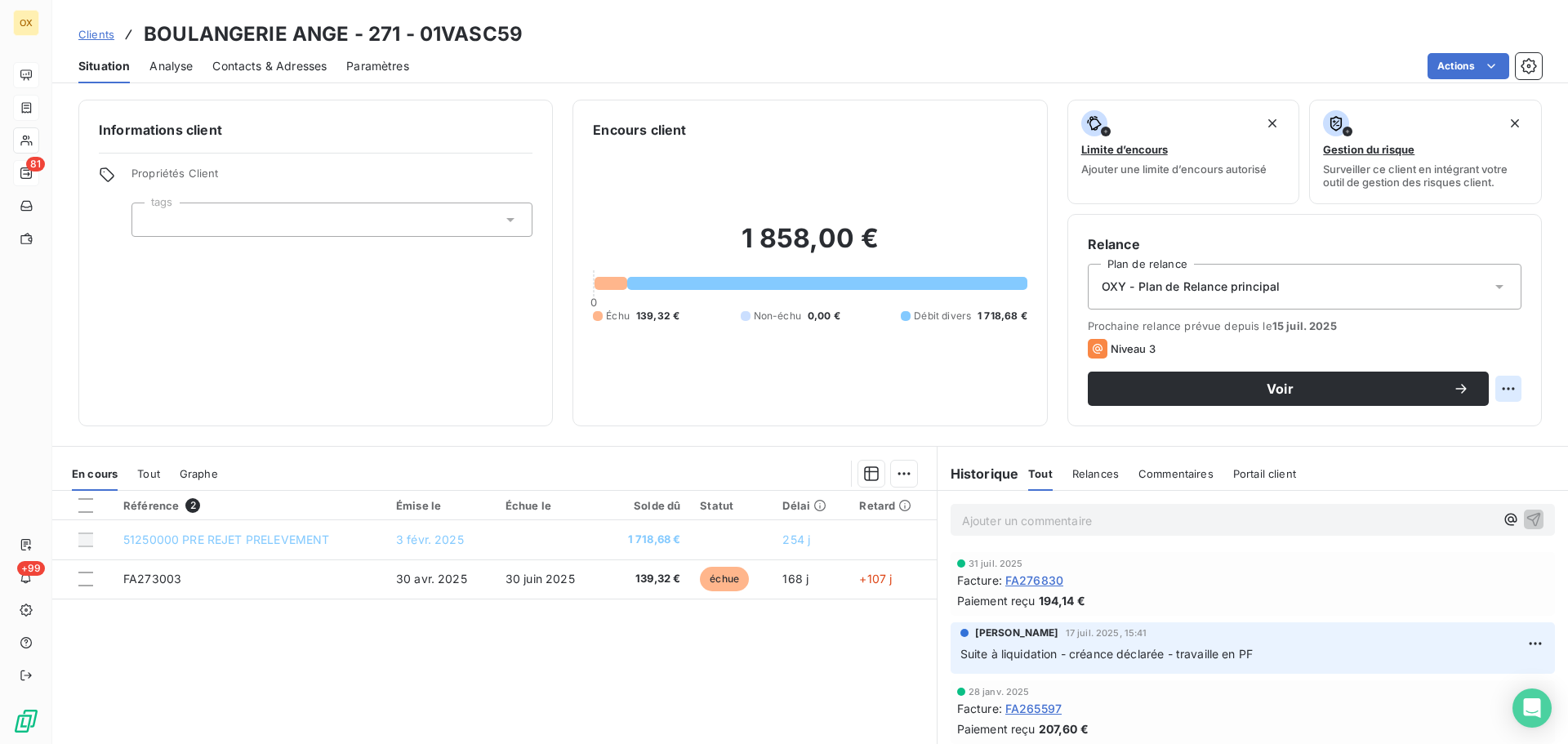
click at [1501, 387] on html "OX 81 +99 Clients BOULANGERIE ANGE - 271 - 01VASC59 Situation Analyse Contacts …" at bounding box center [784, 372] width 1568 height 744
click at [1449, 431] on div "Replanifier cette action" at bounding box center [1429, 425] width 146 height 26
select select "9"
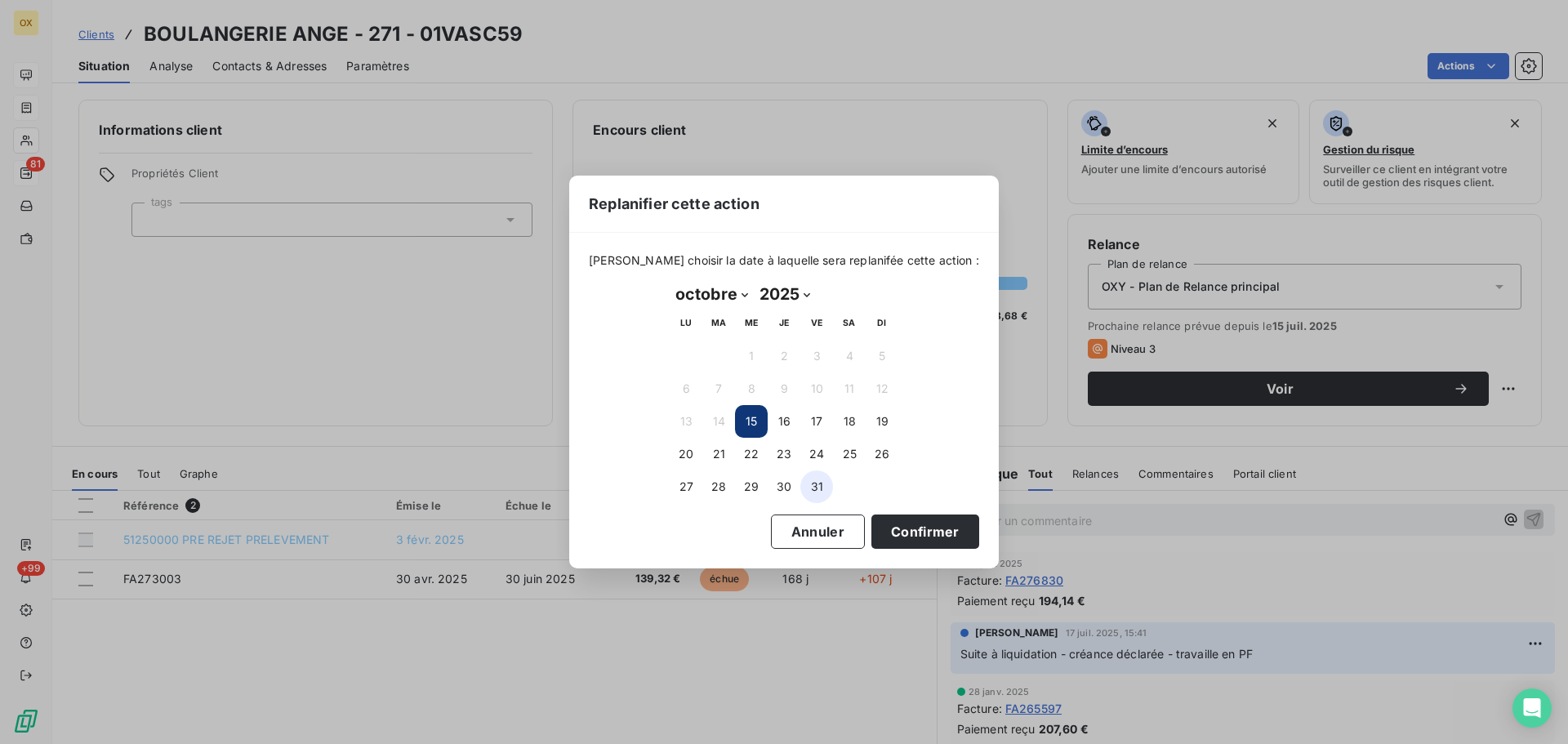
click at [824, 483] on button "31" at bounding box center [817, 487] width 33 height 33
drag, startPoint x: 894, startPoint y: 532, endPoint x: 904, endPoint y: 535, distance: 10.4
click at [894, 531] on button "Confirmer" at bounding box center [925, 532] width 108 height 35
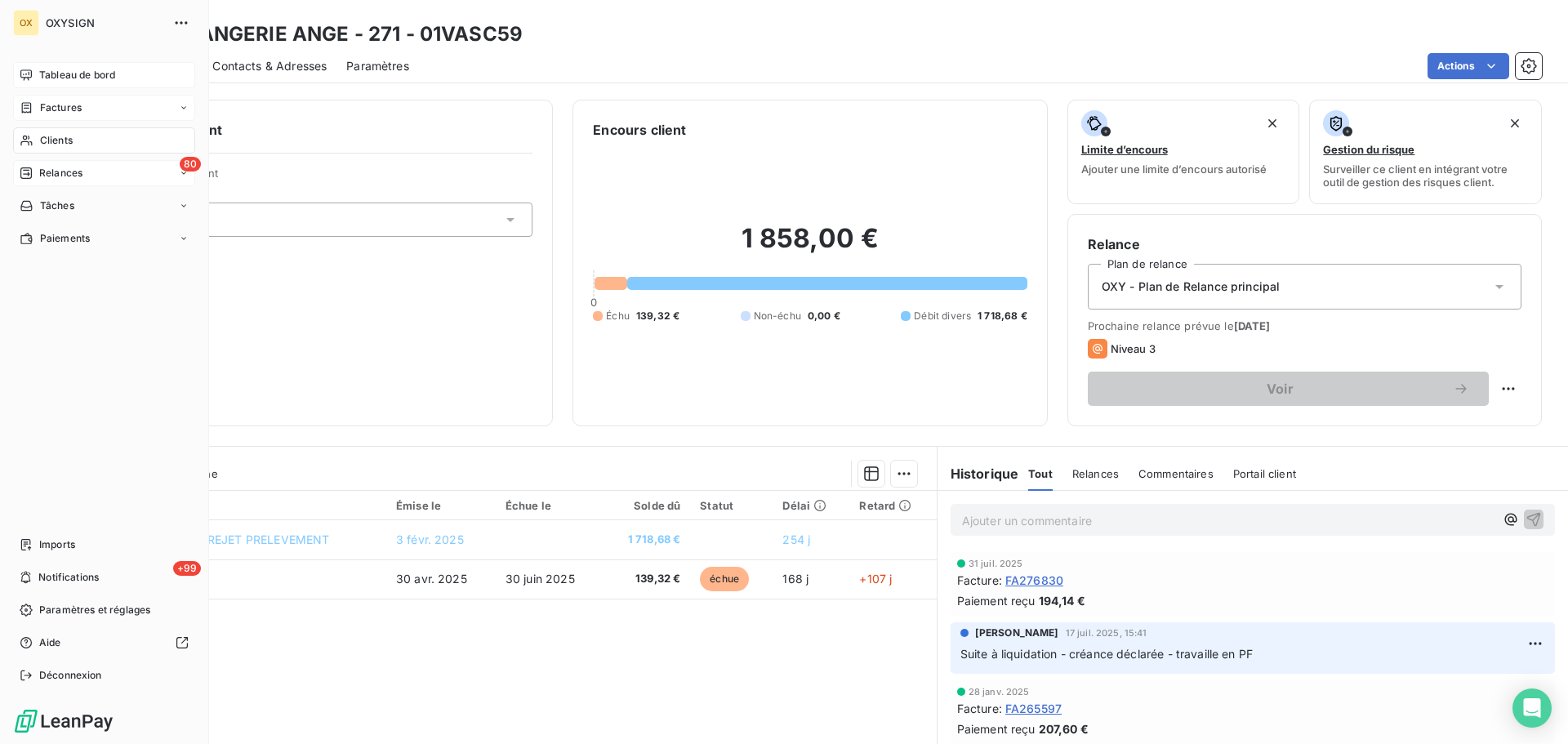
click at [42, 169] on span "Relances" at bounding box center [61, 173] width 43 height 15
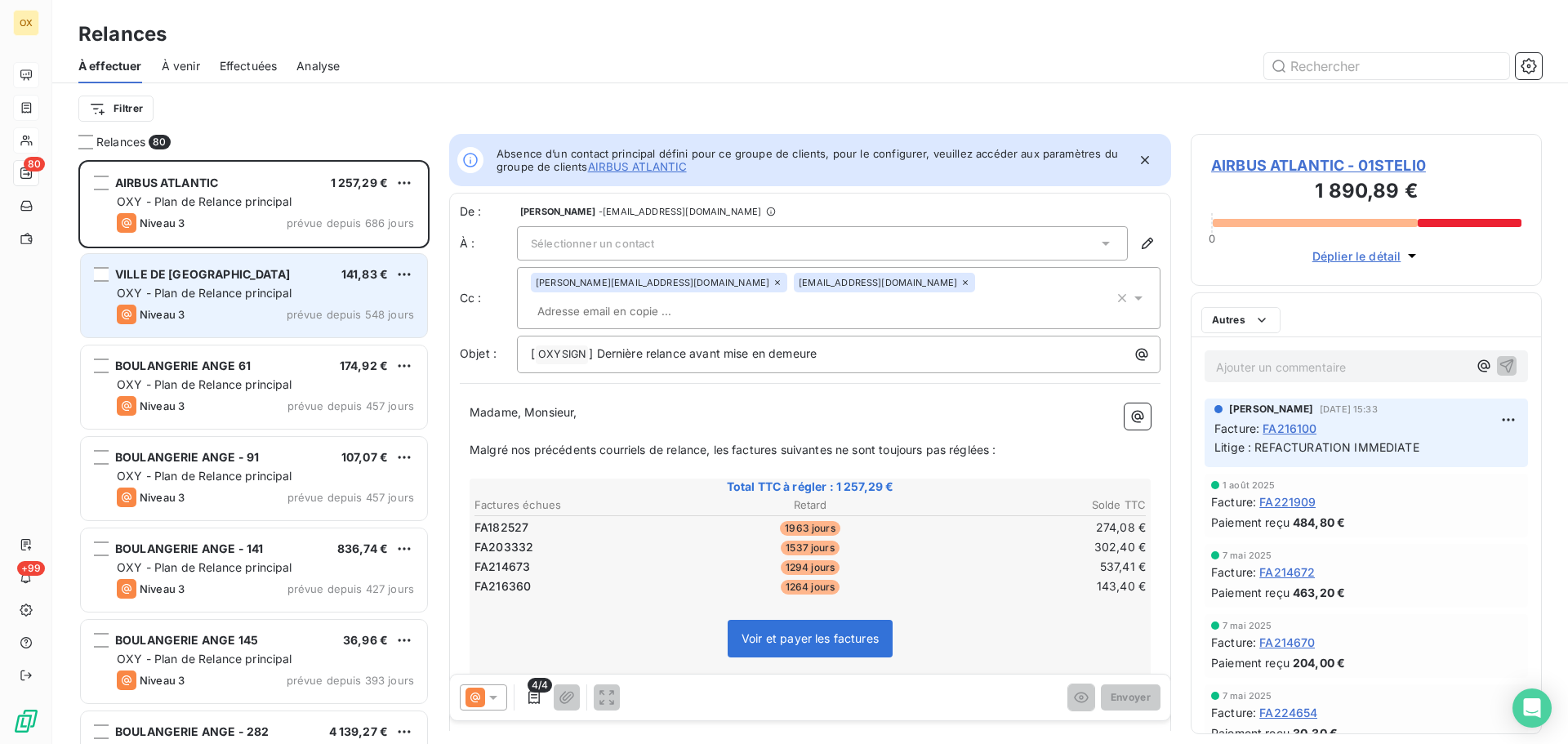
scroll to position [572, 339]
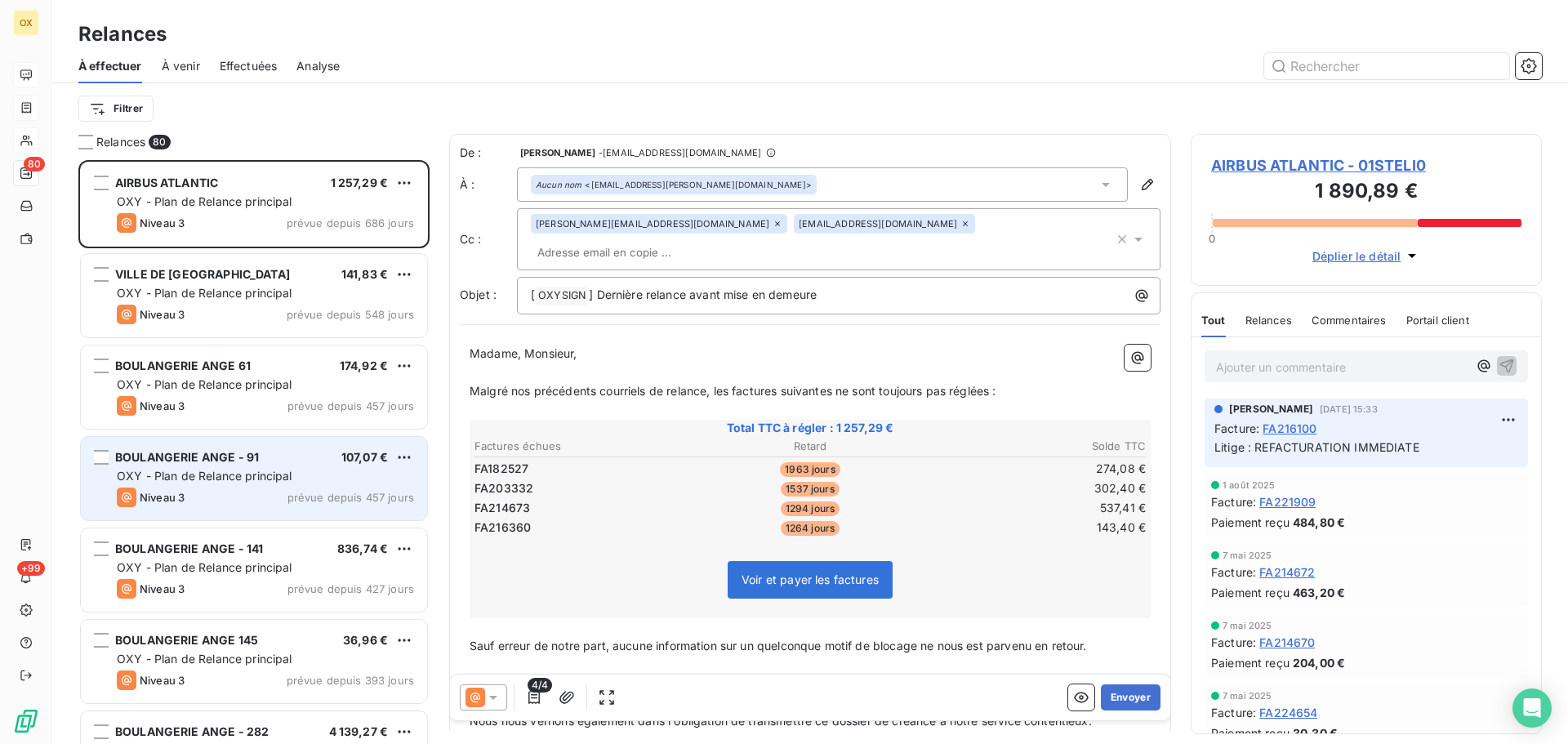
click at [244, 500] on div "Niveau 3 prévue depuis 457 jours" at bounding box center [266, 497] width 298 height 20
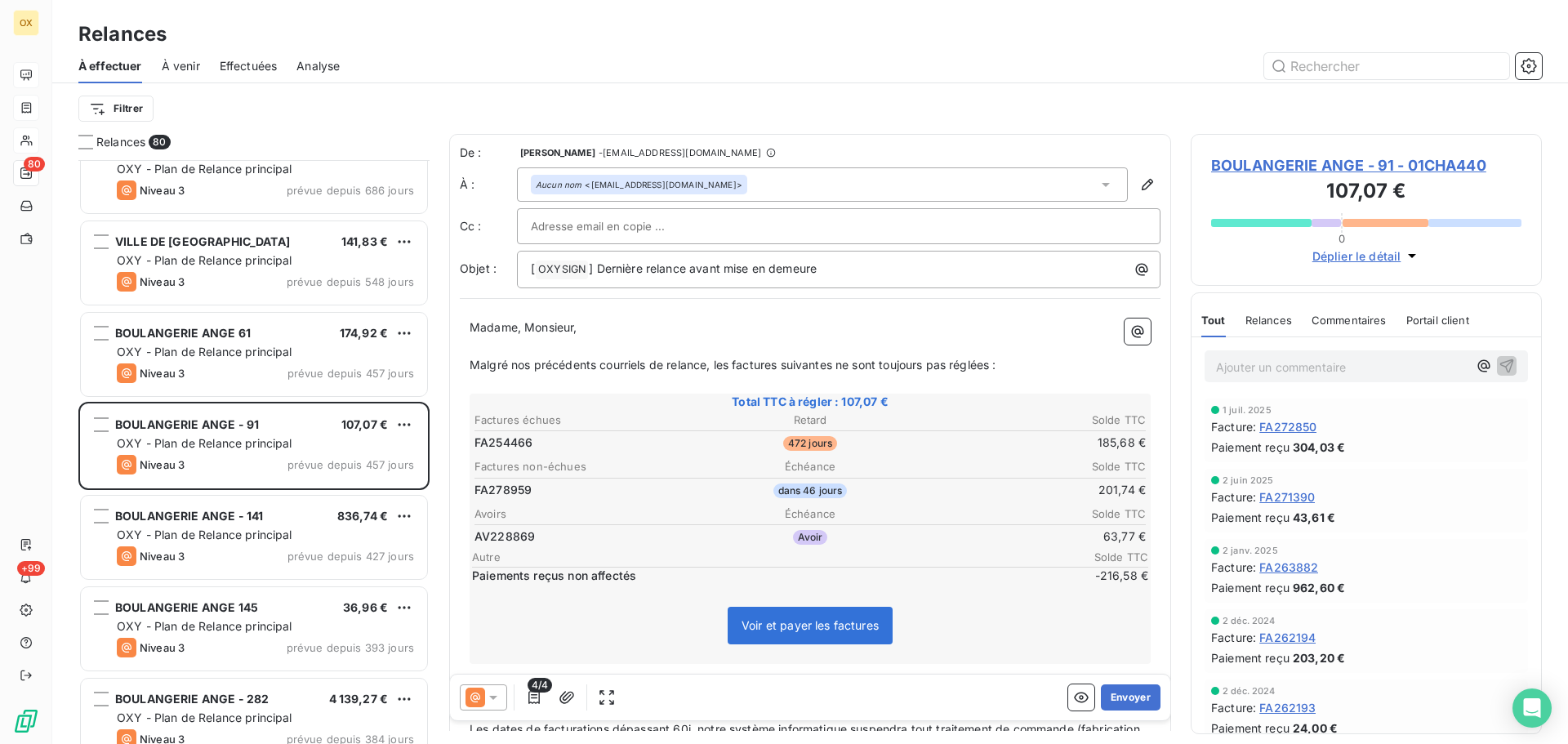
scroll to position [82, 0]
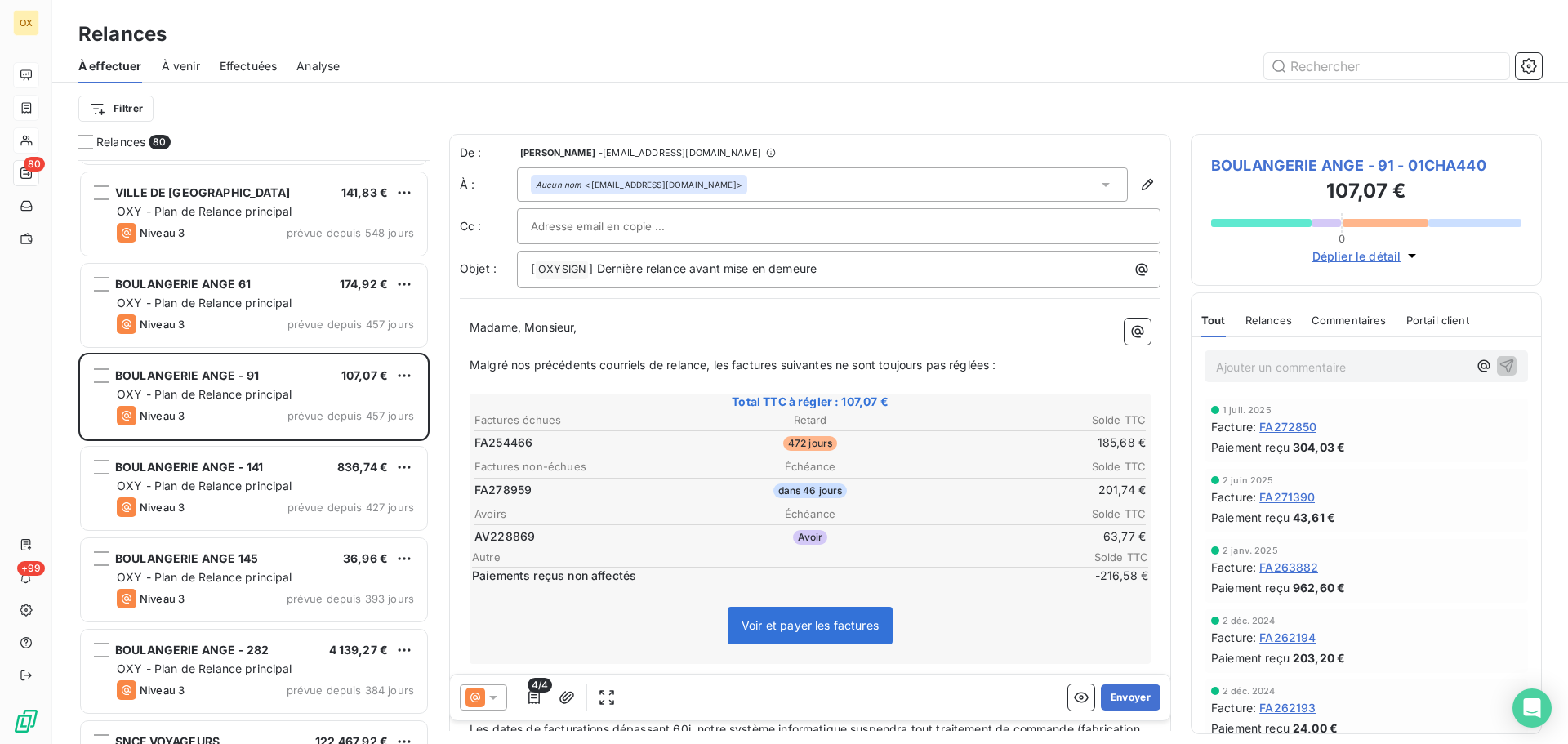
click at [257, 498] on div "Niveau 3 prévue depuis 427 jours" at bounding box center [266, 507] width 298 height 20
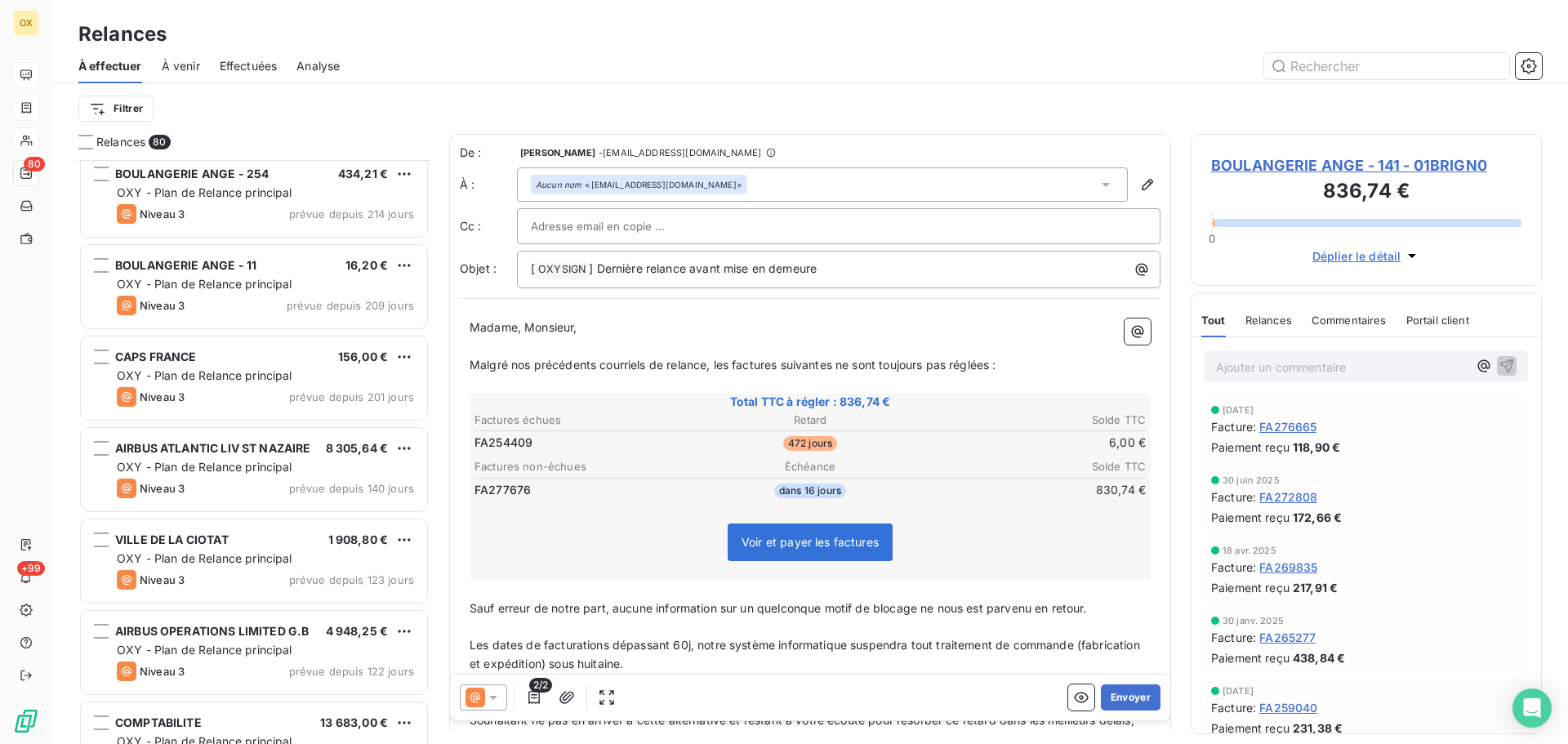
scroll to position [1307, 0]
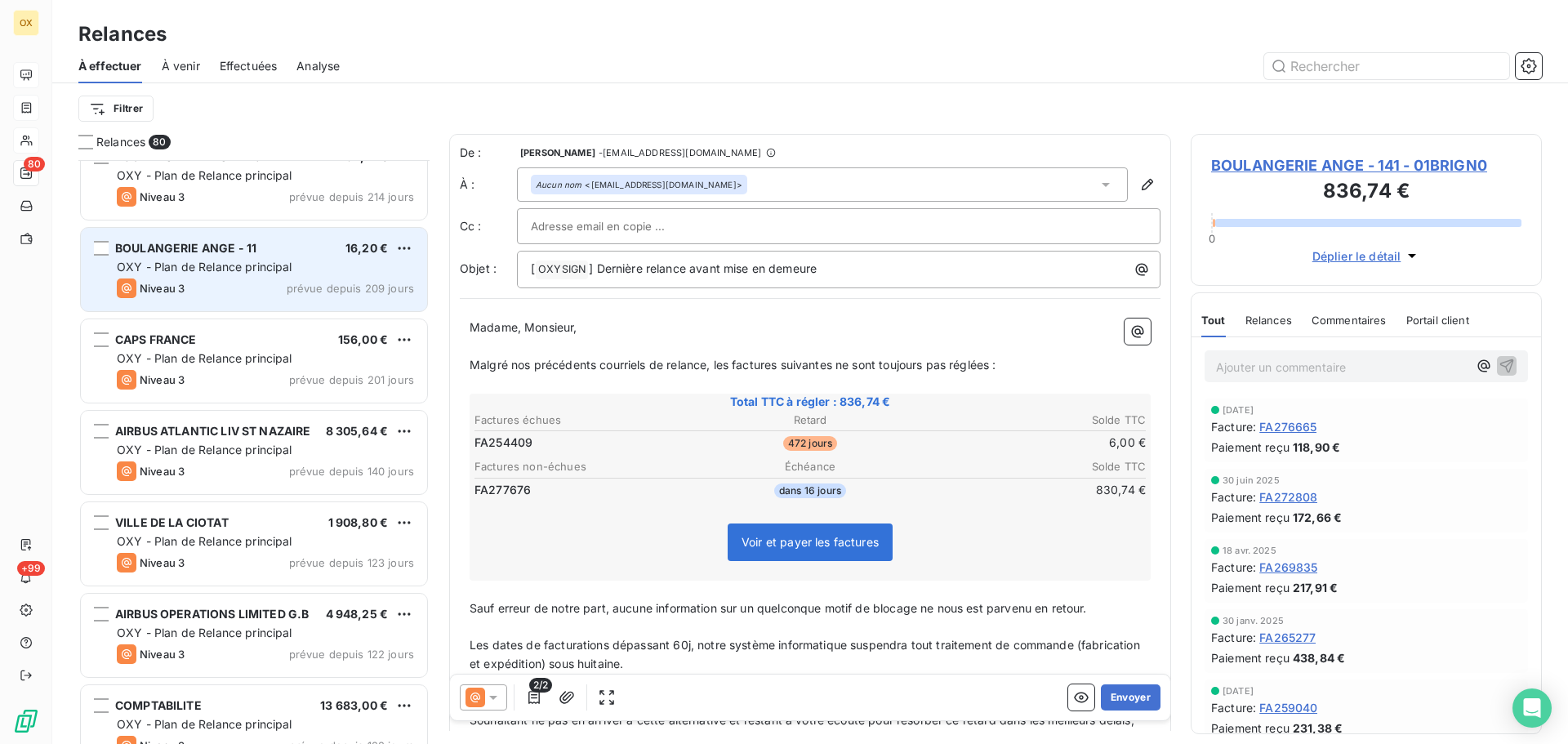
click at [247, 250] on span "BOULANGERIE ANGE - 11" at bounding box center [185, 247] width 141 height 14
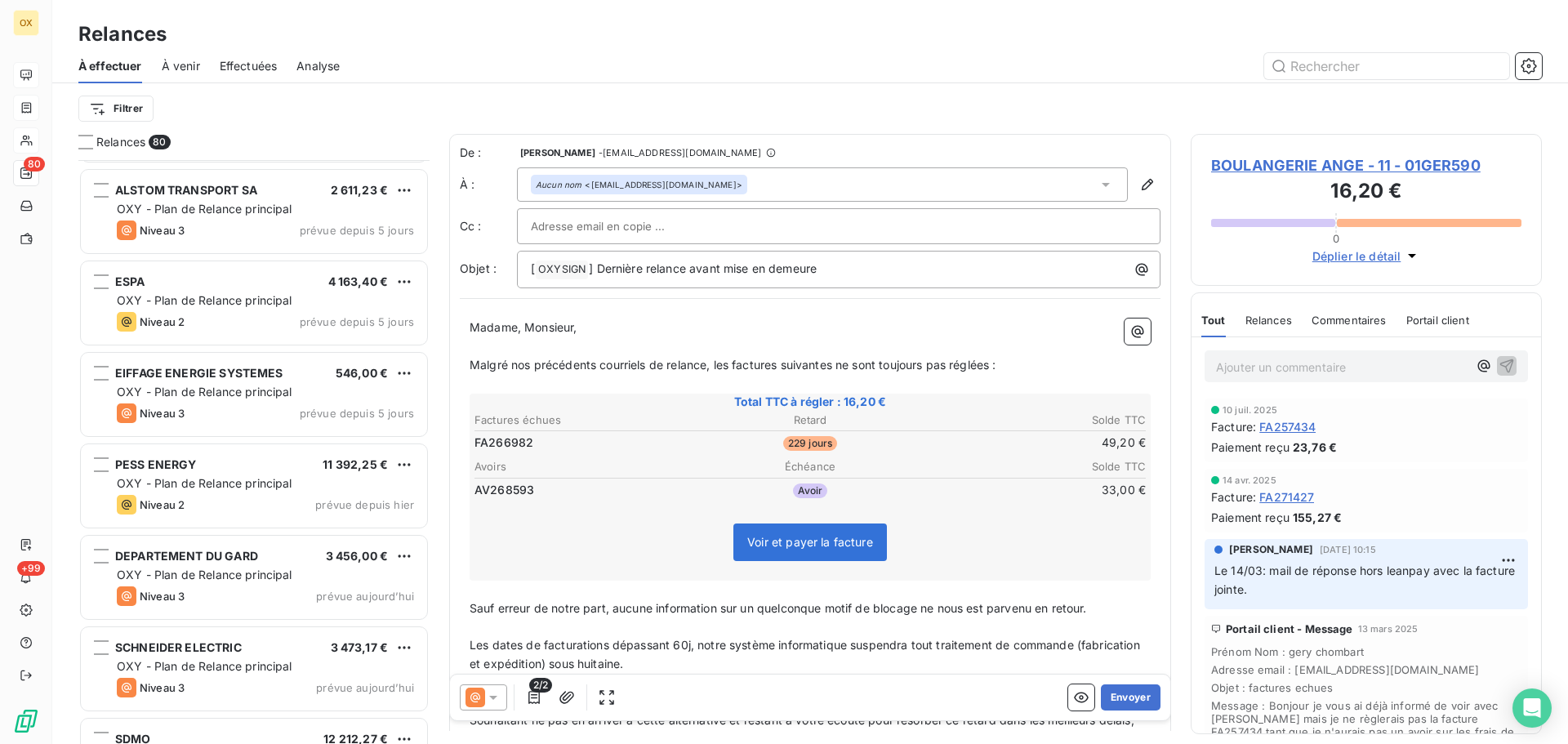
scroll to position [6734, 0]
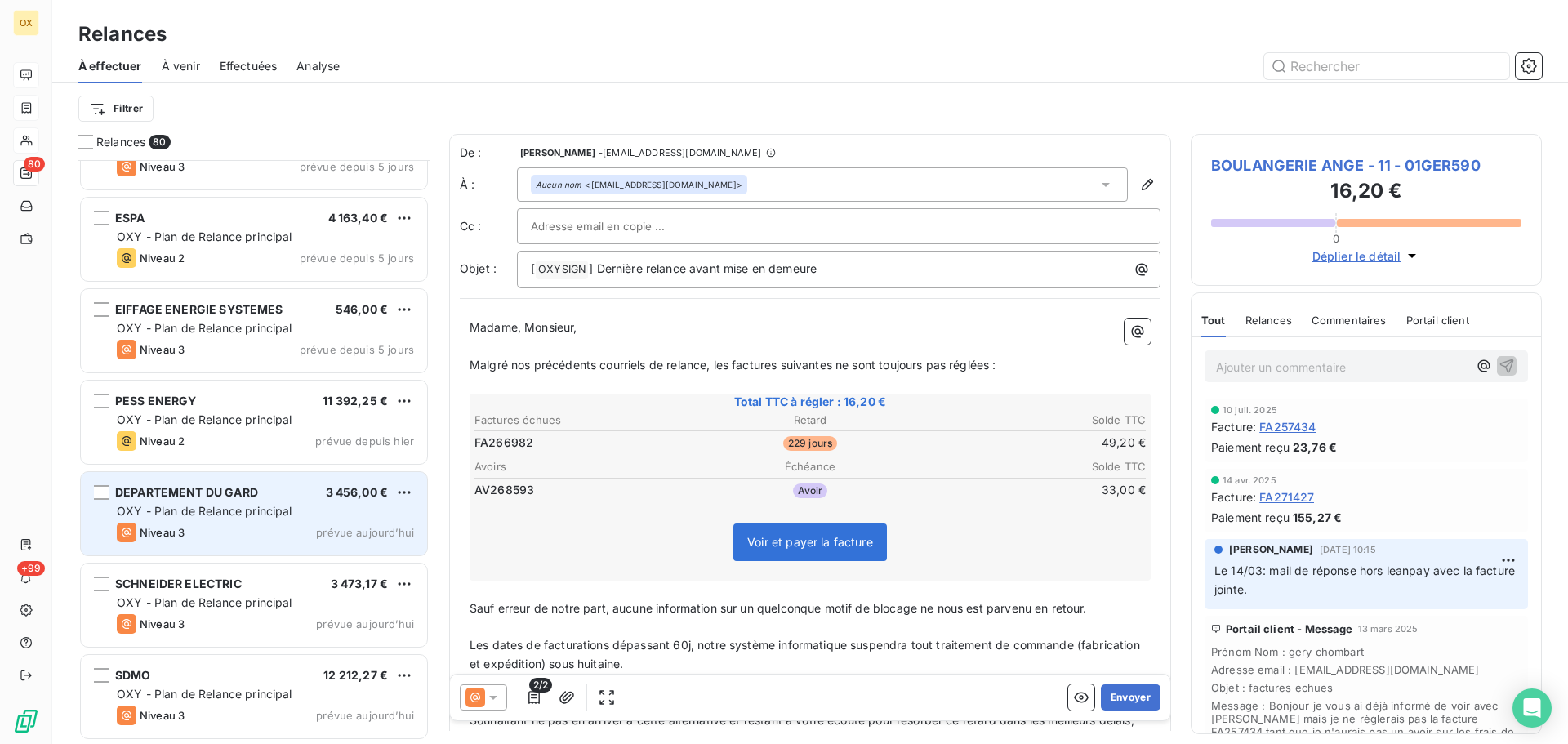
click at [200, 524] on div "Niveau 3 prévue aujourd’hui" at bounding box center [266, 532] width 298 height 20
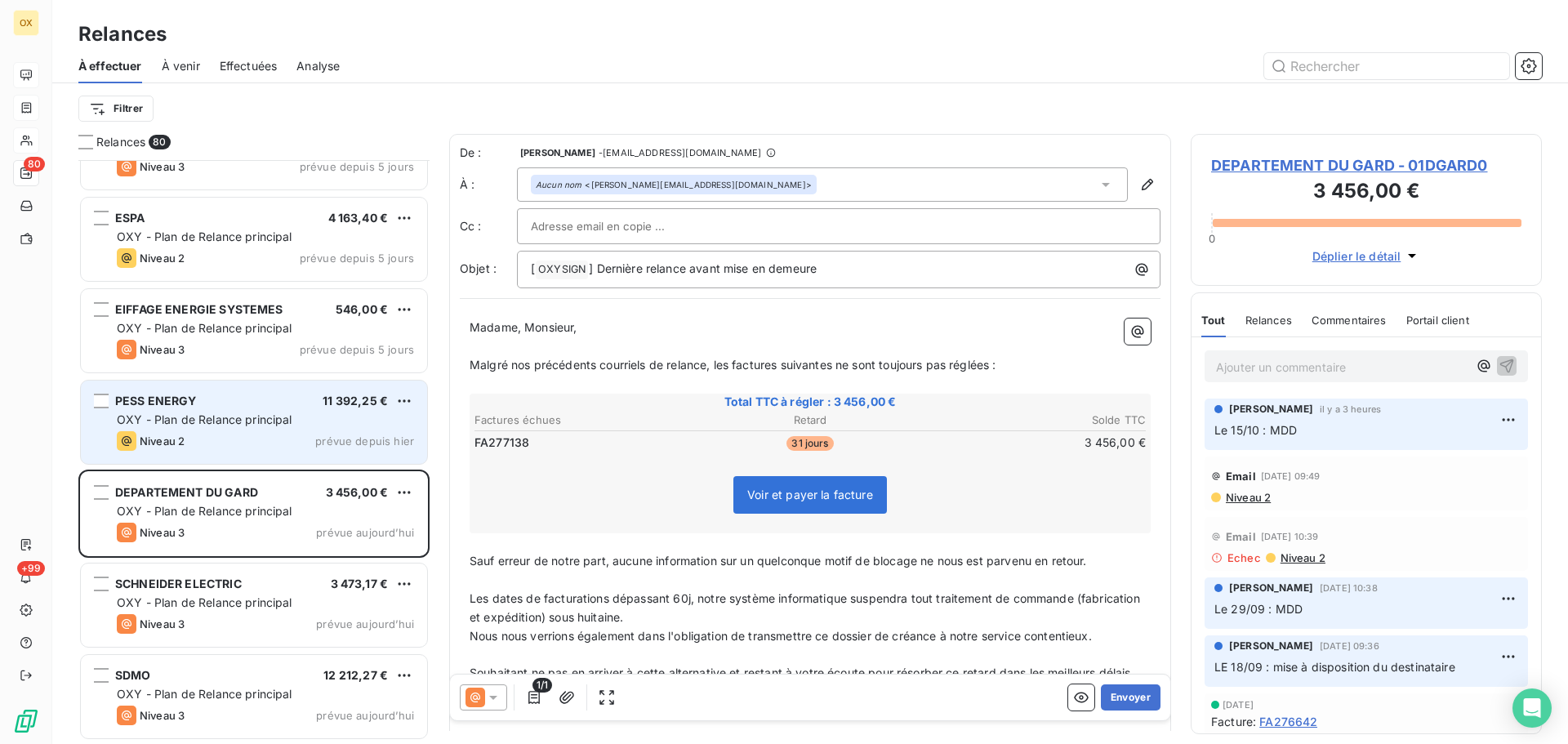
click at [213, 440] on div "Niveau 2 prévue depuis [DATE]" at bounding box center [266, 440] width 298 height 20
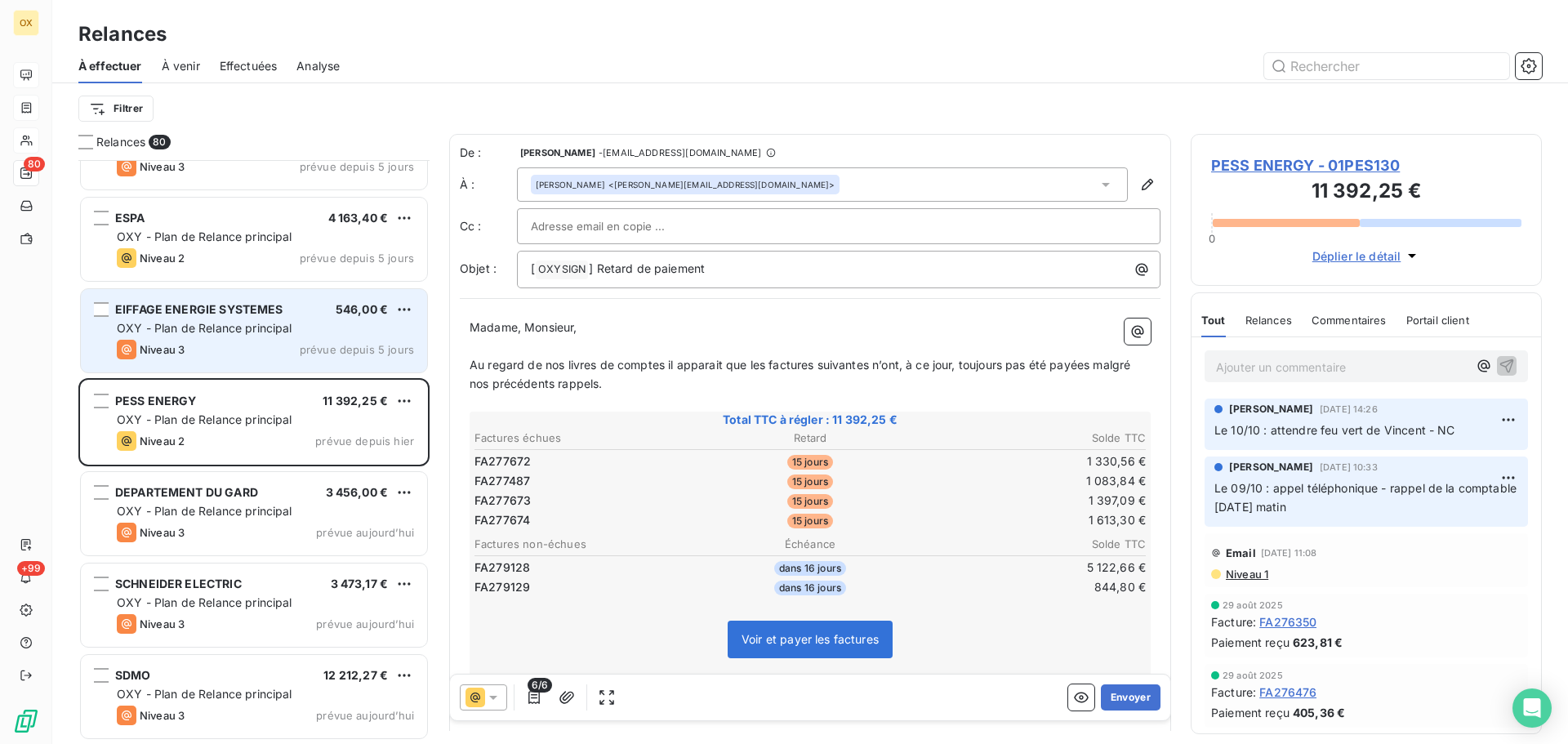
click at [209, 365] on div "EIFFAGE ENERGIE SYSTEMES 546,00 € OXY - Plan de Relance principal Niveau 3 prév…" at bounding box center [254, 330] width 346 height 83
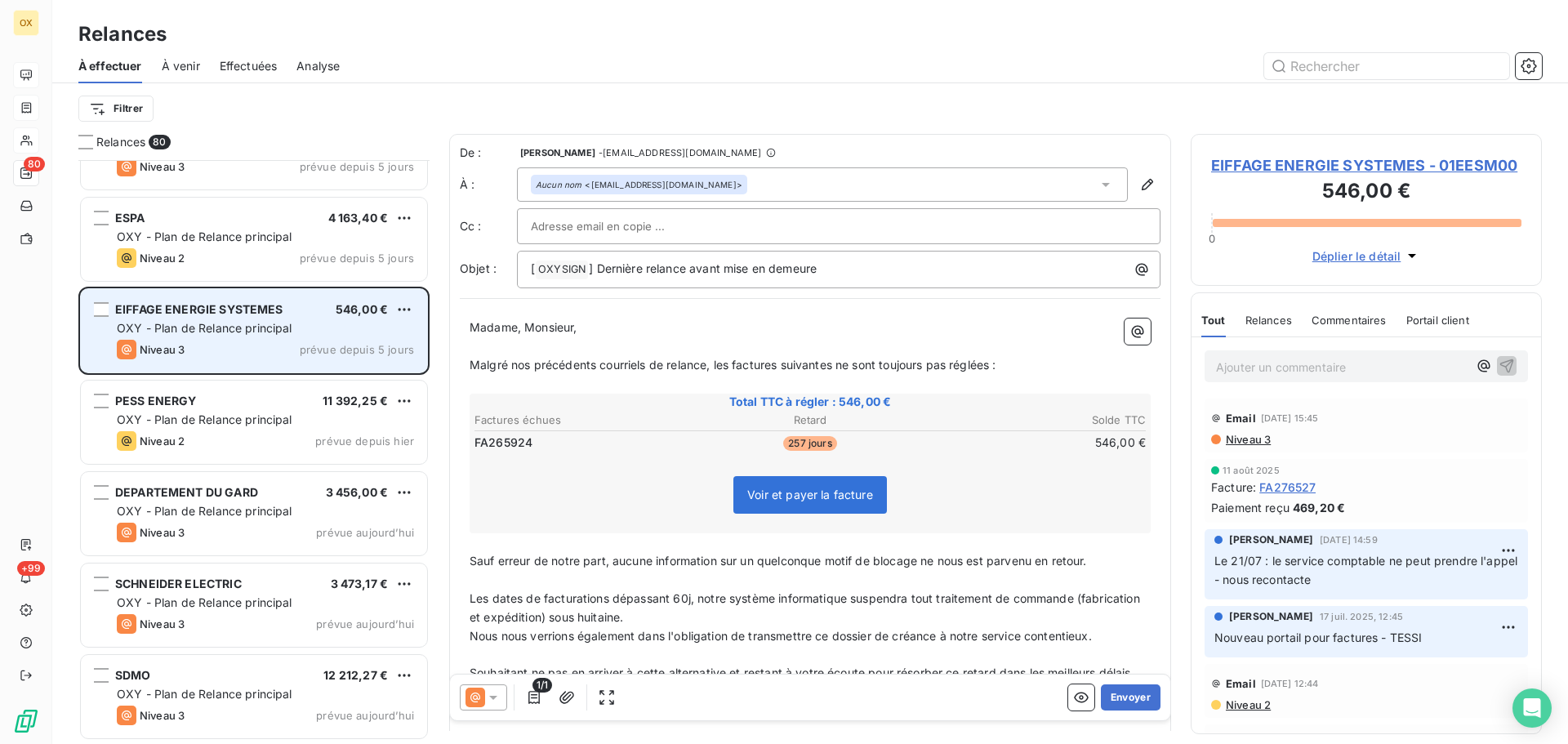
scroll to position [6653, 0]
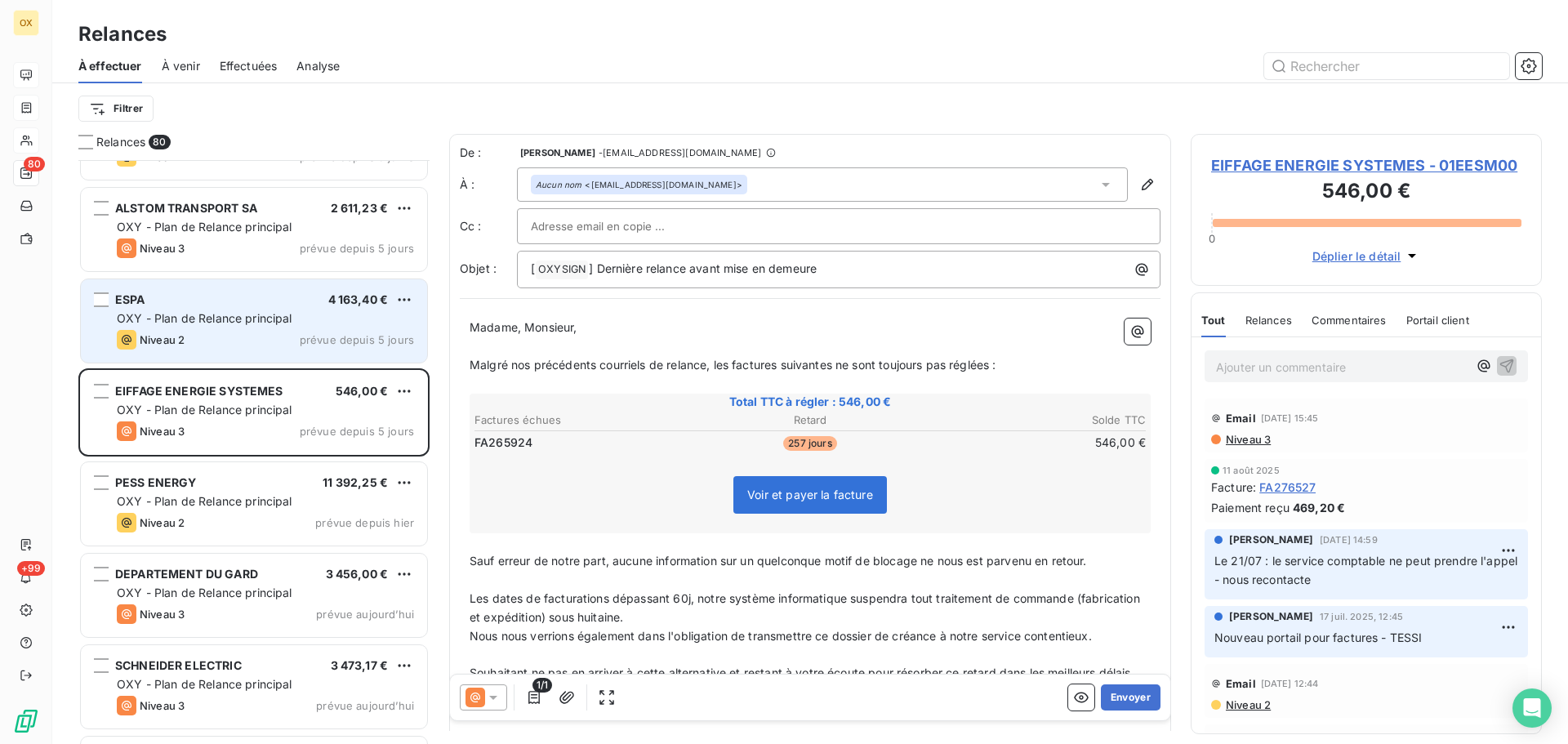
click at [197, 334] on div "Niveau 2 prévue depuis 5 jours" at bounding box center [266, 339] width 298 height 20
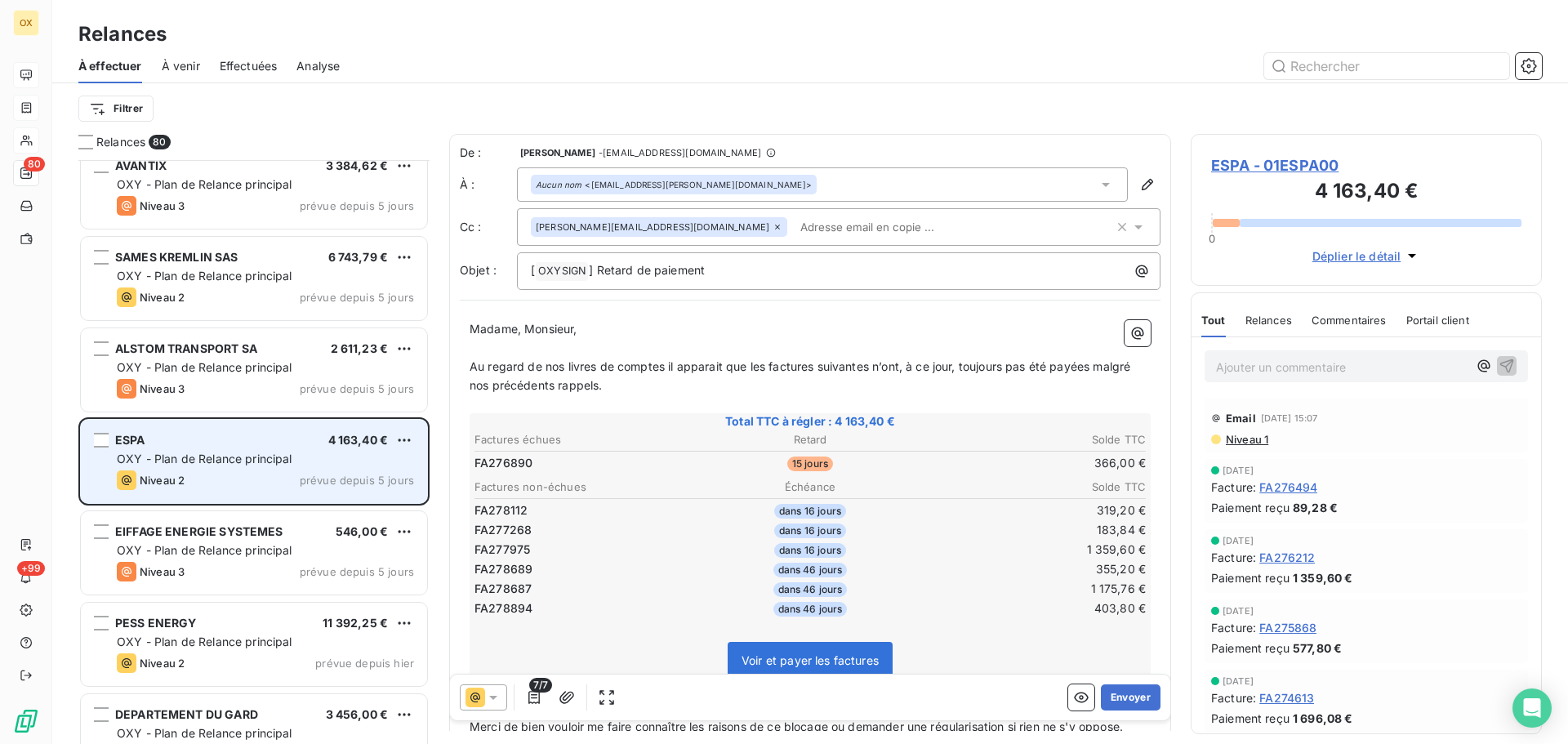
scroll to position [6489, 0]
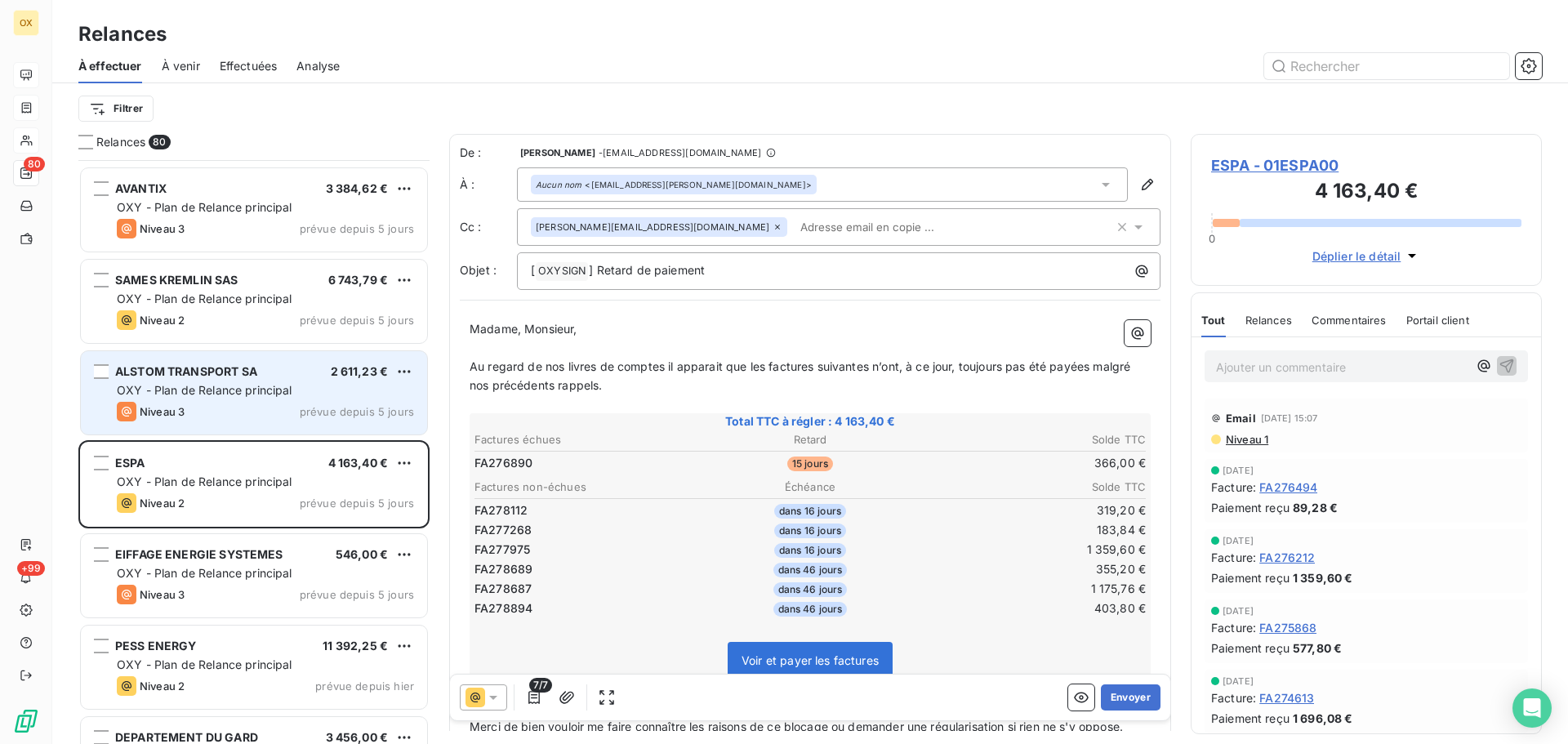
click at [193, 388] on span "OXY - Plan de Relance principal" at bounding box center [204, 390] width 176 height 14
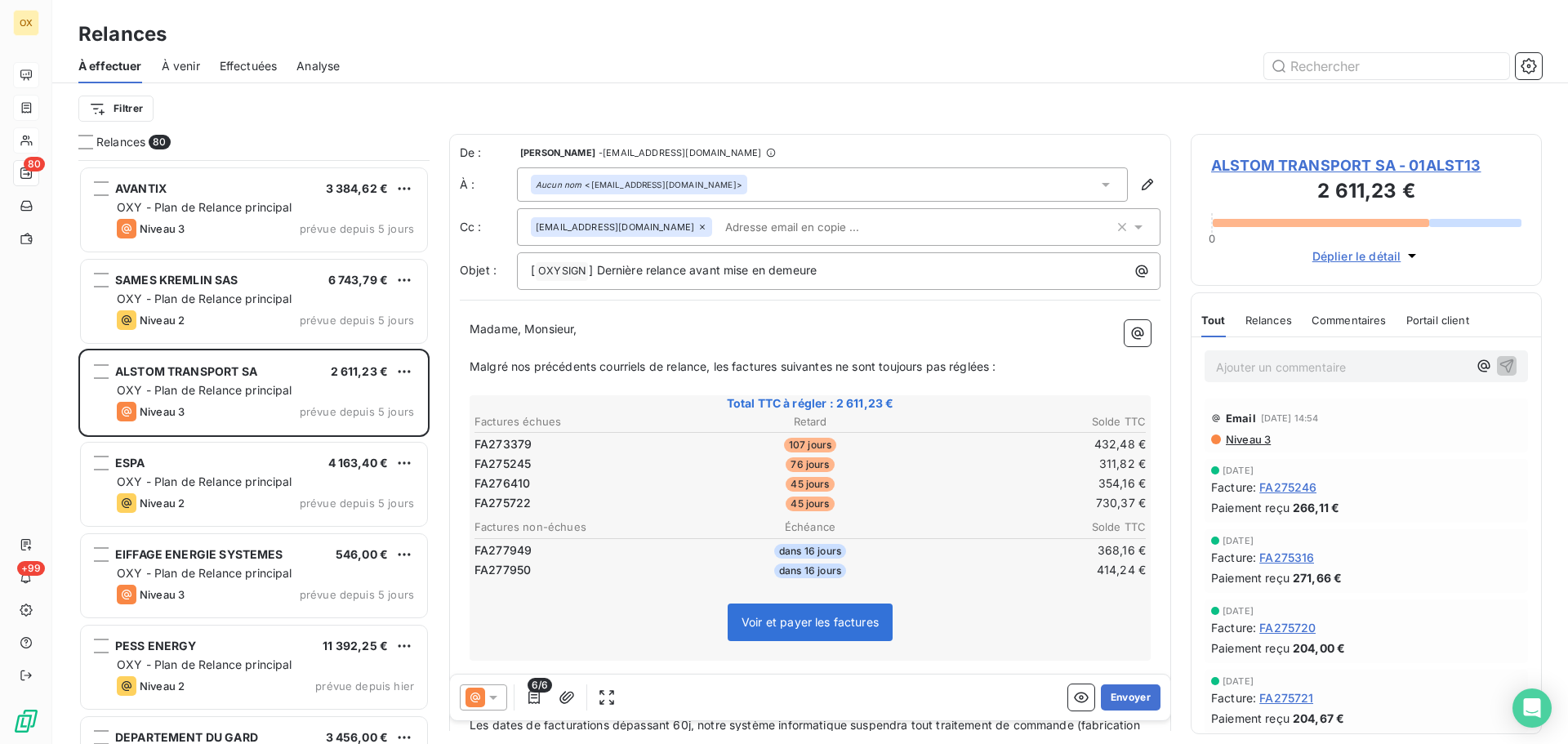
click at [1232, 160] on span "ALSTOM TRANSPORT SA - 01ALST13" at bounding box center [1366, 164] width 311 height 22
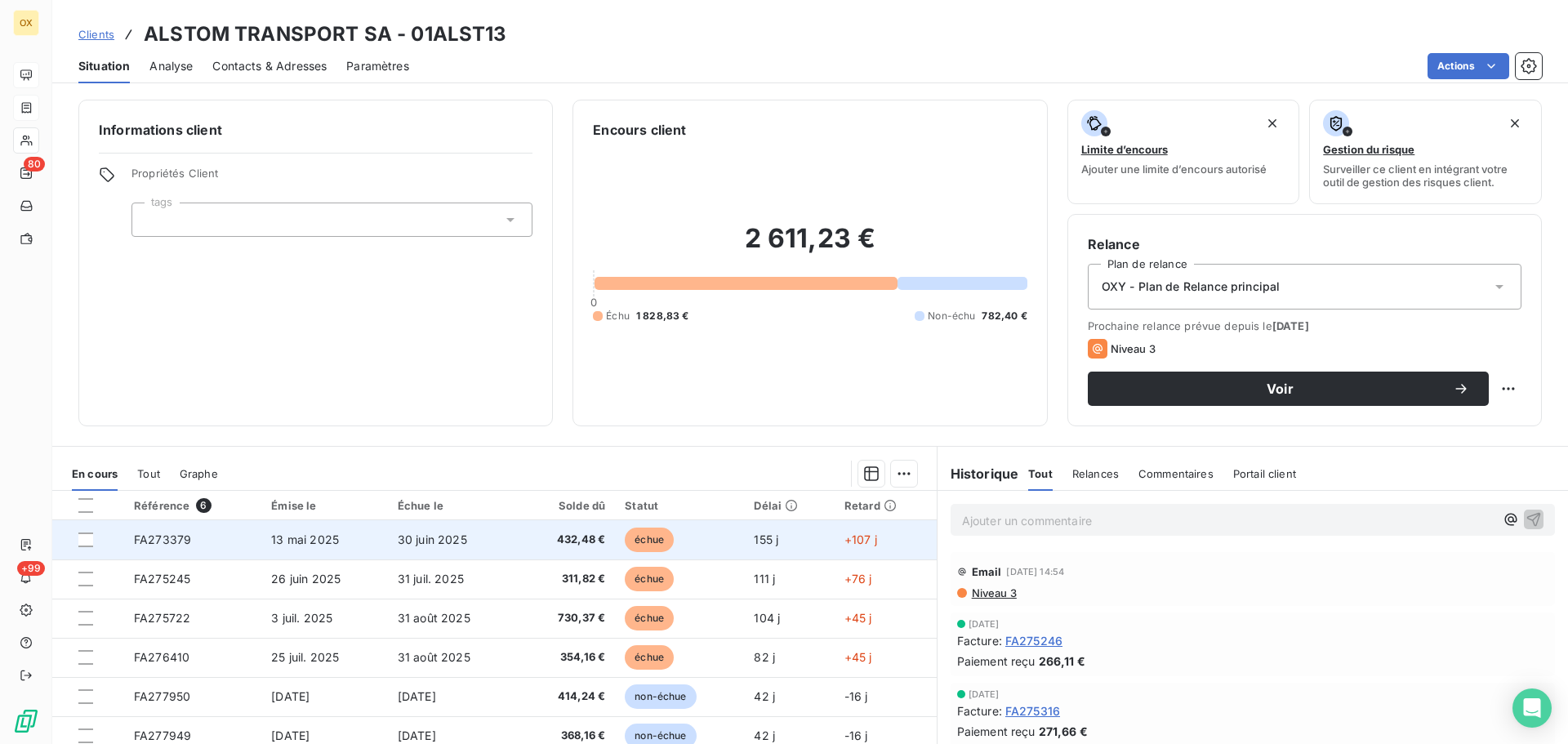
click at [411, 547] on td "30 juin 2025" at bounding box center [453, 539] width 131 height 39
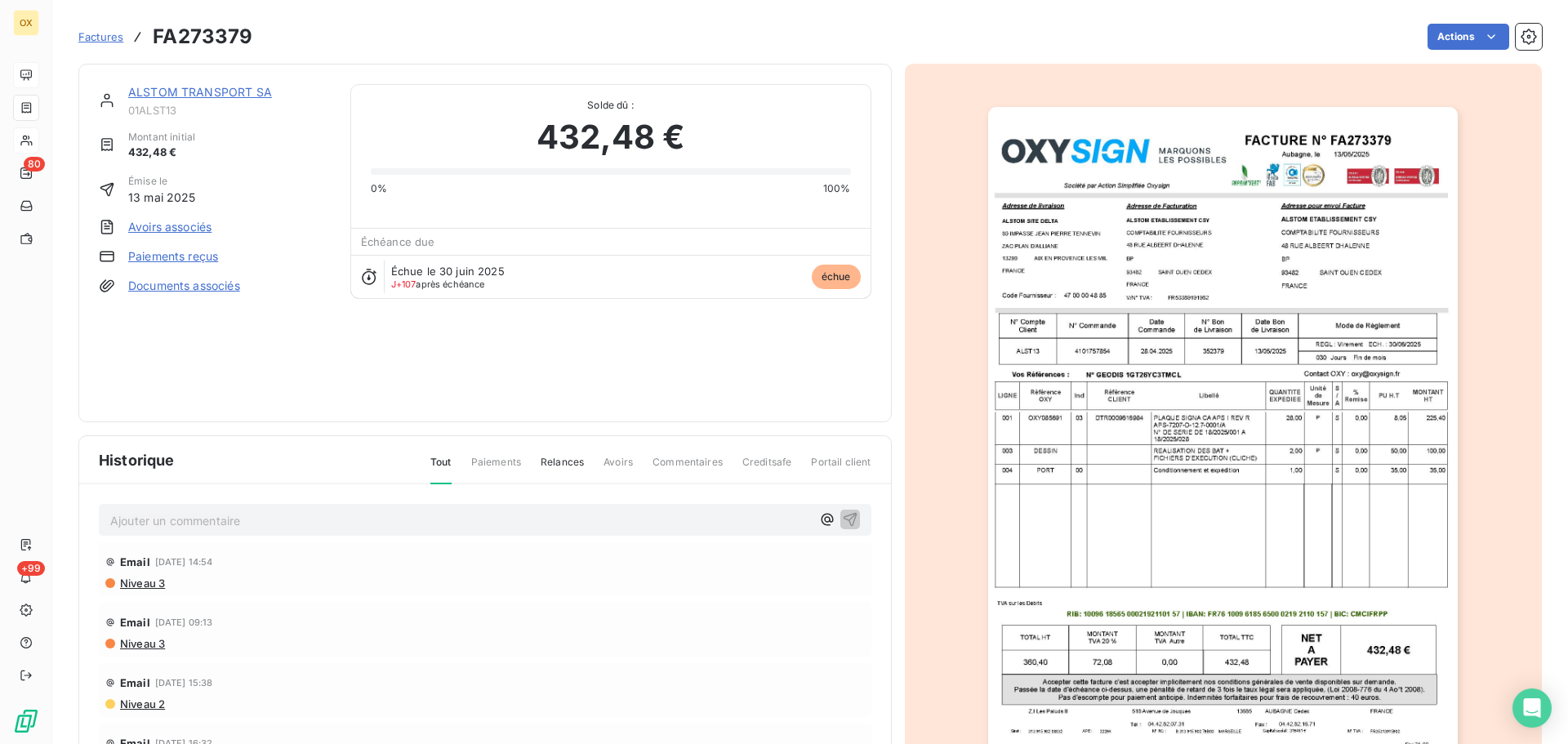
click at [235, 92] on link "ALSTOM TRANSPORT SA" at bounding box center [200, 92] width 144 height 14
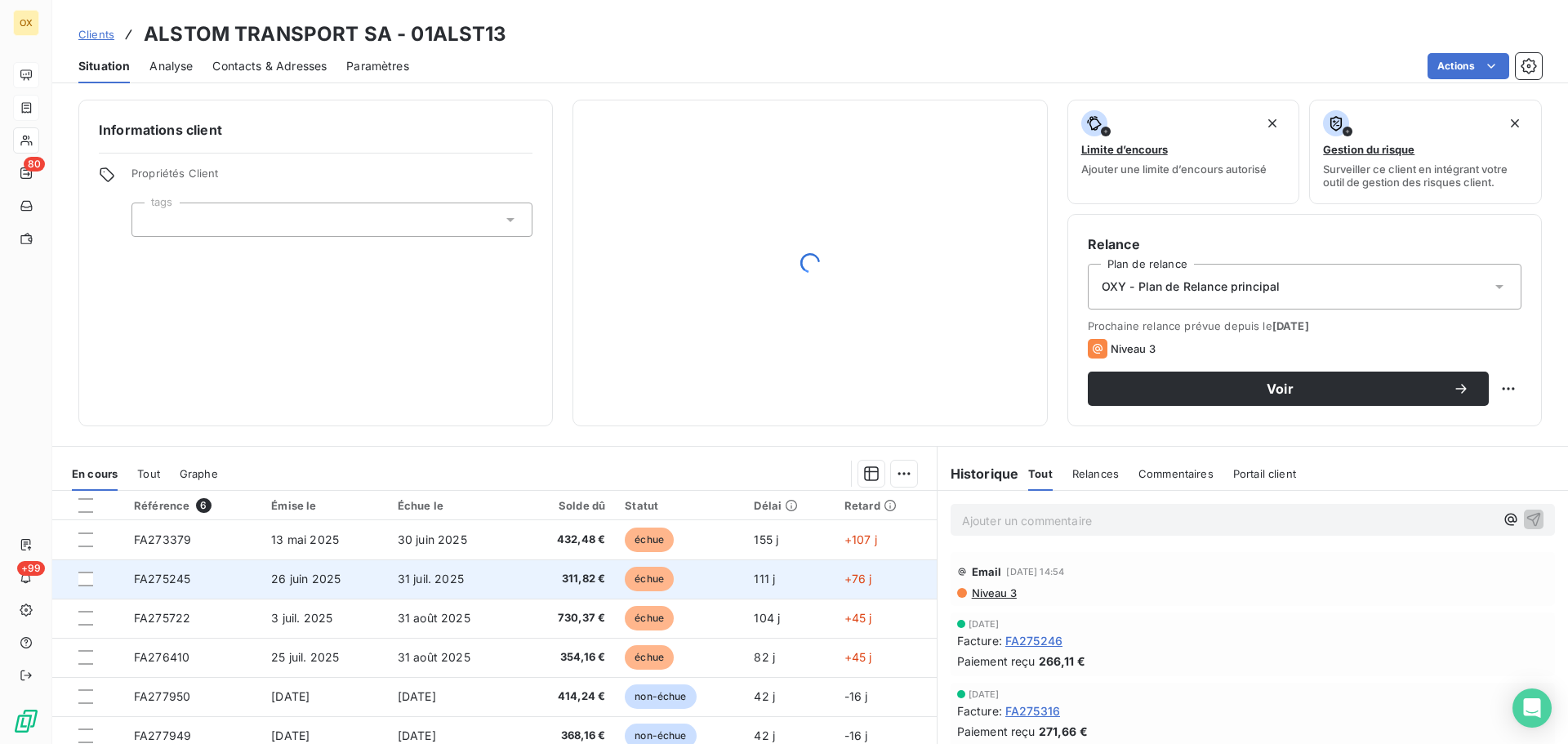
click at [440, 587] on td "31 juil. 2025" at bounding box center [453, 579] width 131 height 39
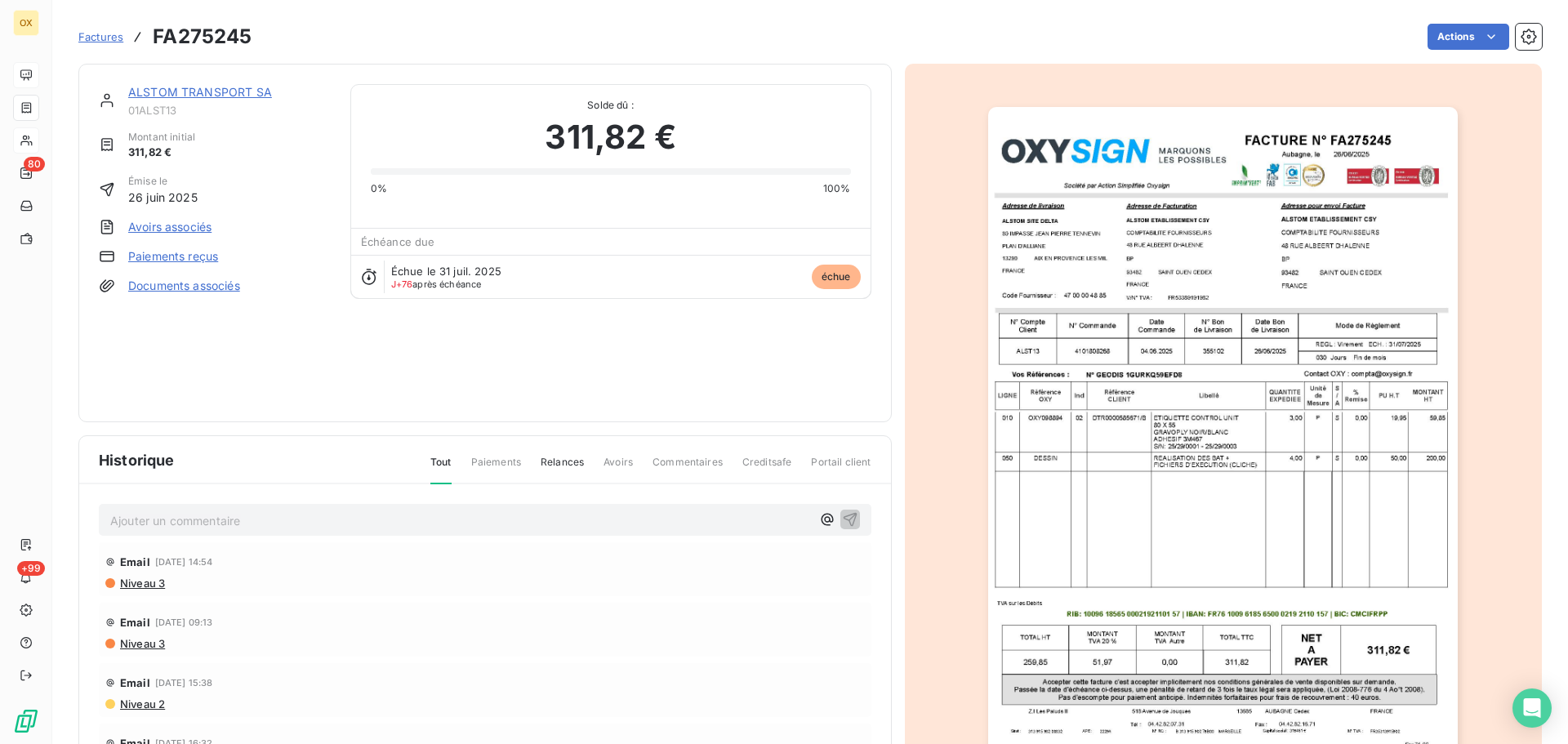
click at [219, 88] on link "ALSTOM TRANSPORT SA" at bounding box center [200, 92] width 144 height 14
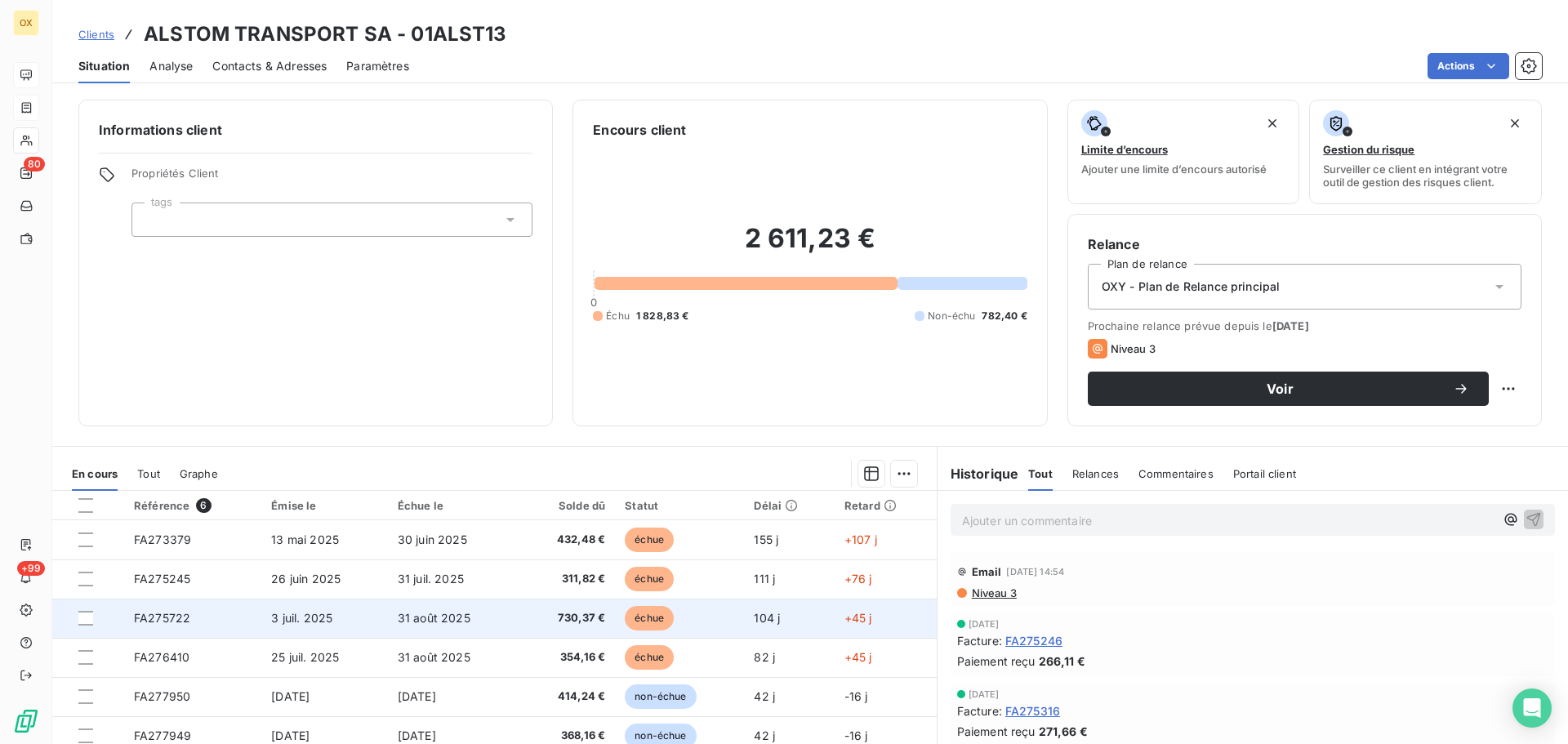
click at [483, 619] on td "31 août 2025" at bounding box center [453, 618] width 131 height 39
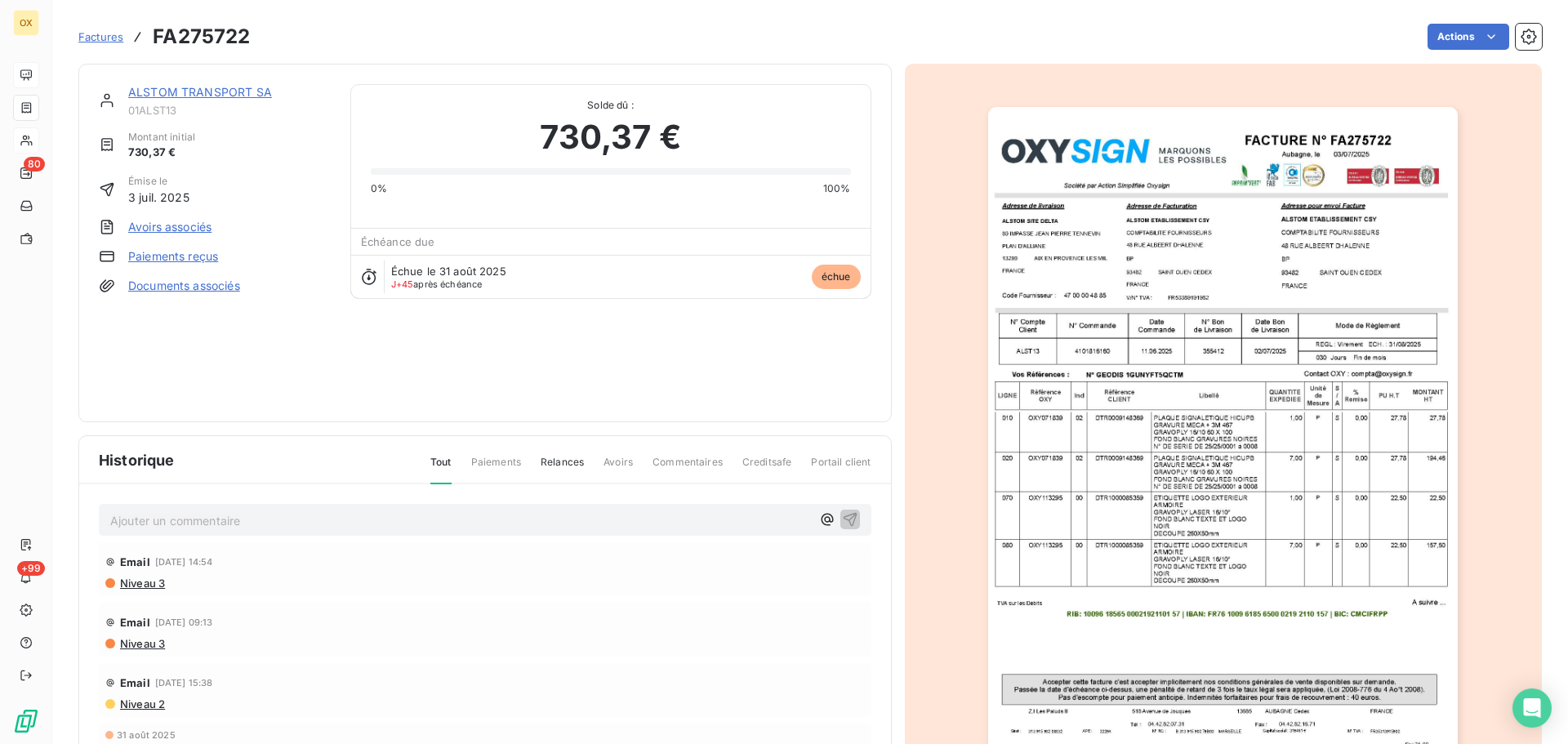
click at [224, 88] on link "ALSTOM TRANSPORT SA" at bounding box center [200, 92] width 144 height 14
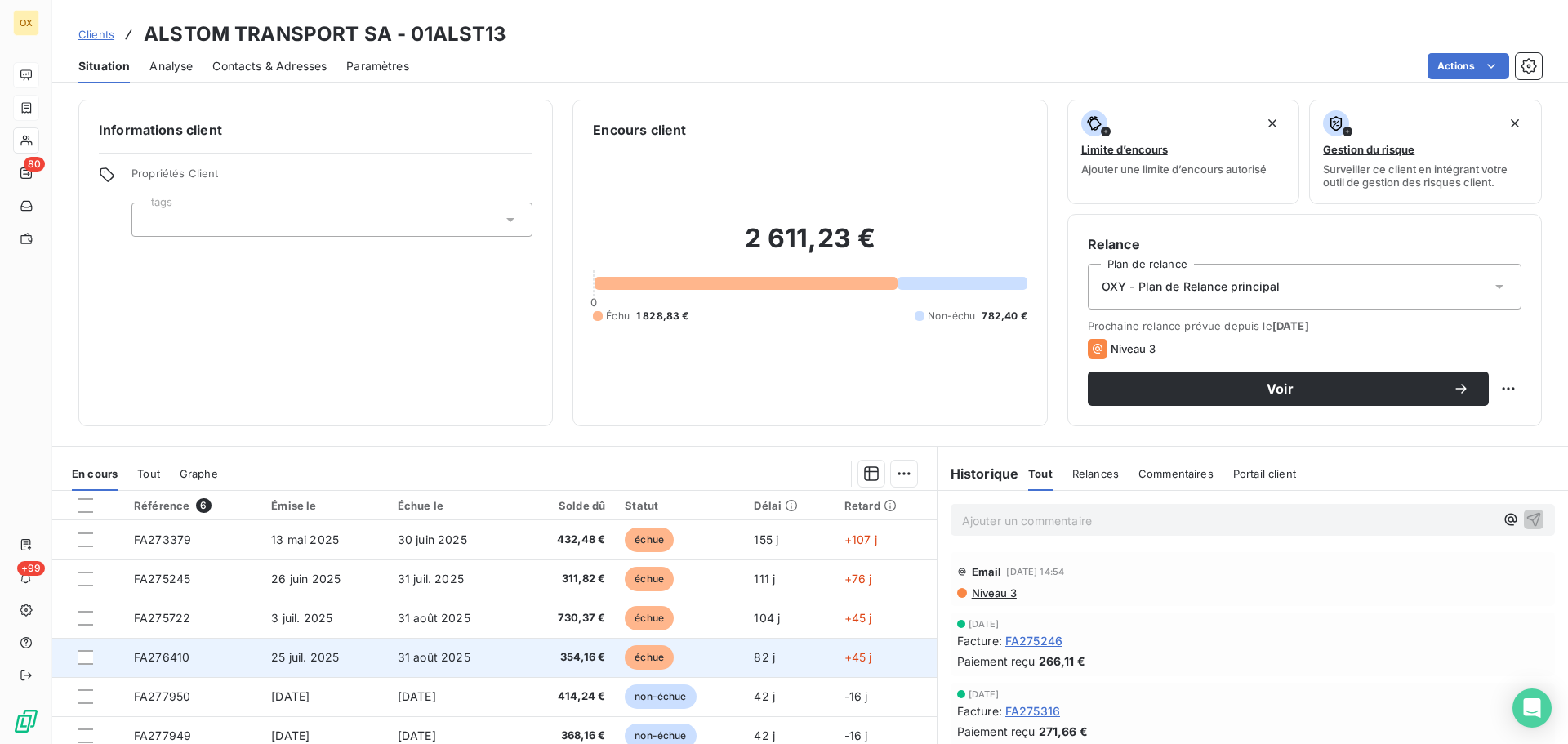
click at [508, 664] on td "31 août 2025" at bounding box center [453, 657] width 131 height 39
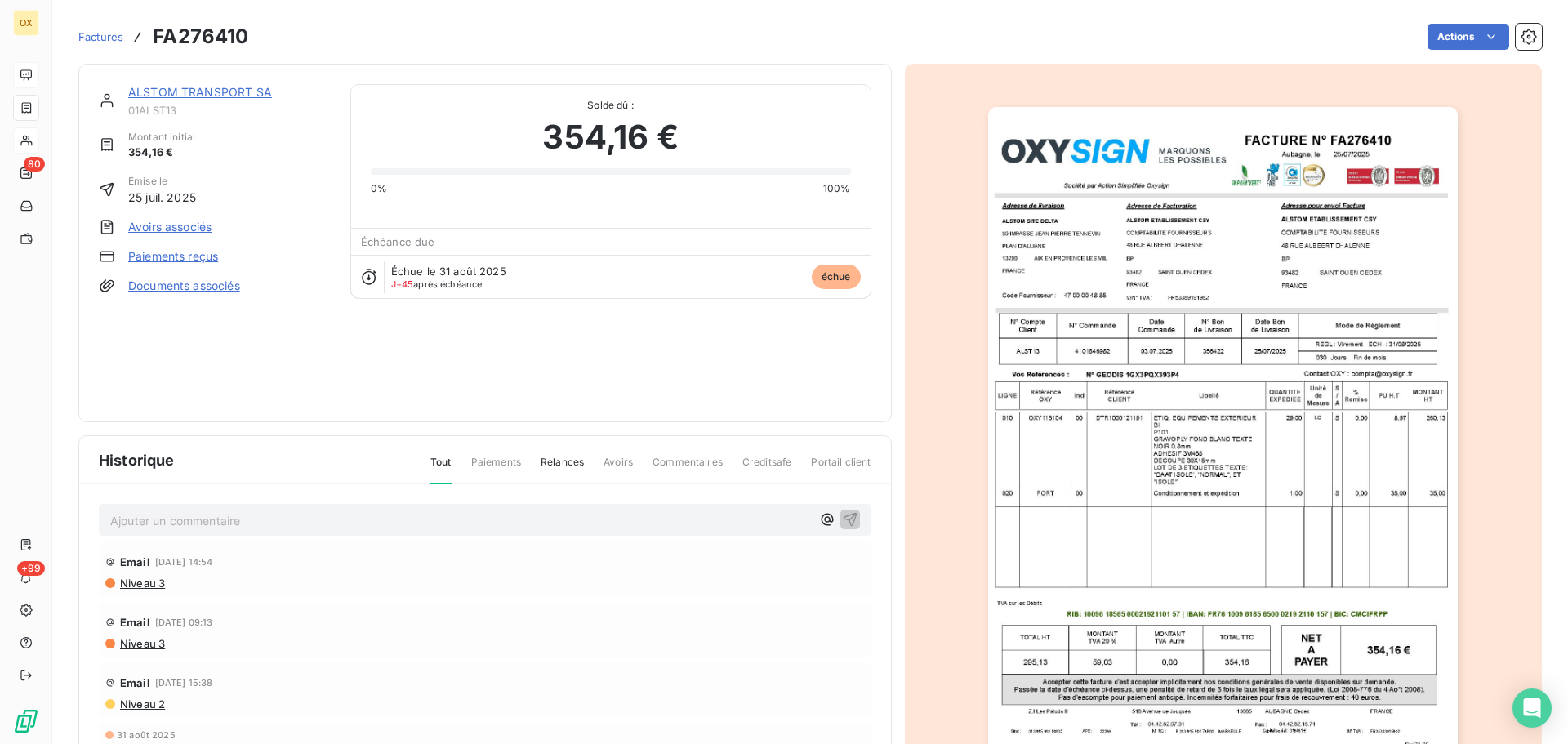
click at [222, 92] on link "ALSTOM TRANSPORT SA" at bounding box center [200, 92] width 144 height 14
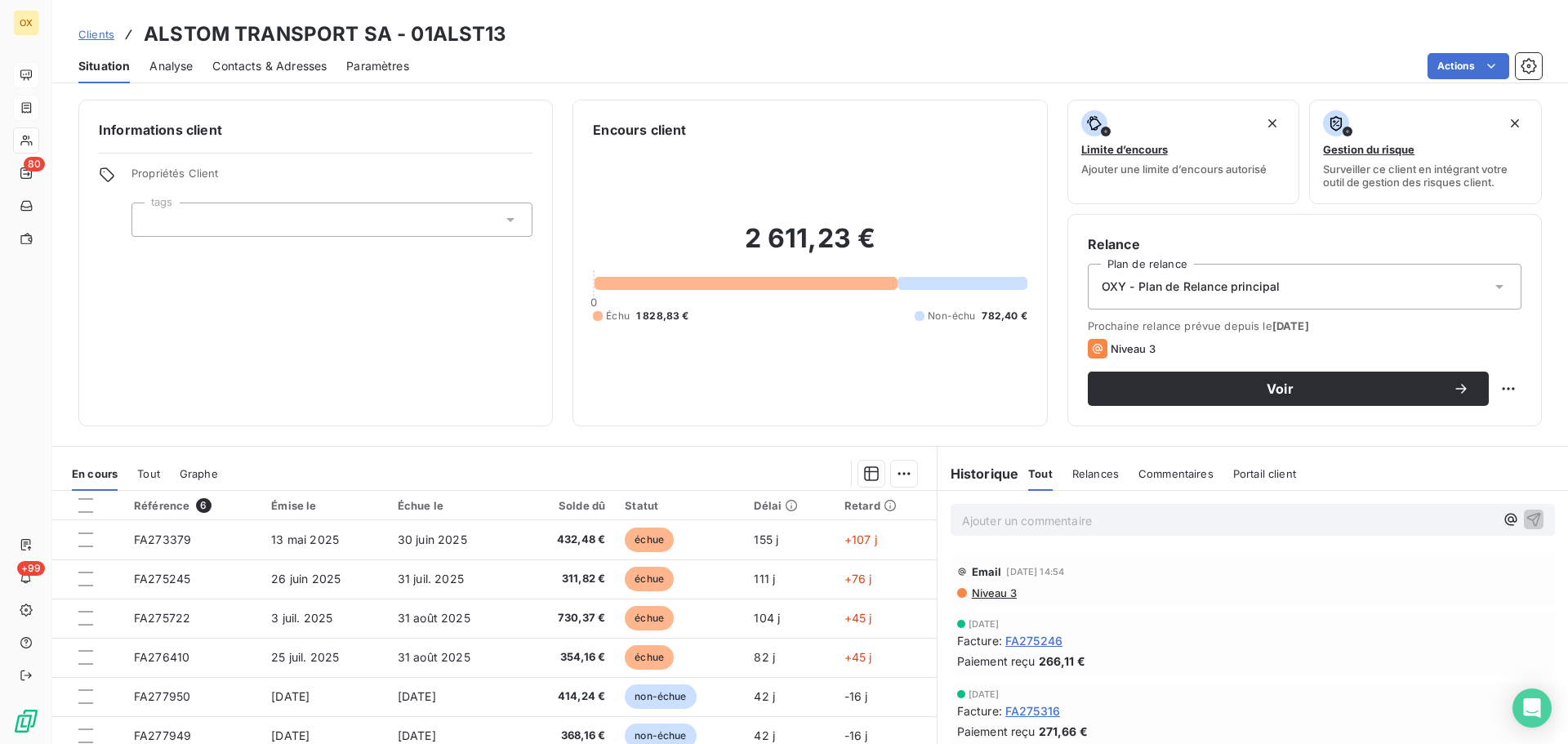
click at [257, 70] on span "Contacts & Adresses" at bounding box center [269, 66] width 114 height 16
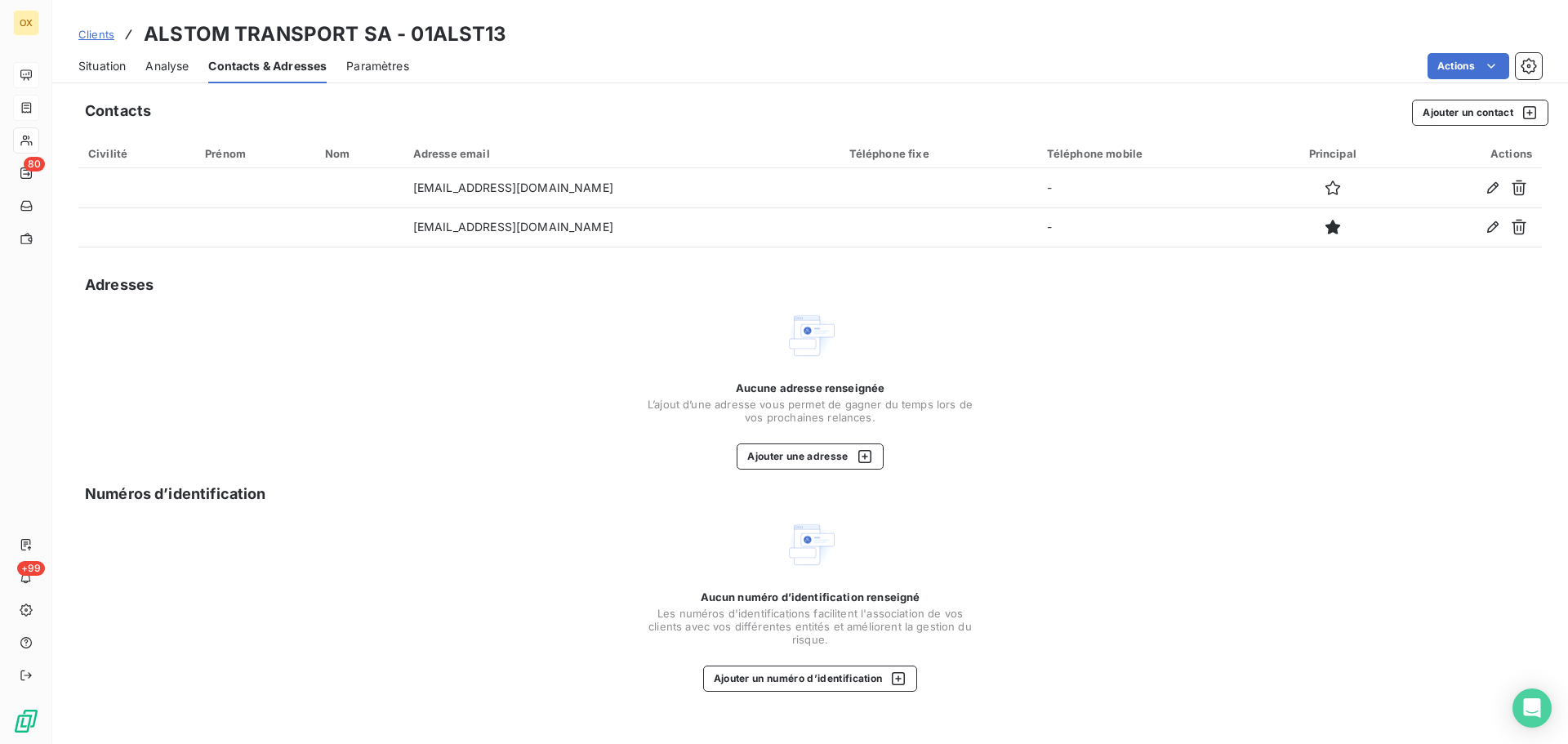
click at [99, 68] on span "Situation" at bounding box center [102, 66] width 48 height 16
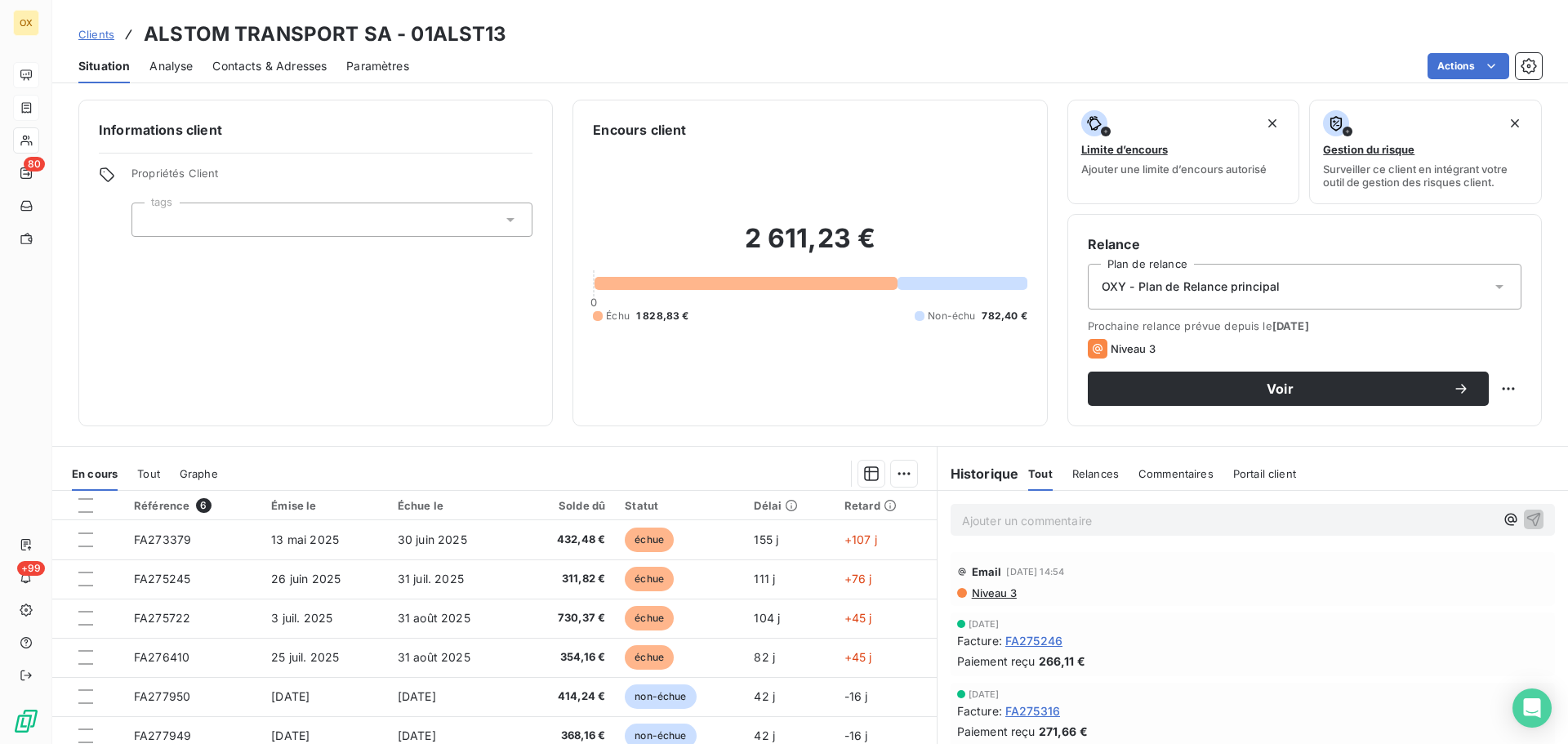
click at [266, 70] on span "Contacts & Adresses" at bounding box center [269, 66] width 114 height 16
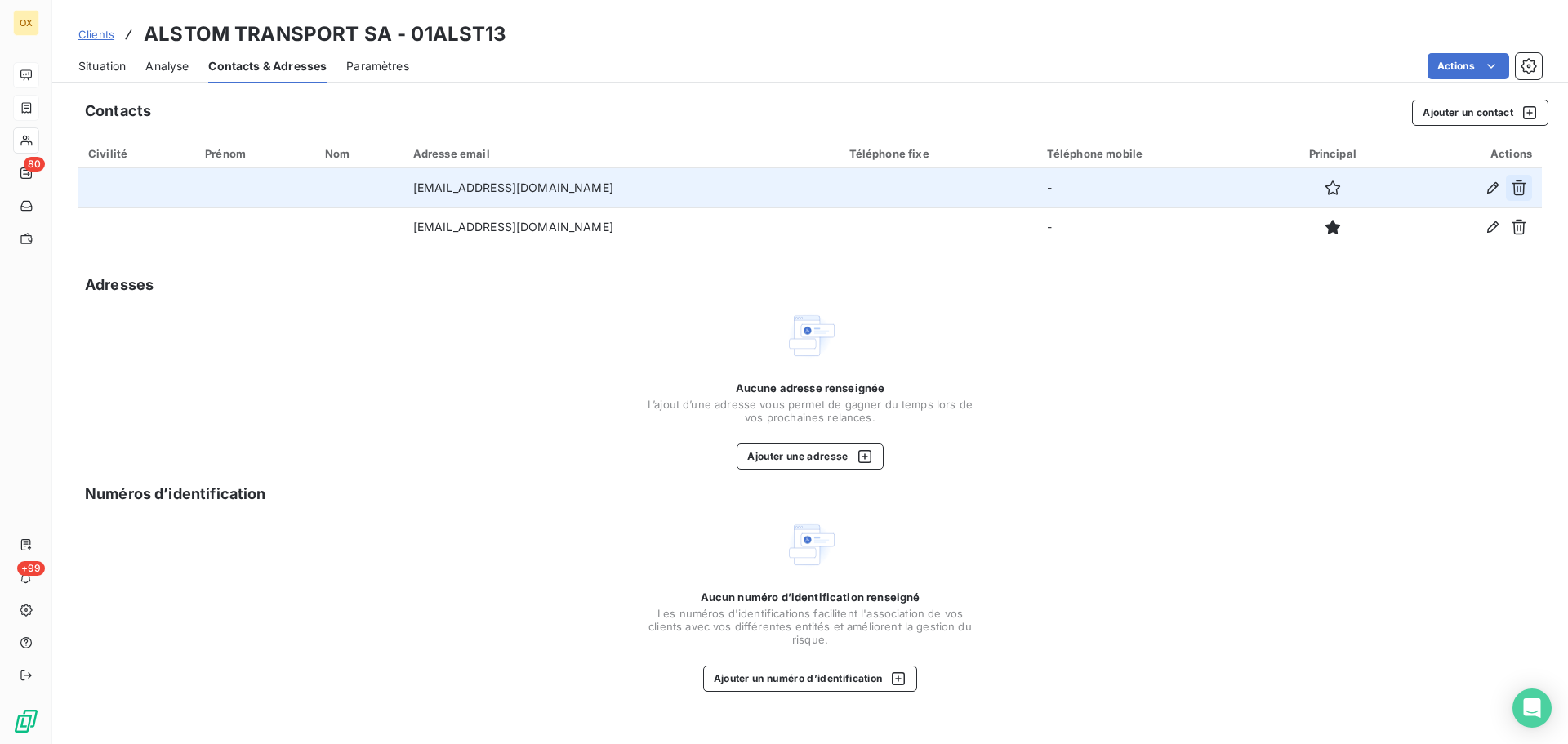
click at [1517, 193] on icon "button" at bounding box center [1519, 188] width 16 height 16
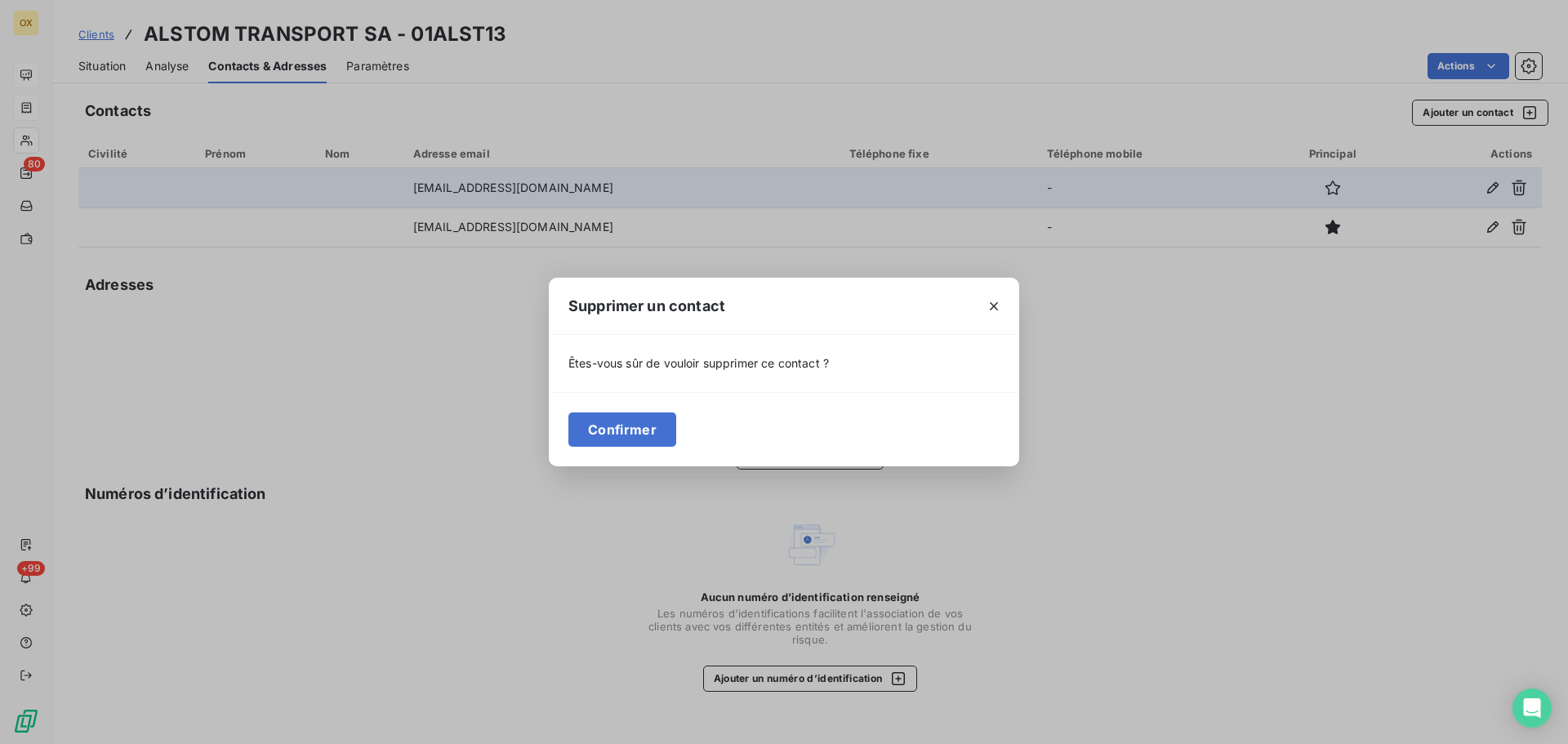
drag, startPoint x: 655, startPoint y: 428, endPoint x: 677, endPoint y: 373, distance: 59.2
click at [654, 427] on button "Confirmer" at bounding box center [622, 430] width 108 height 35
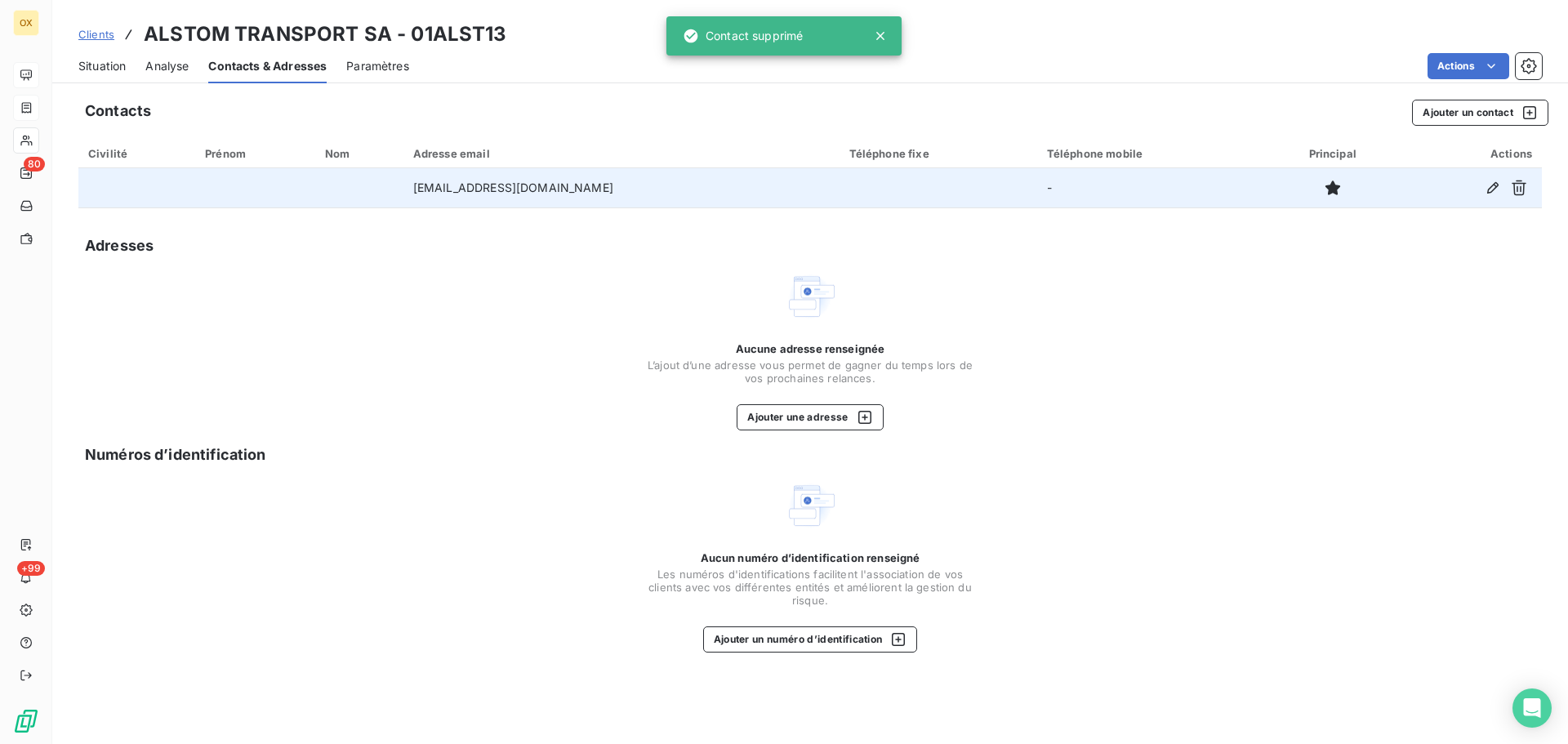
click at [112, 69] on span "Situation" at bounding box center [102, 66] width 48 height 16
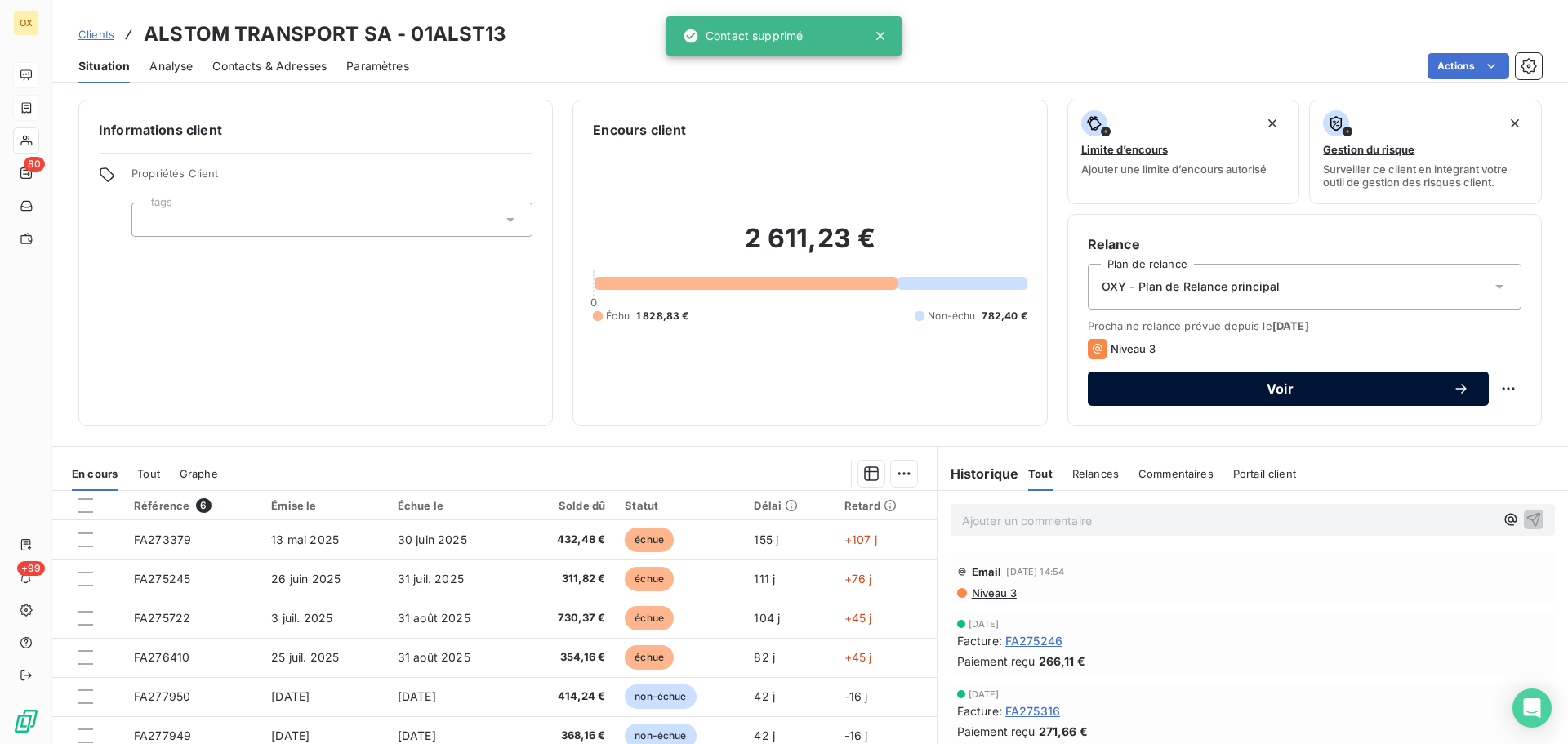
click at [1268, 386] on span "Voir" at bounding box center [1280, 388] width 345 height 13
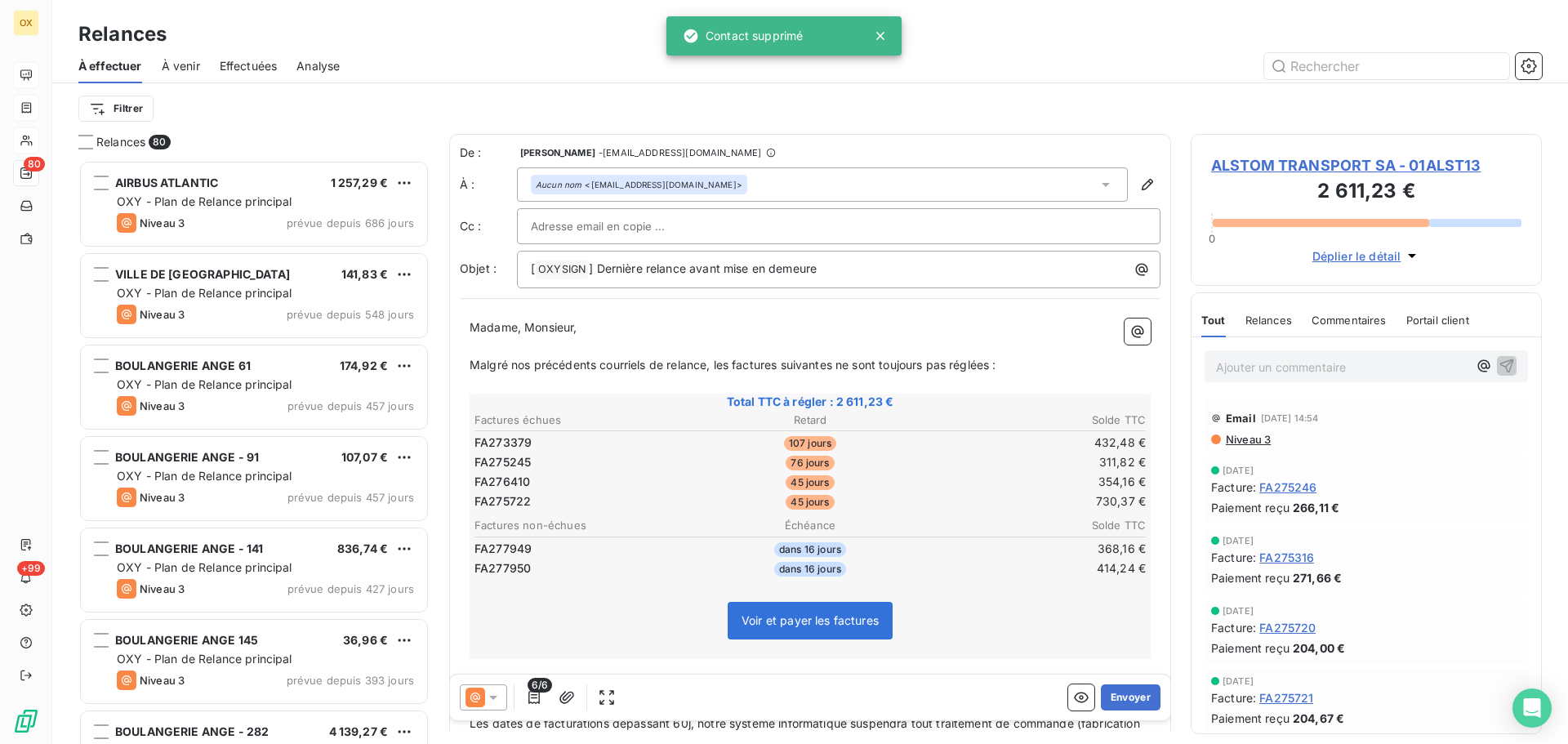
scroll to position [572, 339]
drag, startPoint x: 861, startPoint y: 270, endPoint x: 600, endPoint y: 289, distance: 261.7
click at [600, 289] on div "De : [PERSON_NAME] - [EMAIL_ADDRESS][DOMAIN_NAME] À : Aucun nom <[EMAIL_ADDRESS…" at bounding box center [810, 527] width 722 height 786
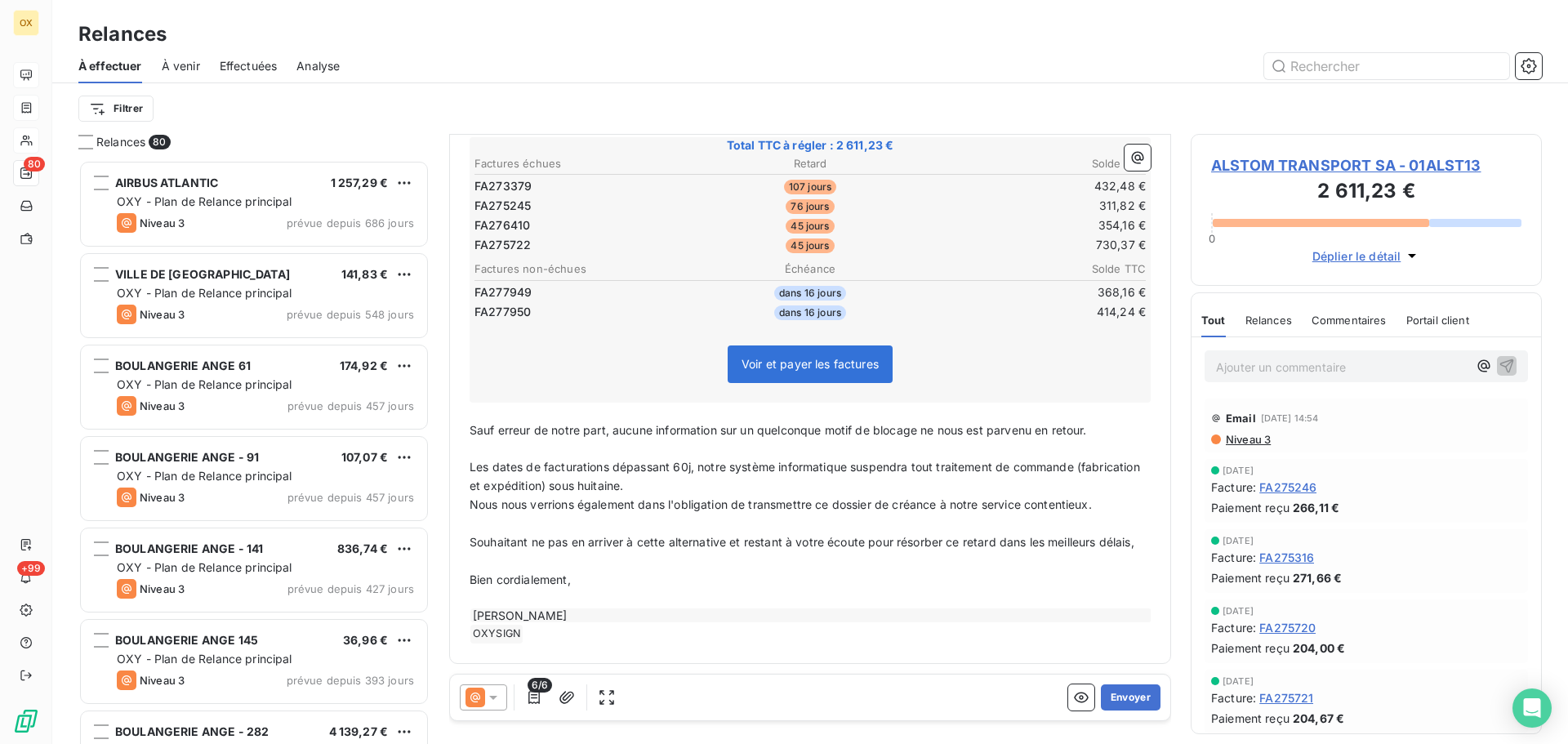
scroll to position [276, 0]
click at [498, 546] on span "Souhaitant ne pas en arriver à cette alternative et restant à votre écoute pour…" at bounding box center [802, 542] width 665 height 14
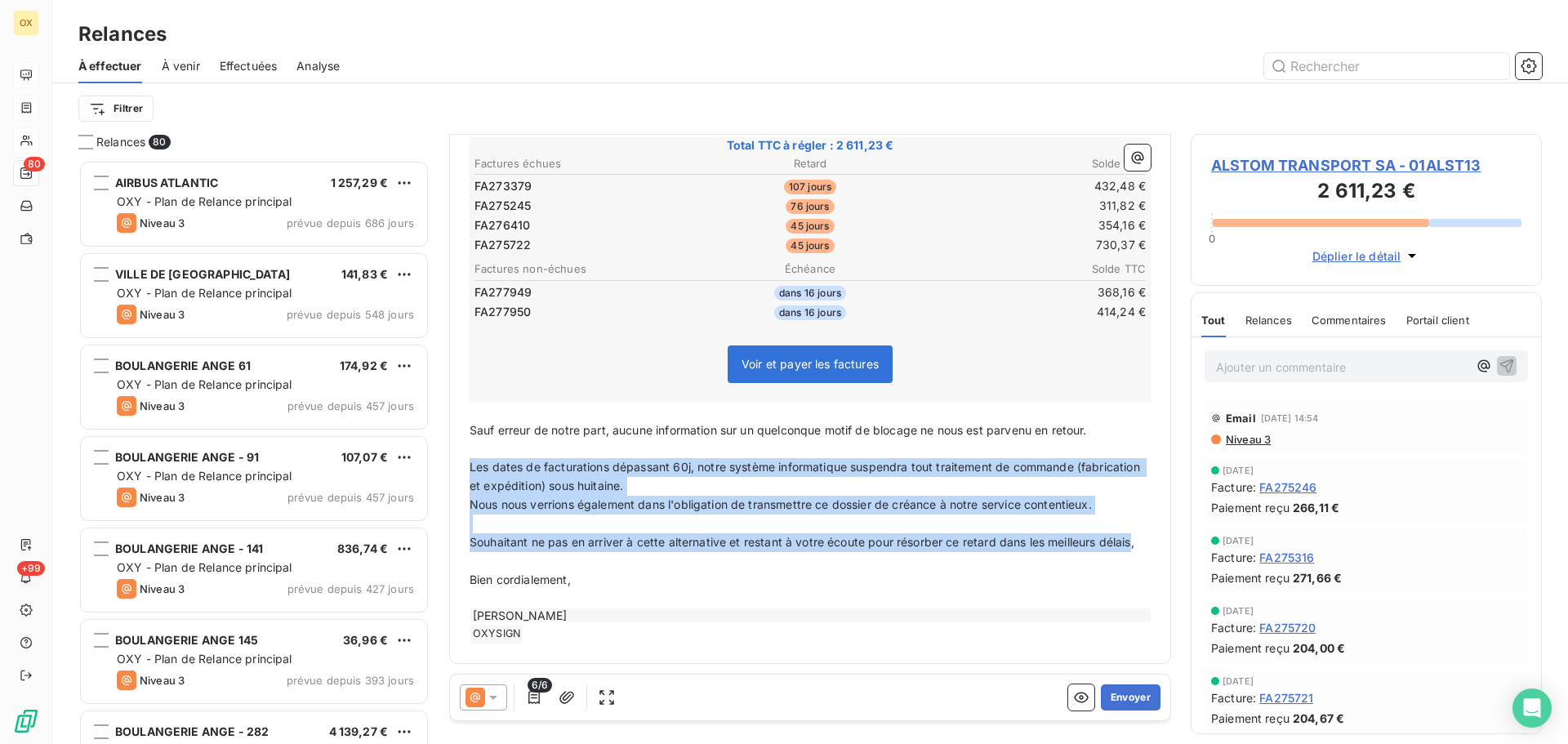
drag, startPoint x: 502, startPoint y: 543, endPoint x: 466, endPoint y: 456, distance: 94.2
click at [466, 456] on div "Madame, Monsieur, ﻿ Malgré nos précédents courriels de relance, les factures su…" at bounding box center [810, 352] width 701 height 601
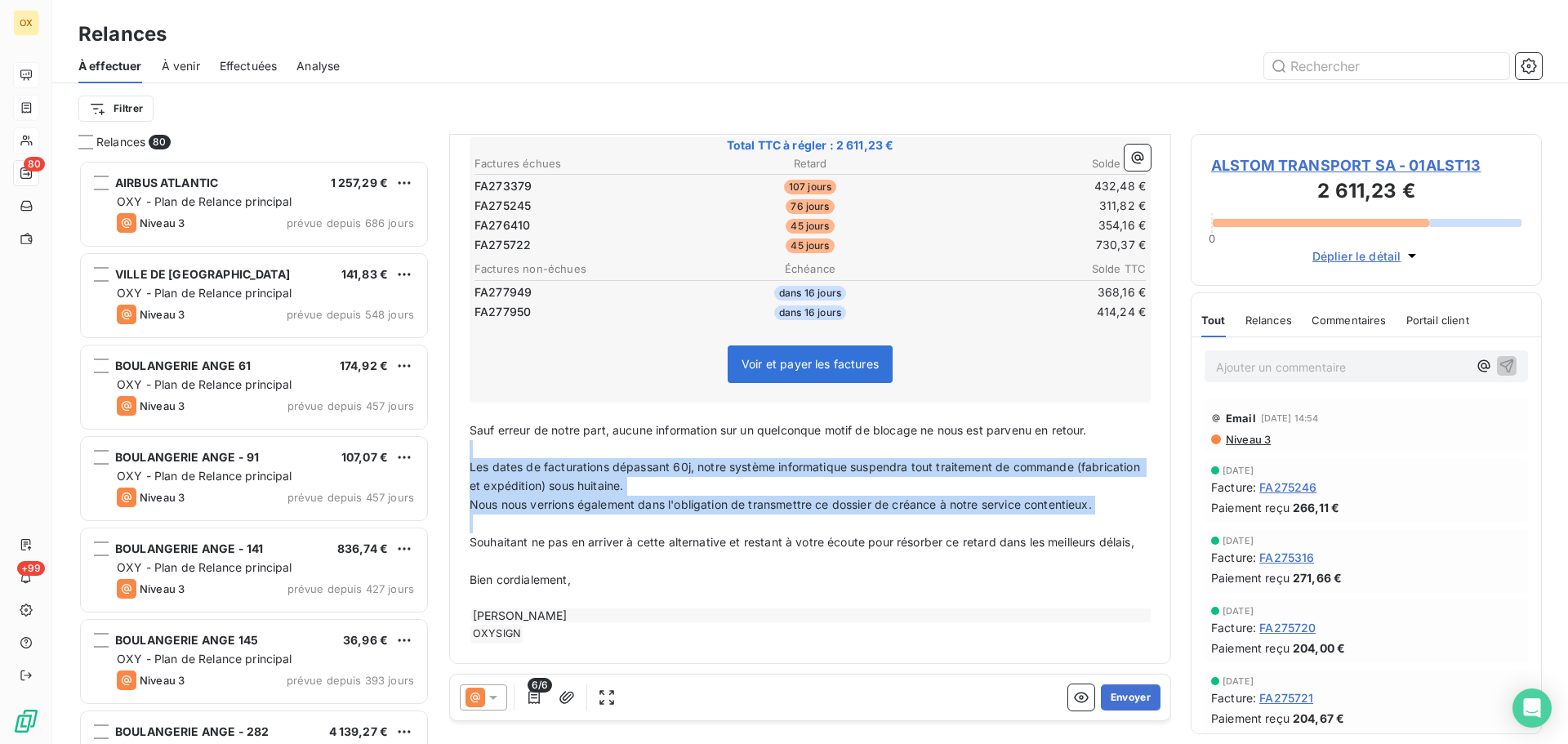
scroll to position [183, 0]
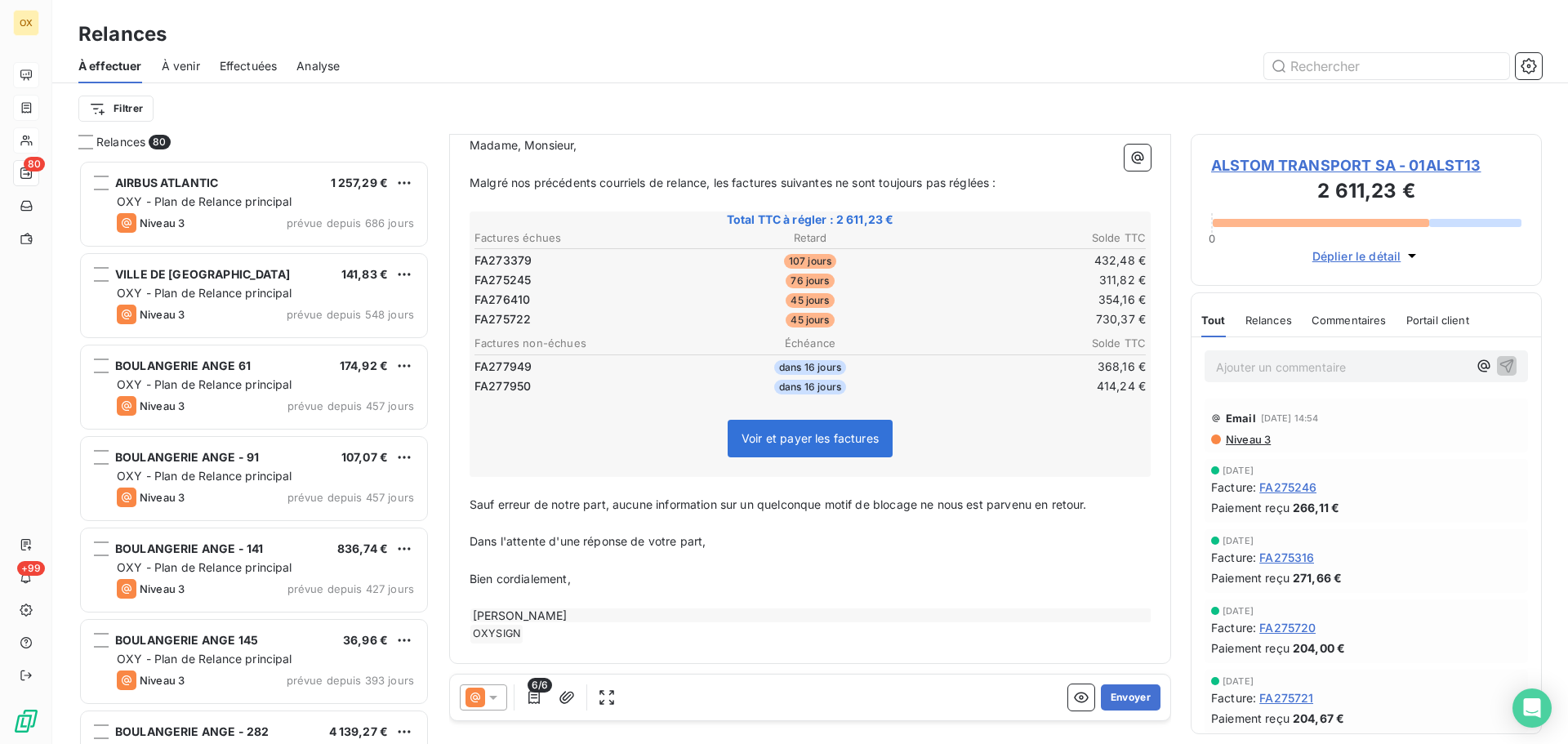
click at [1040, 503] on span "Sauf erreur de notre part, aucune information sur un quelconque motif de blocag…" at bounding box center [779, 504] width 618 height 14
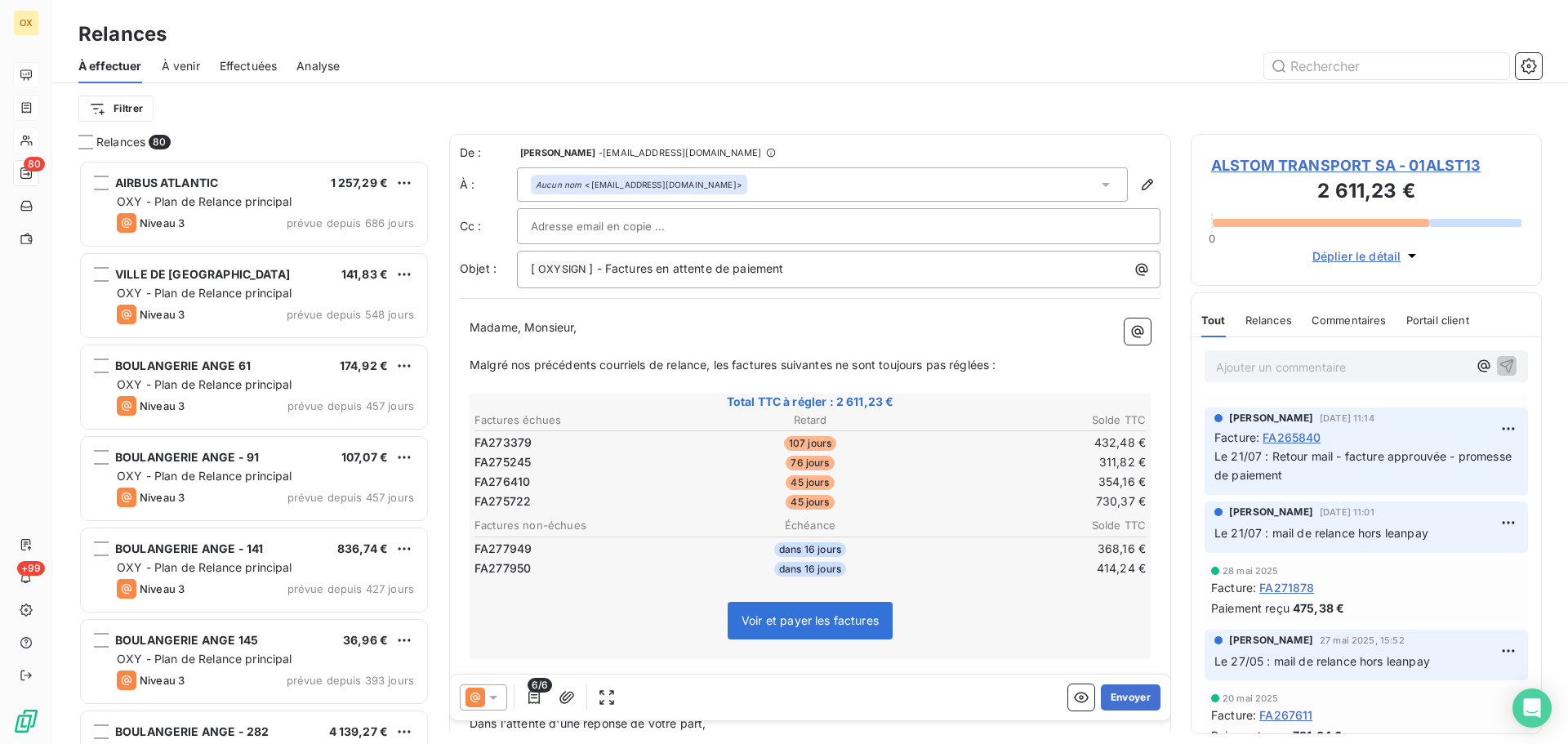
scroll to position [898, 0]
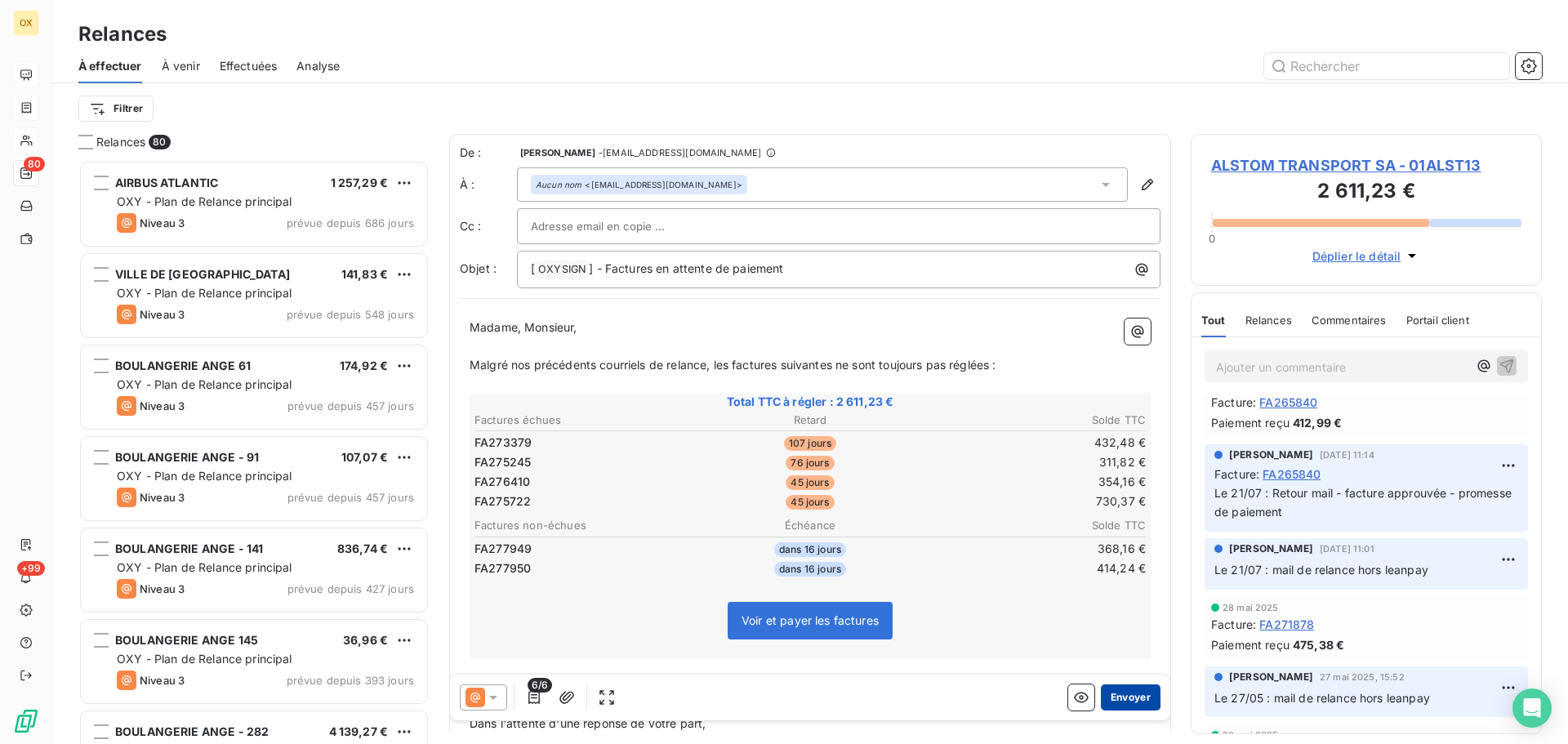
click at [1116, 695] on button "Envoyer" at bounding box center [1131, 697] width 60 height 26
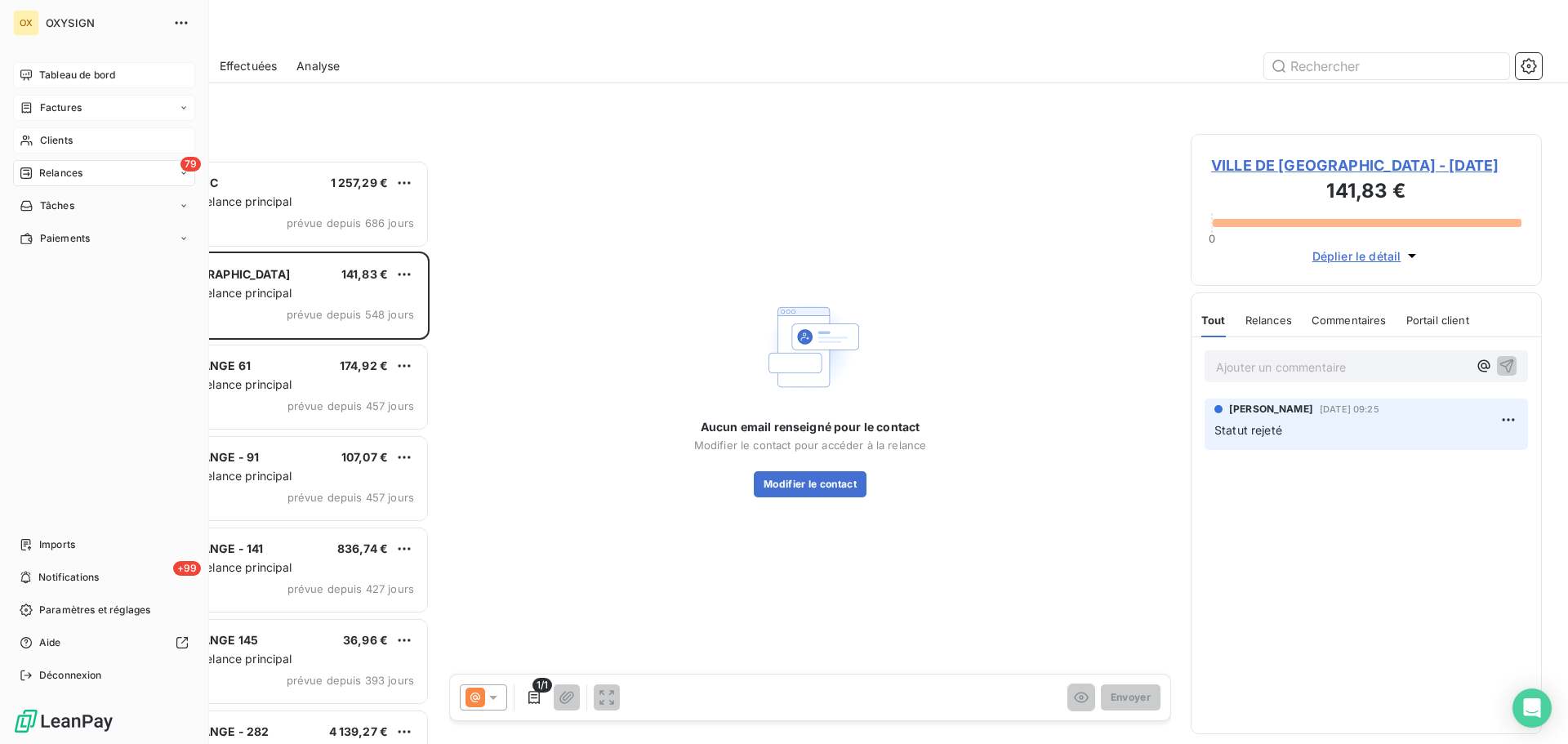
click at [47, 140] on span "Clients" at bounding box center [56, 140] width 33 height 15
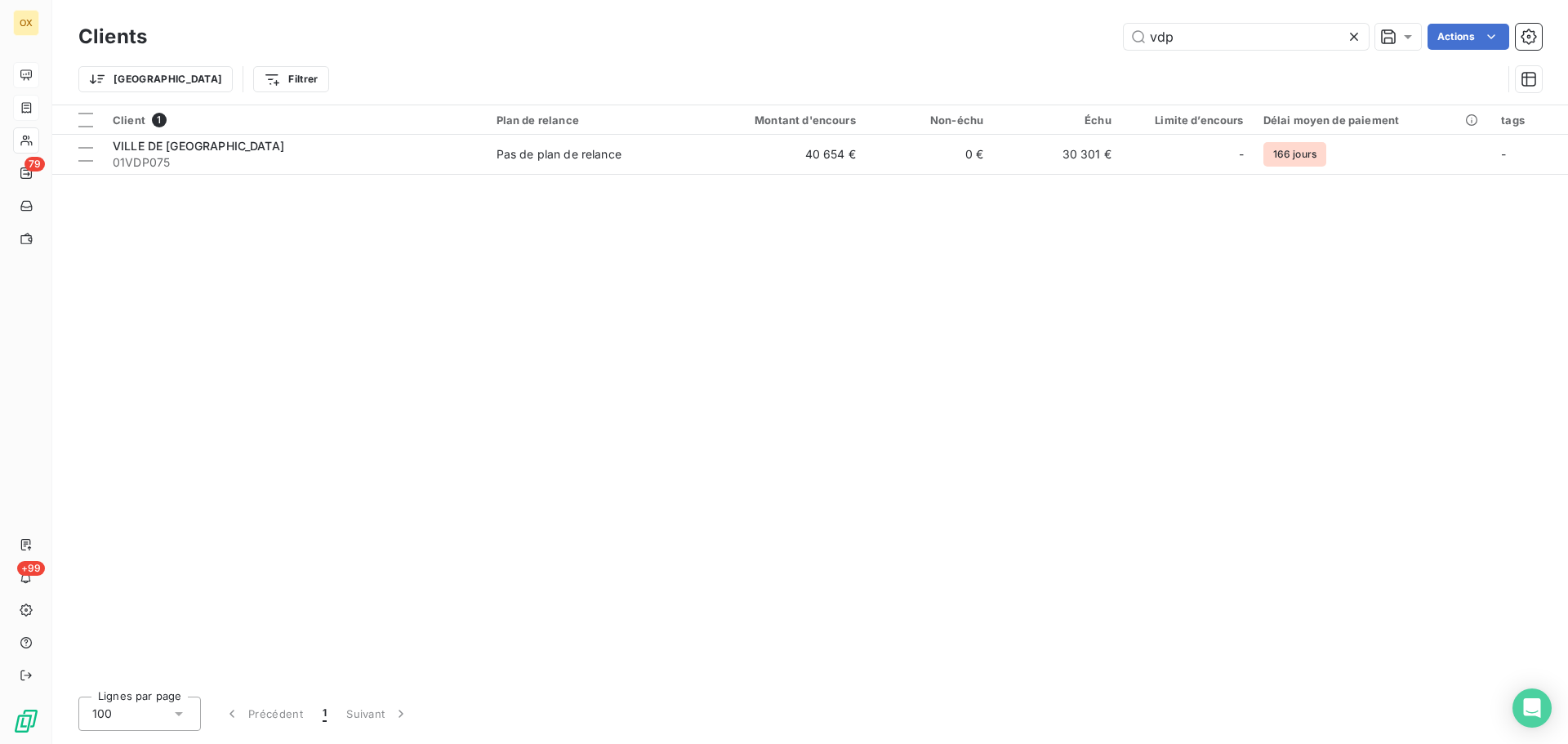
drag, startPoint x: 1224, startPoint y: 45, endPoint x: 1072, endPoint y: 36, distance: 152.3
click at [1072, 36] on div "vdp Actions" at bounding box center [855, 36] width 1376 height 26
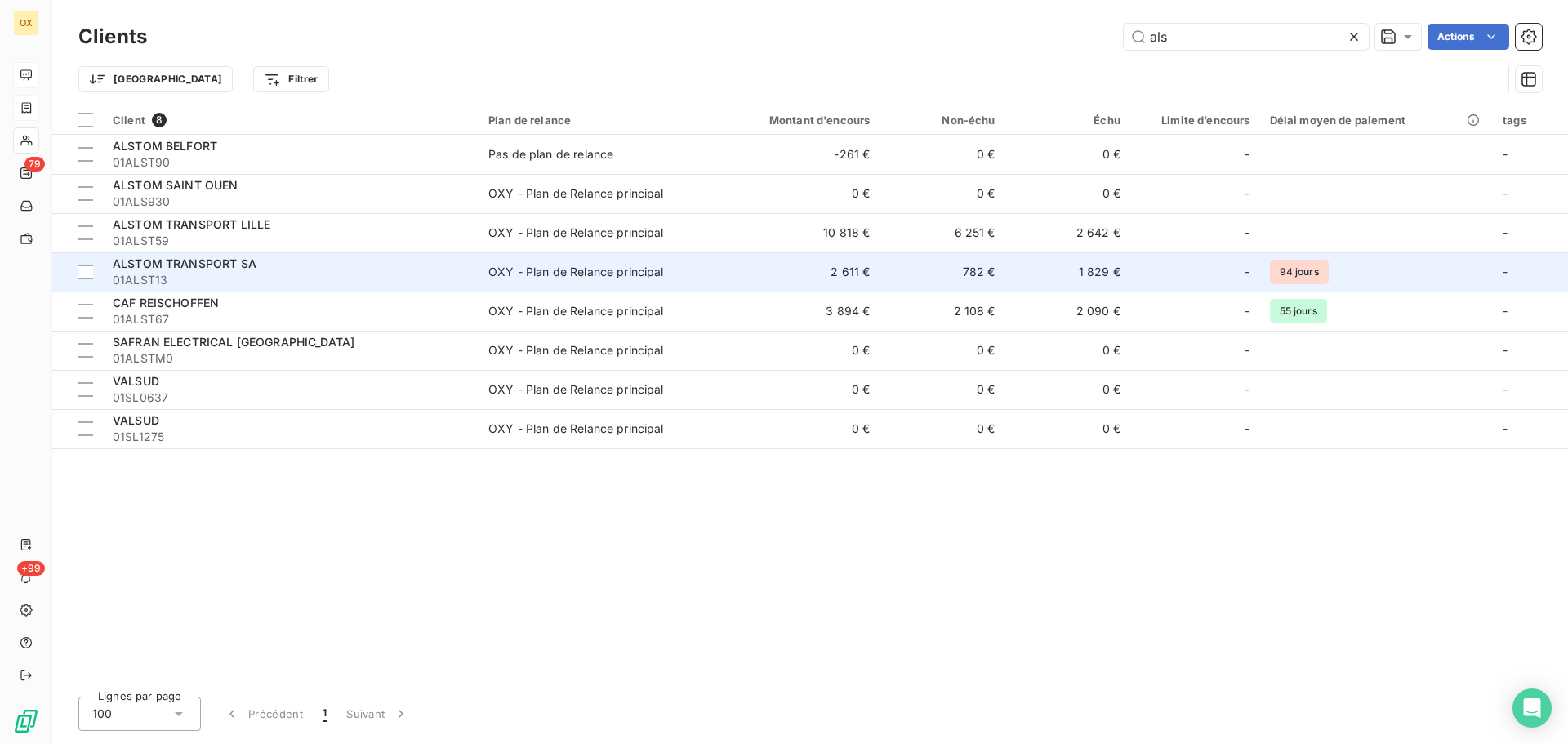
type input "als"
click at [177, 279] on span "01ALST13" at bounding box center [291, 279] width 357 height 16
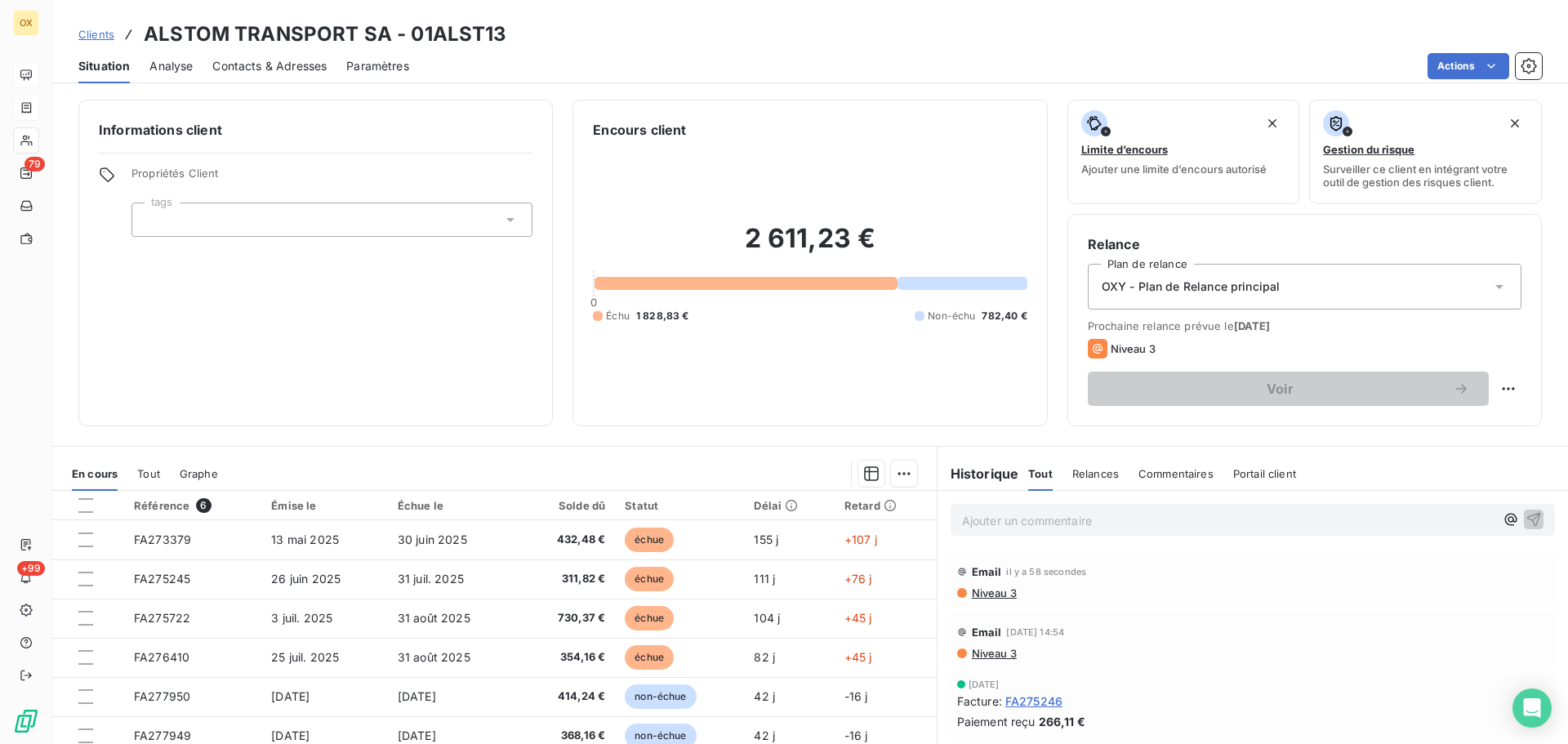
click at [248, 51] on div "Contacts & Adresses" at bounding box center [269, 67] width 114 height 35
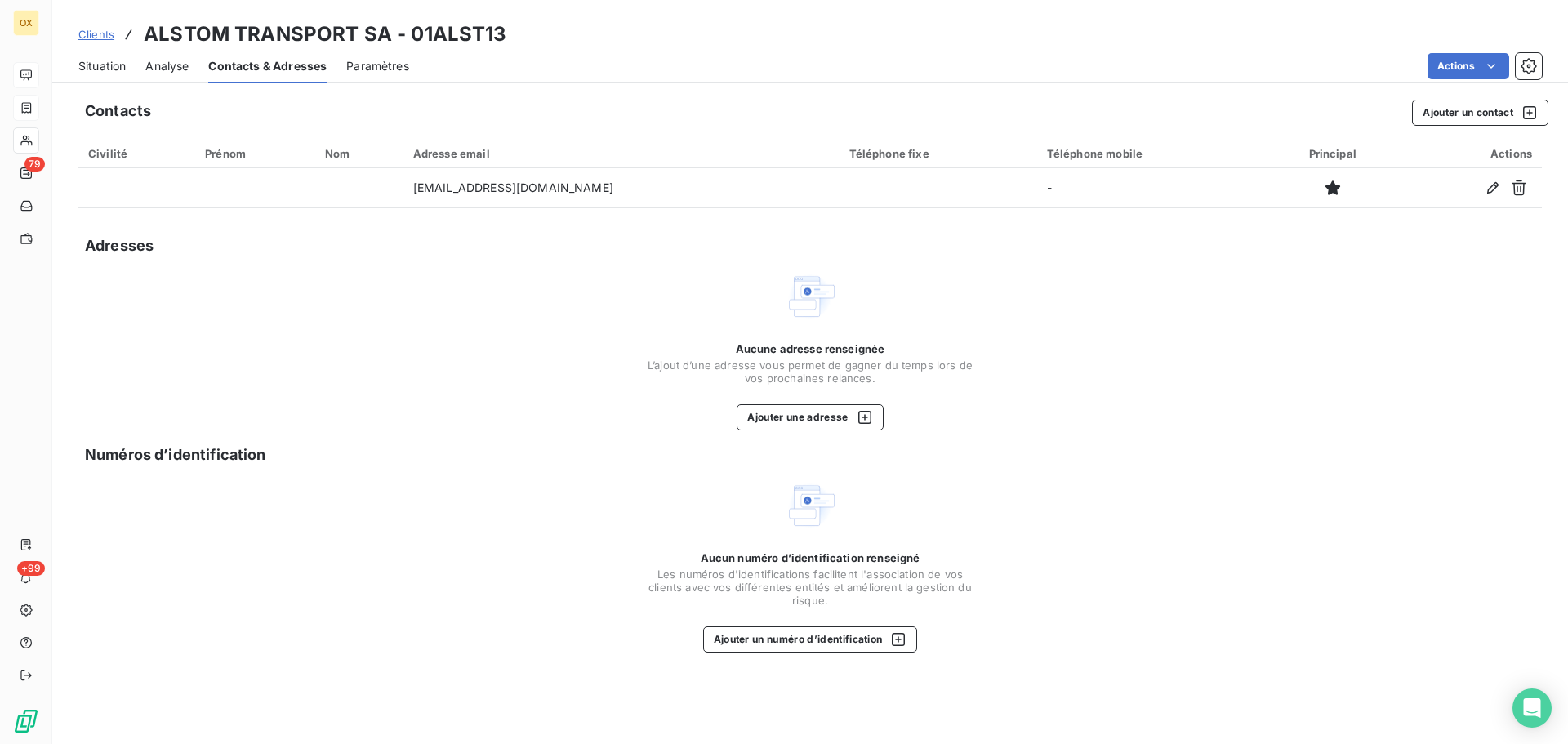
click at [106, 66] on span "Situation" at bounding box center [102, 66] width 48 height 16
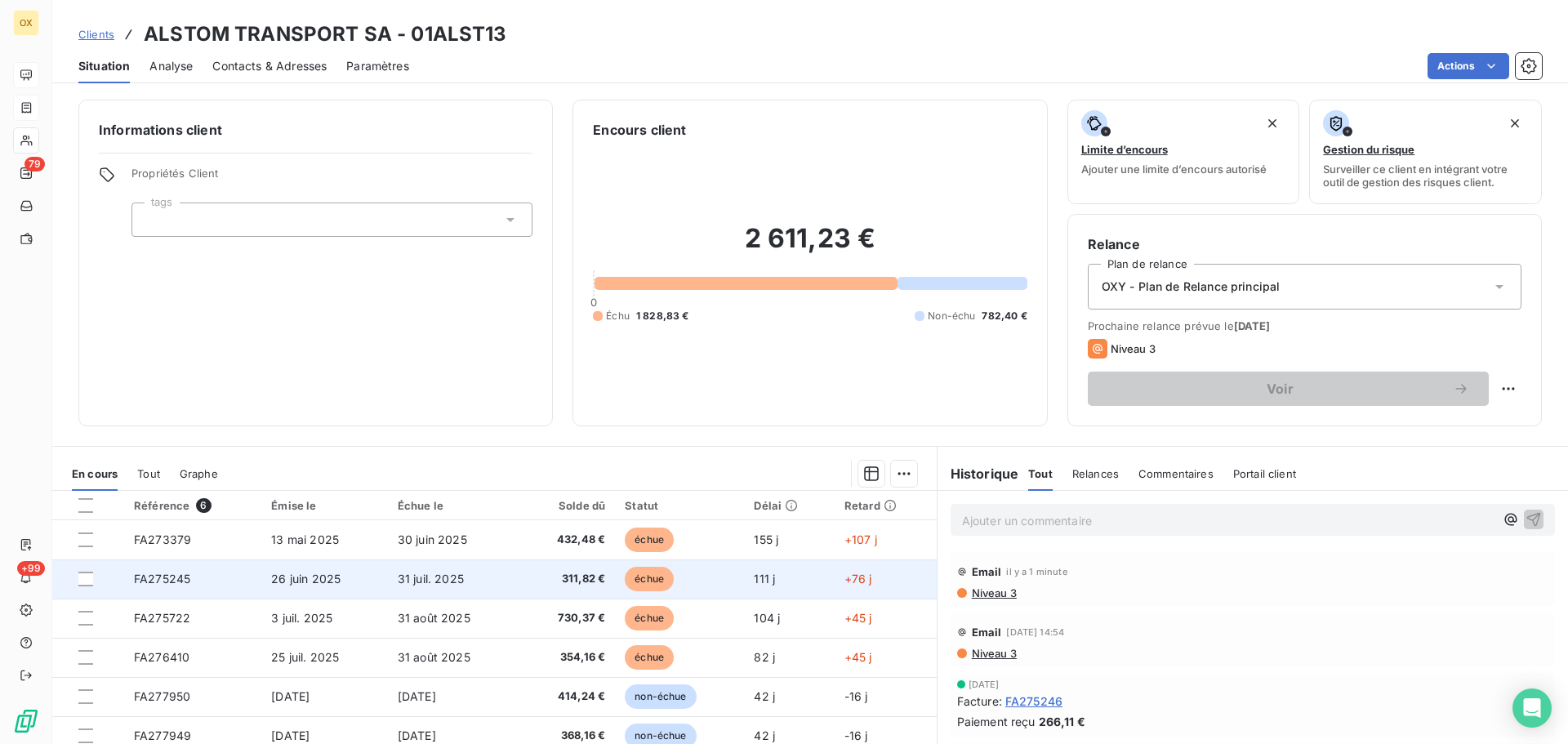
click at [652, 583] on span "échue" at bounding box center [649, 579] width 49 height 24
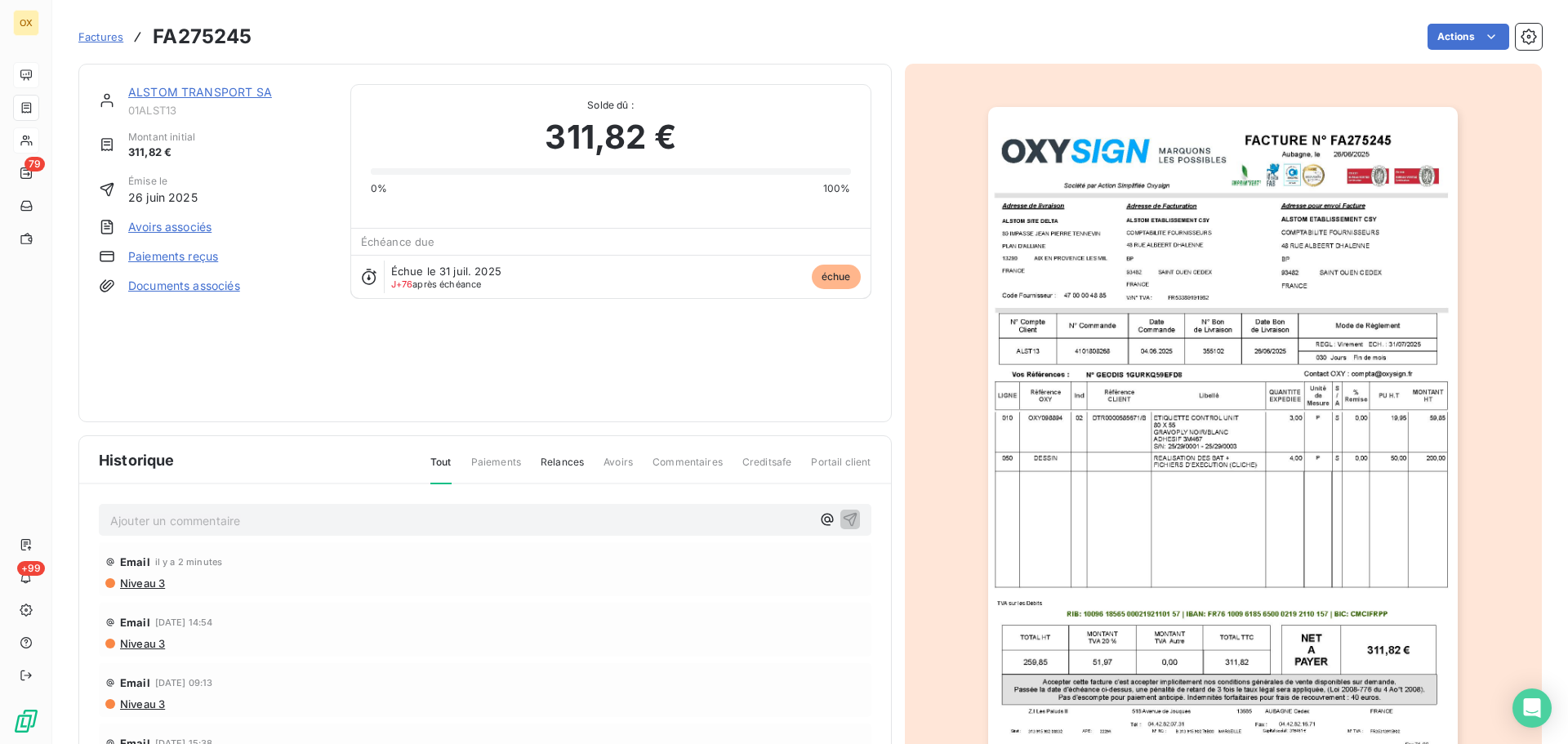
click at [222, 86] on link "ALSTOM TRANSPORT SA" at bounding box center [200, 92] width 144 height 14
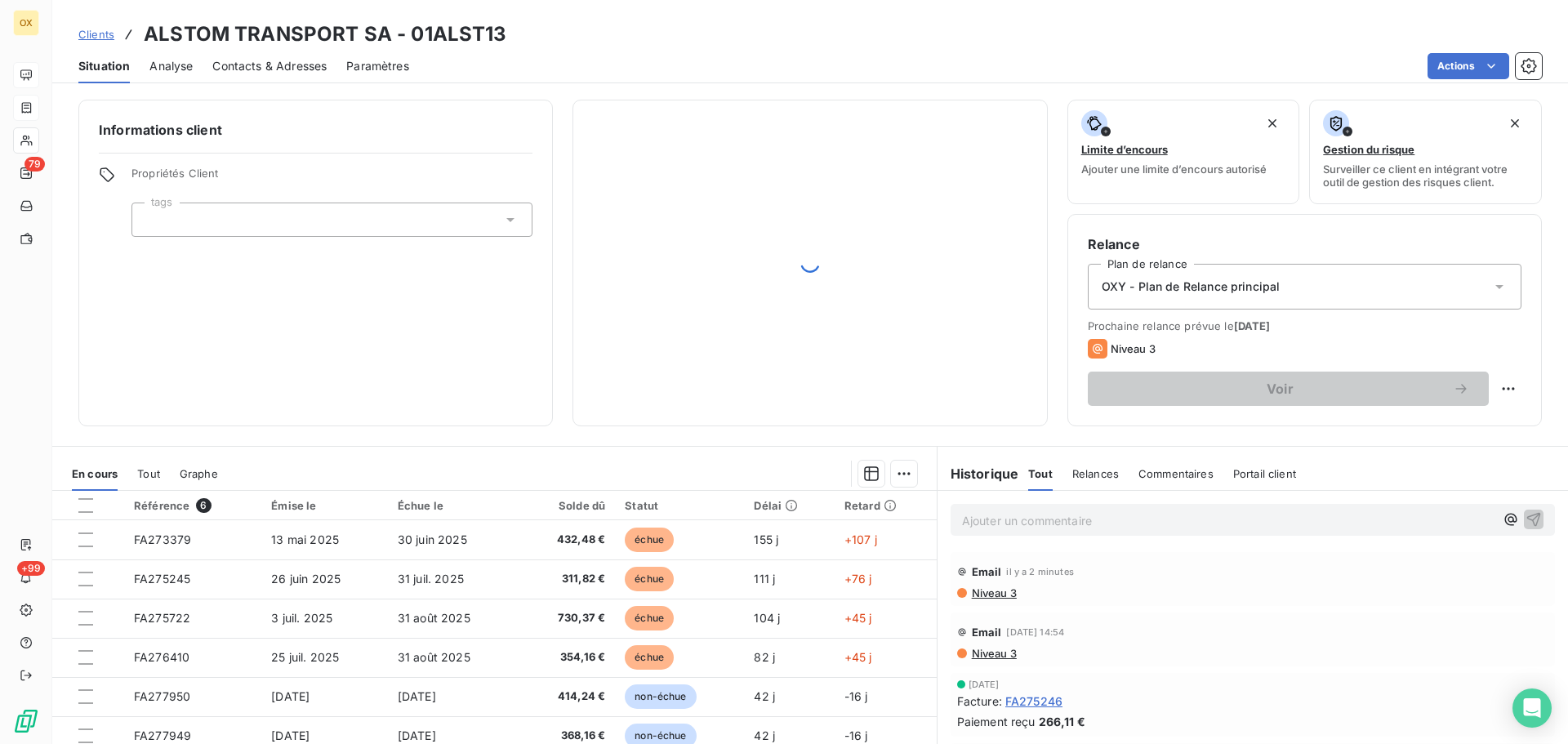
click at [307, 62] on span "Contacts & Adresses" at bounding box center [269, 66] width 114 height 16
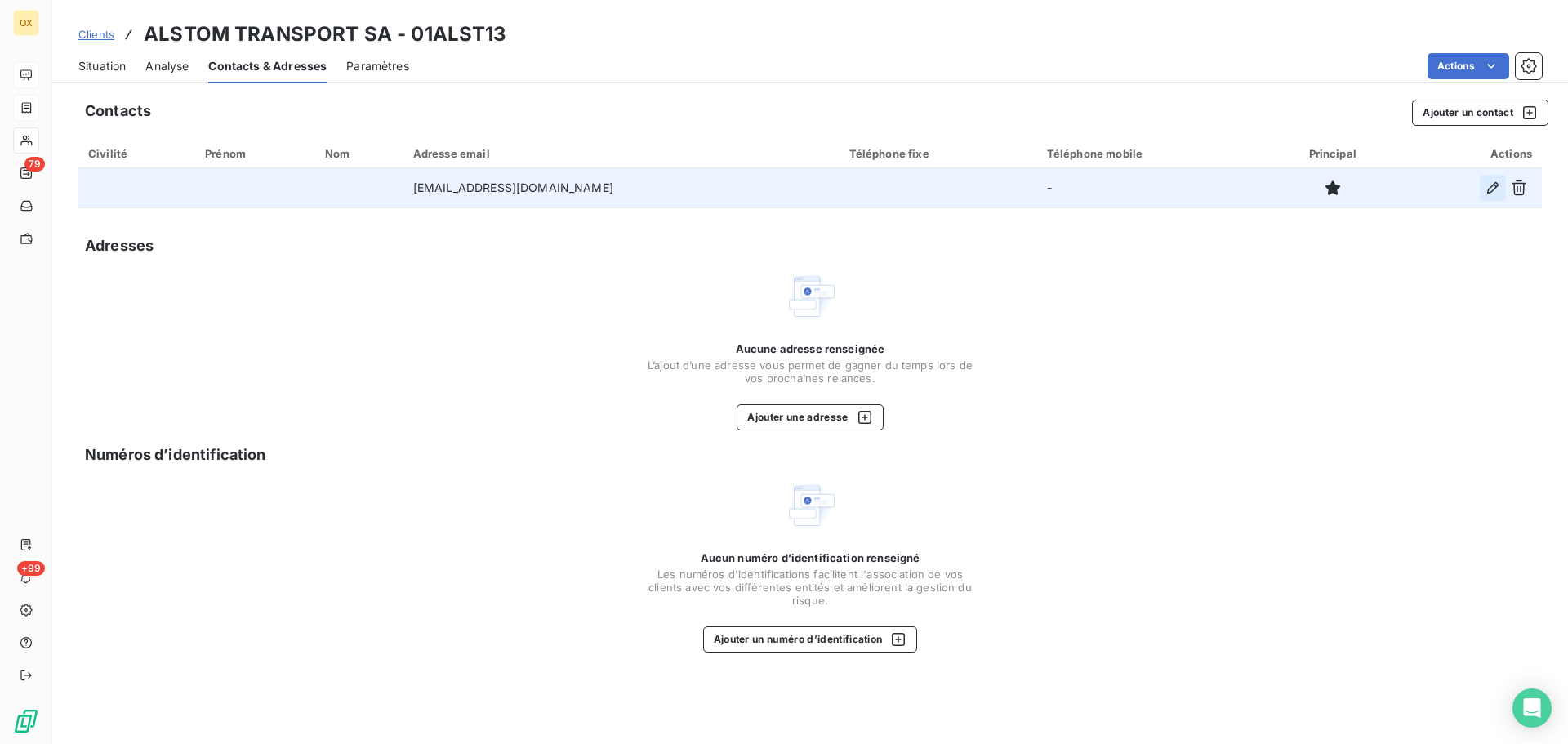
click at [1495, 188] on icon "button" at bounding box center [1493, 188] width 16 height 16
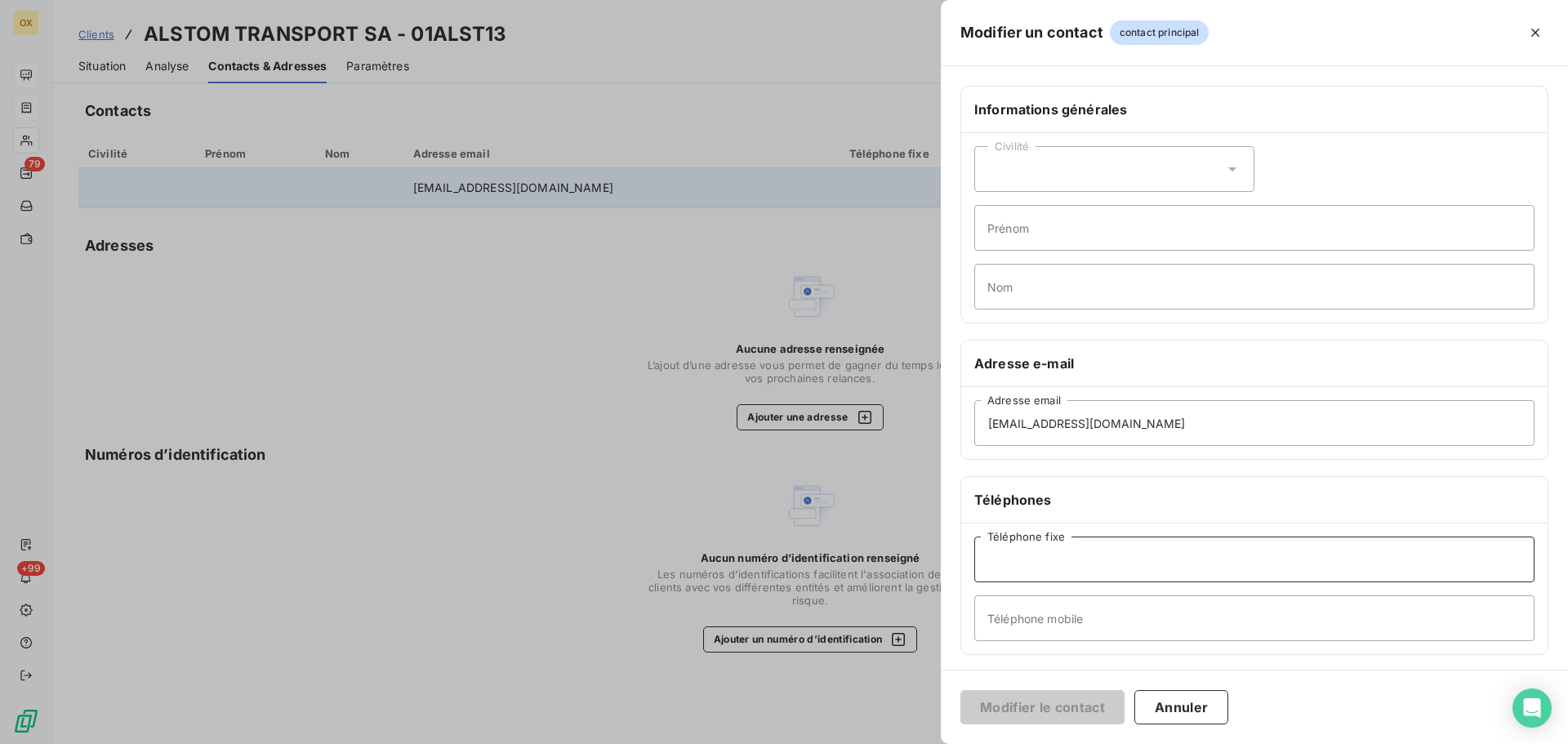
click at [1043, 563] on input "Téléphone fixe" at bounding box center [1255, 559] width 561 height 46
type input "01 57 06 90 00"
click at [1022, 711] on button "Modifier le contact" at bounding box center [1043, 708] width 164 height 35
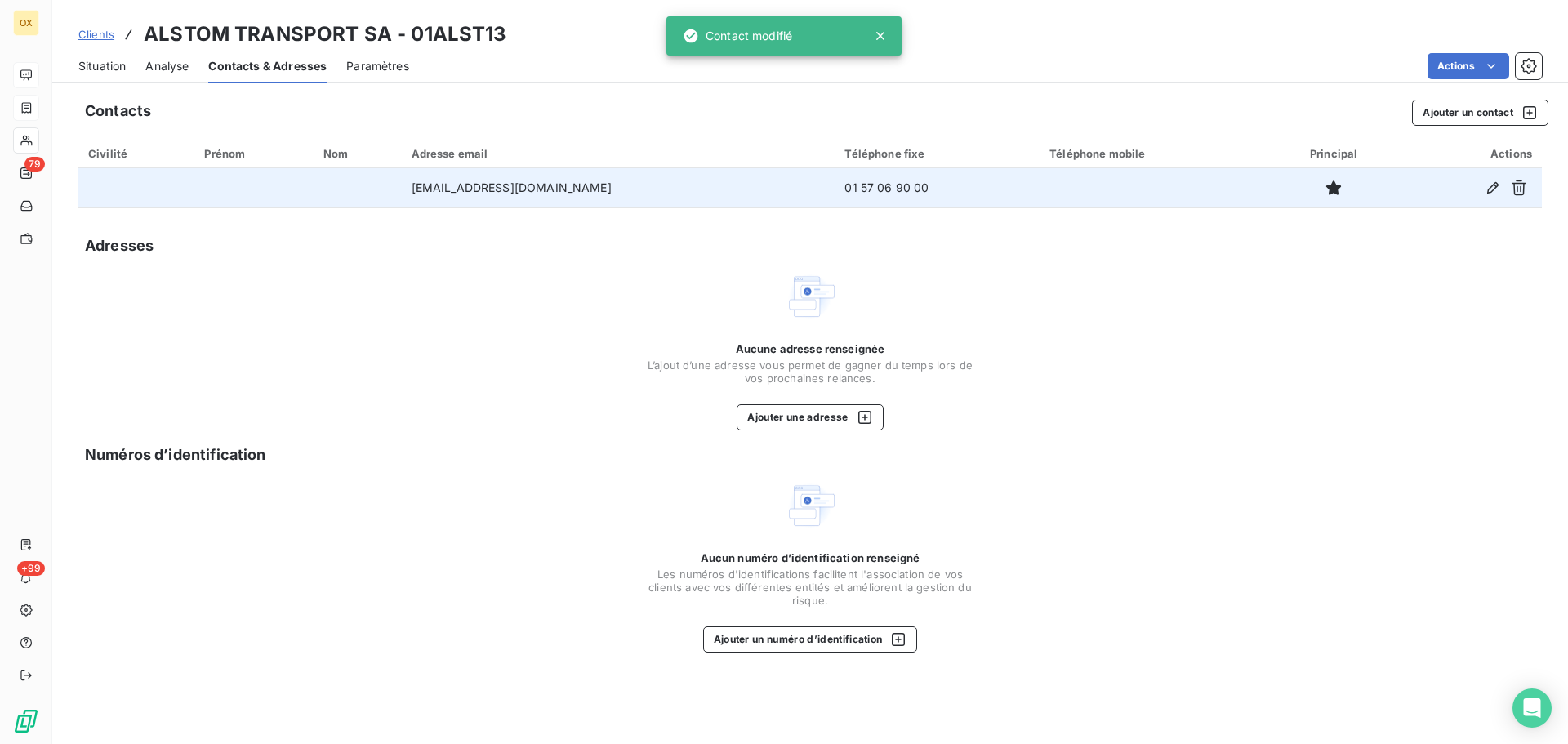
click at [99, 66] on span "Situation" at bounding box center [102, 66] width 48 height 16
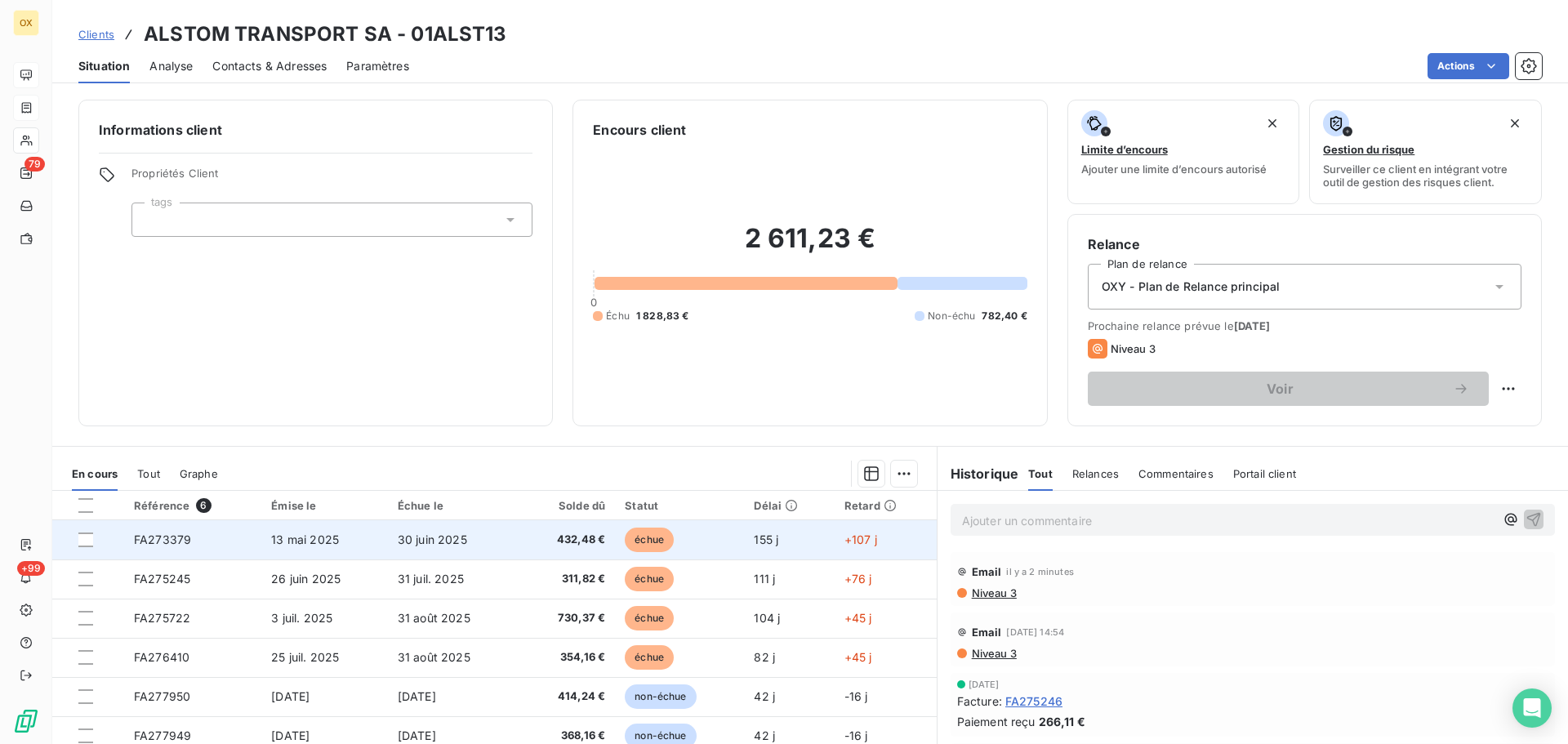
click at [360, 547] on td "13 mai 2025" at bounding box center [325, 539] width 126 height 39
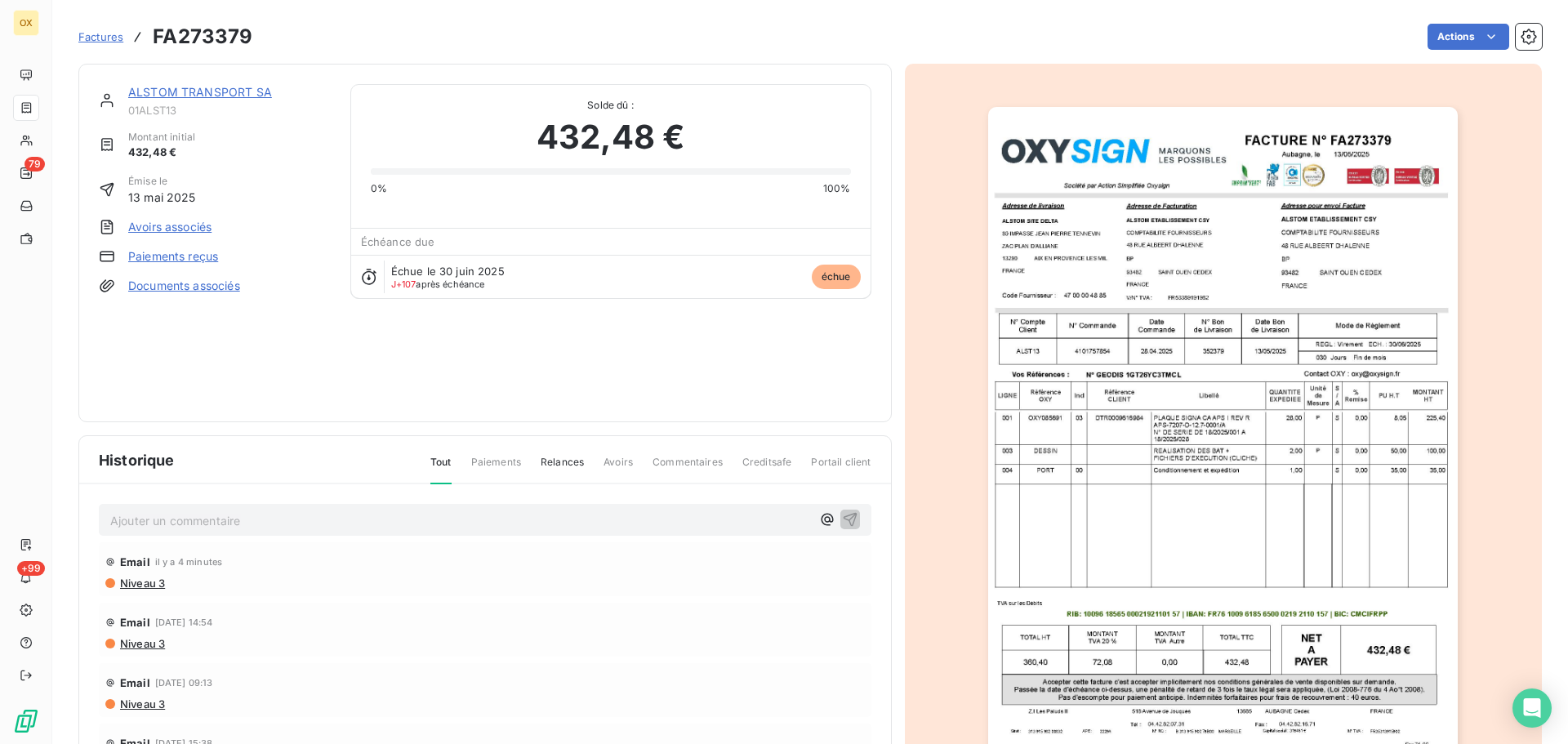
click at [228, 93] on link "ALSTOM TRANSPORT SA" at bounding box center [200, 92] width 144 height 14
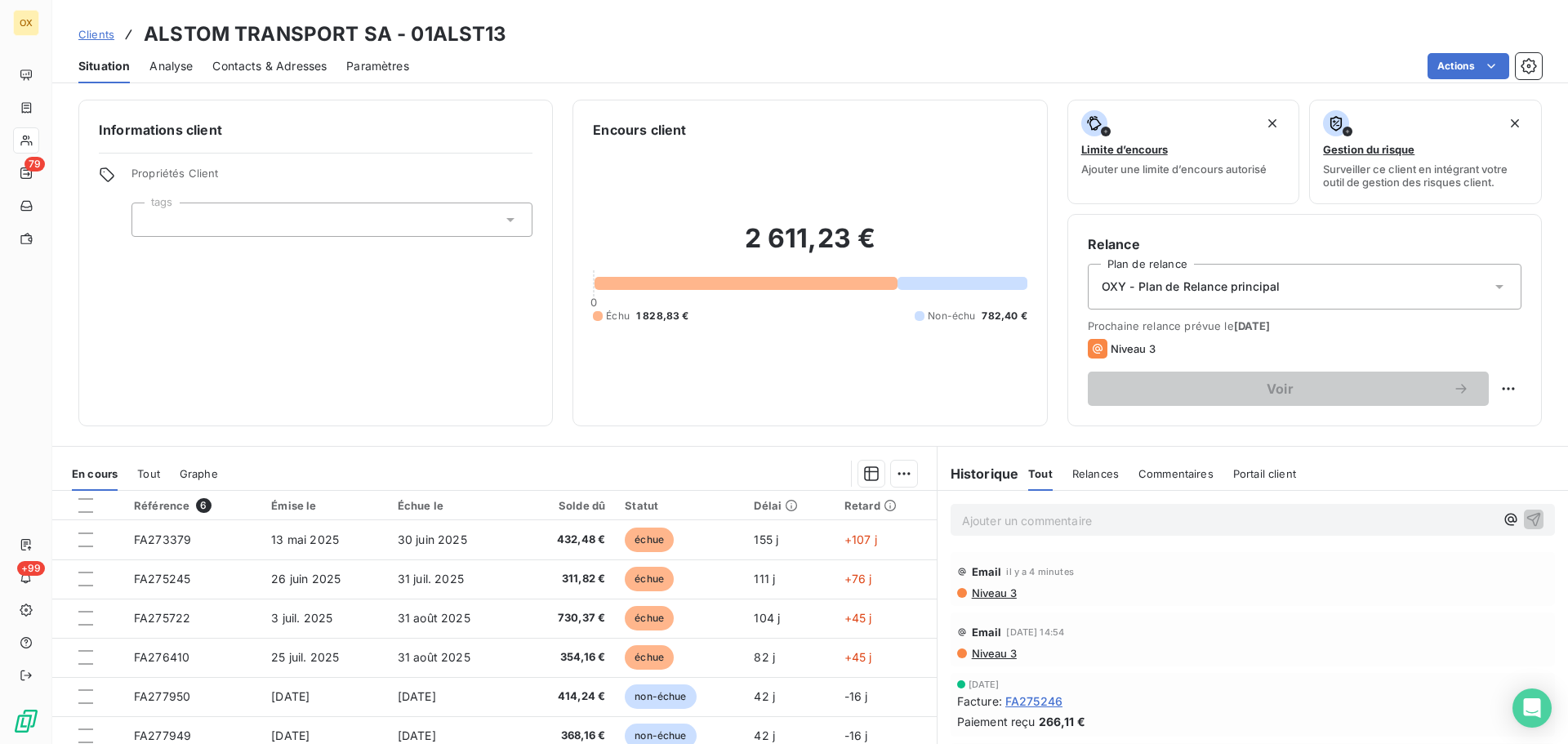
click at [306, 69] on span "Contacts & Adresses" at bounding box center [269, 66] width 114 height 16
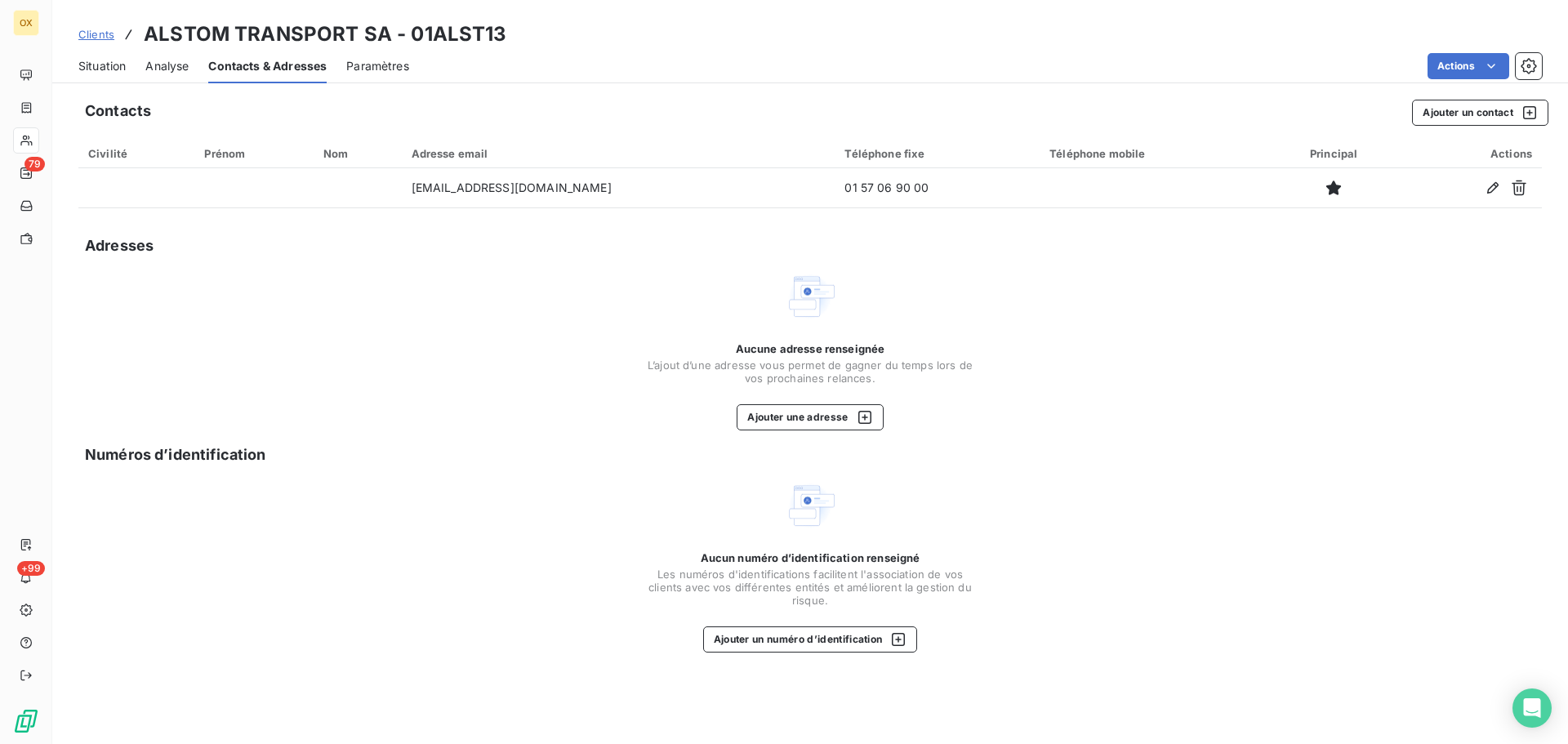
click at [115, 59] on span "Situation" at bounding box center [102, 66] width 48 height 16
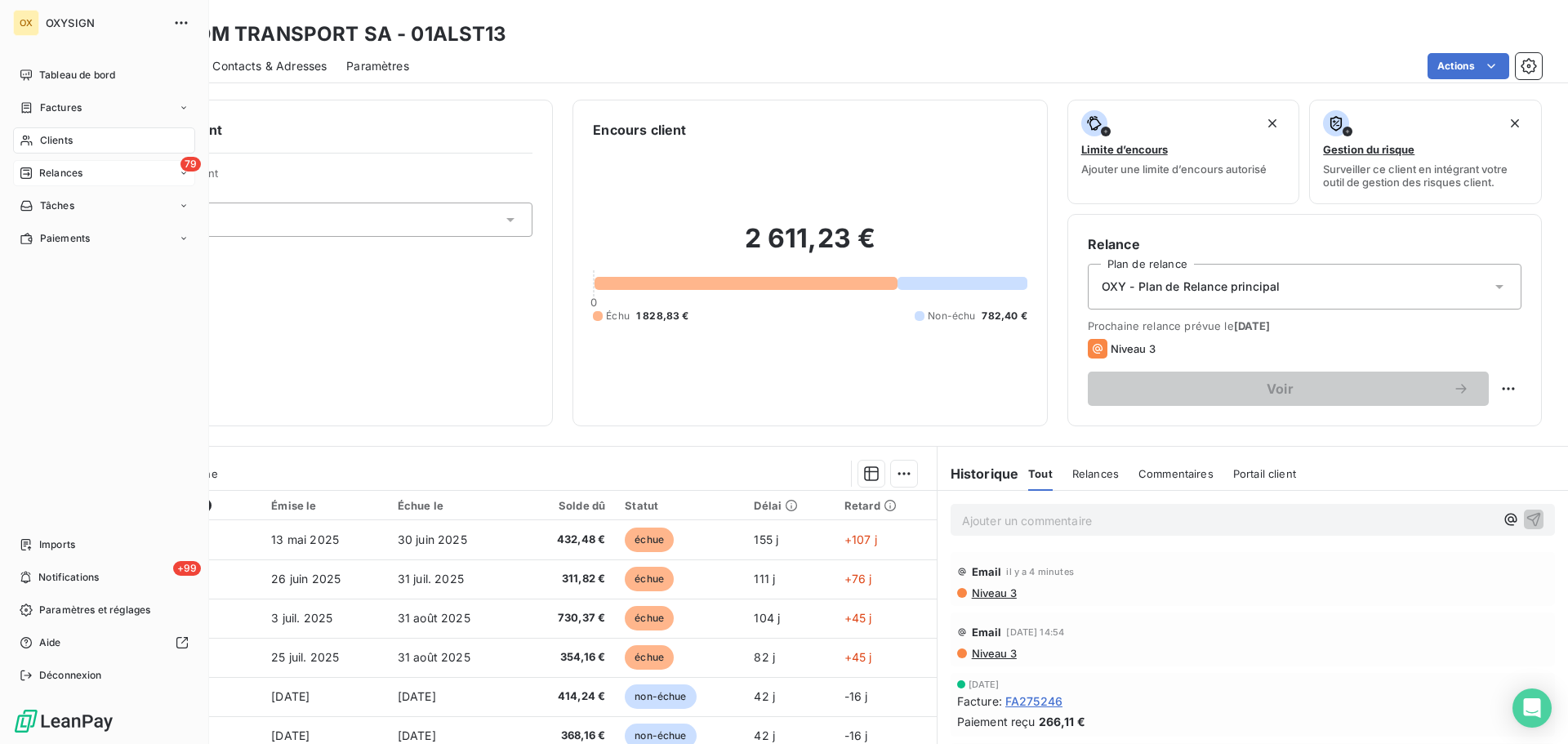
click at [51, 170] on span "Relances" at bounding box center [61, 173] width 43 height 15
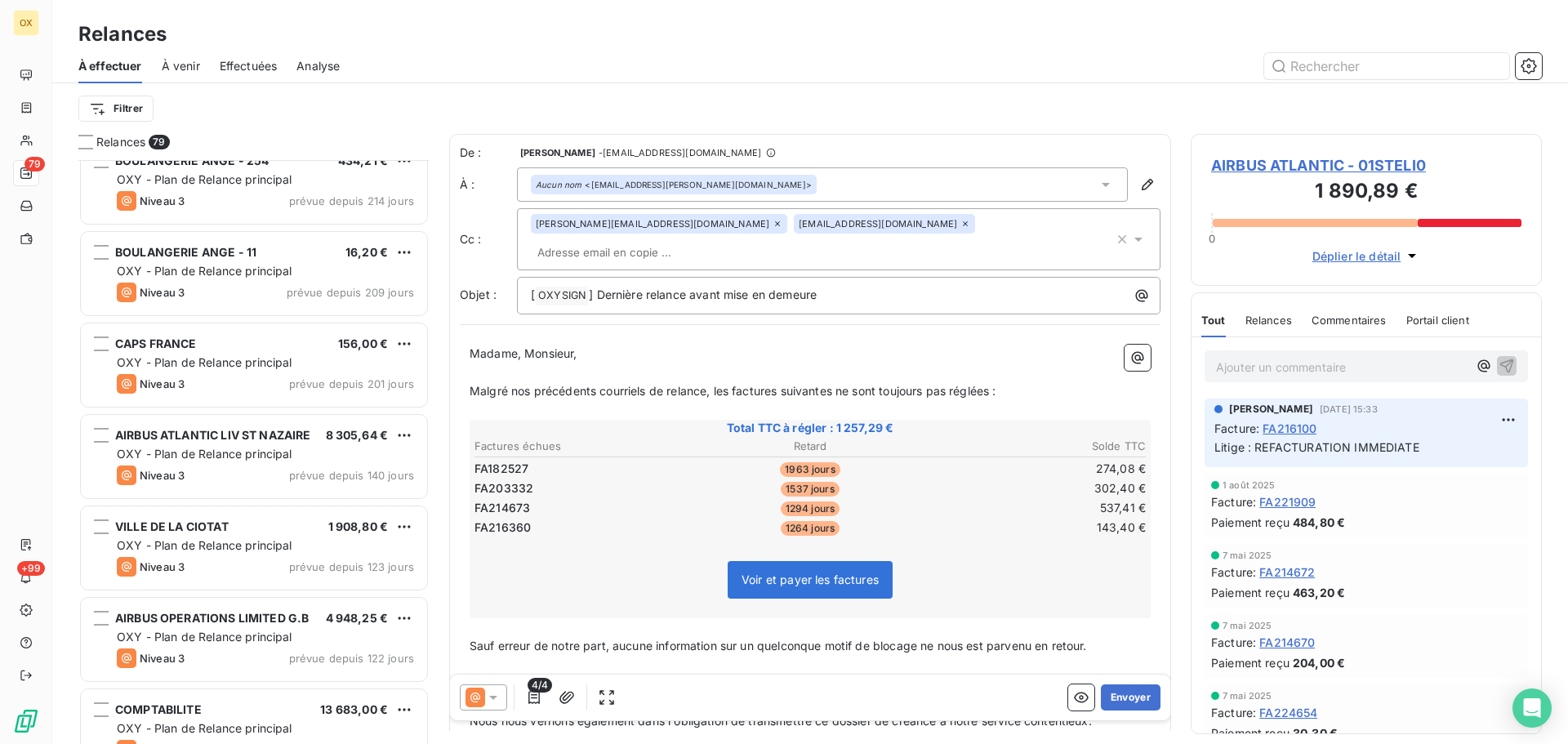
scroll to position [1307, 0]
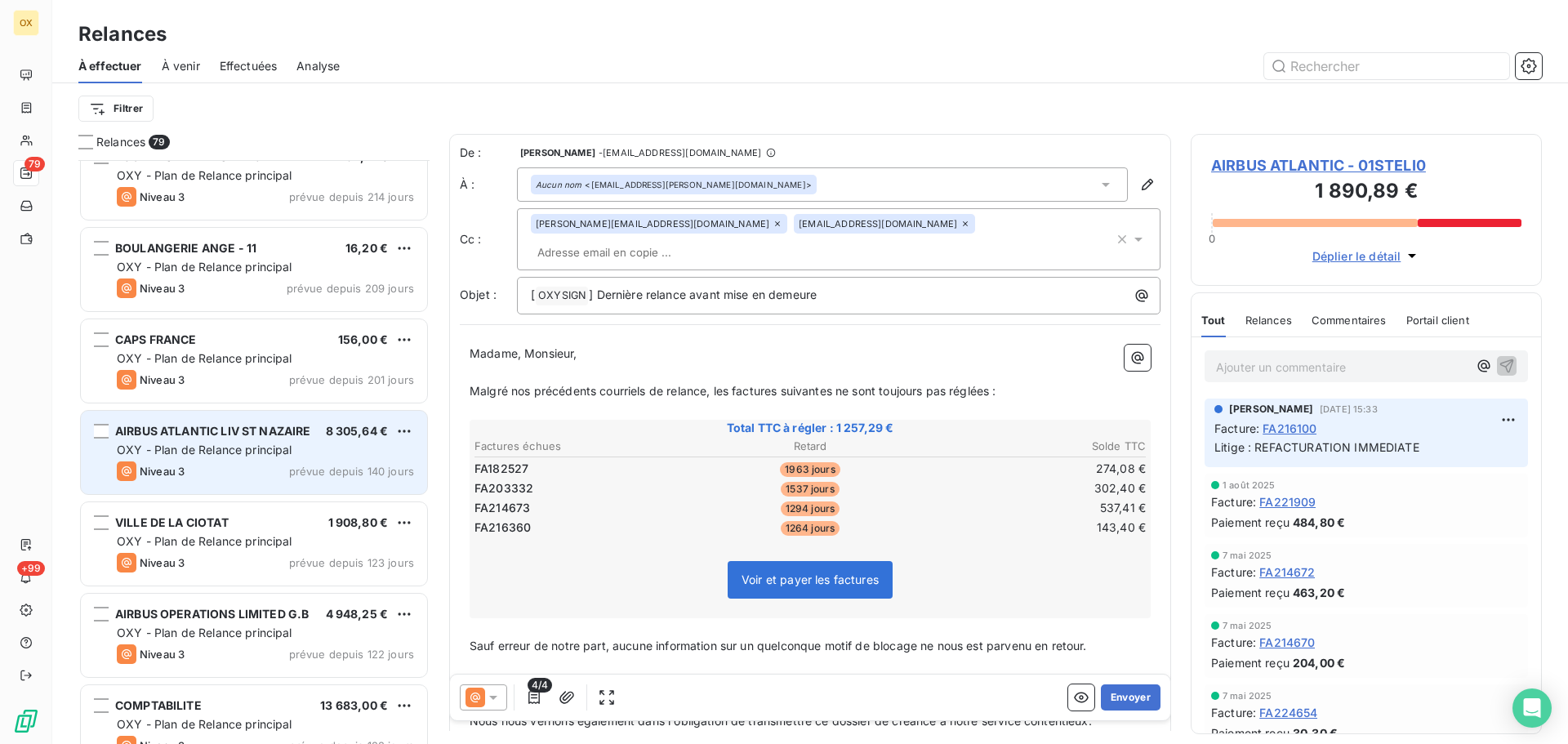
click at [273, 428] on span "AIRBUS ATLANTIC LIV ST NAZAIRE" at bounding box center [213, 431] width 196 height 14
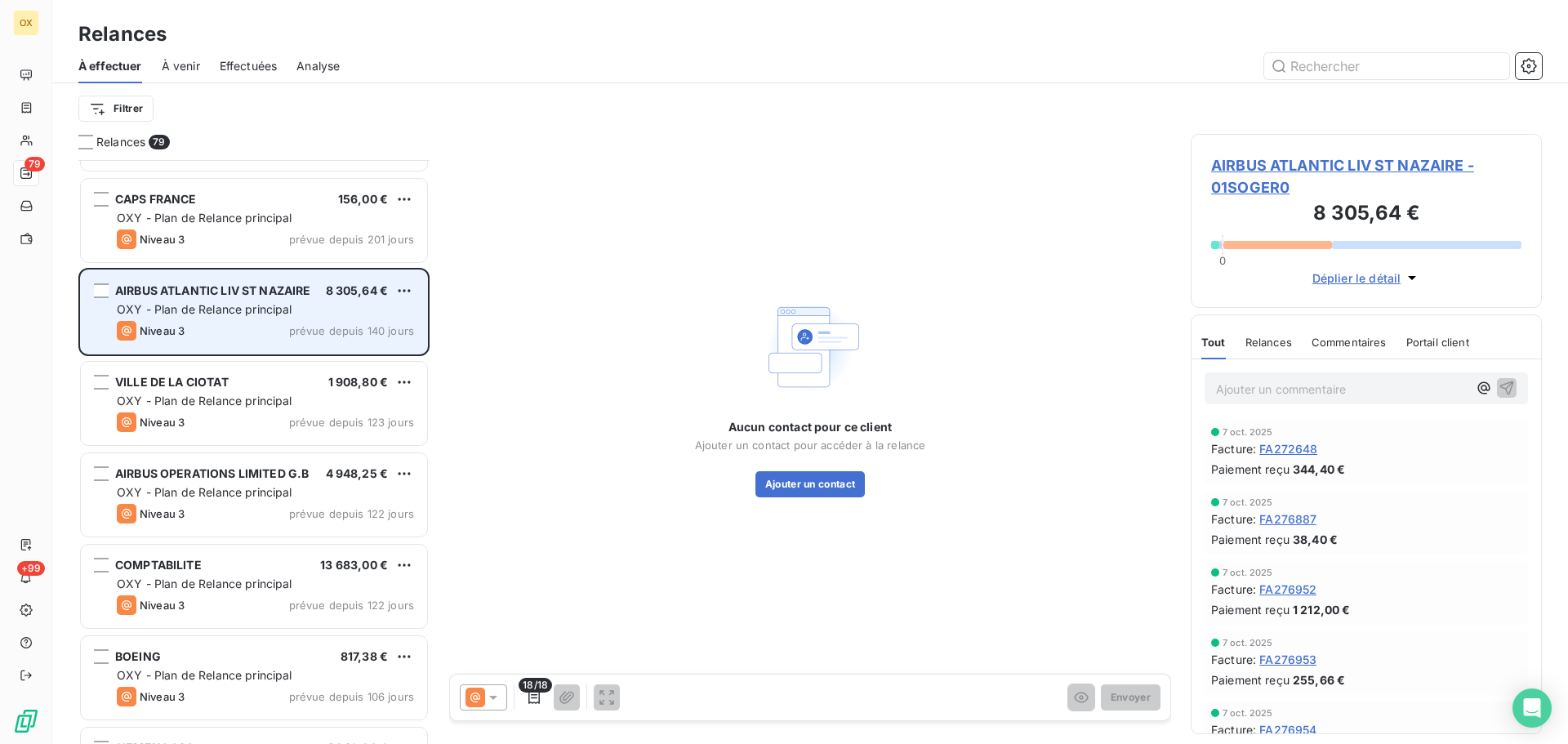
scroll to position [1553, 0]
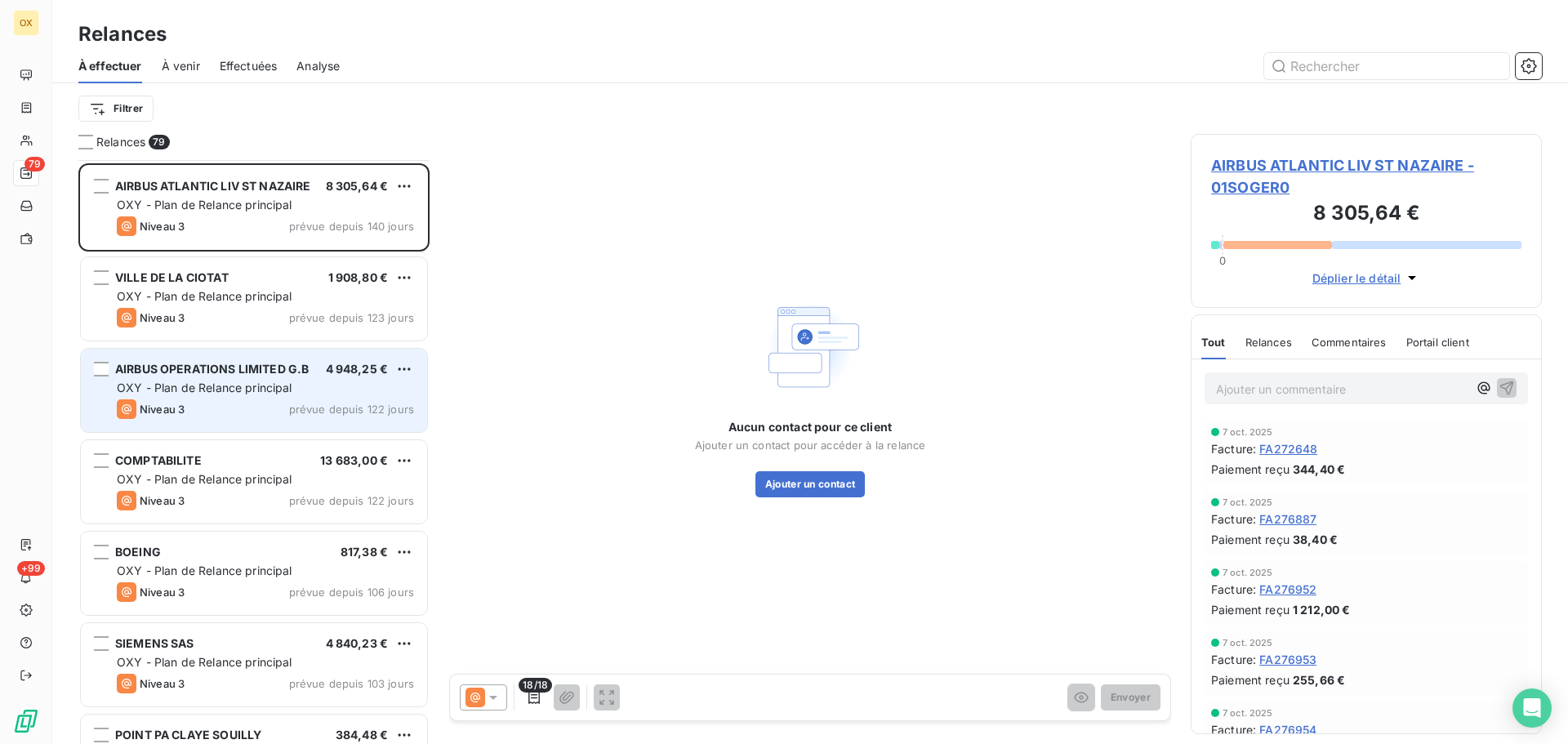
click at [260, 409] on div "Niveau 3 prévue depuis 122 jours" at bounding box center [266, 409] width 298 height 20
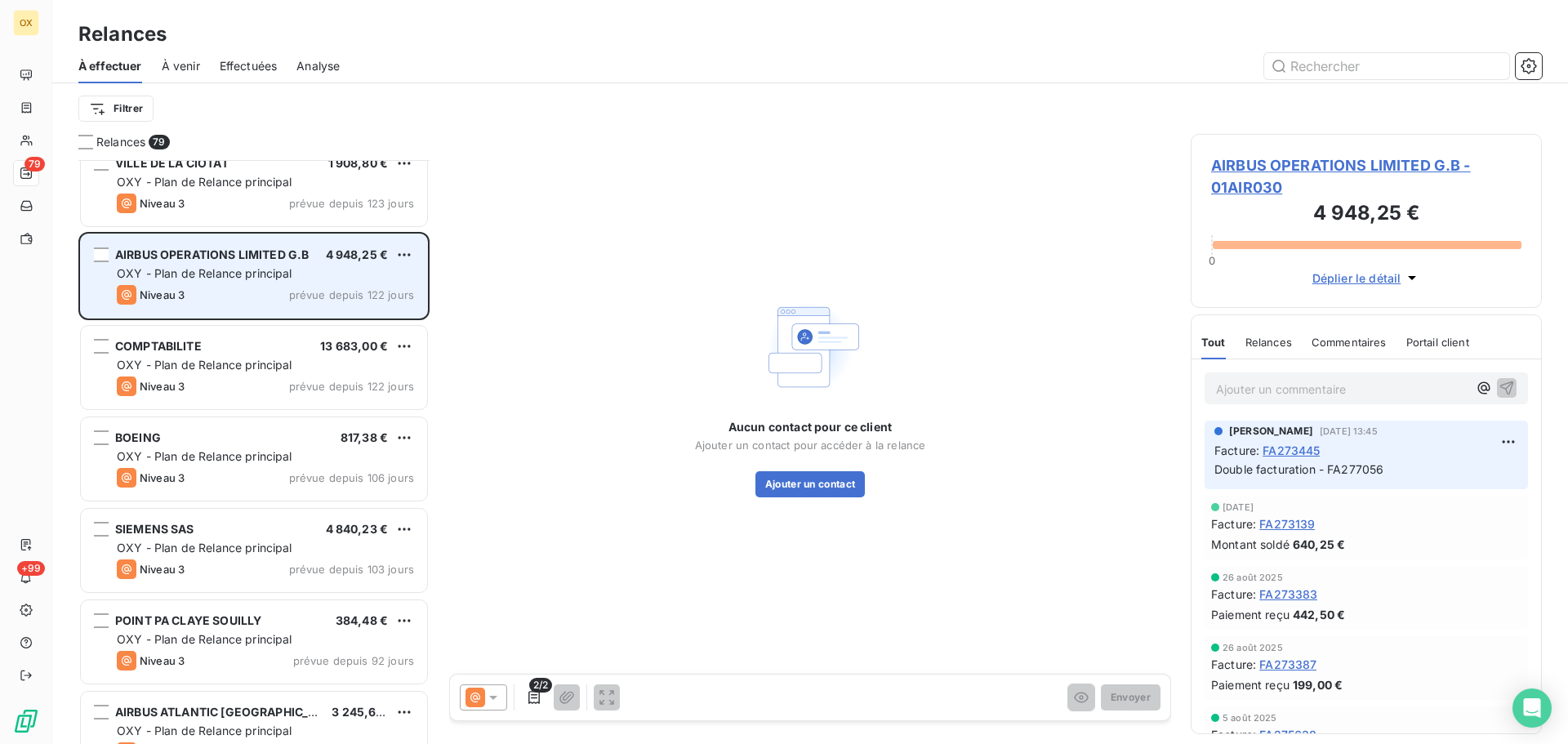
scroll to position [1716, 0]
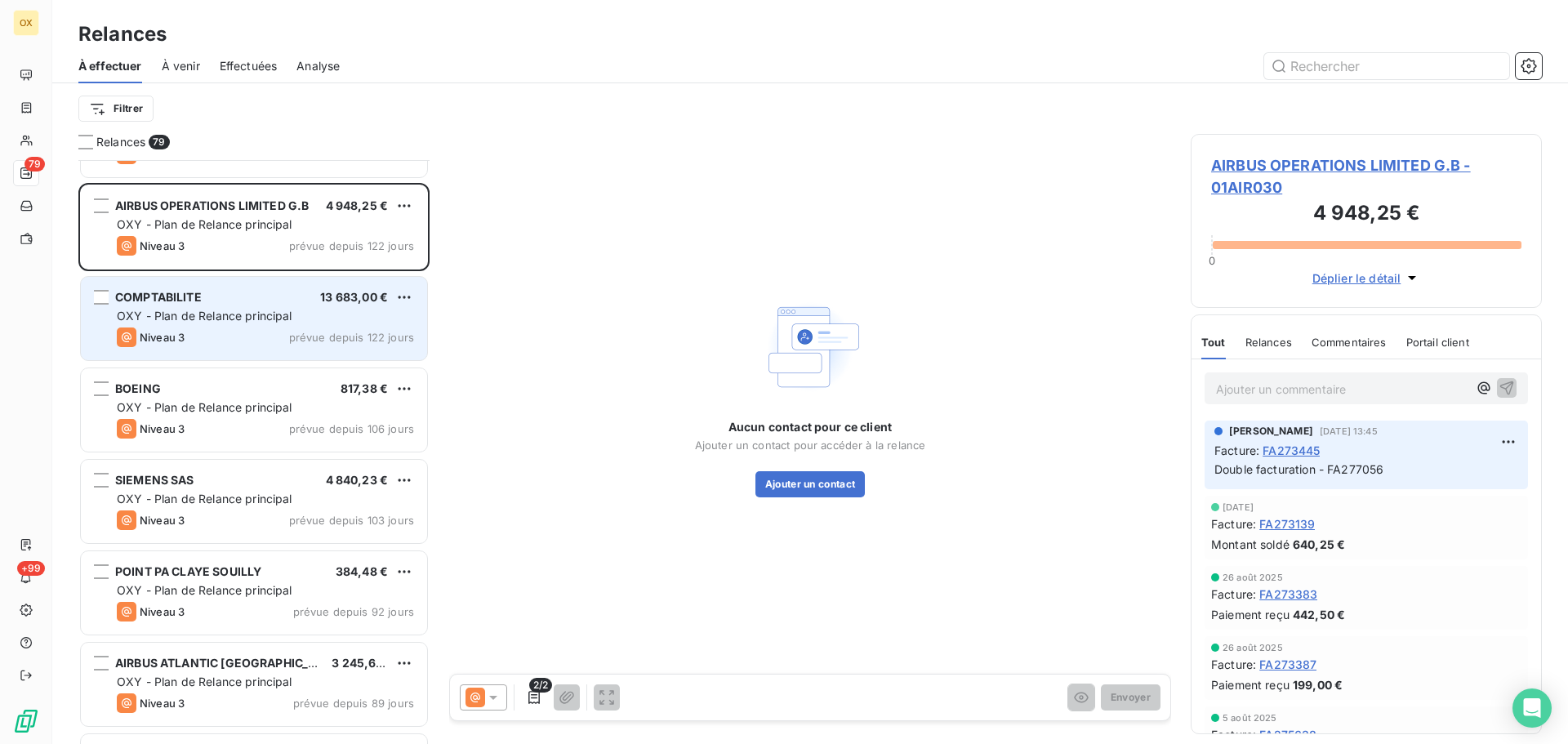
click at [252, 322] on span "OXY - Plan de Relance principal" at bounding box center [204, 316] width 176 height 14
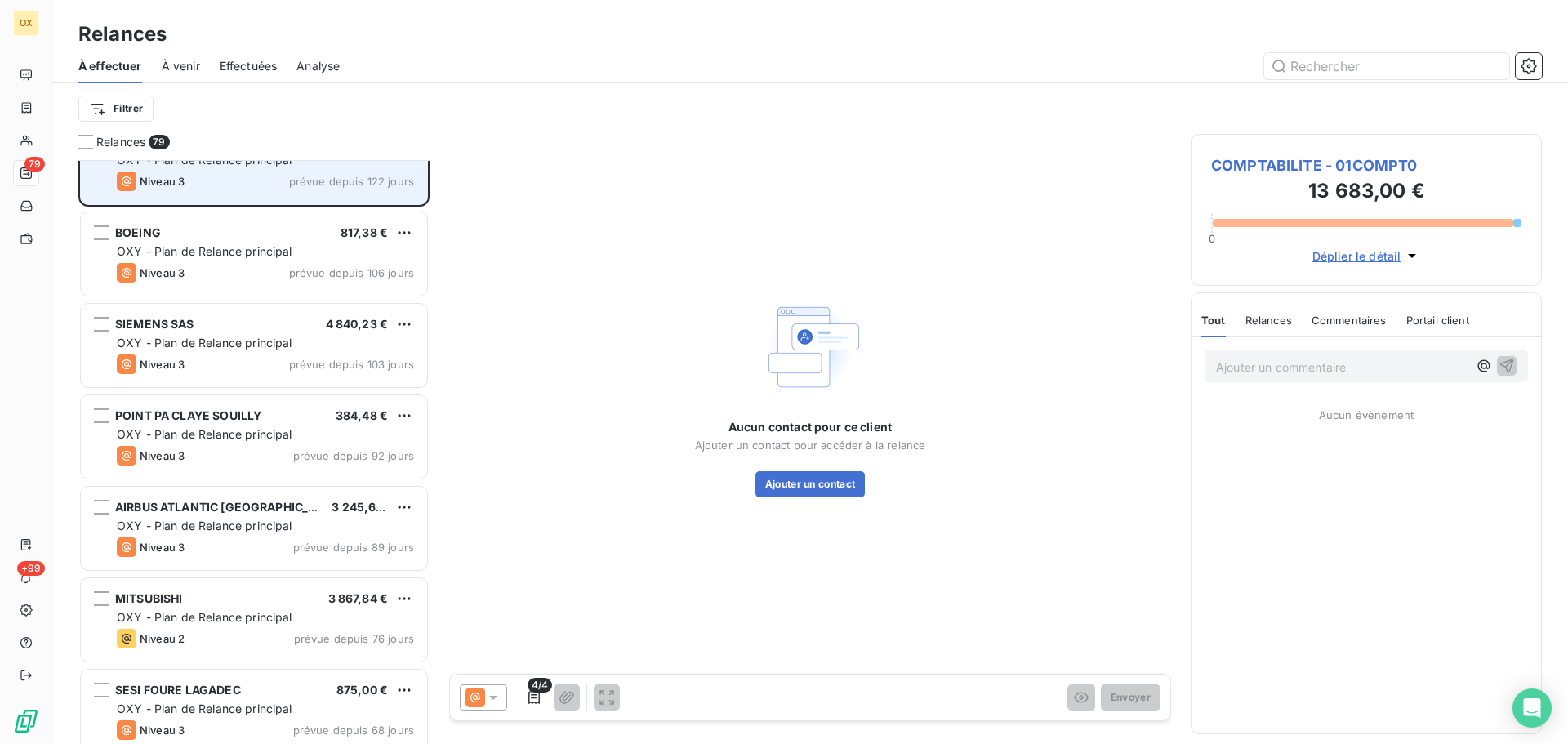
scroll to position [1879, 0]
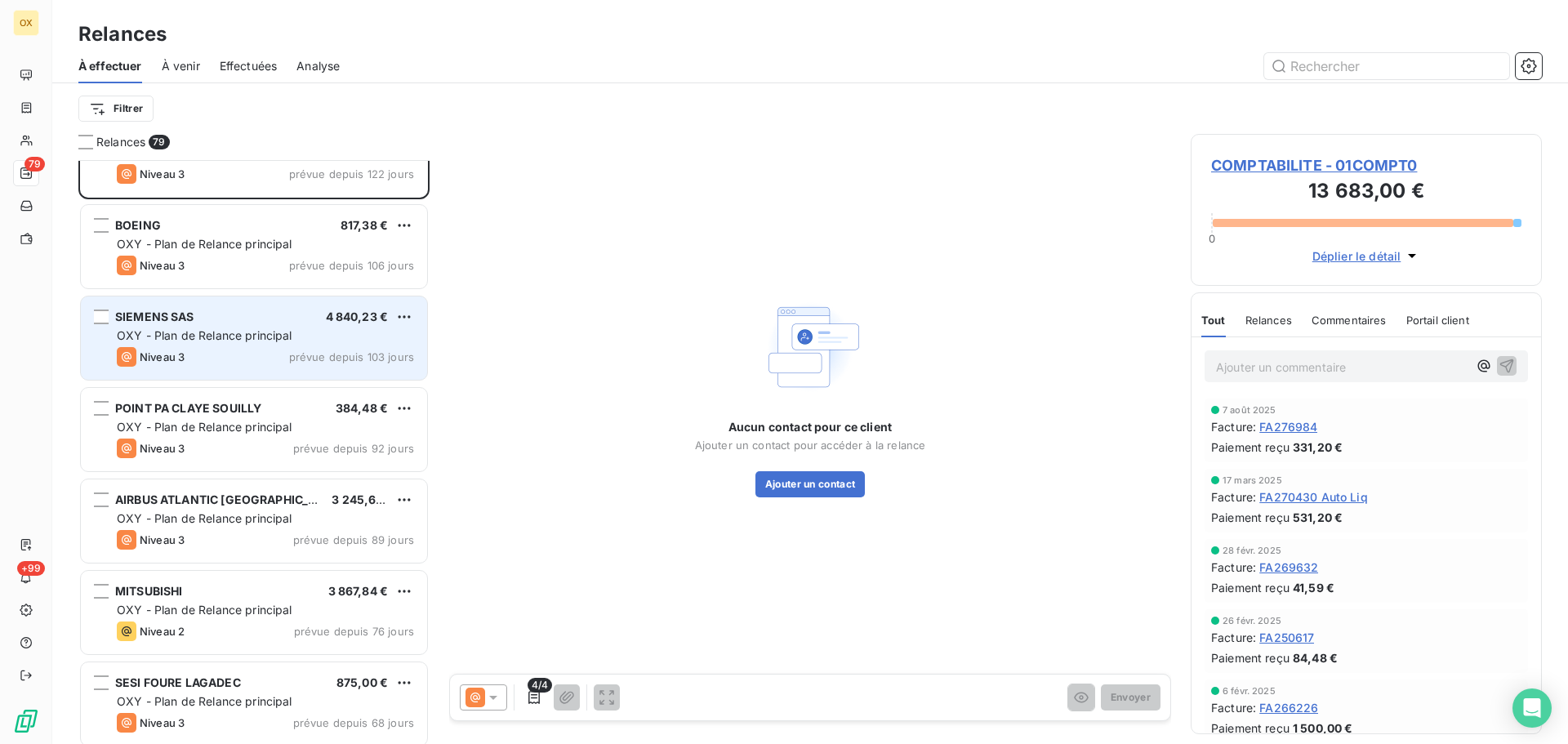
click at [261, 355] on div "Niveau 3 prévue depuis 103 jours" at bounding box center [266, 356] width 298 height 20
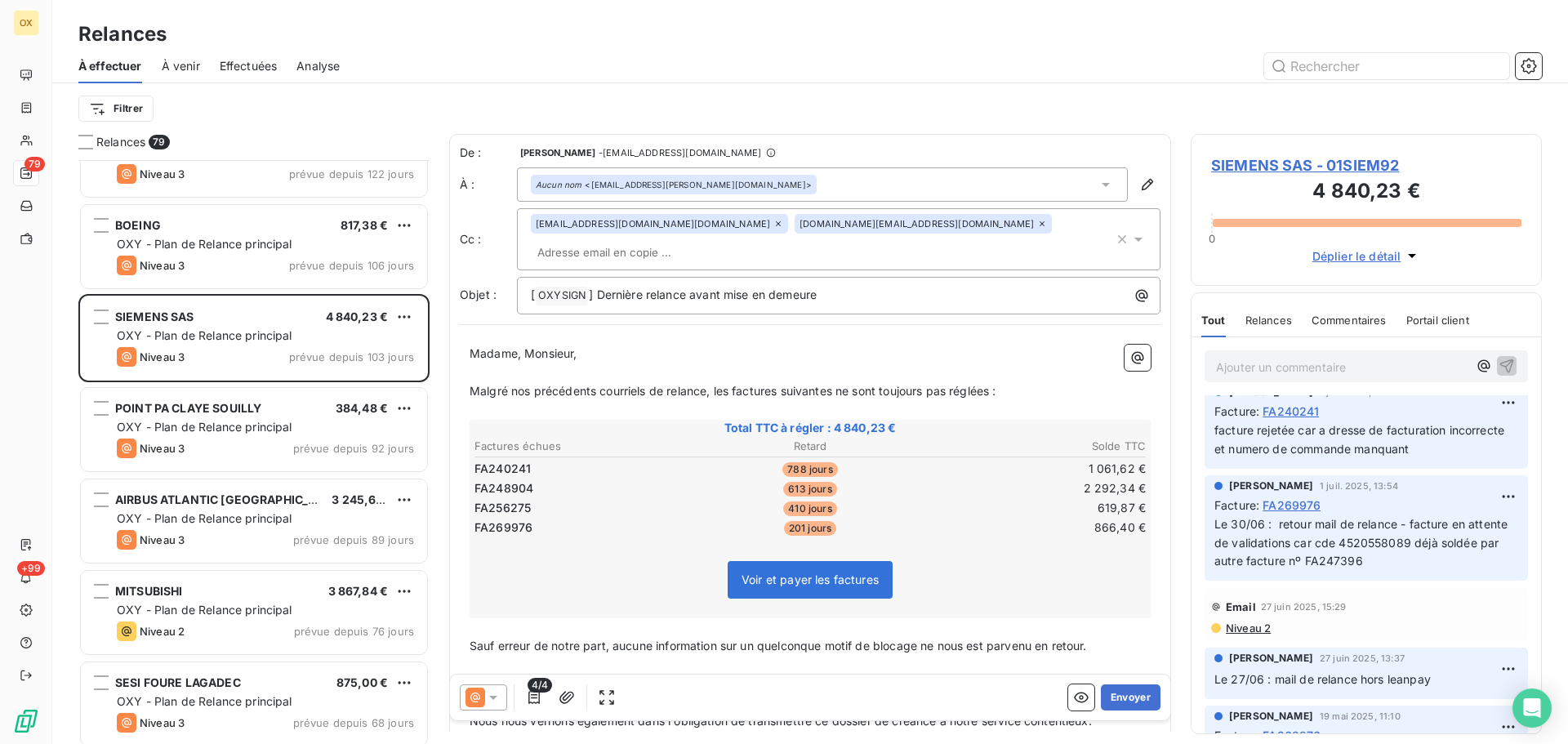
scroll to position [327, 0]
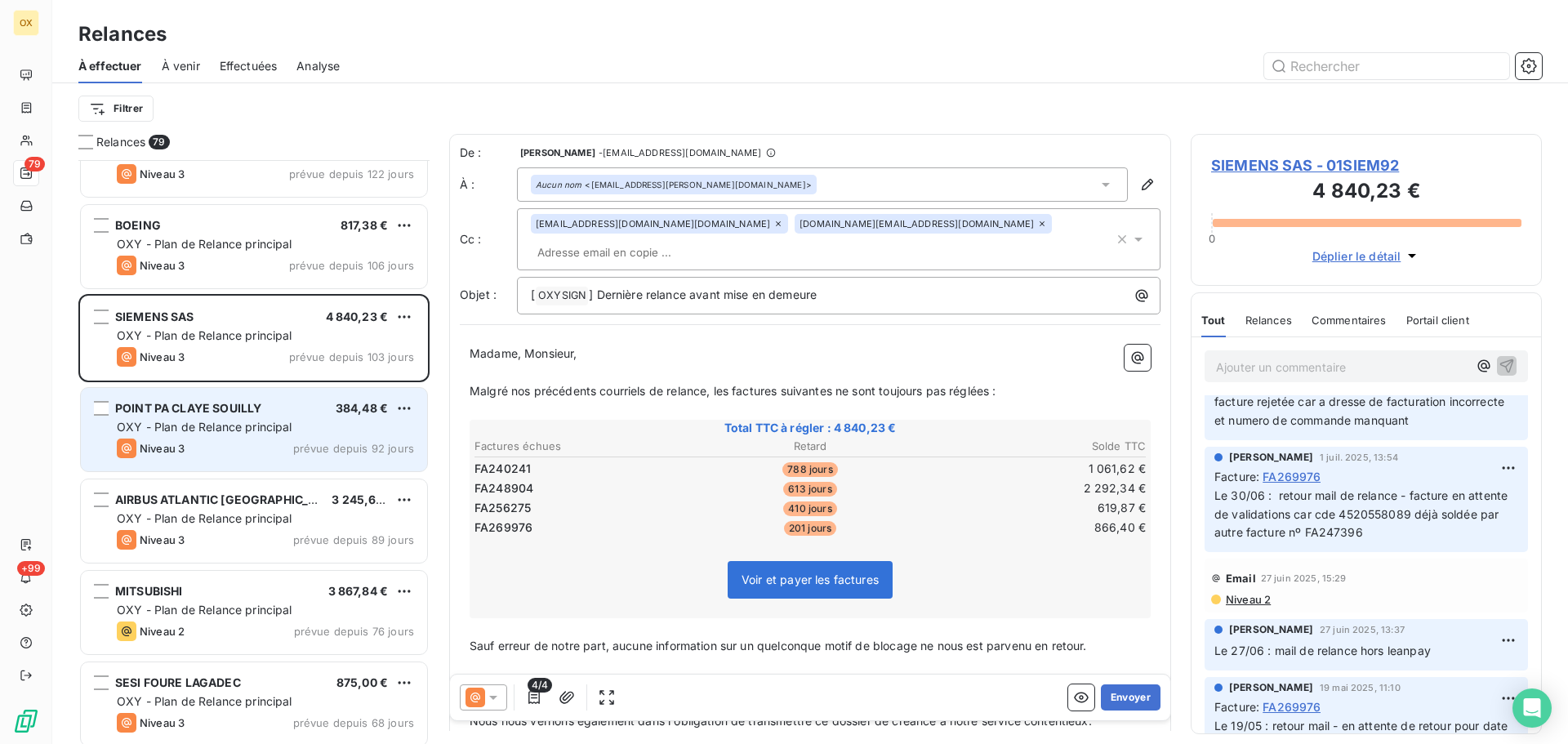
click at [236, 447] on div "Niveau 3 prévue depuis 92 jours" at bounding box center [266, 448] width 298 height 20
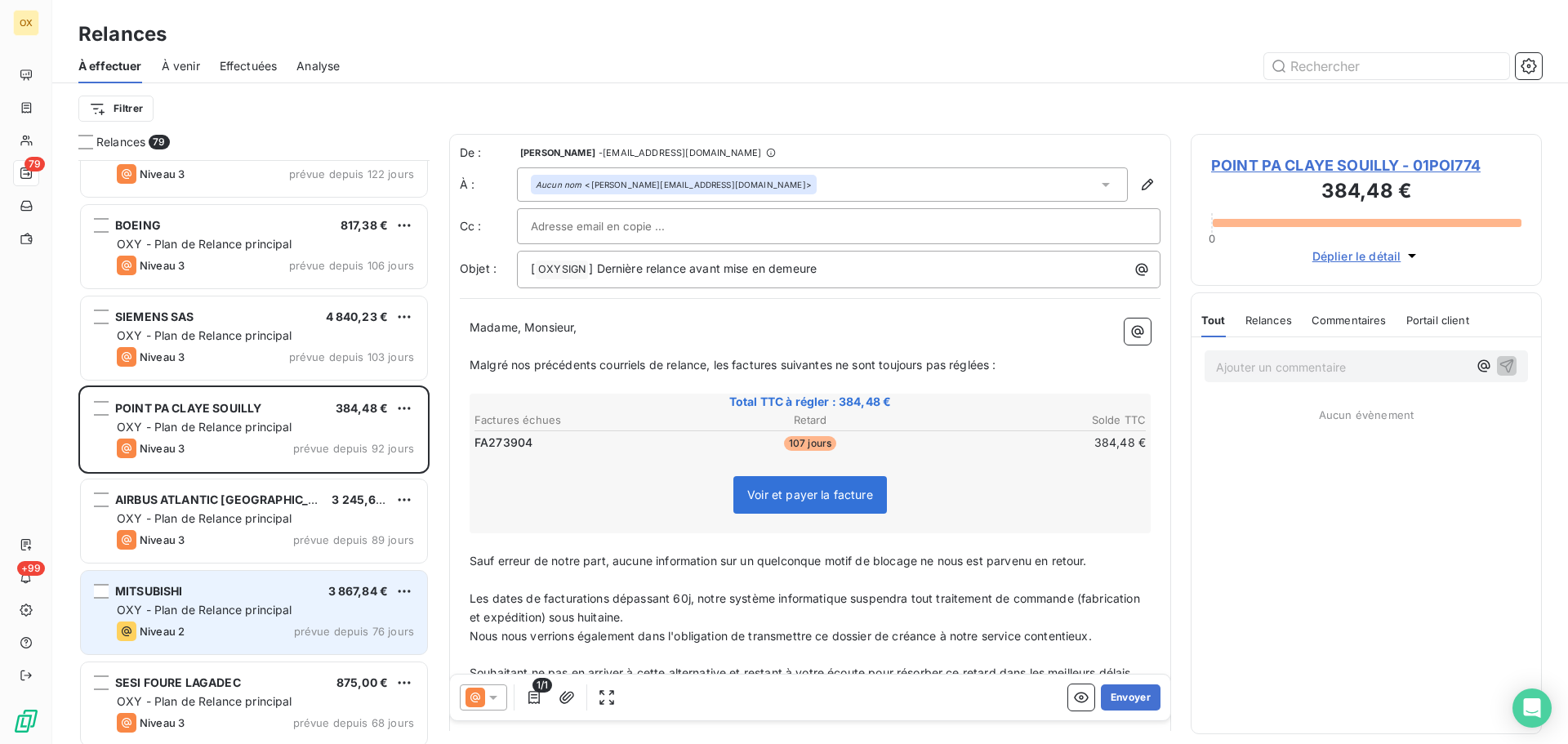
click at [242, 600] on div "MITSUBISHI 3 867,84 € OXY - Plan de Relance principal Niveau 2 prévue depuis 76…" at bounding box center [254, 613] width 346 height 83
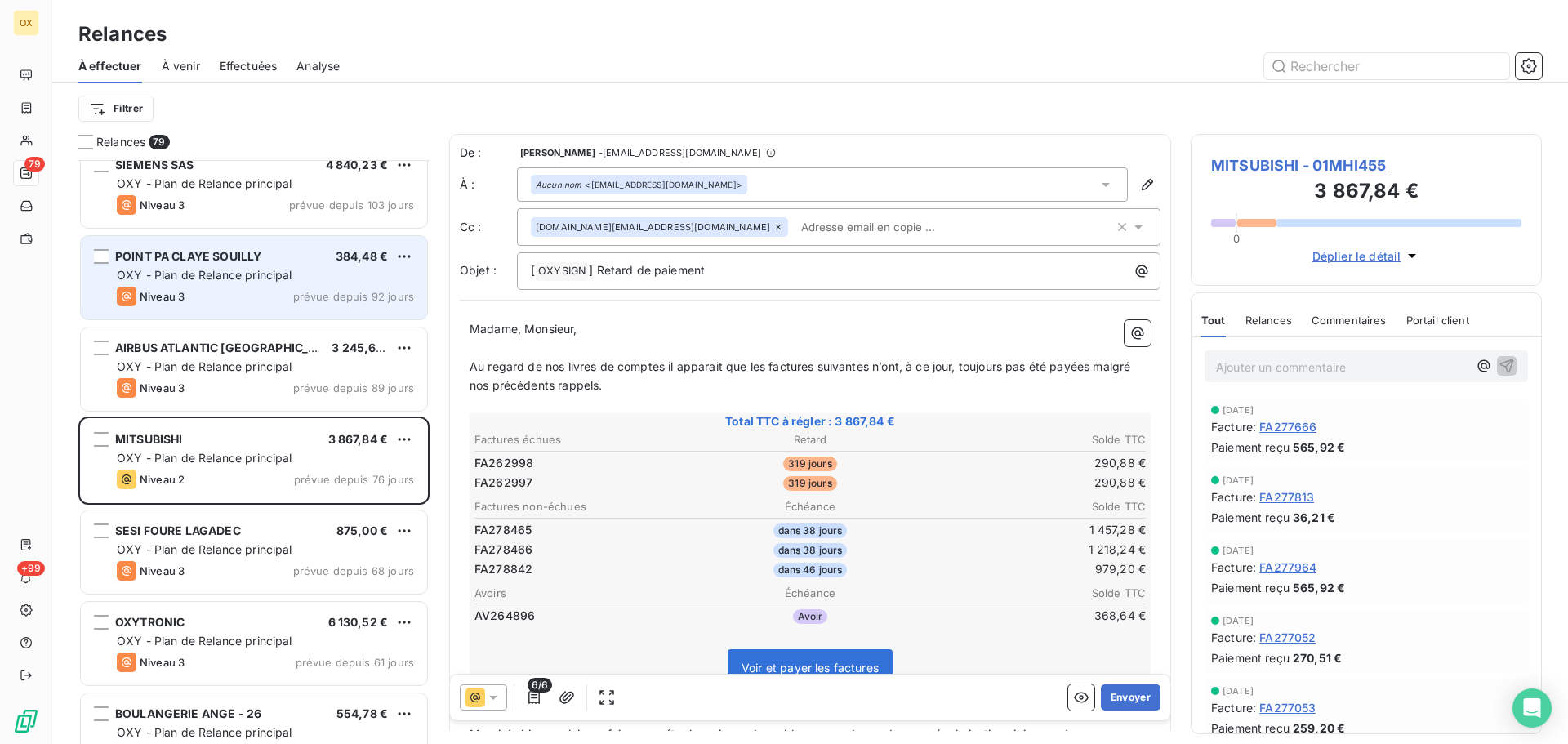
scroll to position [2124, 0]
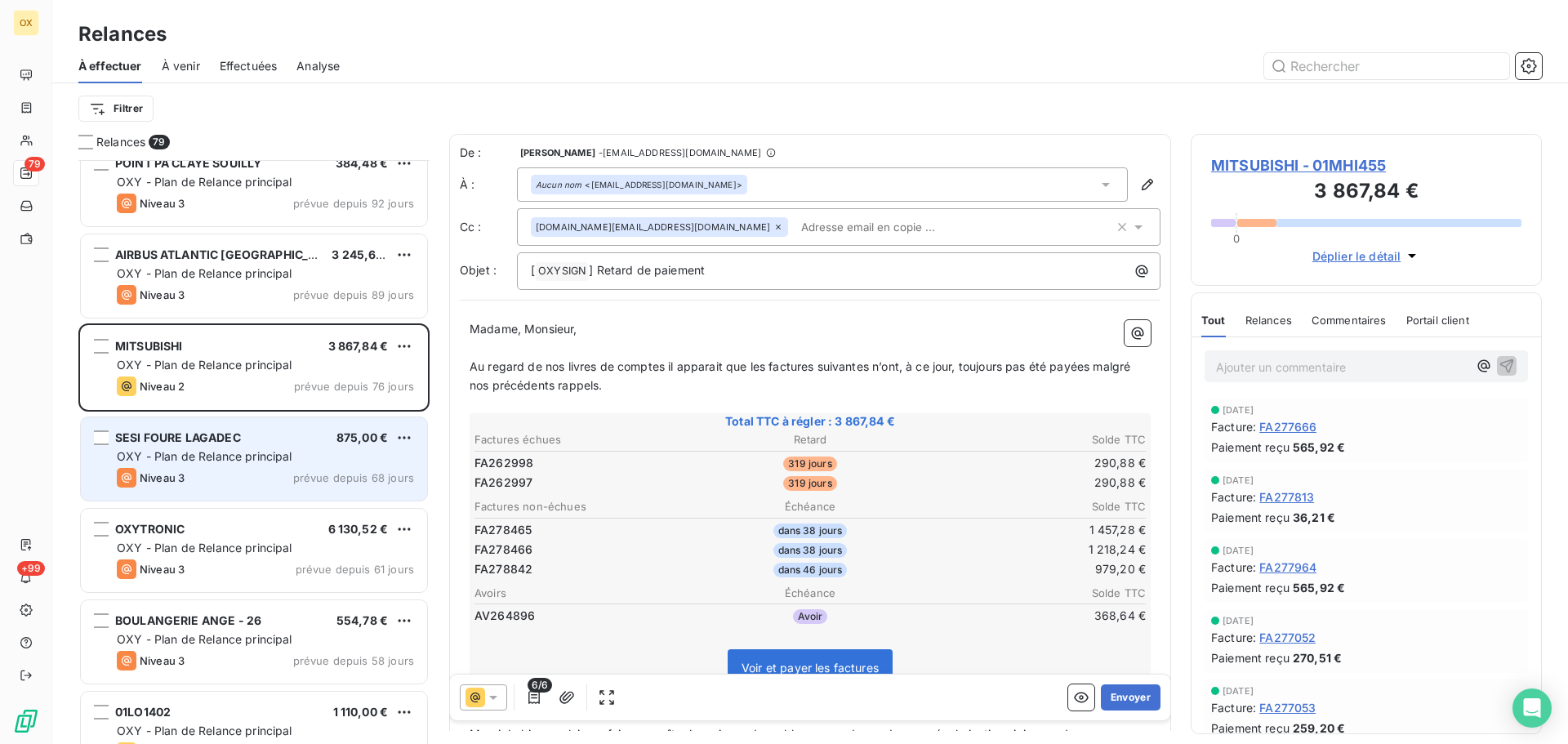
click at [292, 440] on div "SESI FOURE LAGADEC 875,00 €" at bounding box center [266, 437] width 298 height 15
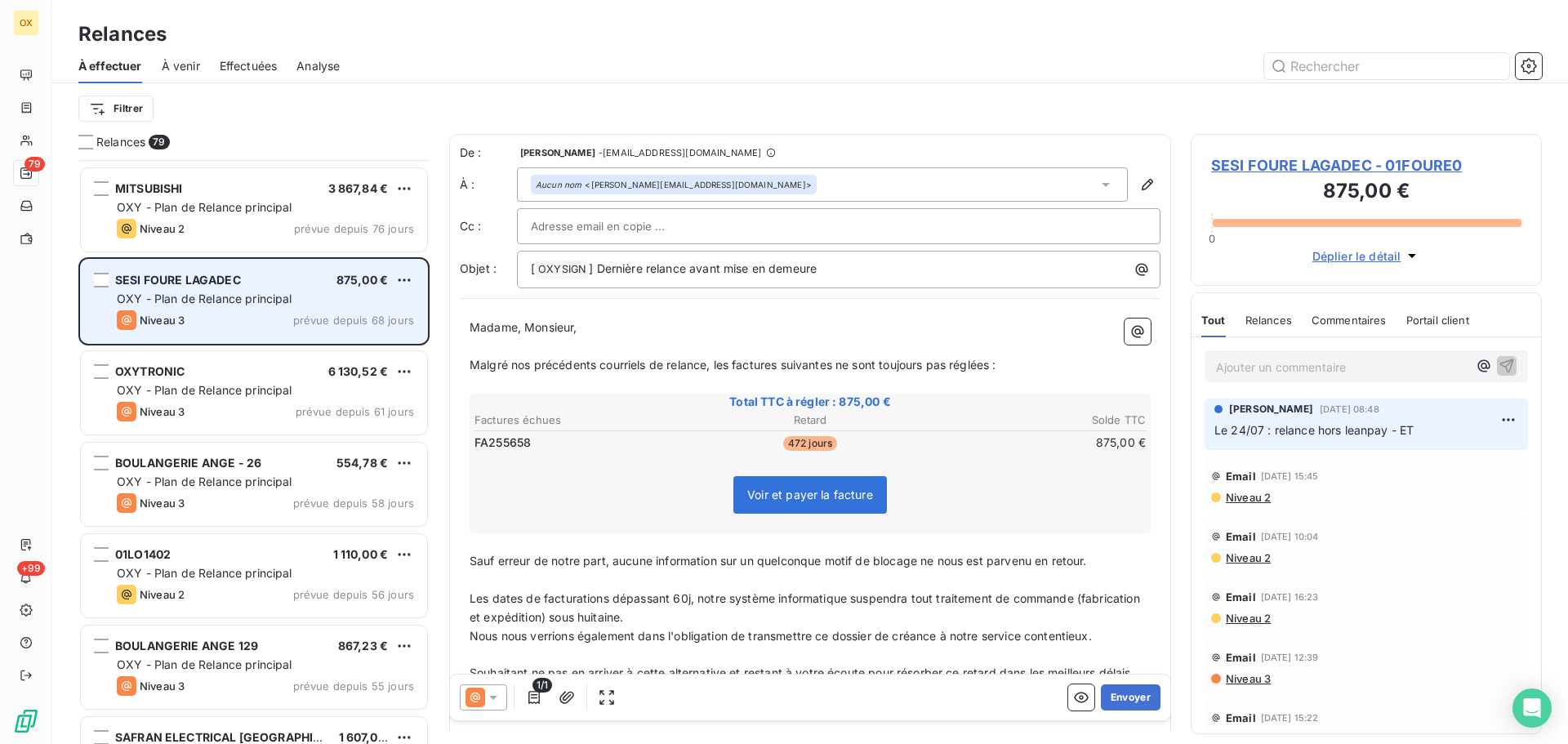
scroll to position [2287, 0]
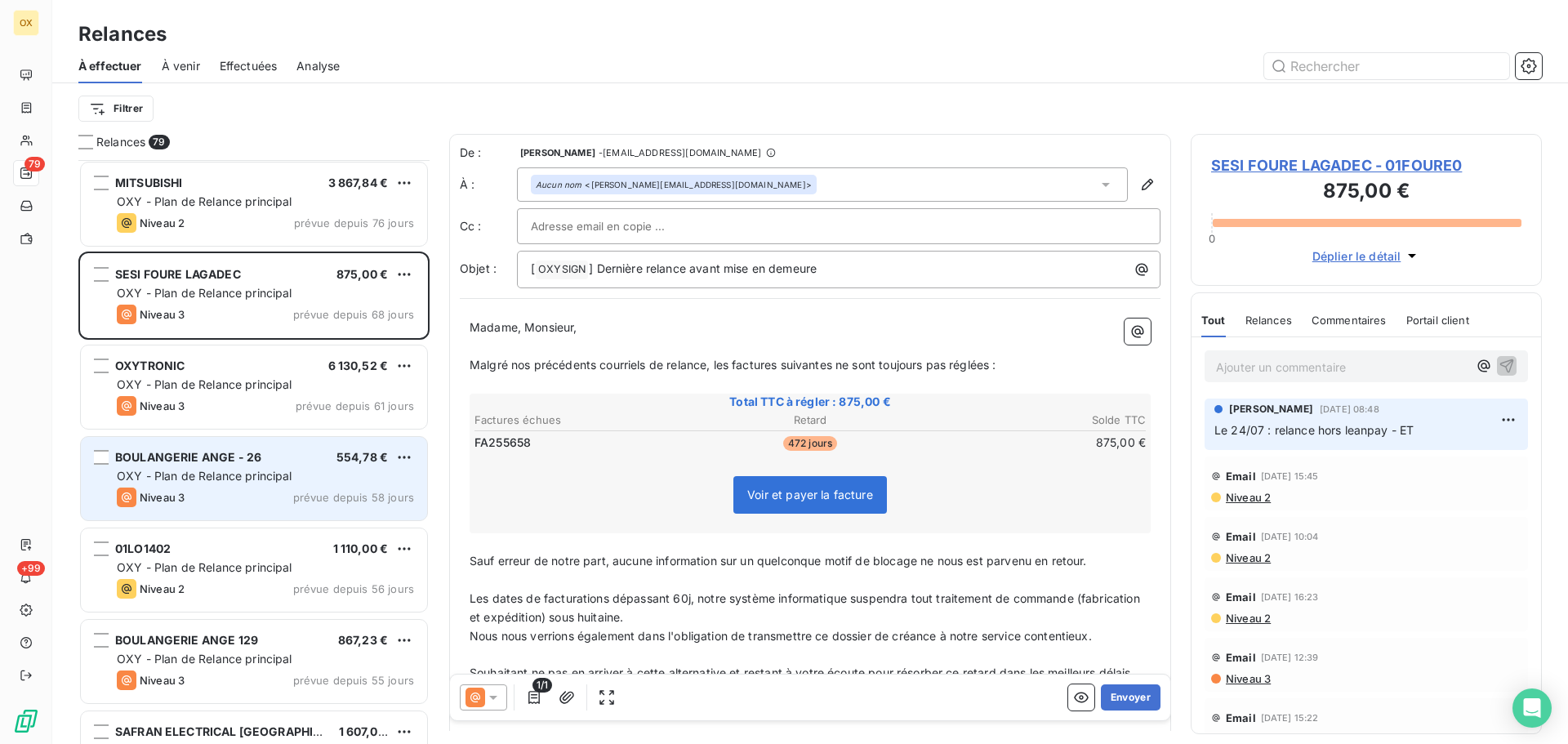
click at [267, 467] on div "BOULANGERIE ANGE - 26 554,78 € OXY - Plan de Relance principal Niveau 3 prévue …" at bounding box center [254, 478] width 346 height 83
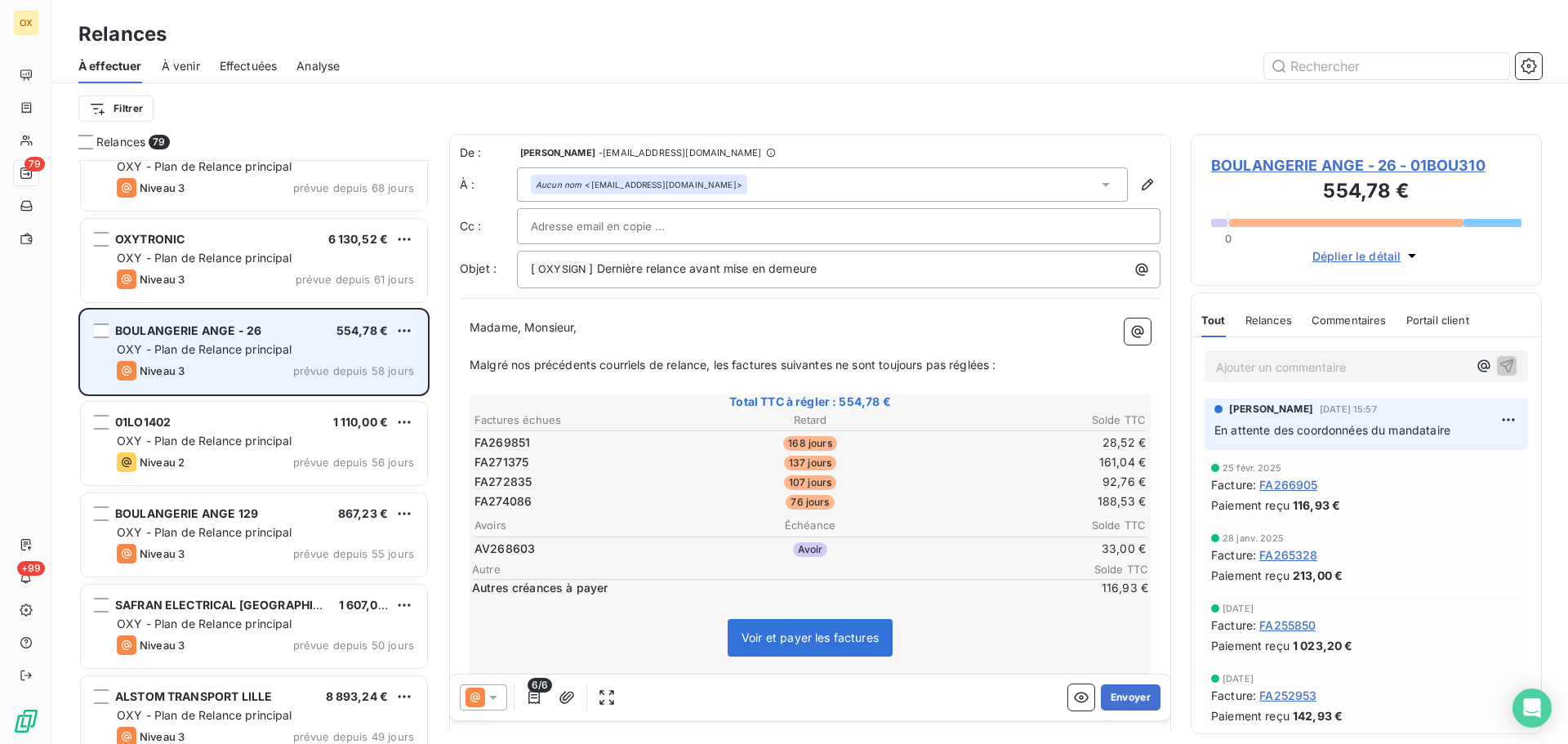
scroll to position [2451, 0]
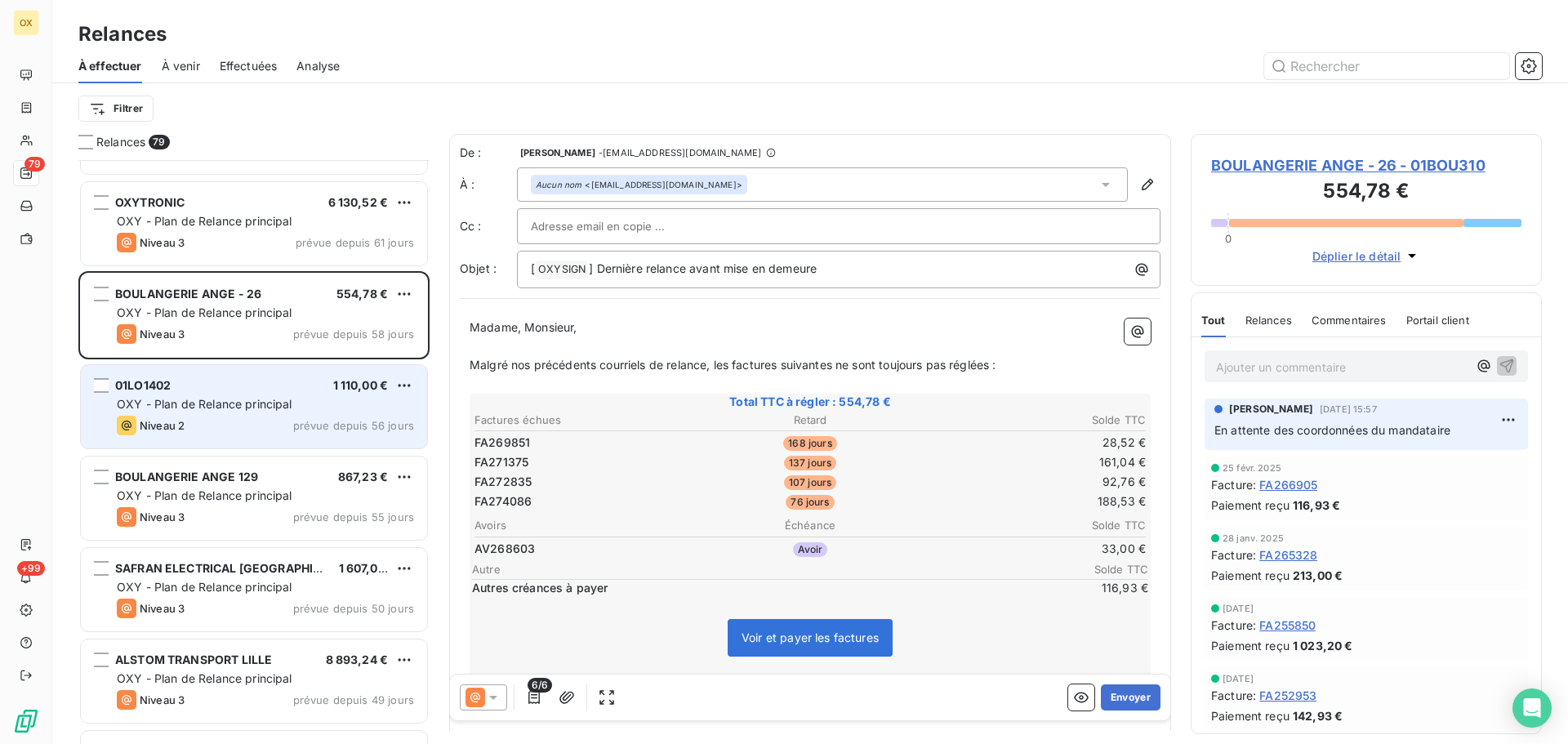
click at [179, 428] on span "Niveau 2" at bounding box center [162, 425] width 45 height 13
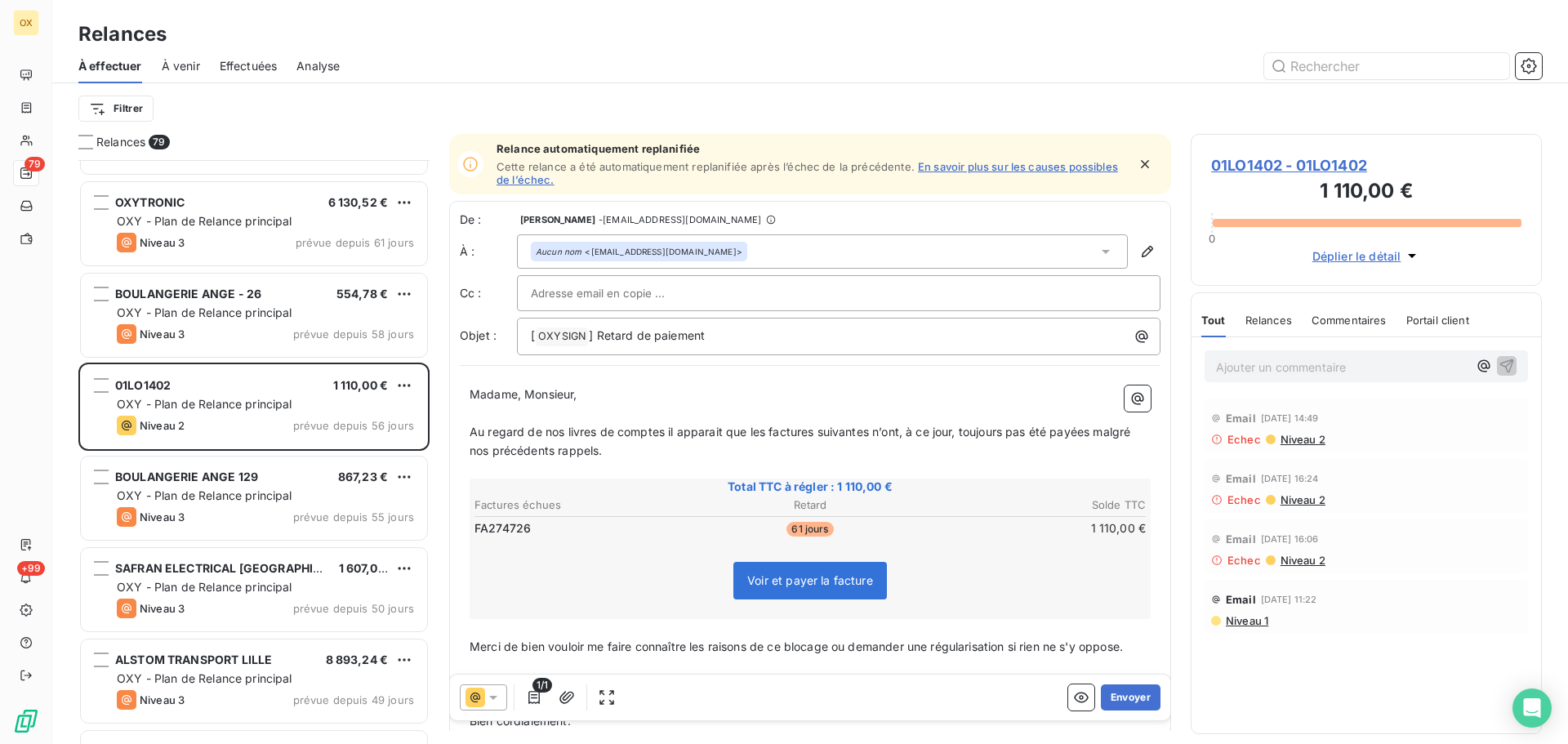
click at [1238, 167] on span "01LO1402 - 01LO1402" at bounding box center [1366, 164] width 311 height 22
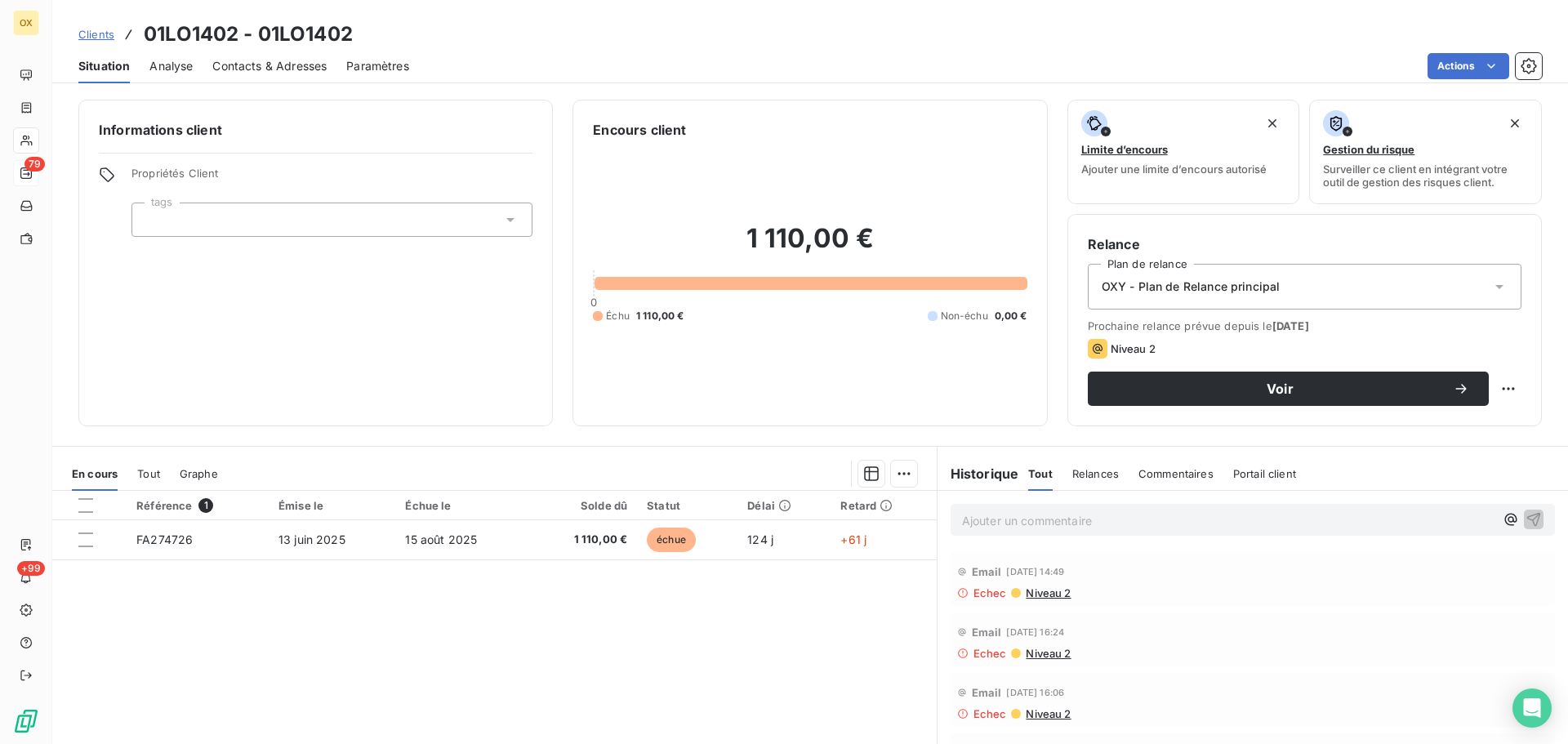
click at [285, 70] on span "Contacts & Adresses" at bounding box center [269, 66] width 114 height 16
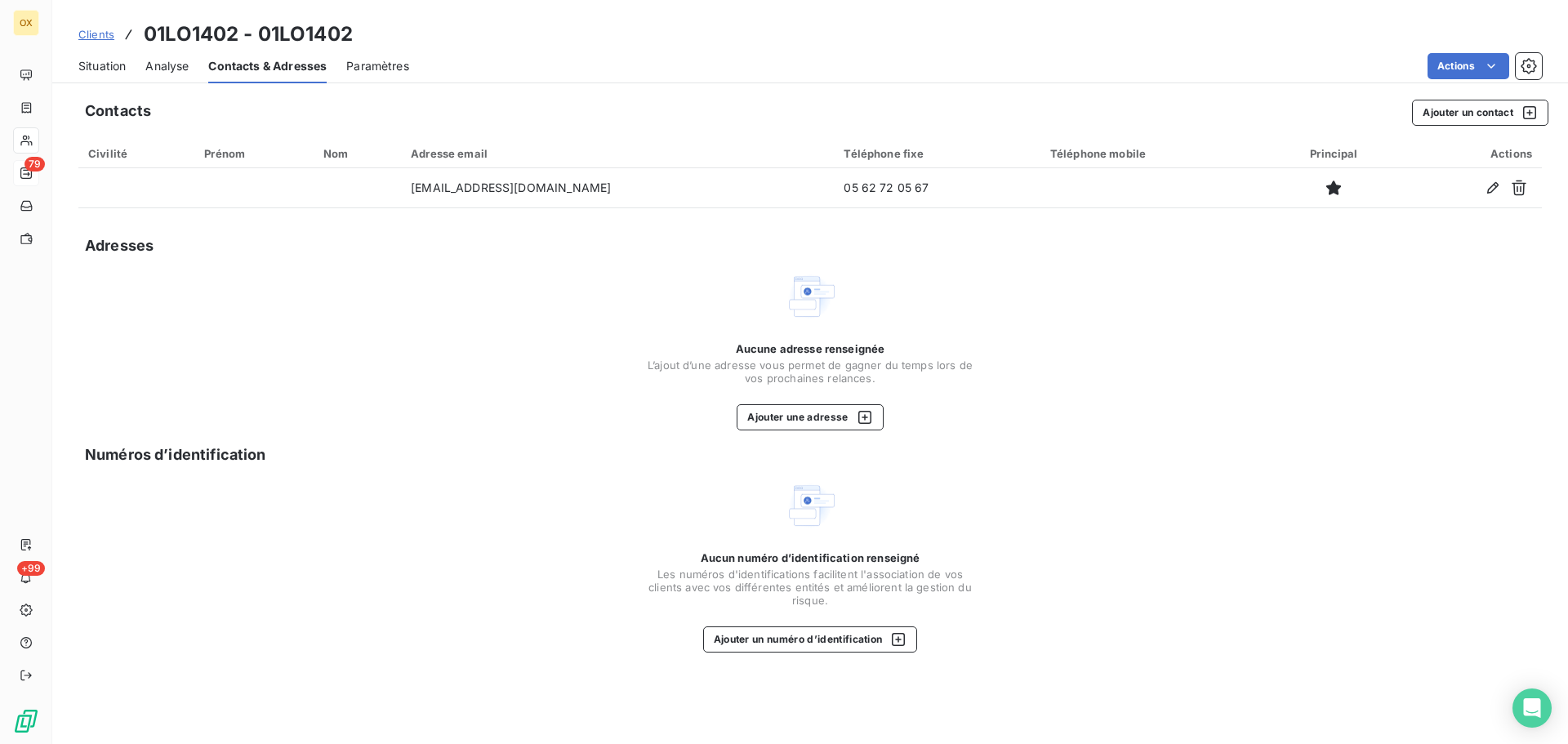
click at [114, 69] on span "Situation" at bounding box center [102, 66] width 48 height 16
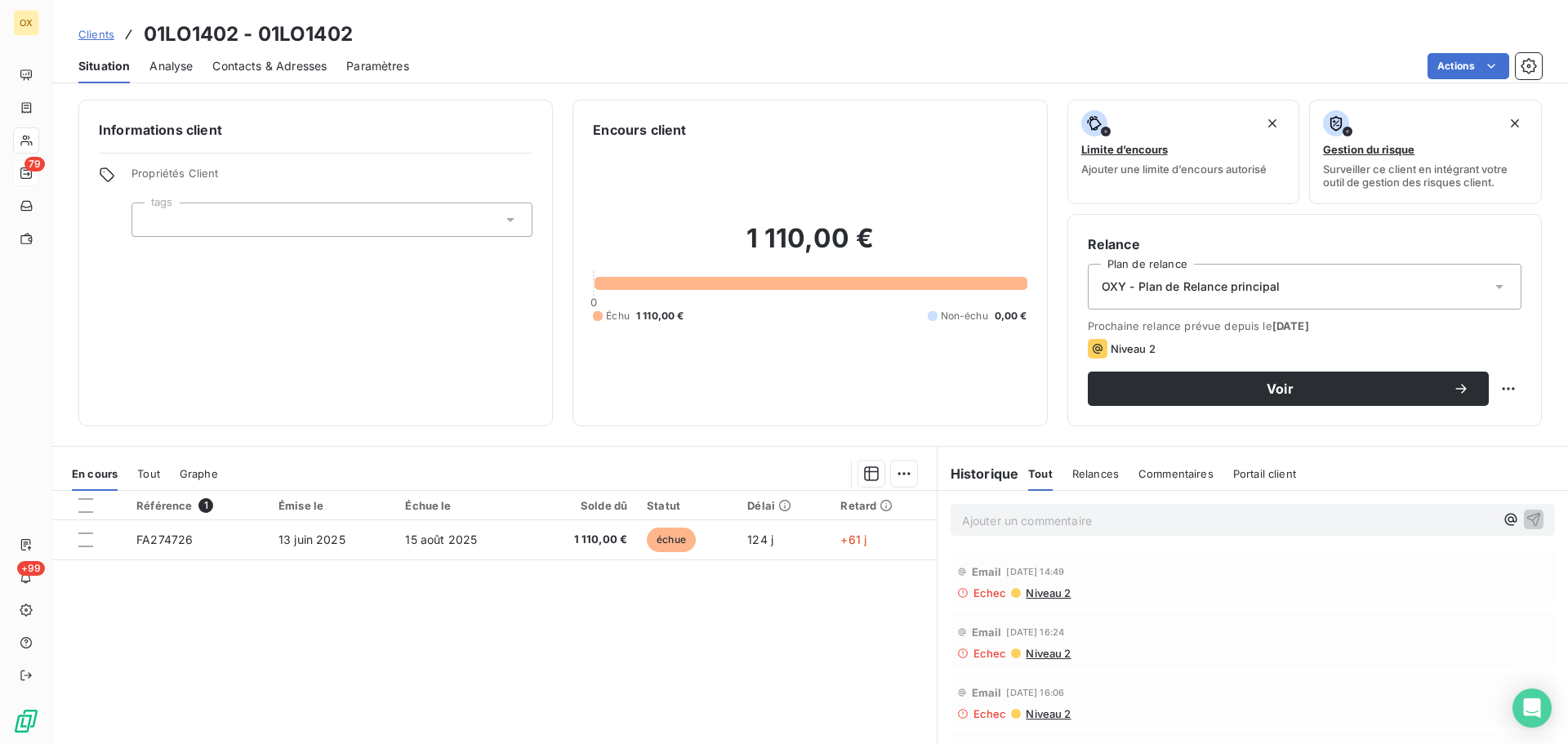
click at [299, 71] on span "Contacts & Adresses" at bounding box center [269, 66] width 114 height 16
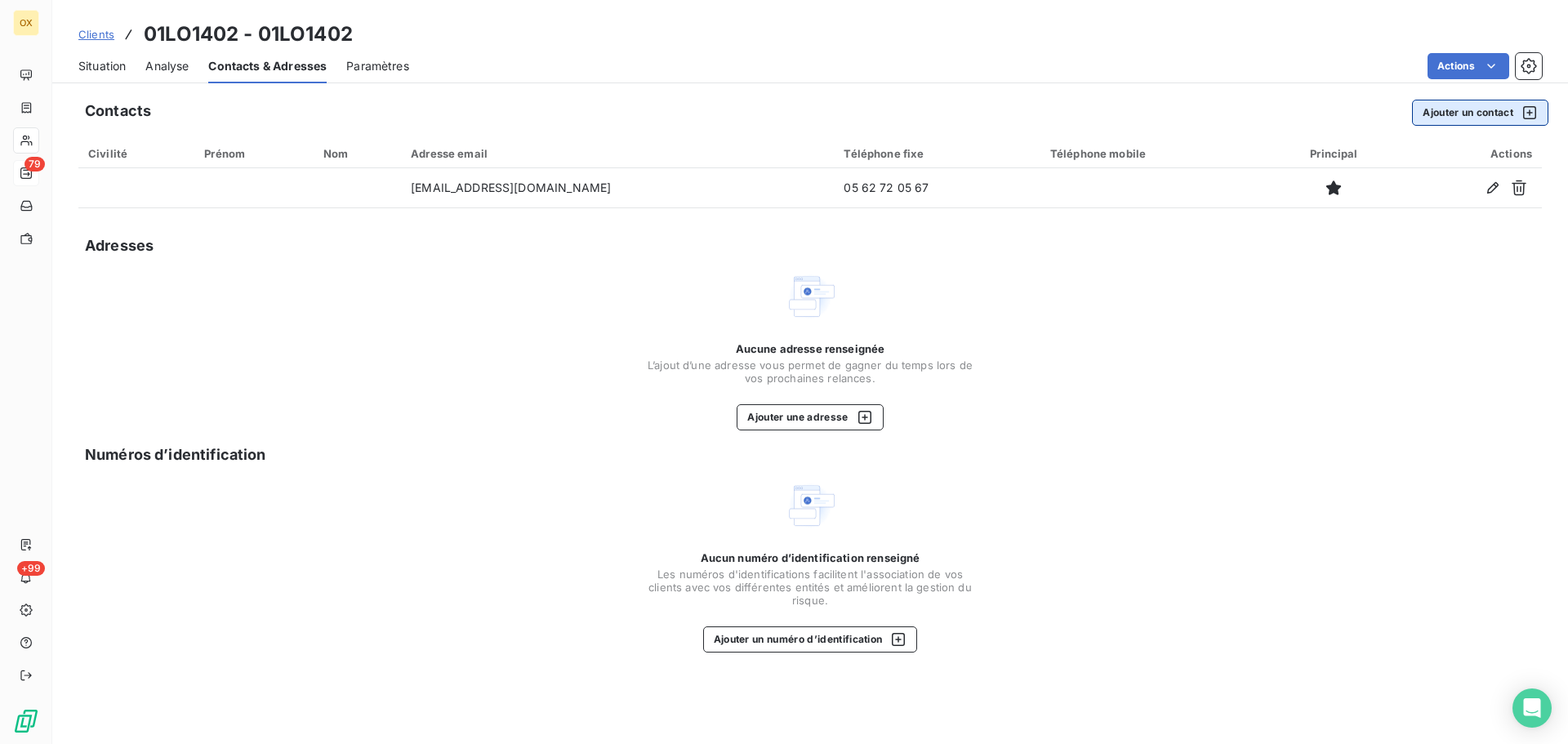
click at [1496, 115] on button "Ajouter un contact" at bounding box center [1481, 112] width 137 height 26
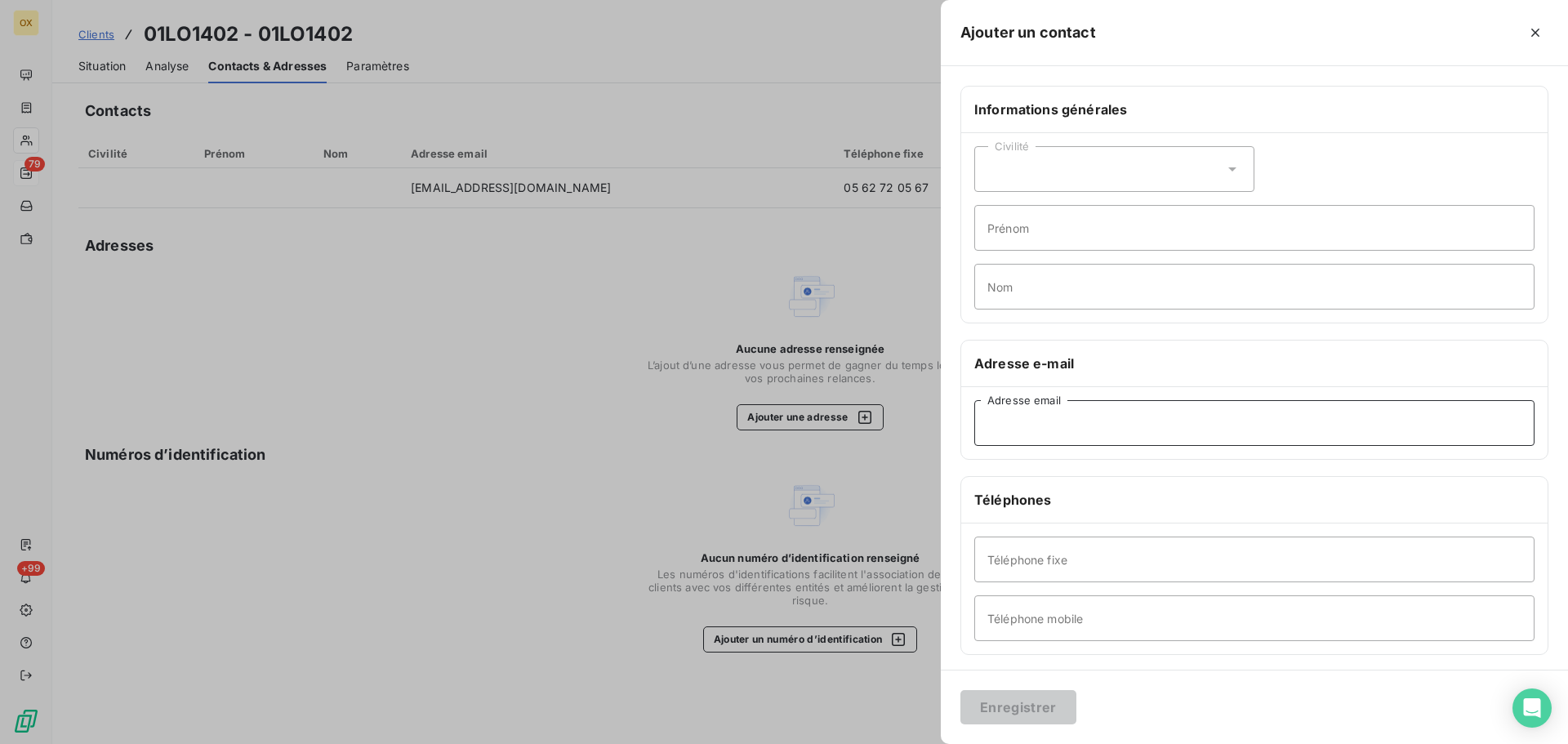
click at [1034, 426] on input "Adresse email" at bounding box center [1255, 423] width 561 height 46
paste input "invoice.10rental@loxam.fr"
type input "invoice.10rental@loxam.fr"
drag, startPoint x: 1060, startPoint y: 707, endPoint x: 1057, endPoint y: 671, distance: 36.1
click at [1059, 706] on button "Enregistrer" at bounding box center [1019, 708] width 116 height 35
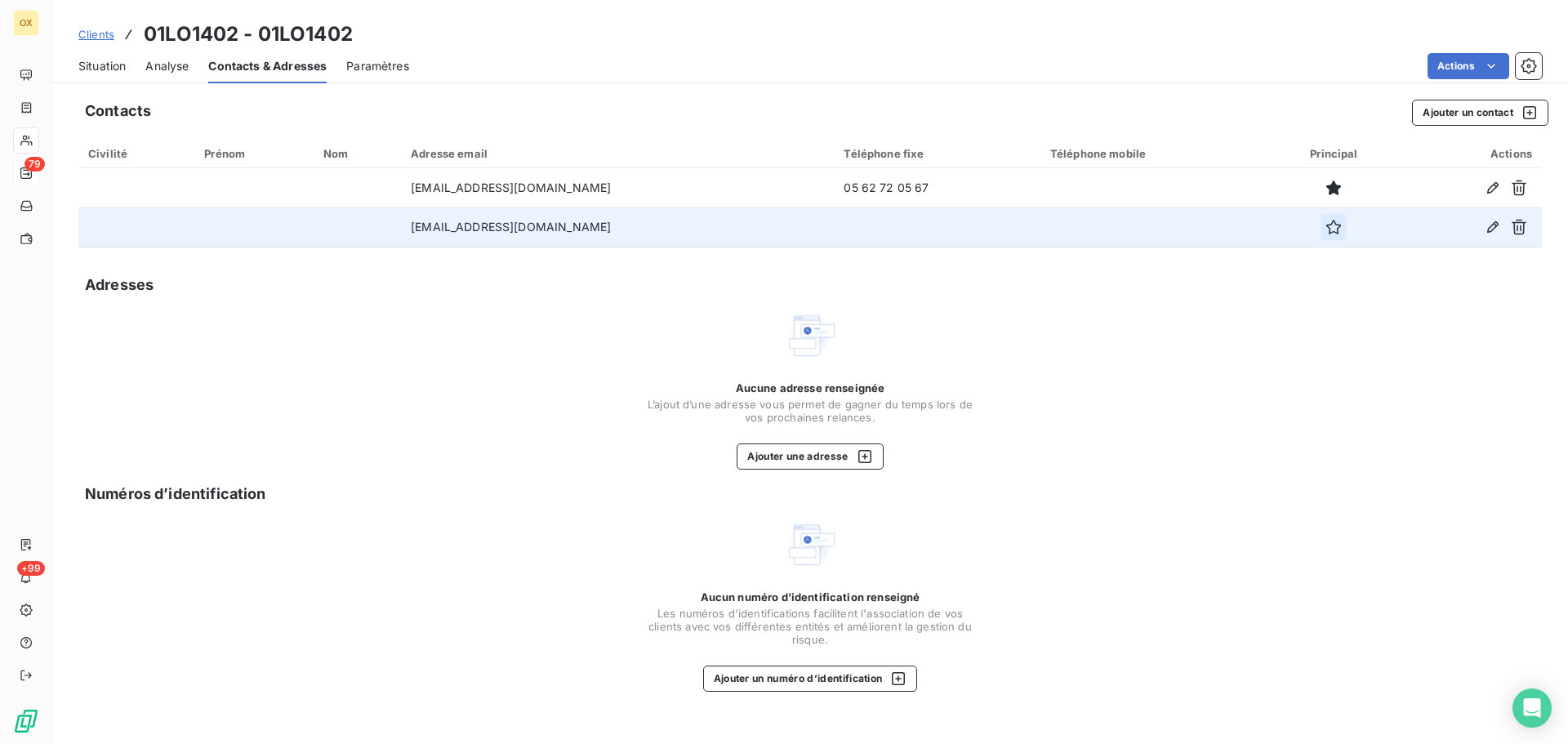
click at [1326, 231] on icon "button" at bounding box center [1333, 227] width 16 height 16
click at [95, 67] on span "Situation" at bounding box center [102, 66] width 48 height 16
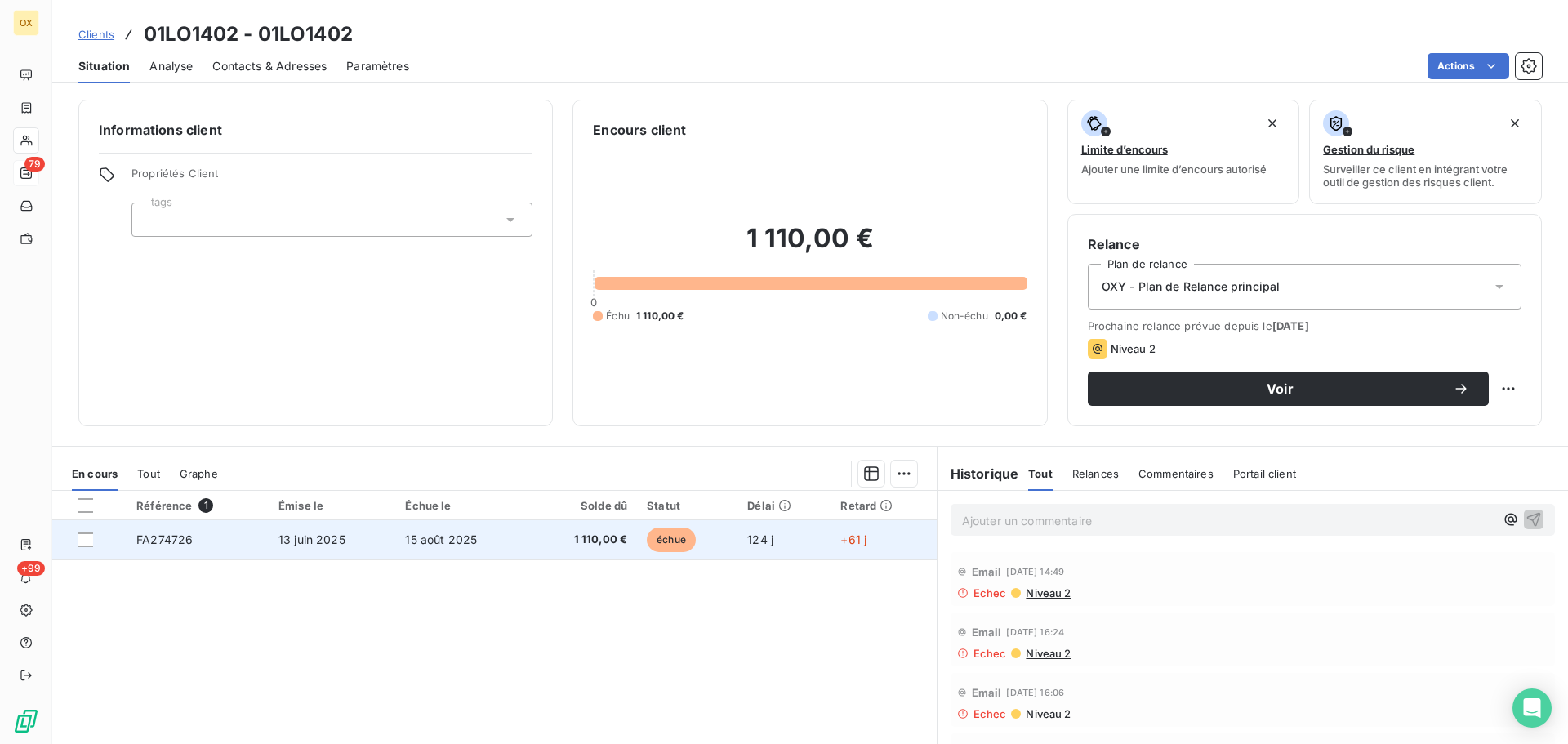
click at [419, 537] on span "15 août 2025" at bounding box center [440, 539] width 72 height 14
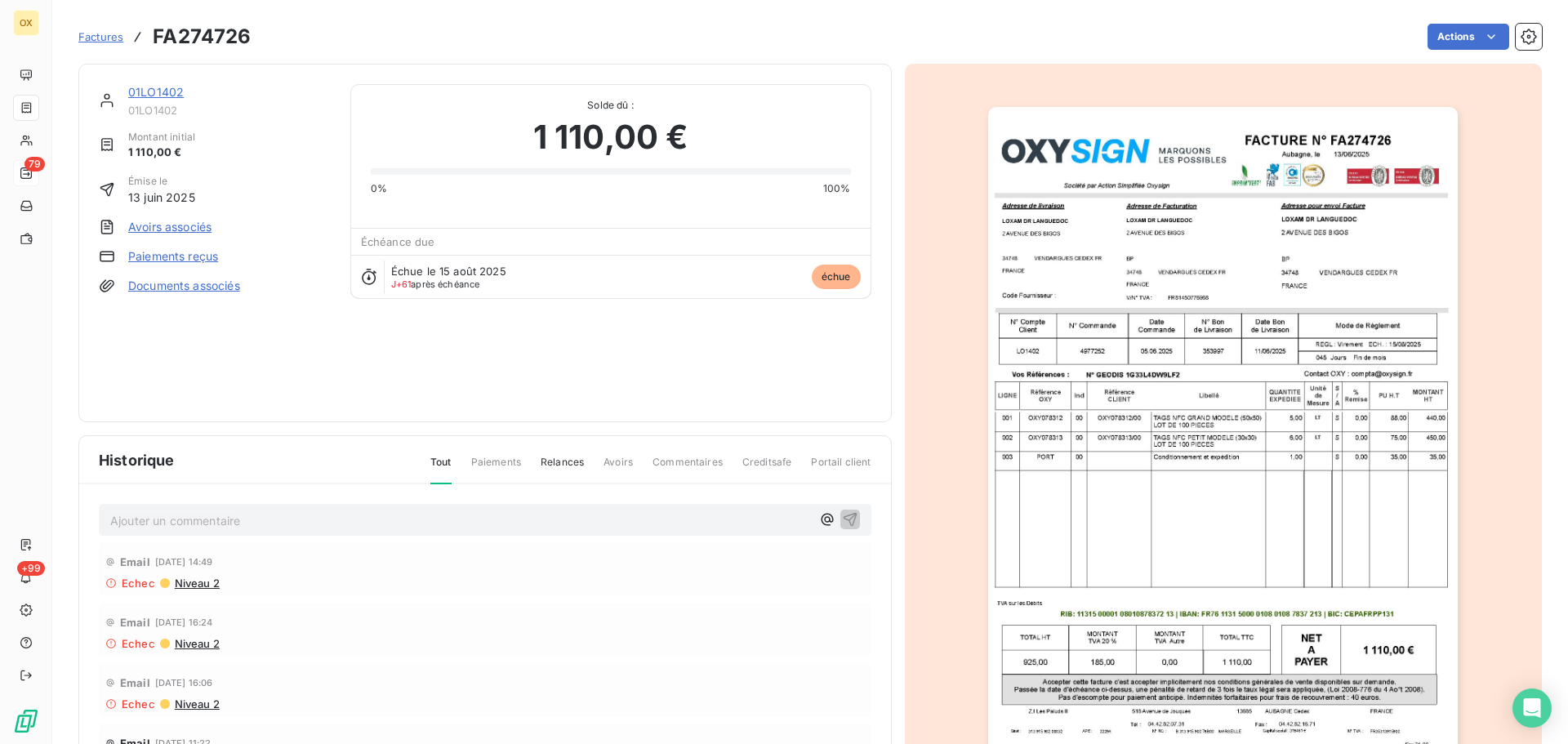
click at [164, 93] on link "01LO1402" at bounding box center [156, 92] width 55 height 14
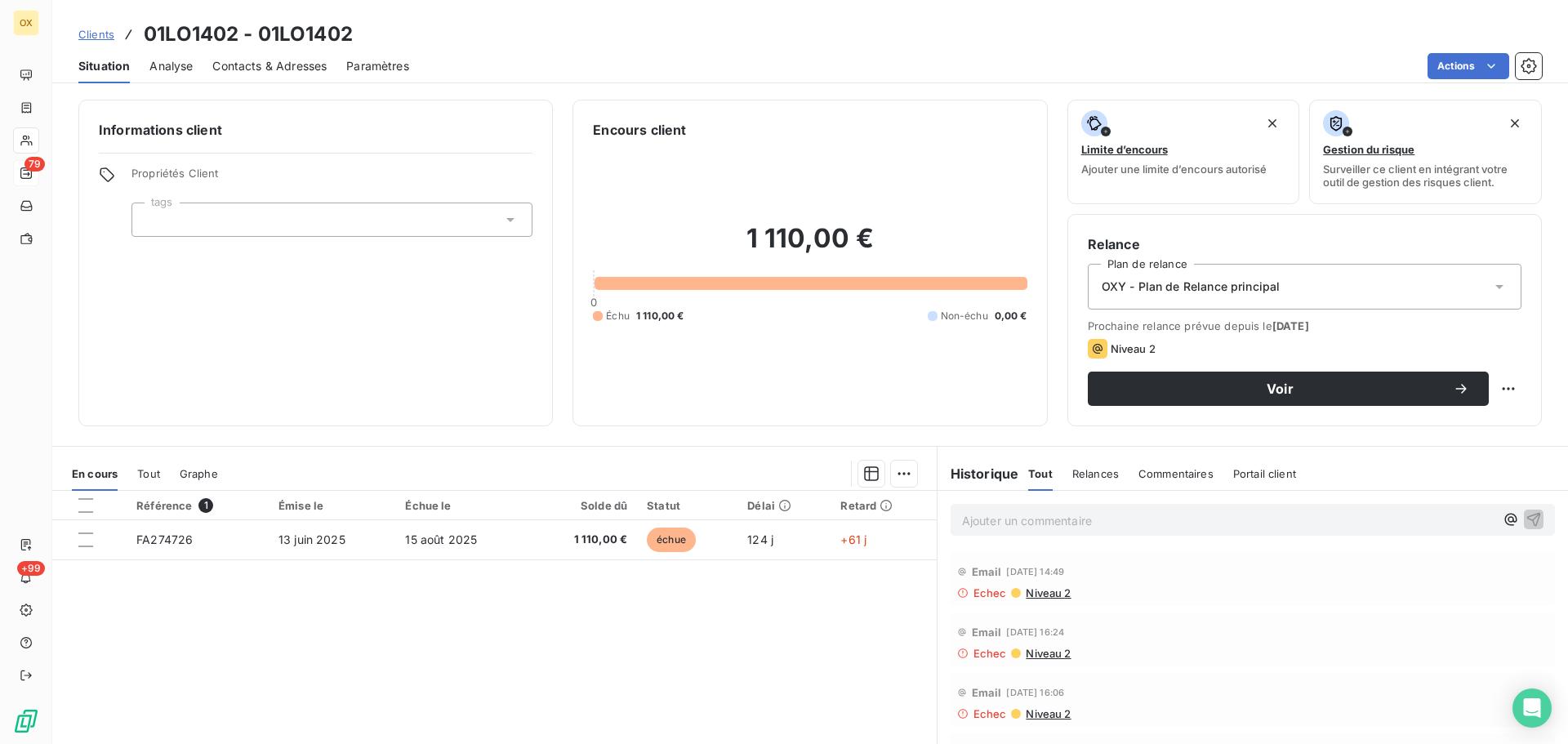
click at [277, 74] on span "Contacts & Adresses" at bounding box center [269, 66] width 114 height 16
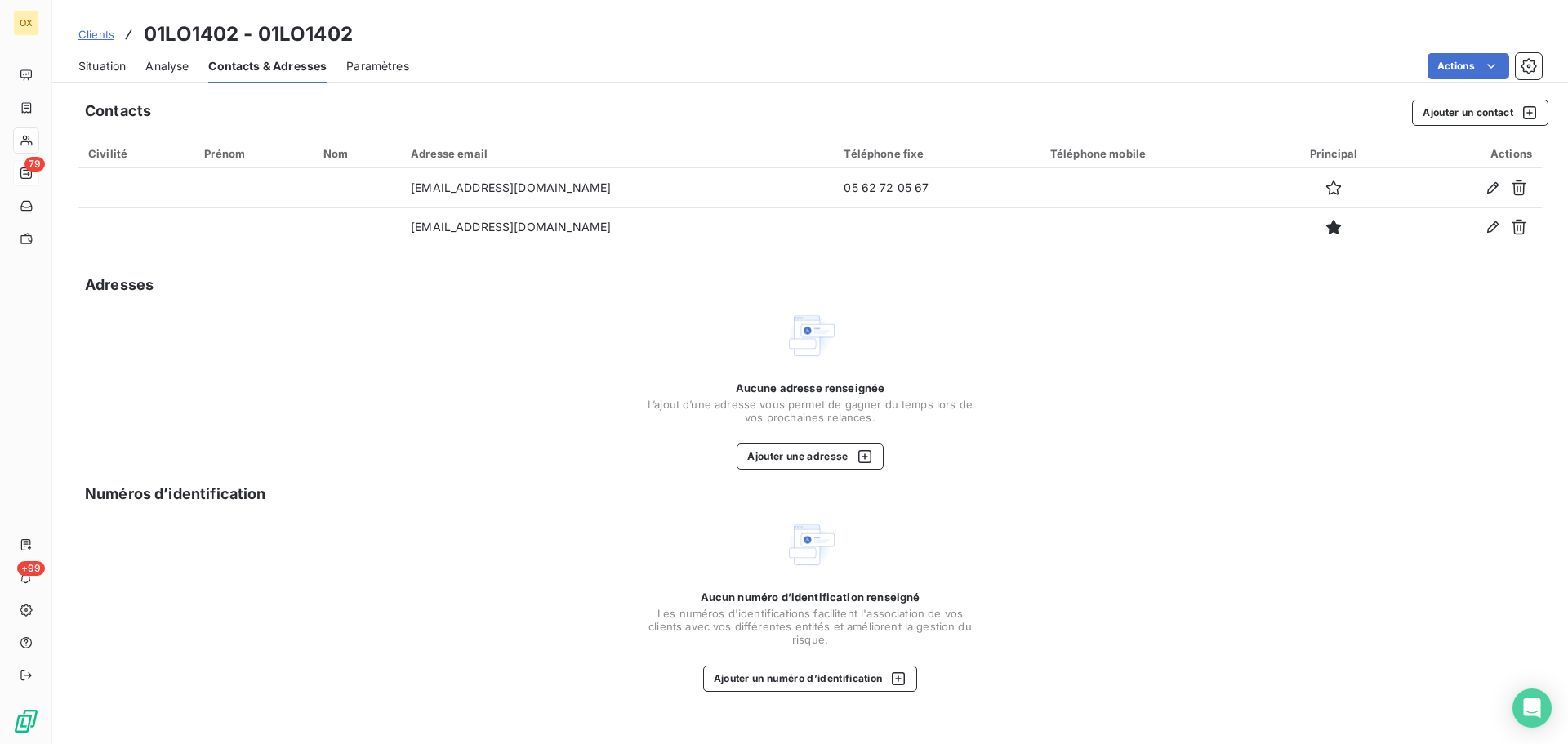
click at [128, 67] on div "Situation Analyse Contacts & Adresses Paramètres Actions" at bounding box center [810, 67] width 1516 height 35
click at [121, 68] on span "Situation" at bounding box center [102, 66] width 48 height 16
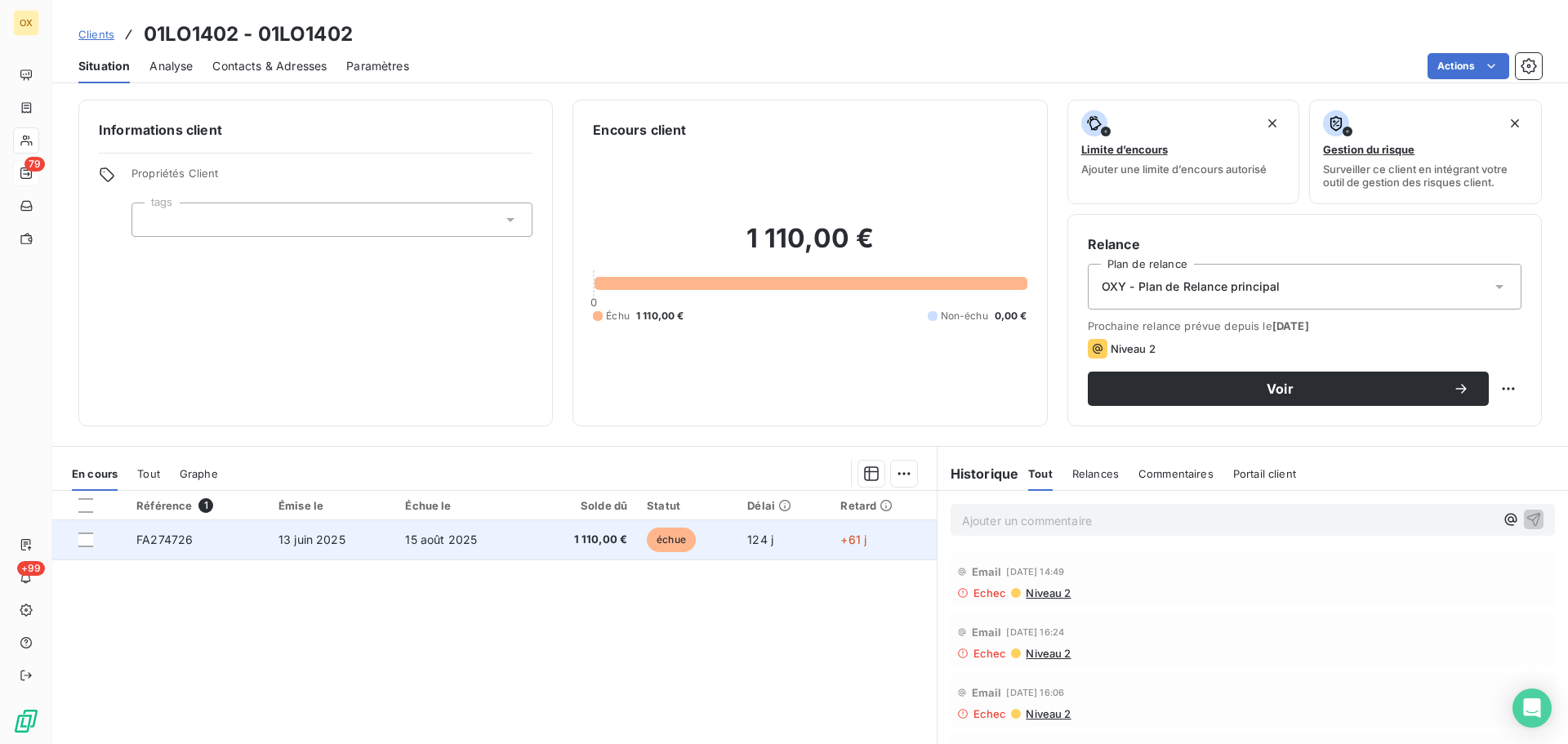
click at [432, 549] on td "15 août 2025" at bounding box center [462, 539] width 134 height 39
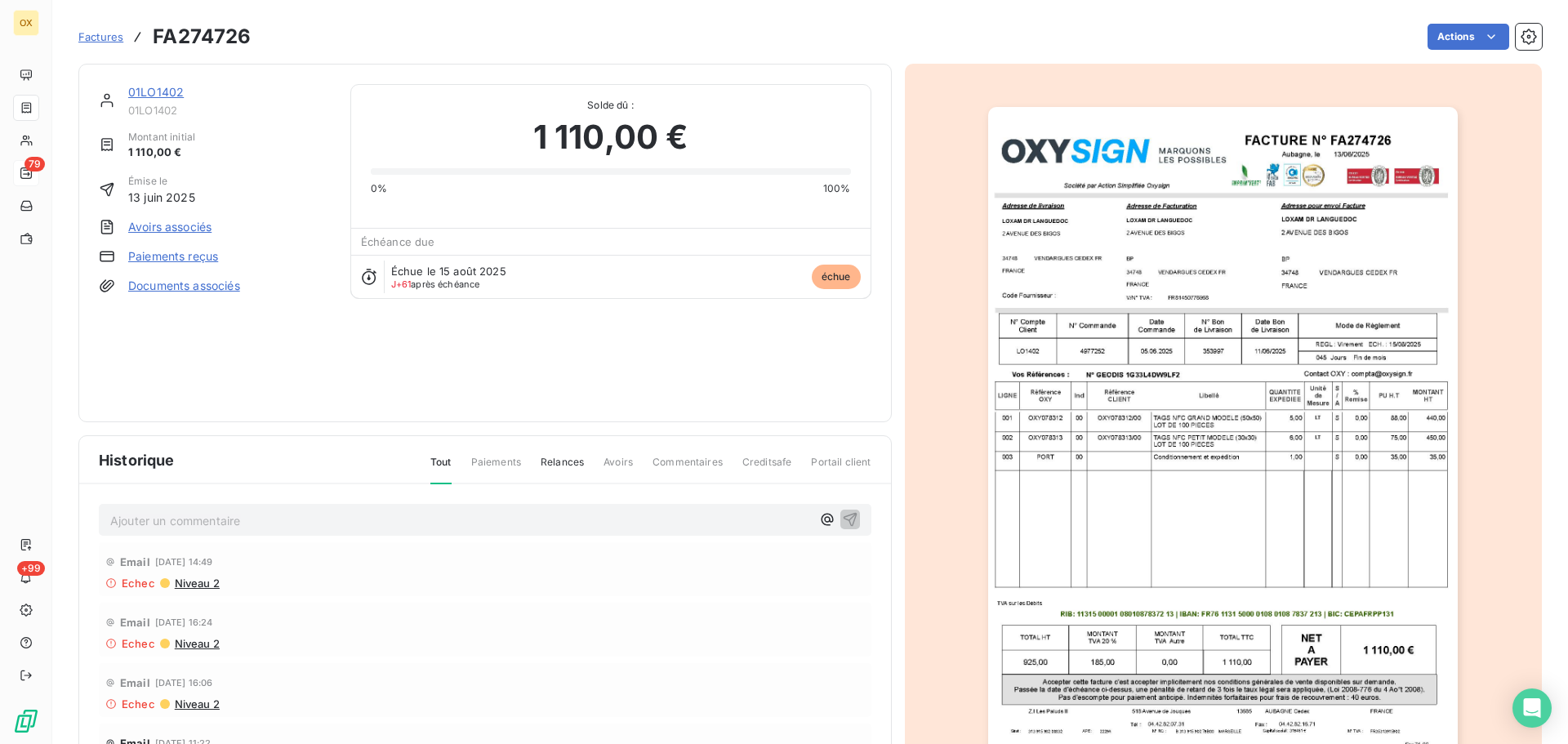
click at [1300, 298] on img "button" at bounding box center [1223, 439] width 470 height 664
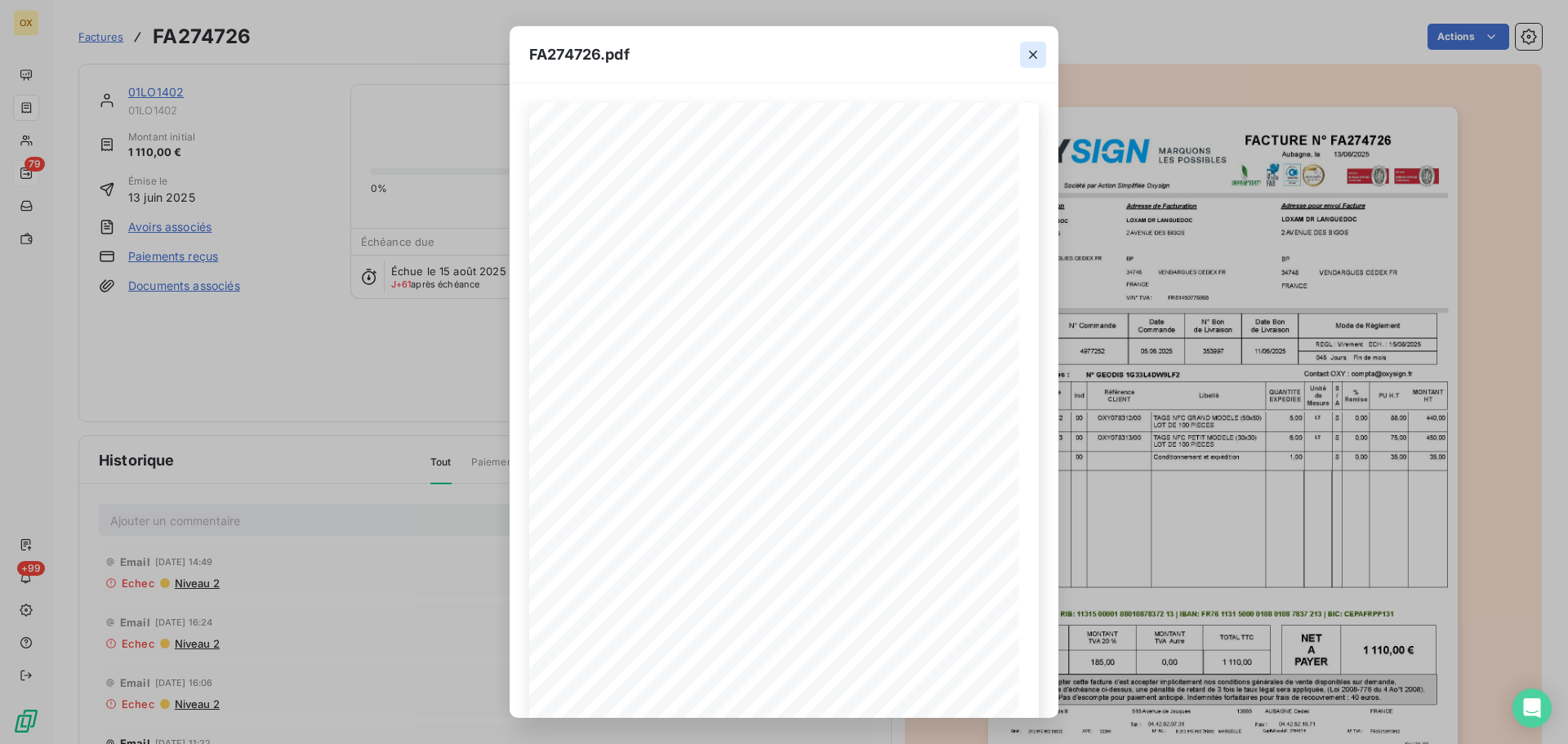
click at [1035, 55] on icon "button" at bounding box center [1032, 55] width 8 height 8
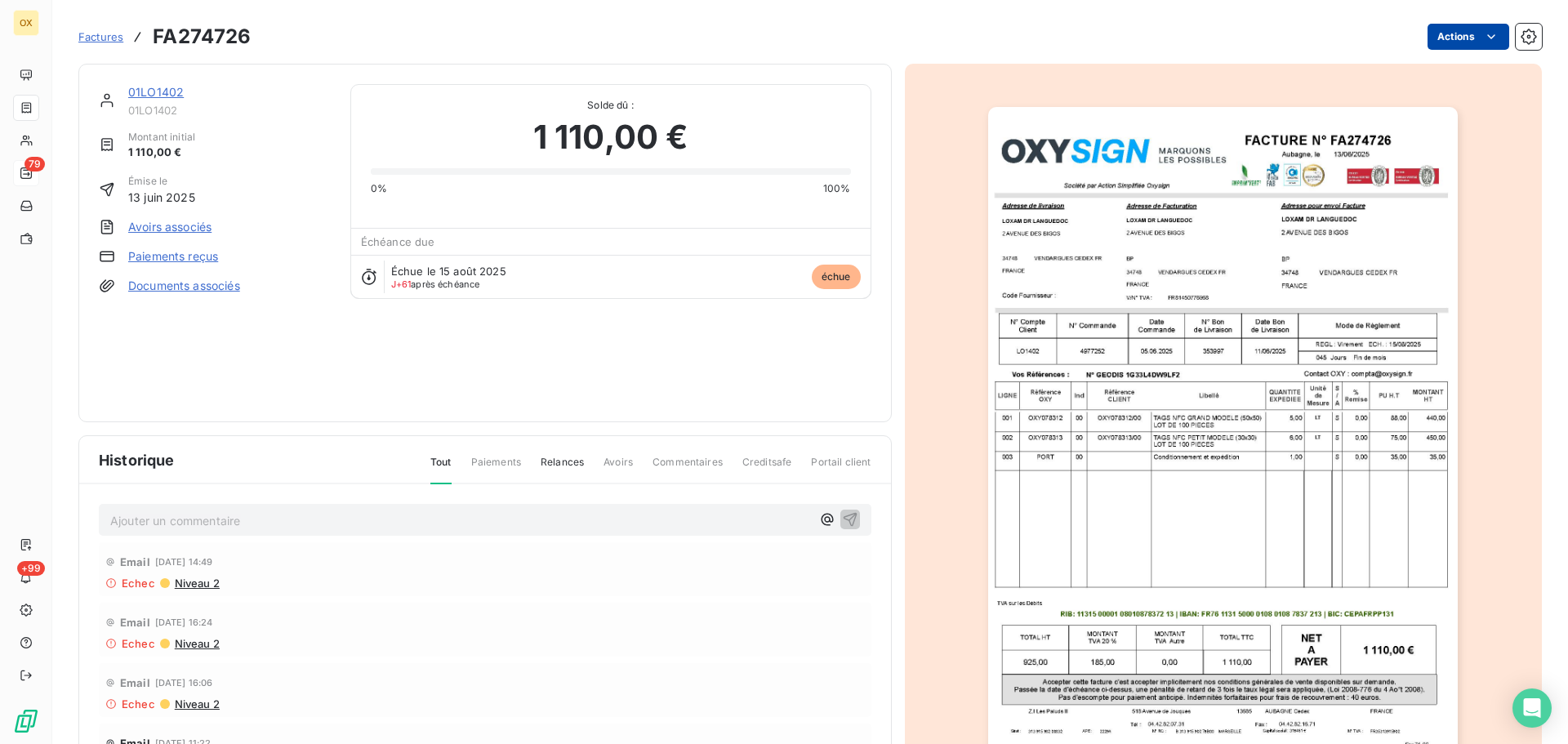
click at [1445, 31] on html "OX 79 +99 Factures FA274726 Actions 01LO1402 01LO1402 Montant initial 1 110,00 …" at bounding box center [784, 372] width 1568 height 744
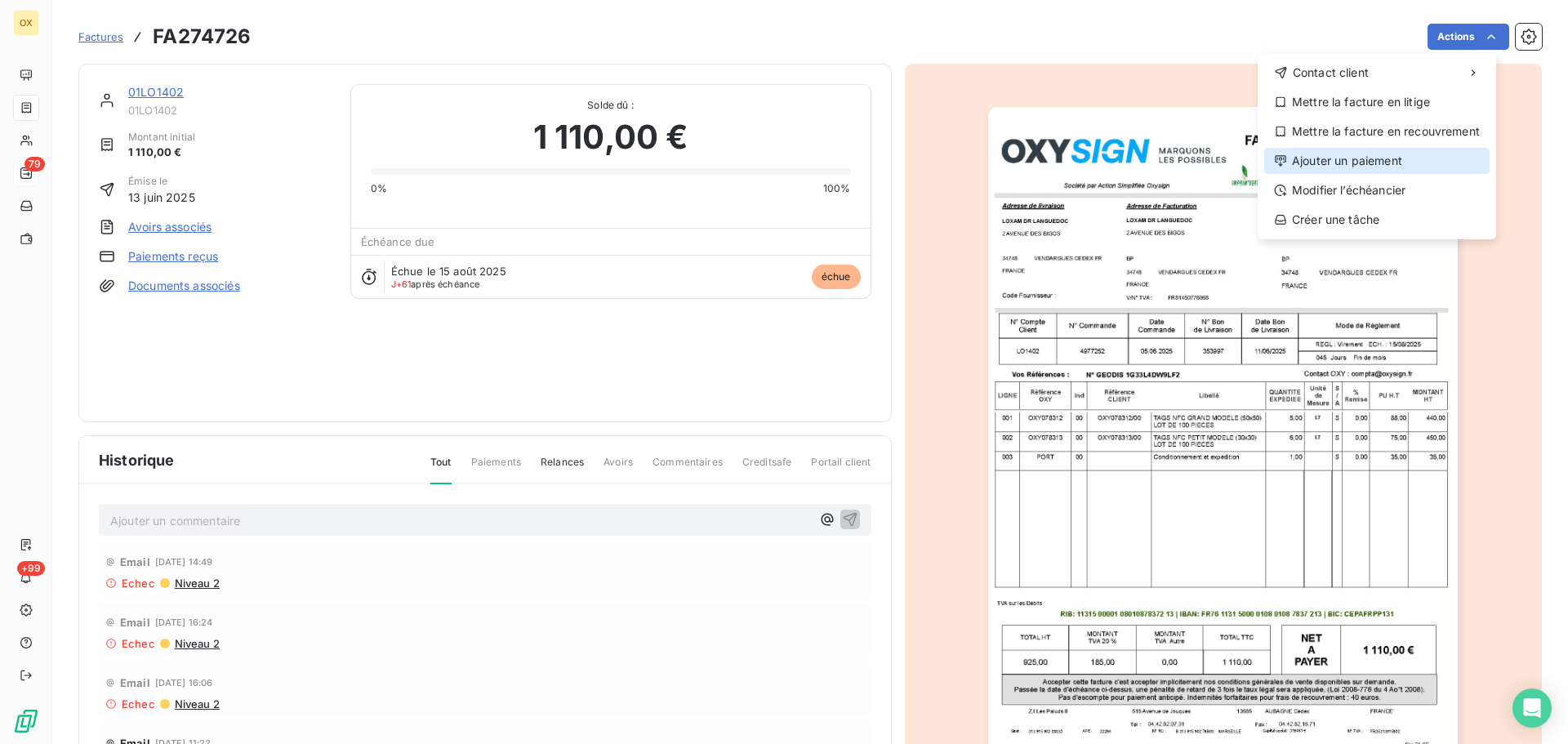
click at [1364, 164] on div "Ajouter un paiement" at bounding box center [1377, 161] width 226 height 26
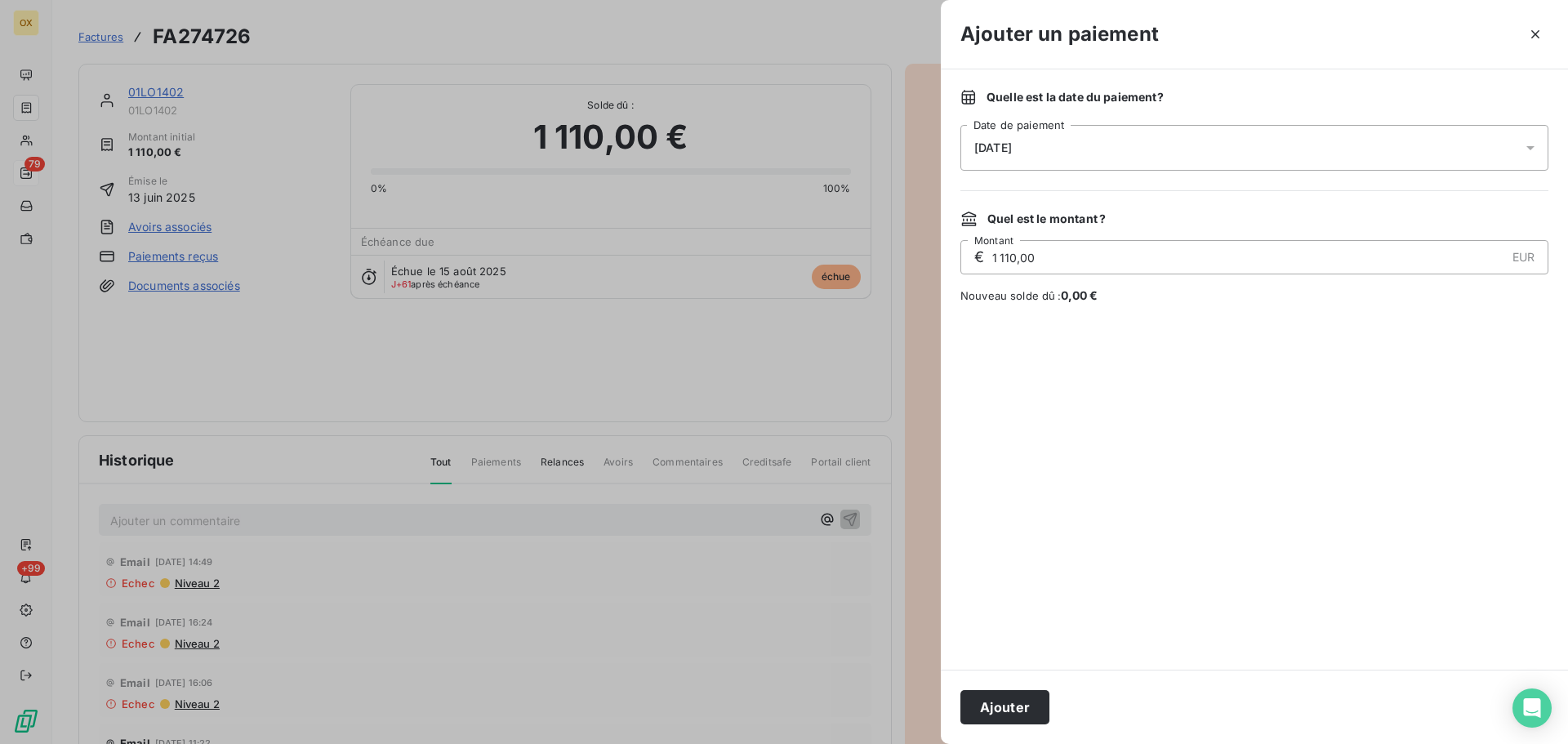
click at [1011, 148] on span "[DATE]" at bounding box center [993, 147] width 37 height 13
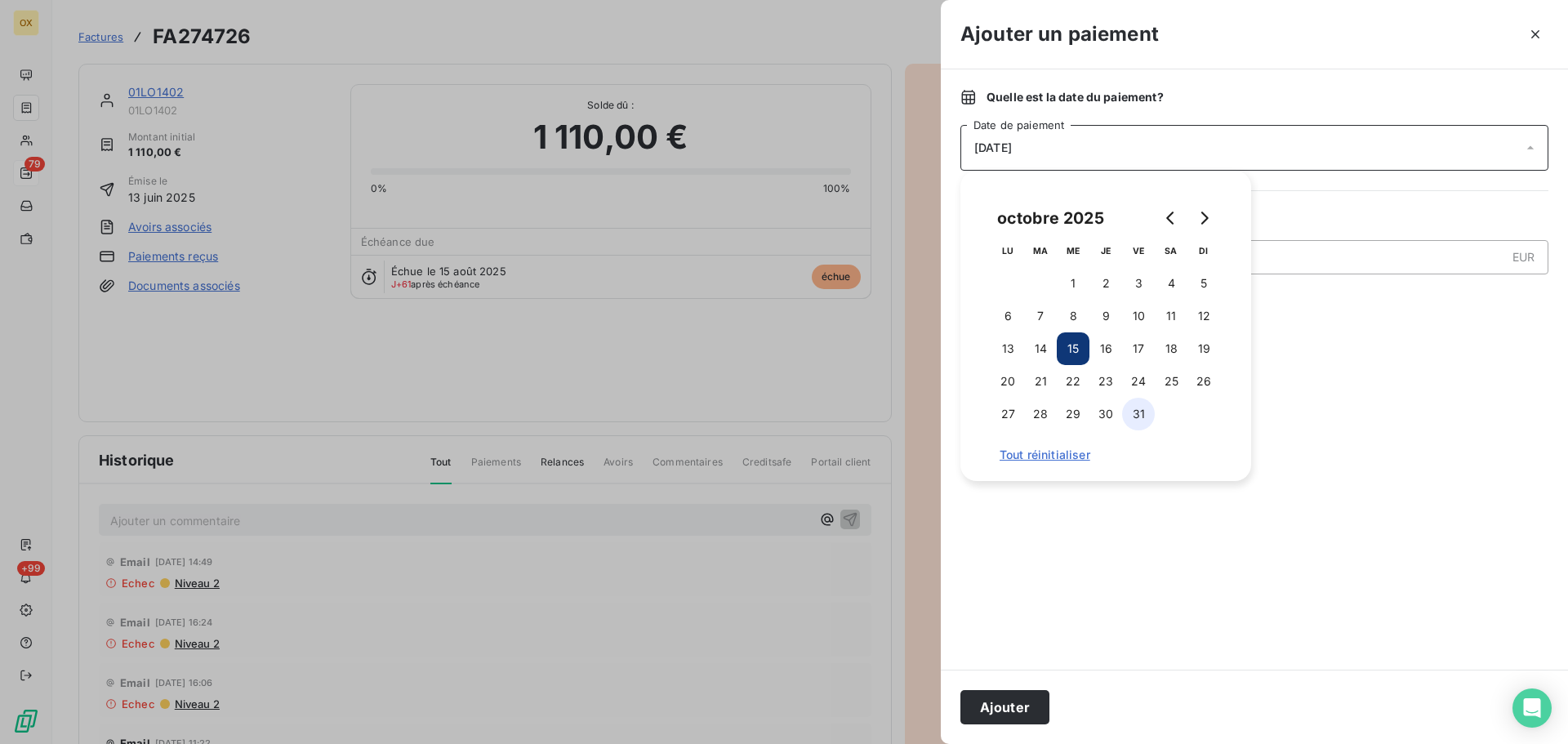
click at [1142, 414] on button "31" at bounding box center [1139, 414] width 33 height 33
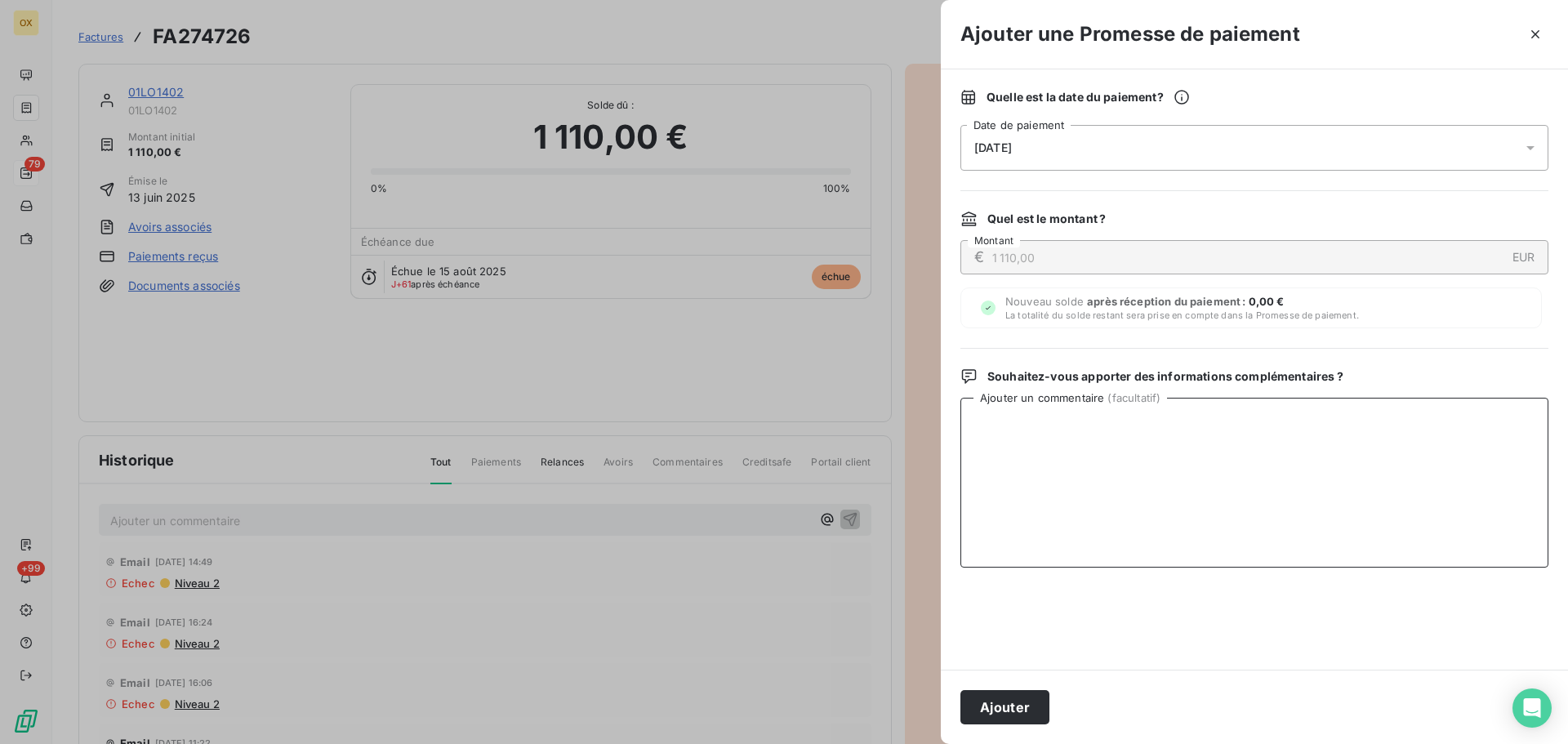
click at [1141, 516] on textarea "Ajouter un commentaire ( facultatif )" at bounding box center [1255, 483] width 588 height 170
type textarea "Le 15/10 : appel téléphonique - promesse de paiement"
click at [1007, 702] on button "Ajouter" at bounding box center [1005, 708] width 89 height 35
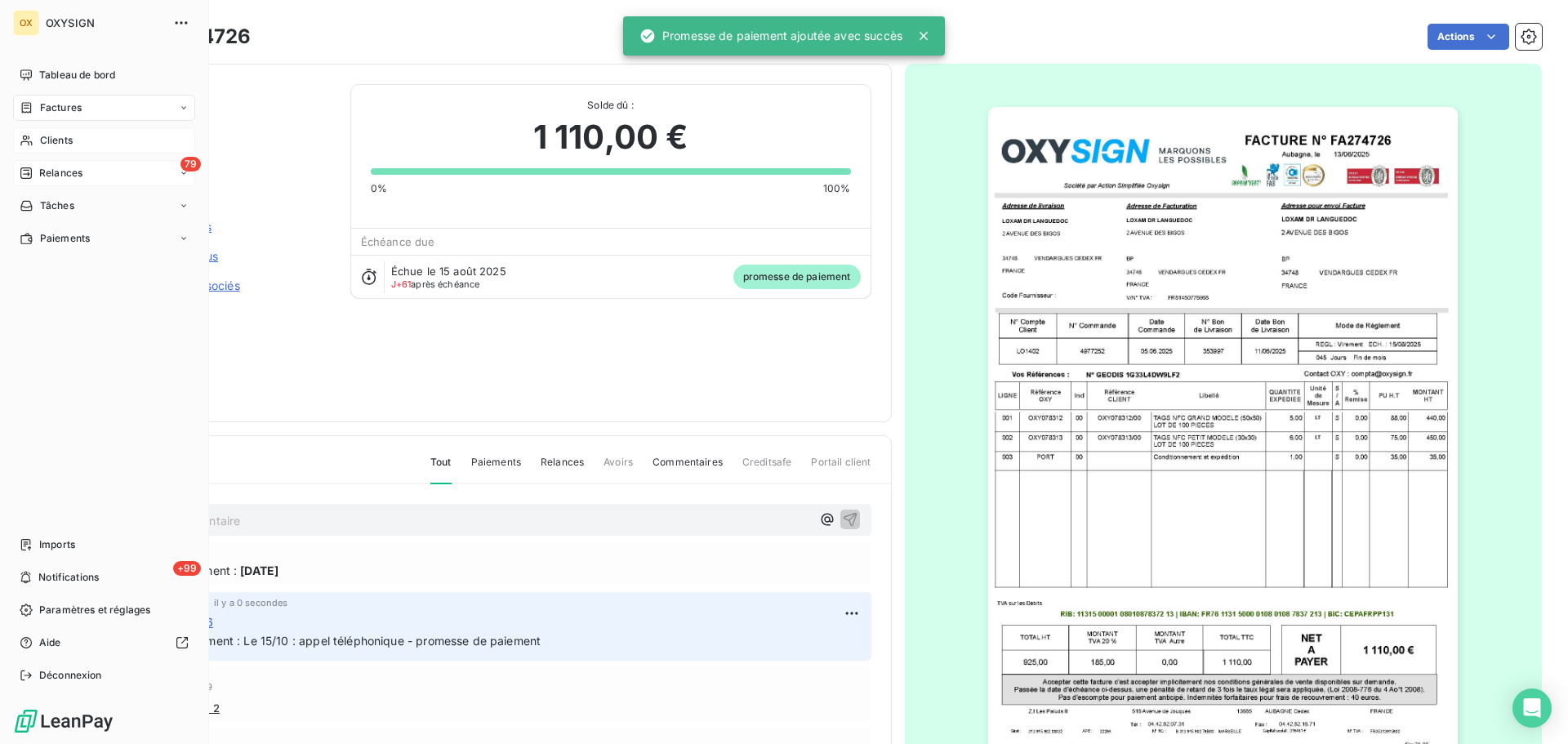
click at [73, 144] on span "Clients" at bounding box center [56, 140] width 33 height 15
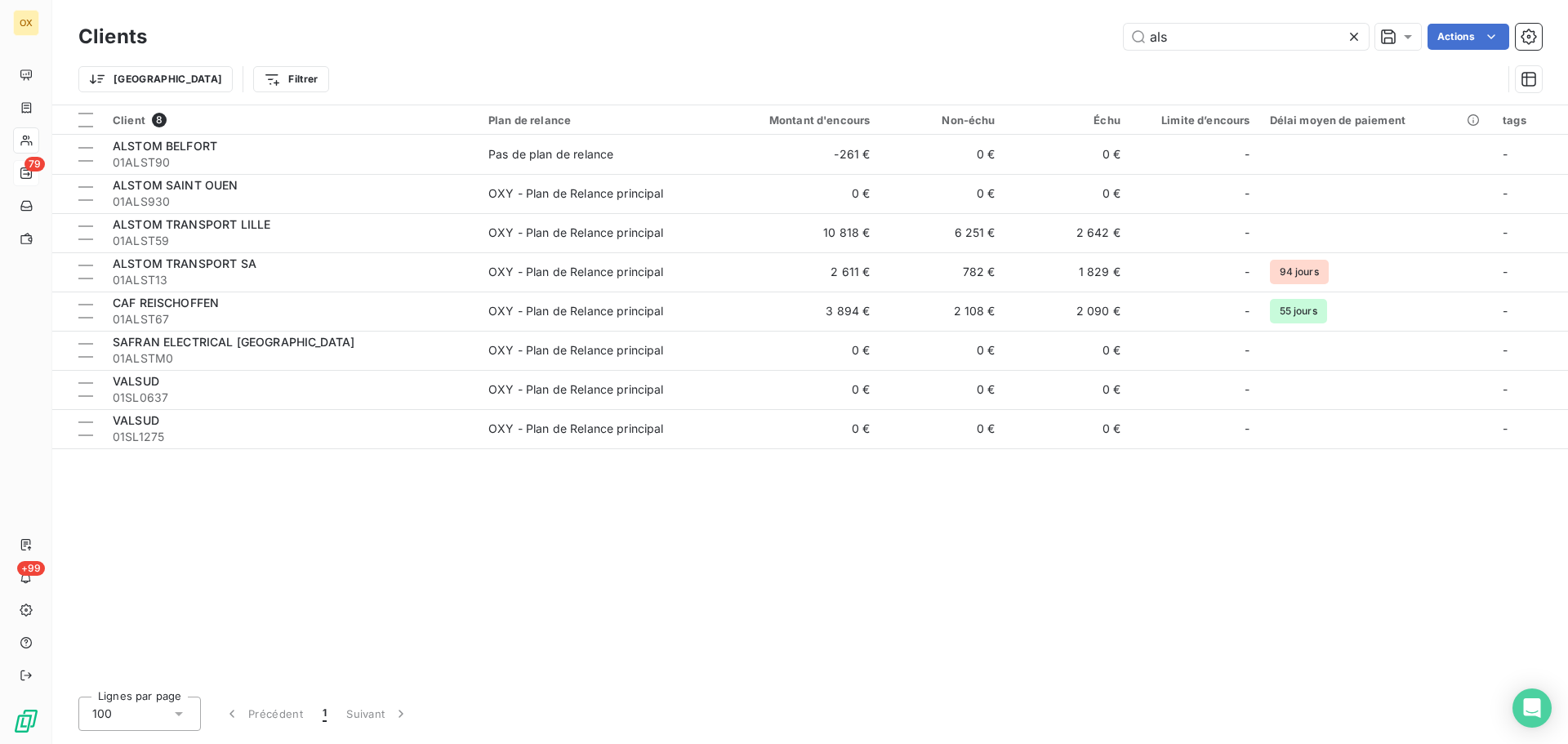
drag, startPoint x: 1202, startPoint y: 25, endPoint x: 1088, endPoint y: 33, distance: 114.3
click at [1088, 31] on div "als Actions" at bounding box center [855, 36] width 1376 height 26
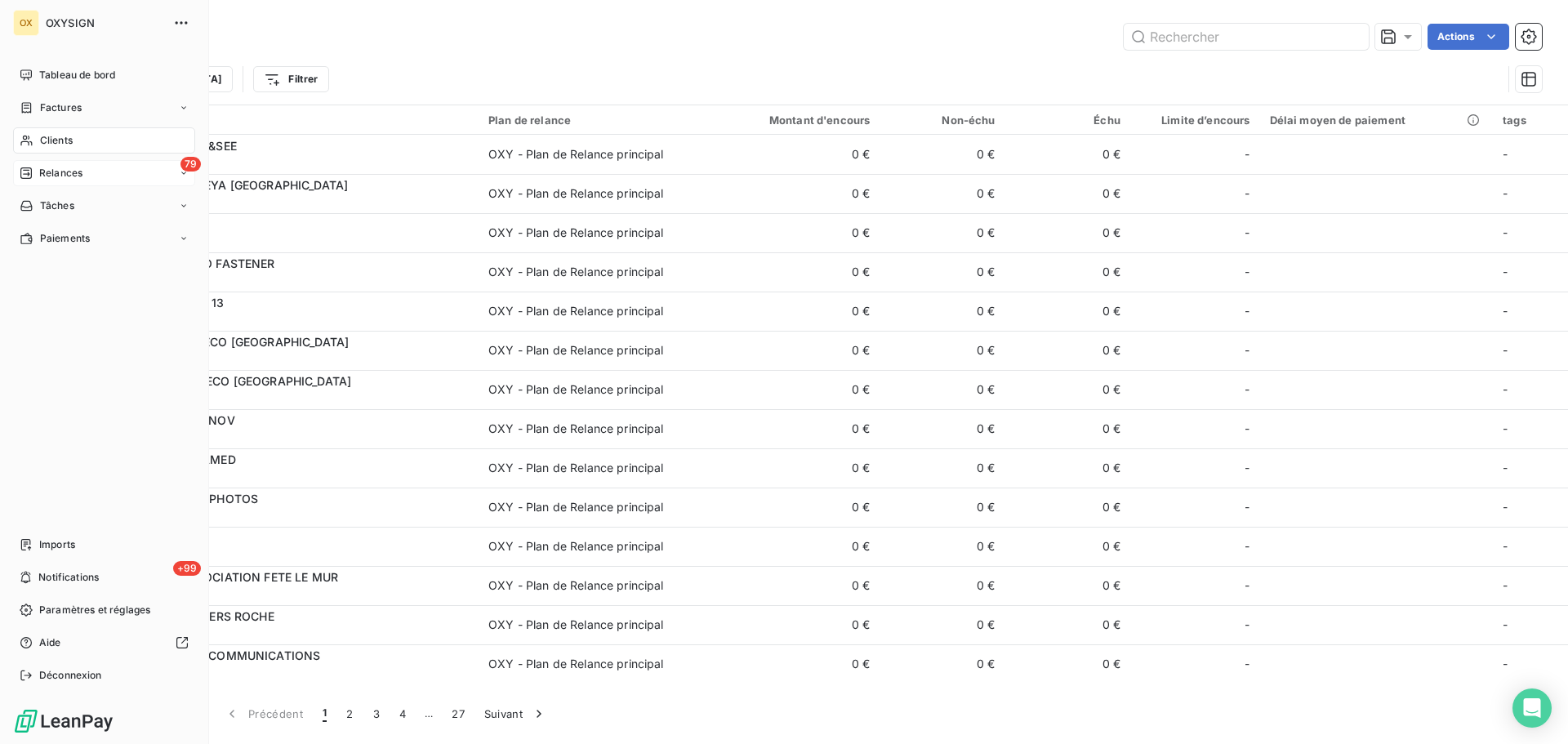
click at [67, 136] on span "Clients" at bounding box center [56, 140] width 33 height 15
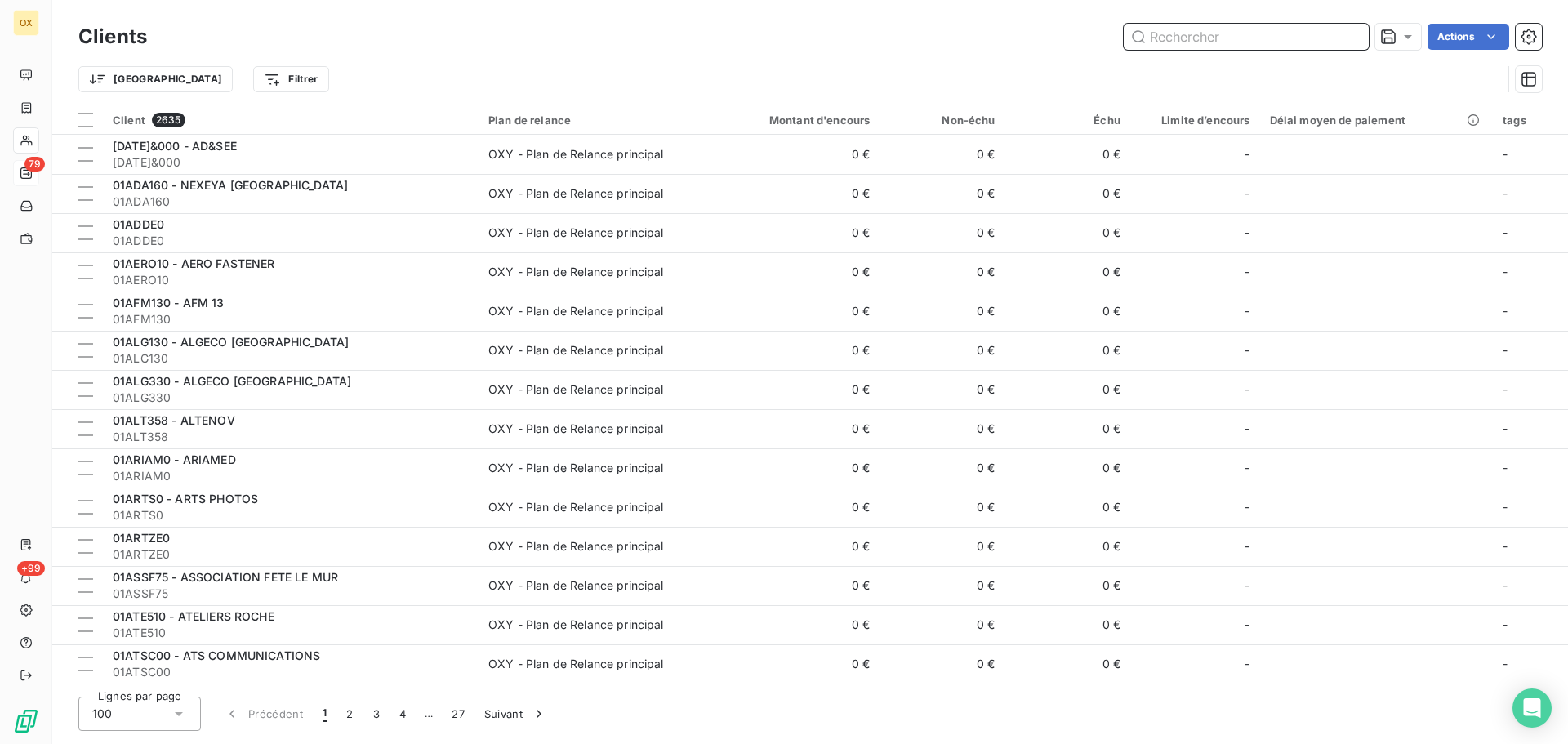
click at [1186, 43] on input "text" at bounding box center [1246, 36] width 245 height 26
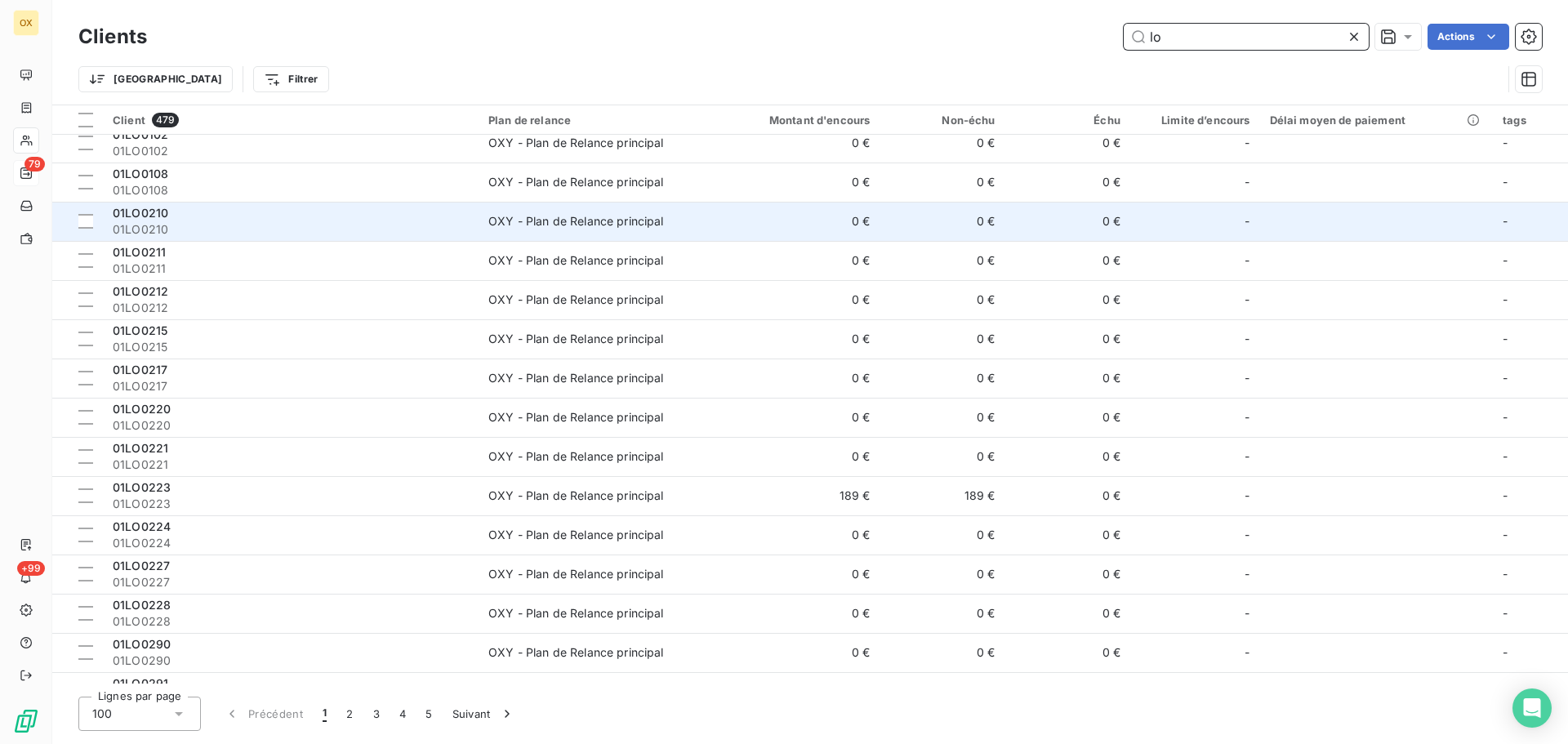
scroll to position [245, 0]
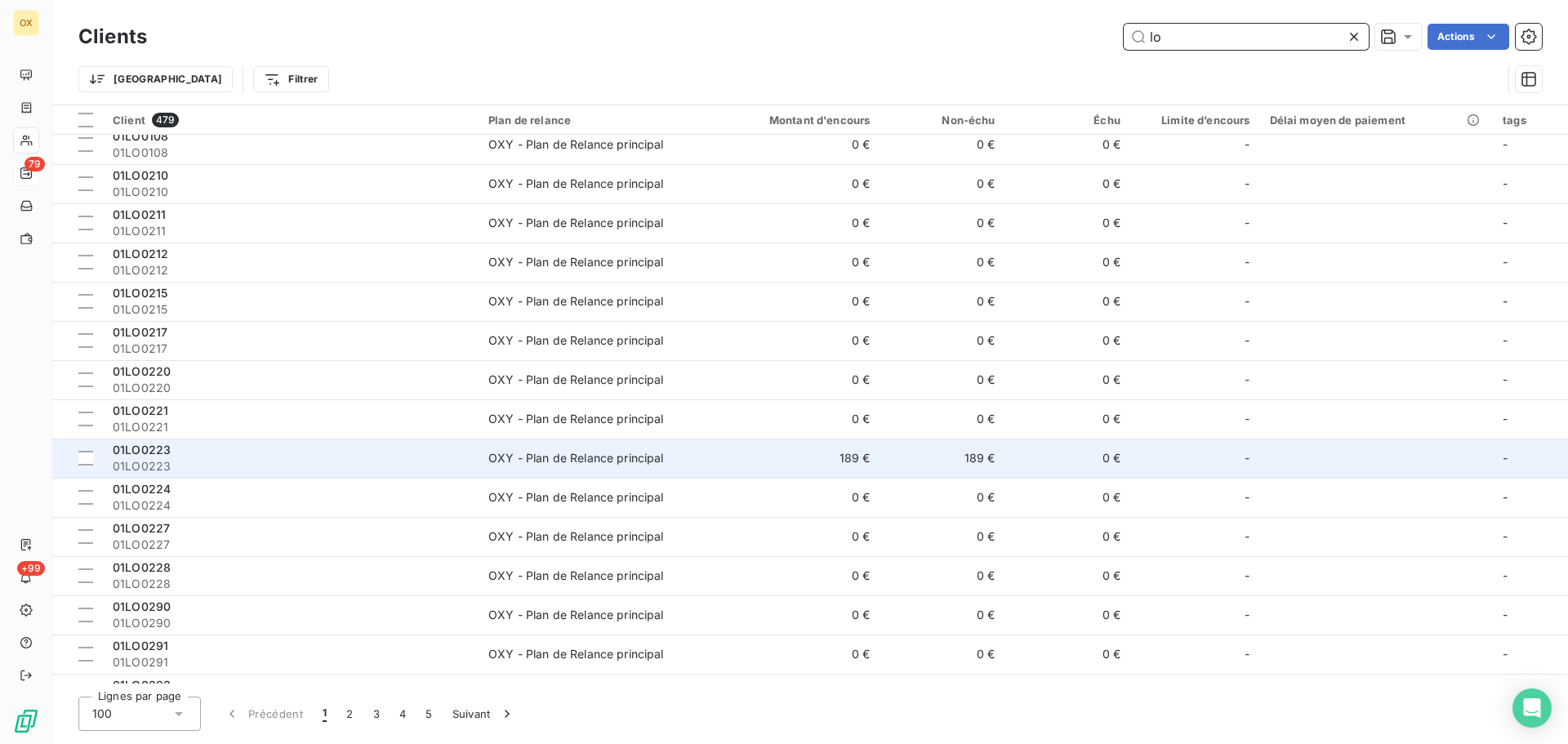
type input "lo"
click at [293, 463] on span "01LO0223" at bounding box center [291, 466] width 357 height 16
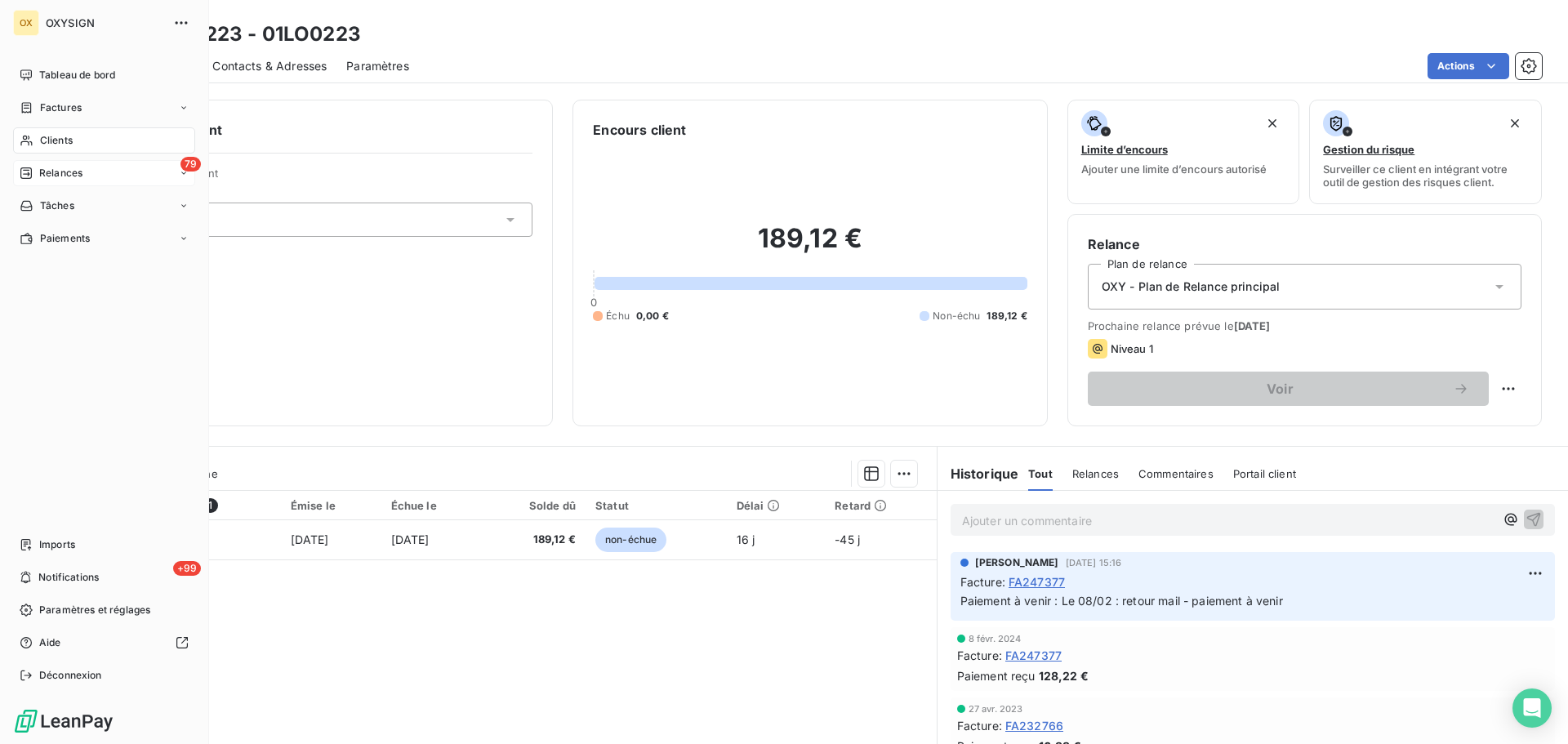
click at [56, 140] on span "Clients" at bounding box center [56, 140] width 33 height 15
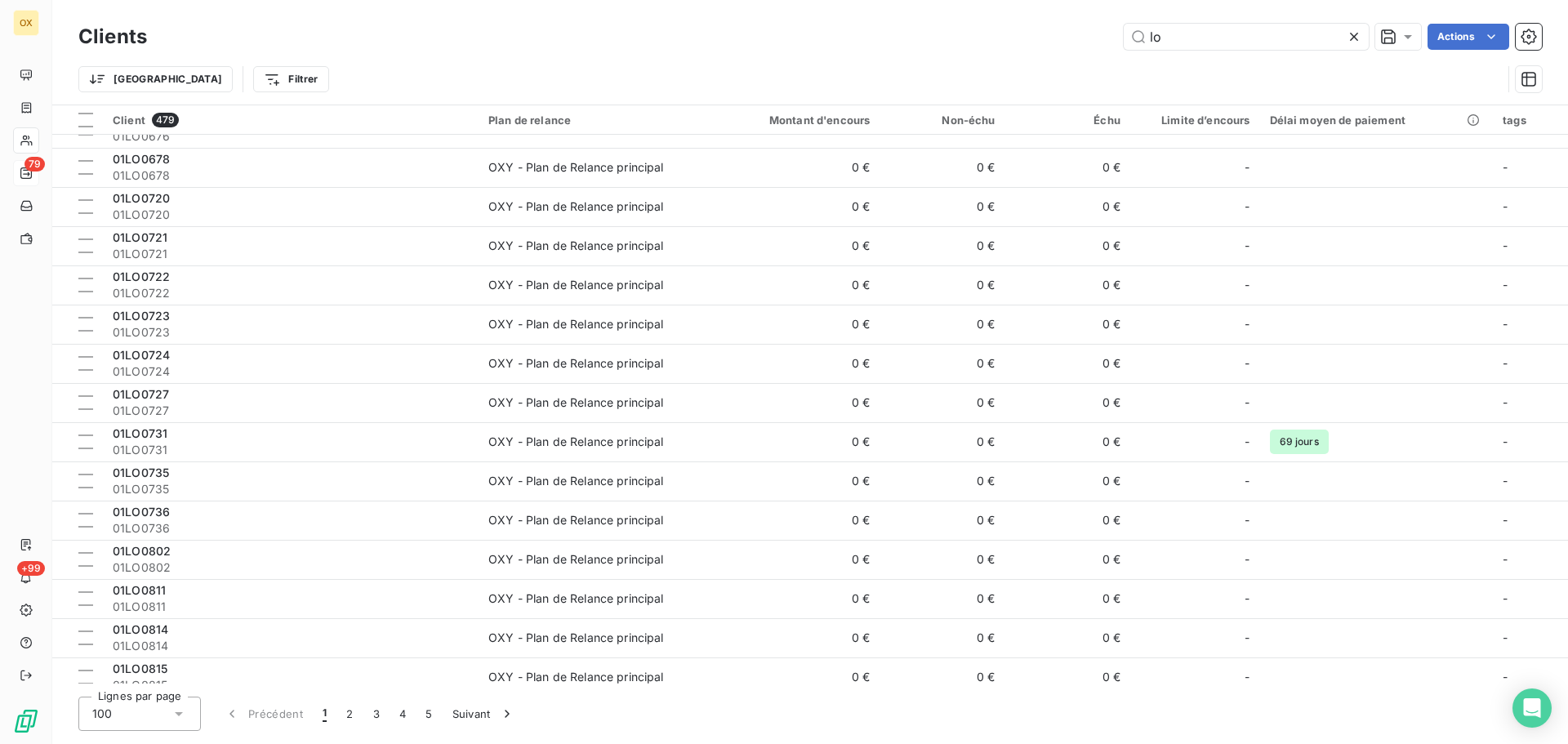
scroll to position [3372, 0]
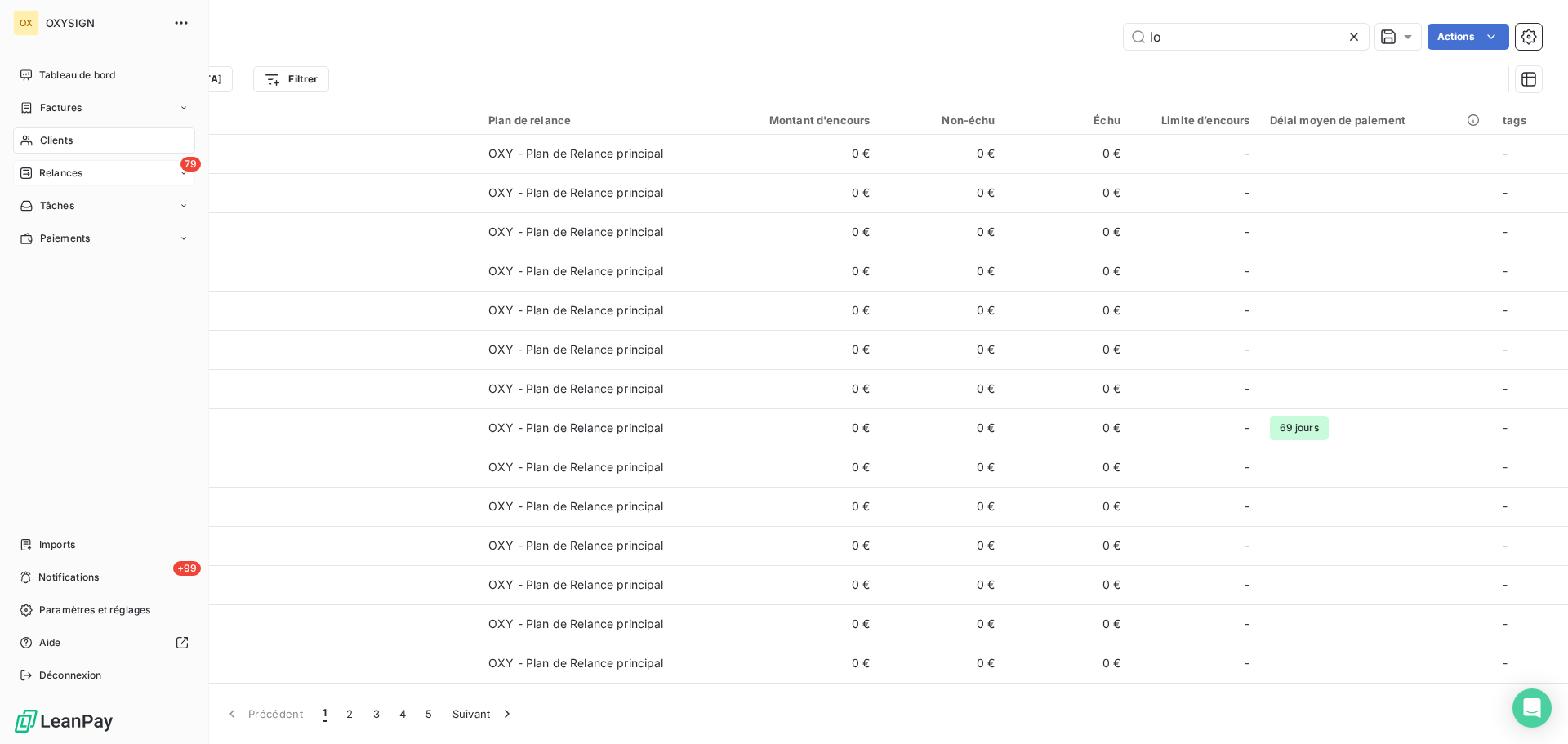
click at [63, 170] on span "Relances" at bounding box center [61, 173] width 43 height 15
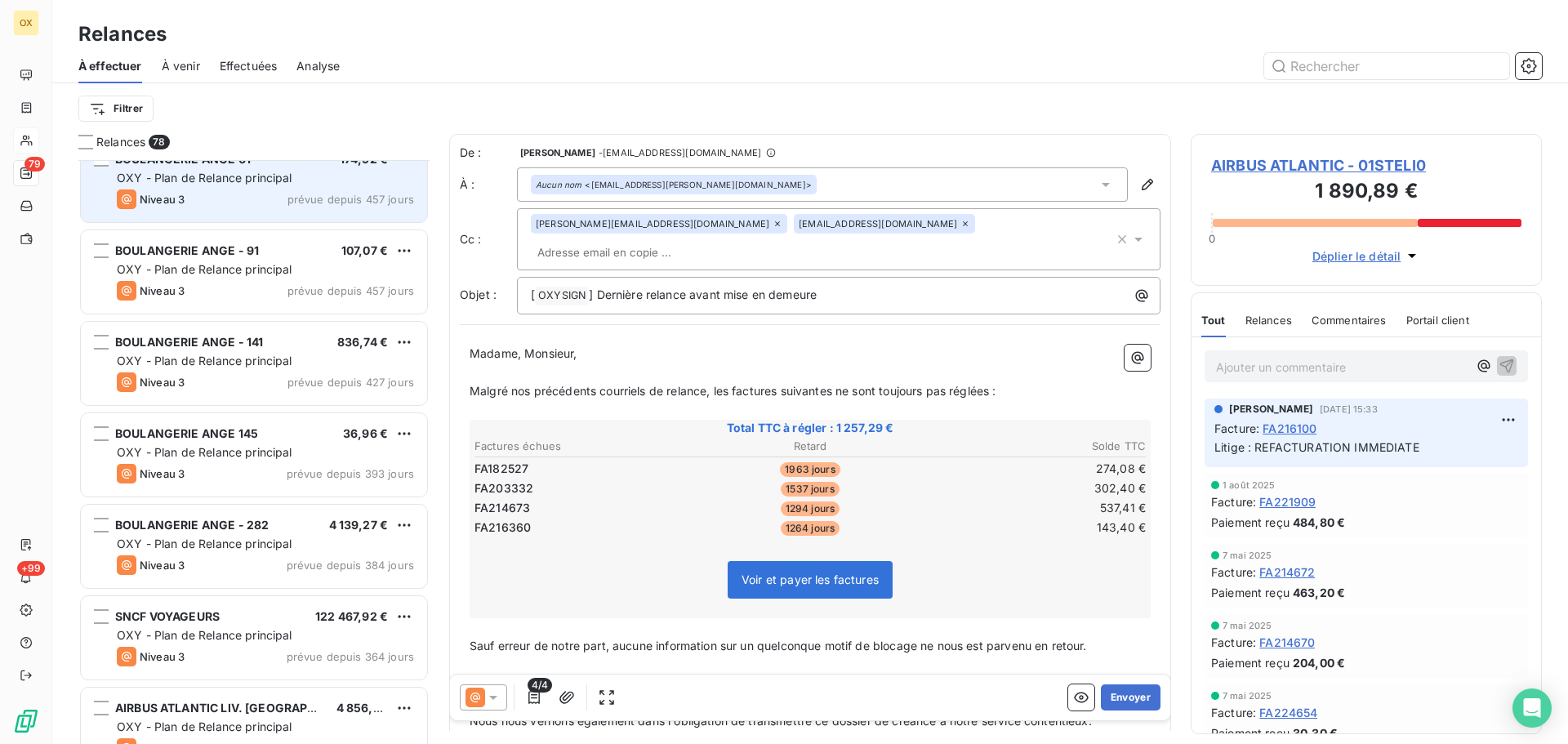
scroll to position [246, 0]
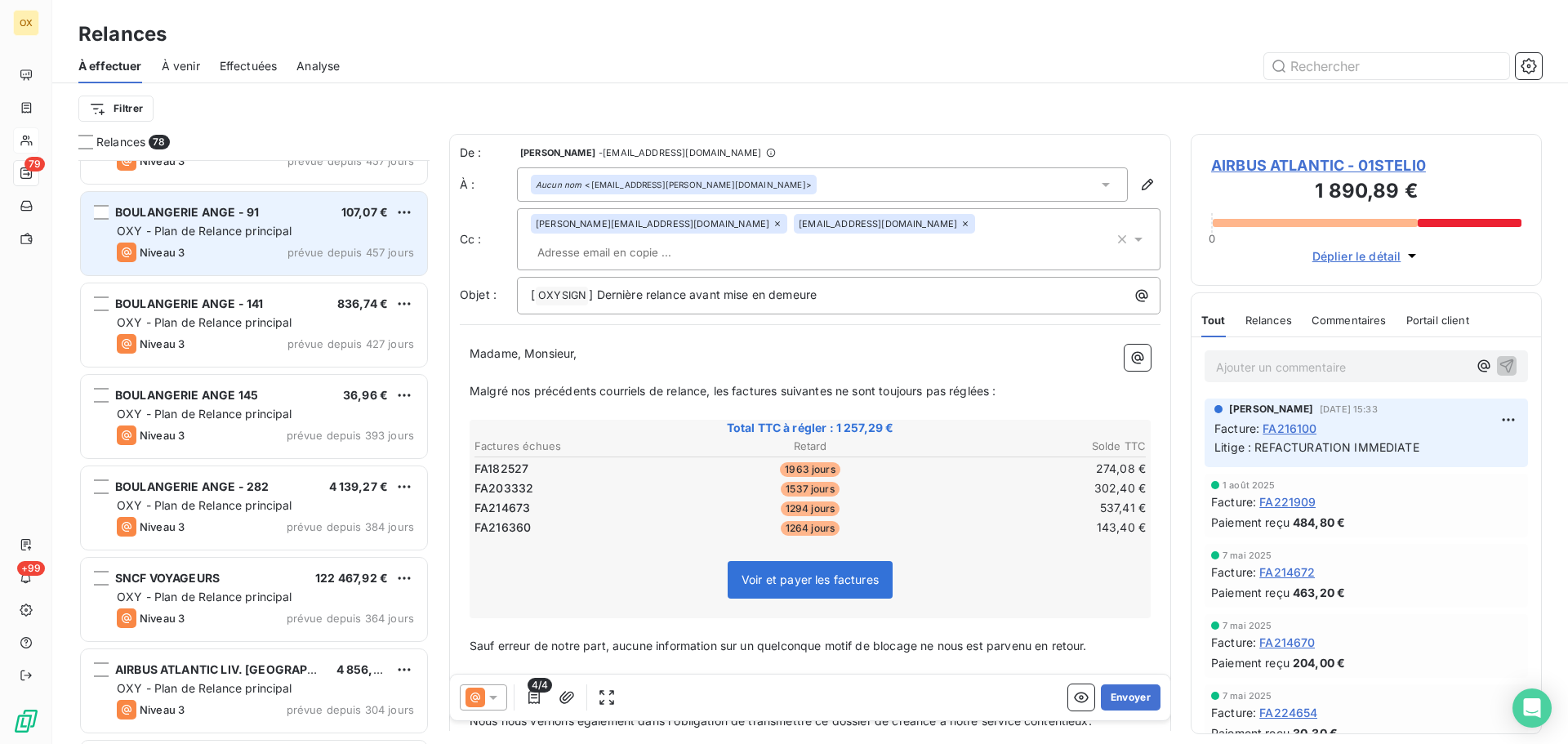
click at [270, 221] on div "BOULANGERIE ANGE - 91 107,07 € OXY - Plan de Relance principal Niveau 3 prévue …" at bounding box center [254, 234] width 346 height 83
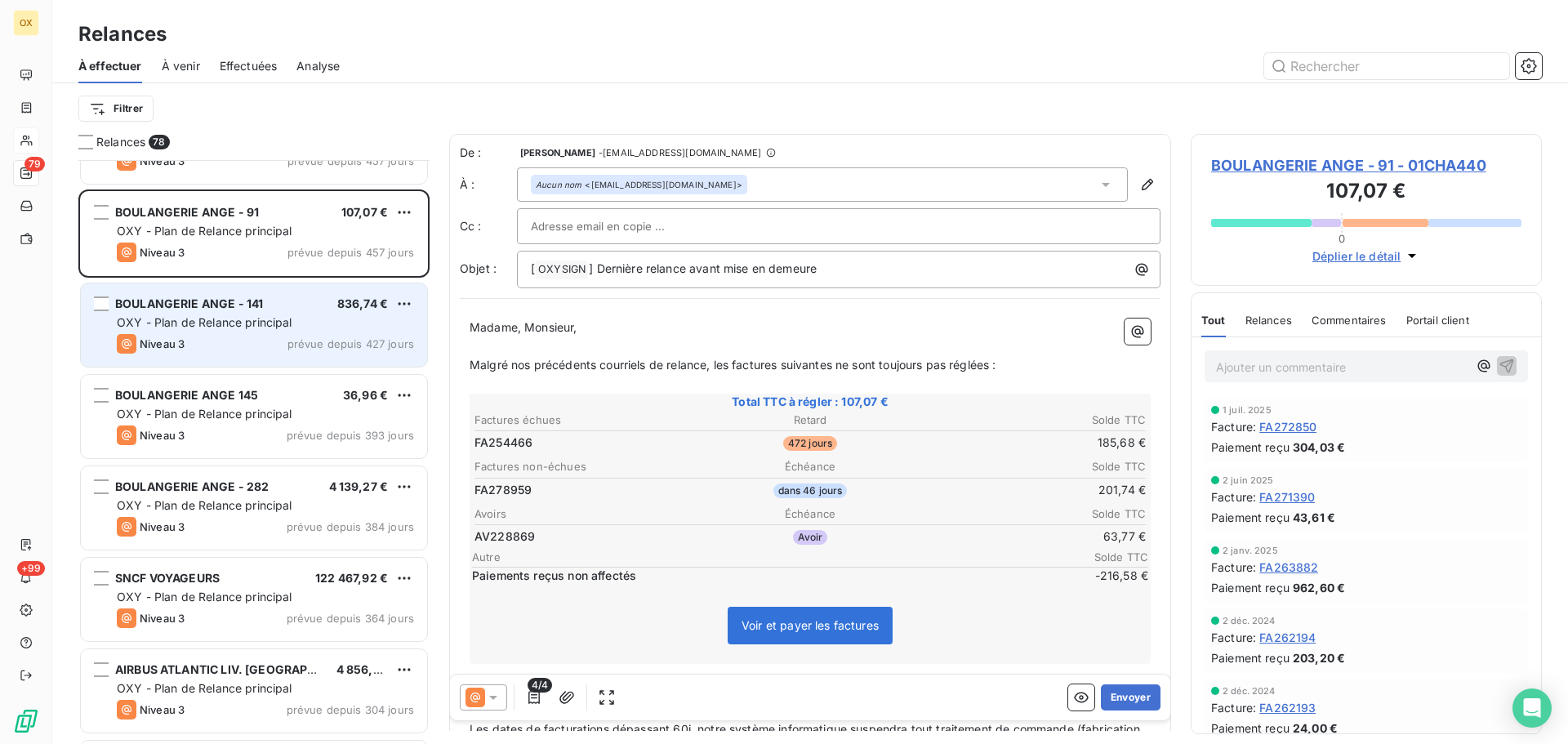
click at [263, 324] on span "OXY - Plan de Relance principal" at bounding box center [204, 322] width 176 height 14
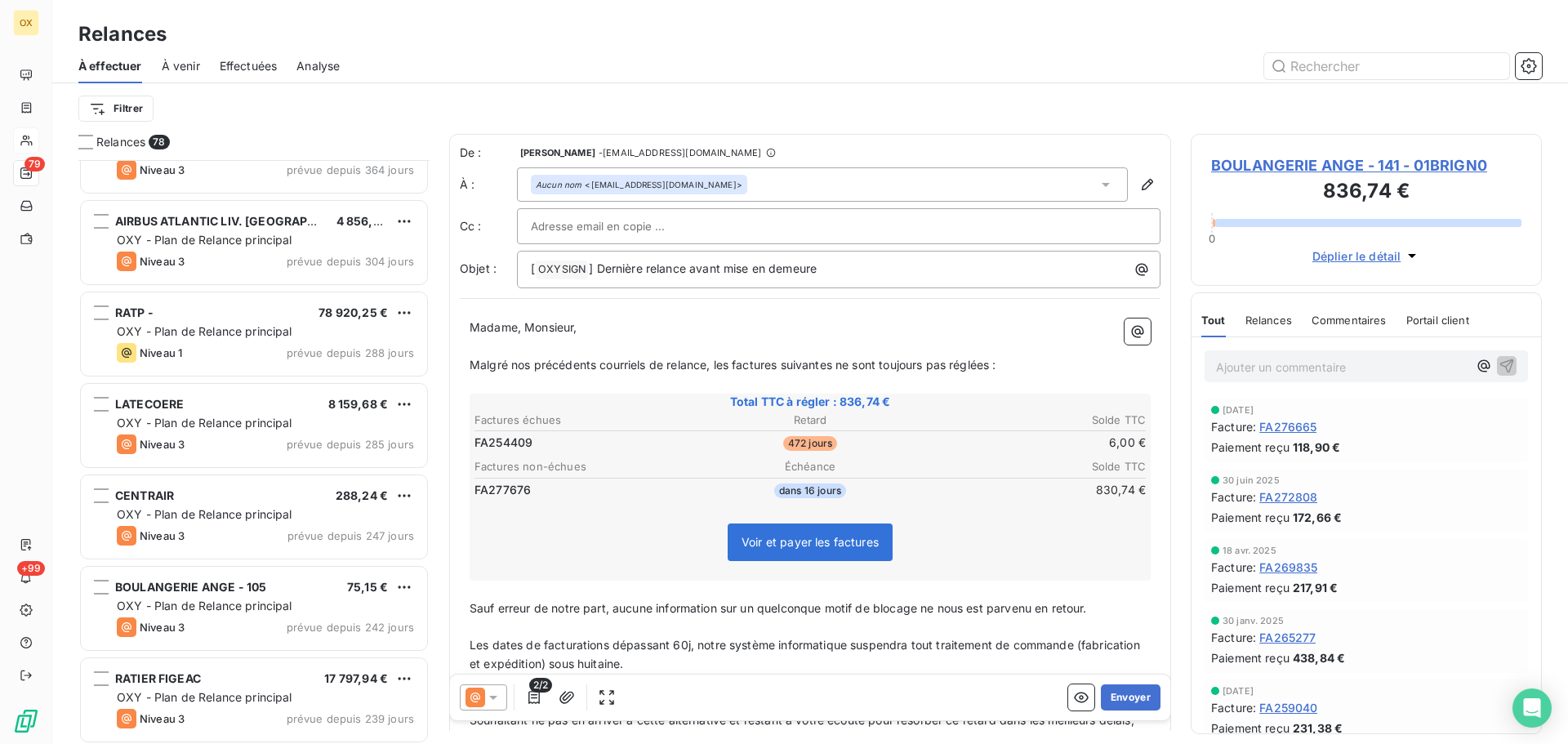
scroll to position [736, 0]
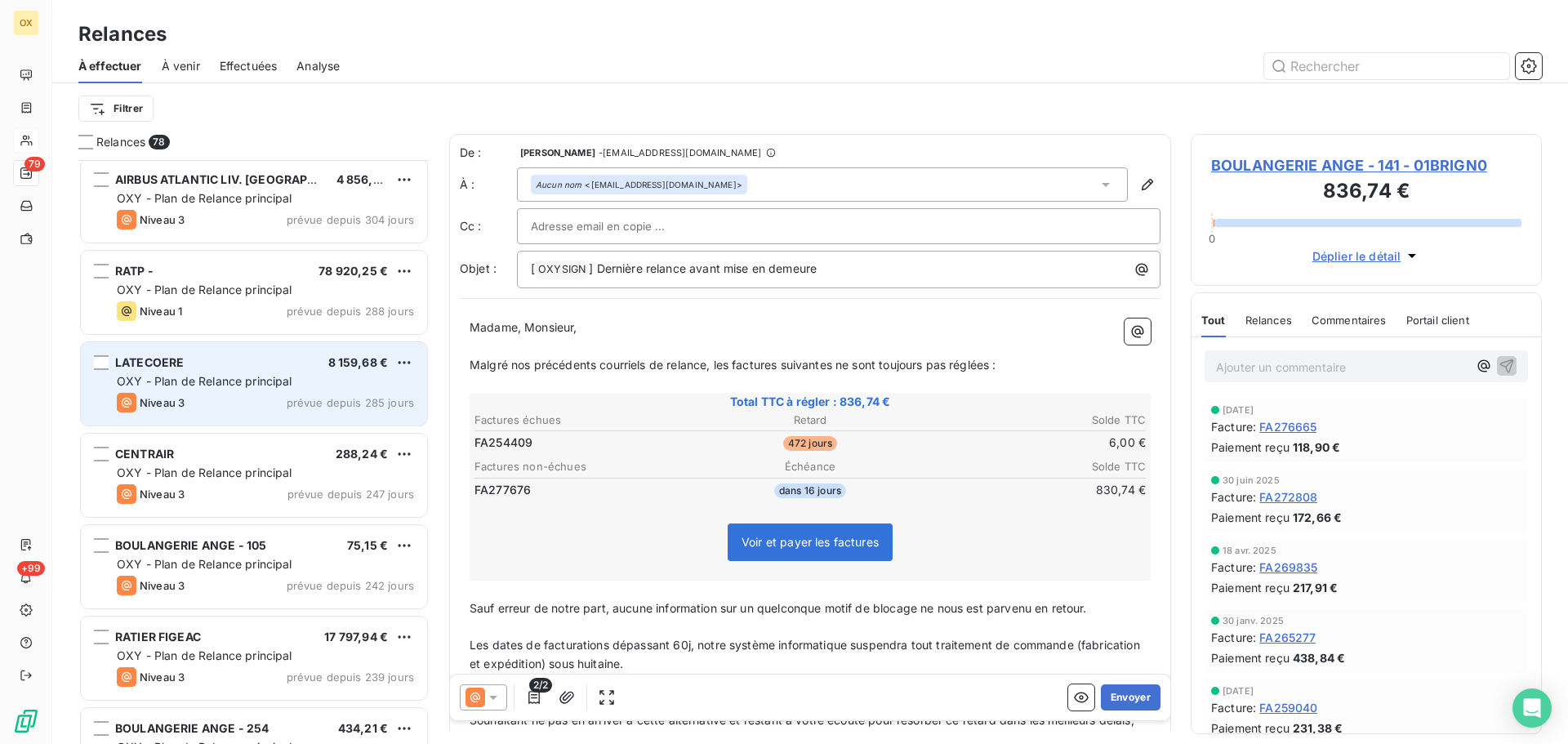
click at [254, 375] on span "OXY - Plan de Relance principal" at bounding box center [204, 381] width 176 height 14
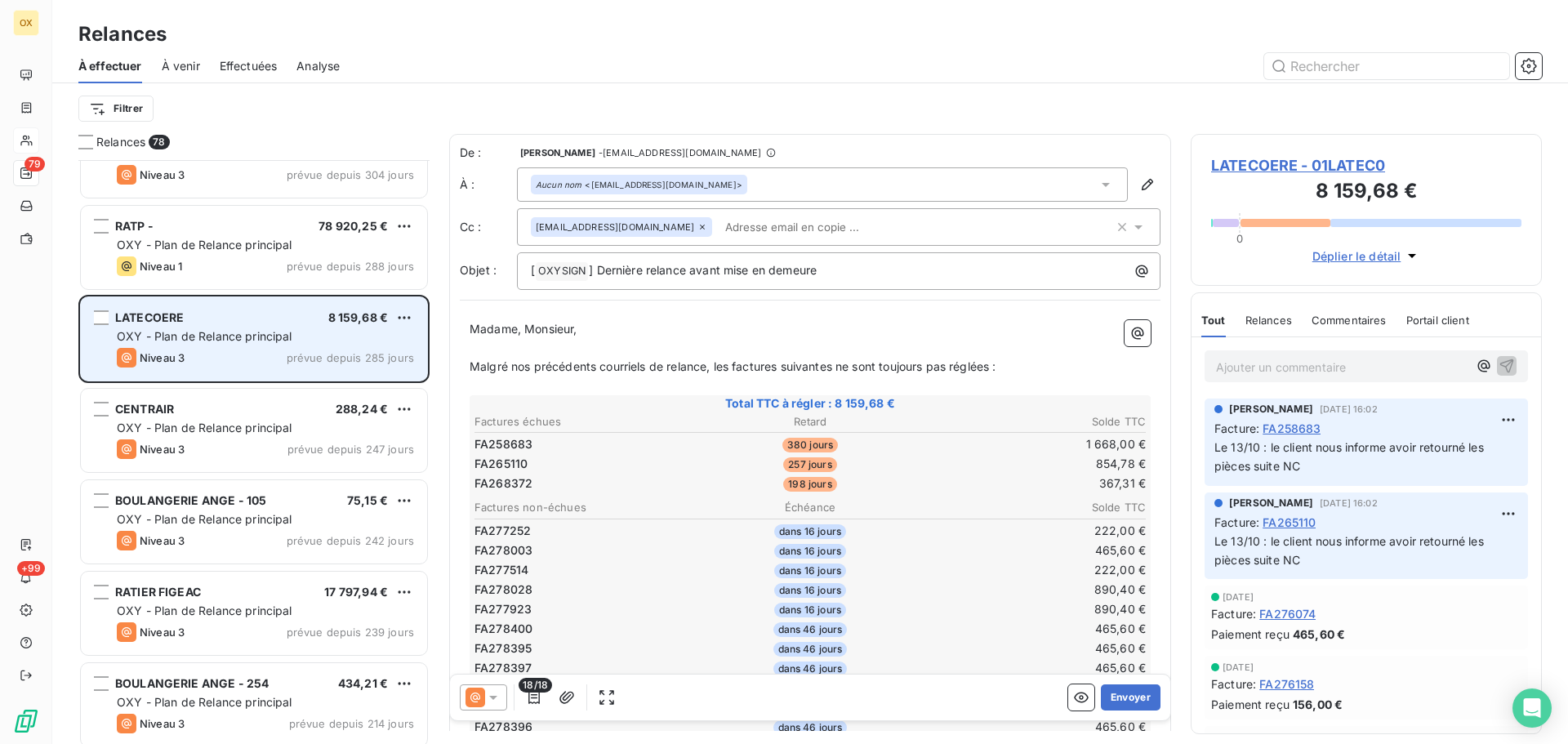
scroll to position [818, 0]
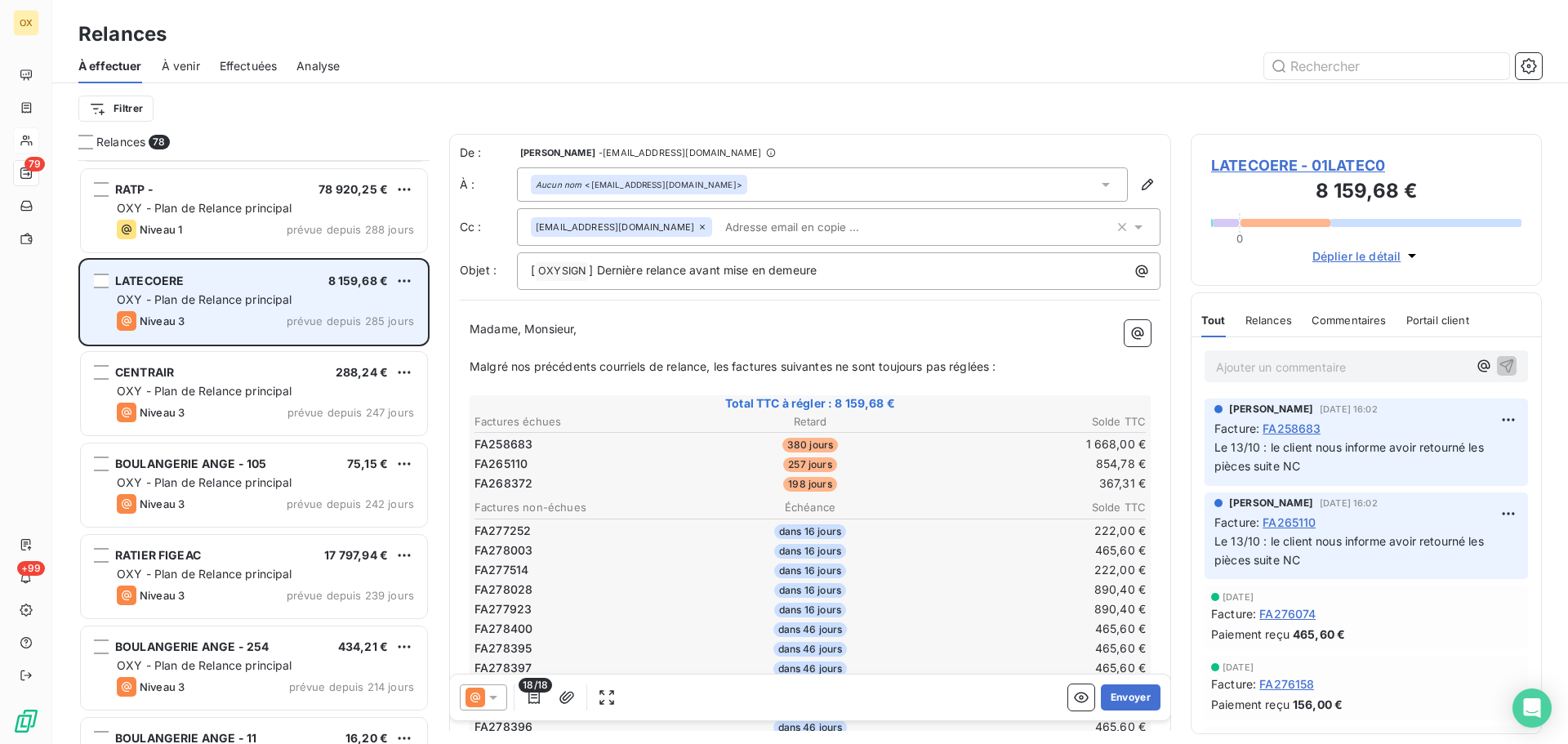
click at [255, 373] on div "CENTRAIR 288,24 €" at bounding box center [266, 372] width 298 height 15
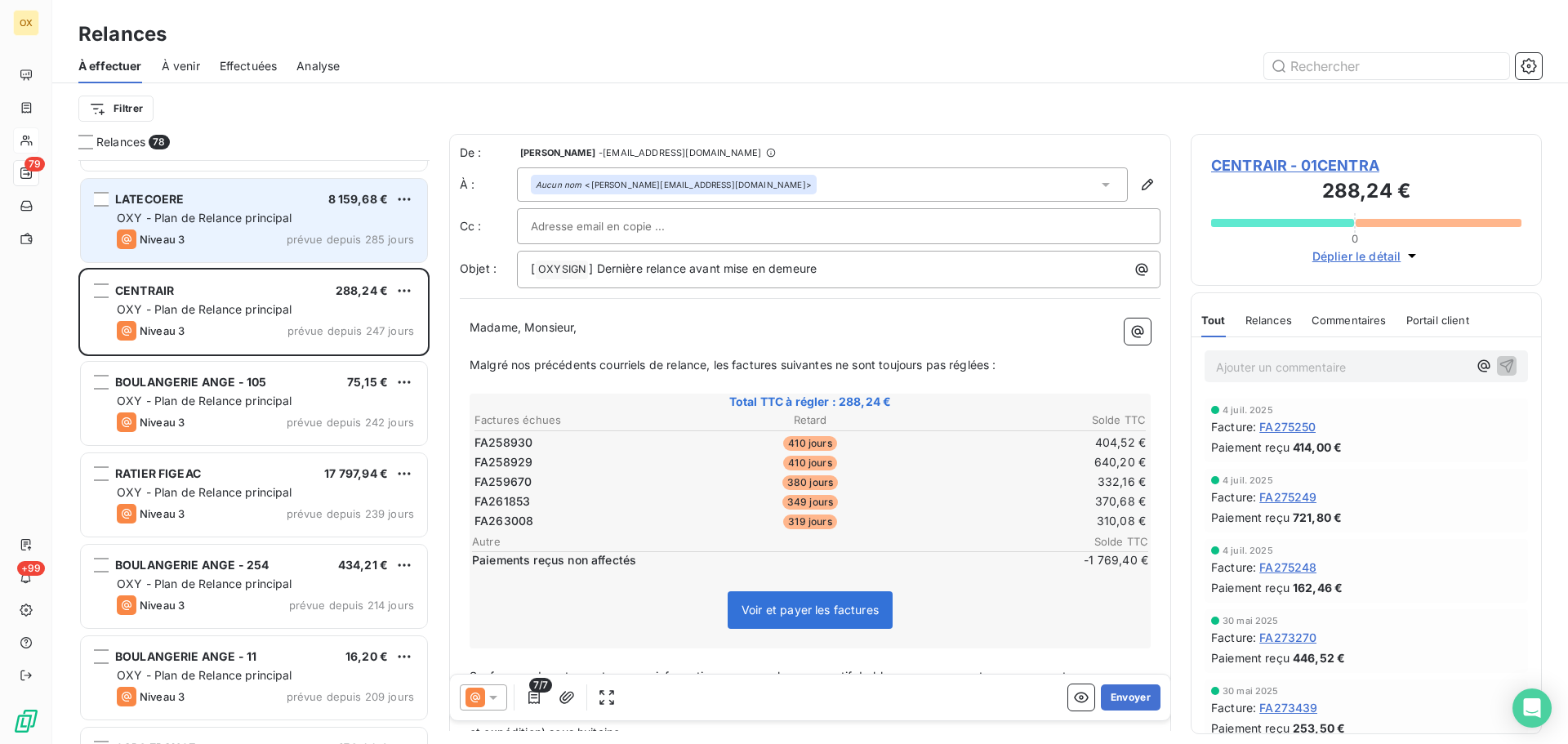
scroll to position [981, 0]
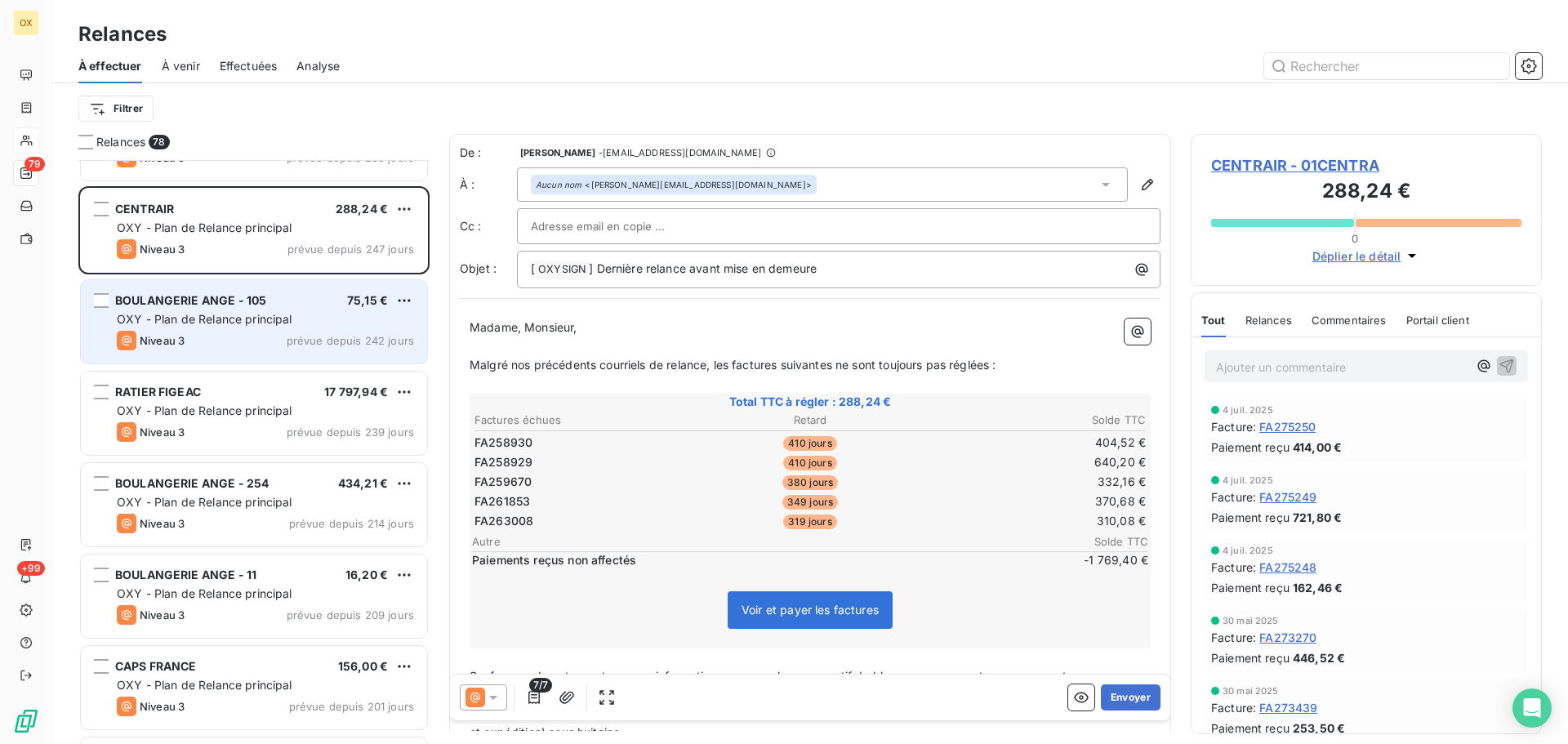
click at [239, 343] on div "Niveau 3 prévue depuis 242 jours" at bounding box center [266, 340] width 298 height 20
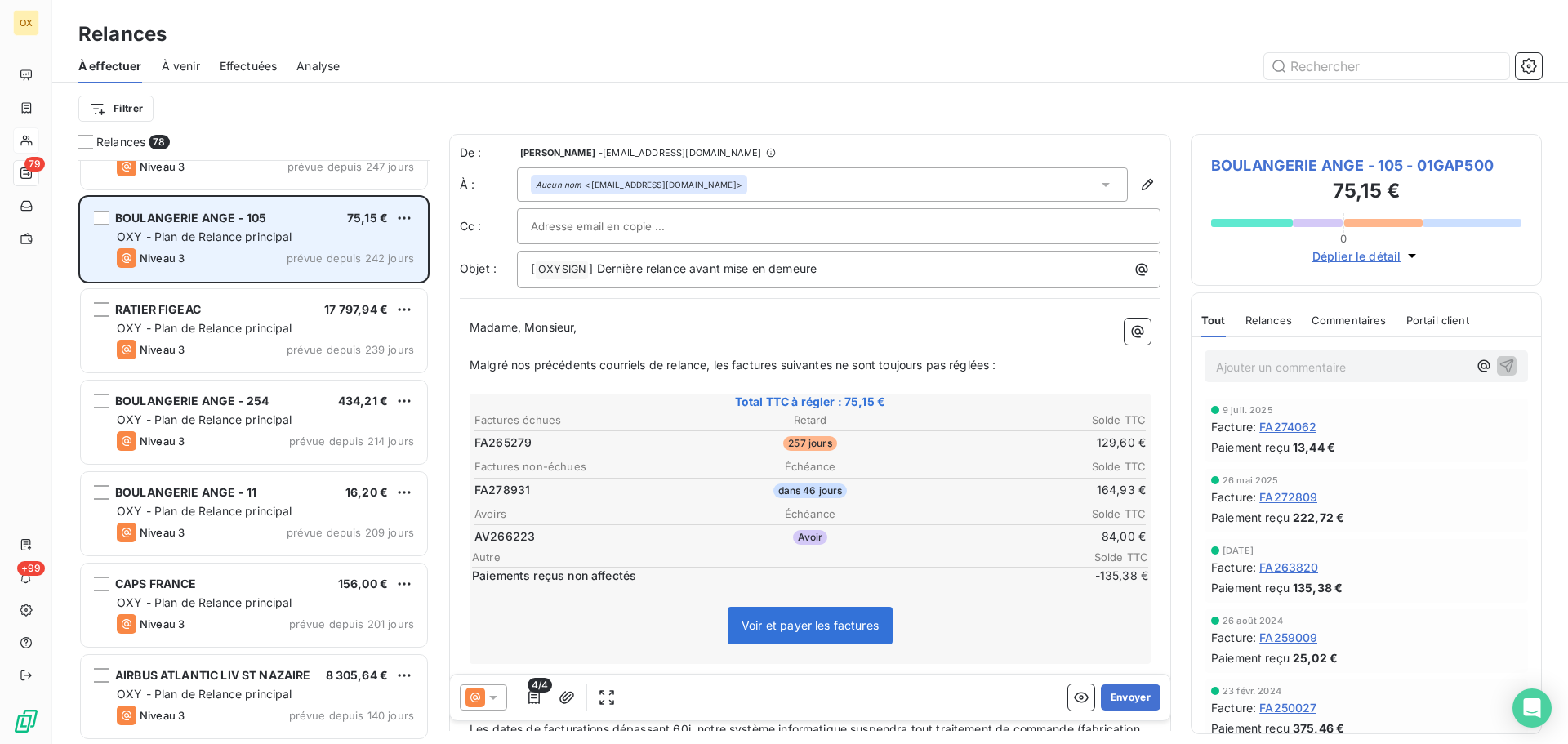
scroll to position [1145, 0]
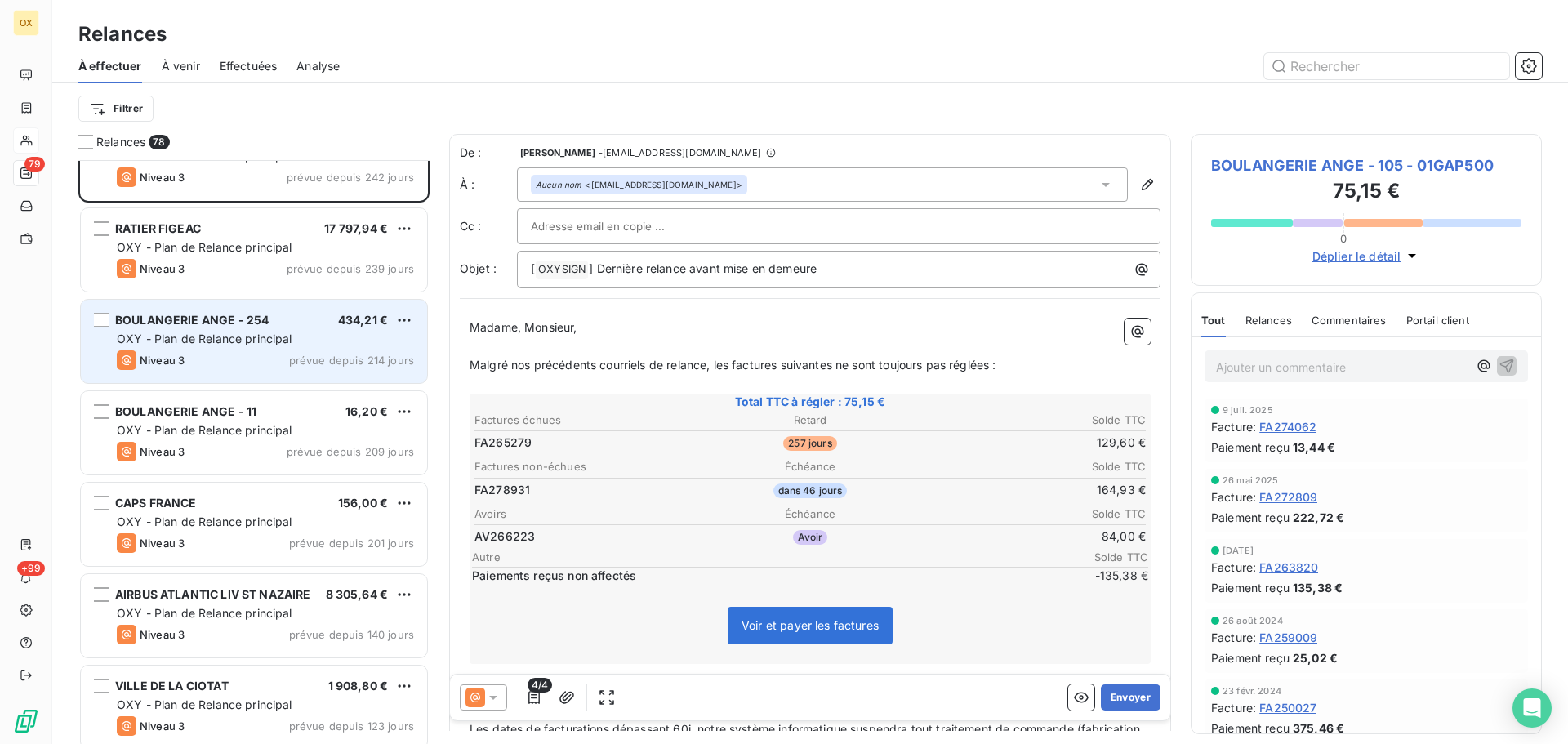
click at [245, 376] on div "BOULANGERIE ANGE - 254 434,21 € OXY - Plan de Relance principal Niveau 3 prévue…" at bounding box center [254, 341] width 346 height 83
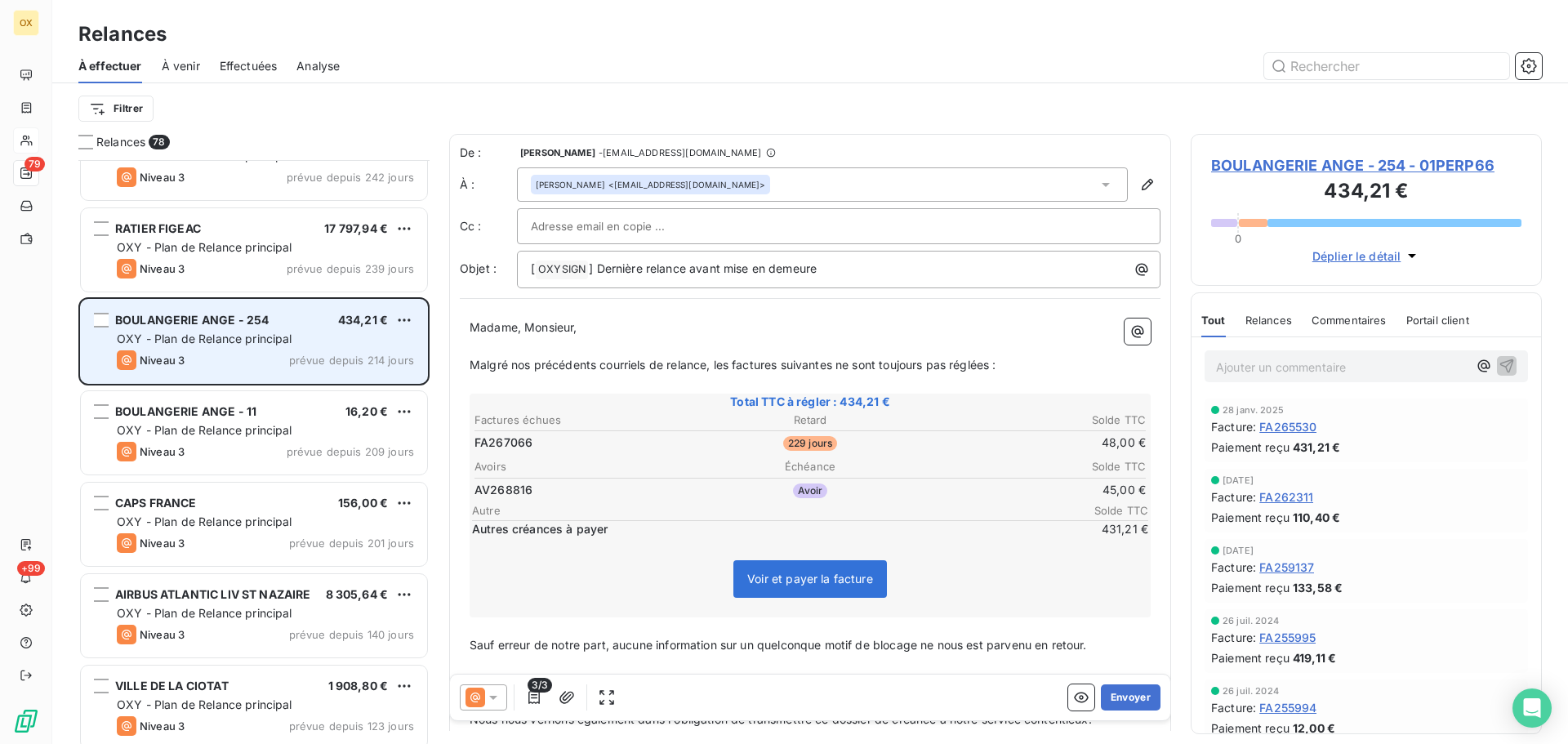
scroll to position [1226, 0]
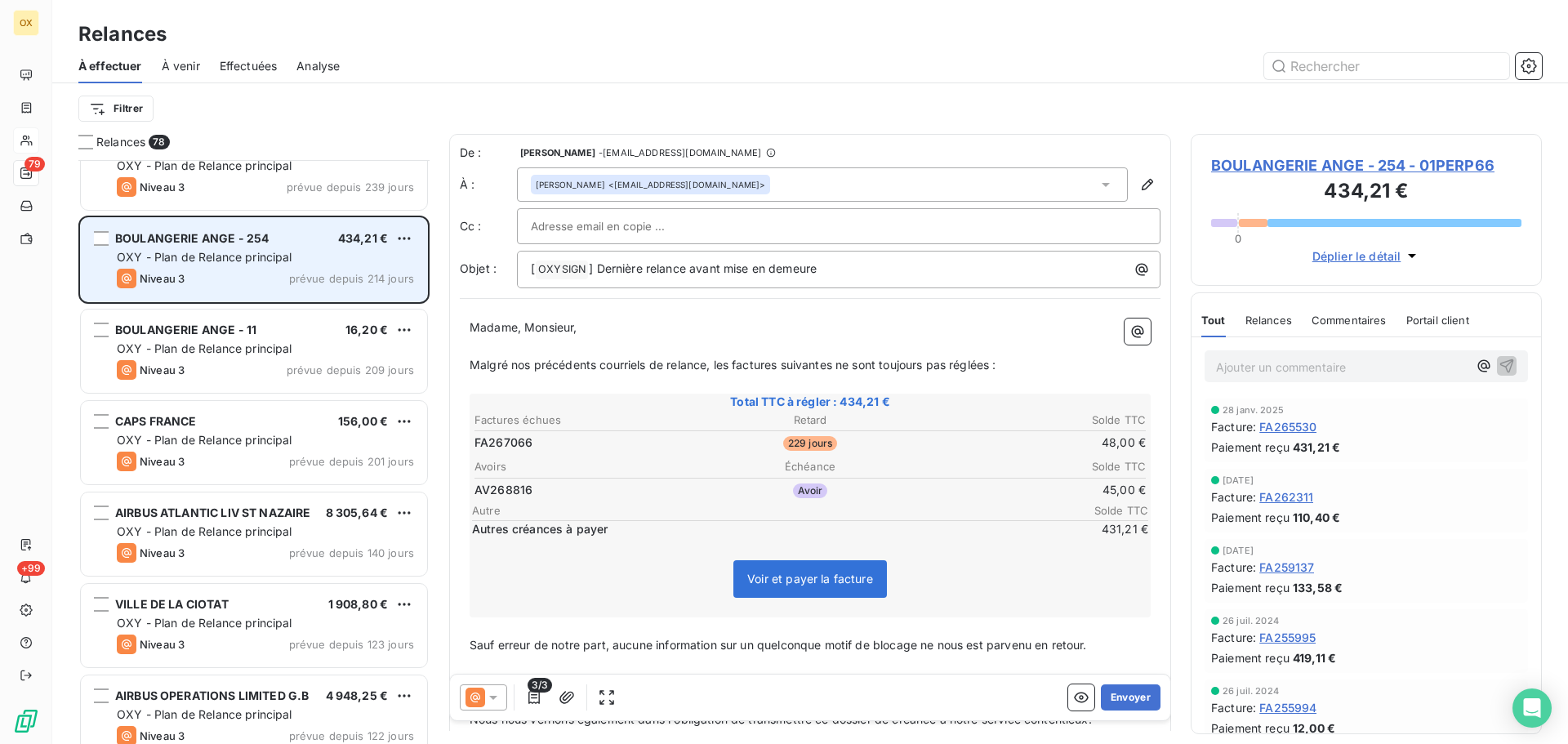
click at [245, 376] on div "Niveau 3 prévue depuis 209 jours" at bounding box center [266, 369] width 298 height 20
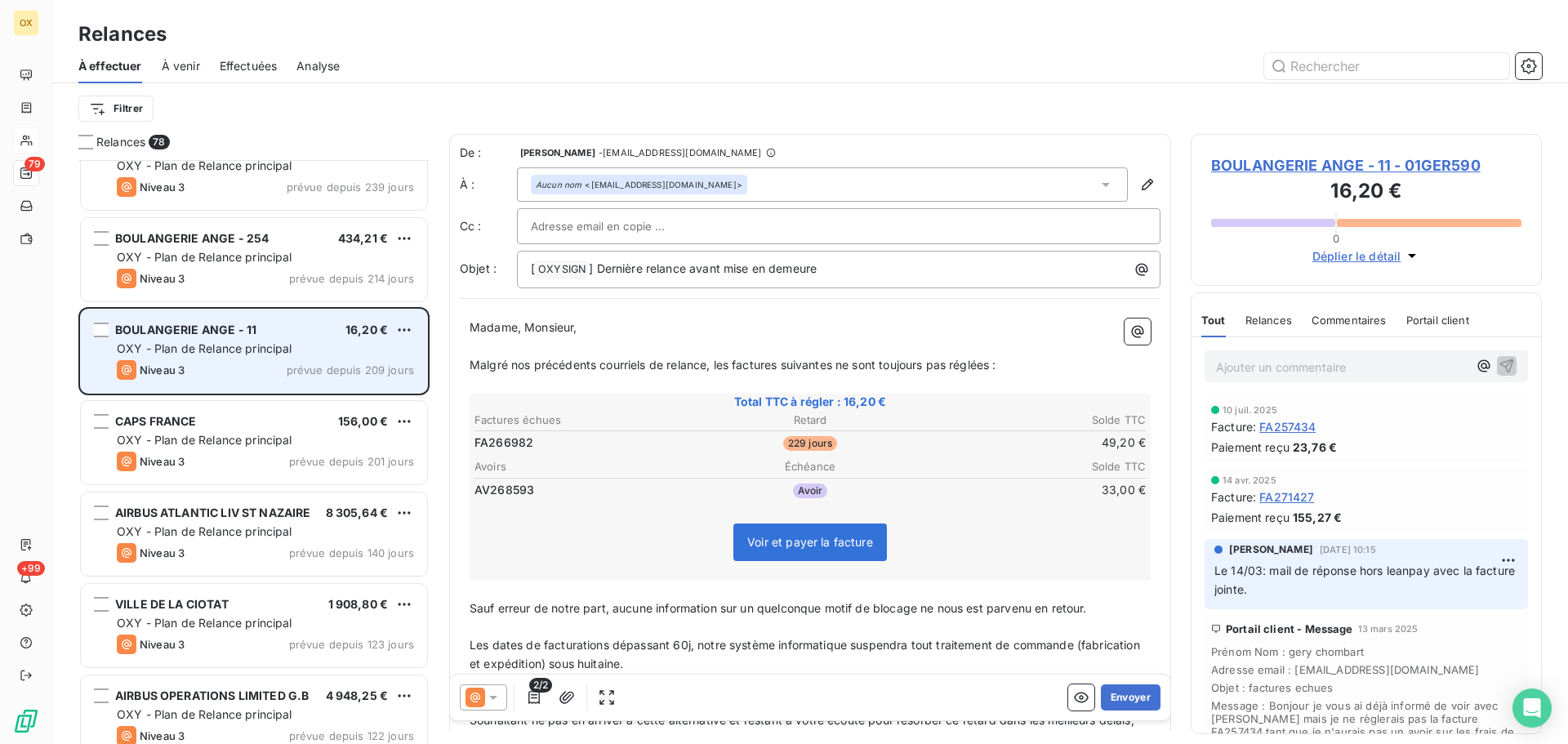
scroll to position [1307, 0]
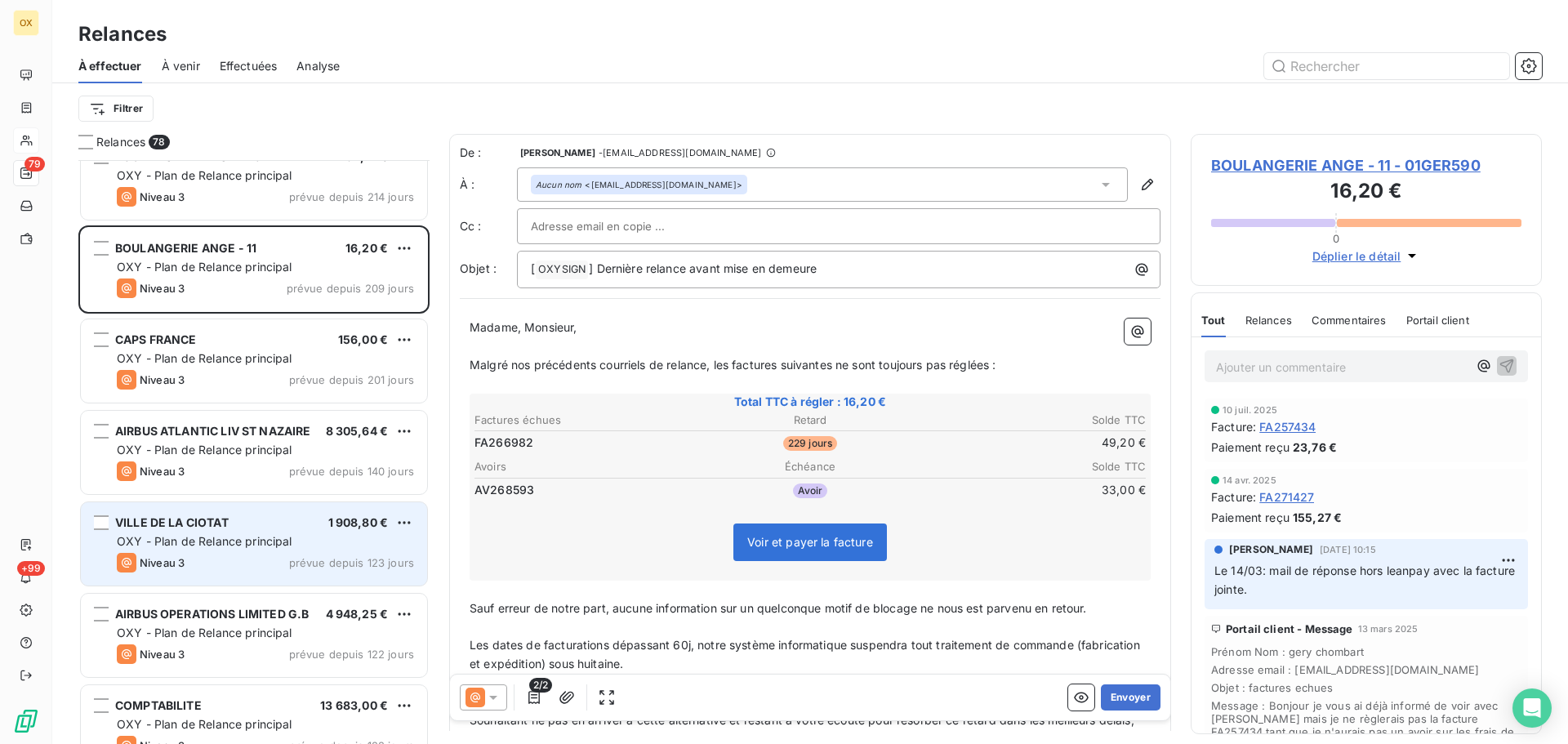
click at [280, 542] on span "OXY - Plan de Relance principal" at bounding box center [204, 541] width 176 height 14
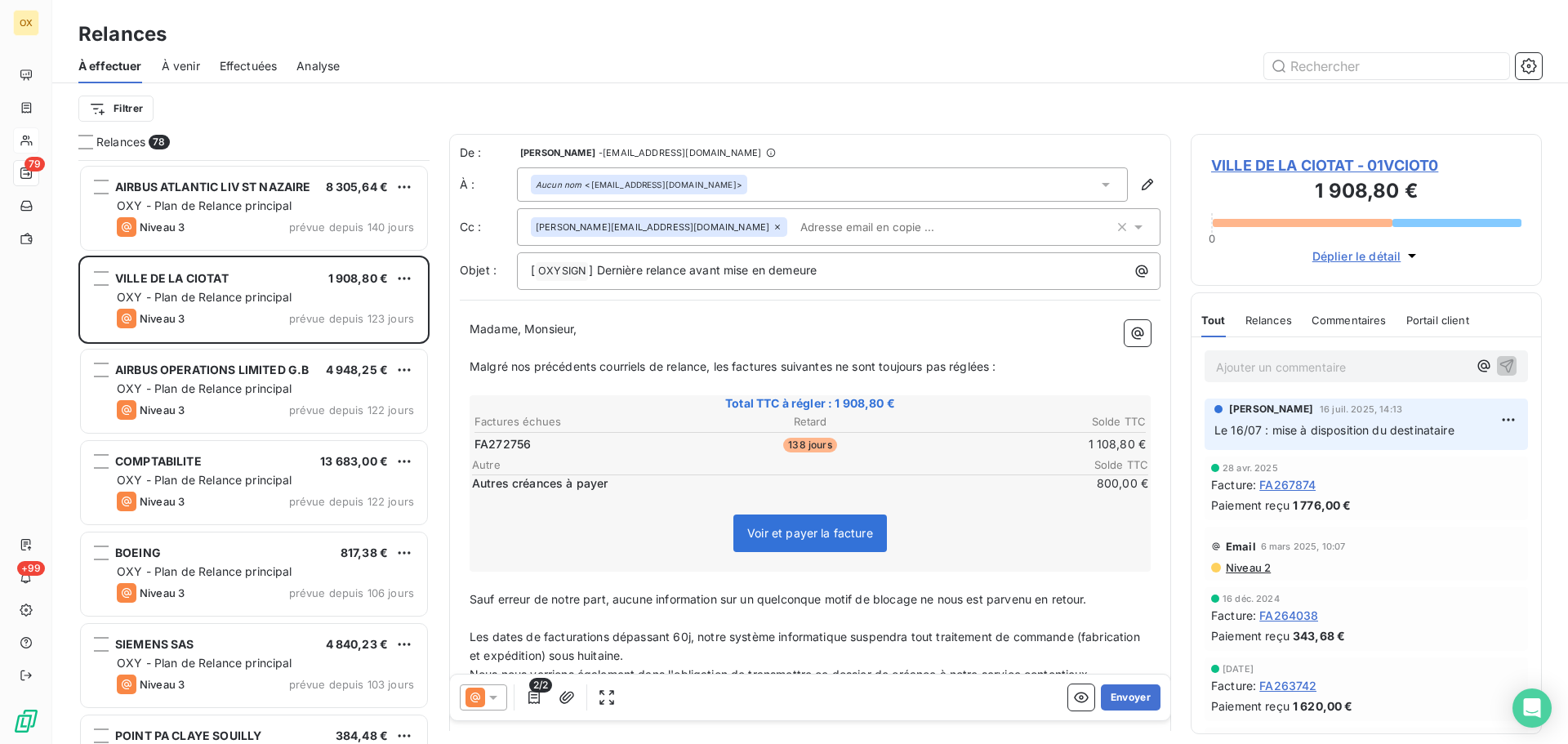
scroll to position [1553, 0]
click at [273, 403] on div "Niveau 3 prévue depuis 122 jours" at bounding box center [266, 409] width 298 height 20
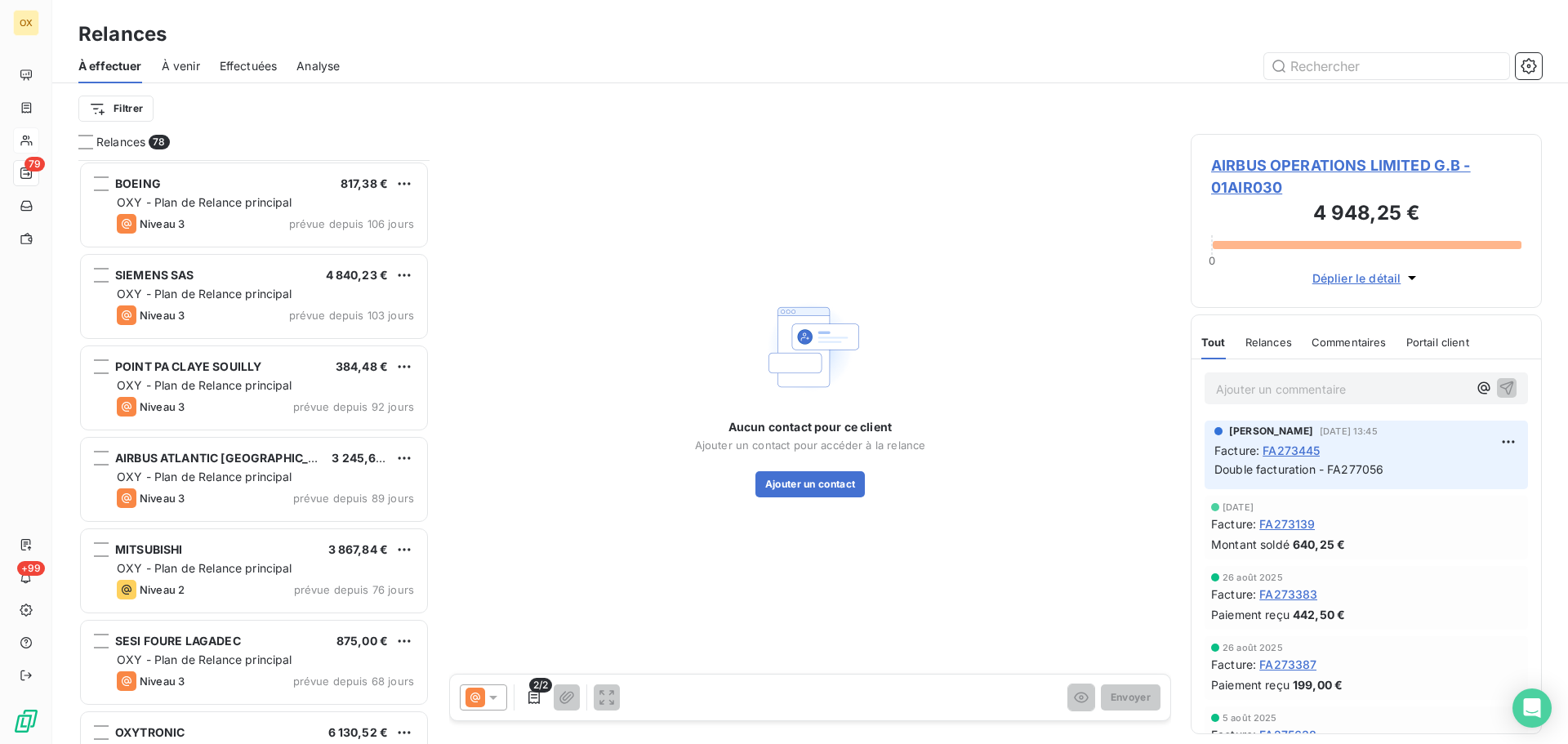
scroll to position [1961, 0]
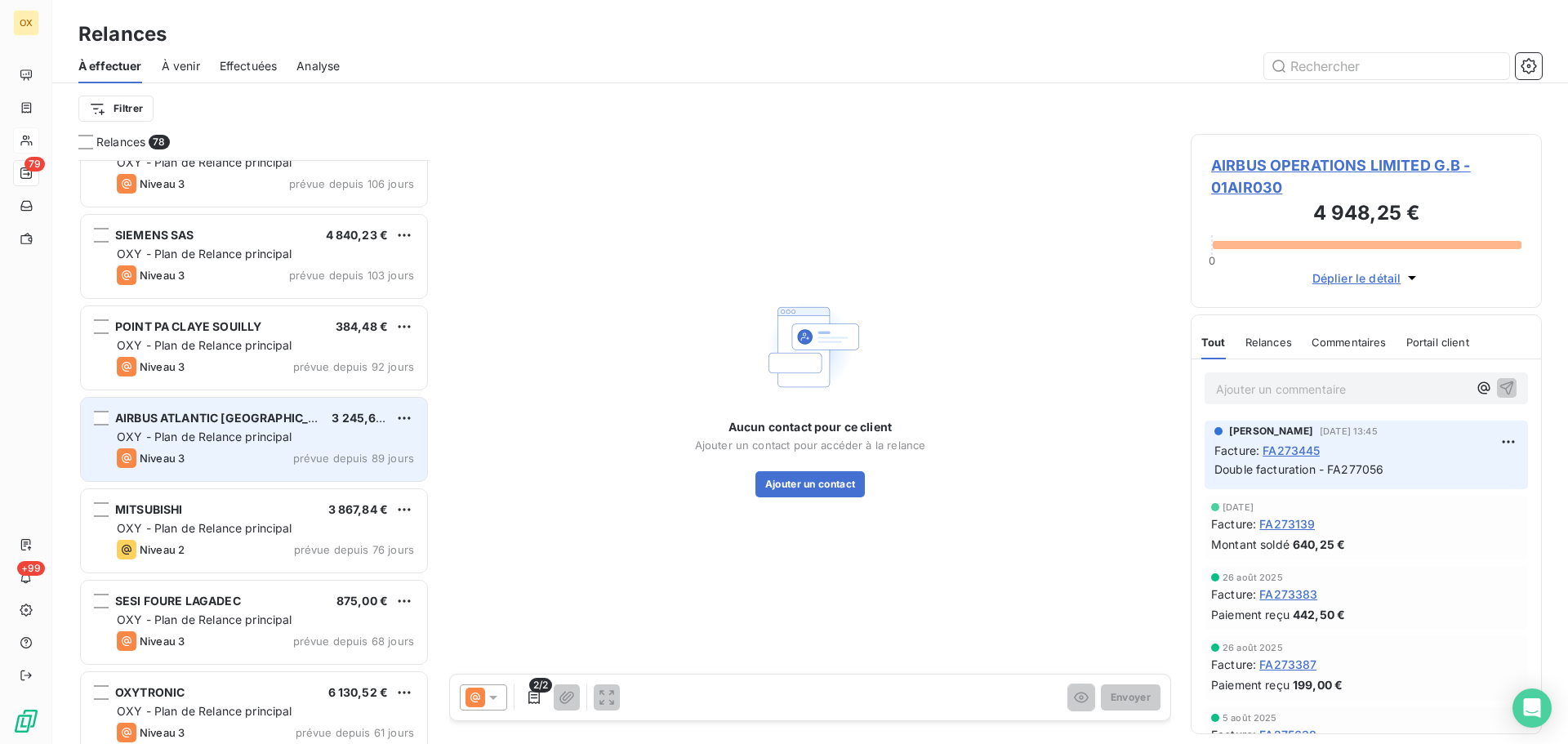
click at [280, 421] on div "AIRBUS ATLANTIC MAROC 3 245,64 €" at bounding box center [266, 418] width 298 height 15
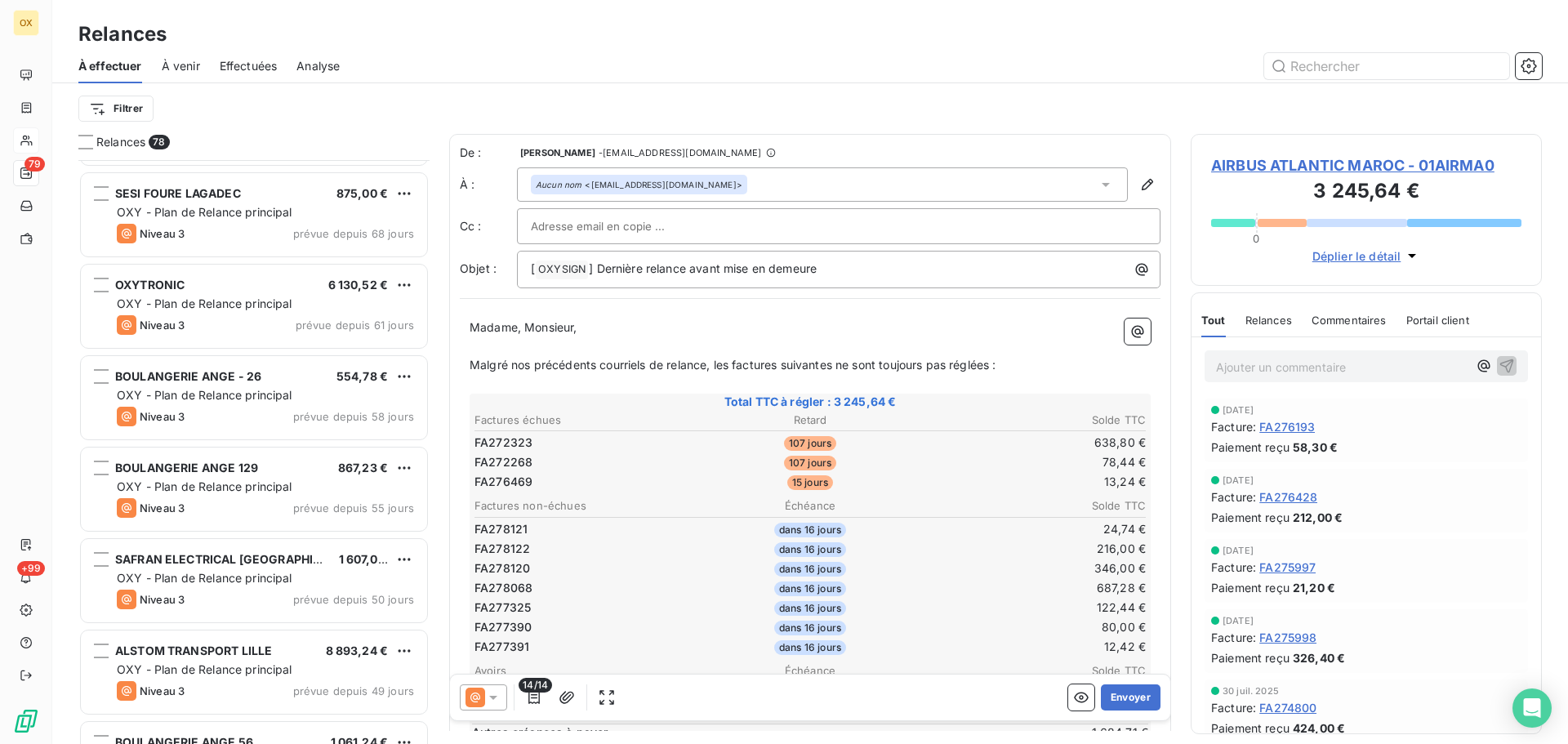
scroll to position [2370, 0]
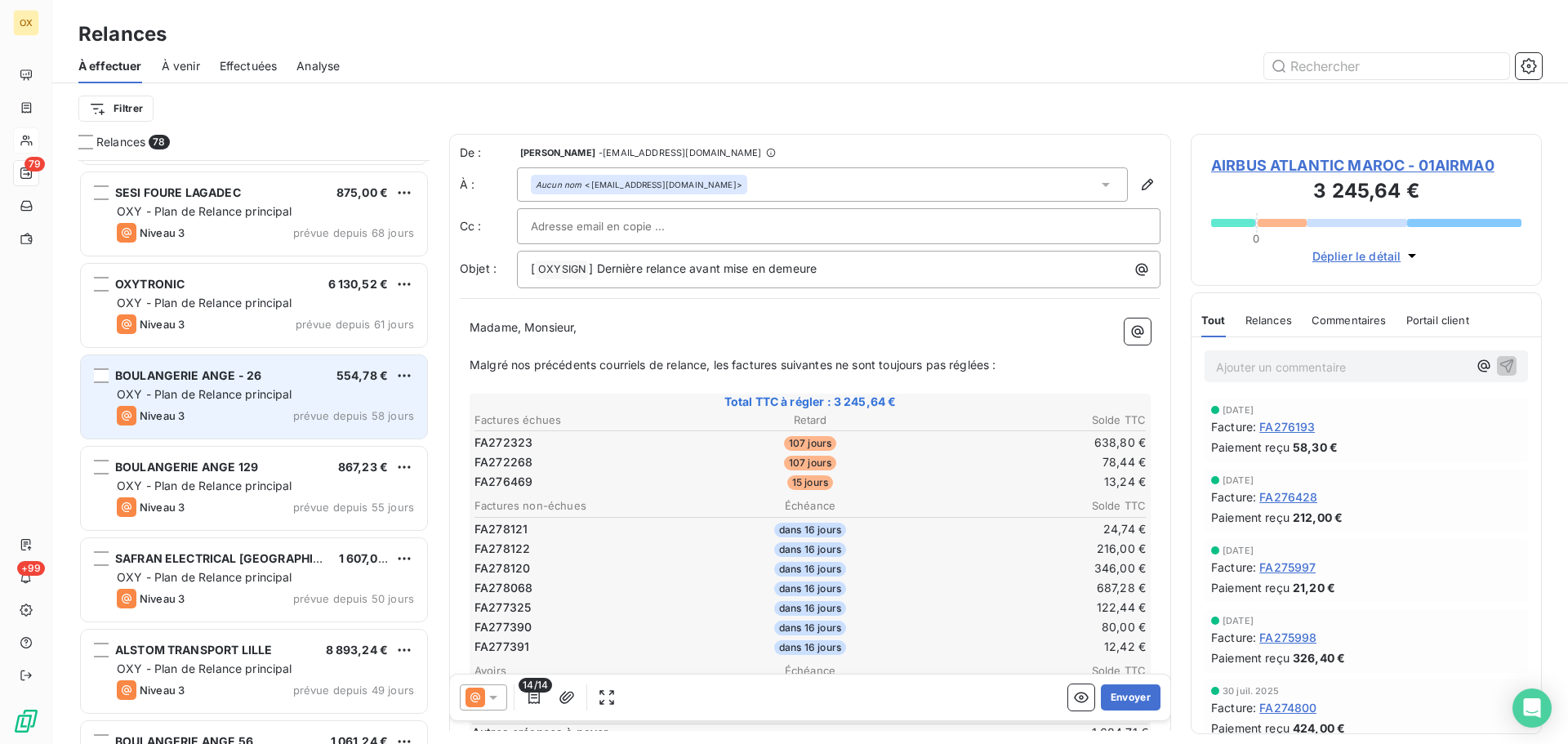
click at [275, 408] on div "Niveau 3 prévue depuis 58 jours" at bounding box center [266, 415] width 298 height 20
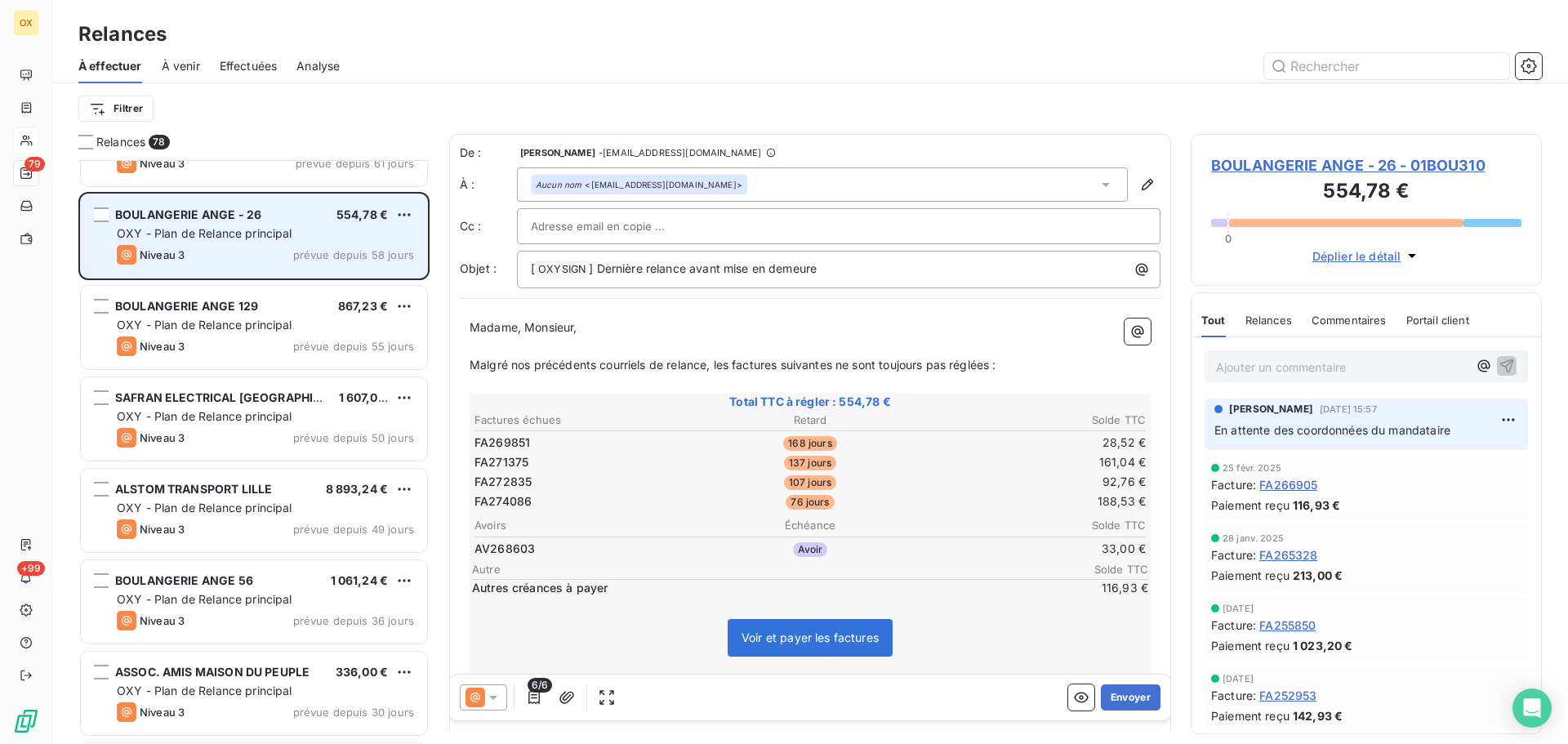
scroll to position [2532, 0]
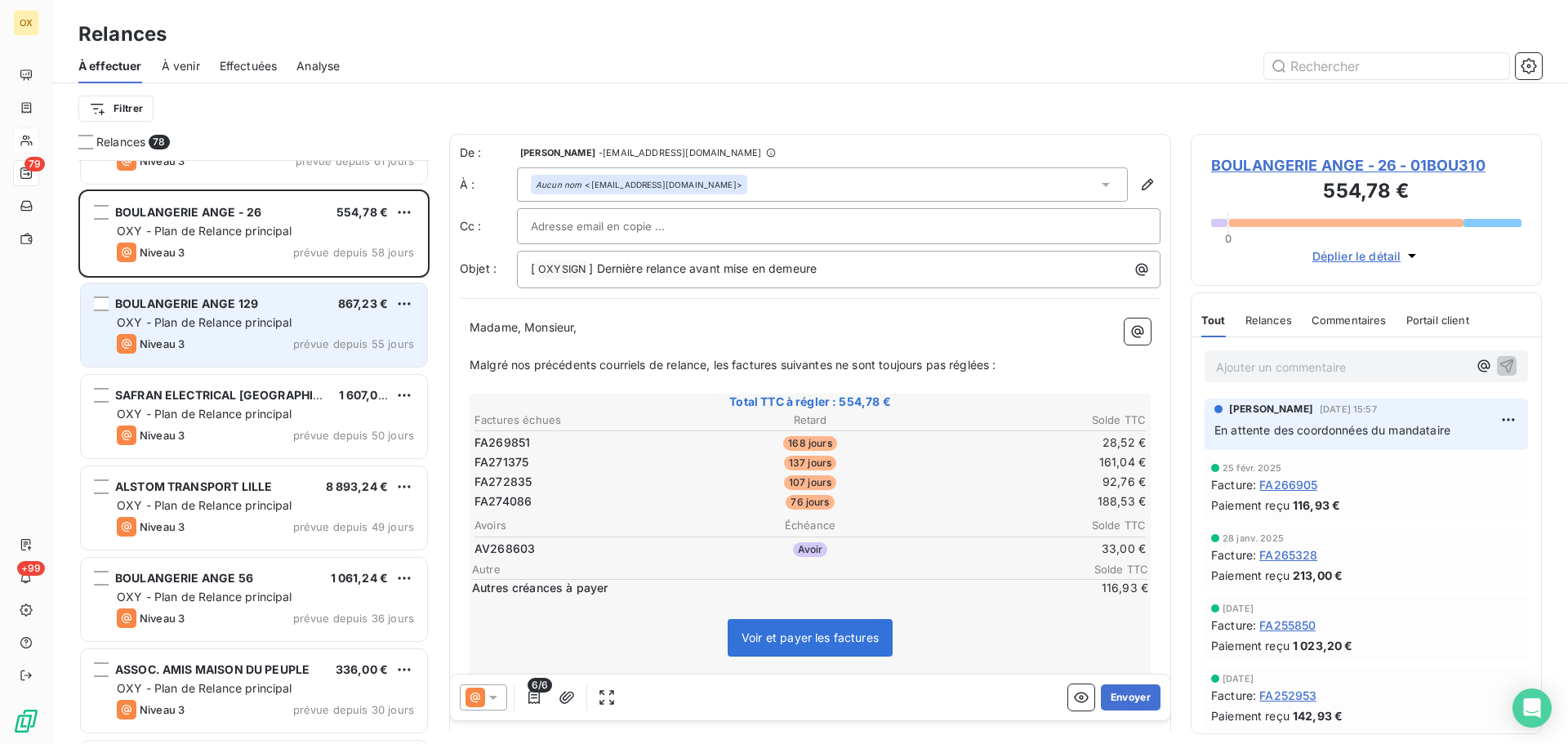
click at [209, 321] on span "OXY - Plan de Relance principal" at bounding box center [204, 322] width 176 height 14
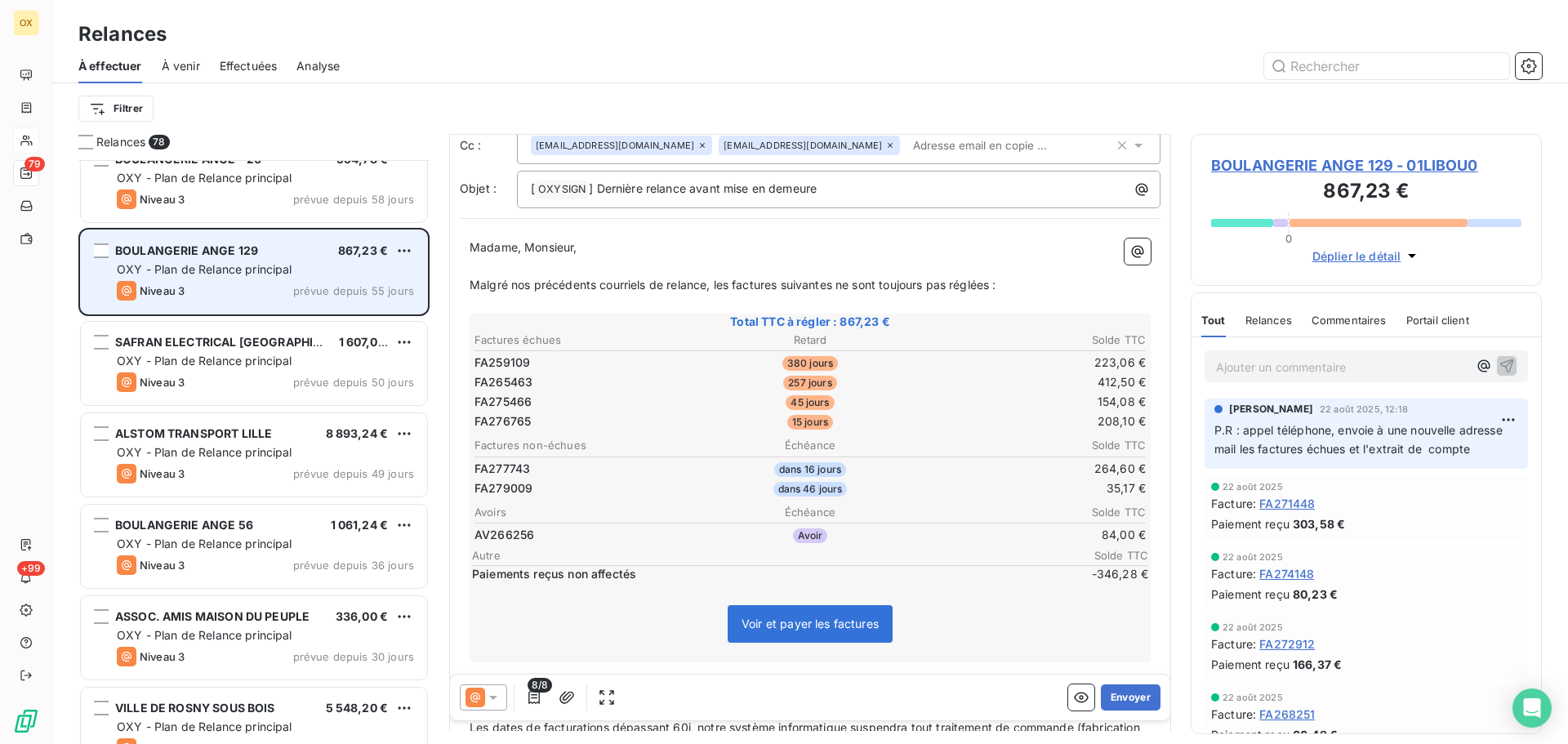
scroll to position [2614, 0]
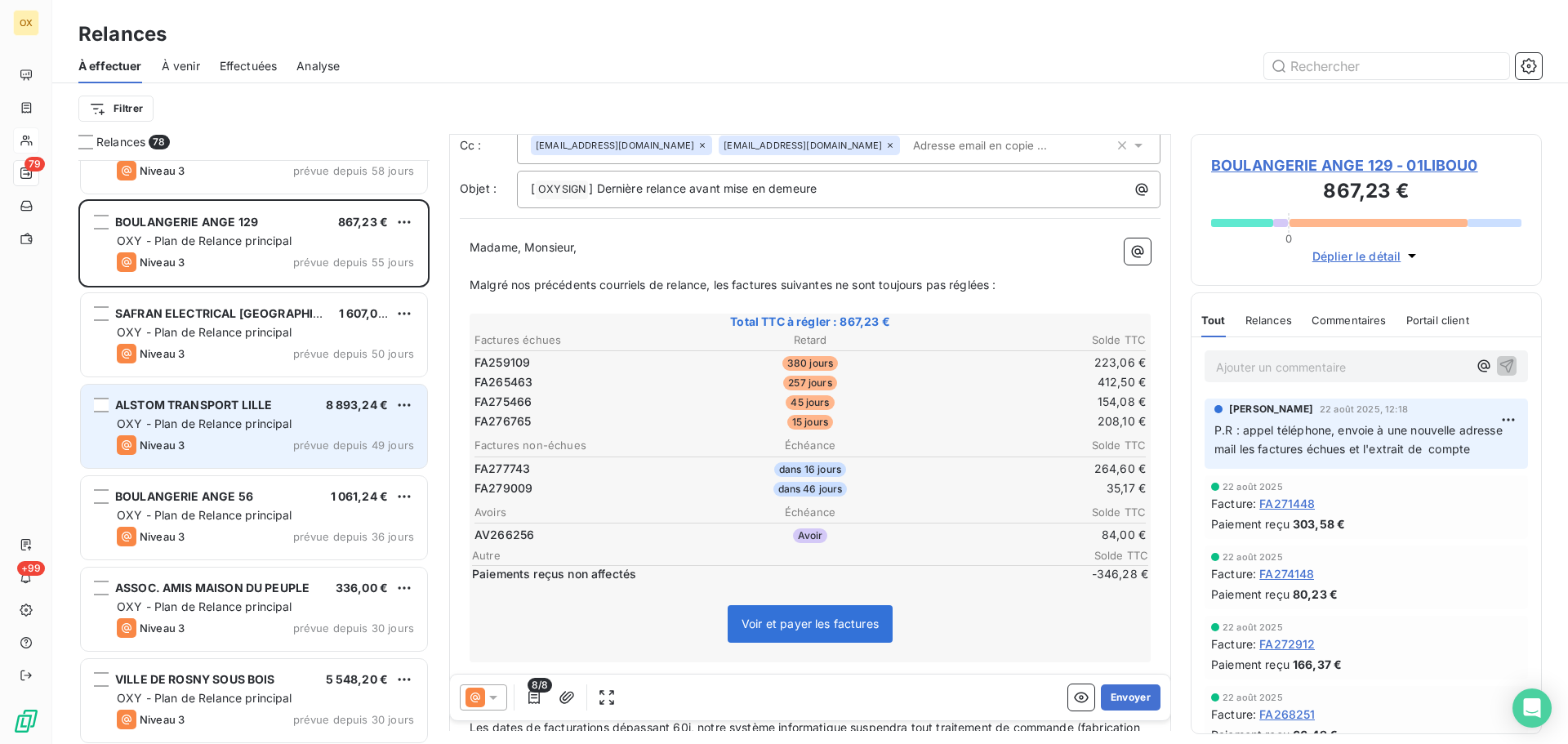
click at [292, 439] on div "Niveau 3 prévue depuis 49 jours" at bounding box center [266, 445] width 298 height 20
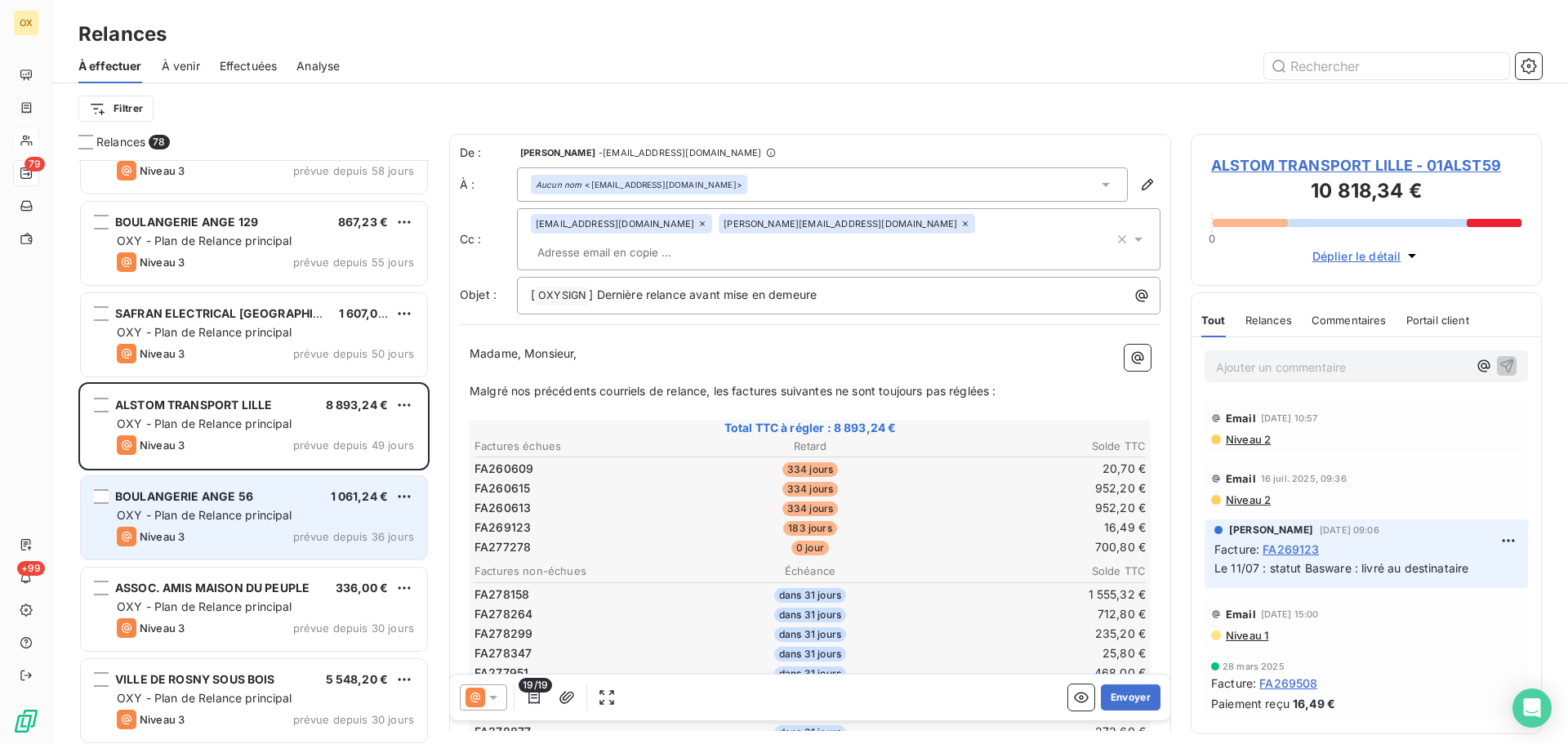
click at [236, 526] on div "BOULANGERIE ANGE 56 1 061,24 € OXY - Plan de Relance principal Niveau 3 prévue …" at bounding box center [254, 517] width 346 height 83
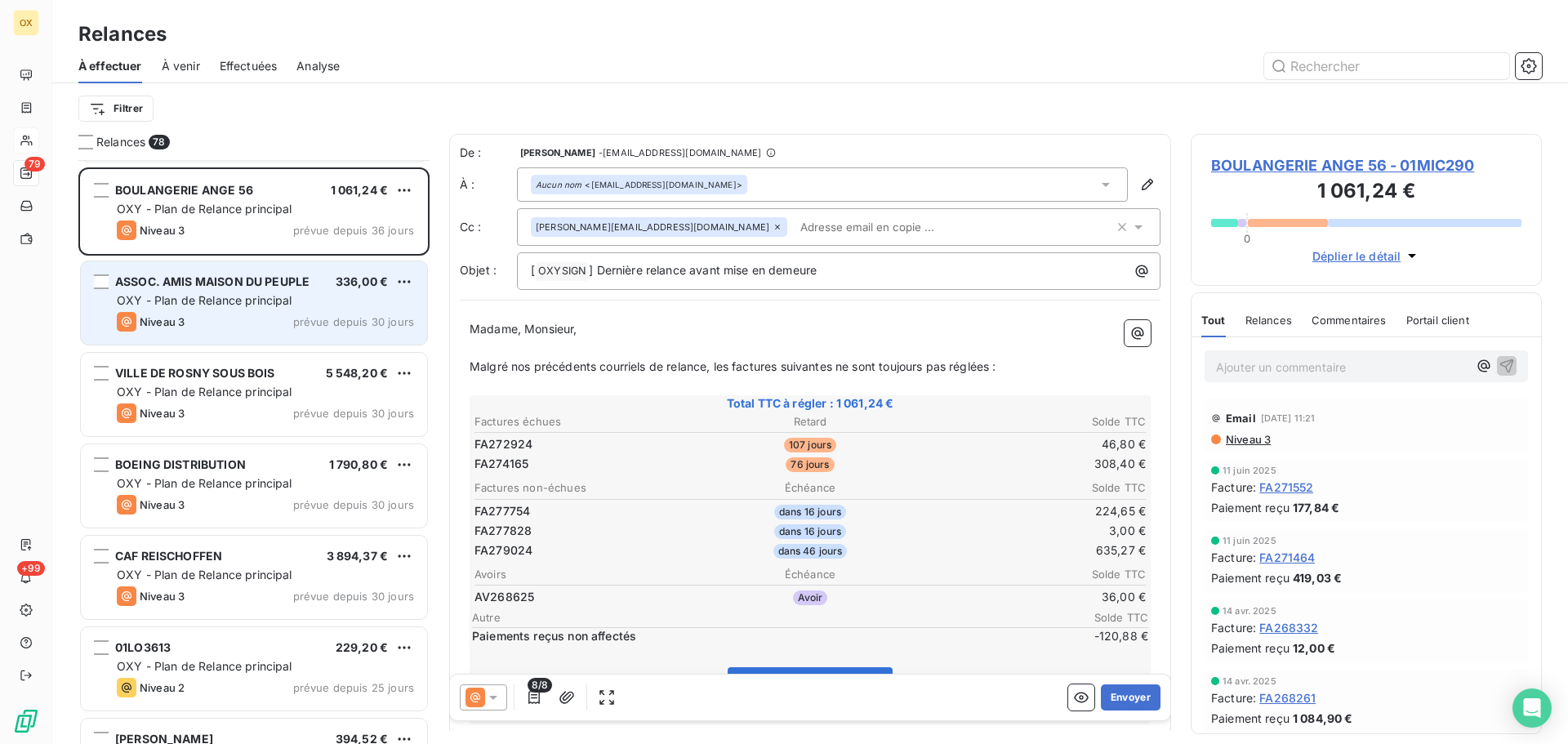
scroll to position [2941, 0]
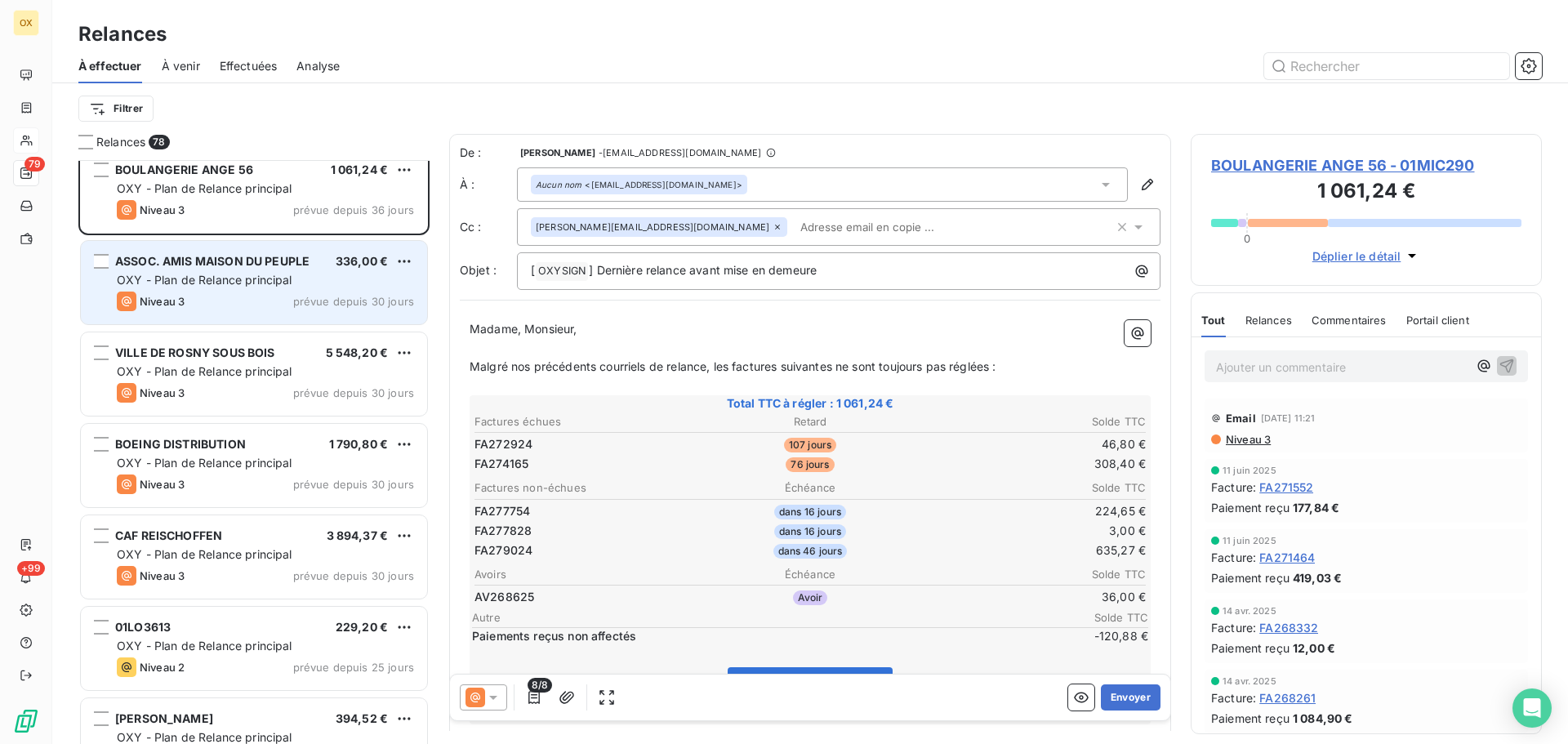
click at [248, 450] on div "BOEING DISTRIBUTION 1 790,80 €" at bounding box center [266, 444] width 298 height 15
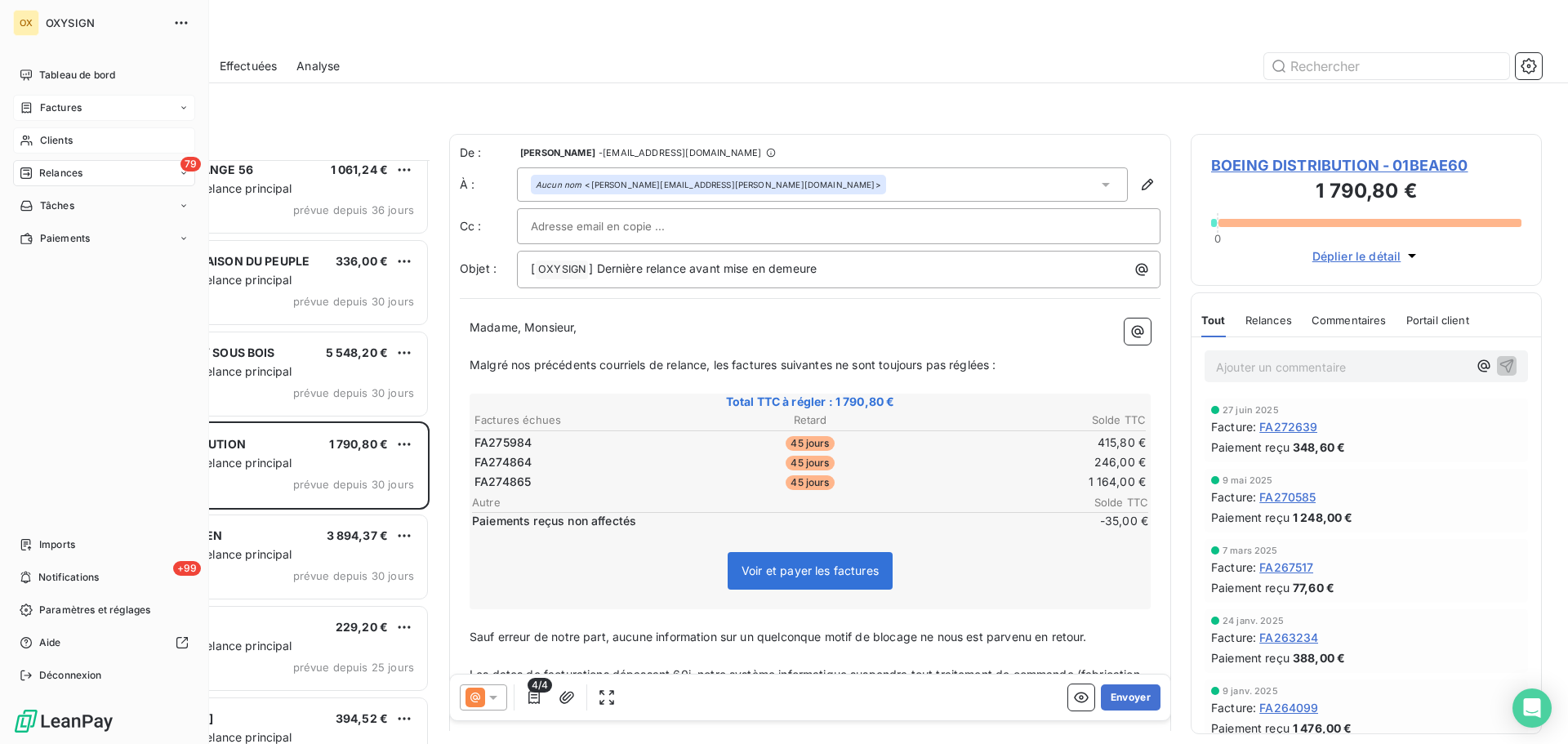
click at [58, 100] on span "Factures" at bounding box center [61, 107] width 42 height 15
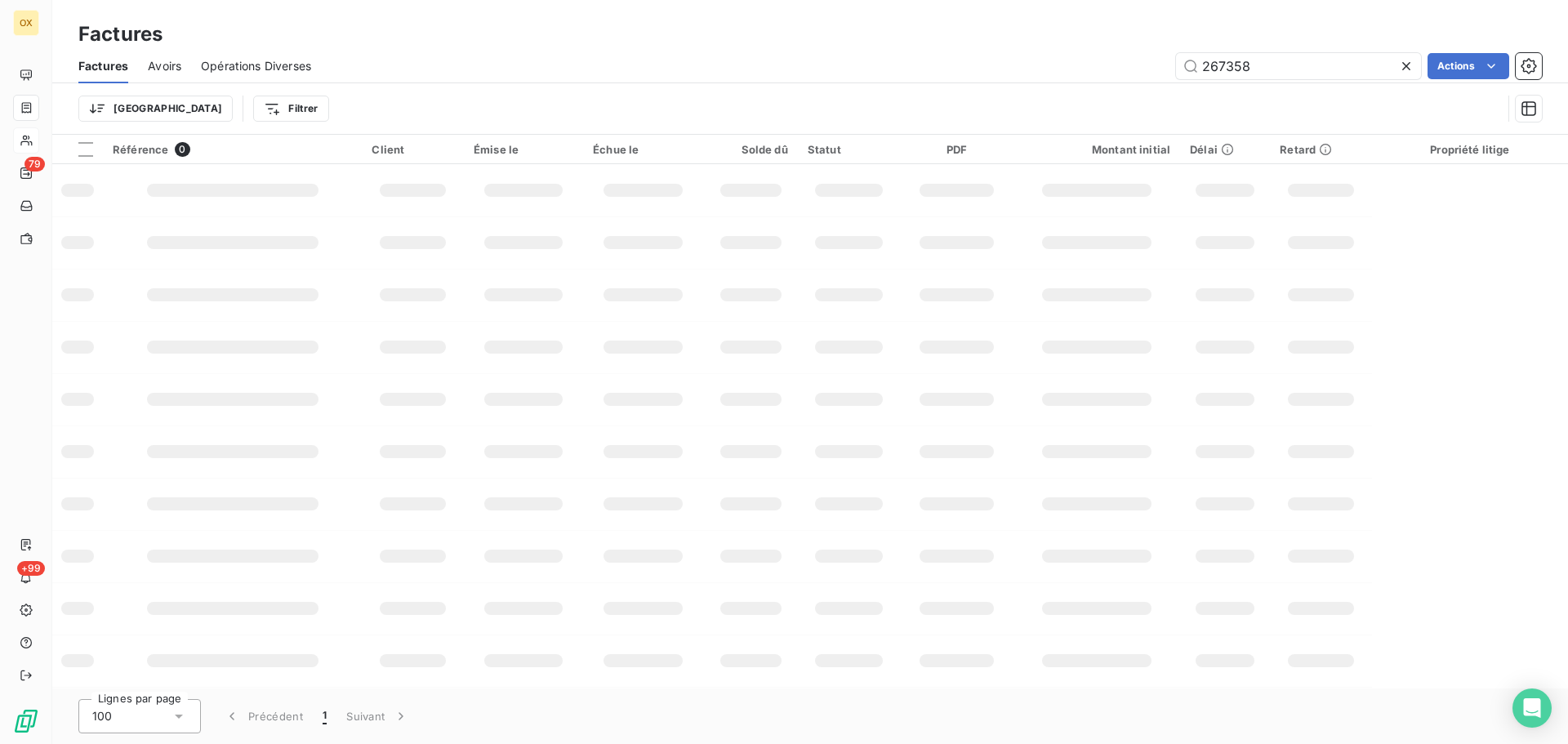
drag, startPoint x: 1256, startPoint y: 66, endPoint x: 1174, endPoint y: 56, distance: 82.6
click at [1174, 56] on div "267358 Actions" at bounding box center [936, 66] width 1211 height 26
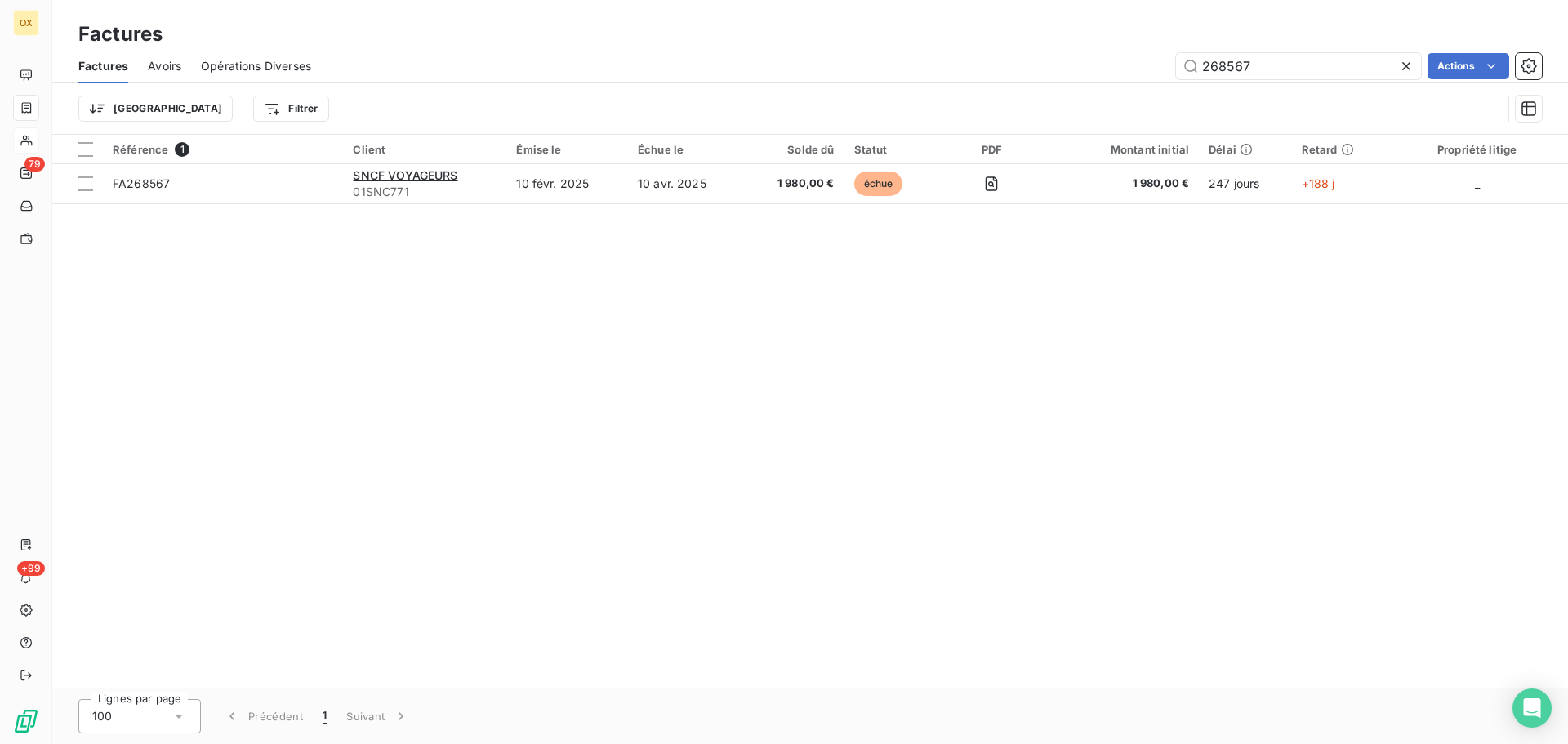
type input "268567"
drag, startPoint x: 1224, startPoint y: 58, endPoint x: 1102, endPoint y: 58, distance: 122.0
click at [1102, 58] on div "268567 Actions" at bounding box center [936, 66] width 1211 height 26
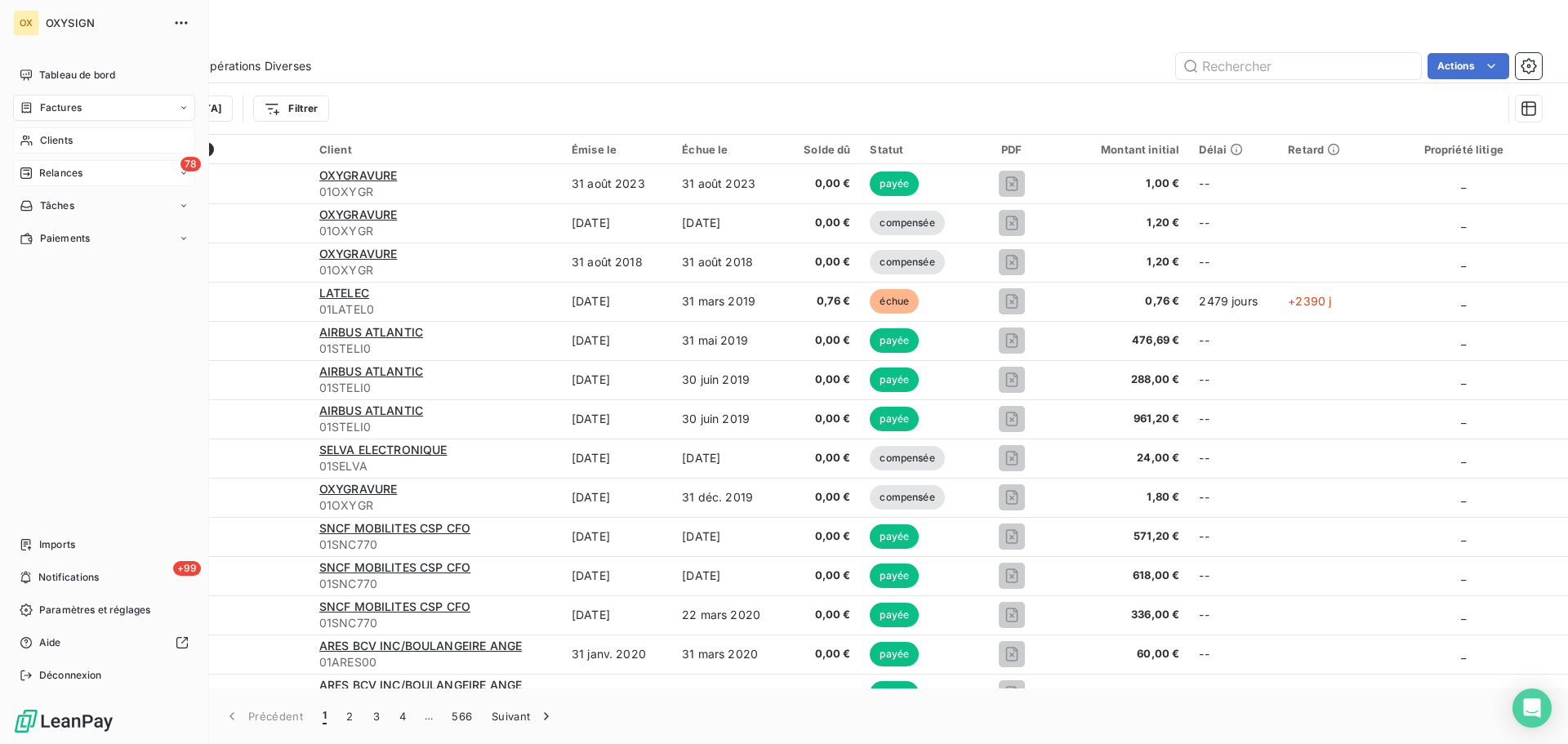
click at [45, 171] on span "Relances" at bounding box center [61, 173] width 43 height 15
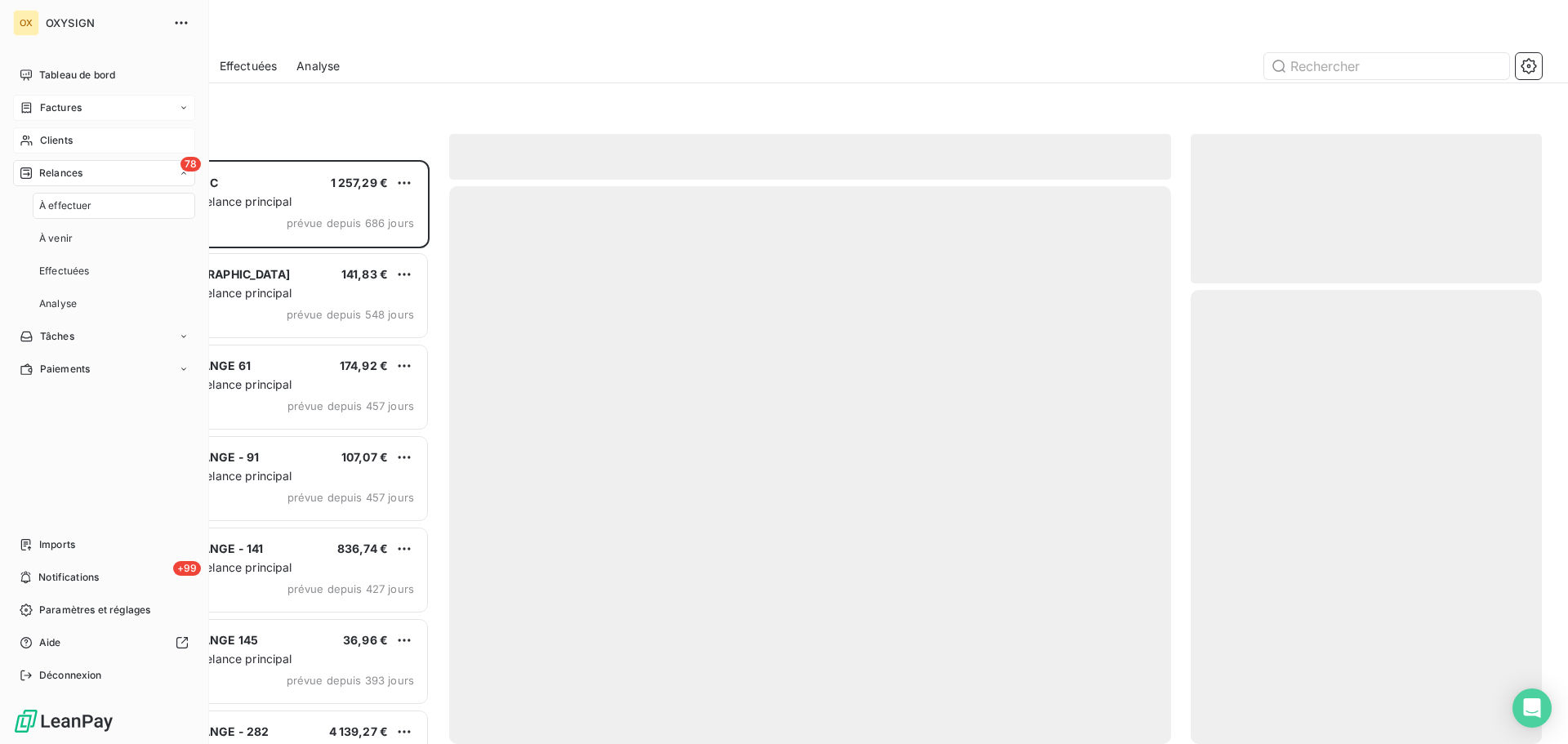
scroll to position [572, 339]
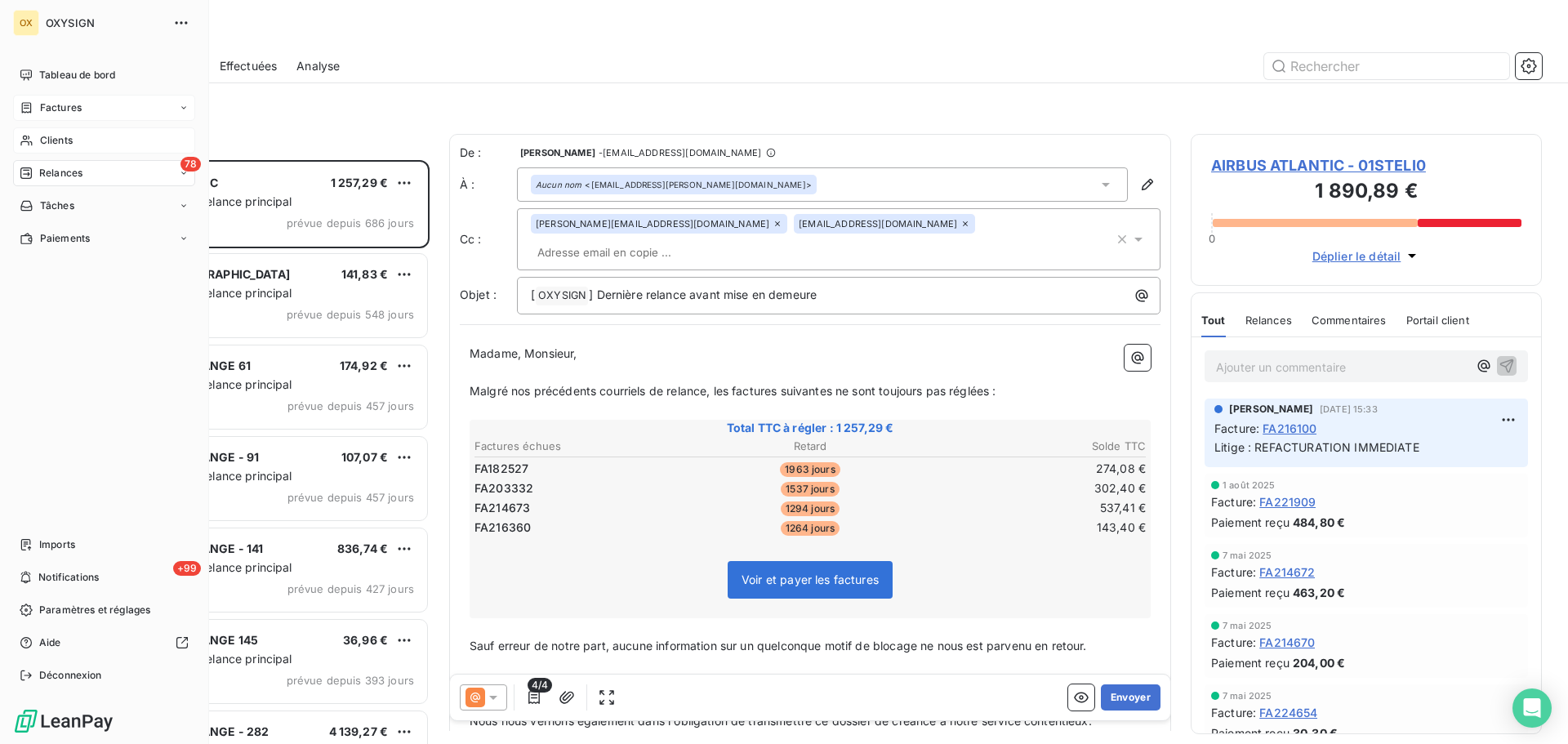
click at [51, 145] on span "Clients" at bounding box center [56, 140] width 33 height 15
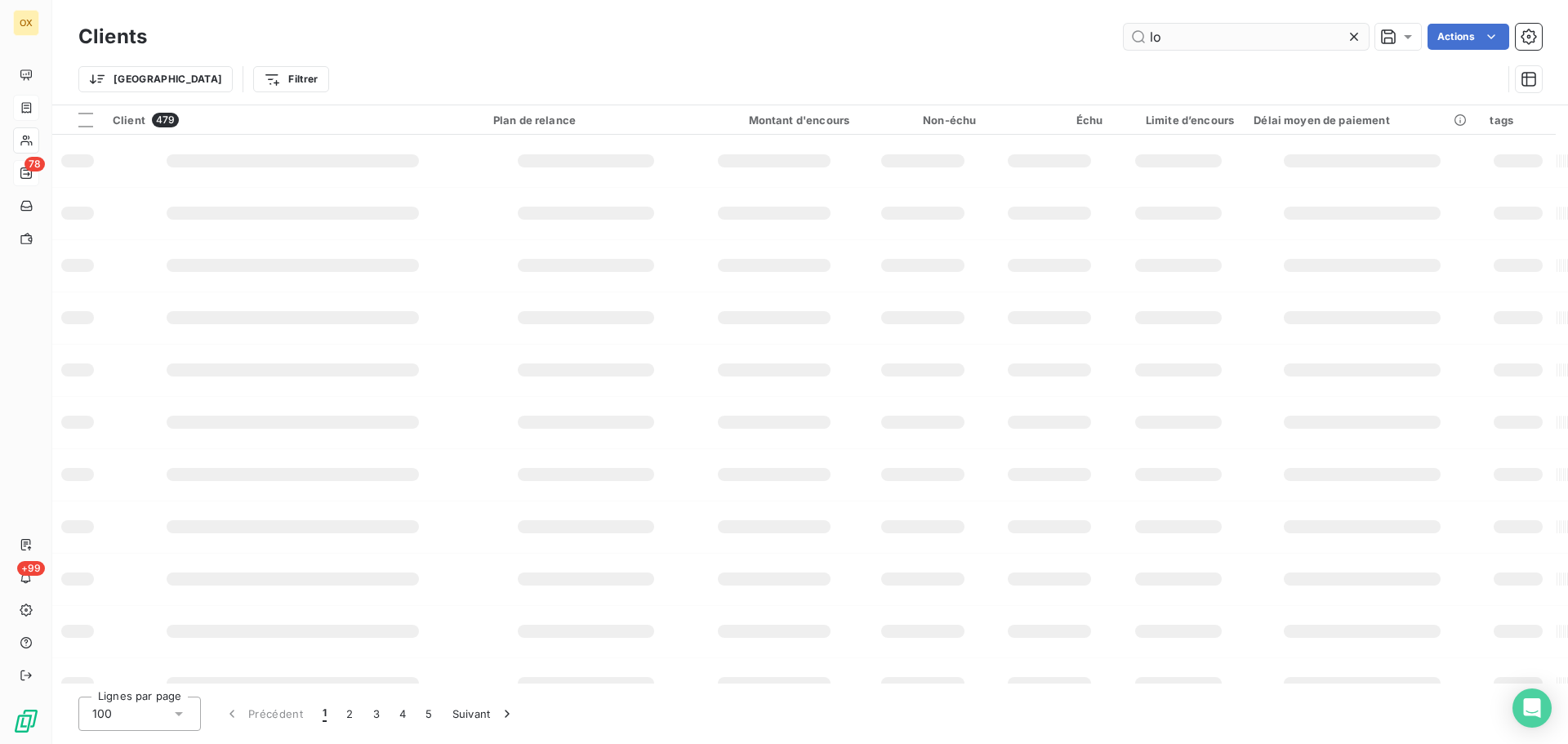
click at [1145, 32] on input "lo" at bounding box center [1246, 36] width 245 height 26
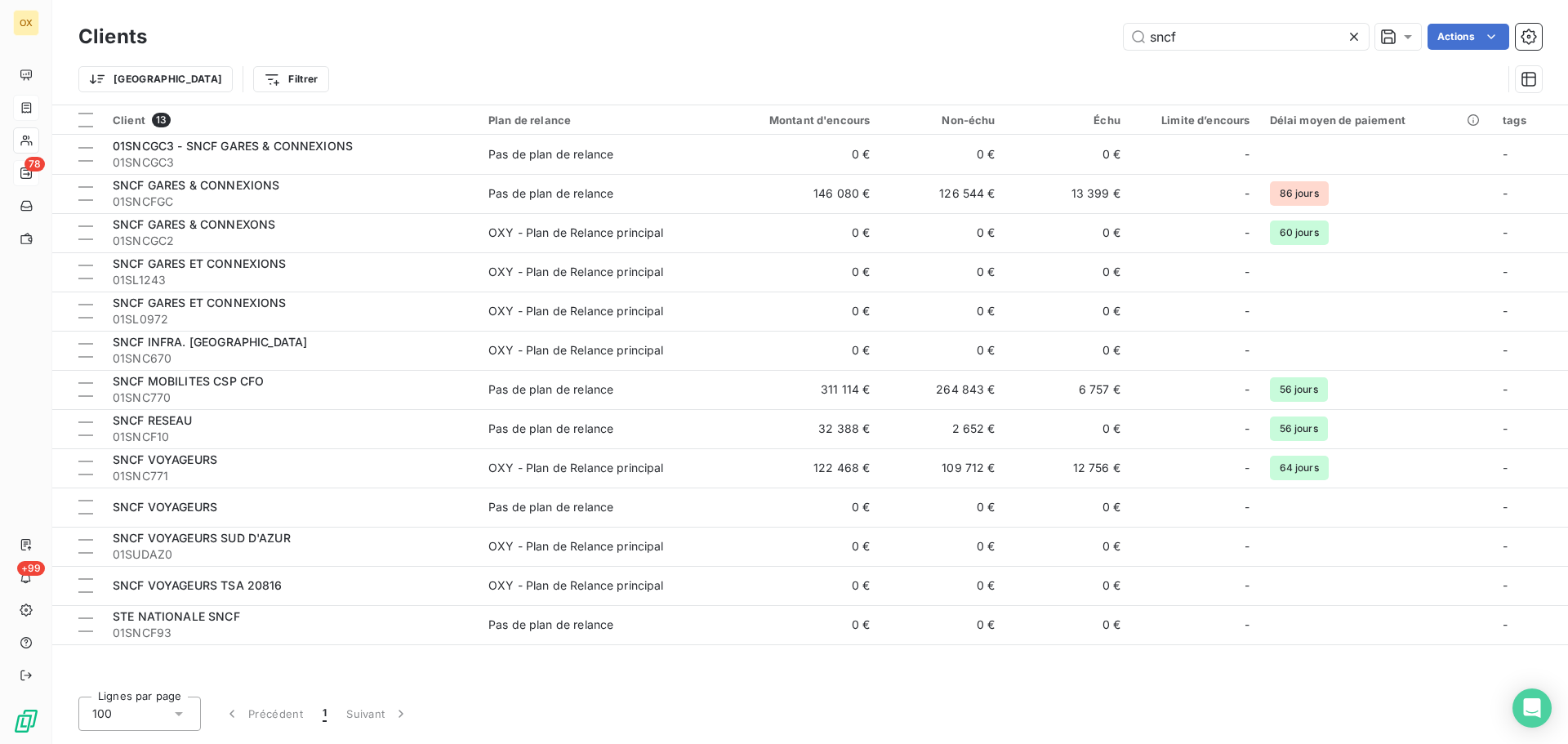
type input "sncf"
drag, startPoint x: 1218, startPoint y: 38, endPoint x: 1149, endPoint y: 45, distance: 69.4
click at [1149, 45] on input "sncf" at bounding box center [1246, 36] width 245 height 26
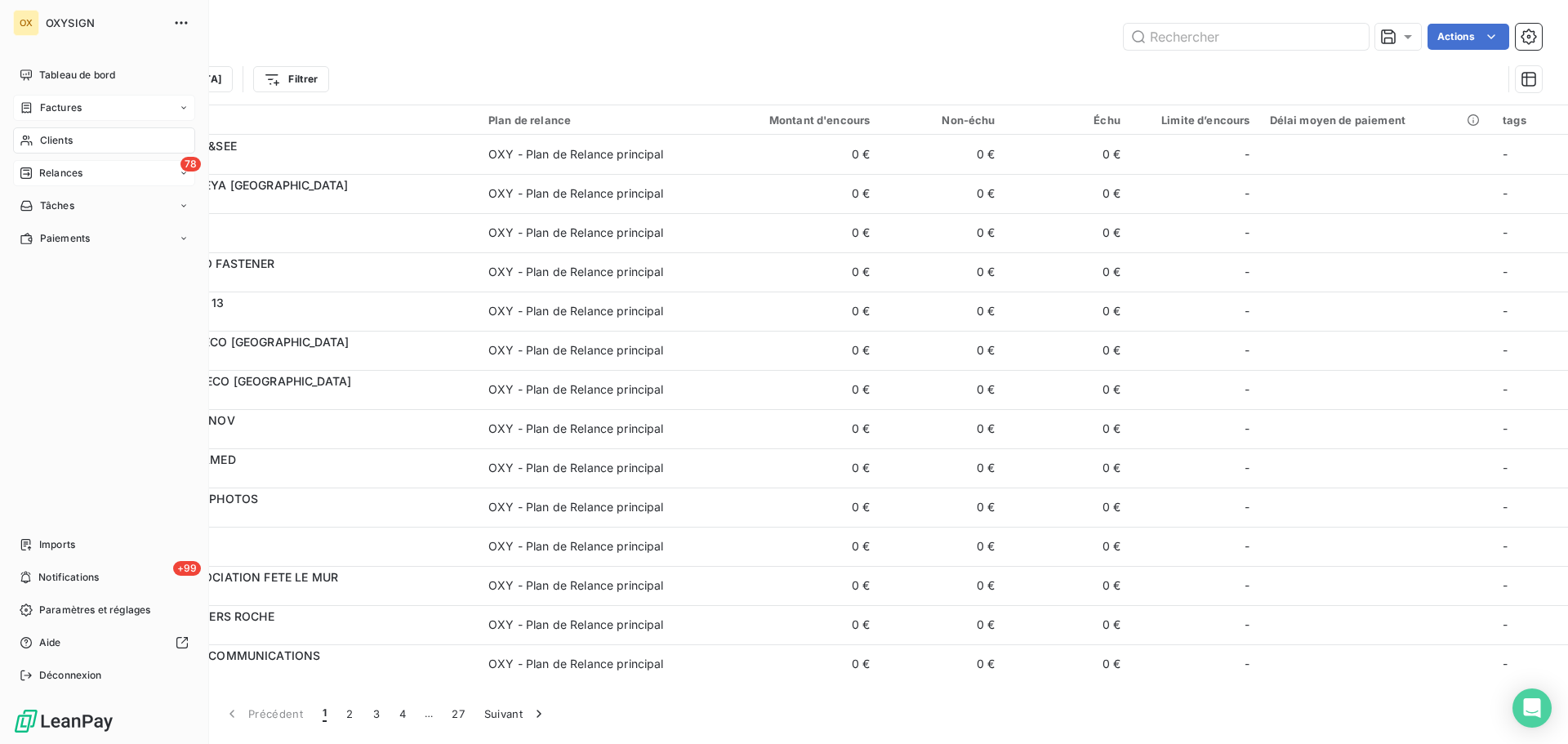
click at [51, 172] on span "Relances" at bounding box center [61, 173] width 43 height 15
click at [103, 76] on span "Tableau de bord" at bounding box center [77, 74] width 76 height 15
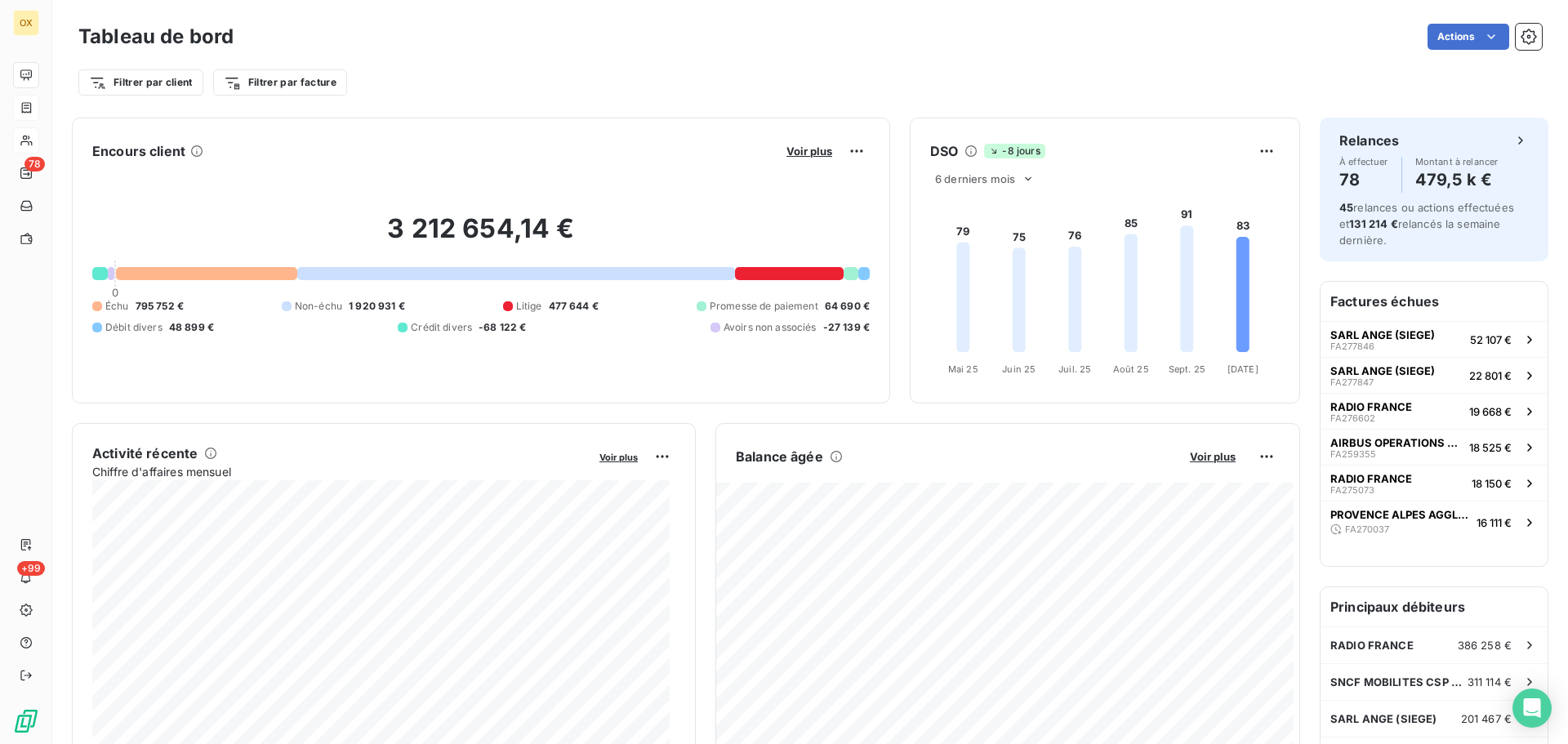
click at [582, 42] on div "Actions" at bounding box center [898, 36] width 1289 height 26
drag, startPoint x: 989, startPoint y: 77, endPoint x: 1442, endPoint y: 55, distance: 453.5
click at [989, 77] on div "Filtrer par client Filtrer par facture" at bounding box center [811, 82] width 1464 height 31
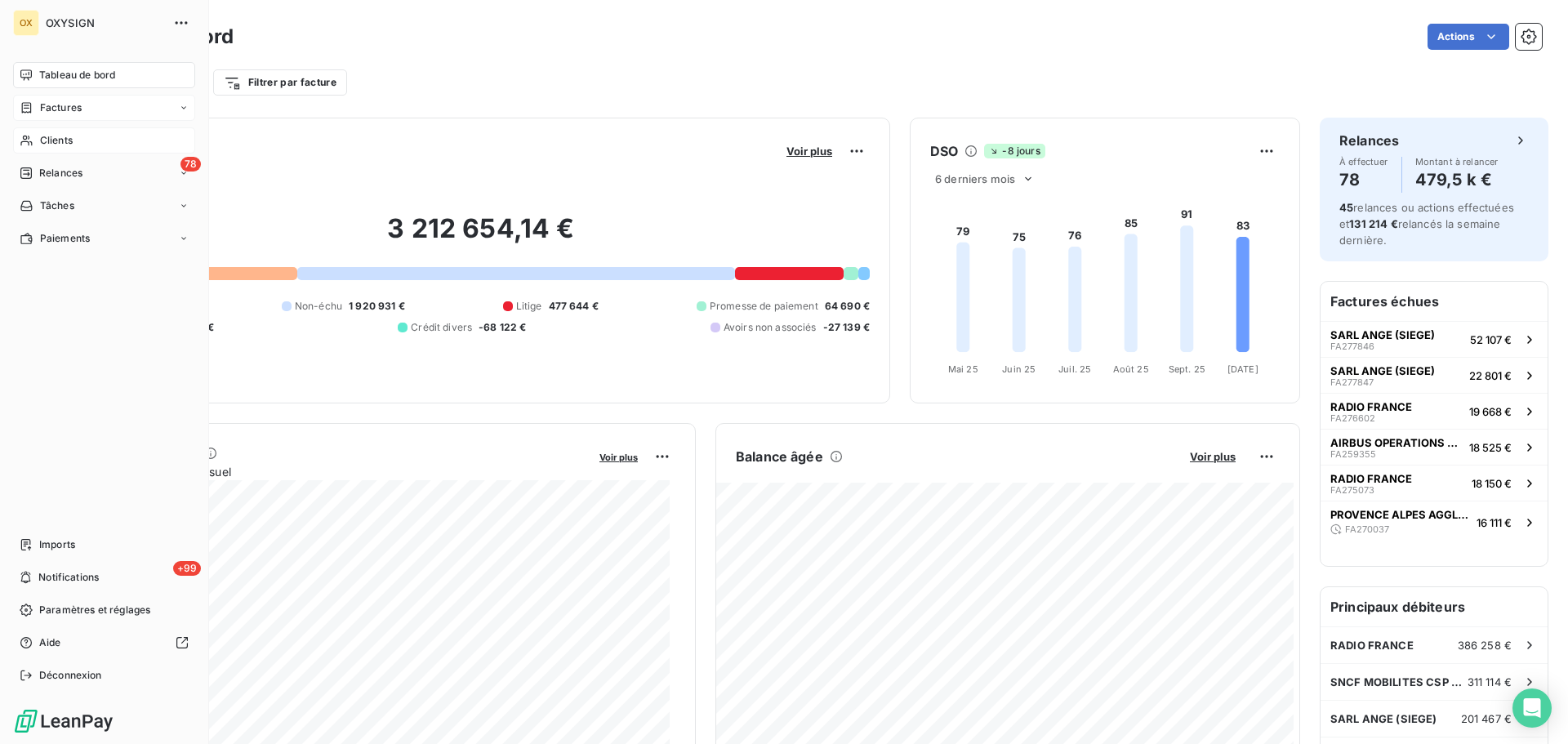
drag, startPoint x: 60, startPoint y: 137, endPoint x: 110, endPoint y: 131, distance: 50.4
click at [60, 137] on span "Clients" at bounding box center [56, 140] width 33 height 15
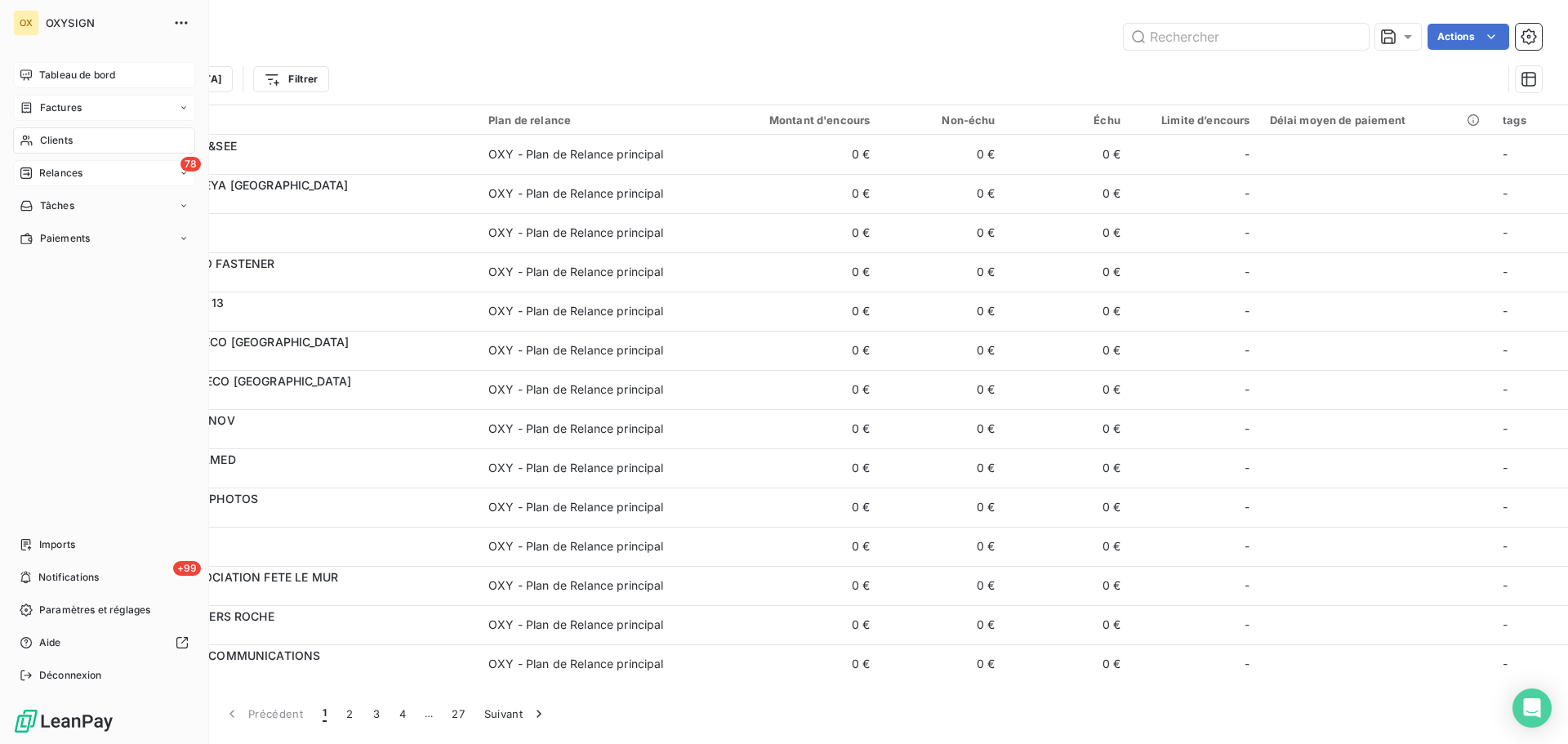
click at [45, 170] on span "Relances" at bounding box center [61, 173] width 43 height 15
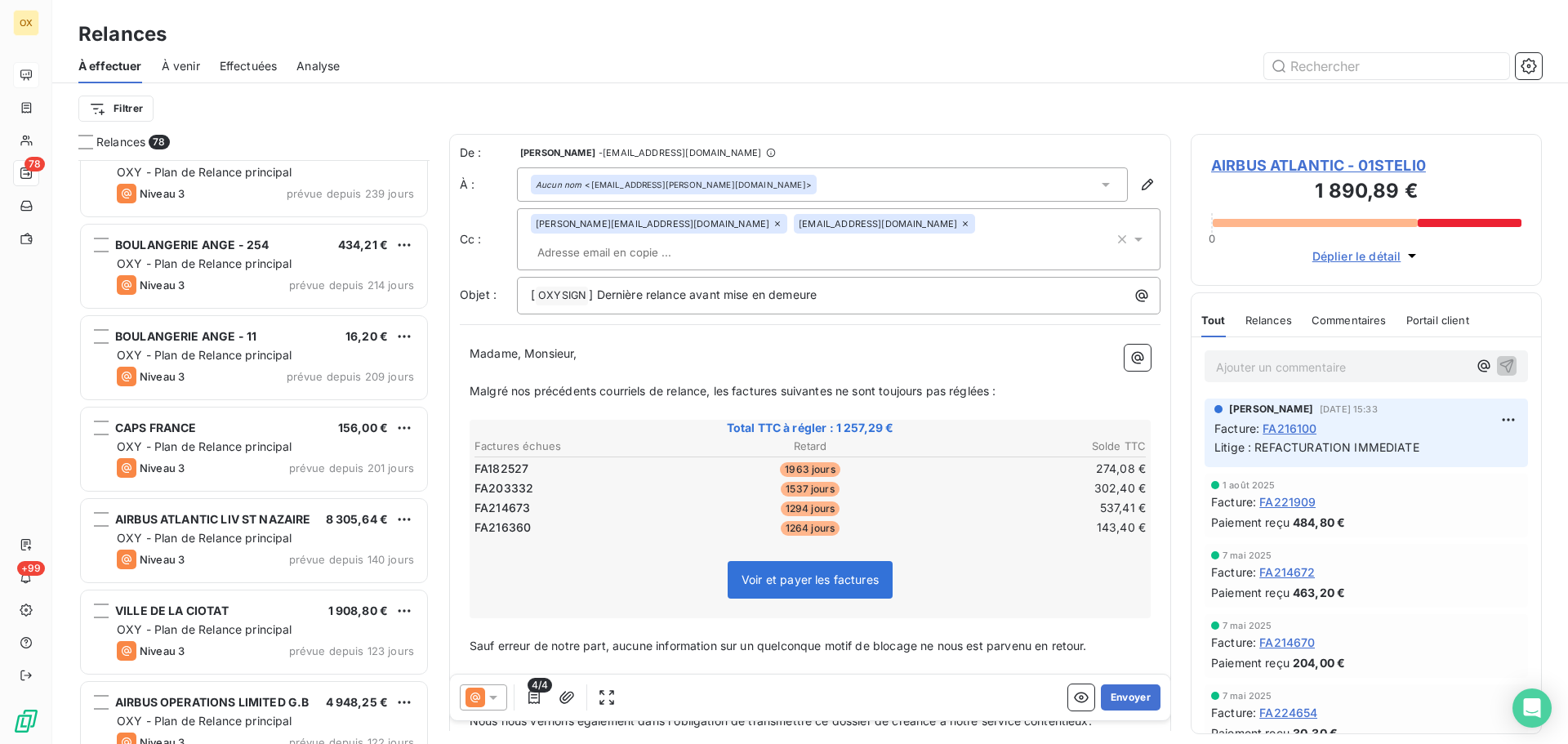
scroll to position [1226, 0]
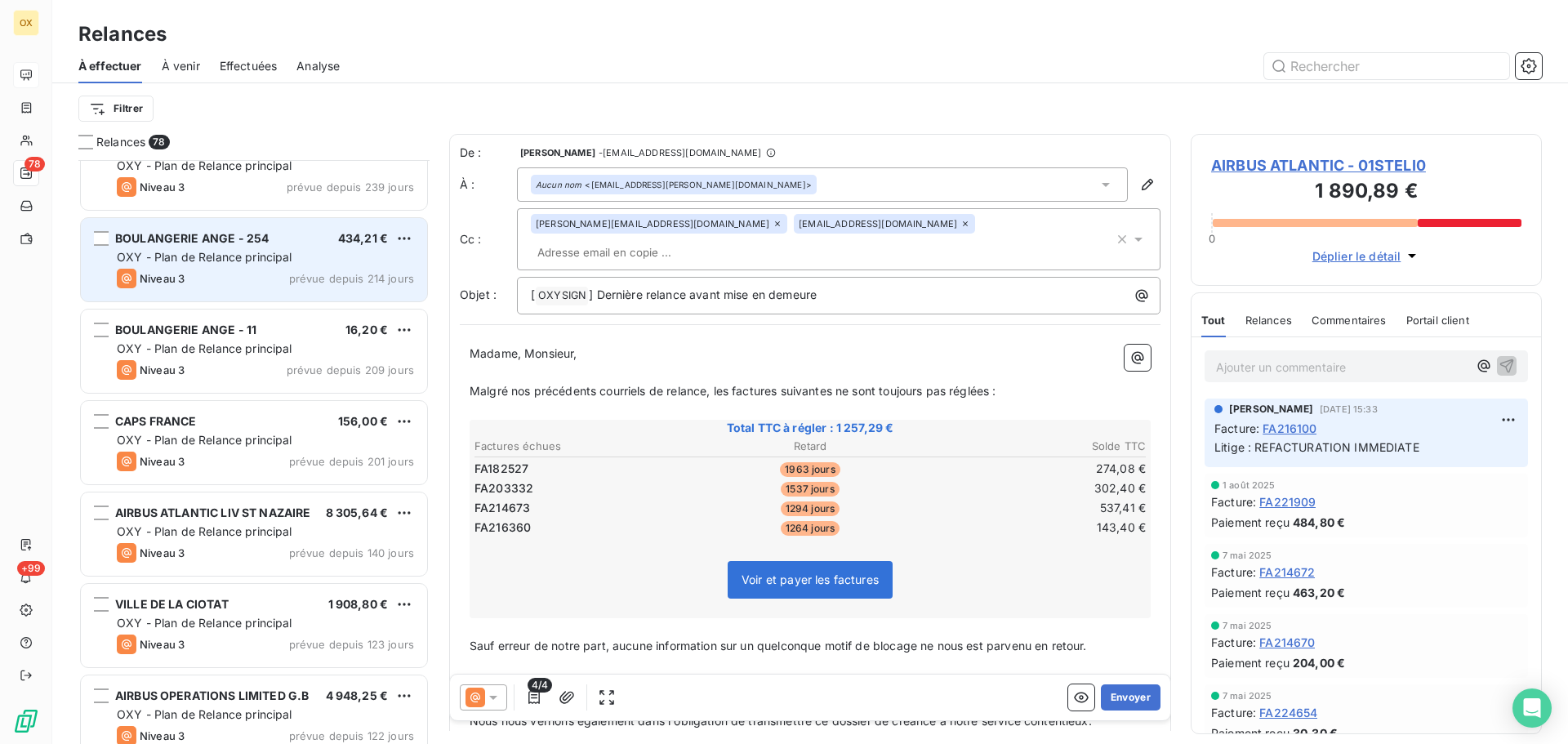
click at [241, 275] on div "Niveau 3 prévue depuis 214 jours" at bounding box center [266, 279] width 298 height 20
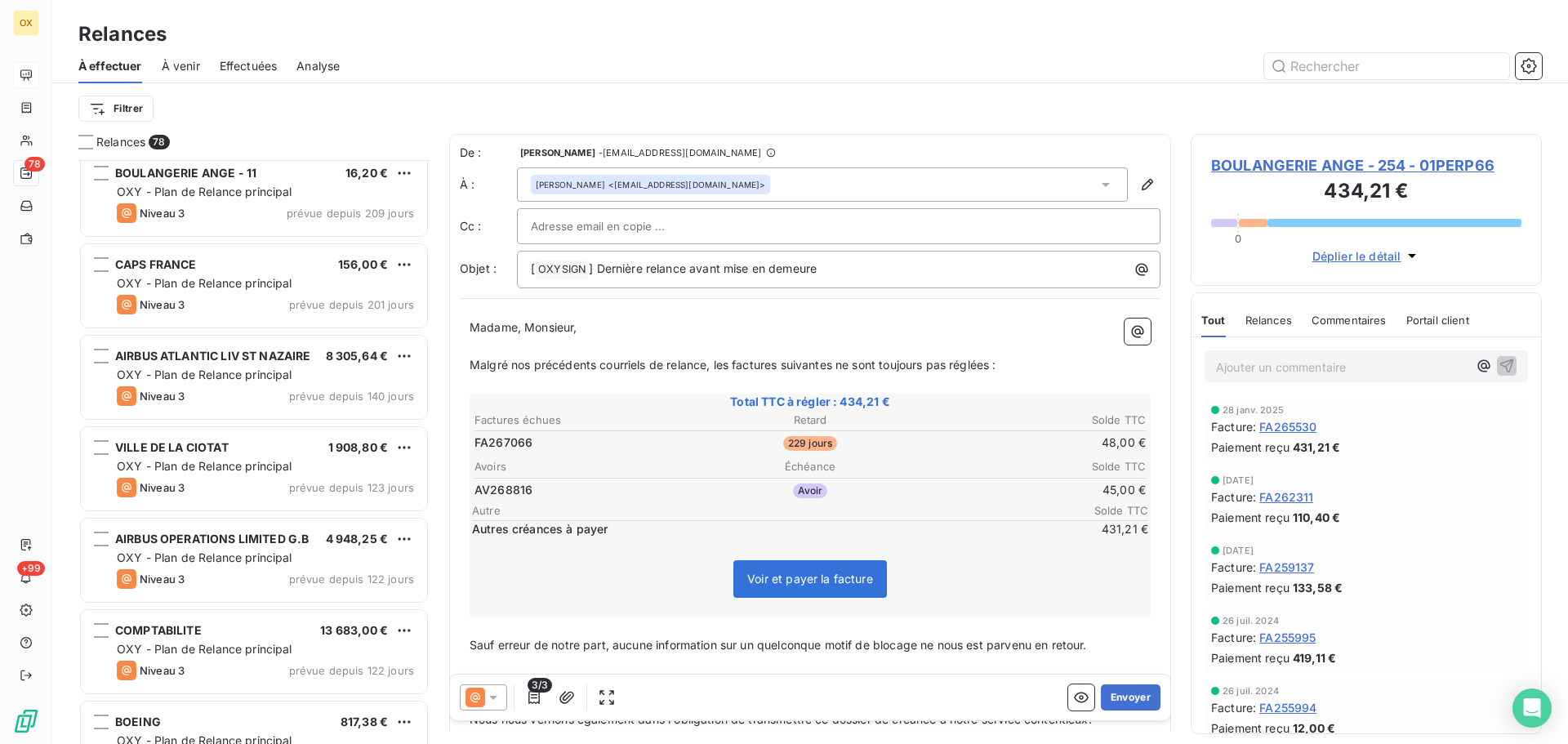
scroll to position [1389, 0]
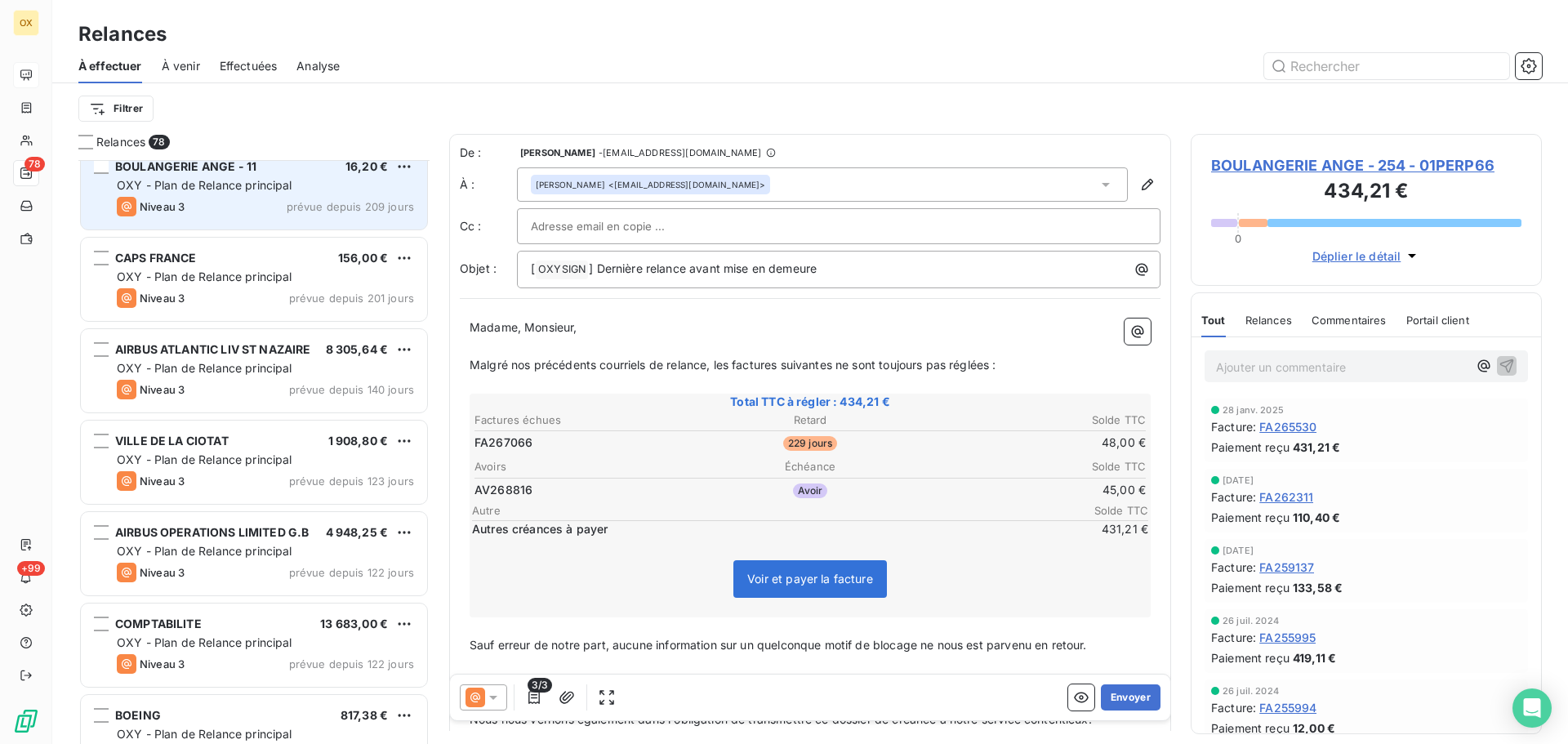
click at [229, 203] on div "Niveau 3 prévue depuis 209 jours" at bounding box center [266, 207] width 298 height 20
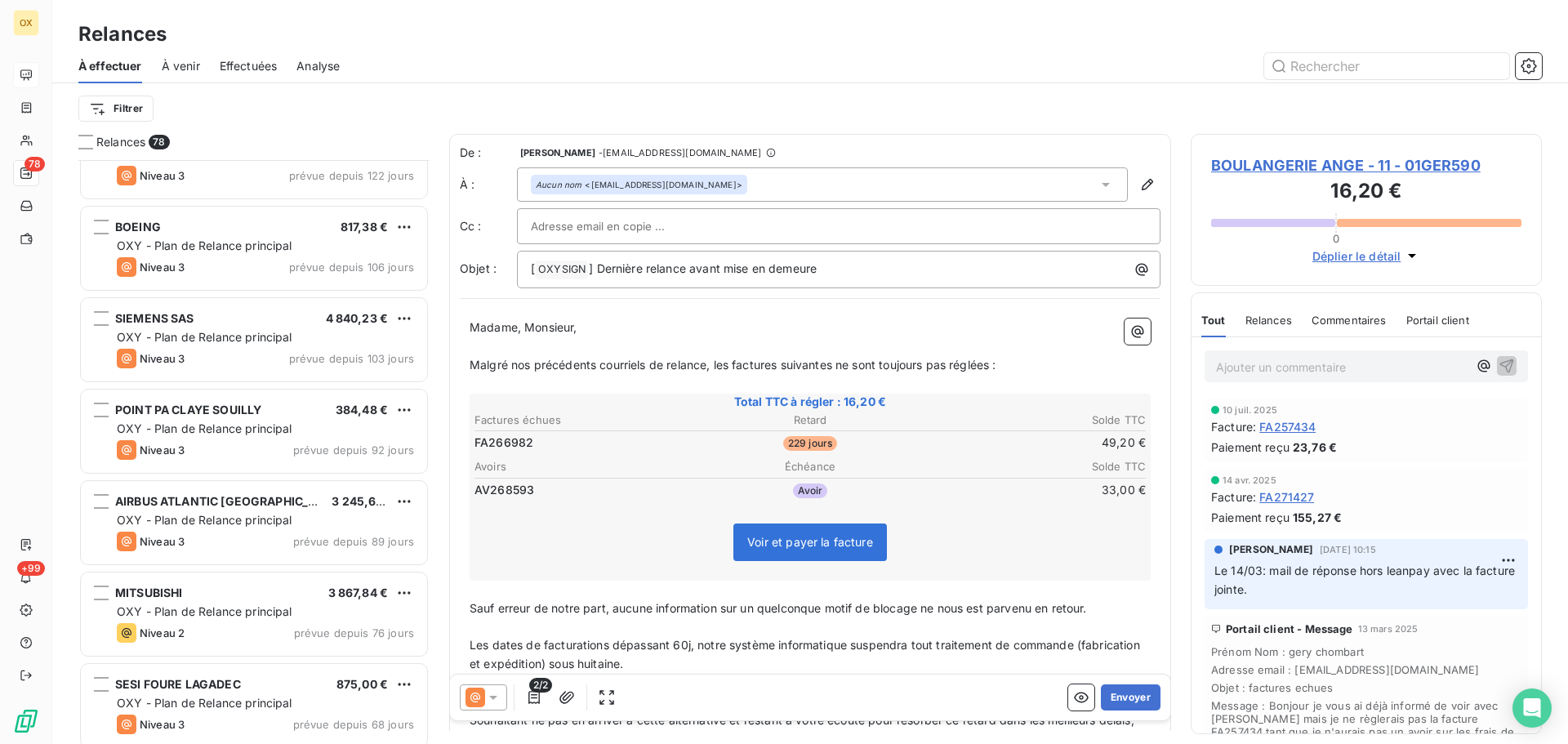
scroll to position [1879, 0]
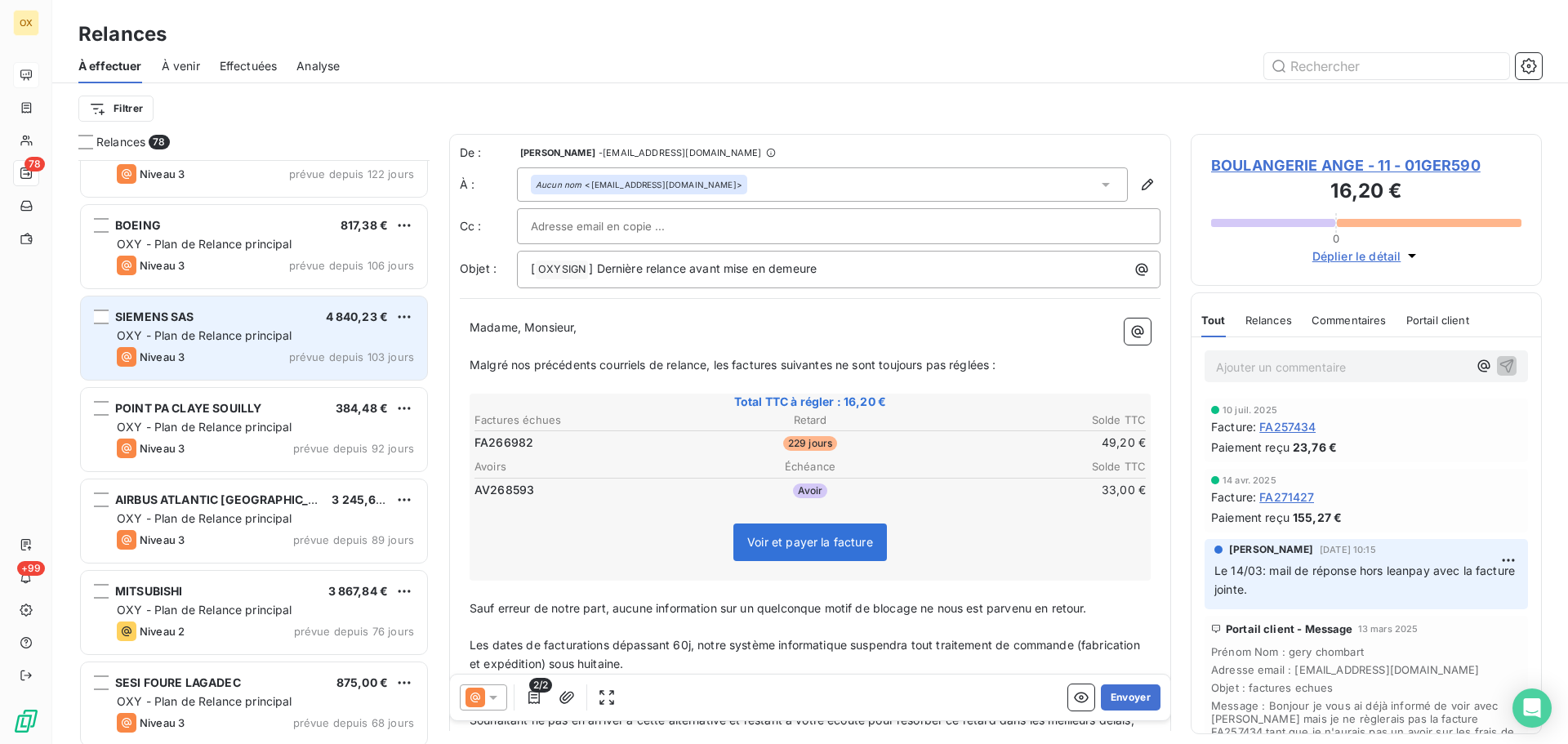
click at [265, 350] on div "Niveau 3 prévue depuis 103 jours" at bounding box center [266, 356] width 298 height 20
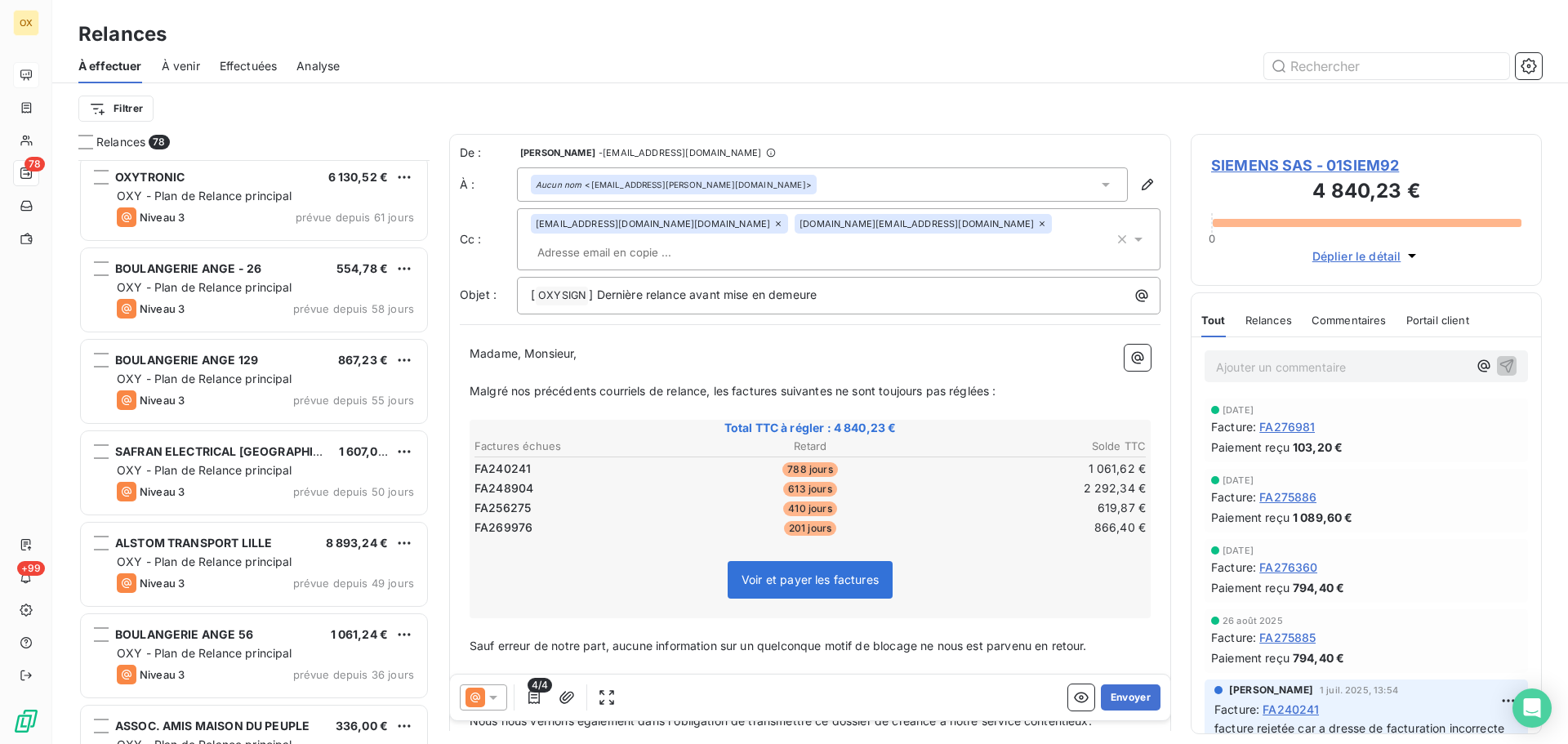
scroll to position [2532, 0]
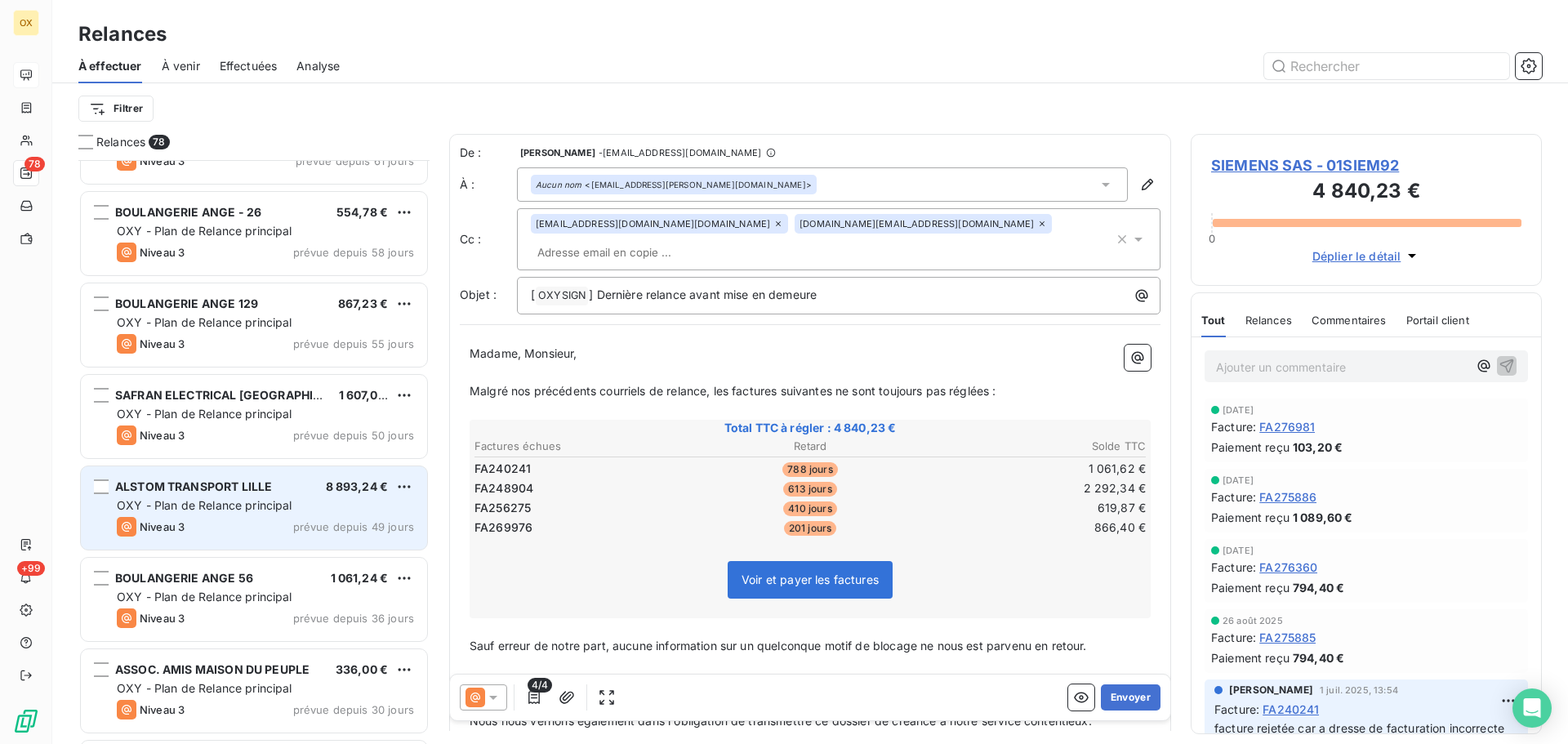
click at [258, 492] on span "ALSTOM TRANSPORT LILLE" at bounding box center [193, 486] width 157 height 14
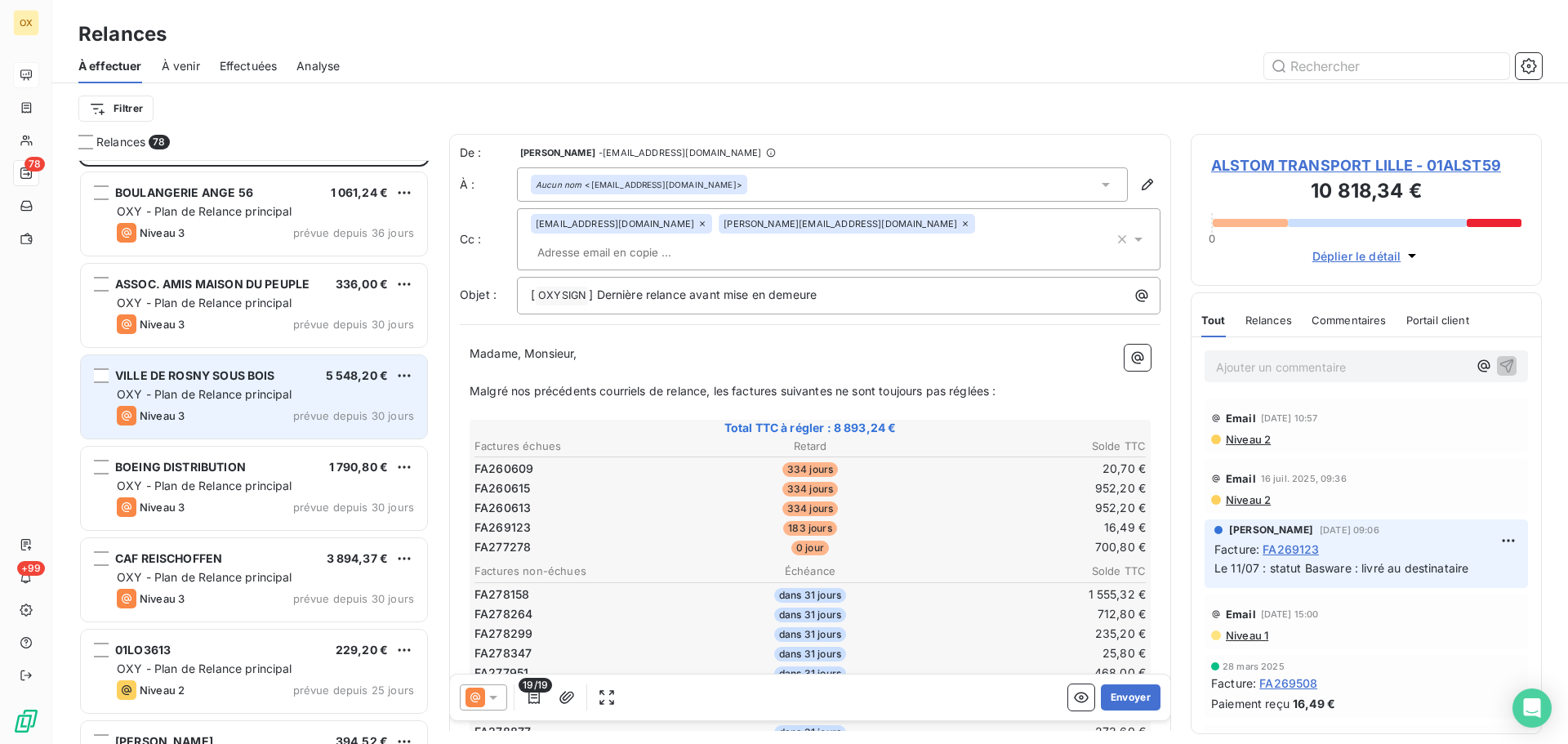
scroll to position [3023, 0]
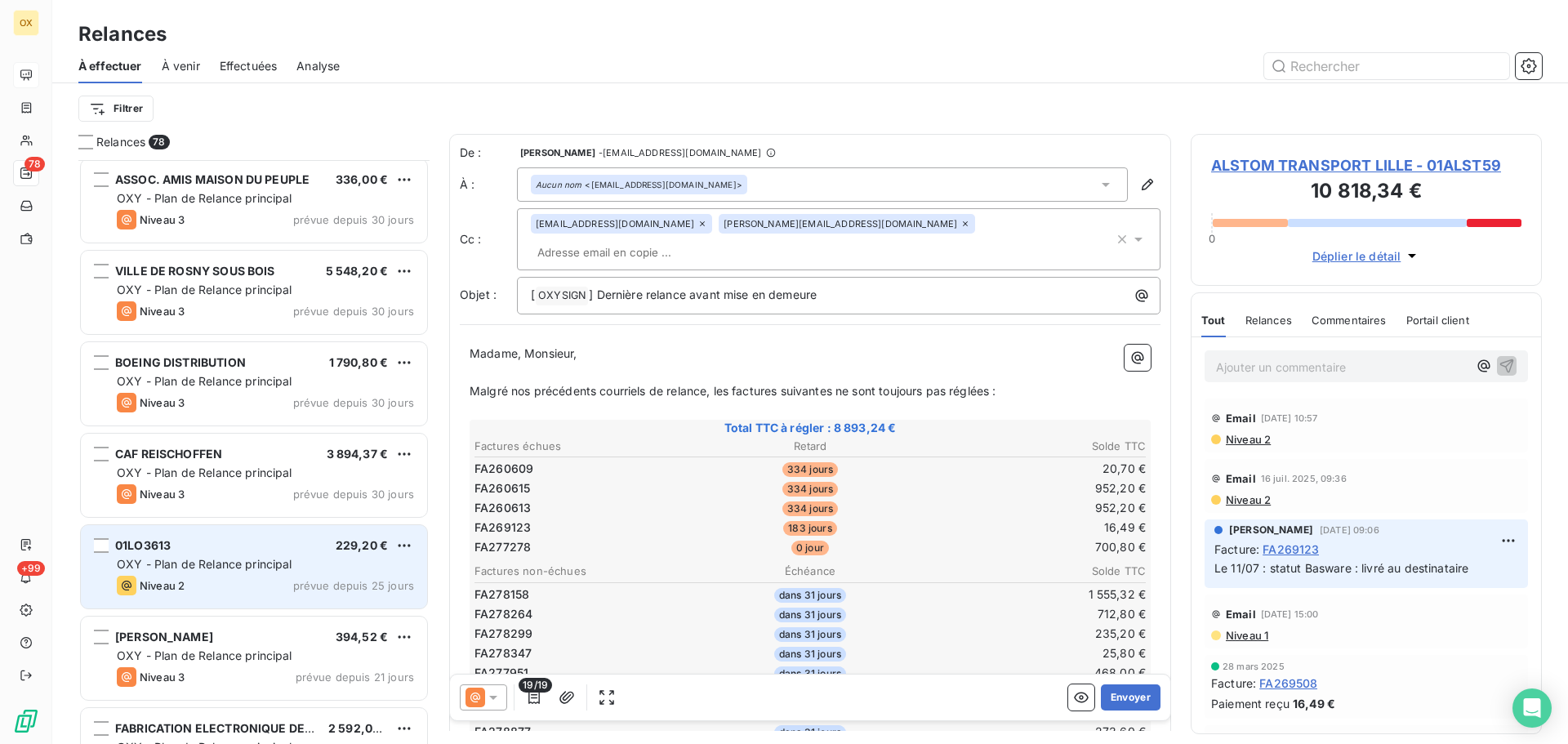
click at [266, 590] on div "Niveau 2 prévue depuis 25 jours" at bounding box center [266, 586] width 298 height 20
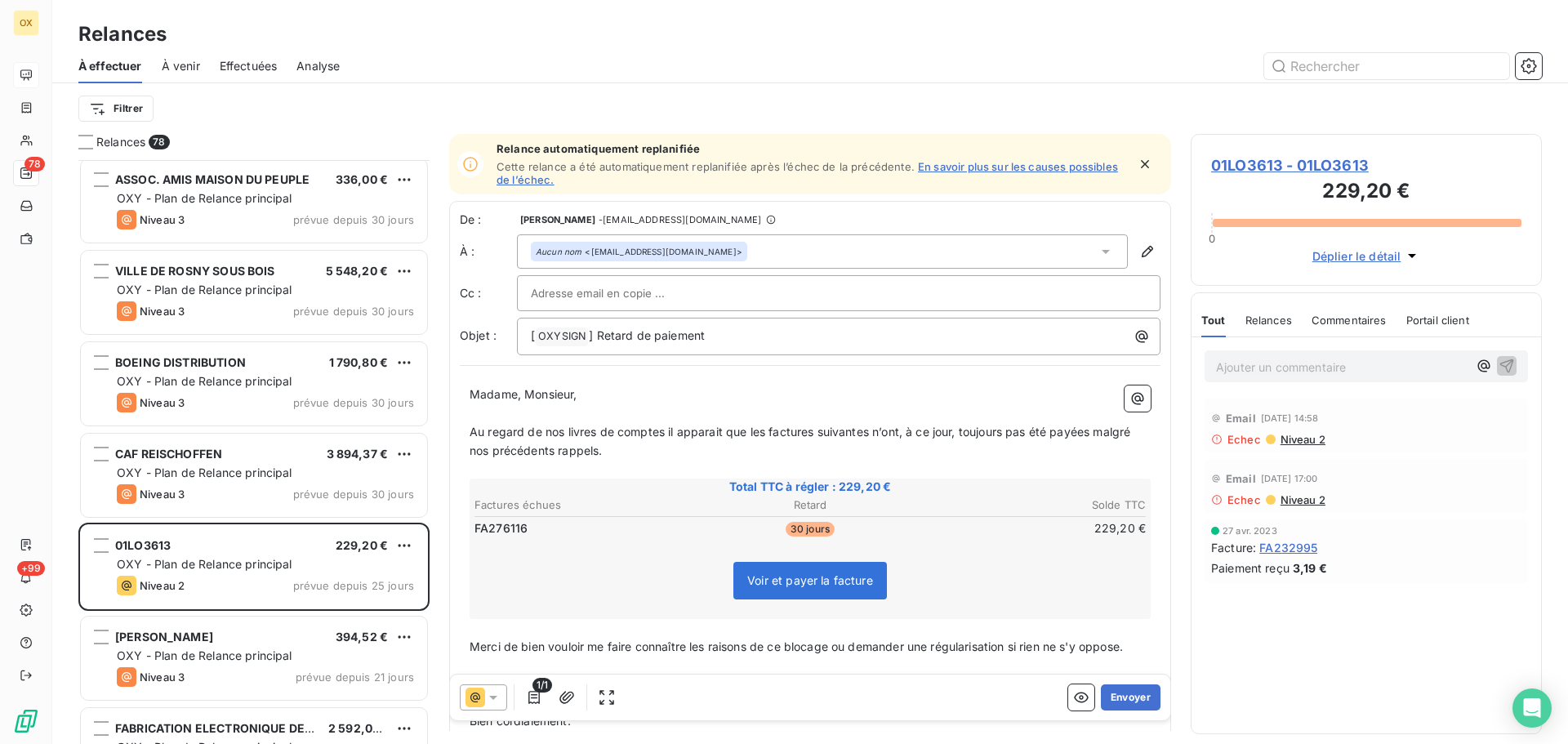
click at [1262, 164] on span "01LO3613 - 01LO3613" at bounding box center [1366, 164] width 311 height 22
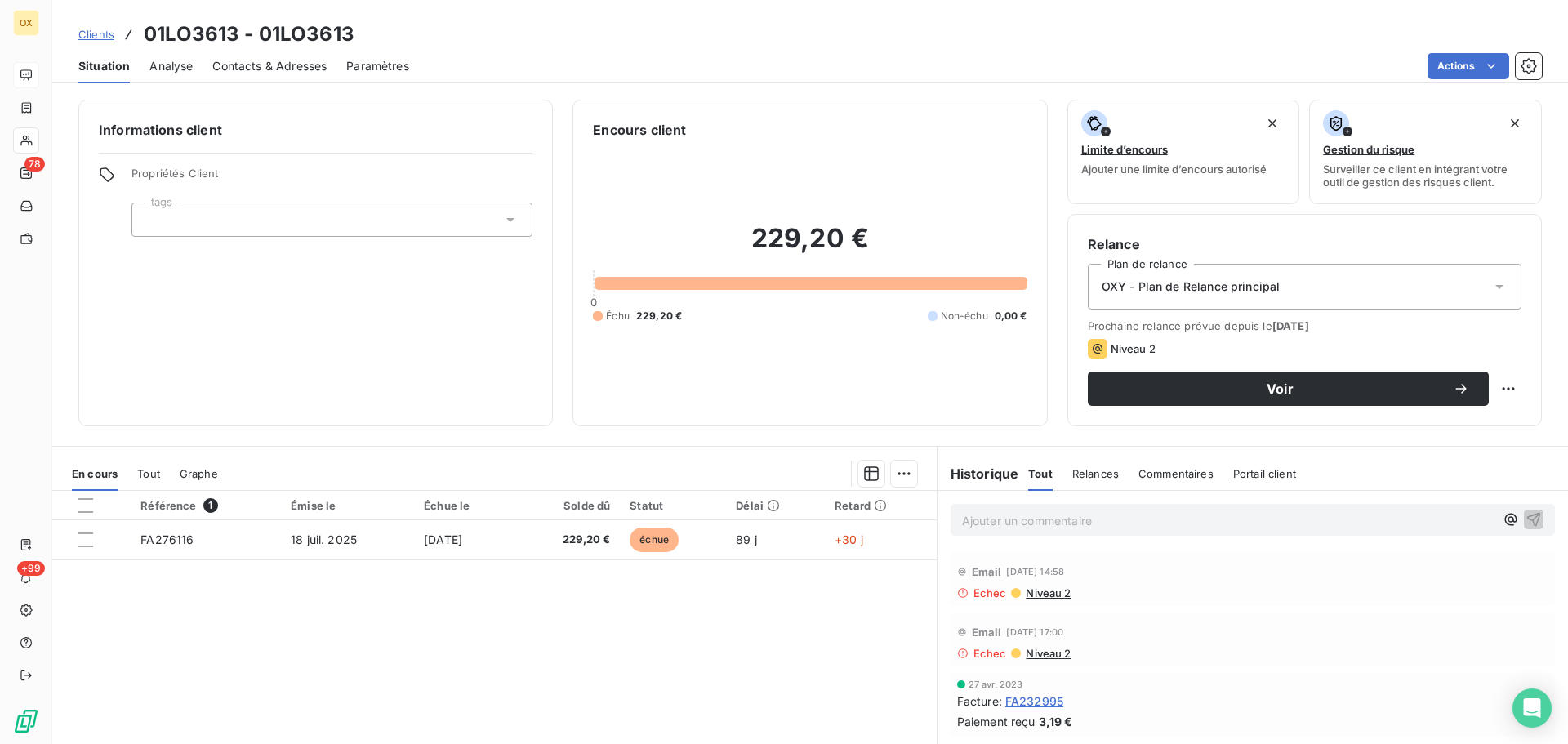
click at [1068, 407] on div "Relance Plan de relance OXY - Plan de Relance principal Prochaine relance prévu…" at bounding box center [1305, 319] width 474 height 212
click at [1041, 512] on p "Ajouter un commentaire ﻿" at bounding box center [1228, 521] width 532 height 21
drag, startPoint x: 1524, startPoint y: 516, endPoint x: 1224, endPoint y: 492, distance: 301.0
click at [1526, 516] on icon "button" at bounding box center [1533, 518] width 16 height 16
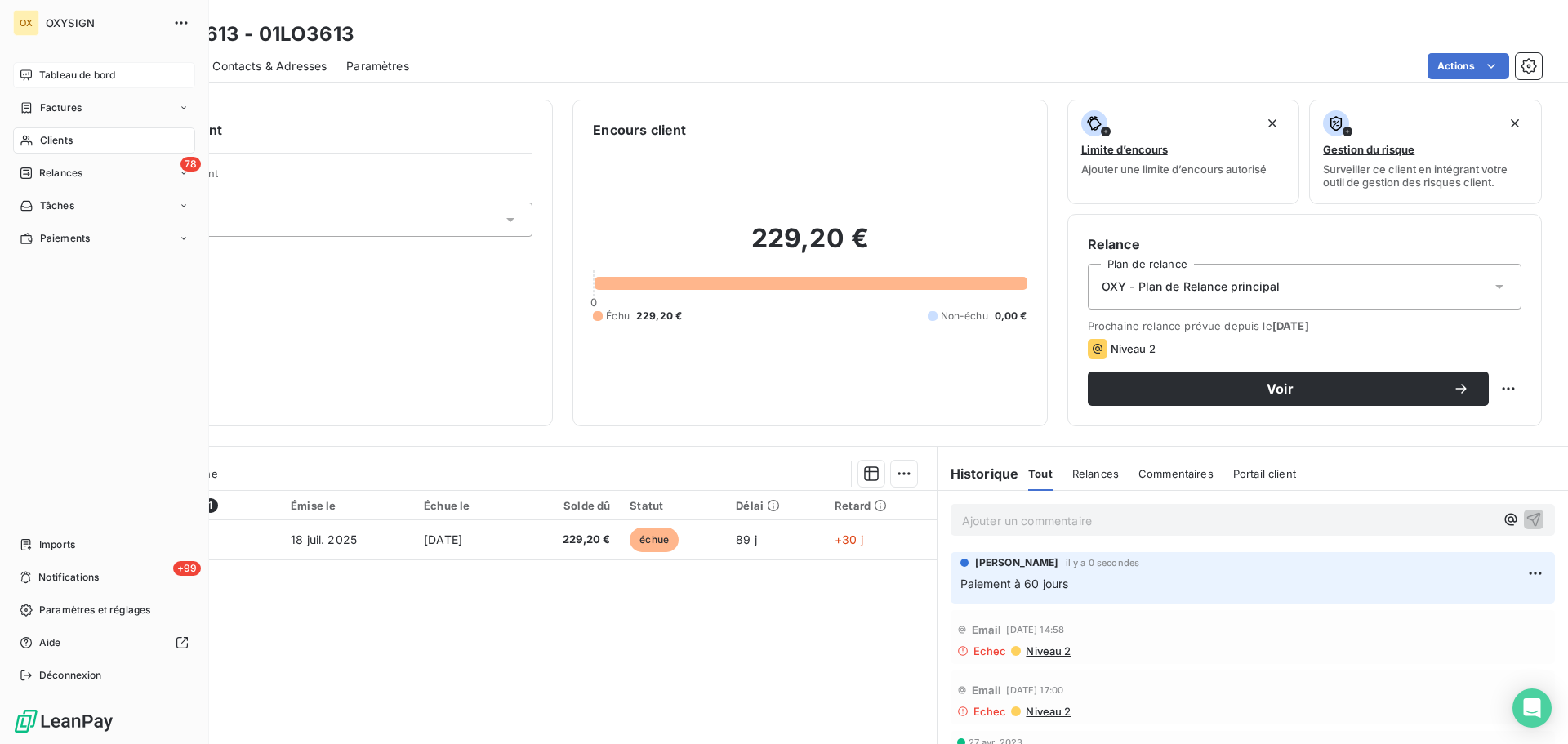
click at [47, 72] on span "Tableau de bord" at bounding box center [77, 74] width 76 height 15
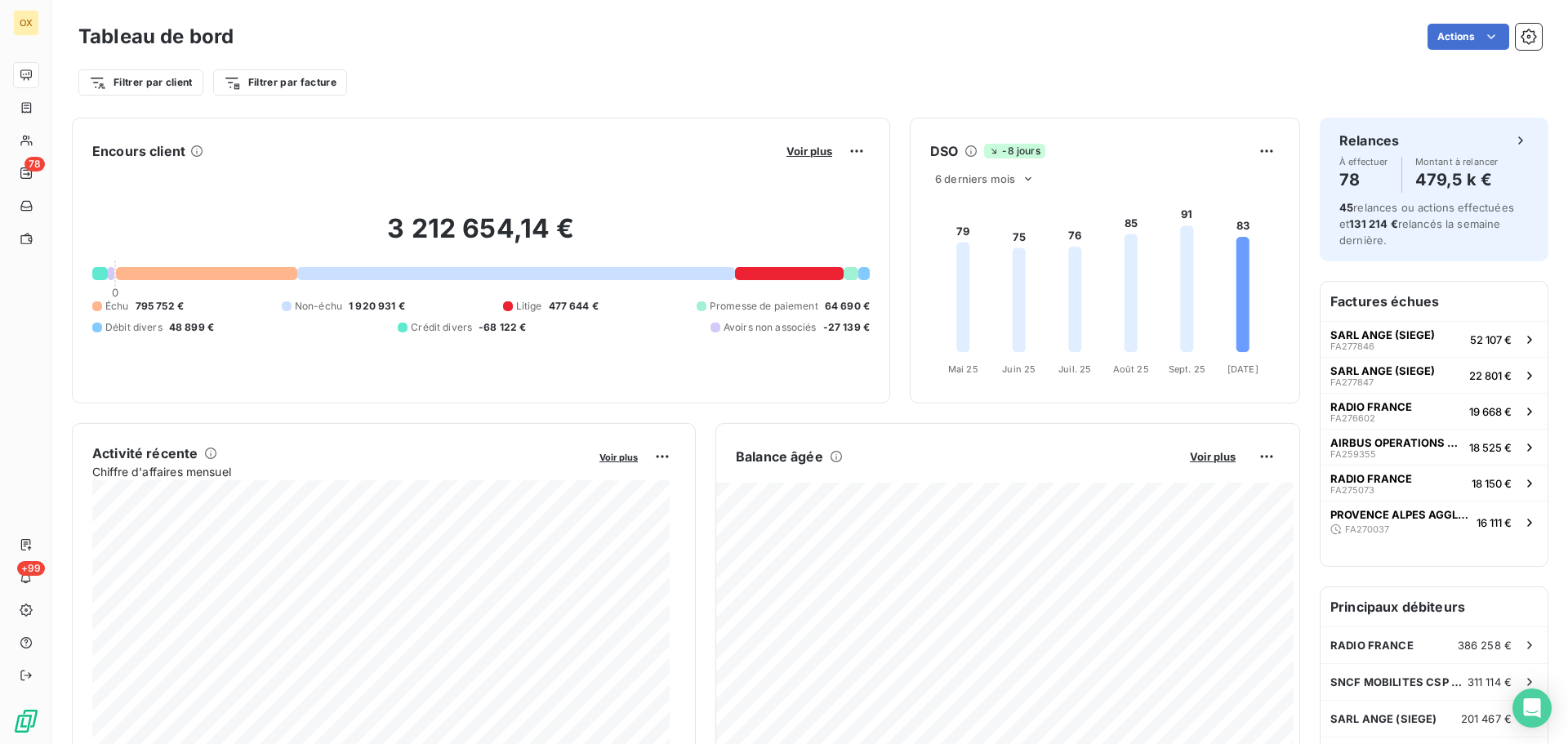
click at [474, 65] on div "Filtrer par client Filtrer par facture" at bounding box center [811, 75] width 1464 height 44
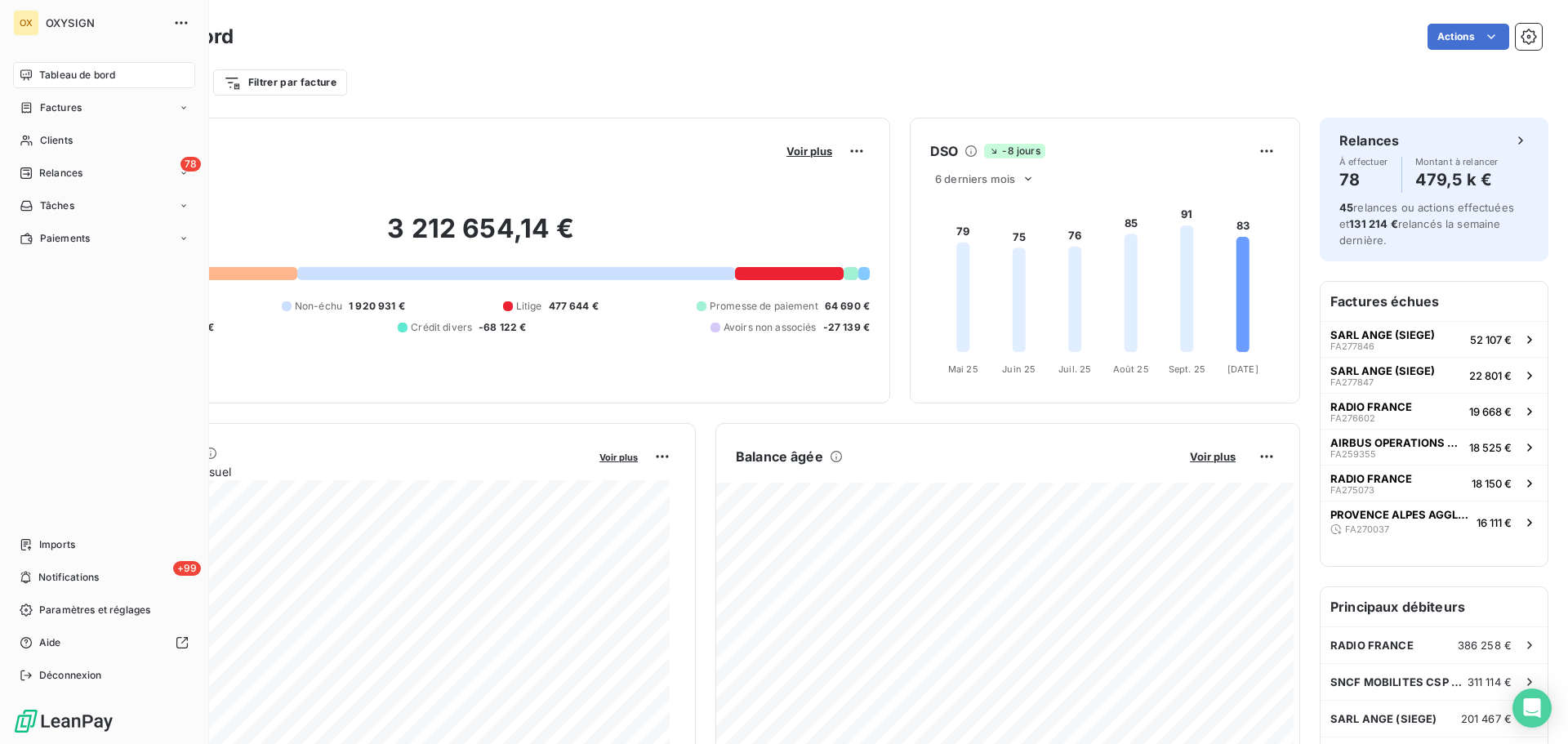
click at [51, 173] on span "Relances" at bounding box center [61, 173] width 43 height 15
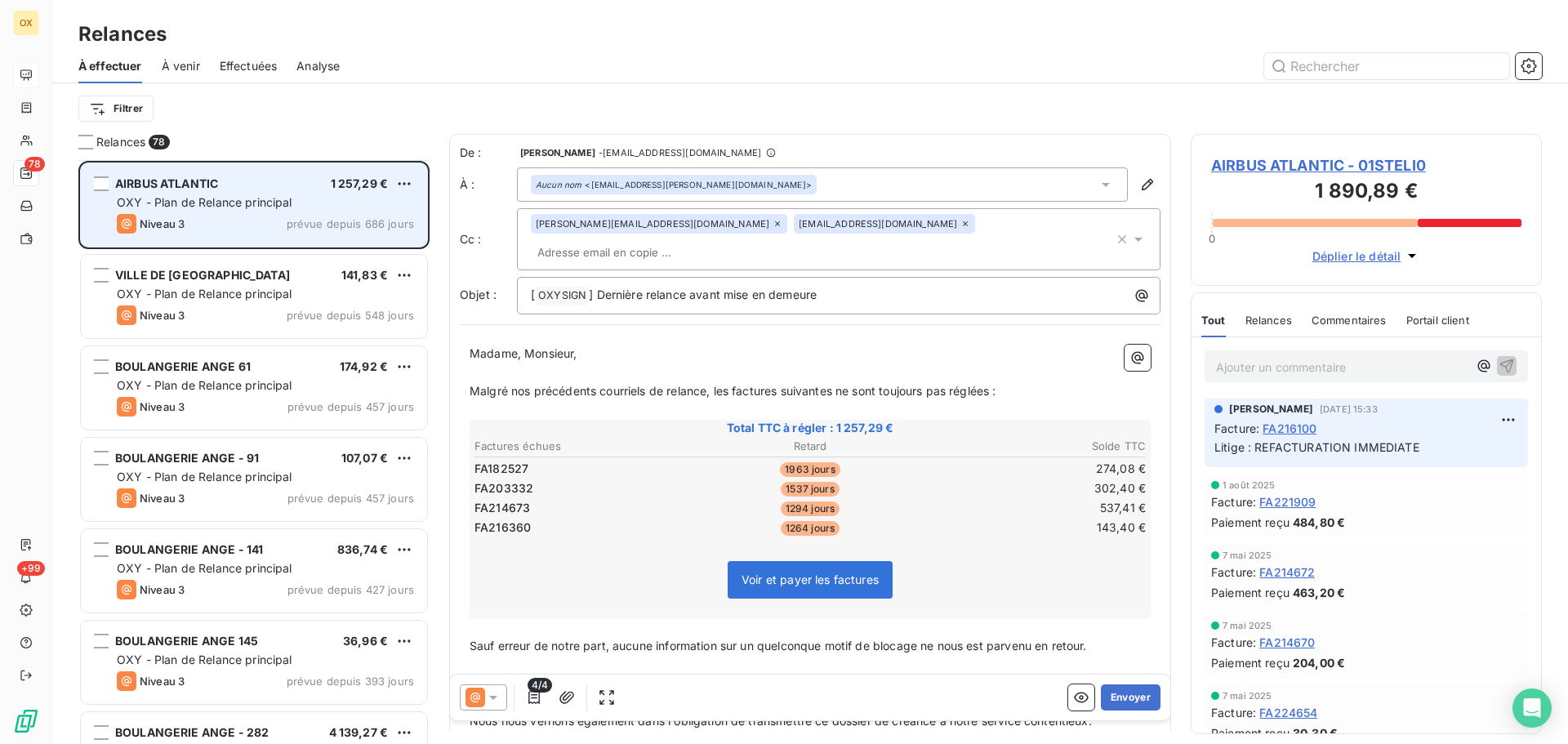
scroll to position [82, 0]
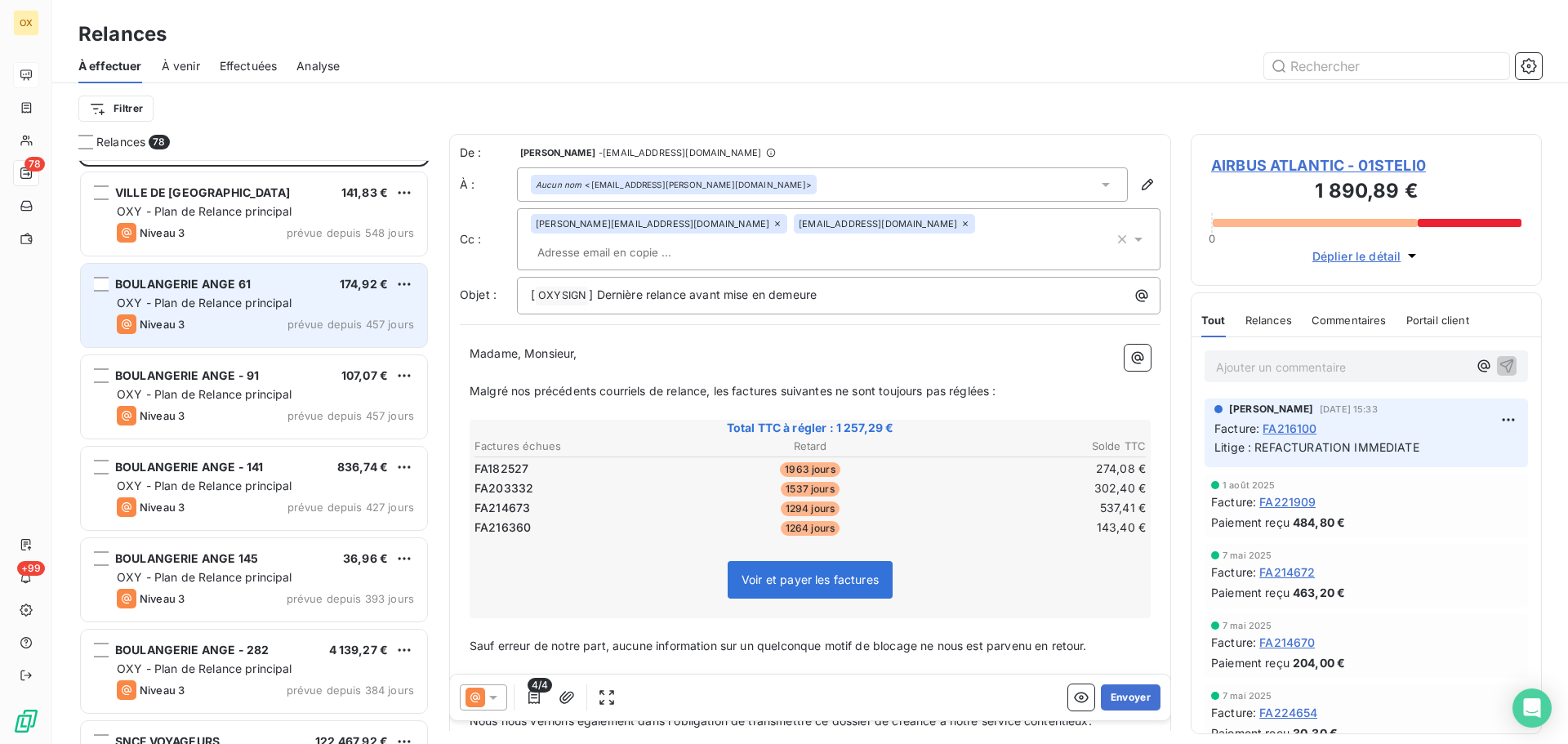
click at [254, 280] on div "BOULANGERIE ANGE 61 174,92 €" at bounding box center [266, 284] width 298 height 15
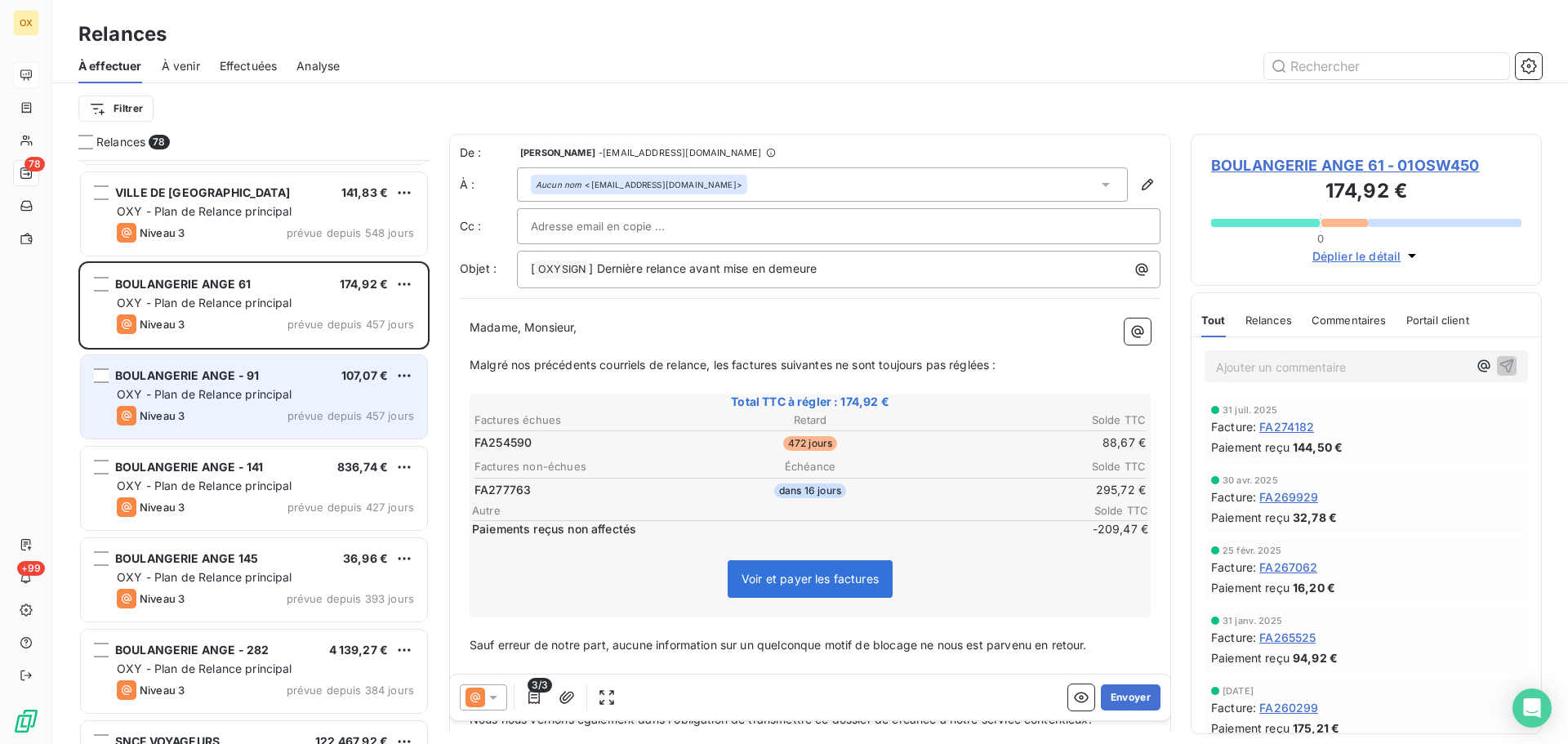
click at [267, 382] on div "BOULANGERIE ANGE - 91 107,07 €" at bounding box center [266, 375] width 298 height 15
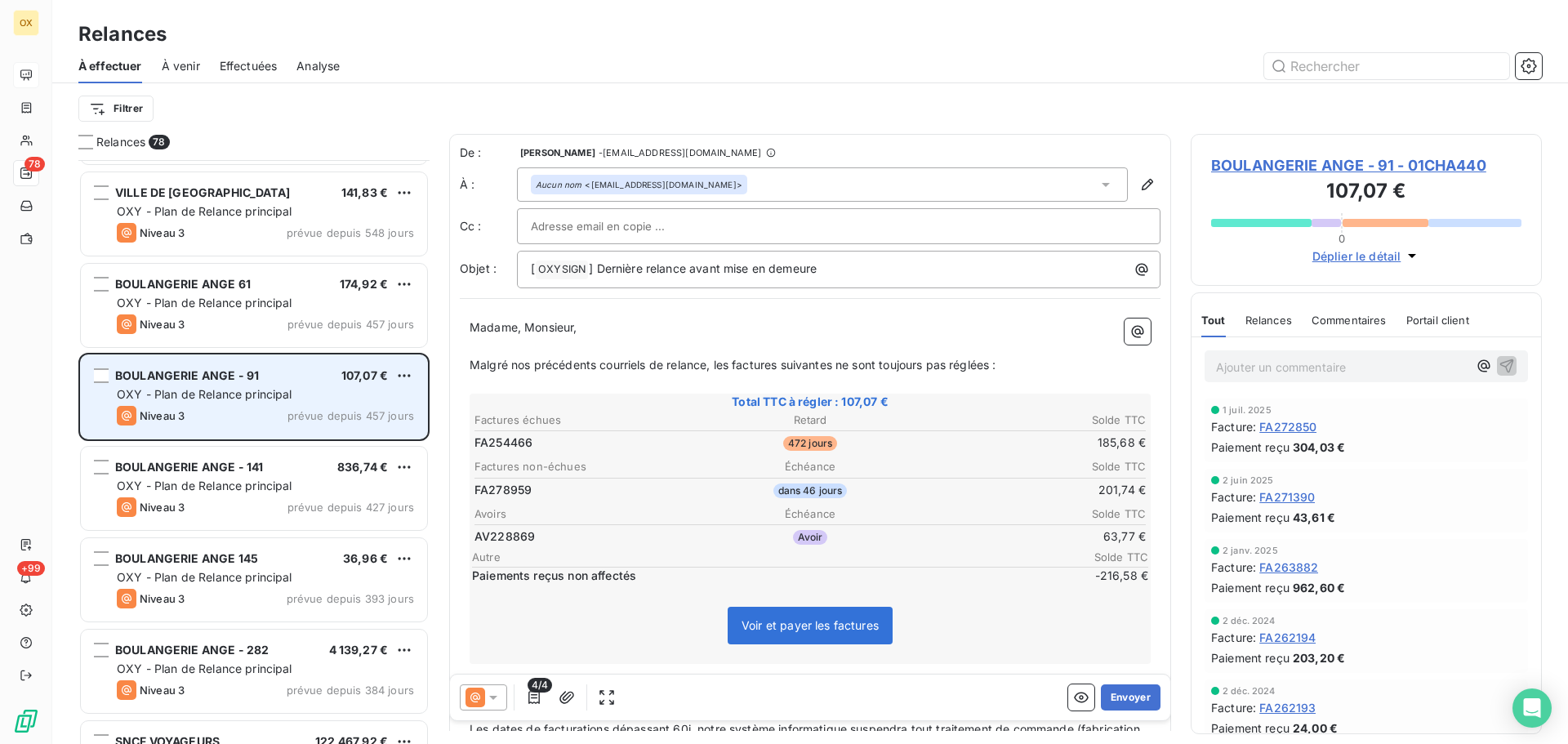
scroll to position [164, 0]
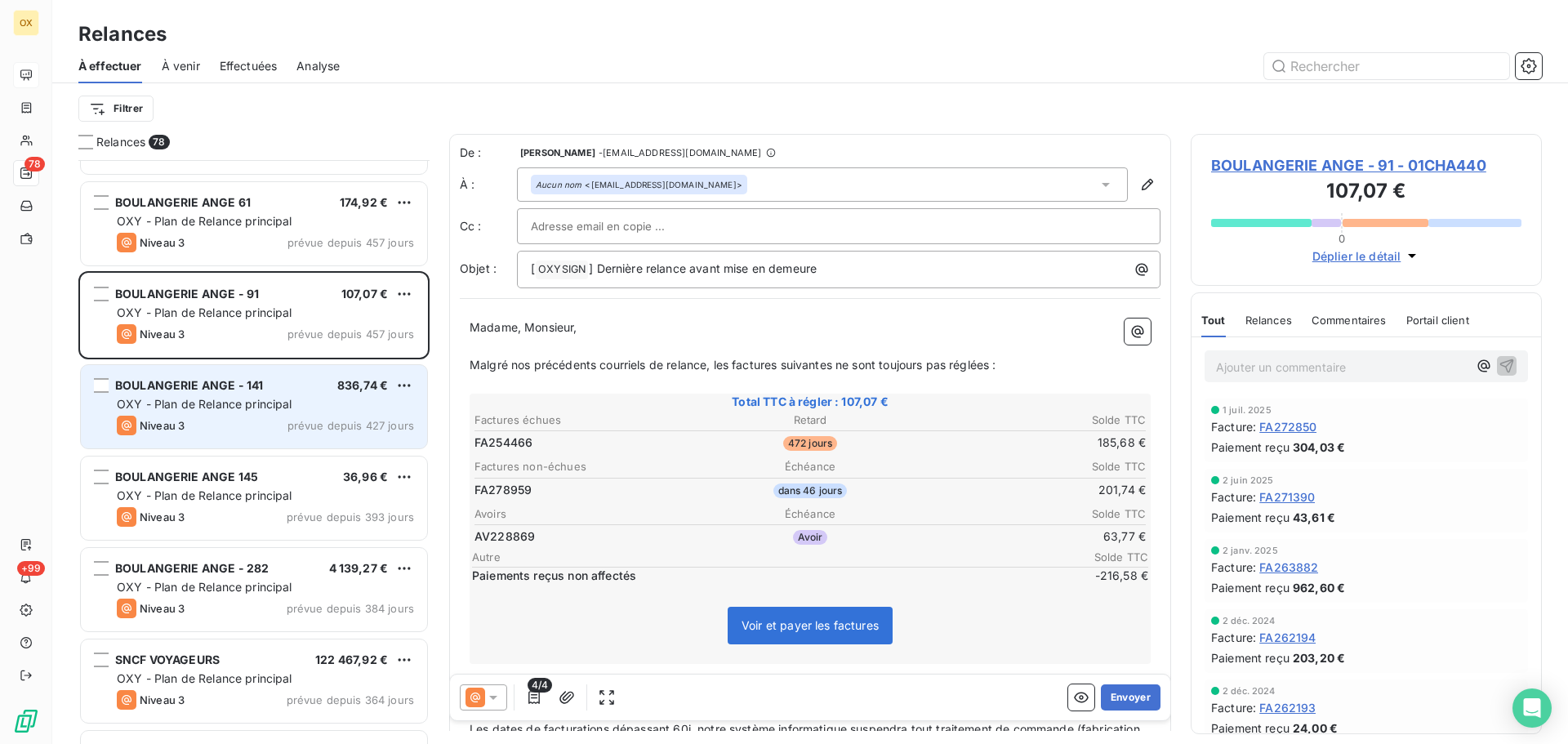
click at [266, 429] on div "Niveau 3 prévue depuis 427 jours" at bounding box center [266, 425] width 298 height 20
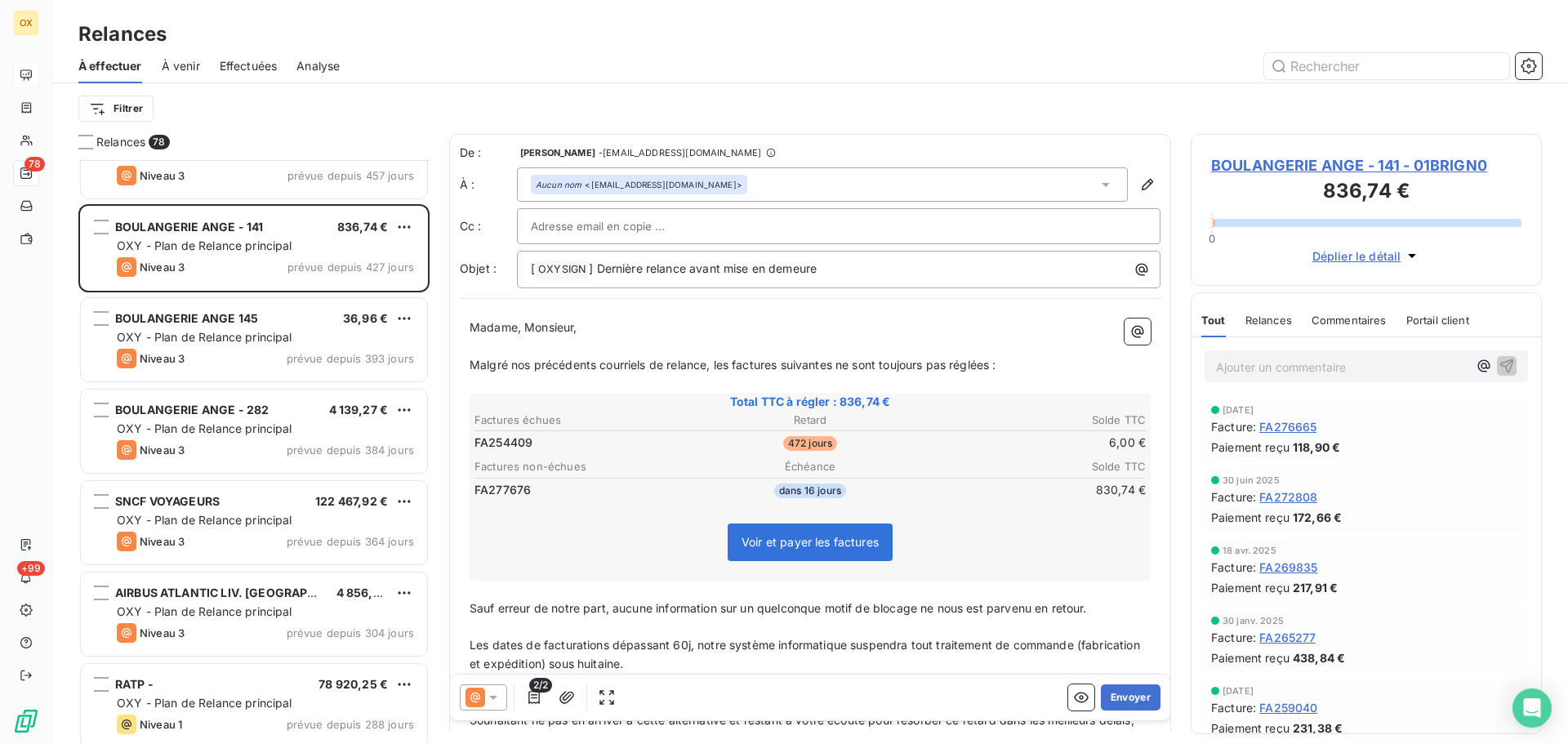
scroll to position [328, 0]
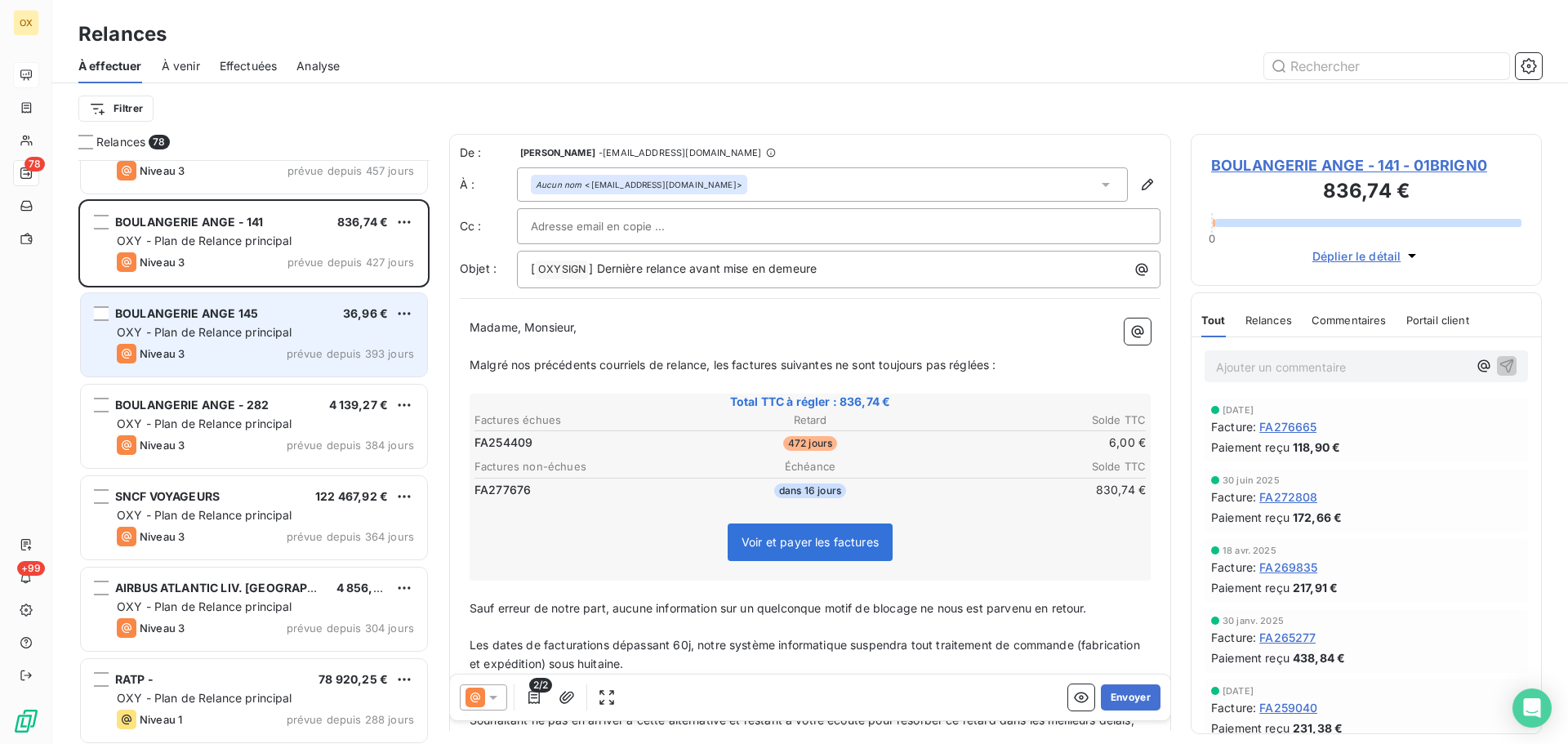
click at [235, 335] on span "OXY - Plan de Relance principal" at bounding box center [204, 332] width 176 height 14
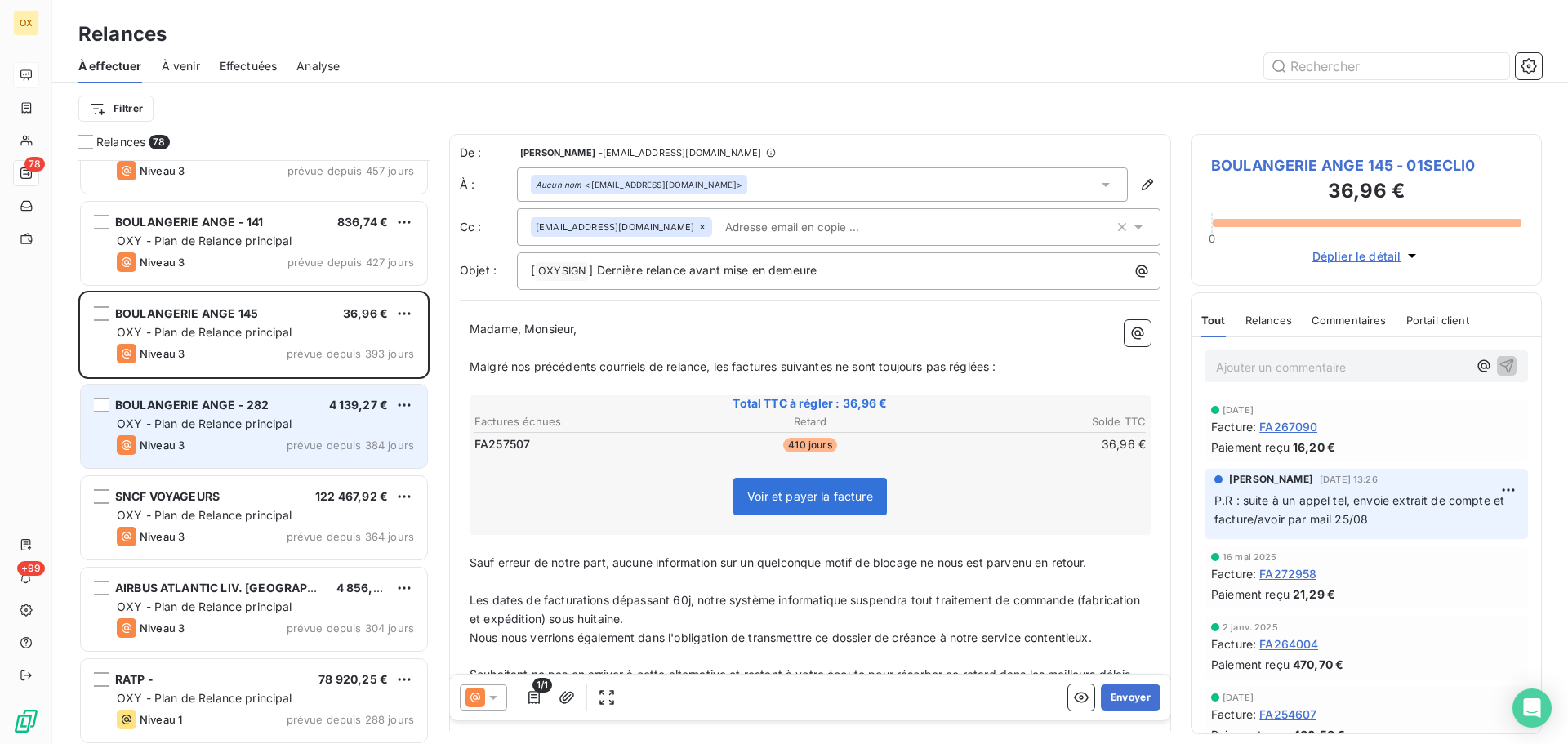
click at [261, 417] on span "OXY - Plan de Relance principal" at bounding box center [204, 423] width 176 height 14
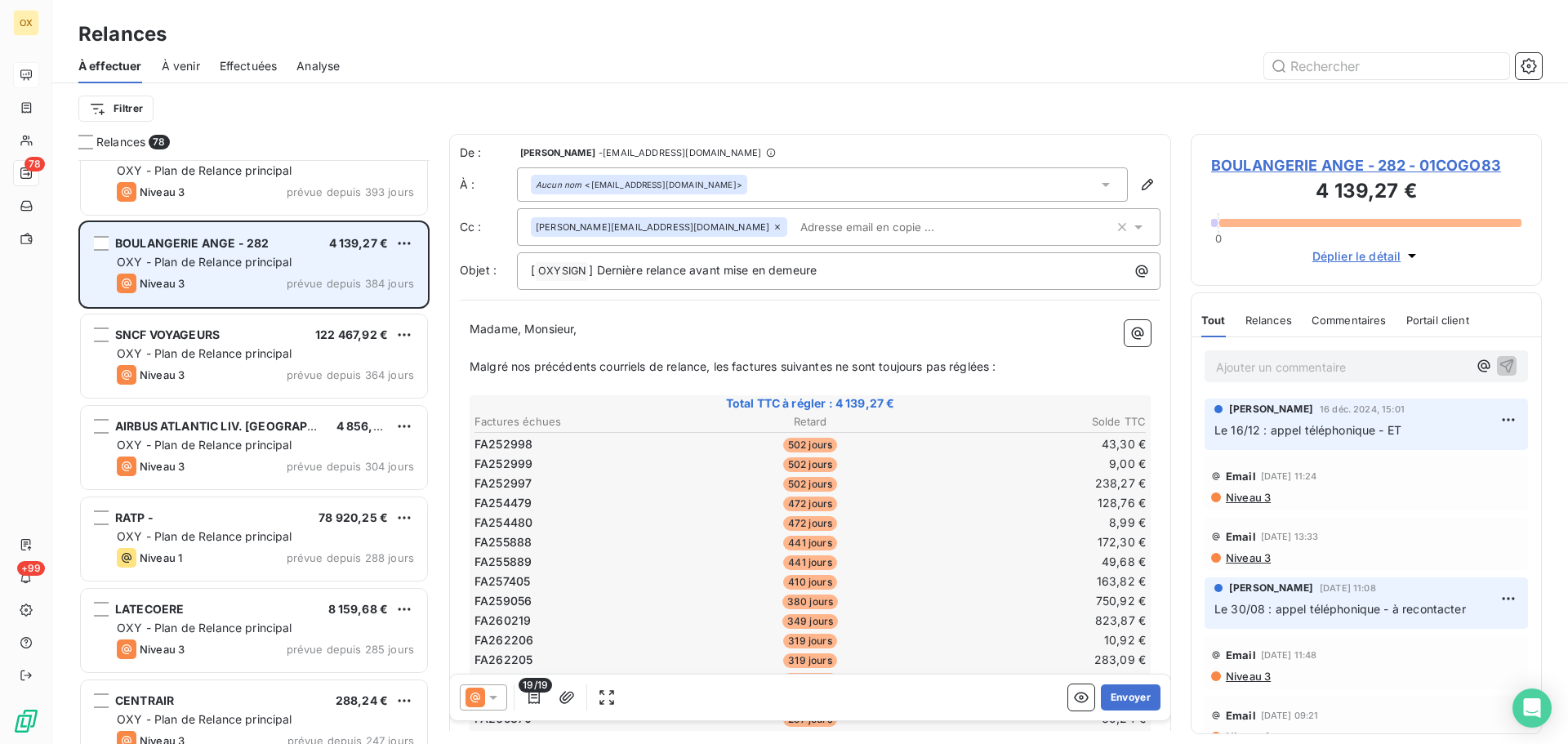
scroll to position [491, 0]
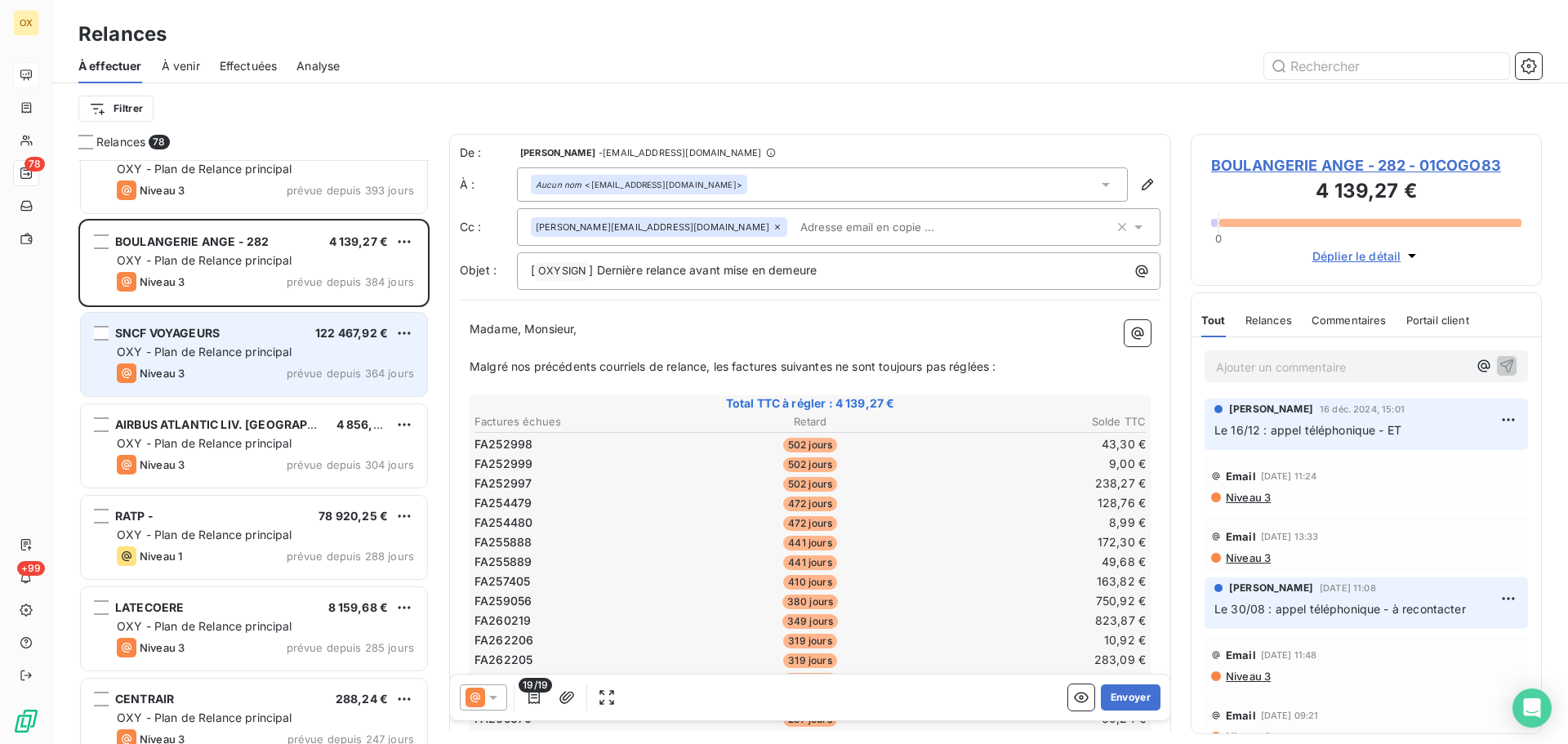
click at [251, 345] on span "OXY - Plan de Relance principal" at bounding box center [204, 351] width 176 height 14
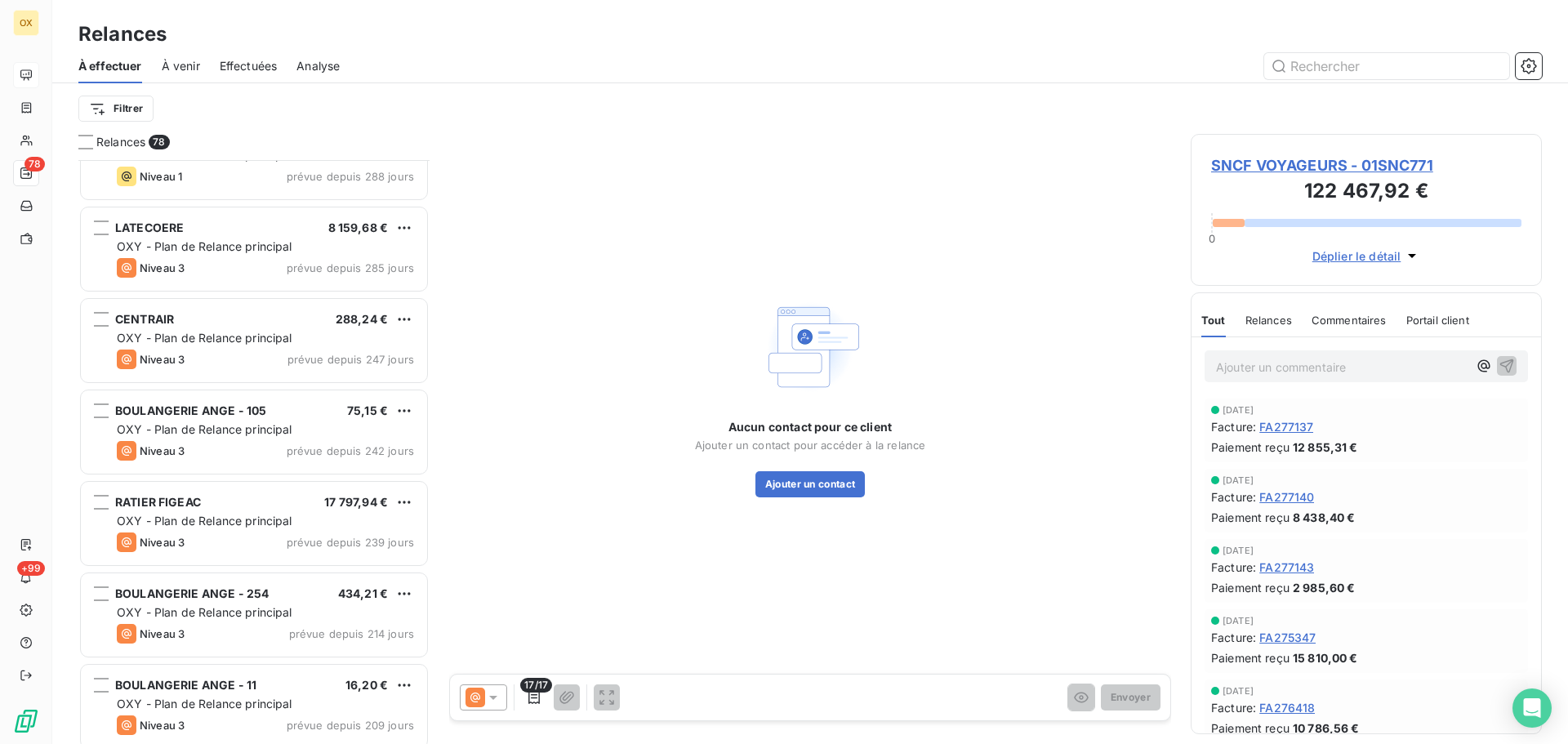
scroll to position [899, 0]
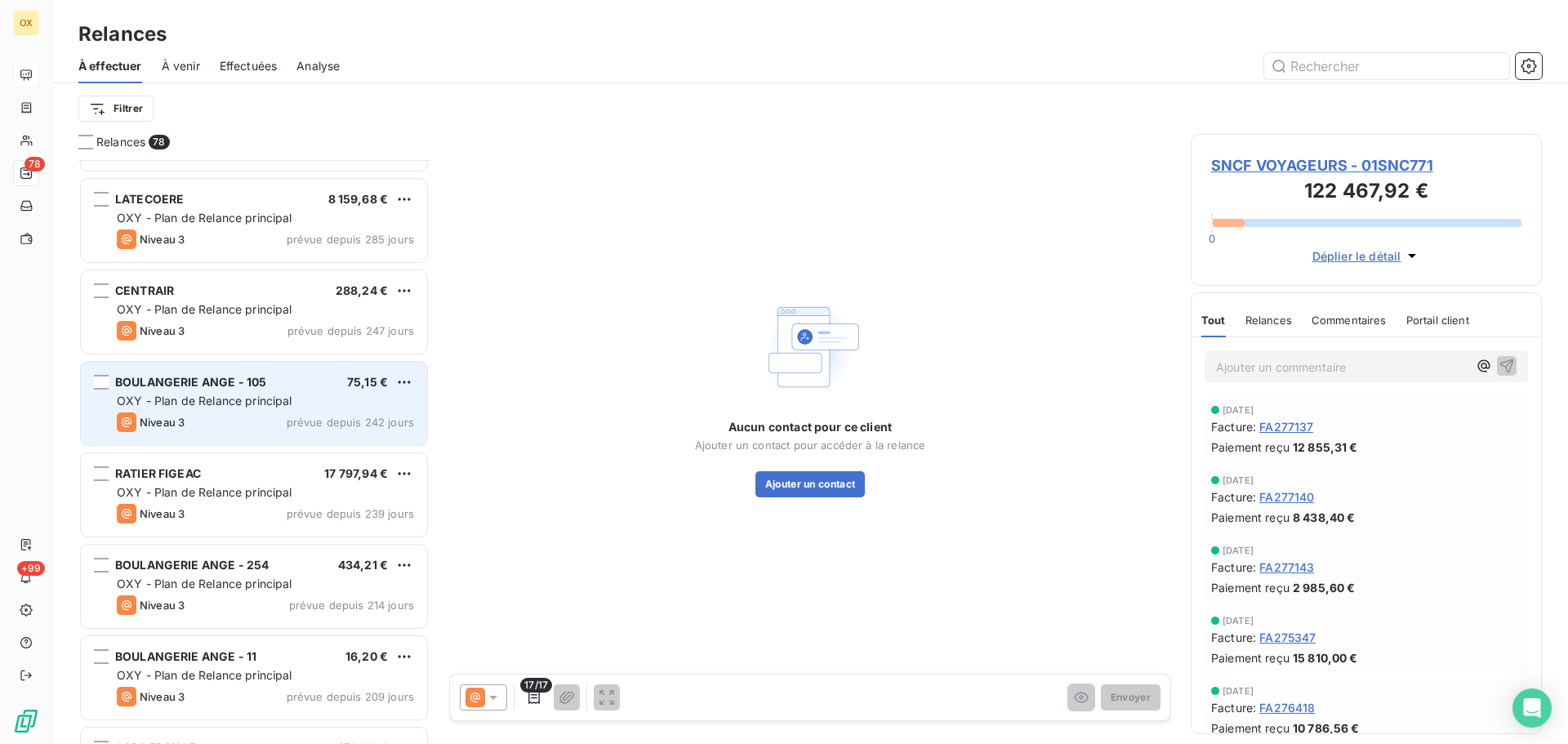
click at [268, 401] on span "OXY - Plan de Relance principal" at bounding box center [204, 401] width 176 height 14
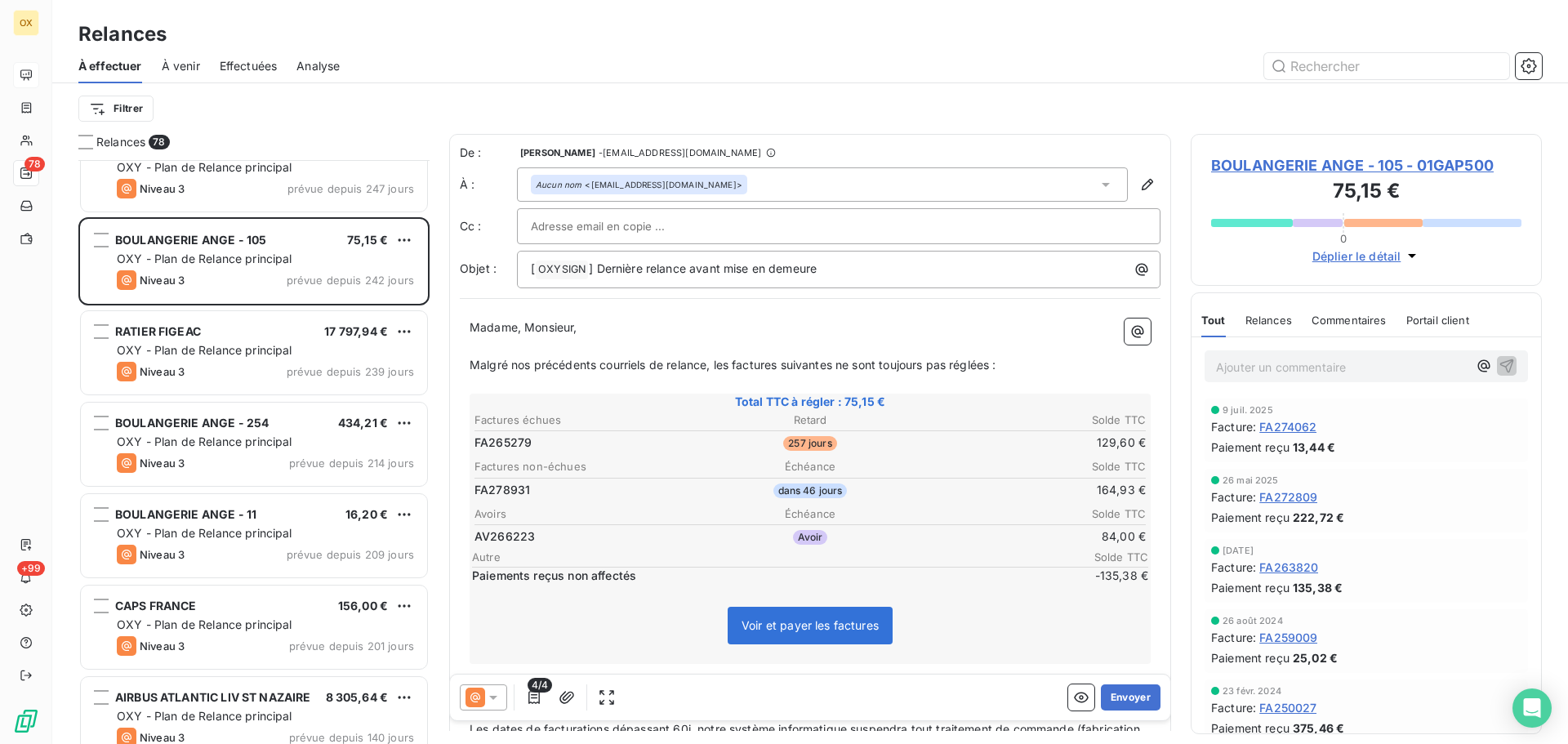
scroll to position [1062, 0]
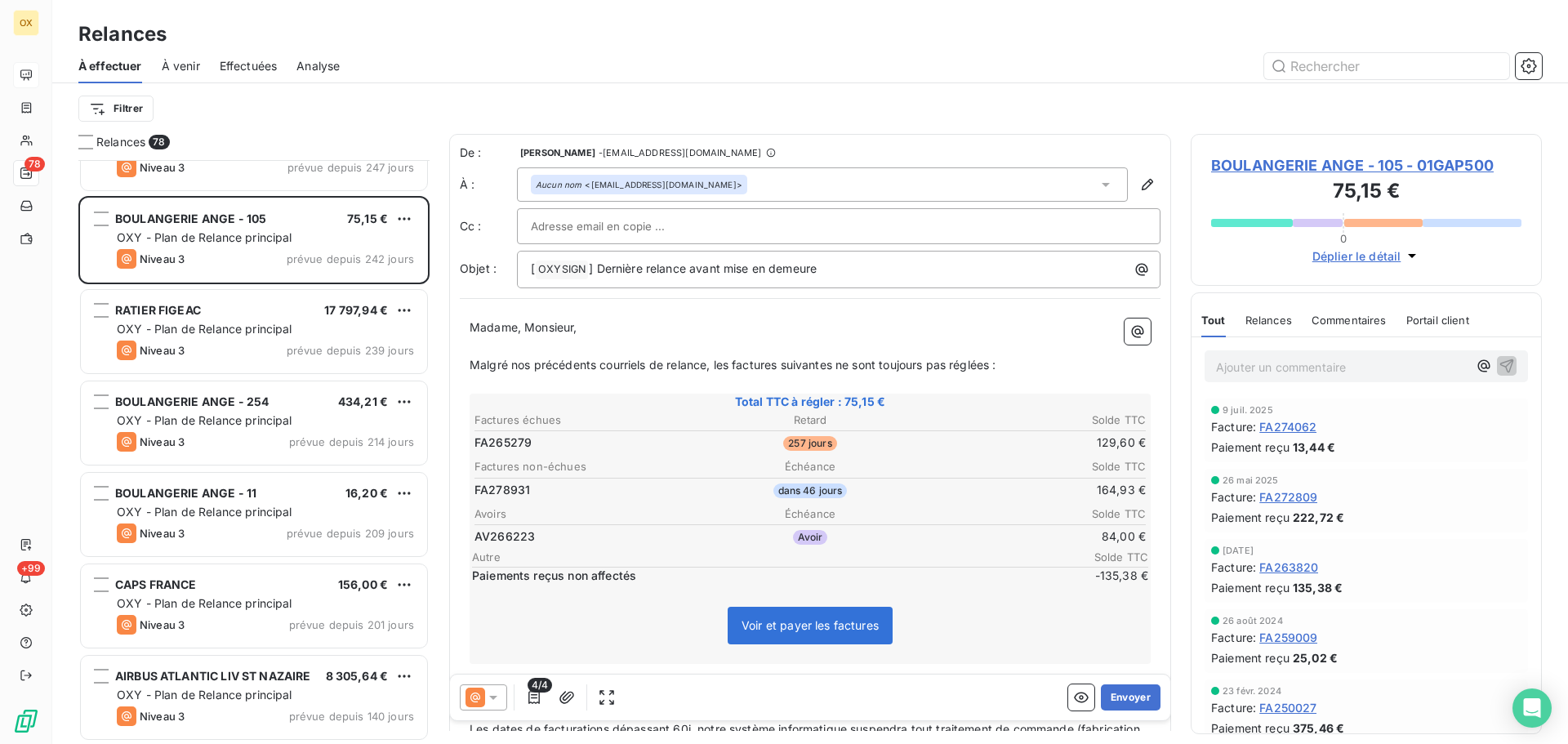
click at [291, 445] on span "prévue depuis 214 jours" at bounding box center [351, 441] width 125 height 13
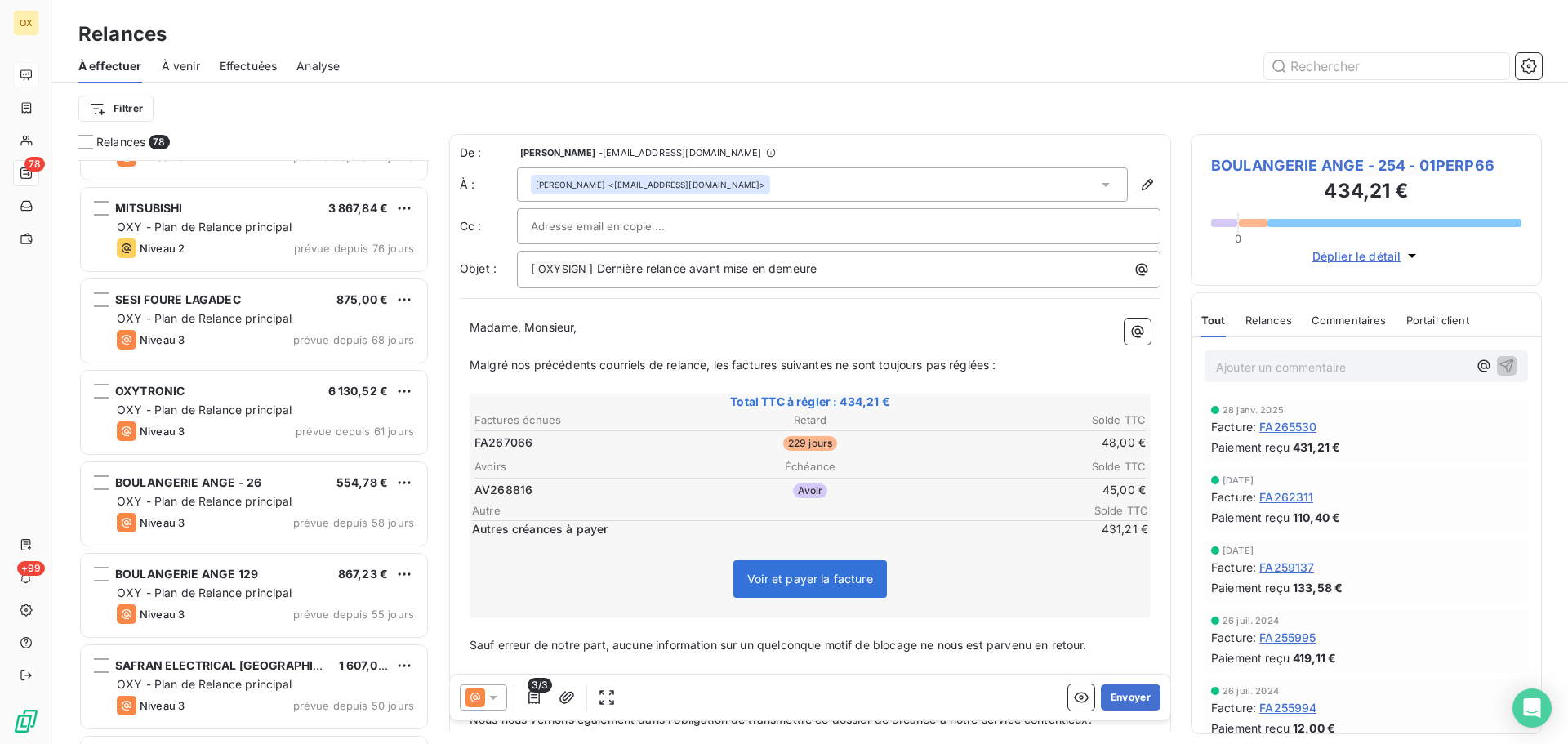
scroll to position [2287, 0]
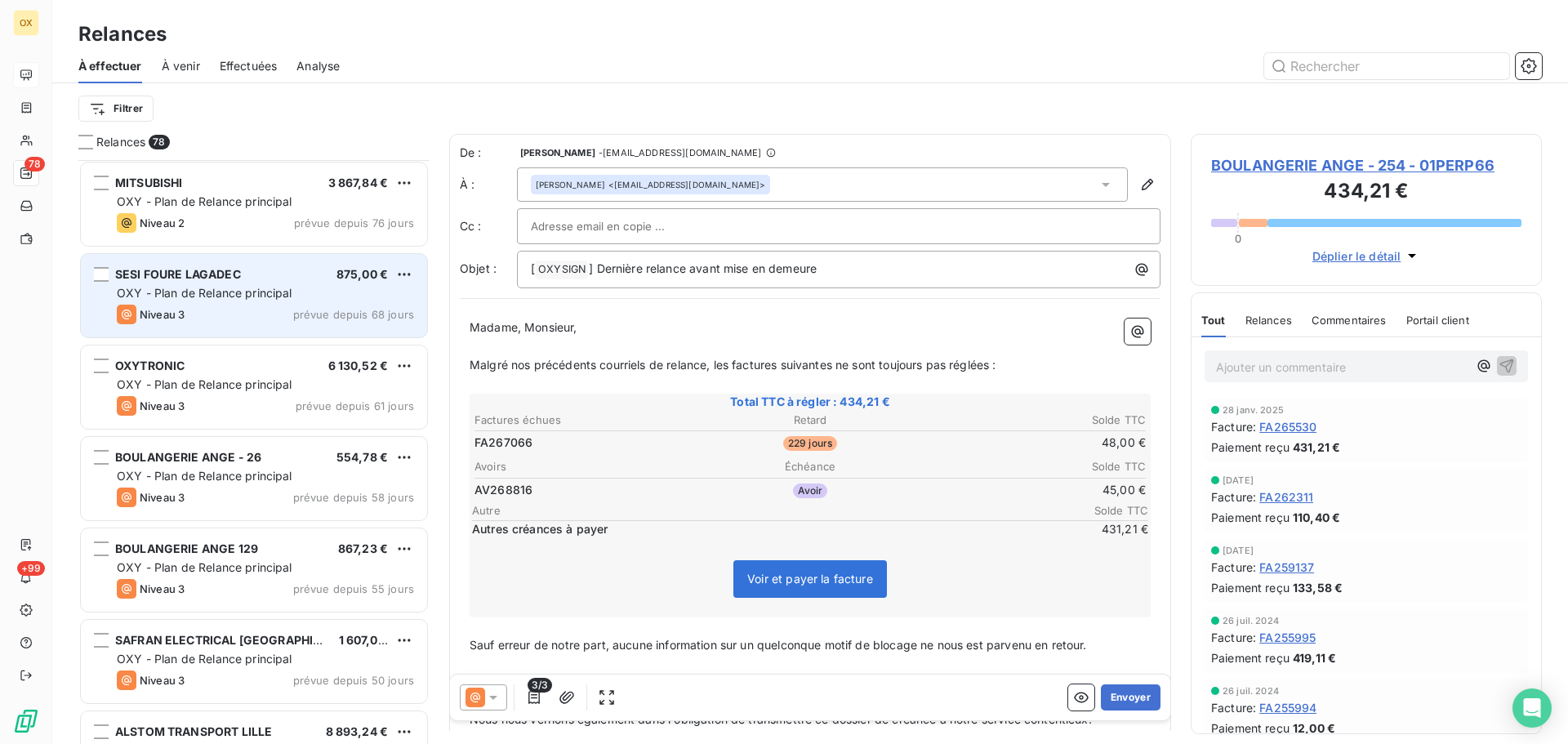
click at [244, 308] on div "Niveau 3 prévue depuis 68 jours" at bounding box center [266, 314] width 298 height 20
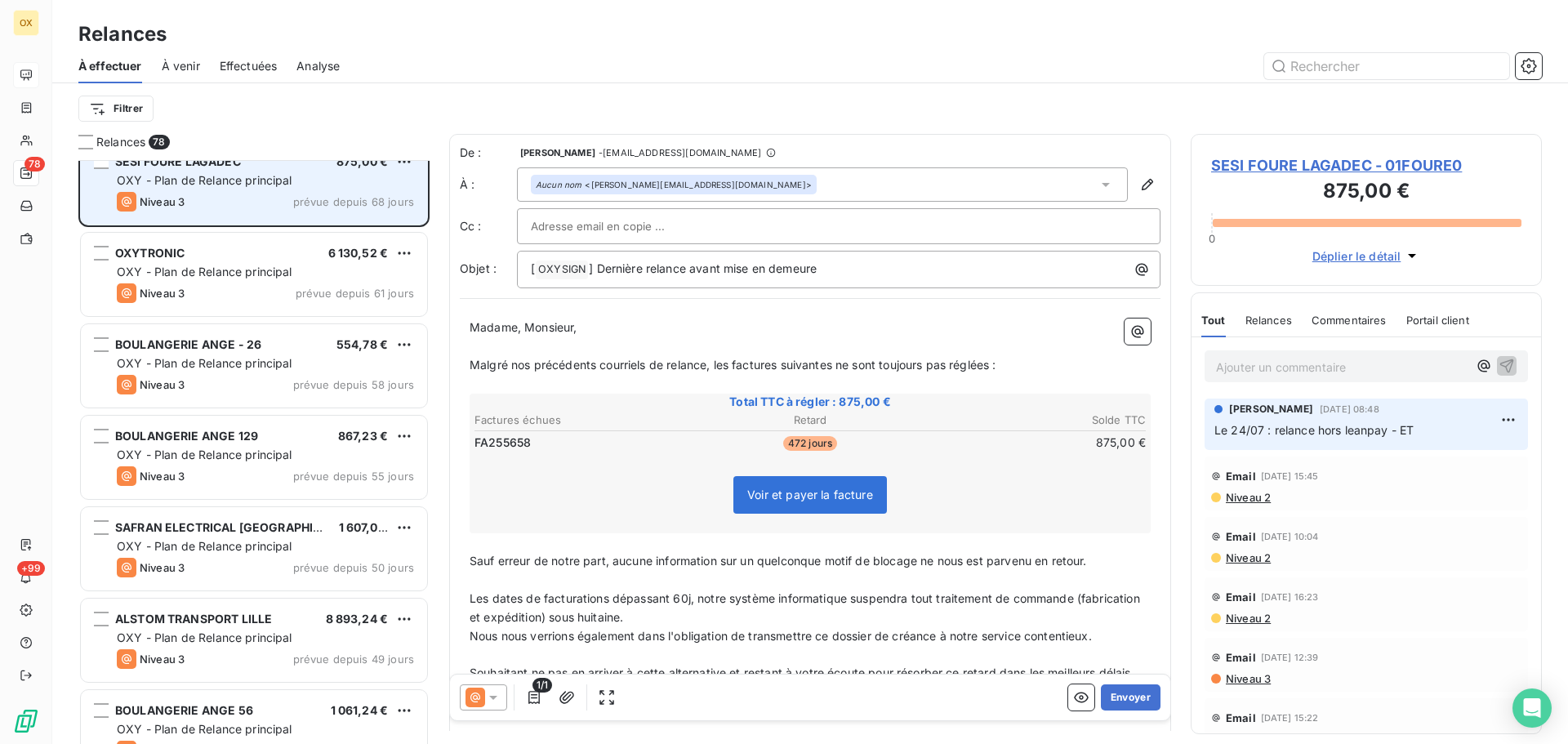
scroll to position [2451, 0]
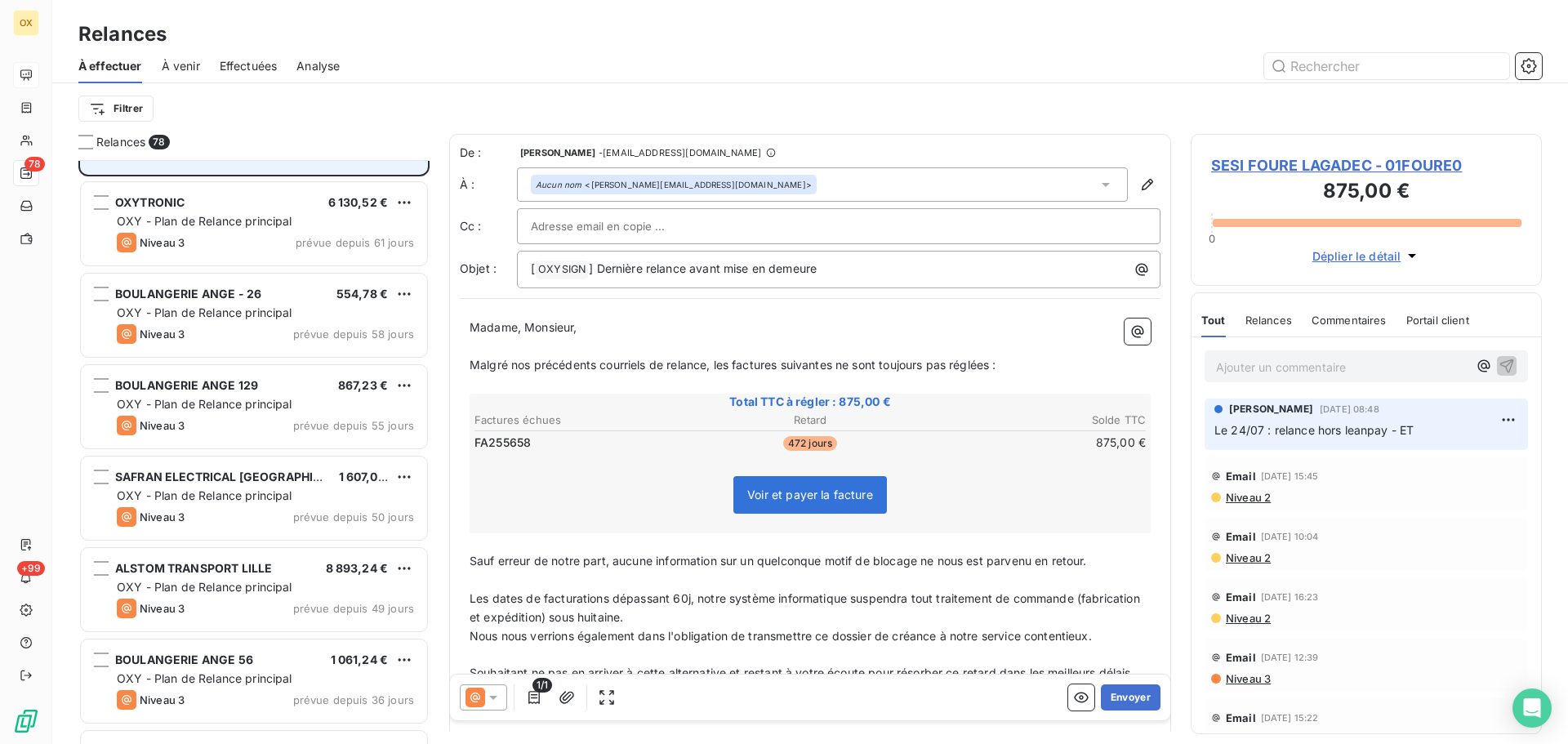
click at [257, 312] on span "OXY - Plan de Relance principal" at bounding box center [204, 312] width 176 height 14
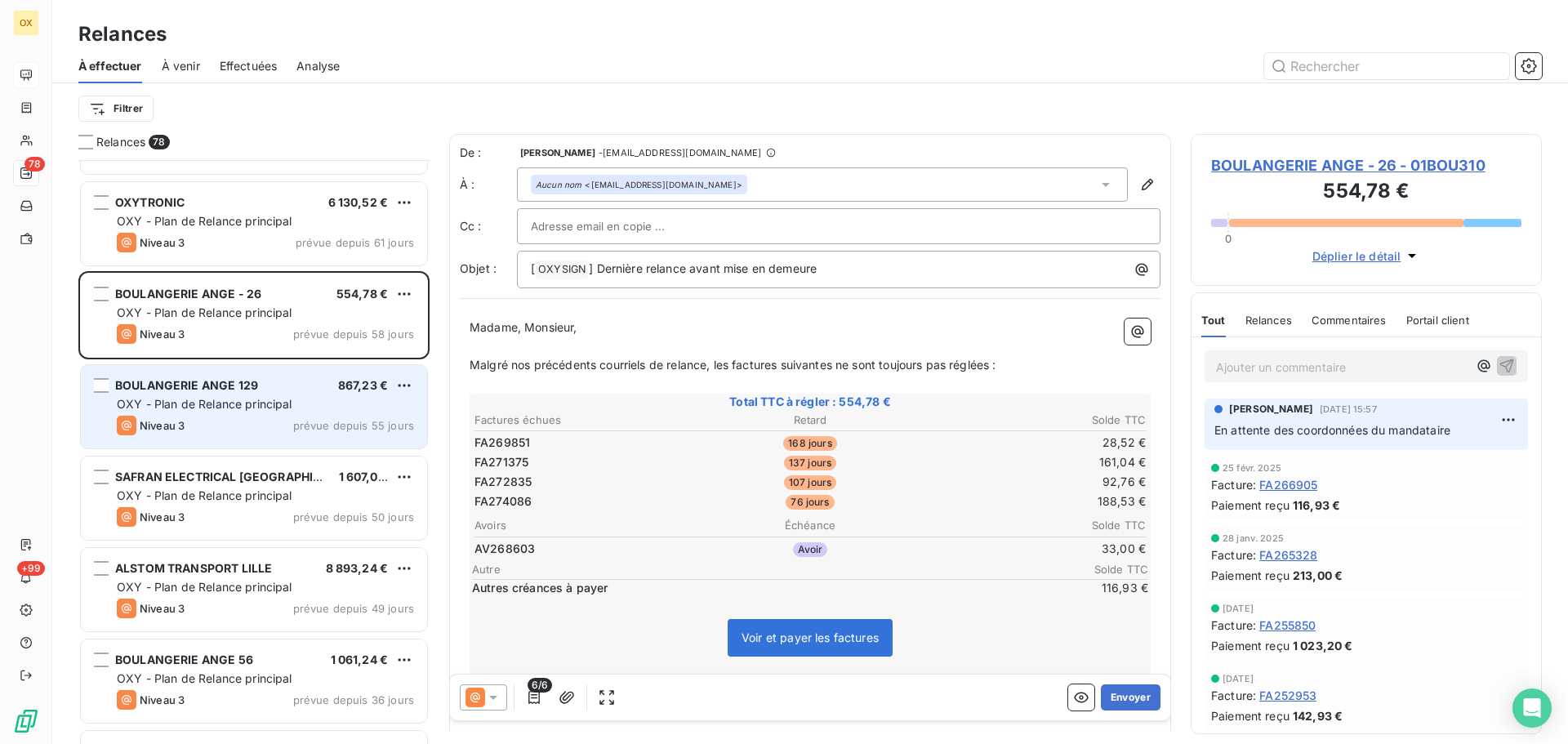
click at [260, 409] on span "OXY - Plan de Relance principal" at bounding box center [204, 404] width 176 height 14
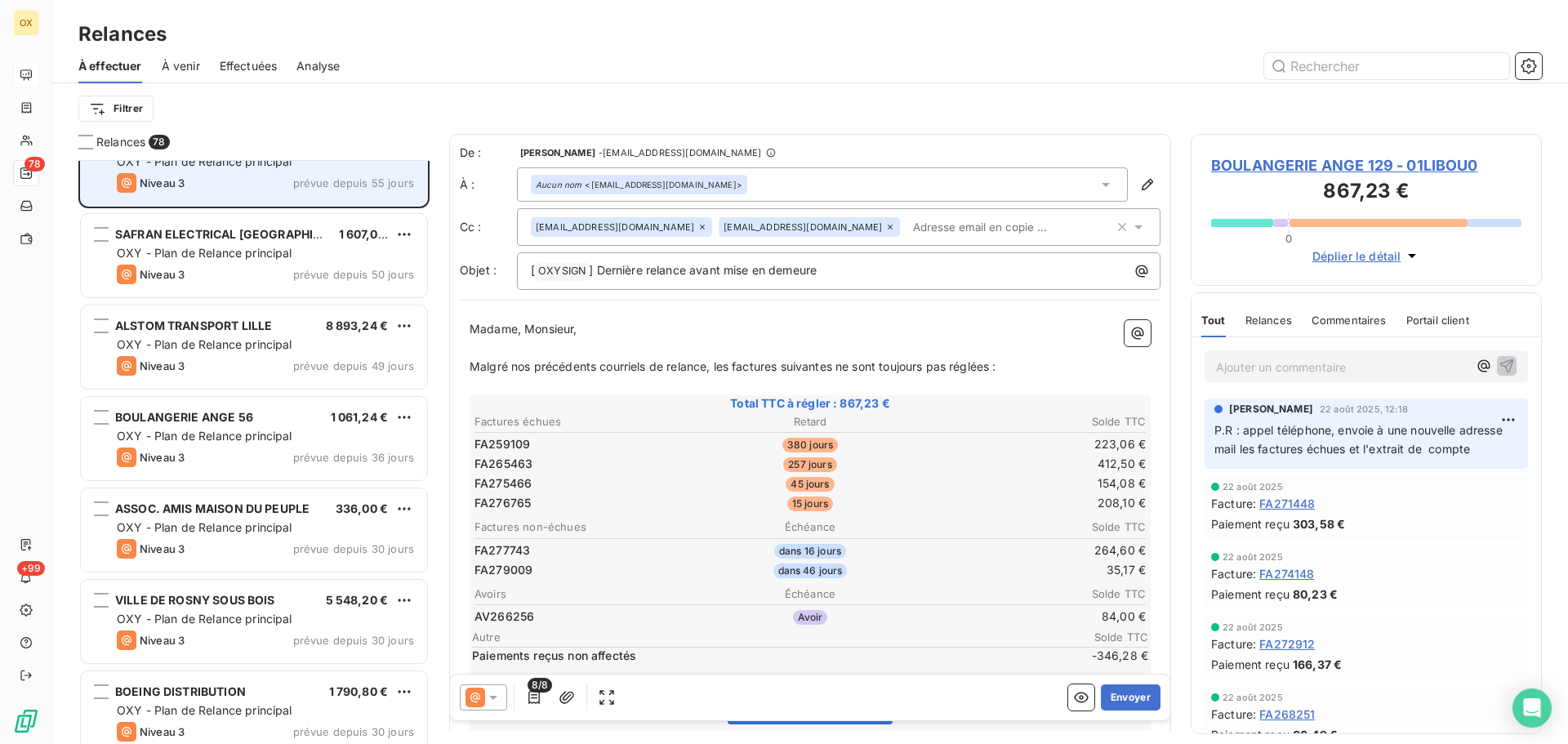
scroll to position [2696, 0]
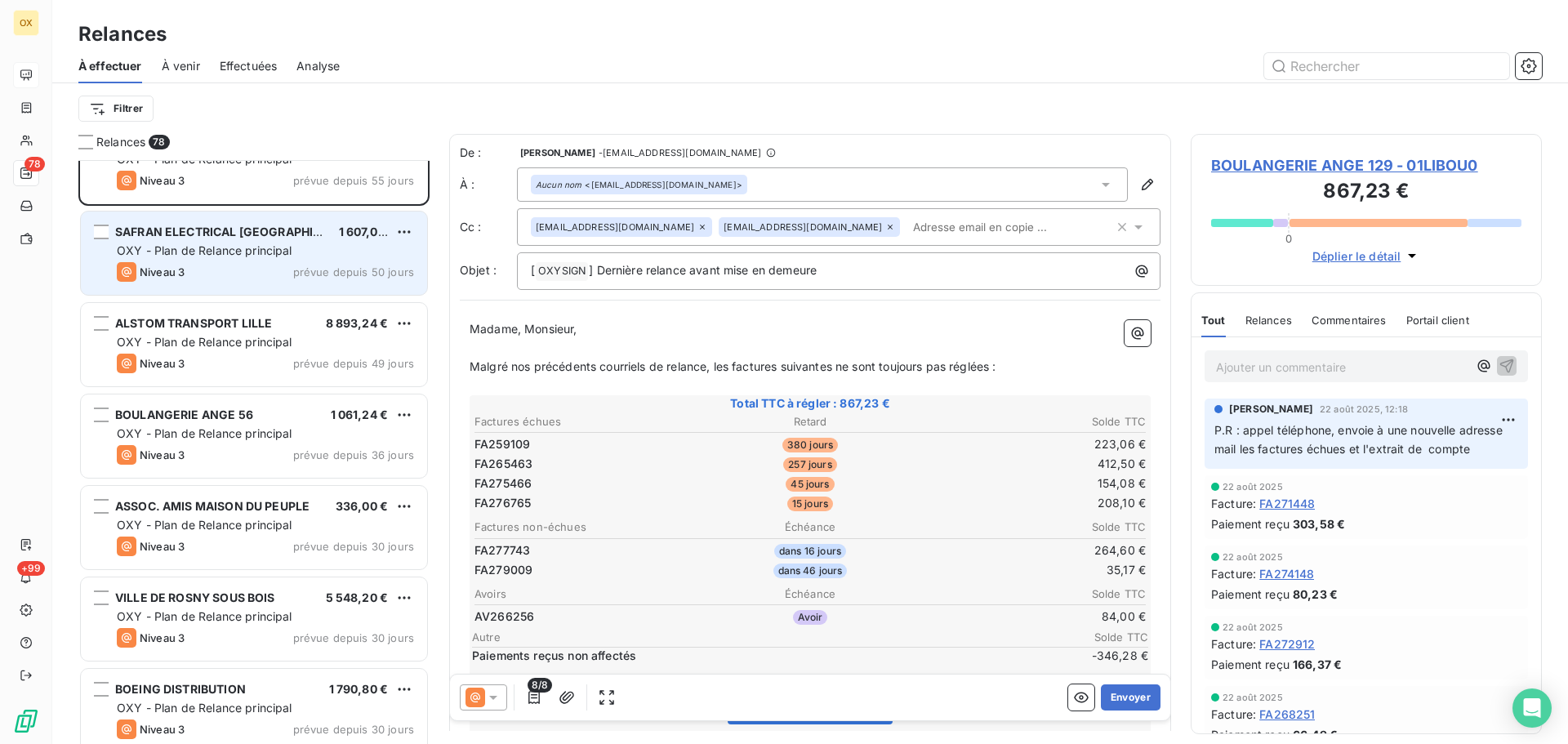
click at [248, 267] on div "Niveau 3 prévue depuis 50 jours" at bounding box center [266, 272] width 298 height 20
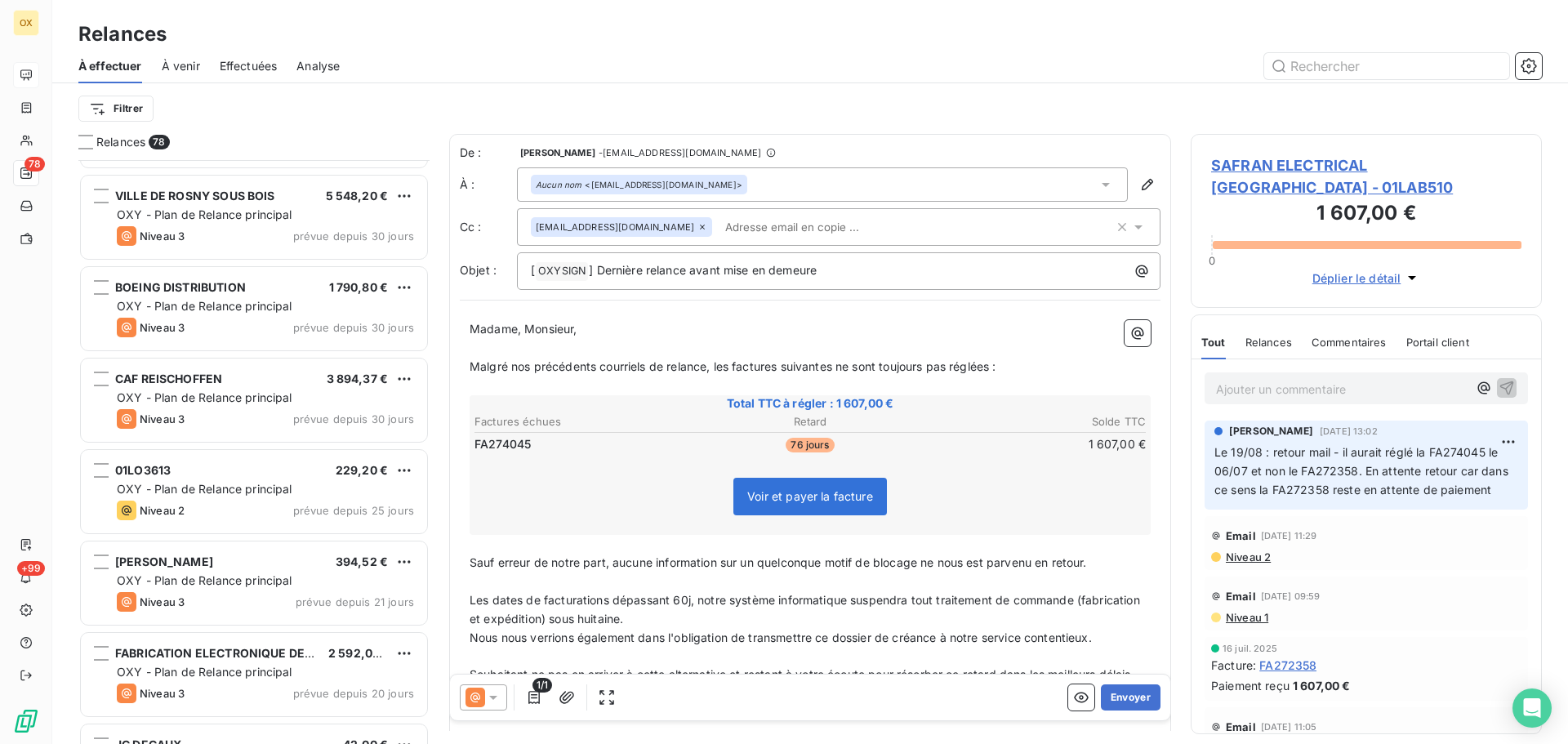
scroll to position [3104, 0]
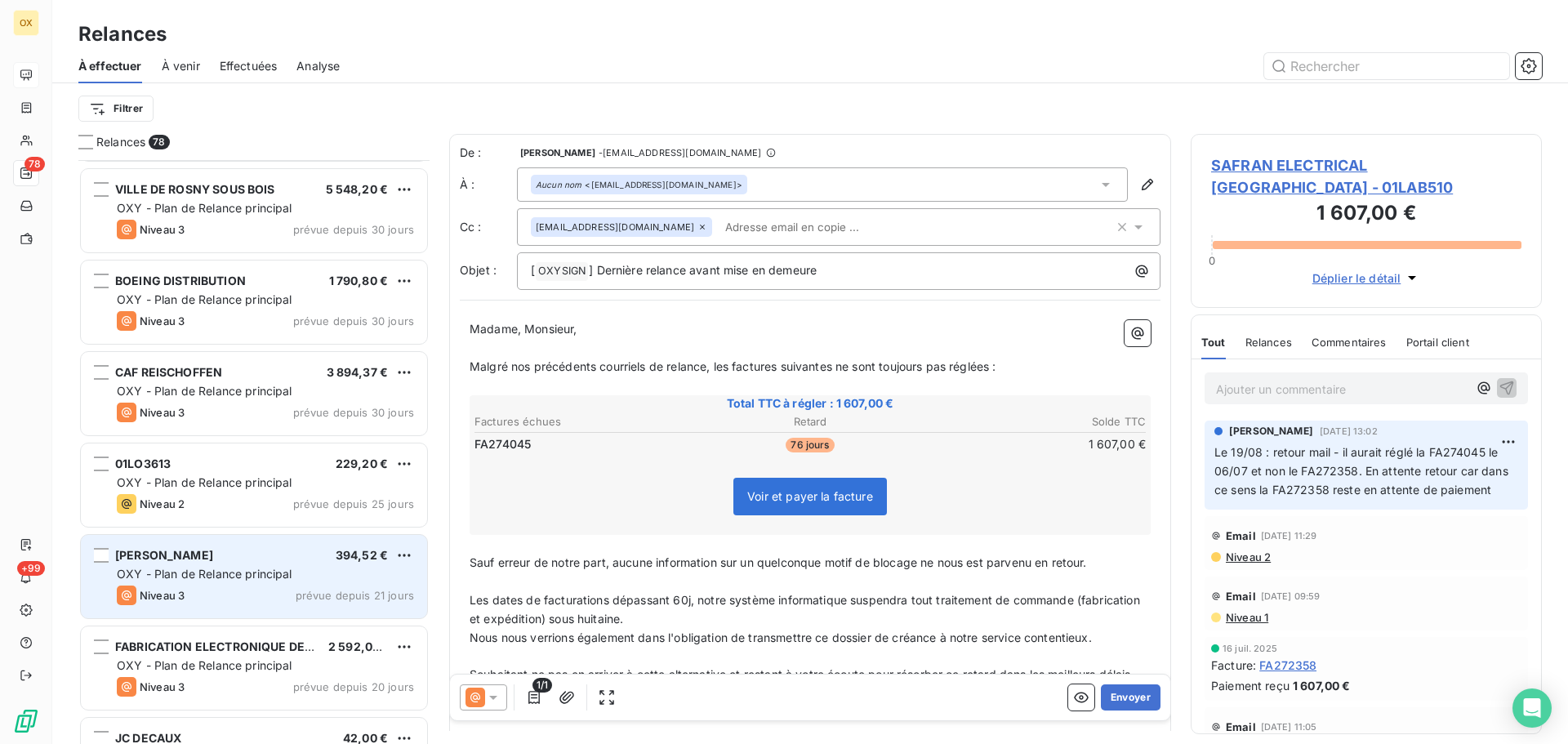
click at [185, 573] on span "OXY - Plan de Relance principal" at bounding box center [204, 574] width 176 height 14
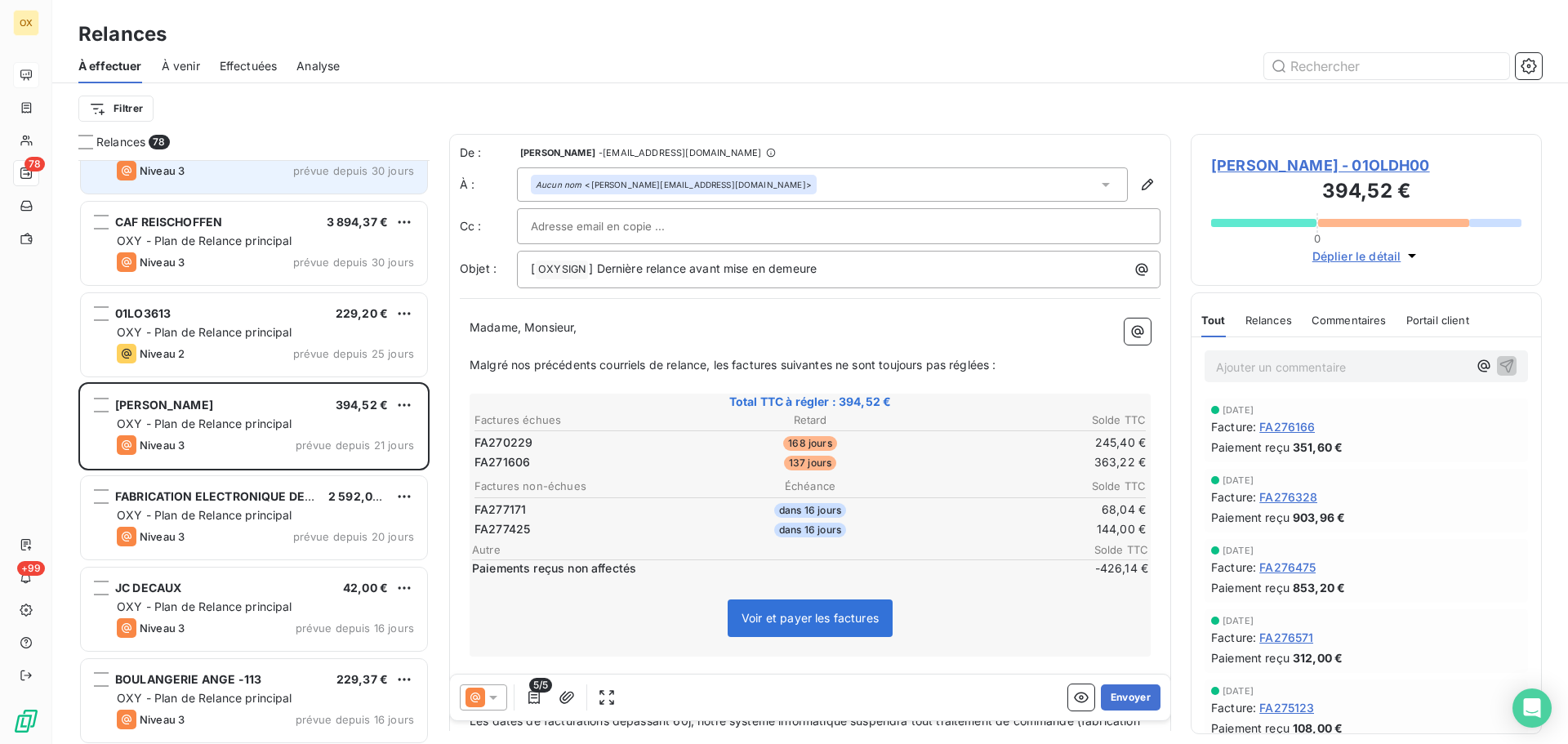
scroll to position [3349, 0]
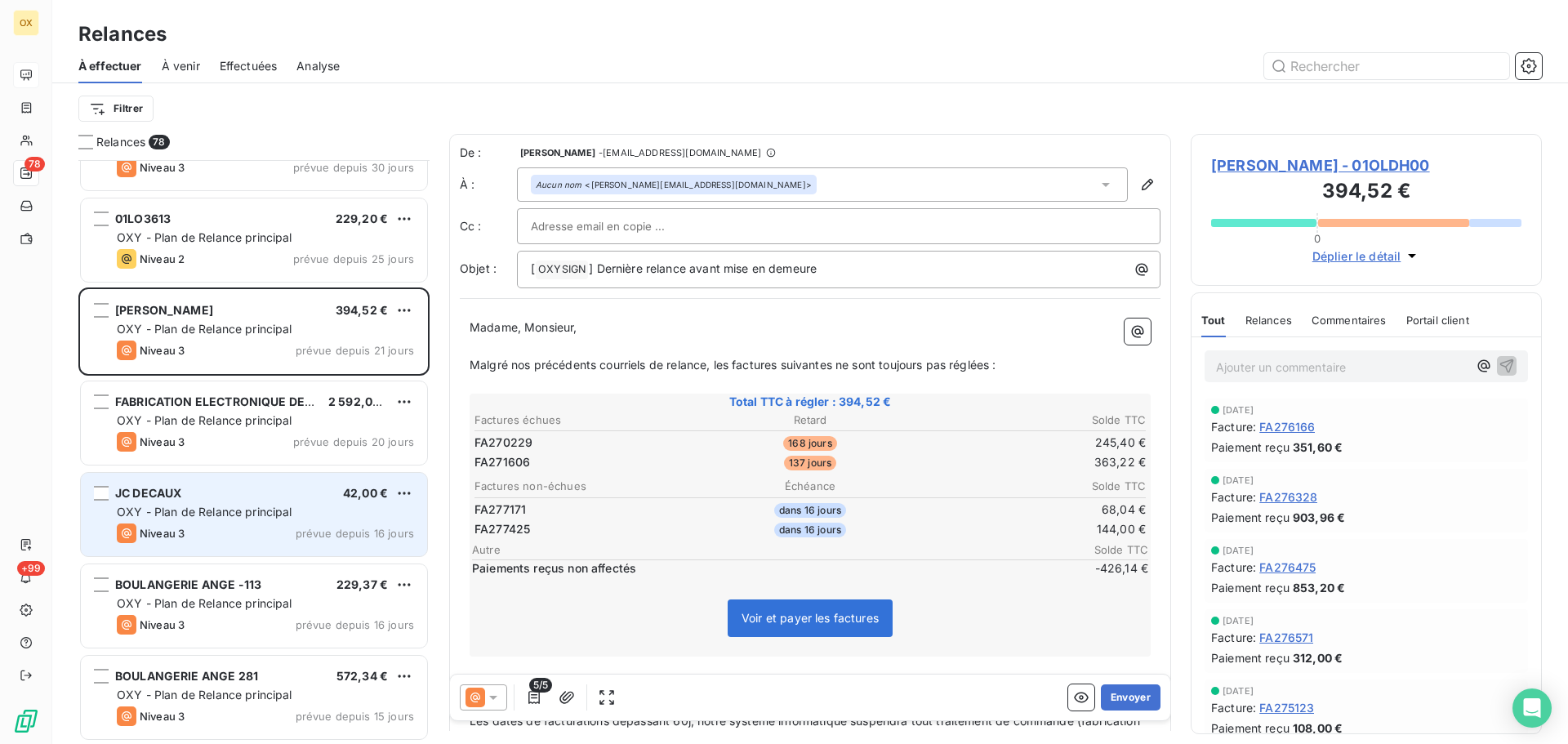
click at [219, 507] on span "OXY - Plan de Relance principal" at bounding box center [204, 511] width 176 height 14
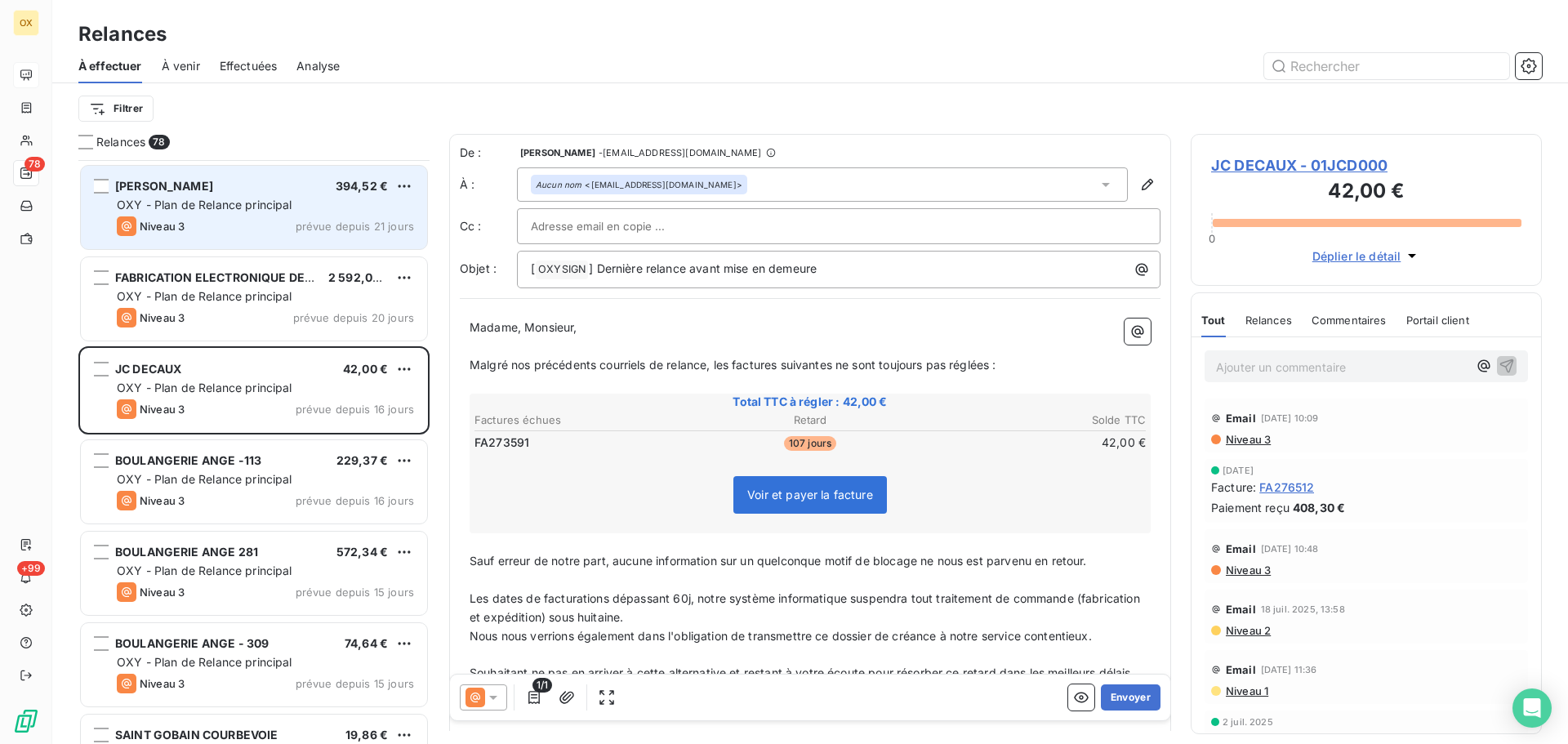
scroll to position [3595, 0]
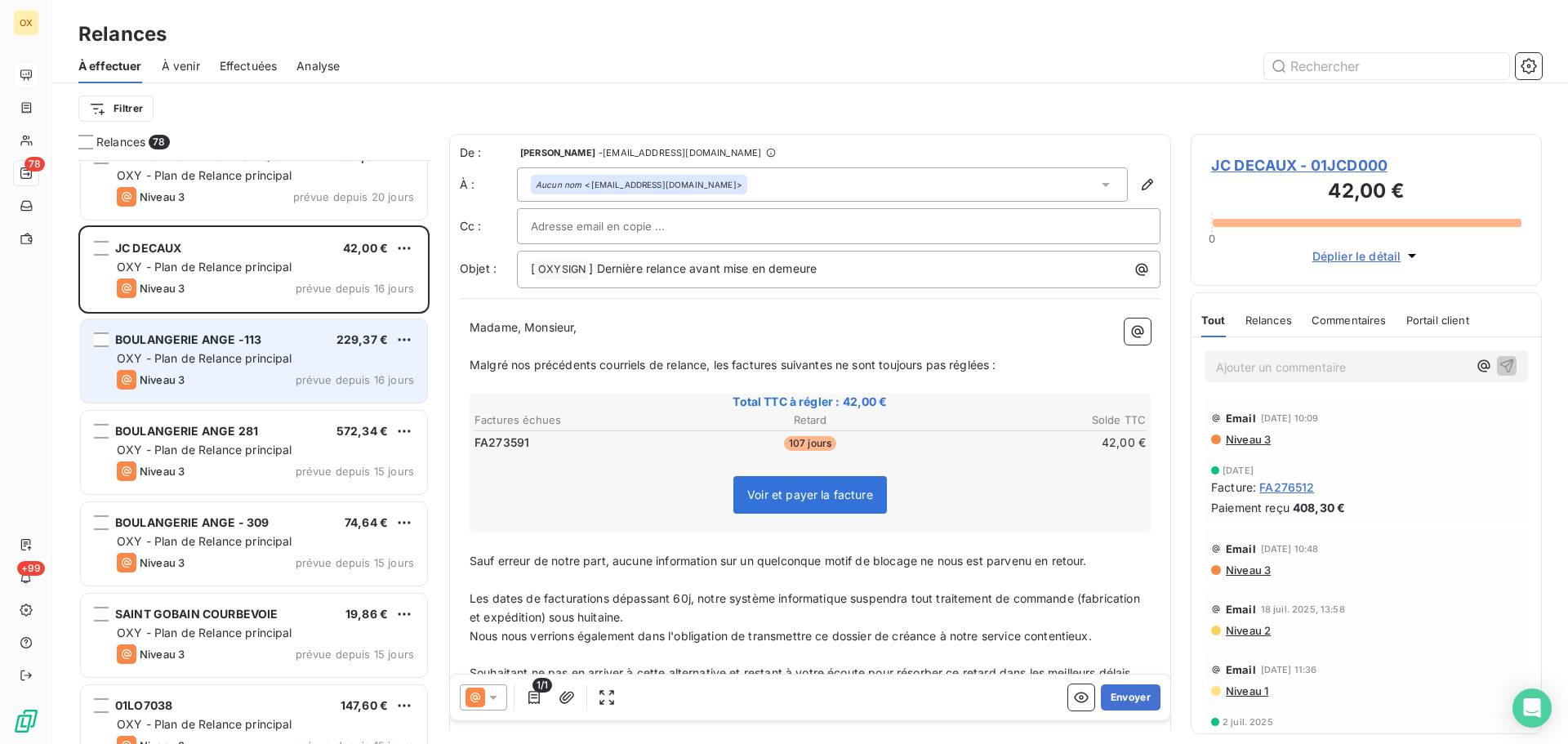
click at [225, 388] on div "Niveau 3 prévue depuis 16 jours" at bounding box center [266, 380] width 298 height 20
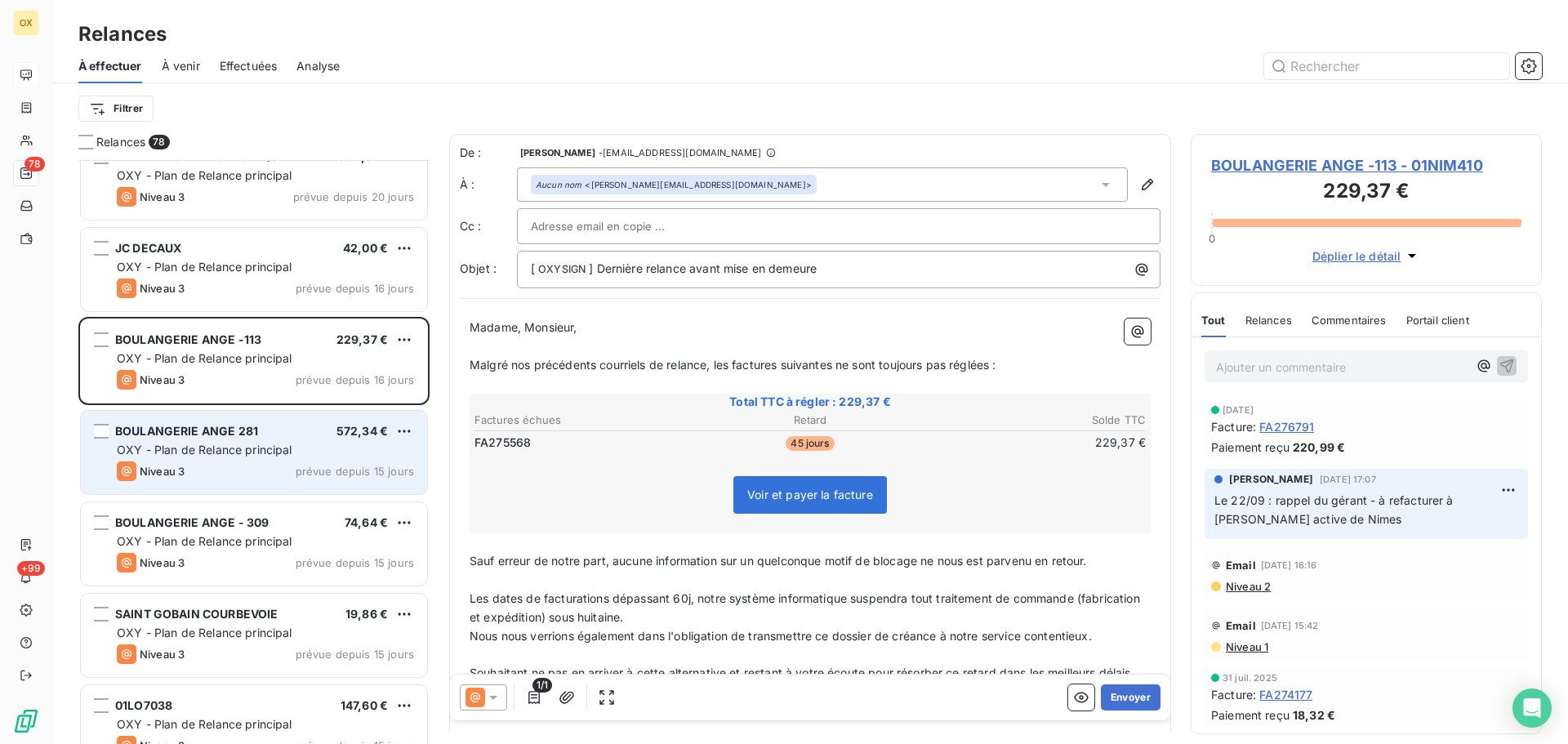
click at [222, 452] on span "OXY - Plan de Relance principal" at bounding box center [204, 450] width 176 height 14
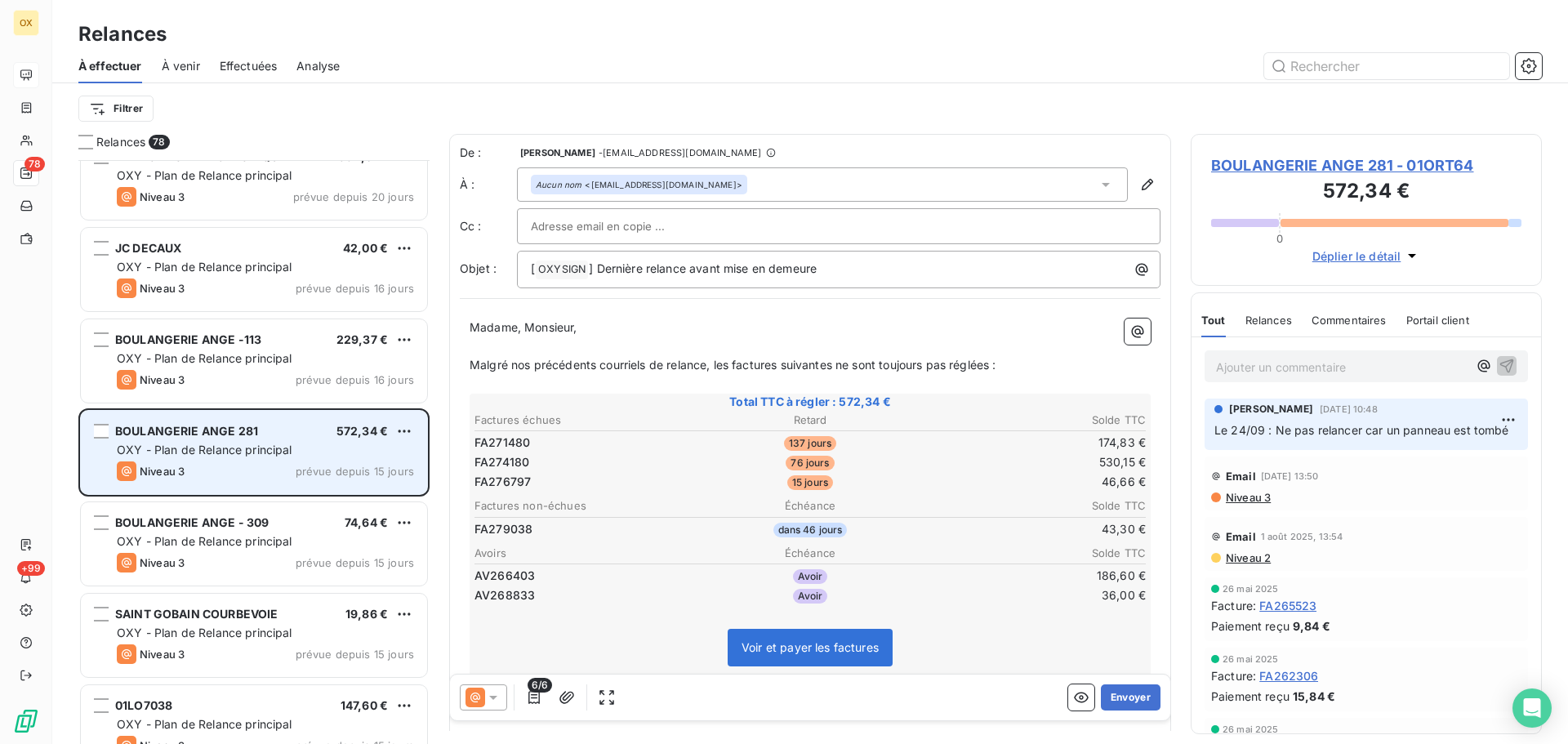
scroll to position [3676, 0]
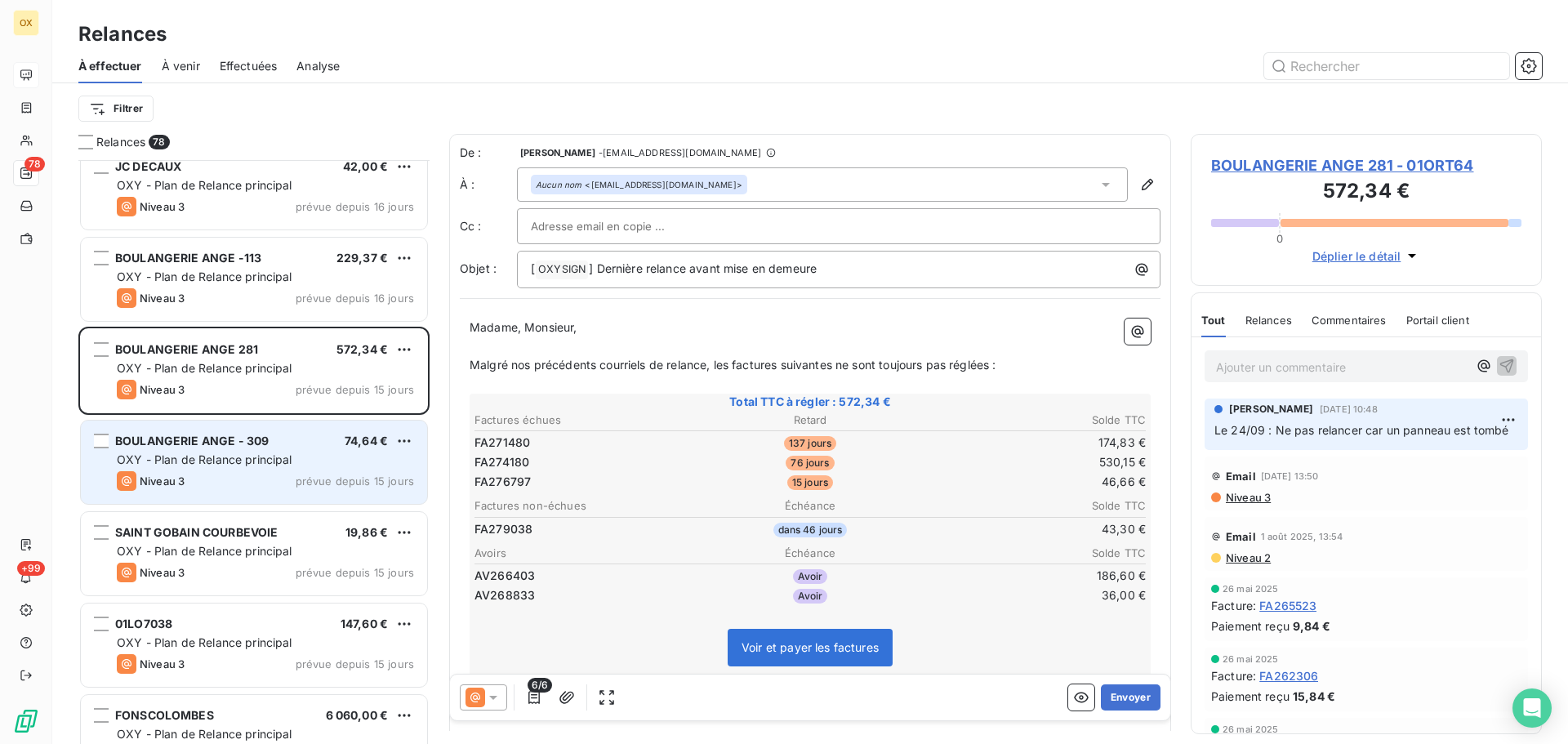
click at [222, 445] on span "BOULANGERIE ANGE - 309" at bounding box center [191, 440] width 153 height 14
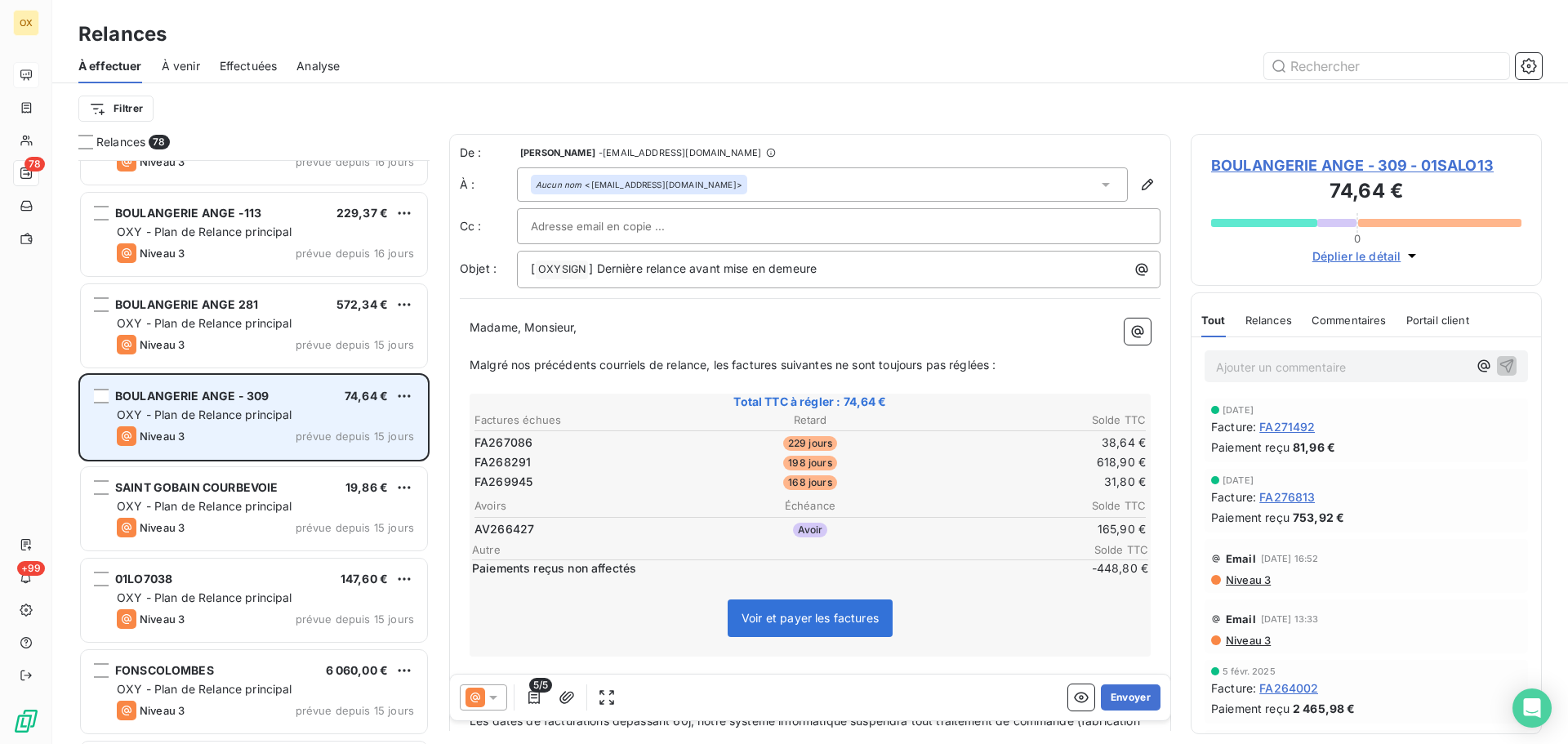
scroll to position [3757, 0]
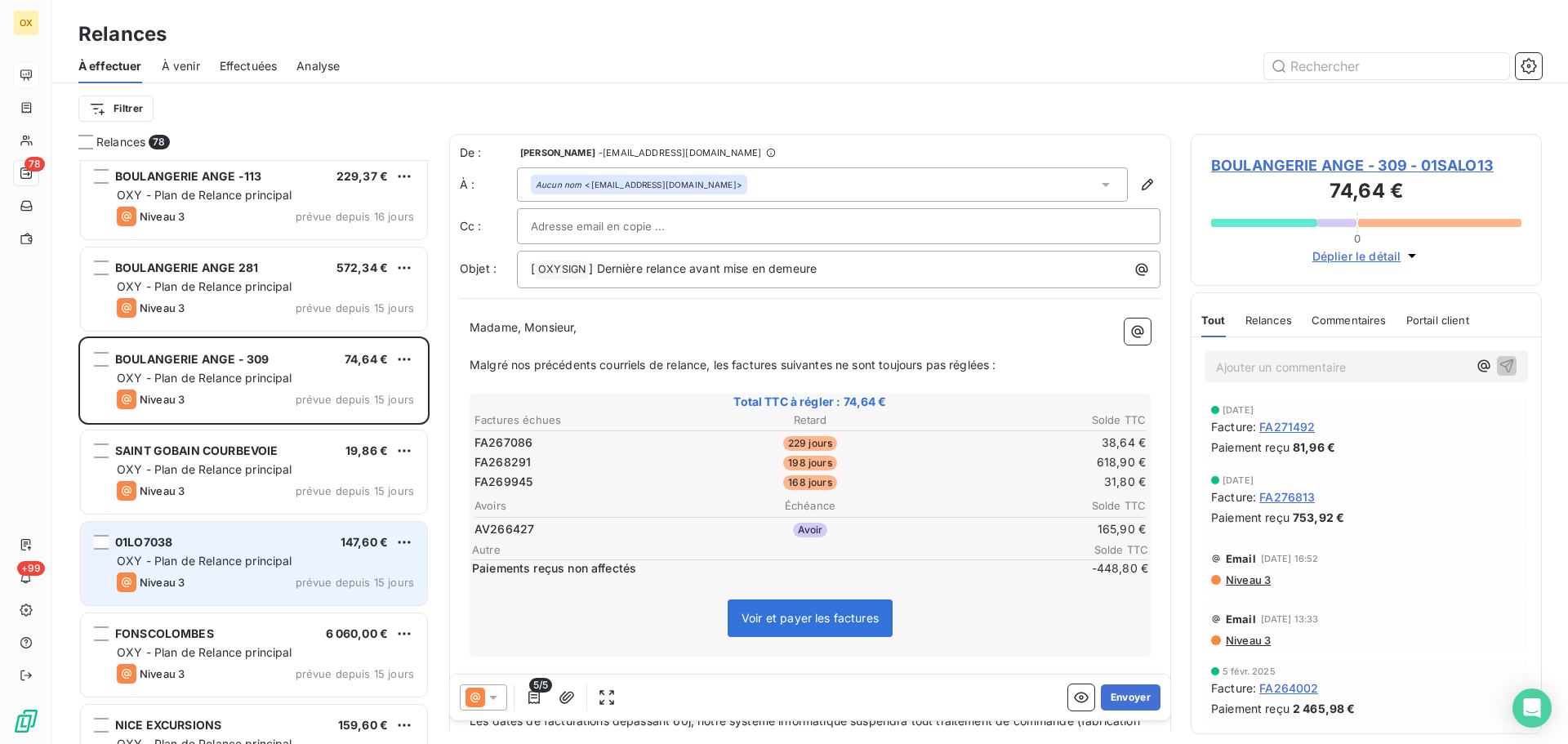
click at [199, 558] on span "OXY - Plan de Relance principal" at bounding box center [204, 561] width 176 height 14
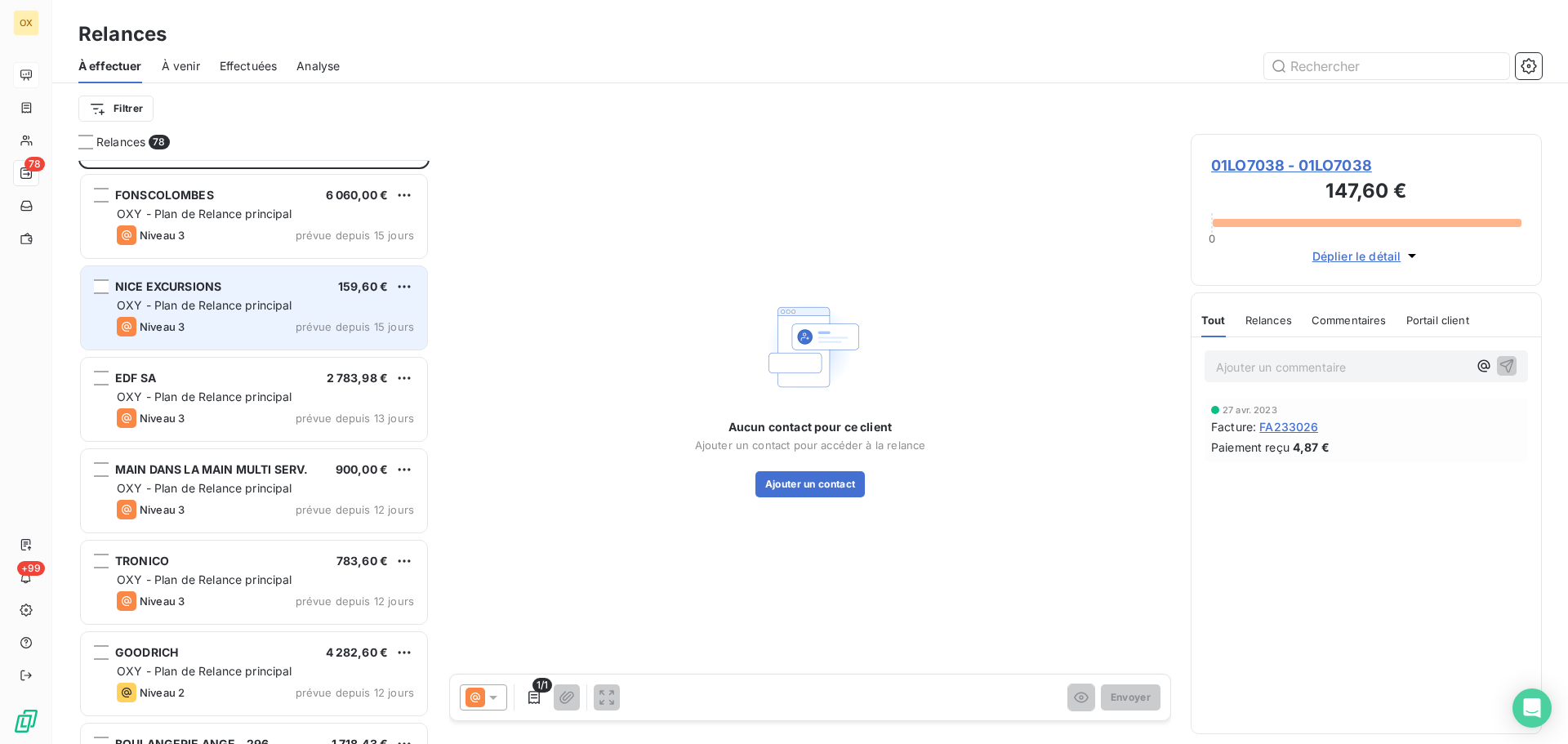
scroll to position [4248, 0]
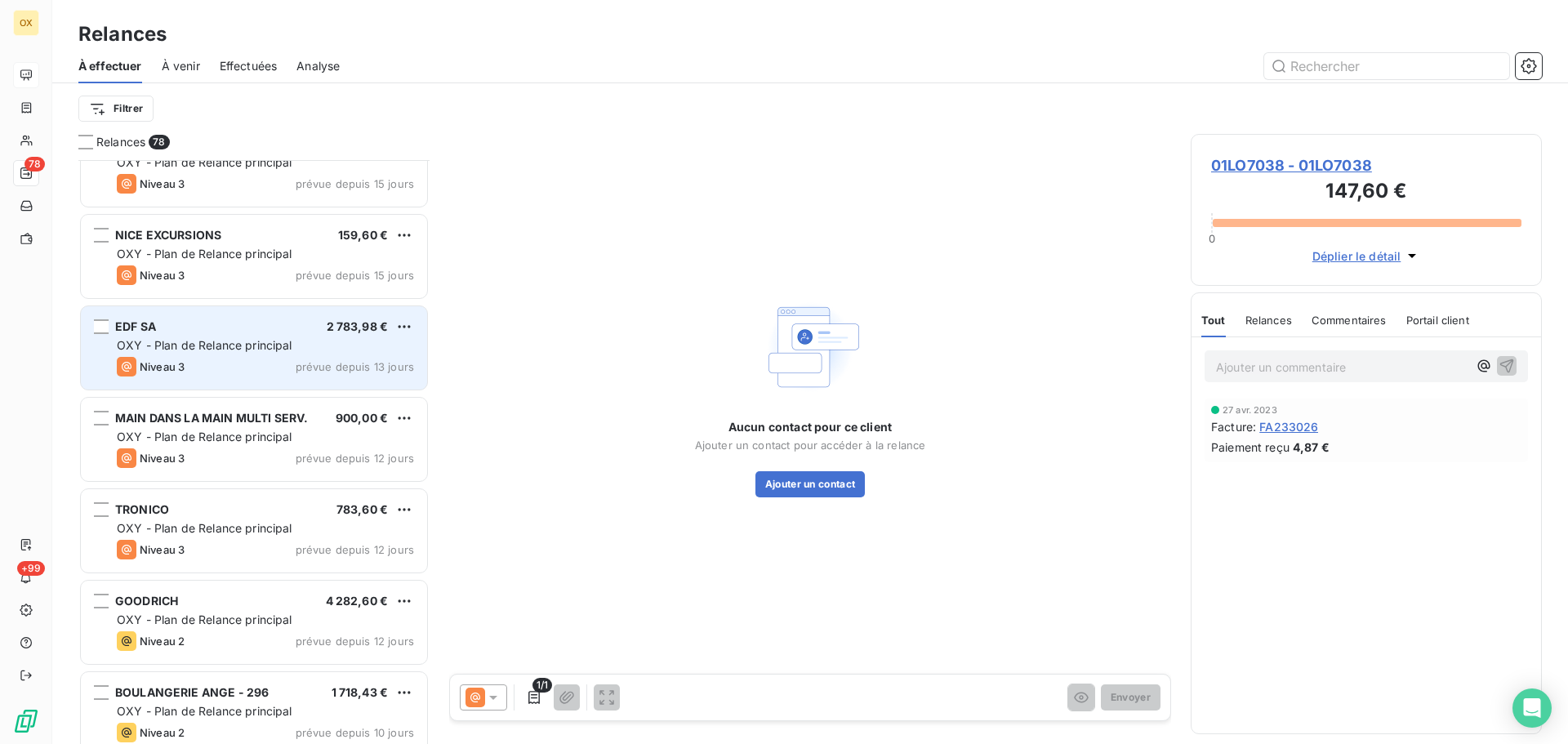
click at [235, 362] on div "Niveau 3 prévue depuis 13 jours" at bounding box center [266, 367] width 298 height 20
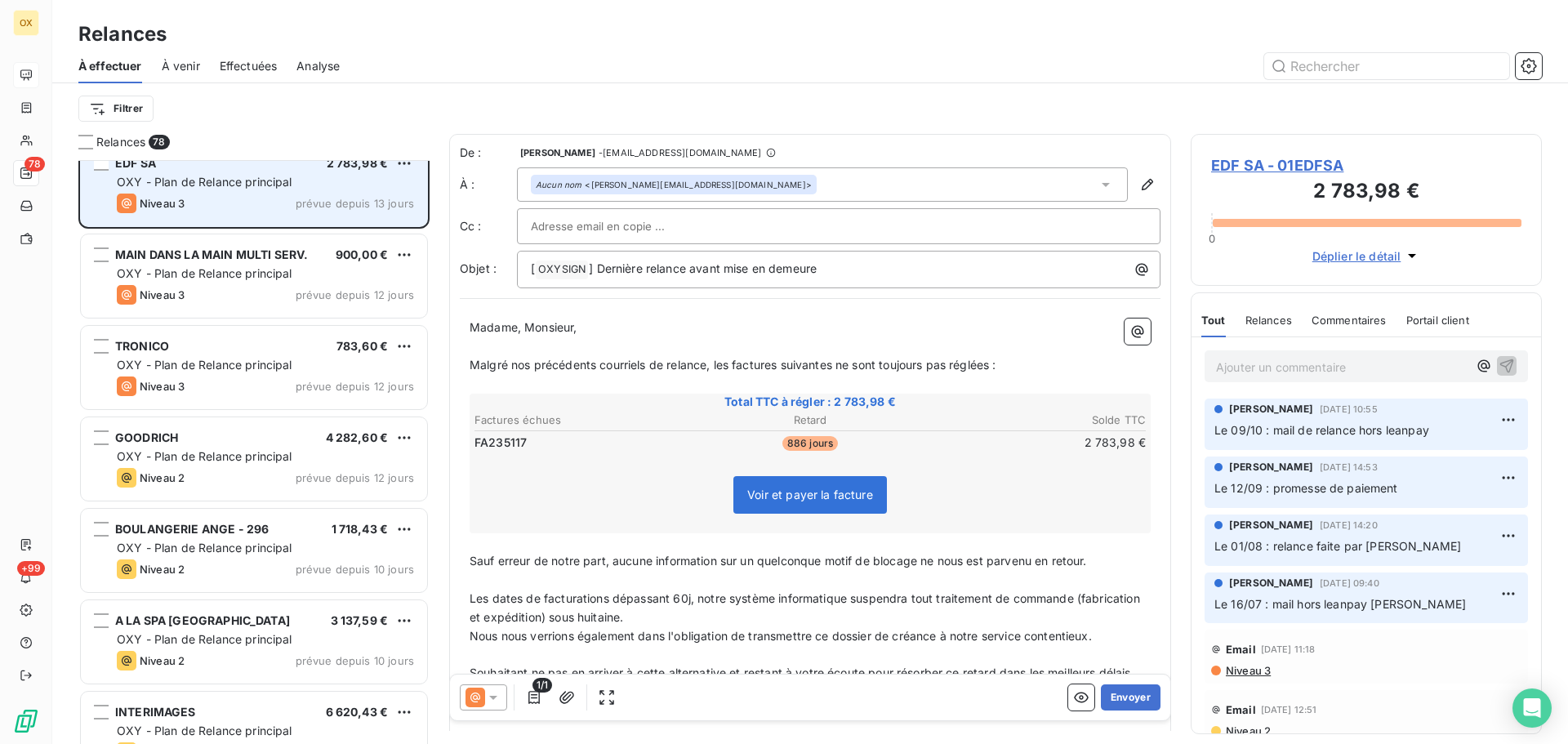
scroll to position [4493, 0]
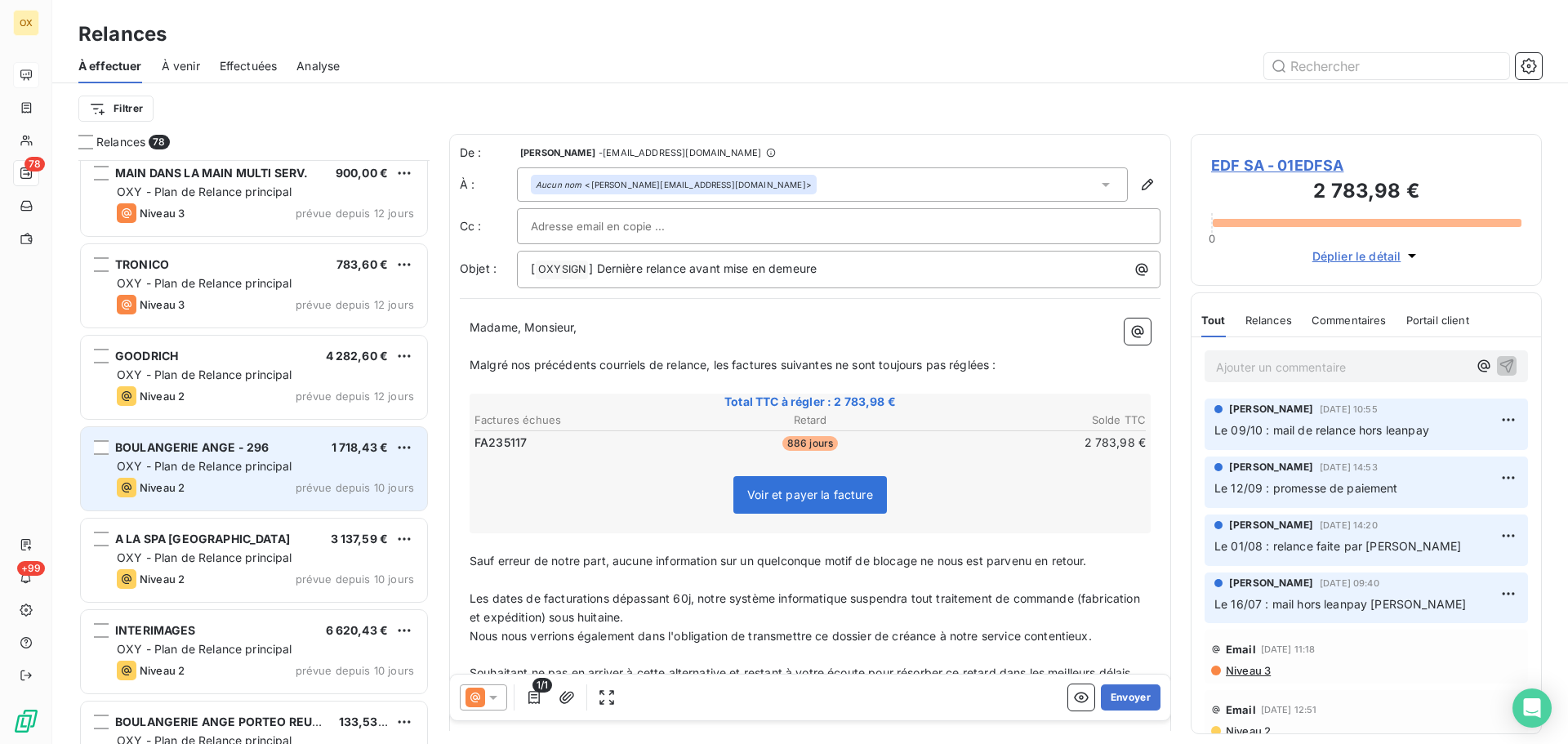
click at [222, 446] on span "BOULANGERIE ANGE - 296" at bounding box center [191, 447] width 153 height 14
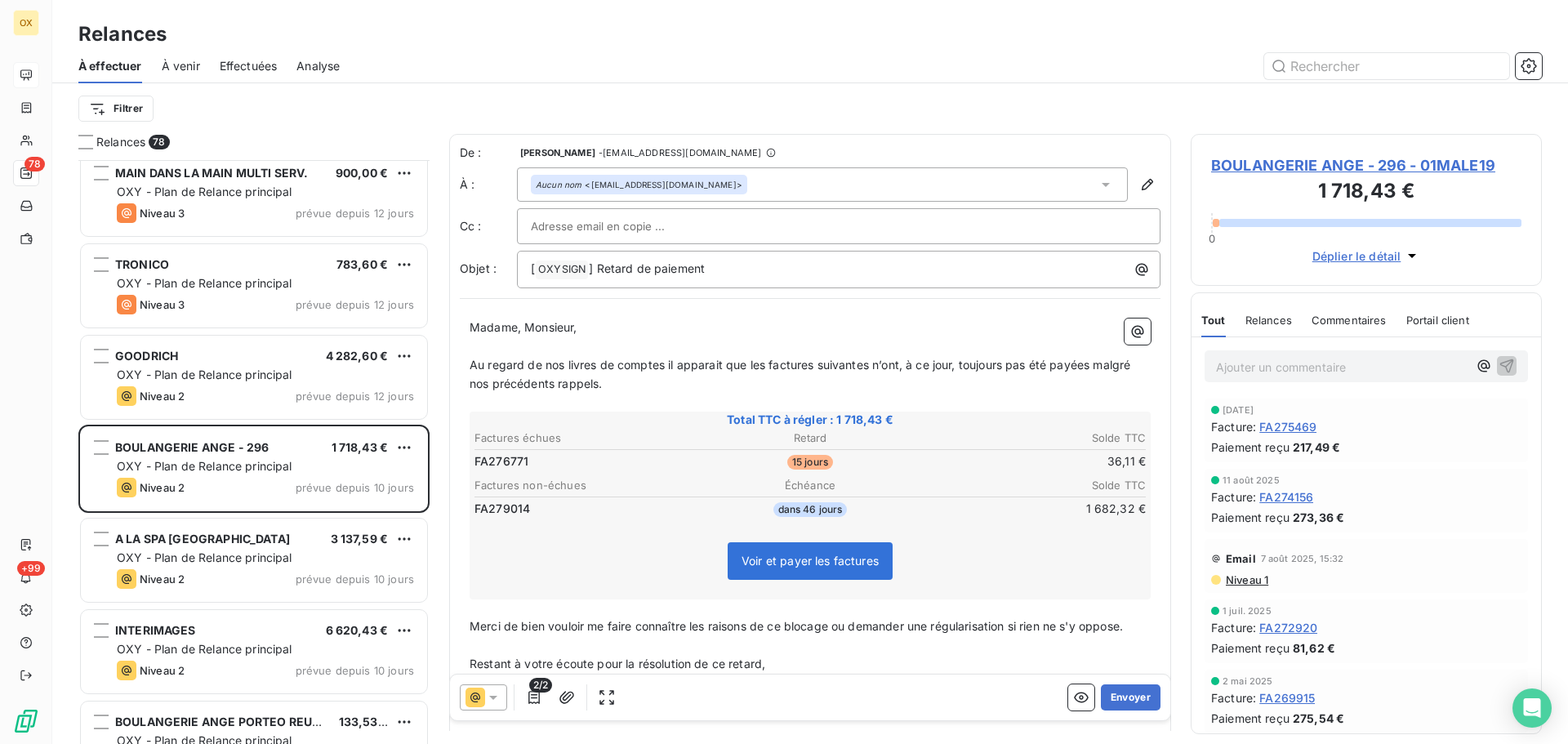
drag, startPoint x: 1251, startPoint y: 358, endPoint x: 1262, endPoint y: 359, distance: 11.0
click at [1251, 358] on p "Ajouter un commentaire ﻿" at bounding box center [1342, 368] width 252 height 21
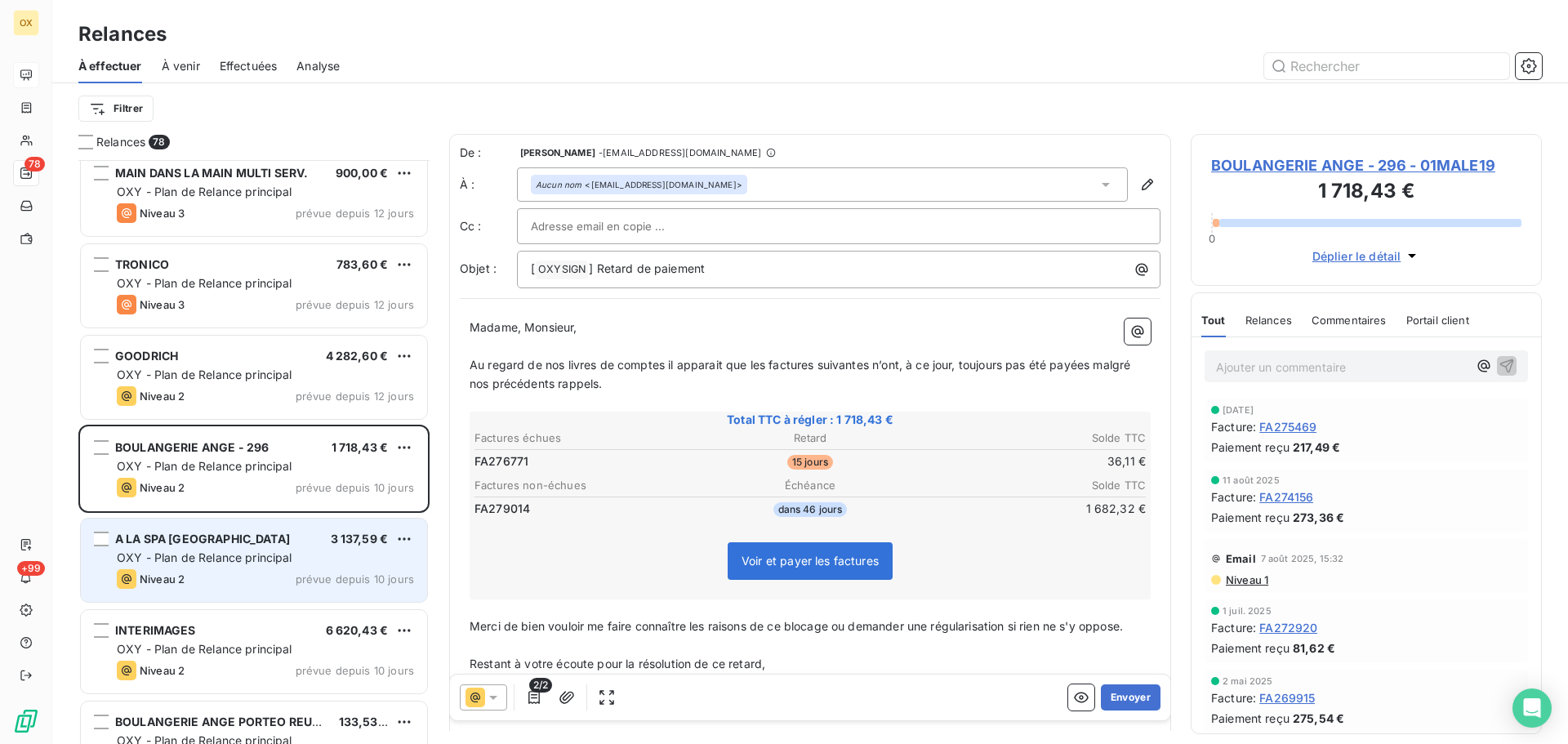
click at [280, 541] on div "A LA SPA TOULOUSE 3 137,59 €" at bounding box center [266, 539] width 298 height 15
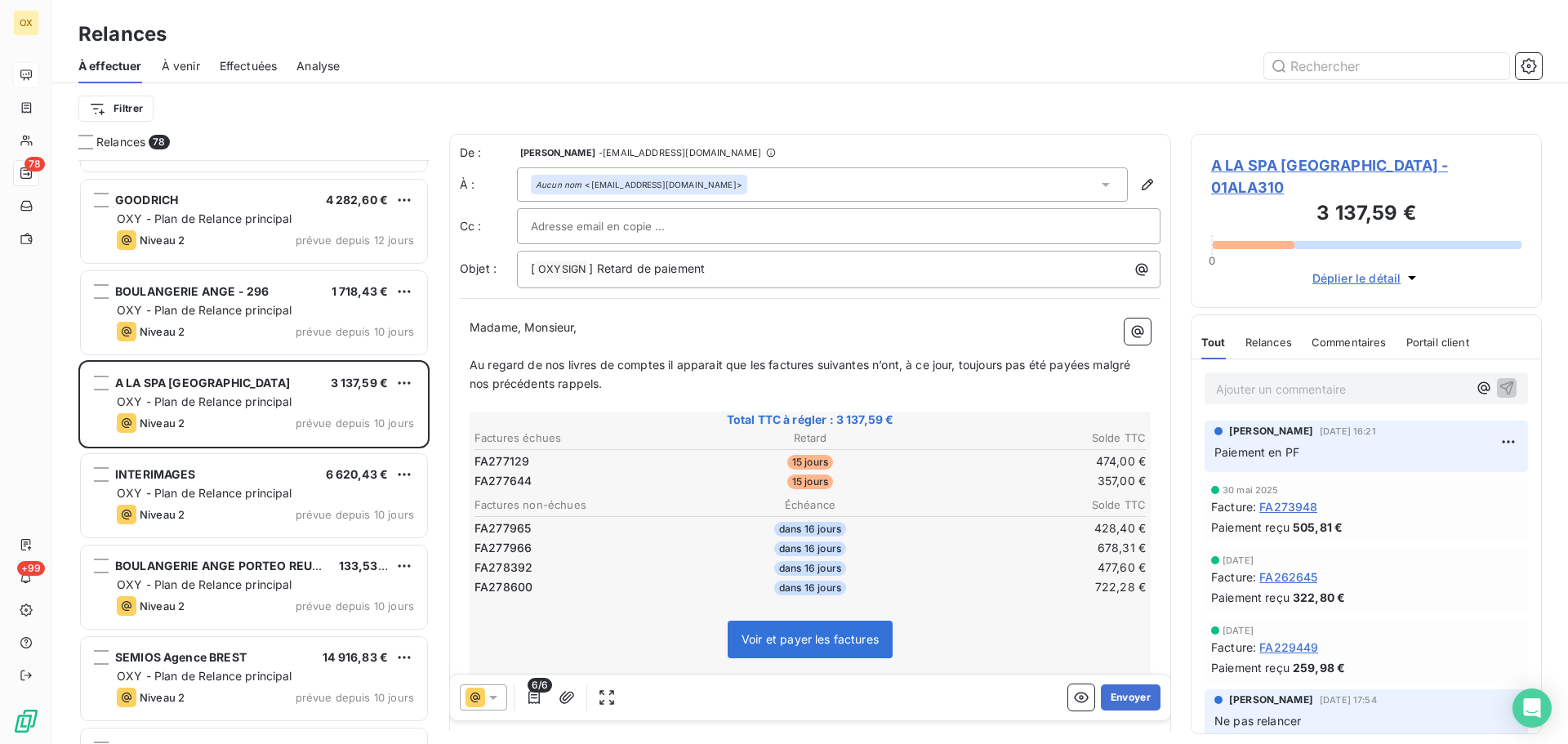
scroll to position [4656, 0]
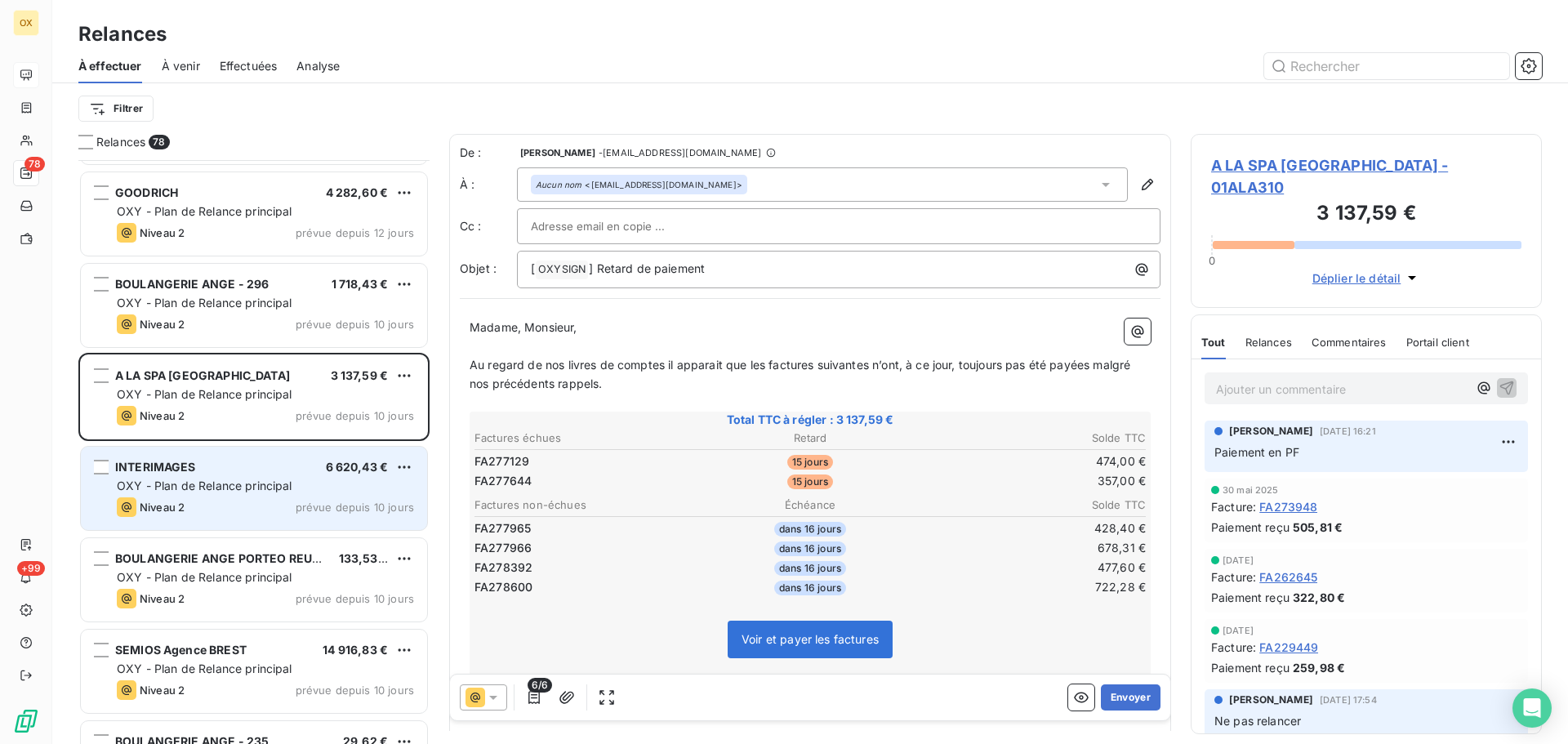
click at [189, 515] on div "Niveau 2 prévue depuis 10 jours" at bounding box center [266, 507] width 298 height 20
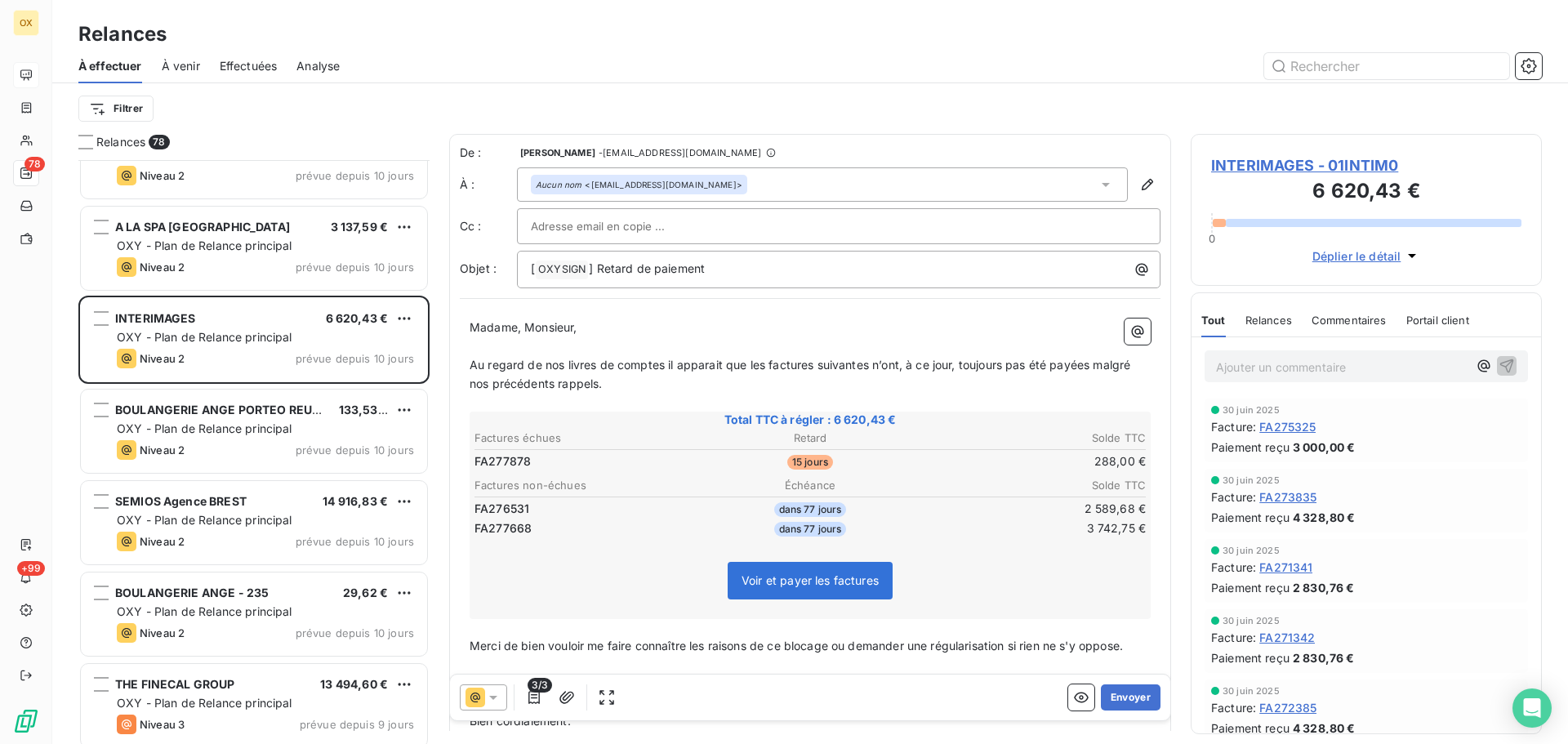
scroll to position [4820, 0]
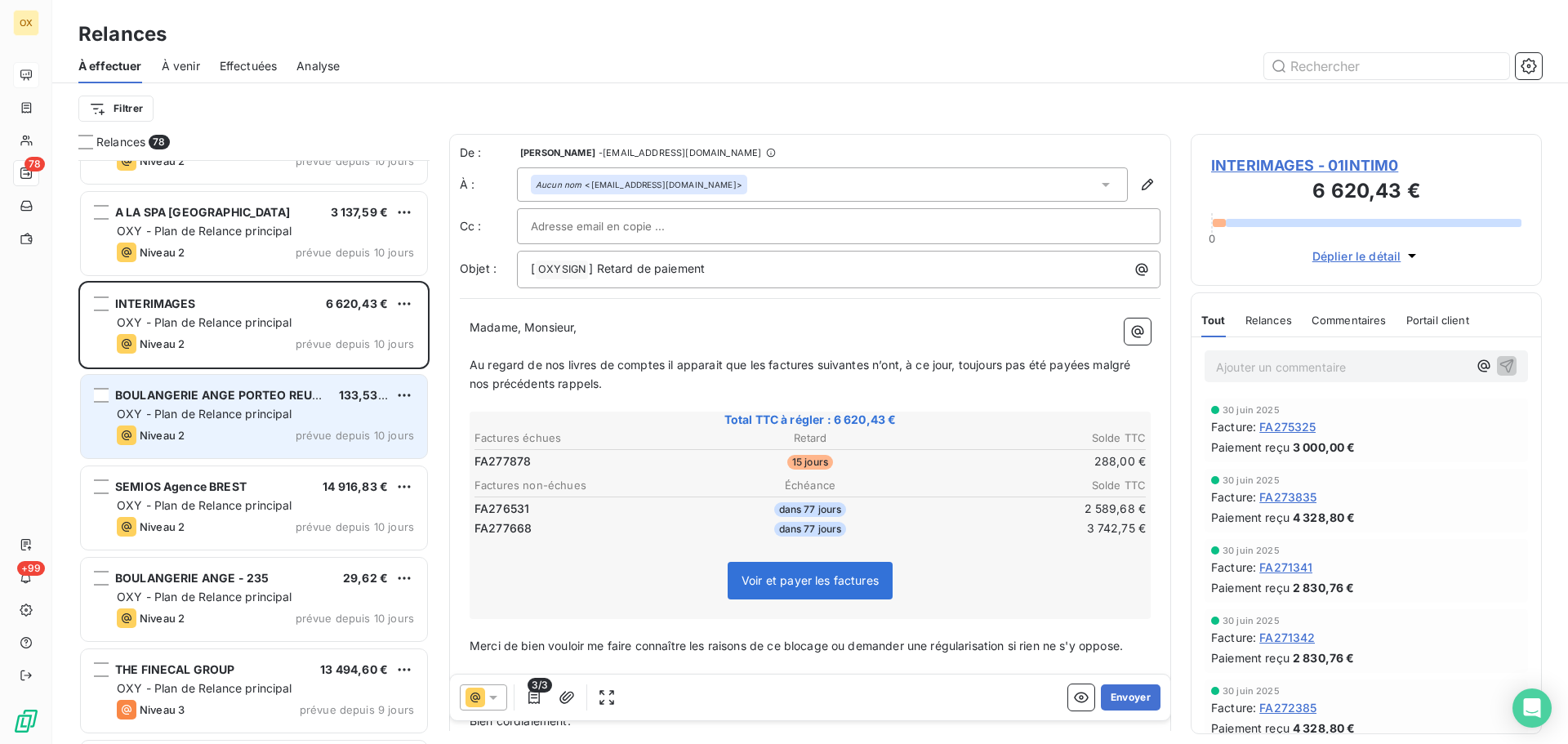
click at [222, 440] on div "Niveau 2 prévue depuis 10 jours" at bounding box center [266, 435] width 298 height 20
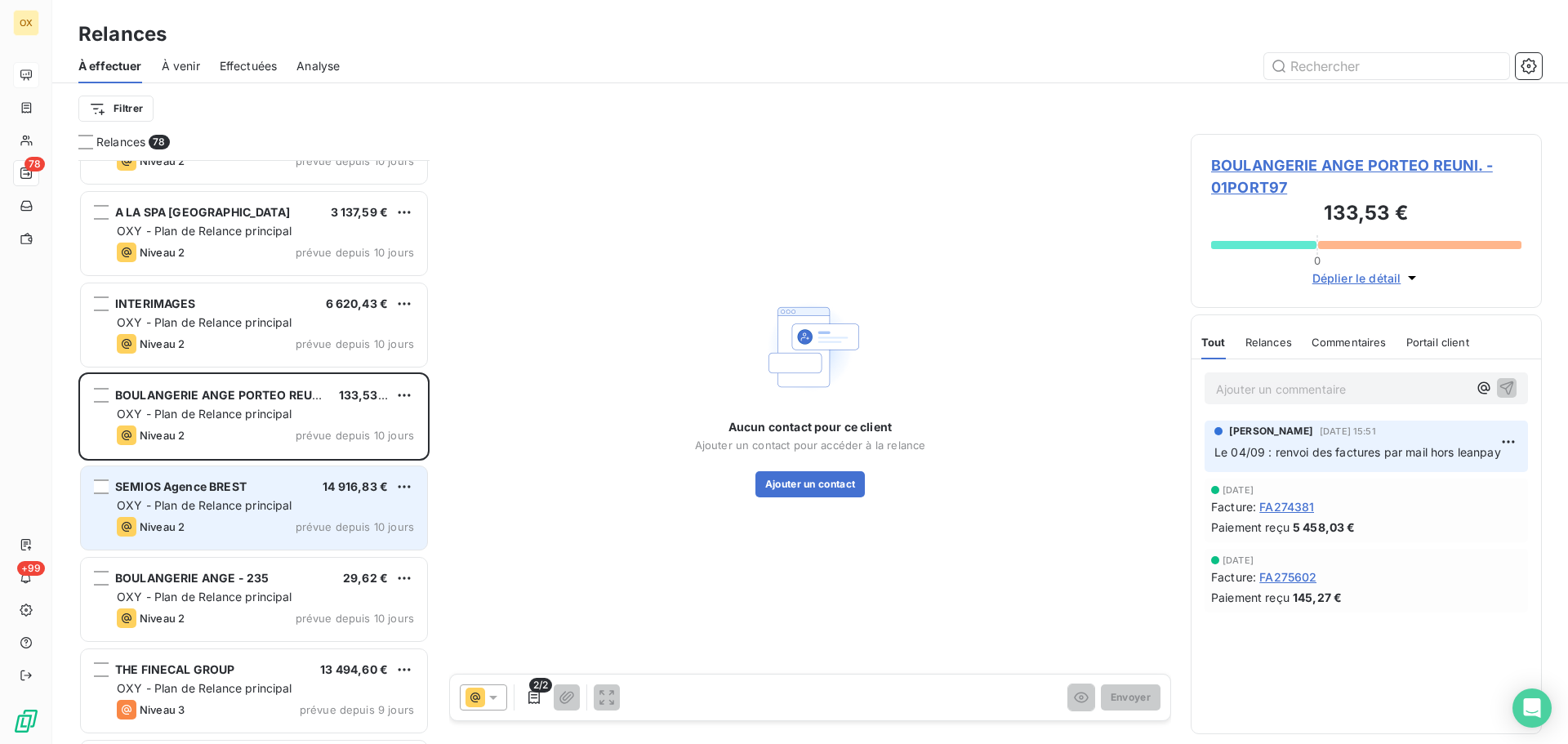
drag, startPoint x: 274, startPoint y: 519, endPoint x: 263, endPoint y: 548, distance: 31.0
click at [274, 519] on div "Niveau 2 prévue depuis 10 jours" at bounding box center [266, 527] width 298 height 20
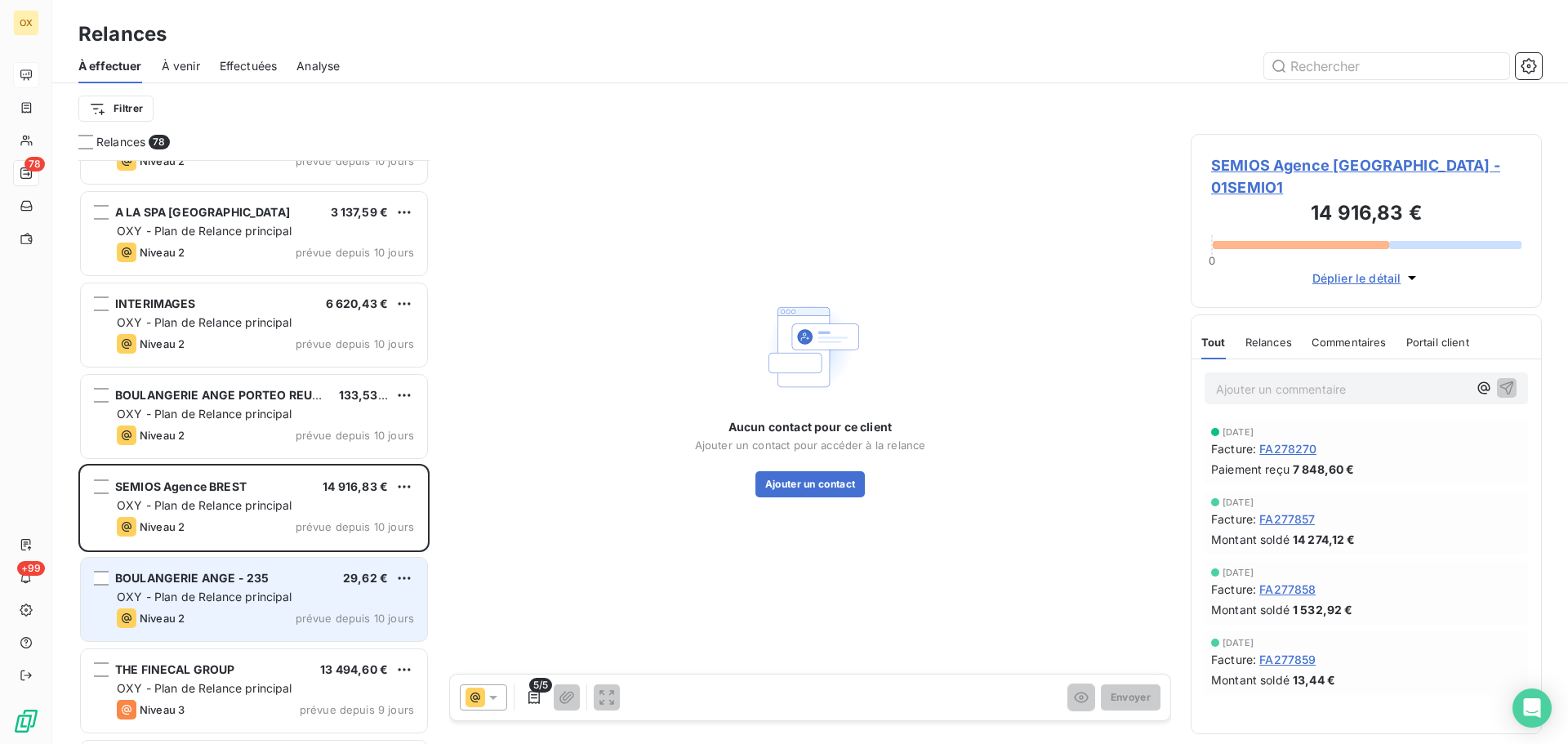
click at [243, 590] on span "OXY - Plan de Relance principal" at bounding box center [204, 597] width 176 height 14
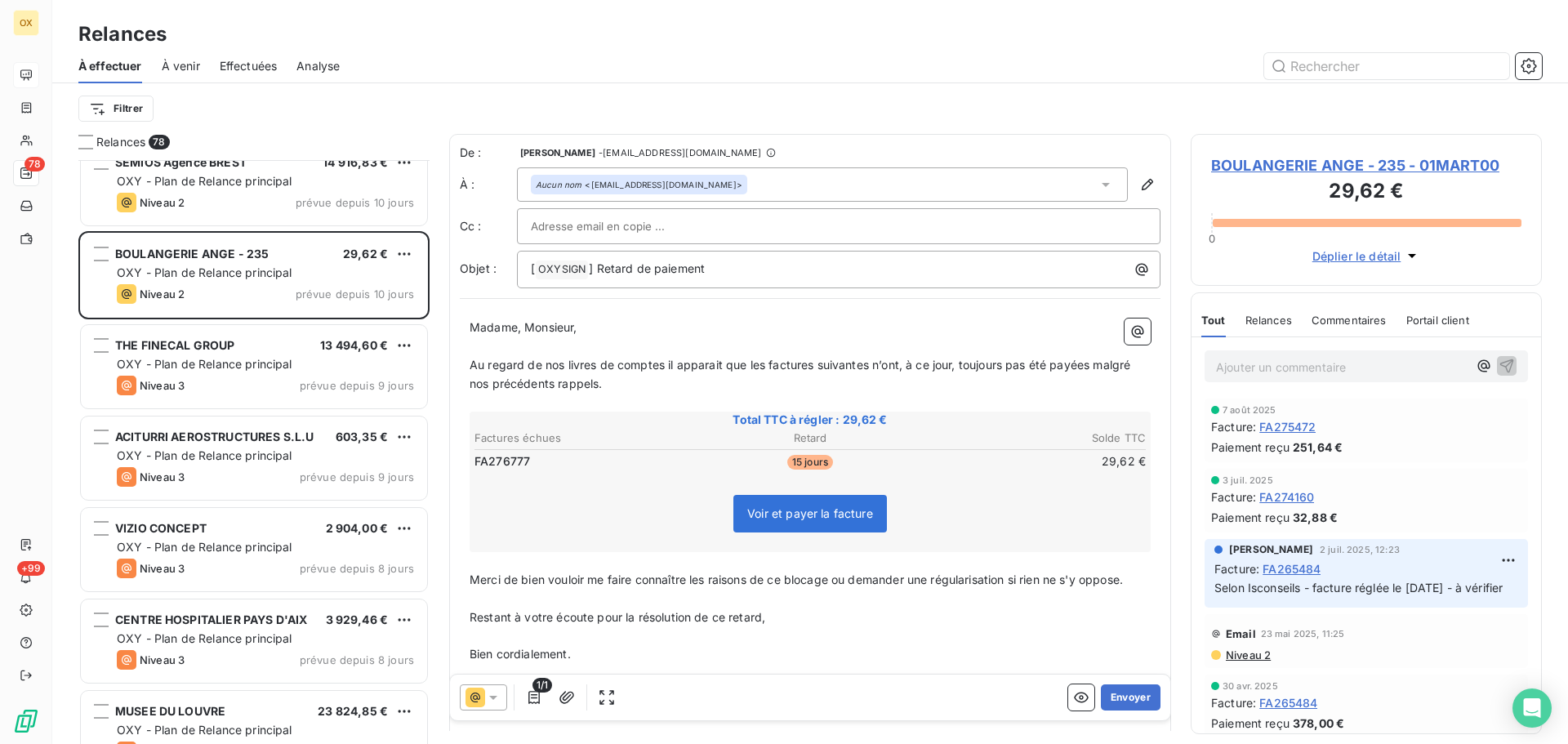
scroll to position [5146, 0]
drag, startPoint x: 632, startPoint y: 269, endPoint x: 600, endPoint y: 267, distance: 32.1
click at [600, 267] on span "] Retard de paiement" at bounding box center [647, 268] width 116 height 14
drag, startPoint x: 633, startPoint y: 266, endPoint x: 594, endPoint y: 261, distance: 39.3
click at [594, 261] on span "] Retard de paiement" at bounding box center [647, 268] width 116 height 14
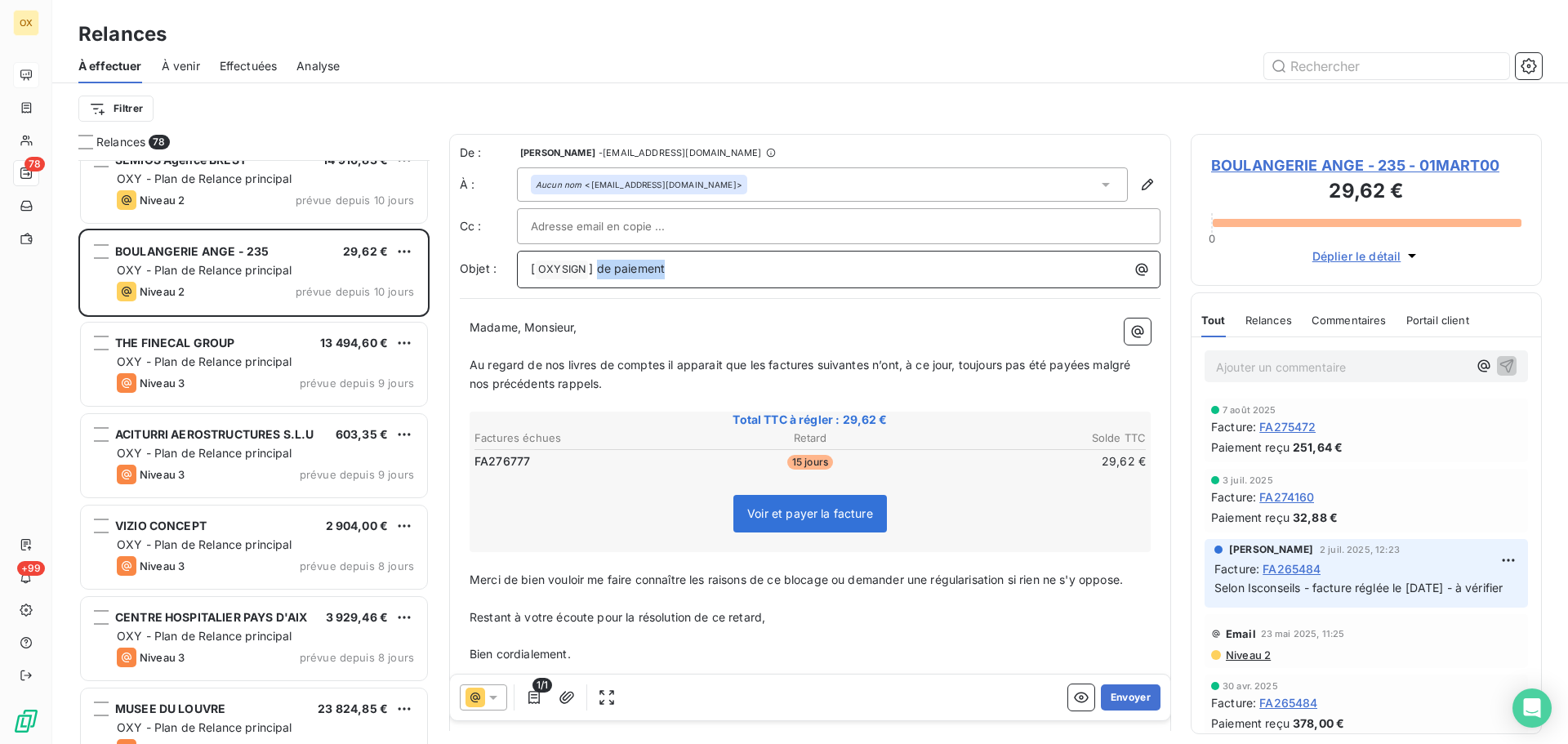
drag, startPoint x: 675, startPoint y: 270, endPoint x: 597, endPoint y: 260, distance: 78.6
click at [597, 260] on p "[ OXYSIGN ﻿ ] de paiement" at bounding box center [843, 269] width 624 height 20
click at [625, 329] on p "Madame, Monsieur," at bounding box center [810, 328] width 681 height 19
click at [490, 697] on icon at bounding box center [493, 697] width 16 height 16
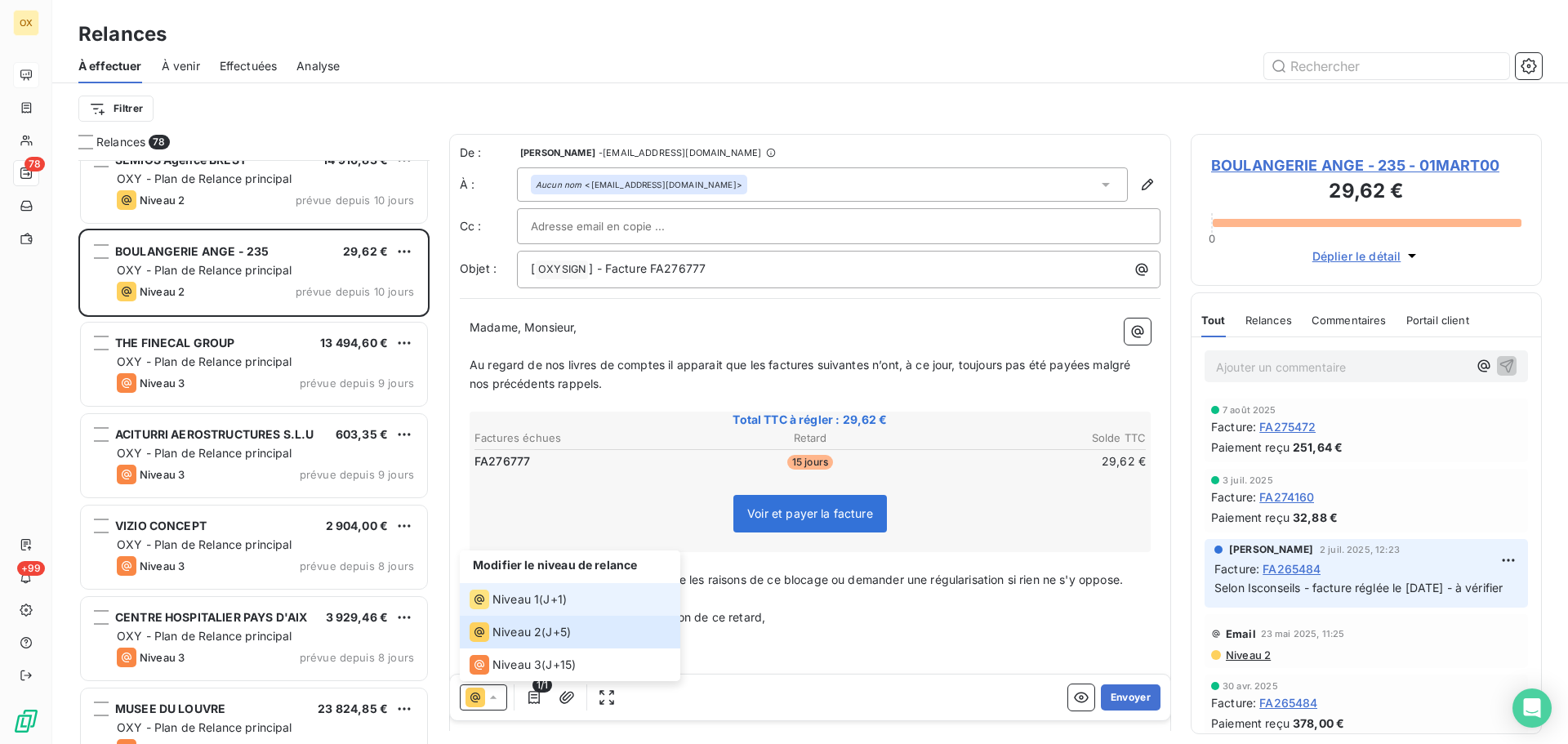
click at [494, 601] on span "Niveau 1" at bounding box center [516, 599] width 47 height 16
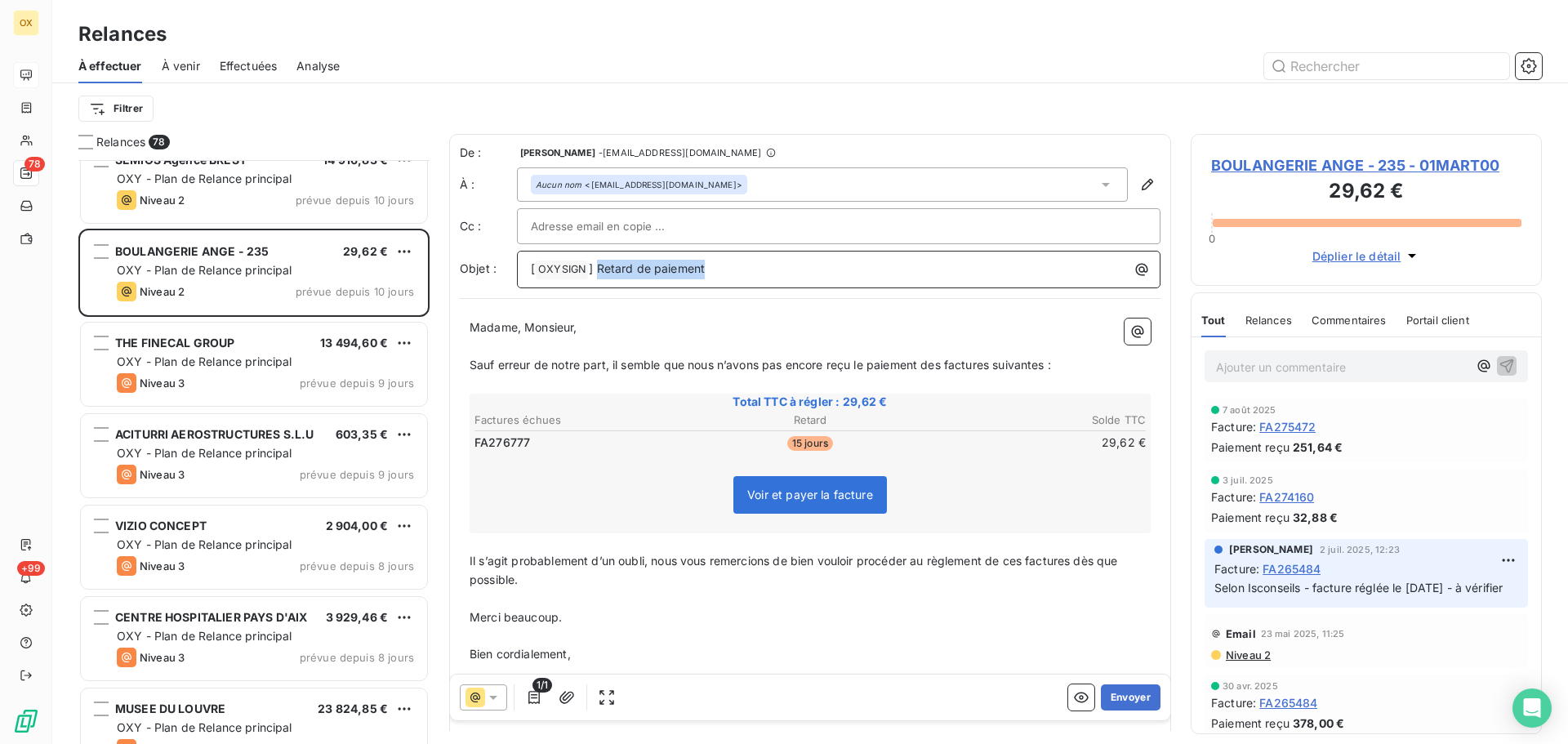
drag, startPoint x: 738, startPoint y: 269, endPoint x: 596, endPoint y: 266, distance: 142.0
click at [596, 266] on p "[ OXYSIGN ﻿ ] Retard de paiement" at bounding box center [843, 269] width 624 height 20
click at [688, 325] on p "Madame, Monsieur," at bounding box center [810, 328] width 681 height 19
click at [947, 366] on span "Sauf erreur de notre part, il semble que nous n’avons pas encore reçu le paieme…" at bounding box center [761, 364] width 582 height 14
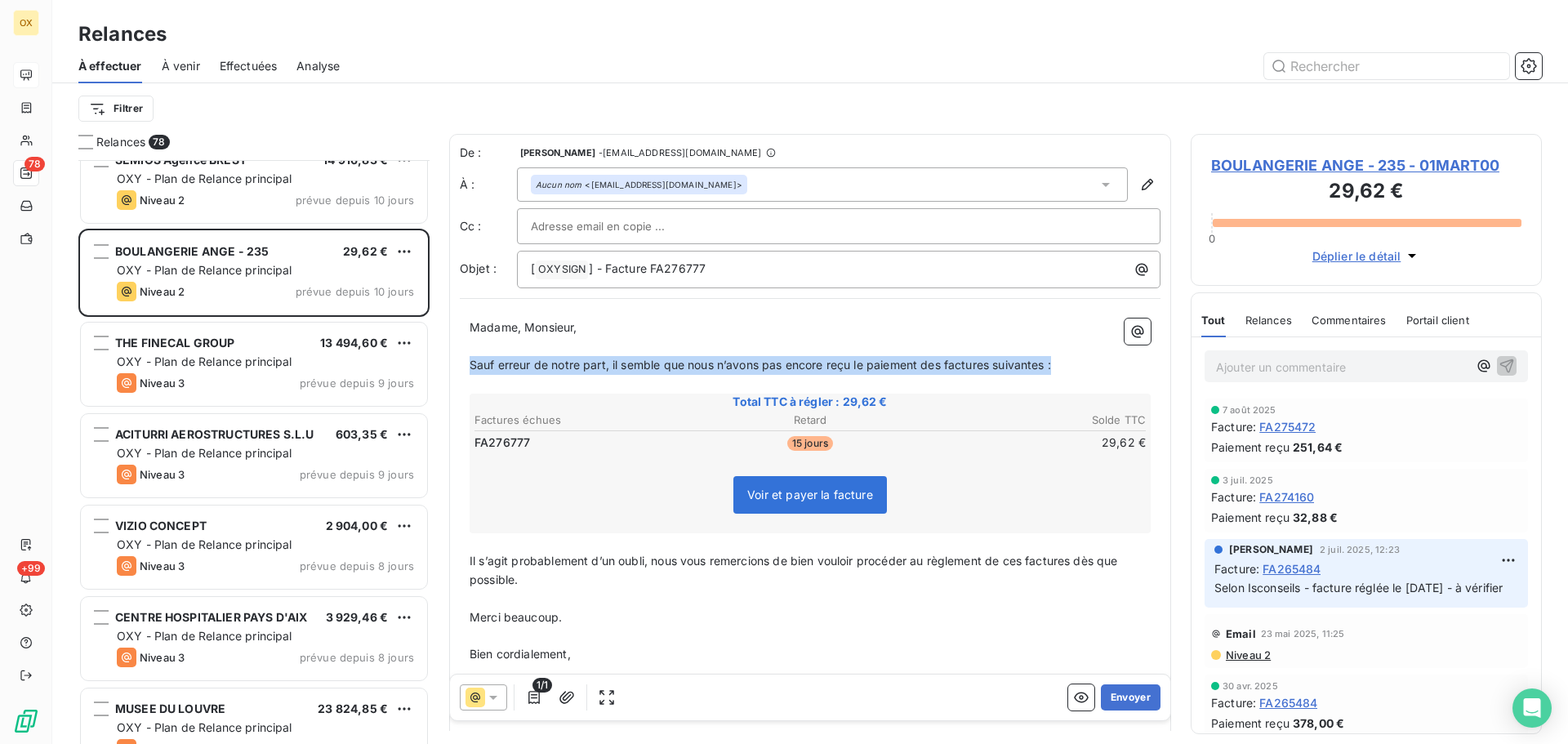
drag, startPoint x: 1063, startPoint y: 366, endPoint x: 469, endPoint y: 361, distance: 594.0
click at [469, 361] on div "Madame, Monsieur, ﻿ Sauf erreur de notre part, il semble que nous n’avons pas e…" at bounding box center [810, 518] width 701 height 420
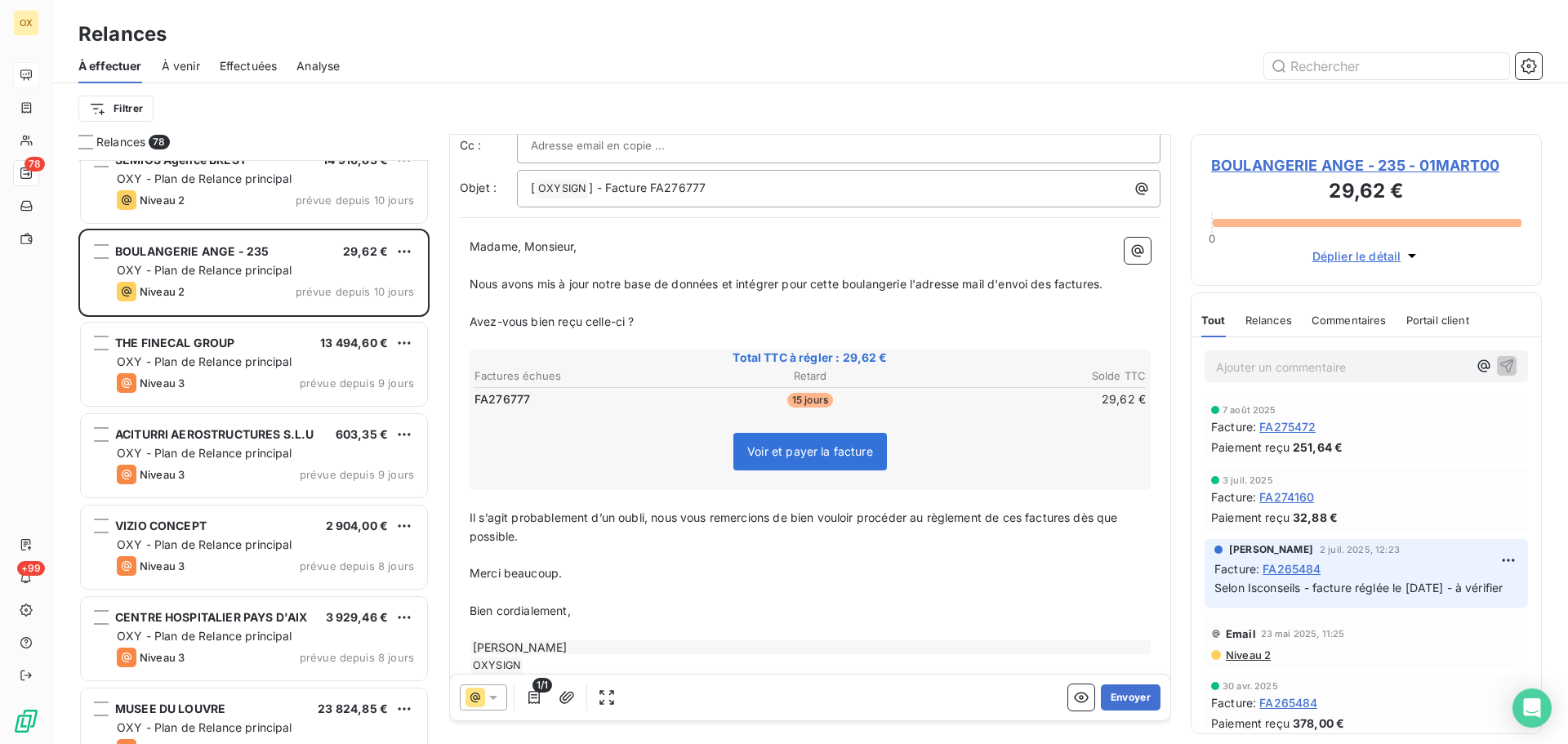
scroll to position [84, 0]
click at [1254, 167] on span "BOULANGERIE ANGE - 235 - 01MART00" at bounding box center [1366, 164] width 311 height 22
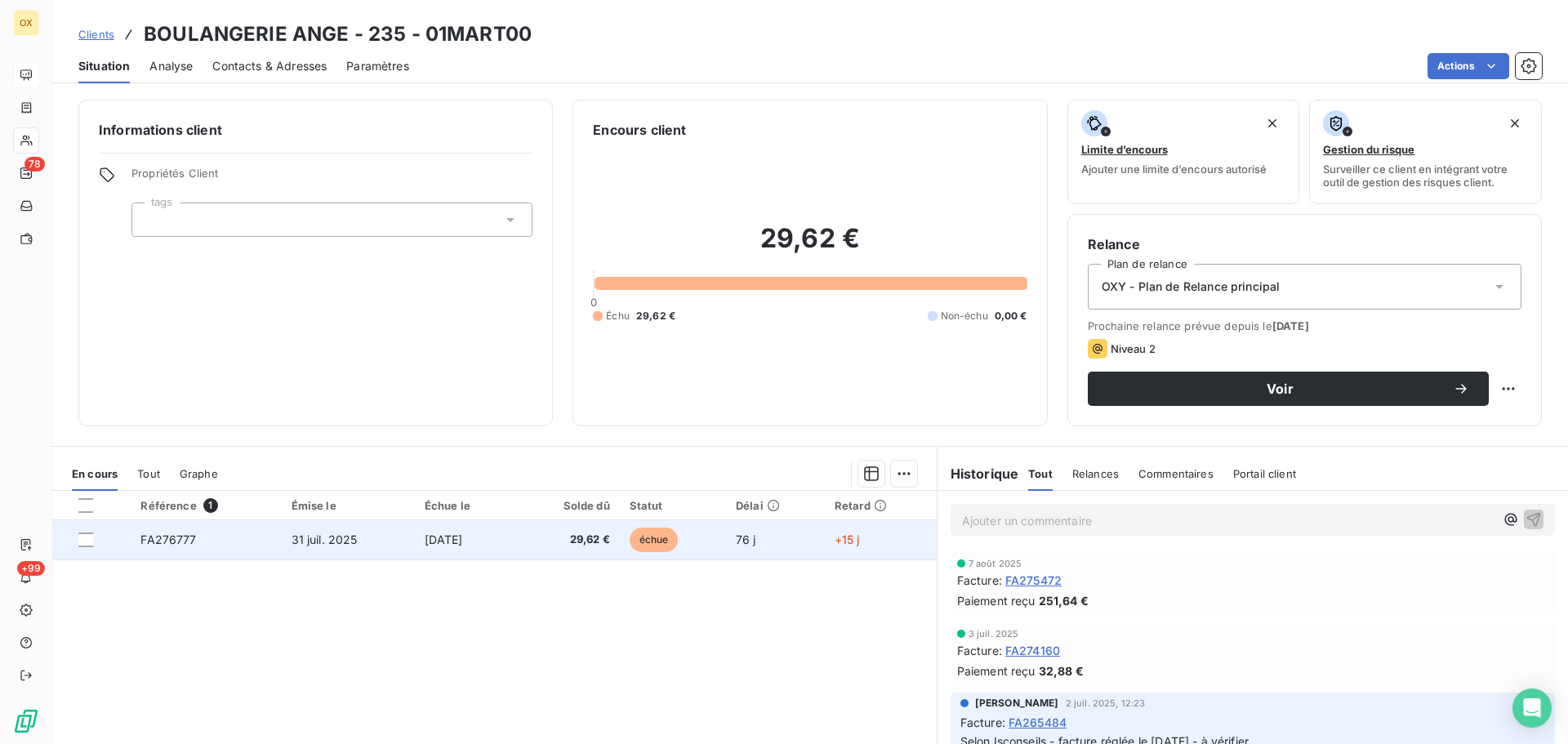
click at [463, 544] on span "[DATE]" at bounding box center [444, 539] width 38 height 14
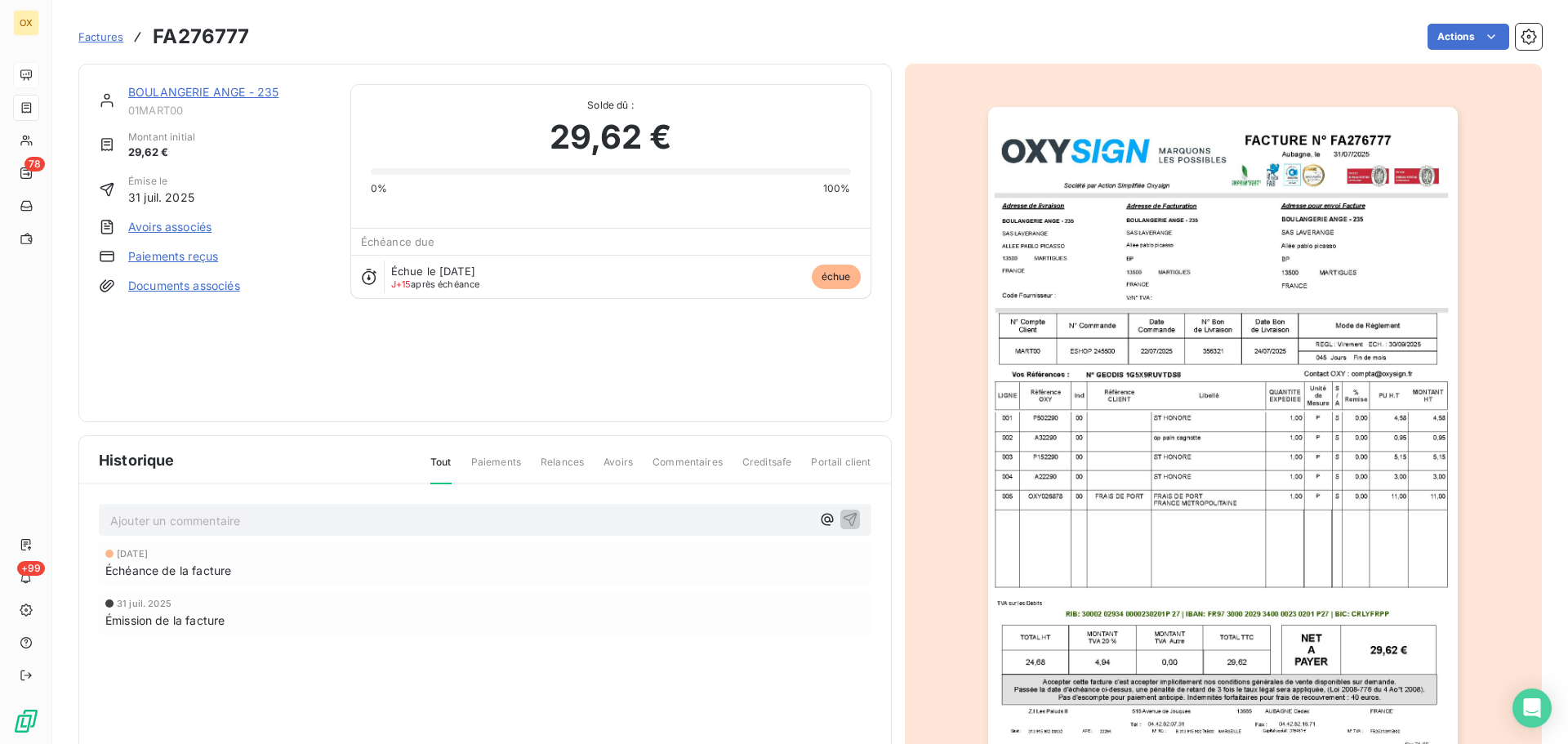
click at [236, 90] on link "BOULANGERIE ANGE - 235" at bounding box center [203, 92] width 151 height 14
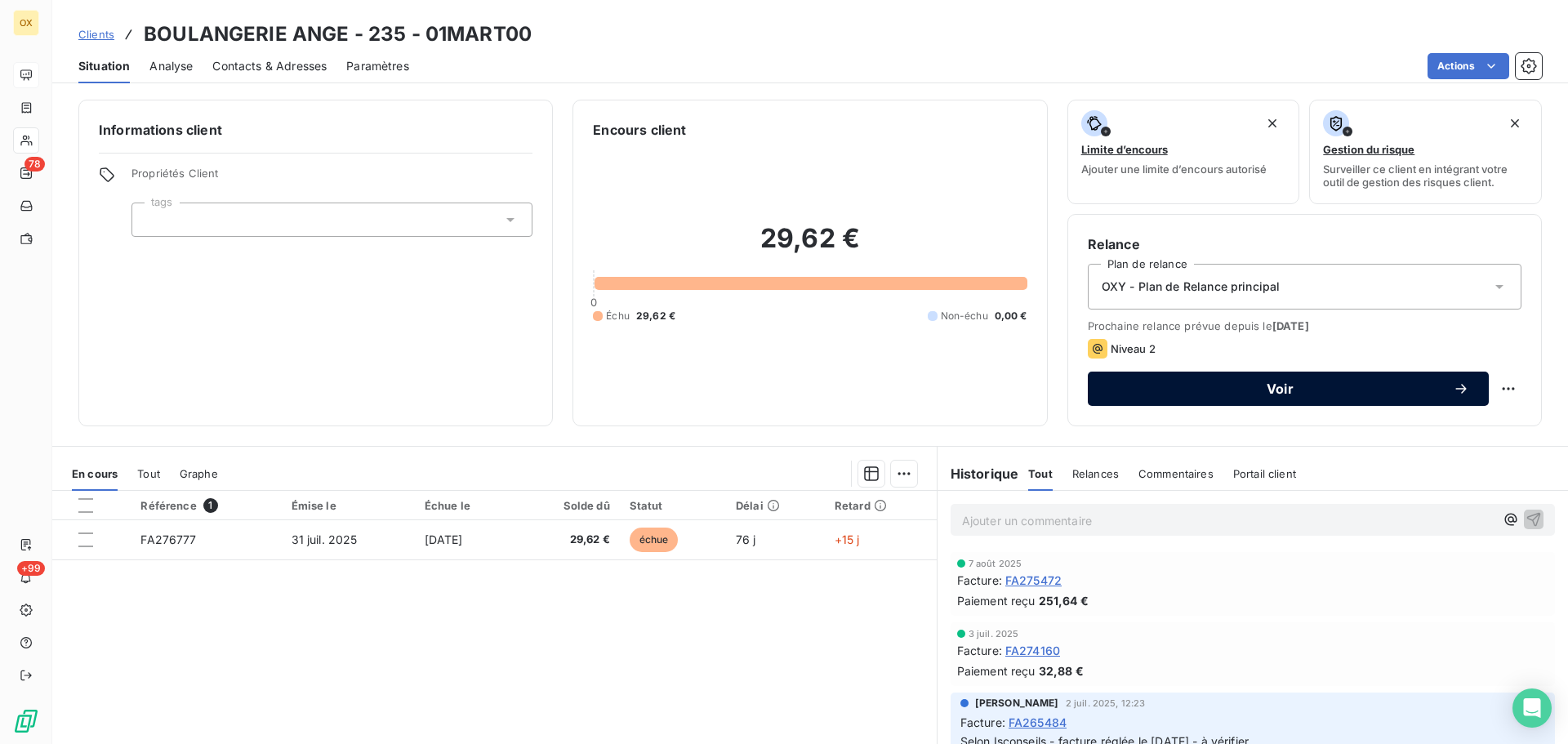
drag, startPoint x: 1148, startPoint y: 387, endPoint x: 1107, endPoint y: 375, distance: 42.7
click at [1147, 387] on span "Voir" at bounding box center [1280, 388] width 345 height 13
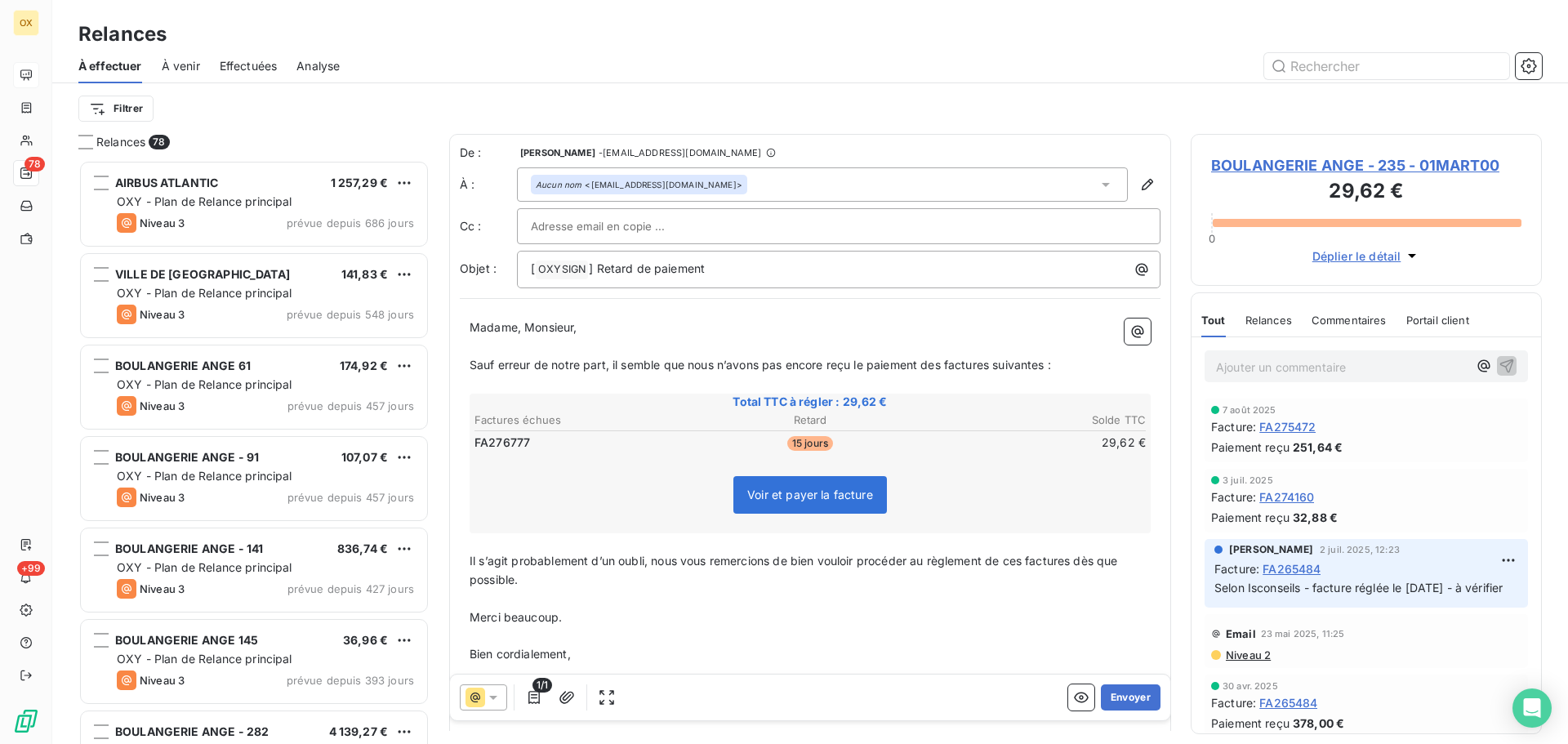
scroll to position [572, 339]
drag, startPoint x: 715, startPoint y: 271, endPoint x: 600, endPoint y: 286, distance: 116.0
click at [600, 286] on div "[ OXYSIGN ﻿ ] Retard de paiement" at bounding box center [839, 269] width 644 height 37
click at [688, 329] on p "Madame, Monsieur," at bounding box center [810, 328] width 681 height 19
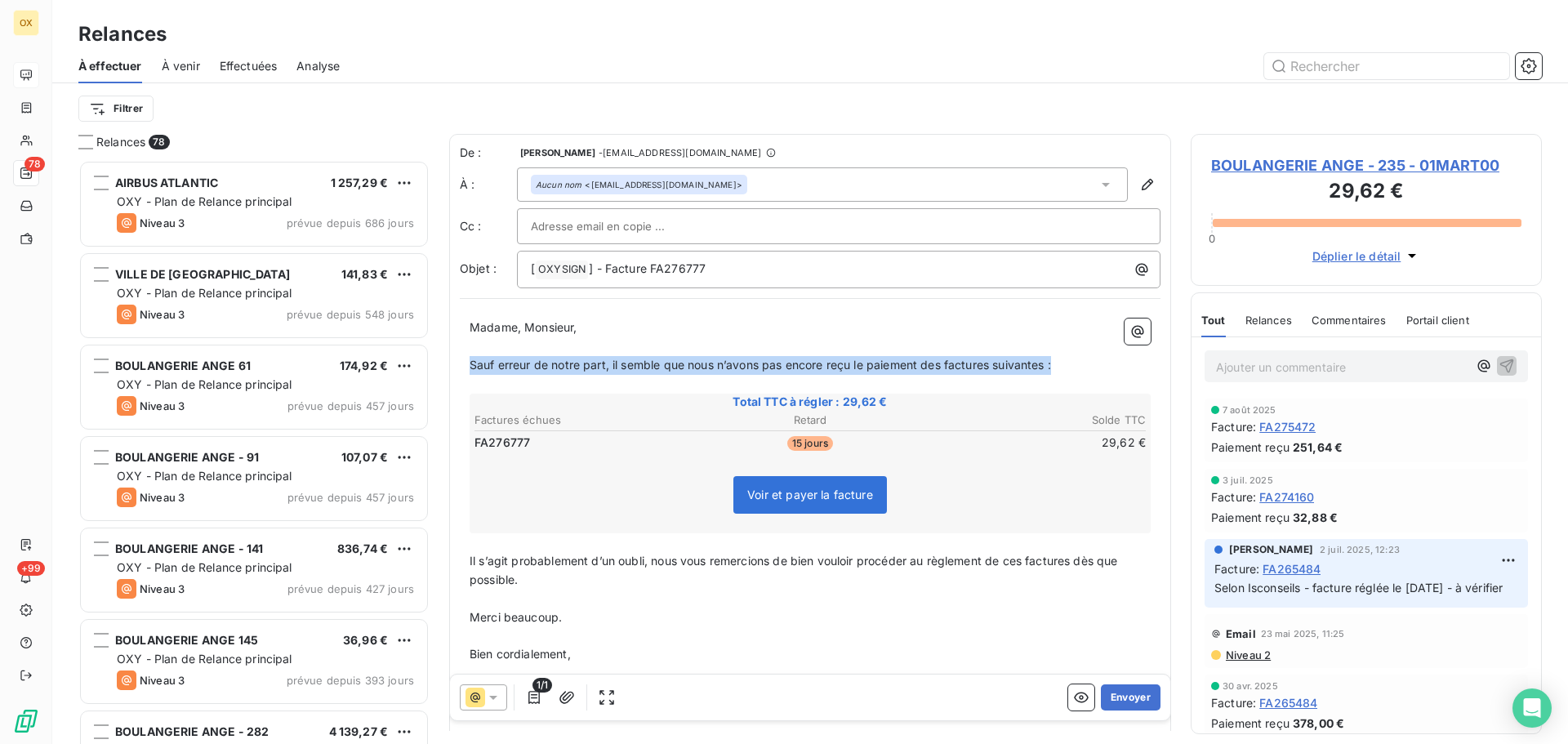
drag, startPoint x: 1064, startPoint y: 362, endPoint x: 466, endPoint y: 366, distance: 598.0
click at [466, 366] on div "Madame, Monsieur, ﻿ Sauf erreur de notre part, il semble que nous n’avons pas e…" at bounding box center [810, 518] width 701 height 420
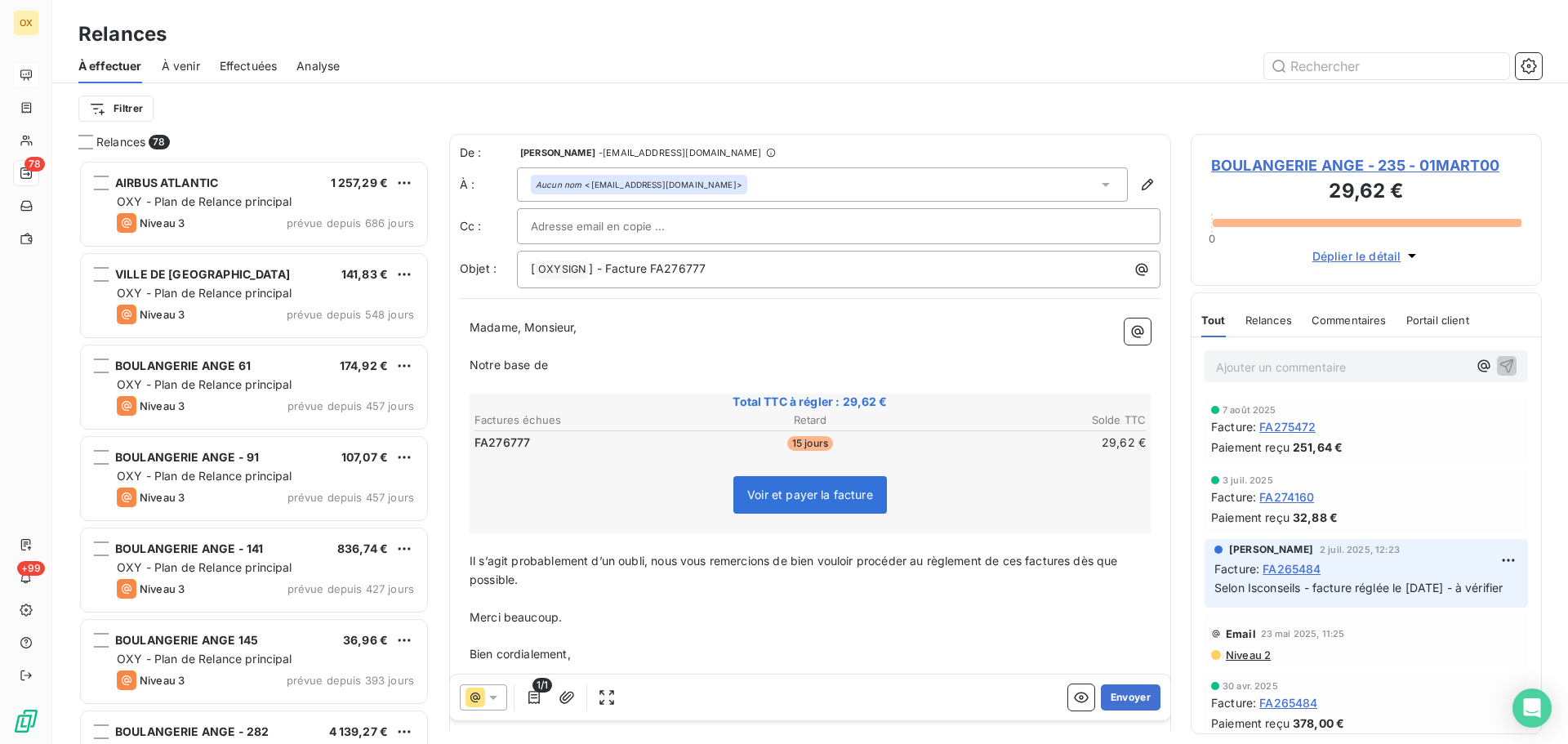
click at [592, 375] on p "﻿" at bounding box center [810, 384] width 681 height 19
click at [598, 361] on p "Notre base de" at bounding box center [810, 366] width 681 height 19
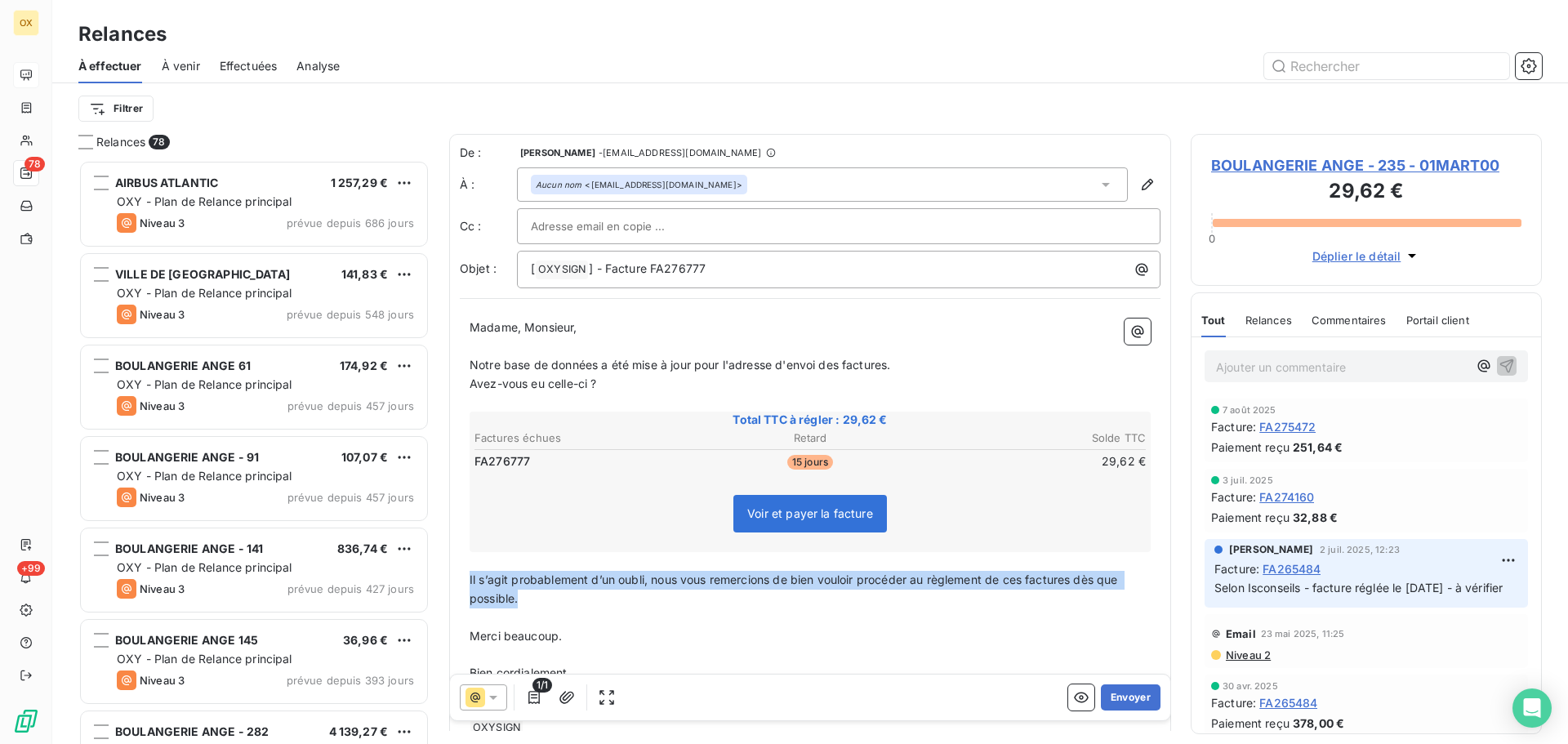
drag, startPoint x: 529, startPoint y: 604, endPoint x: 470, endPoint y: 583, distance: 62.6
click at [470, 583] on p "Il s’agit probablement d’un oubli, nous vous remercions de bien vouloir procéde…" at bounding box center [810, 589] width 681 height 37
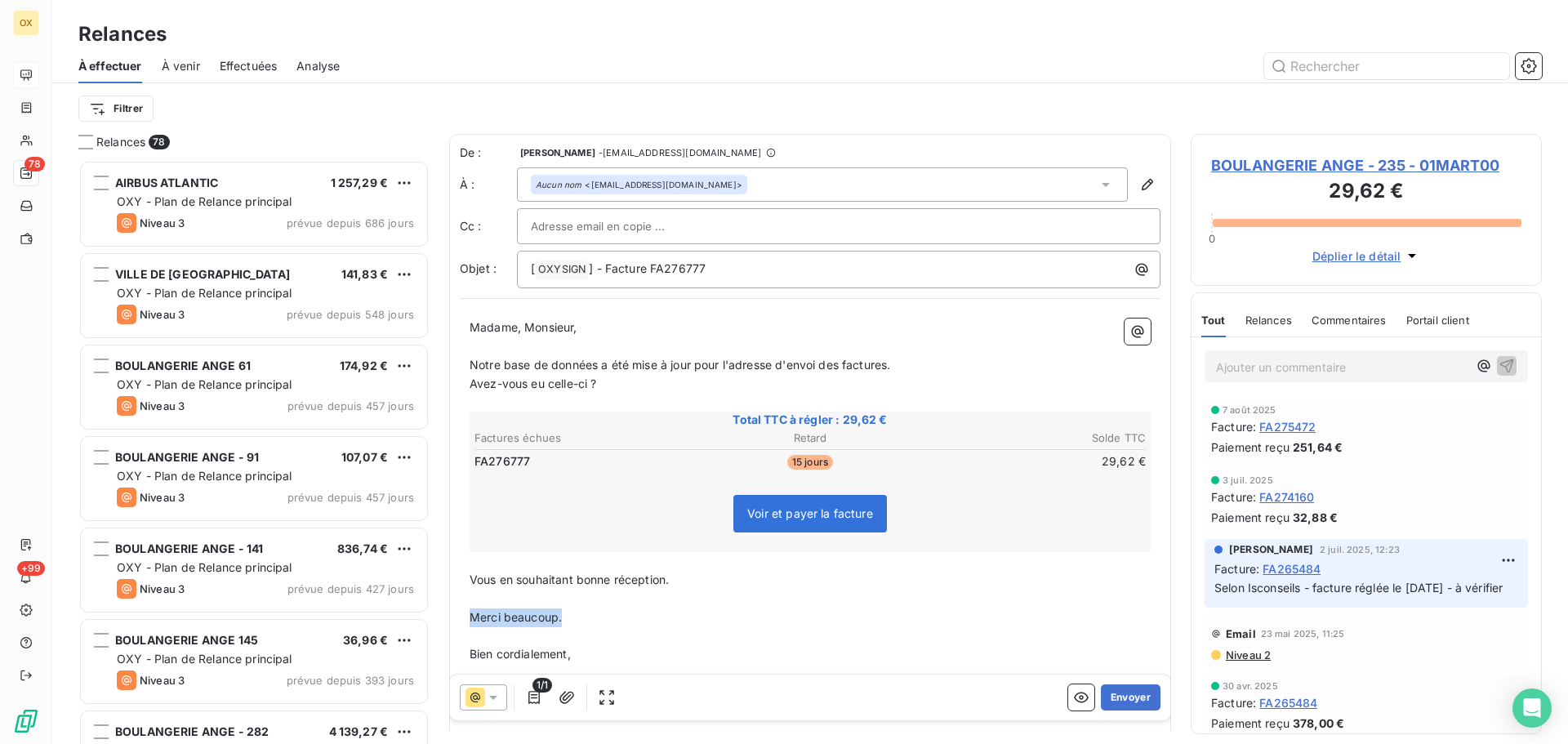
drag, startPoint x: 574, startPoint y: 611, endPoint x: 469, endPoint y: 622, distance: 105.6
click at [470, 622] on p "Merci beaucoup." at bounding box center [810, 618] width 681 height 19
drag, startPoint x: 900, startPoint y: 361, endPoint x: 912, endPoint y: 357, distance: 12.6
click at [900, 360] on p "Notre base de données a été mise à jour pour l'adresse d'envoi des factures." at bounding box center [810, 366] width 681 height 19
drag, startPoint x: 890, startPoint y: 366, endPoint x: 982, endPoint y: 345, distance: 94.4
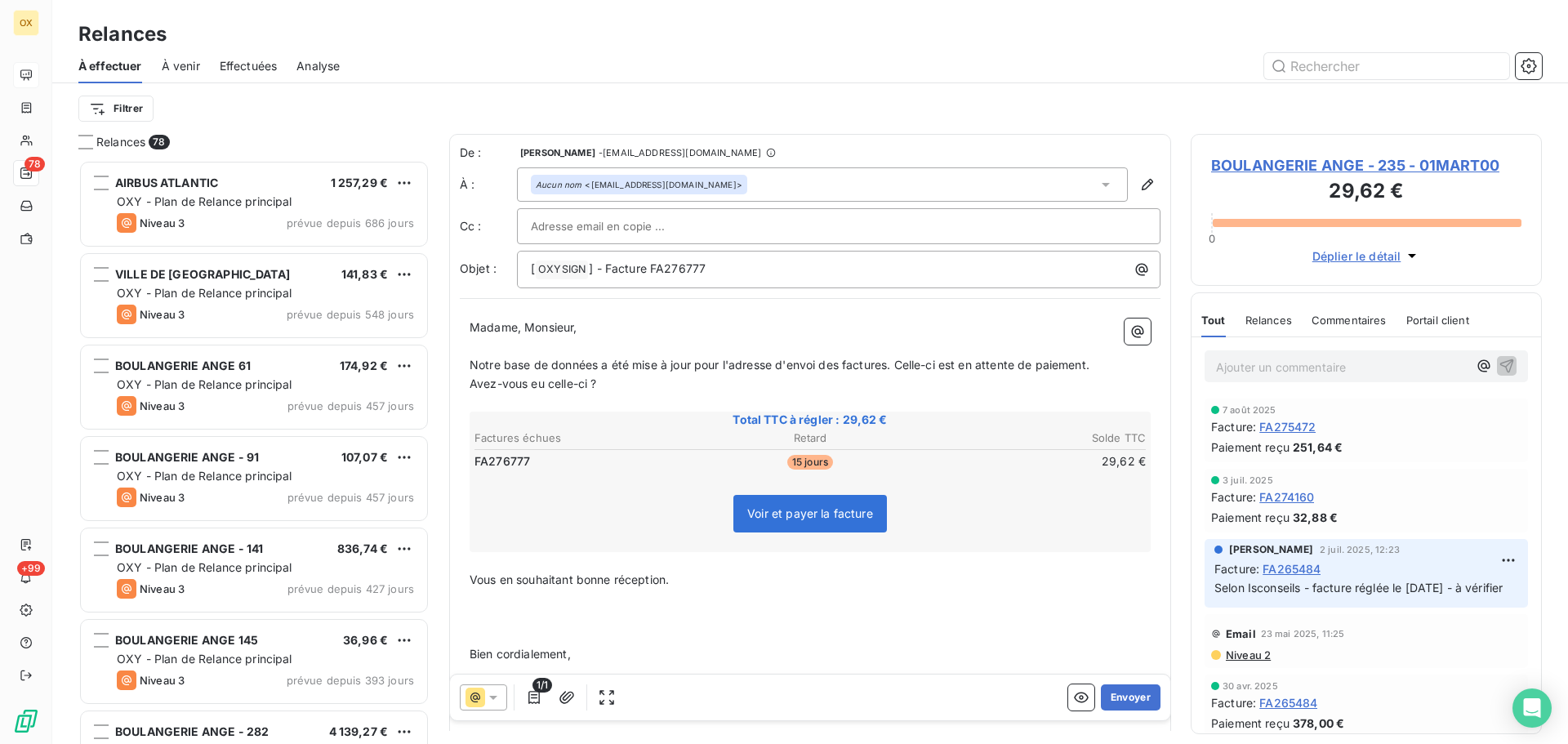
click at [890, 365] on span "Notre base de données a été mise à jour pour l'adresse d'envoi des factures. Ce…" at bounding box center [780, 364] width 620 height 14
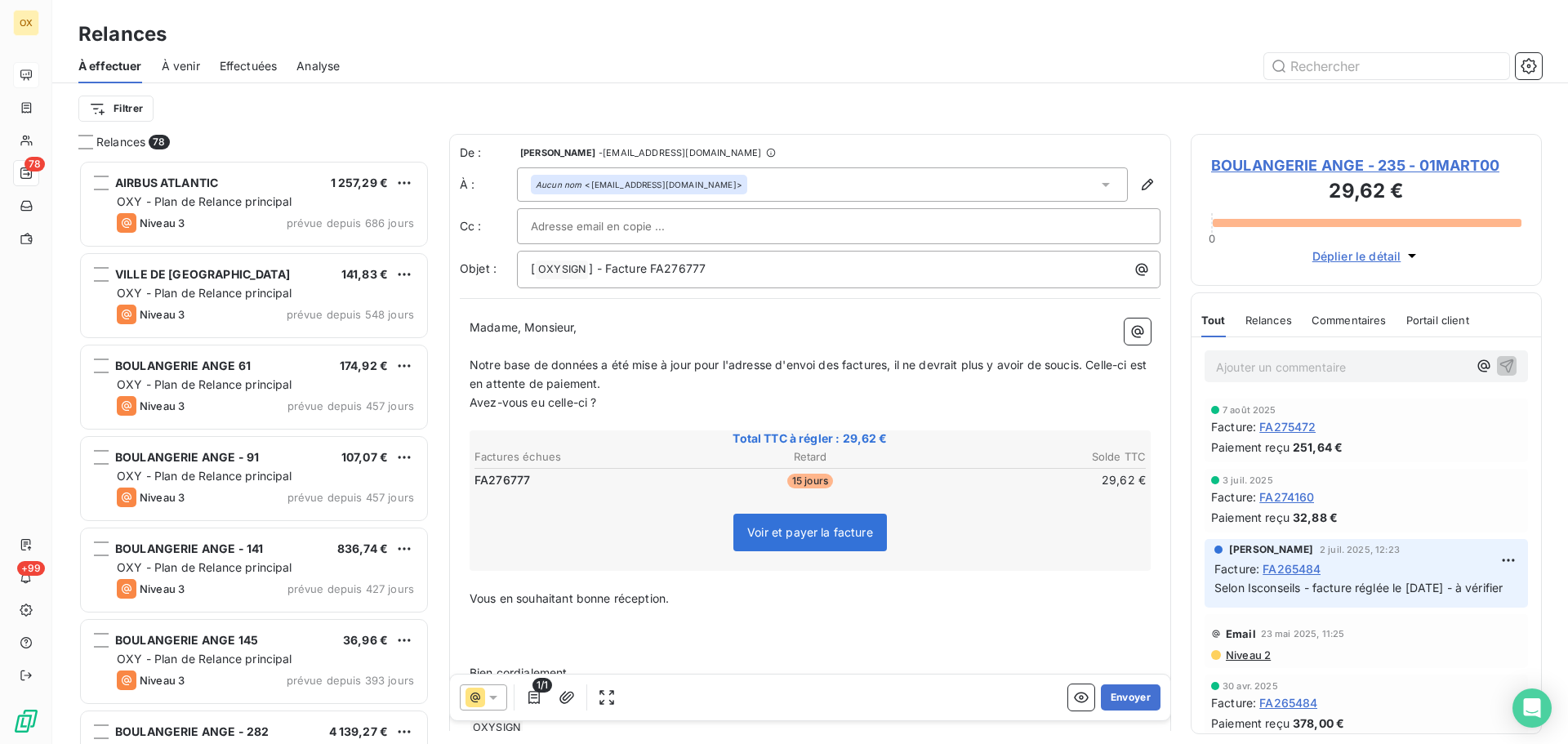
click at [1091, 362] on span "Notre base de données a été mise à jour pour l'adresse d'envoi des factures, il…" at bounding box center [810, 374] width 680 height 33
click at [731, 387] on p "De ce fait, celle-ci est en attente de paiement." at bounding box center [810, 384] width 681 height 19
drag, startPoint x: 521, startPoint y: 385, endPoint x: 470, endPoint y: 387, distance: 51.0
click at [470, 387] on span "De ce fait, celle-ci est en attente de paiement." at bounding box center [596, 383] width 254 height 14
click at [609, 401] on p "Avez-vous eu celle-ci ?" at bounding box center [810, 403] width 681 height 19
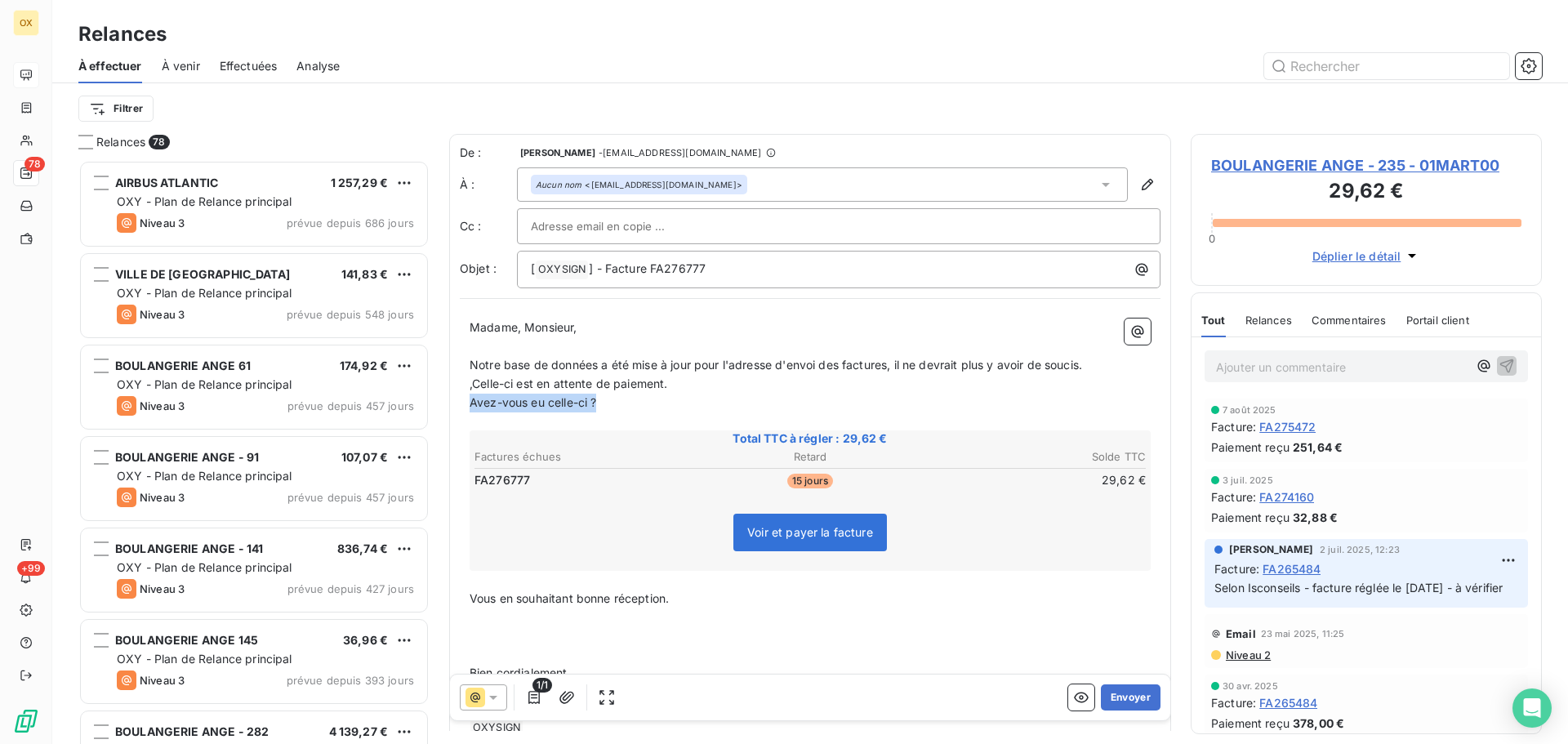
drag, startPoint x: 614, startPoint y: 400, endPoint x: 461, endPoint y: 405, distance: 153.1
click at [461, 405] on div "Madame, Monsieur, ﻿ Notre base de données a été mise à jour pour l'adresse d'en…" at bounding box center [810, 528] width 701 height 439
click at [687, 385] on p ",Celle-ci est en attente de paiement." at bounding box center [810, 384] width 681 height 19
click at [476, 361] on span "Notre base de données a été mise à jour pour l'adresse d'envoi des factures, il…" at bounding box center [776, 364] width 613 height 14
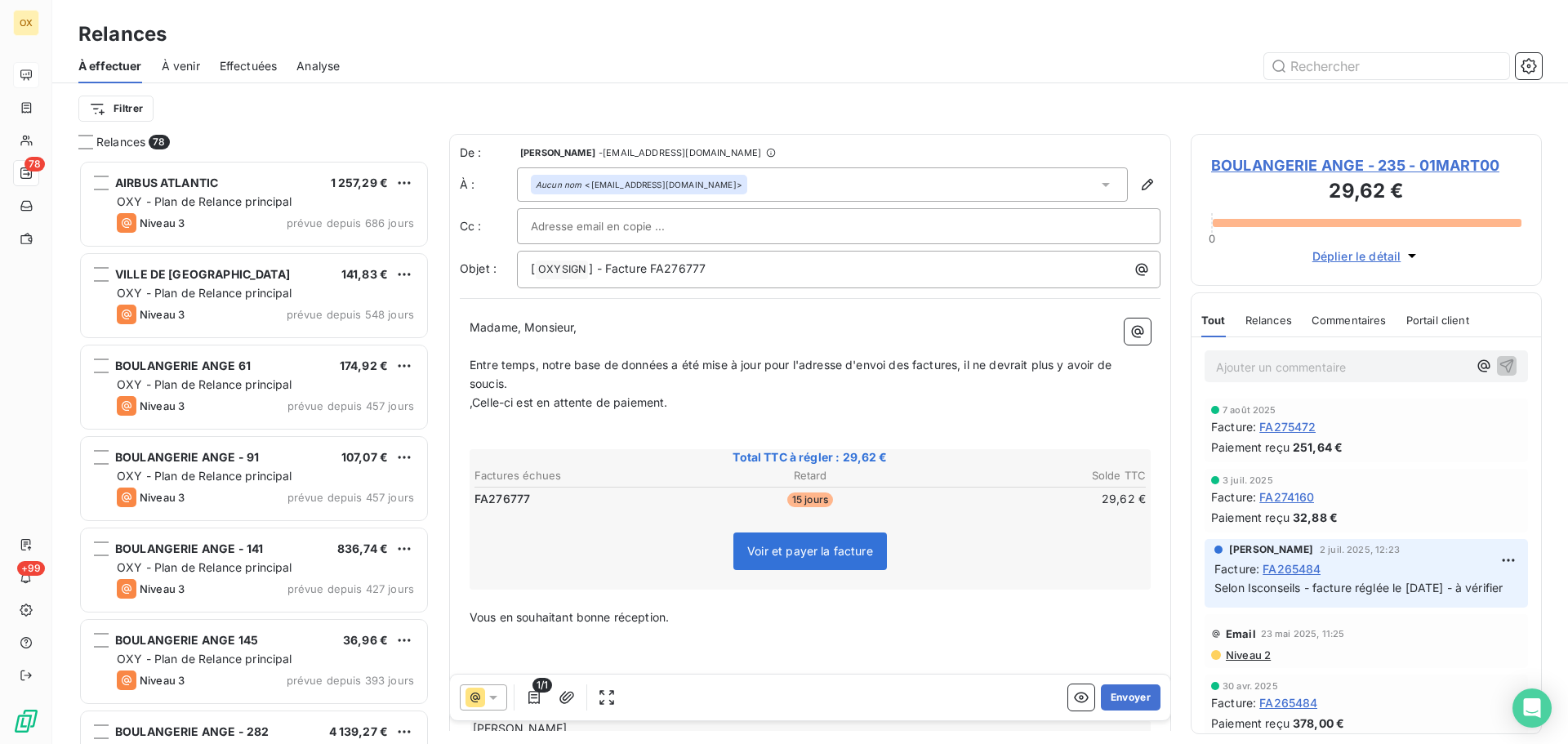
drag, startPoint x: 469, startPoint y: 404, endPoint x: 510, endPoint y: 398, distance: 41.4
click at [469, 401] on div "Madame, Monsieur, ﻿ Entre temps, notre base de données a été mise à jour pour l…" at bounding box center [810, 537] width 701 height 458
click at [472, 401] on span ",Celle-ci est en attente de paiement." at bounding box center [569, 402] width 198 height 14
click at [698, 400] on p "Mais, celle-ci est en attente de paiement." at bounding box center [810, 403] width 681 height 19
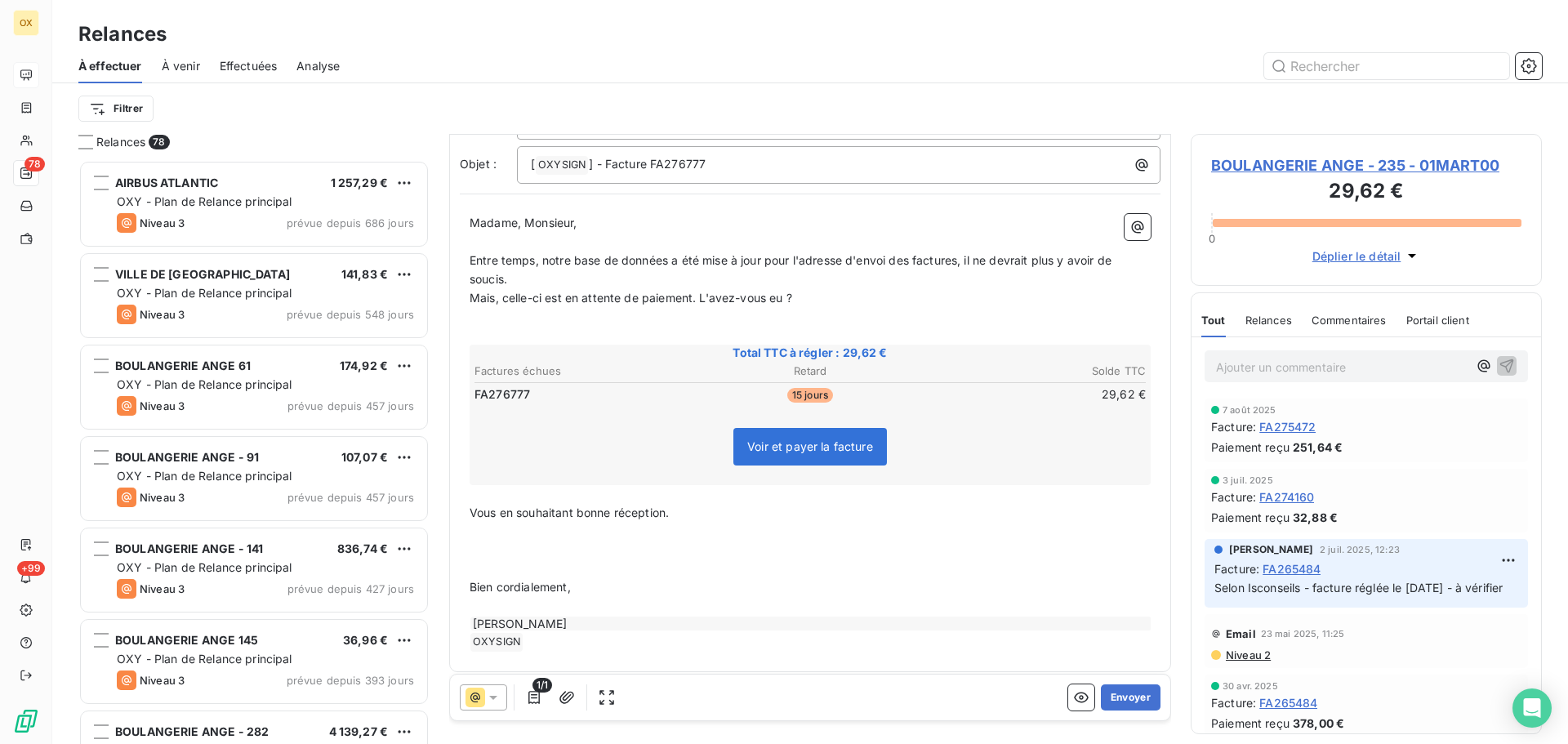
scroll to position [113, 0]
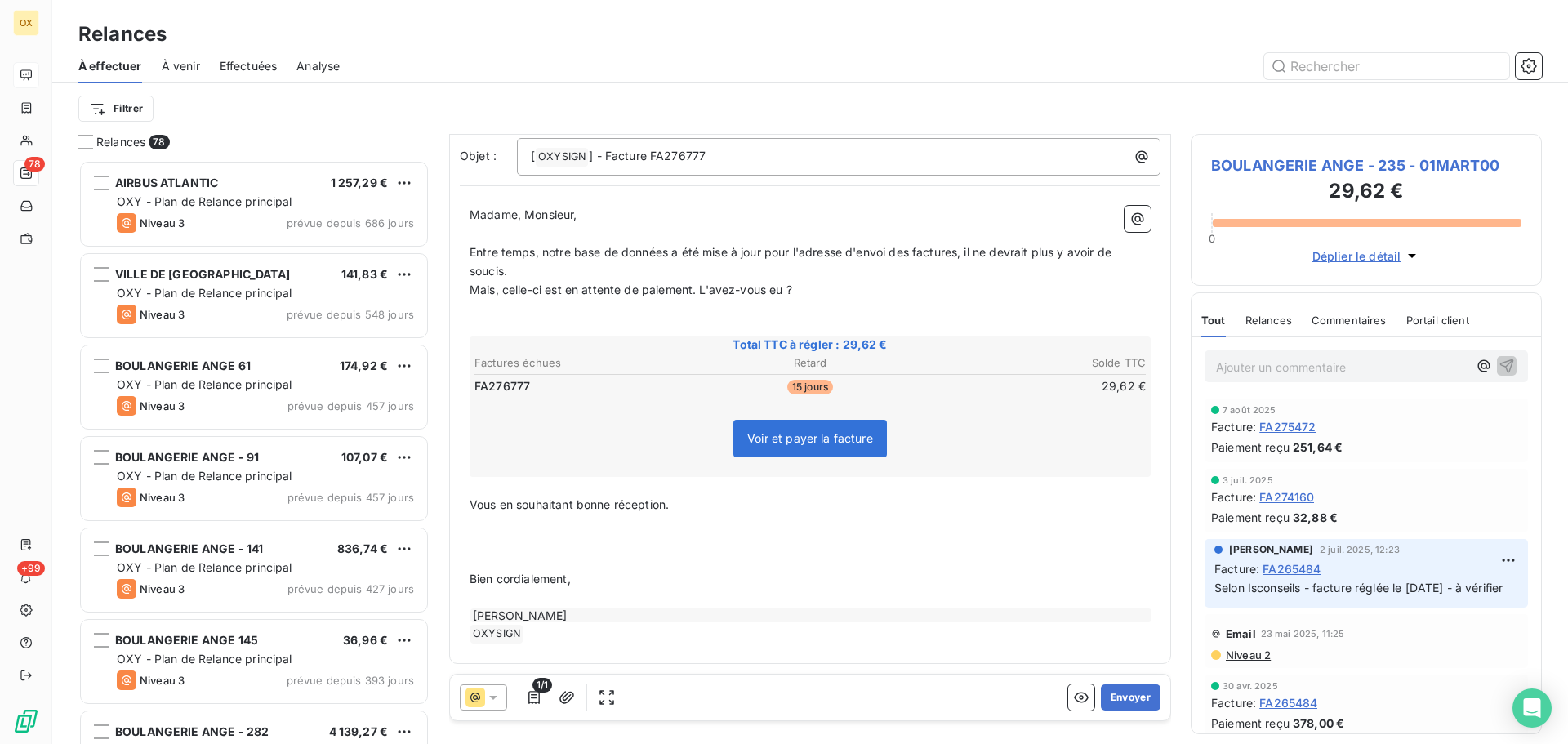
click at [494, 539] on p "﻿" at bounding box center [810, 542] width 681 height 19
click at [479, 526] on p "﻿" at bounding box center [810, 524] width 681 height 19
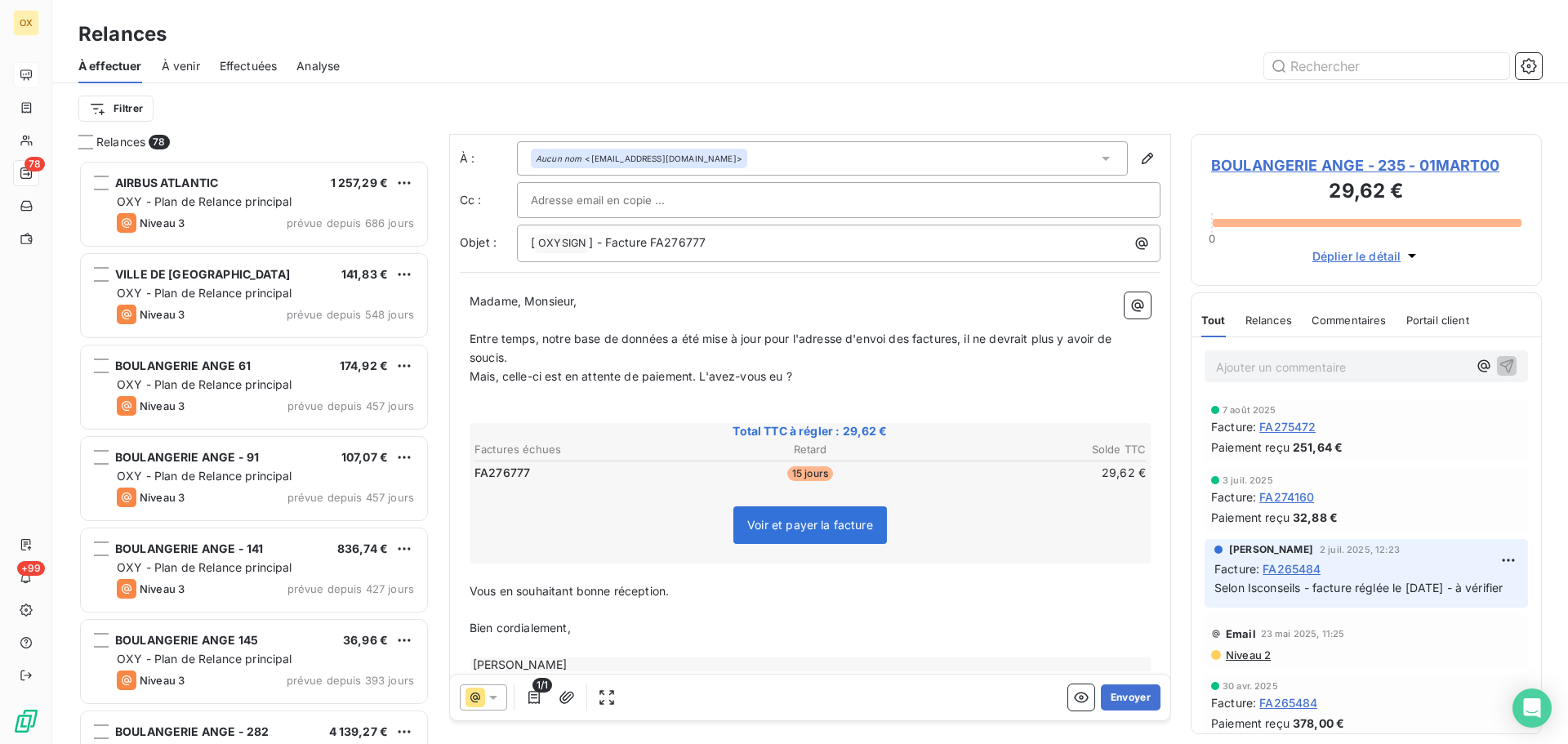
scroll to position [0, 0]
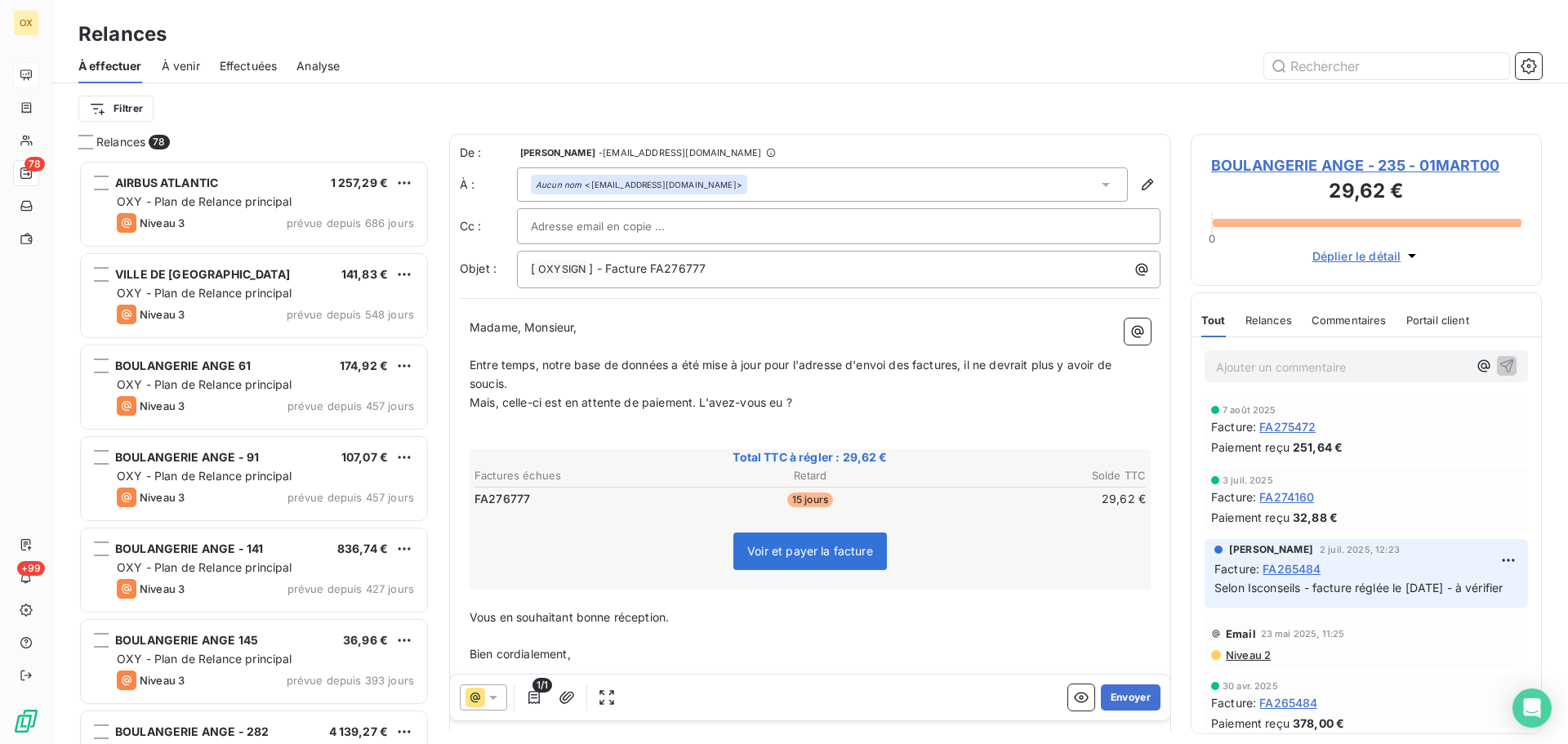
click at [640, 342] on p "﻿" at bounding box center [810, 347] width 681 height 19
drag, startPoint x: 536, startPoint y: 366, endPoint x: 466, endPoint y: 371, distance: 70.2
click at [466, 371] on div "Madame, Monsieur, ﻿ Entre temps, notre base de données a été mise à jour pour l…" at bounding box center [810, 518] width 701 height 420
drag, startPoint x: 749, startPoint y: 385, endPoint x: 549, endPoint y: 388, distance: 200.0
click at [549, 388] on span "Depuis que vous nous avez communiqué les informations dont l'adresse d'envoi de…" at bounding box center [807, 374] width 676 height 33
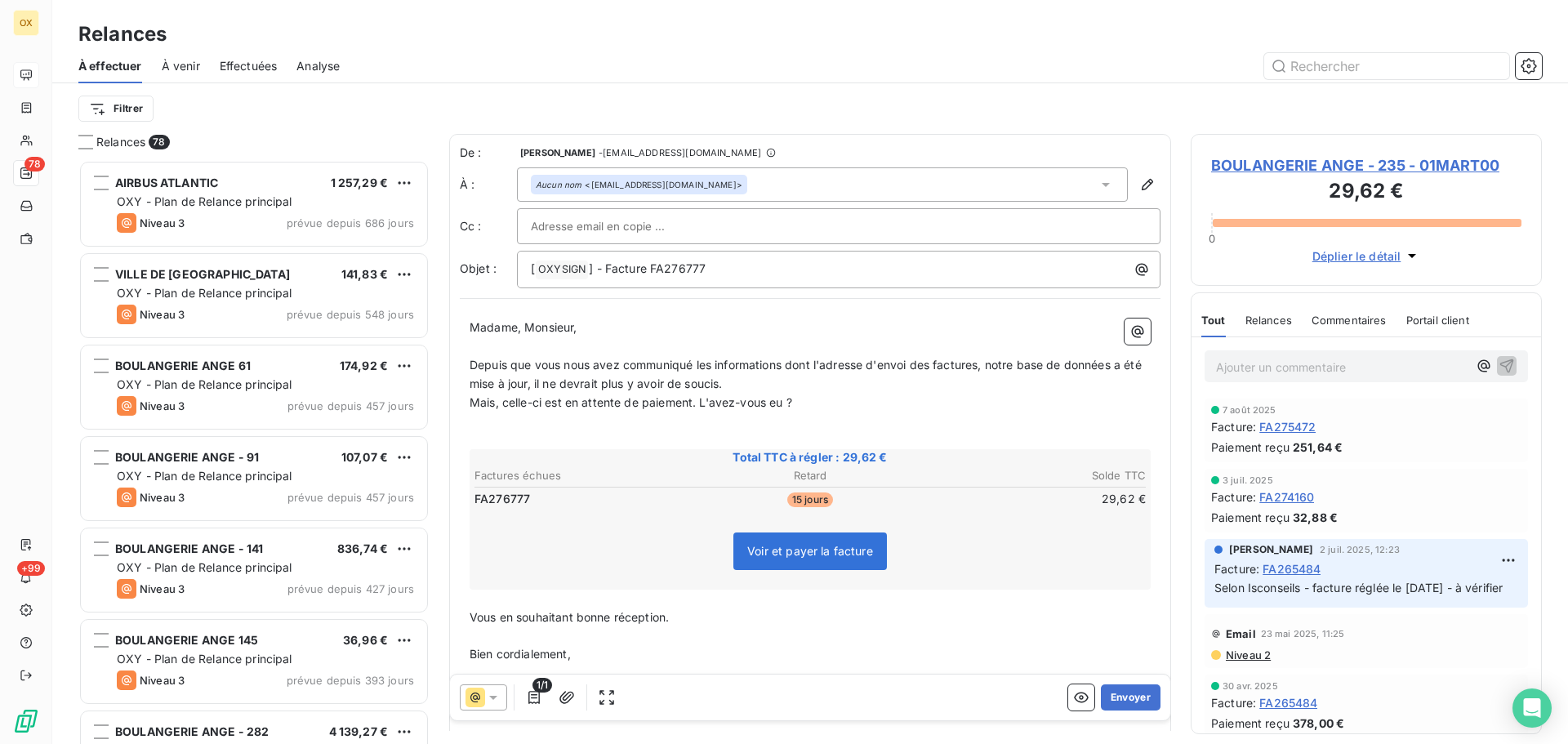
click at [497, 430] on p "﻿" at bounding box center [810, 421] width 681 height 19
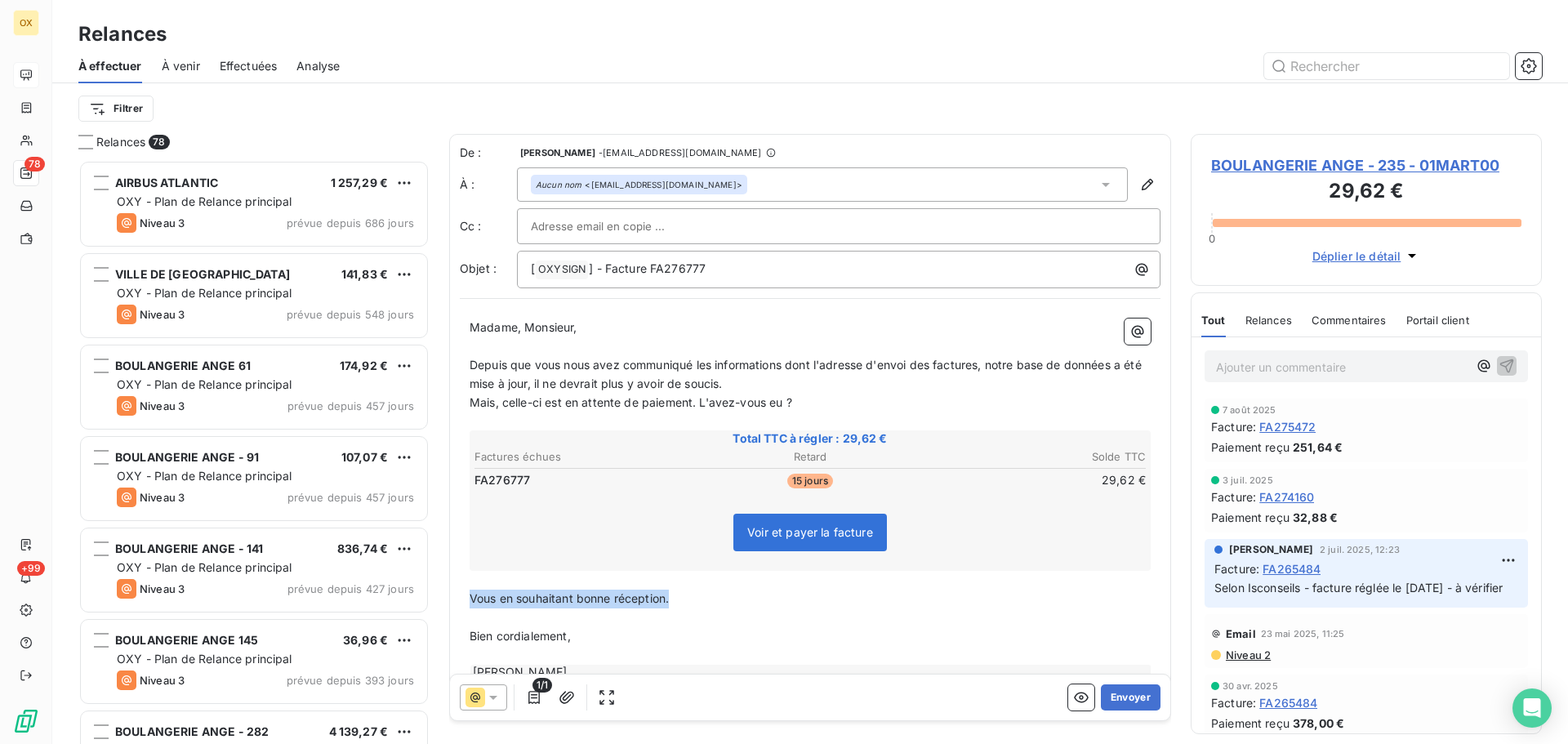
drag, startPoint x: 674, startPoint y: 595, endPoint x: 472, endPoint y: 597, distance: 202.0
click at [472, 597] on p "Vous en souhaitant bonne réception." at bounding box center [810, 600] width 681 height 19
click at [882, 323] on p "Madame, Monsieur," at bounding box center [810, 328] width 681 height 19
click at [765, 320] on p "Madame, Monsieur," at bounding box center [810, 328] width 681 height 19
click at [984, 366] on span "Depuis que vous nous avez communiqué les informations dont l'adresse d'envoi de…" at bounding box center [807, 374] width 676 height 33
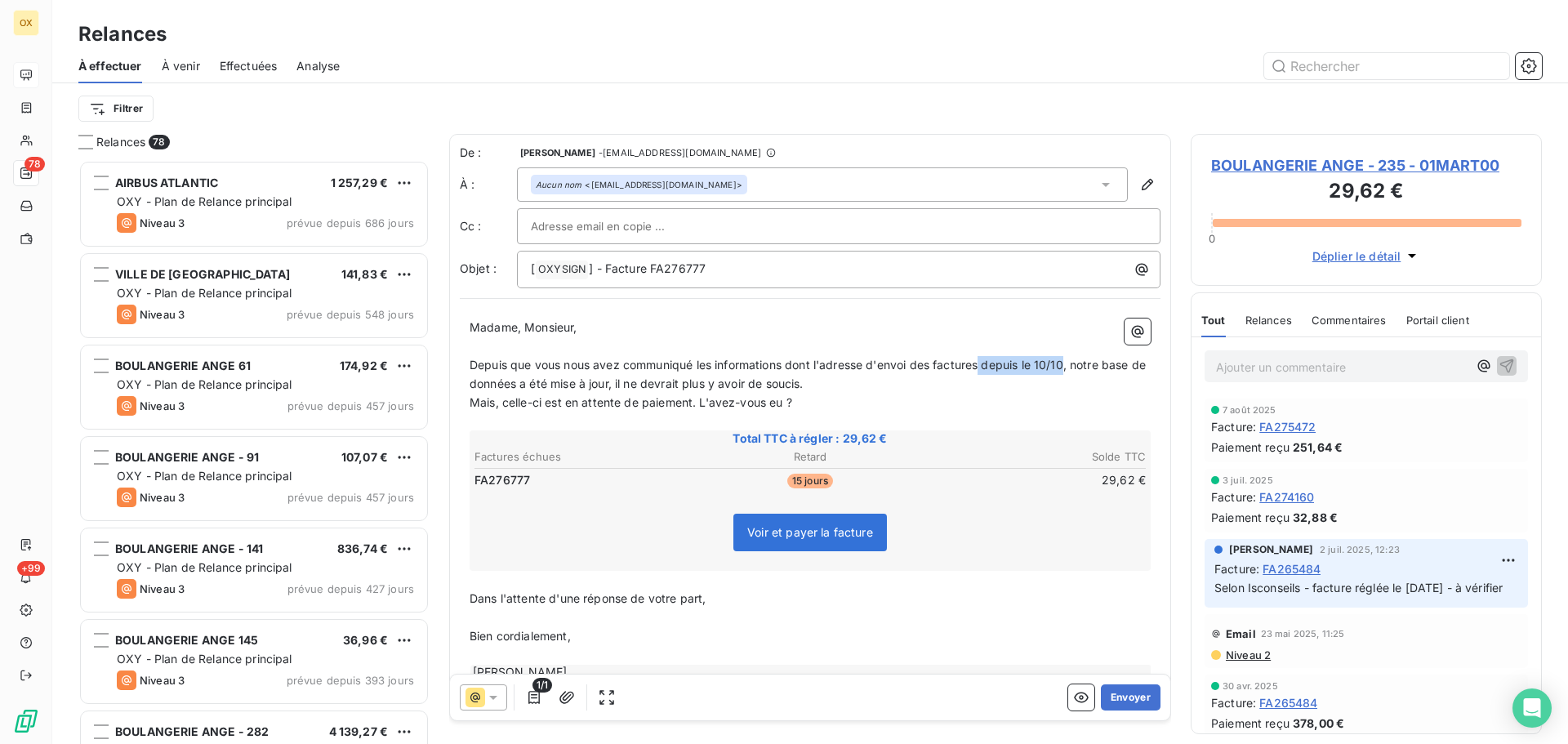
drag, startPoint x: 1070, startPoint y: 362, endPoint x: 985, endPoint y: 362, distance: 85.0
click at [985, 362] on span "Depuis que vous nous avez communiqué les informations dont l'adresse d'envoi de…" at bounding box center [809, 374] width 679 height 33
click at [883, 408] on p "Mais, celle-ci est en attente de paiement. L'avez-vous eu ?" at bounding box center [810, 403] width 681 height 19
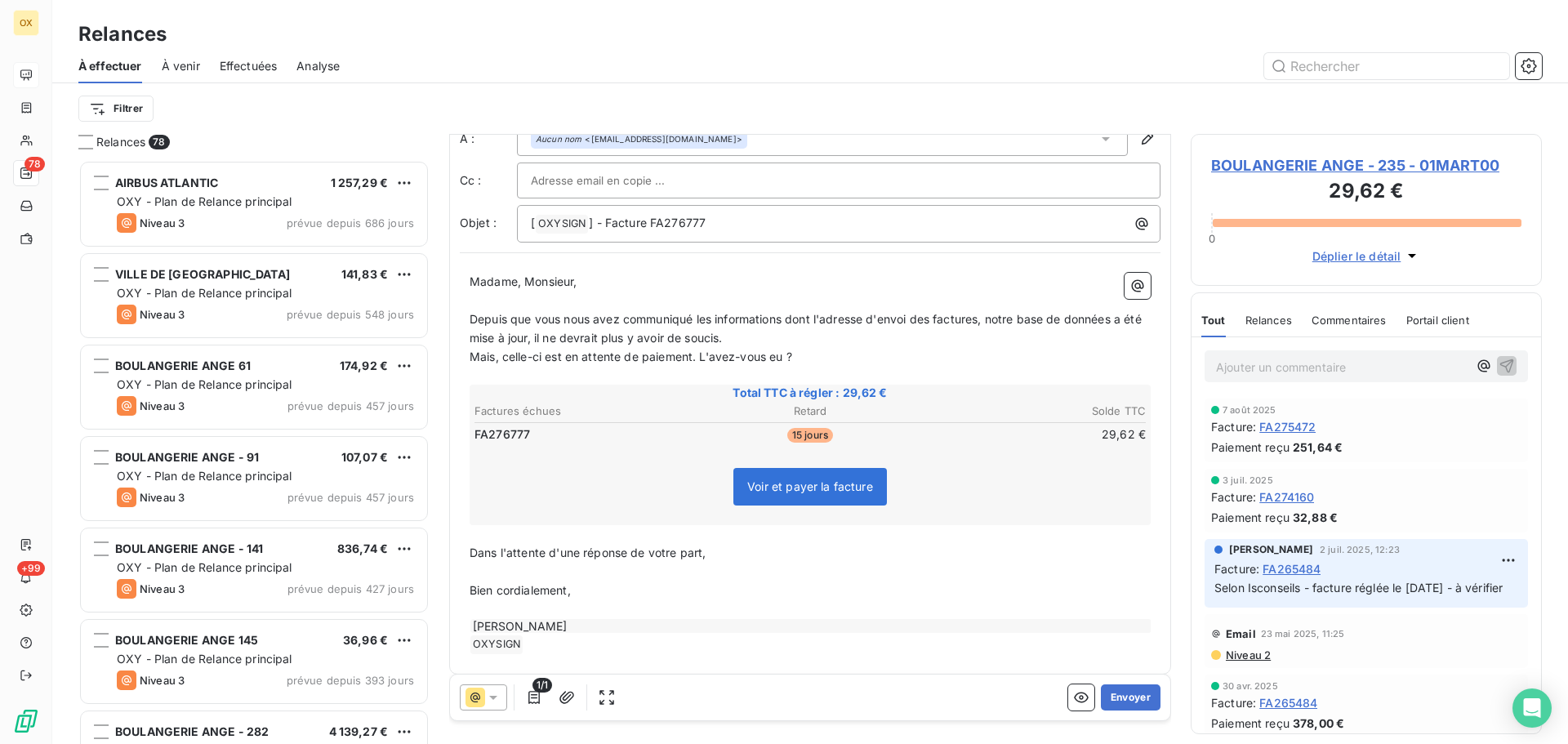
scroll to position [57, 0]
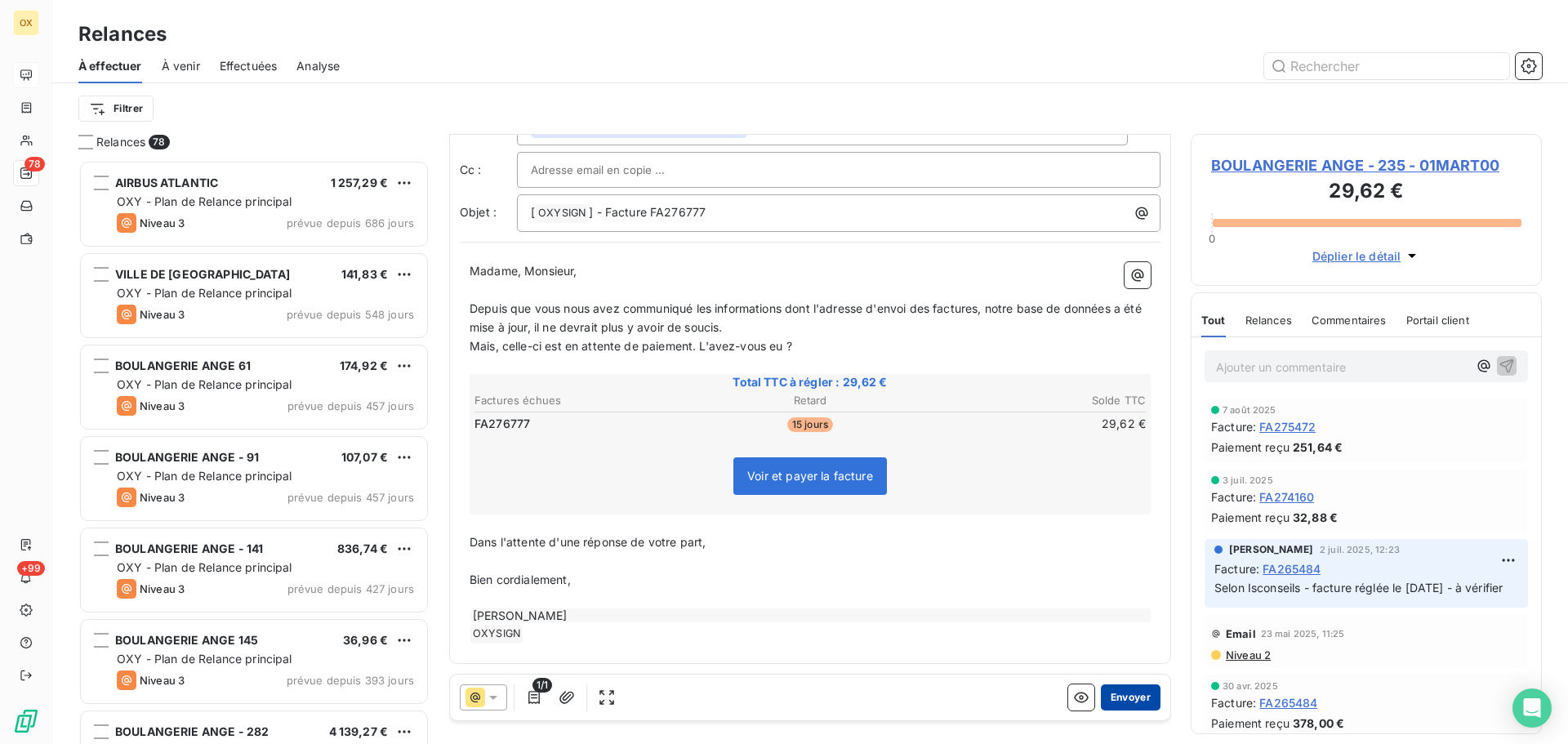
click at [1114, 690] on button "Envoyer" at bounding box center [1131, 697] width 60 height 26
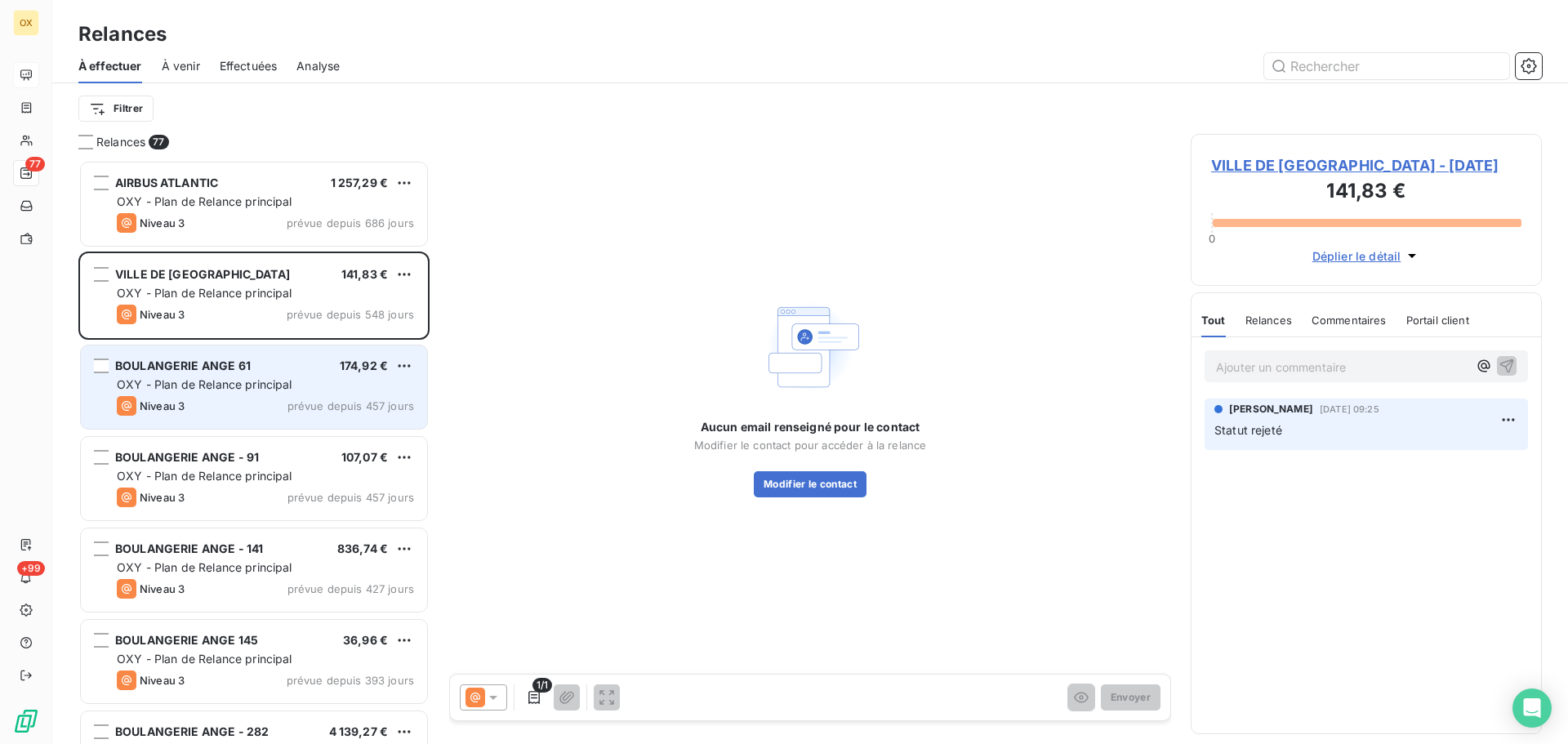
click at [283, 349] on div "BOULANGERIE ANGE 61 174,92 € OXY - Plan de Relance principal Niveau 3 prévue de…" at bounding box center [254, 387] width 346 height 83
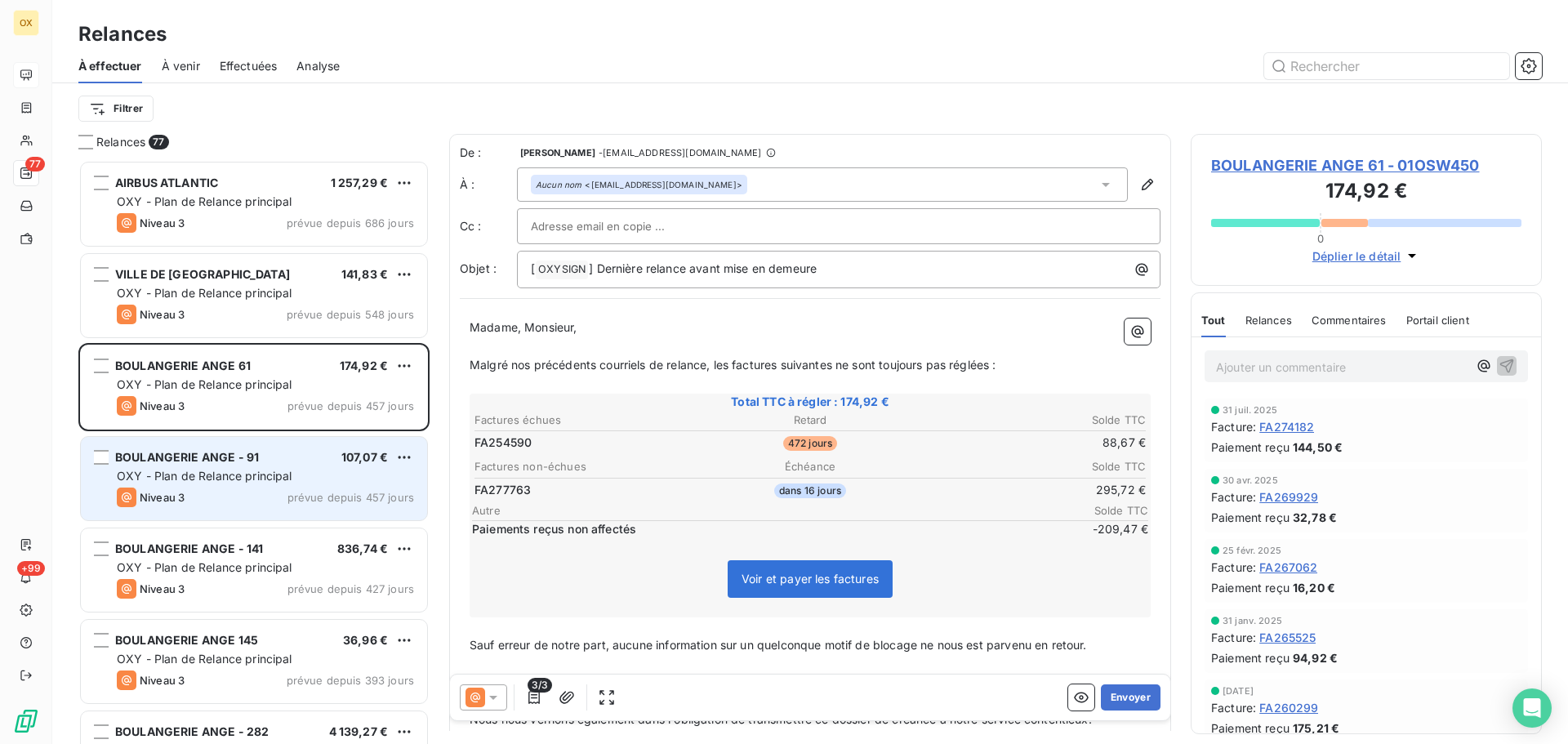
click at [273, 470] on span "OXY - Plan de Relance principal" at bounding box center [204, 476] width 176 height 14
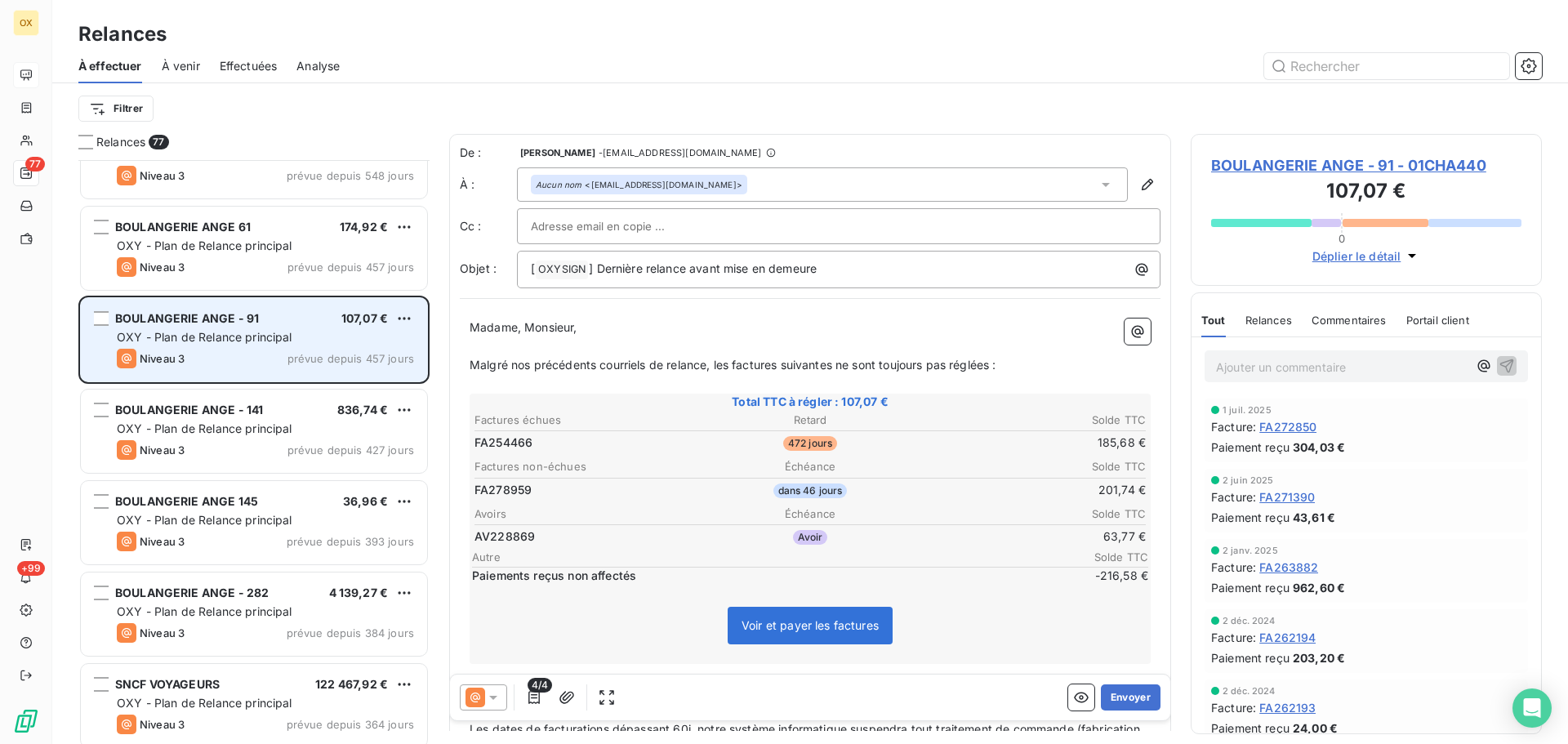
scroll to position [164, 0]
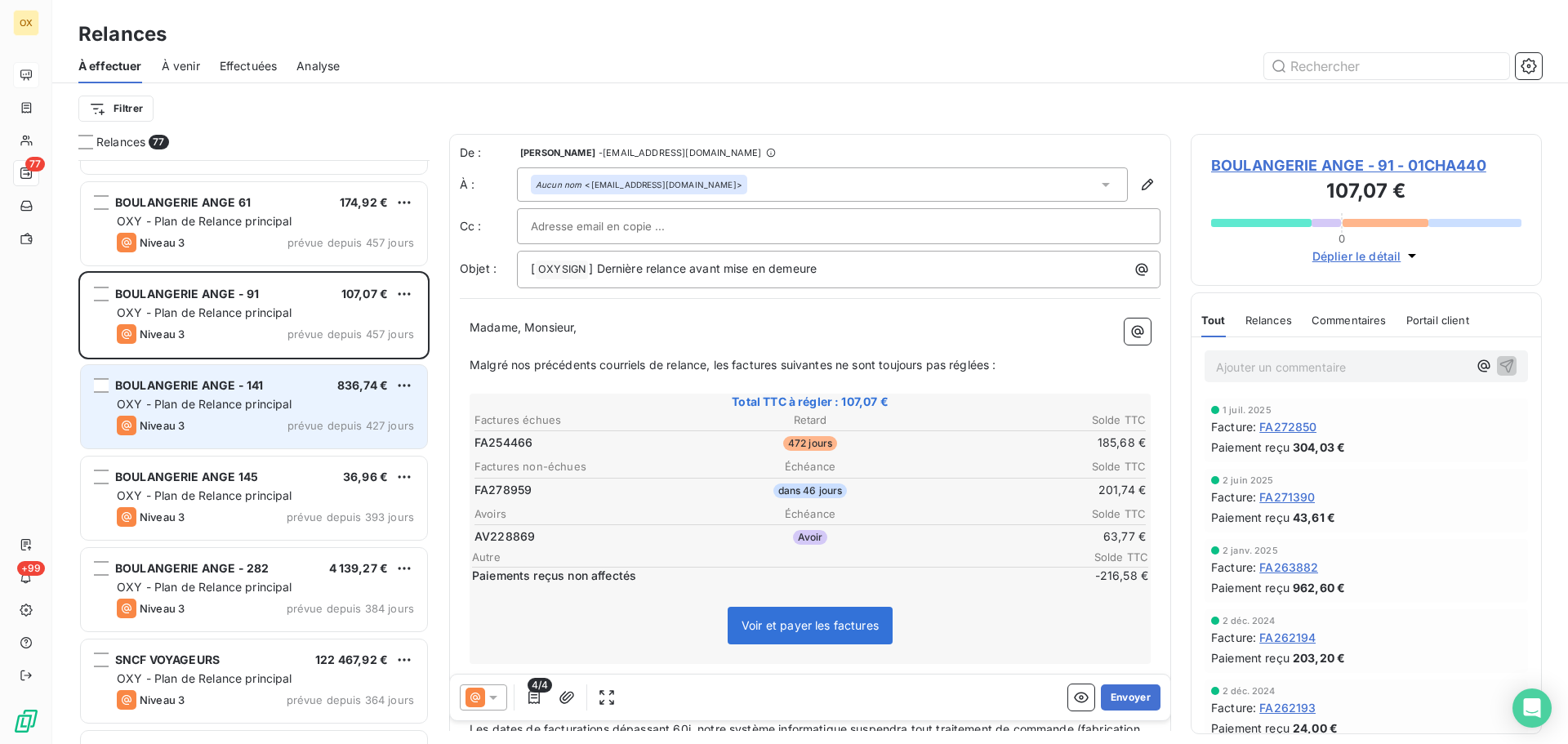
click at [280, 399] on span "OXY - Plan de Relance principal" at bounding box center [204, 404] width 176 height 14
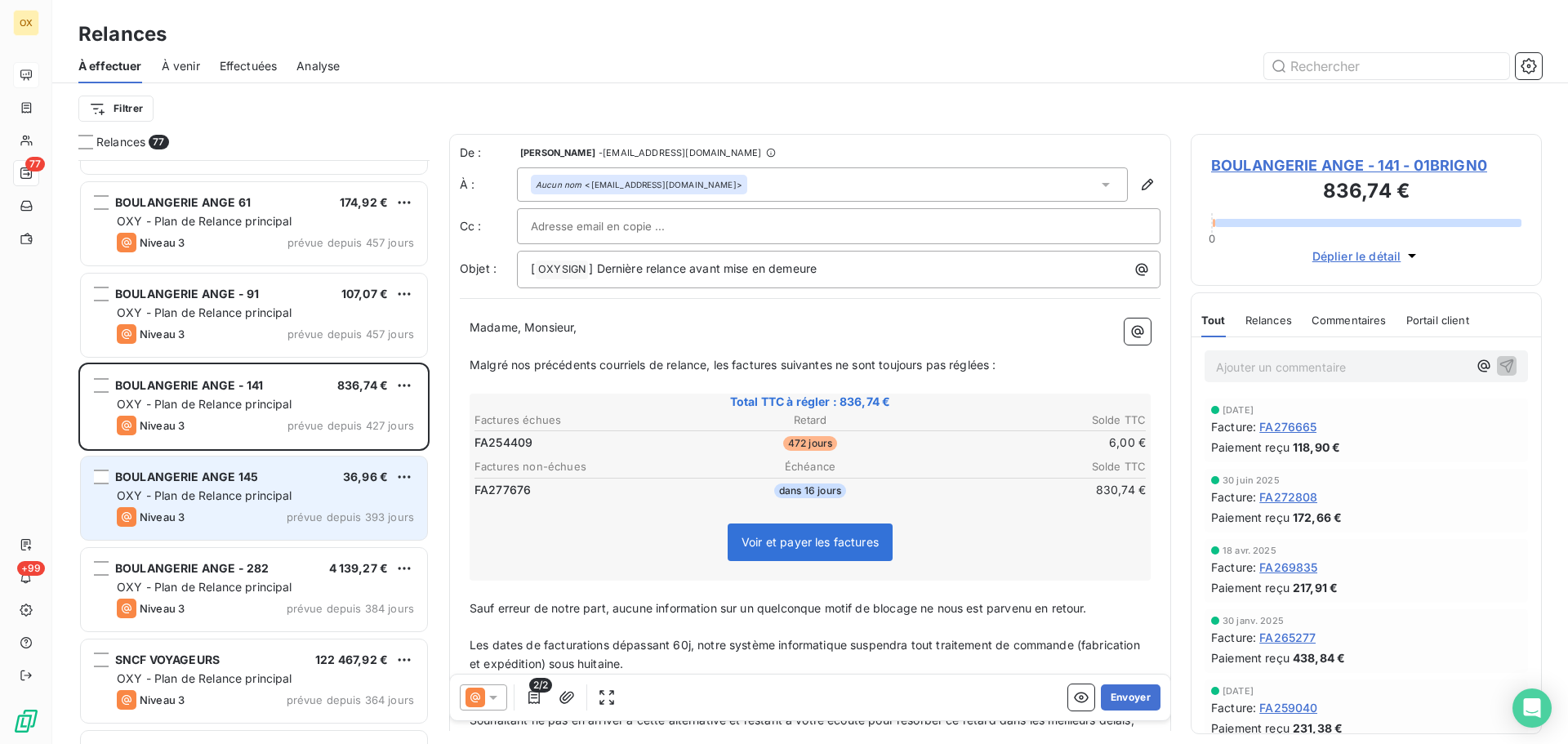
click at [258, 472] on div "BOULANGERIE ANGE 145 36,96 €" at bounding box center [266, 477] width 298 height 15
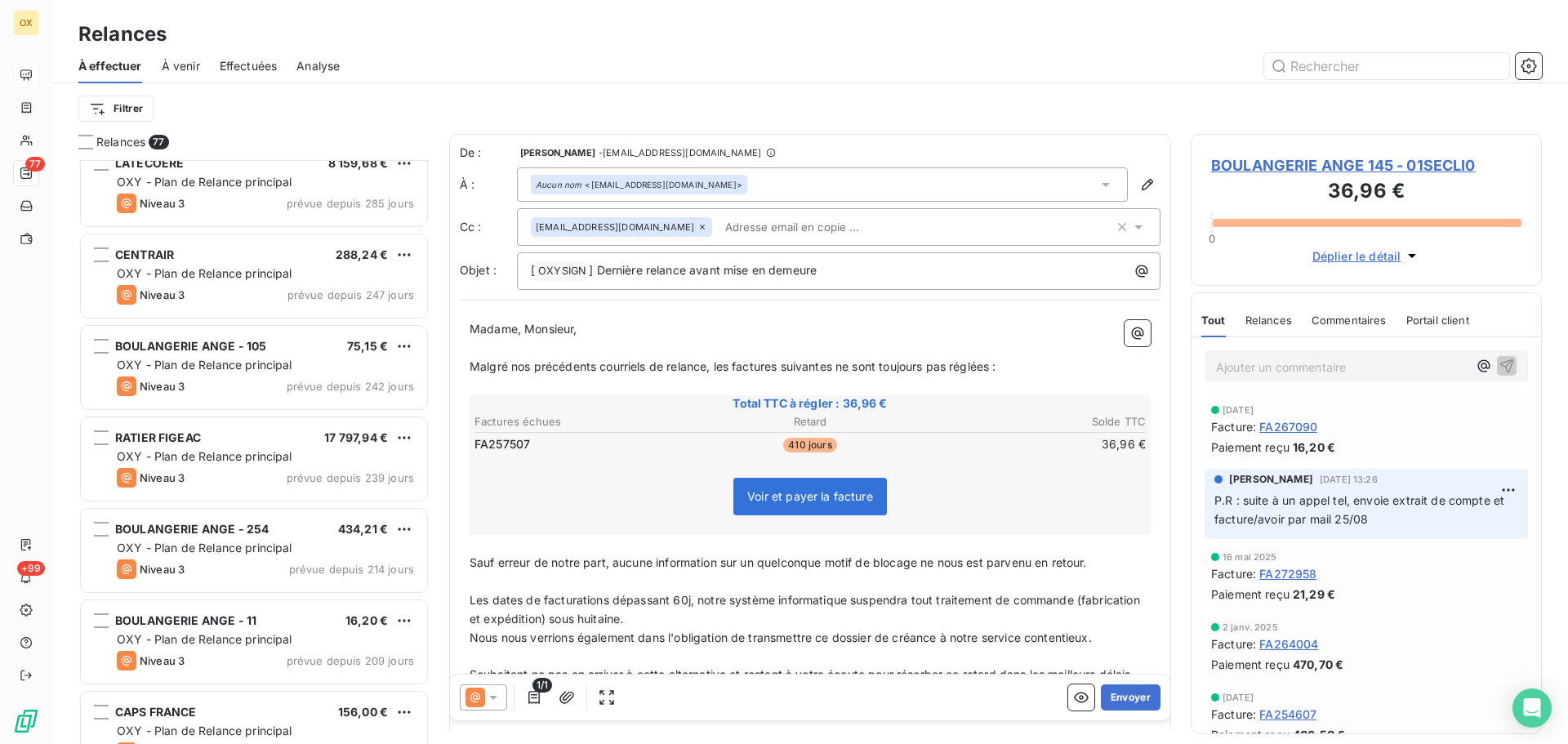
scroll to position [1062, 0]
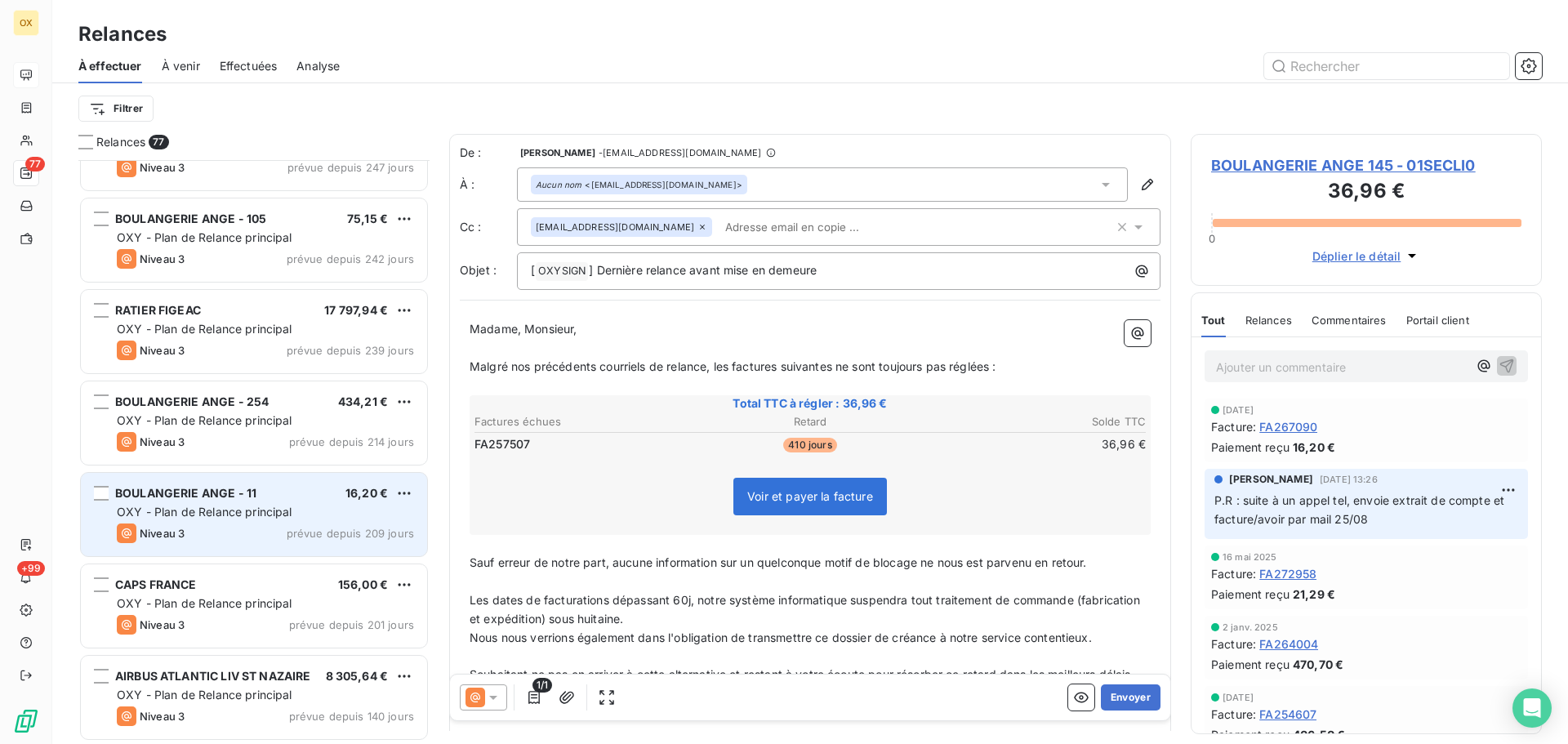
click at [245, 503] on div "BOULANGERIE ANGE - 11 16,20 € OXY - Plan de Relance principal Niveau 3 prévue d…" at bounding box center [254, 515] width 346 height 83
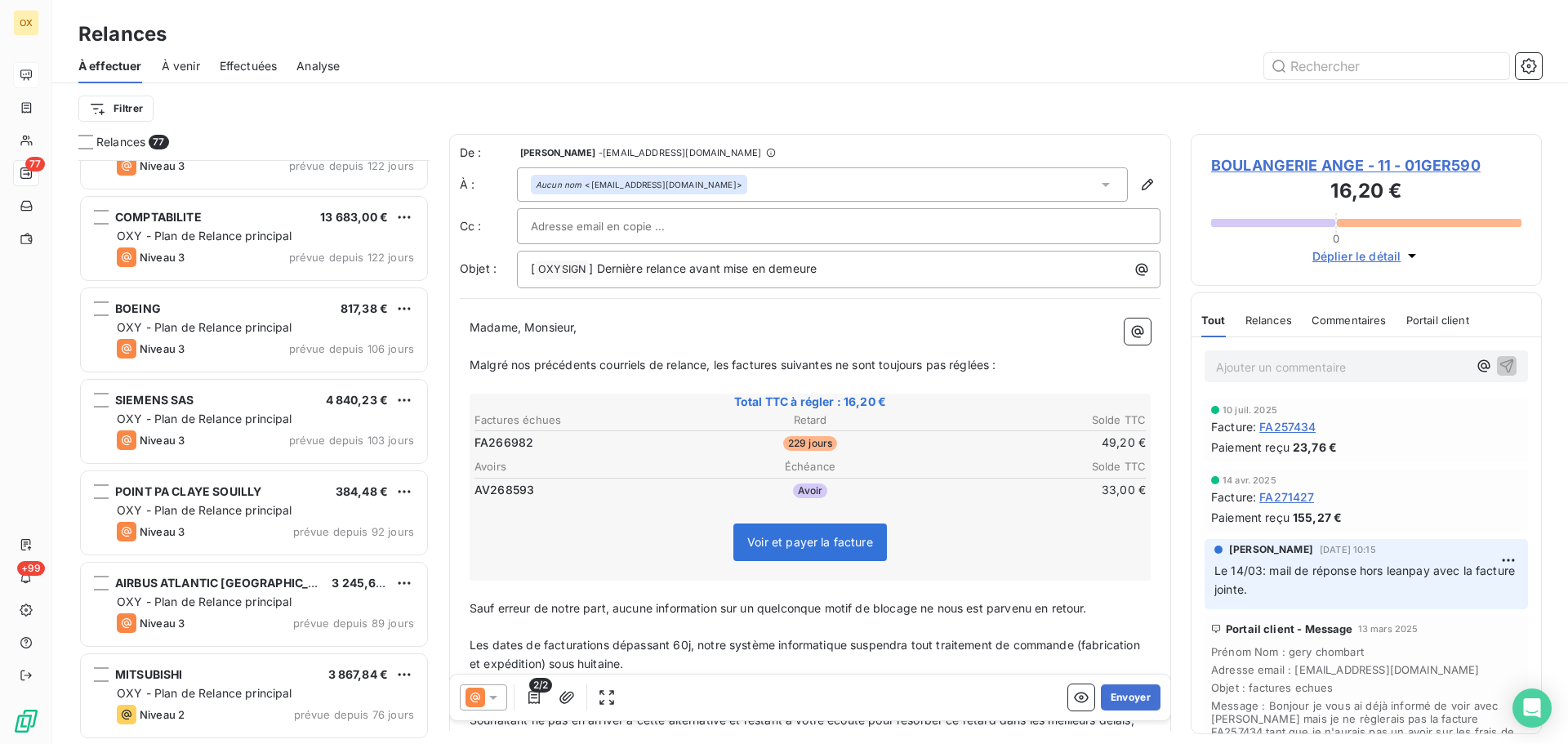
scroll to position [1798, 0]
click at [247, 489] on span "POINT PA CLAYE SOUILLY" at bounding box center [188, 490] width 146 height 14
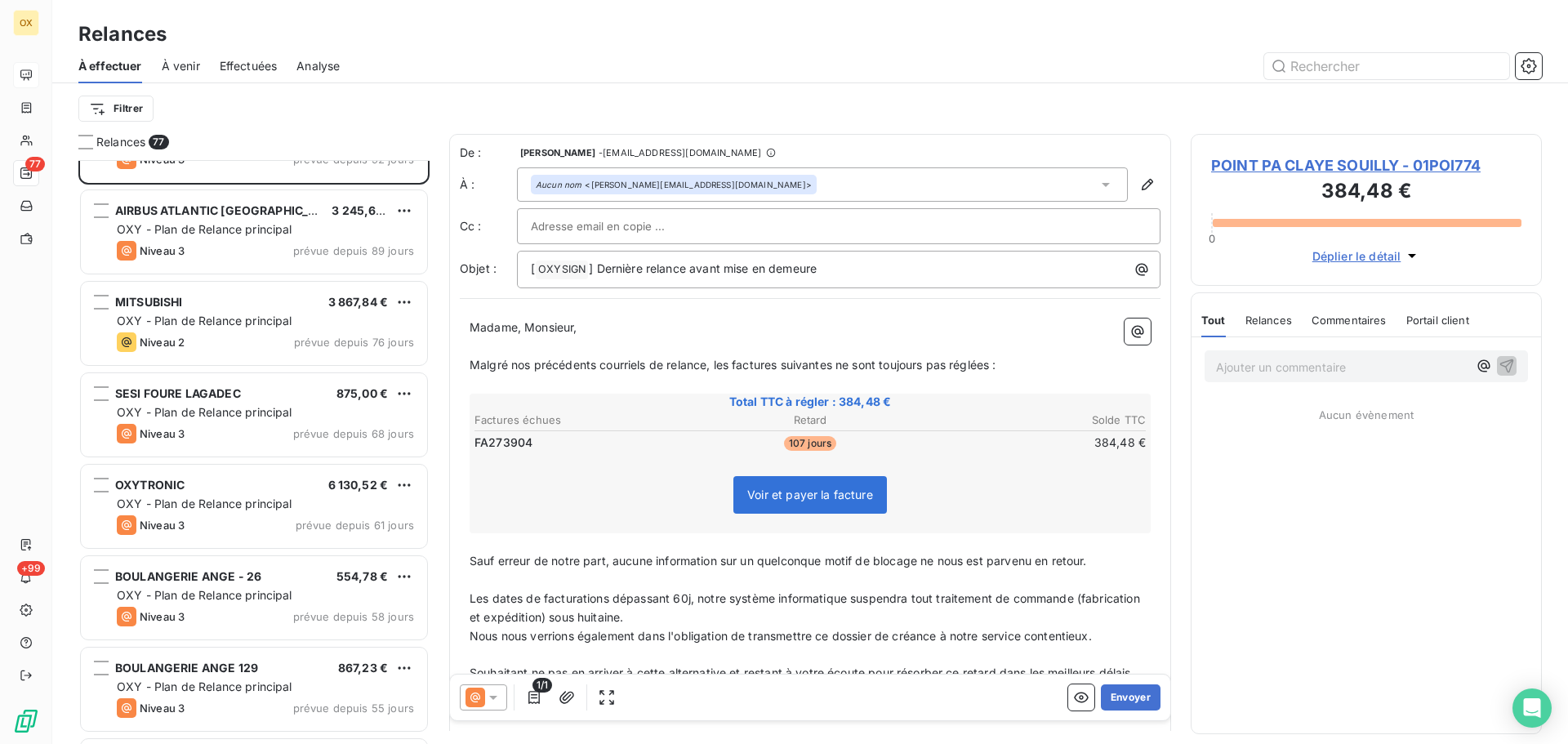
scroll to position [2206, 0]
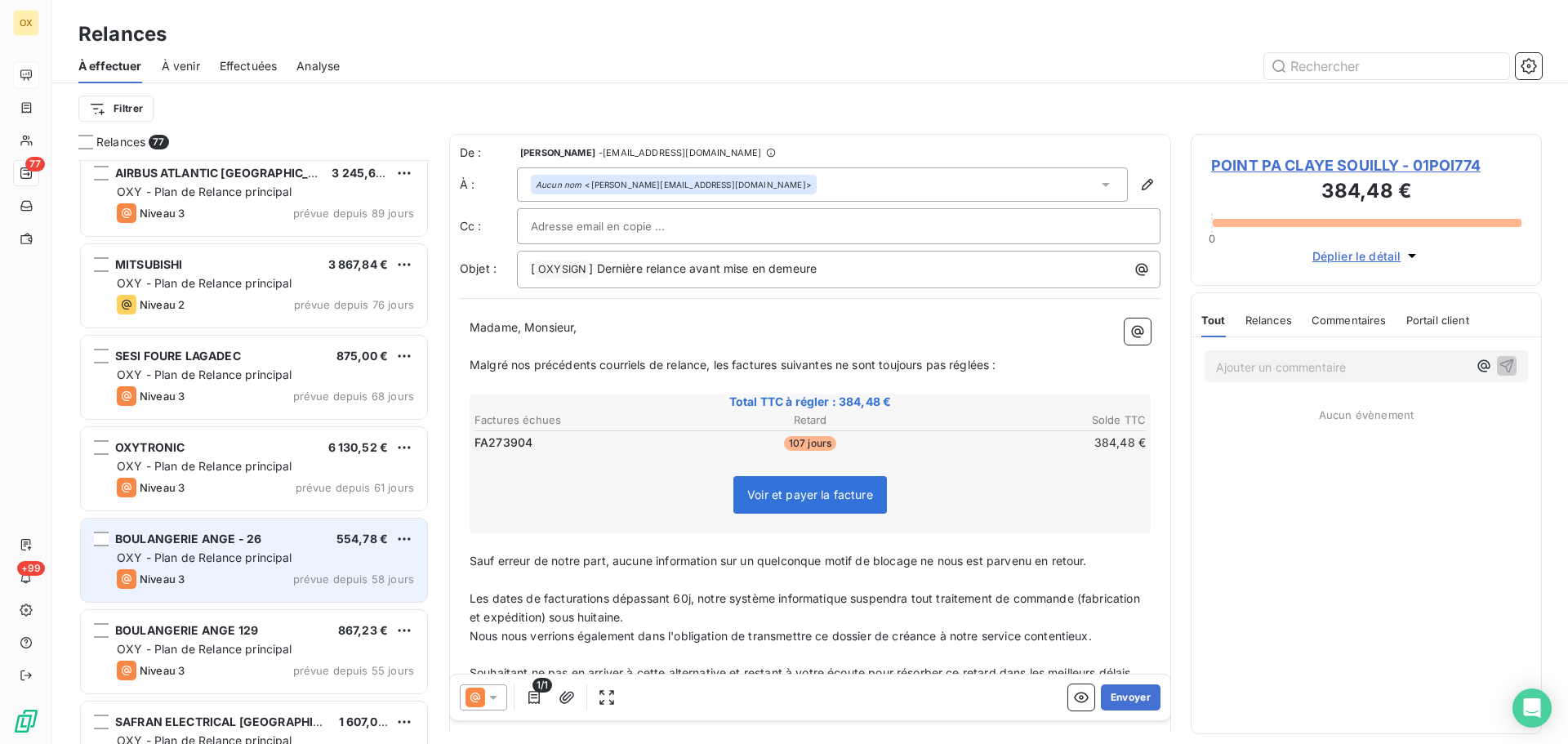
click at [275, 545] on div "BOULANGERIE ANGE - 26 554,78 €" at bounding box center [266, 539] width 298 height 15
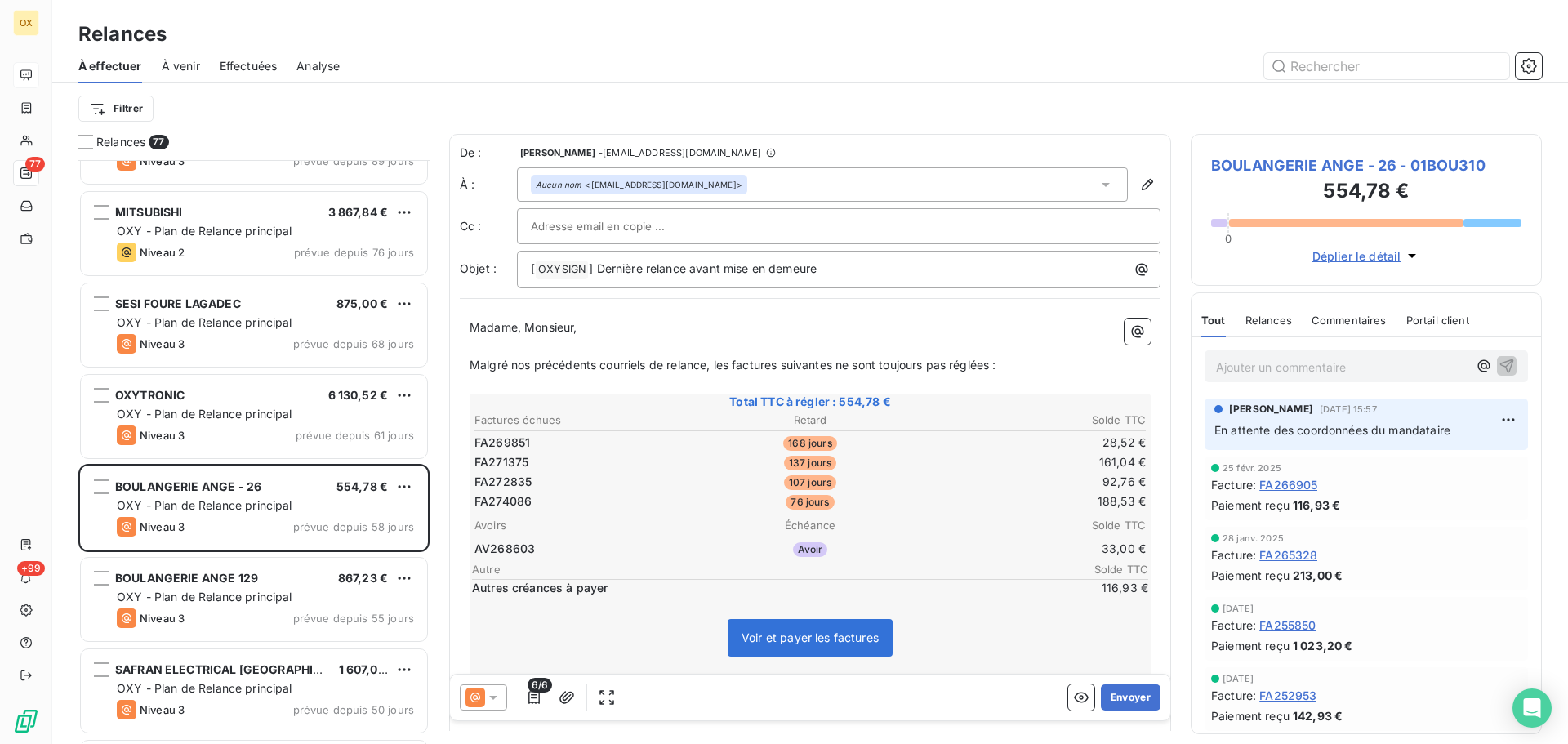
scroll to position [2287, 0]
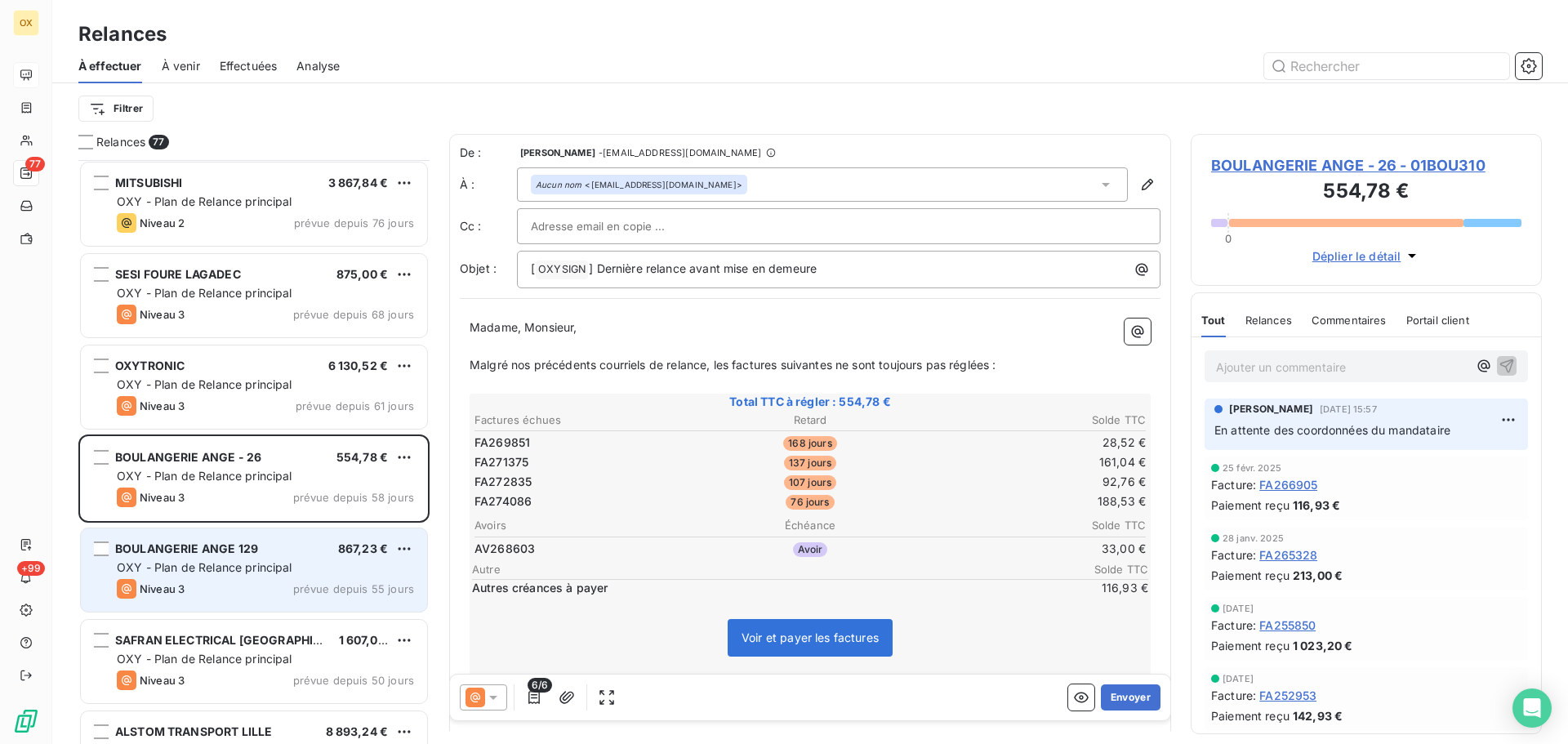
click at [211, 550] on span "BOULANGERIE ANGE 129" at bounding box center [186, 548] width 143 height 14
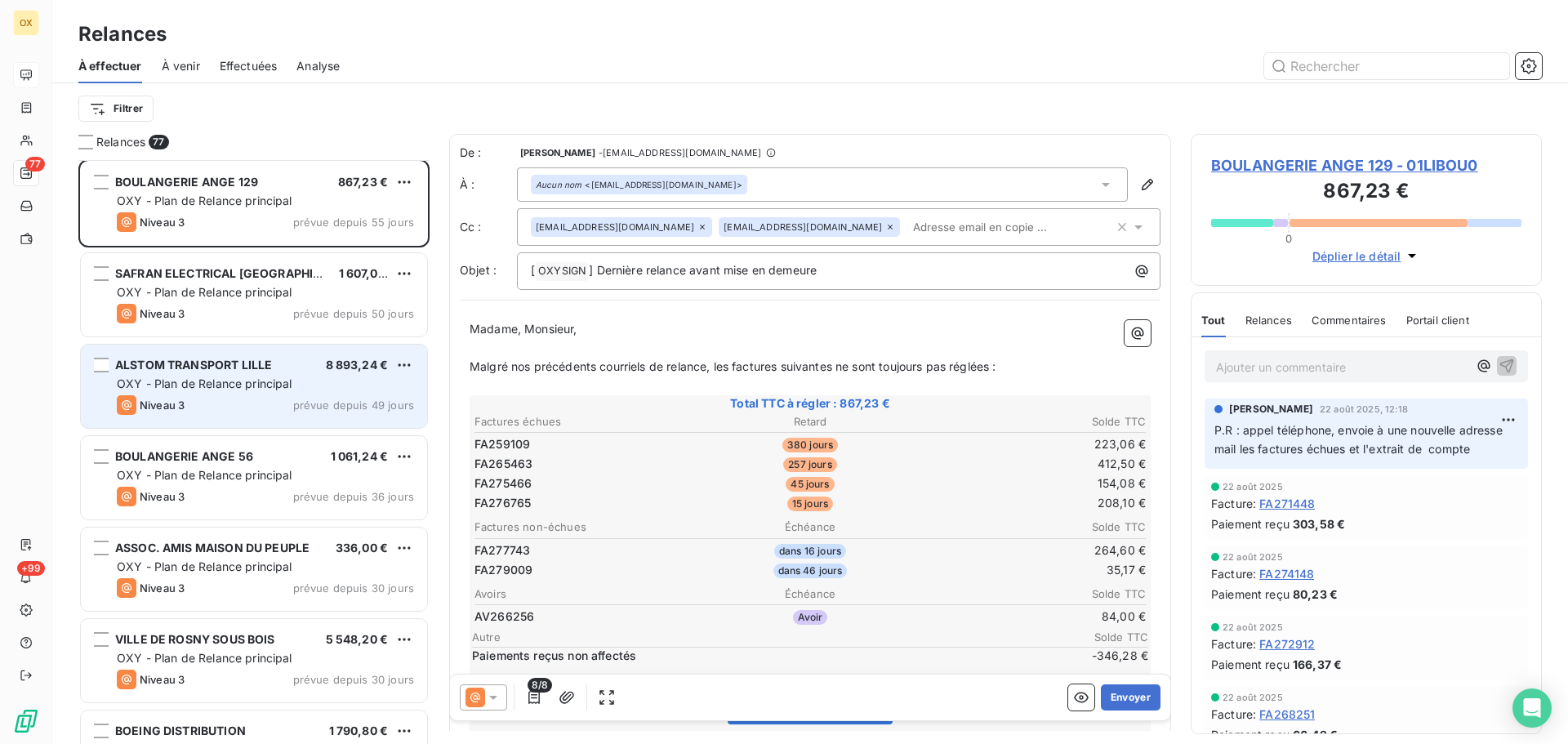
scroll to position [2696, 0]
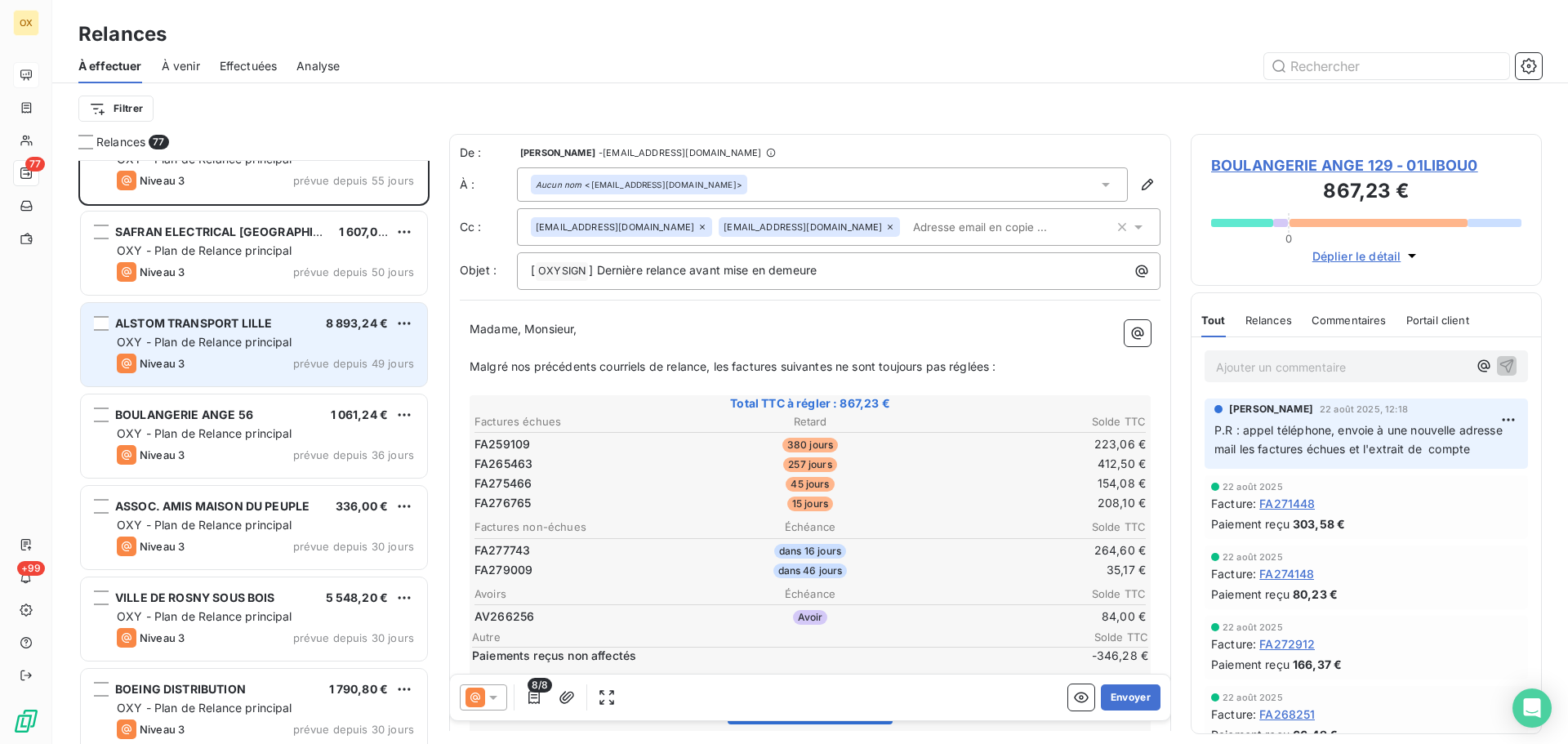
click at [207, 358] on div "Niveau 3 prévue depuis 49 jours" at bounding box center [266, 363] width 298 height 20
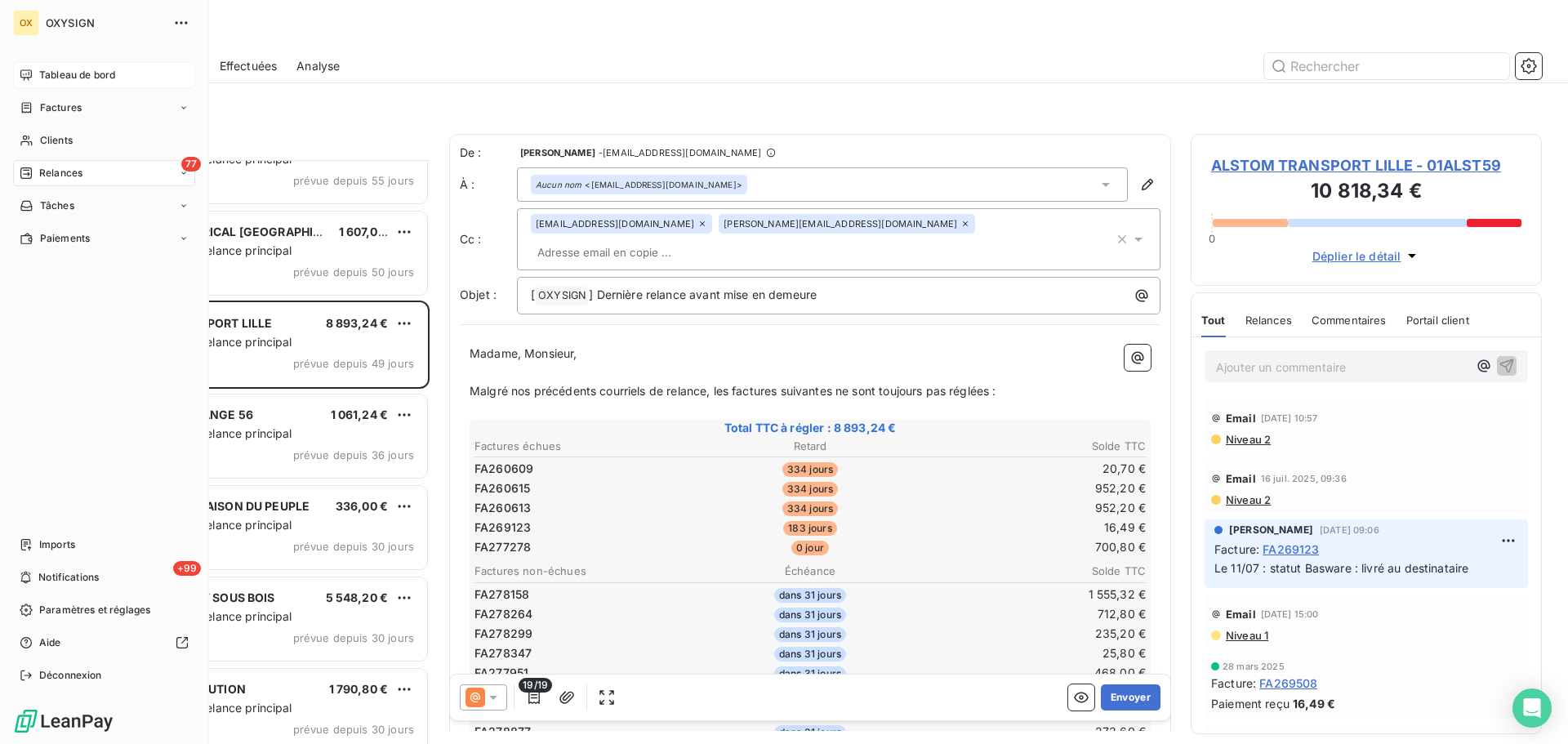
click at [45, 106] on span "Factures" at bounding box center [61, 107] width 42 height 15
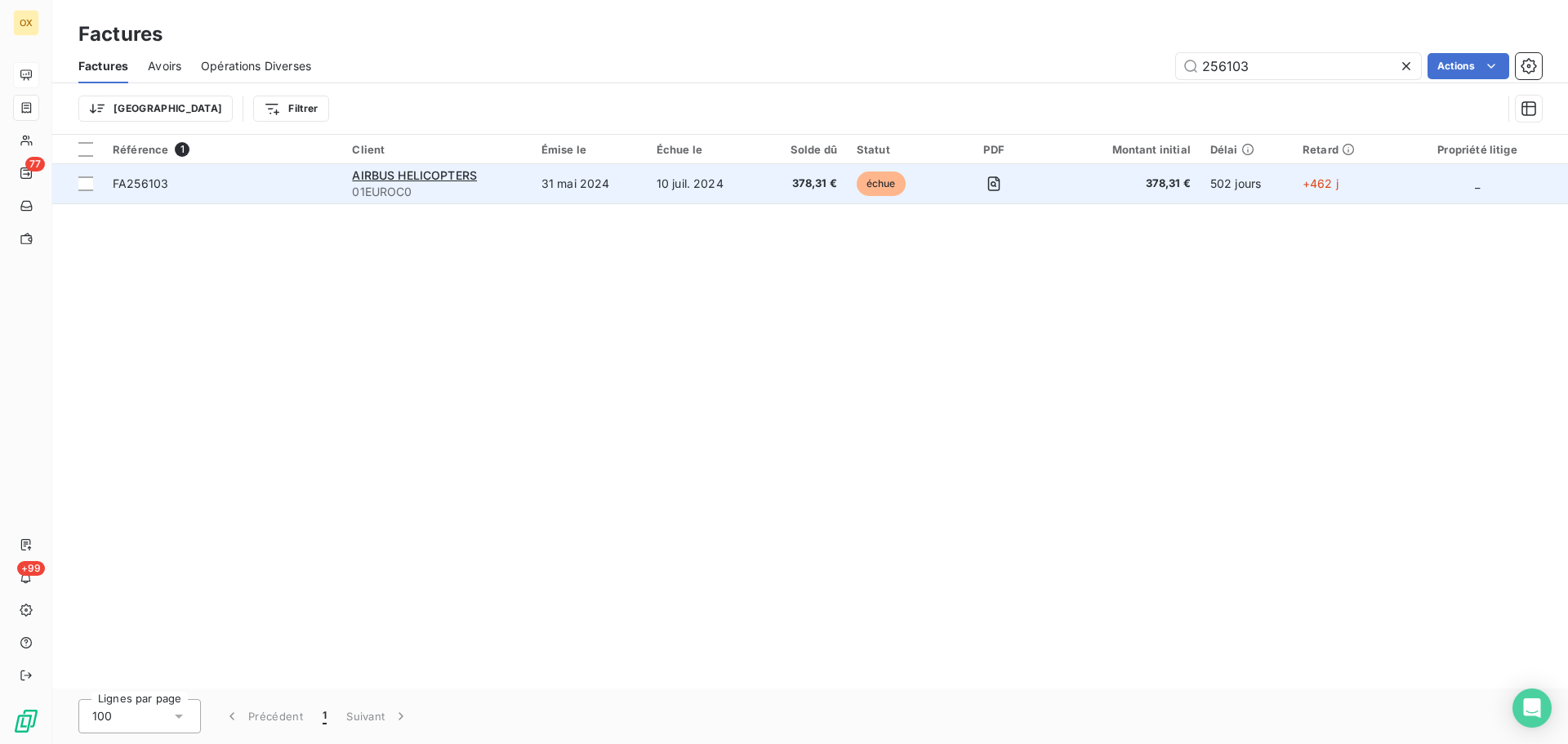
type input "256103"
click at [144, 187] on span "FA256103" at bounding box center [140, 183] width 55 height 14
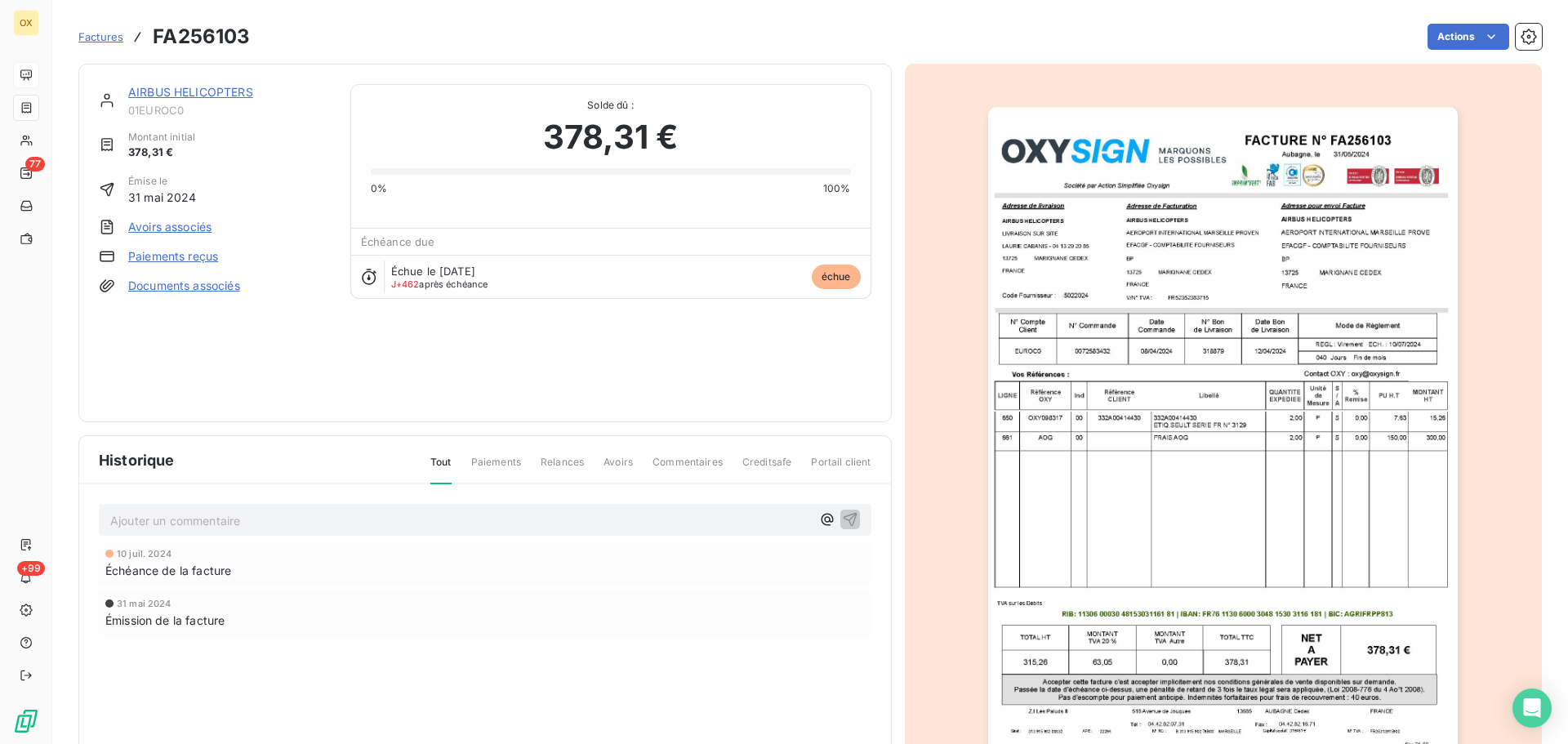
click at [1264, 262] on img "button" at bounding box center [1223, 439] width 470 height 664
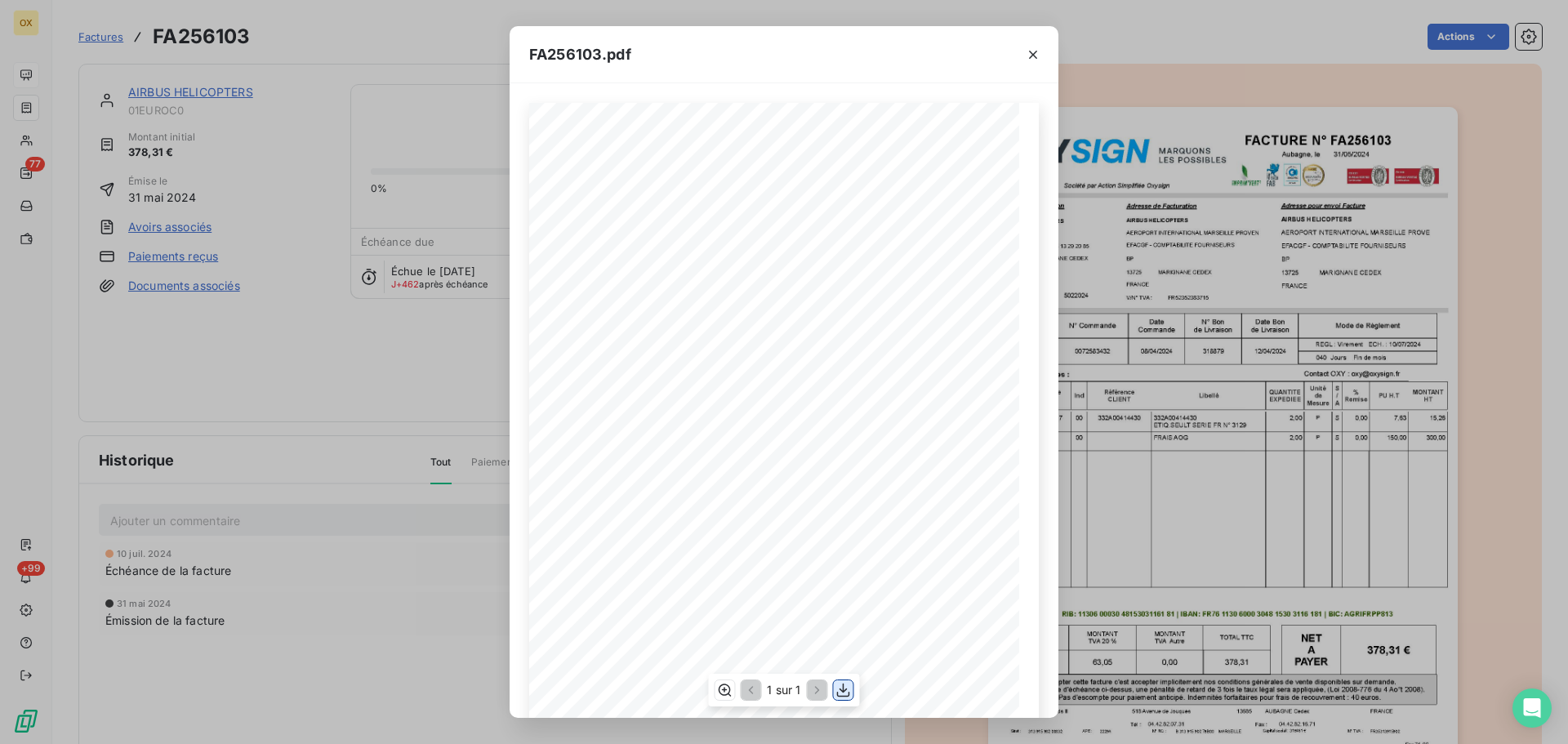
click at [845, 689] on icon "button" at bounding box center [844, 689] width 16 height 16
click at [1031, 51] on icon "button" at bounding box center [1033, 55] width 16 height 16
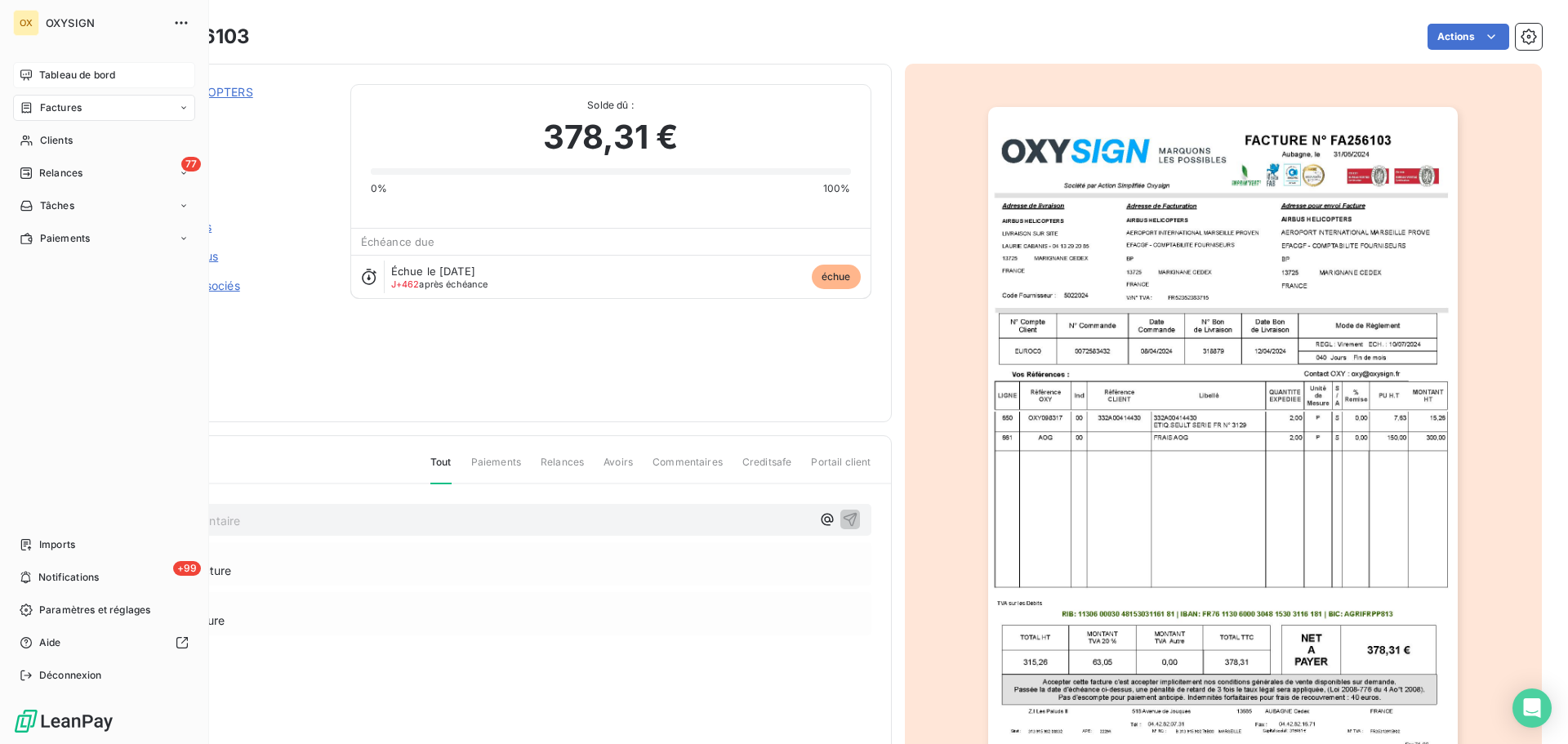
click at [48, 105] on span "Factures" at bounding box center [61, 107] width 42 height 15
click at [57, 104] on span "Factures" at bounding box center [61, 107] width 42 height 15
click at [53, 109] on span "Factures" at bounding box center [61, 107] width 42 height 15
click at [67, 142] on span "Factures" at bounding box center [60, 140] width 42 height 15
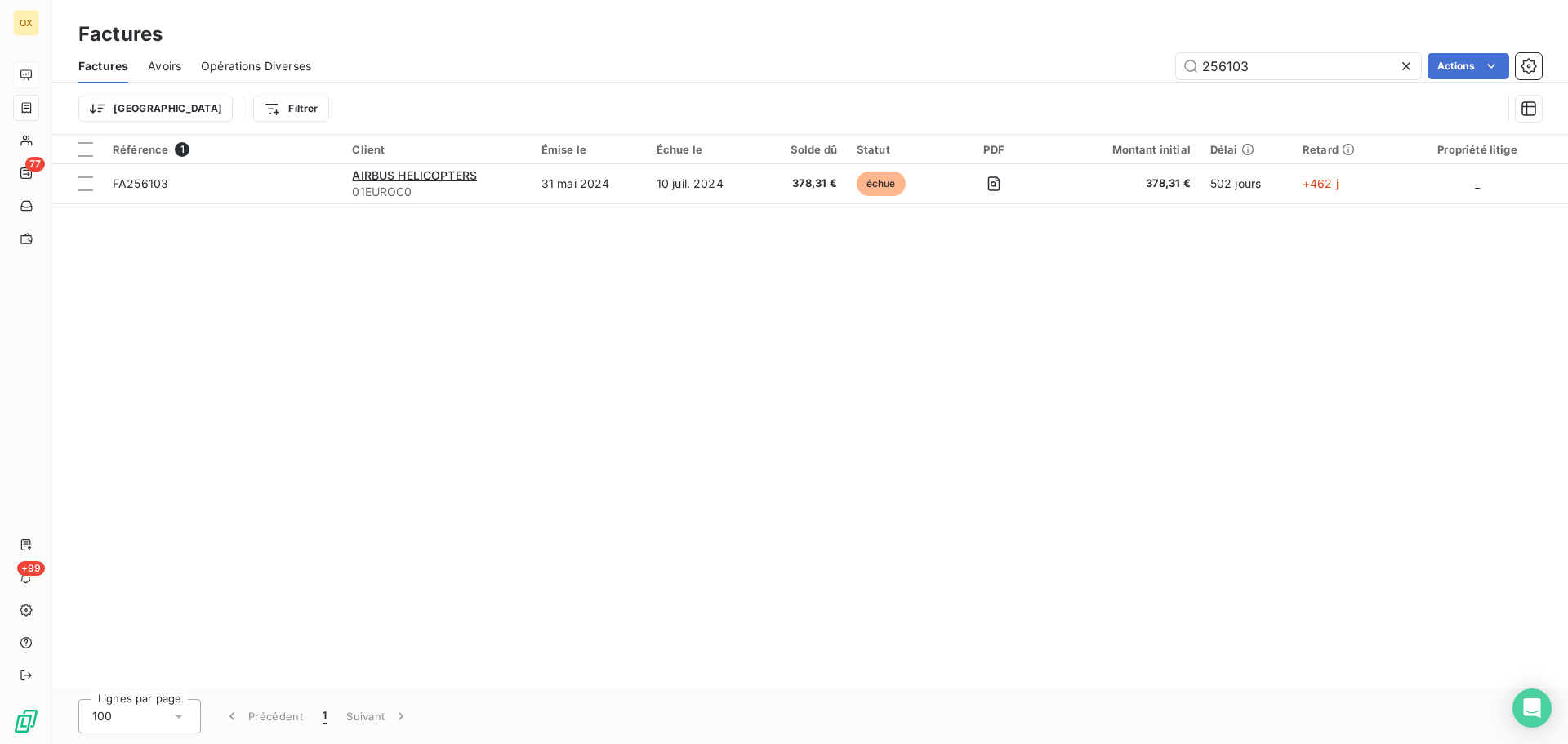
drag, startPoint x: 1253, startPoint y: 72, endPoint x: 1149, endPoint y: 74, distance: 104.0
click at [1149, 74] on div "256103 Actions" at bounding box center [936, 66] width 1211 height 26
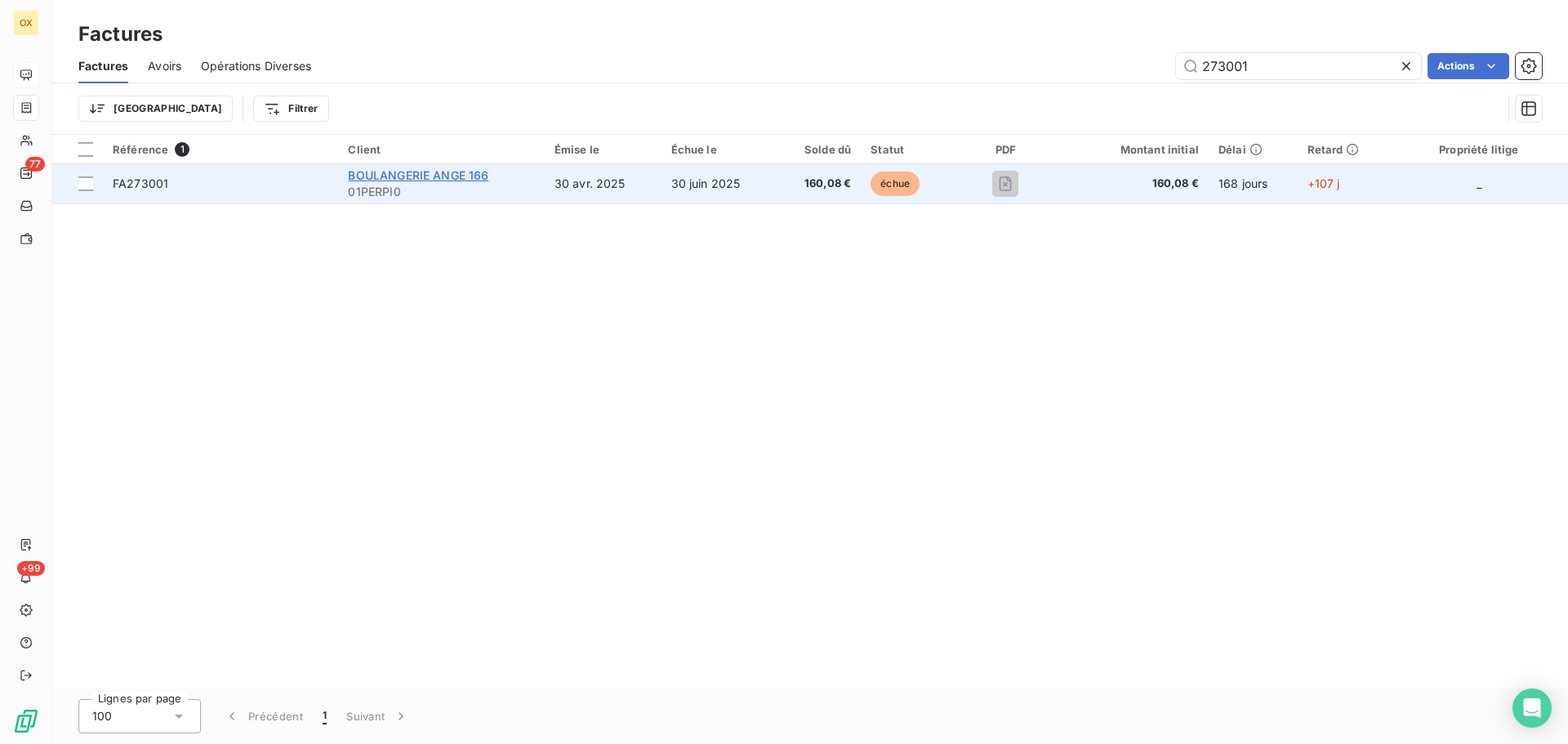
type input "273001"
click at [365, 176] on span "BOULANGERIE ANGE 166" at bounding box center [418, 175] width 140 height 14
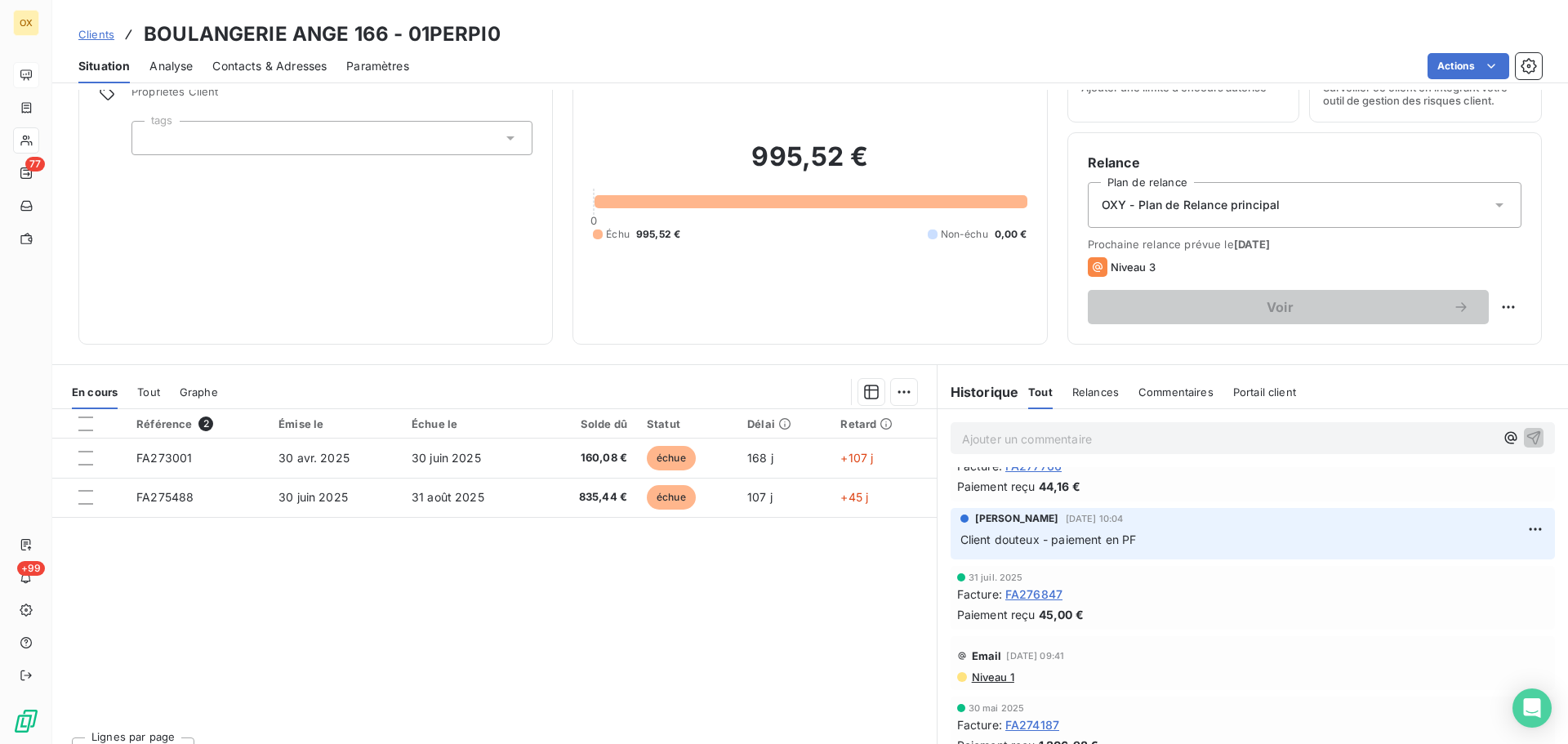
scroll to position [81, 0]
